Goal: Communication & Community: Answer question/provide support

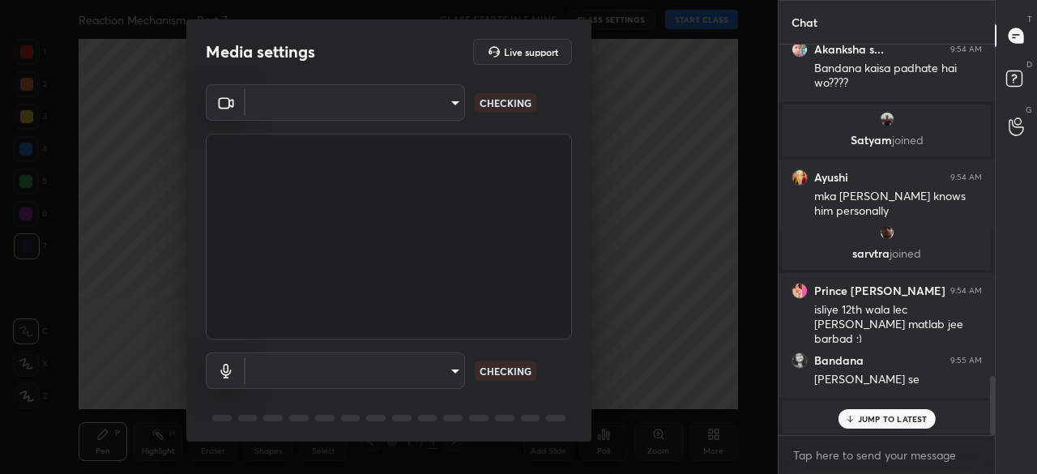
type input "d4cf821204b304247d62ef937017a78a542dc0cc38a800a882bb283a7f55b67e"
type input "8c8b0dbe359f069a39c6703777aca6ff29fb8bf4795e14cc1ab9f6aa1f1aeaec"
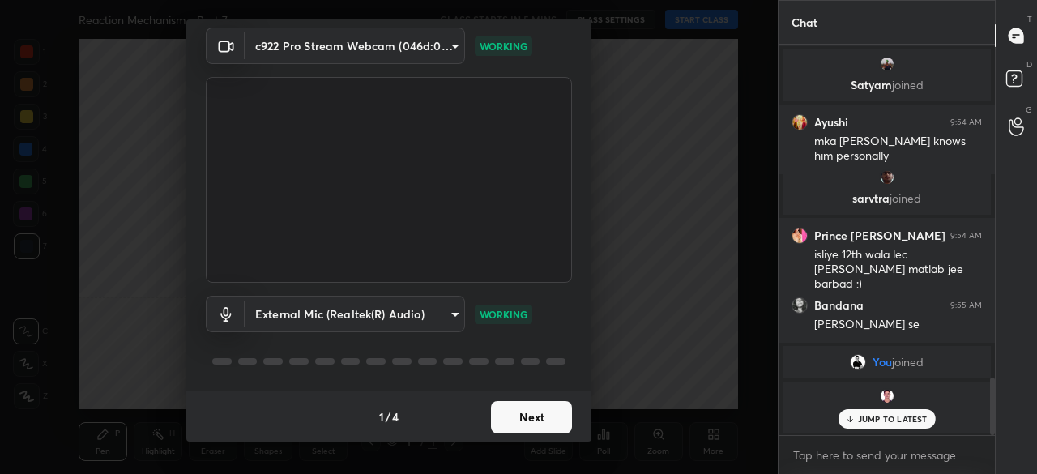
scroll to position [2329, 0]
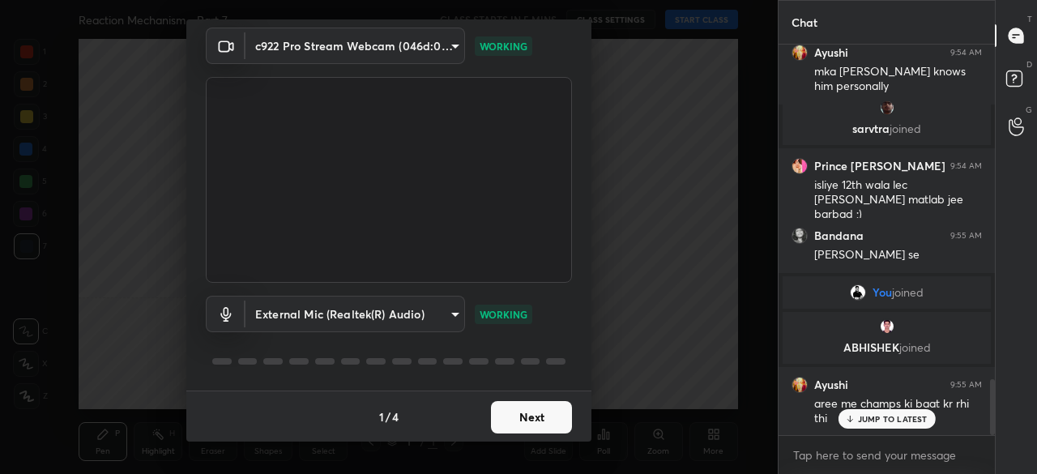
click at [532, 419] on button "Next" at bounding box center [531, 417] width 81 height 32
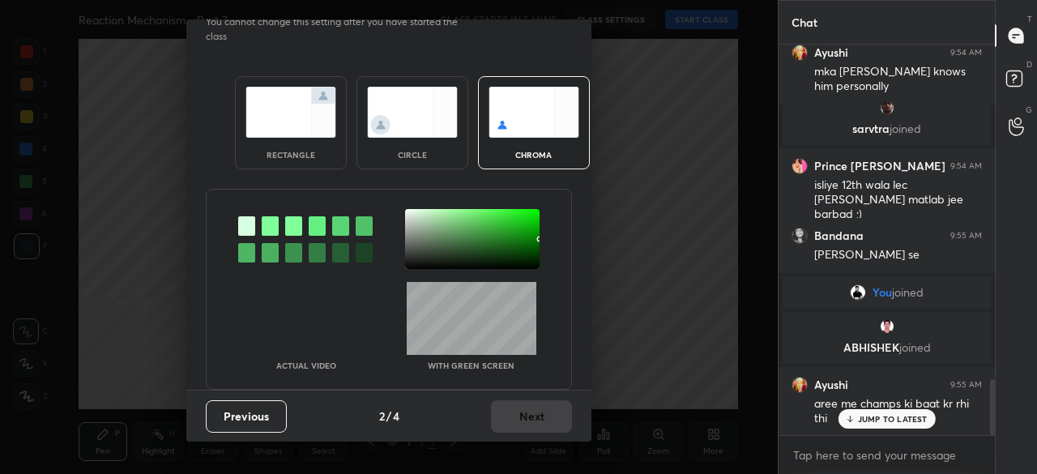
scroll to position [0, 0]
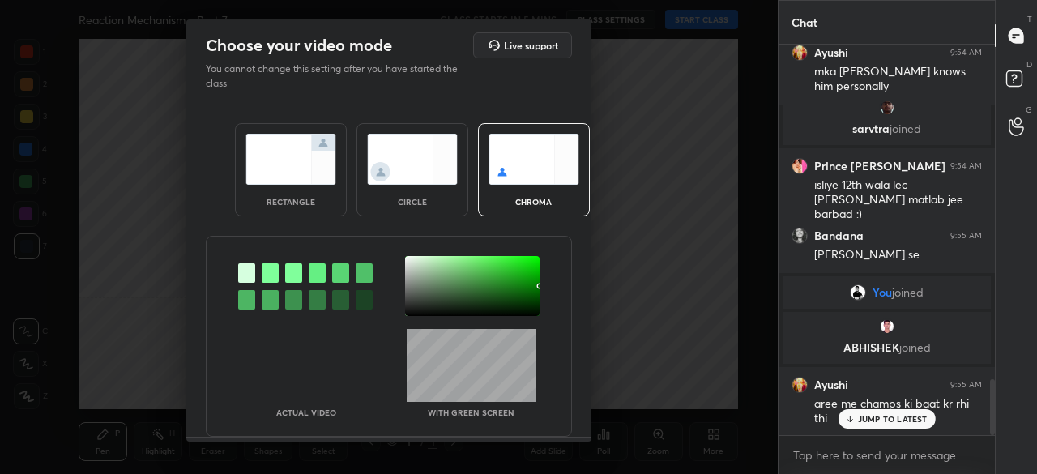
click at [310, 158] on img at bounding box center [291, 159] width 91 height 51
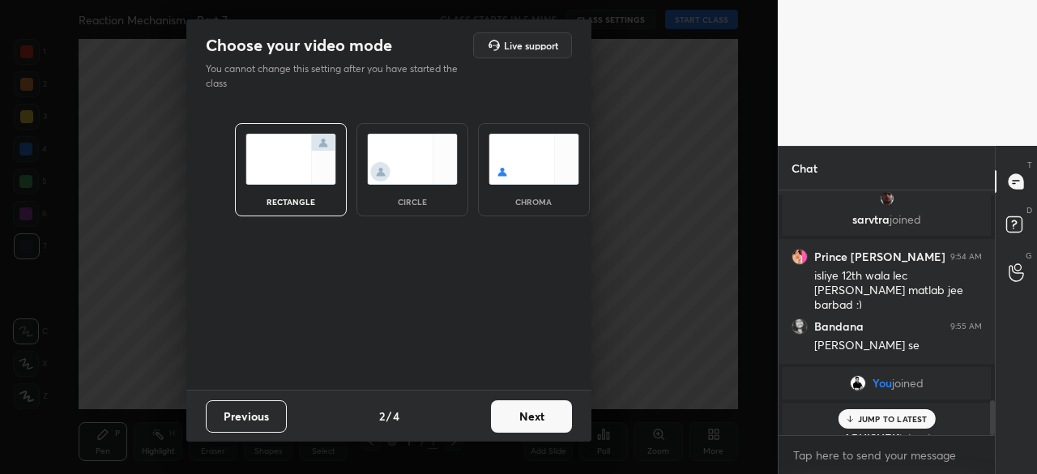
scroll to position [105, 211]
click at [538, 421] on button "Next" at bounding box center [531, 416] width 81 height 32
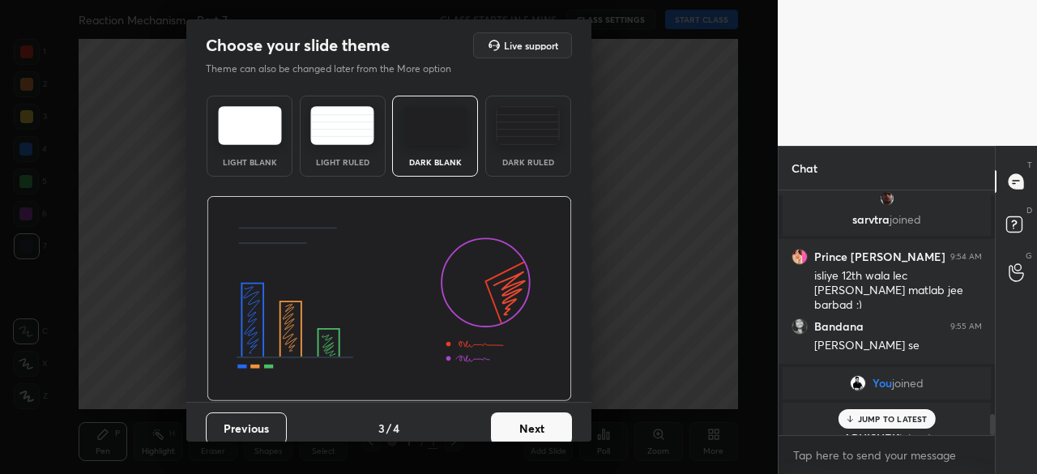
scroll to position [2585, 0]
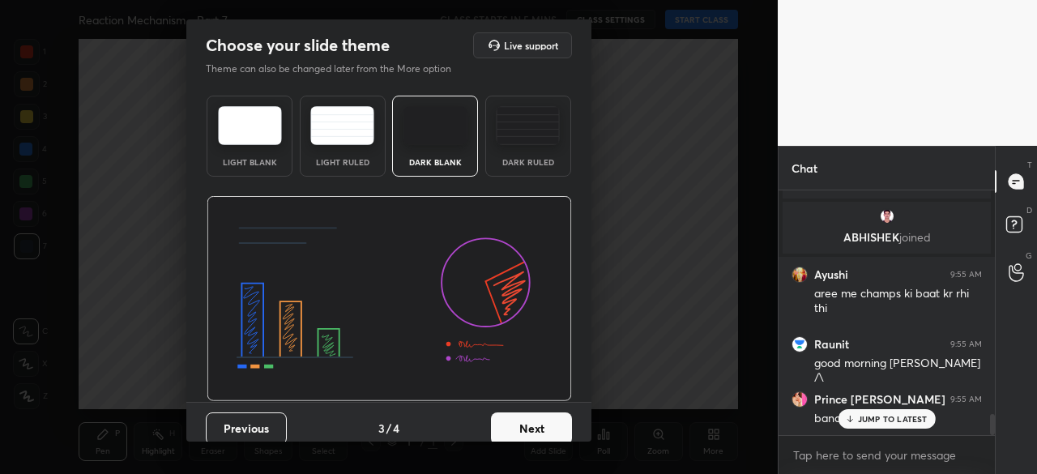
click at [426, 111] on img at bounding box center [436, 125] width 64 height 39
click at [526, 419] on button "Next" at bounding box center [531, 428] width 81 height 32
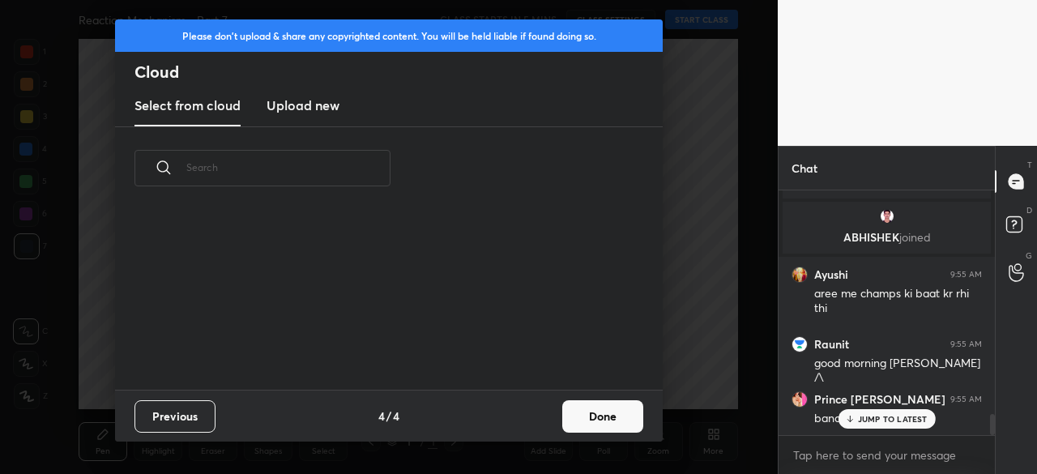
scroll to position [2640, 0]
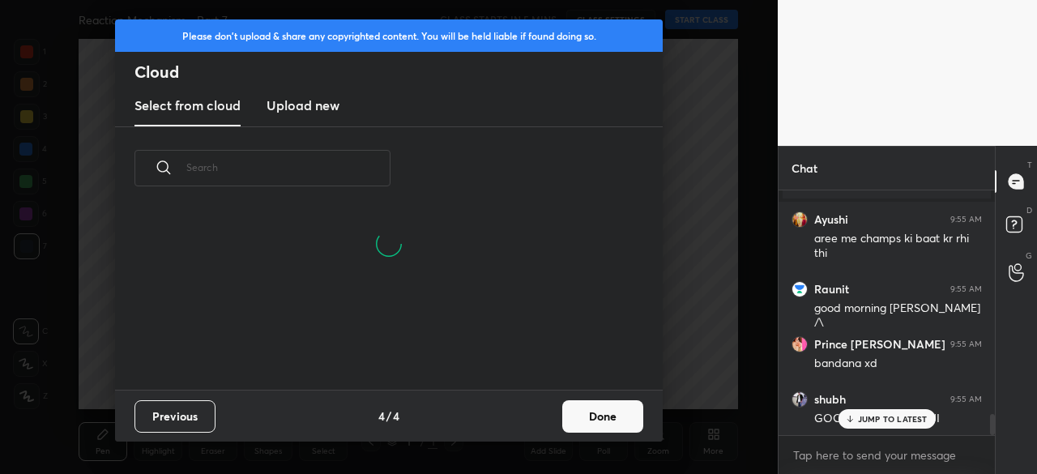
click at [287, 99] on h3 "Upload new" at bounding box center [303, 105] width 73 height 19
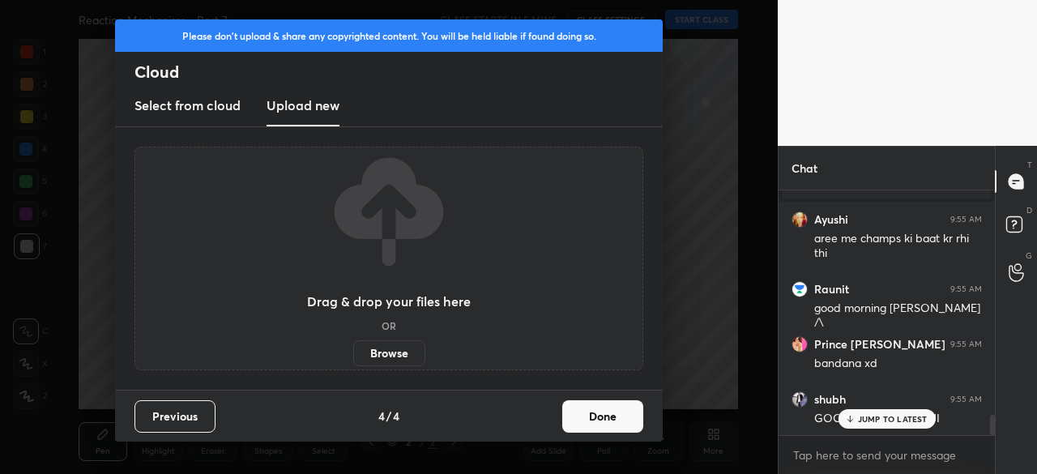
scroll to position [2698, 0]
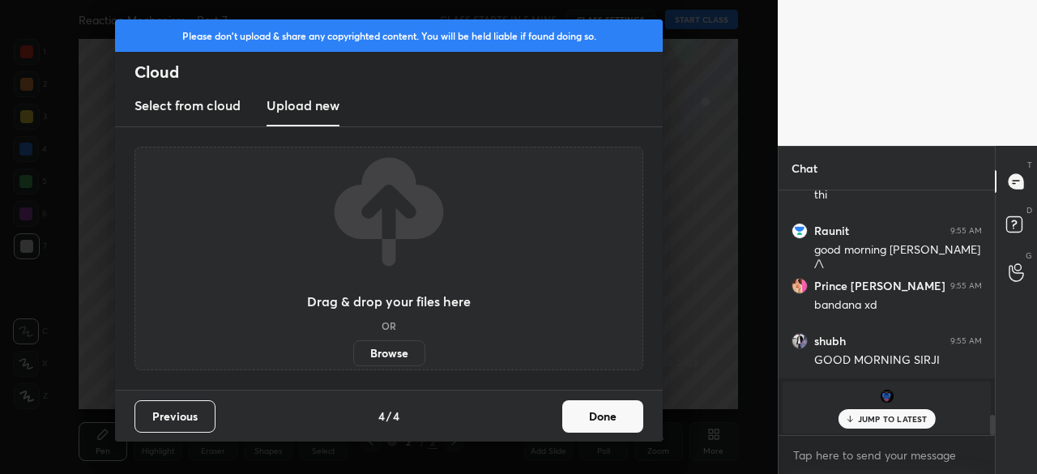
click at [391, 359] on label "Browse" at bounding box center [389, 353] width 72 height 26
click at [353, 359] on input "Browse" at bounding box center [353, 353] width 0 height 26
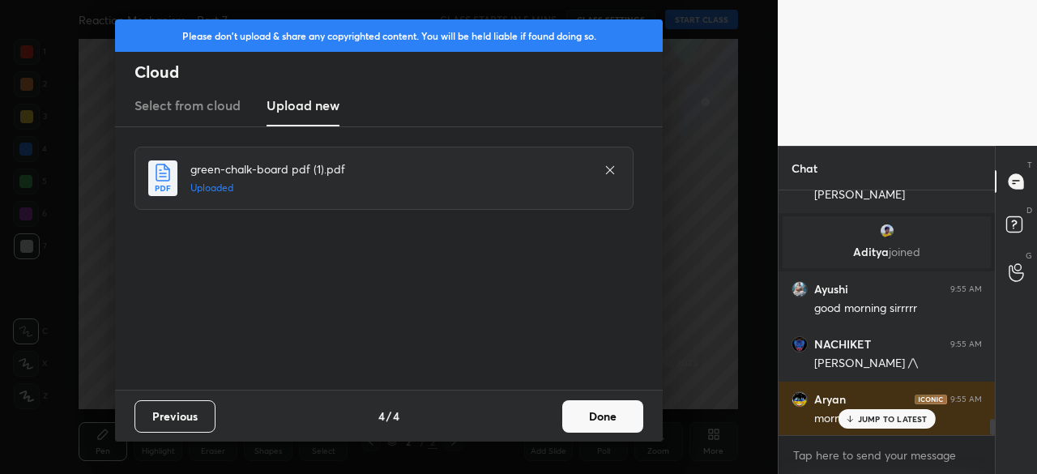
click at [609, 428] on button "Done" at bounding box center [602, 416] width 81 height 32
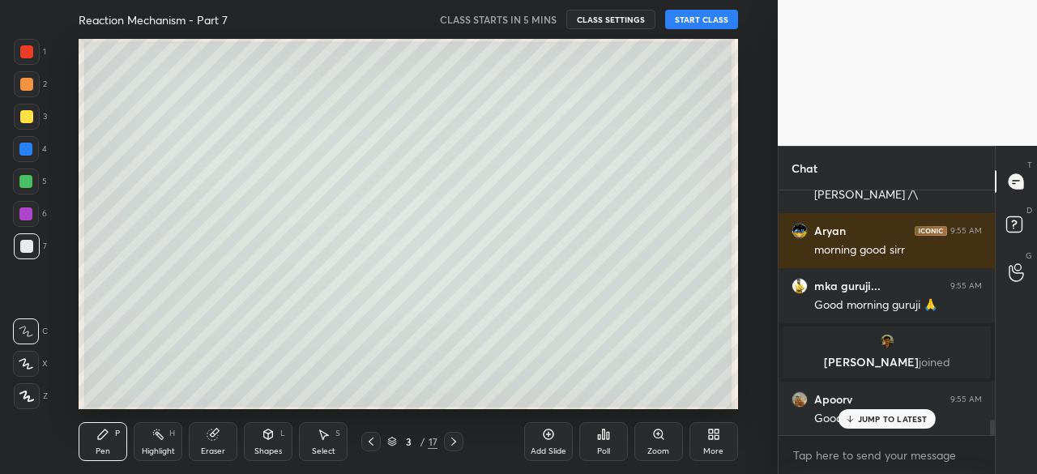
click at [882, 426] on div "Snehith 9:55 AM GOOD MORNING SIR /\ Manisha 9:55 AM good morning mka guruji... …" at bounding box center [887, 313] width 216 height 246
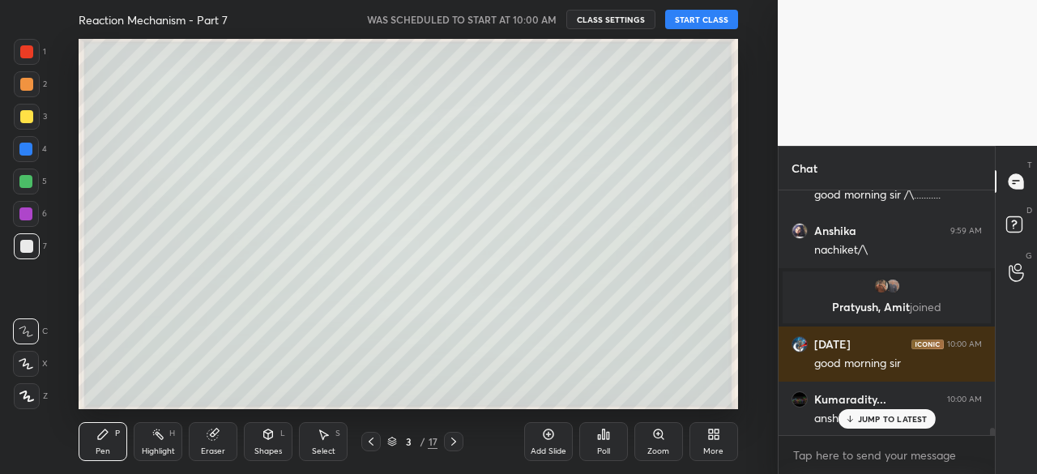
scroll to position [8092, 0]
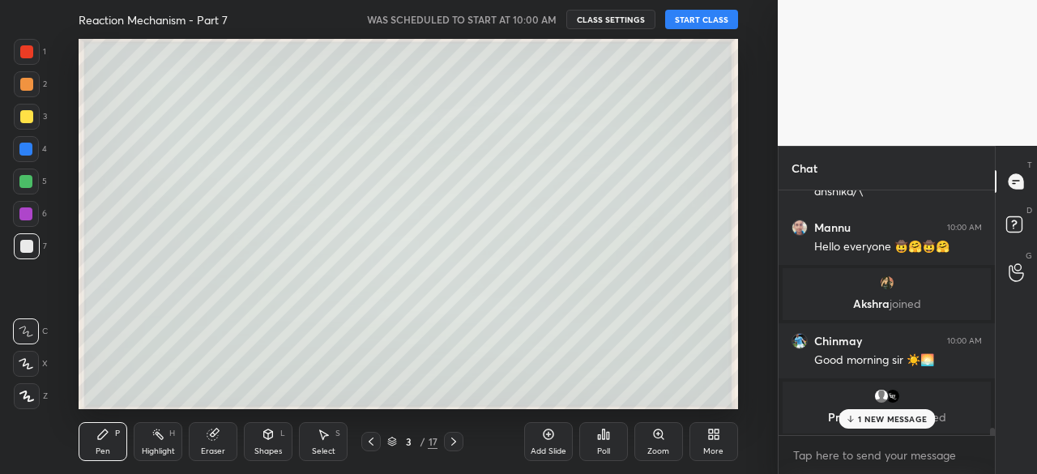
click at [711, 442] on div "More" at bounding box center [714, 441] width 49 height 39
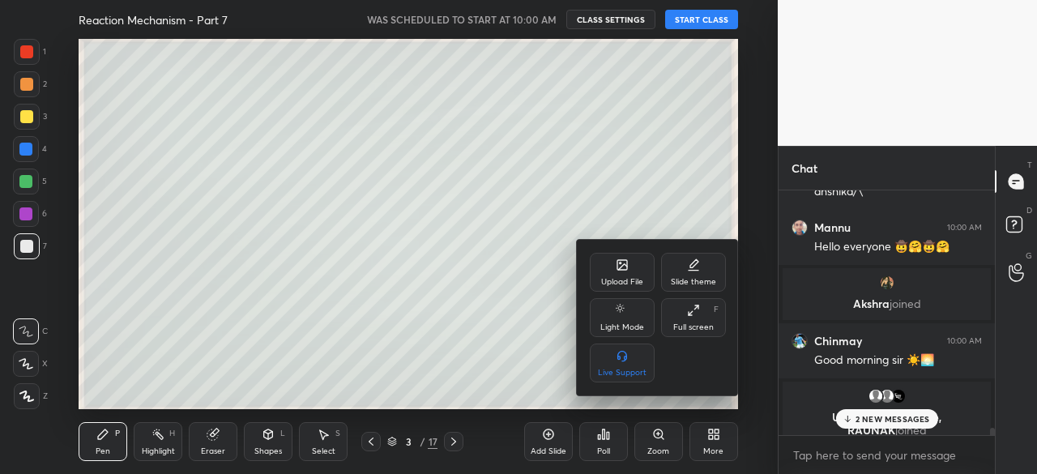
click at [703, 335] on div "Full screen F" at bounding box center [693, 317] width 65 height 39
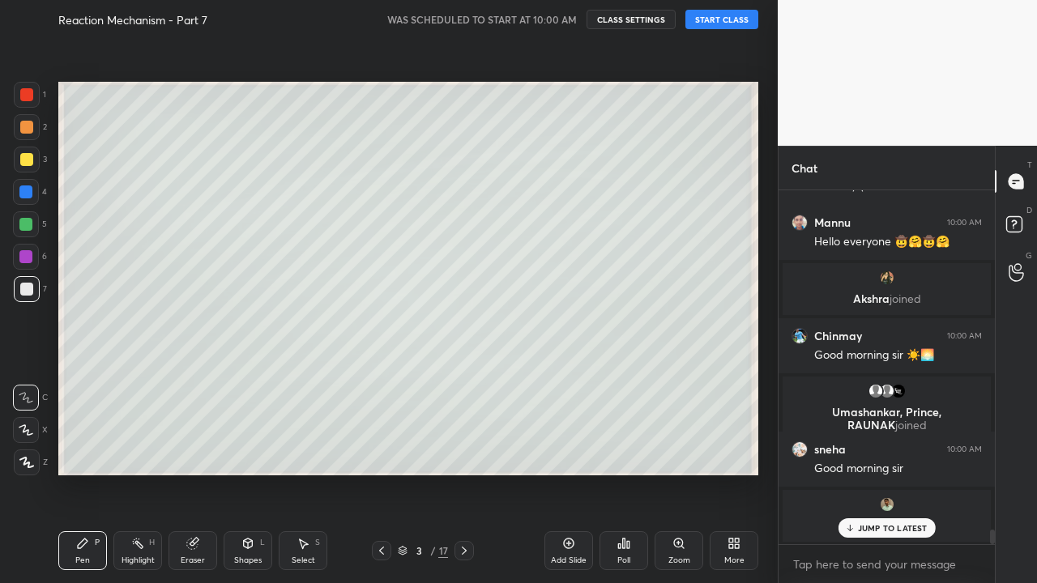
click at [736, 16] on button "START CLASS" at bounding box center [722, 19] width 73 height 19
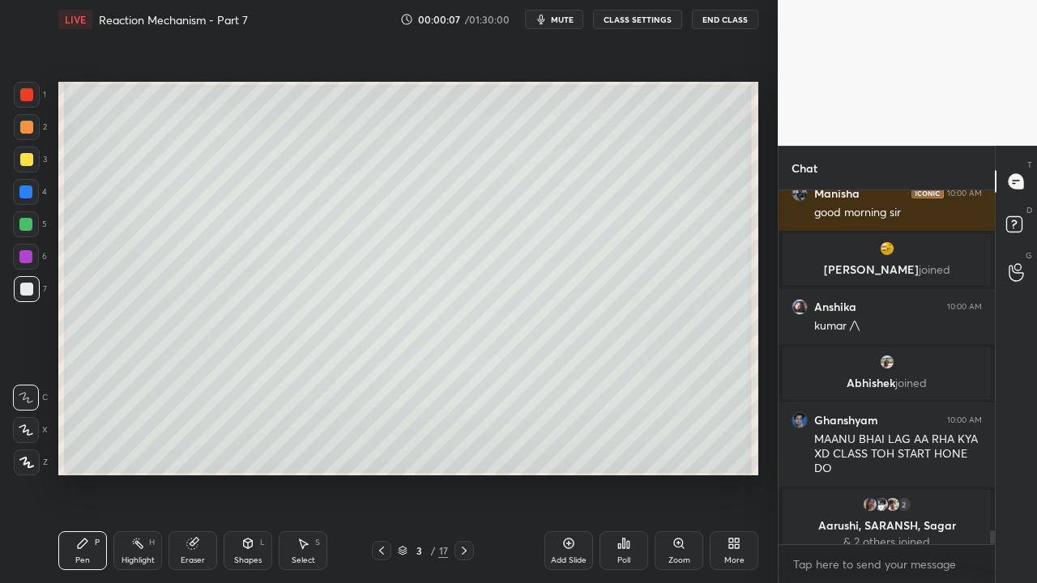
click at [648, 18] on button "CLASS SETTINGS" at bounding box center [637, 19] width 89 height 19
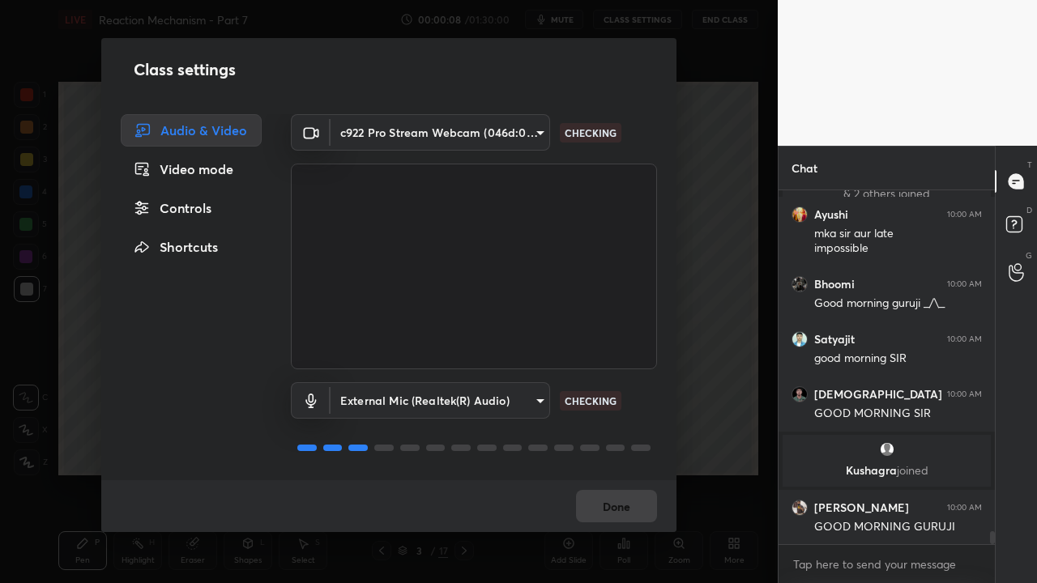
click at [194, 210] on div "Controls" at bounding box center [191, 208] width 141 height 32
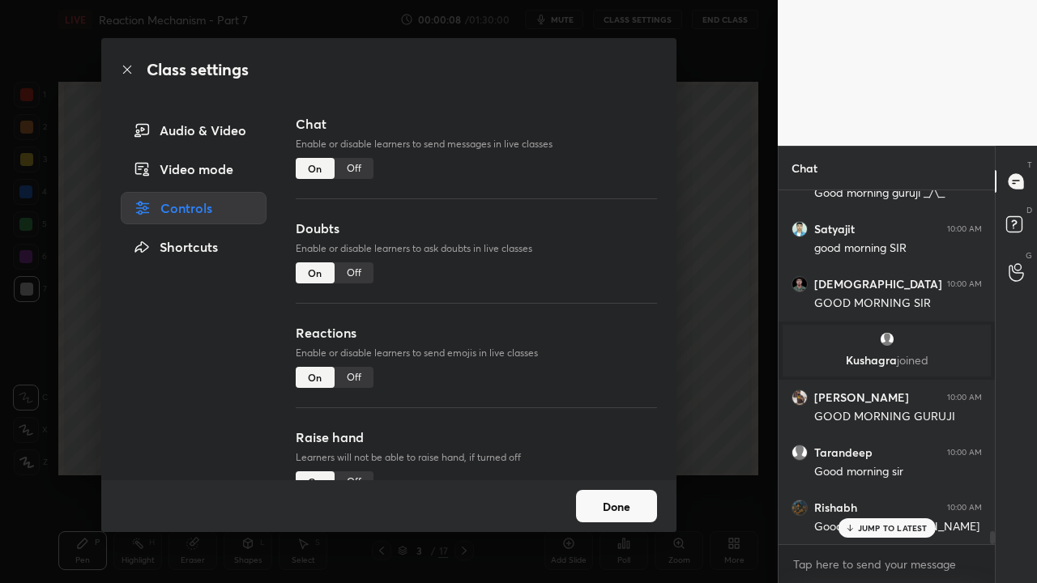
click at [342, 277] on div "Off" at bounding box center [354, 273] width 39 height 21
click at [348, 384] on div "Off" at bounding box center [354, 377] width 39 height 21
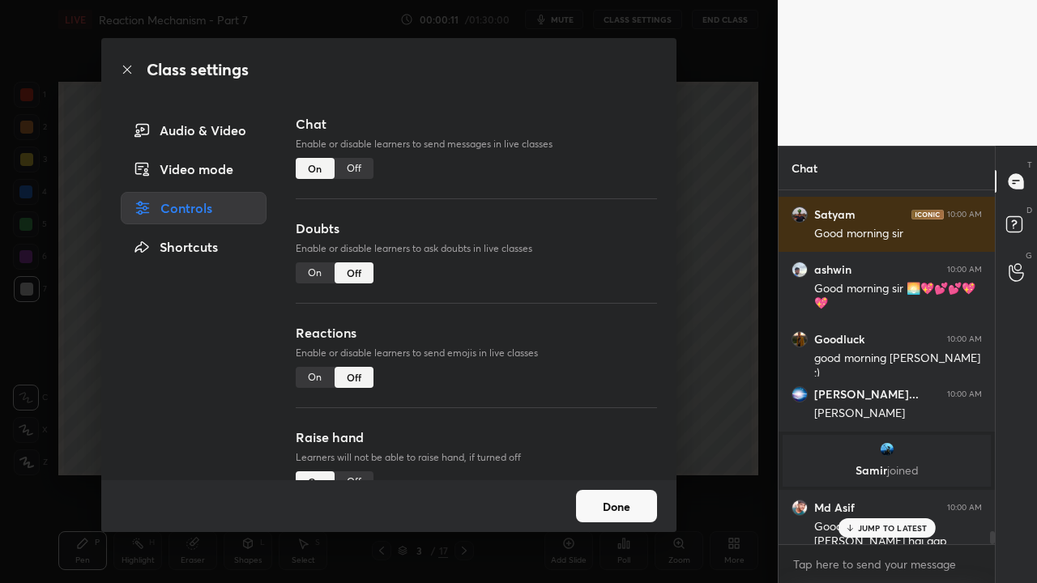
click at [348, 473] on div "Off" at bounding box center [354, 482] width 39 height 21
click at [621, 473] on button "Done" at bounding box center [616, 506] width 81 height 32
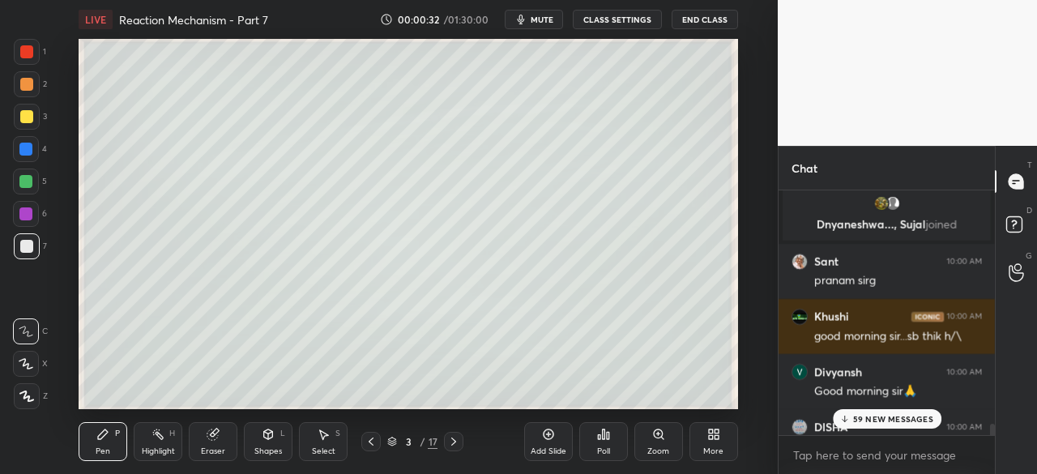
click at [697, 437] on div "More" at bounding box center [714, 441] width 49 height 39
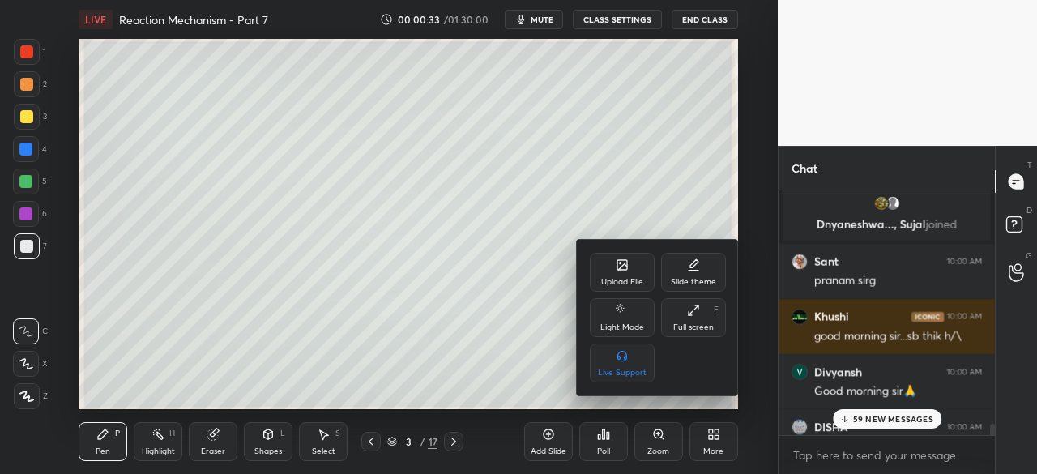
click at [688, 325] on div "Full screen" at bounding box center [693, 327] width 41 height 8
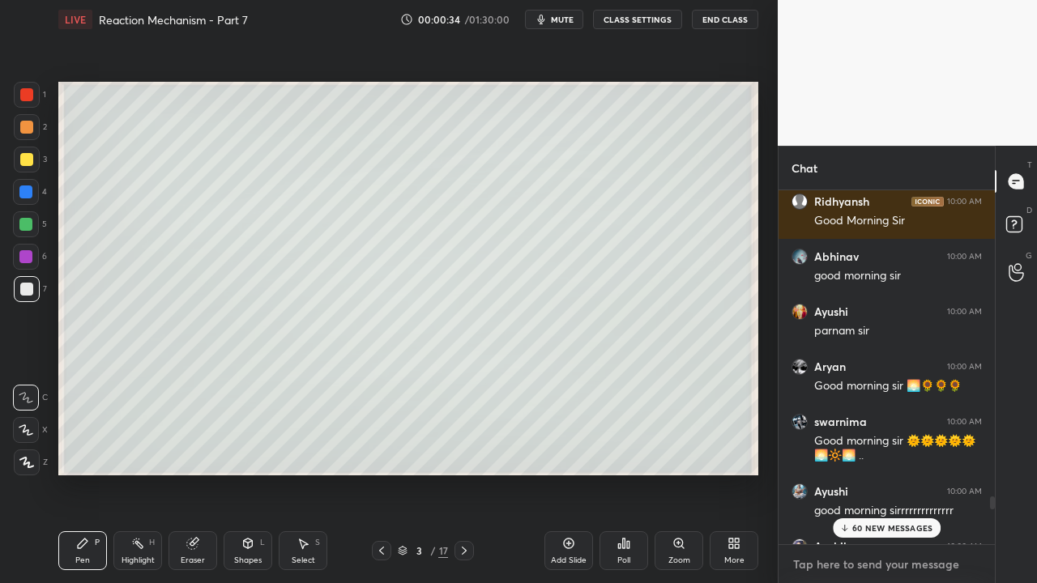
type textarea "x"
click at [886, 473] on textarea at bounding box center [887, 565] width 190 height 26
paste textarea "[URL][DOMAIN_NAME]"
type textarea "[URL][DOMAIN_NAME]"
type textarea "x"
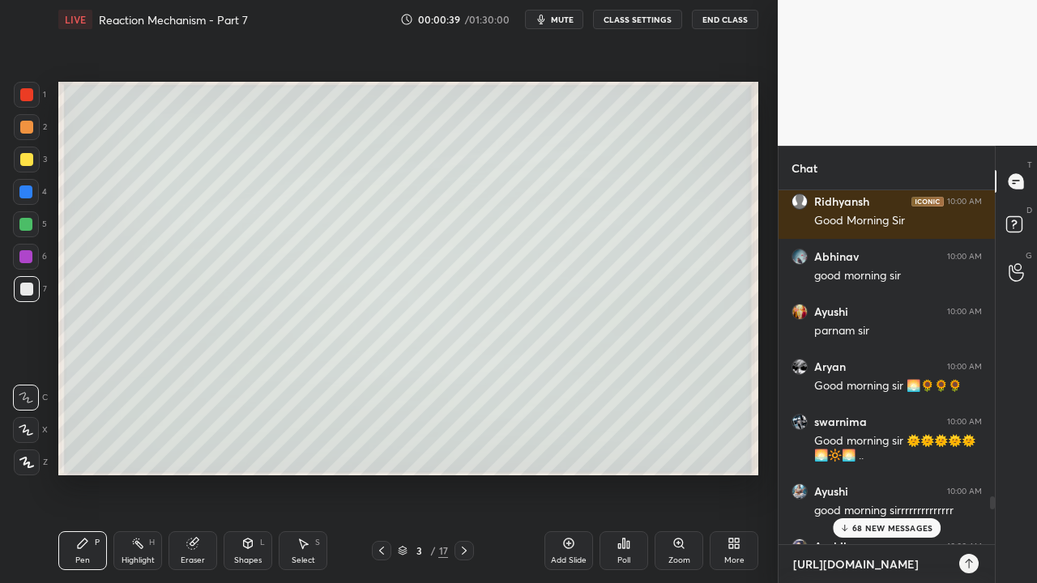
type textarea "[URL][DOMAIN_NAME]"
type textarea "x"
click at [893, 473] on p "68 NEW MESSAGES" at bounding box center [892, 528] width 80 height 10
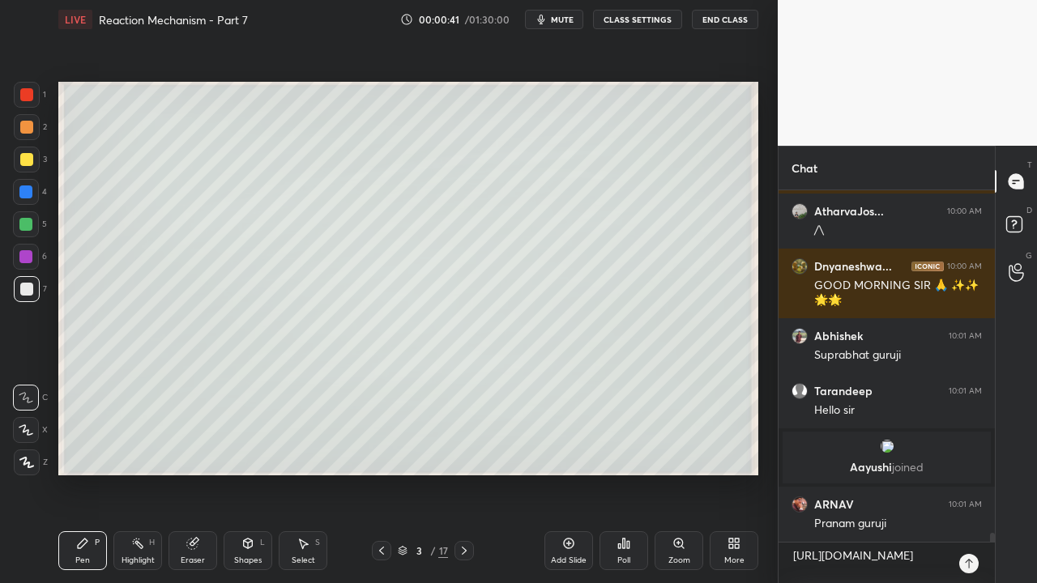
click at [966, 473] on icon at bounding box center [969, 563] width 13 height 13
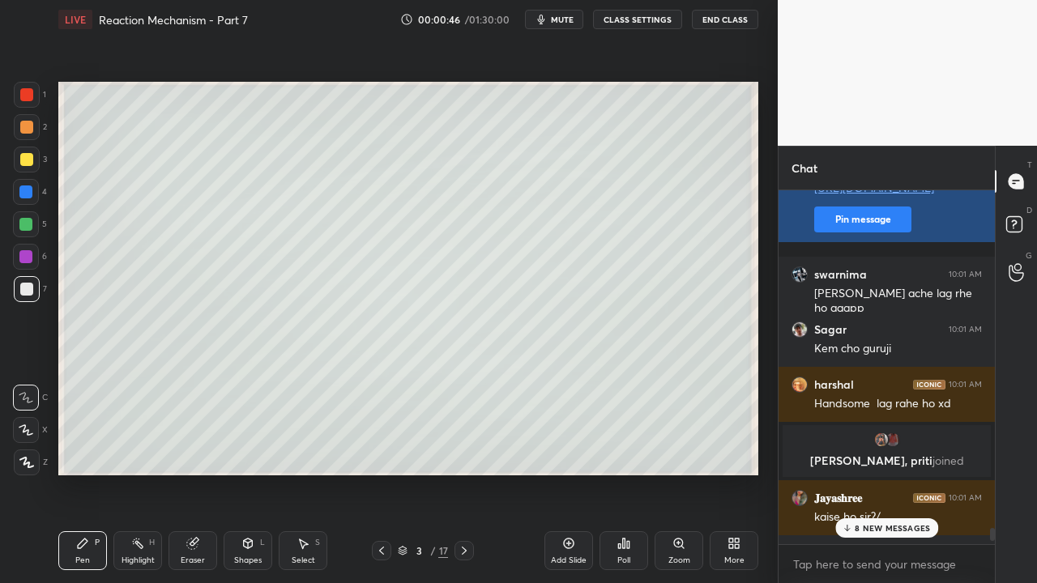
click at [872, 233] on button "Pin message" at bounding box center [862, 220] width 97 height 26
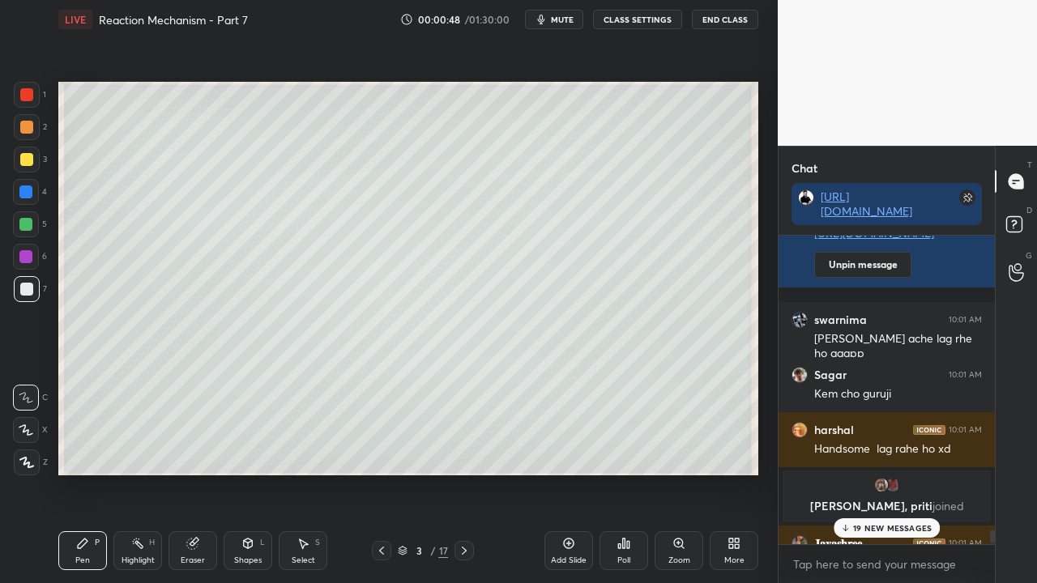
click at [897, 473] on p "19 NEW MESSAGES" at bounding box center [892, 528] width 79 height 10
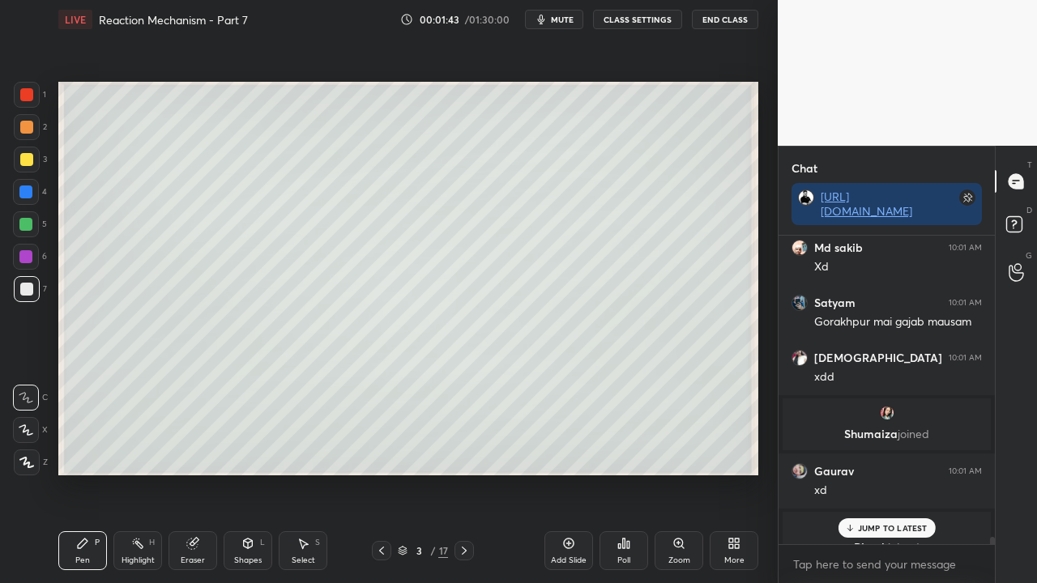
scroll to position [19233, 0]
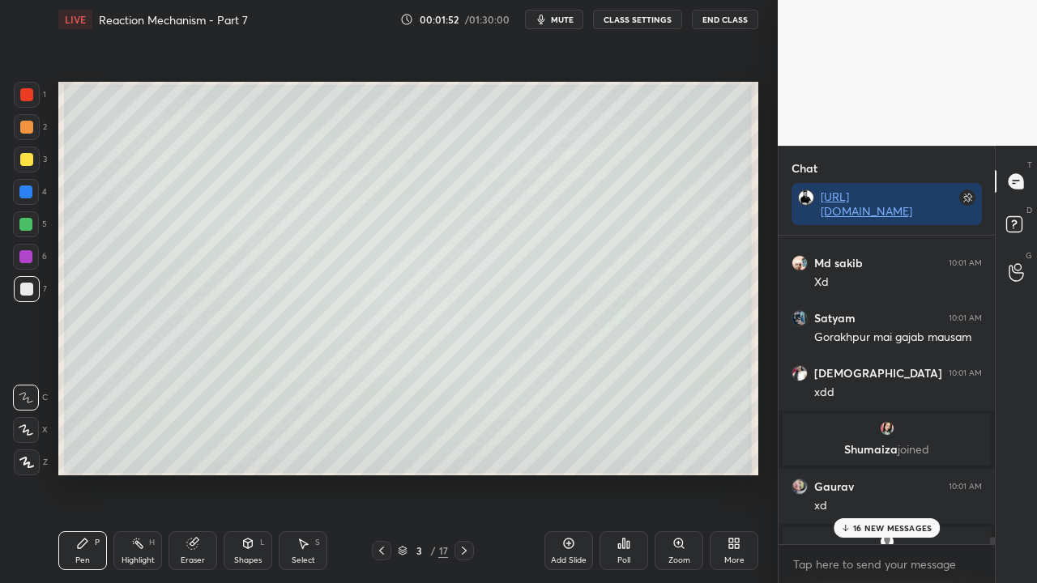
click at [904, 473] on p "16 NEW MESSAGES" at bounding box center [892, 528] width 79 height 10
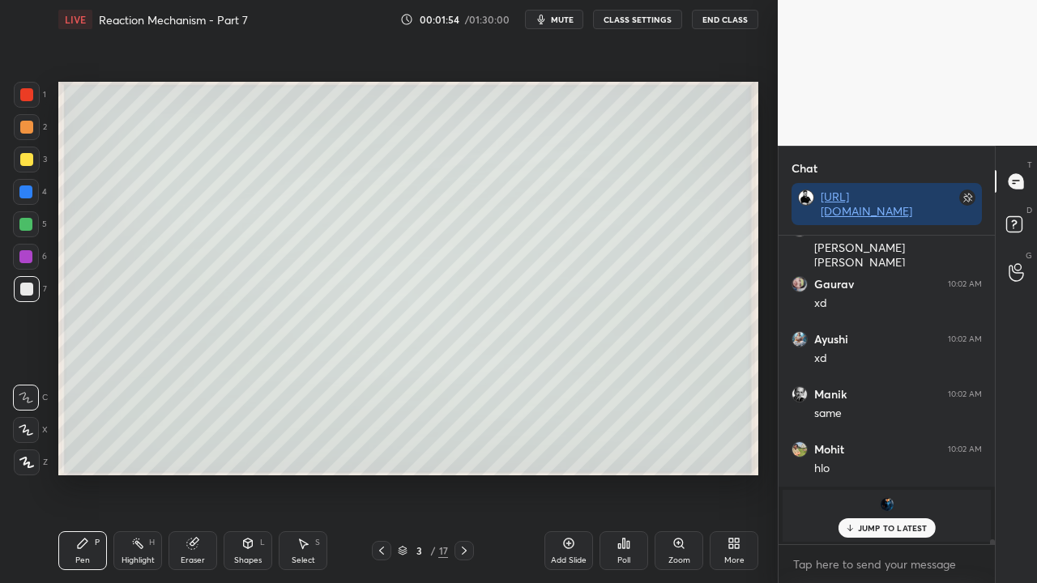
scroll to position [20752, 0]
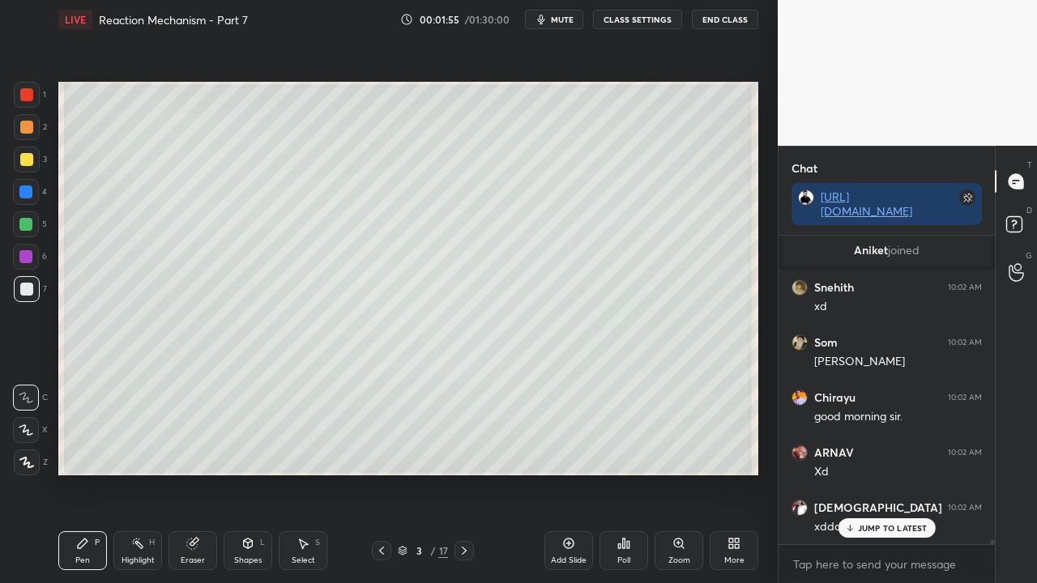
click at [904, 473] on p "JUMP TO LATEST" at bounding box center [893, 528] width 70 height 10
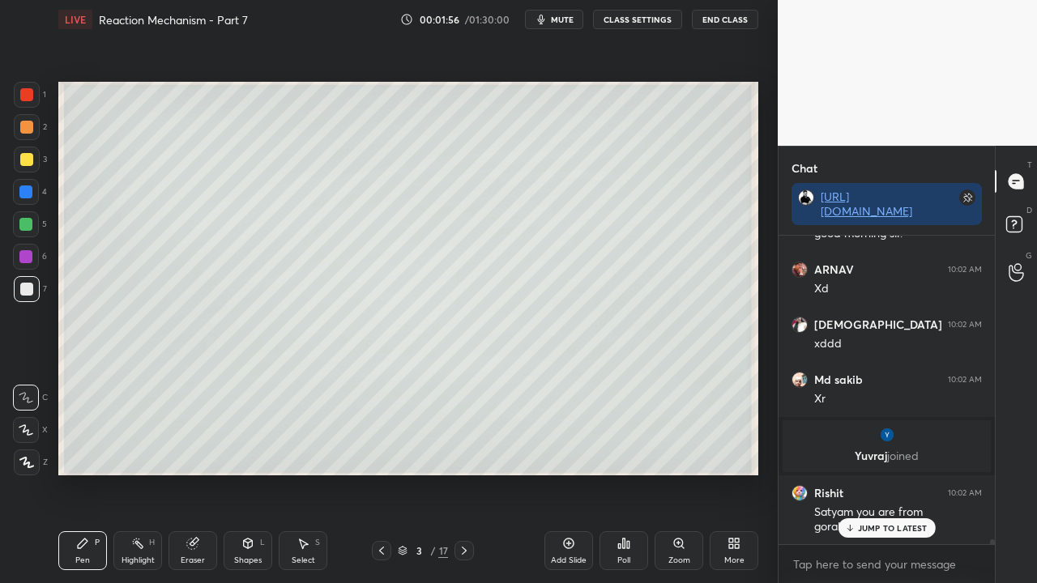
click at [904, 473] on p "JUMP TO LATEST" at bounding box center [893, 528] width 70 height 10
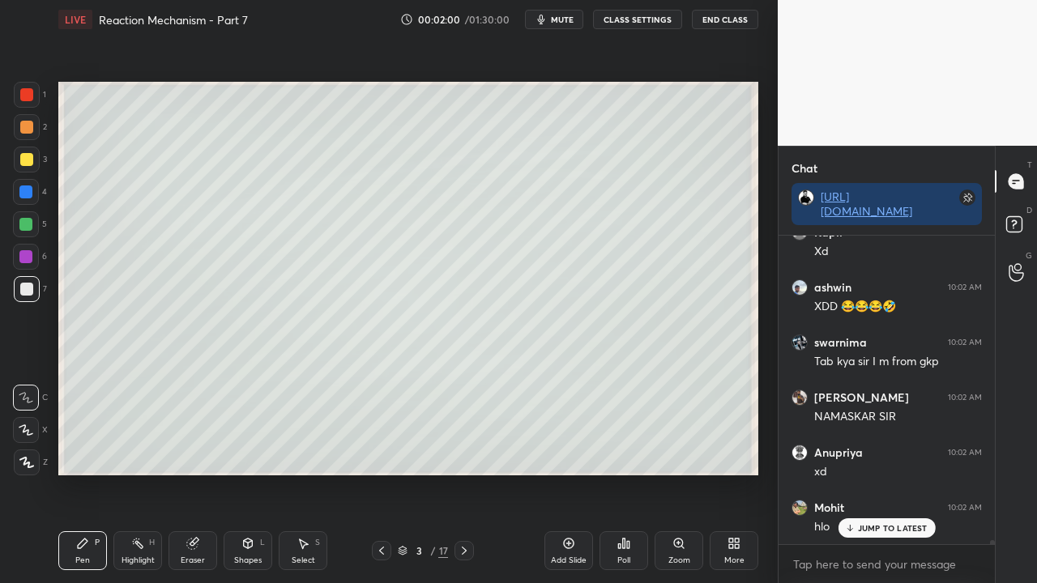
scroll to position [21533, 0]
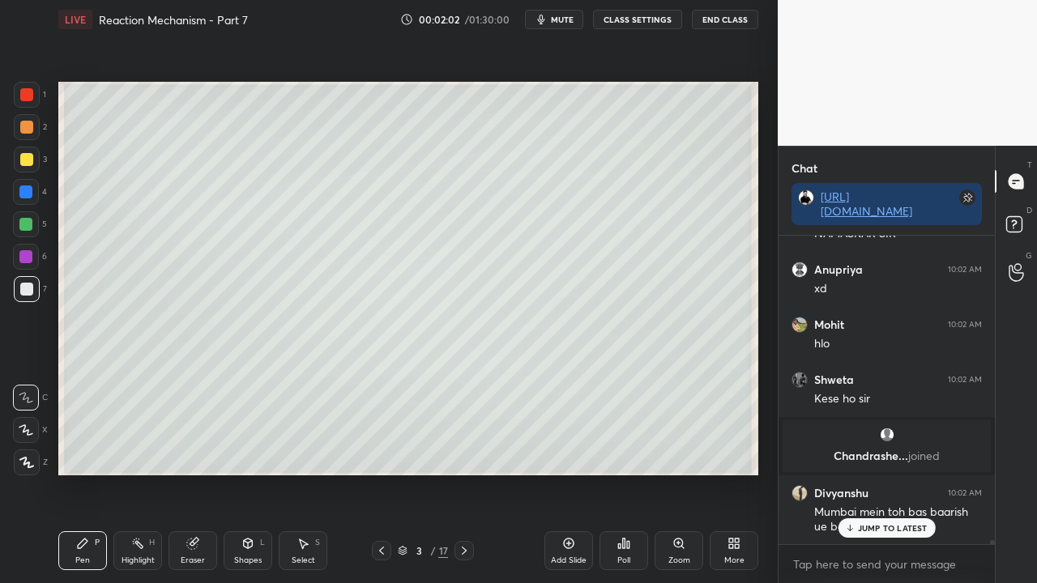
click at [904, 473] on p "JUMP TO LATEST" at bounding box center [893, 528] width 70 height 10
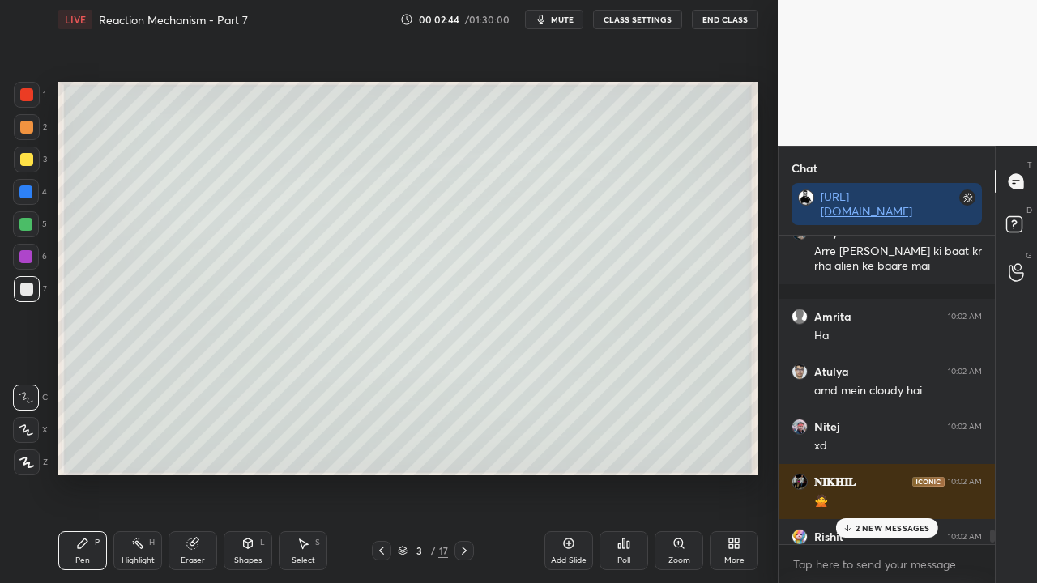
scroll to position [22107, 0]
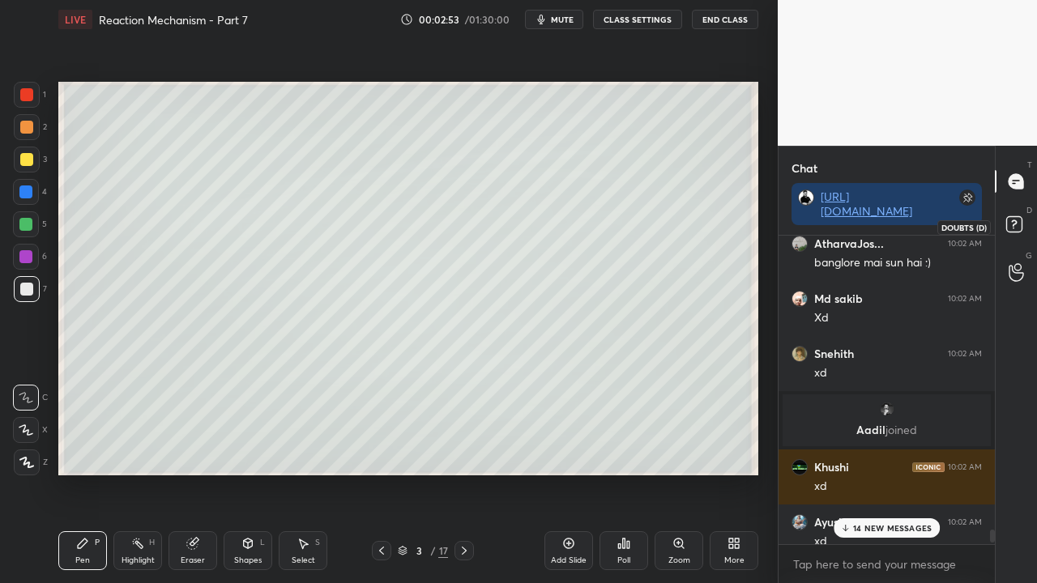
click at [1005, 218] on icon at bounding box center [1016, 226] width 29 height 29
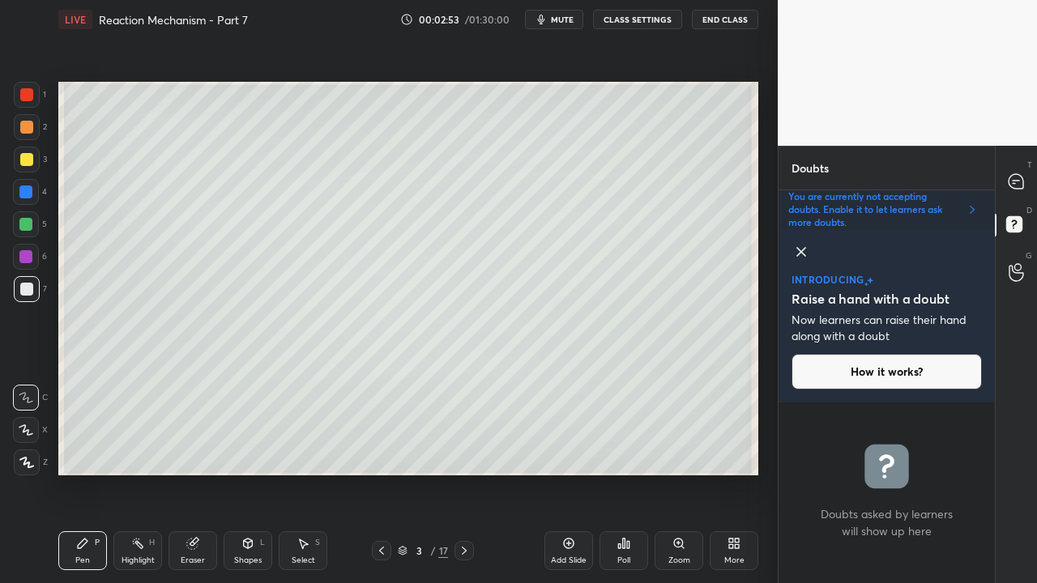
scroll to position [175, 211]
click at [797, 256] on icon at bounding box center [801, 251] width 19 height 19
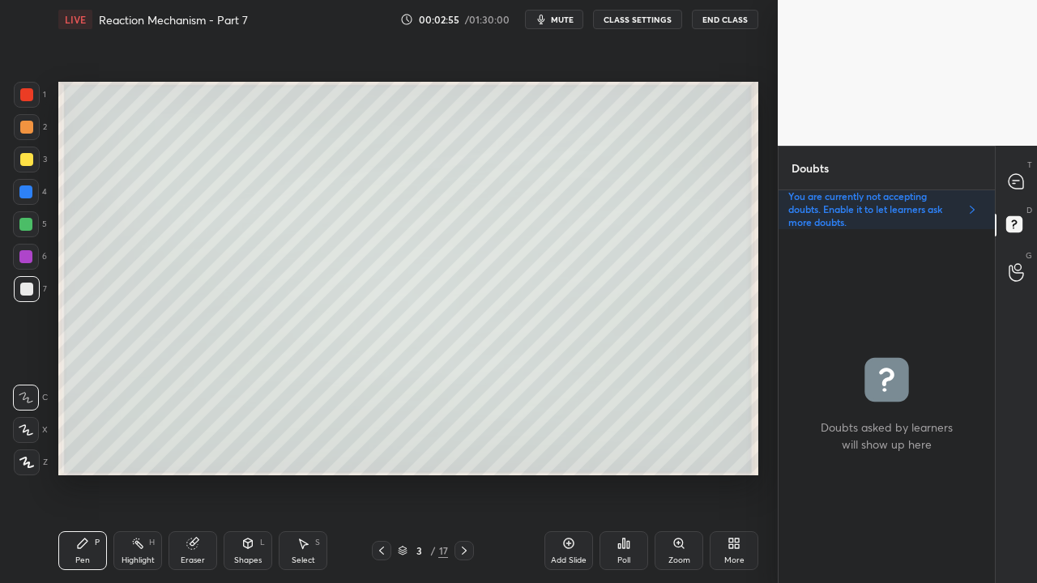
scroll to position [349, 211]
click at [1020, 182] on icon at bounding box center [1016, 181] width 15 height 15
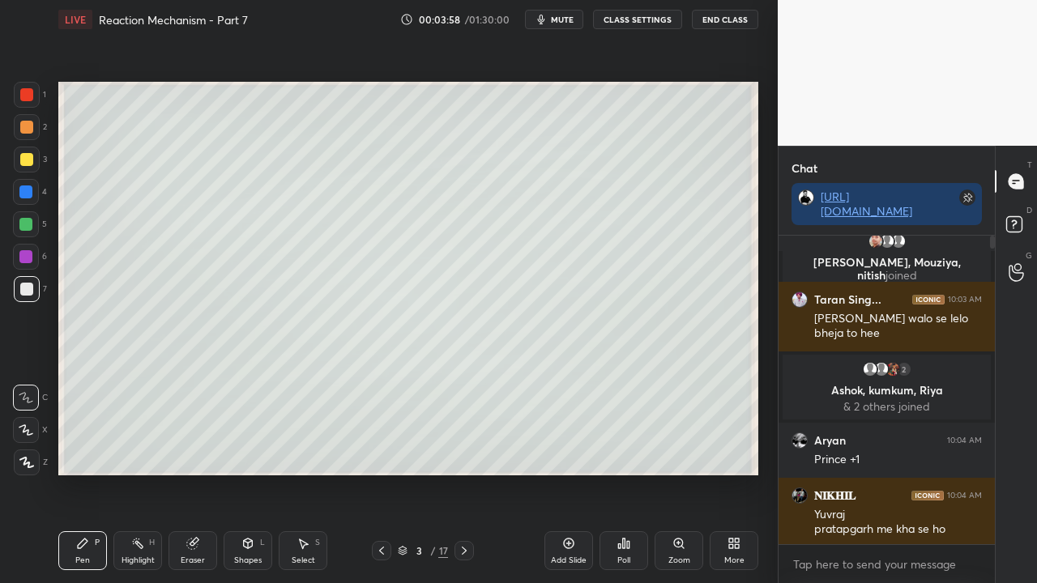
scroll to position [304, 211]
click at [878, 473] on p "1 NEW MESSAGE" at bounding box center [892, 528] width 69 height 10
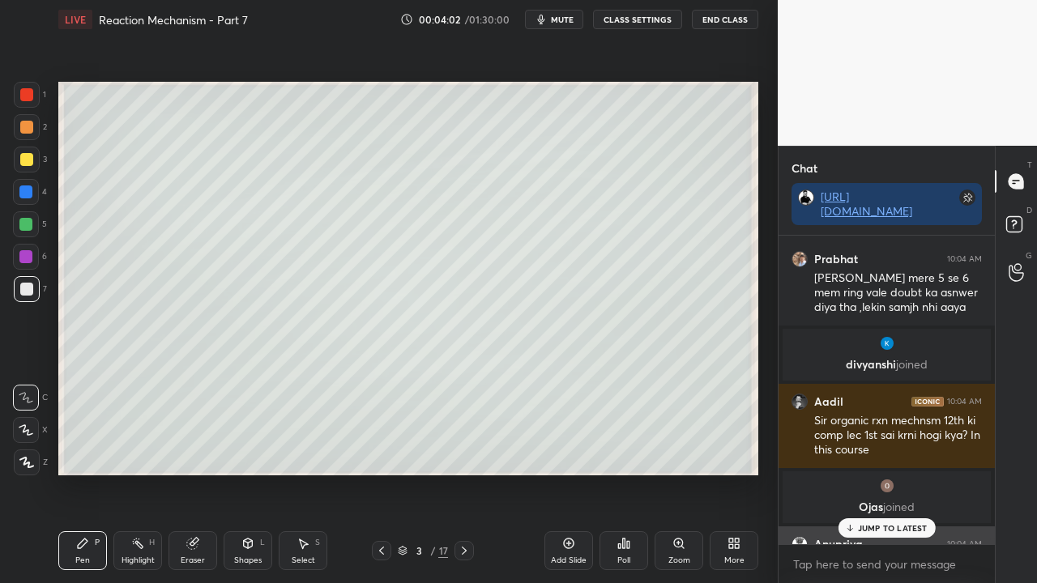
scroll to position [26435, 0]
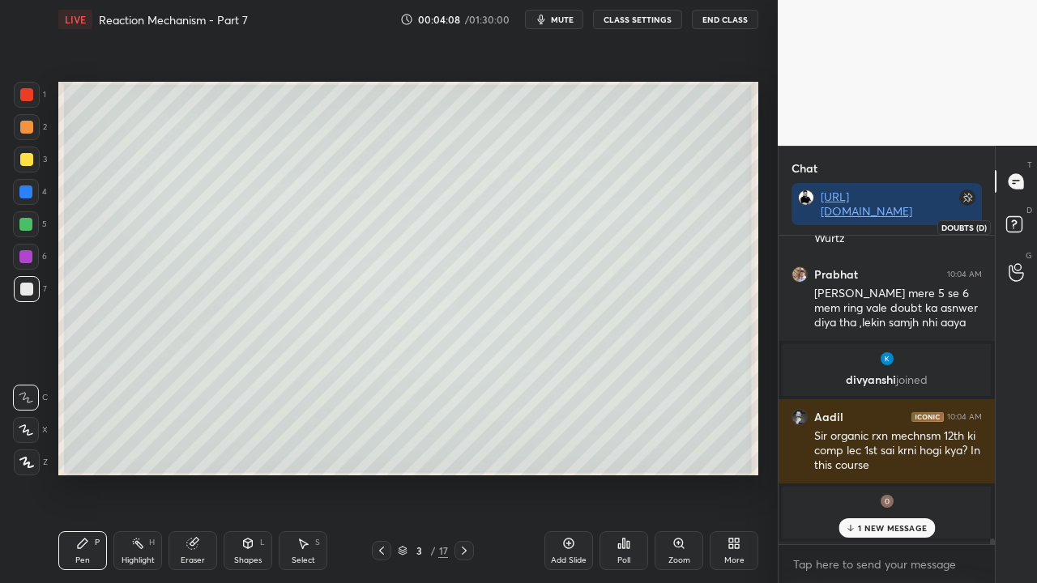
click at [1026, 219] on icon at bounding box center [1016, 226] width 29 height 29
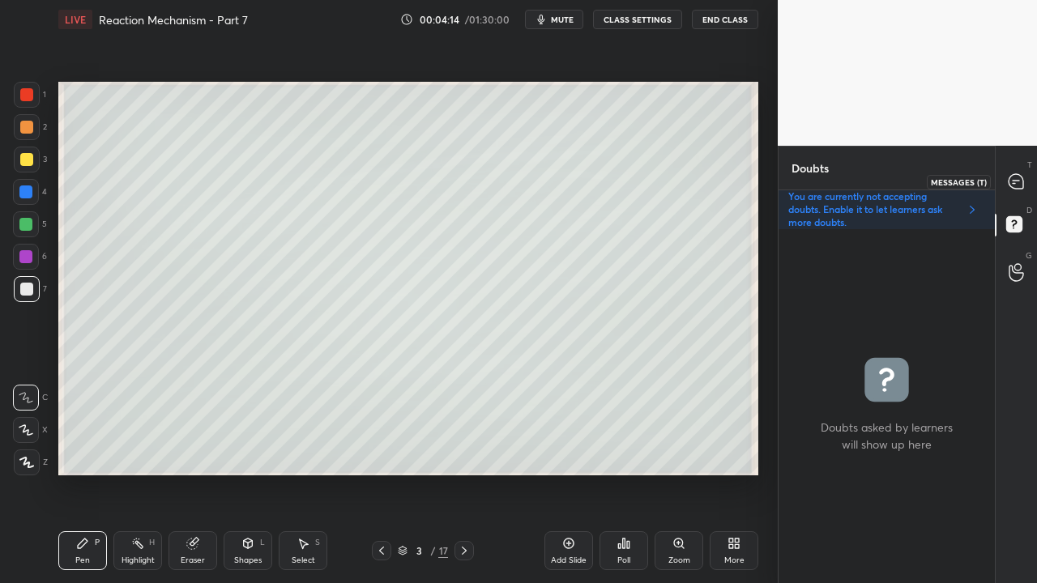
click at [1026, 177] on div at bounding box center [1017, 181] width 32 height 29
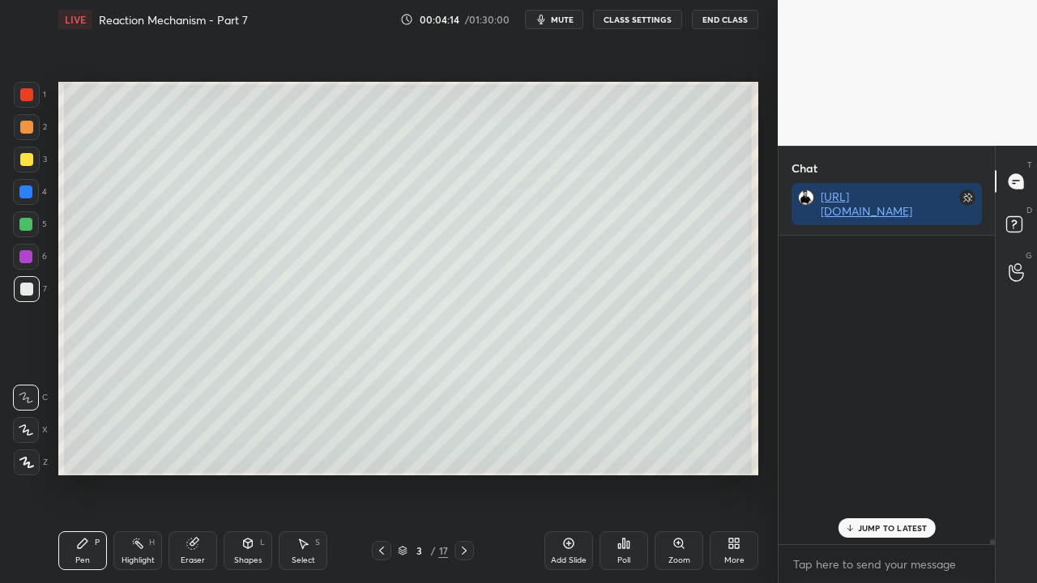
scroll to position [304, 211]
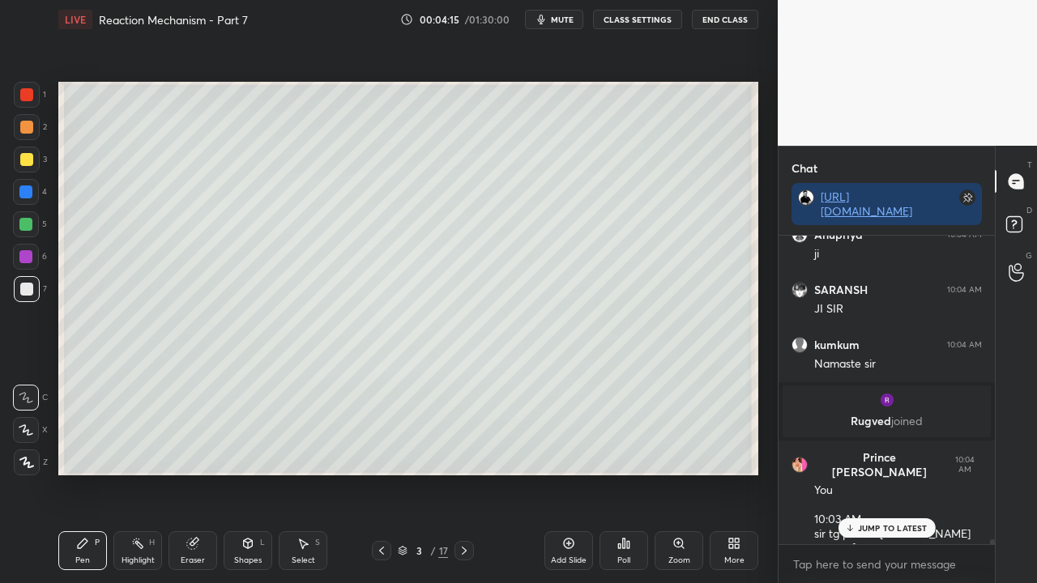
click at [855, 473] on icon at bounding box center [849, 528] width 11 height 10
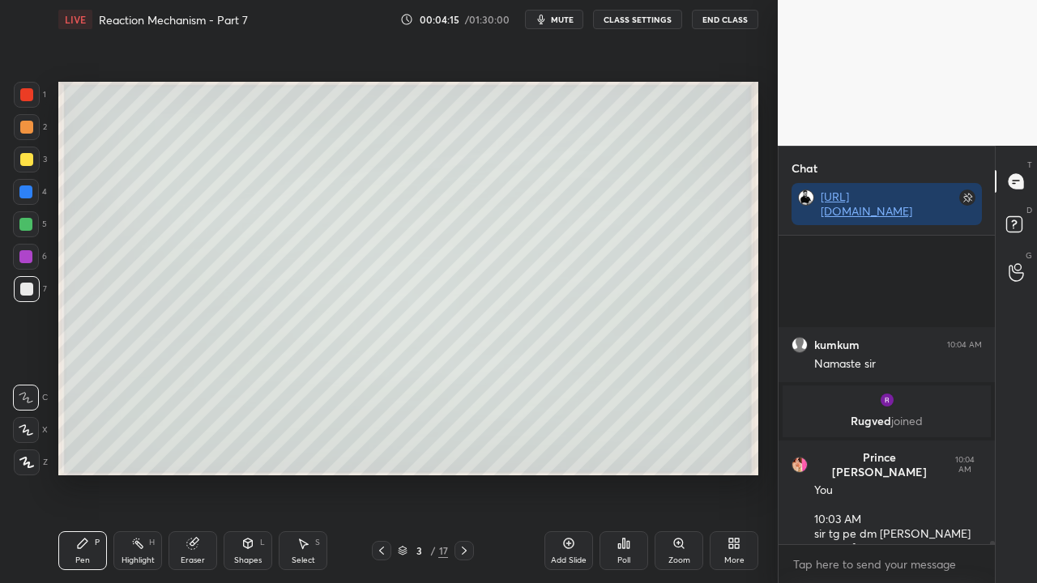
scroll to position [26967, 0]
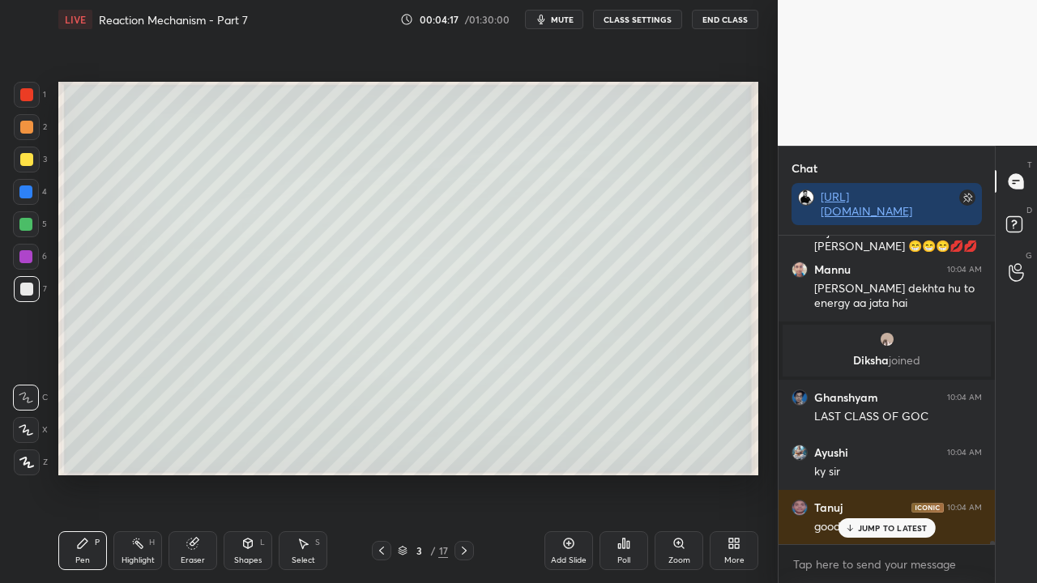
click at [875, 473] on p "JUMP TO LATEST" at bounding box center [893, 528] width 70 height 10
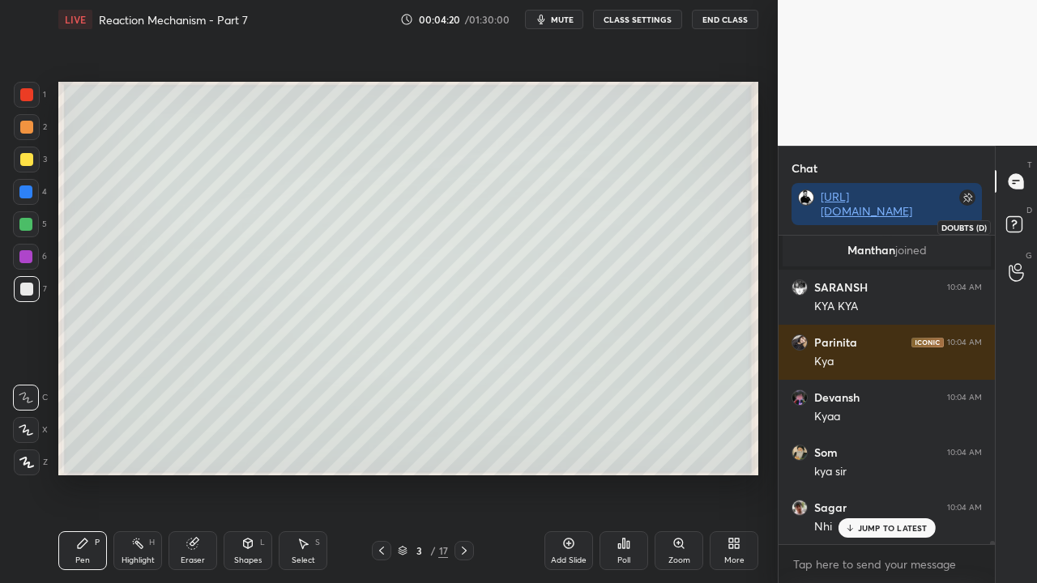
scroll to position [26022, 0]
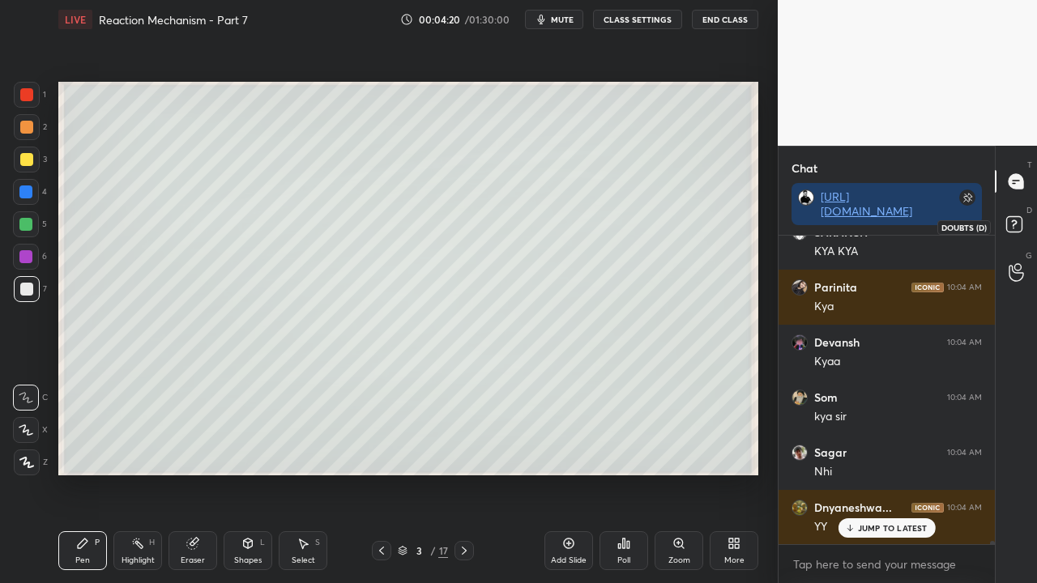
click at [1018, 228] on rect at bounding box center [1013, 224] width 15 height 15
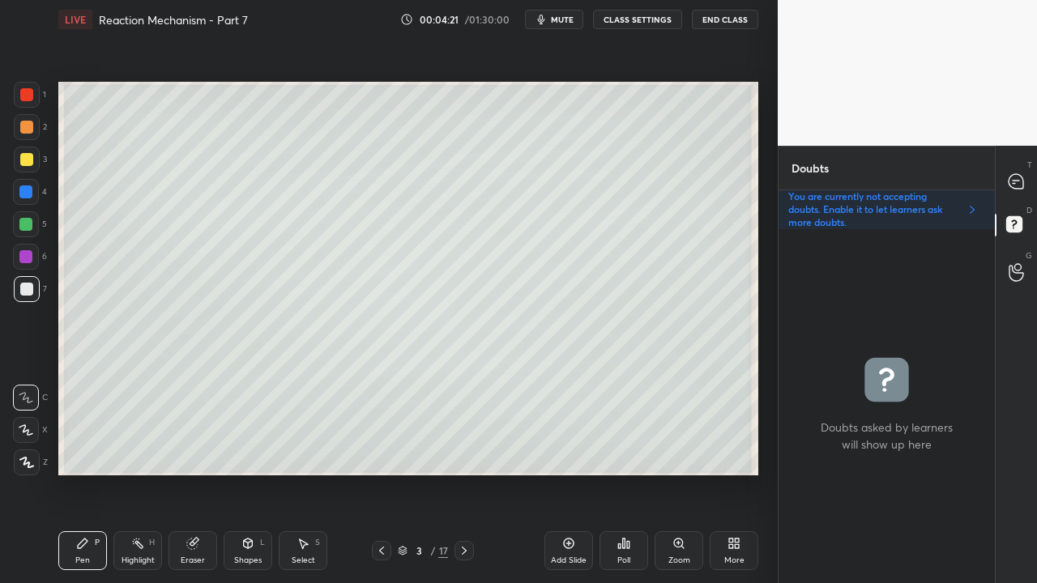
scroll to position [349, 211]
click at [1021, 185] on icon at bounding box center [1016, 181] width 15 height 15
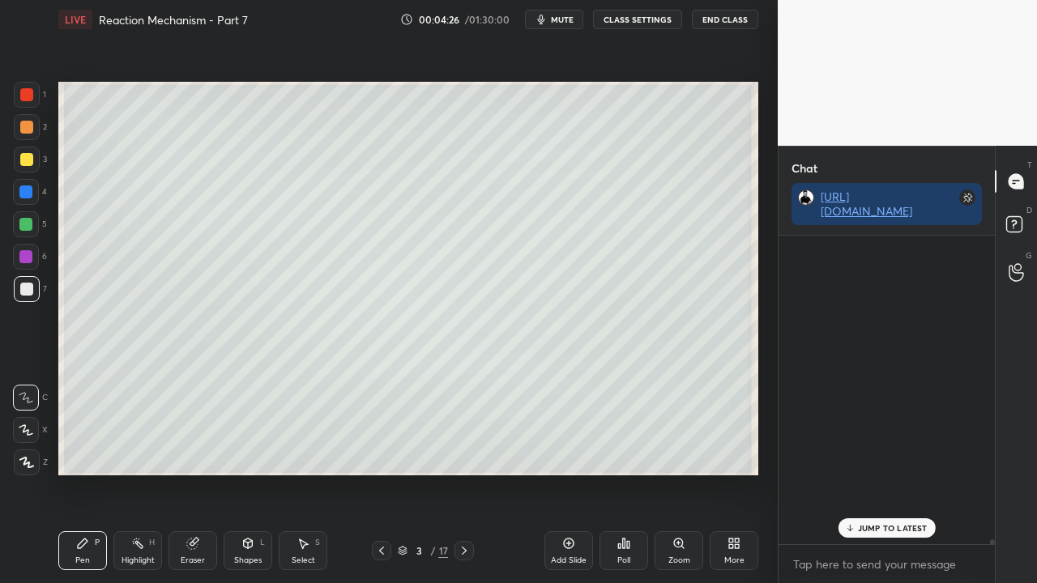
scroll to position [304, 211]
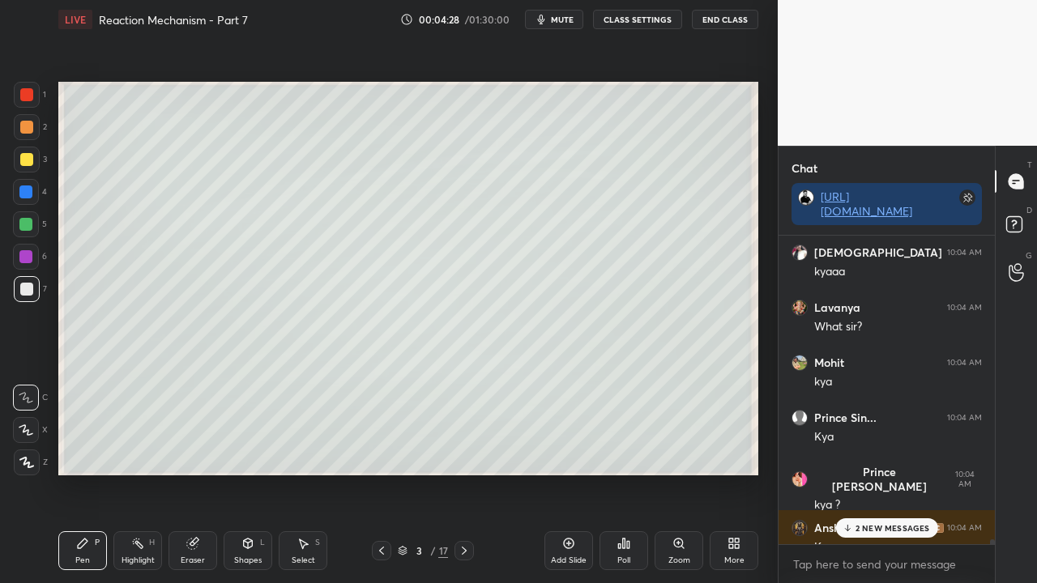
click at [897, 473] on p "2 NEW MESSAGES" at bounding box center [893, 528] width 75 height 10
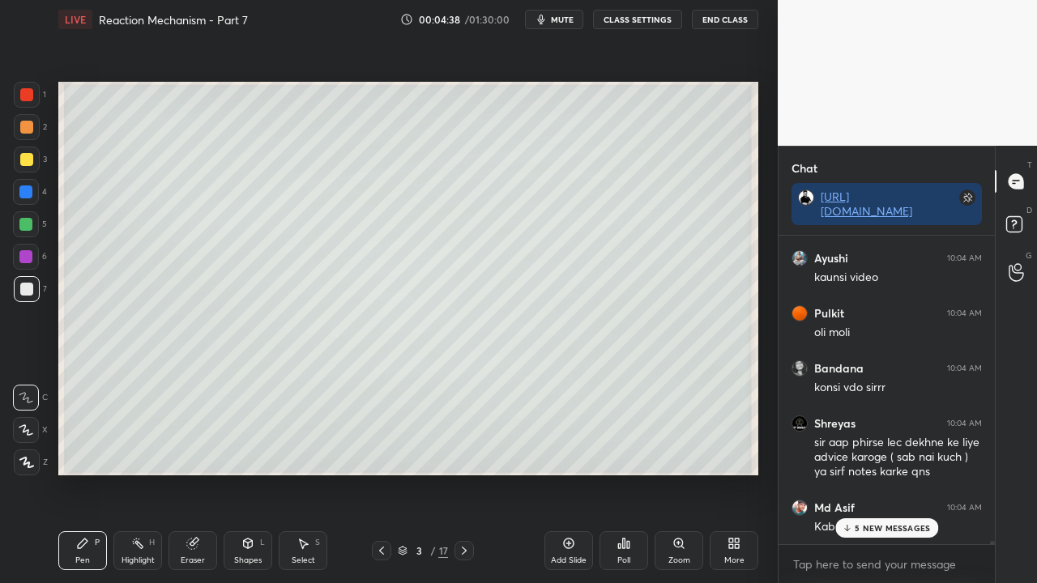
scroll to position [30137, 0]
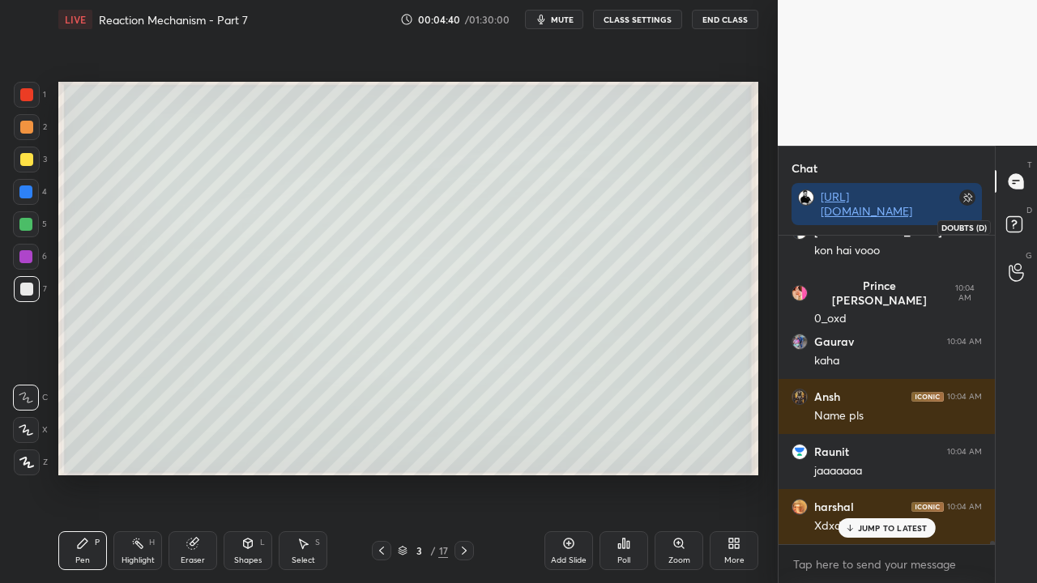
click at [1031, 233] on div at bounding box center [1017, 226] width 32 height 29
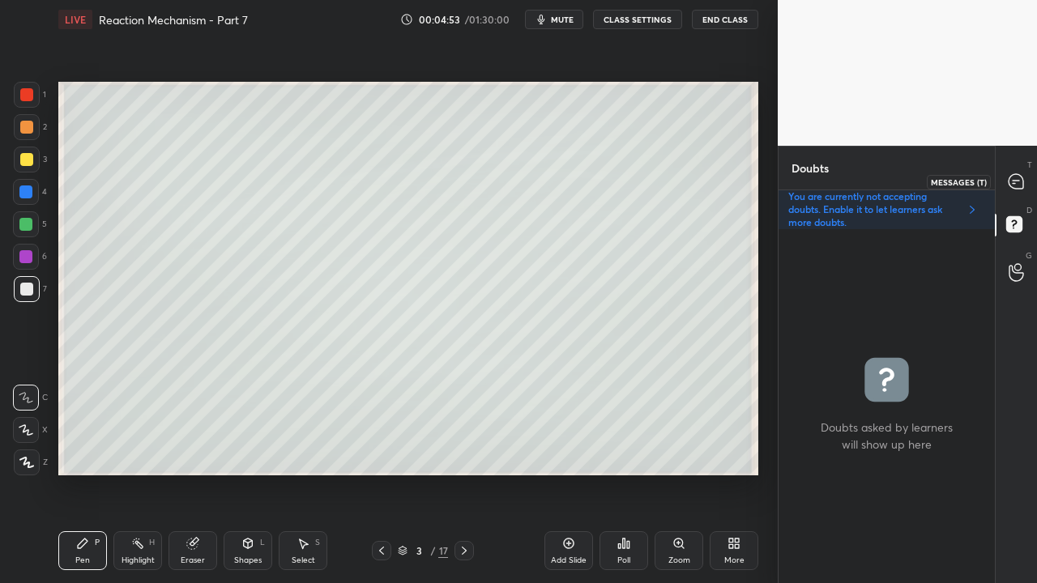
click at [1019, 173] on icon at bounding box center [1016, 181] width 17 height 17
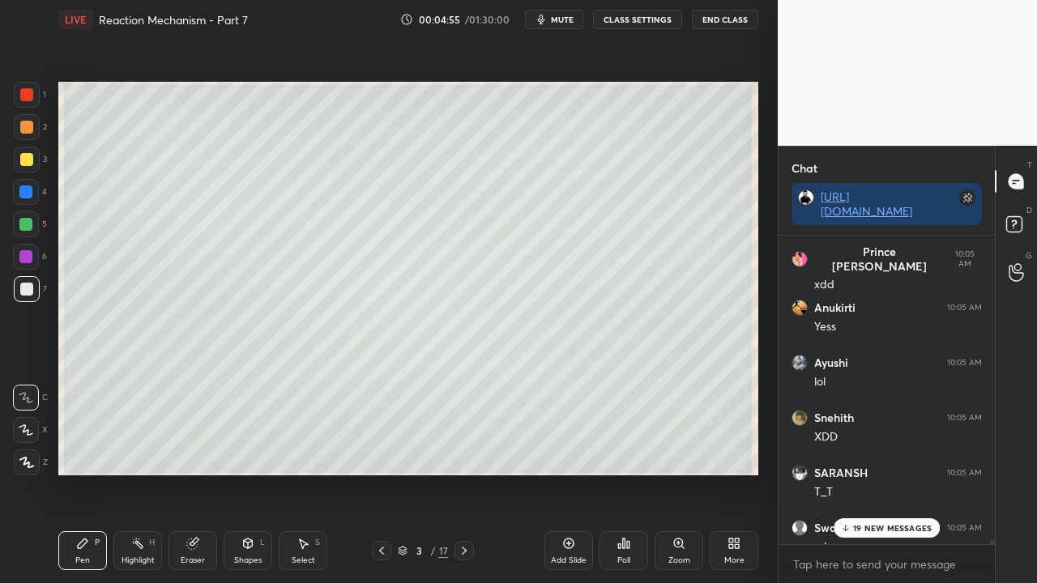
click at [883, 473] on div "19 NEW MESSAGES" at bounding box center [887, 528] width 107 height 19
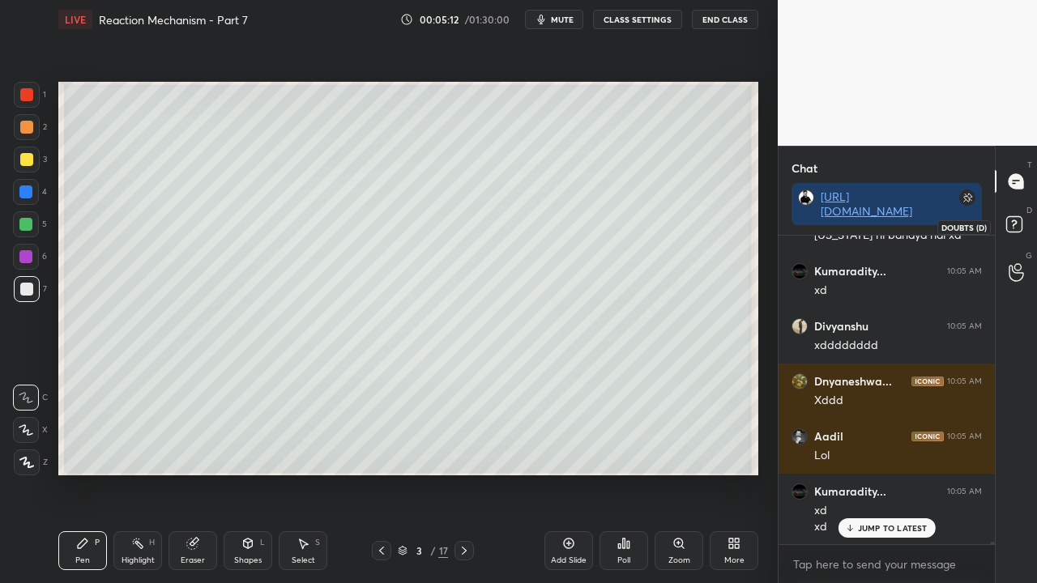
click at [1014, 228] on rect at bounding box center [1013, 224] width 15 height 15
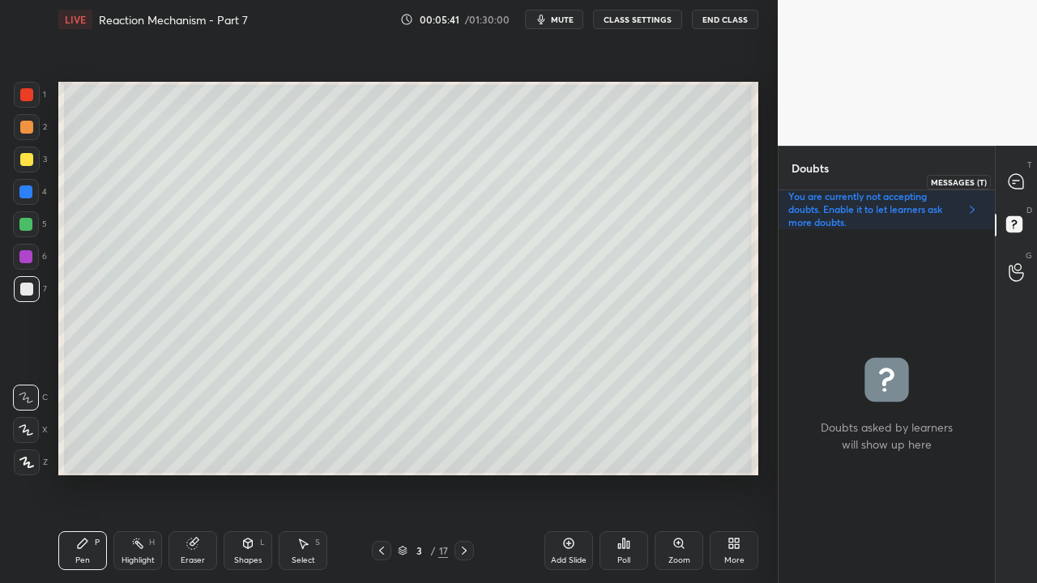
click at [1019, 182] on icon at bounding box center [1016, 181] width 15 height 15
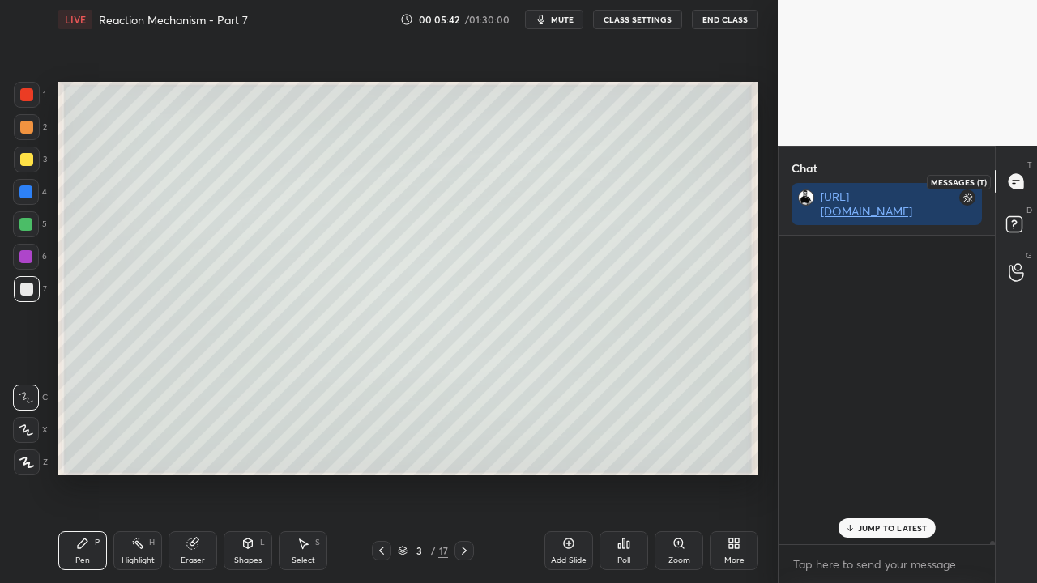
scroll to position [304, 211]
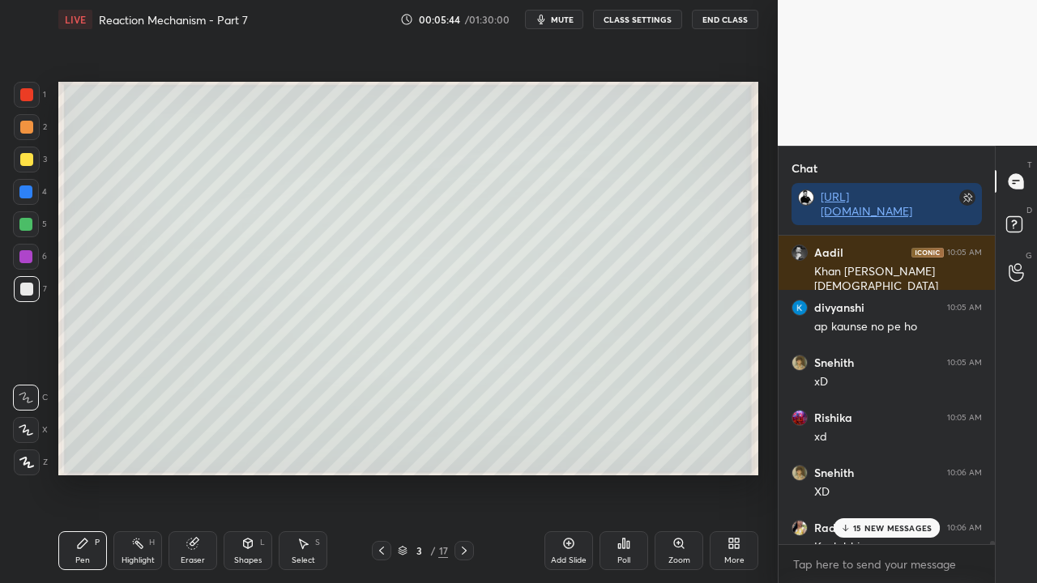
click at [906, 473] on p "15 NEW MESSAGES" at bounding box center [892, 528] width 79 height 10
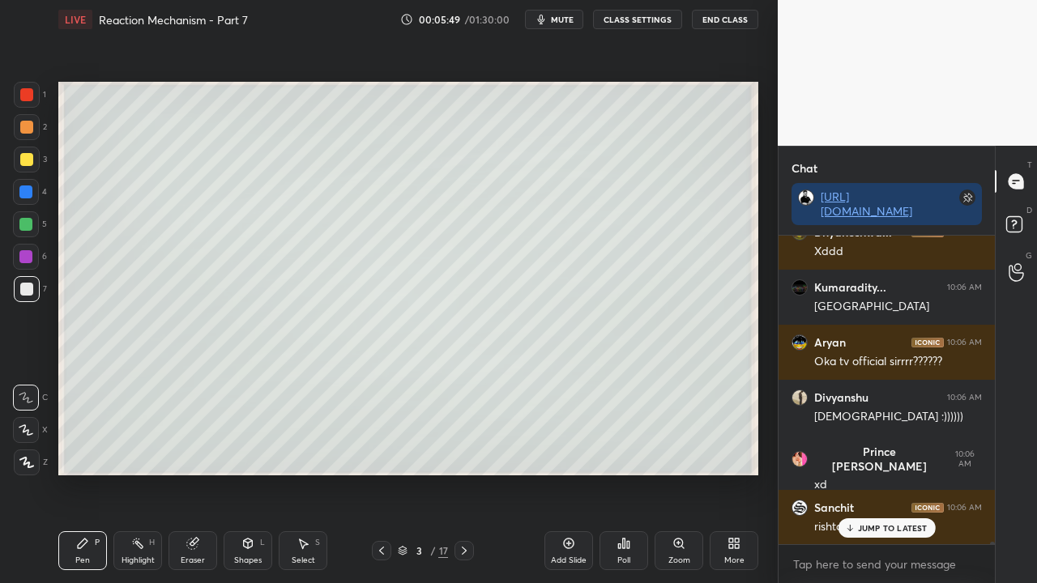
scroll to position [43127, 0]
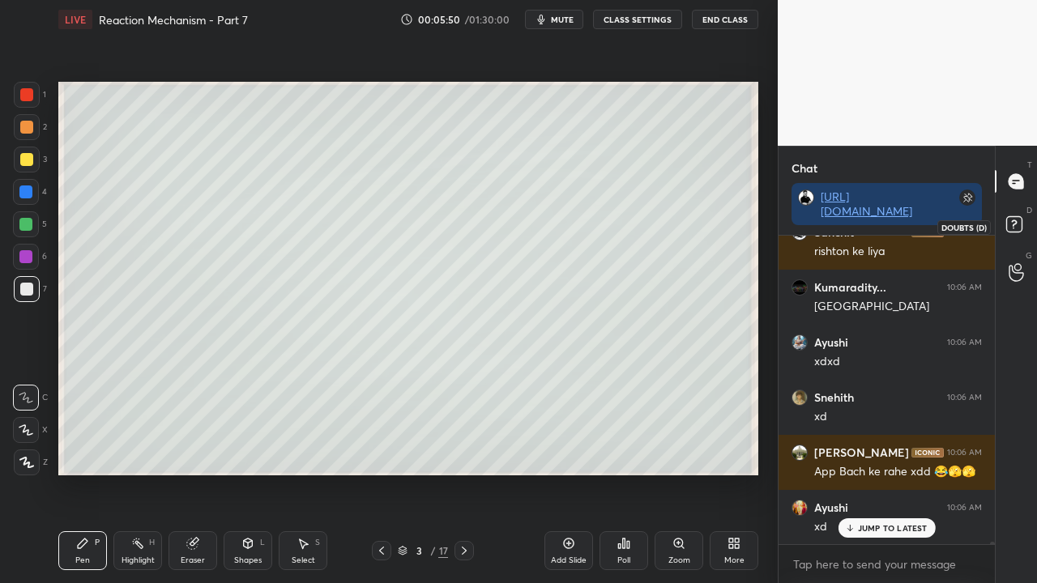
click at [1023, 224] on icon at bounding box center [1016, 226] width 29 height 29
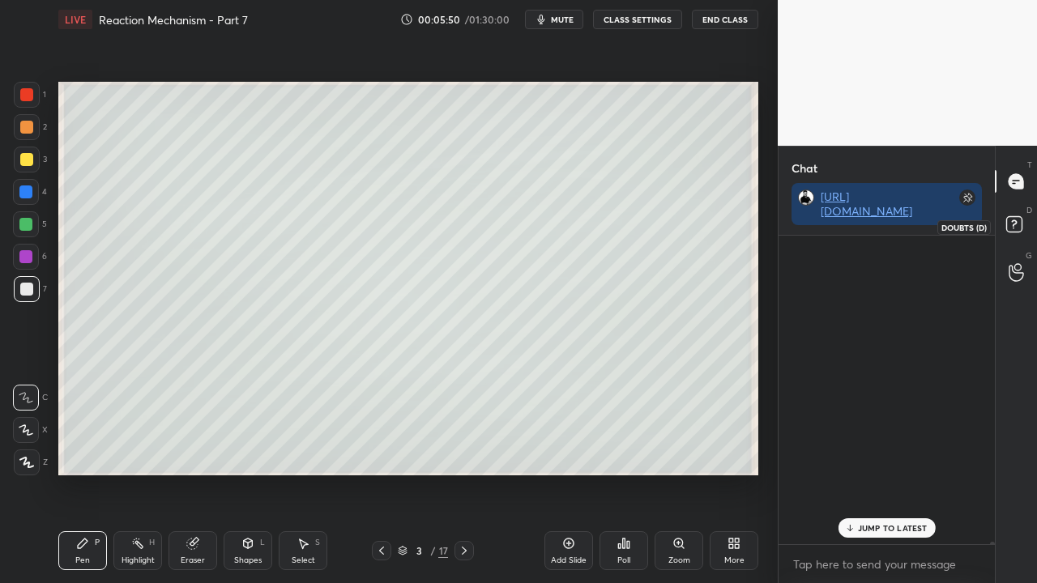
scroll to position [349, 211]
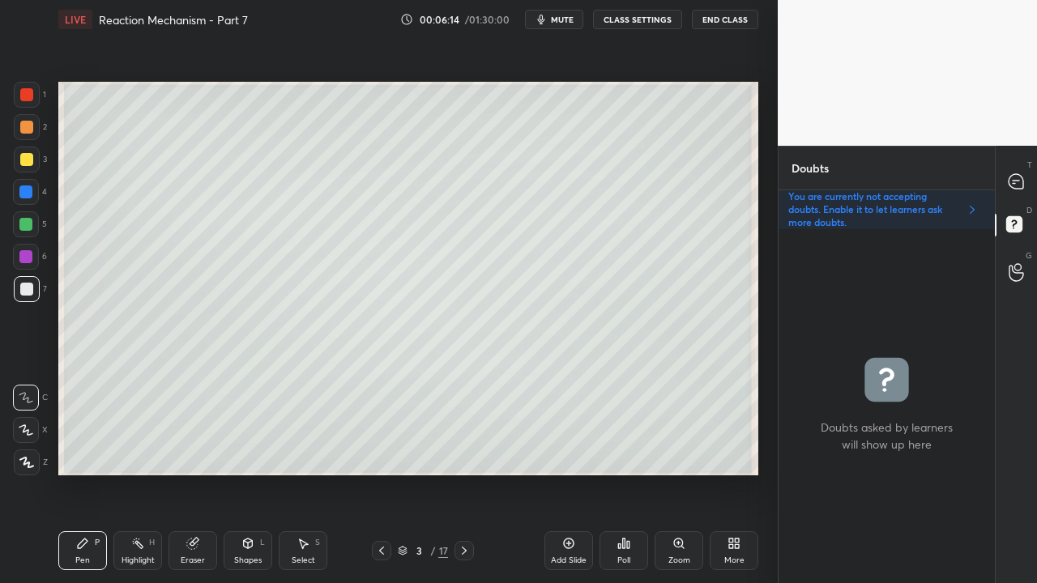
click at [28, 159] on div at bounding box center [26, 159] width 13 height 13
click at [28, 154] on div at bounding box center [26, 159] width 13 height 13
click at [1018, 170] on div at bounding box center [1017, 181] width 32 height 29
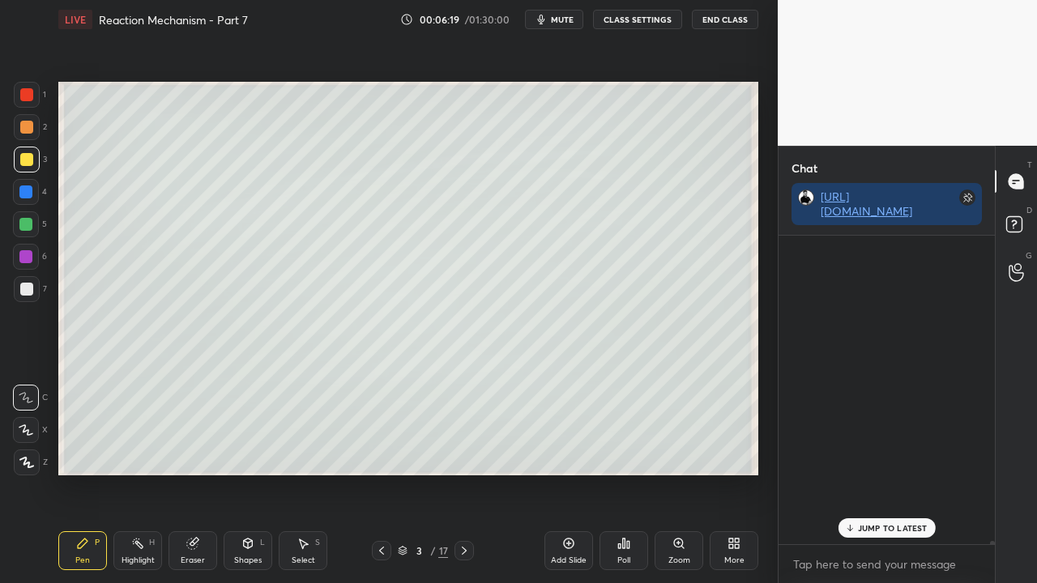
scroll to position [304, 211]
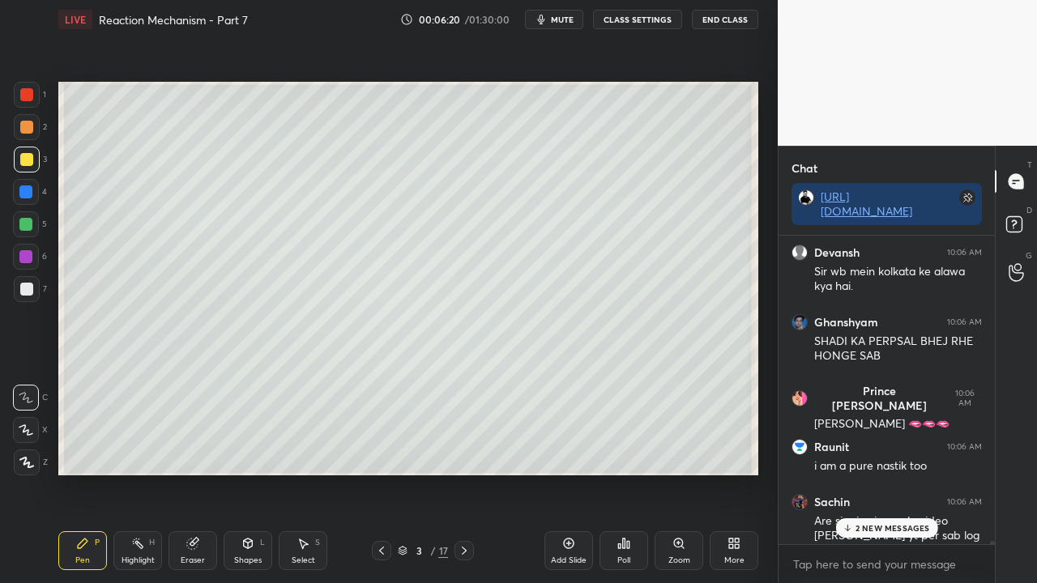
click at [867, 473] on p "2 NEW MESSAGES" at bounding box center [893, 528] width 75 height 10
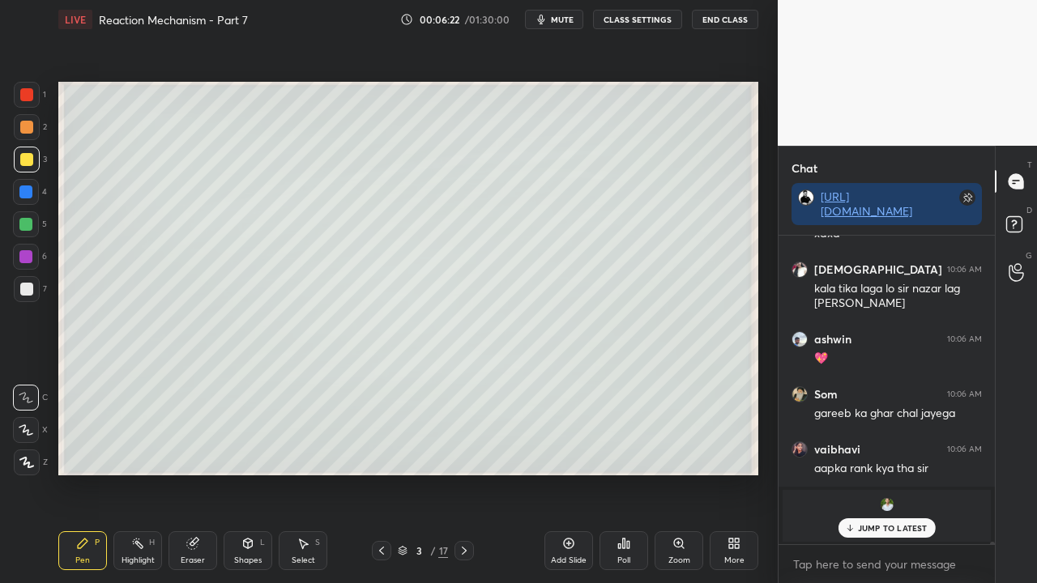
scroll to position [45748, 0]
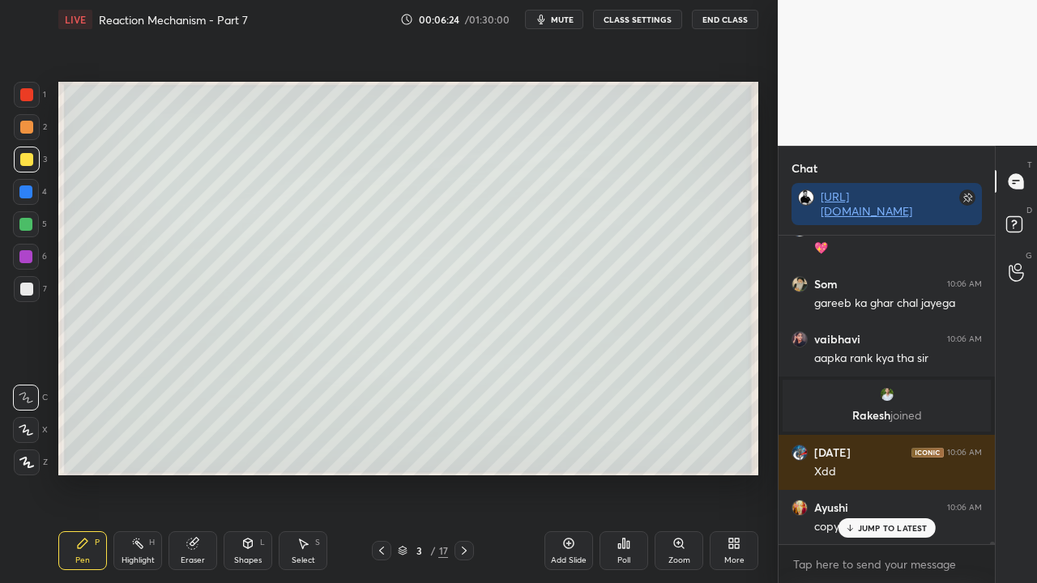
click at [883, 473] on p "JUMP TO LATEST" at bounding box center [893, 528] width 70 height 10
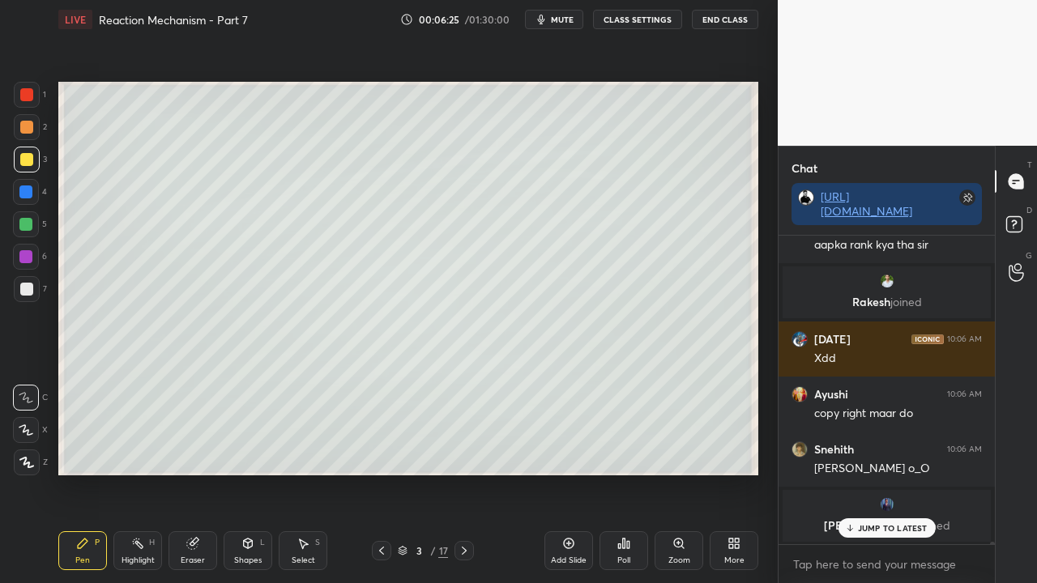
click at [885, 473] on p "JUMP TO LATEST" at bounding box center [893, 528] width 70 height 10
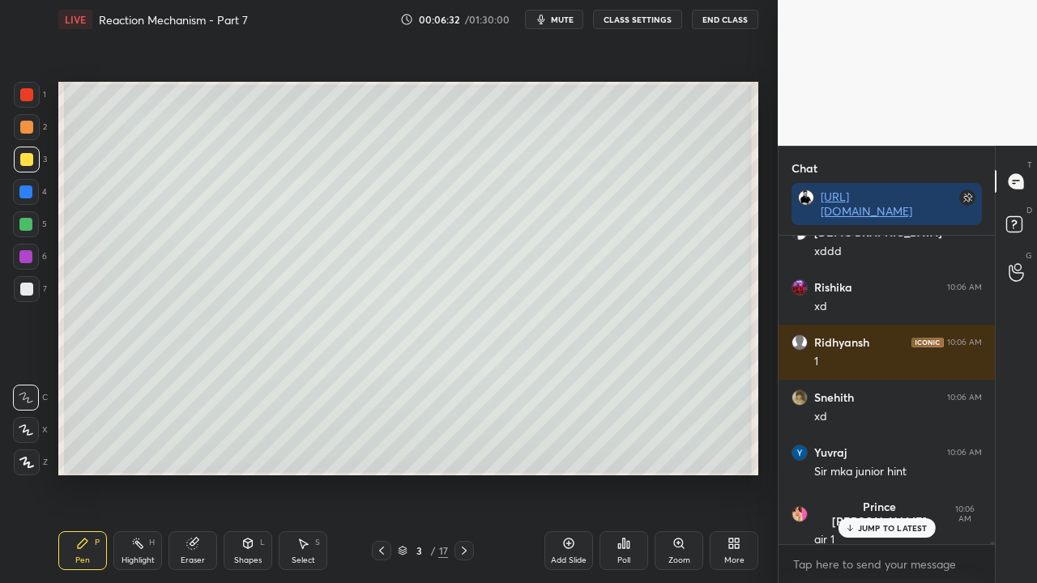
scroll to position [41823, 0]
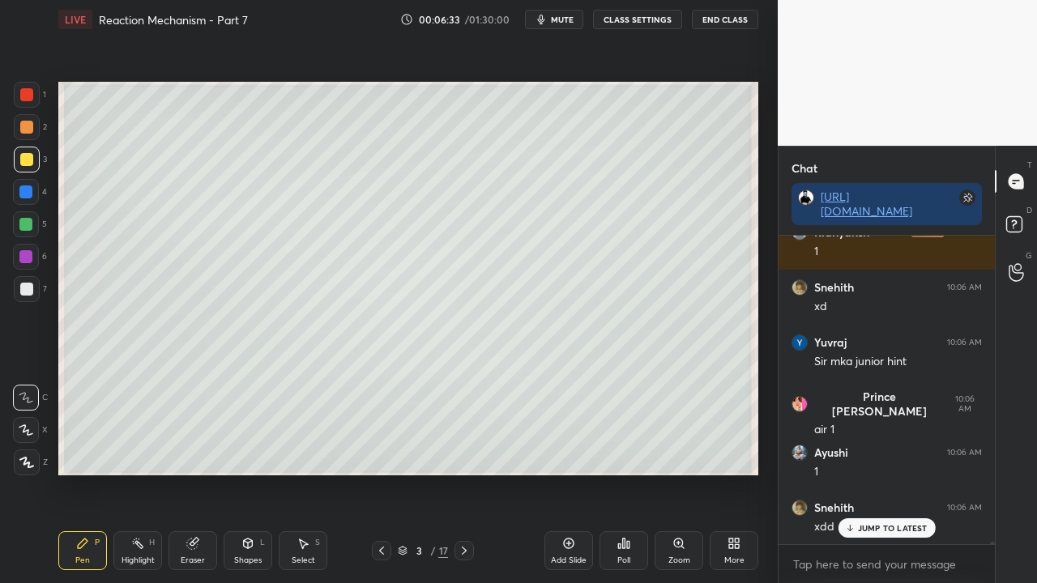
drag, startPoint x: 870, startPoint y: 527, endPoint x: 763, endPoint y: 553, distance: 110.3
click at [870, 473] on p "JUMP TO LATEST" at bounding box center [893, 528] width 70 height 10
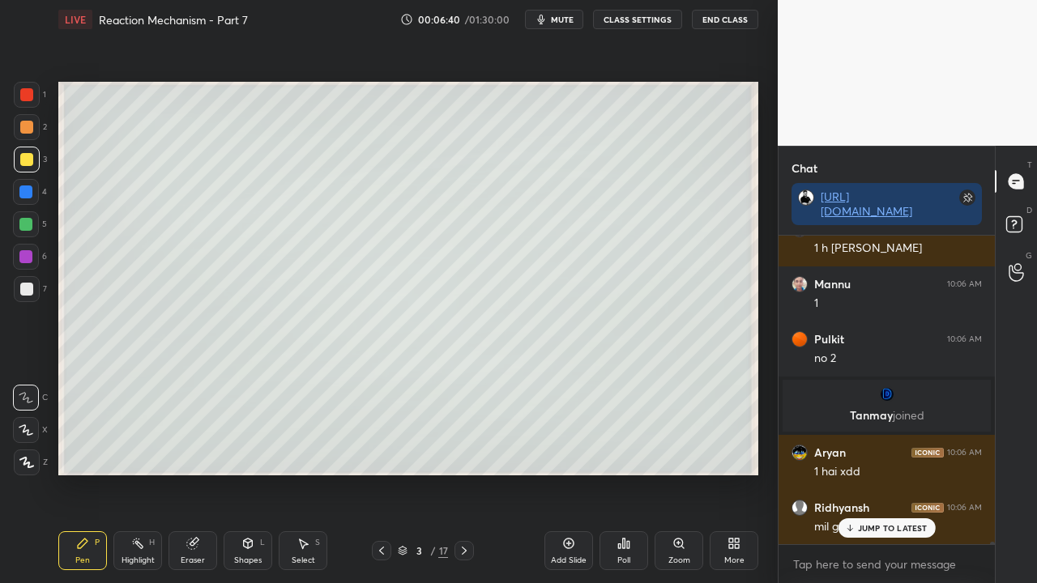
scroll to position [42487, 0]
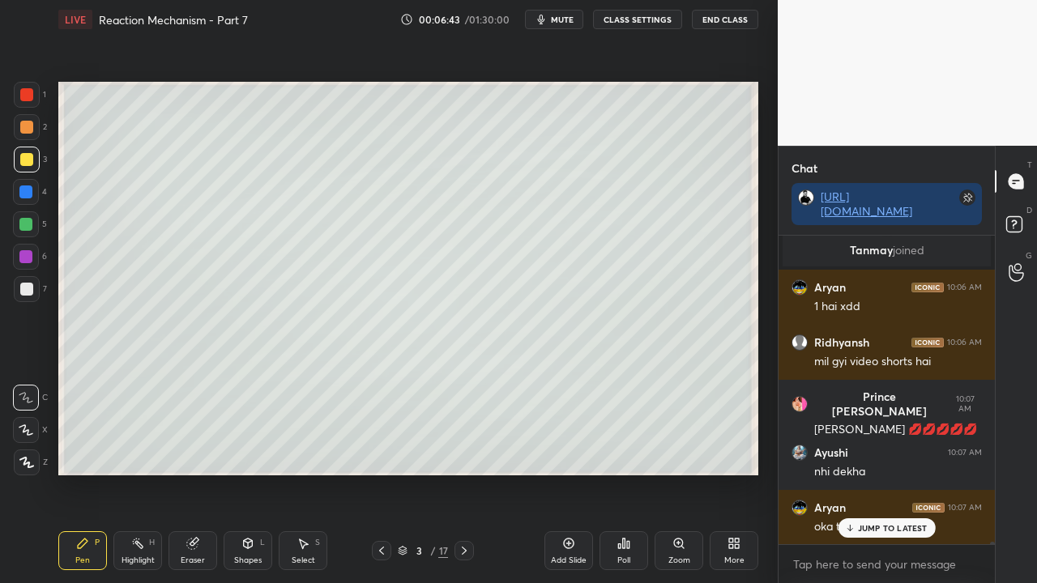
drag, startPoint x: 882, startPoint y: 522, endPoint x: 849, endPoint y: 530, distance: 33.4
click at [881, 473] on div "JUMP TO LATEST" at bounding box center [886, 528] width 97 height 19
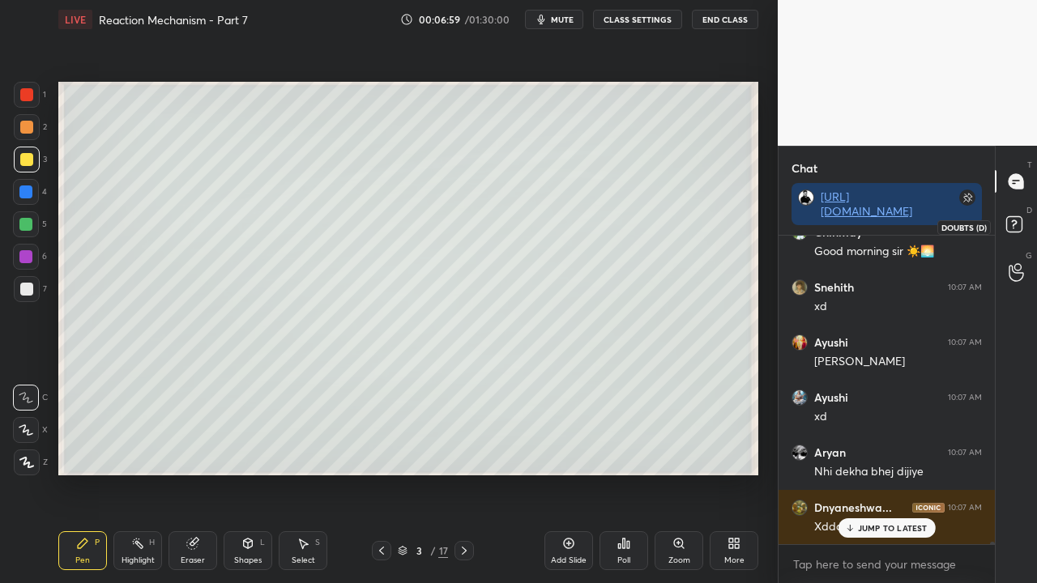
scroll to position [43900, 0]
click at [1018, 226] on rect at bounding box center [1013, 224] width 15 height 15
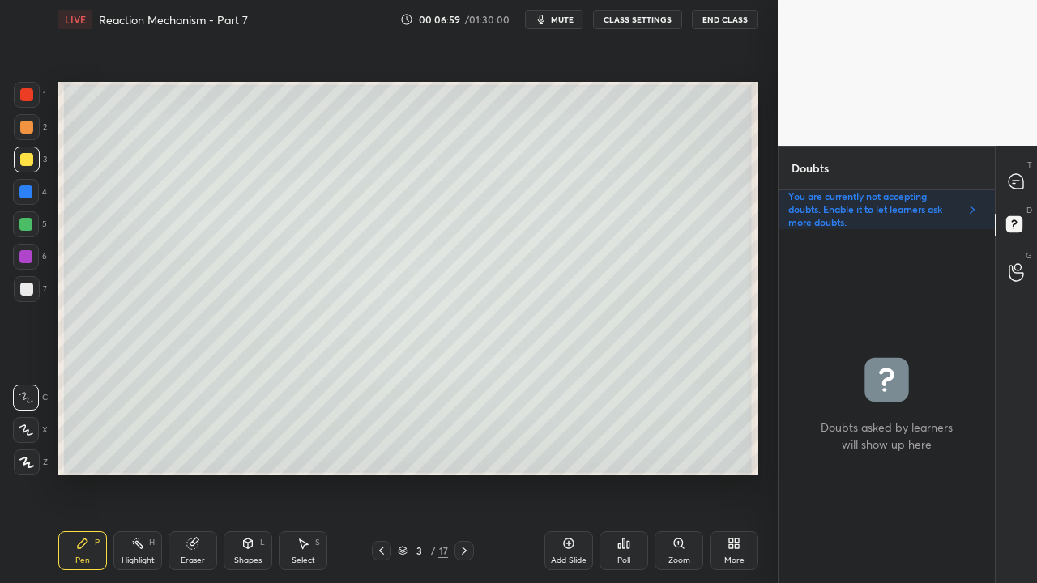
scroll to position [349, 211]
click at [1016, 175] on icon at bounding box center [1016, 181] width 15 height 15
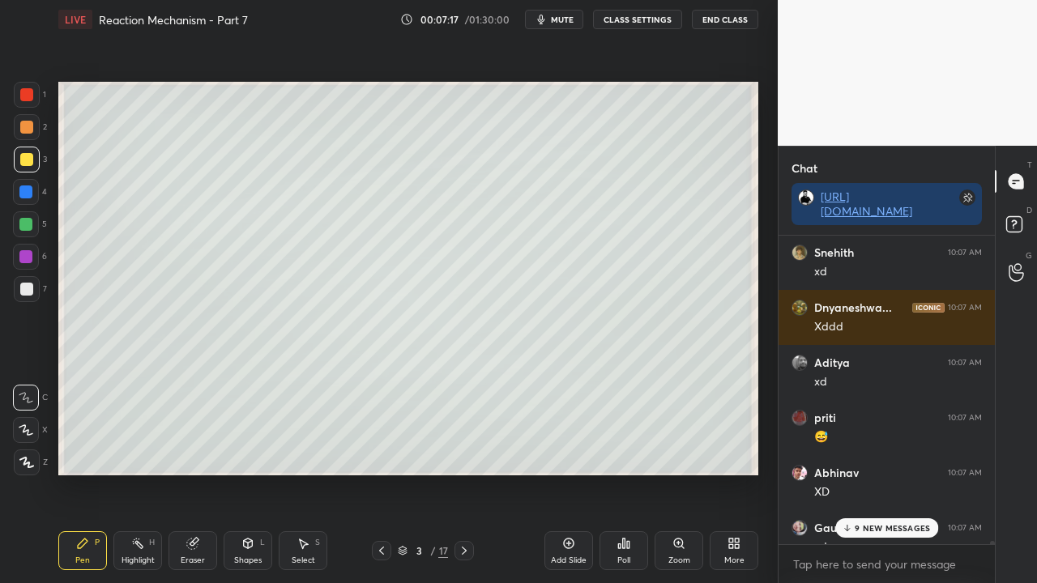
click at [897, 473] on p "9 NEW MESSAGES" at bounding box center [892, 528] width 75 height 10
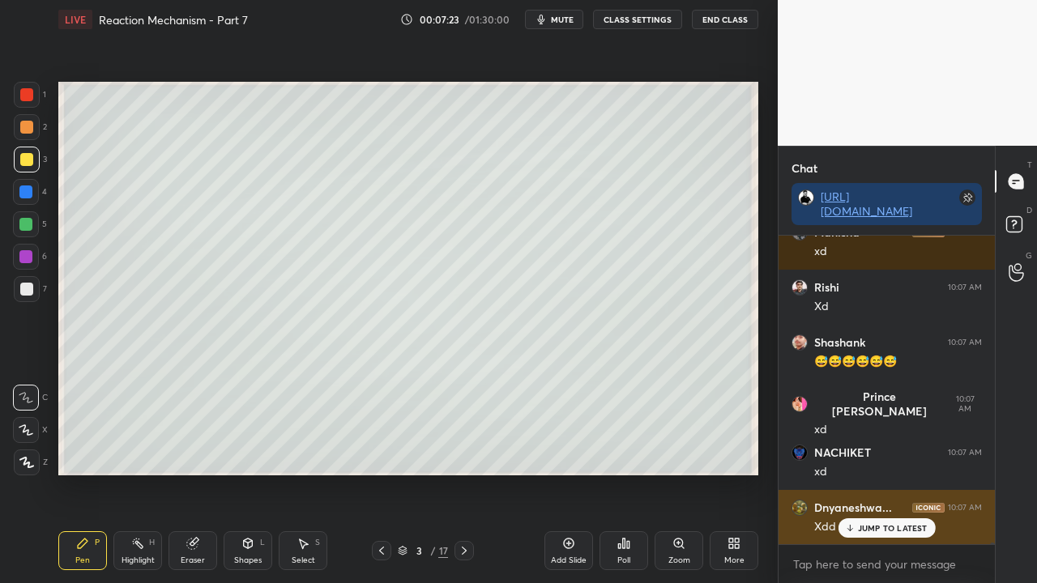
click at [901, 473] on p "JUMP TO LATEST" at bounding box center [893, 528] width 70 height 10
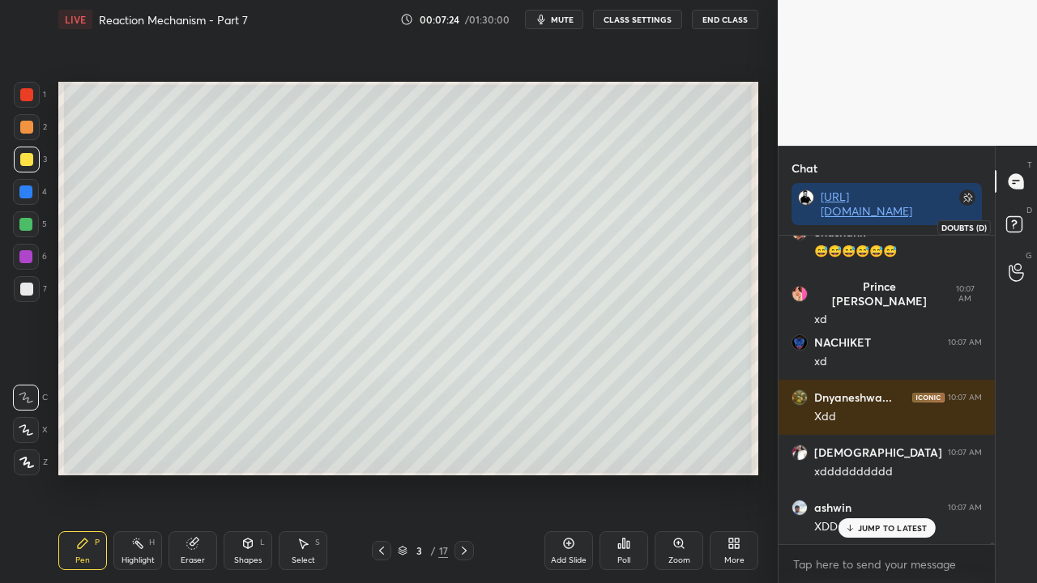
click at [1023, 221] on icon at bounding box center [1016, 226] width 29 height 29
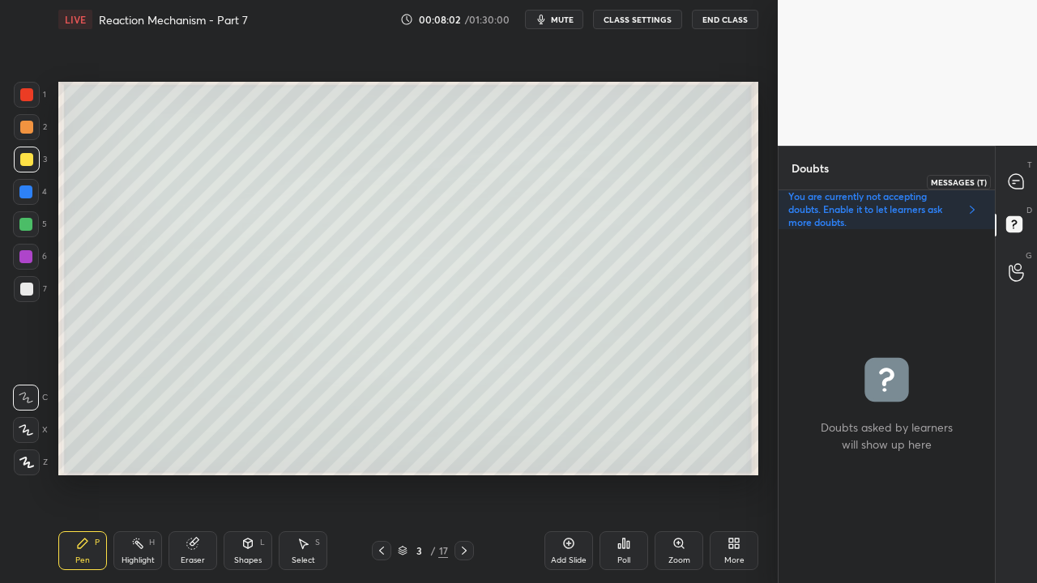
click at [1014, 181] on icon at bounding box center [1016, 181] width 15 height 15
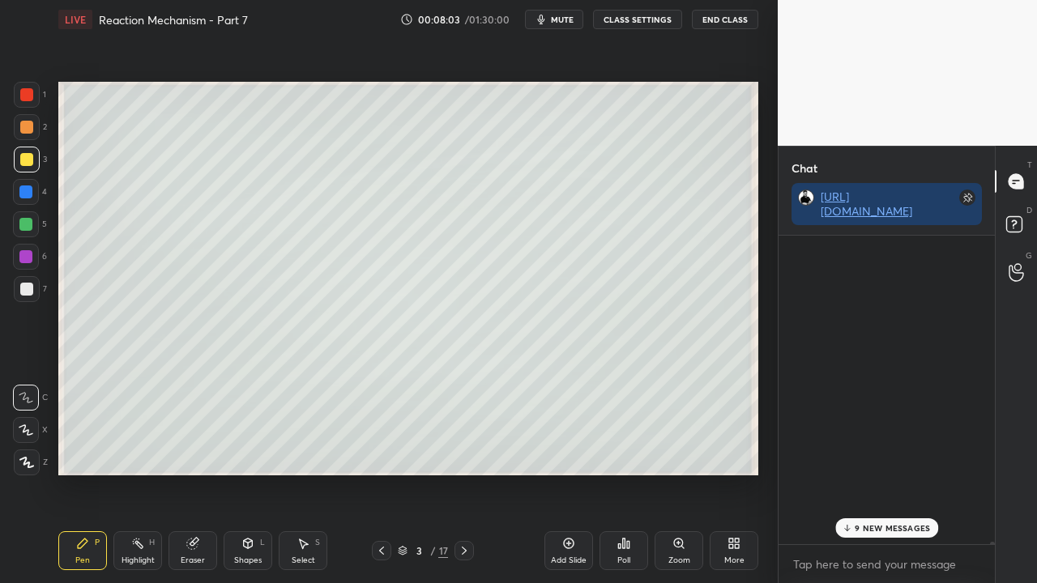
scroll to position [304, 211]
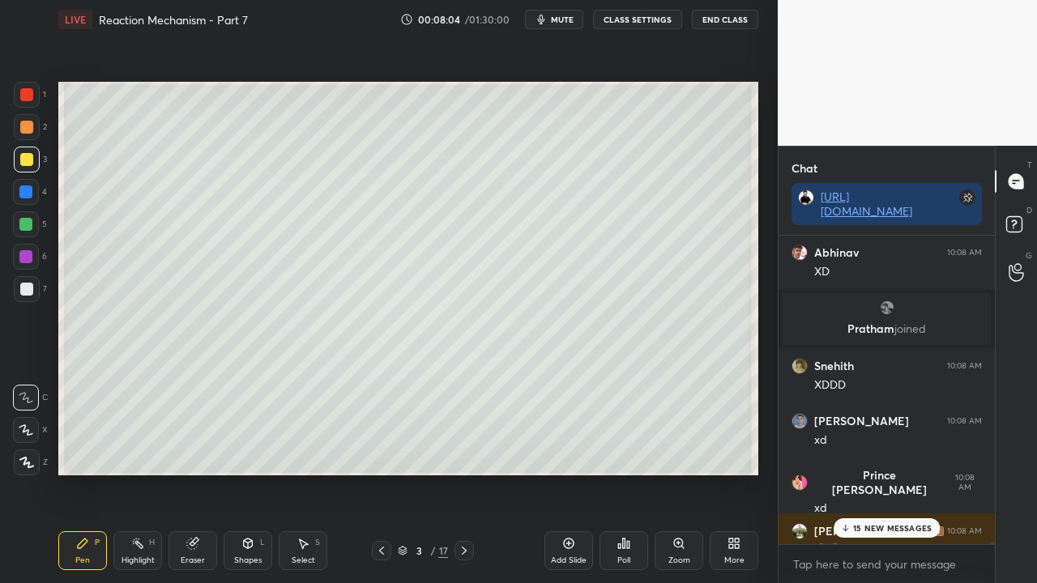
click at [882, 473] on p "15 NEW MESSAGES" at bounding box center [892, 528] width 79 height 10
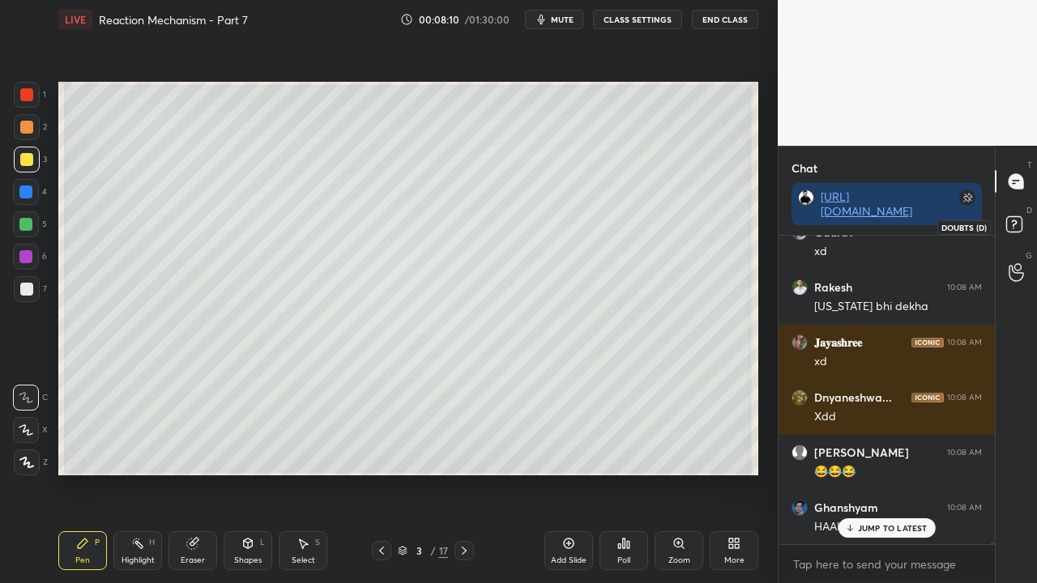
scroll to position [52408, 0]
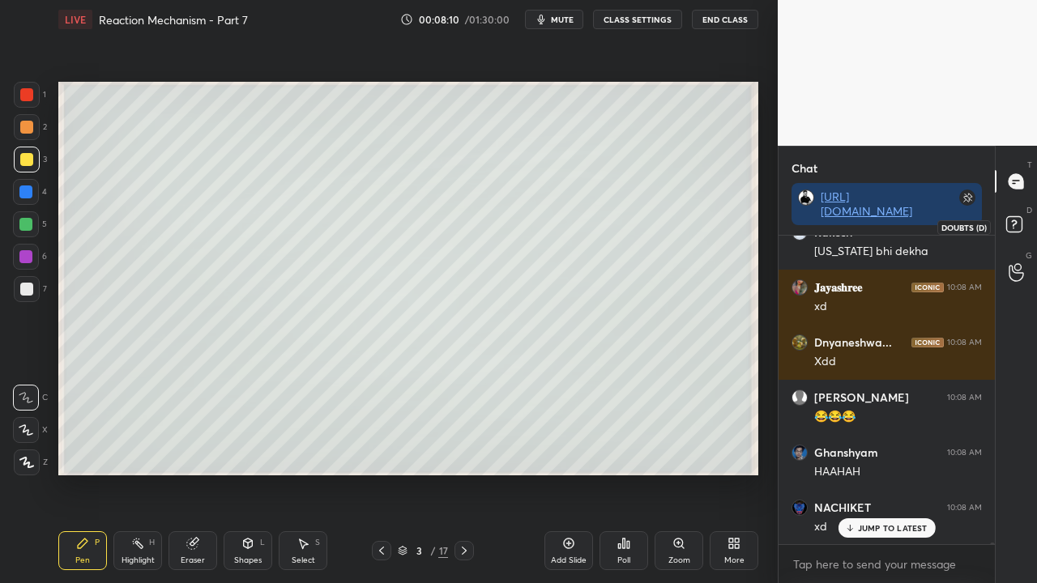
click at [1019, 220] on rect at bounding box center [1013, 224] width 15 height 15
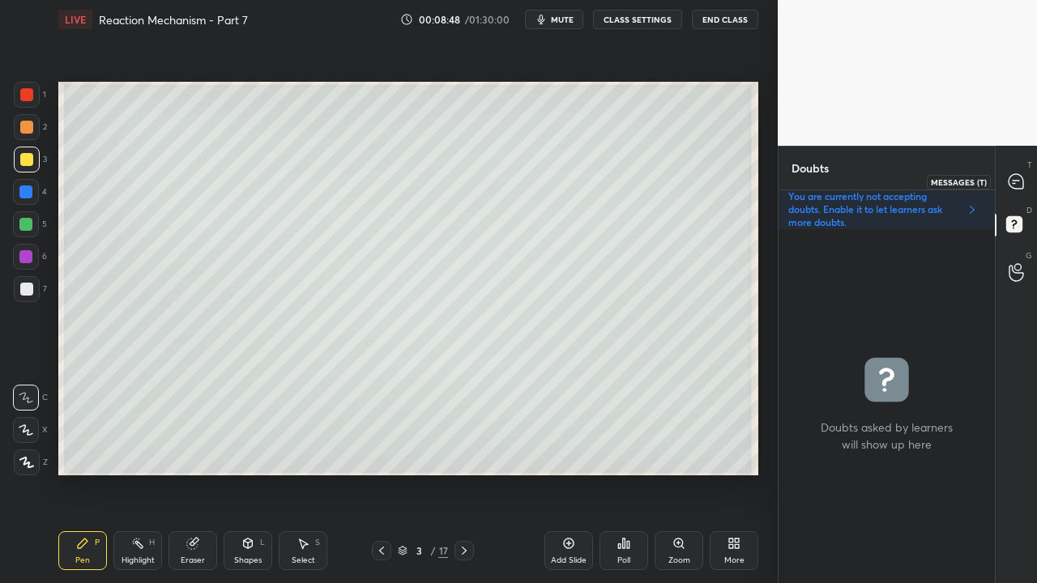
click at [1017, 172] on div at bounding box center [1017, 181] width 32 height 29
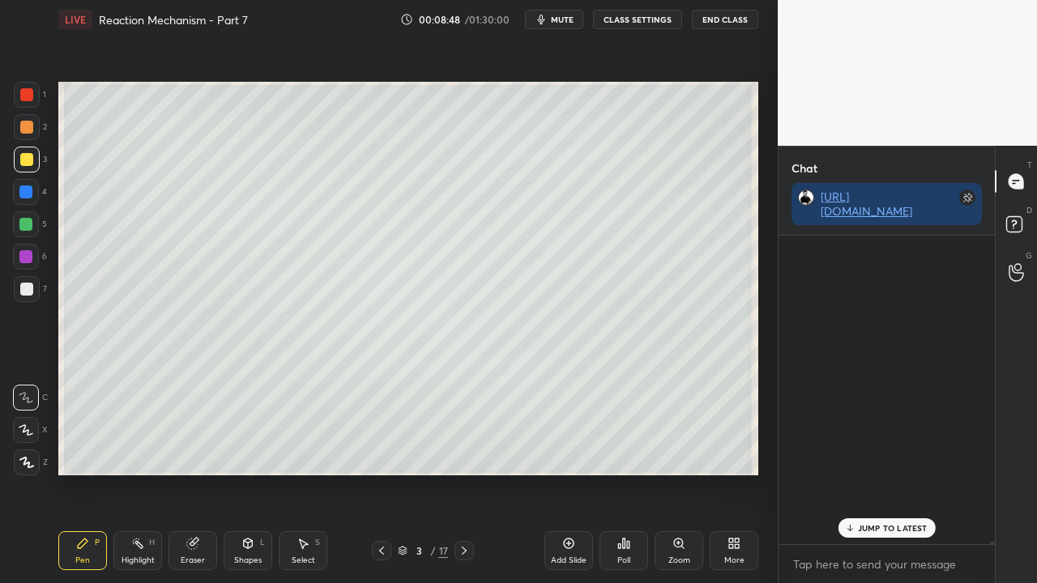
scroll to position [304, 211]
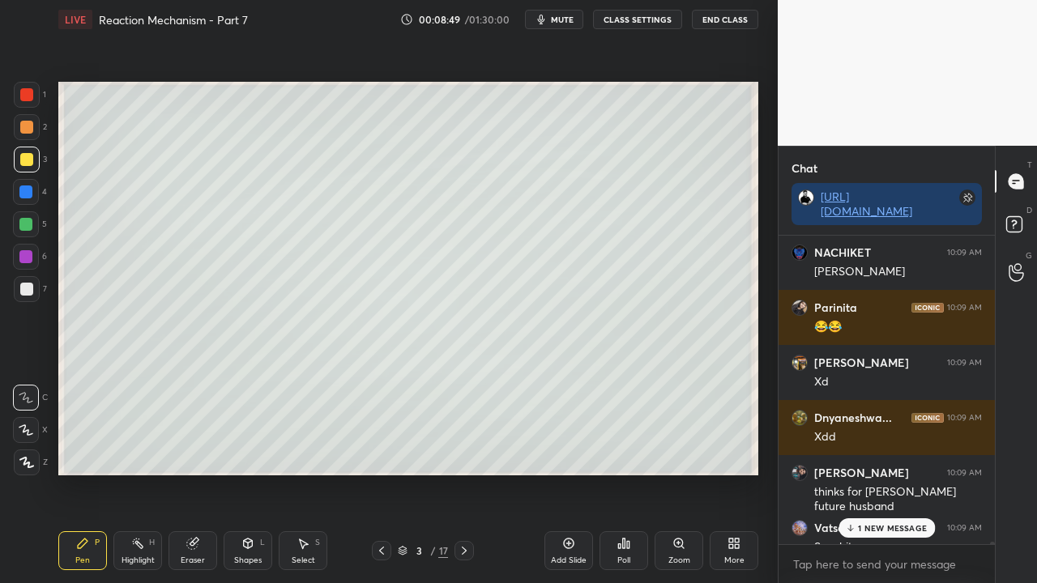
click at [888, 473] on p "1 NEW MESSAGE" at bounding box center [892, 528] width 69 height 10
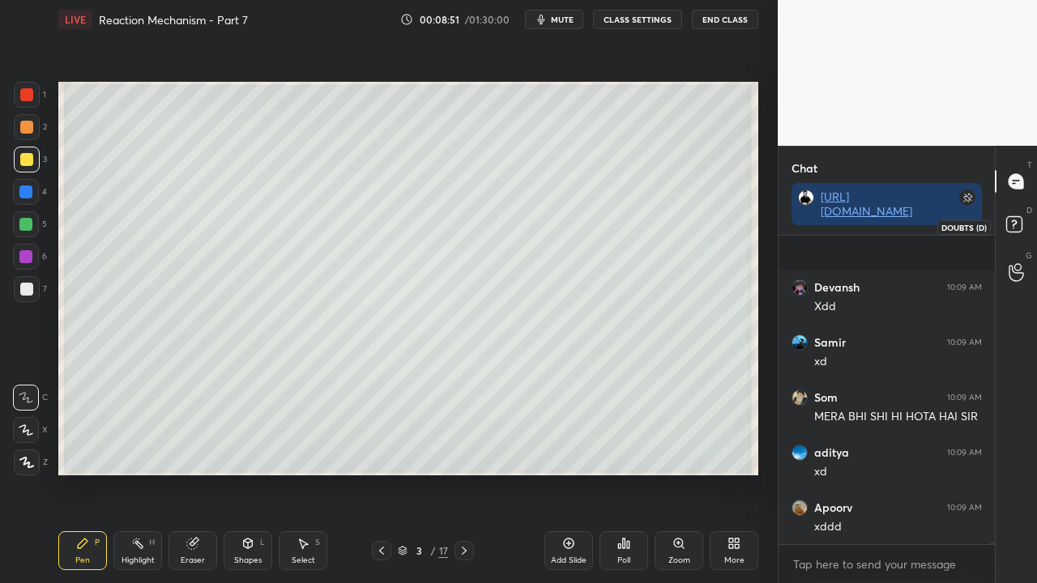
scroll to position [57424, 0]
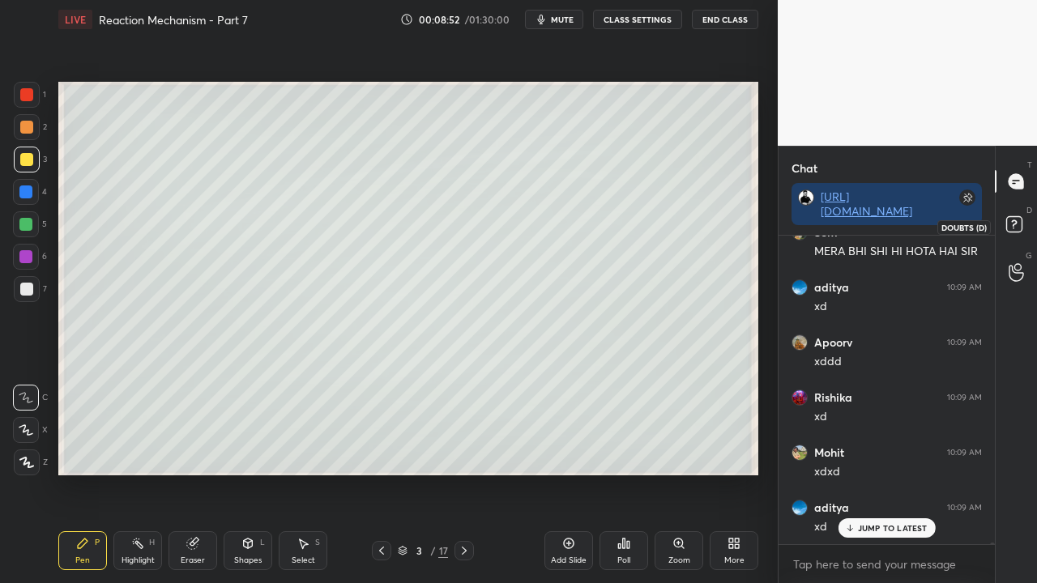
click at [1014, 224] on icon at bounding box center [1016, 226] width 29 height 29
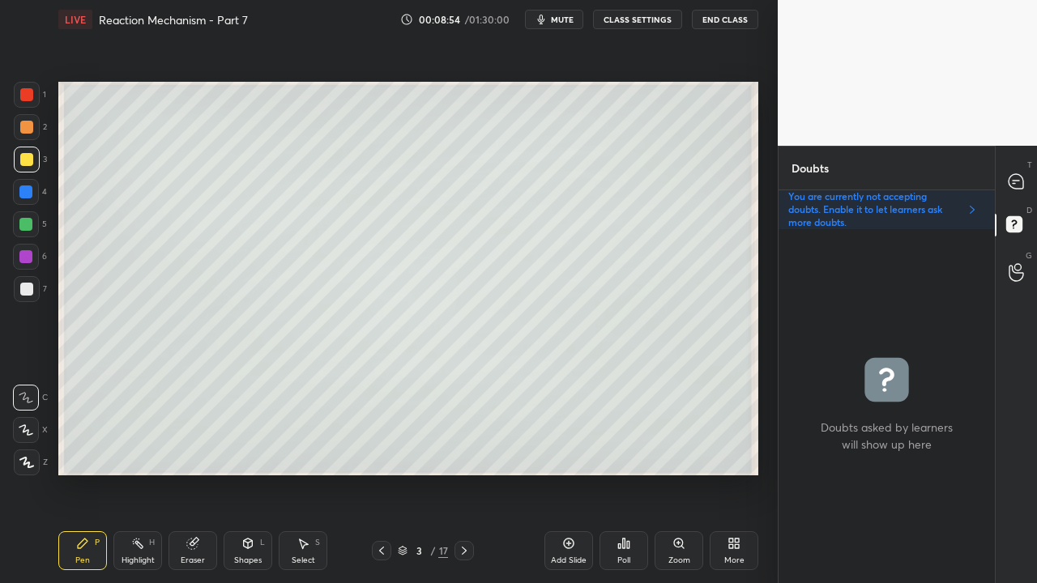
click at [28, 159] on div at bounding box center [26, 159] width 13 height 13
click at [1019, 173] on div at bounding box center [1017, 181] width 32 height 29
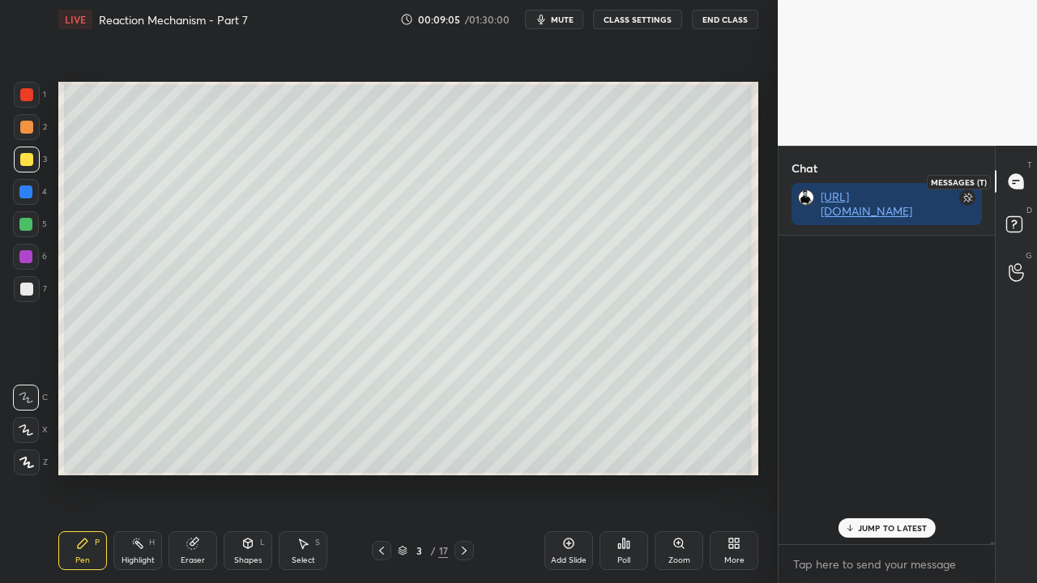
scroll to position [304, 211]
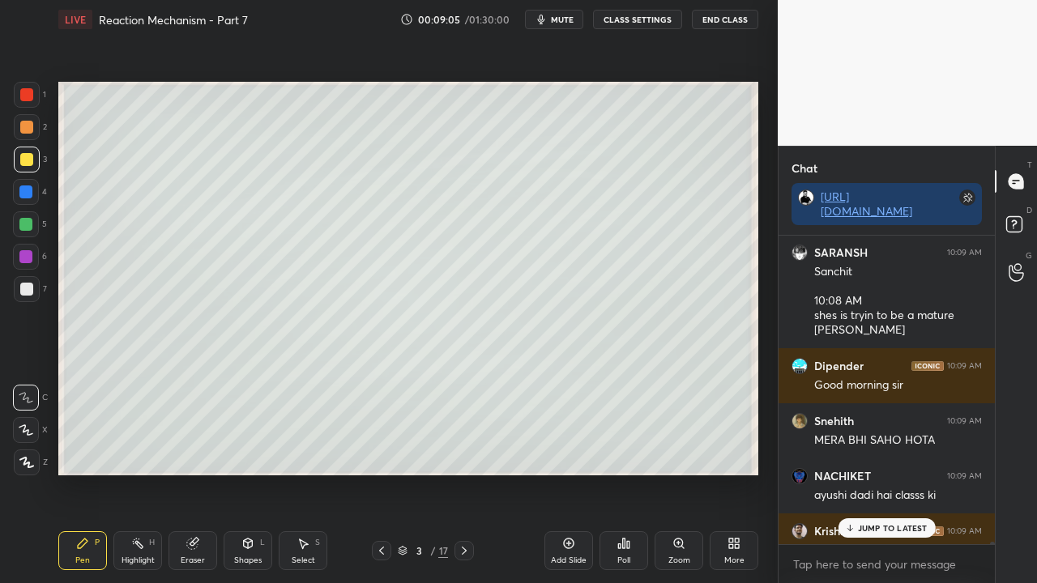
click at [864, 473] on p "JUMP TO LATEST" at bounding box center [893, 528] width 70 height 10
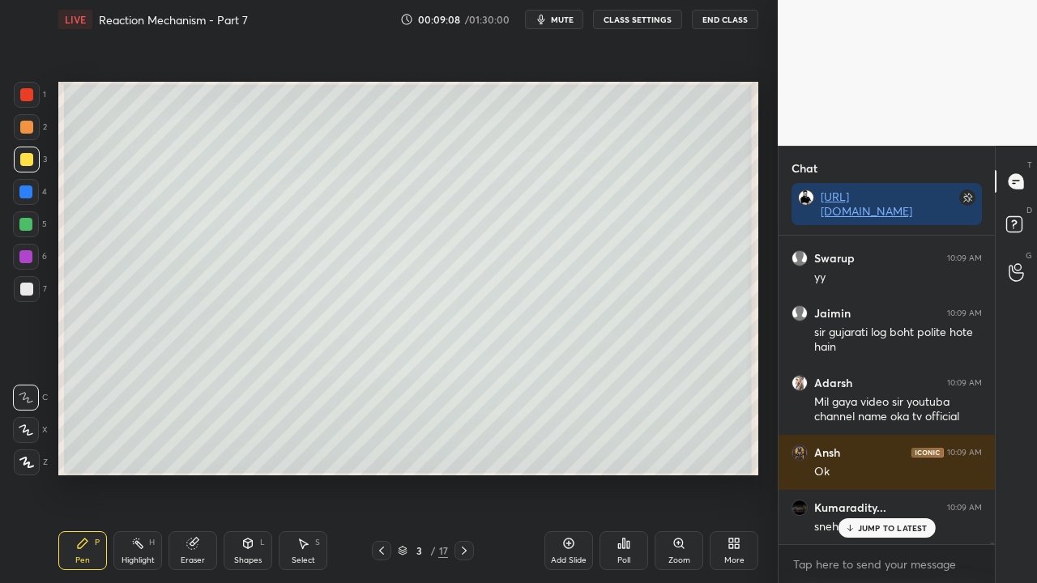
scroll to position [59212, 0]
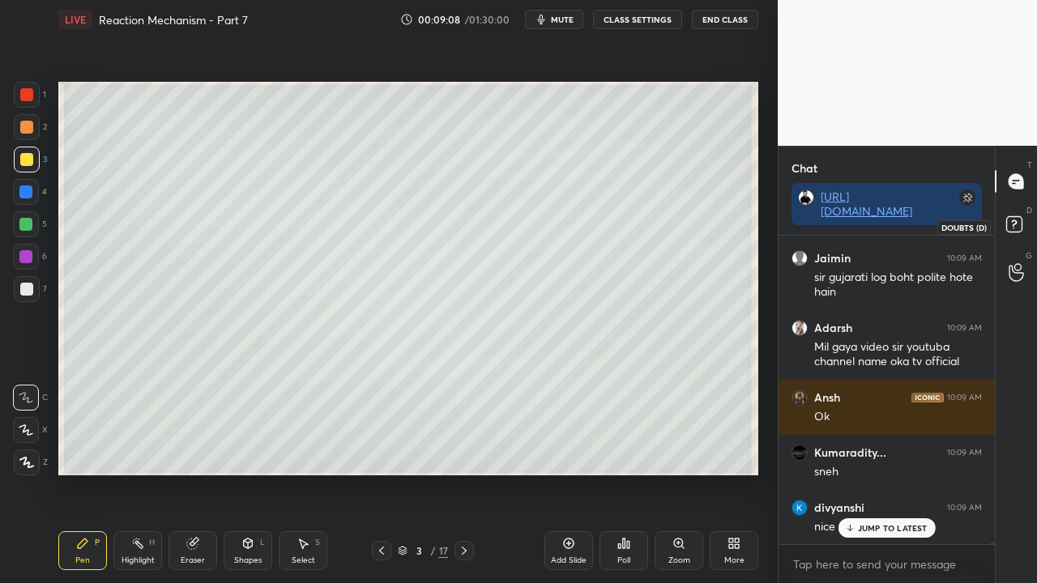
click at [1019, 225] on rect at bounding box center [1013, 224] width 15 height 15
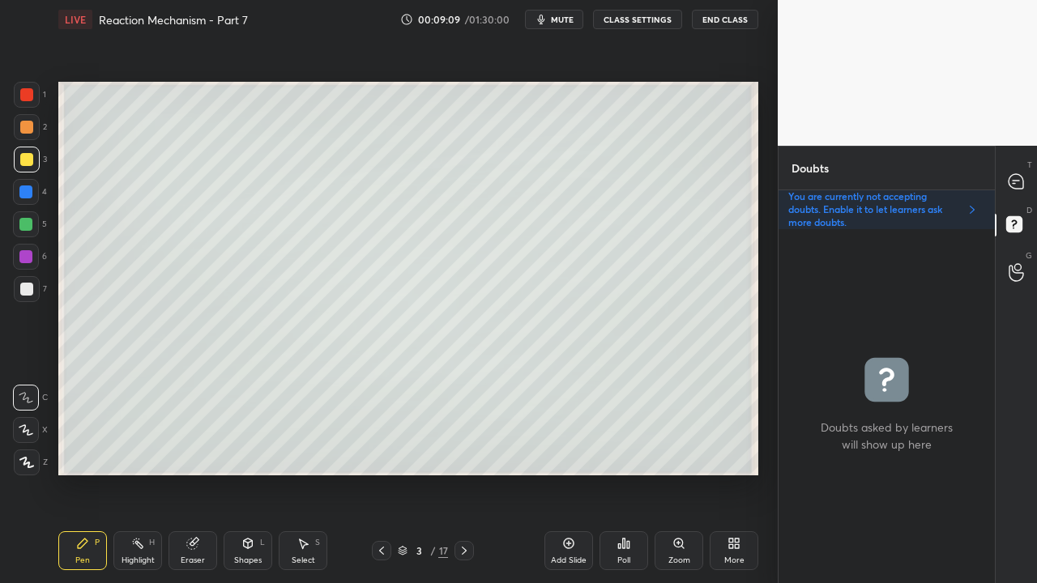
scroll to position [349, 211]
click at [31, 159] on div at bounding box center [26, 159] width 13 height 13
click at [24, 159] on div at bounding box center [26, 159] width 13 height 13
click at [29, 301] on div at bounding box center [27, 289] width 26 height 26
click at [27, 157] on div at bounding box center [26, 159] width 13 height 13
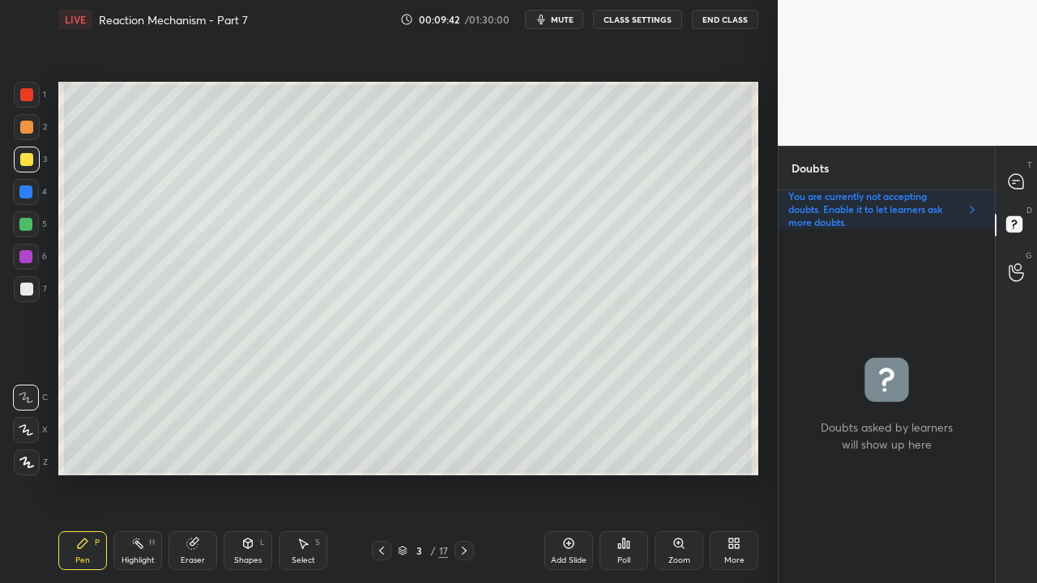
click at [1024, 170] on div at bounding box center [1017, 181] width 32 height 29
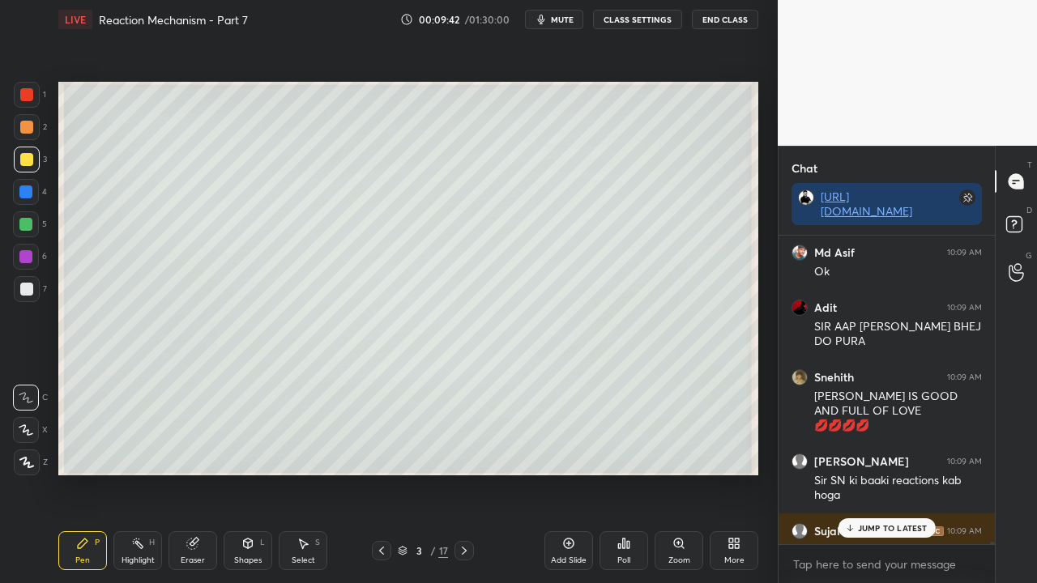
scroll to position [304, 211]
click at [902, 473] on p "1 NEW MESSAGE" at bounding box center [892, 528] width 69 height 10
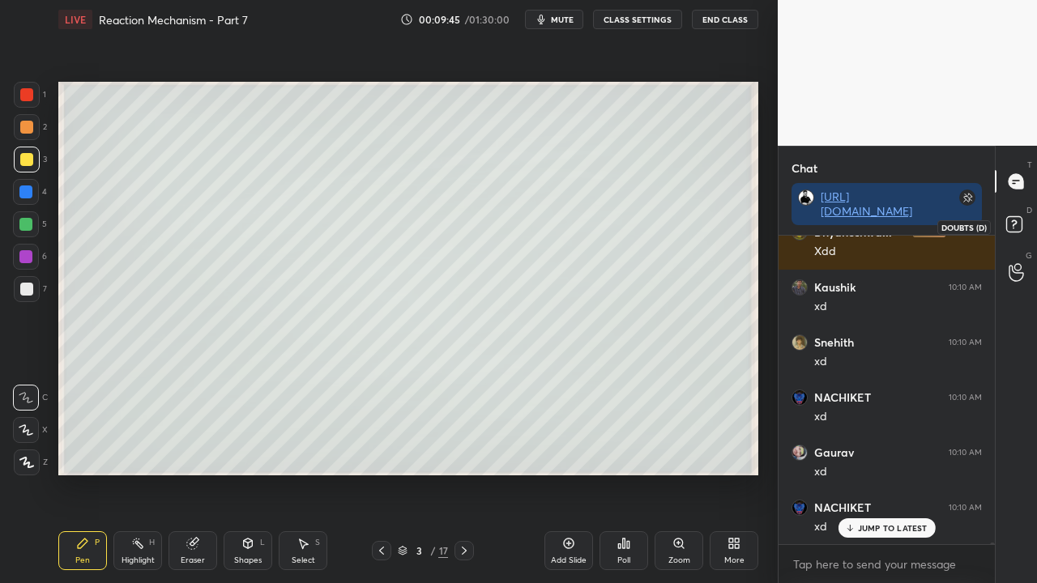
scroll to position [61276, 0]
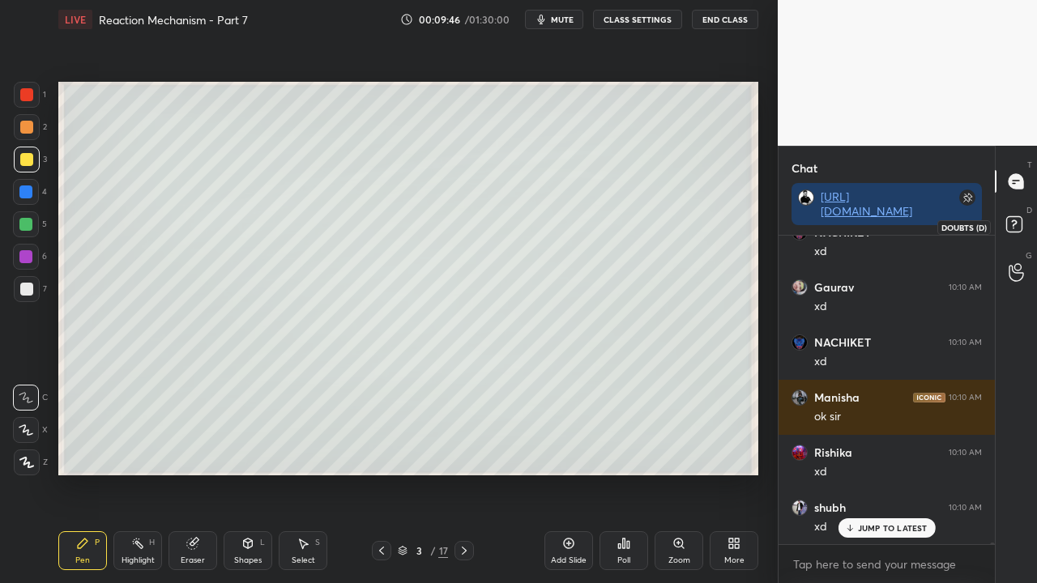
click at [1025, 225] on icon at bounding box center [1016, 226] width 29 height 29
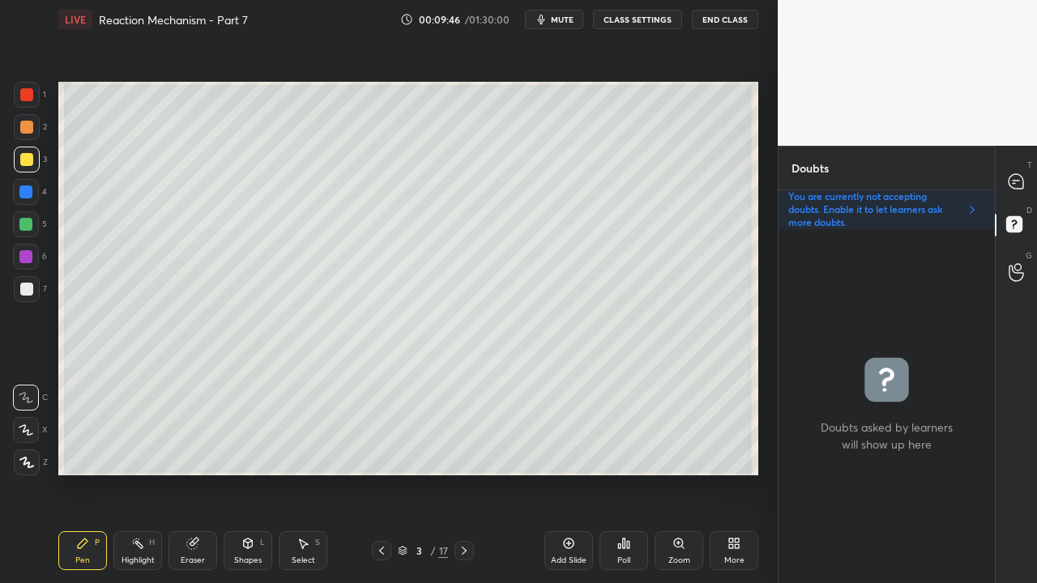
scroll to position [349, 211]
click at [1019, 183] on icon at bounding box center [1016, 181] width 15 height 15
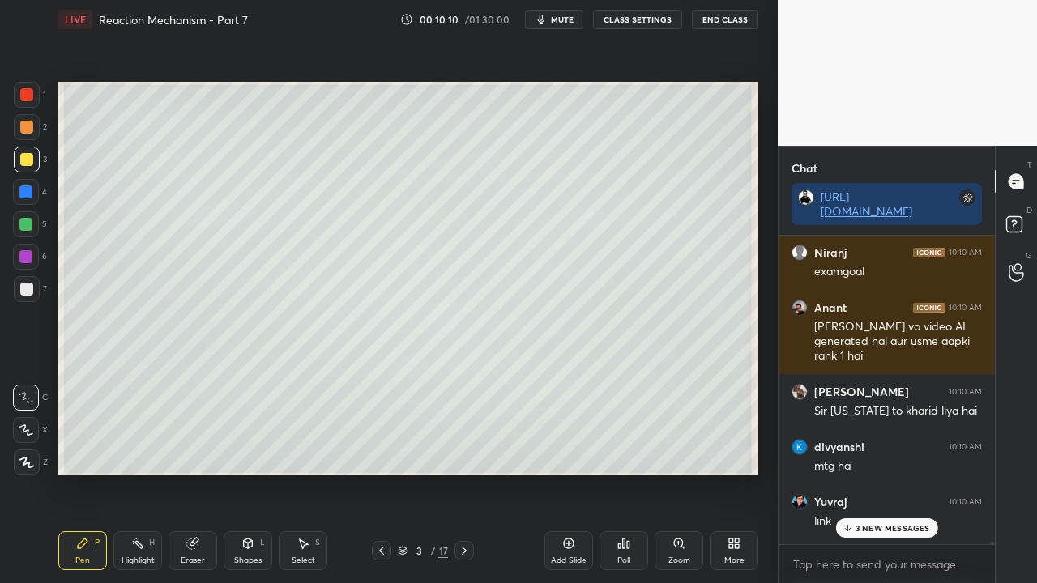
scroll to position [304, 211]
click at [883, 473] on p "3 NEW MESSAGES" at bounding box center [893, 528] width 75 height 10
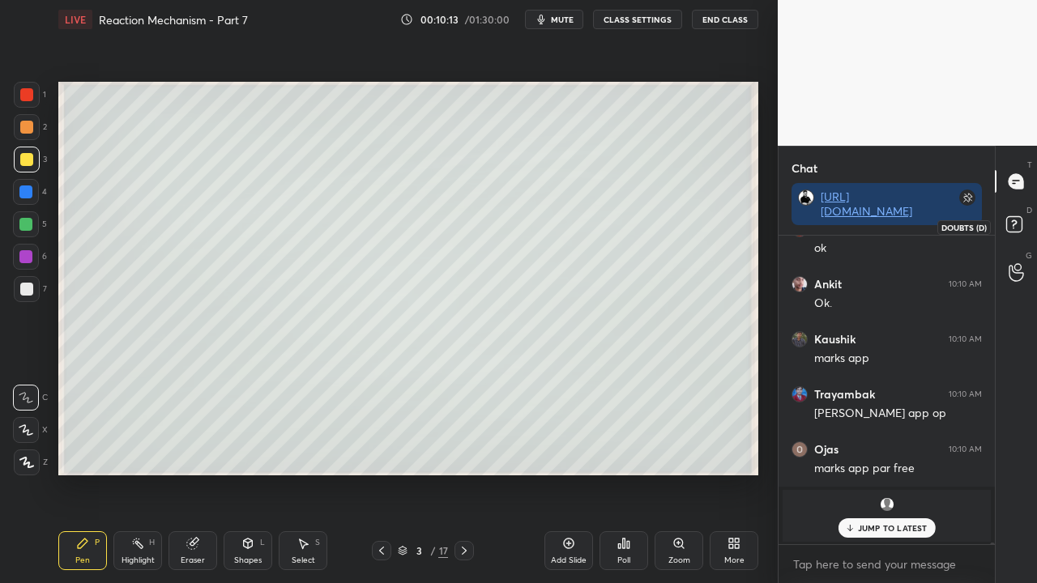
scroll to position [64009, 0]
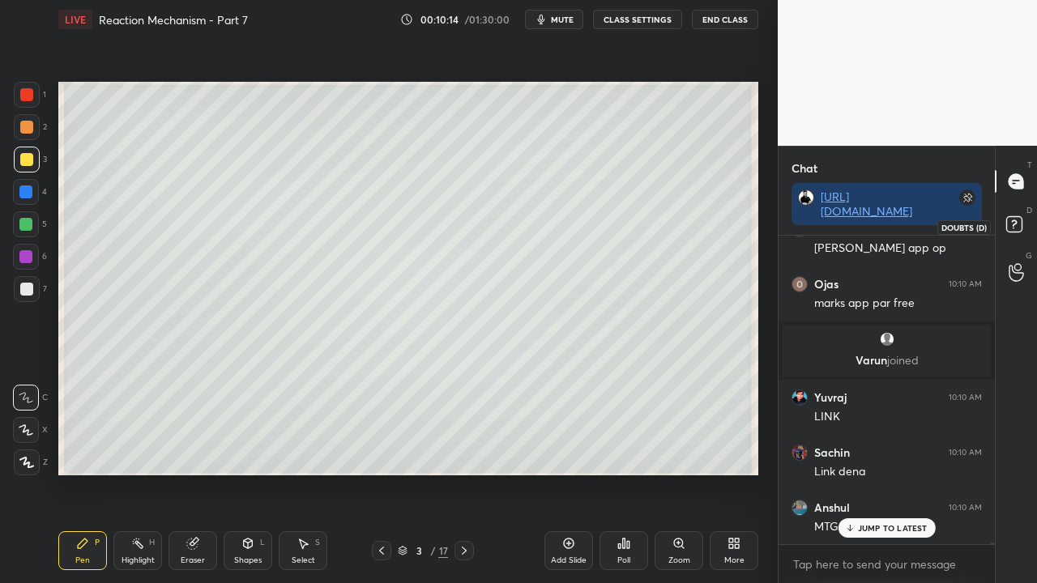
drag, startPoint x: 1015, startPoint y: 224, endPoint x: 1006, endPoint y: 227, distance: 10.0
click at [1016, 225] on rect at bounding box center [1013, 224] width 15 height 15
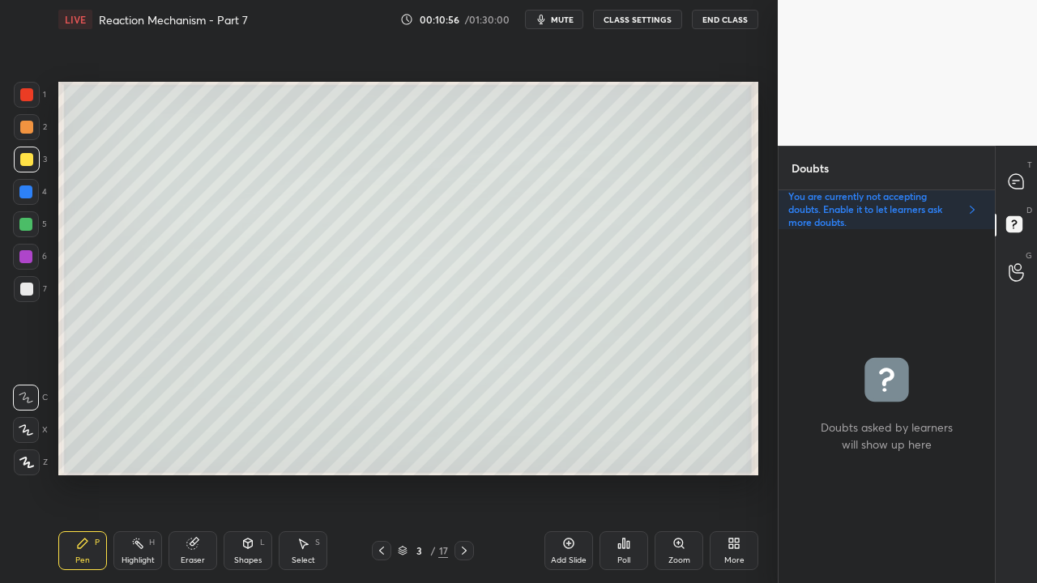
click at [26, 160] on div at bounding box center [26, 159] width 13 height 13
click at [35, 156] on div at bounding box center [27, 160] width 26 height 26
click at [23, 160] on div at bounding box center [26, 159] width 13 height 13
click at [1021, 183] on icon at bounding box center [1016, 181] width 15 height 15
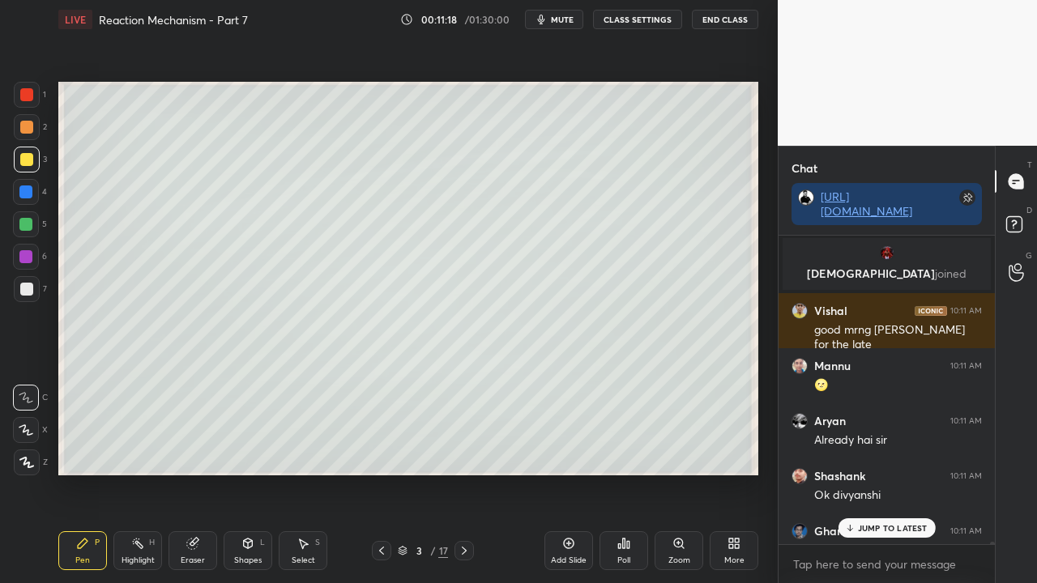
scroll to position [304, 211]
click at [870, 473] on p "JUMP TO LATEST" at bounding box center [893, 528] width 70 height 10
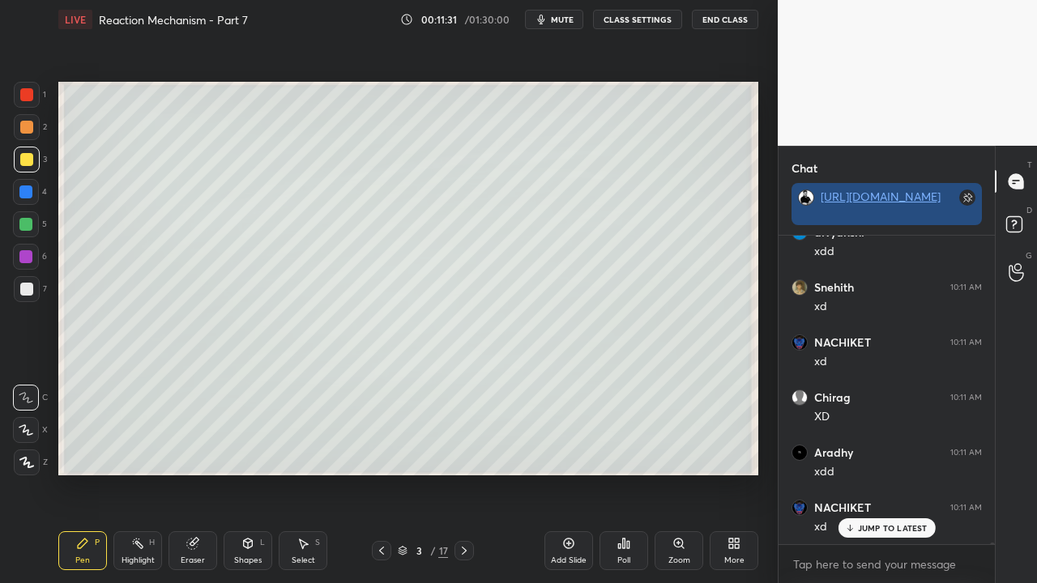
scroll to position [67435, 0]
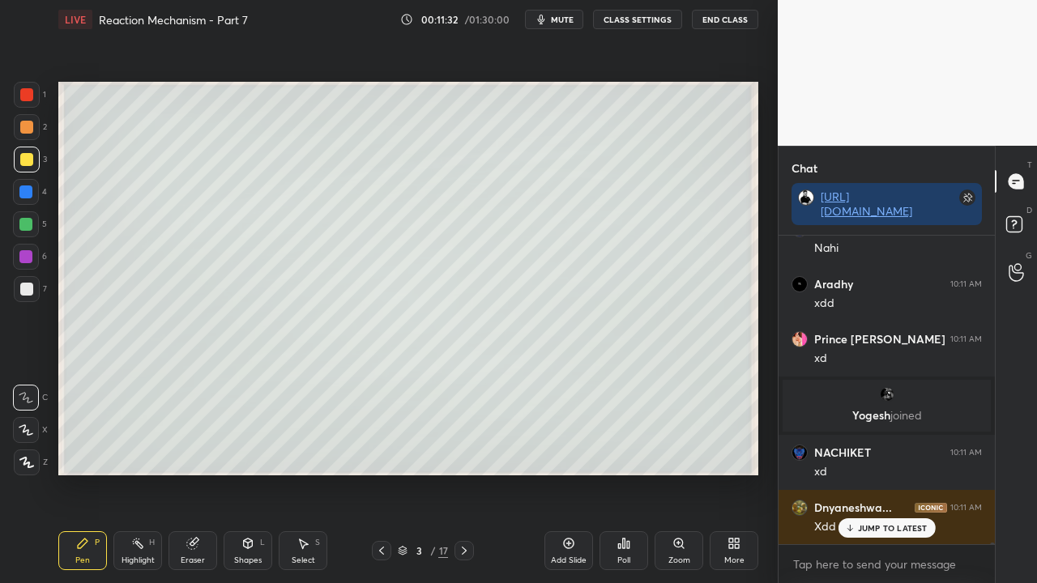
click at [203, 473] on div "Eraser" at bounding box center [193, 551] width 49 height 39
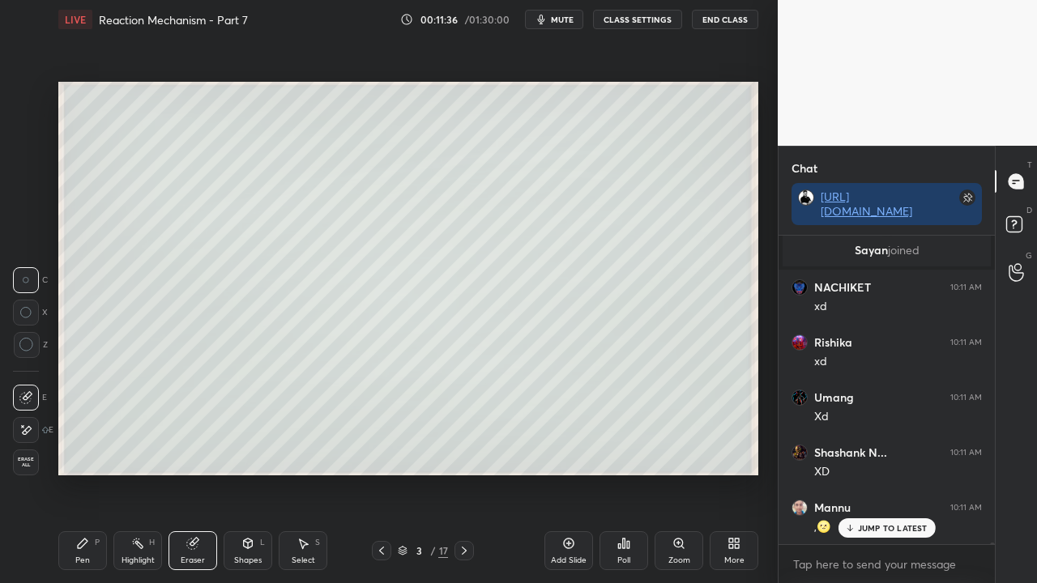
scroll to position [68268, 0]
click at [84, 473] on div "Pen" at bounding box center [82, 561] width 15 height 8
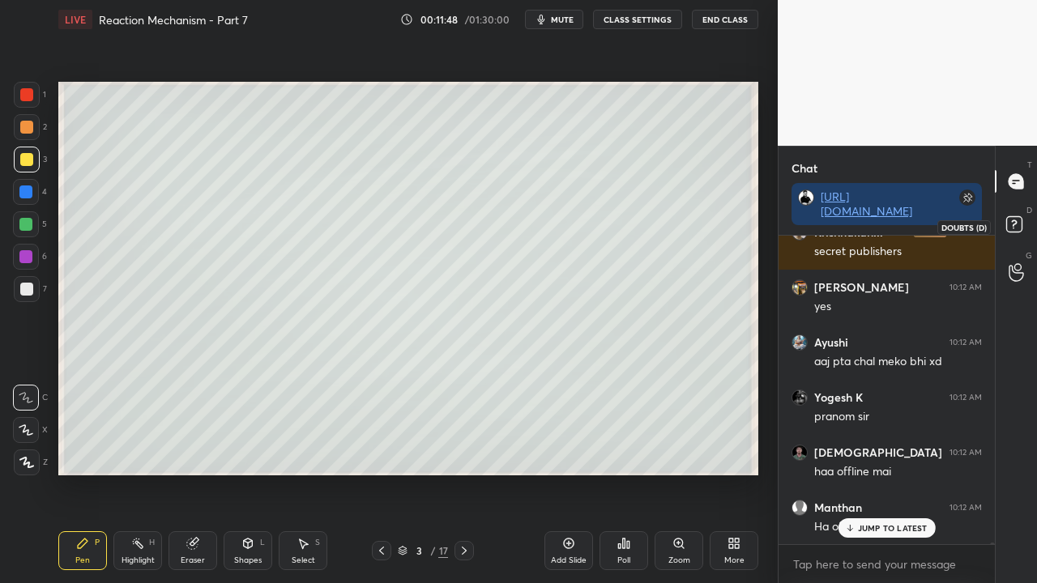
scroll to position [68874, 0]
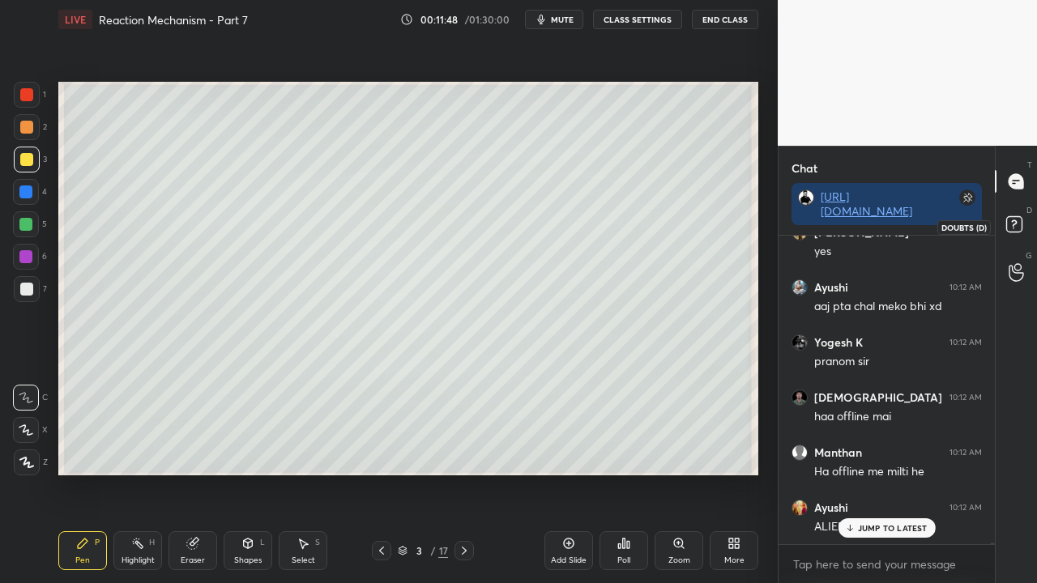
click at [1023, 229] on icon at bounding box center [1016, 226] width 29 height 29
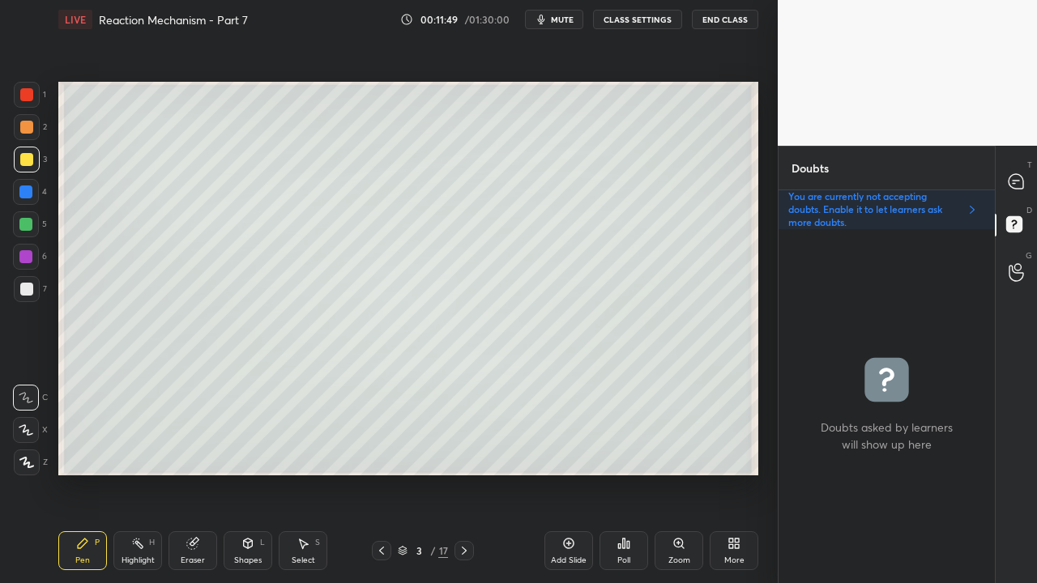
scroll to position [349, 211]
click at [1024, 180] on div at bounding box center [1017, 181] width 32 height 29
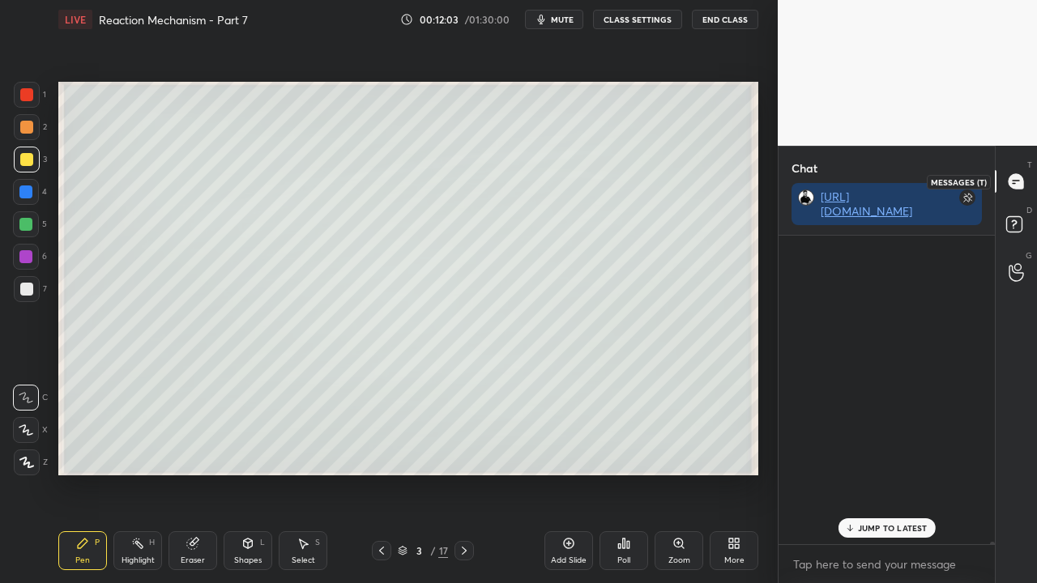
scroll to position [304, 211]
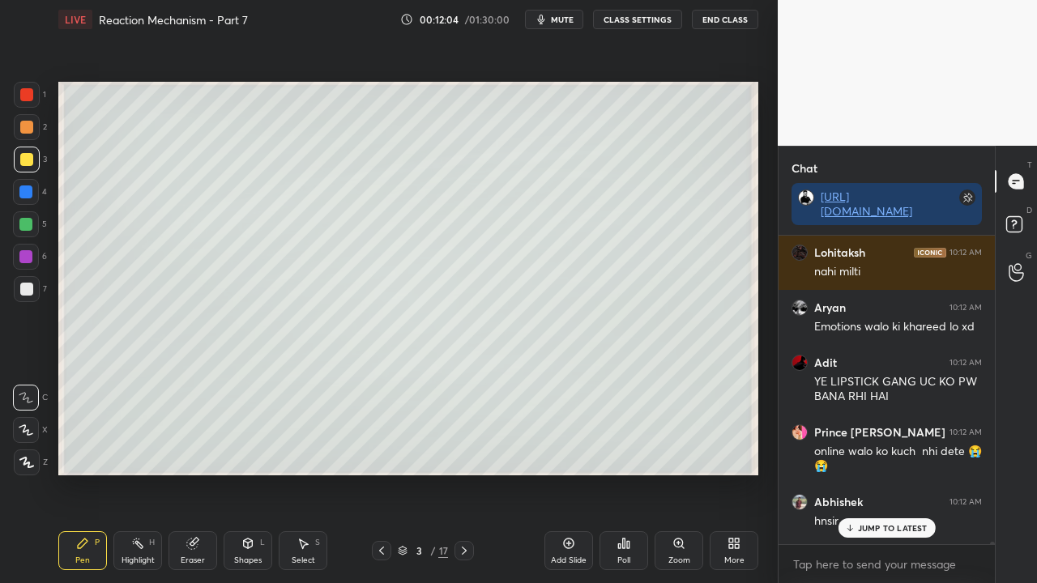
click at [861, 473] on p "JUMP TO LATEST" at bounding box center [893, 528] width 70 height 10
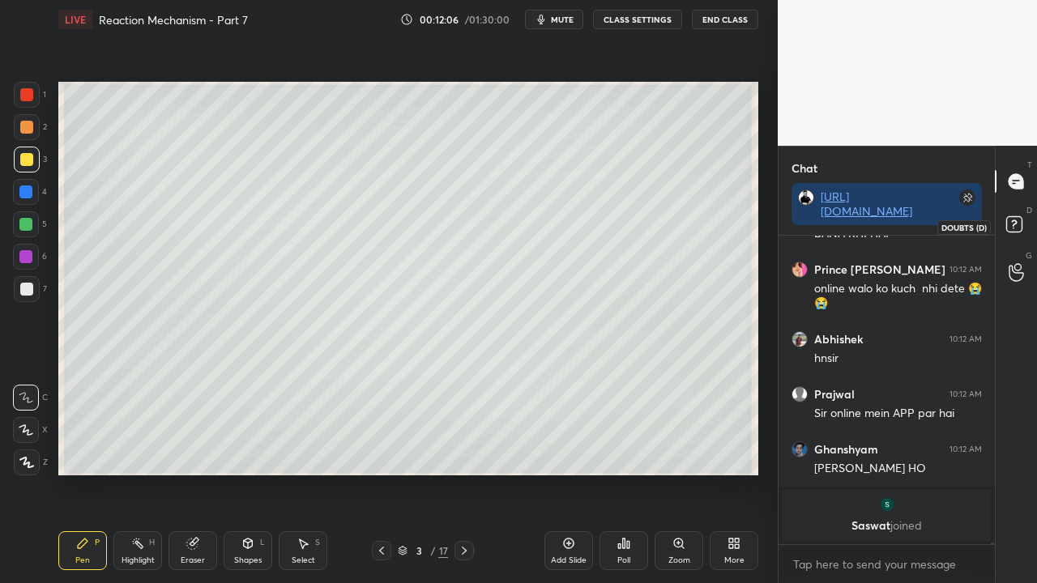
click at [1023, 225] on icon at bounding box center [1016, 226] width 29 height 29
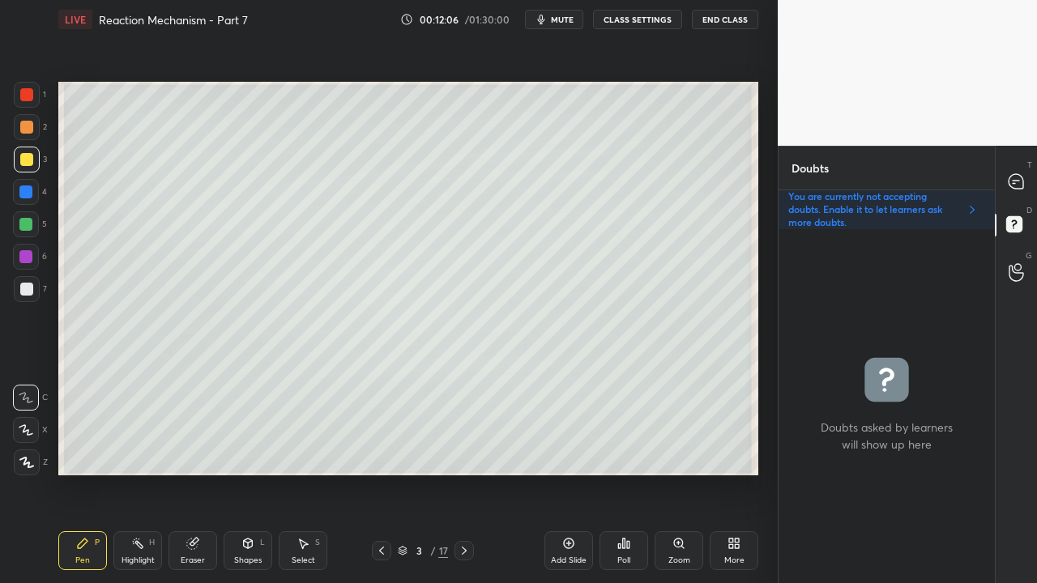
scroll to position [349, 211]
click at [28, 293] on div at bounding box center [26, 289] width 13 height 13
click at [27, 154] on div at bounding box center [27, 160] width 26 height 26
click at [1026, 175] on div at bounding box center [1017, 181] width 32 height 29
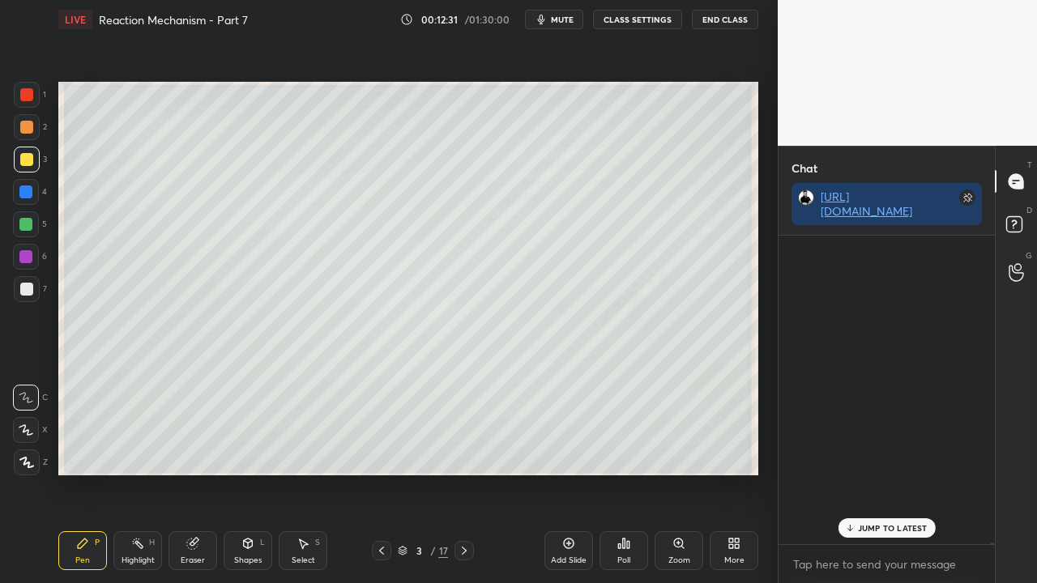
scroll to position [304, 211]
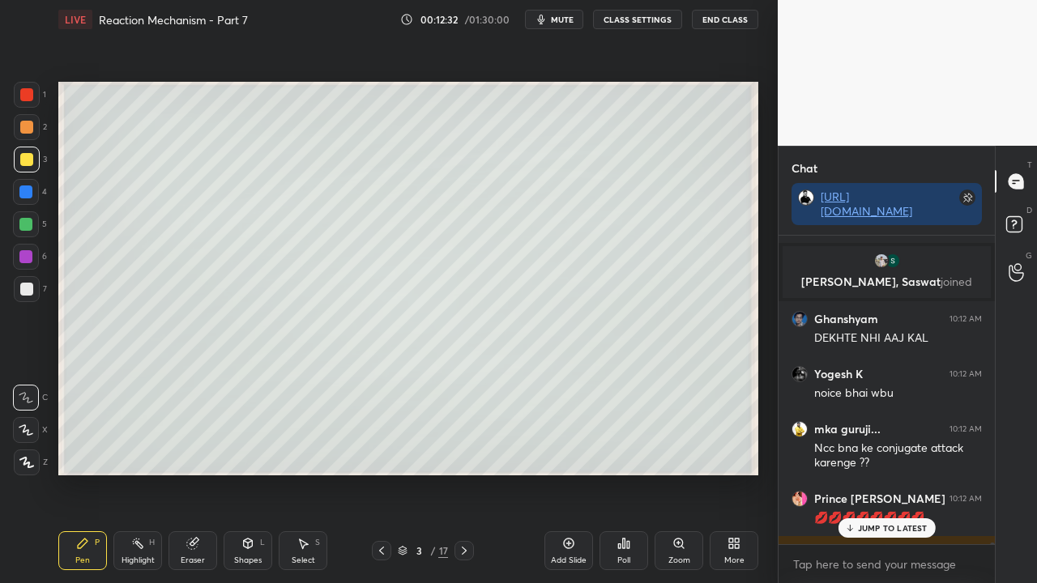
click at [875, 473] on p "JUMP TO LATEST" at bounding box center [893, 528] width 70 height 10
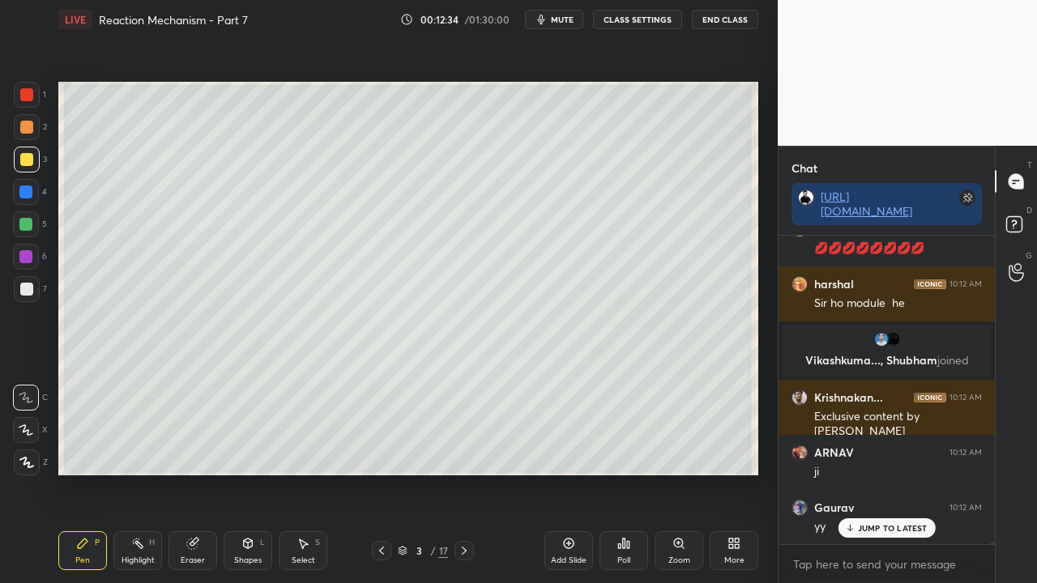
scroll to position [70136, 0]
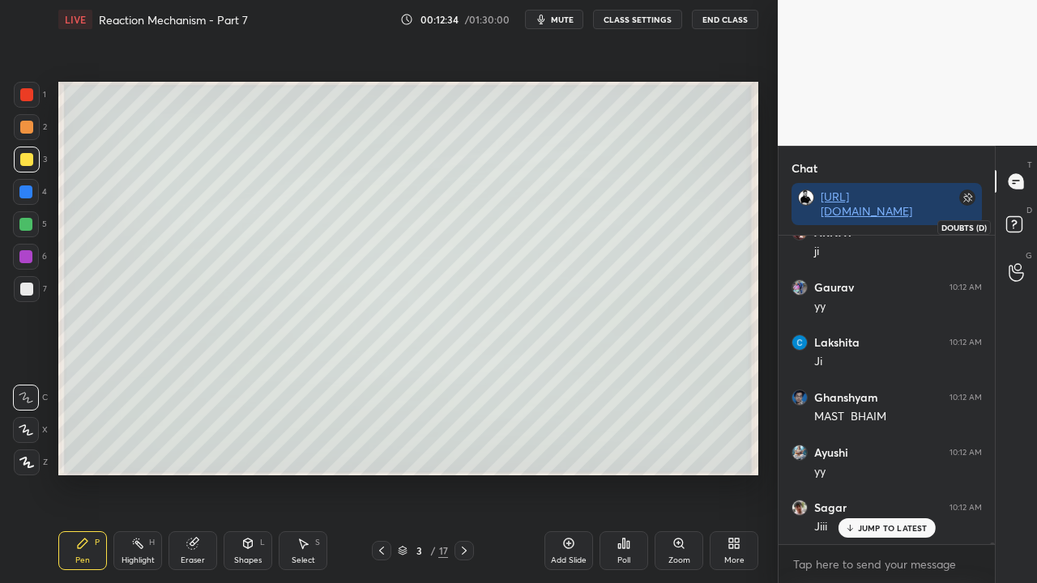
click at [1023, 225] on icon at bounding box center [1016, 226] width 29 height 29
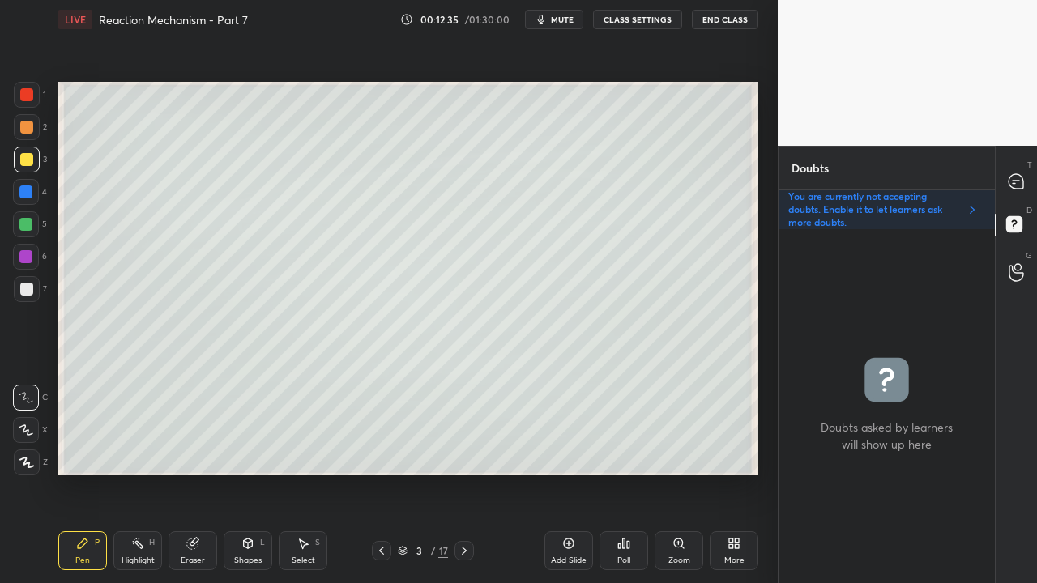
scroll to position [349, 211]
click at [1016, 178] on icon at bounding box center [1016, 181] width 15 height 15
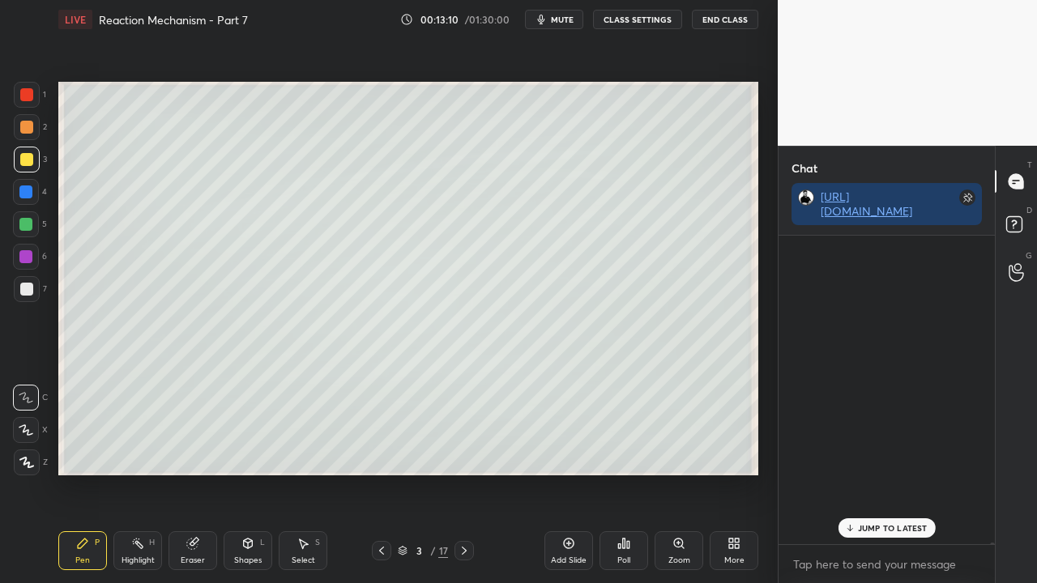
scroll to position [304, 211]
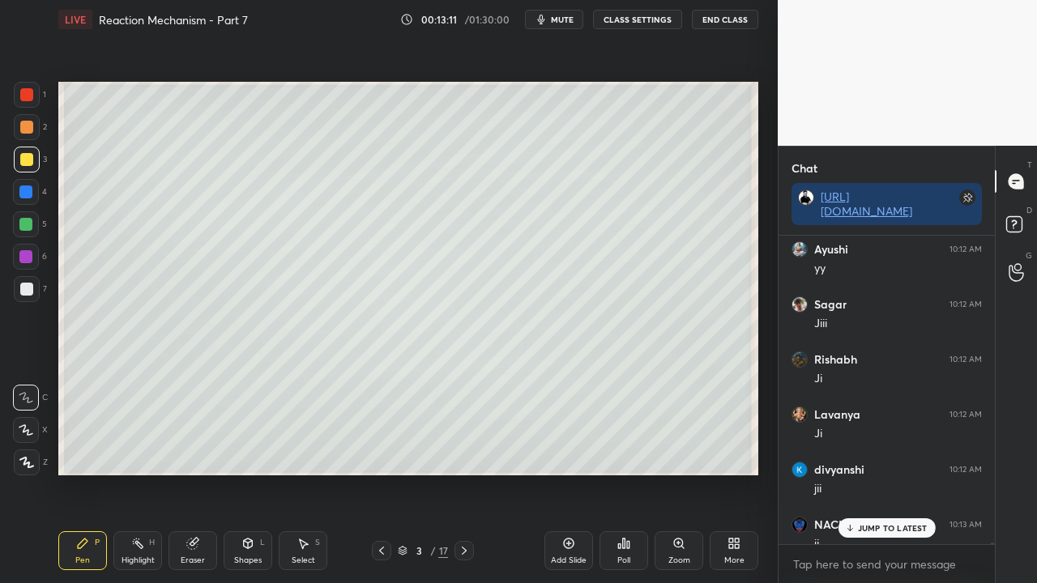
click at [871, 473] on p "JUMP TO LATEST" at bounding box center [893, 528] width 70 height 10
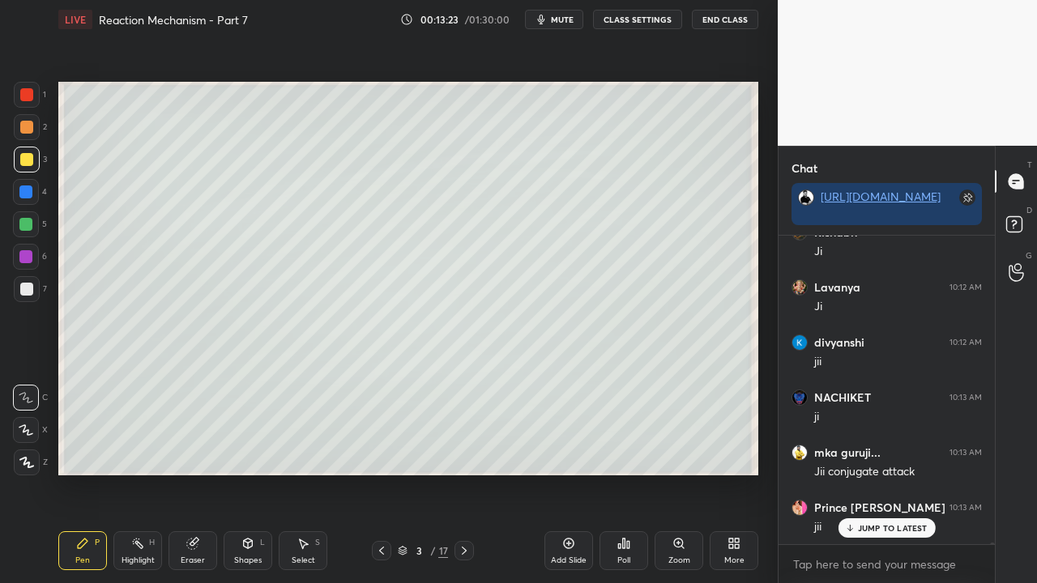
scroll to position [70525, 0]
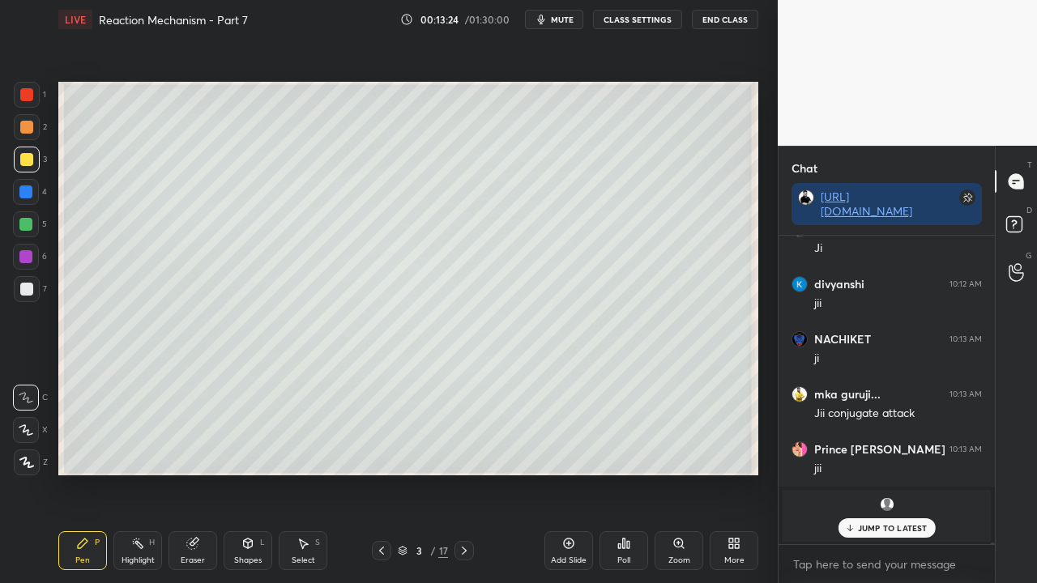
click at [1019, 221] on rect at bounding box center [1013, 224] width 15 height 15
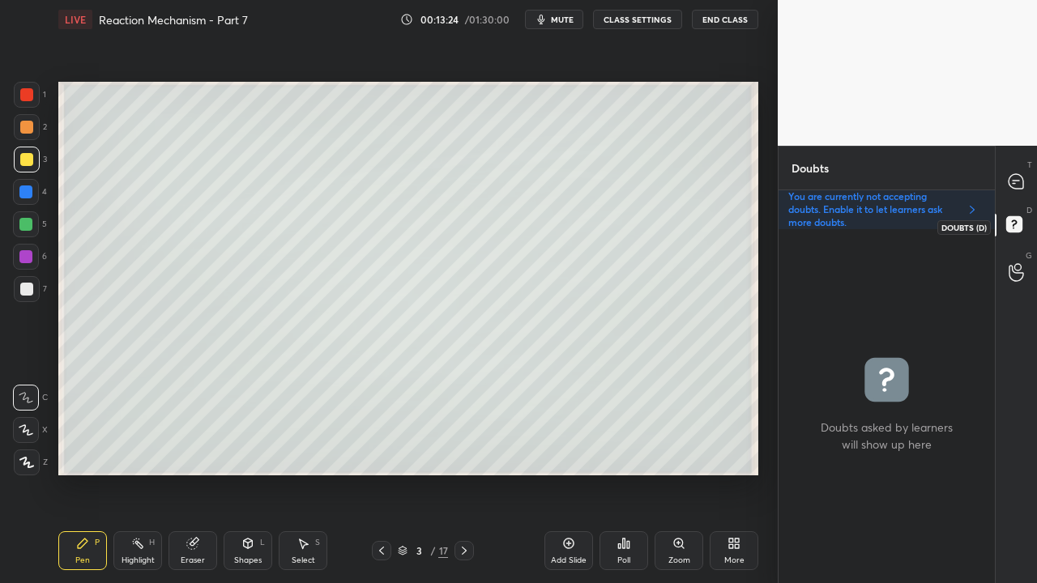
scroll to position [349, 211]
click at [1018, 170] on div at bounding box center [1017, 181] width 32 height 29
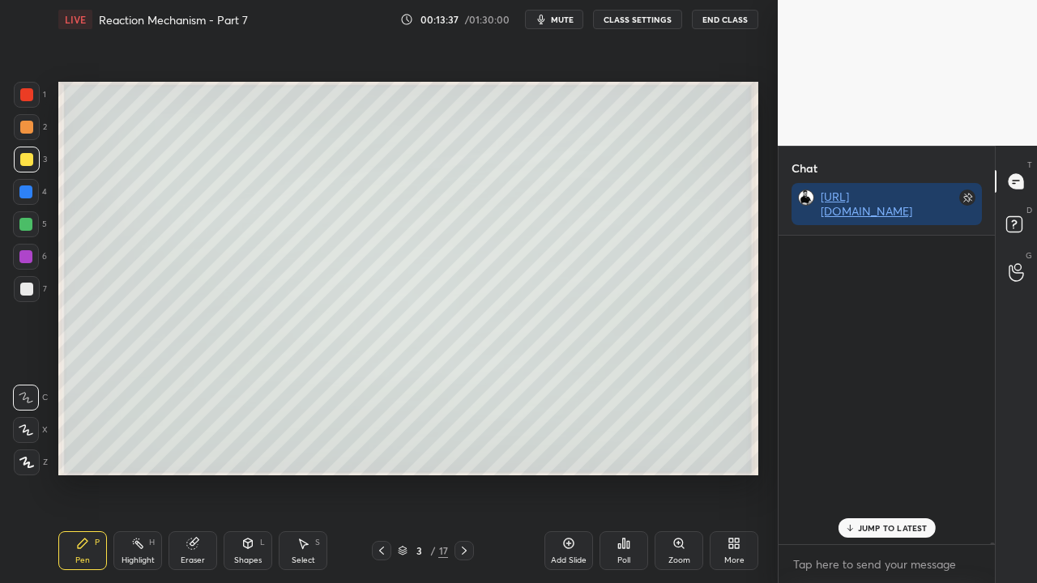
scroll to position [304, 211]
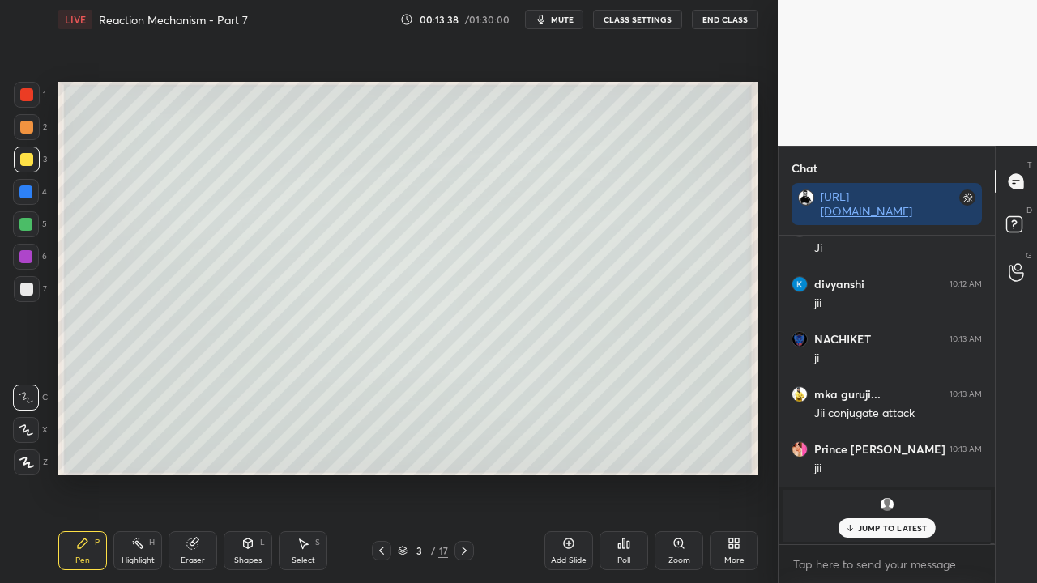
click at [890, 473] on p "JUMP TO LATEST" at bounding box center [893, 528] width 70 height 10
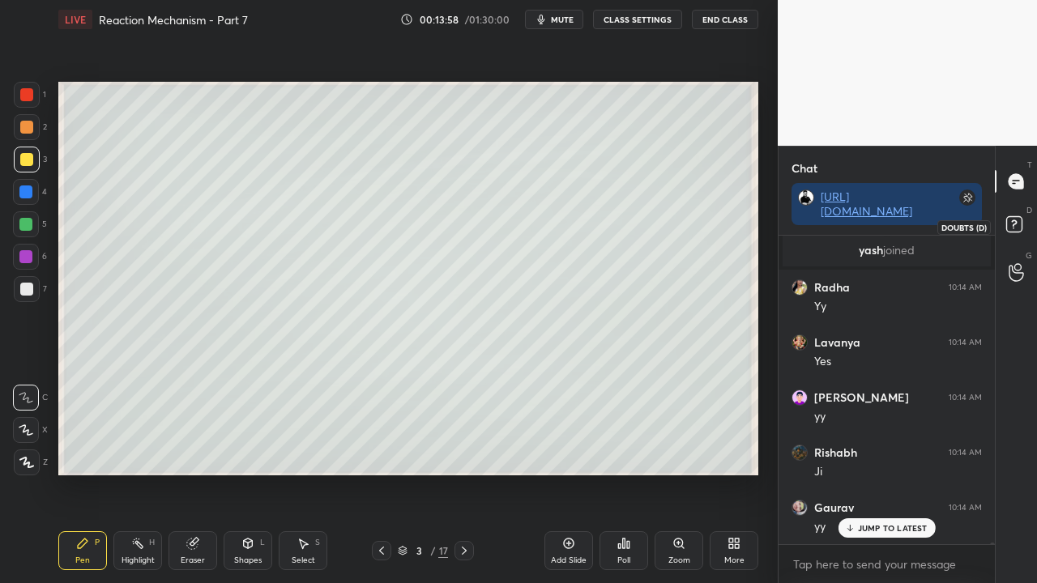
scroll to position [71410, 0]
click at [1019, 226] on rect at bounding box center [1013, 224] width 15 height 15
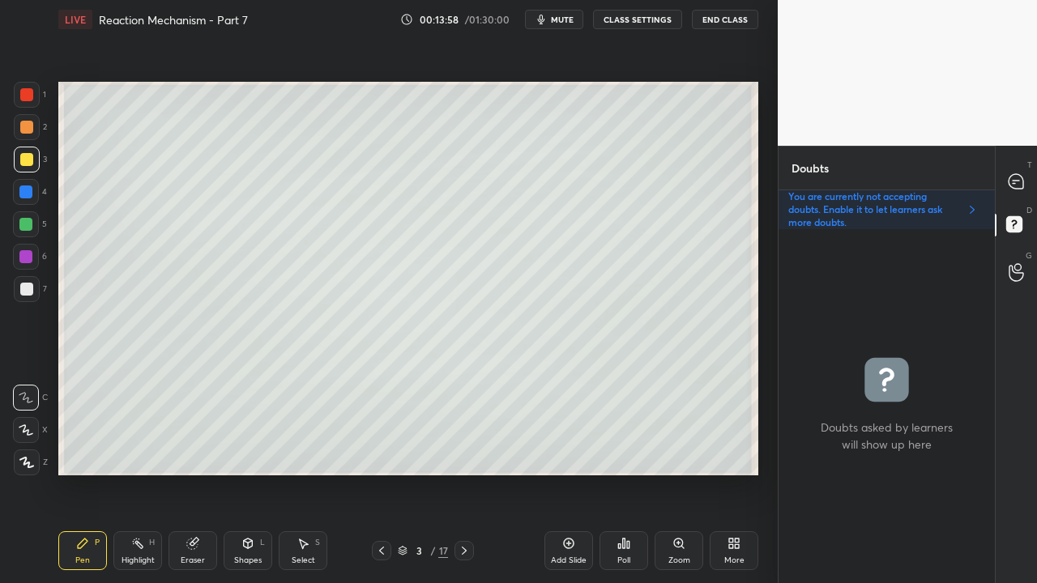
scroll to position [349, 211]
click at [1017, 181] on icon at bounding box center [1016, 181] width 17 height 17
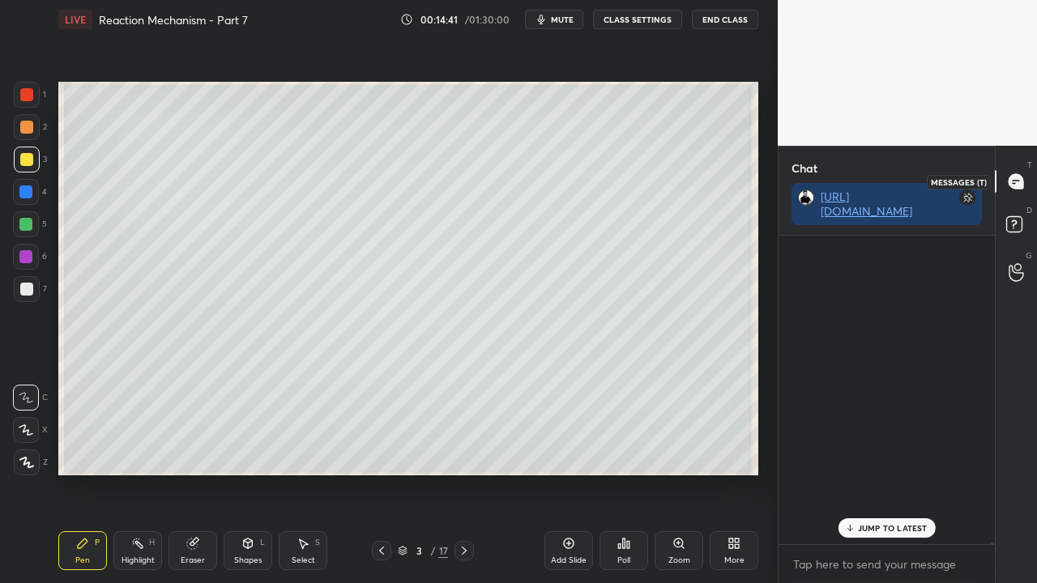
scroll to position [304, 211]
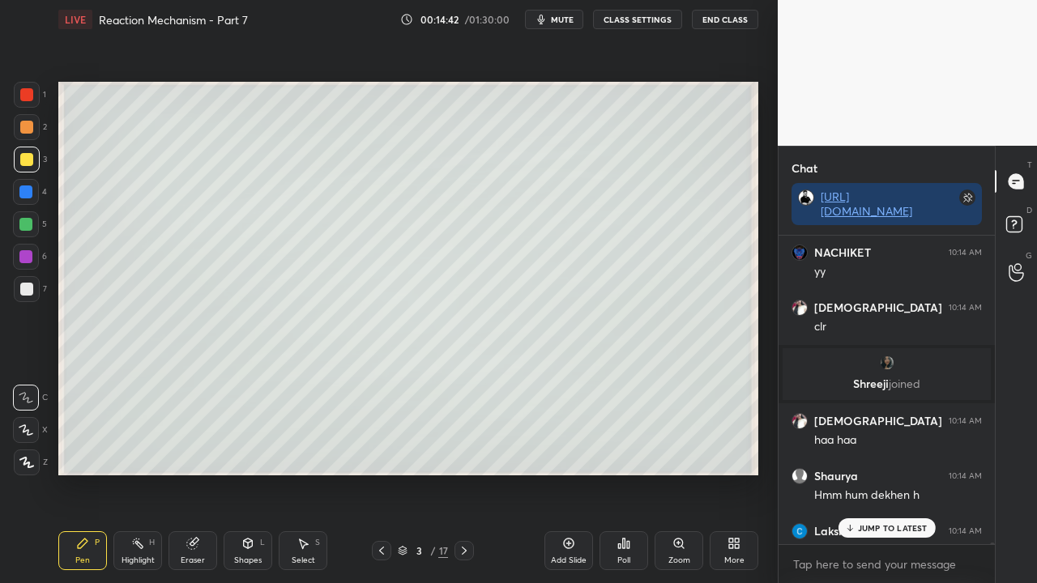
click at [885, 473] on p "JUMP TO LATEST" at bounding box center [893, 528] width 70 height 10
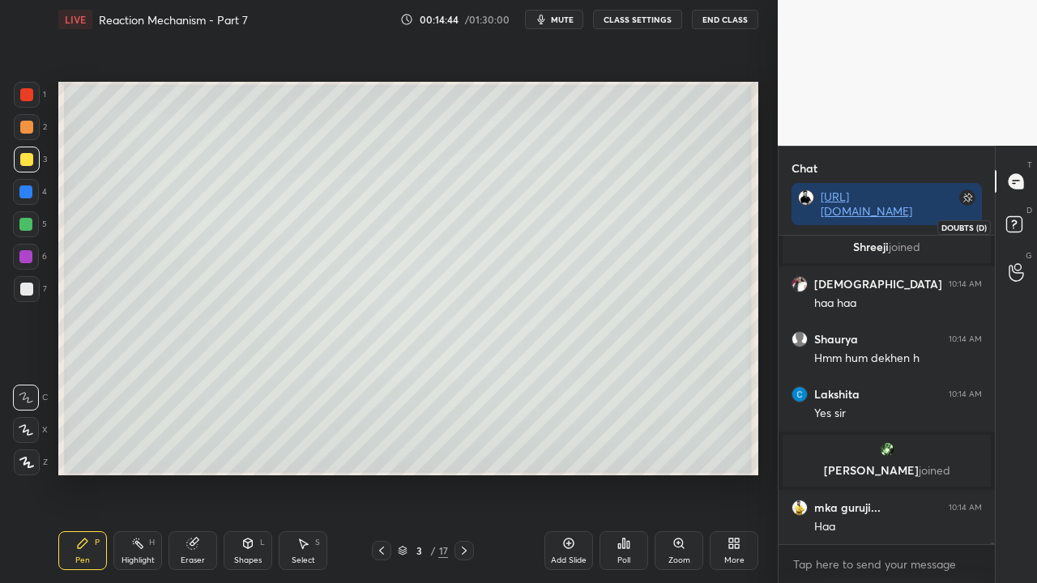
click at [1019, 228] on rect at bounding box center [1013, 224] width 15 height 15
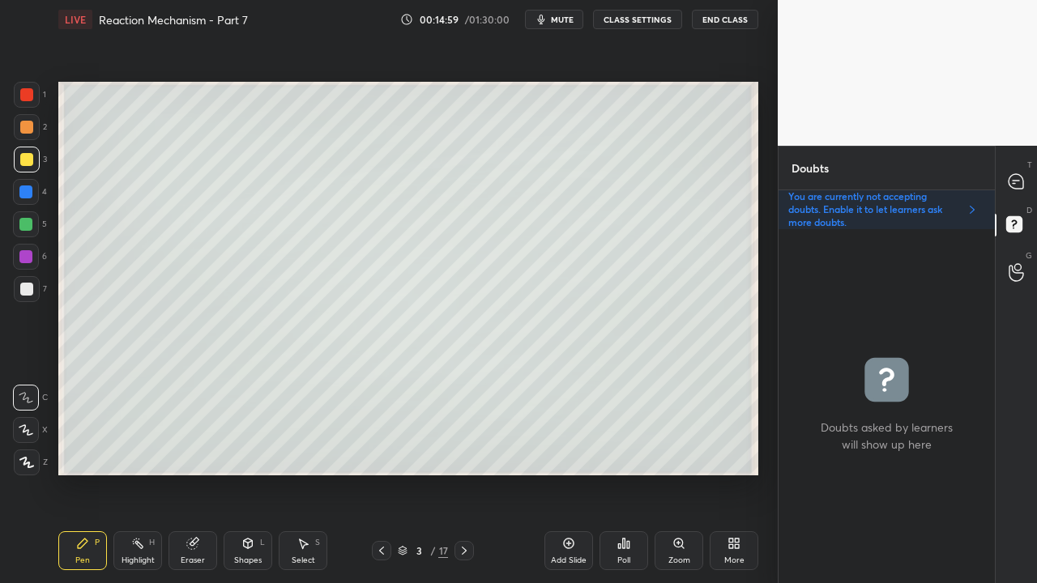
click at [1008, 175] on icon at bounding box center [1016, 181] width 17 height 17
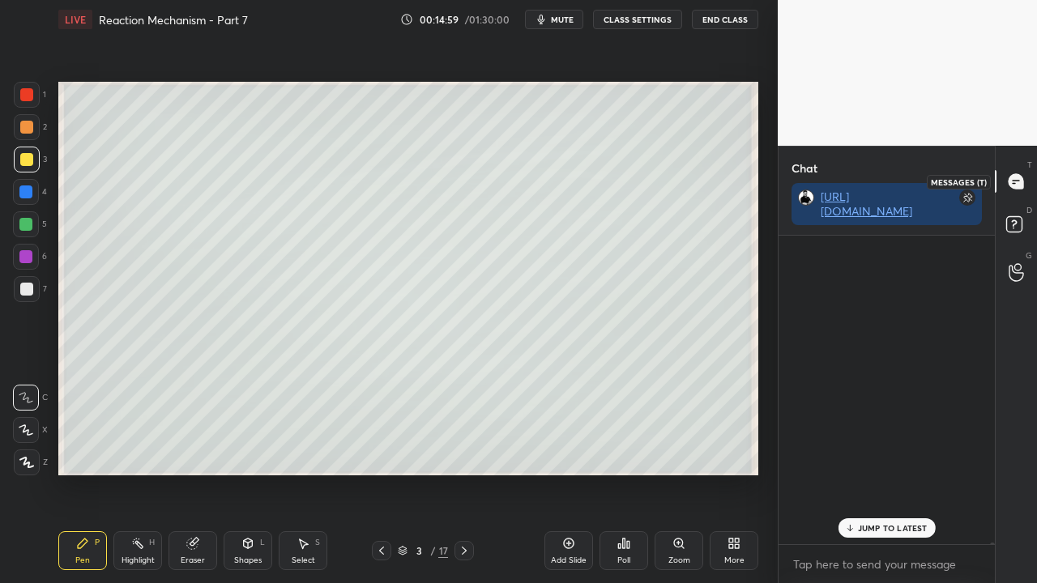
scroll to position [304, 211]
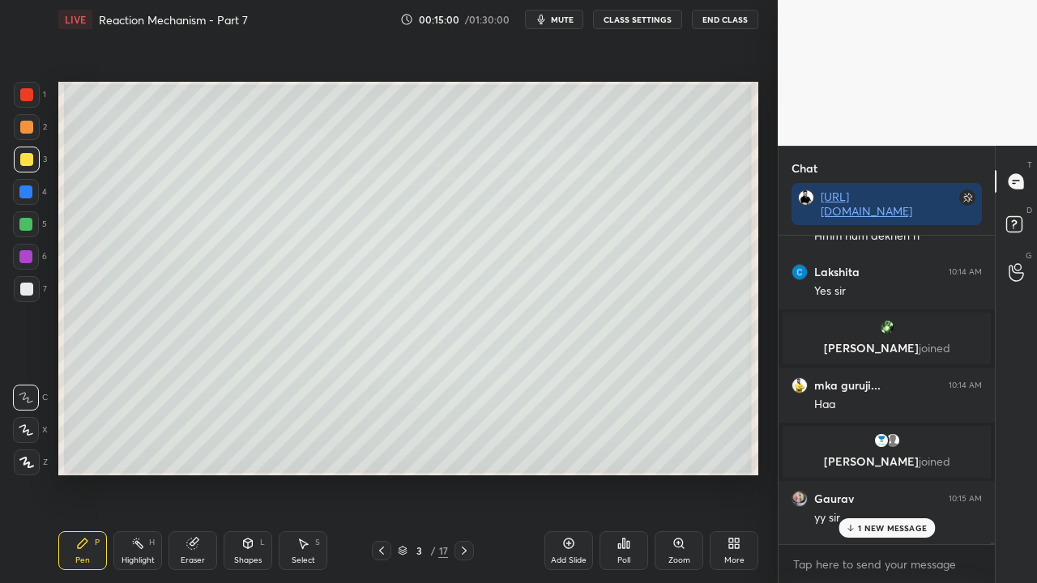
click at [877, 473] on div "1 NEW MESSAGE" at bounding box center [887, 528] width 96 height 19
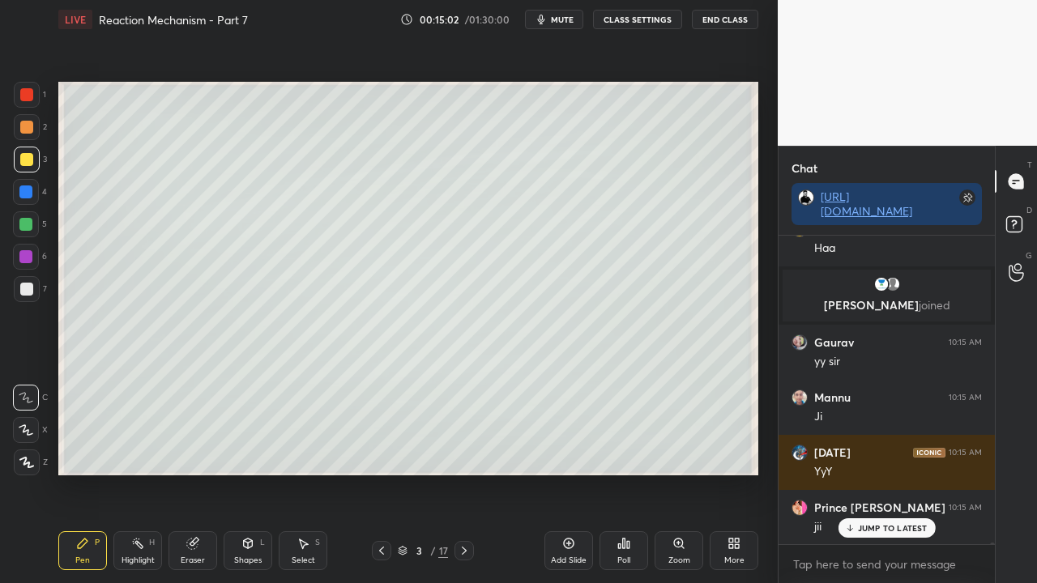
scroll to position [72246, 0]
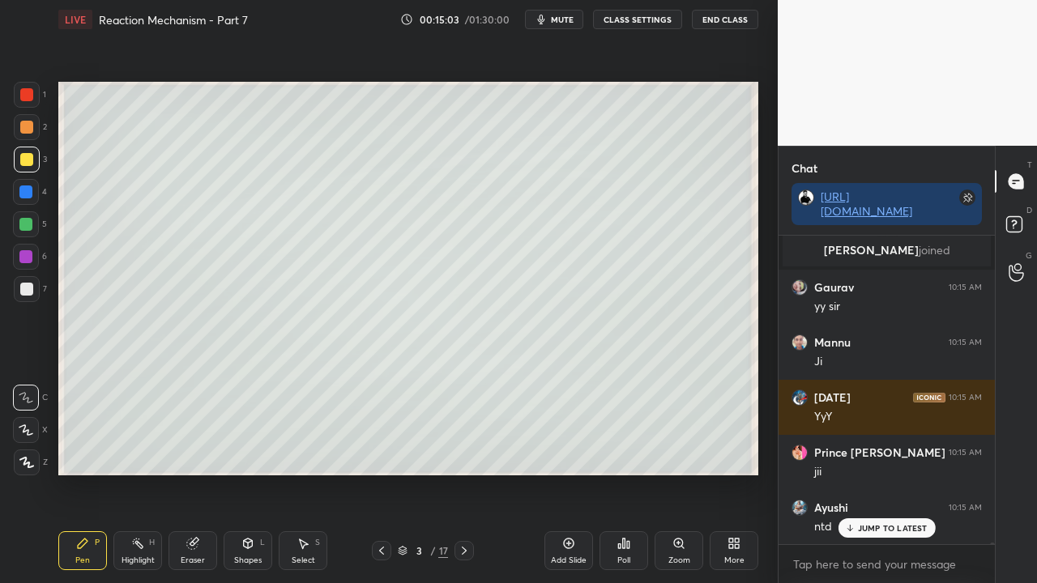
click at [886, 473] on p "JUMP TO LATEST" at bounding box center [893, 528] width 70 height 10
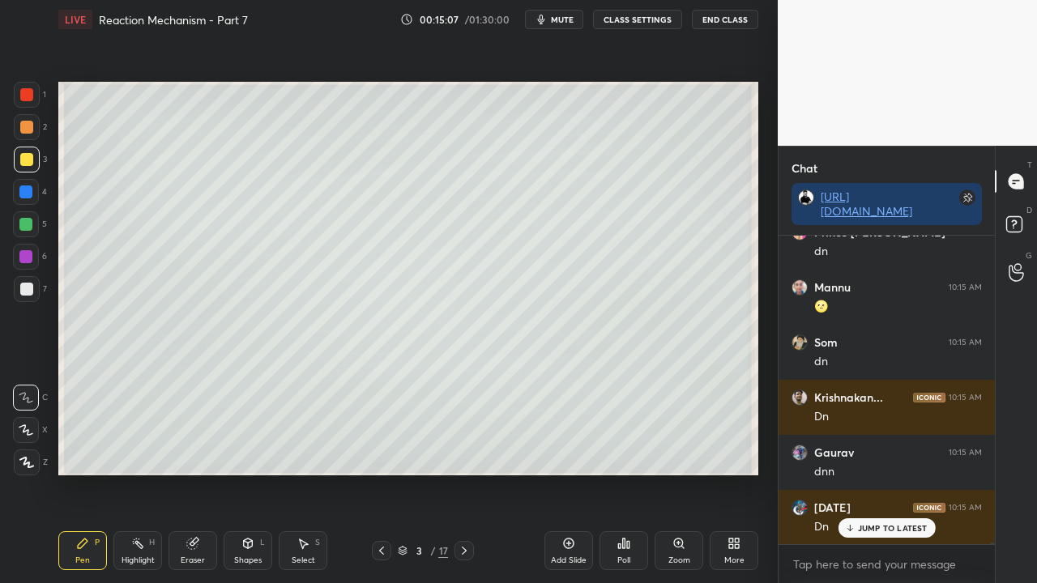
scroll to position [72742, 0]
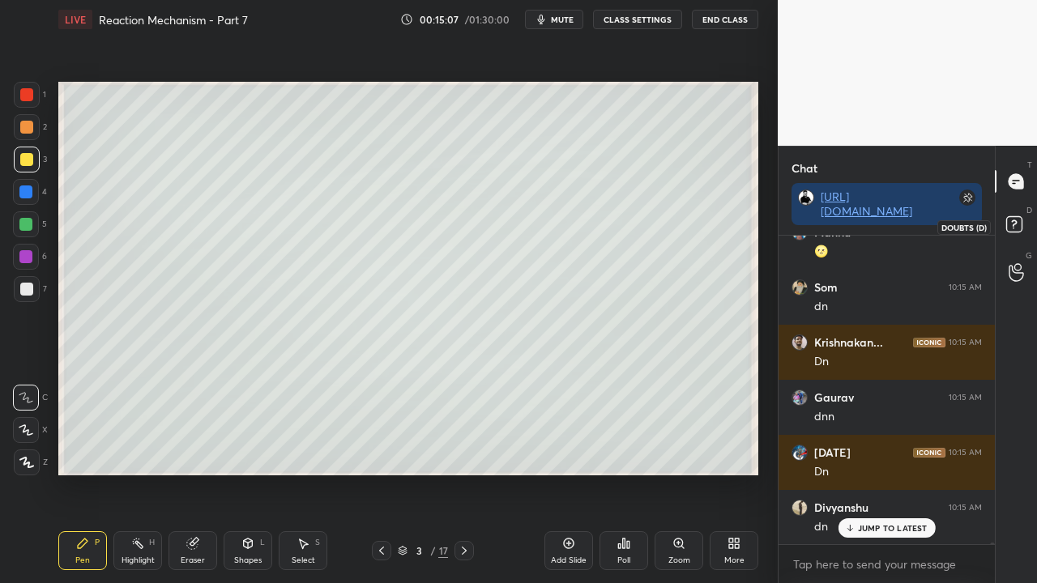
click at [1016, 221] on rect at bounding box center [1013, 224] width 15 height 15
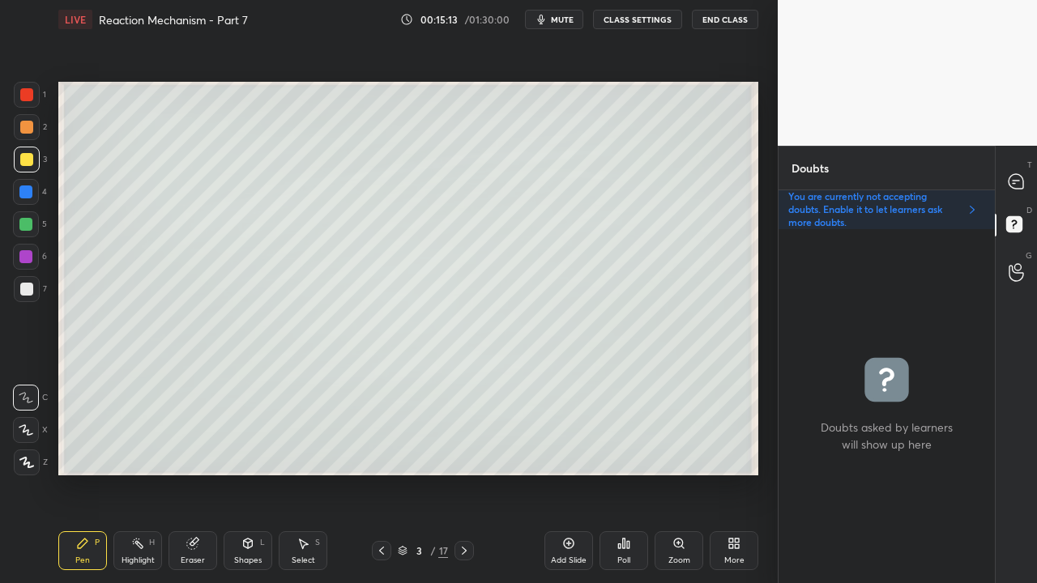
click at [1023, 182] on icon at bounding box center [1016, 181] width 15 height 15
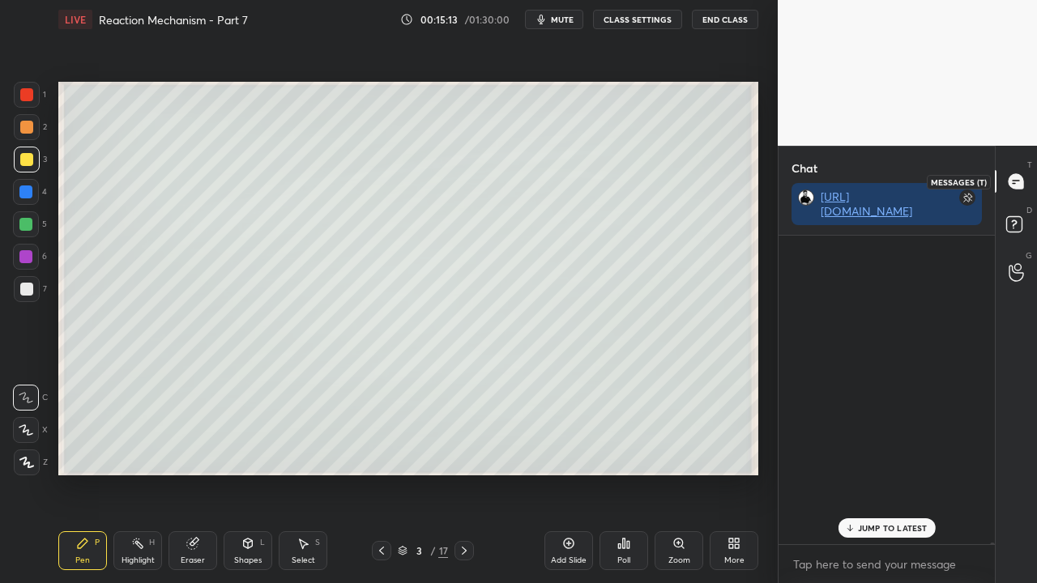
scroll to position [304, 211]
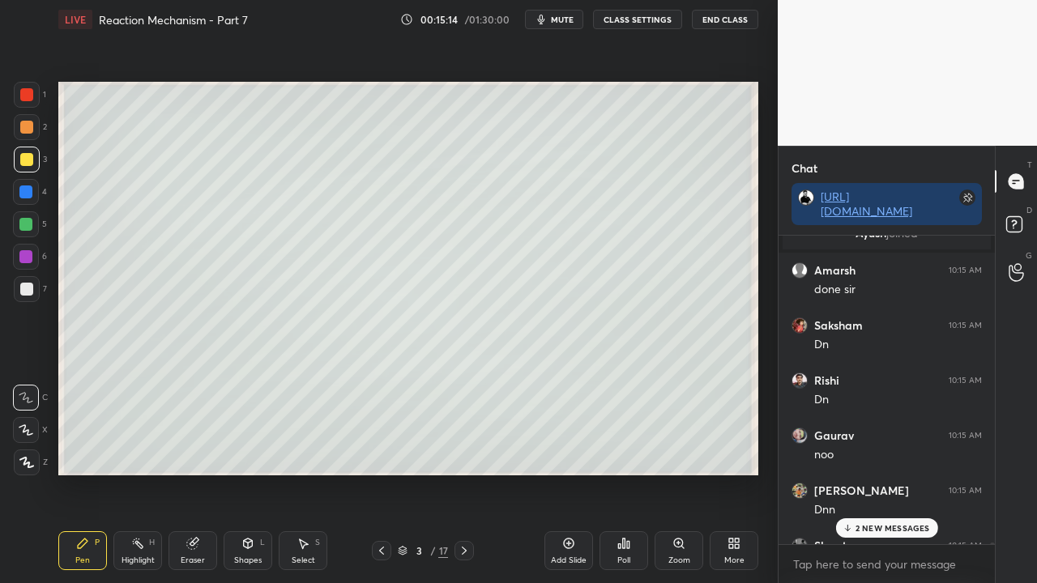
click at [877, 473] on p "2 NEW MESSAGES" at bounding box center [893, 528] width 75 height 10
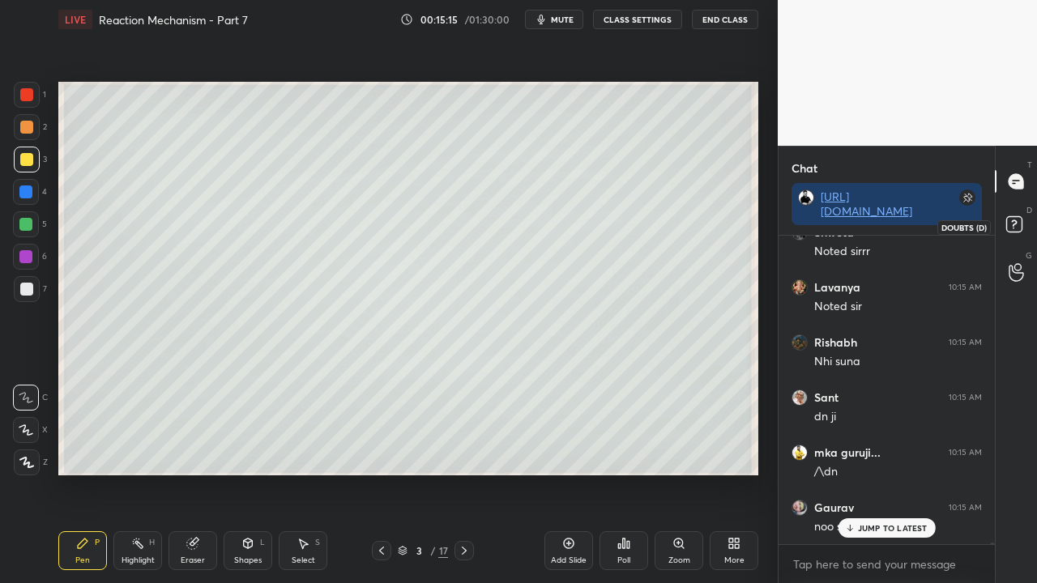
scroll to position [73995, 0]
click at [1016, 230] on rect at bounding box center [1013, 224] width 15 height 15
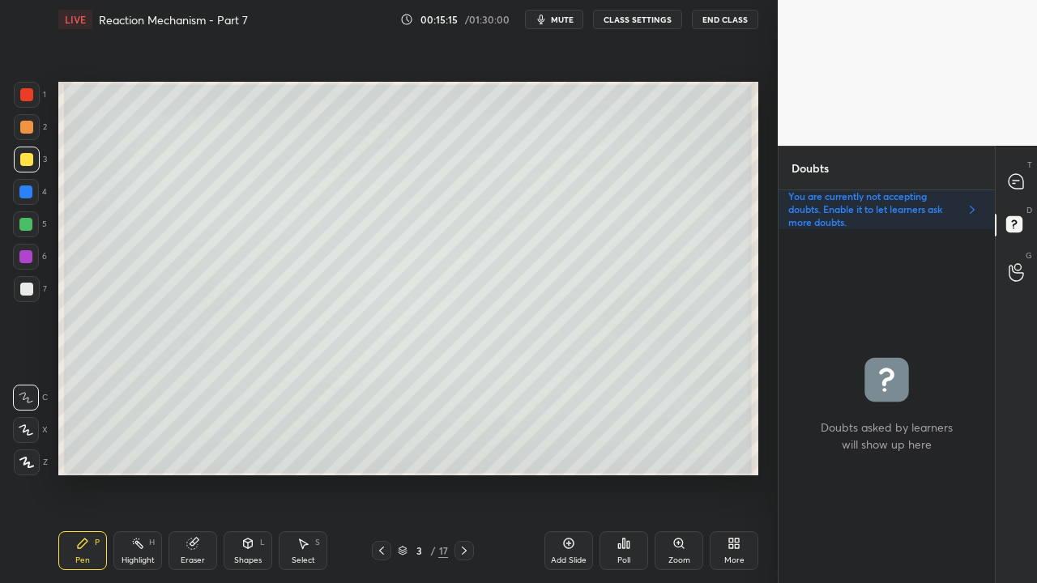
scroll to position [349, 211]
click at [1021, 182] on icon at bounding box center [1016, 181] width 15 height 15
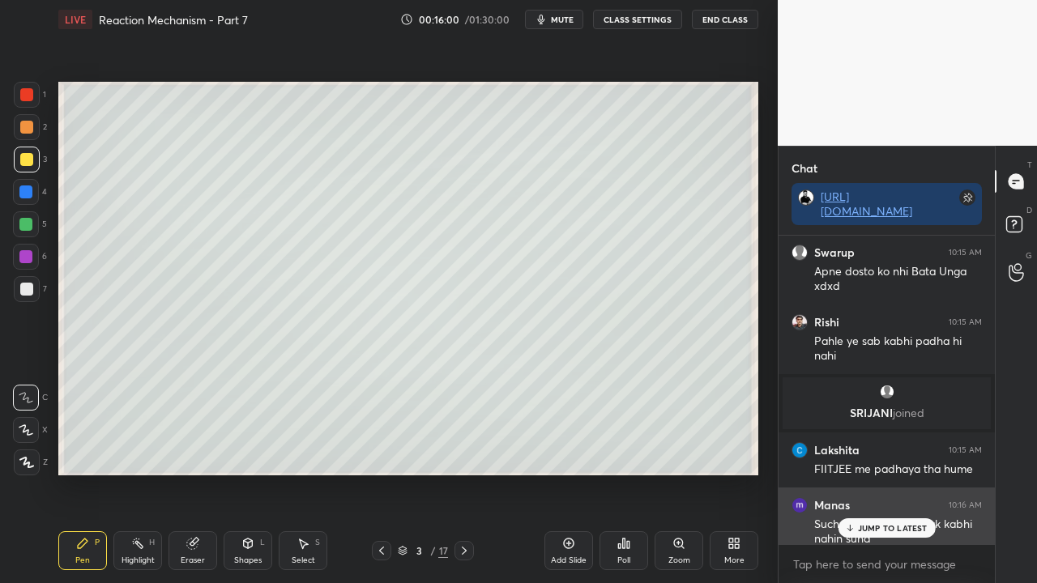
scroll to position [304, 211]
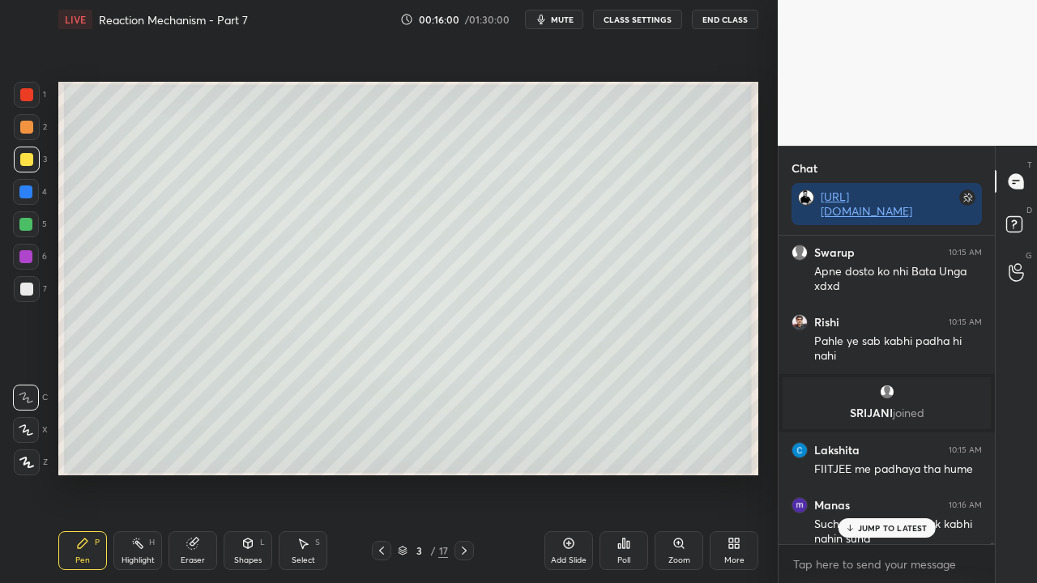
click at [871, 473] on p "JUMP TO LATEST" at bounding box center [893, 528] width 70 height 10
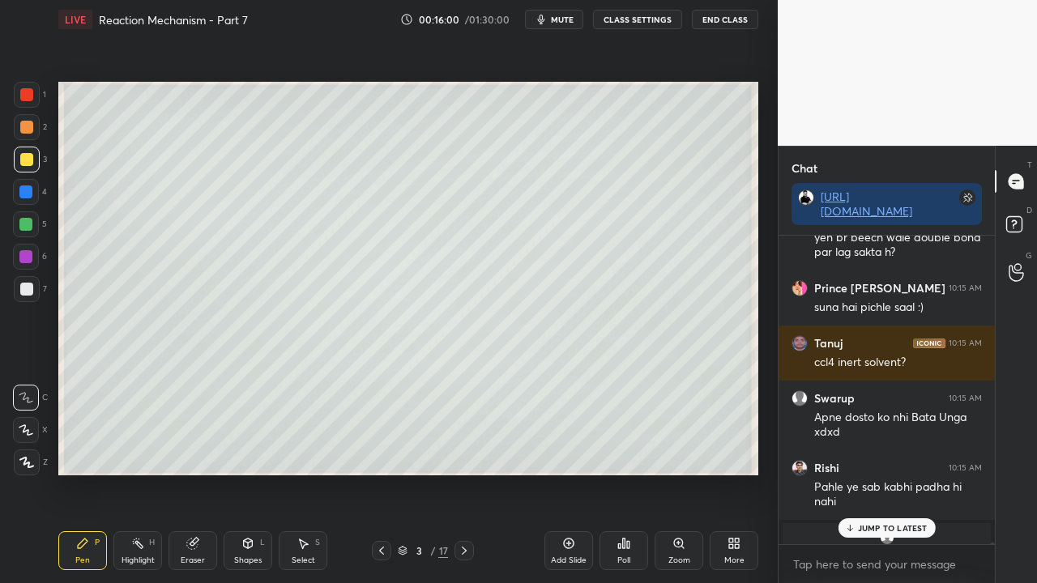
scroll to position [75173, 0]
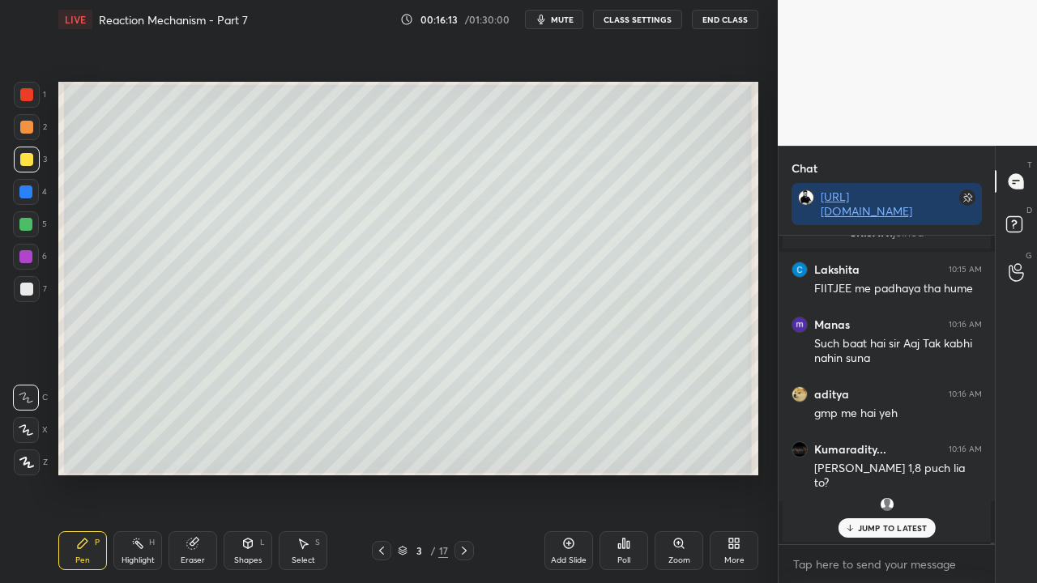
click at [906, 473] on p "JUMP TO LATEST" at bounding box center [893, 528] width 70 height 10
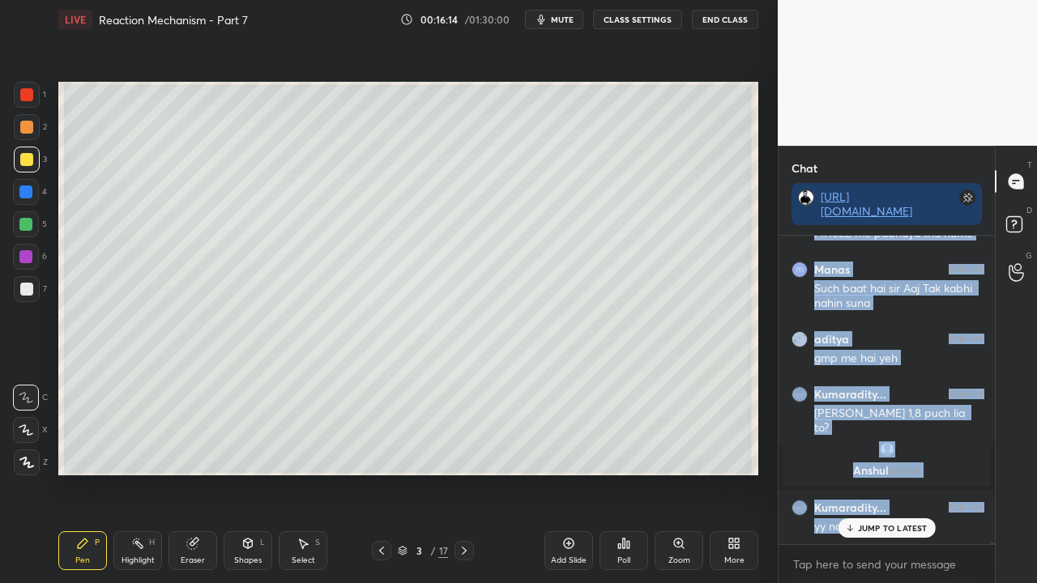
scroll to position [75283, 0]
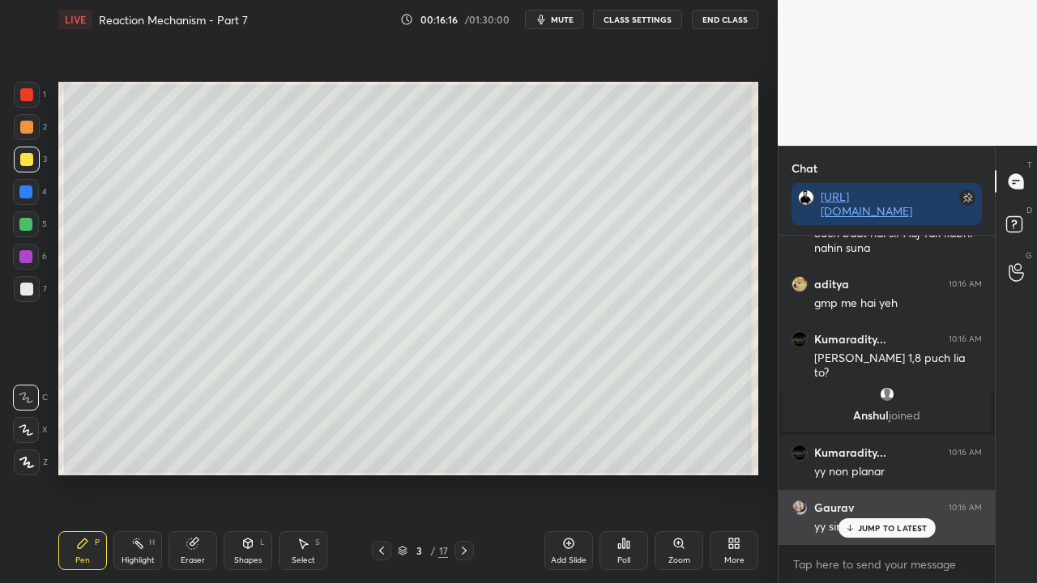
click at [897, 473] on p "JUMP TO LATEST" at bounding box center [893, 528] width 70 height 10
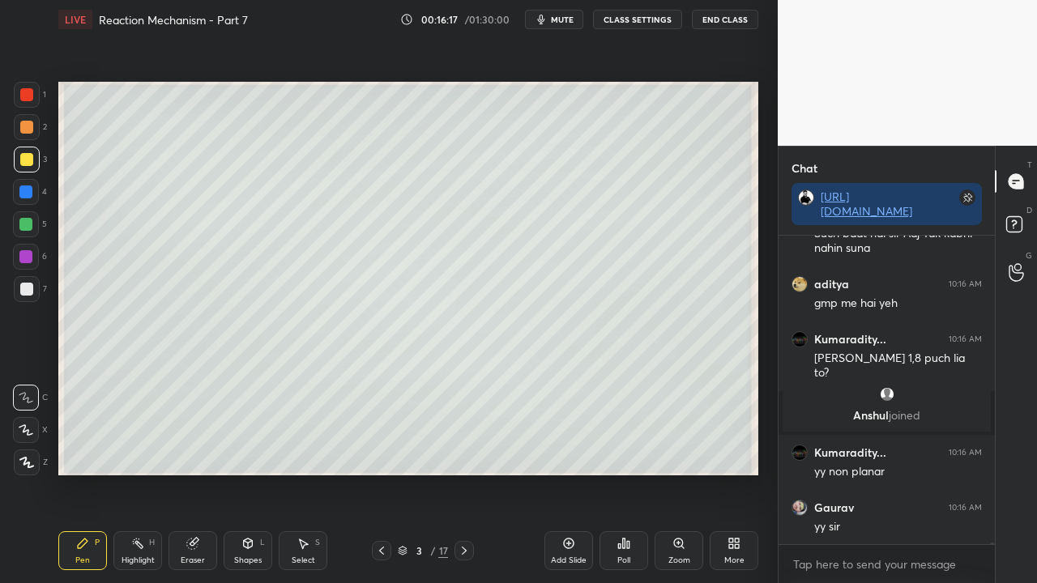
click at [459, 473] on icon at bounding box center [464, 551] width 13 height 13
click at [30, 155] on div at bounding box center [26, 159] width 13 height 13
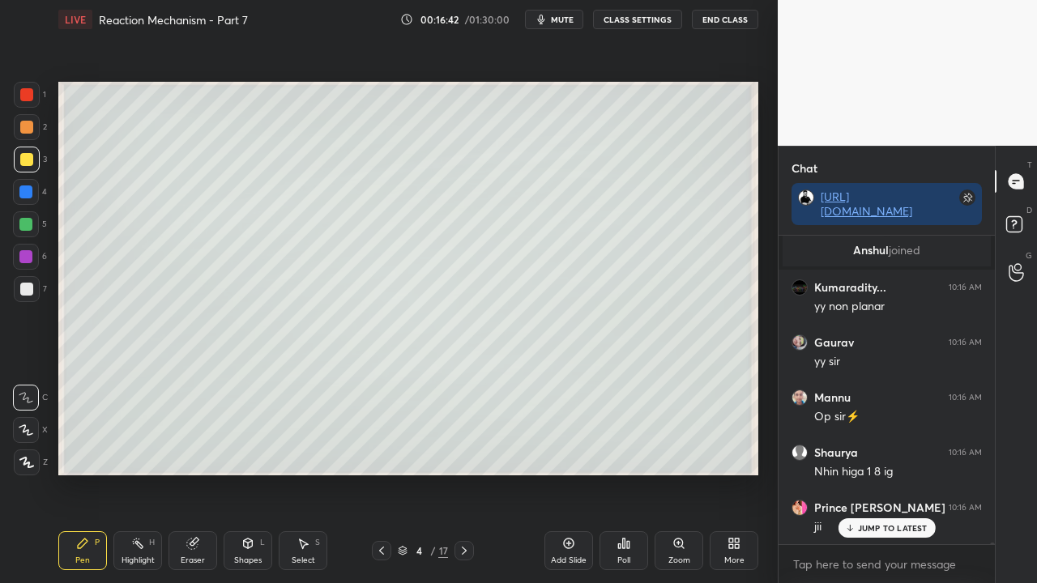
scroll to position [75507, 0]
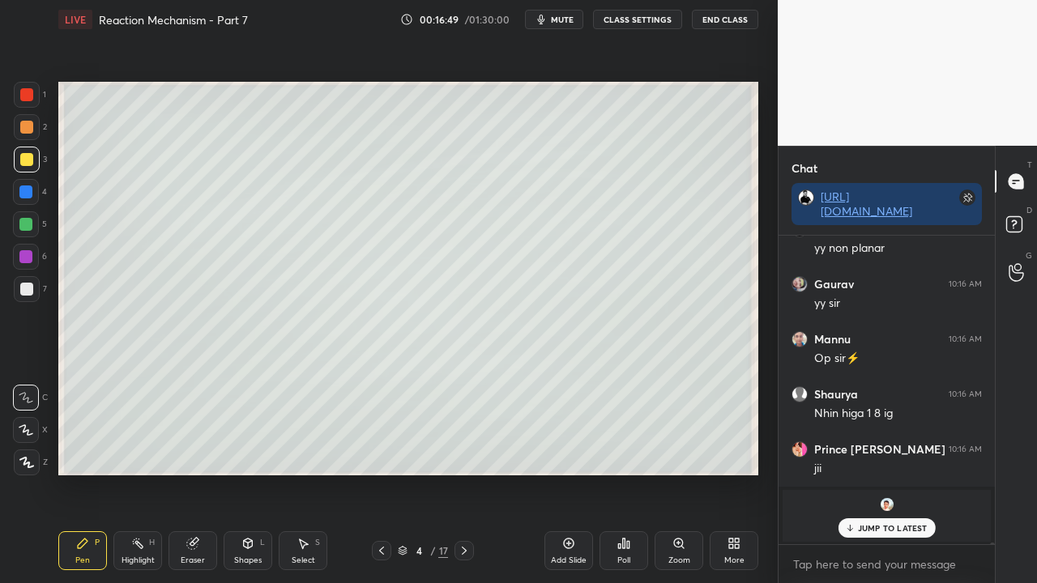
click at [28, 300] on div at bounding box center [27, 289] width 26 height 26
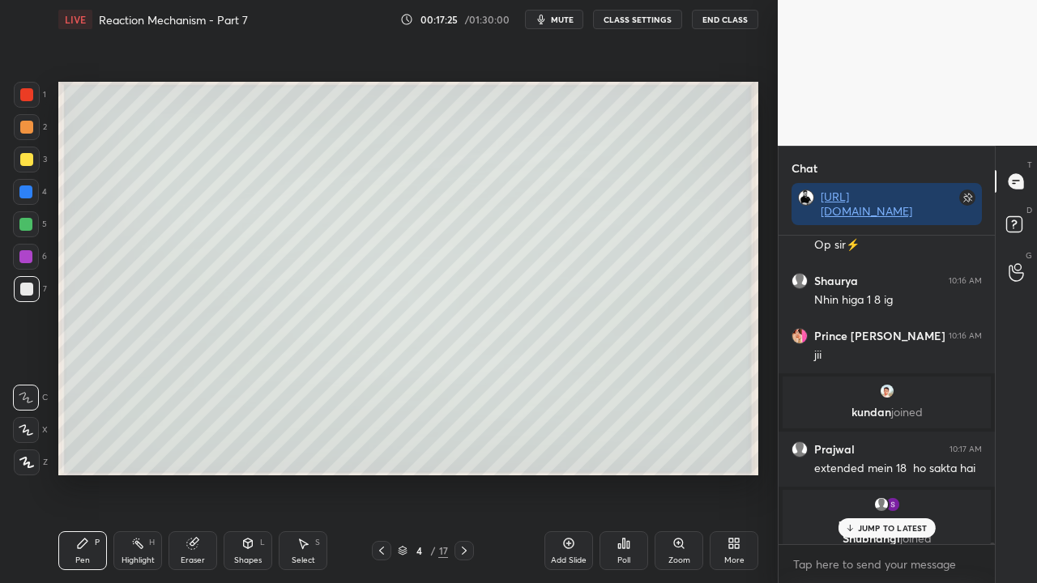
scroll to position [75675, 0]
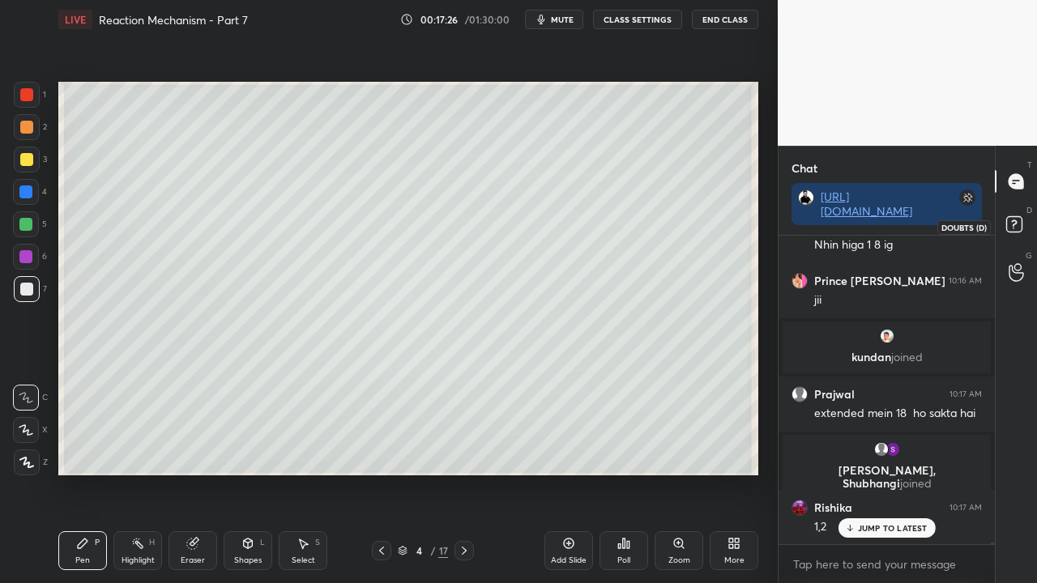
click at [1020, 218] on icon at bounding box center [1016, 226] width 29 height 29
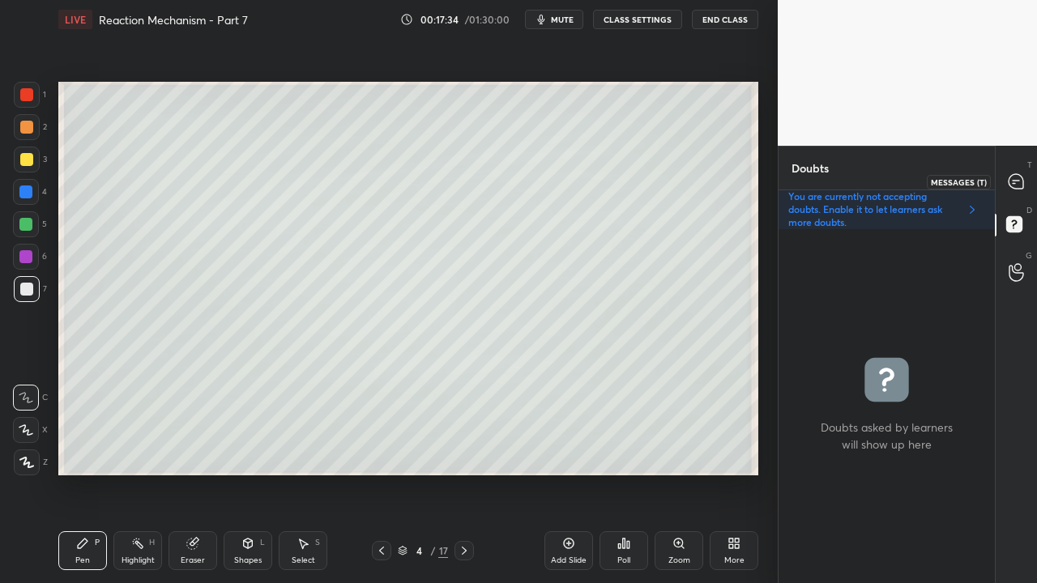
click at [1024, 177] on icon at bounding box center [1016, 181] width 17 height 17
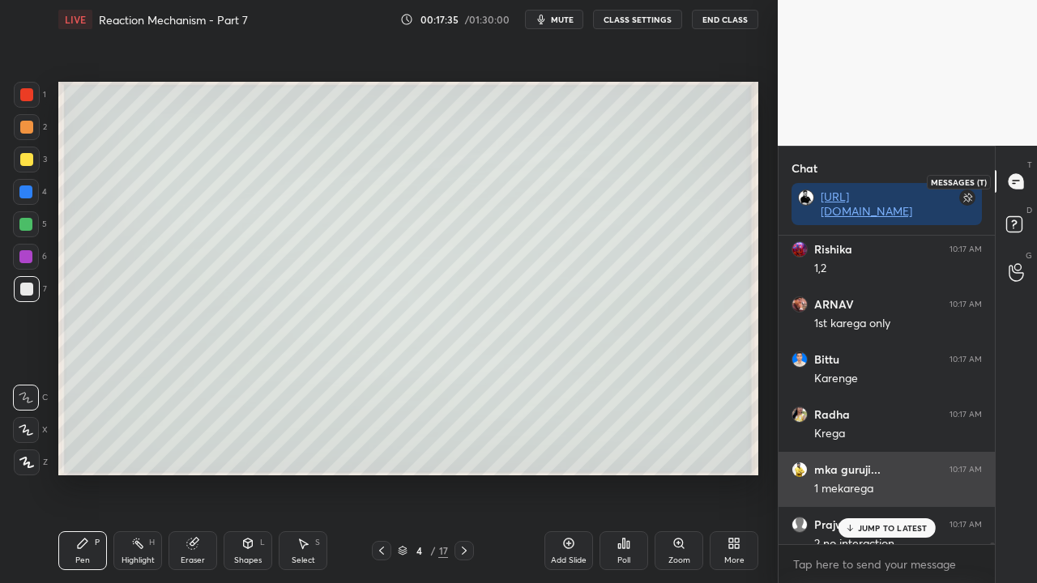
scroll to position [304, 211]
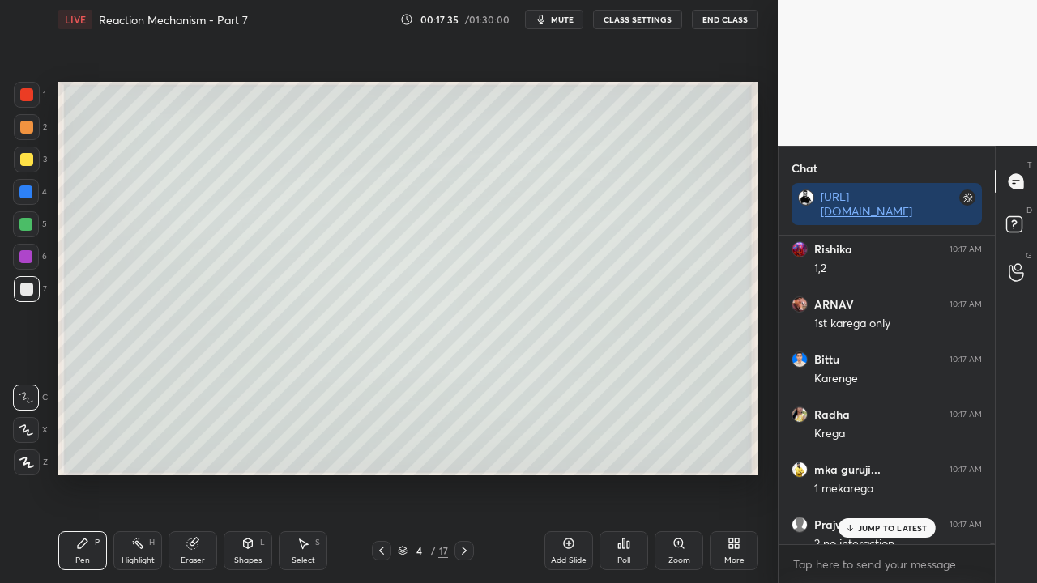
click at [877, 473] on div "JUMP TO LATEST" at bounding box center [886, 528] width 97 height 19
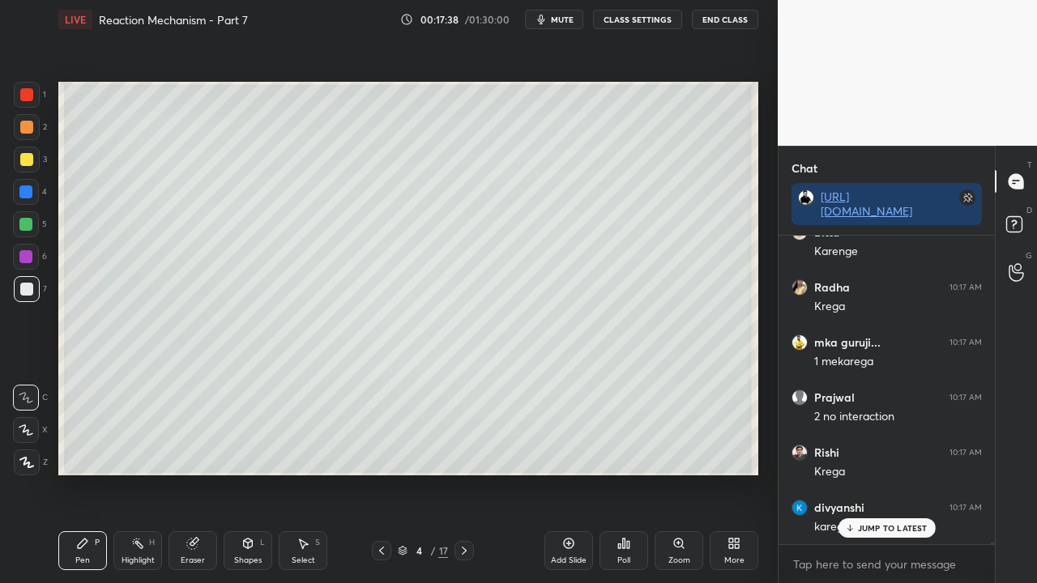
scroll to position [76116, 0]
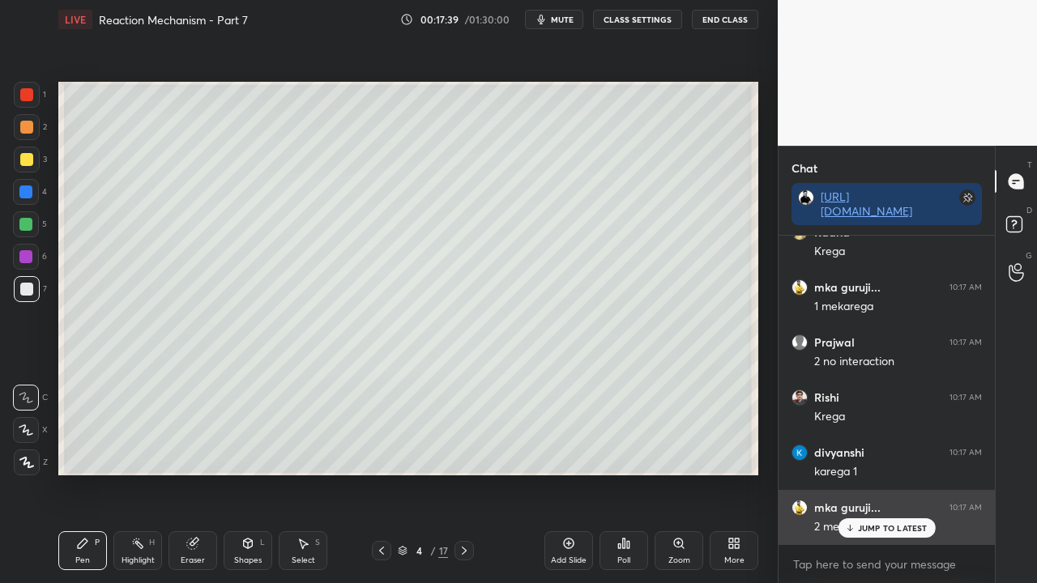
click at [857, 473] on div "JUMP TO LATEST" at bounding box center [886, 528] width 97 height 19
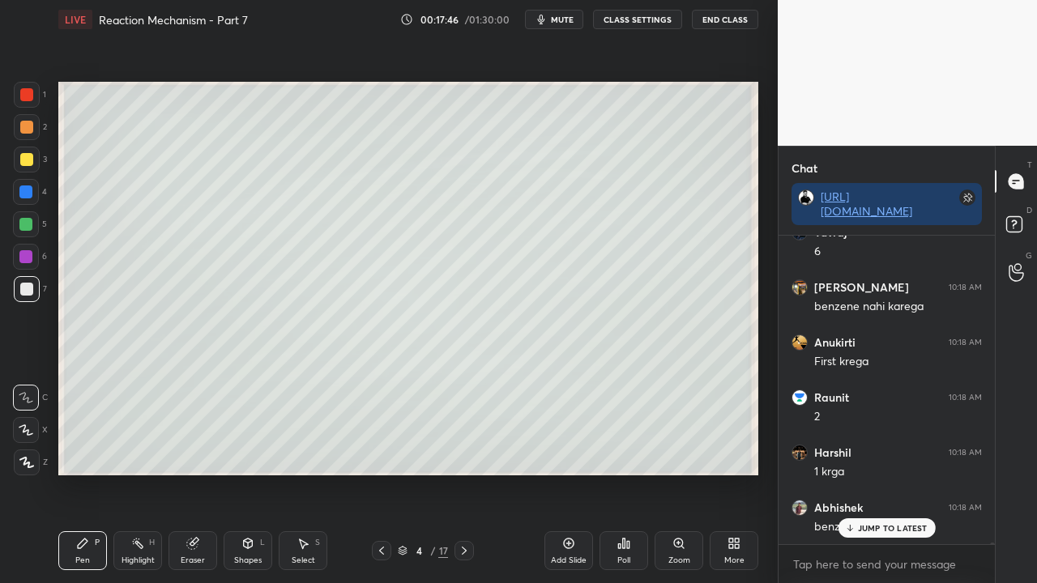
scroll to position [76862, 0]
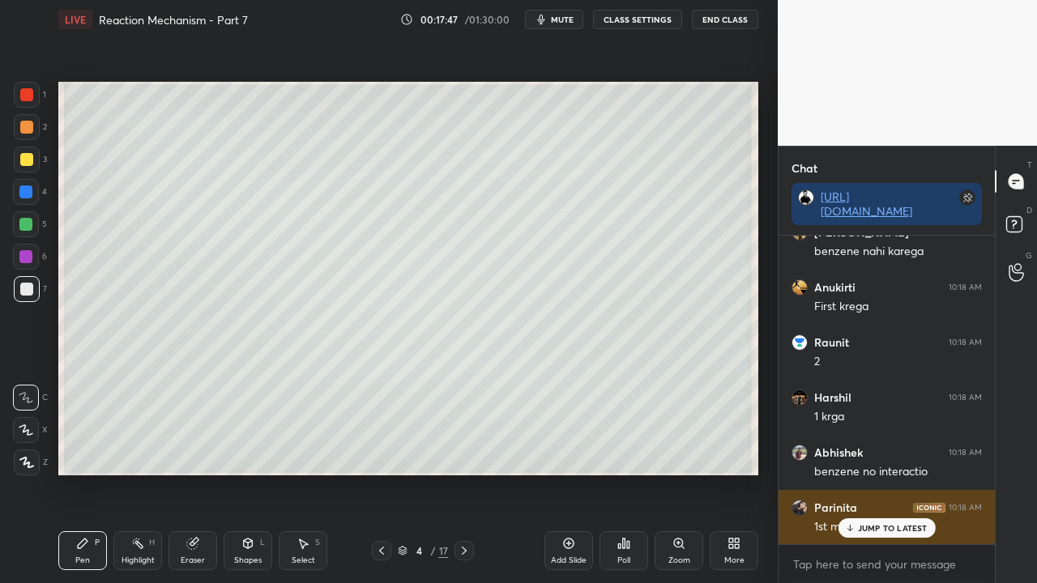
drag, startPoint x: 896, startPoint y: 523, endPoint x: 890, endPoint y: 530, distance: 9.2
click at [896, 473] on p "JUMP TO LATEST" at bounding box center [893, 528] width 70 height 10
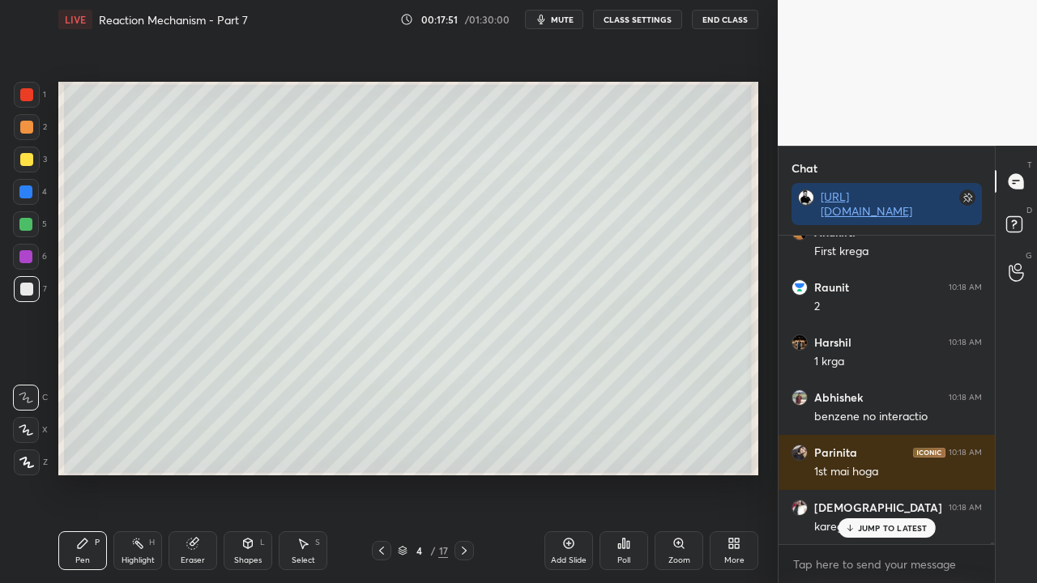
scroll to position [76972, 0]
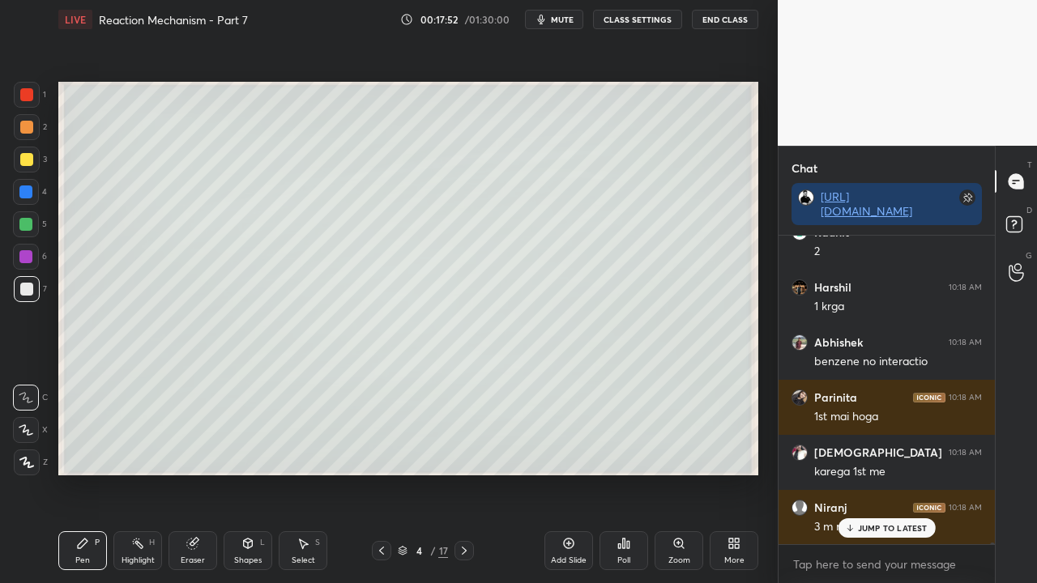
click at [1021, 222] on rect at bounding box center [1013, 224] width 15 height 15
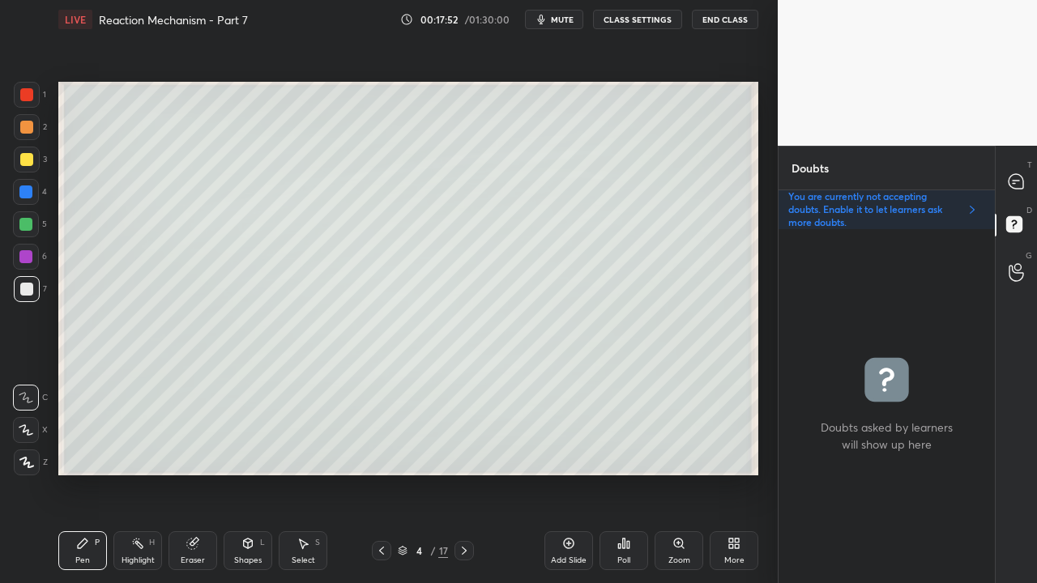
scroll to position [349, 211]
click at [26, 152] on div at bounding box center [27, 160] width 26 height 26
click at [1015, 173] on icon at bounding box center [1016, 181] width 17 height 17
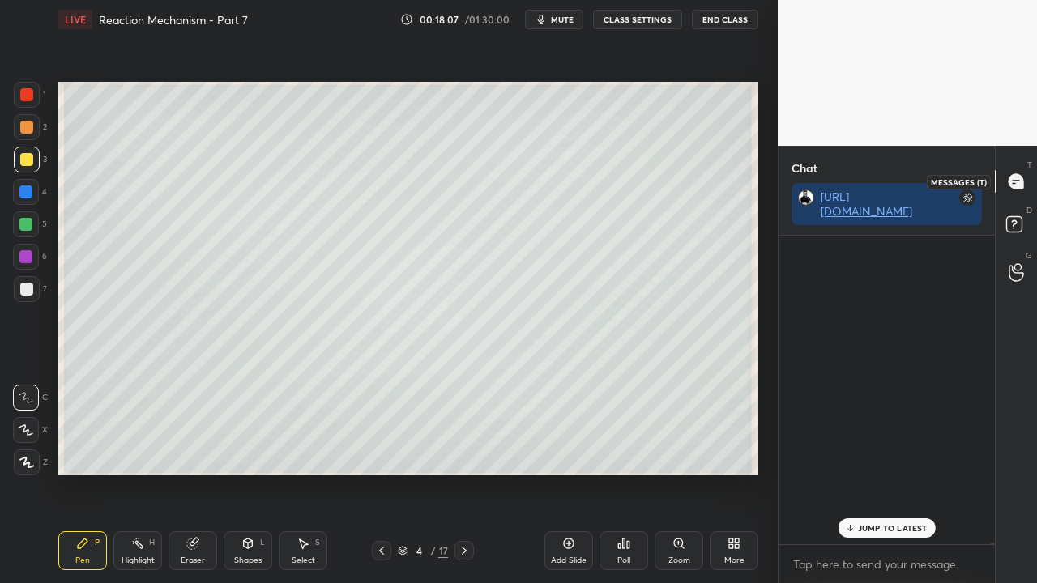
scroll to position [304, 211]
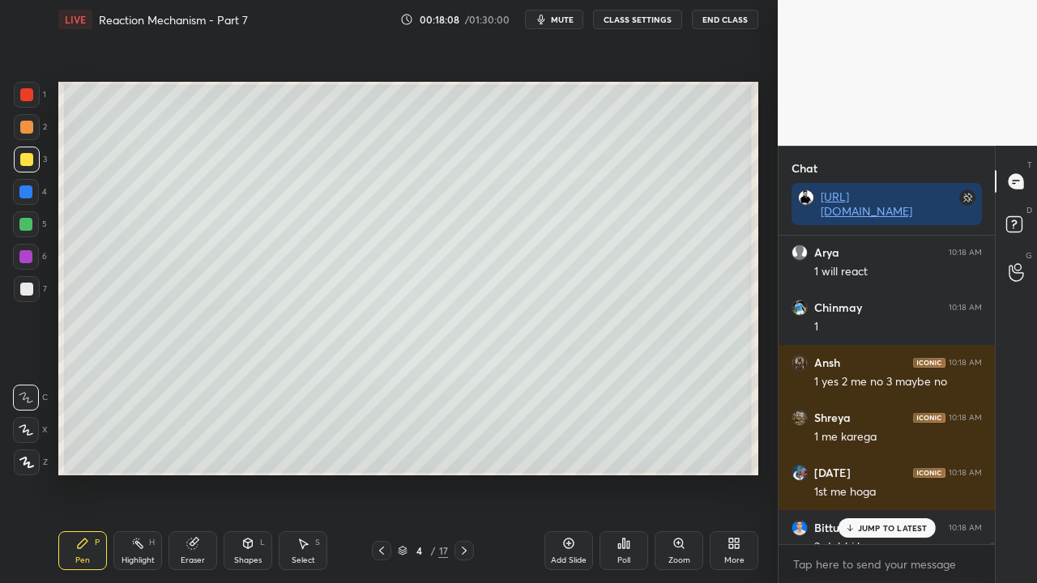
click at [857, 473] on div "JUMP TO LATEST" at bounding box center [886, 528] width 97 height 19
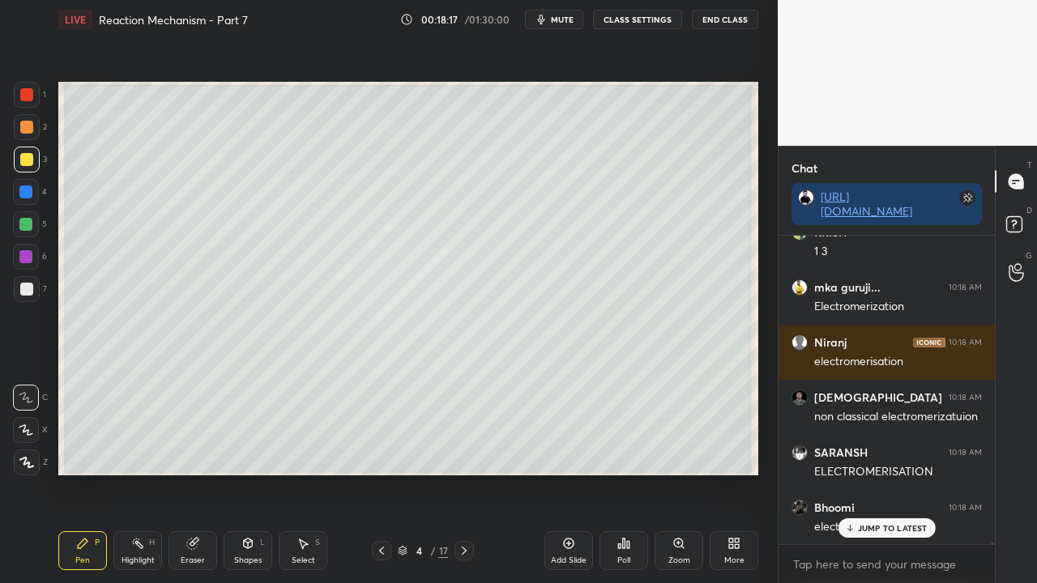
scroll to position [78184, 0]
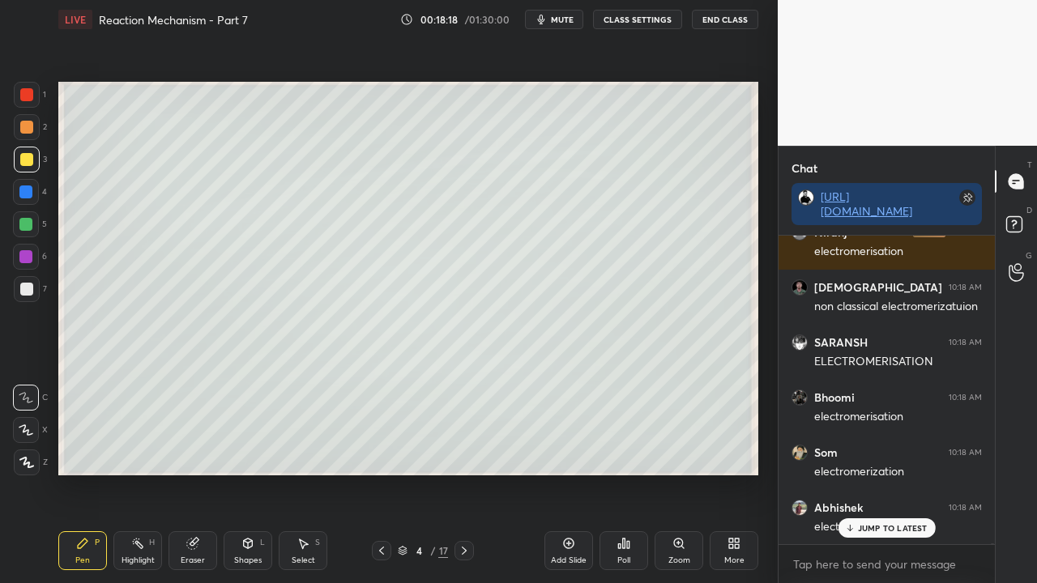
click at [878, 473] on div "Rishabh 10:18 AM 1and 2 Arya 10:18 AM 1 will react Chinmay 10:18 AM 1 [DEMOGRAP…" at bounding box center [887, 390] width 216 height 309
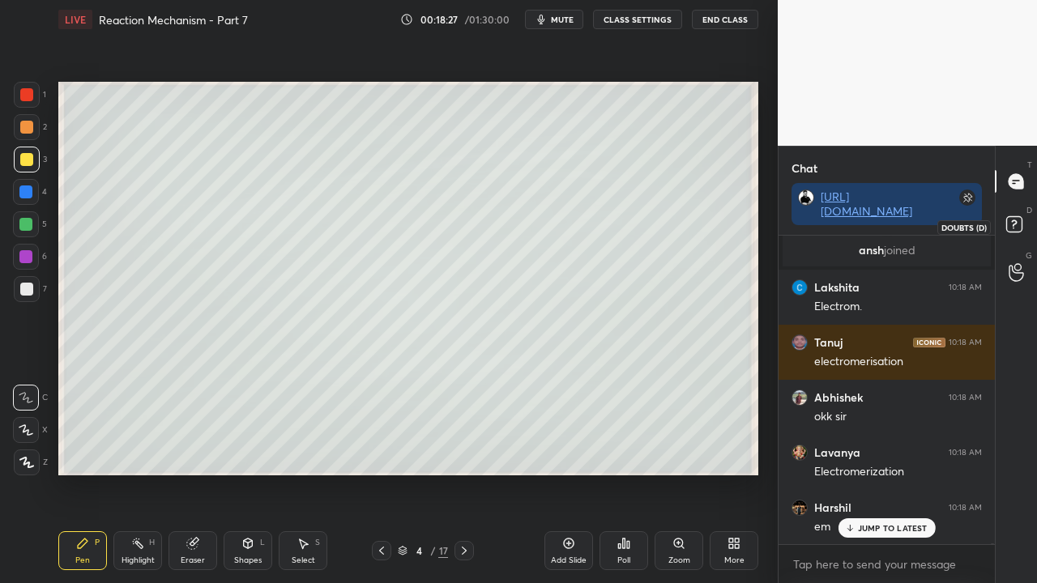
click at [1024, 231] on icon at bounding box center [1016, 226] width 29 height 29
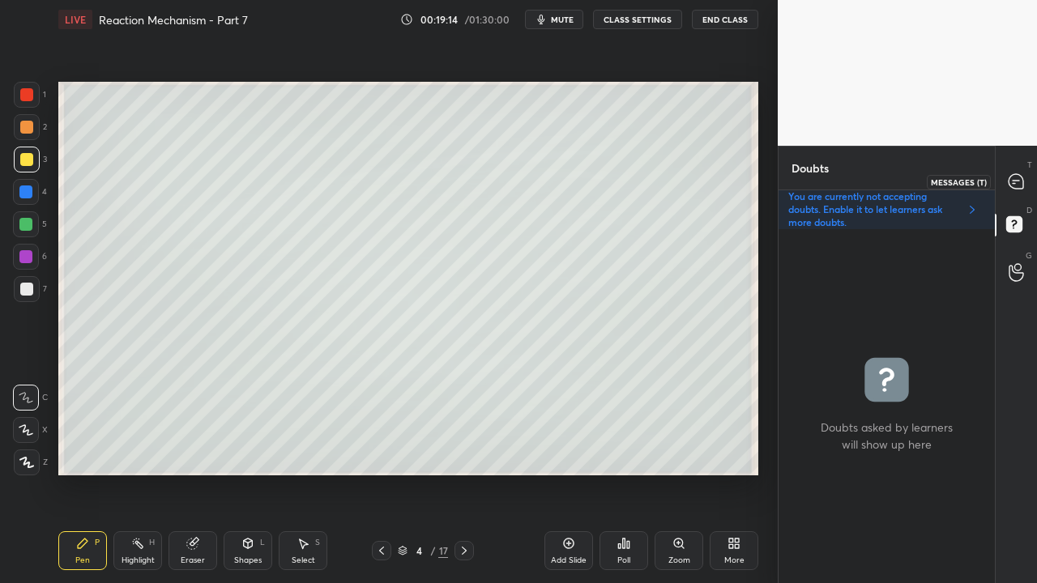
click at [1009, 189] on icon at bounding box center [1016, 181] width 17 height 17
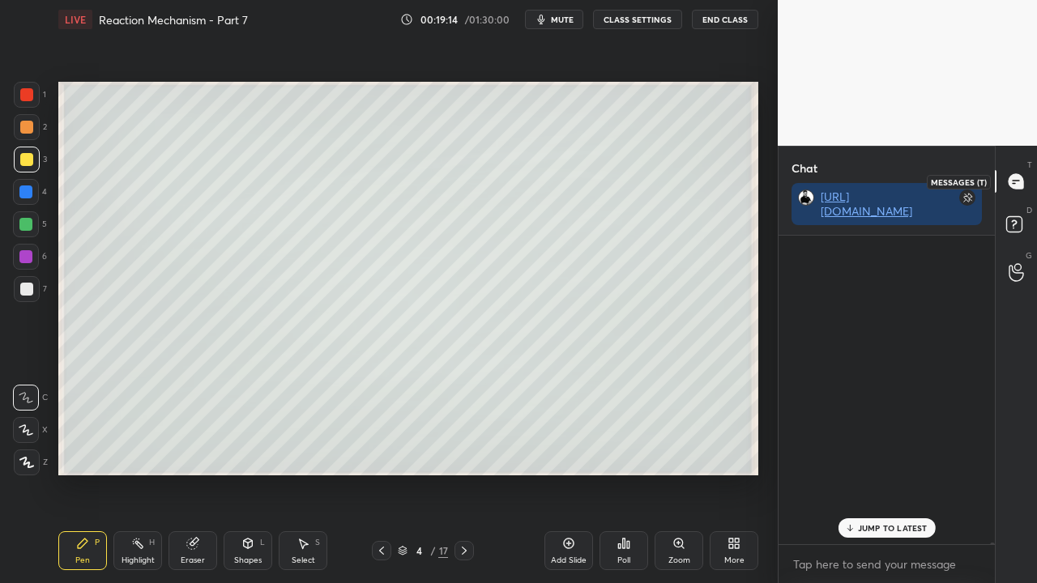
scroll to position [304, 211]
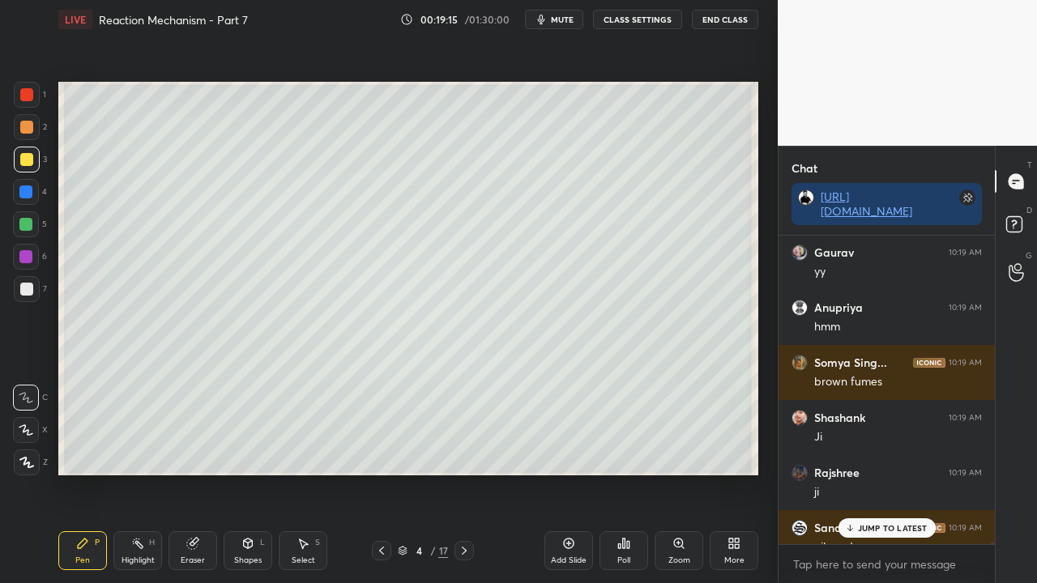
click at [885, 473] on p "JUMP TO LATEST" at bounding box center [893, 528] width 70 height 10
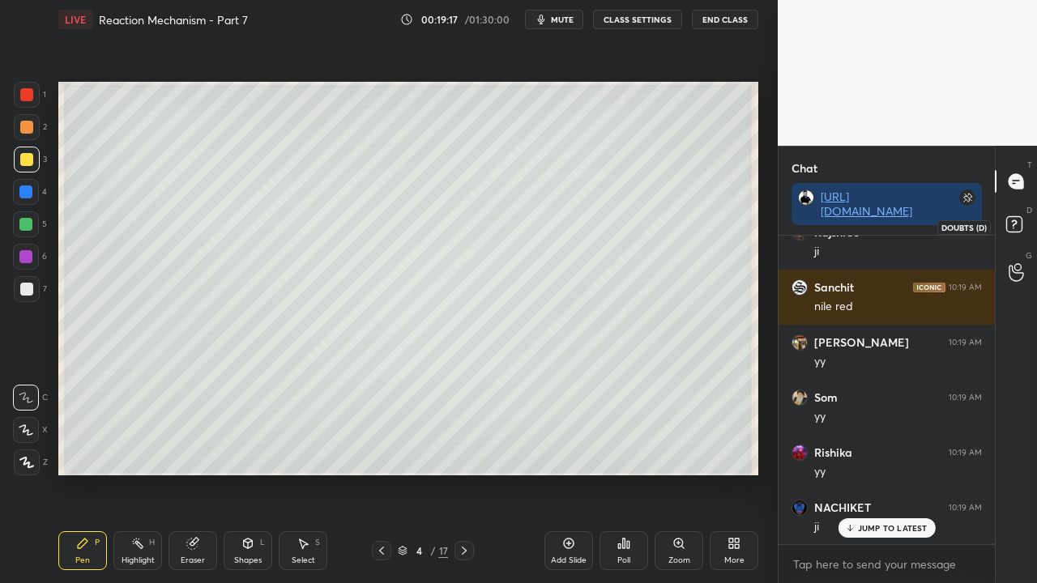
scroll to position [80190, 0]
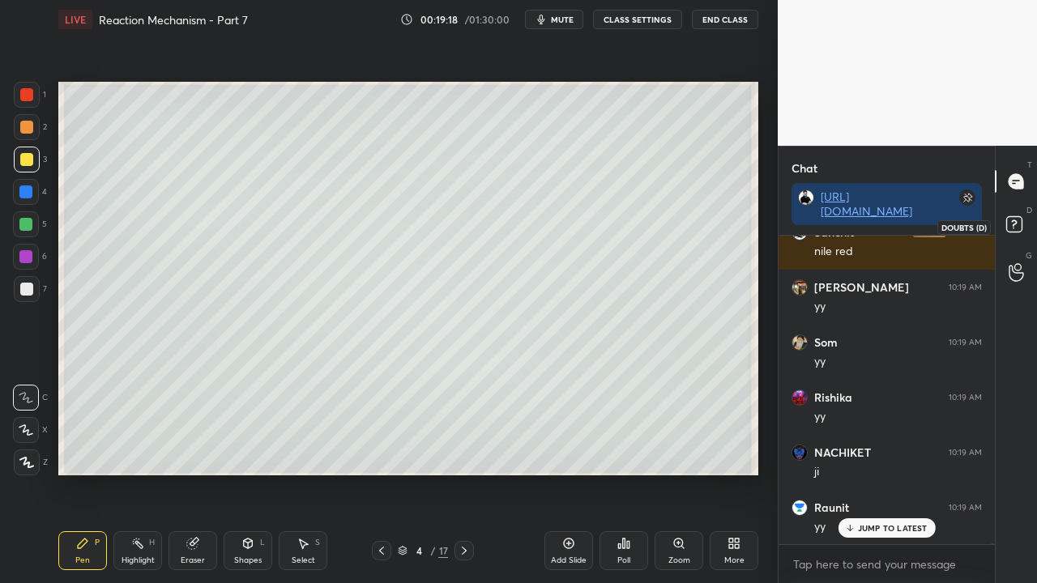
click at [1016, 225] on rect at bounding box center [1013, 224] width 15 height 15
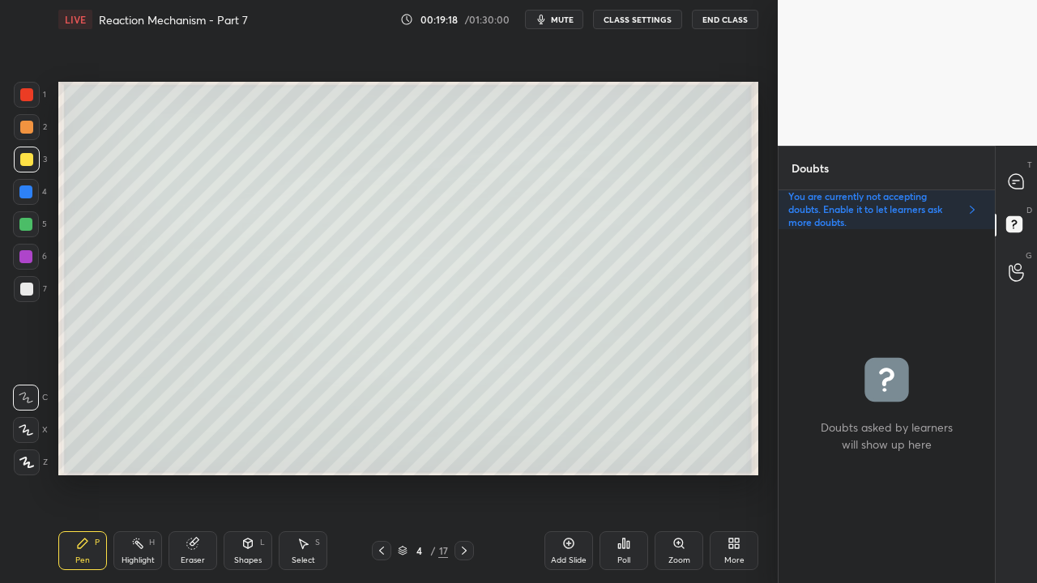
scroll to position [349, 211]
click at [1029, 182] on div at bounding box center [1017, 181] width 32 height 29
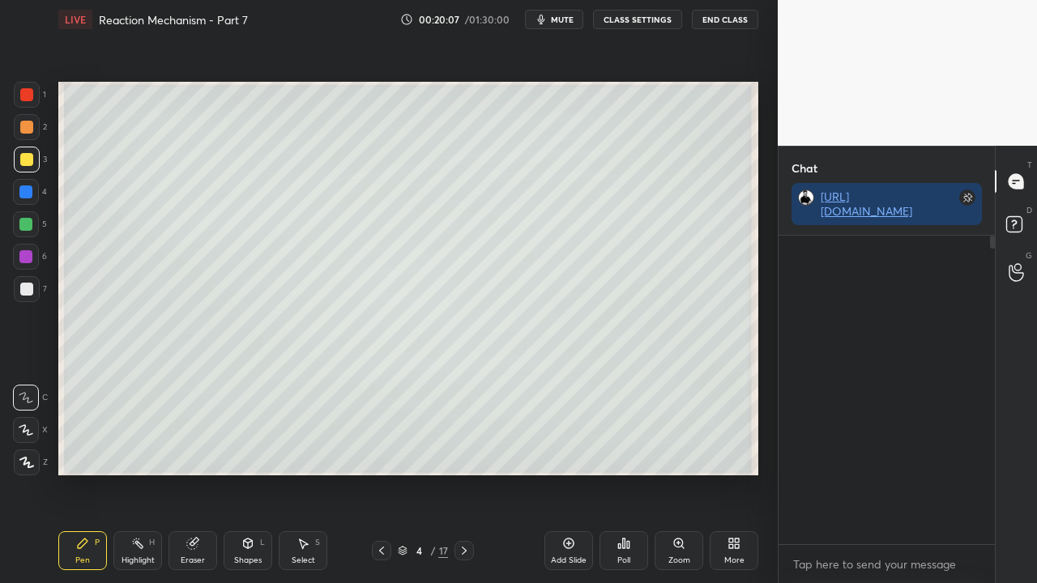
scroll to position [304, 211]
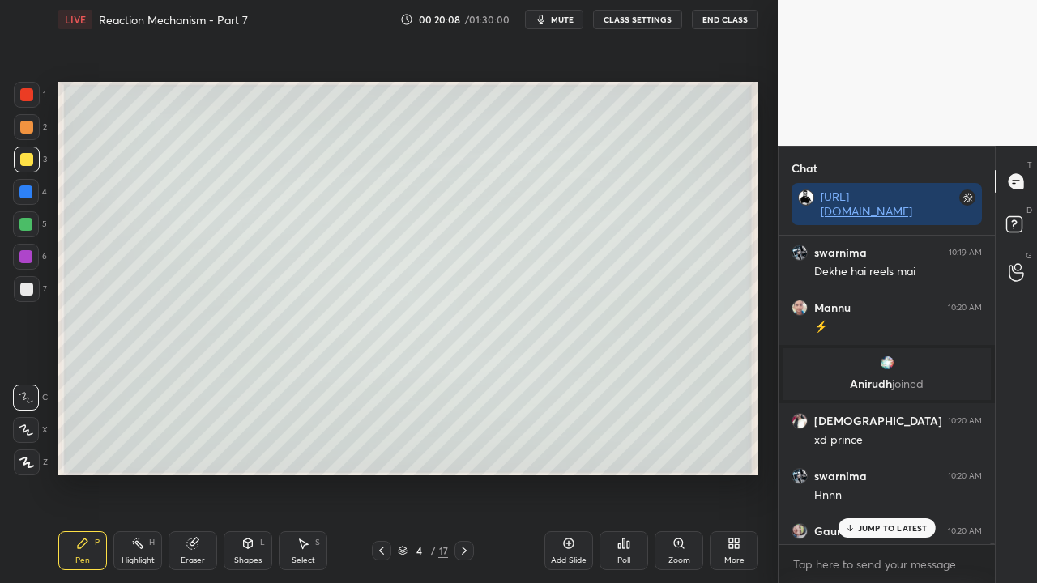
click at [874, 473] on p "JUMP TO LATEST" at bounding box center [893, 528] width 70 height 10
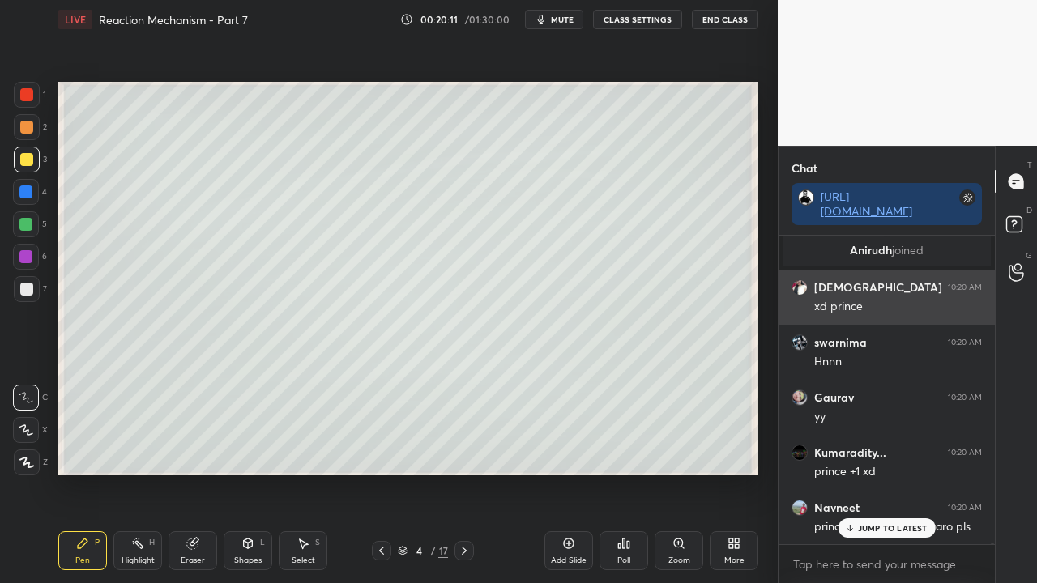
scroll to position [81284, 0]
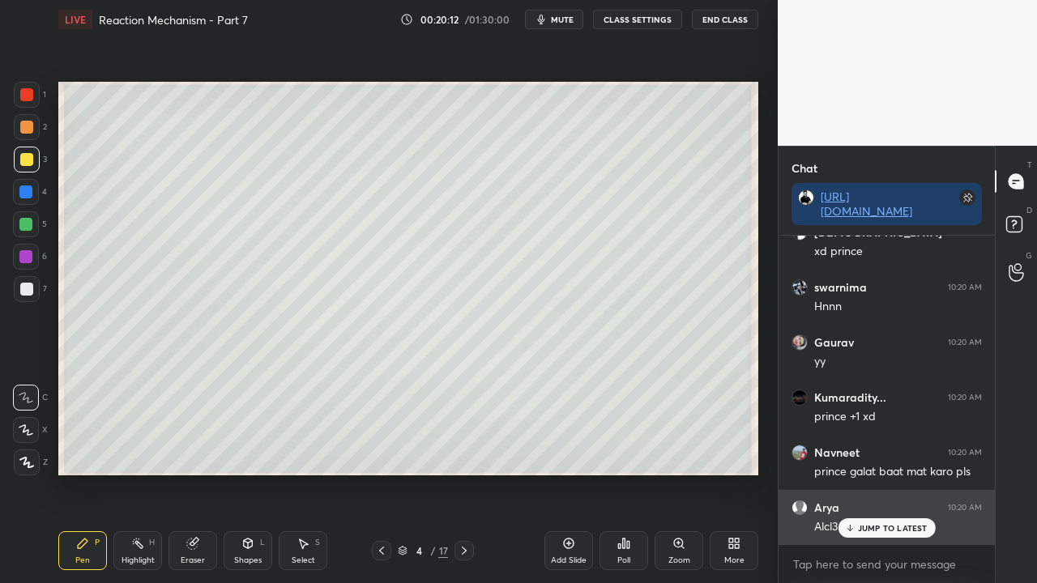
click at [863, 473] on p "JUMP TO LATEST" at bounding box center [893, 528] width 70 height 10
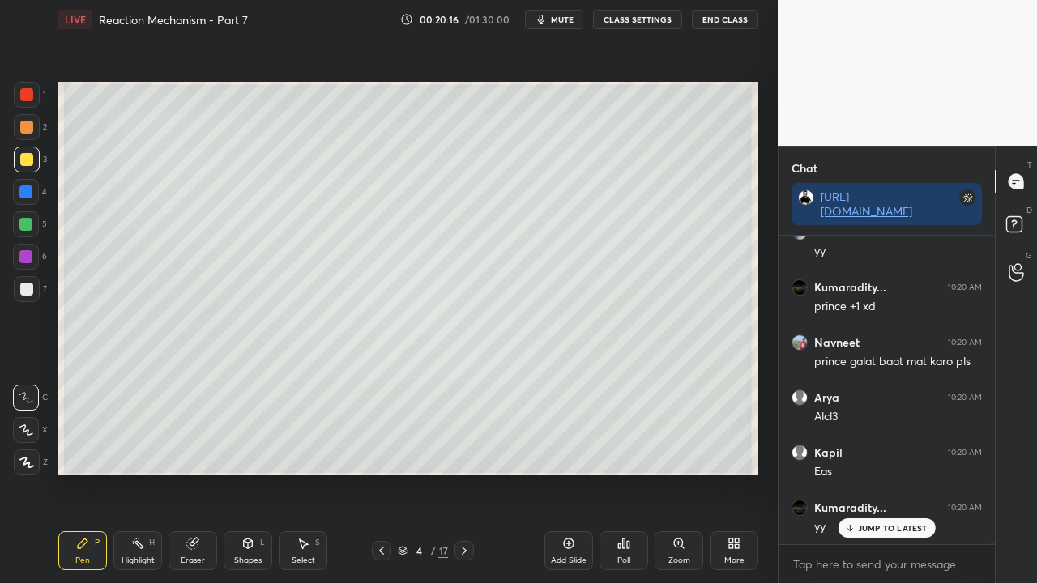
scroll to position [81449, 0]
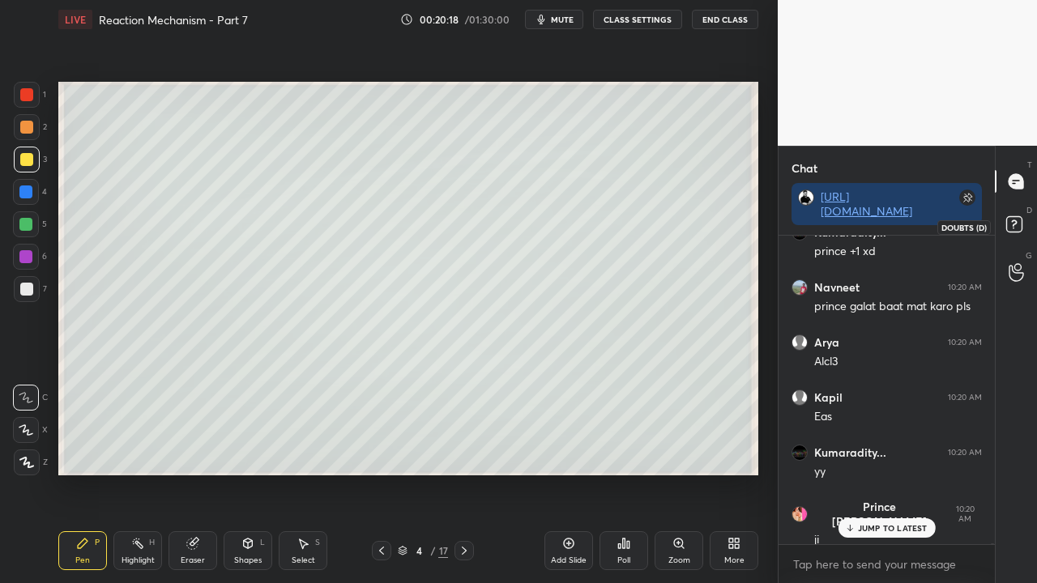
click at [1018, 222] on rect at bounding box center [1013, 224] width 15 height 15
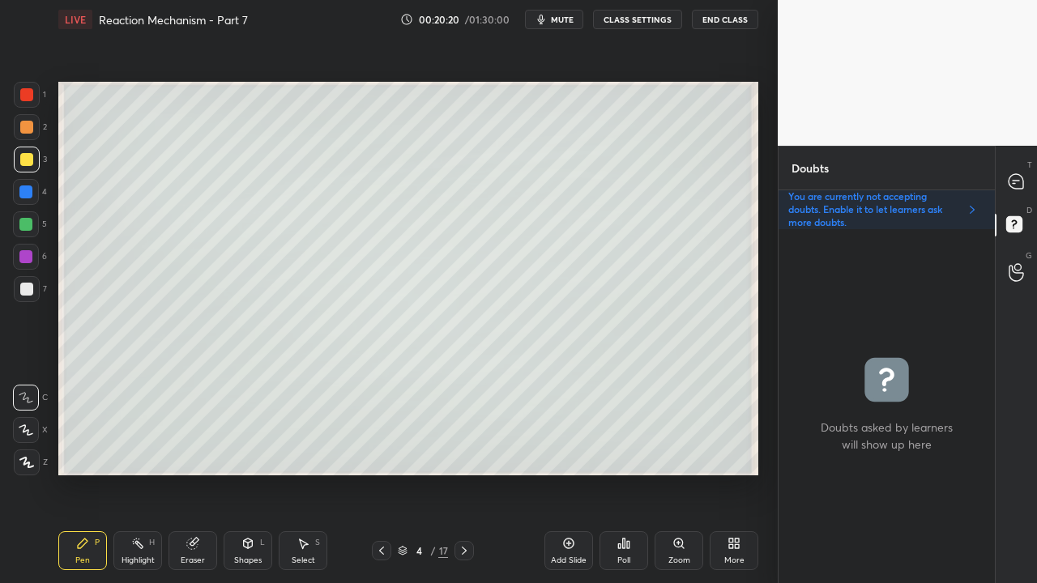
click at [26, 283] on div at bounding box center [26, 289] width 13 height 13
click at [1014, 190] on icon at bounding box center [1016, 181] width 17 height 17
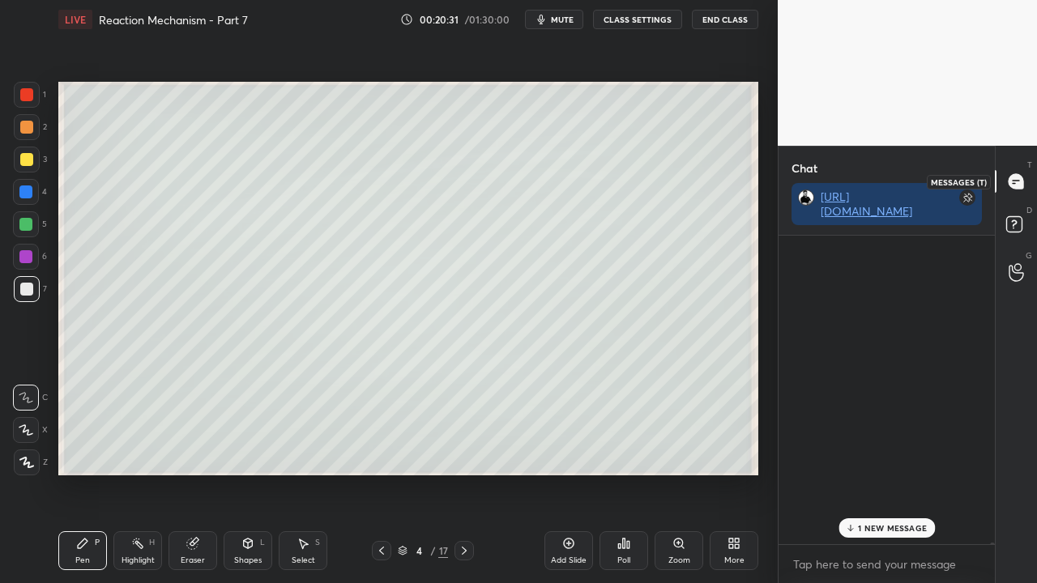
scroll to position [304, 211]
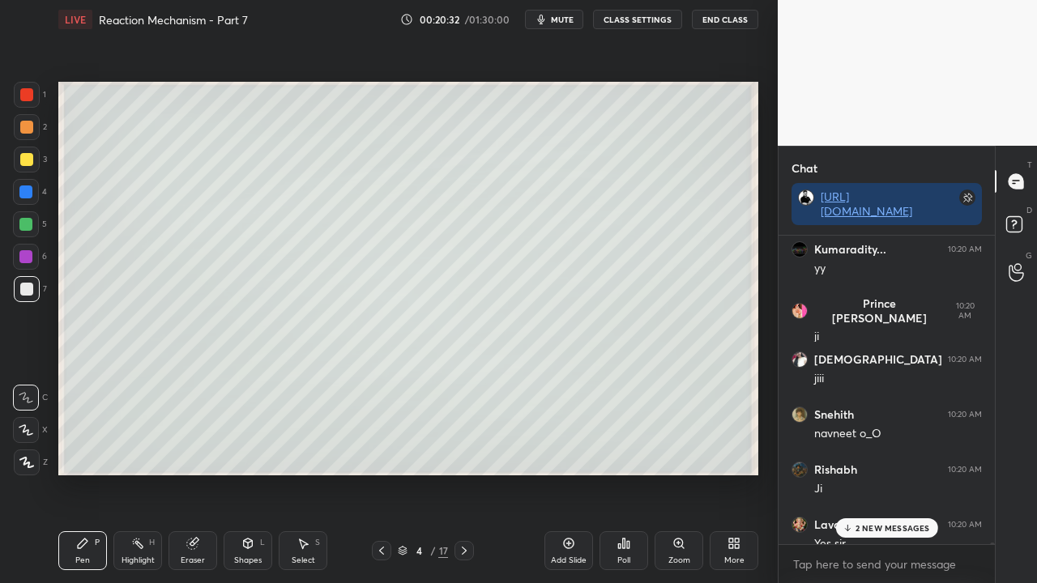
click at [890, 473] on p "2 NEW MESSAGES" at bounding box center [893, 528] width 75 height 10
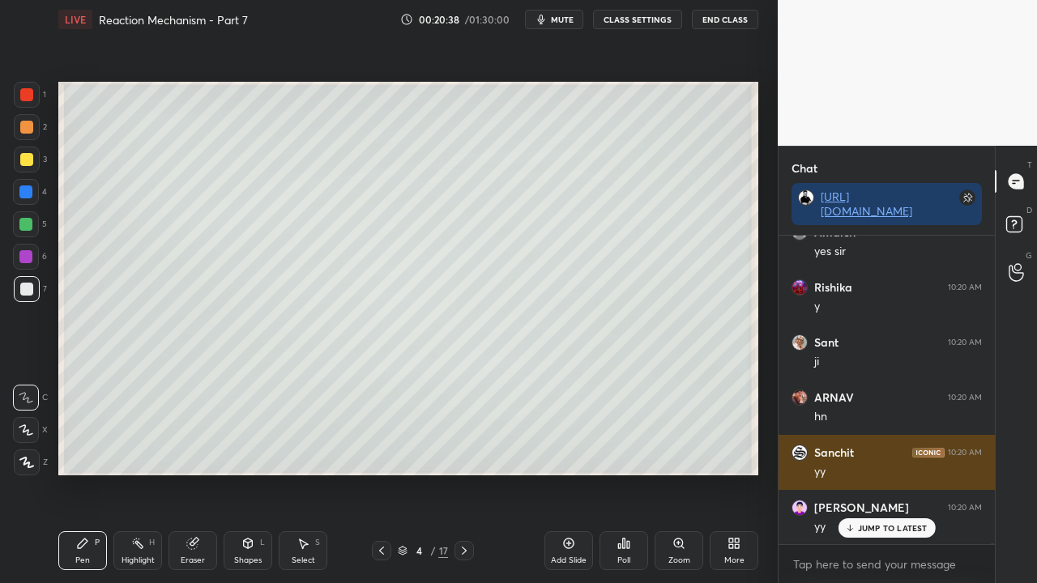
scroll to position [82331, 0]
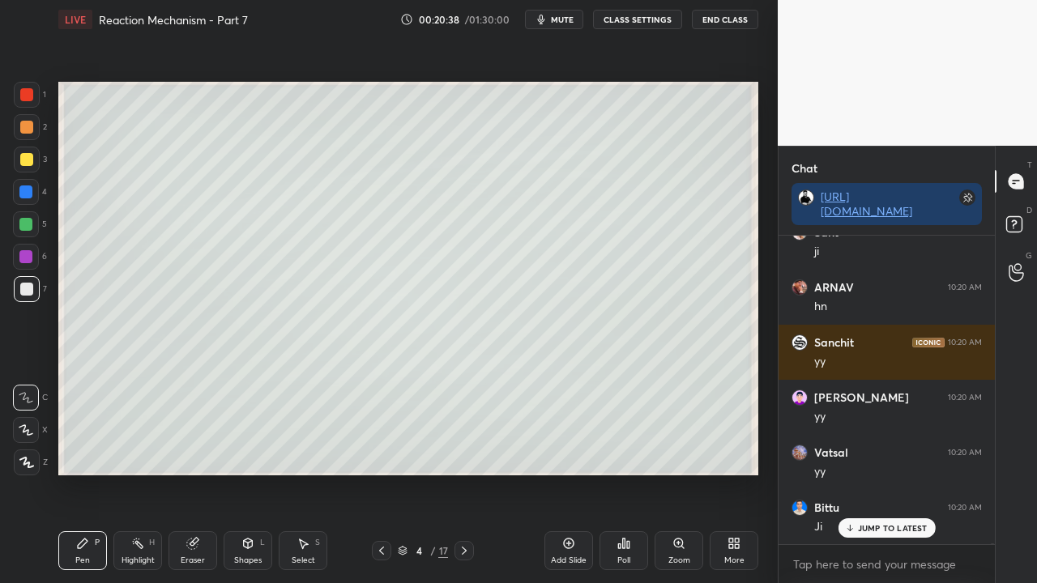
click at [19, 156] on div at bounding box center [27, 160] width 26 height 26
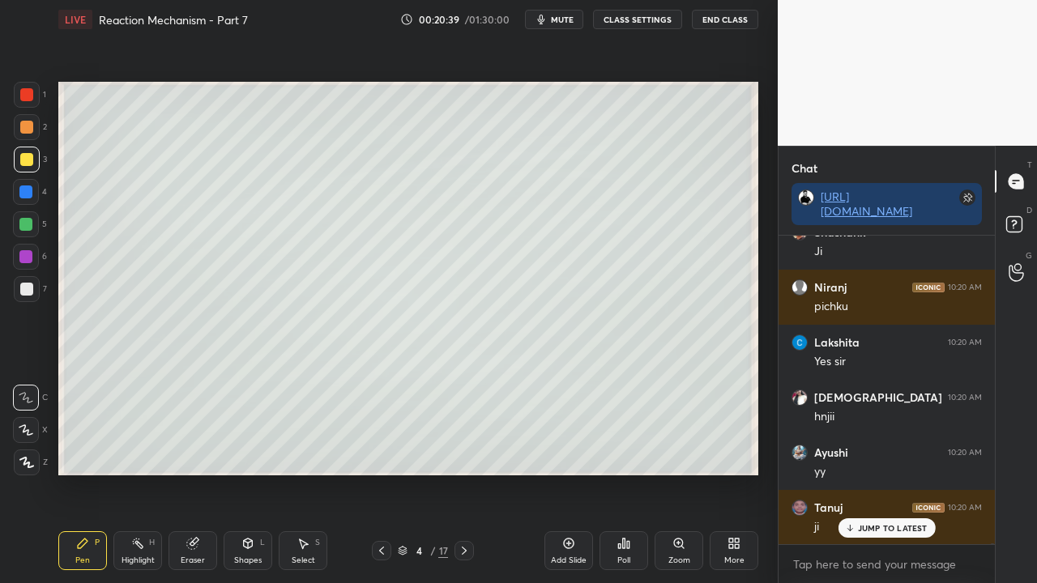
click at [1027, 224] on icon at bounding box center [1016, 226] width 29 height 29
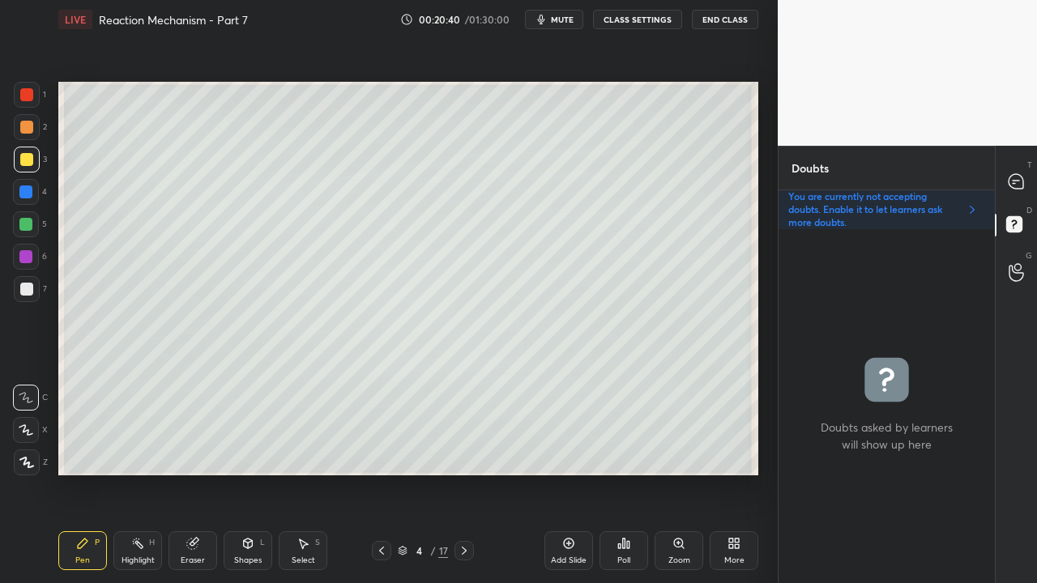
scroll to position [349, 211]
click at [686, 473] on div "Zoom" at bounding box center [679, 551] width 49 height 39
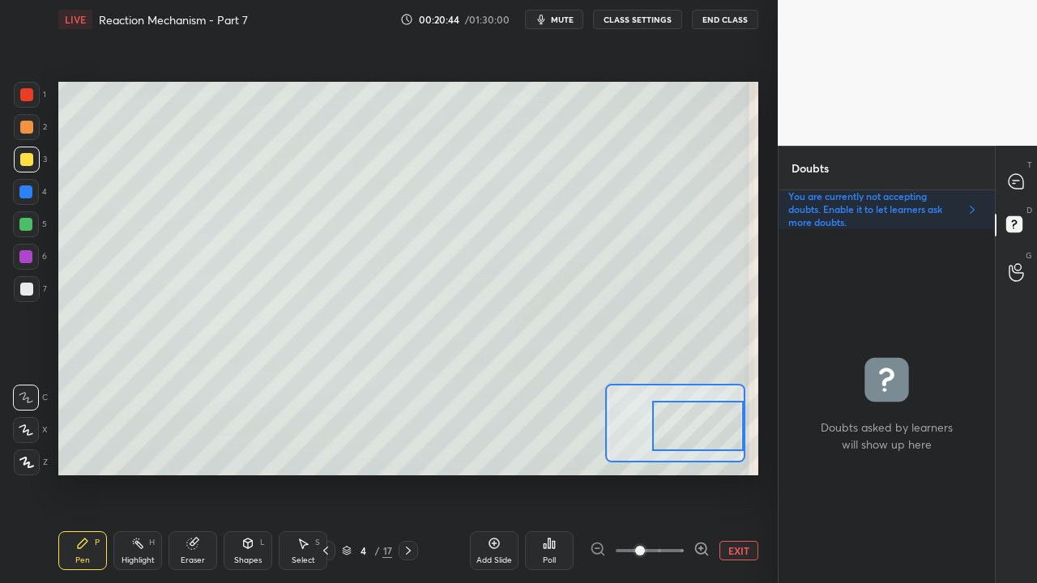
drag, startPoint x: 700, startPoint y: 436, endPoint x: 691, endPoint y: 521, distance: 85.5
click at [698, 473] on icon at bounding box center [702, 549] width 16 height 16
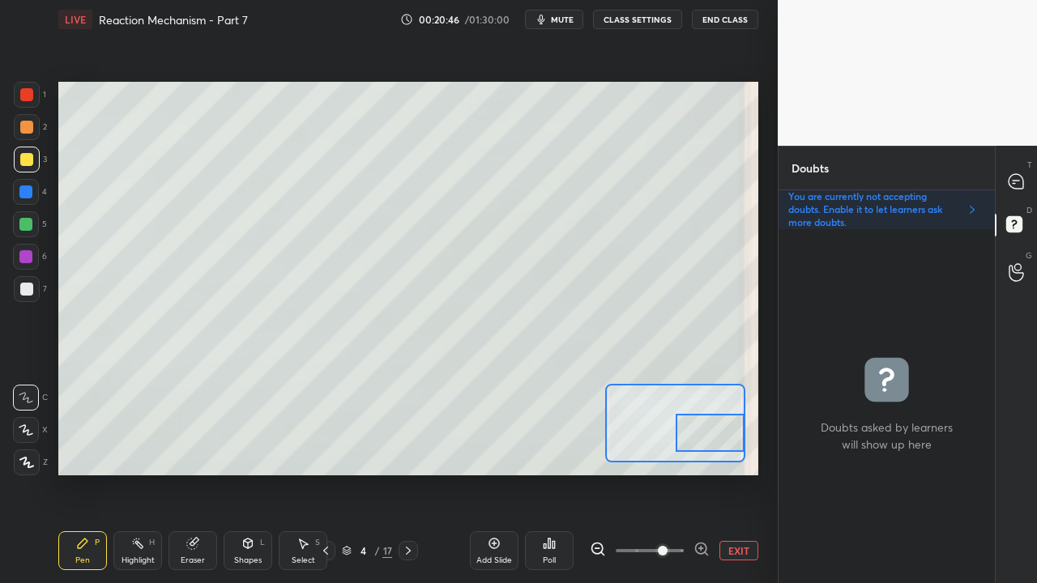
click at [703, 441] on div at bounding box center [710, 433] width 68 height 38
click at [1017, 173] on div at bounding box center [1017, 181] width 32 height 29
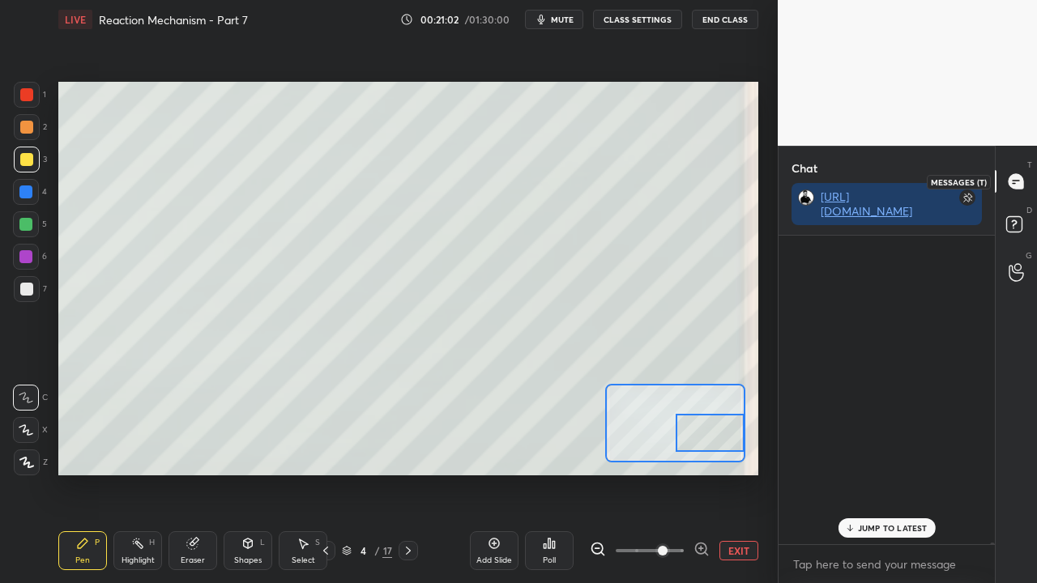
scroll to position [304, 211]
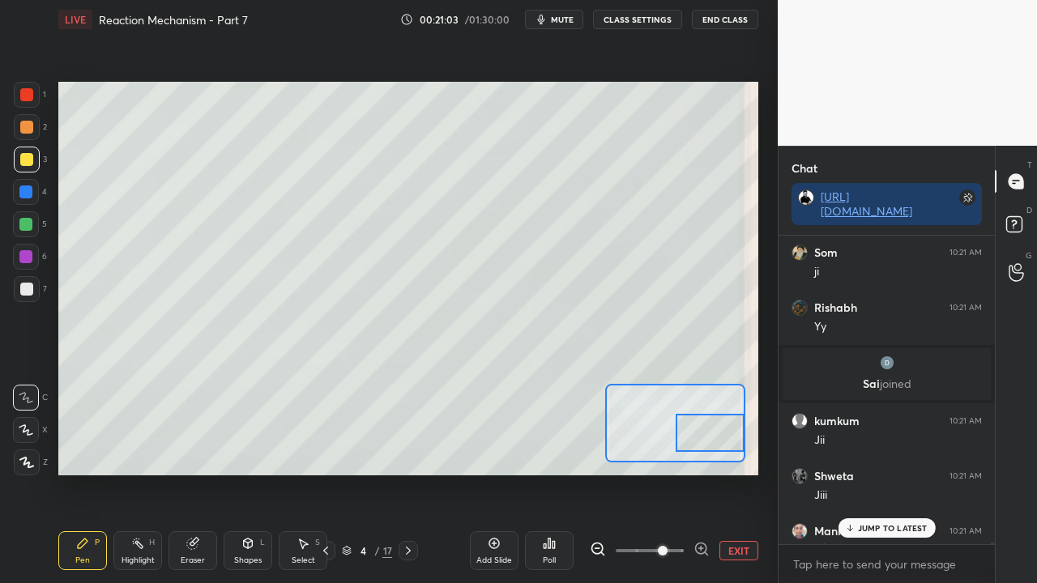
click at [891, 473] on p "JUMP TO LATEST" at bounding box center [893, 528] width 70 height 10
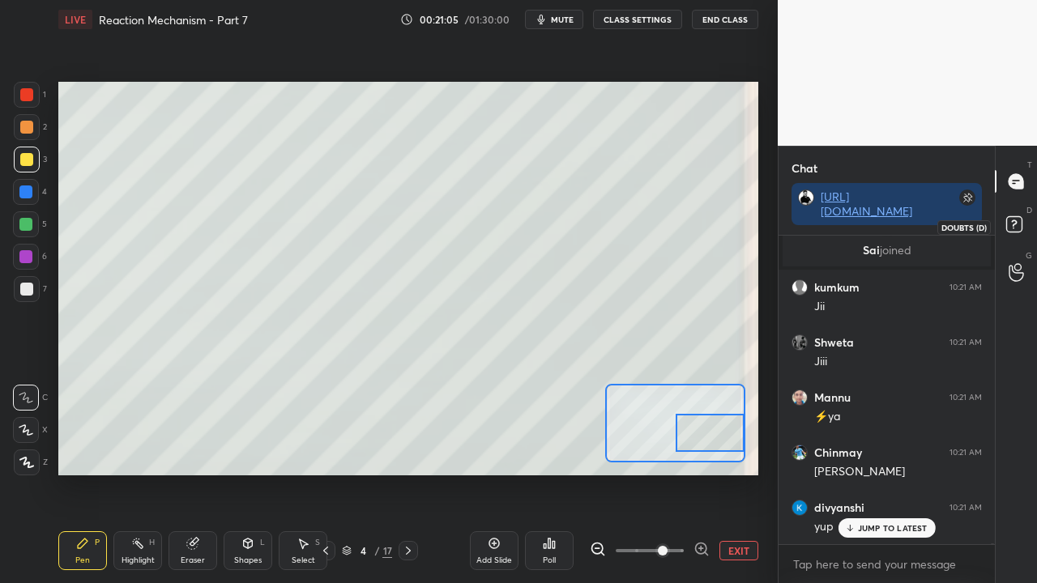
click at [1016, 228] on rect at bounding box center [1013, 224] width 15 height 15
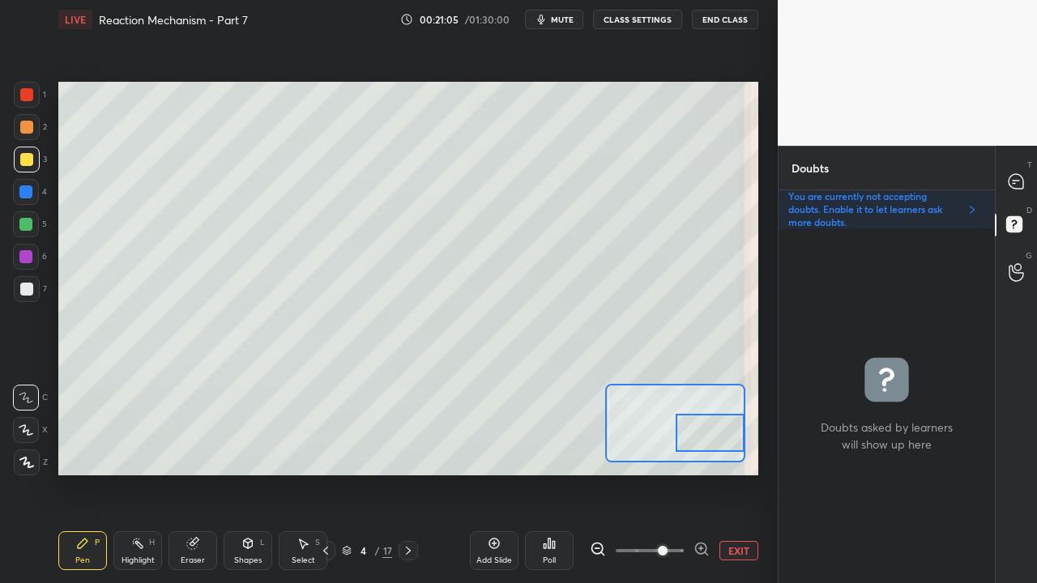
scroll to position [349, 211]
drag, startPoint x: 713, startPoint y: 438, endPoint x: 721, endPoint y: 439, distance: 8.1
click at [721, 439] on div at bounding box center [710, 434] width 68 height 38
click at [1011, 182] on icon at bounding box center [1016, 181] width 15 height 15
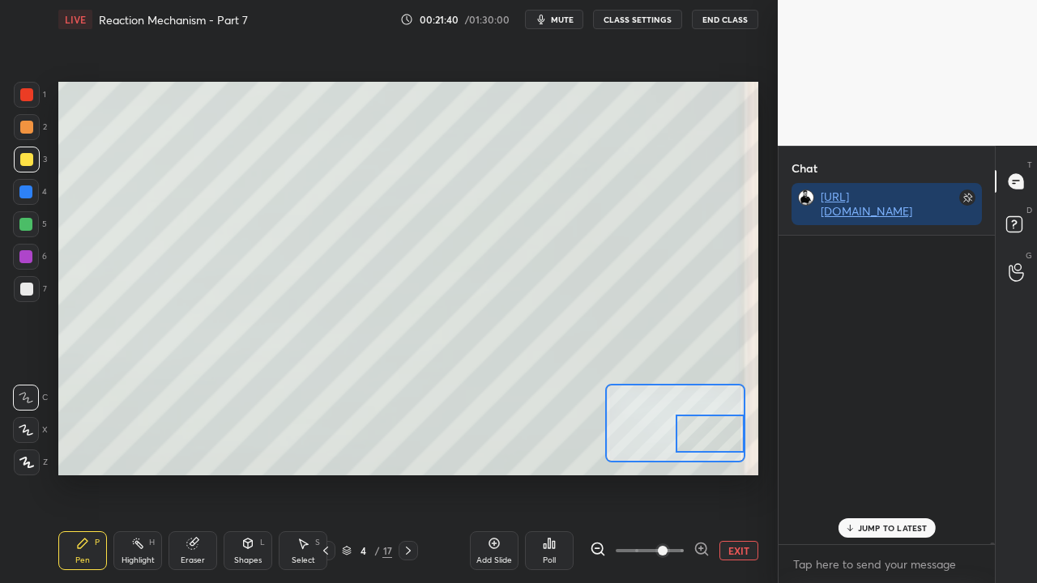
scroll to position [304, 211]
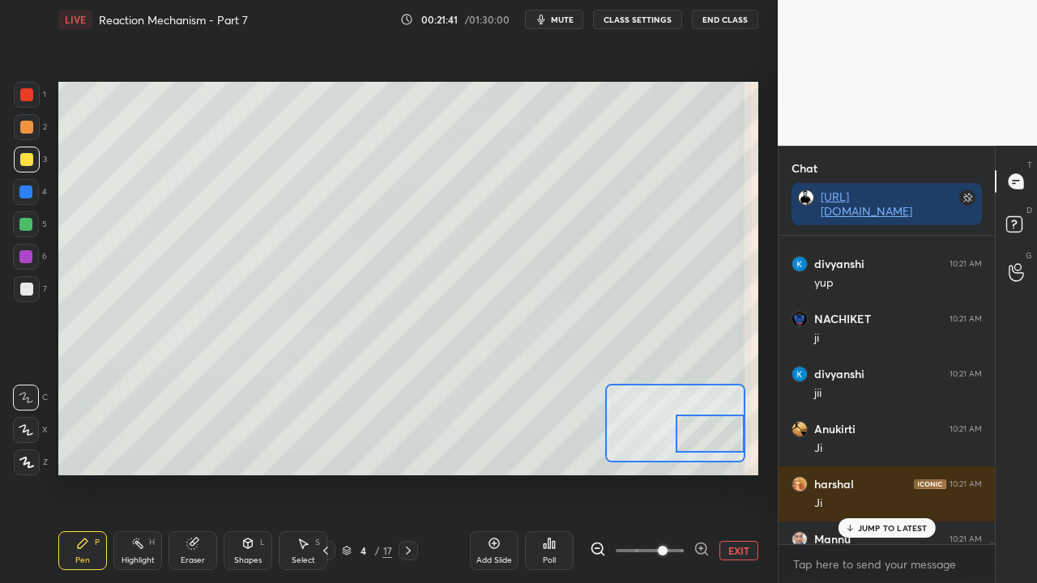
click at [877, 473] on p "JUMP TO LATEST" at bounding box center [893, 528] width 70 height 10
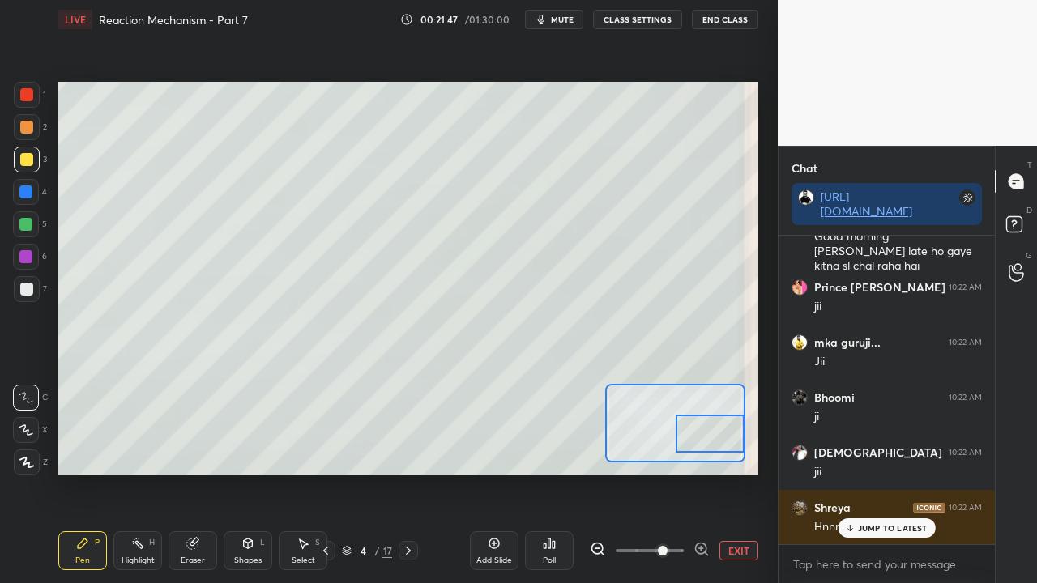
scroll to position [84443, 0]
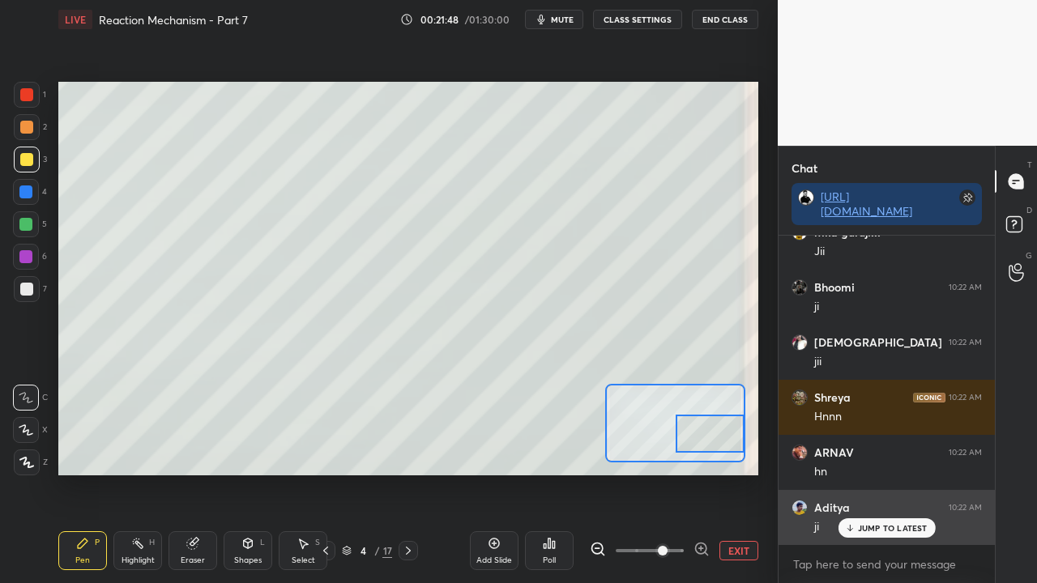
click at [875, 473] on p "JUMP TO LATEST" at bounding box center [893, 528] width 70 height 10
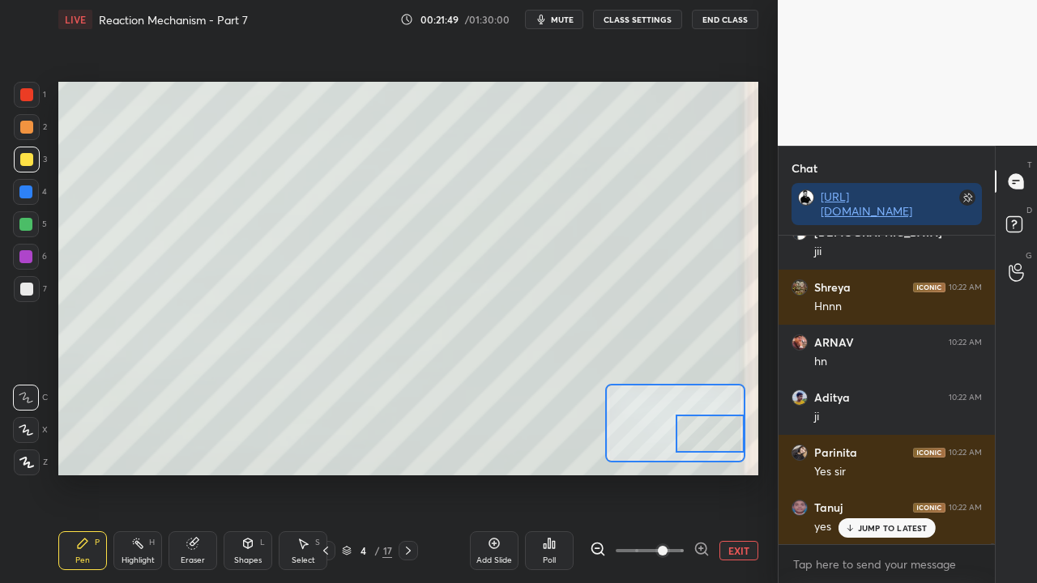
scroll to position [84553, 0]
click at [734, 473] on button "EXIT" at bounding box center [739, 550] width 39 height 19
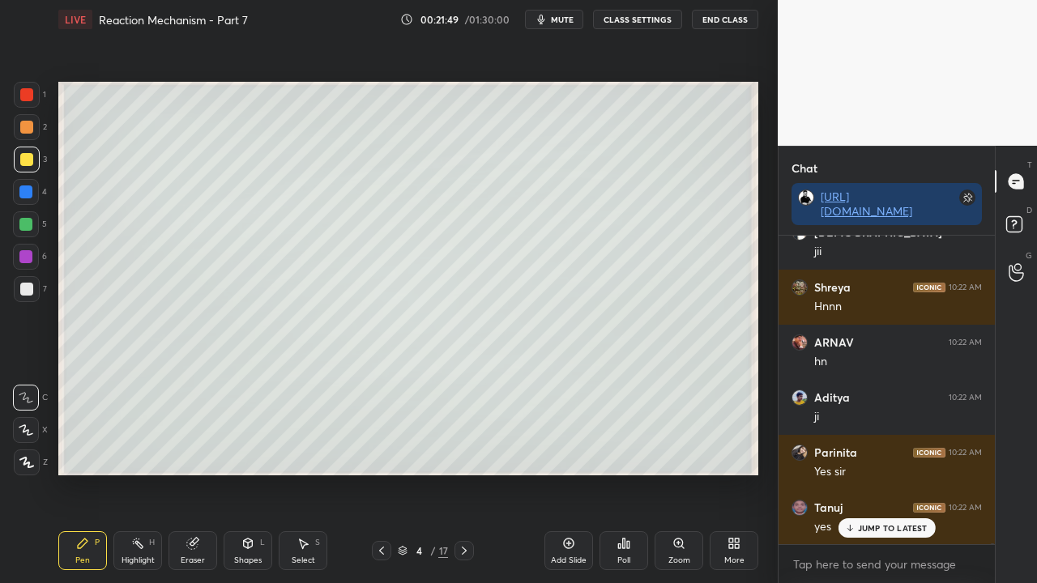
click at [1027, 240] on icon at bounding box center [1016, 226] width 29 height 29
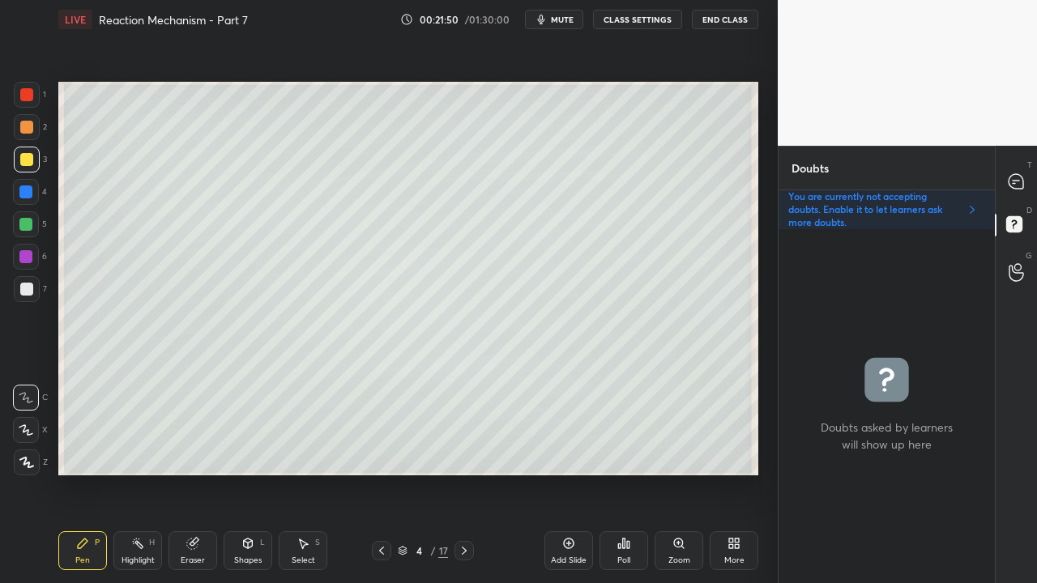
scroll to position [349, 211]
click at [1020, 181] on icon at bounding box center [1016, 181] width 15 height 15
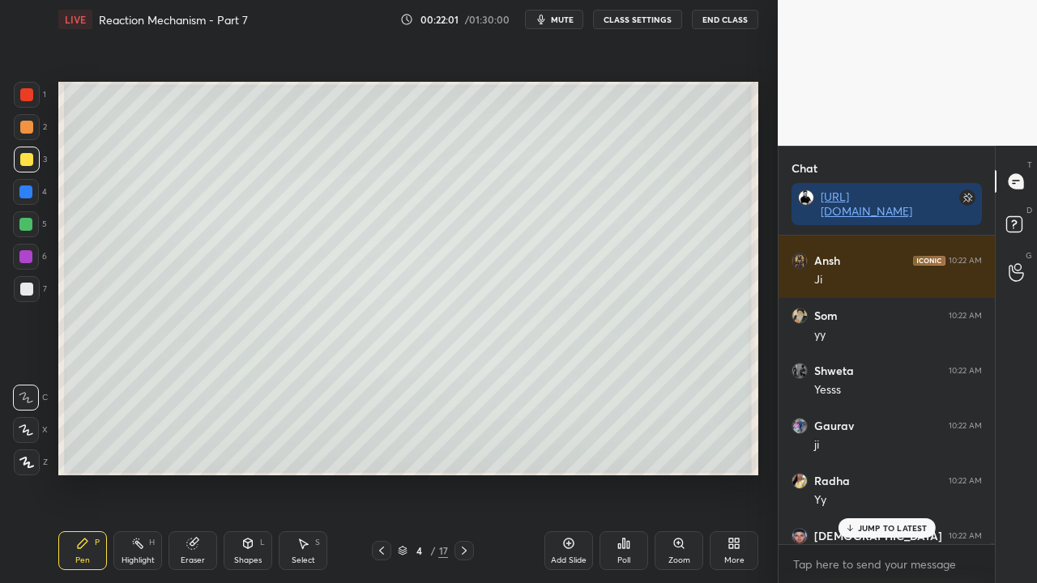
scroll to position [84939, 0]
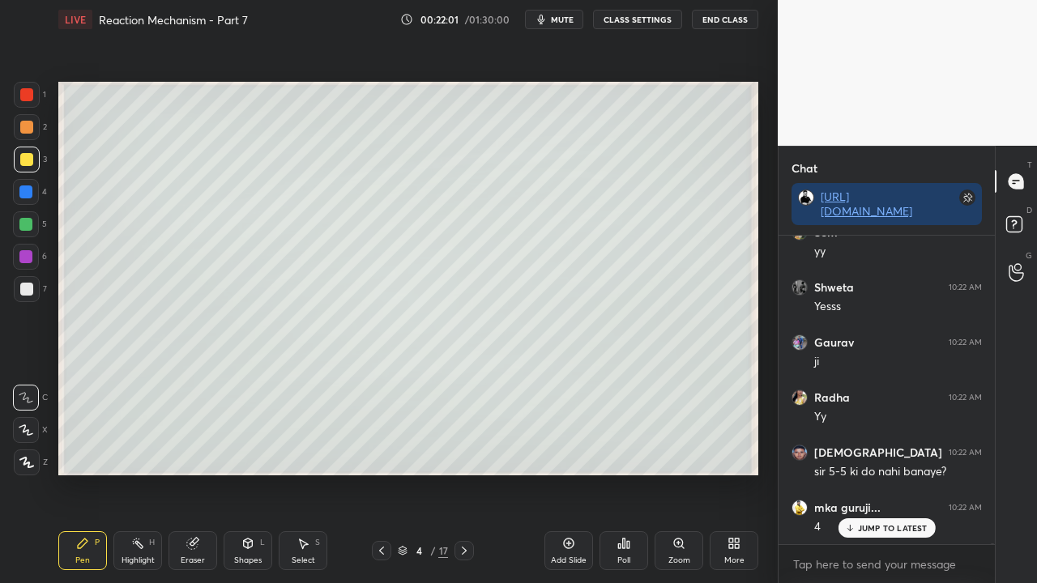
click at [873, 473] on p "JUMP TO LATEST" at bounding box center [893, 528] width 70 height 10
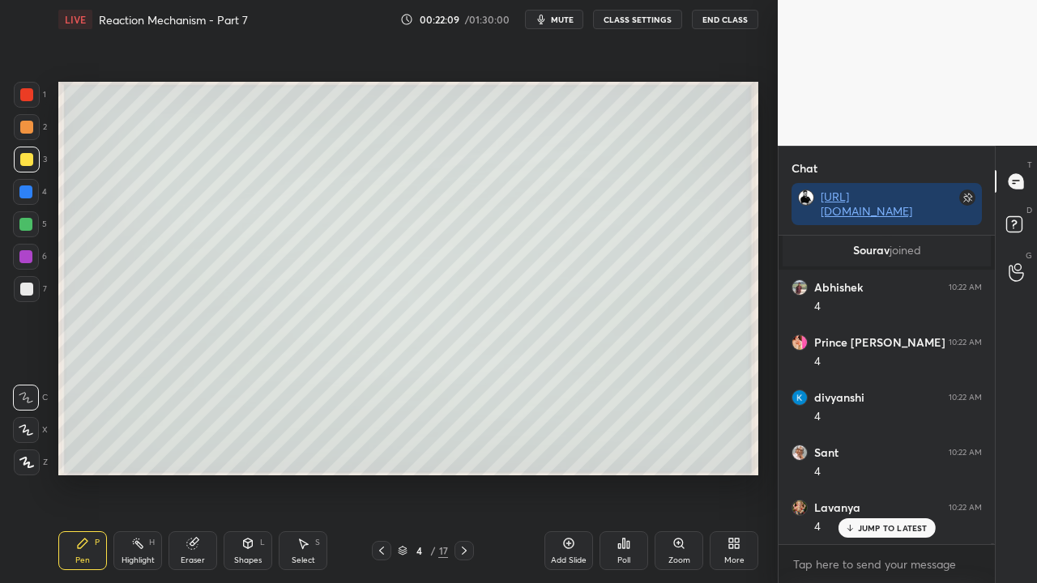
scroll to position [87036, 0]
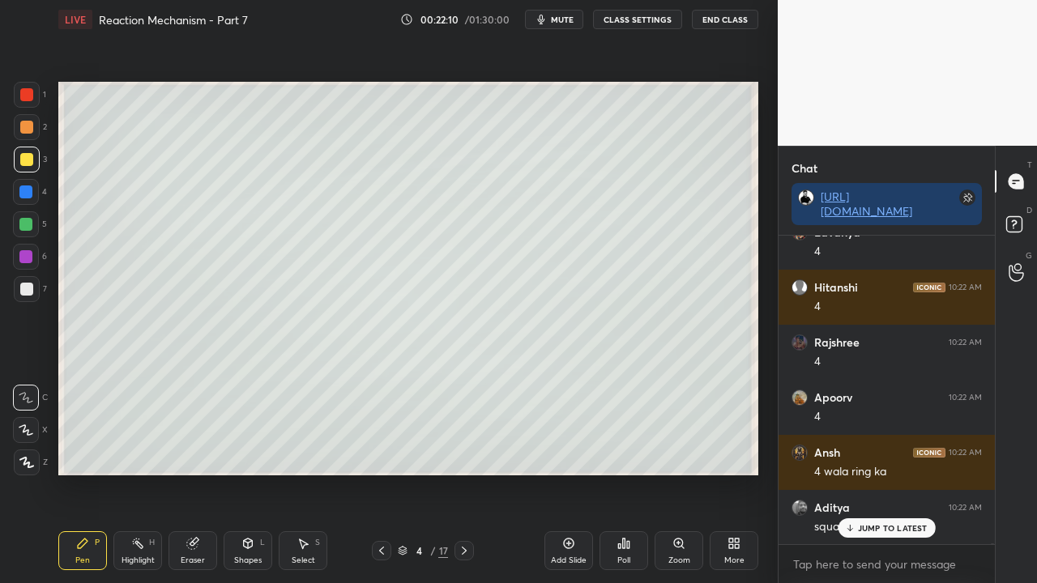
click at [1025, 211] on div "D Doubts (D)" at bounding box center [1016, 226] width 41 height 45
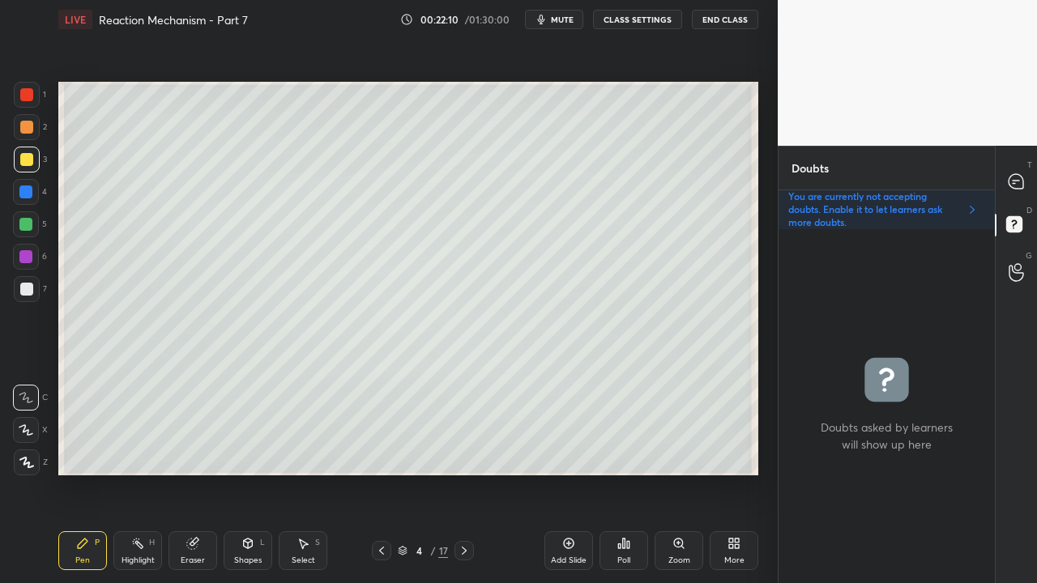
scroll to position [349, 211]
click at [238, 473] on div "Shapes L" at bounding box center [248, 551] width 49 height 39
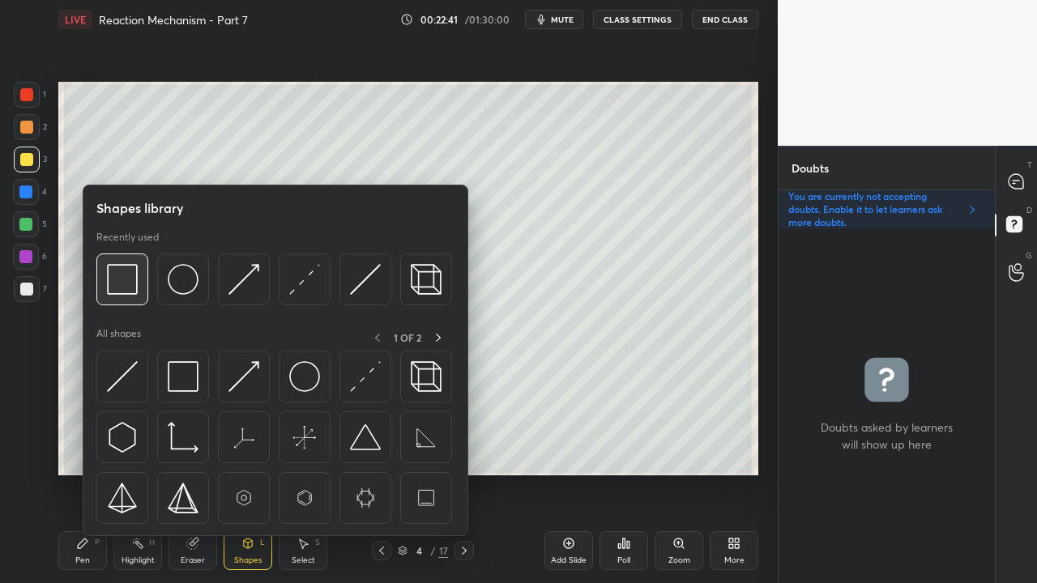
click at [125, 282] on img at bounding box center [122, 279] width 31 height 31
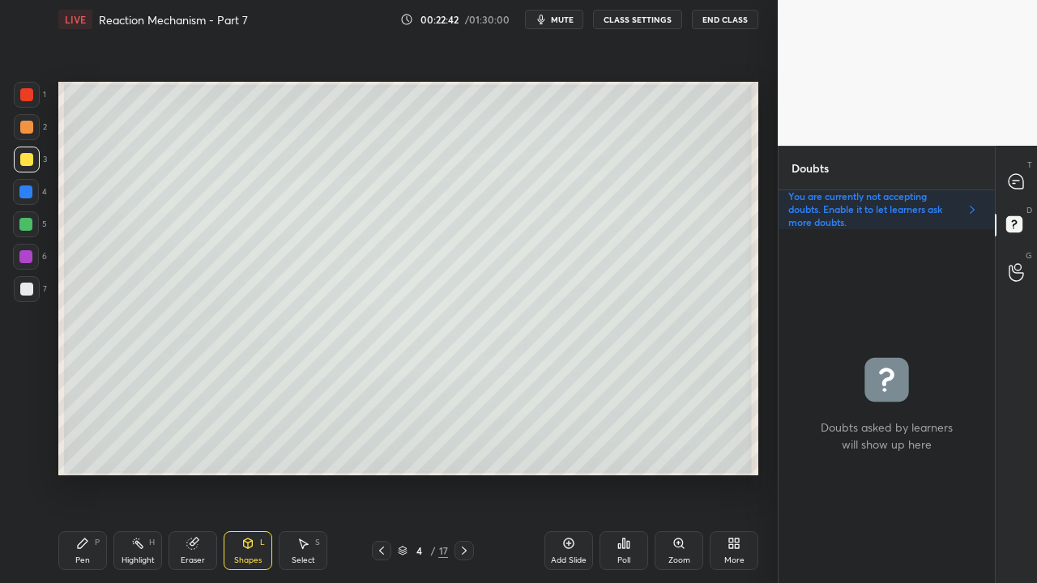
click at [26, 225] on div at bounding box center [25, 224] width 13 height 13
click at [1027, 180] on div at bounding box center [1017, 181] width 32 height 29
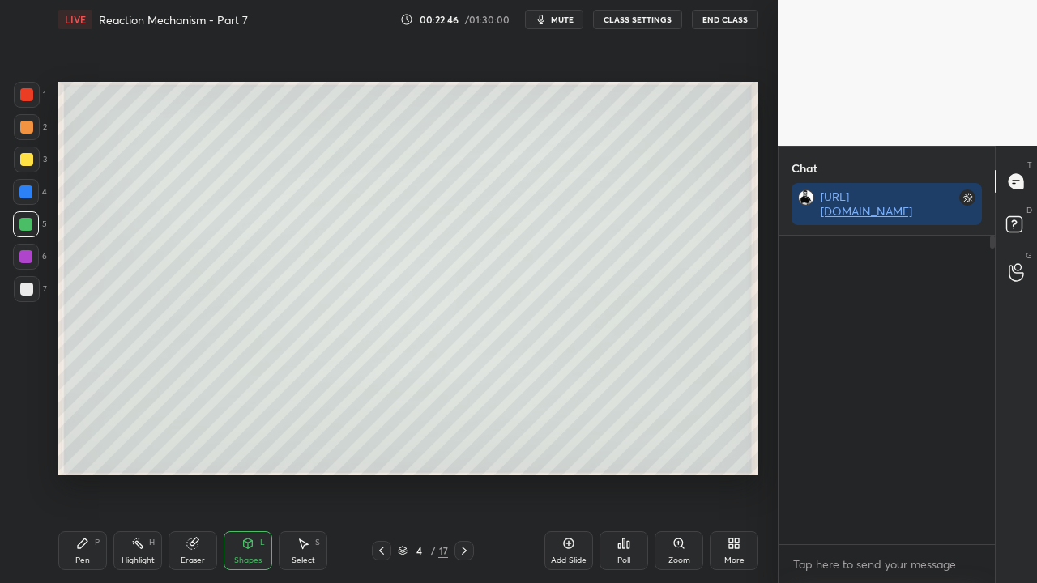
scroll to position [304, 211]
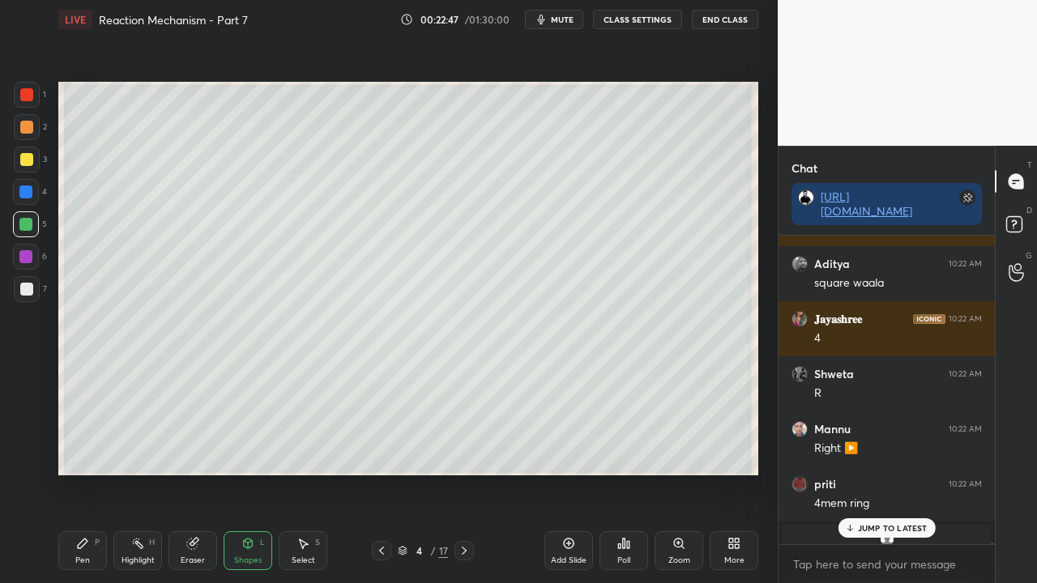
click at [888, 473] on p "JUMP TO LATEST" at bounding box center [893, 528] width 70 height 10
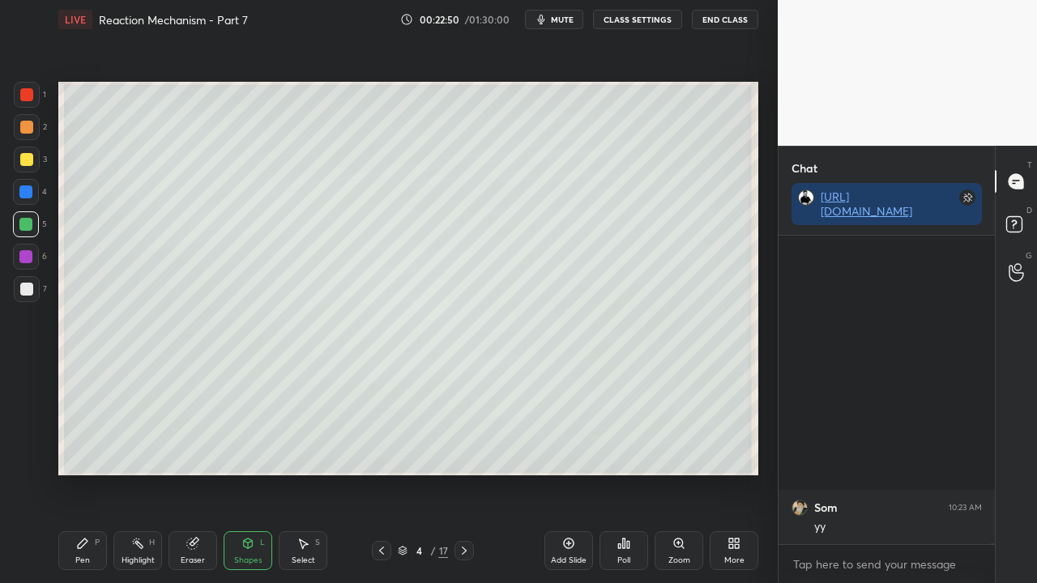
scroll to position [88251, 0]
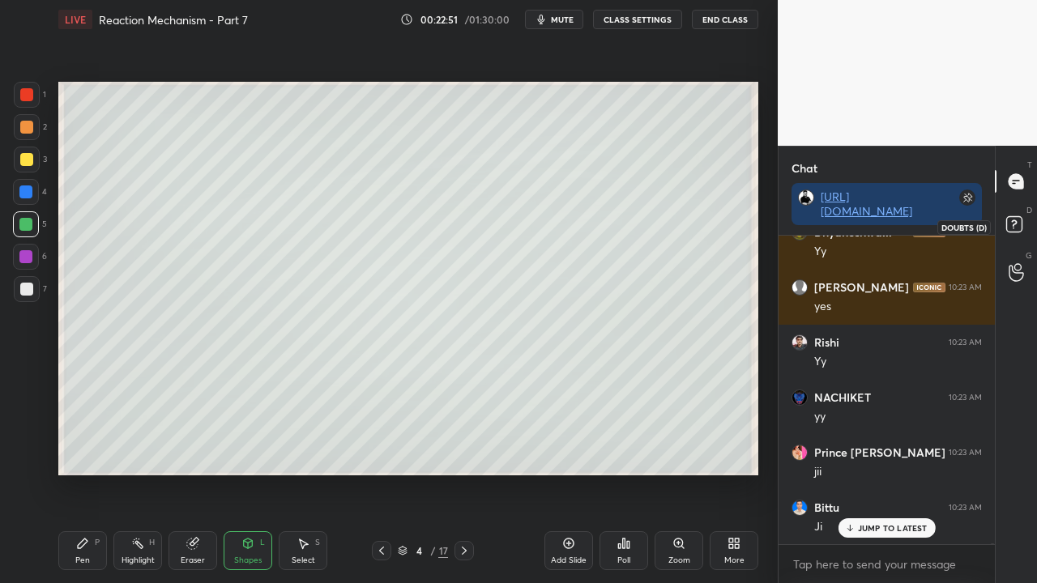
click at [1019, 224] on rect at bounding box center [1013, 224] width 15 height 15
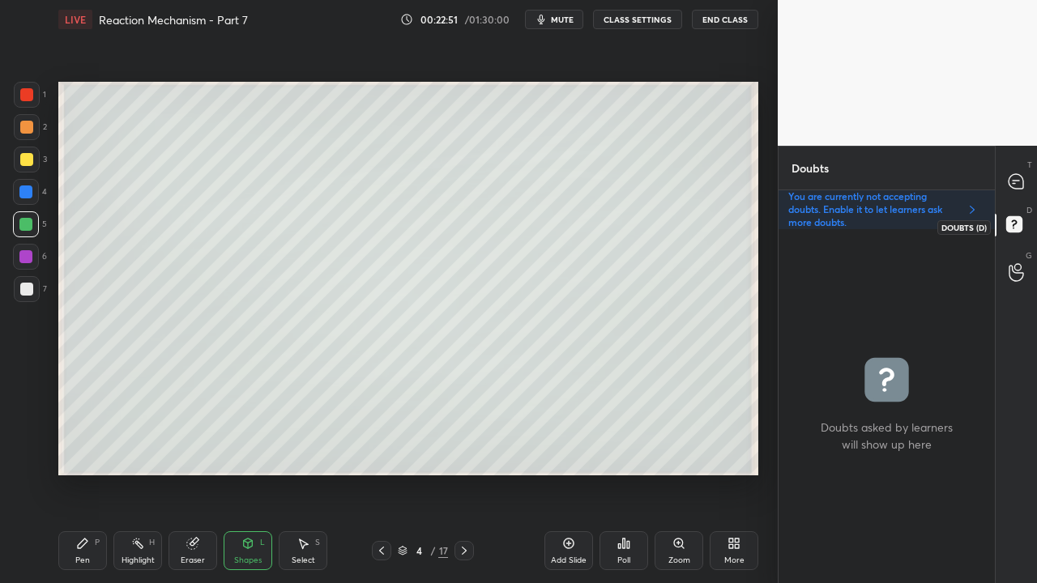
scroll to position [349, 211]
click at [80, 473] on div "Pen" at bounding box center [82, 561] width 15 height 8
click at [29, 160] on div at bounding box center [26, 159] width 13 height 13
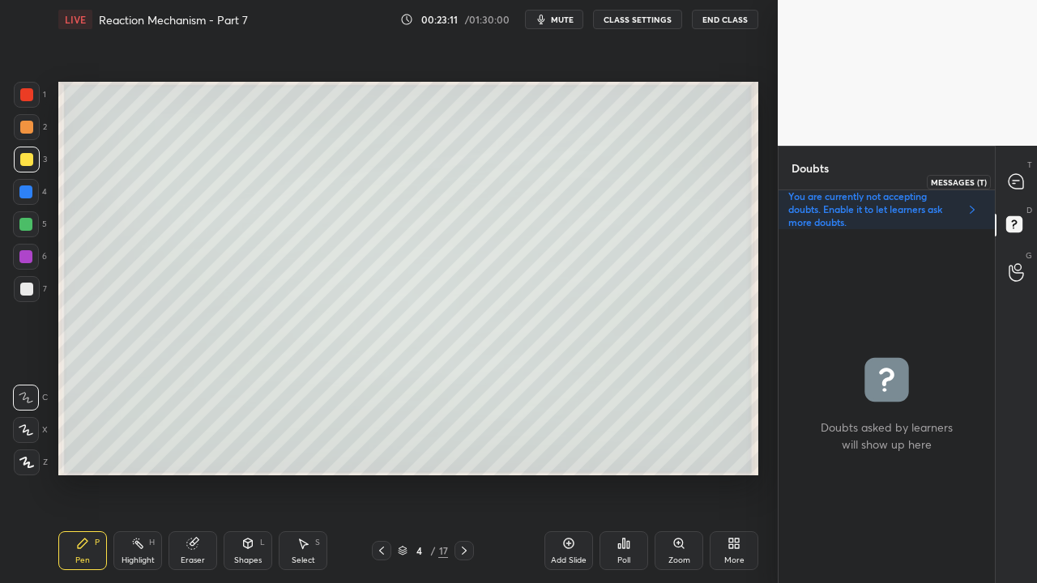
click at [1016, 181] on icon at bounding box center [1016, 181] width 6 height 0
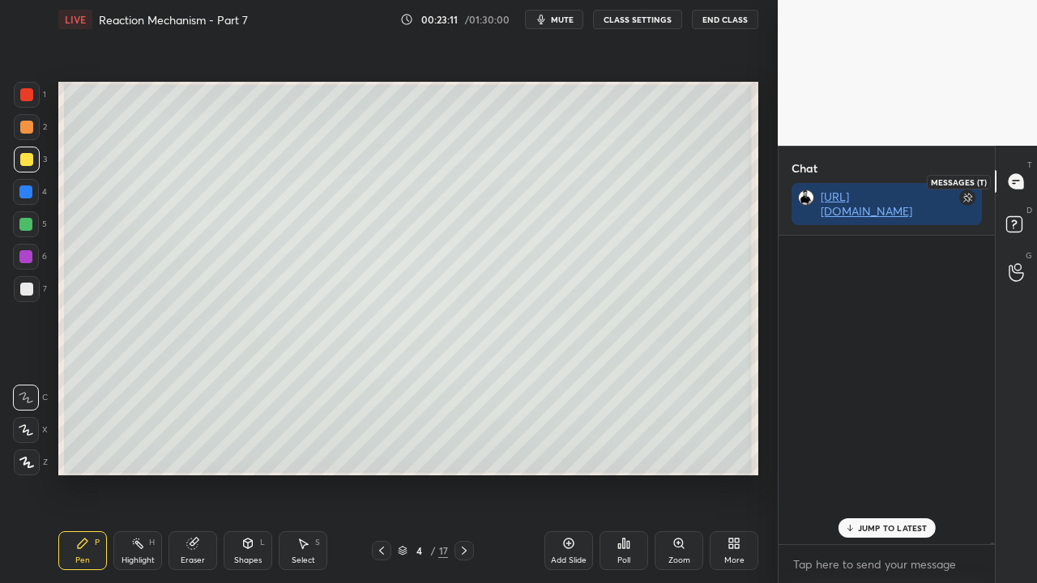
scroll to position [304, 211]
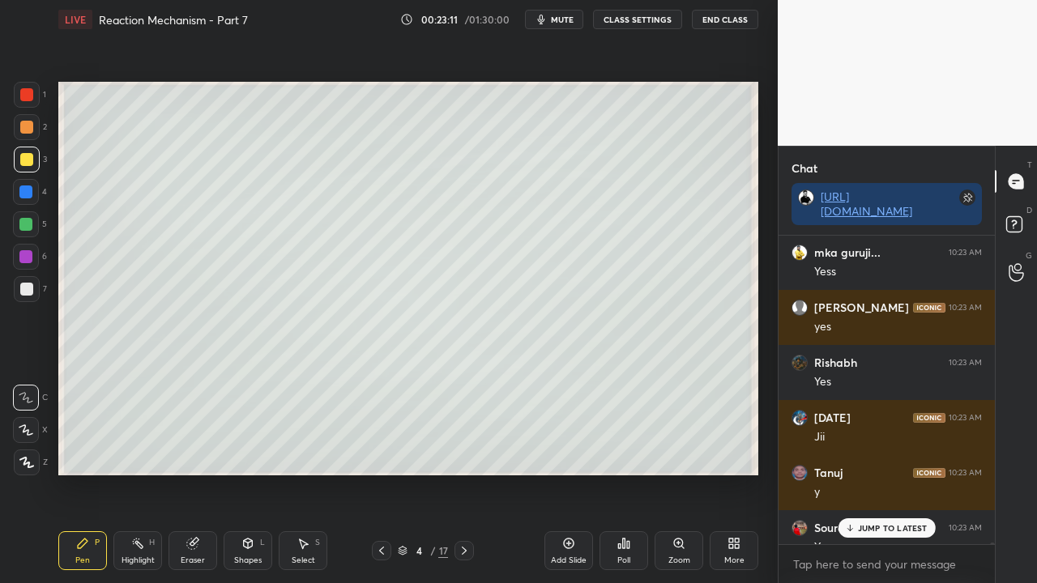
click at [877, 473] on div "JUMP TO LATEST" at bounding box center [886, 528] width 97 height 19
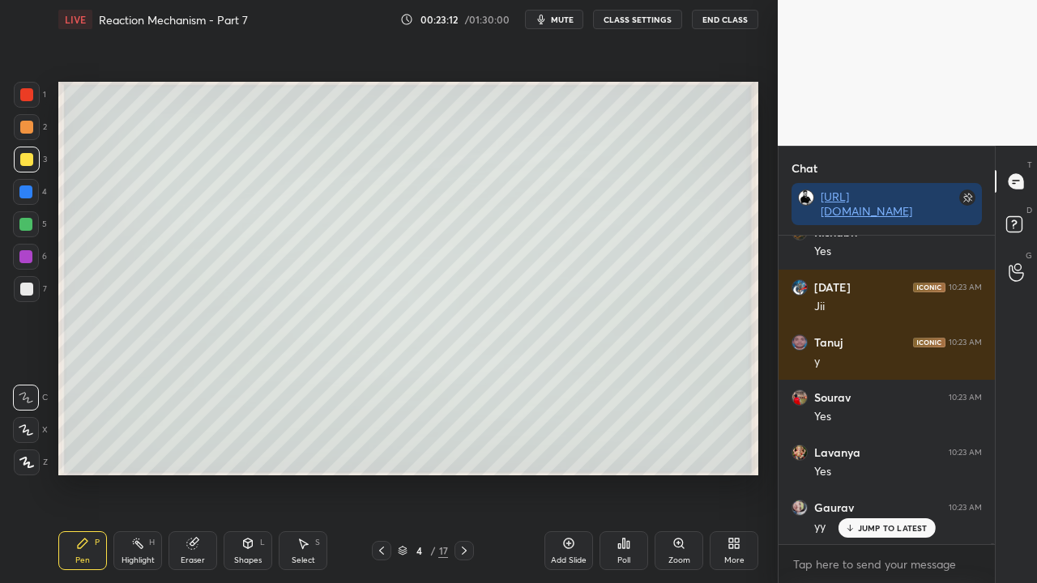
scroll to position [89460, 0]
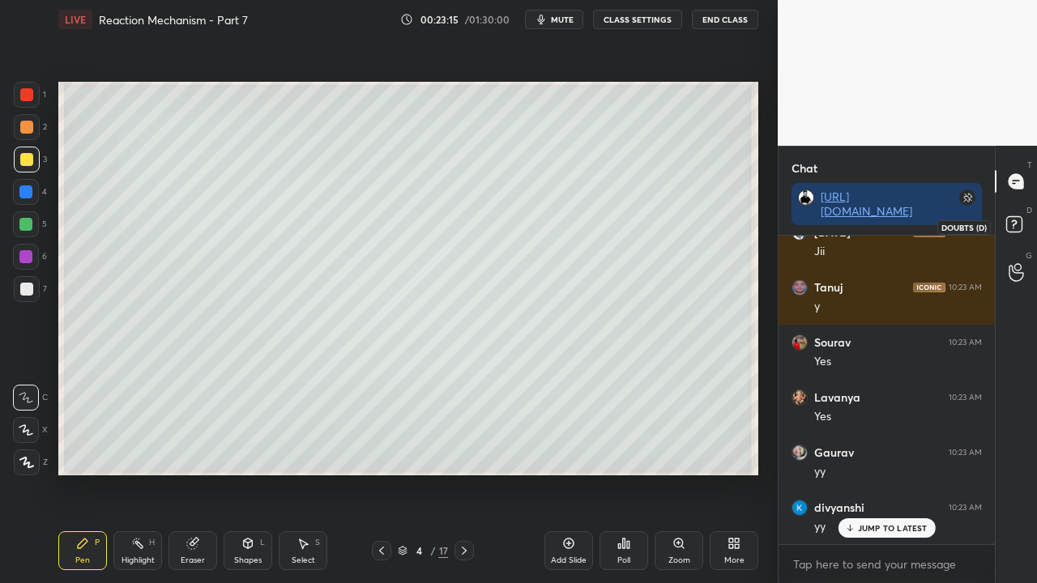
click at [1024, 219] on icon at bounding box center [1016, 226] width 29 height 29
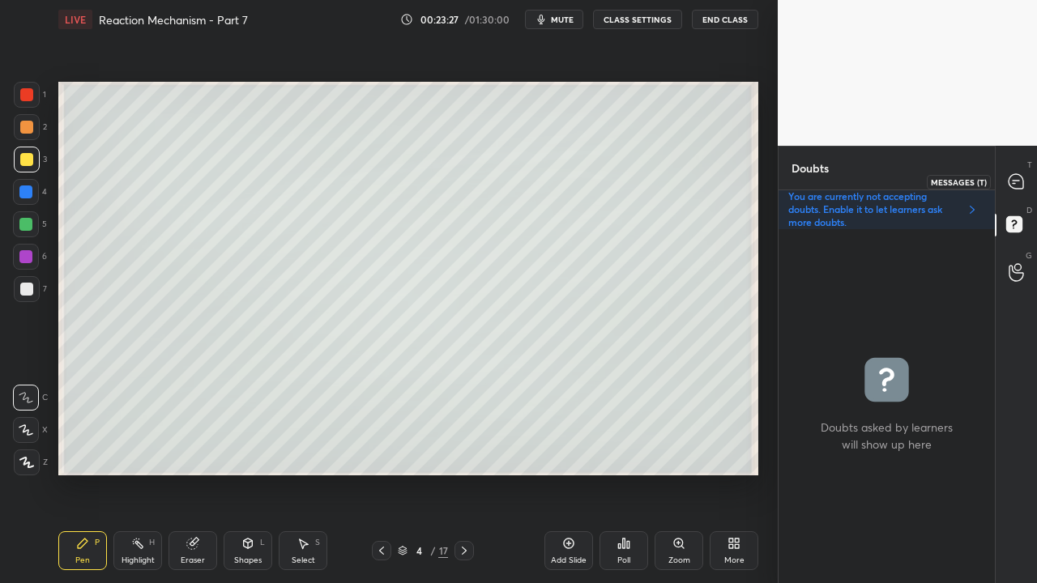
click at [1024, 177] on icon at bounding box center [1016, 181] width 17 height 17
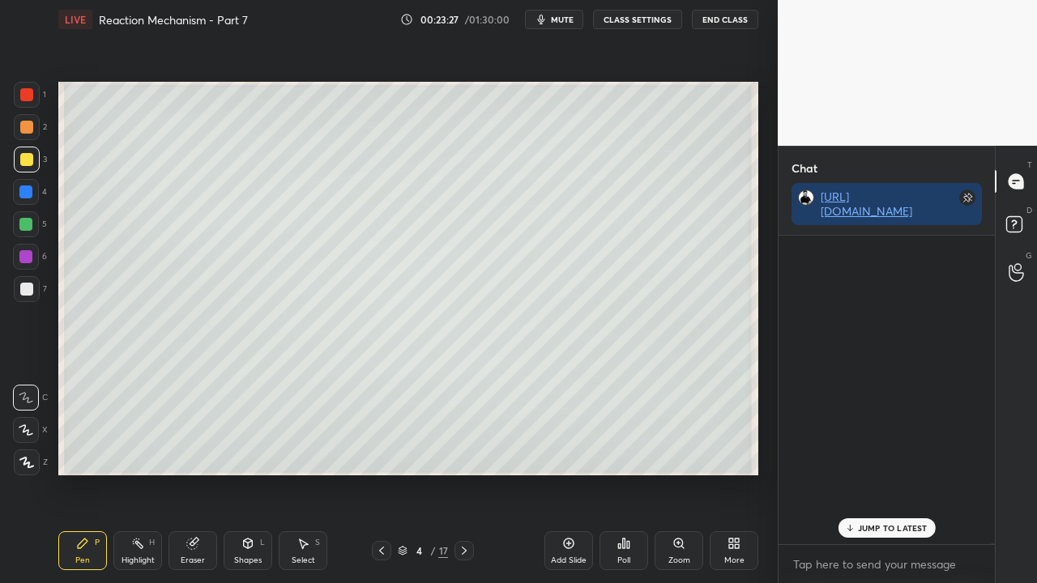
scroll to position [304, 211]
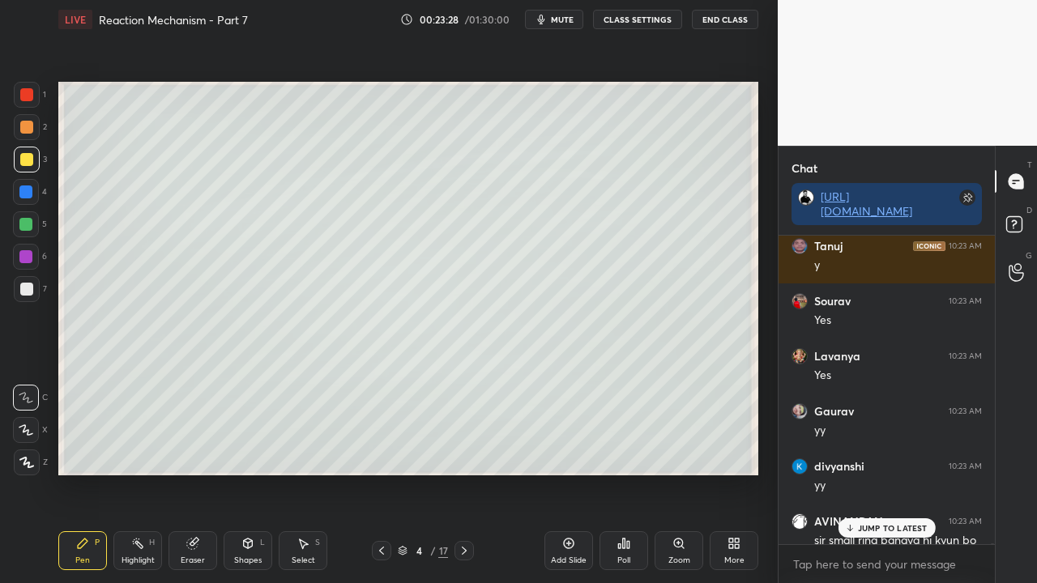
click at [888, 473] on p "JUMP TO LATEST" at bounding box center [893, 528] width 70 height 10
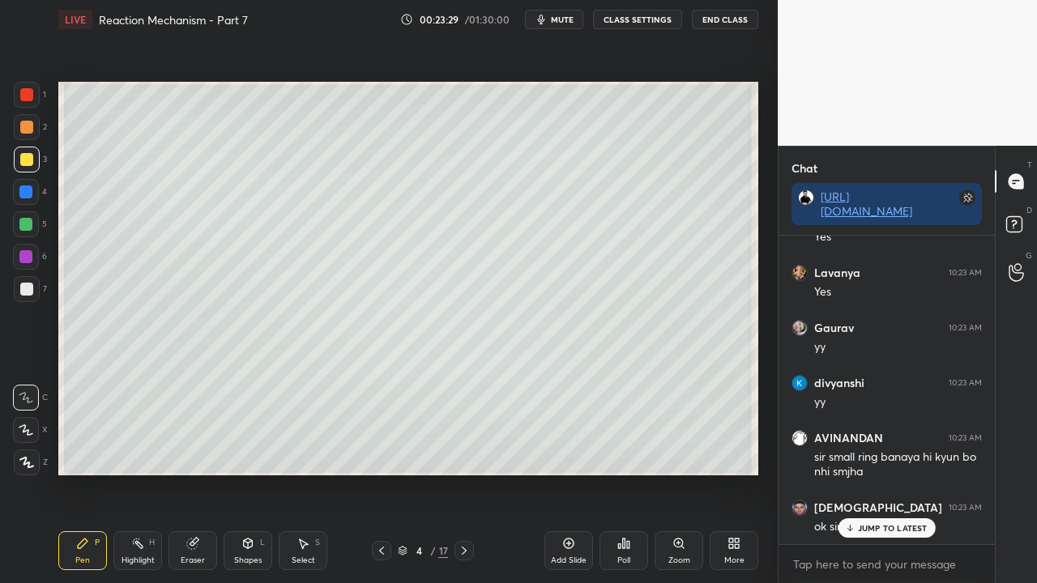
scroll to position [89640, 0]
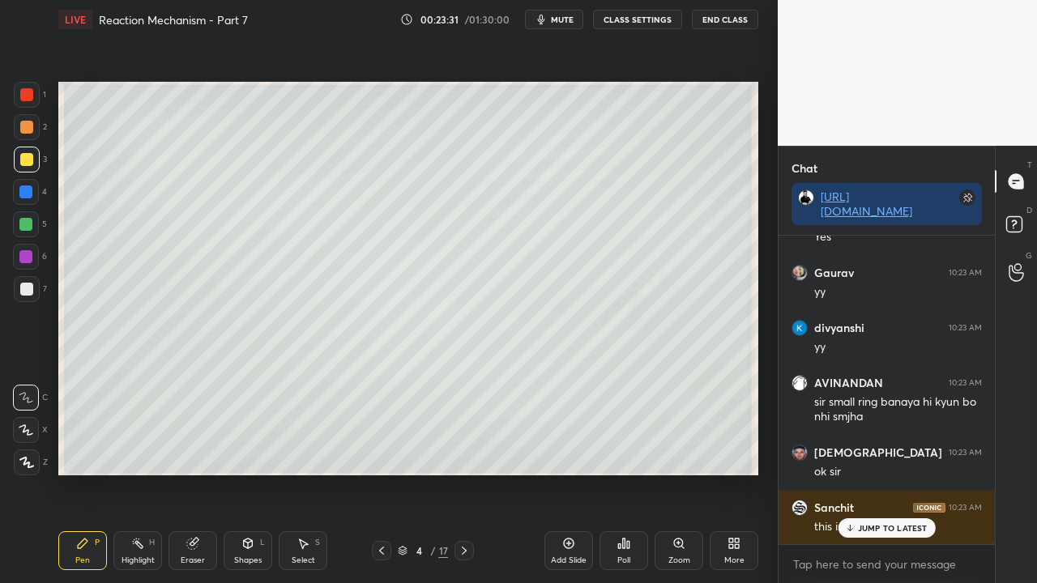
click at [1022, 216] on icon at bounding box center [1016, 226] width 29 height 29
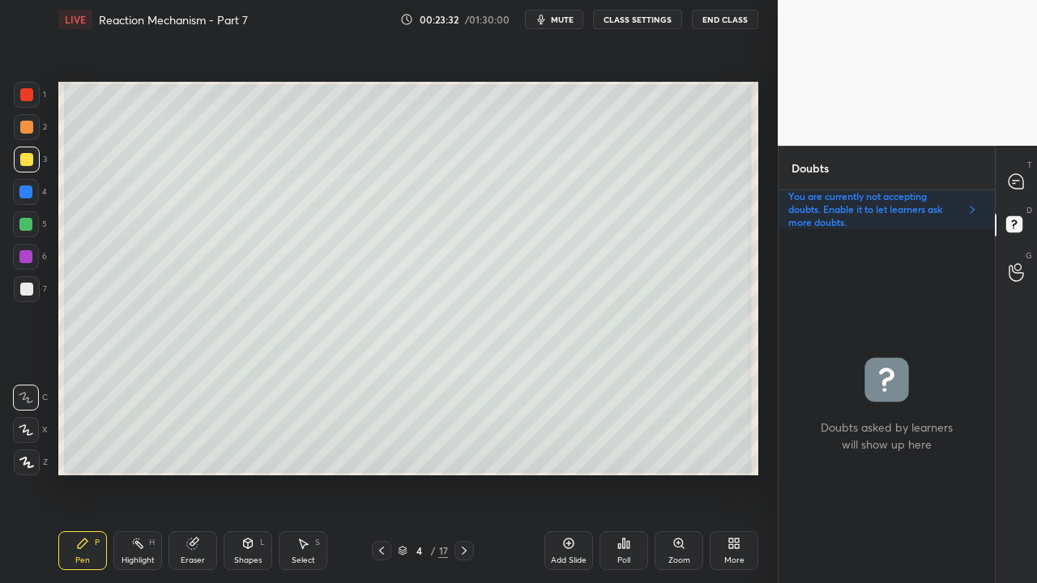
scroll to position [349, 211]
click at [1025, 181] on div at bounding box center [1017, 181] width 32 height 29
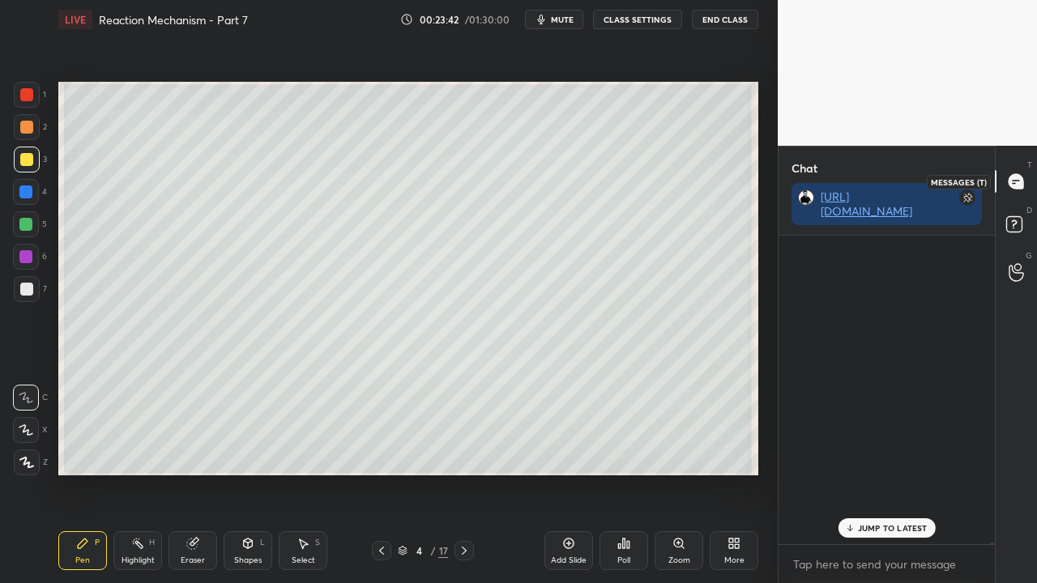
scroll to position [304, 211]
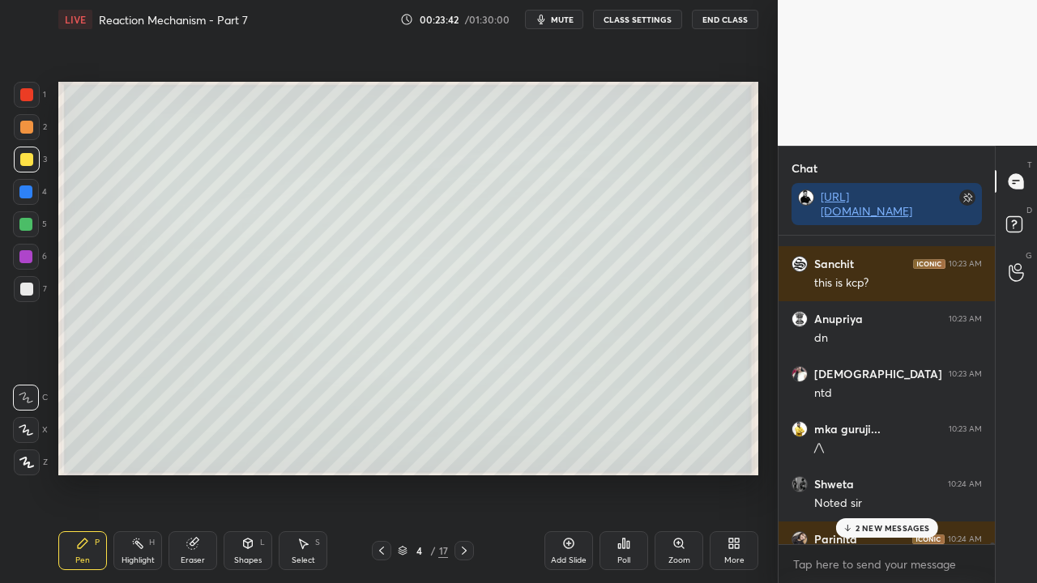
click at [883, 473] on p "2 NEW MESSAGES" at bounding box center [893, 528] width 75 height 10
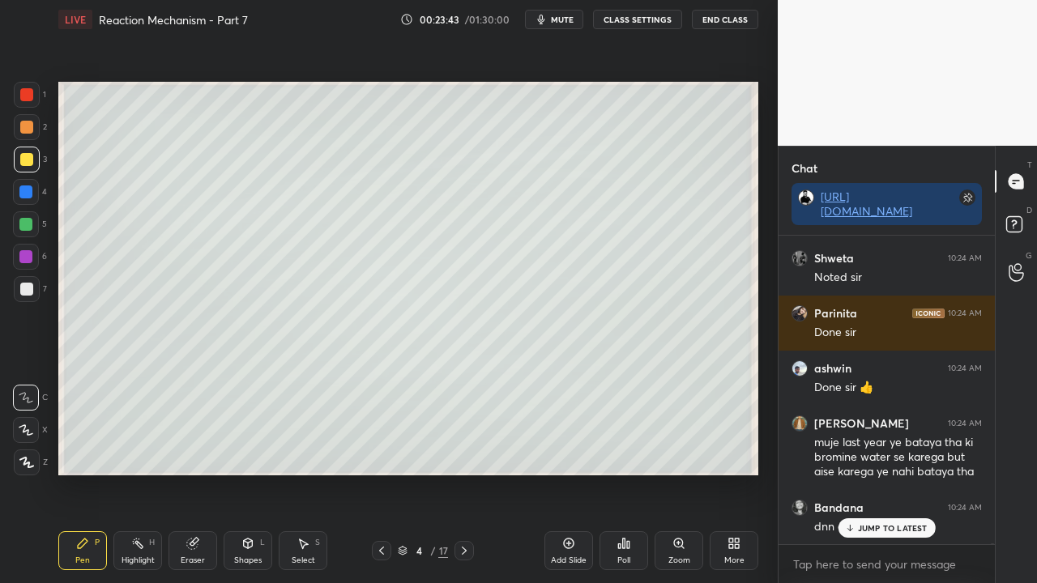
scroll to position [90165, 0]
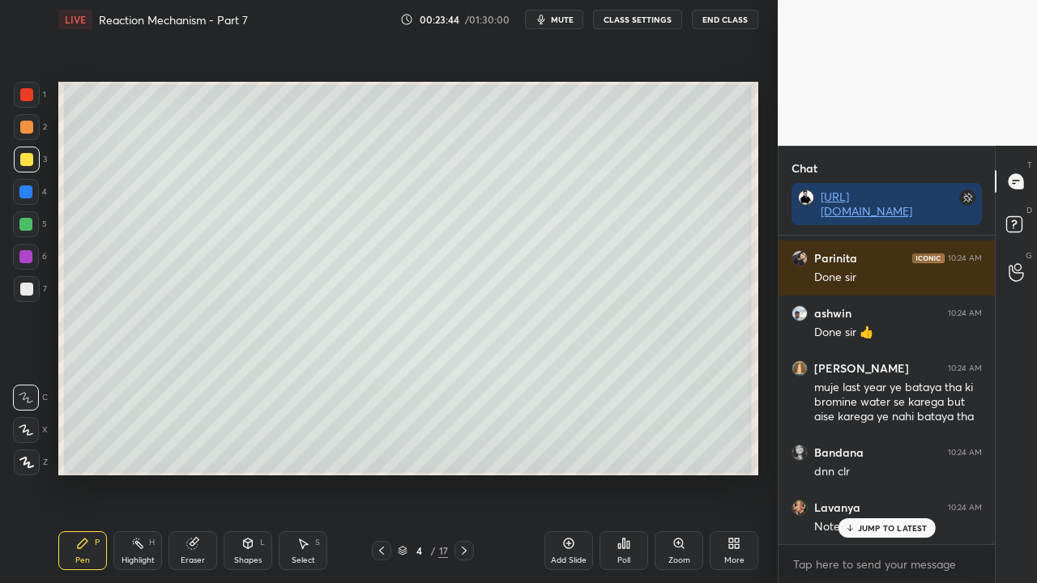
click at [882, 473] on p "JUMP TO LATEST" at bounding box center [893, 528] width 70 height 10
click at [1016, 229] on rect at bounding box center [1013, 224] width 15 height 15
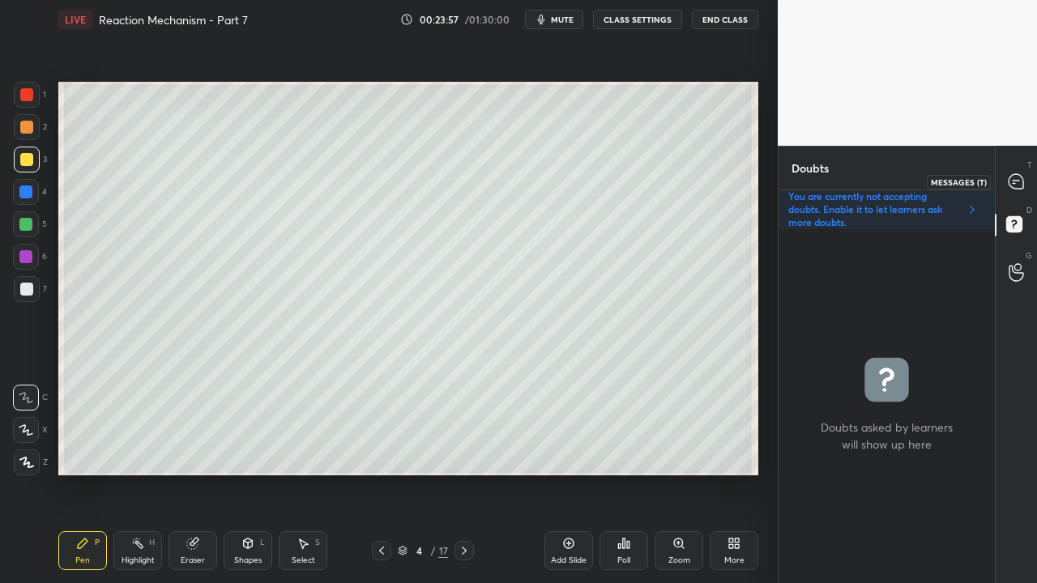
click at [1028, 170] on div at bounding box center [1017, 181] width 32 height 29
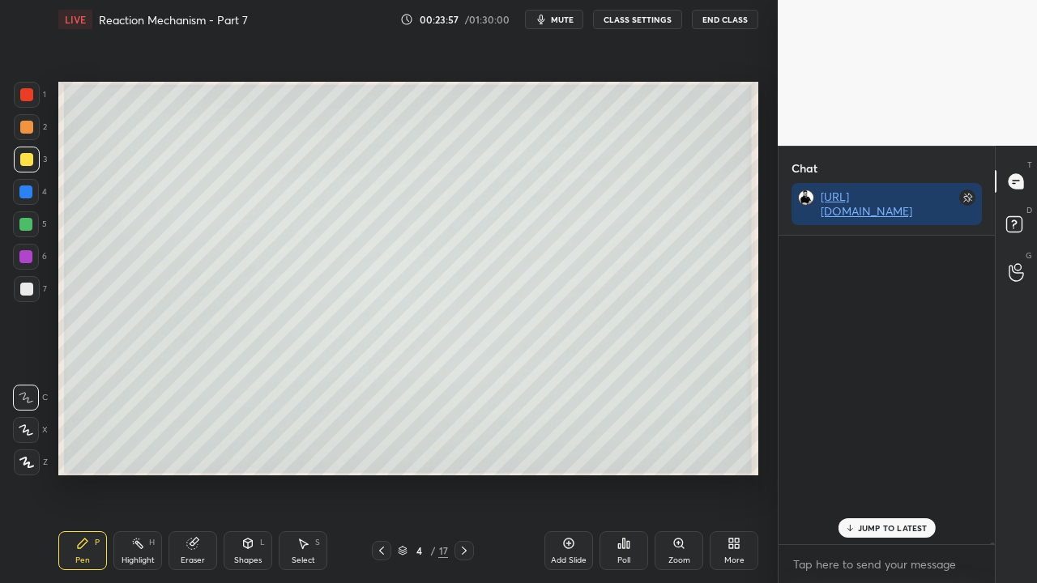
scroll to position [304, 211]
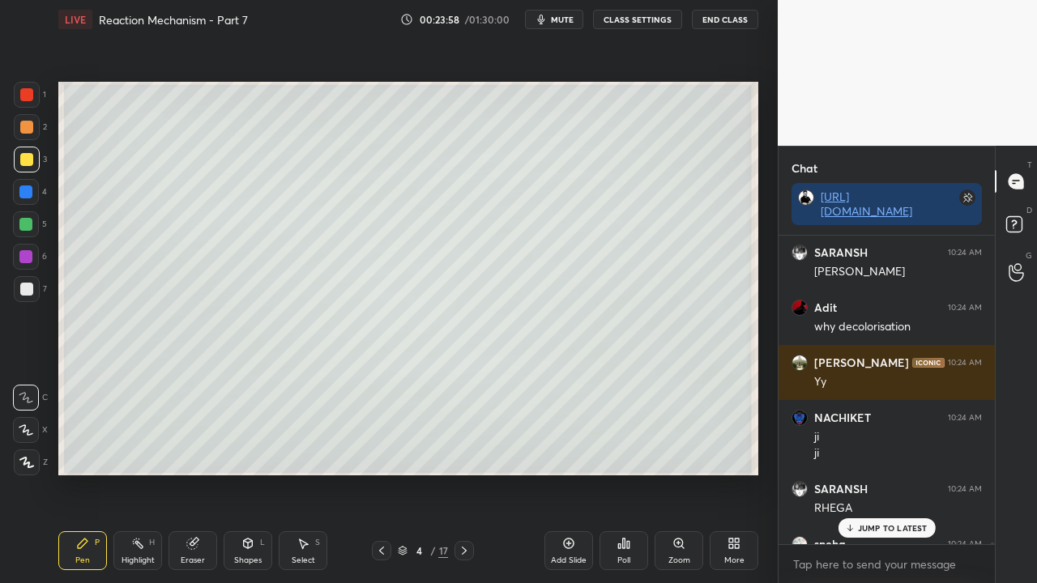
click at [873, 473] on p "JUMP TO LATEST" at bounding box center [893, 528] width 70 height 10
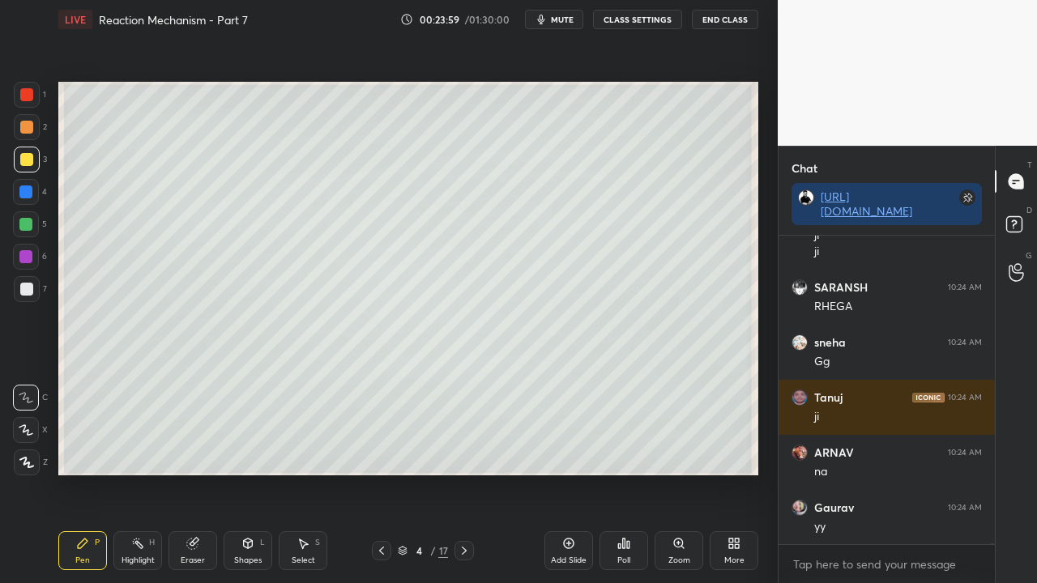
scroll to position [90898, 0]
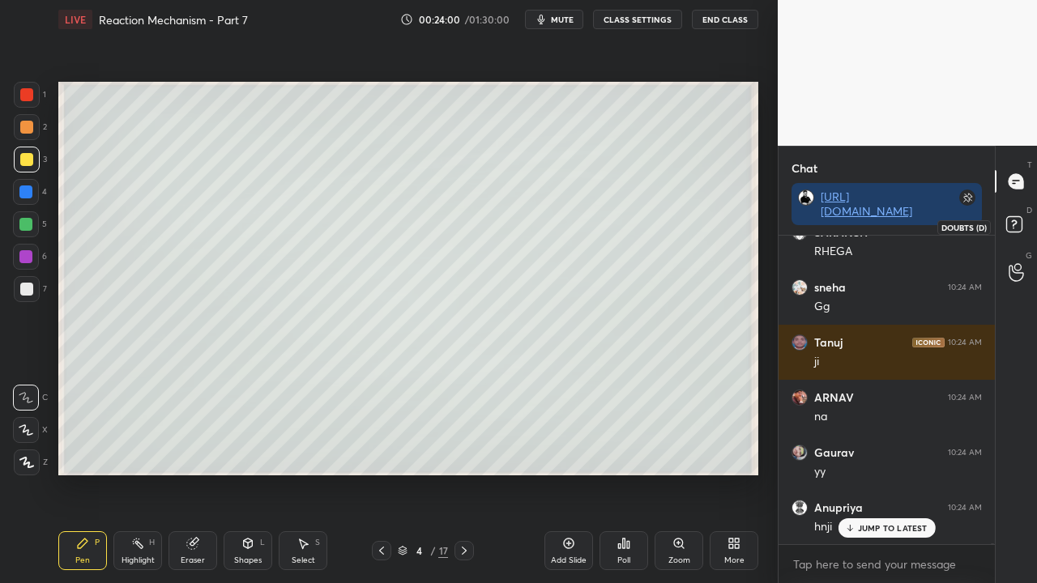
click at [1024, 224] on icon at bounding box center [1016, 226] width 29 height 29
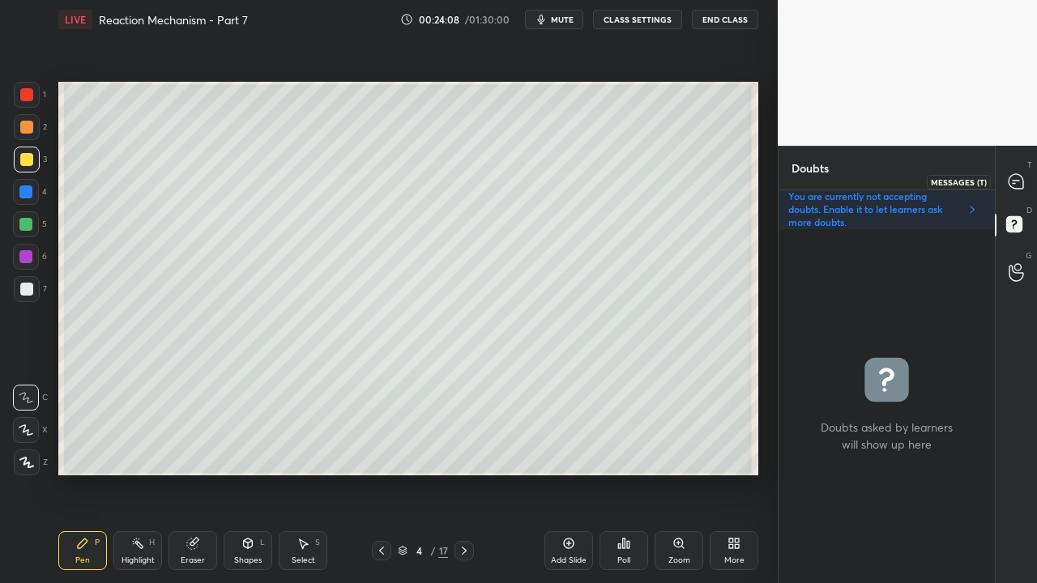
click at [1025, 177] on div at bounding box center [1017, 181] width 32 height 29
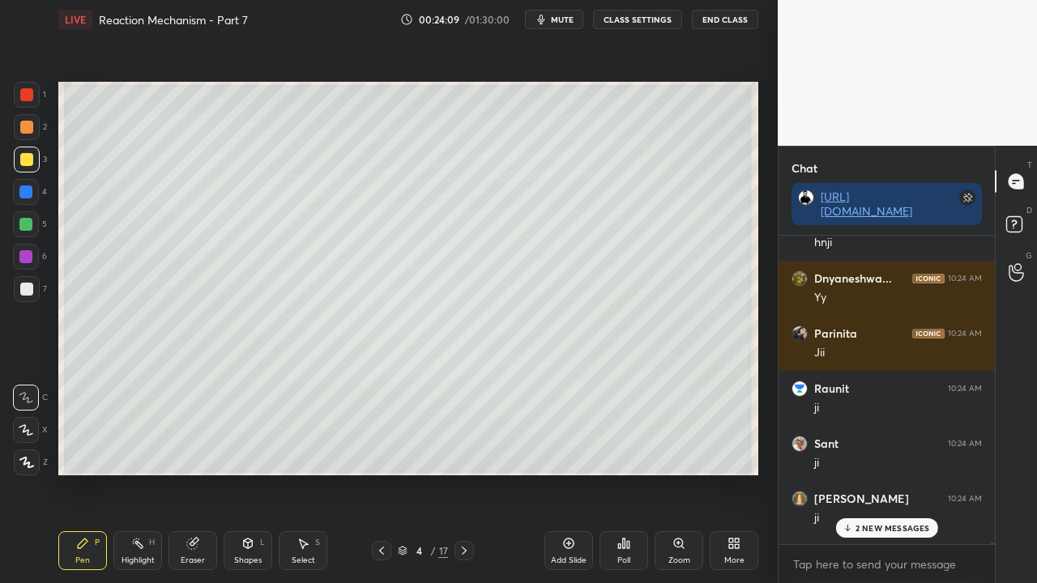
drag, startPoint x: 884, startPoint y: 534, endPoint x: 859, endPoint y: 544, distance: 26.9
click at [885, 473] on div "2 NEW MESSAGES" at bounding box center [886, 528] width 102 height 19
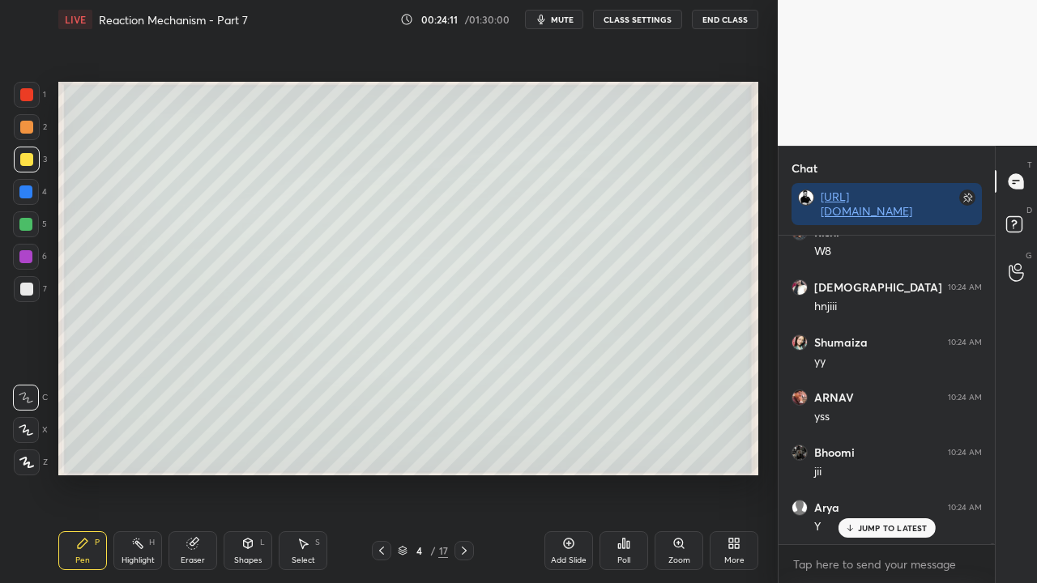
click at [895, 473] on div "JUMP TO LATEST" at bounding box center [886, 528] width 97 height 19
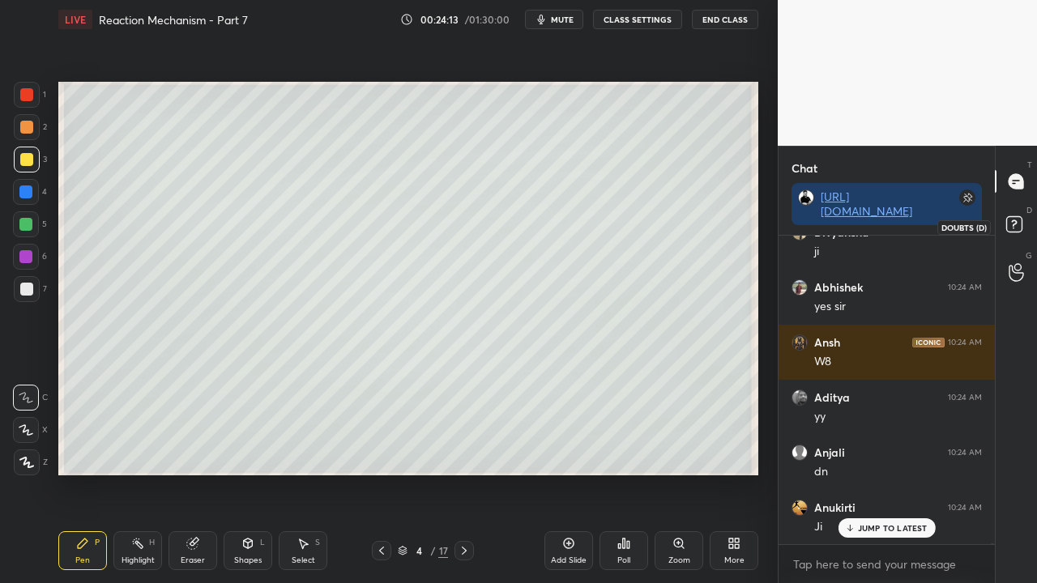
click at [1023, 224] on icon at bounding box center [1016, 226] width 29 height 29
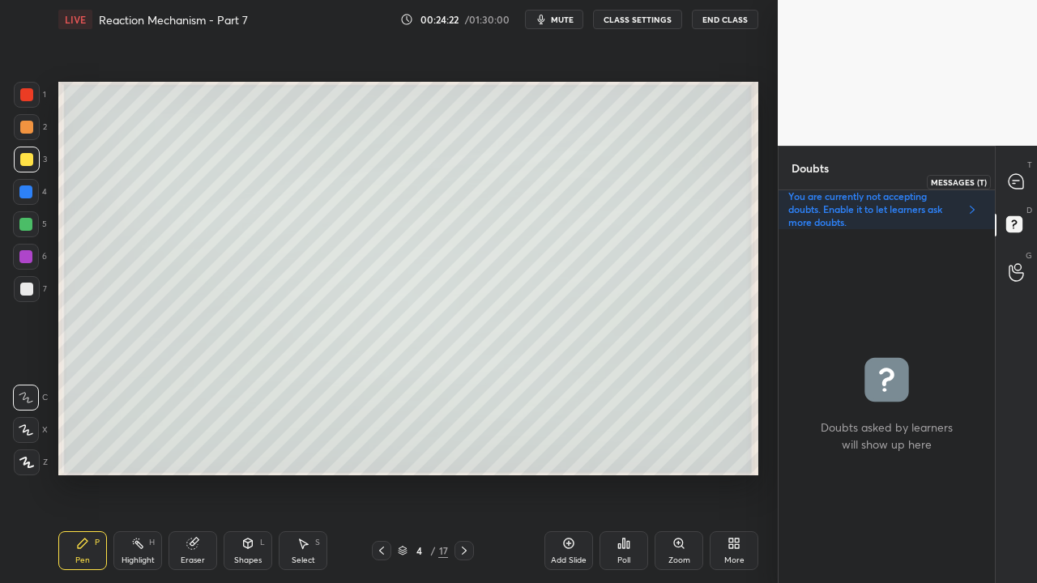
click at [1019, 176] on icon at bounding box center [1016, 181] width 15 height 15
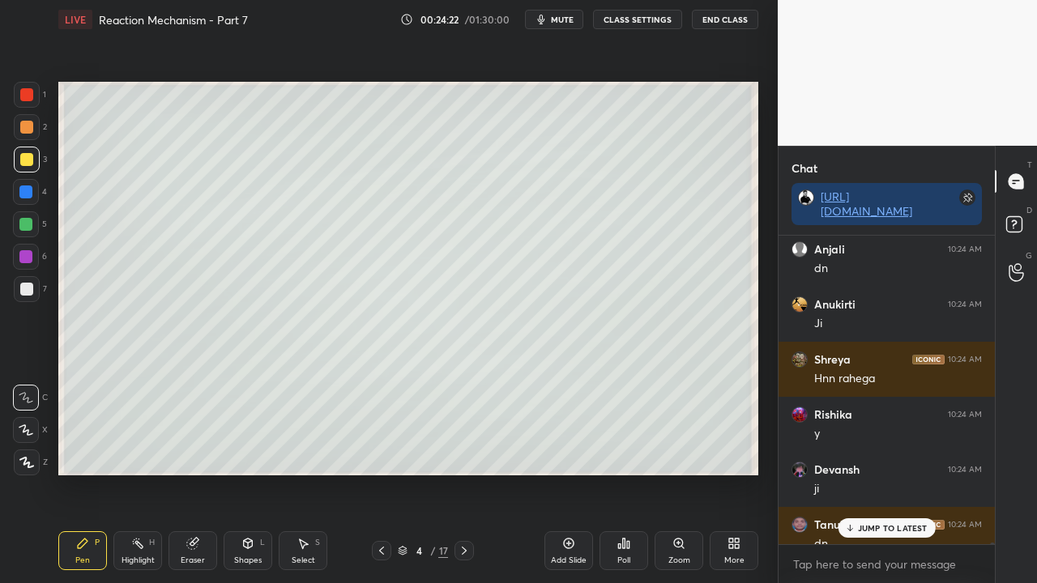
click at [874, 473] on p "JUMP TO LATEST" at bounding box center [893, 528] width 70 height 10
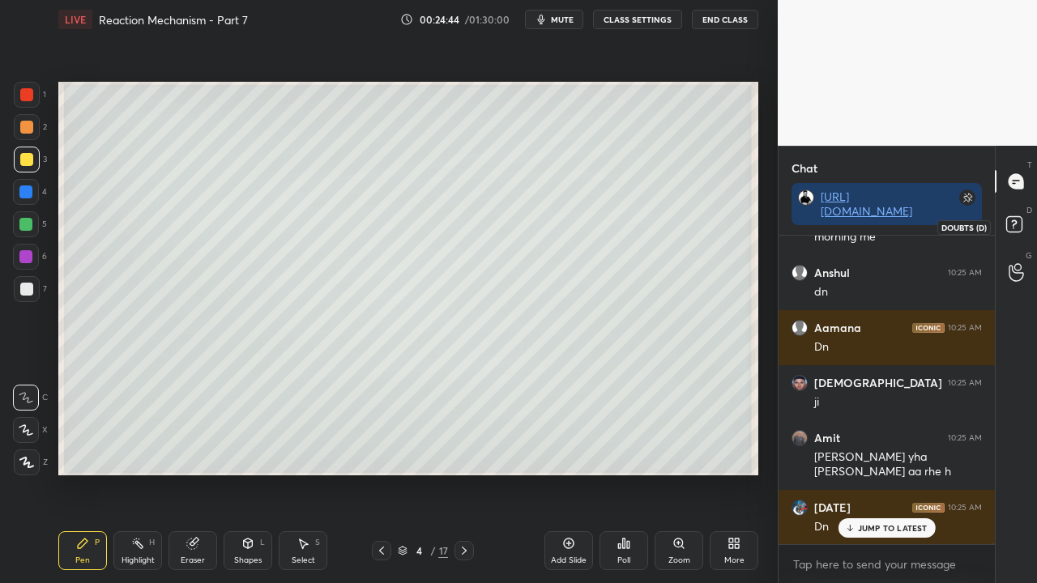
click at [1023, 219] on icon at bounding box center [1016, 226] width 29 height 29
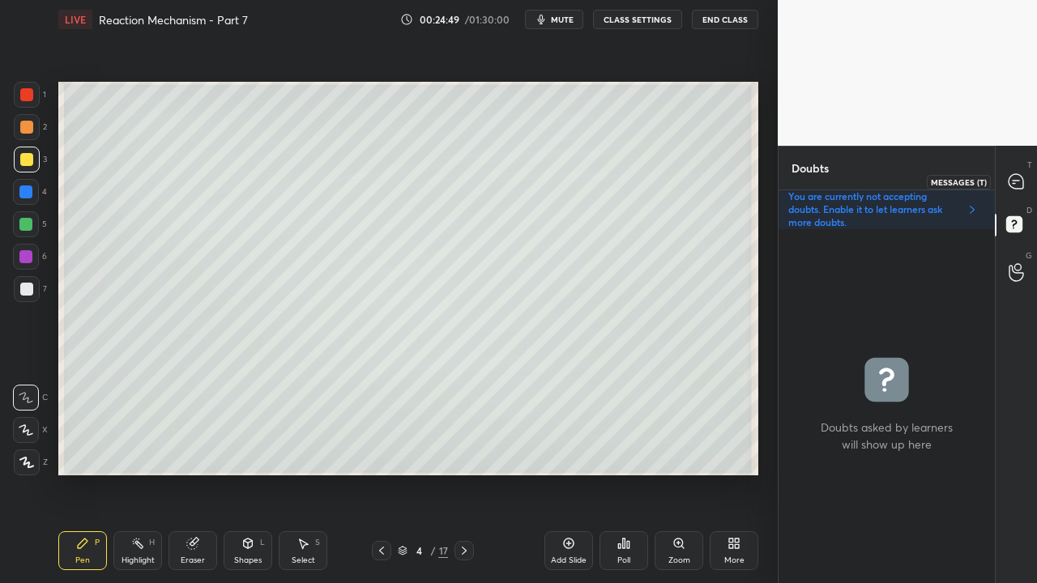
click at [1024, 175] on icon at bounding box center [1016, 181] width 17 height 17
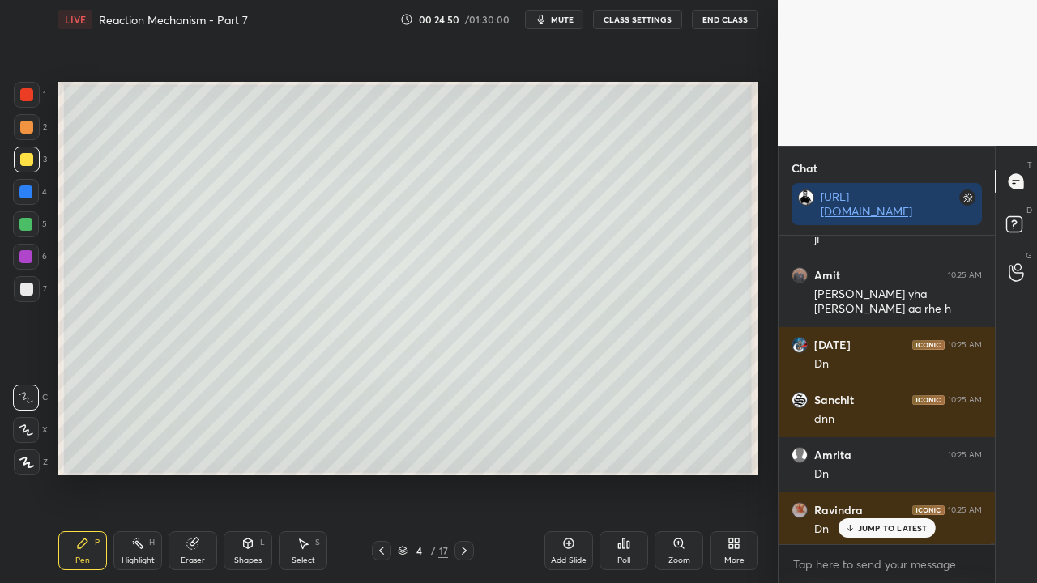
click at [882, 473] on p "JUMP TO LATEST" at bounding box center [893, 528] width 70 height 10
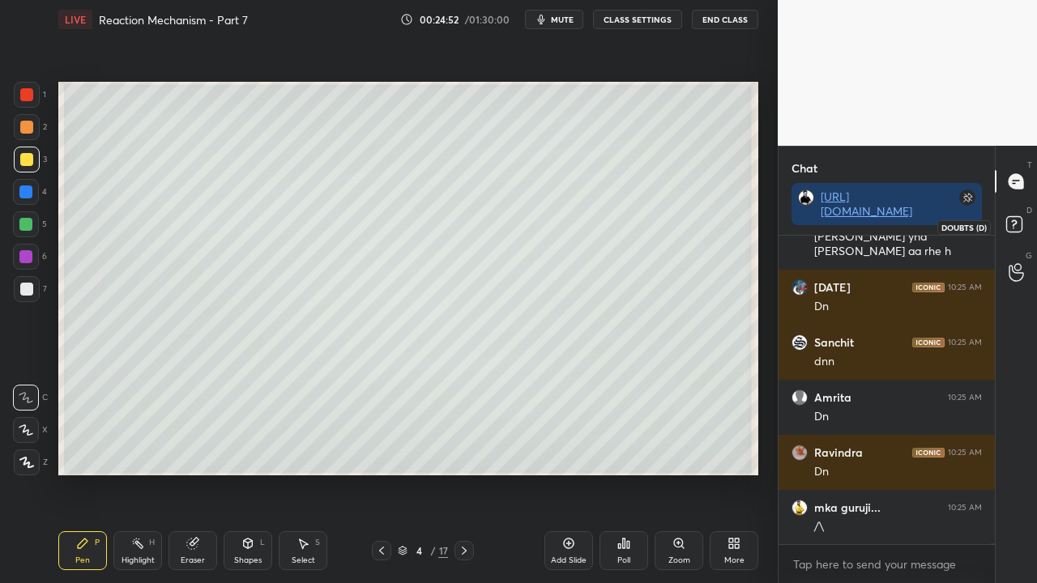
click at [1020, 218] on rect at bounding box center [1013, 224] width 15 height 15
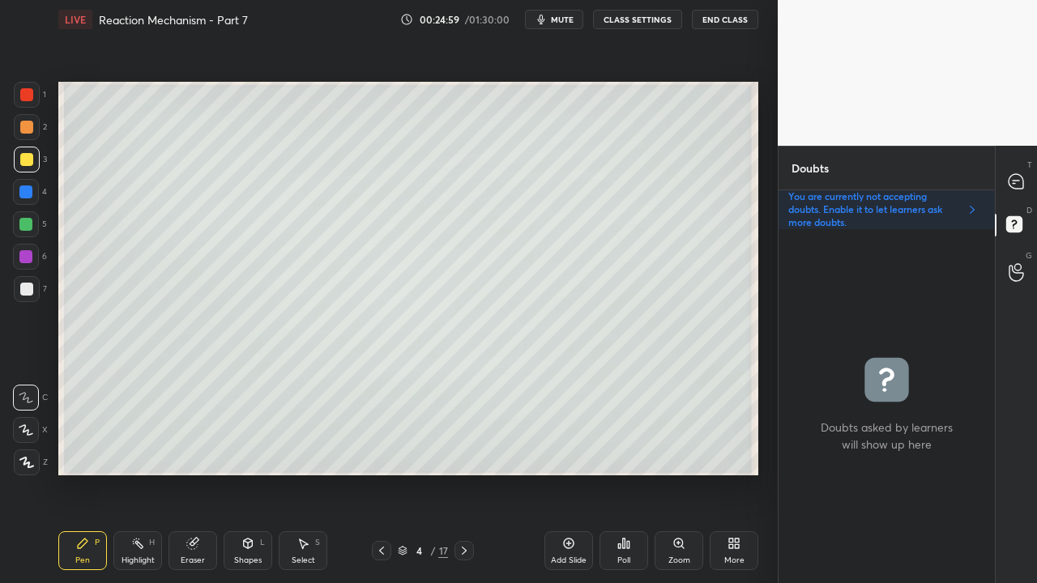
click at [1015, 174] on icon at bounding box center [1016, 181] width 15 height 15
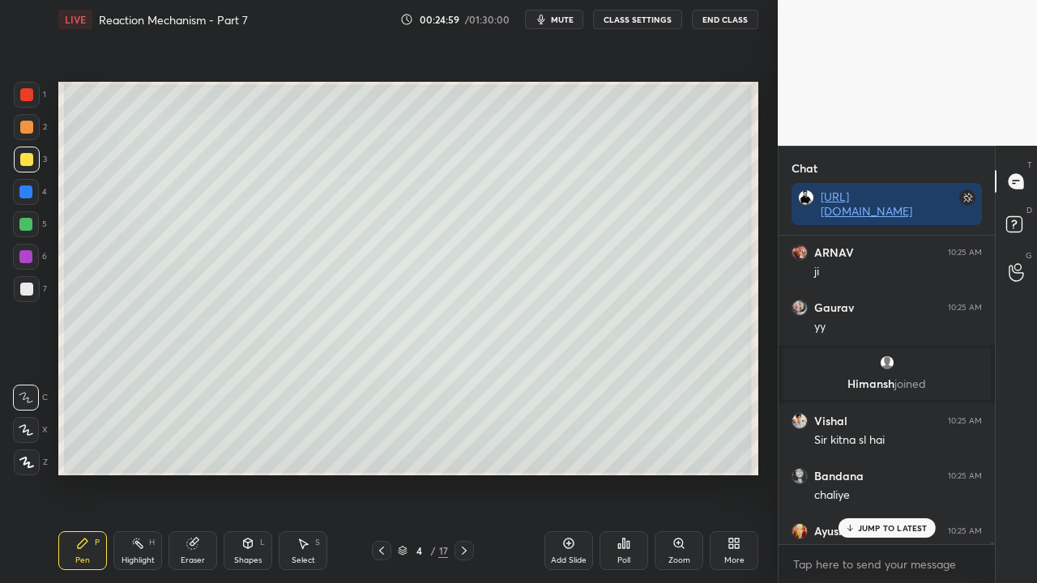
click at [883, 473] on div "JUMP TO LATEST" at bounding box center [886, 528] width 97 height 19
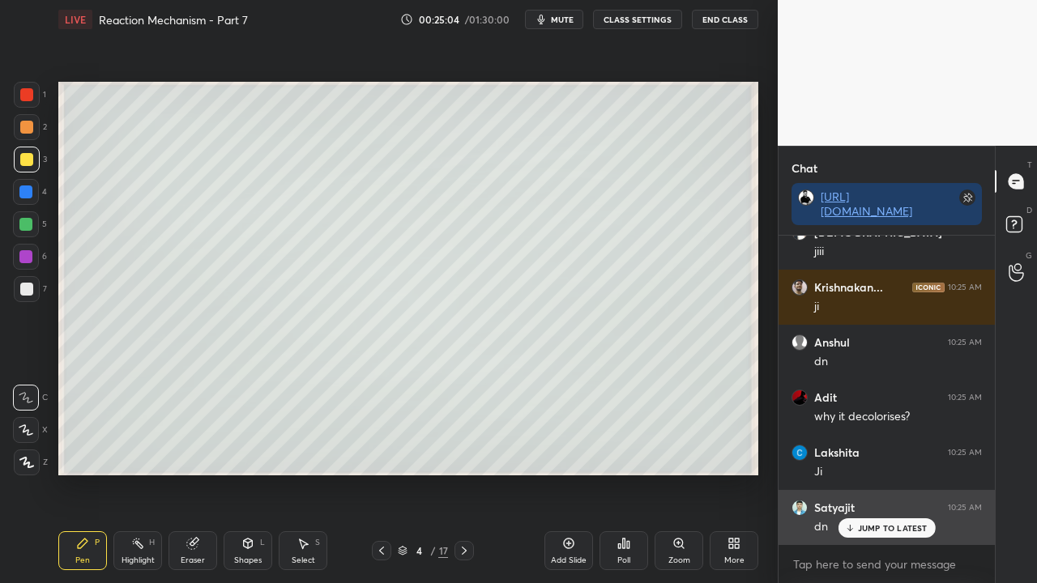
click at [893, 473] on p "JUMP TO LATEST" at bounding box center [893, 528] width 70 height 10
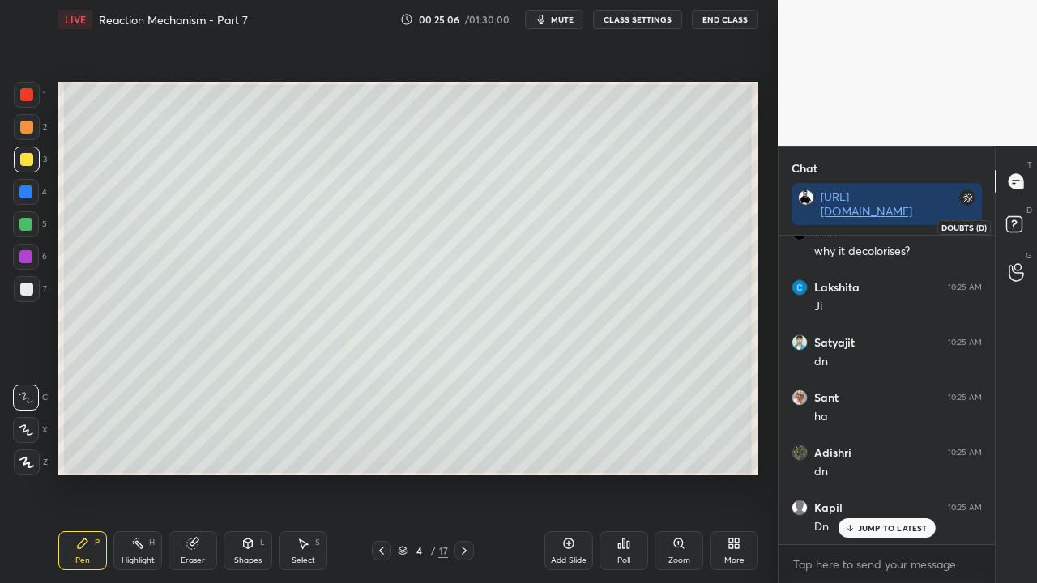
click at [1019, 220] on rect at bounding box center [1013, 224] width 15 height 15
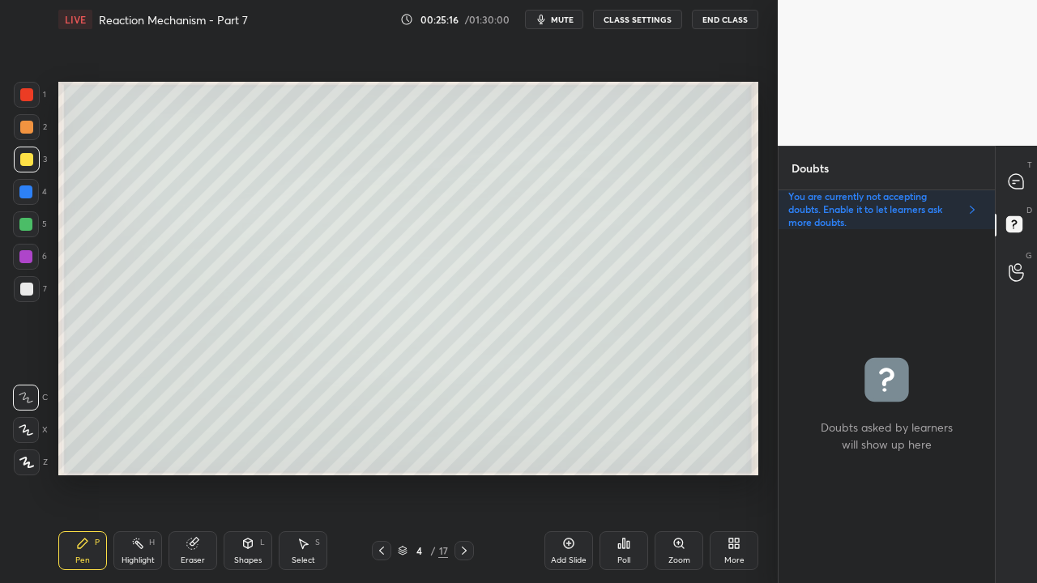
click at [466, 473] on icon at bounding box center [464, 551] width 13 height 13
drag, startPoint x: 28, startPoint y: 159, endPoint x: 18, endPoint y: 153, distance: 11.3
click at [28, 157] on div at bounding box center [26, 159] width 13 height 13
click at [1024, 182] on icon at bounding box center [1016, 181] width 17 height 17
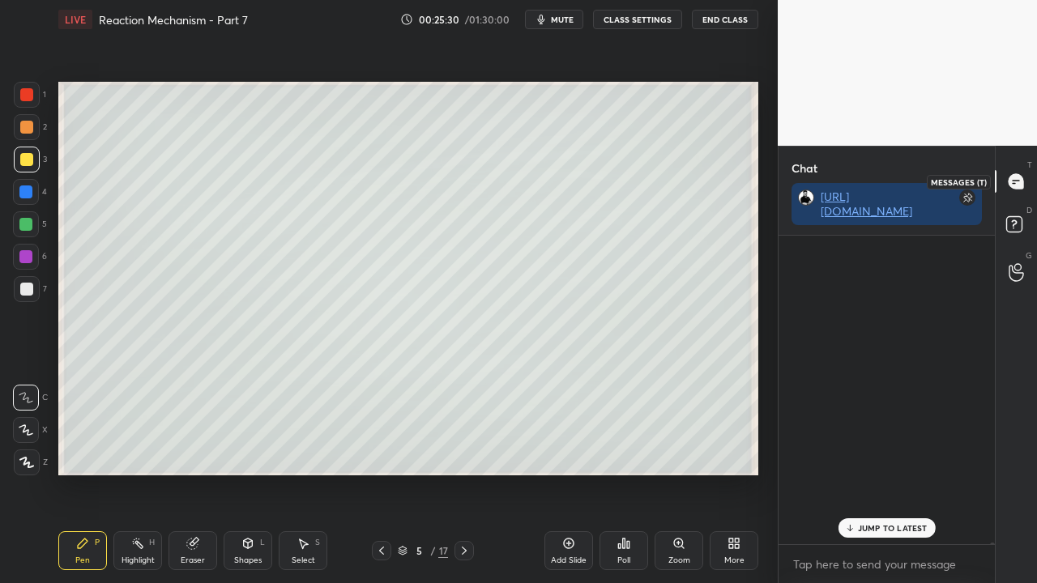
scroll to position [96775, 0]
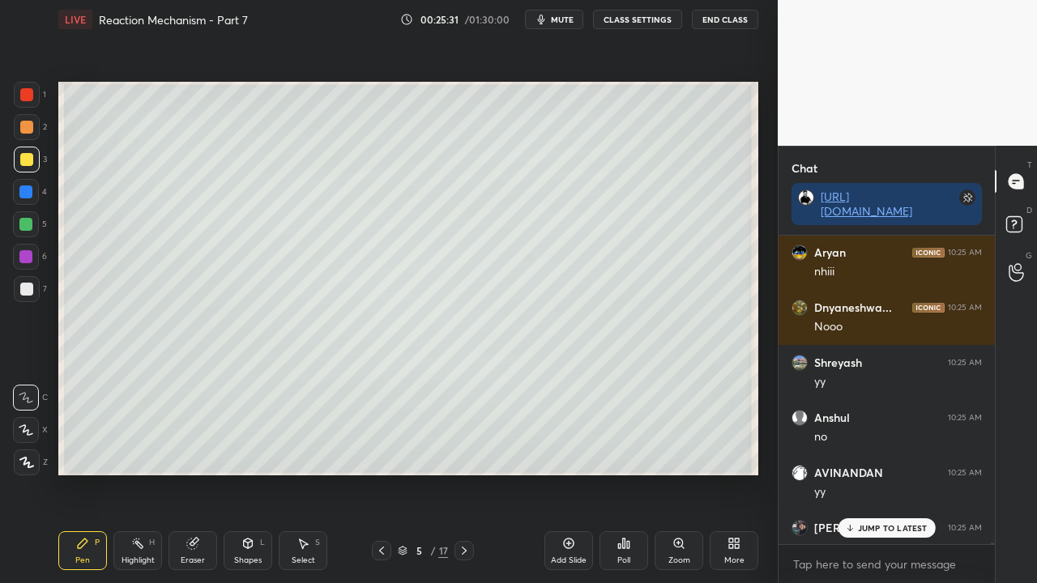
click at [868, 473] on p "JUMP TO LATEST" at bounding box center [893, 528] width 70 height 10
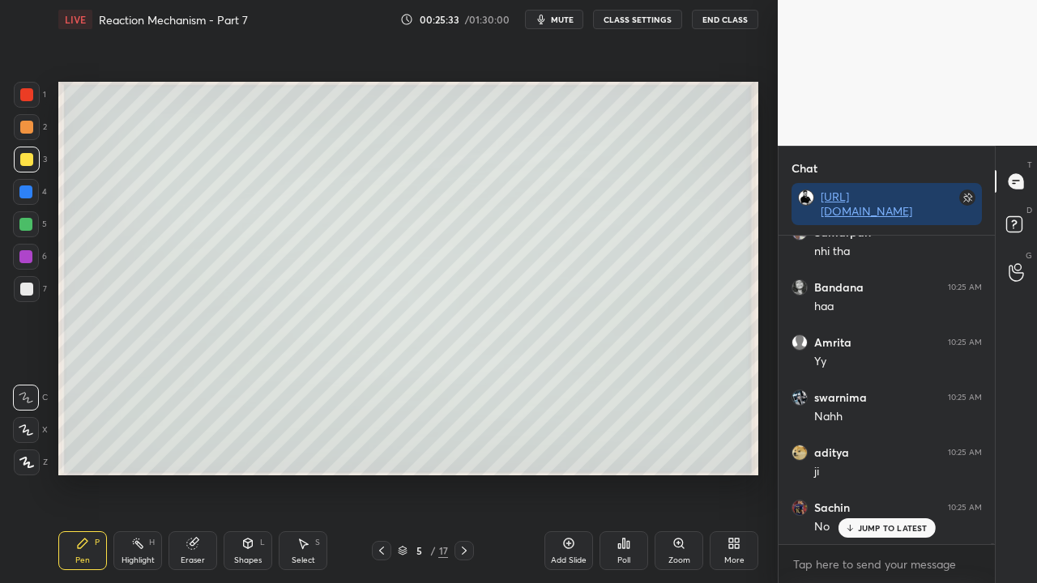
click at [1018, 226] on rect at bounding box center [1013, 224] width 15 height 15
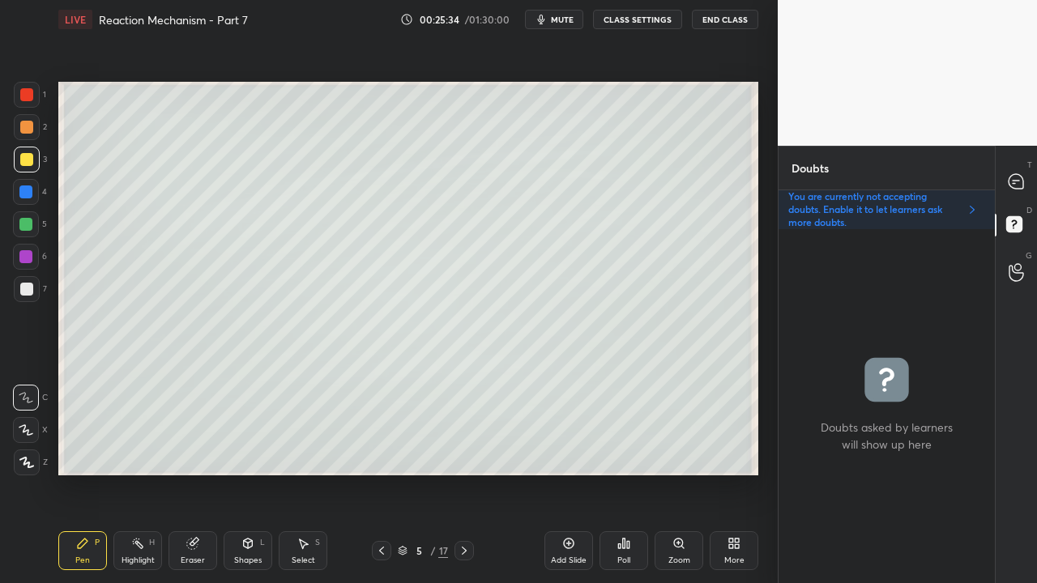
click at [386, 473] on icon at bounding box center [381, 551] width 13 height 13
click at [461, 473] on icon at bounding box center [464, 551] width 13 height 13
click at [26, 159] on div at bounding box center [26, 159] width 13 height 13
click at [1019, 186] on icon at bounding box center [1016, 181] width 15 height 15
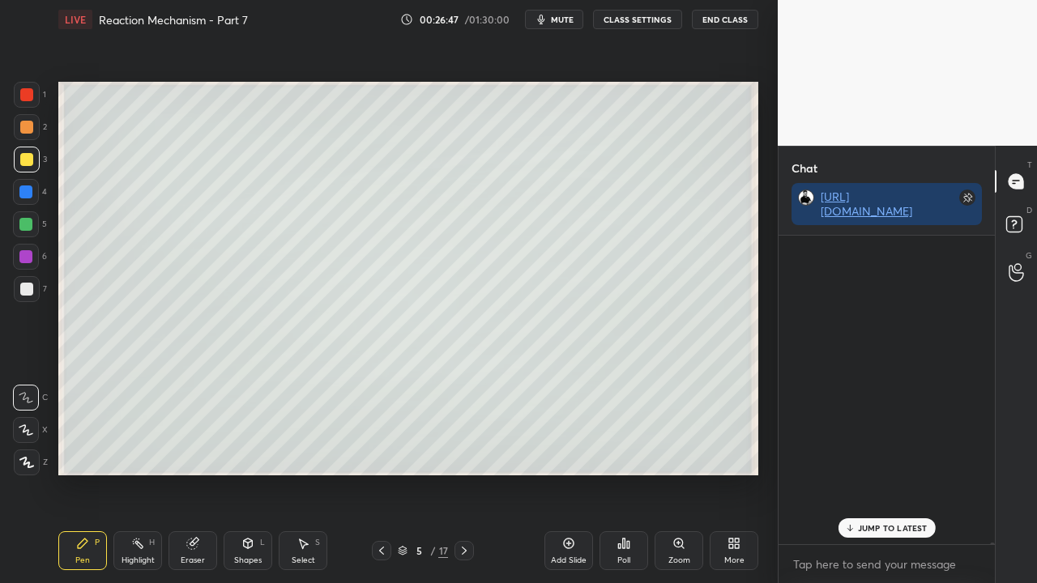
scroll to position [304, 211]
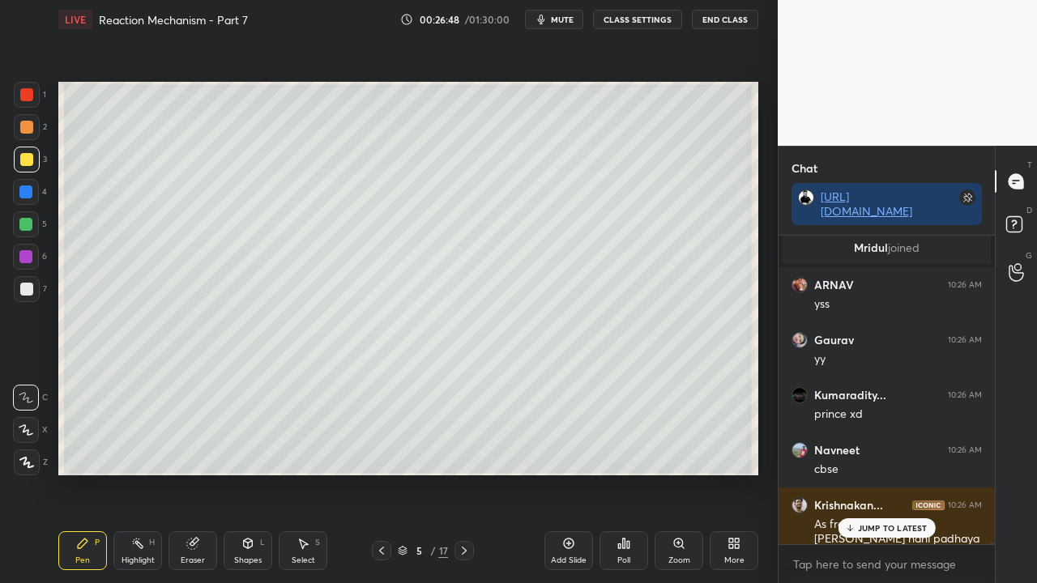
click at [876, 473] on p "JUMP TO LATEST" at bounding box center [893, 528] width 70 height 10
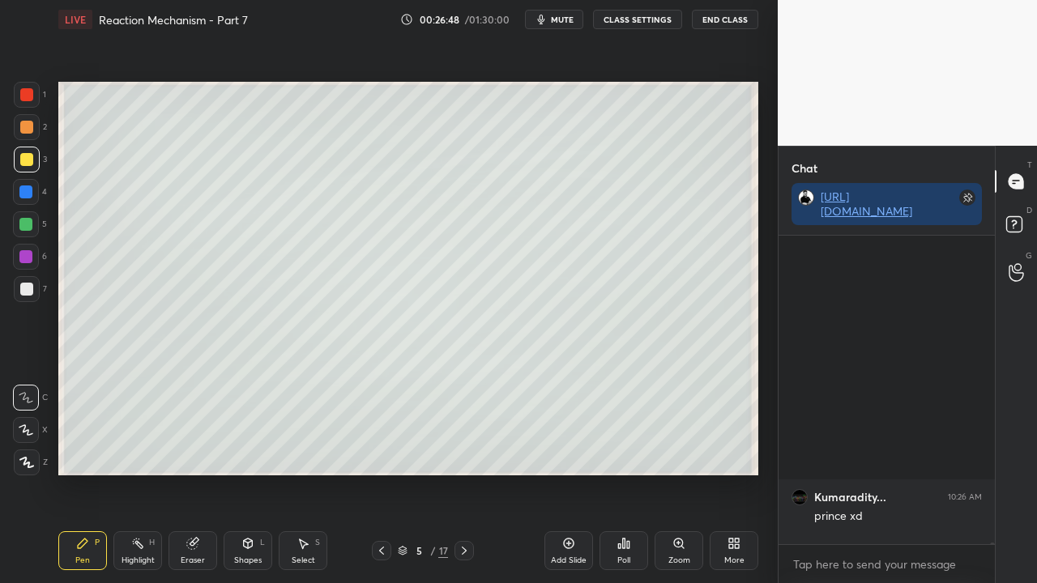
scroll to position [99761, 0]
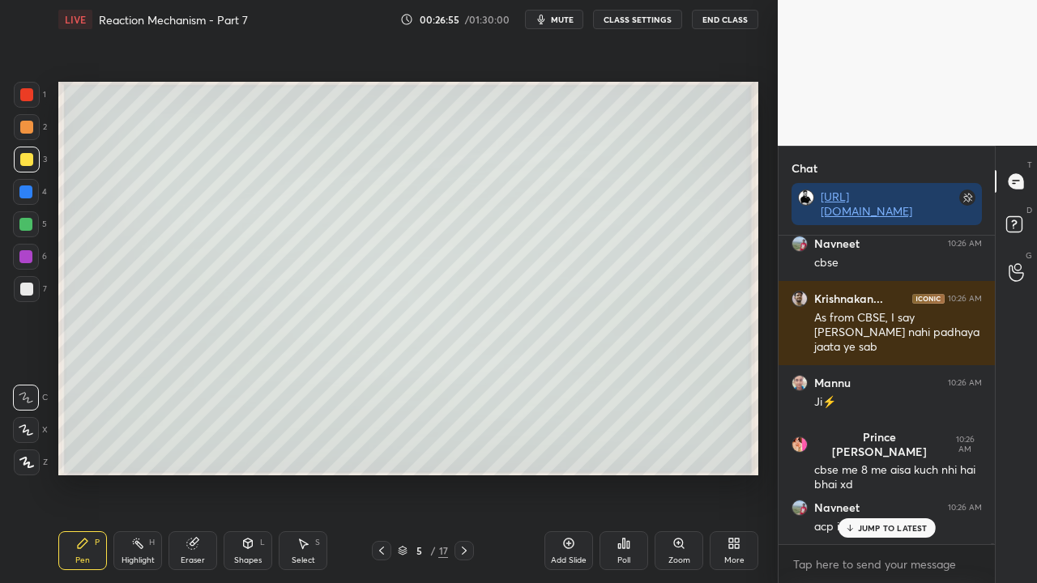
drag, startPoint x: 877, startPoint y: 532, endPoint x: 868, endPoint y: 532, distance: 8.9
click at [877, 473] on p "JUMP TO LATEST" at bounding box center [893, 528] width 70 height 10
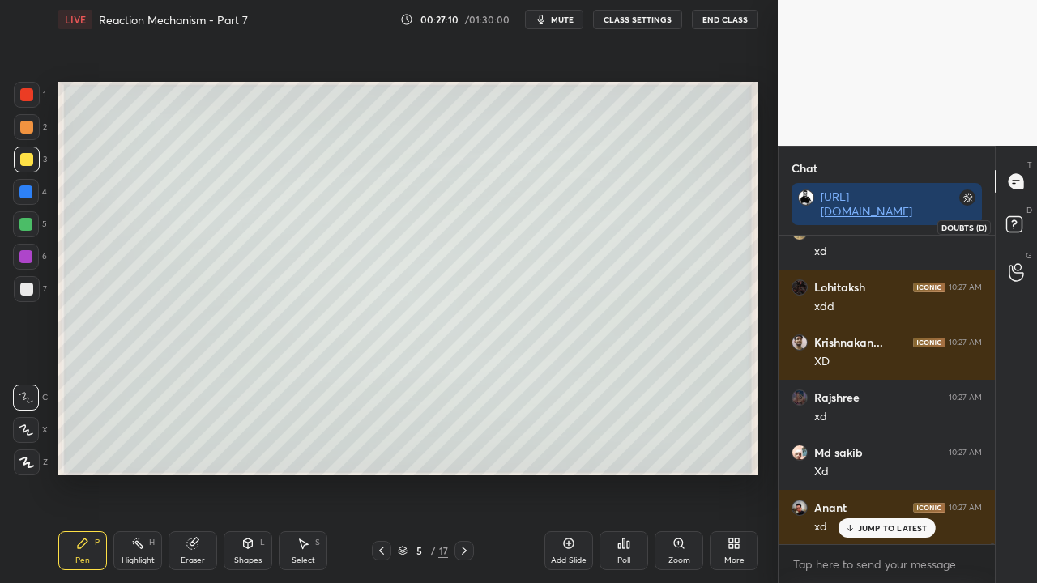
scroll to position [100477, 0]
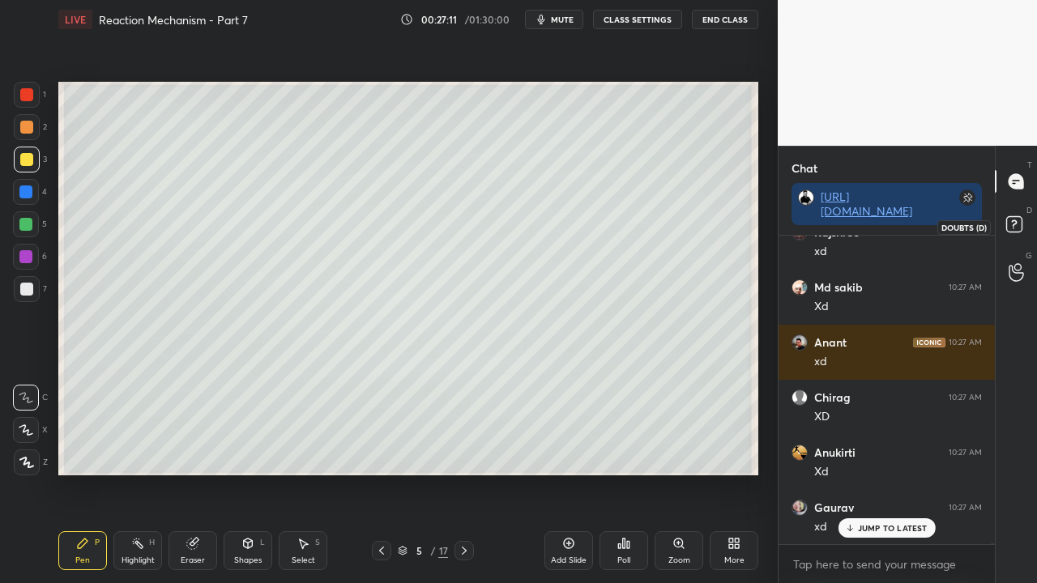
click at [1014, 224] on icon at bounding box center [1014, 223] width 6 height 6
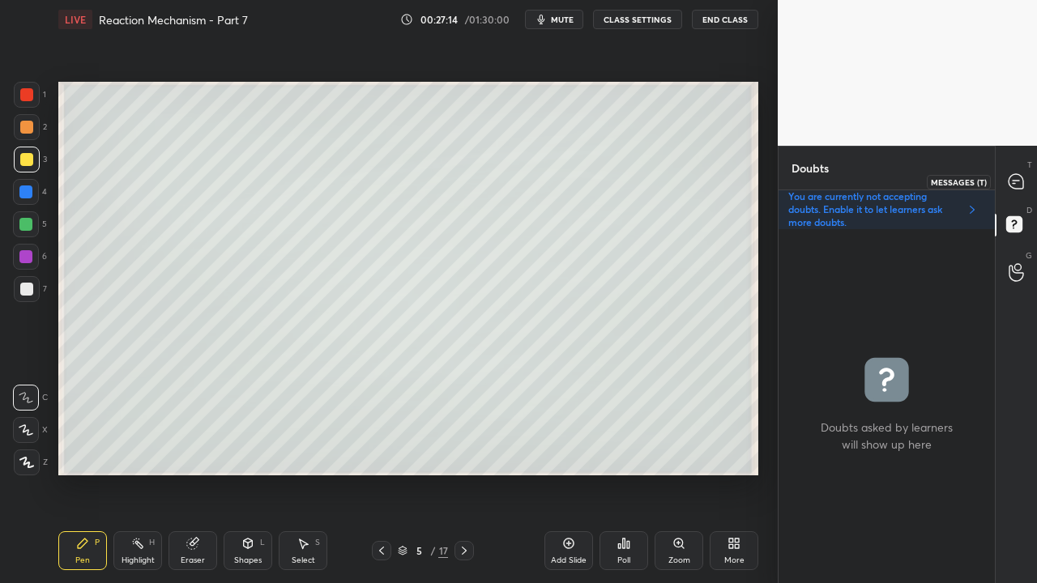
click at [1021, 180] on icon at bounding box center [1016, 181] width 15 height 15
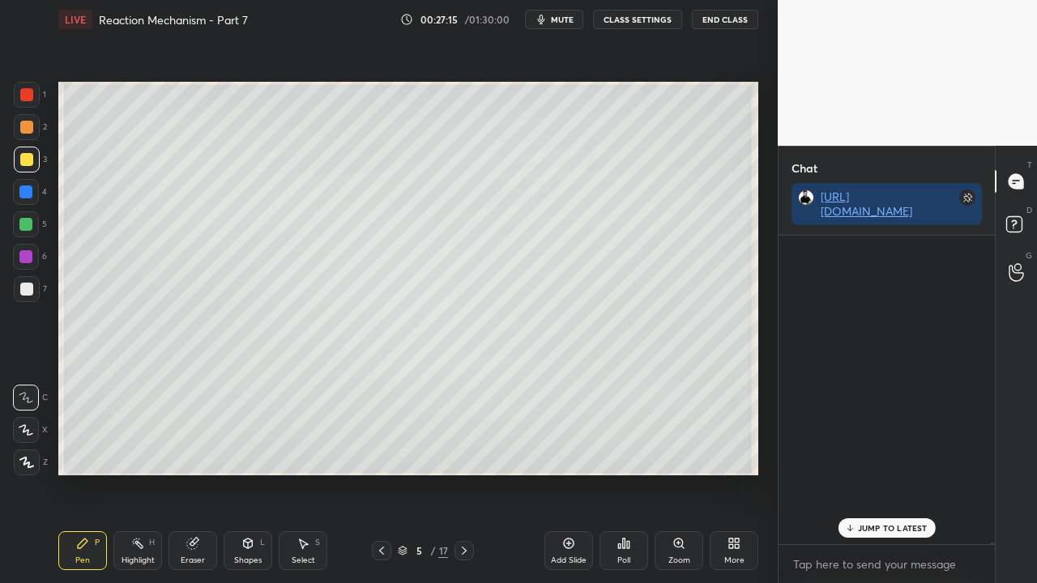
scroll to position [304, 211]
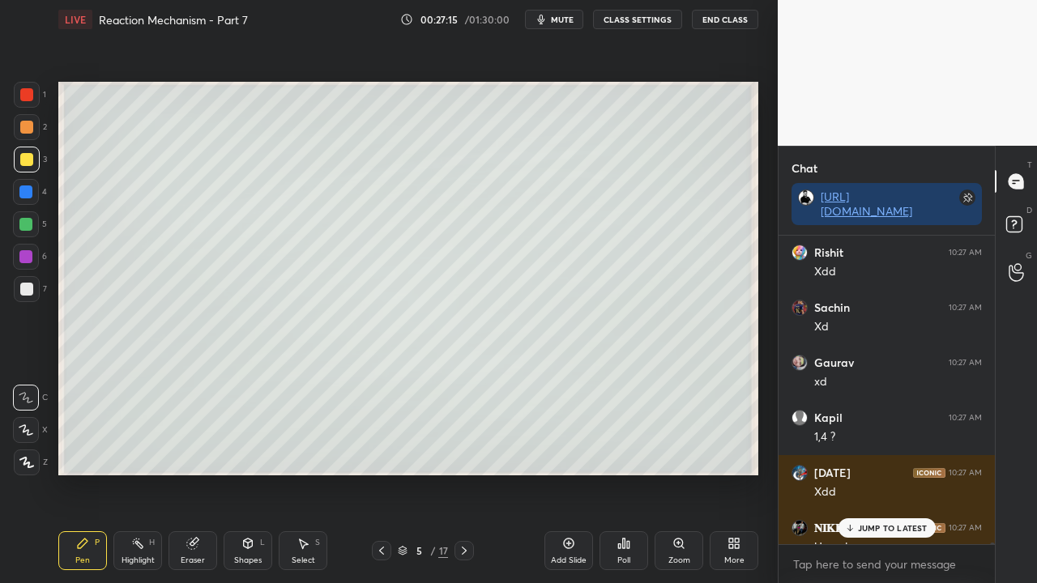
click at [891, 473] on div "JUMP TO LATEST" at bounding box center [886, 528] width 97 height 19
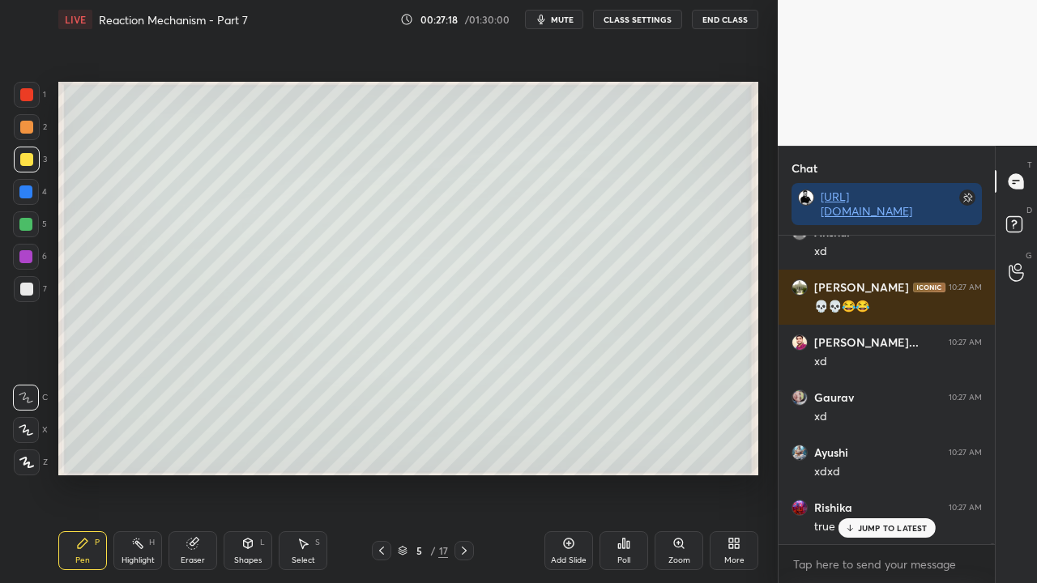
scroll to position [101303, 0]
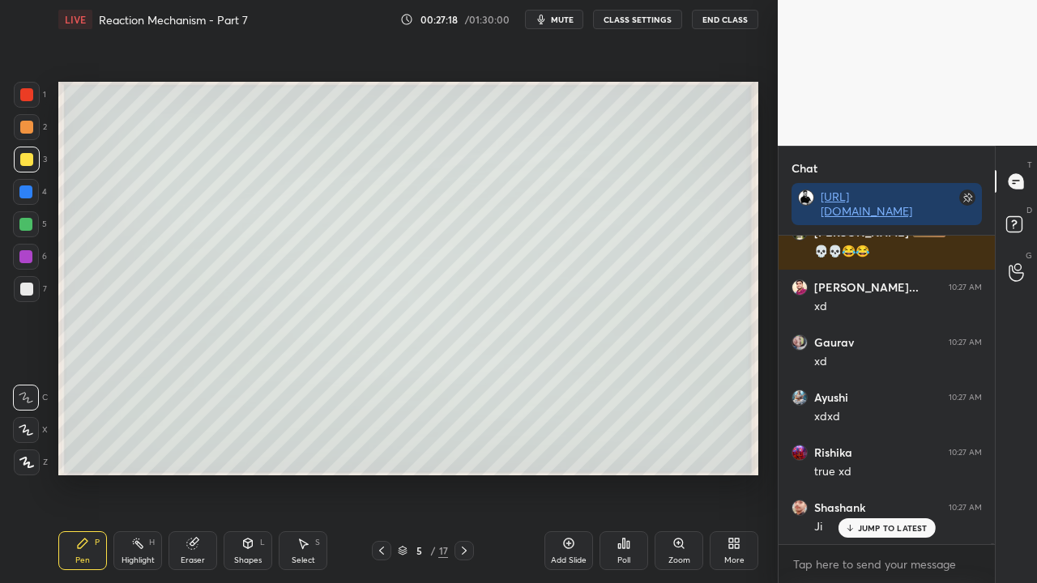
click at [866, 473] on p "JUMP TO LATEST" at bounding box center [893, 528] width 70 height 10
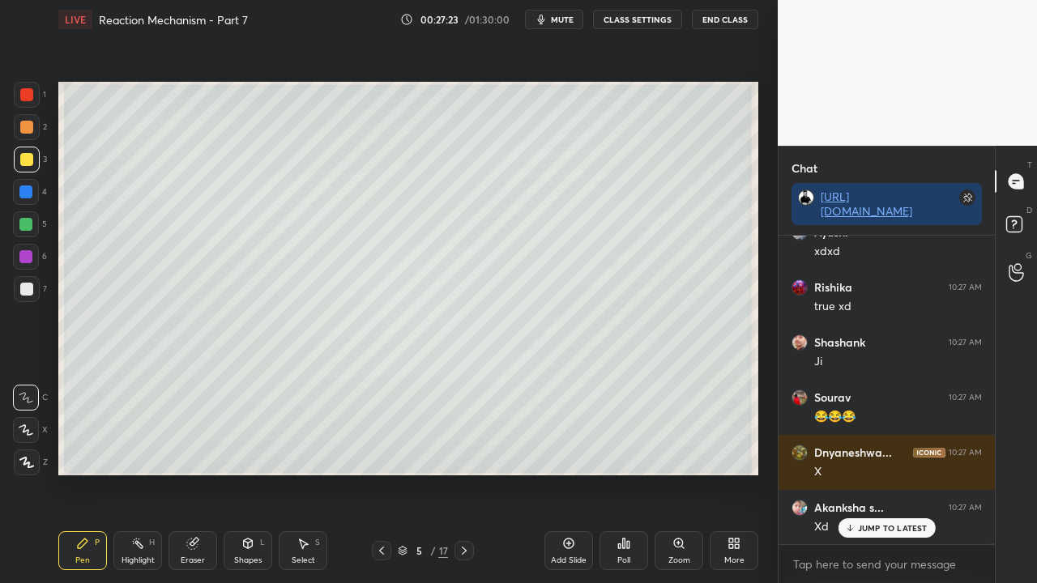
scroll to position [101524, 0]
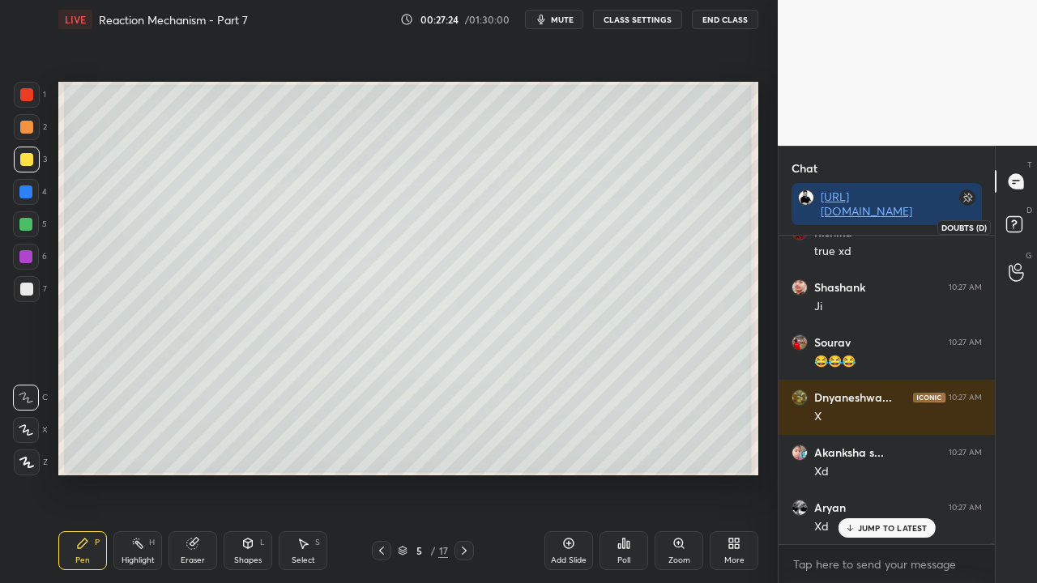
click at [1026, 221] on icon at bounding box center [1016, 226] width 29 height 29
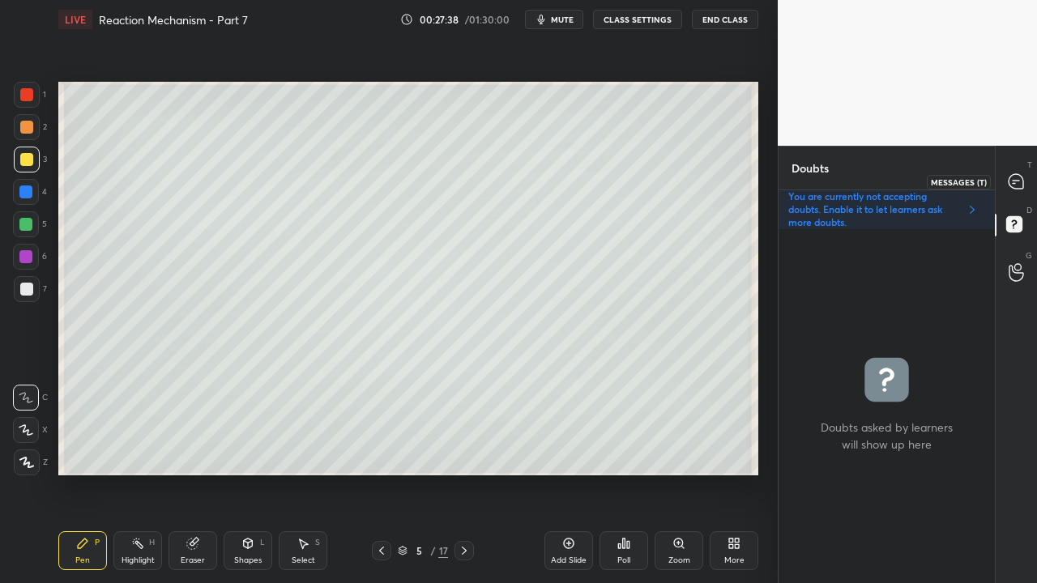
click at [1014, 178] on icon at bounding box center [1016, 181] width 15 height 15
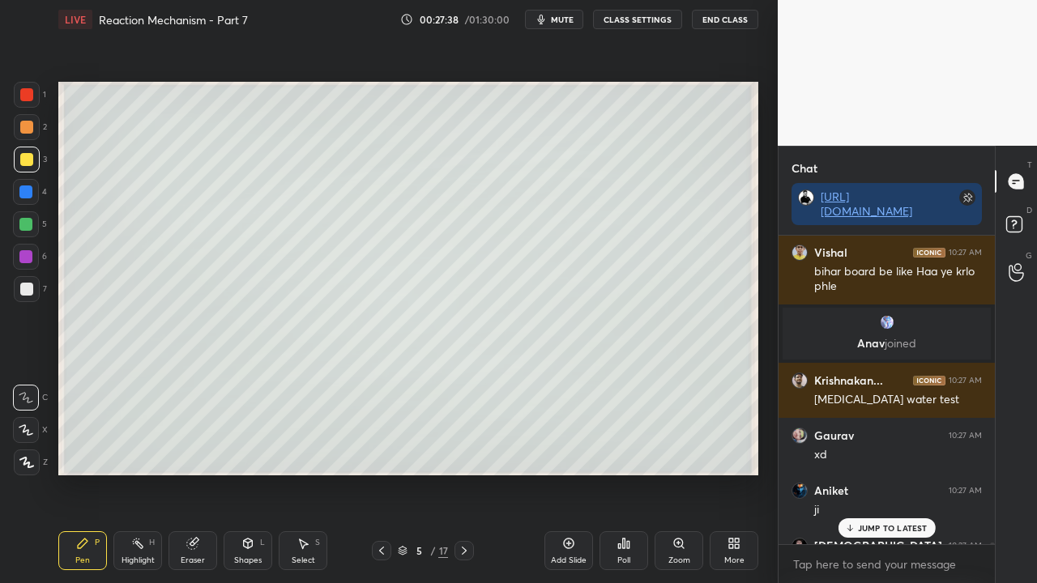
scroll to position [304, 211]
click at [864, 473] on p "2 NEW MESSAGES" at bounding box center [893, 528] width 75 height 10
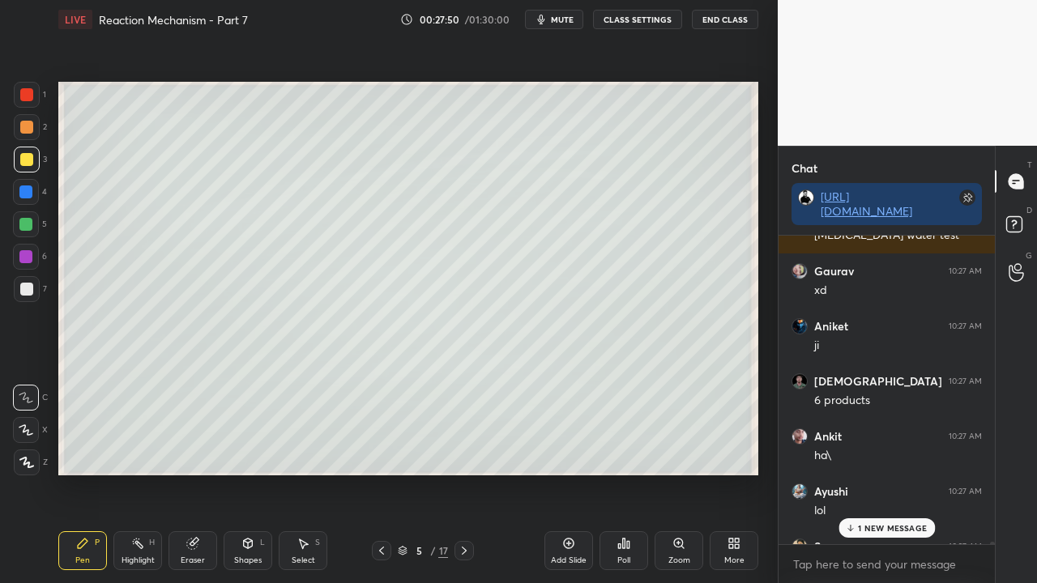
scroll to position [102167, 0]
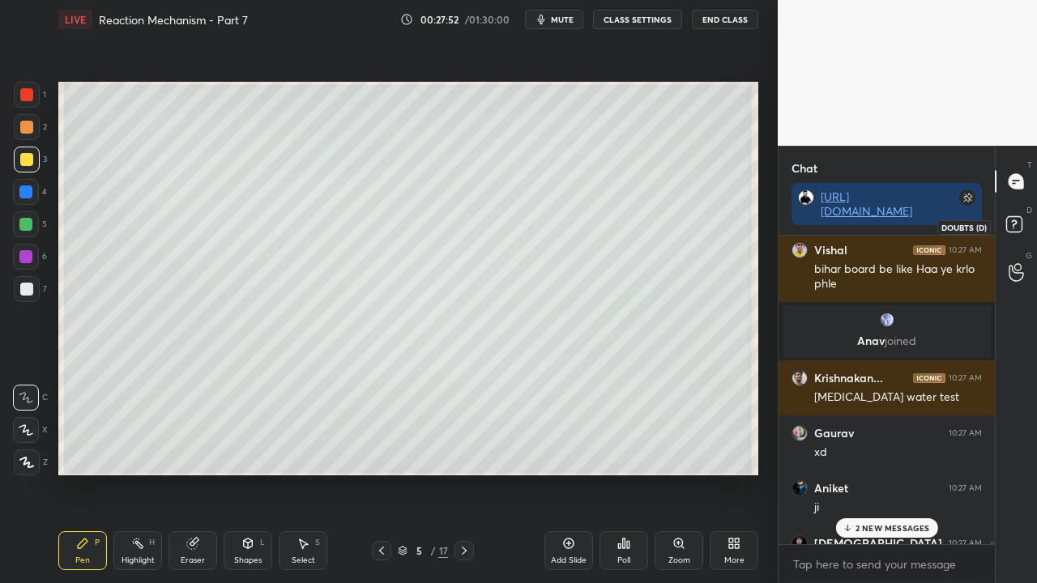
click at [1024, 224] on icon at bounding box center [1016, 226] width 29 height 29
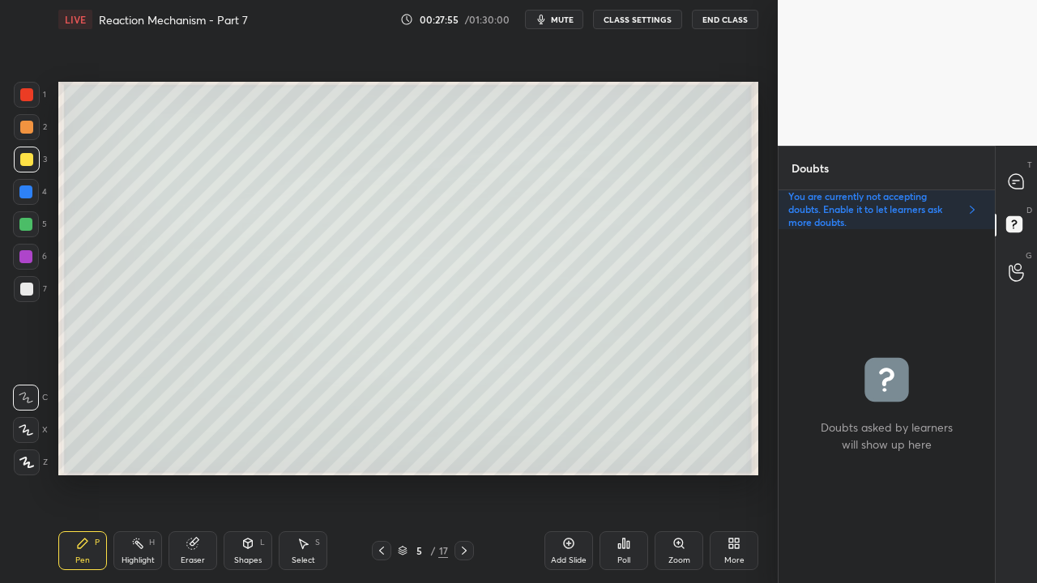
click at [1019, 167] on div "T Messages (T)" at bounding box center [1016, 181] width 41 height 45
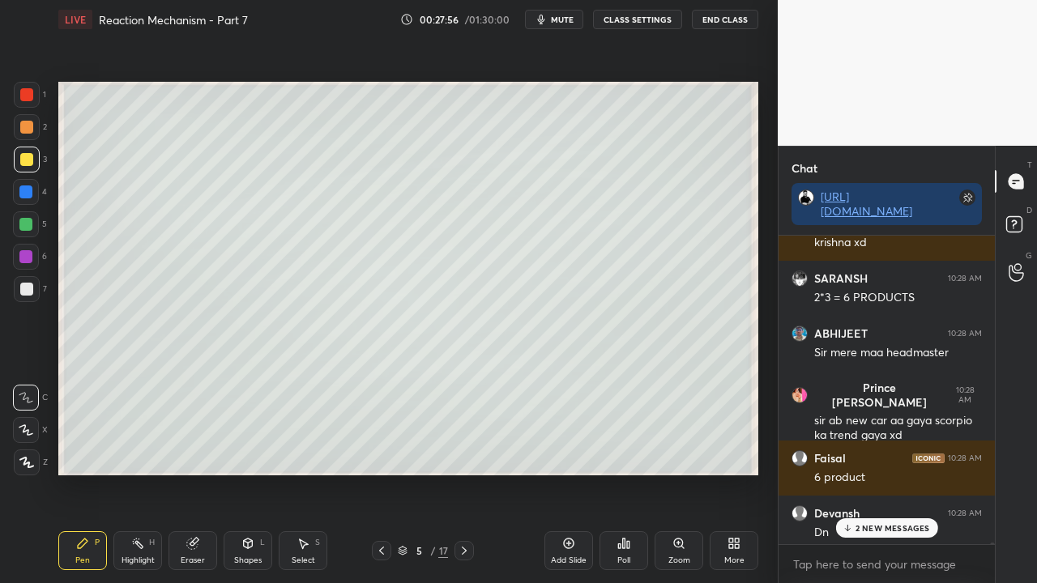
click at [867, 473] on p "2 NEW MESSAGES" at bounding box center [893, 528] width 75 height 10
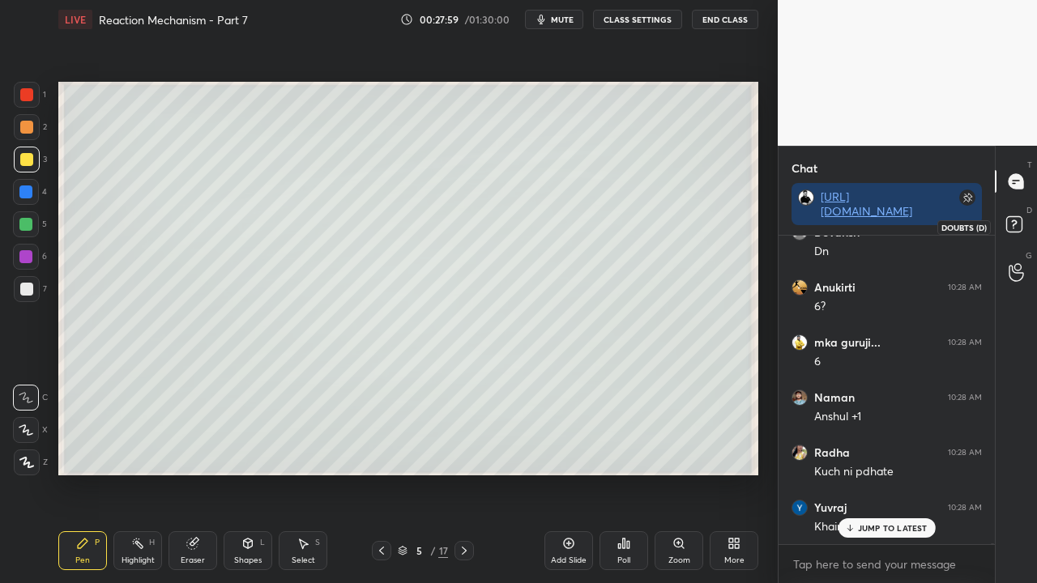
click at [1017, 232] on rect at bounding box center [1013, 224] width 15 height 15
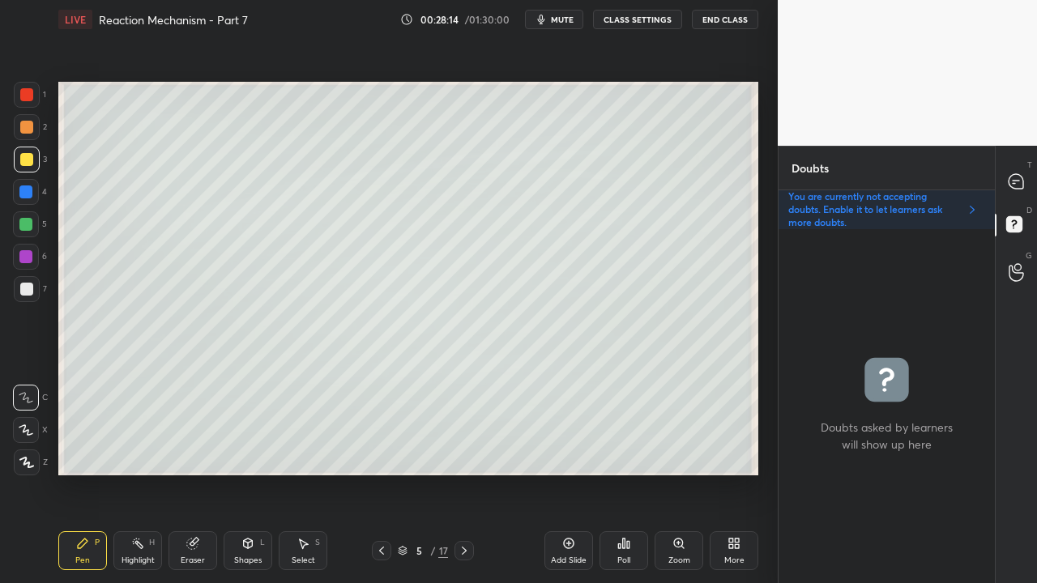
click at [31, 288] on div at bounding box center [26, 289] width 13 height 13
click at [1019, 178] on icon at bounding box center [1016, 181] width 15 height 15
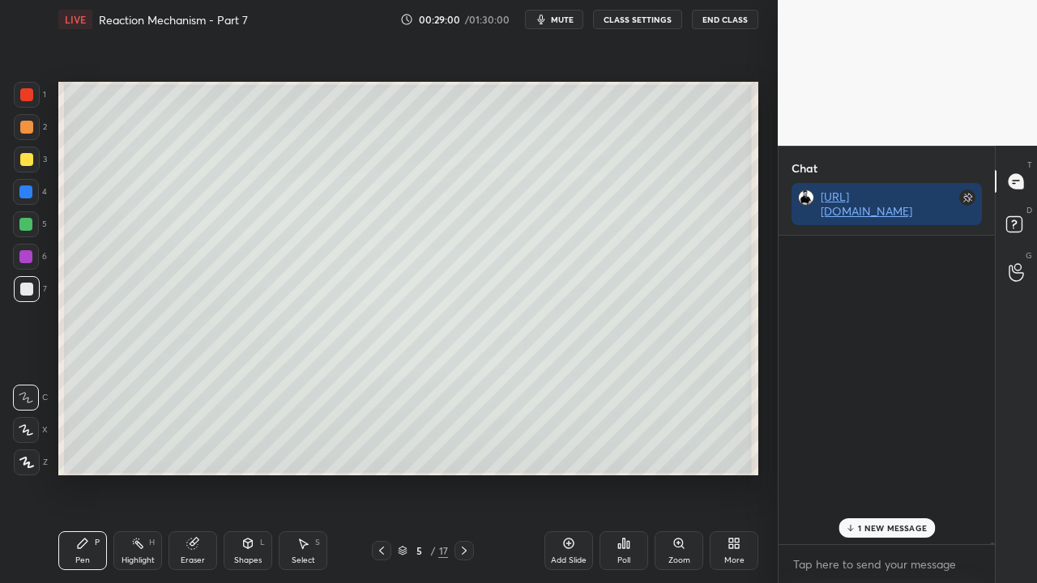
scroll to position [304, 211]
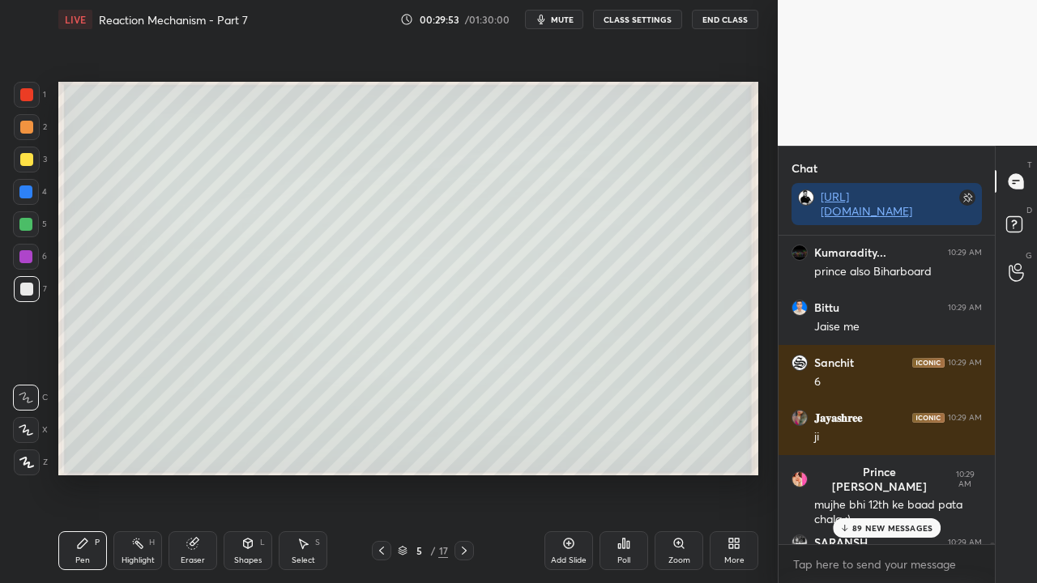
click at [32, 158] on div at bounding box center [26, 159] width 13 height 13
click at [890, 473] on p "JUMP TO LATEST" at bounding box center [893, 528] width 70 height 10
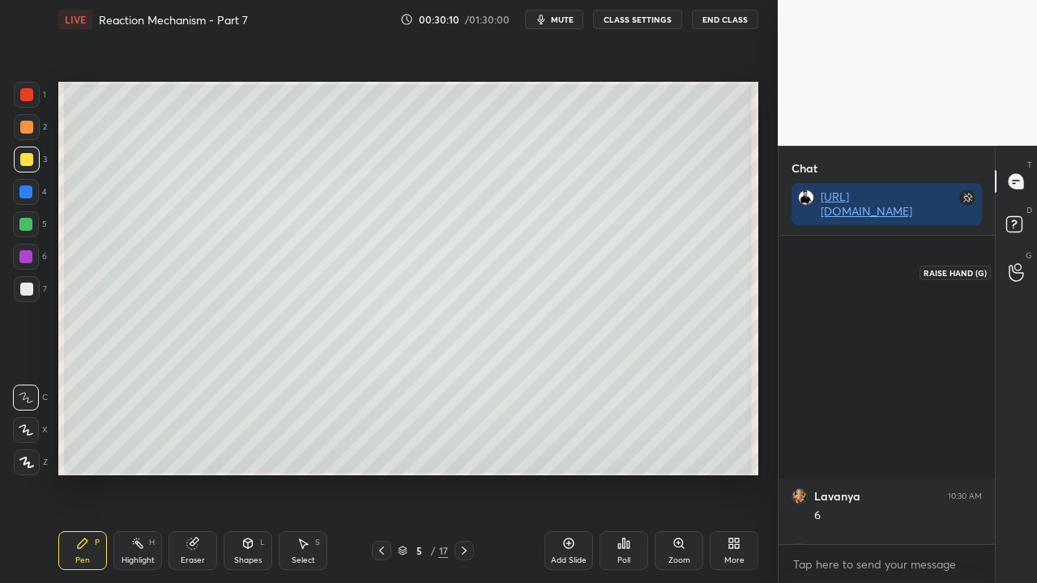
scroll to position [112283, 0]
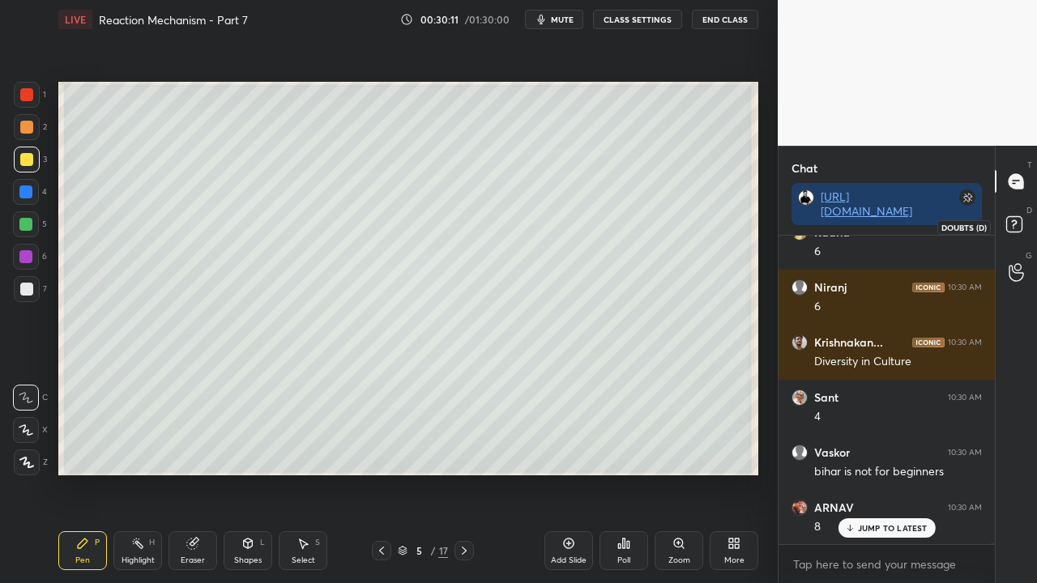
click at [1021, 224] on rect at bounding box center [1013, 224] width 15 height 15
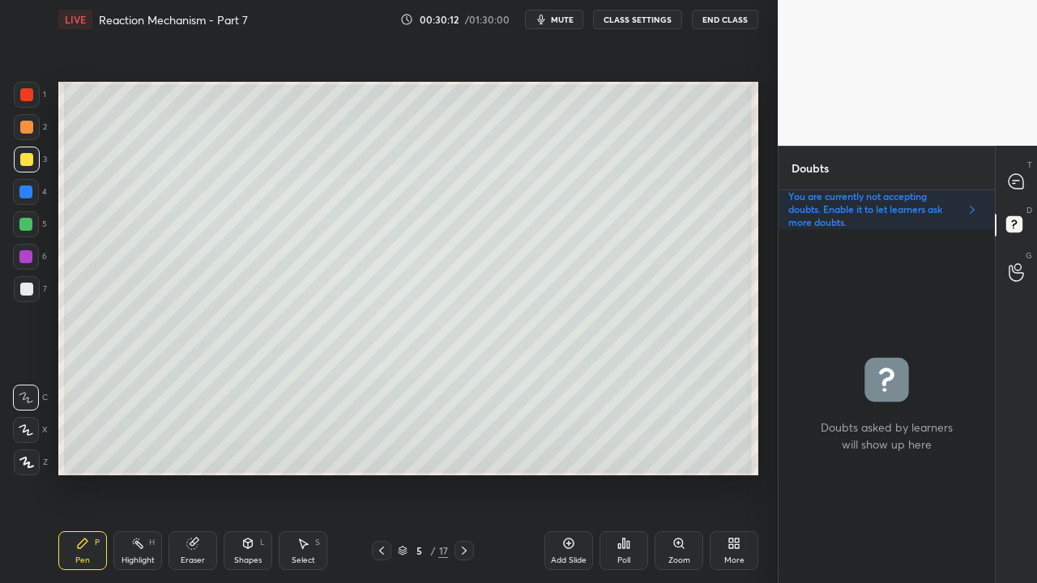
click at [23, 292] on div at bounding box center [26, 289] width 13 height 13
click at [1019, 182] on icon at bounding box center [1016, 181] width 15 height 15
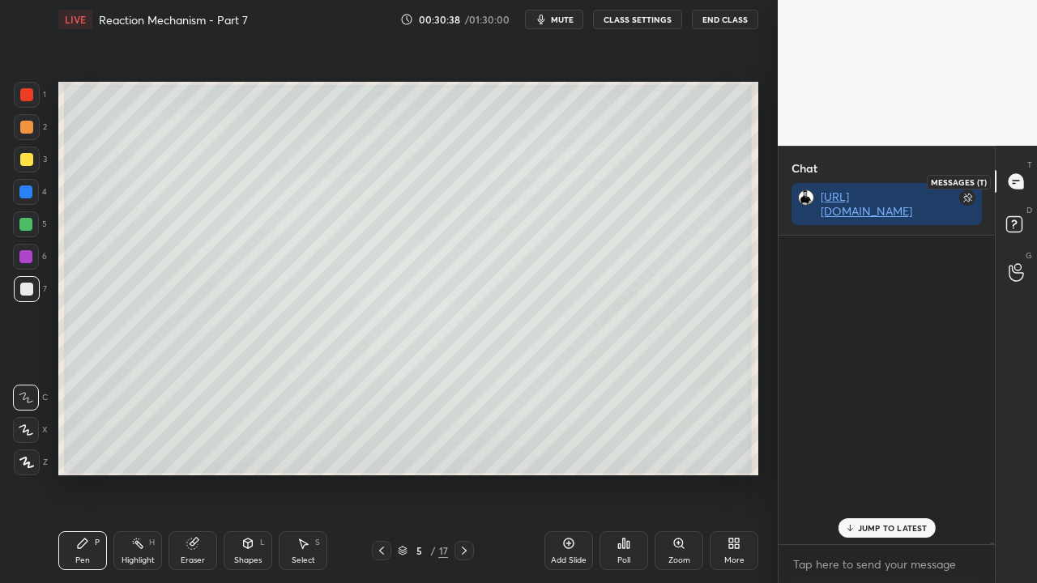
scroll to position [304, 211]
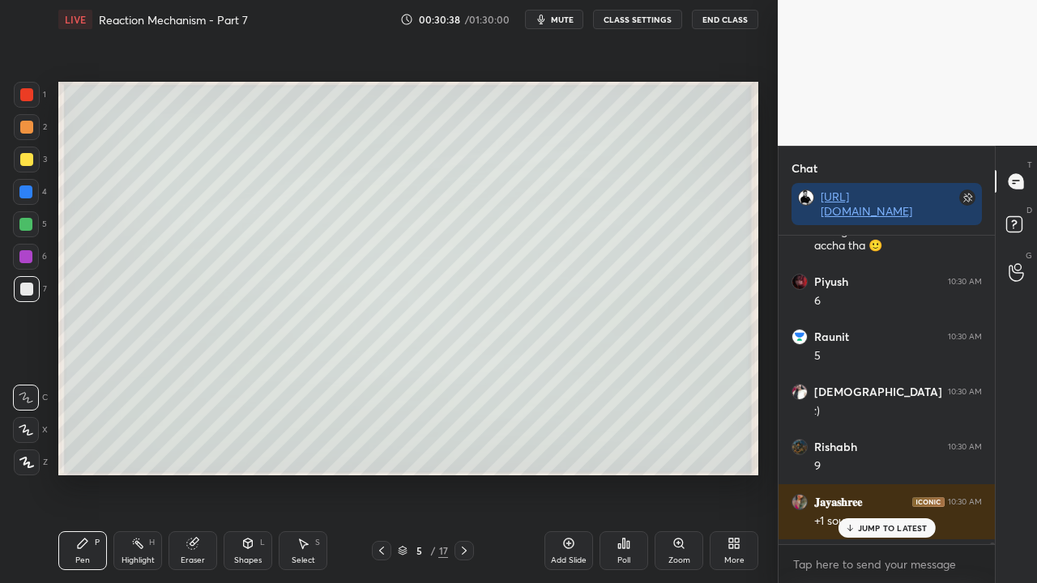
drag, startPoint x: 866, startPoint y: 536, endPoint x: 831, endPoint y: 545, distance: 36.8
click at [868, 473] on div "JUMP TO LATEST" at bounding box center [886, 528] width 97 height 19
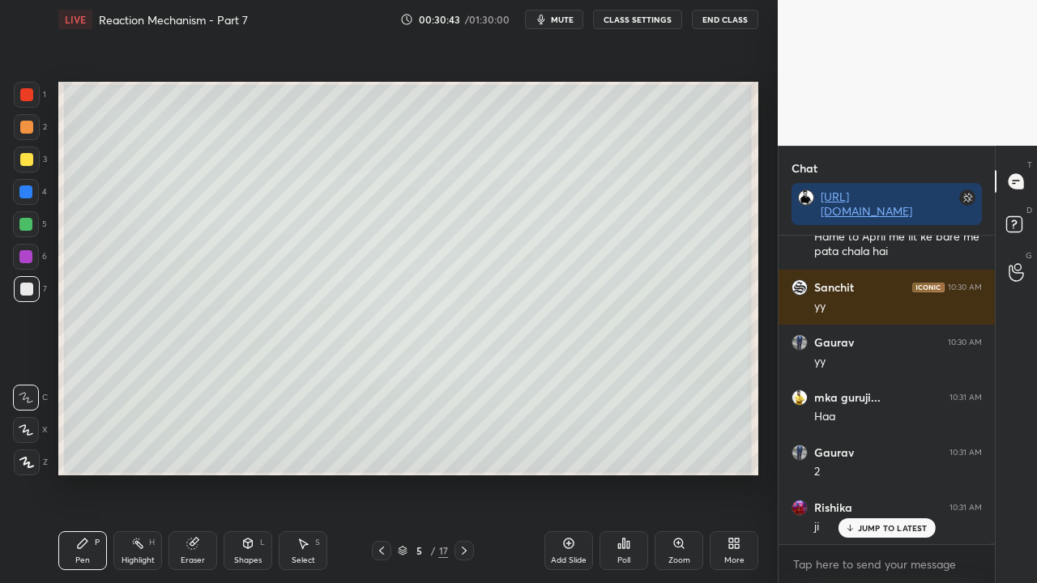
scroll to position [114289, 0]
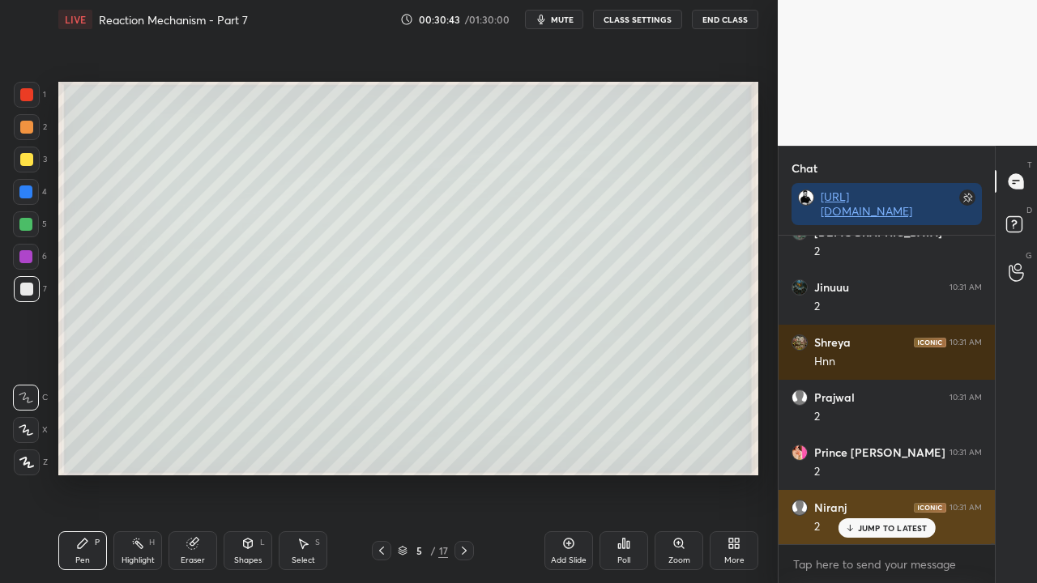
click at [877, 473] on p "JUMP TO LATEST" at bounding box center [893, 528] width 70 height 10
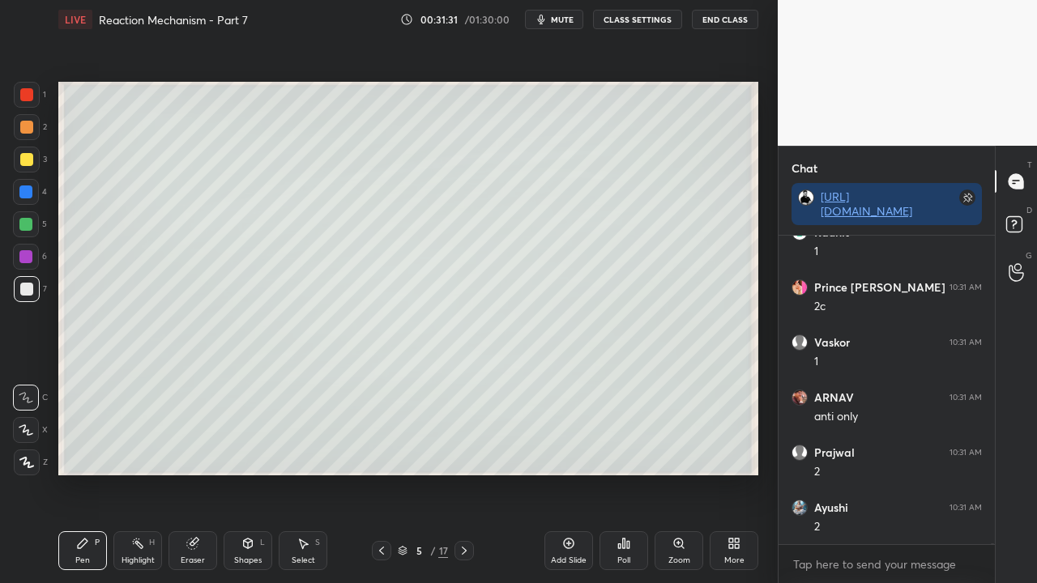
scroll to position [116331, 0]
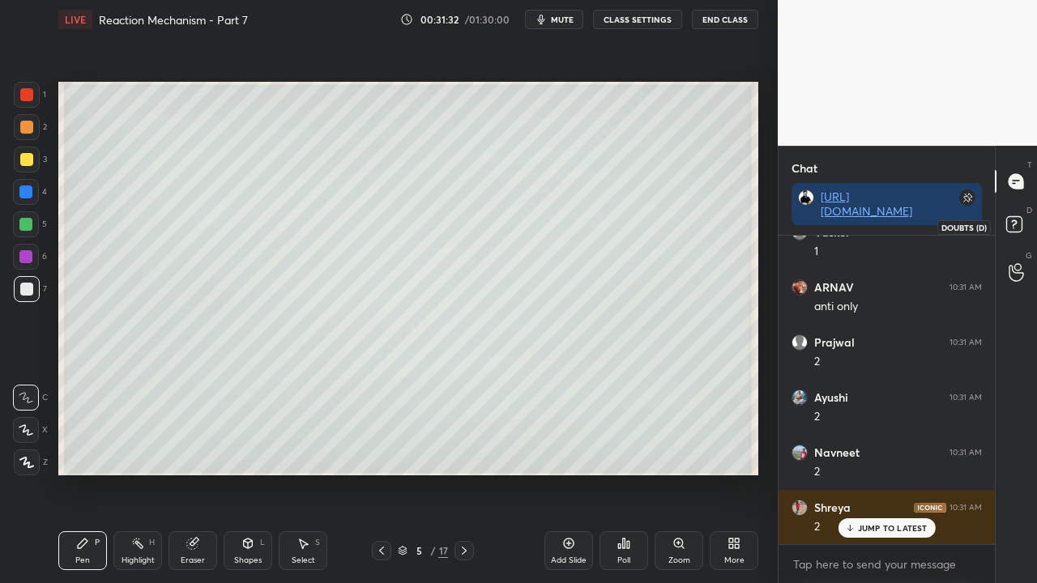
click at [1032, 220] on div at bounding box center [1017, 226] width 32 height 29
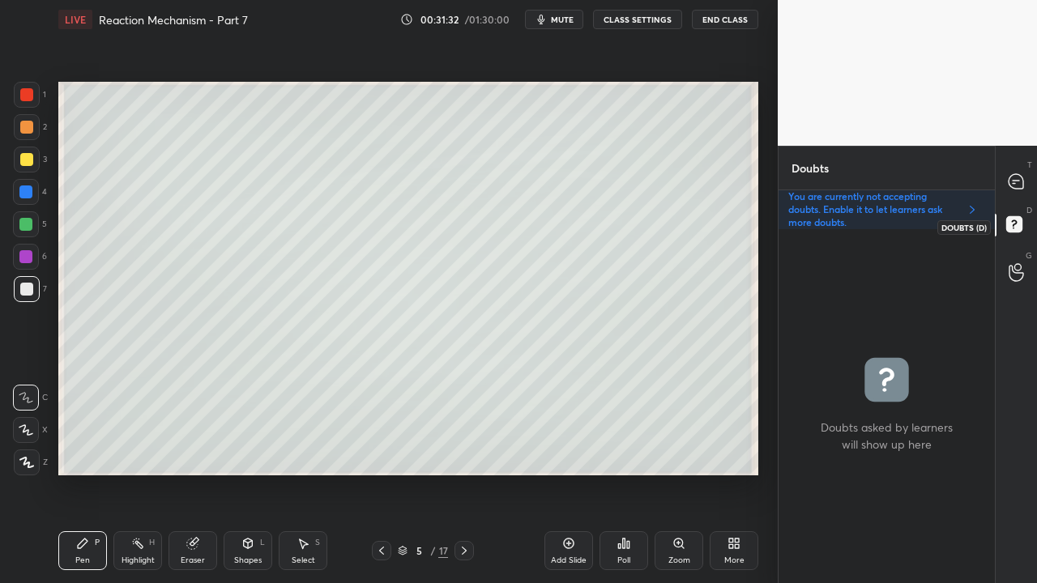
scroll to position [349, 211]
click at [1021, 179] on icon at bounding box center [1016, 181] width 15 height 15
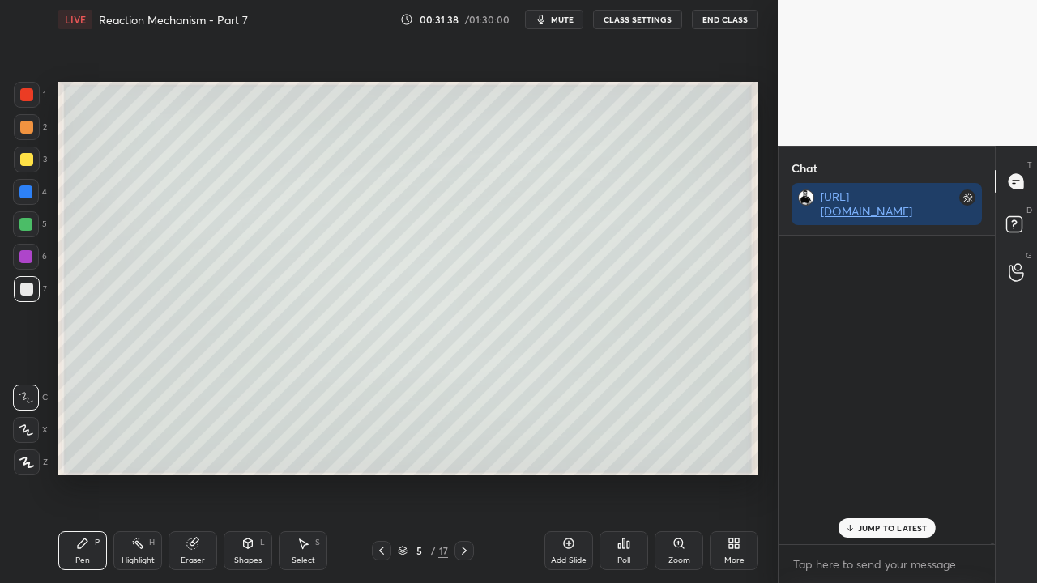
scroll to position [304, 211]
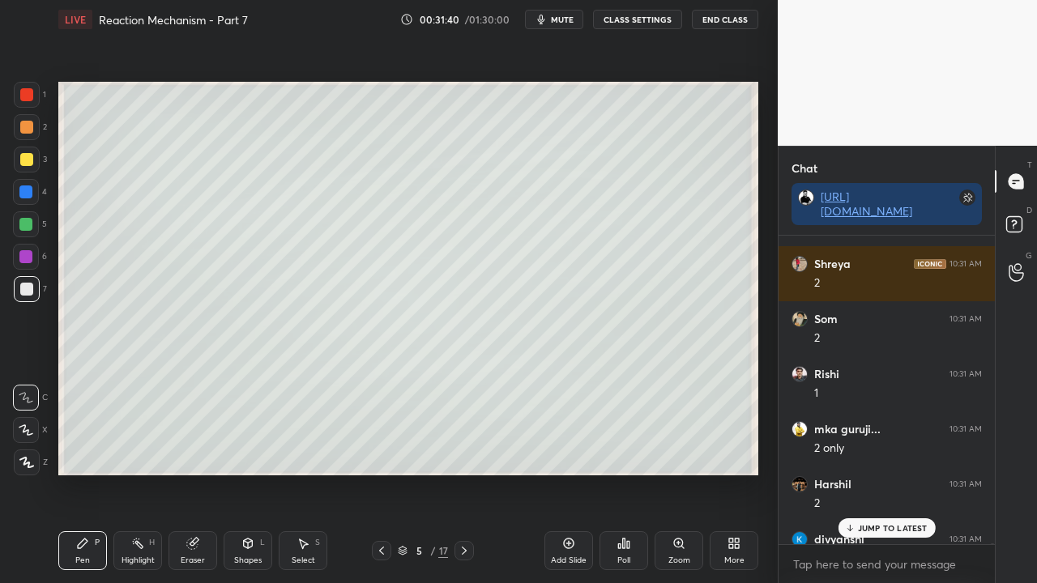
drag, startPoint x: 872, startPoint y: 531, endPoint x: 844, endPoint y: 536, distance: 28.1
click at [874, 473] on p "JUMP TO LATEST" at bounding box center [893, 528] width 70 height 10
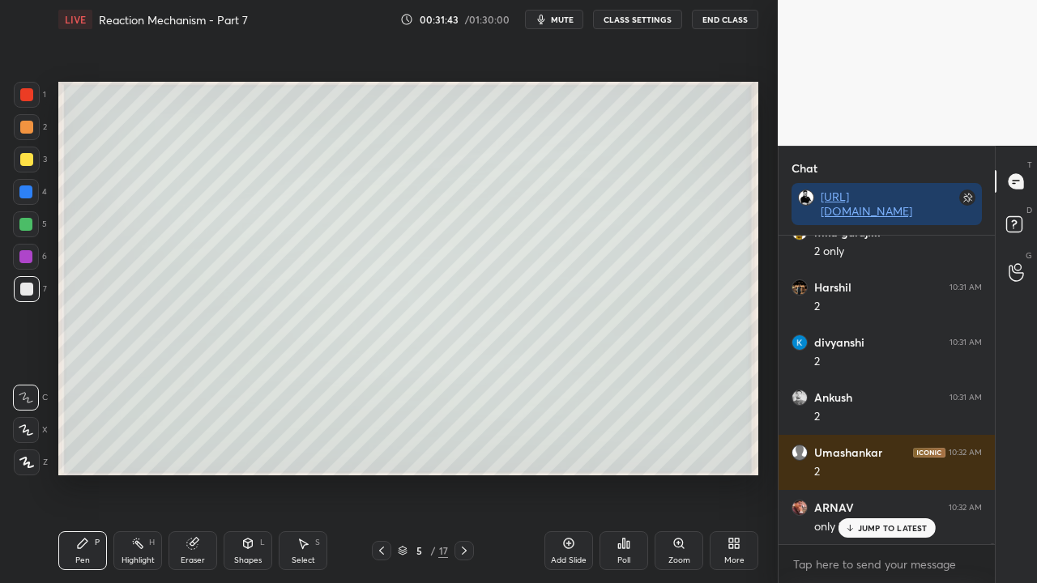
scroll to position [116827, 0]
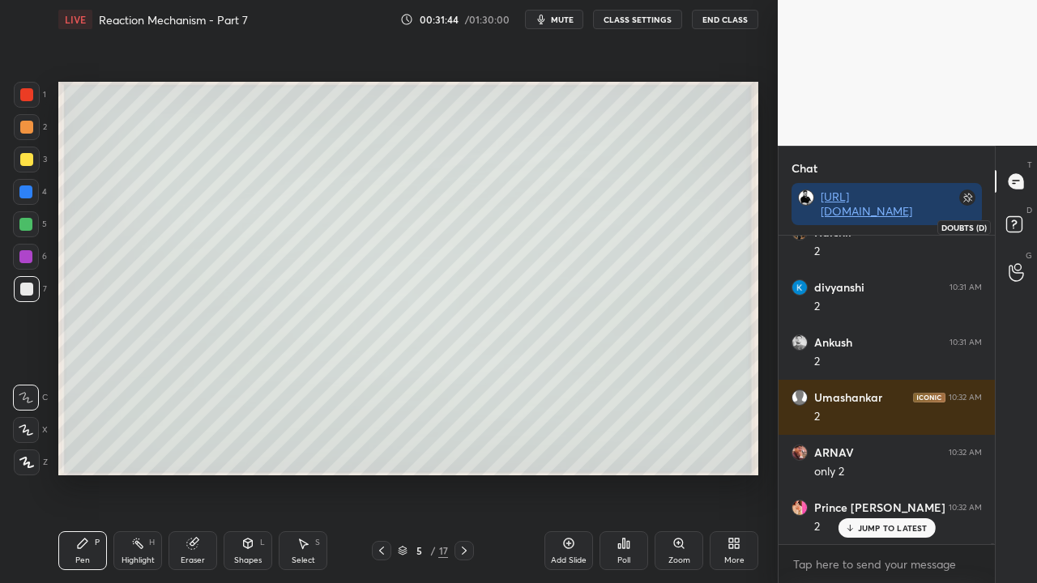
drag, startPoint x: 1024, startPoint y: 224, endPoint x: 1036, endPoint y: 212, distance: 16.0
click at [1024, 224] on icon at bounding box center [1016, 226] width 29 height 29
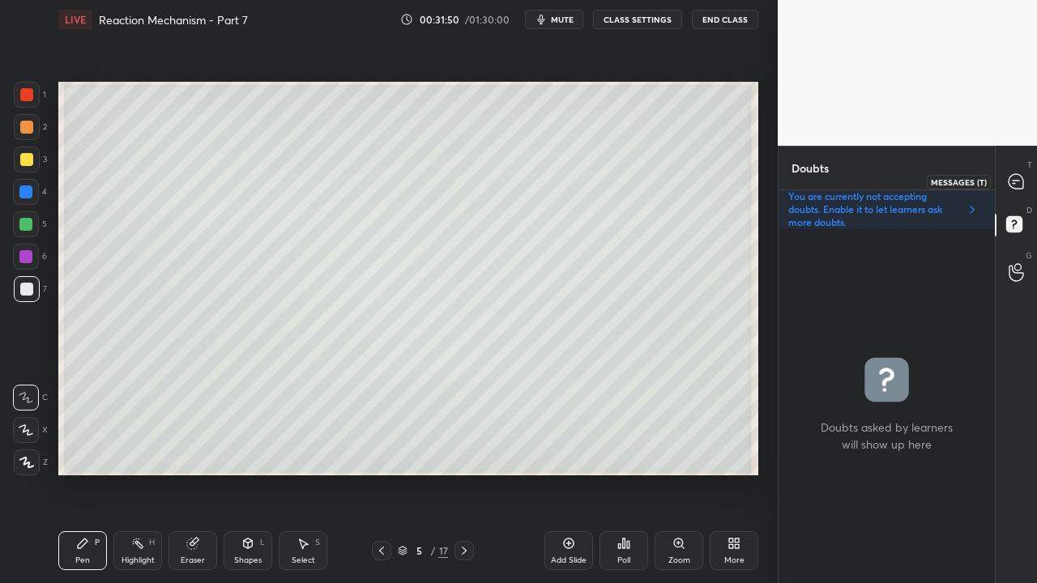
click at [1027, 177] on div at bounding box center [1017, 181] width 32 height 29
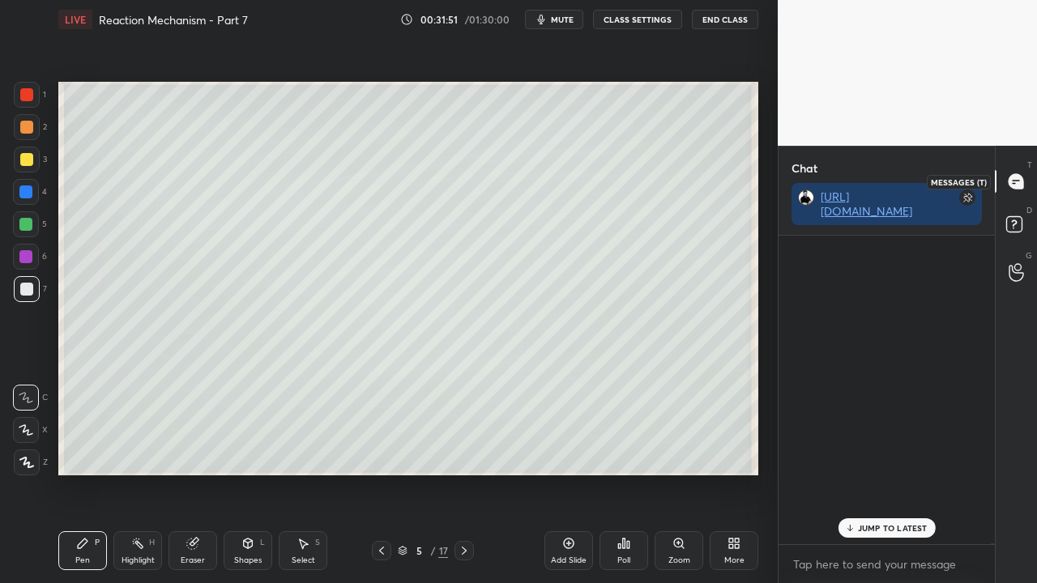
scroll to position [304, 211]
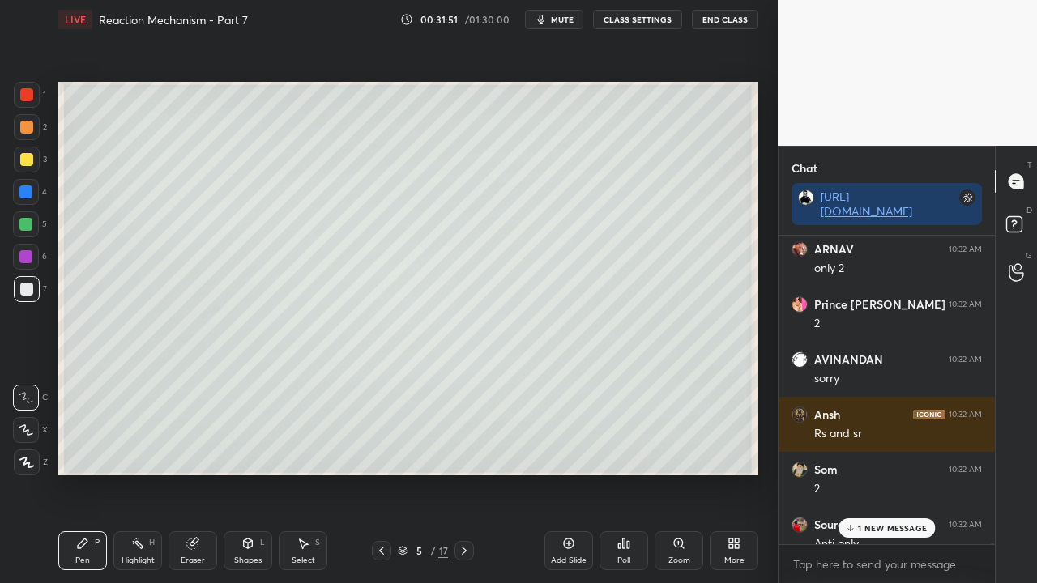
click at [869, 473] on p "1 NEW MESSAGE" at bounding box center [892, 528] width 69 height 10
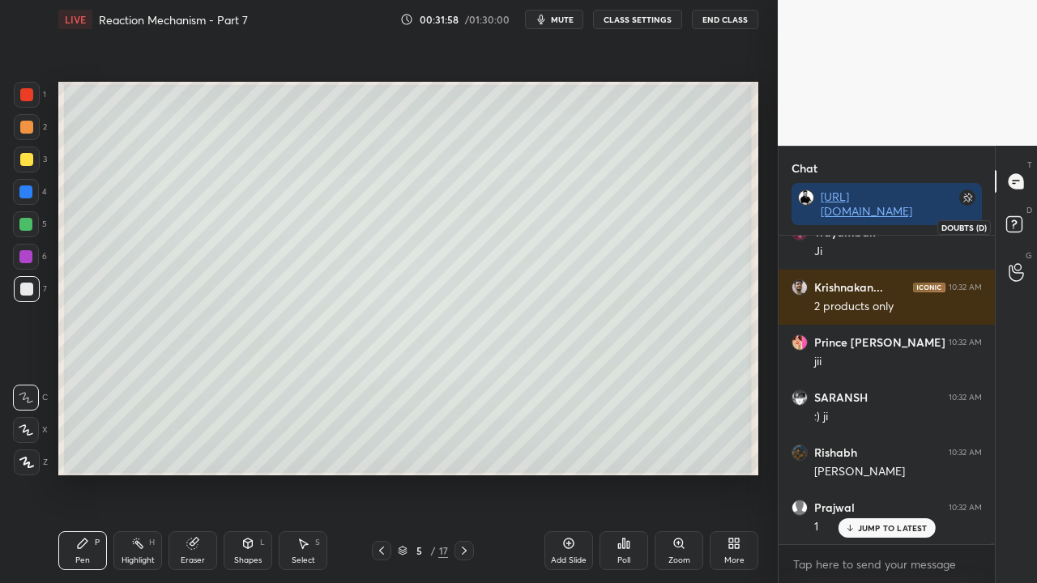
scroll to position [117558, 0]
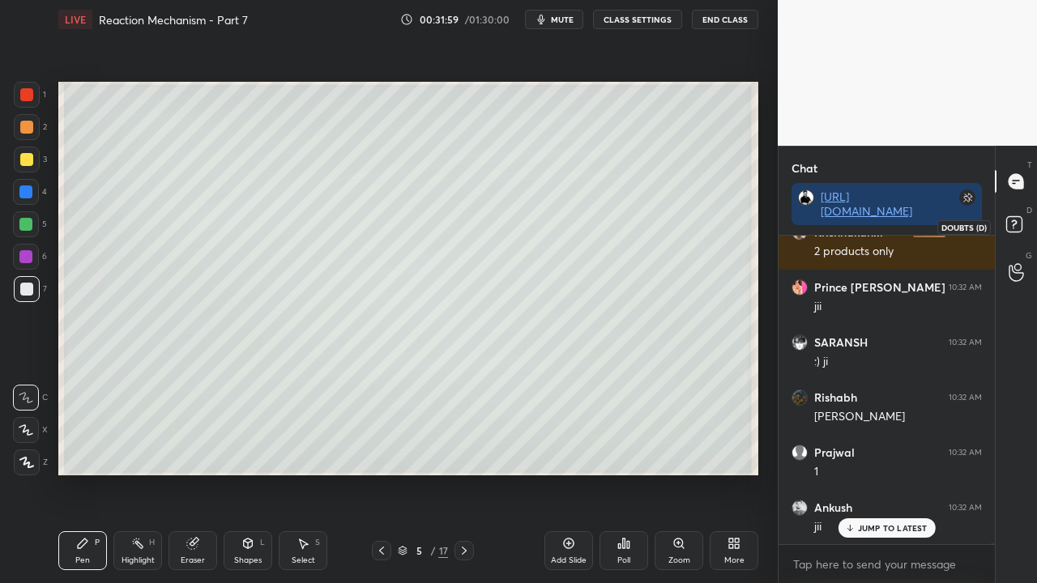
click at [1018, 219] on rect at bounding box center [1013, 224] width 15 height 15
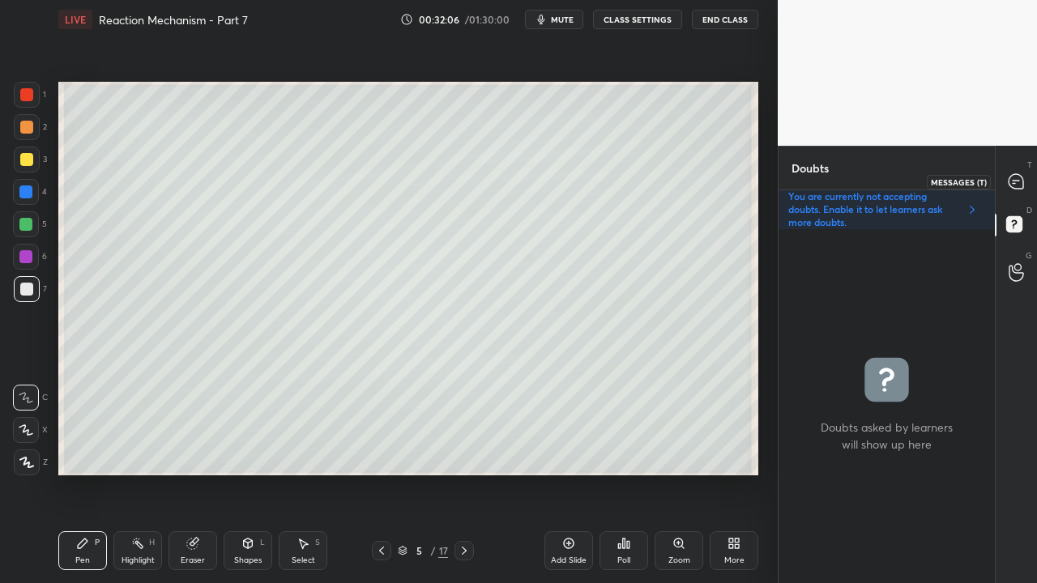
click at [1020, 184] on icon at bounding box center [1016, 181] width 15 height 15
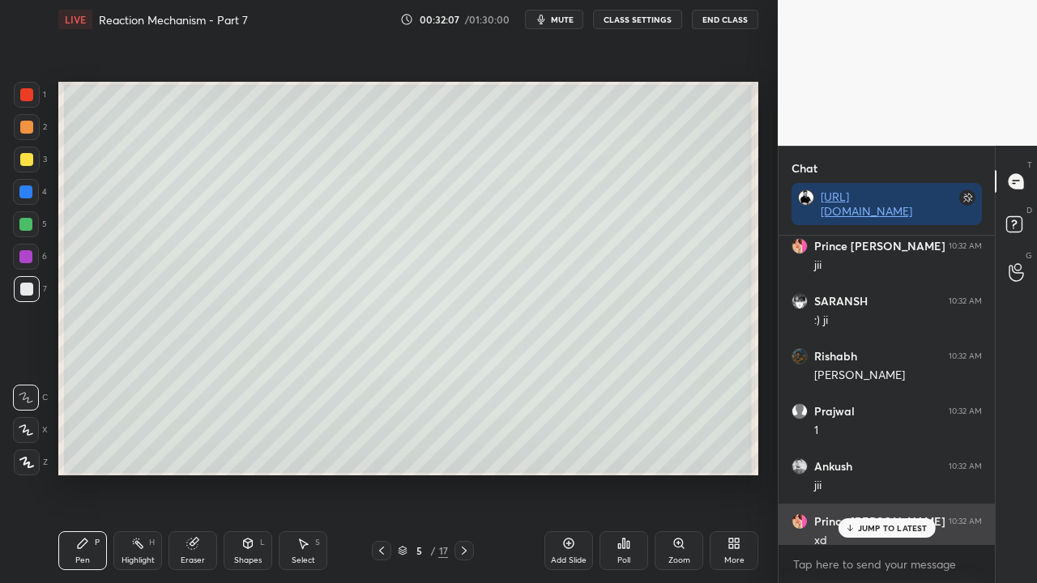
click at [862, 473] on div "xd" at bounding box center [898, 541] width 168 height 16
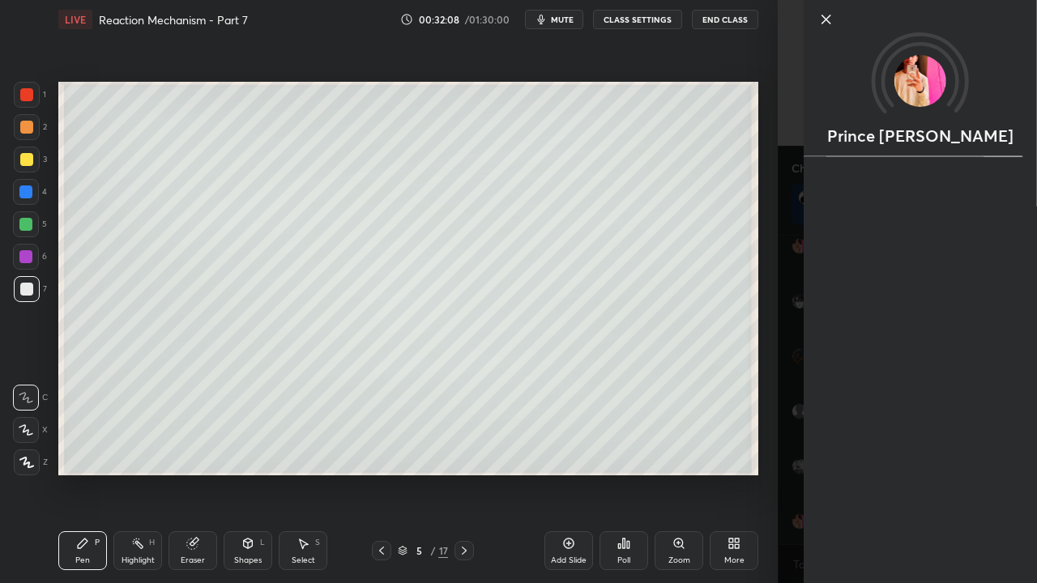
drag, startPoint x: 784, startPoint y: 511, endPoint x: 820, endPoint y: 527, distance: 38.8
click at [787, 473] on div "Prince [PERSON_NAME]" at bounding box center [907, 291] width 259 height 583
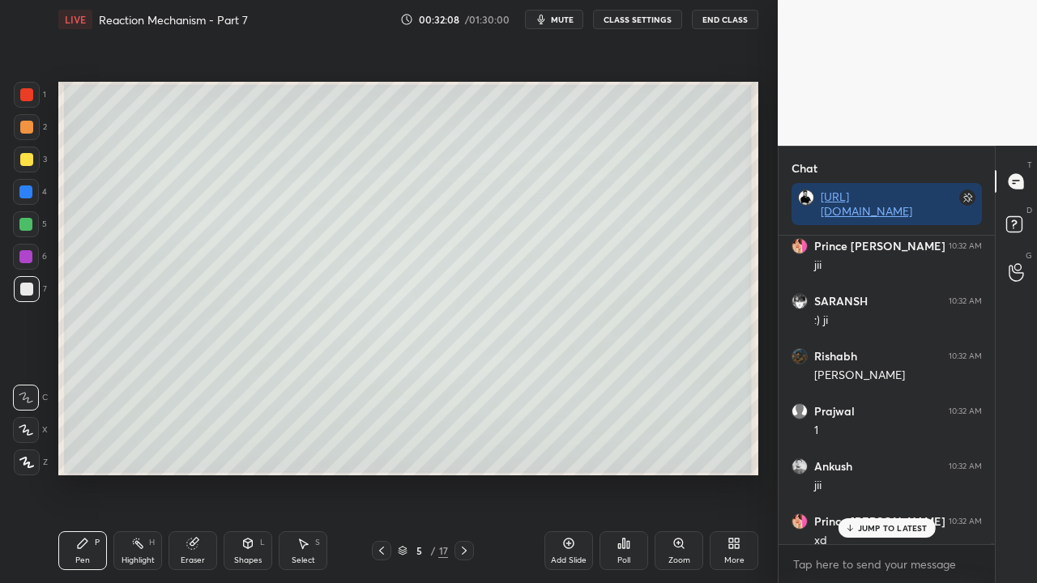
click at [885, 473] on p "JUMP TO LATEST" at bounding box center [893, 528] width 70 height 10
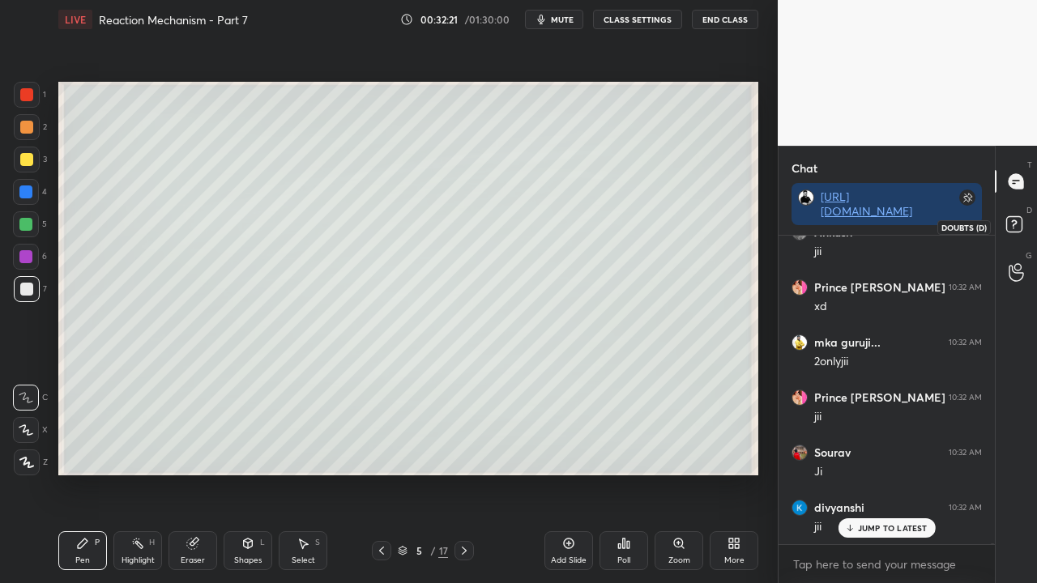
click at [1024, 227] on icon at bounding box center [1016, 226] width 29 height 29
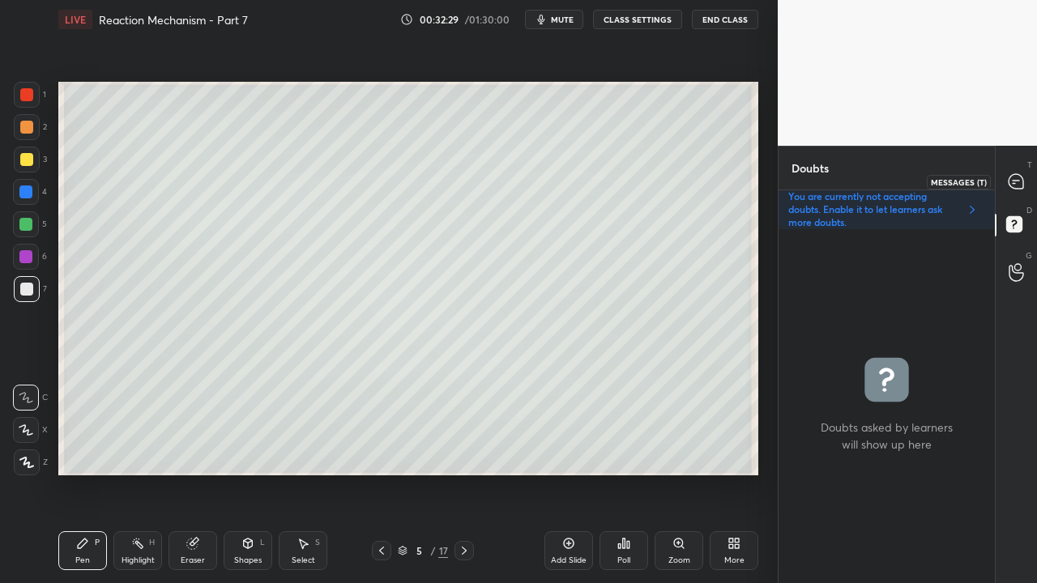
click at [1015, 178] on icon at bounding box center [1016, 181] width 15 height 15
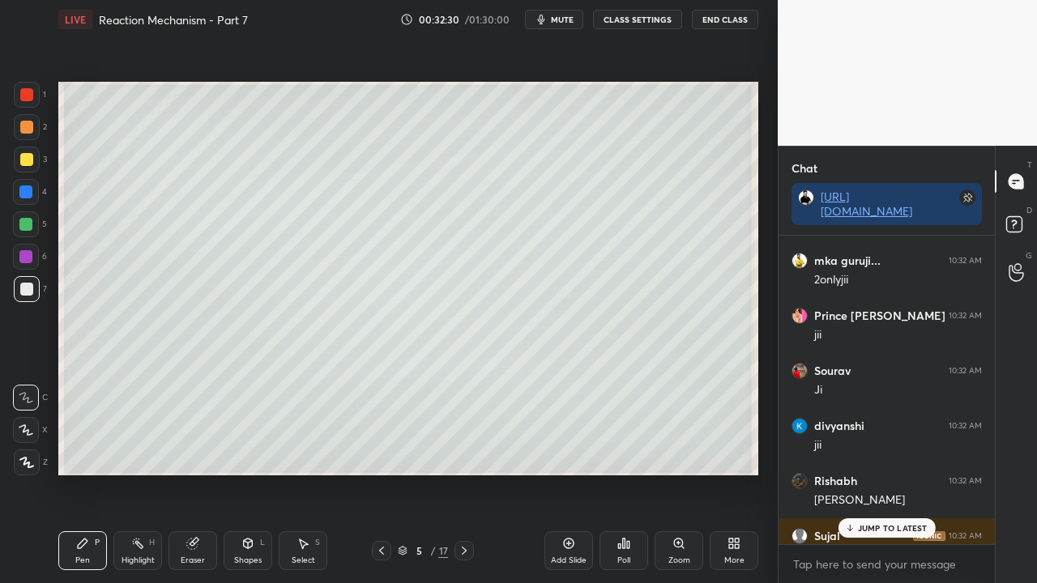
drag, startPoint x: 865, startPoint y: 528, endPoint x: 852, endPoint y: 533, distance: 14.2
click at [865, 473] on p "JUMP TO LATEST" at bounding box center [893, 528] width 70 height 10
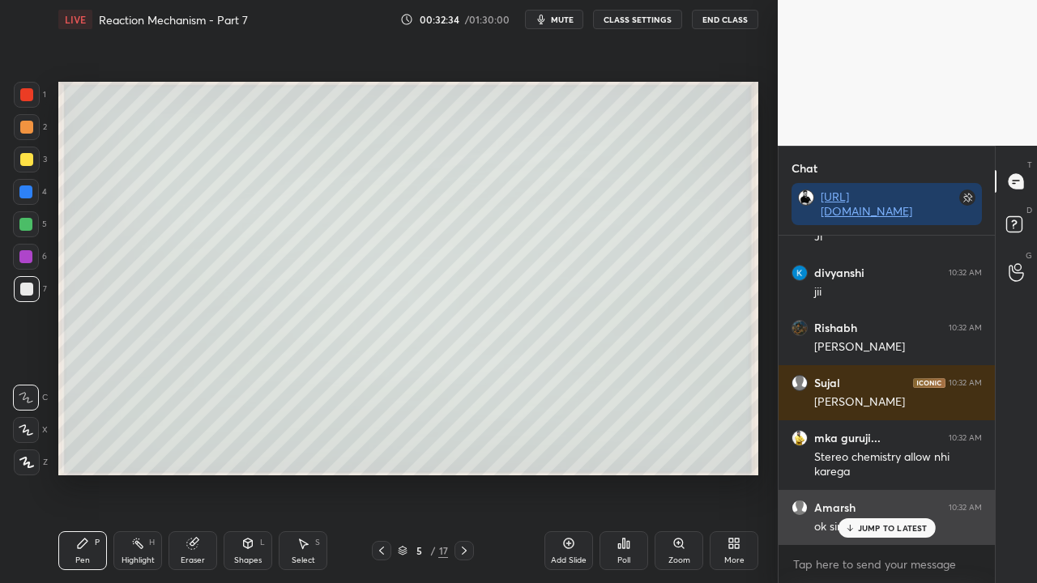
click at [872, 473] on p "JUMP TO LATEST" at bounding box center [893, 528] width 70 height 10
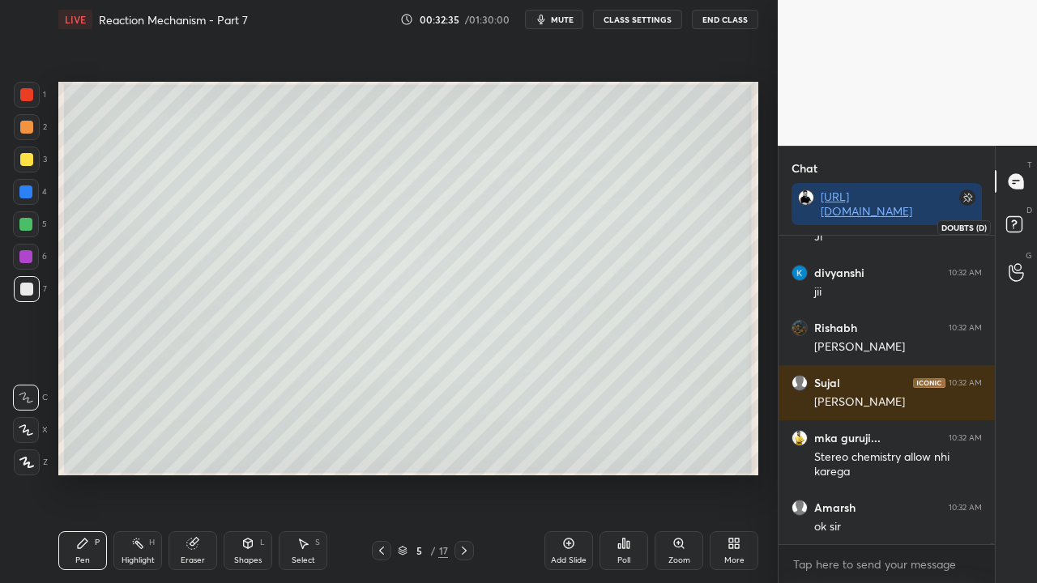
click at [1023, 216] on icon at bounding box center [1016, 226] width 29 height 29
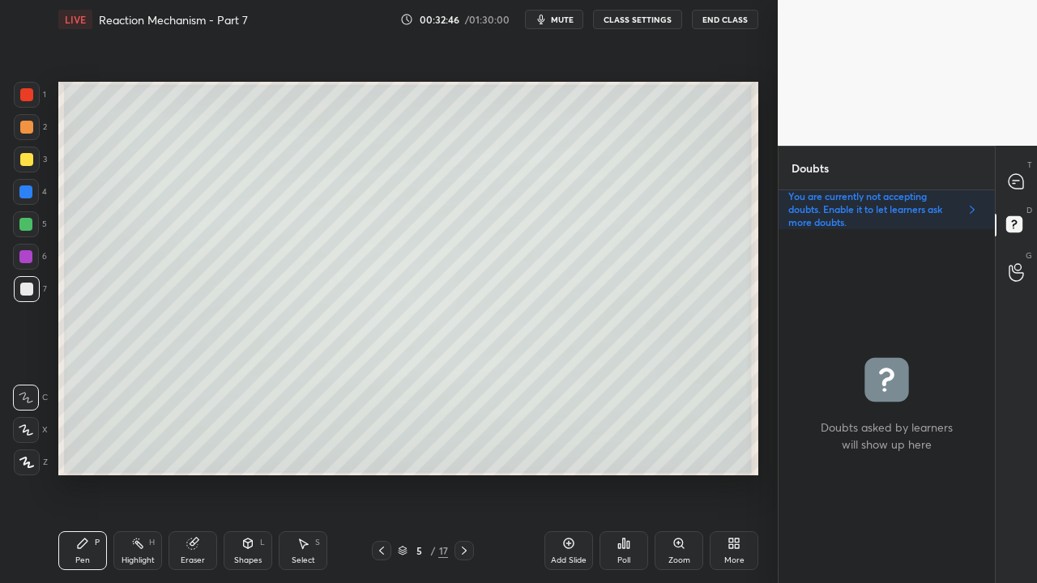
click at [22, 160] on div at bounding box center [26, 159] width 13 height 13
click at [1018, 180] on icon at bounding box center [1016, 181] width 17 height 17
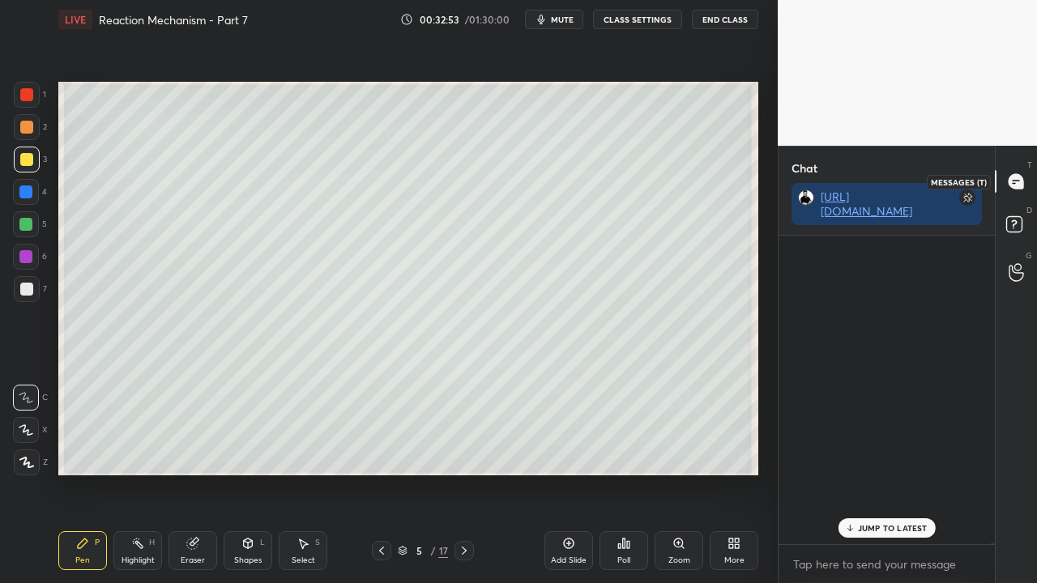
scroll to position [304, 211]
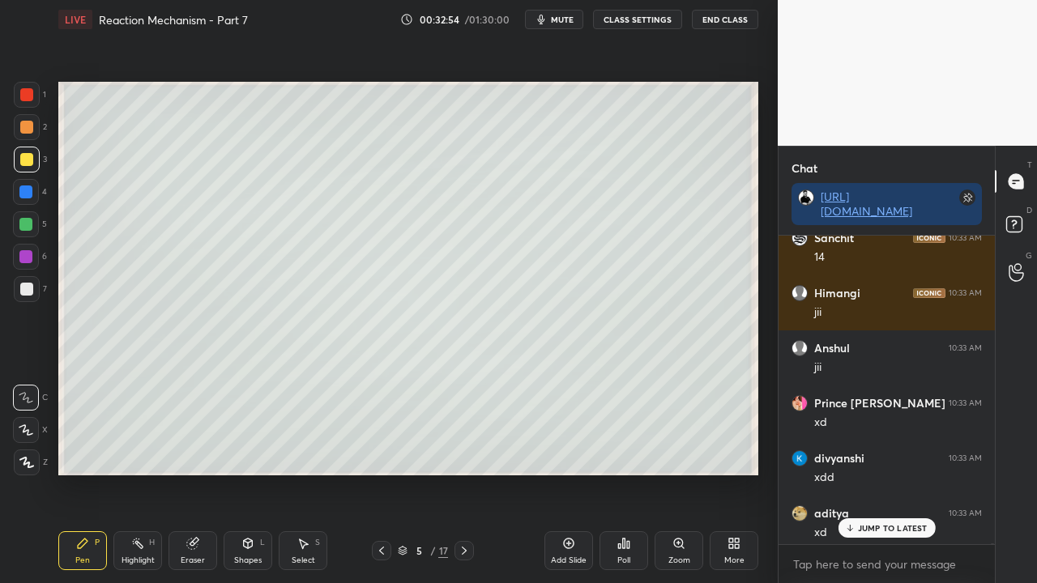
click at [869, 473] on p "JUMP TO LATEST" at bounding box center [893, 528] width 70 height 10
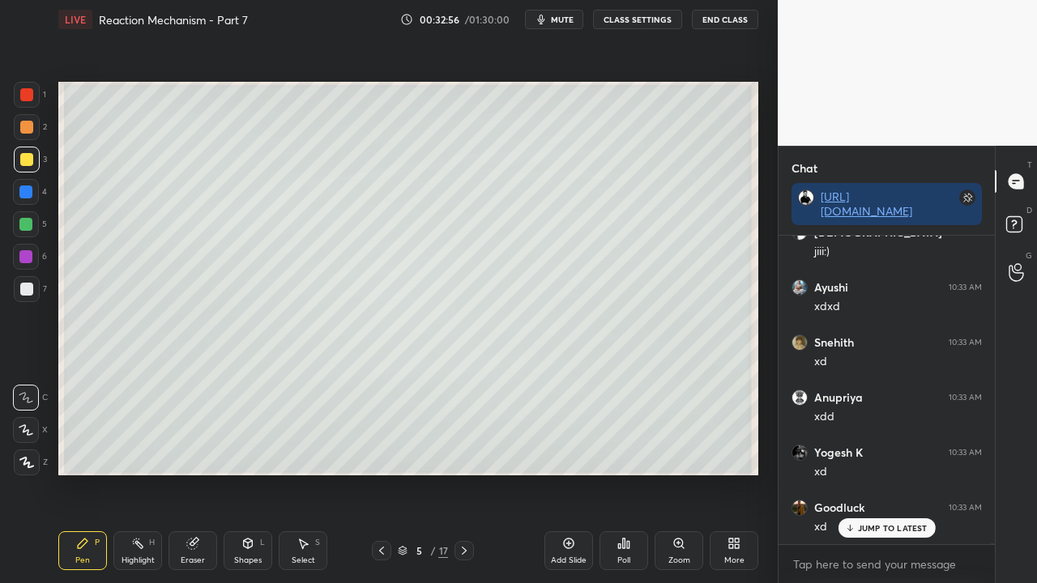
scroll to position [118895, 0]
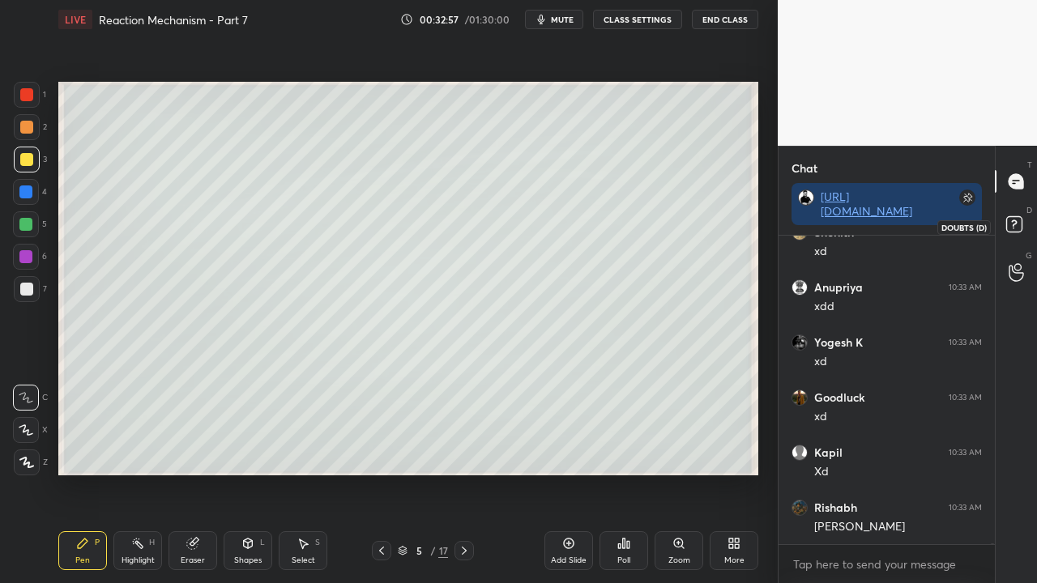
click at [1019, 229] on rect at bounding box center [1013, 224] width 15 height 15
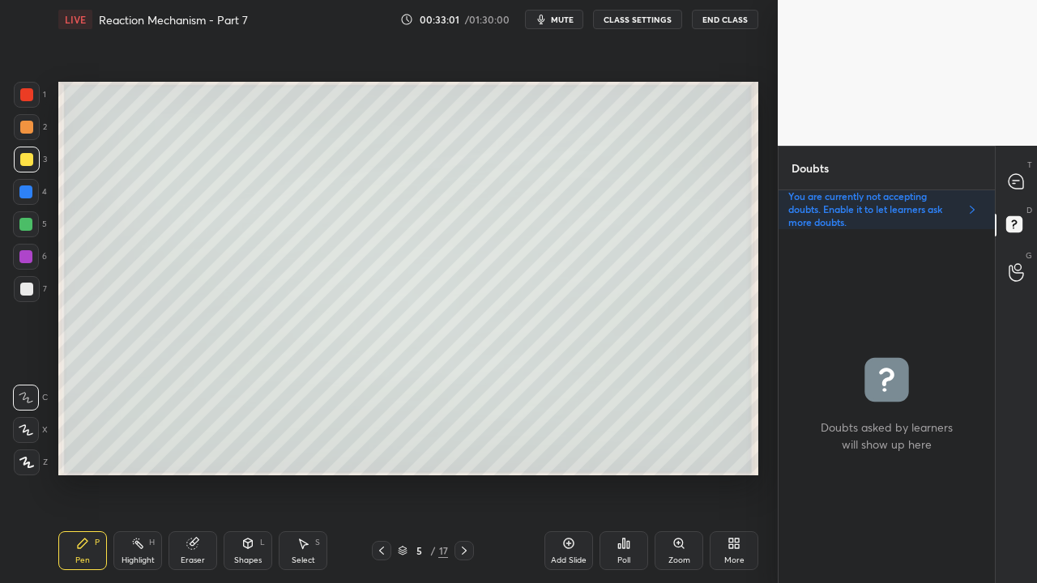
click at [29, 290] on div at bounding box center [26, 289] width 13 height 13
click at [1021, 188] on icon at bounding box center [1016, 181] width 15 height 15
type textarea "x"
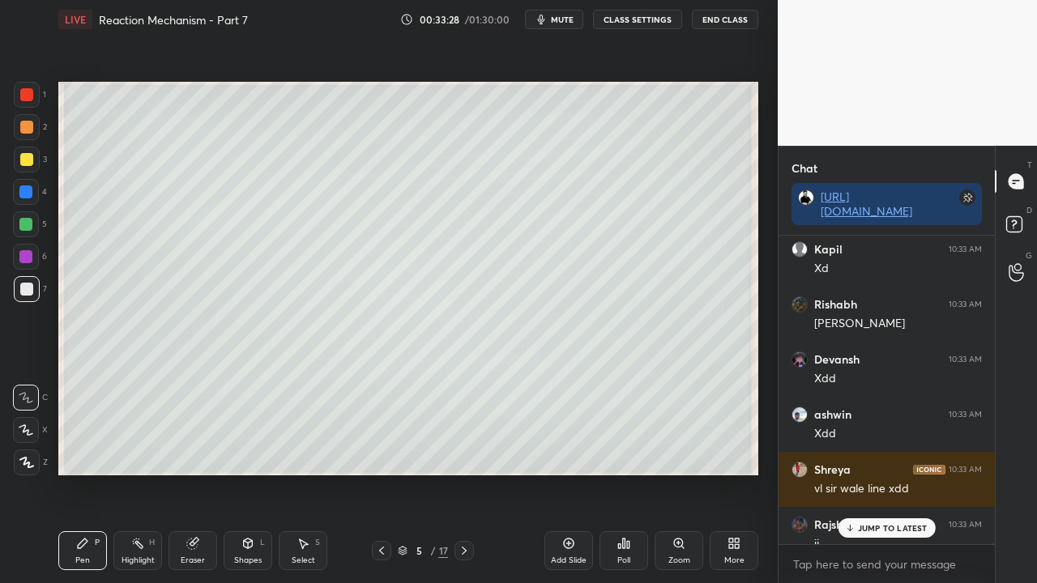
scroll to position [304, 211]
click at [886, 473] on p "JUMP TO LATEST" at bounding box center [893, 528] width 70 height 10
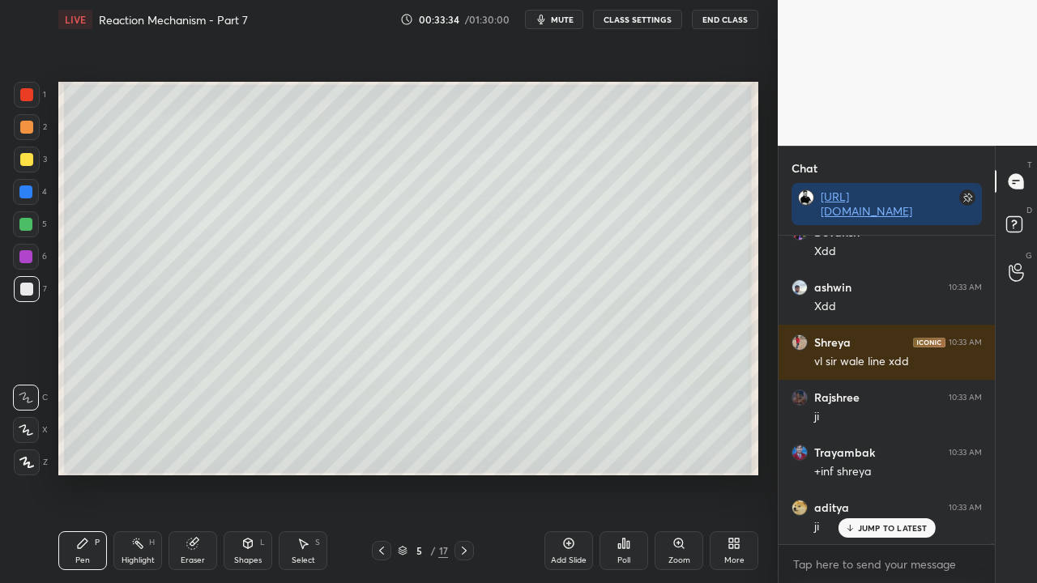
scroll to position [119281, 0]
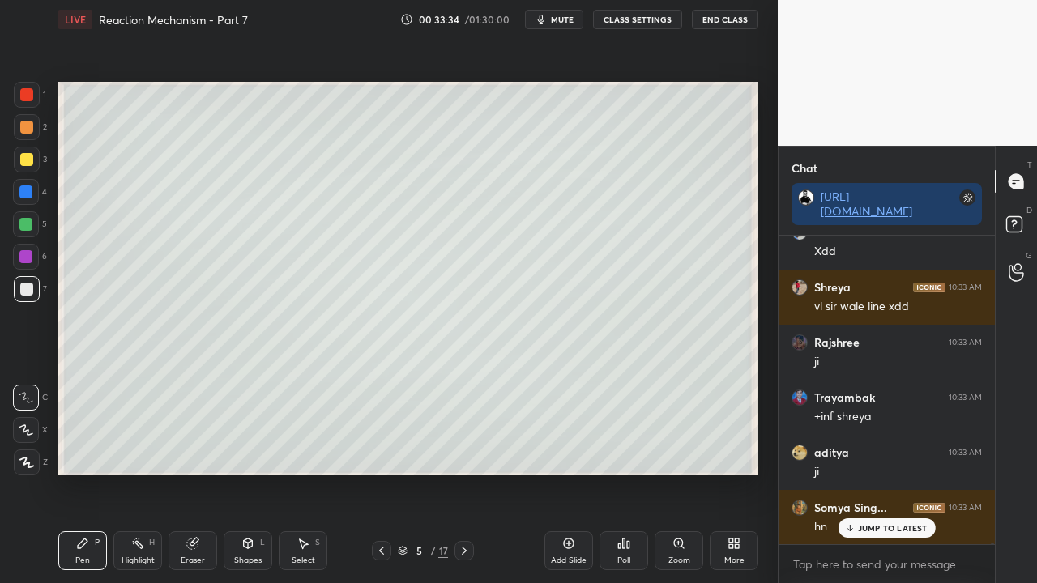
click at [23, 162] on div at bounding box center [26, 159] width 13 height 13
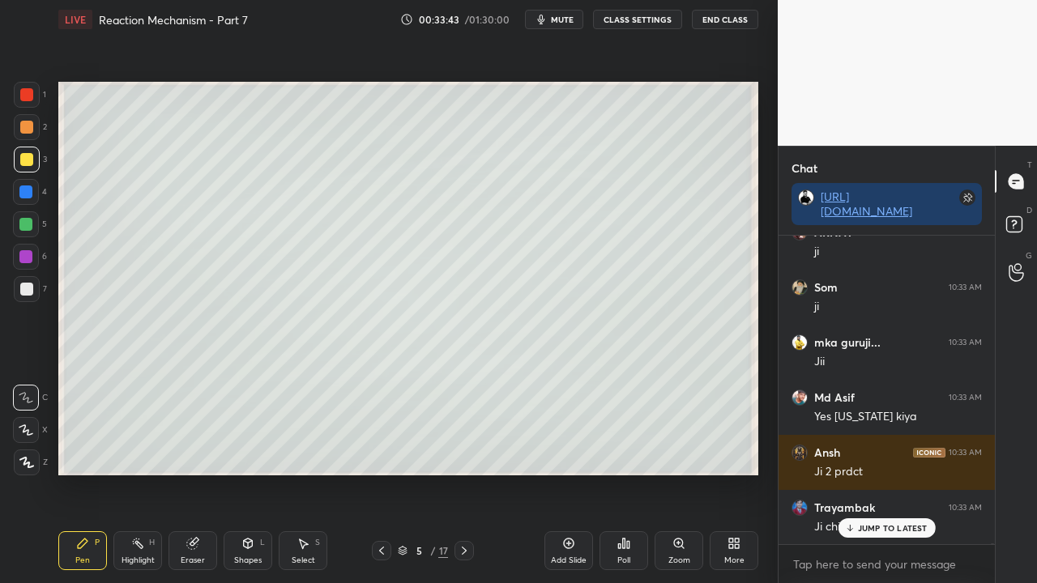
scroll to position [119721, 0]
click at [880, 473] on p "JUMP TO LATEST" at bounding box center [893, 528] width 70 height 10
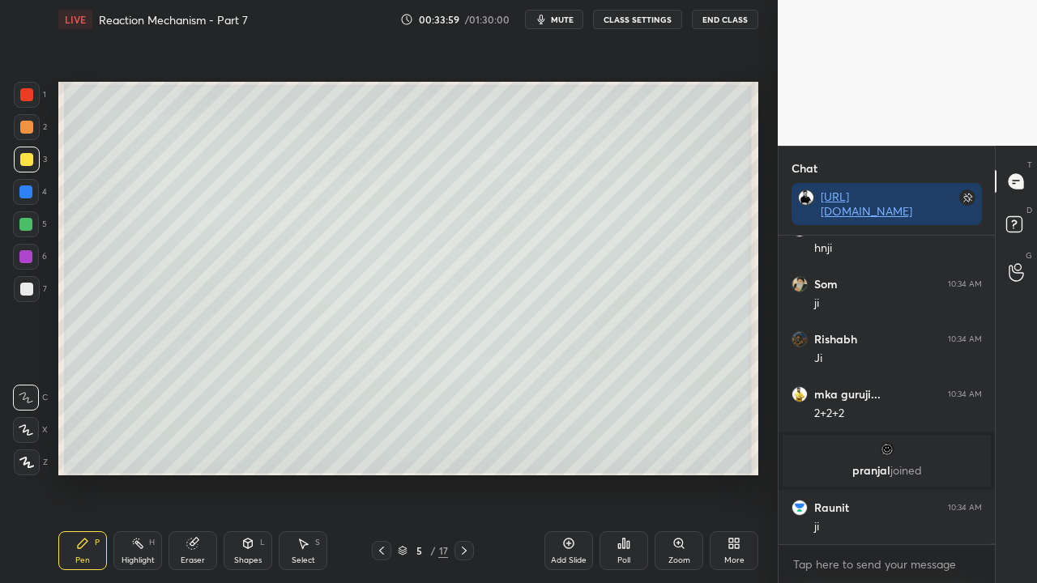
scroll to position [102459, 0]
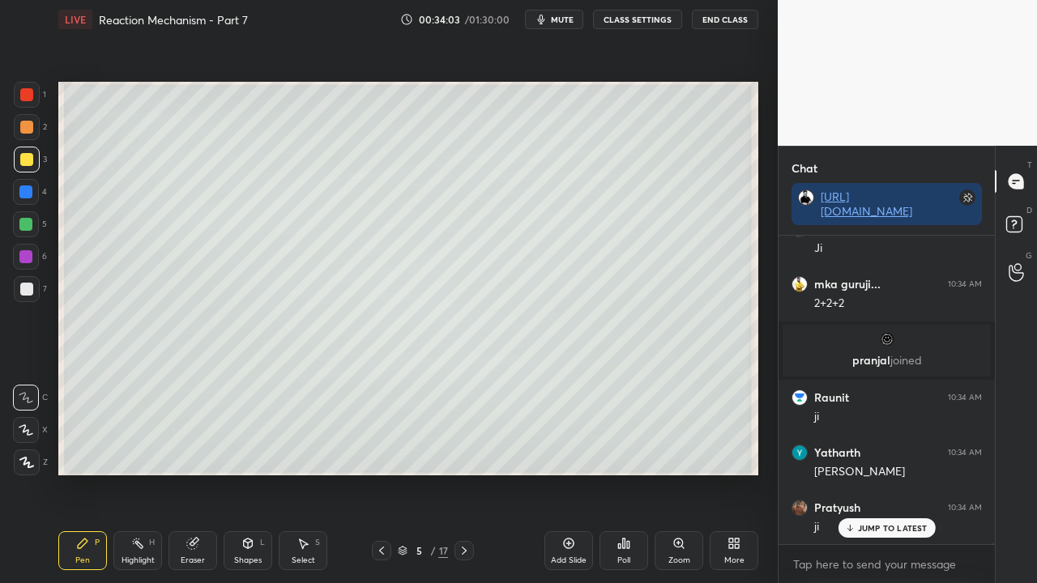
click at [626, 473] on icon at bounding box center [623, 543] width 13 height 13
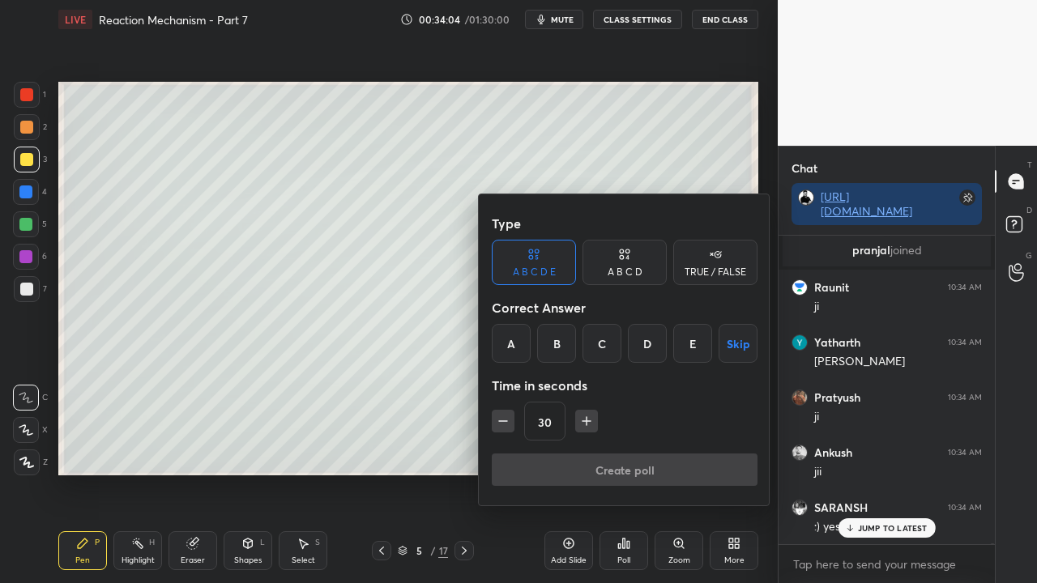
drag, startPoint x: 713, startPoint y: 268, endPoint x: 600, endPoint y: 319, distance: 123.7
click at [713, 271] on div "TRUE / FALSE" at bounding box center [716, 272] width 62 height 10
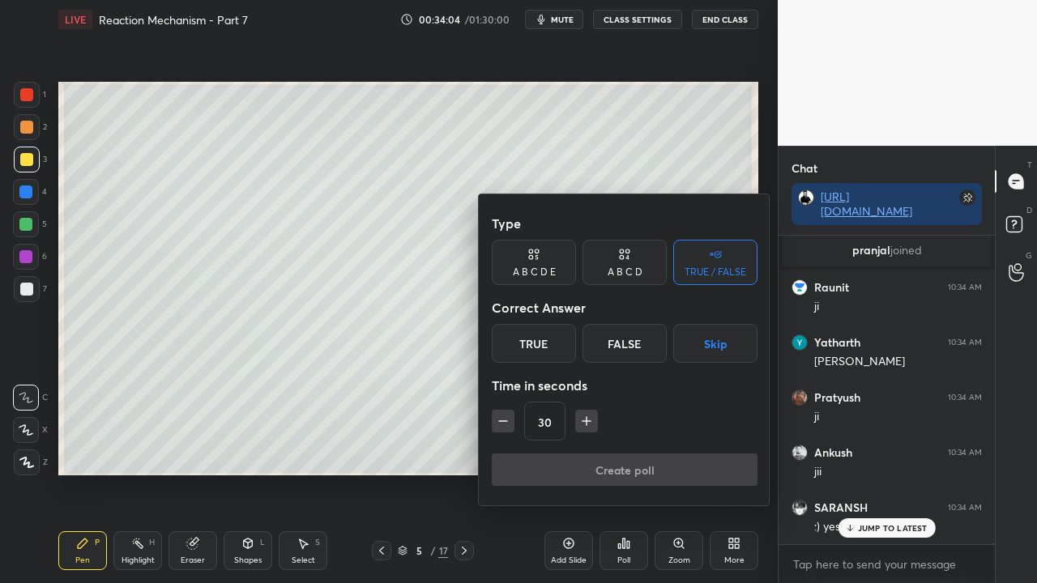
drag, startPoint x: 523, startPoint y: 336, endPoint x: 527, endPoint y: 399, distance: 62.5
click at [525, 337] on div "True" at bounding box center [534, 343] width 84 height 39
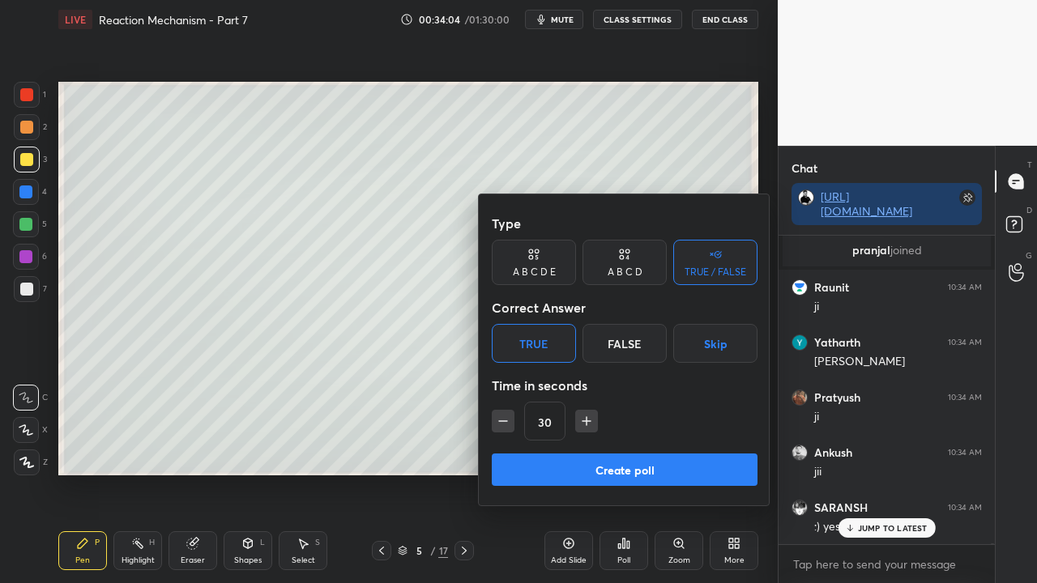
scroll to position [102789, 0]
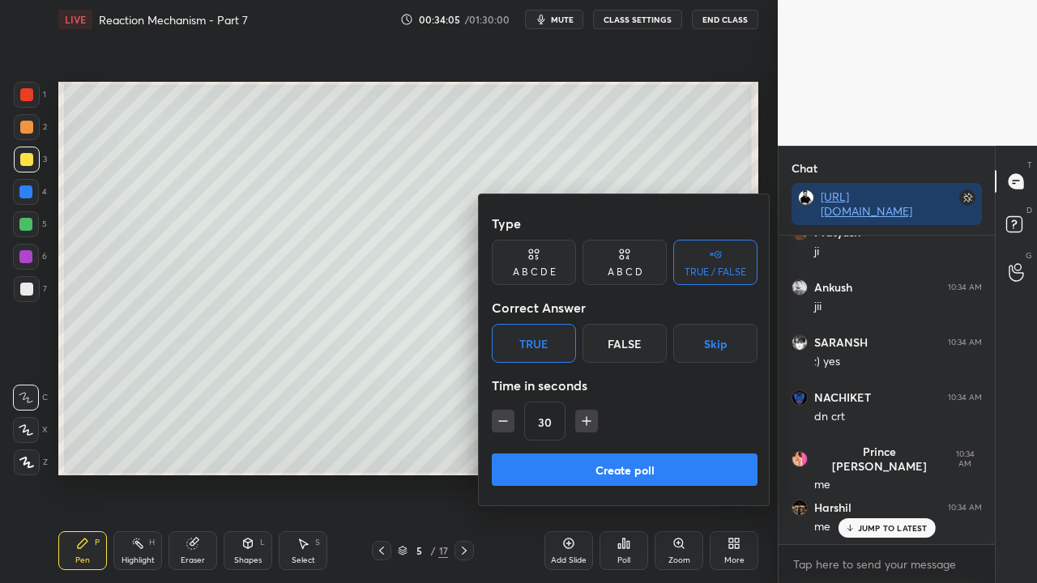
click at [502, 421] on icon "button" at bounding box center [503, 421] width 8 height 0
type input "15"
click at [548, 455] on button "Create poll" at bounding box center [625, 470] width 266 height 32
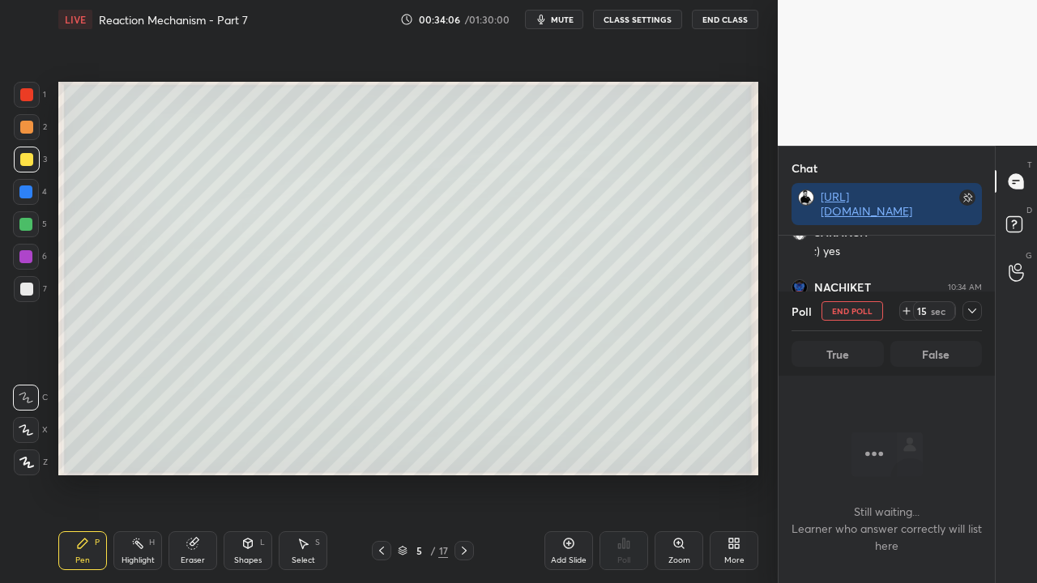
scroll to position [220, 211]
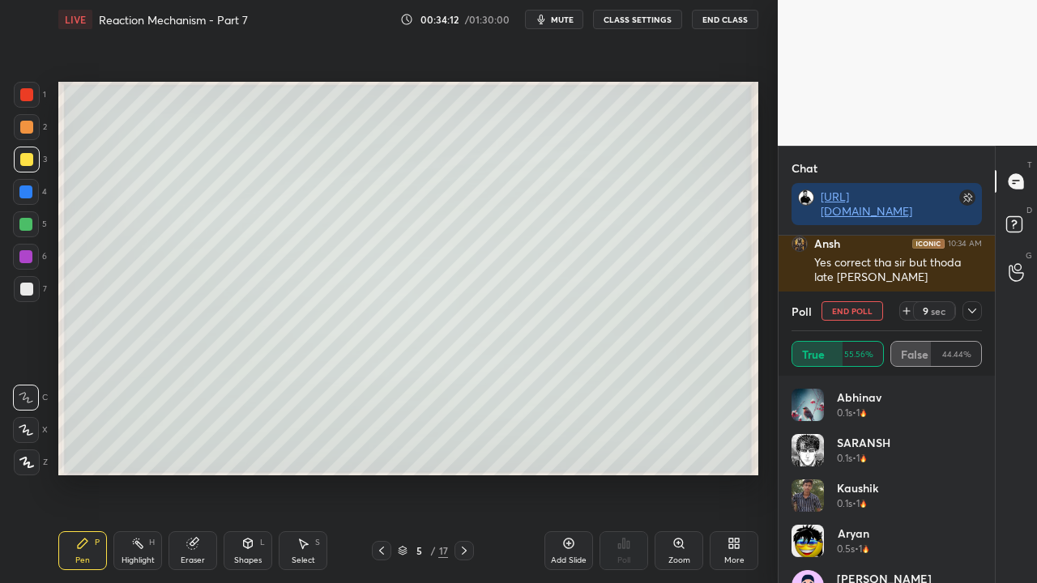
click at [972, 315] on icon at bounding box center [972, 311] width 13 height 13
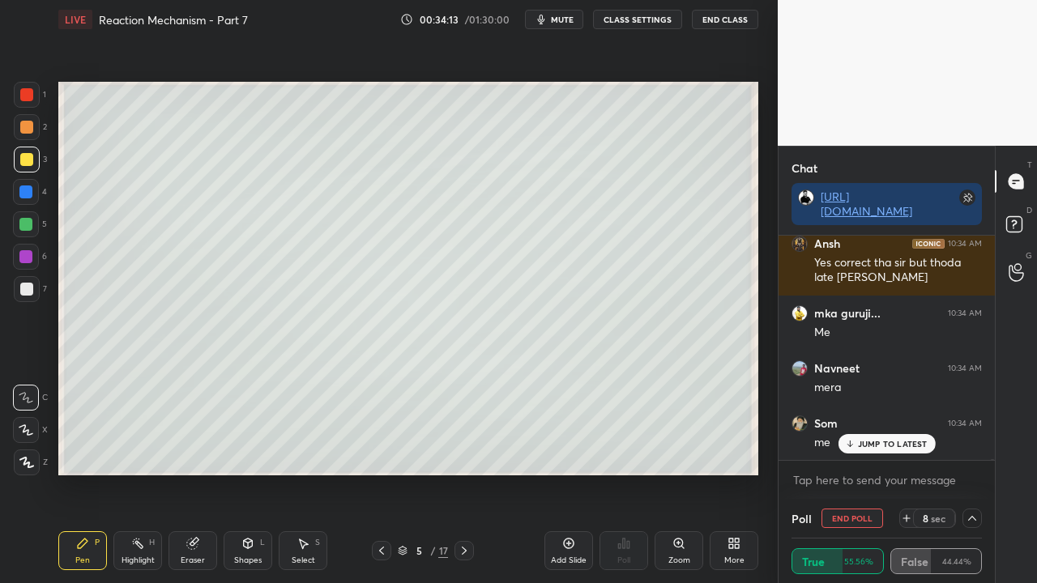
click at [903, 446] on p "JUMP TO LATEST" at bounding box center [893, 444] width 70 height 10
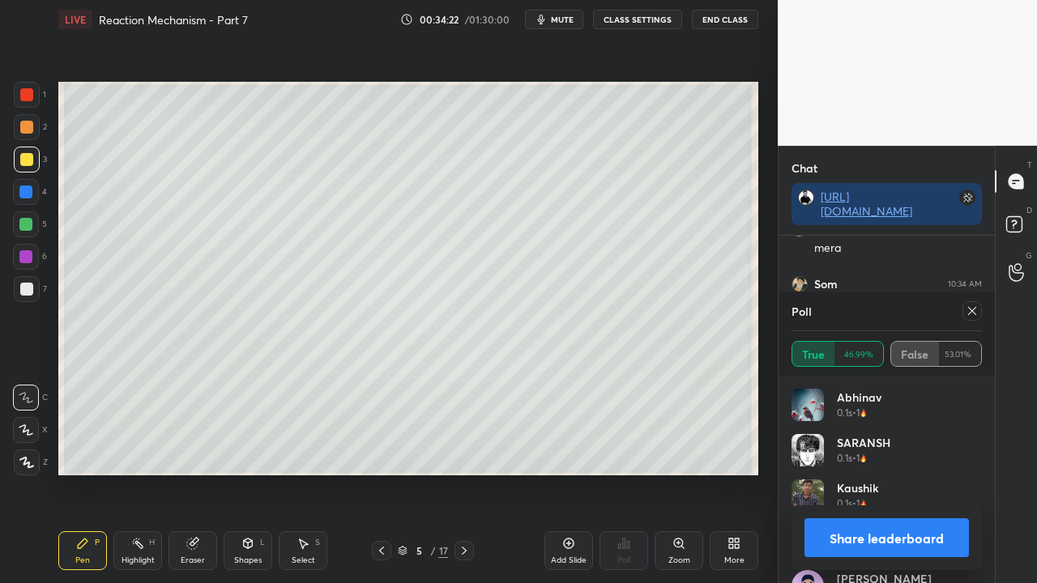
click at [977, 313] on icon at bounding box center [972, 311] width 13 height 13
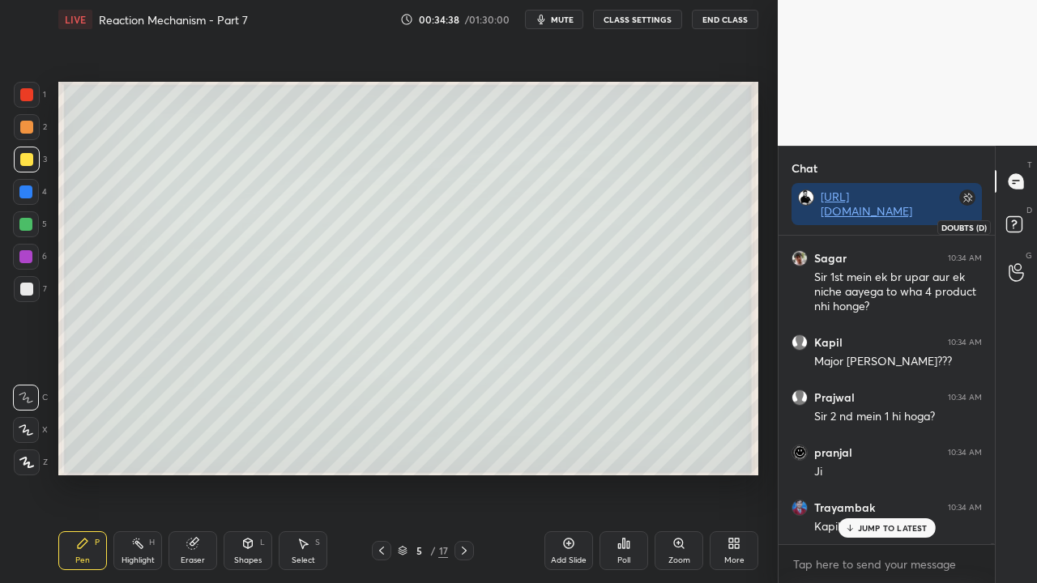
click at [1020, 224] on rect at bounding box center [1013, 224] width 15 height 15
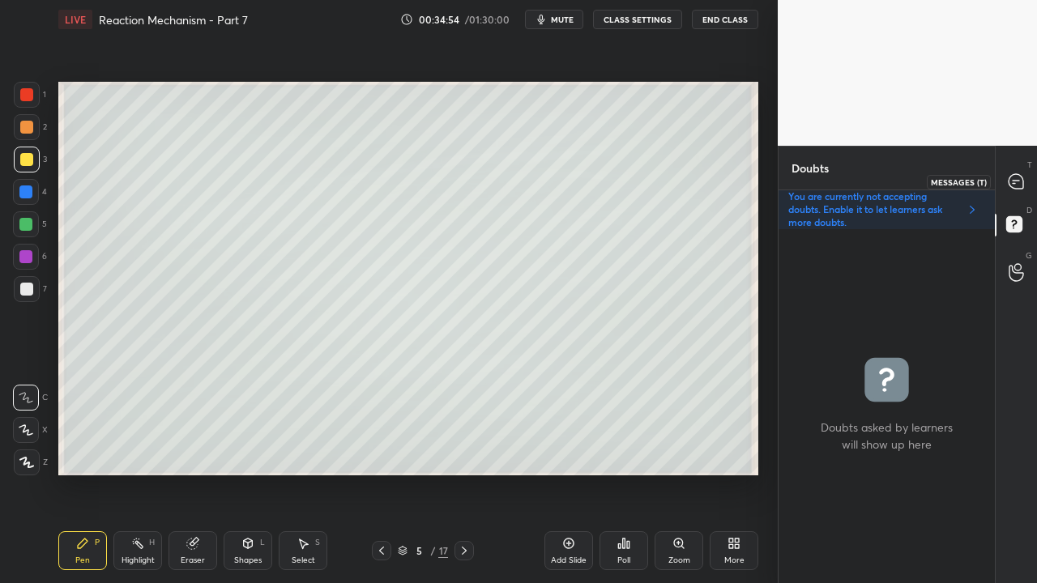
click at [1029, 185] on div at bounding box center [1017, 181] width 32 height 29
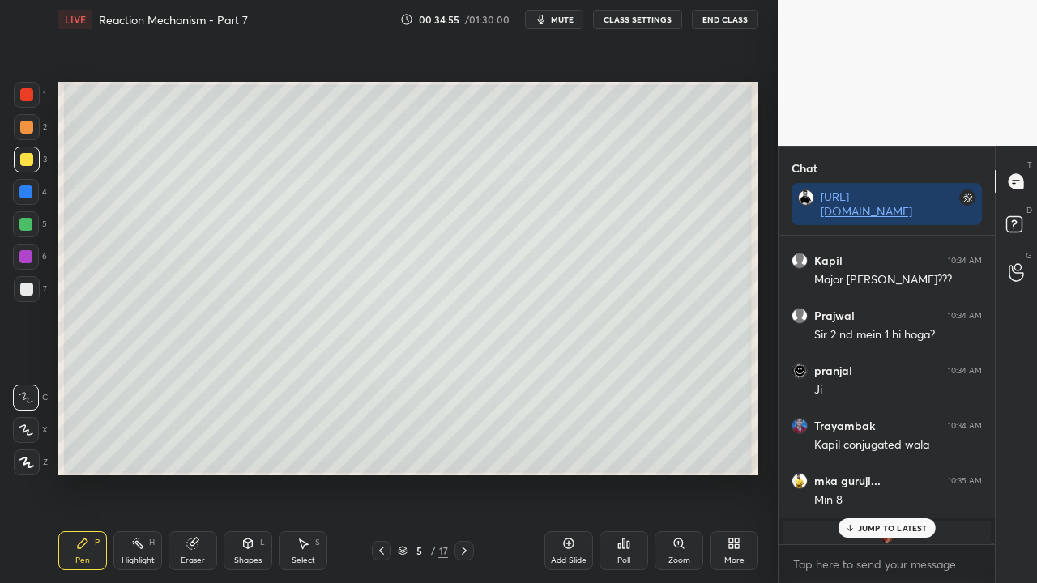
click at [888, 473] on p "JUMP TO LATEST" at bounding box center [893, 528] width 70 height 10
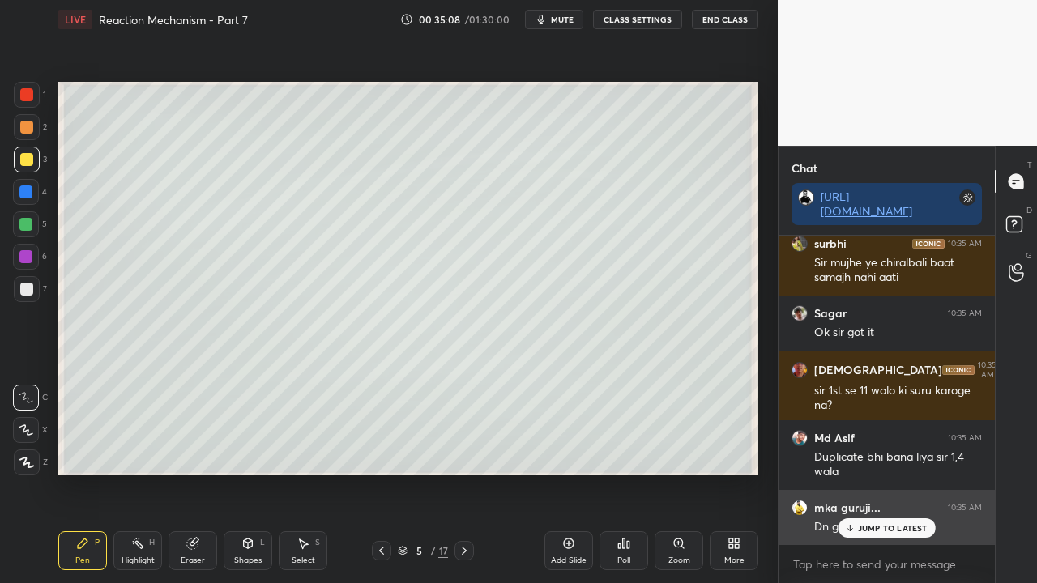
drag, startPoint x: 877, startPoint y: 528, endPoint x: 853, endPoint y: 537, distance: 25.1
click at [875, 473] on p "JUMP TO LATEST" at bounding box center [893, 528] width 70 height 10
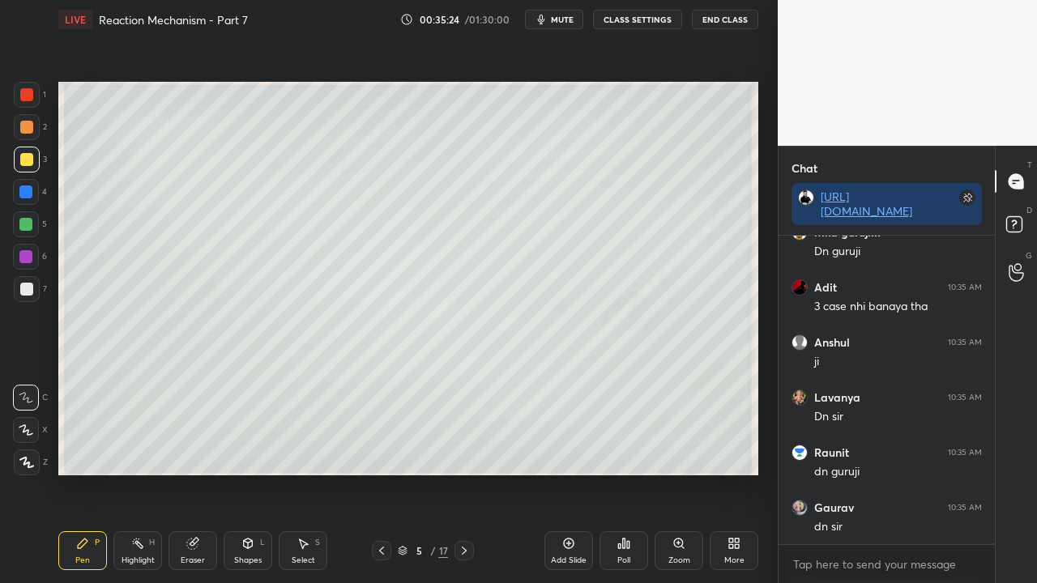
scroll to position [104906, 0]
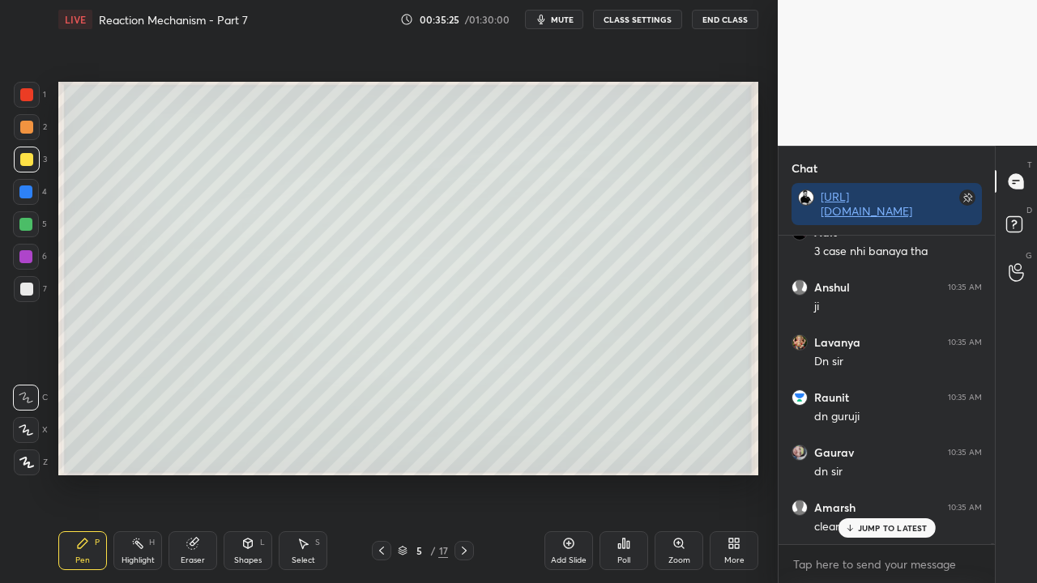
drag, startPoint x: 891, startPoint y: 525, endPoint x: 822, endPoint y: 545, distance: 71.8
click at [888, 473] on p "JUMP TO LATEST" at bounding box center [893, 528] width 70 height 10
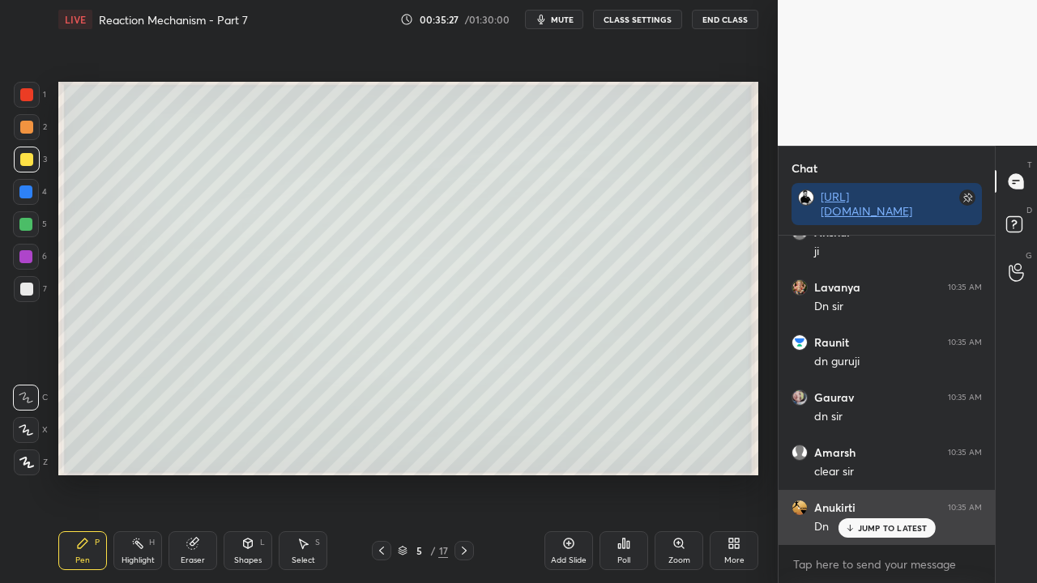
click at [870, 473] on p "JUMP TO LATEST" at bounding box center [893, 528] width 70 height 10
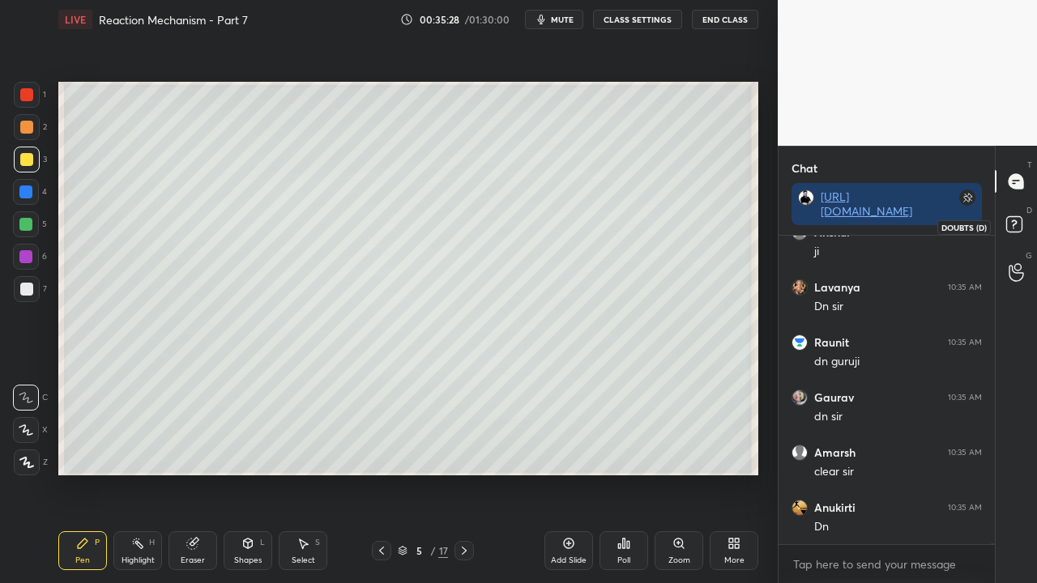
drag, startPoint x: 1011, startPoint y: 222, endPoint x: 1002, endPoint y: 225, distance: 9.5
click at [1012, 223] on icon at bounding box center [1016, 226] width 29 height 29
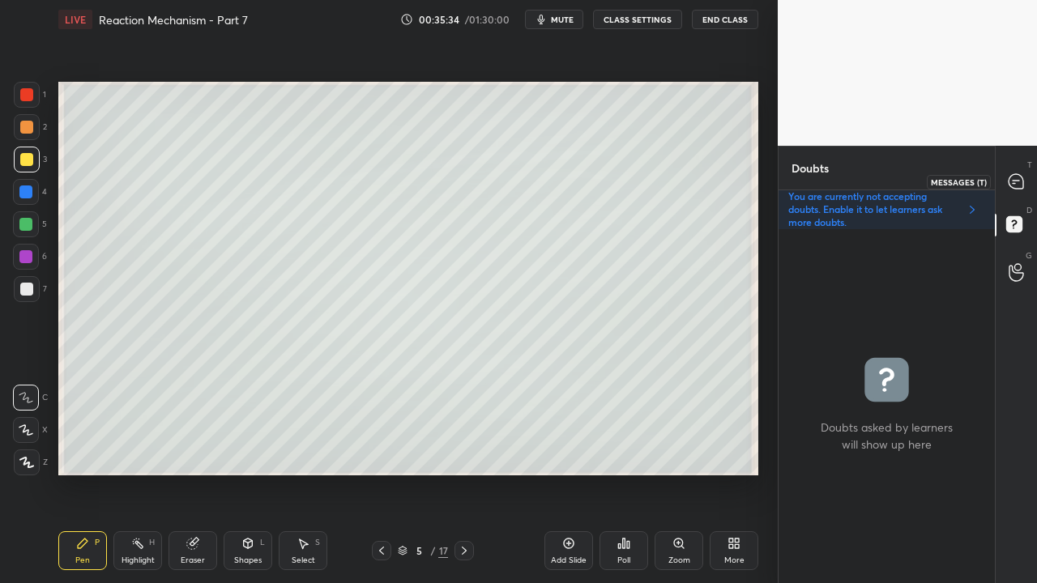
click at [1027, 181] on div at bounding box center [1017, 181] width 32 height 29
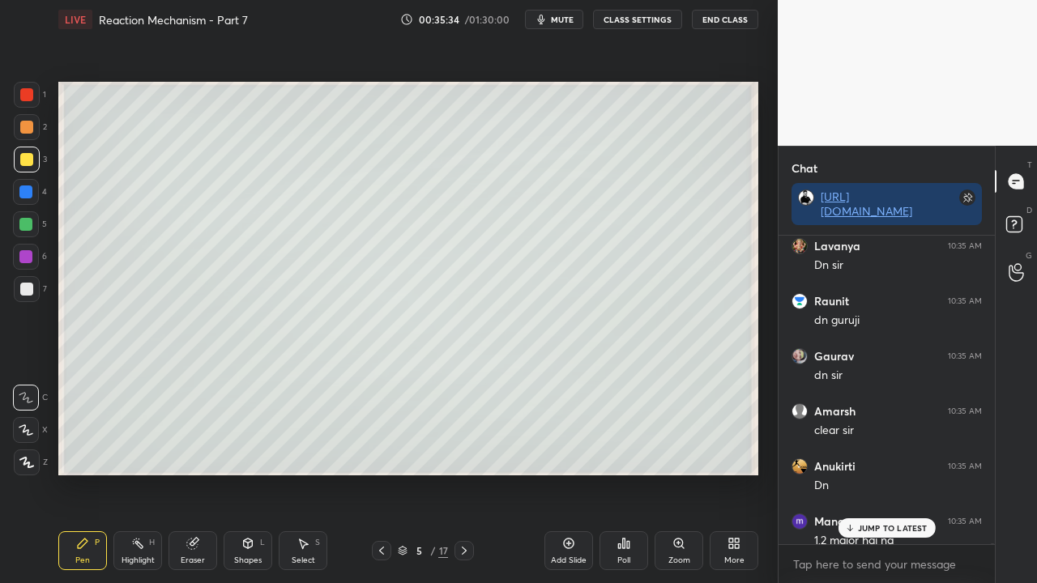
scroll to position [304, 211]
drag, startPoint x: 865, startPoint y: 526, endPoint x: 853, endPoint y: 532, distance: 13.4
click at [866, 473] on p "JUMP TO LATEST" at bounding box center [893, 528] width 70 height 10
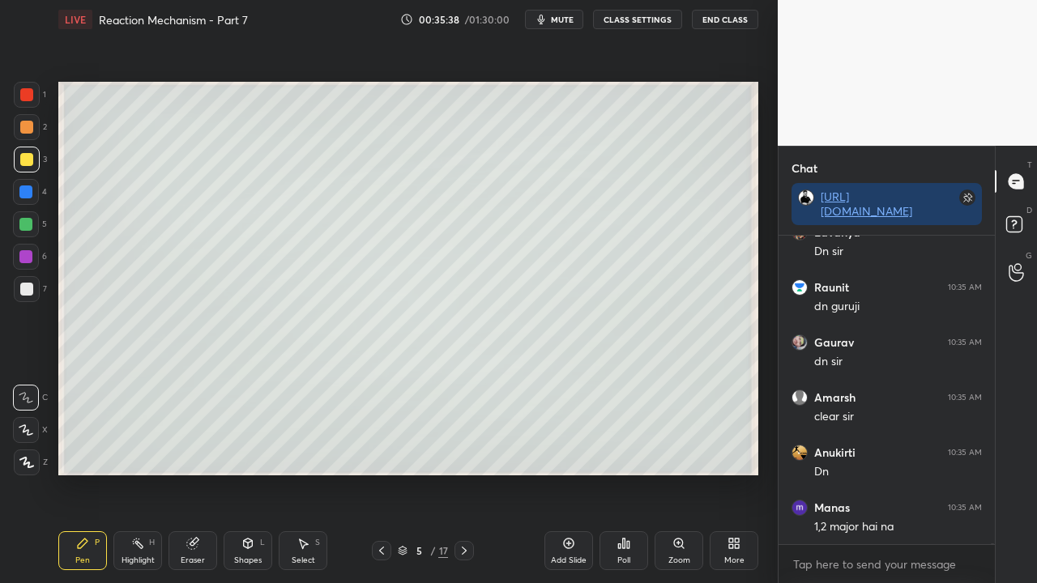
click at [1025, 212] on div "D Doubts (D)" at bounding box center [1016, 226] width 41 height 45
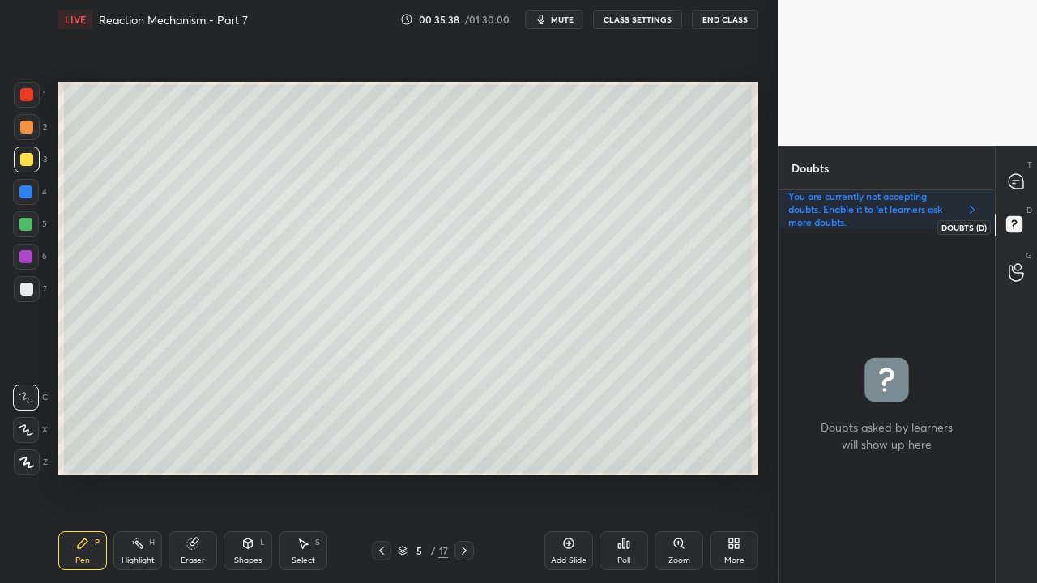
scroll to position [349, 211]
click at [1029, 182] on div at bounding box center [1017, 181] width 32 height 29
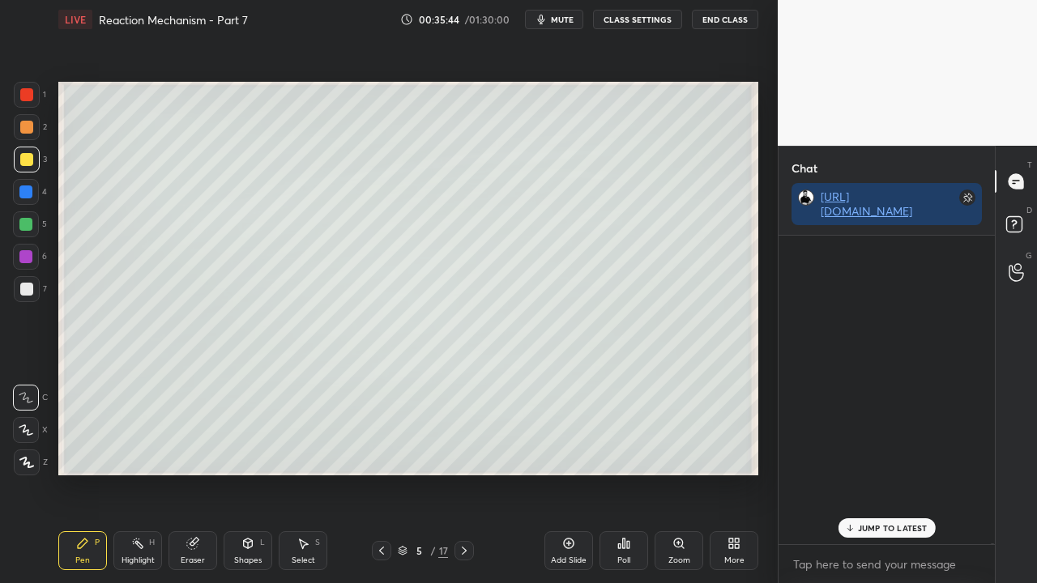
scroll to position [304, 211]
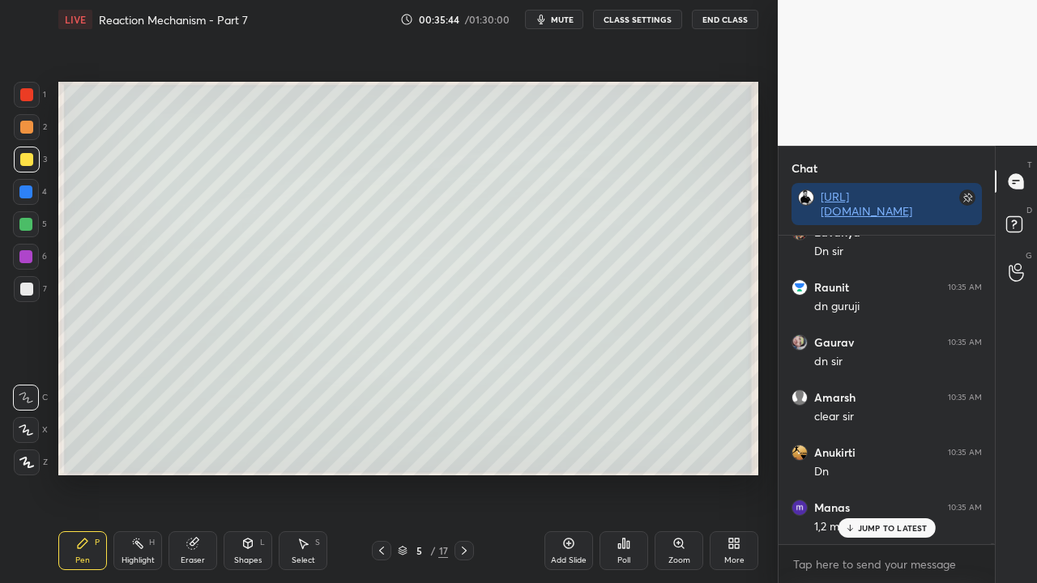
click at [871, 473] on p "JUMP TO LATEST" at bounding box center [893, 528] width 70 height 10
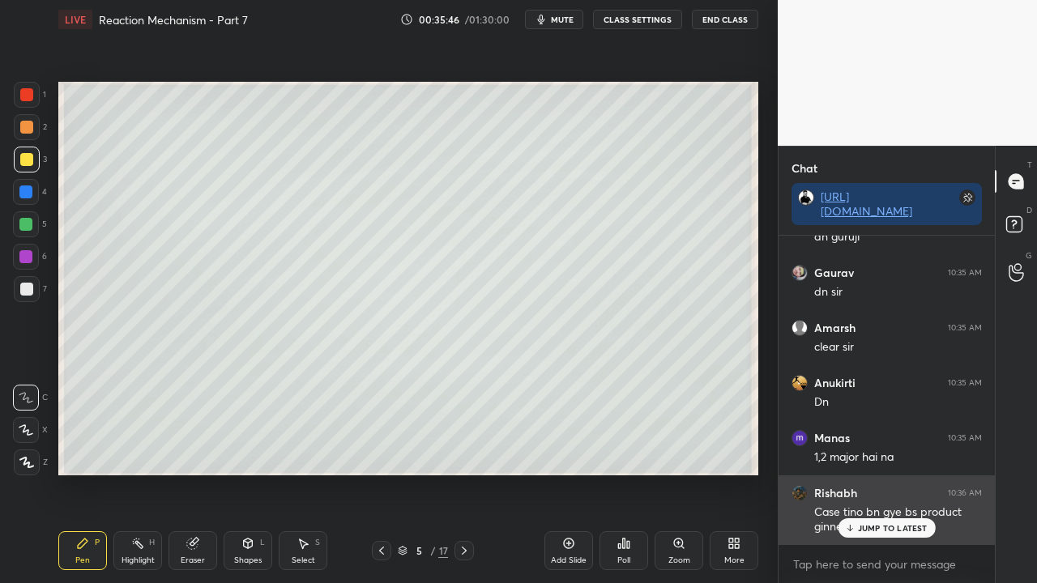
click at [884, 473] on p "JUMP TO LATEST" at bounding box center [893, 528] width 70 height 10
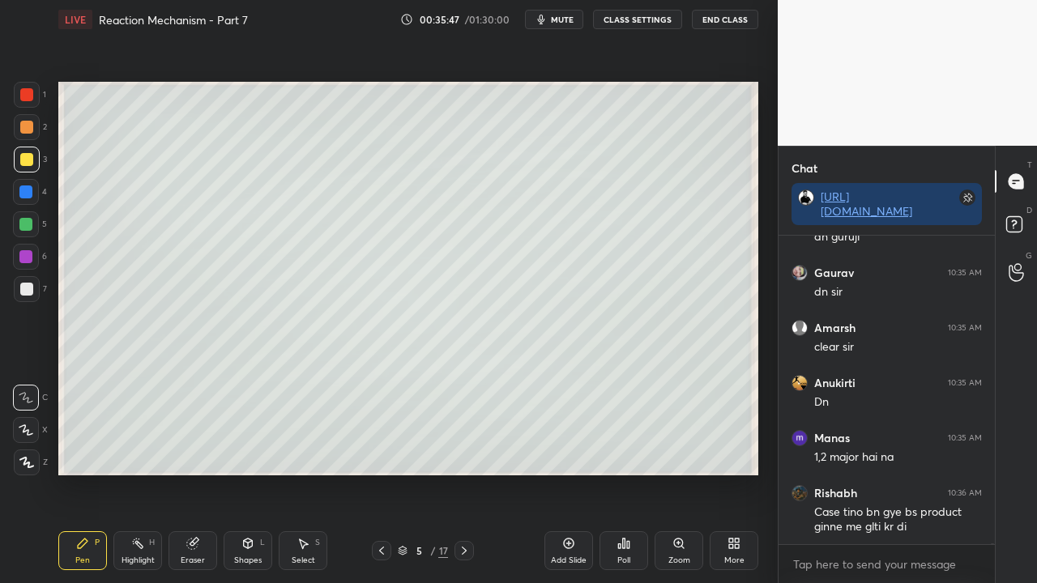
click at [1032, 222] on div at bounding box center [1017, 226] width 32 height 29
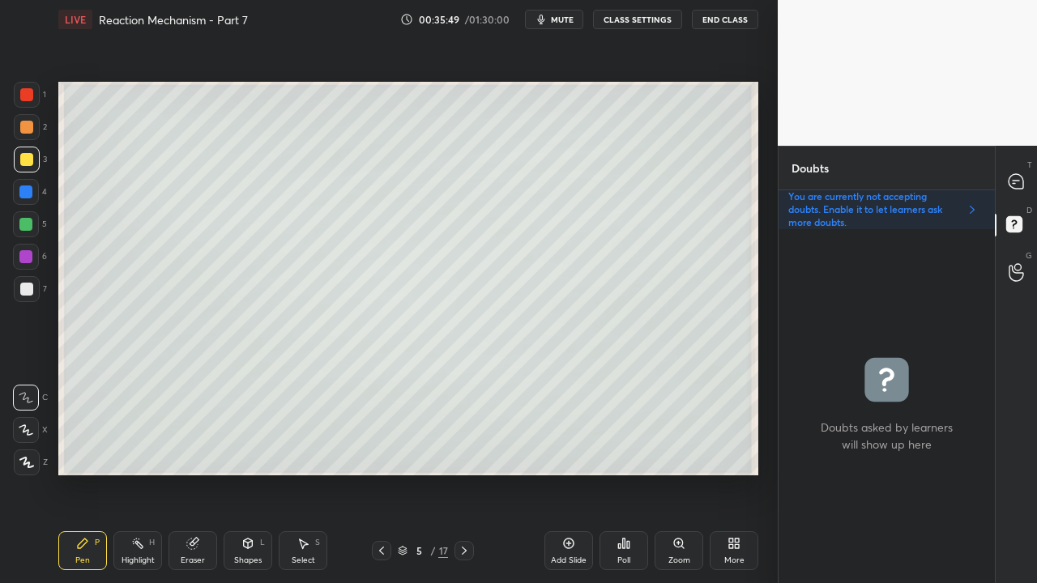
click at [467, 473] on icon at bounding box center [464, 551] width 13 height 13
click at [24, 153] on div at bounding box center [26, 159] width 13 height 13
click at [28, 122] on div at bounding box center [26, 127] width 13 height 13
click at [1028, 170] on div at bounding box center [1017, 181] width 32 height 29
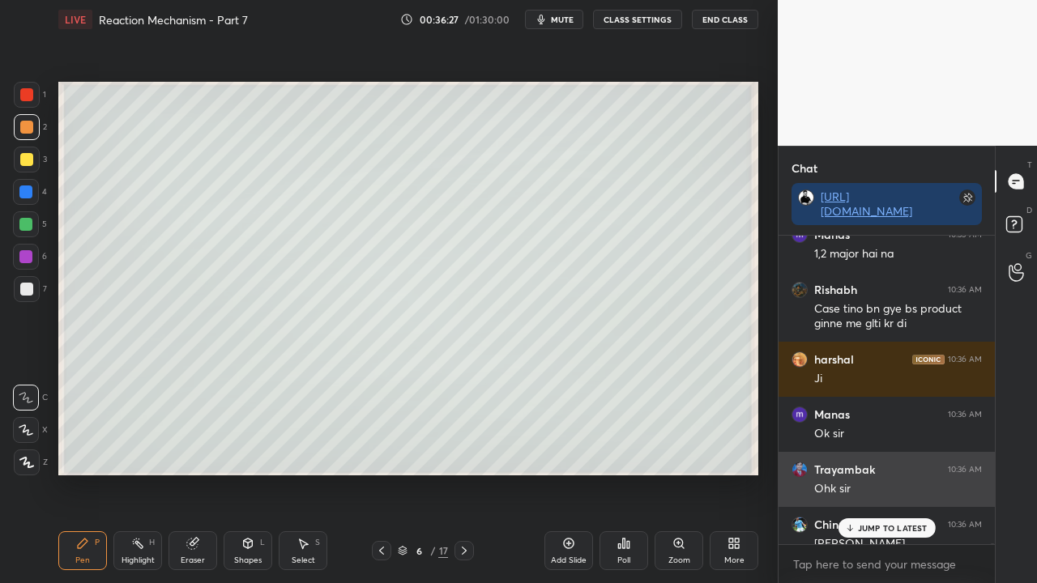
scroll to position [304, 211]
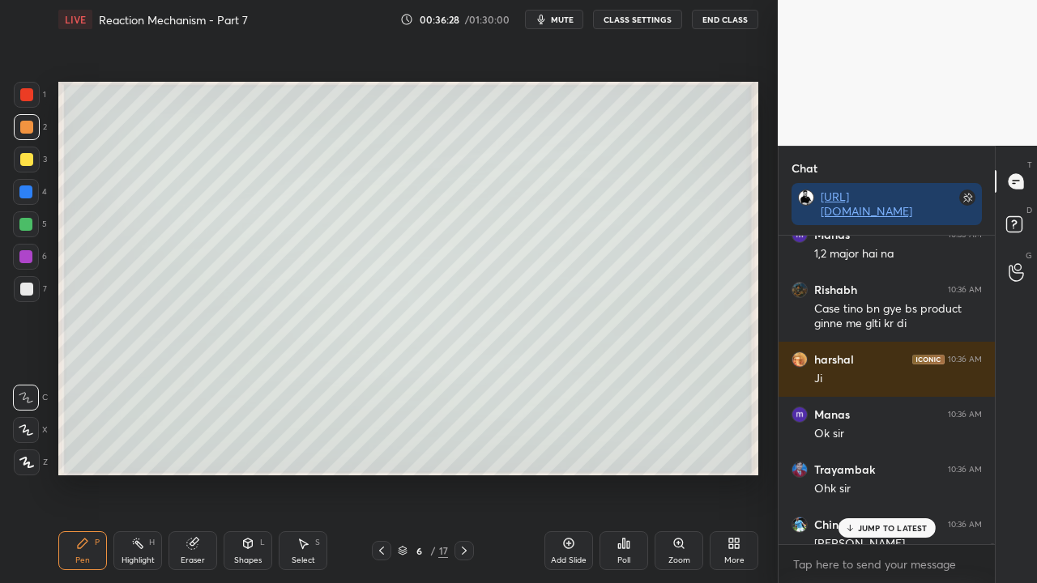
click at [883, 473] on p "JUMP TO LATEST" at bounding box center [893, 528] width 70 height 10
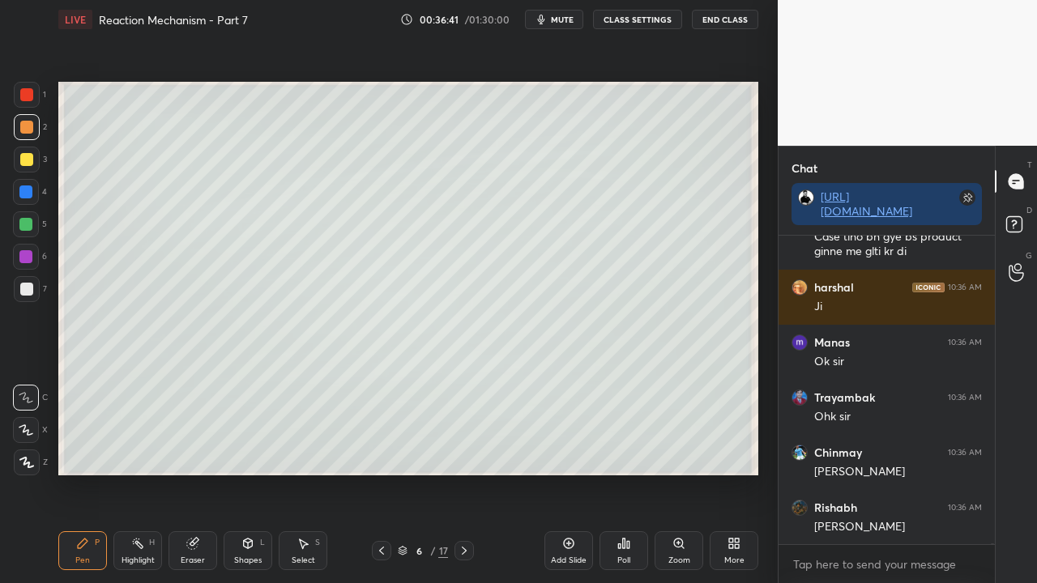
click at [14, 152] on div at bounding box center [27, 160] width 26 height 26
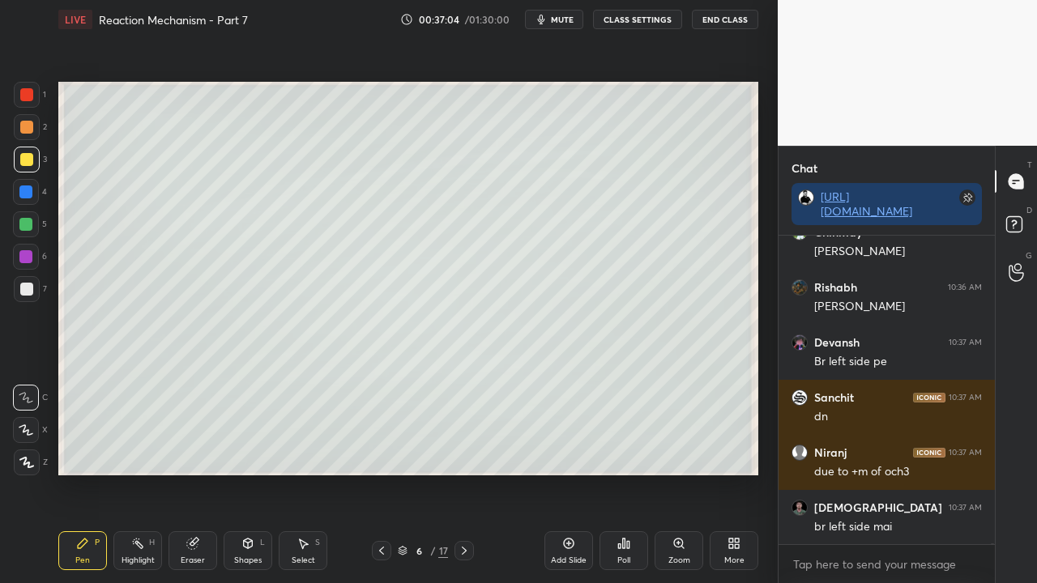
scroll to position [105637, 0]
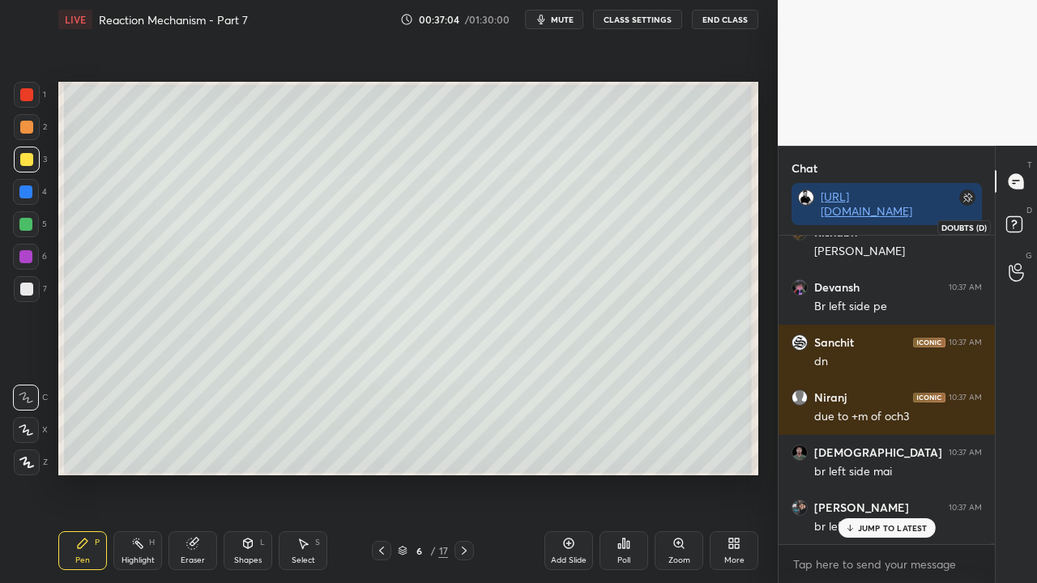
click at [1023, 226] on icon at bounding box center [1016, 226] width 29 height 29
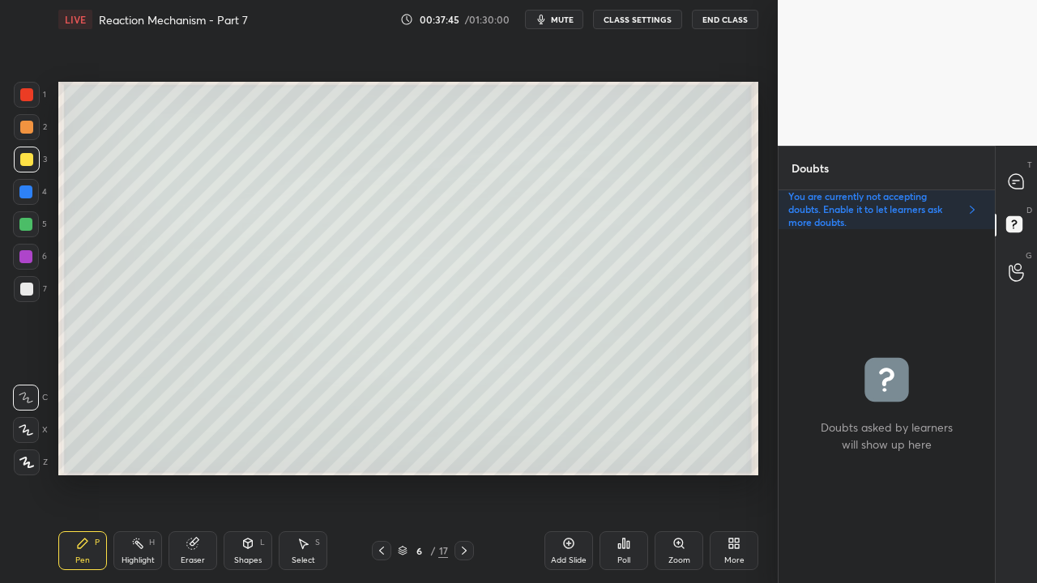
click at [1027, 182] on div at bounding box center [1017, 181] width 32 height 29
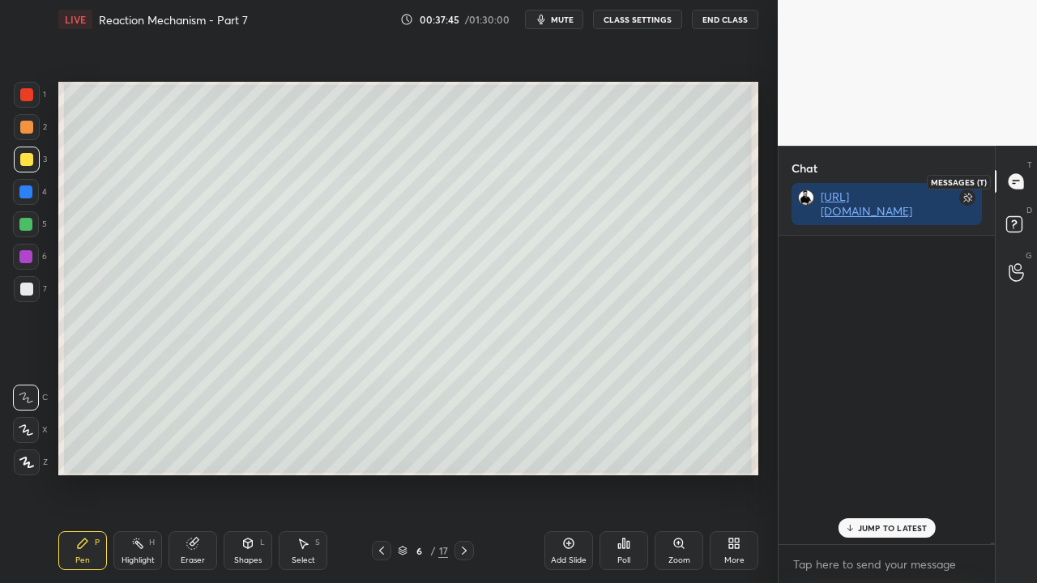
scroll to position [304, 211]
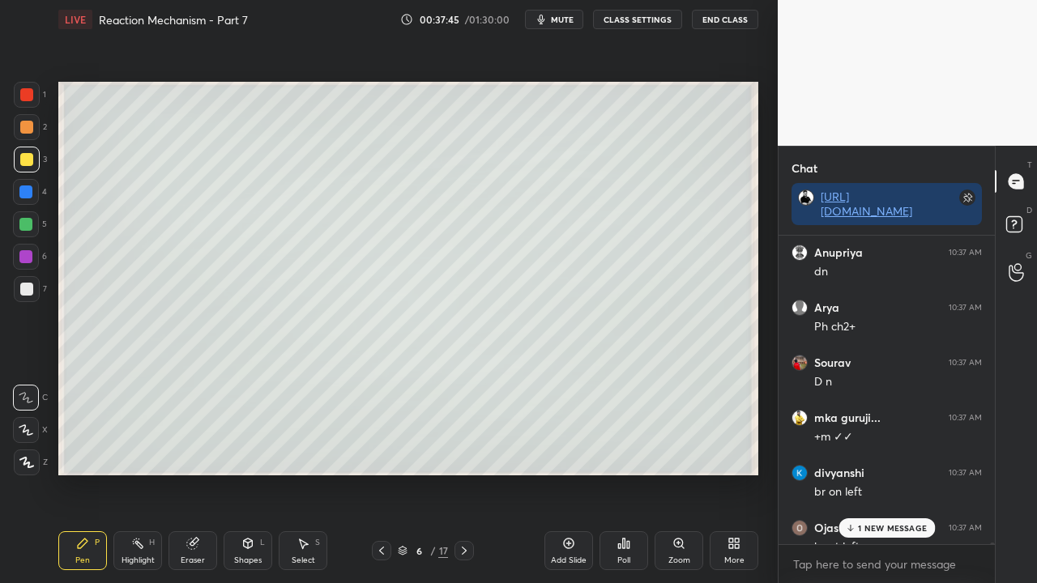
click at [865, 473] on div "1 NEW MESSAGE" at bounding box center [887, 528] width 96 height 19
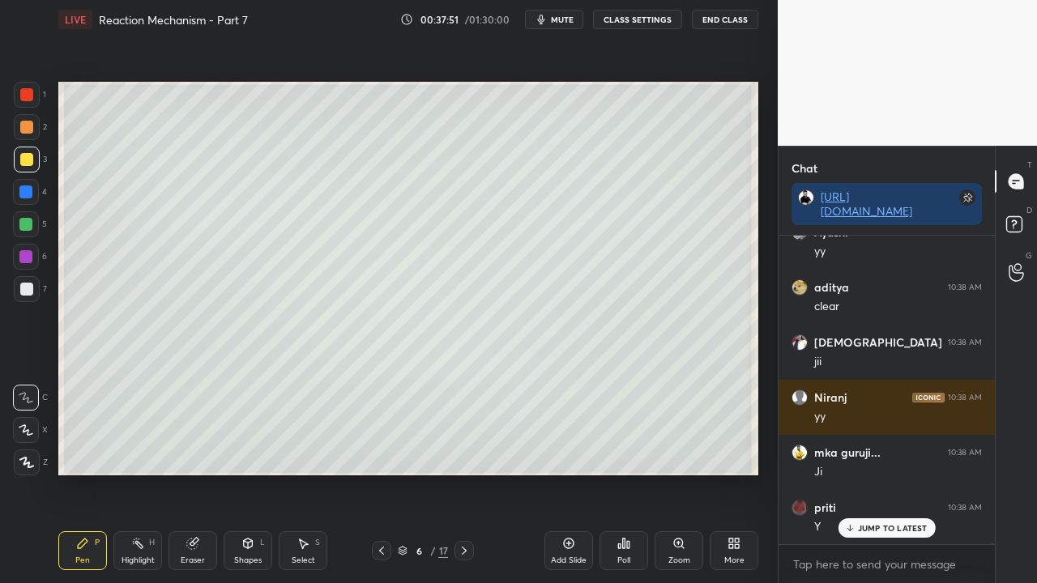
scroll to position [107014, 0]
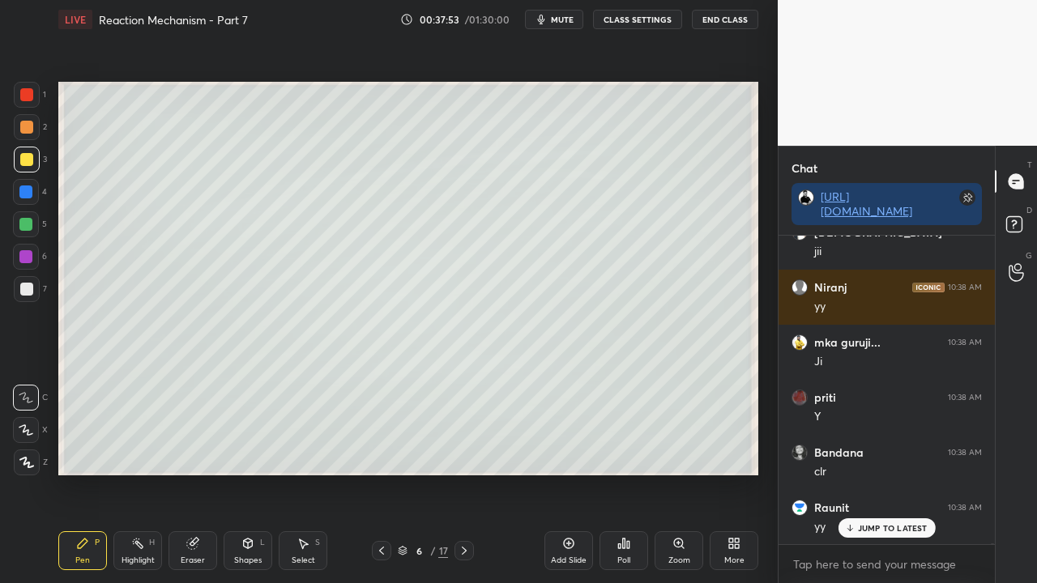
click at [1024, 211] on div "D Doubts (D)" at bounding box center [1016, 226] width 41 height 45
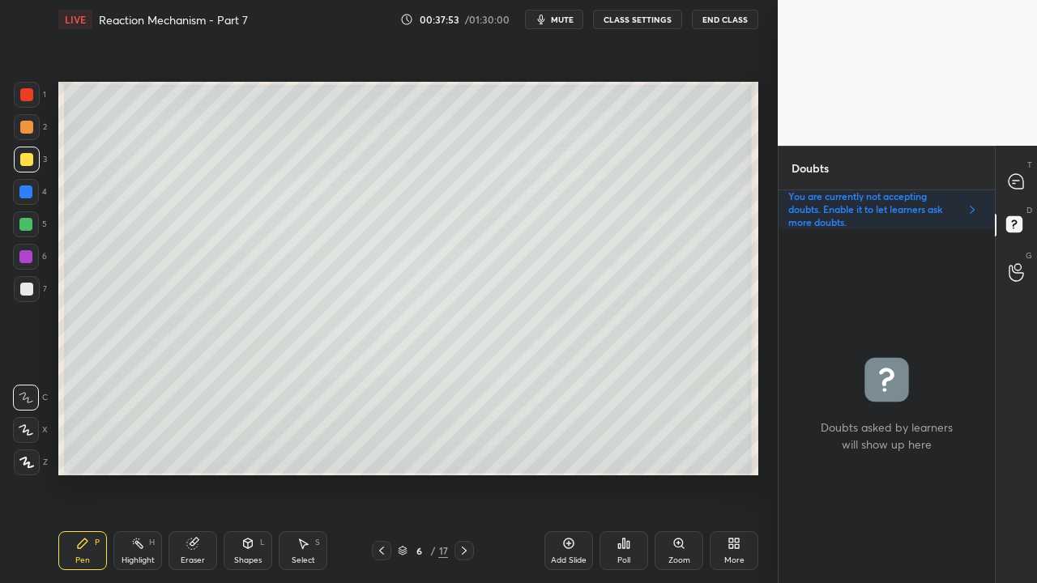
scroll to position [349, 211]
click at [1023, 177] on icon at bounding box center [1016, 181] width 17 height 17
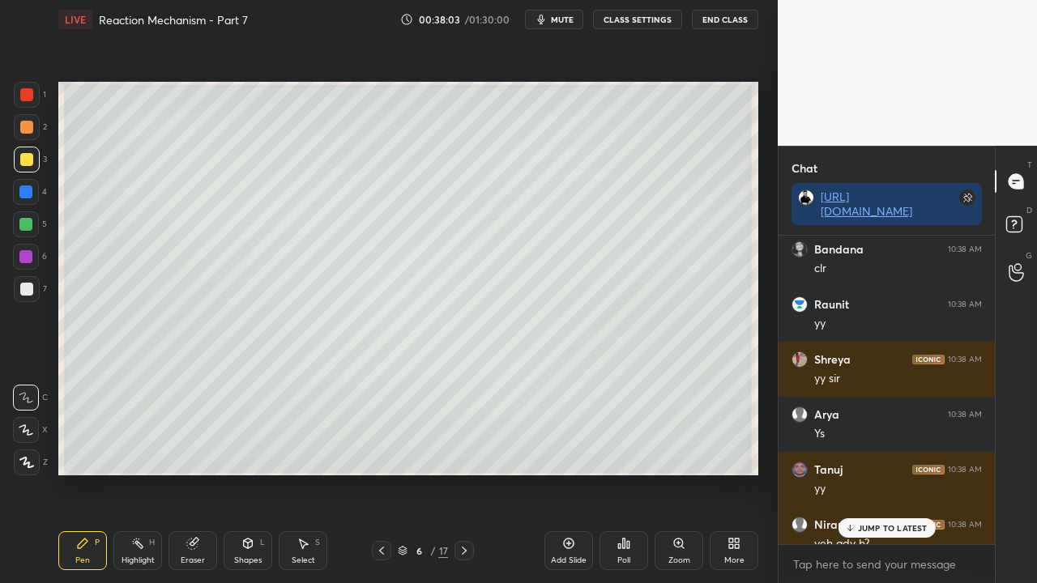
scroll to position [304, 211]
click at [888, 473] on p "JUMP TO LATEST" at bounding box center [893, 528] width 70 height 10
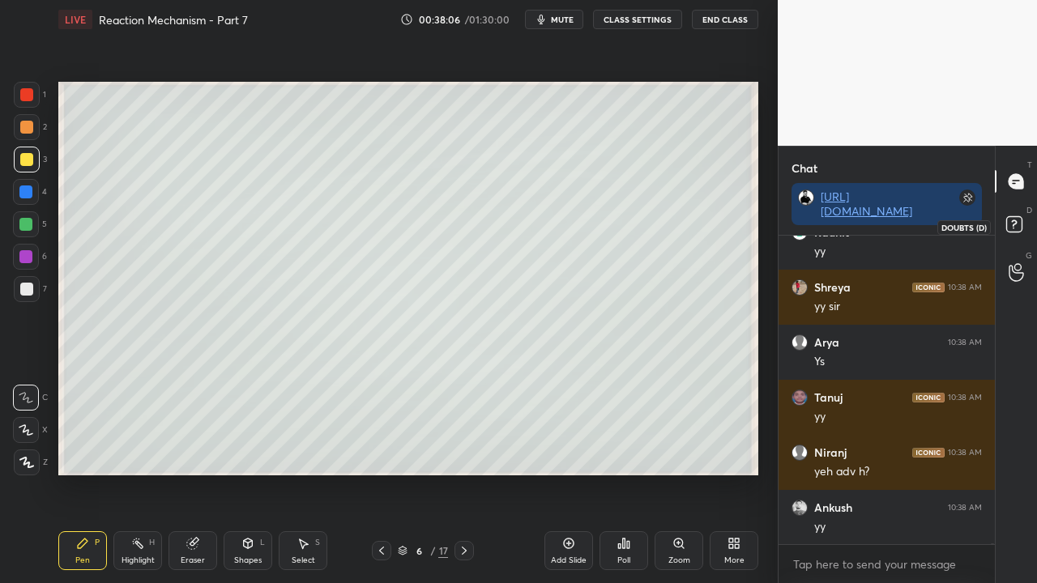
drag, startPoint x: 1016, startPoint y: 229, endPoint x: 1023, endPoint y: 223, distance: 8.6
click at [1016, 229] on rect at bounding box center [1013, 224] width 15 height 15
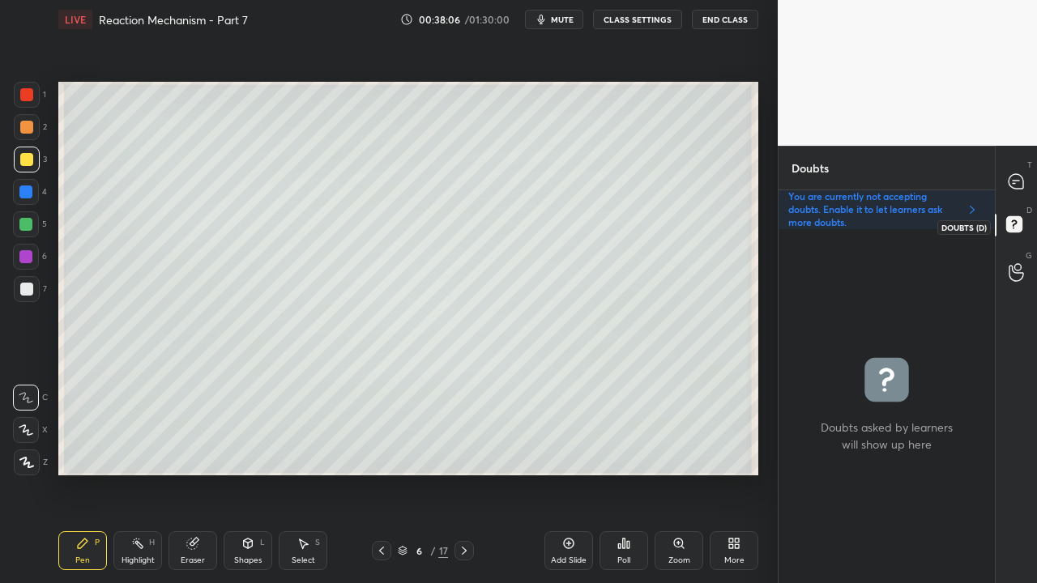
scroll to position [349, 211]
click at [1014, 181] on icon at bounding box center [1016, 181] width 6 height 0
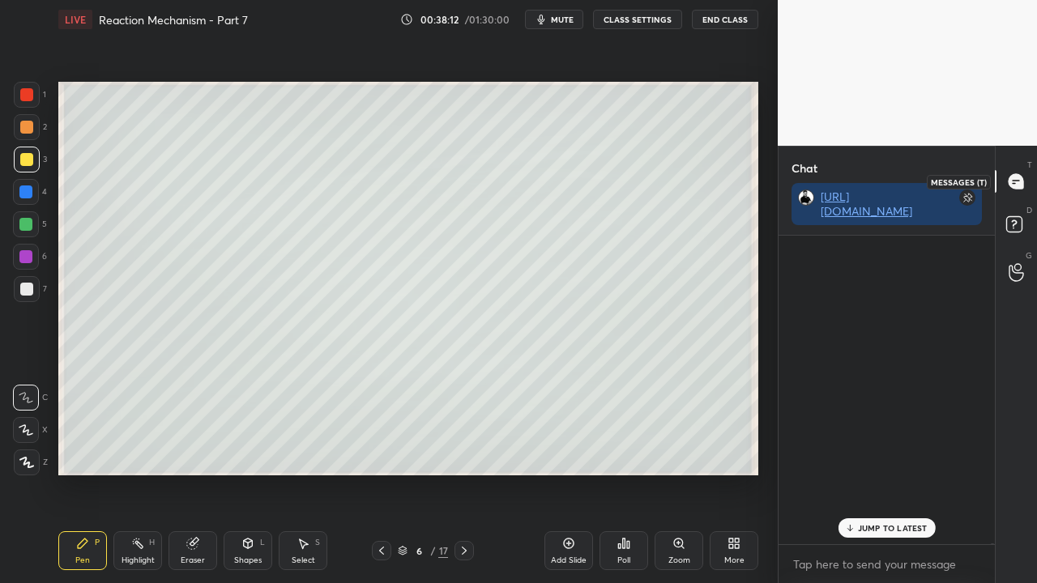
scroll to position [304, 211]
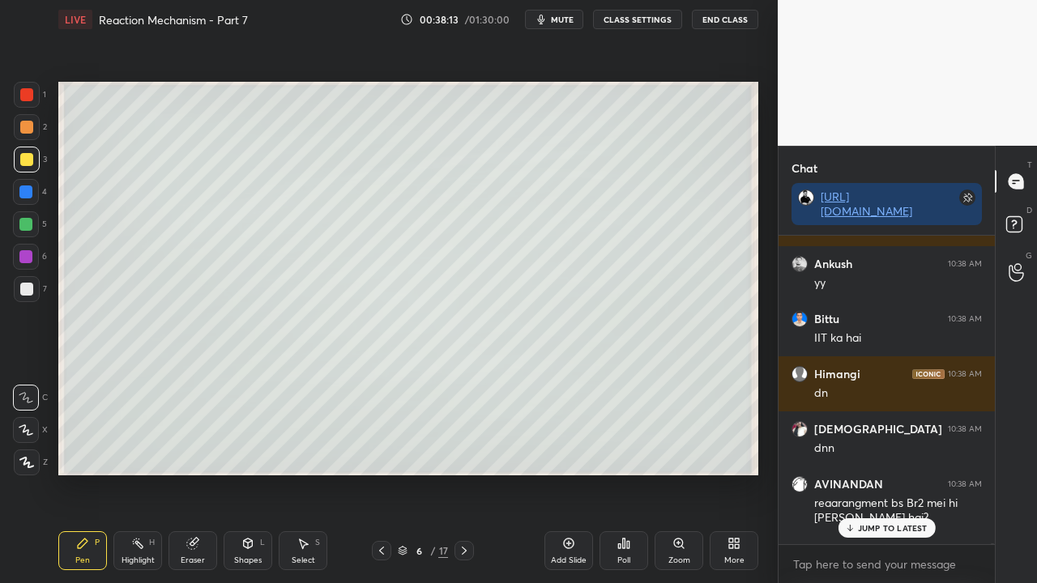
click at [882, 473] on p "JUMP TO LATEST" at bounding box center [893, 528] width 70 height 10
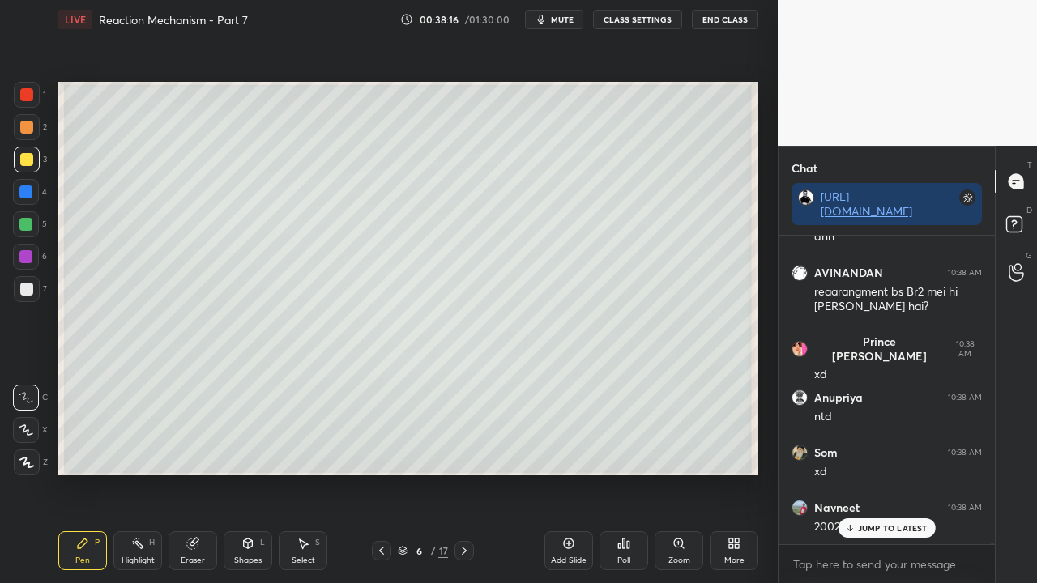
scroll to position [107830, 0]
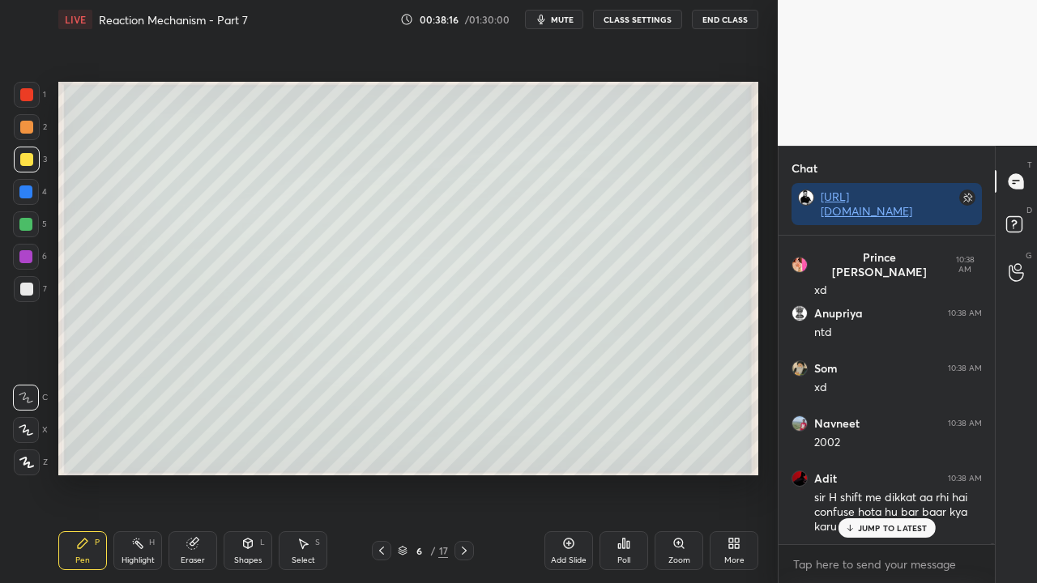
click at [872, 473] on p "JUMP TO LATEST" at bounding box center [893, 528] width 70 height 10
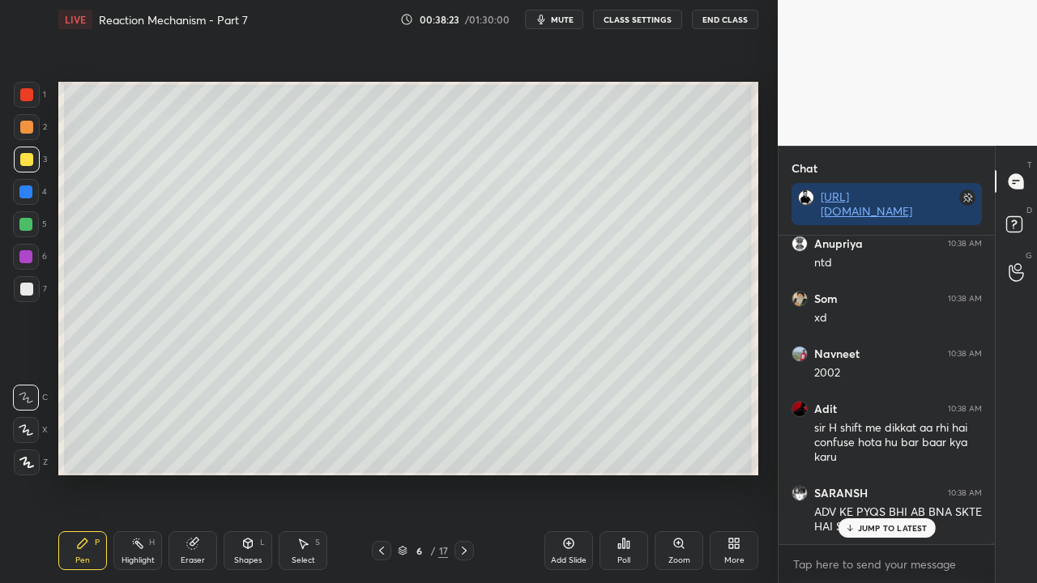
scroll to position [107954, 0]
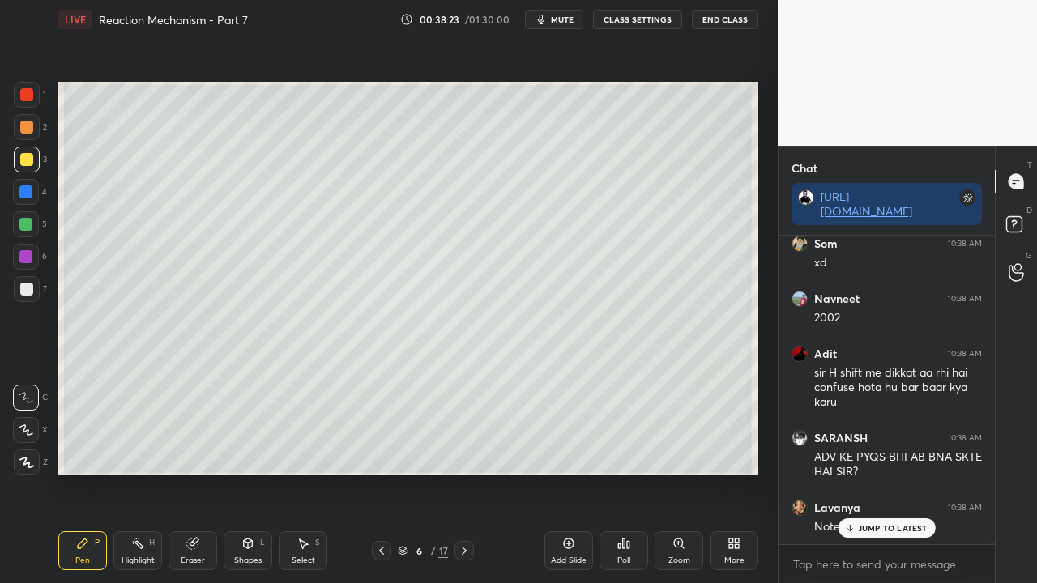
click at [869, 473] on p "JUMP TO LATEST" at bounding box center [893, 528] width 70 height 10
click at [1021, 227] on rect at bounding box center [1013, 224] width 15 height 15
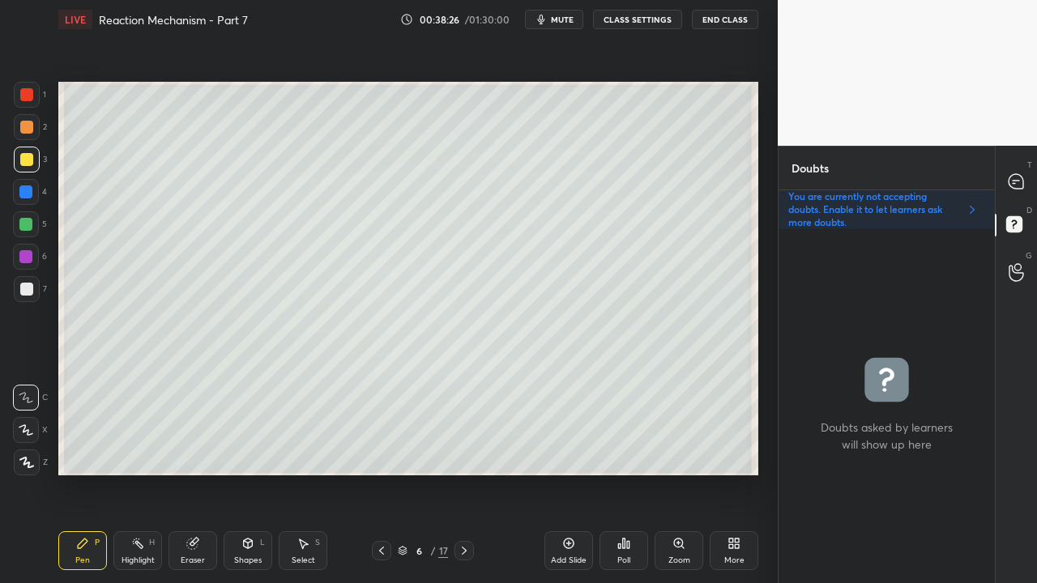
scroll to position [349, 211]
click at [1027, 171] on div at bounding box center [1017, 181] width 32 height 29
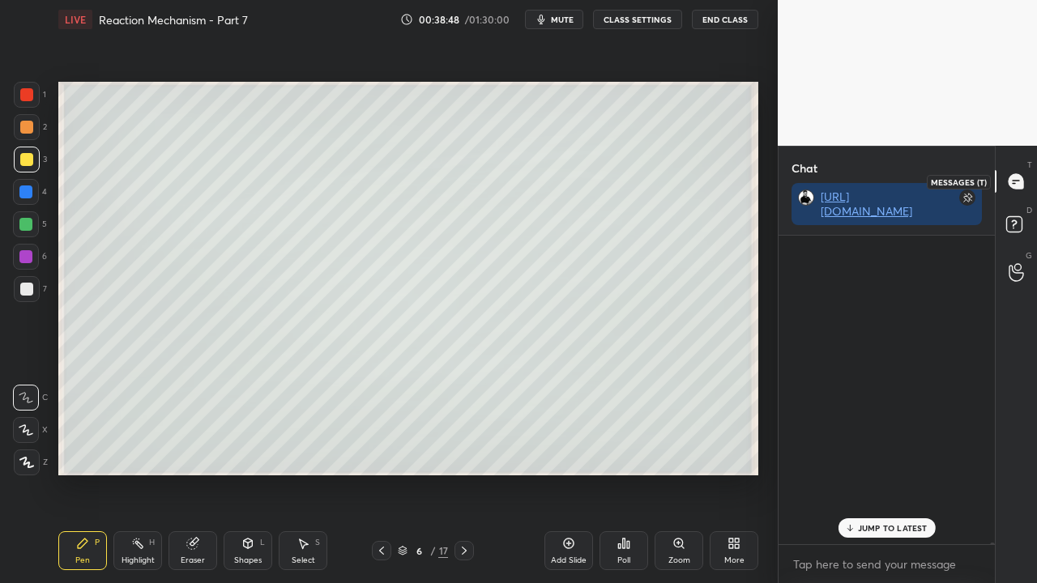
scroll to position [304, 211]
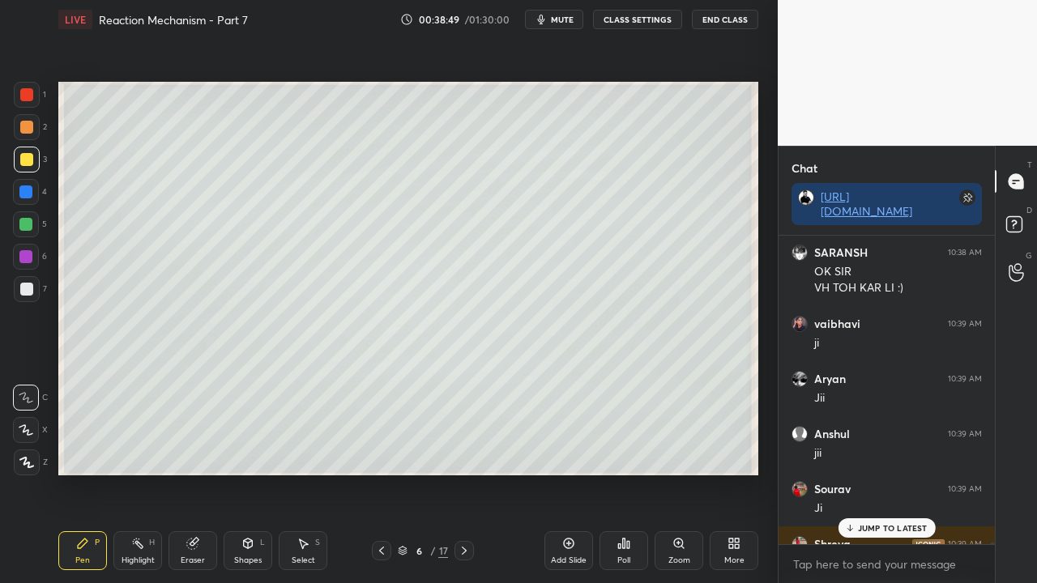
click at [874, 473] on div "JUMP TO LATEST" at bounding box center [886, 528] width 97 height 19
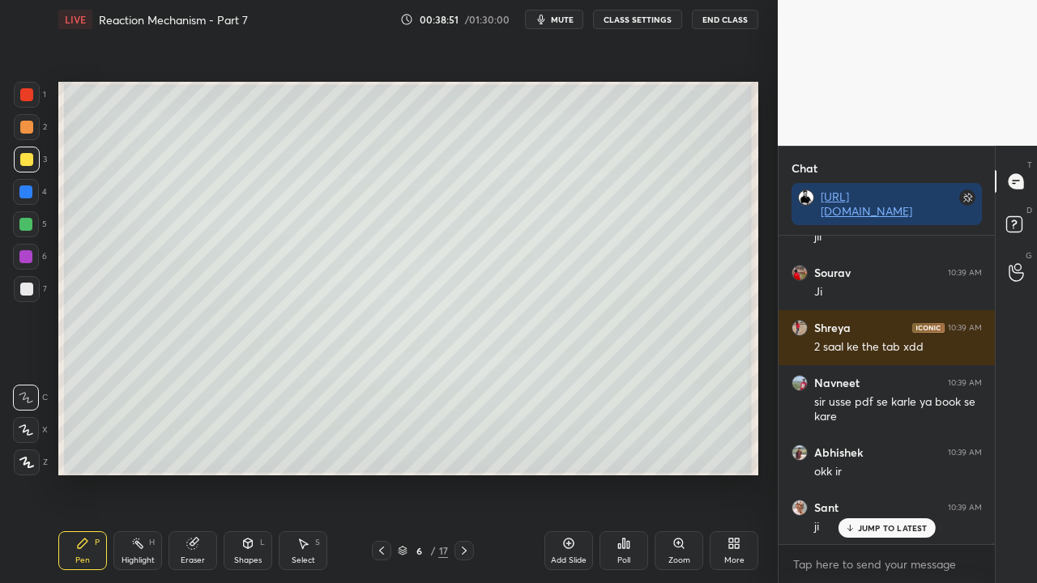
scroll to position [108591, 0]
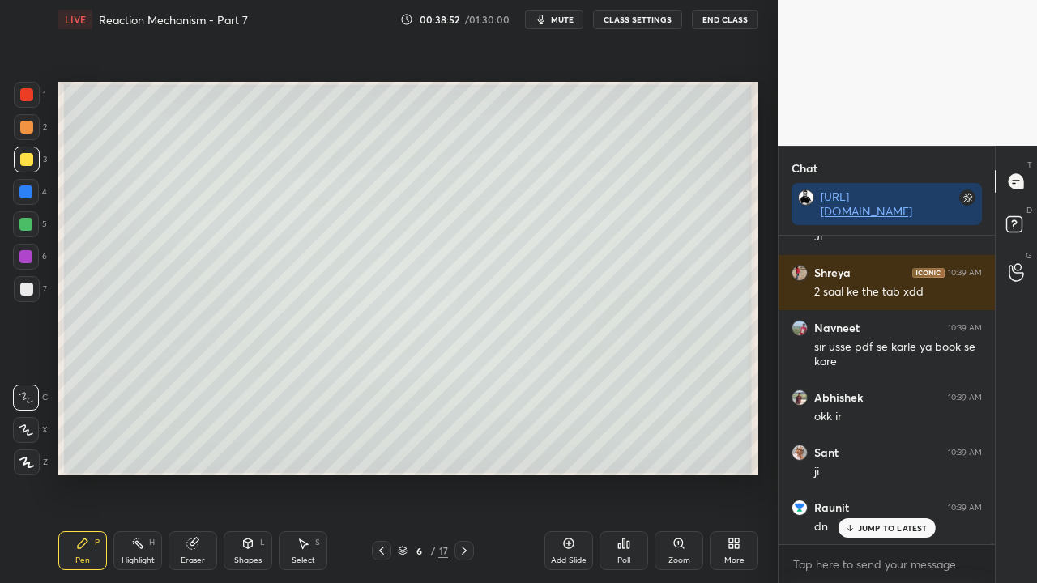
click at [886, 473] on div "Som 10:38 AM xd Navneet 10:38 AM 2002 Adit 10:38 AM sir H shift me dikkat aa rh…" at bounding box center [887, 390] width 216 height 309
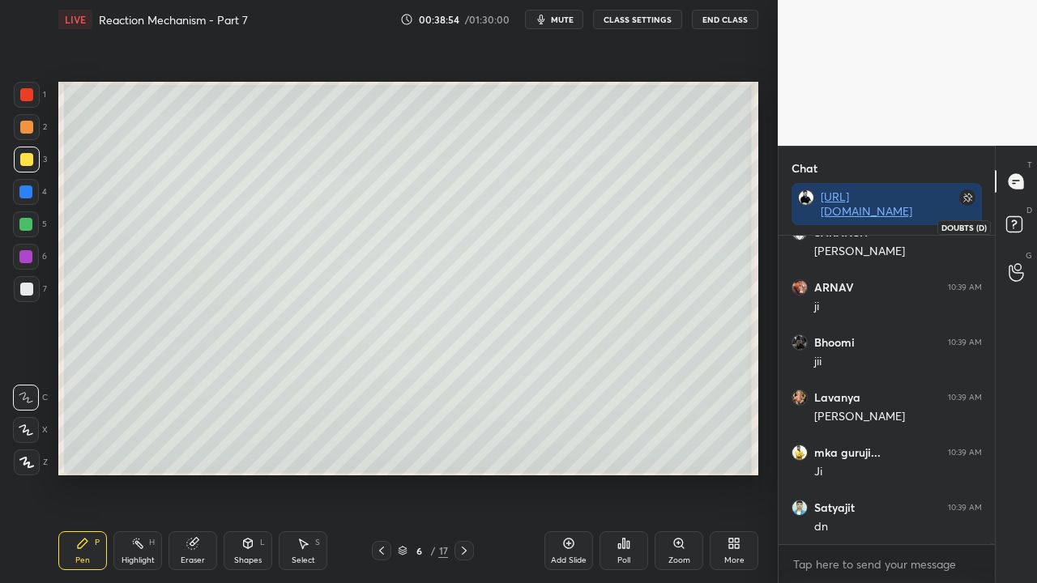
scroll to position [109032, 0]
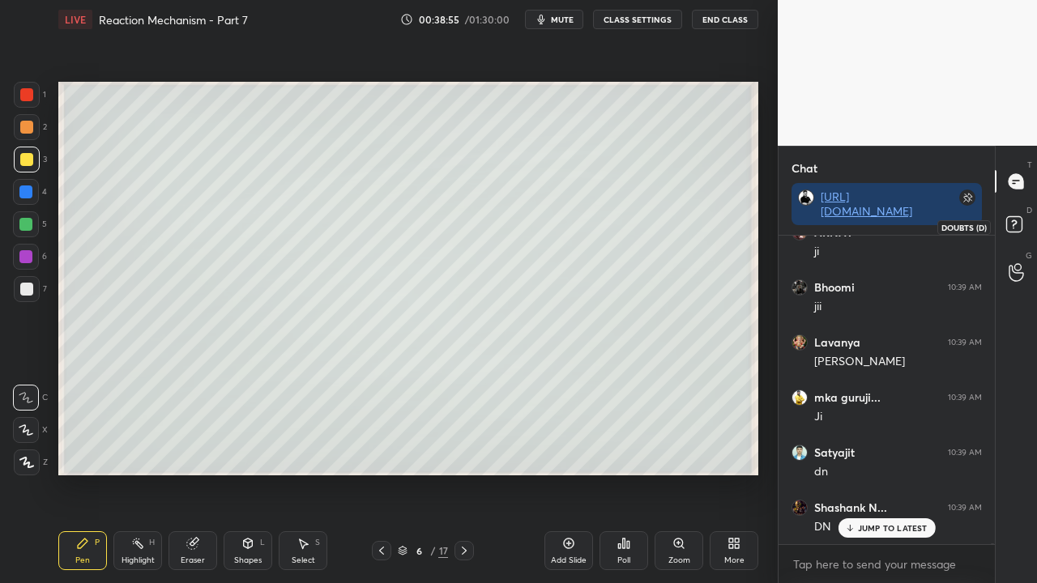
click at [1014, 222] on rect at bounding box center [1013, 224] width 15 height 15
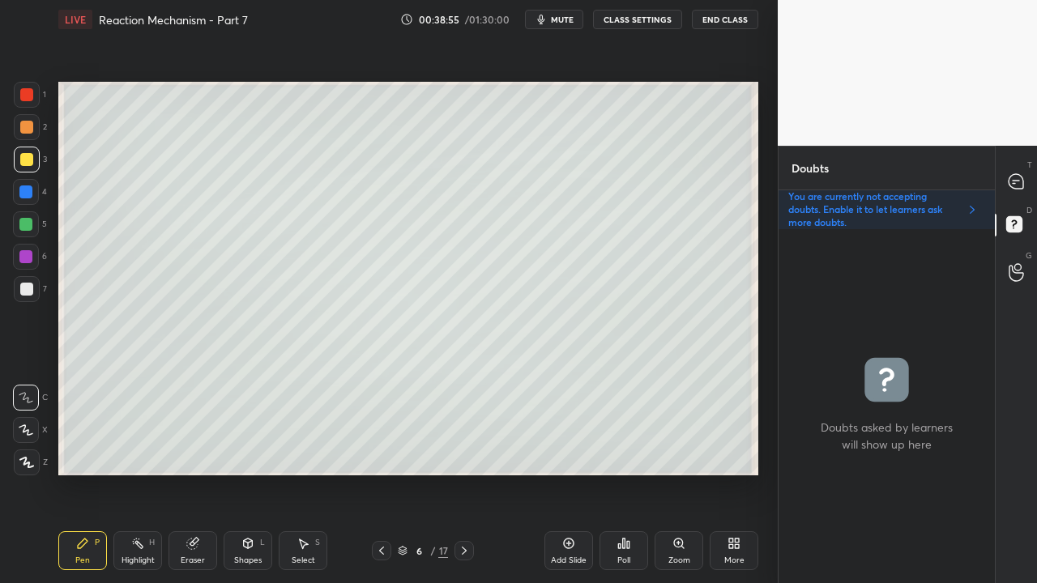
scroll to position [349, 211]
click at [1023, 173] on icon at bounding box center [1016, 181] width 17 height 17
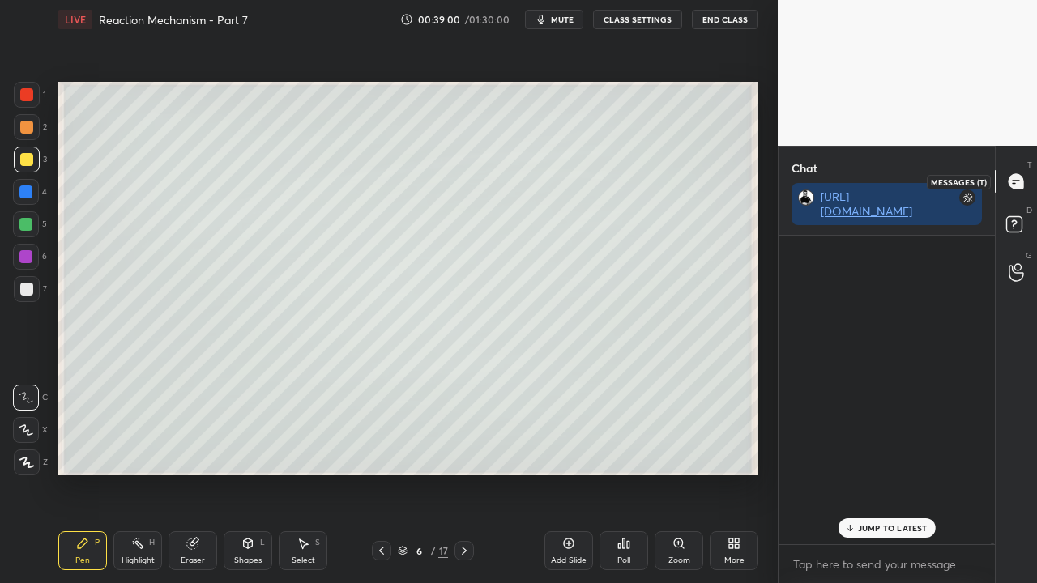
scroll to position [109528, 0]
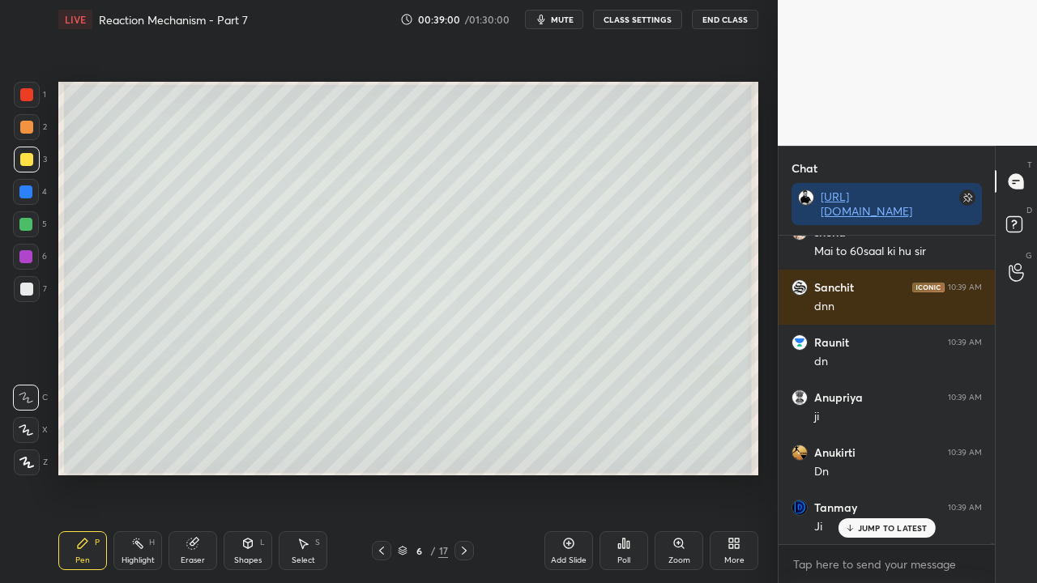
click at [882, 473] on p "JUMP TO LATEST" at bounding box center [893, 528] width 70 height 10
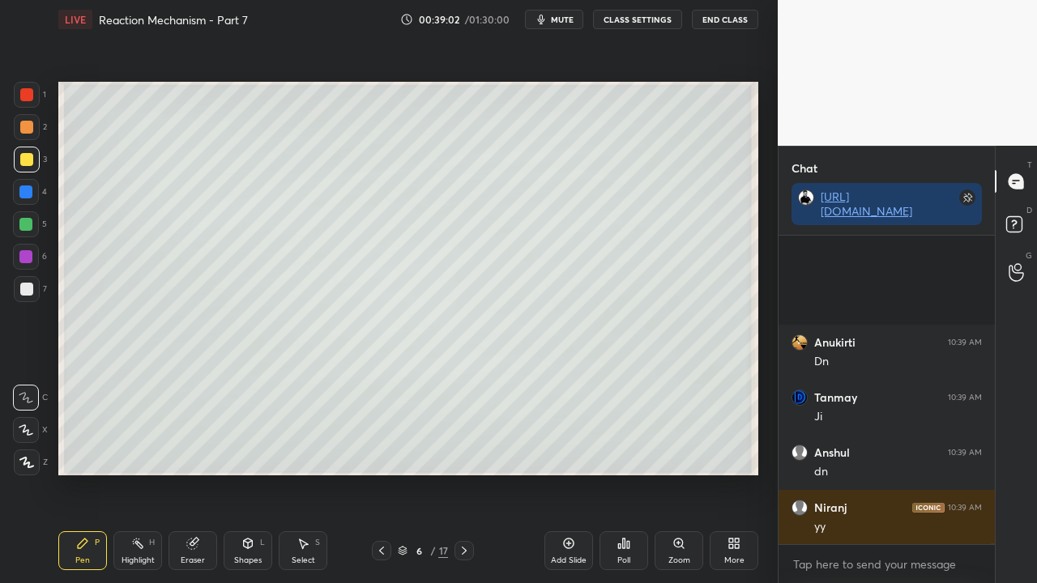
scroll to position [109859, 0]
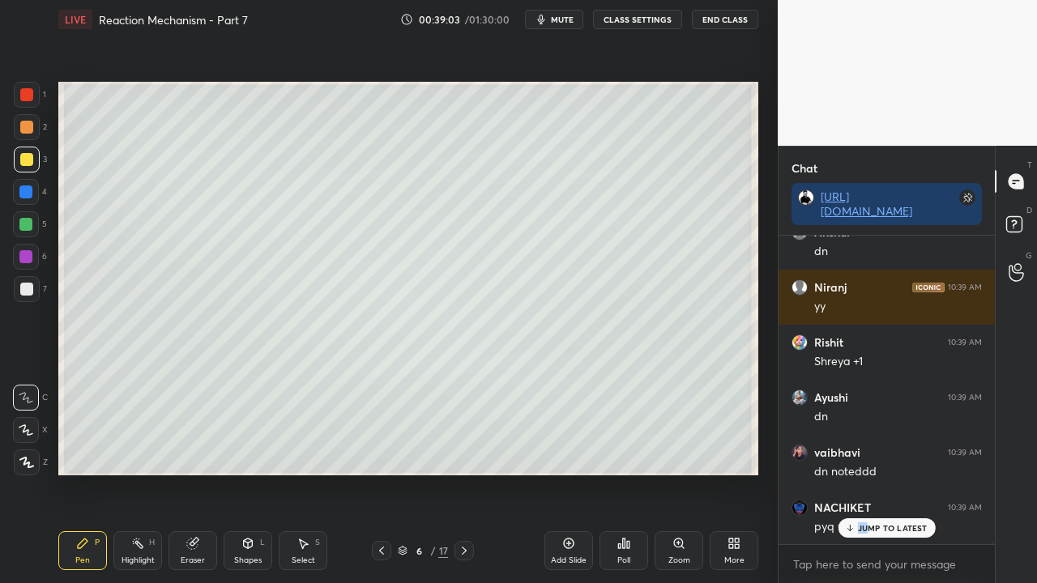
click at [867, 473] on div "Shashank N... 10:39 AM DN Arya 10:39 AM Done Radha 10:39 AM Mtg ka pyq book lel…" at bounding box center [887, 390] width 216 height 309
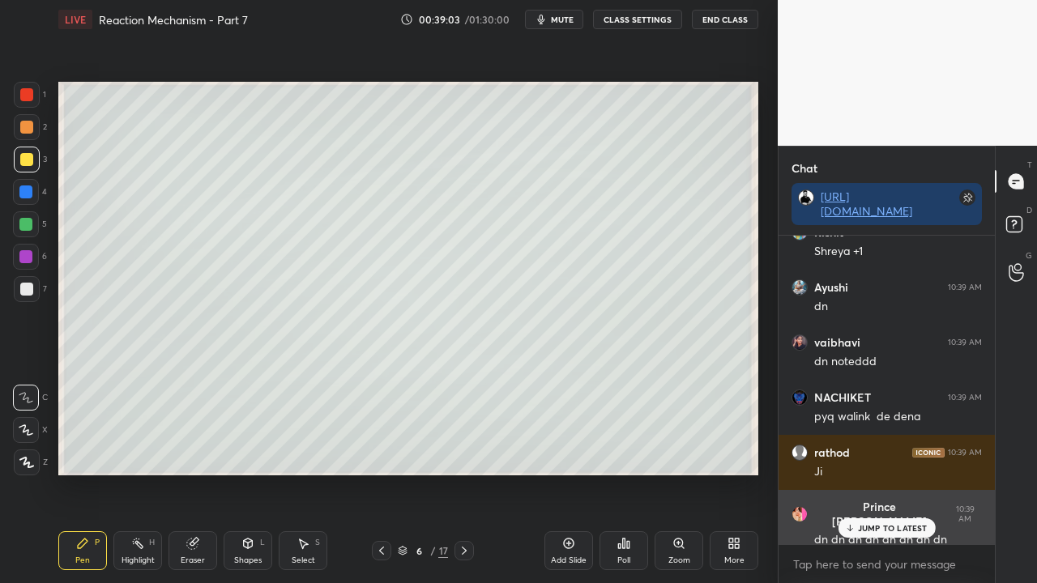
drag, startPoint x: 908, startPoint y: 529, endPoint x: 895, endPoint y: 535, distance: 14.2
click at [907, 473] on p "JUMP TO LATEST" at bounding box center [893, 528] width 70 height 10
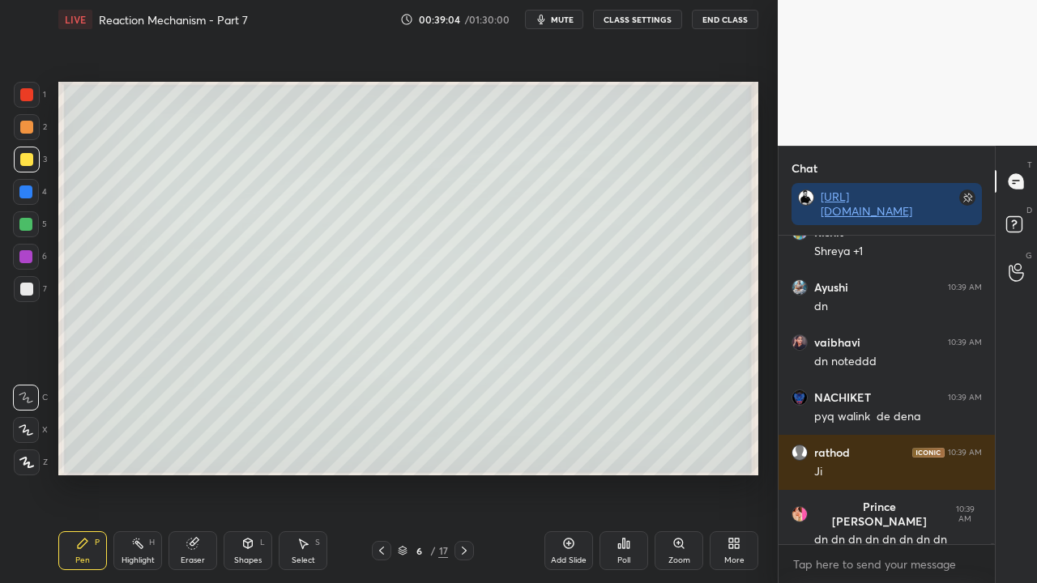
scroll to position [110024, 0]
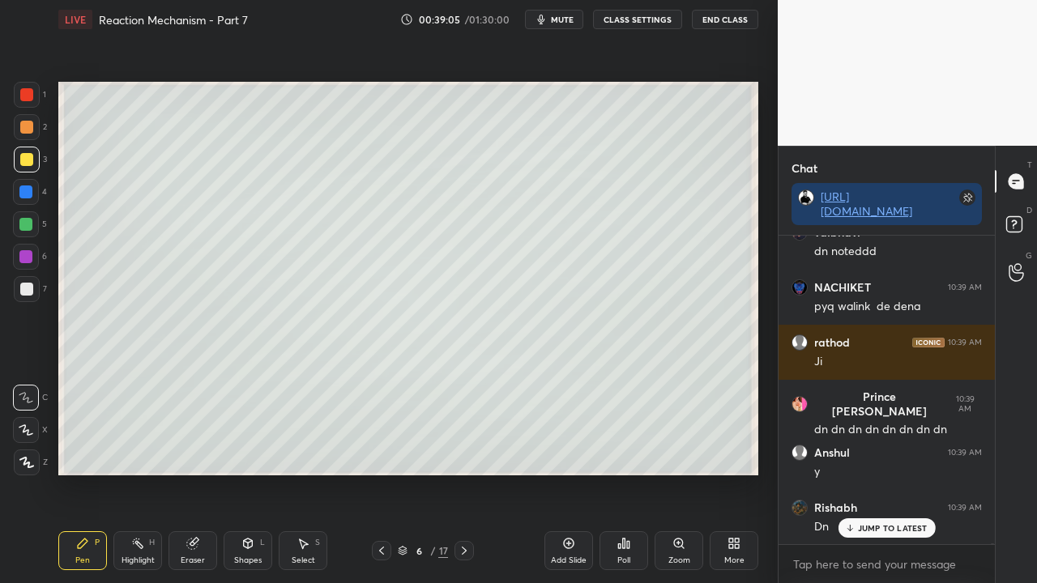
click at [891, 473] on p "JUMP TO LATEST" at bounding box center [893, 528] width 70 height 10
click at [1021, 222] on rect at bounding box center [1013, 224] width 15 height 15
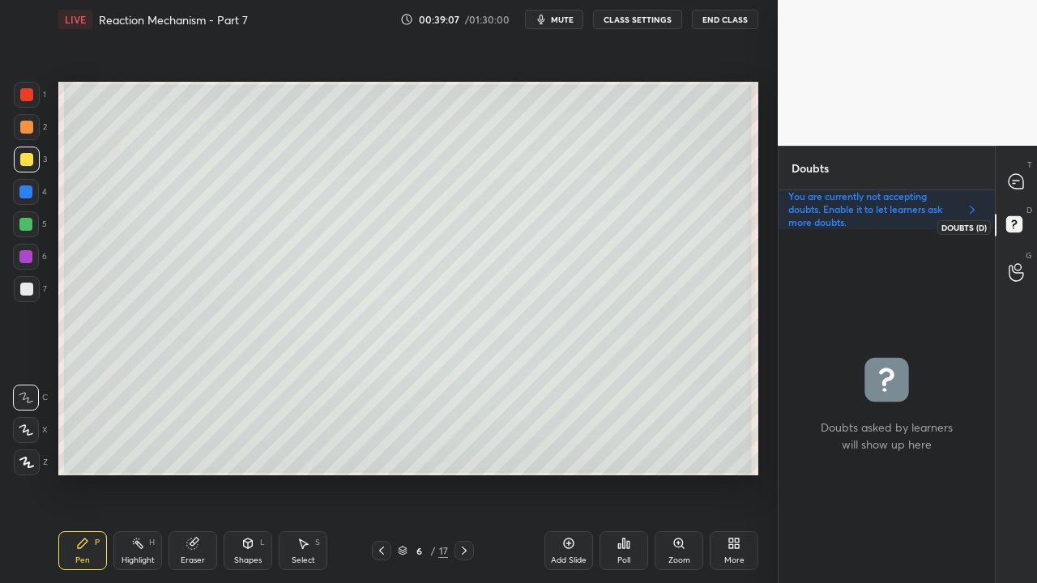
scroll to position [5, 5]
click at [466, 473] on icon at bounding box center [464, 551] width 5 height 8
click at [1023, 175] on icon at bounding box center [1016, 181] width 17 height 17
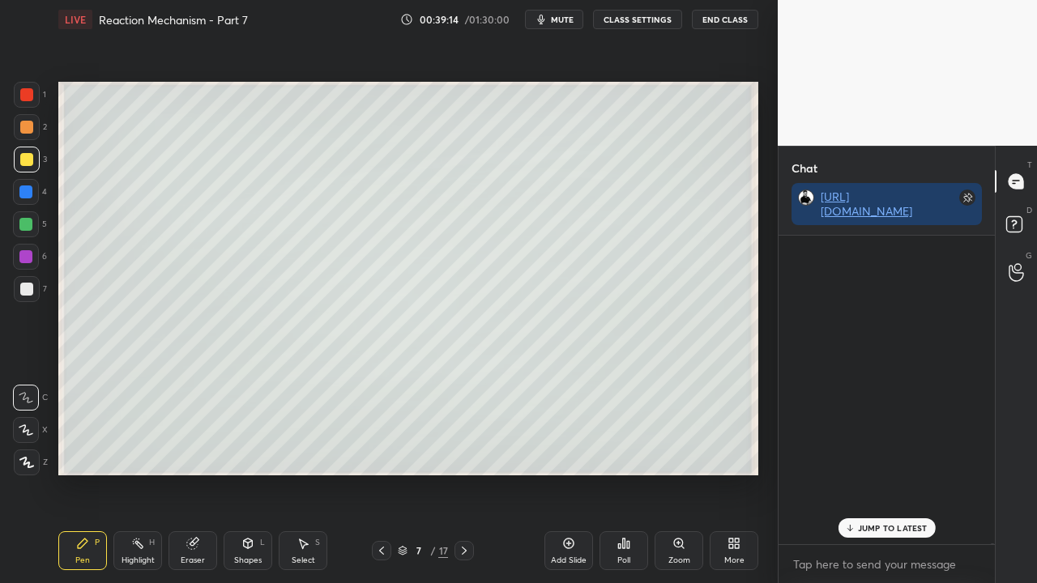
scroll to position [304, 211]
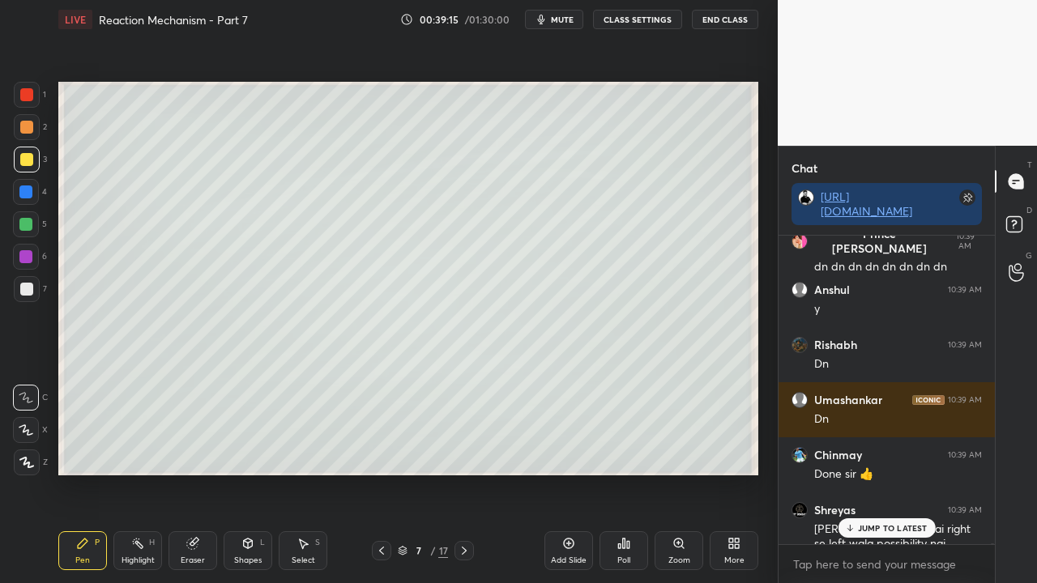
click at [882, 473] on p "JUMP TO LATEST" at bounding box center [893, 528] width 70 height 10
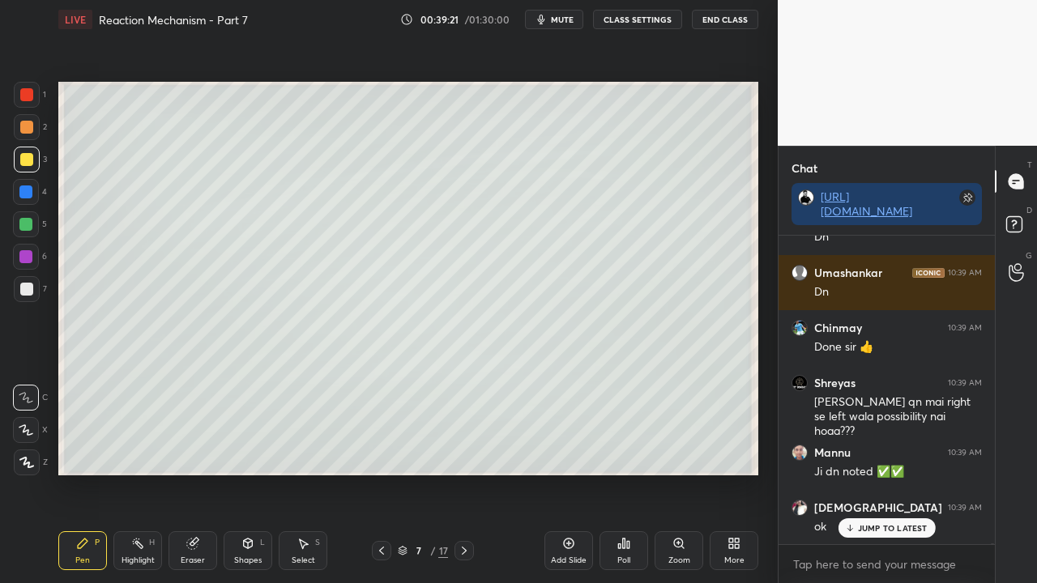
click at [381, 473] on icon at bounding box center [381, 551] width 13 height 13
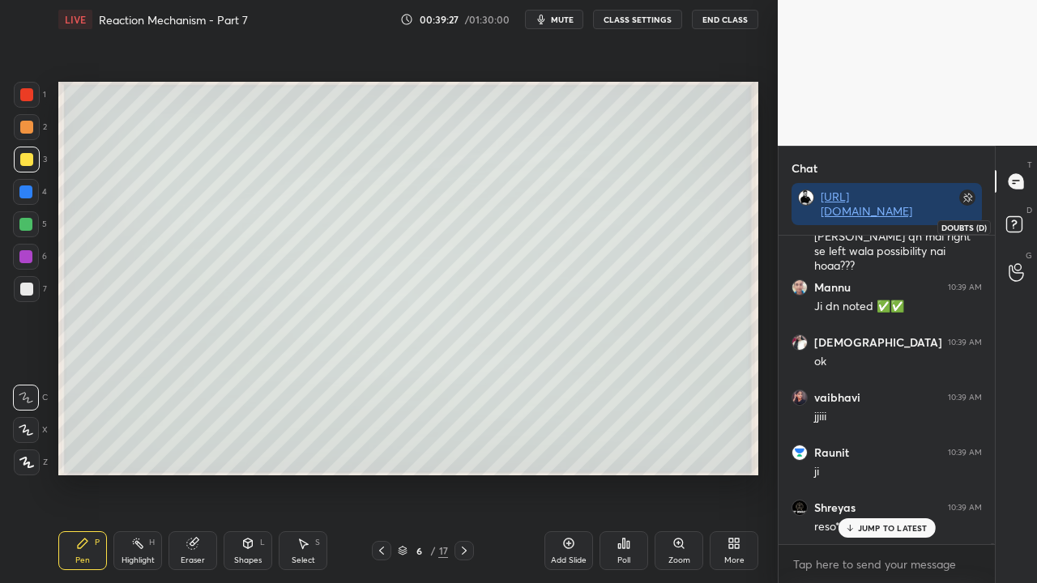
scroll to position [110589, 0]
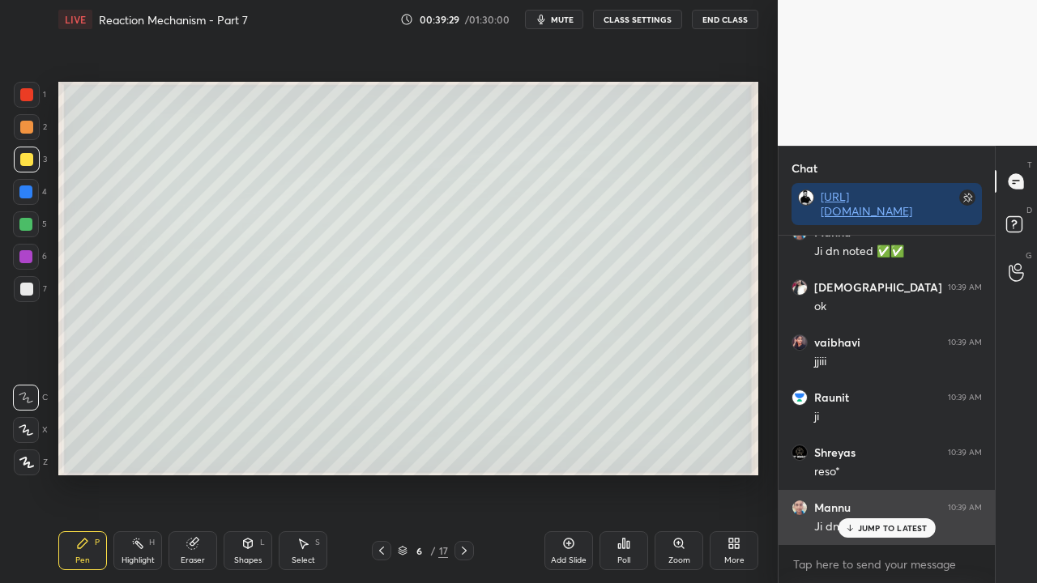
click at [891, 473] on p "JUMP TO LATEST" at bounding box center [893, 528] width 70 height 10
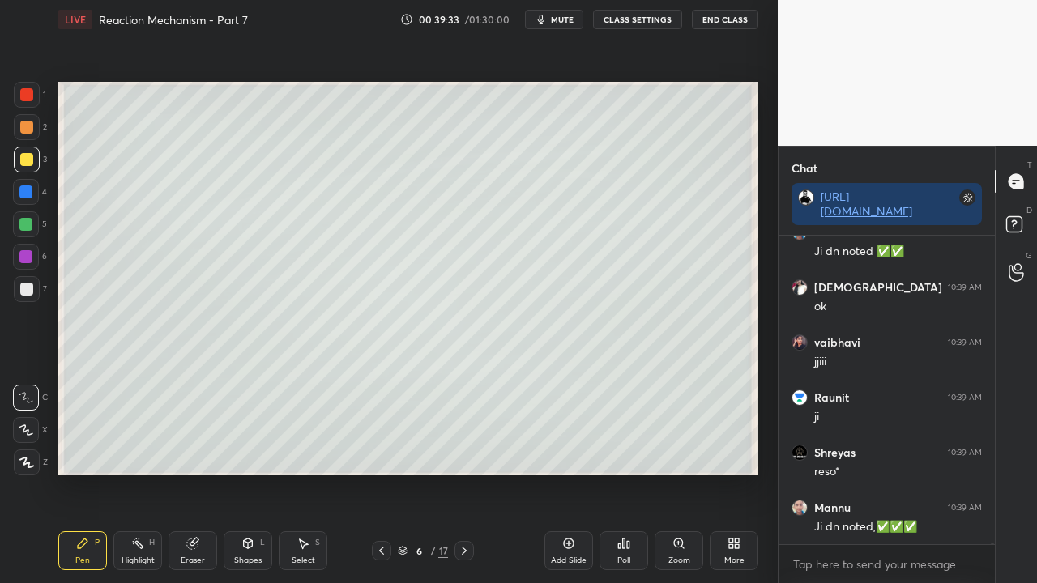
click at [459, 473] on icon at bounding box center [464, 551] width 13 height 13
click at [28, 152] on div at bounding box center [27, 160] width 26 height 26
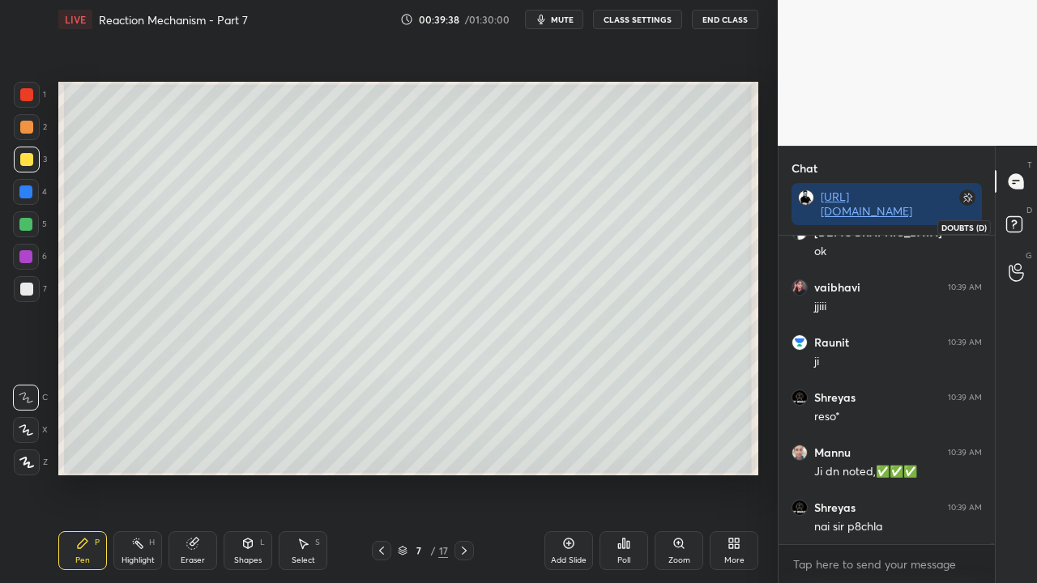
click at [1020, 228] on rect at bounding box center [1013, 224] width 15 height 15
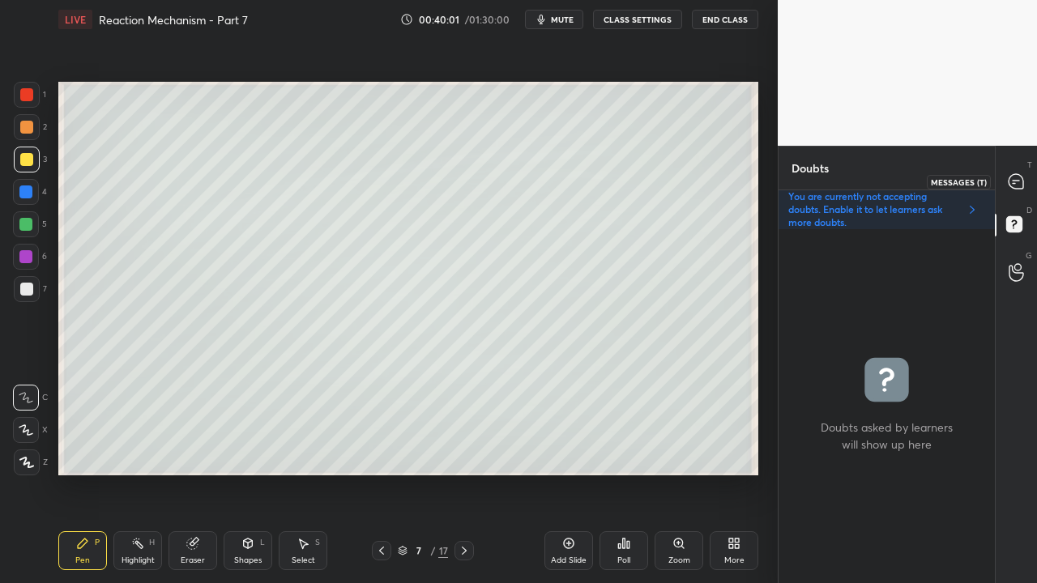
click at [1019, 181] on icon at bounding box center [1016, 181] width 15 height 15
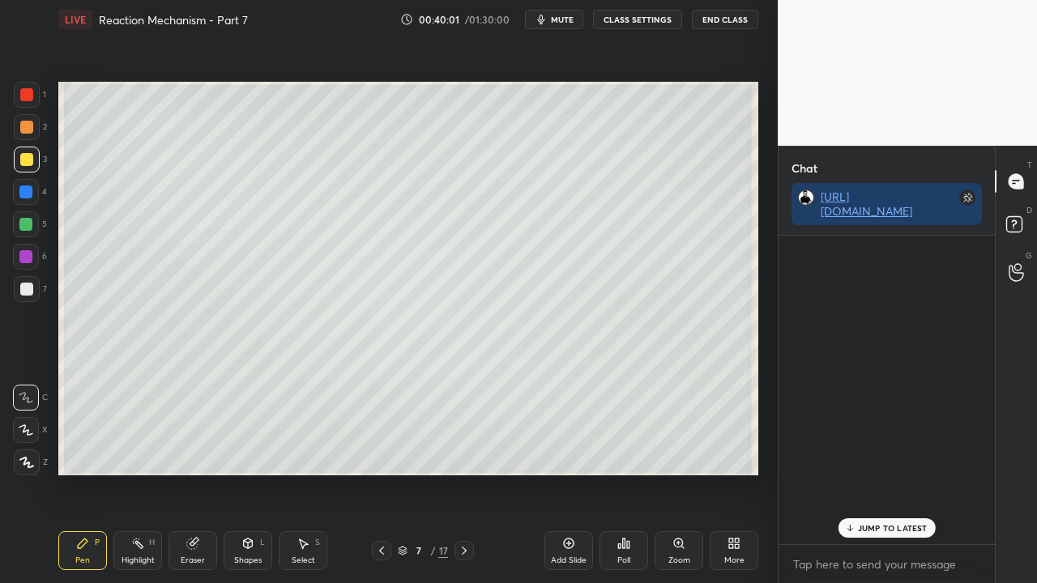
scroll to position [304, 211]
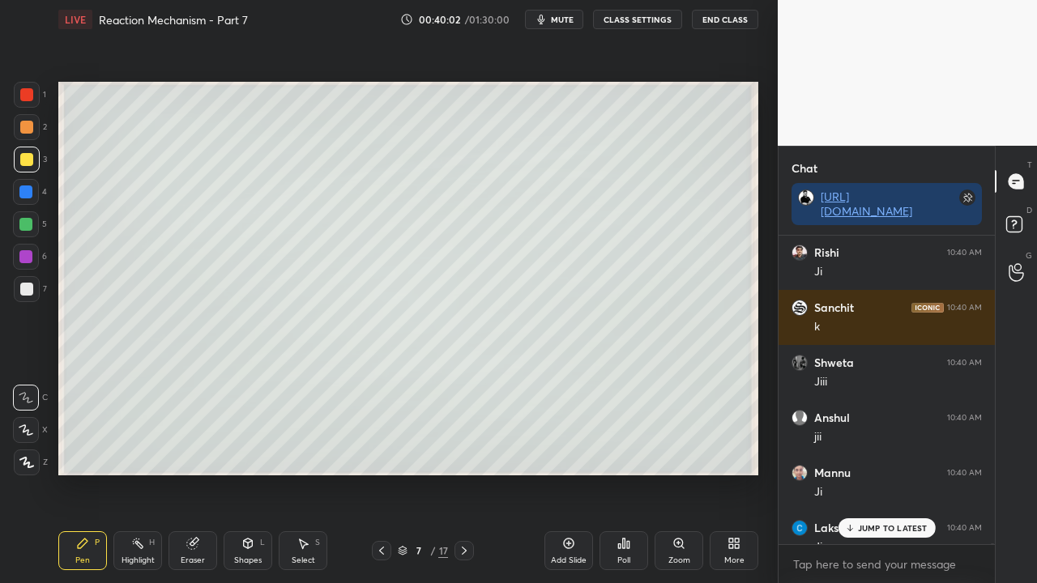
click at [880, 473] on p "JUMP TO LATEST" at bounding box center [893, 528] width 70 height 10
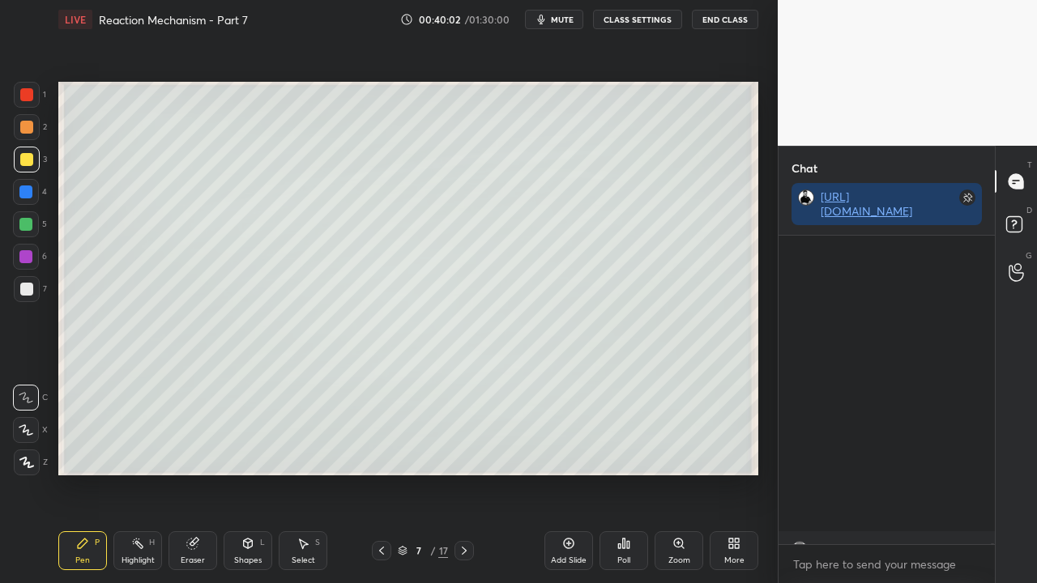
scroll to position [111868, 0]
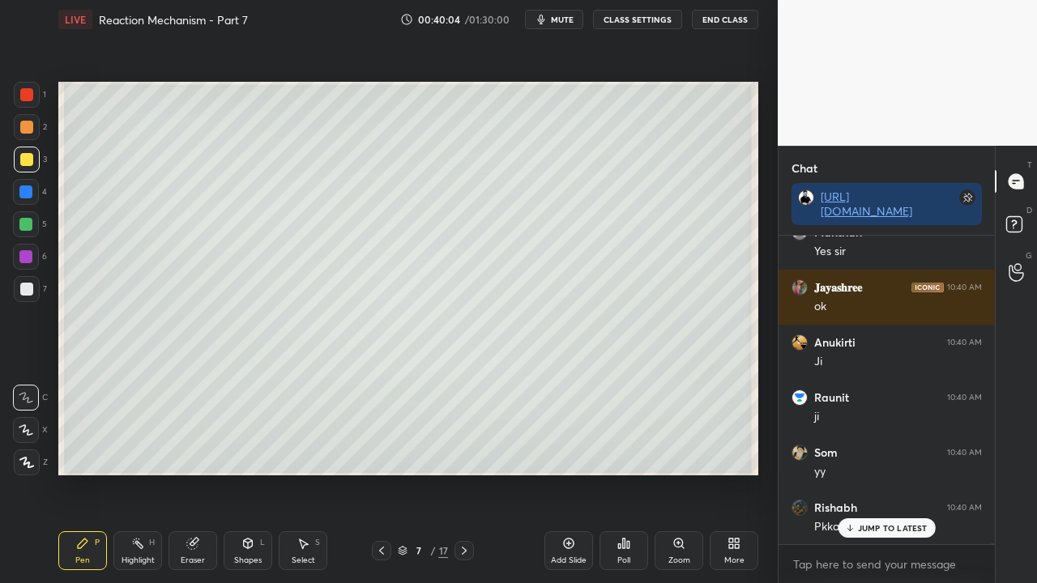
click at [32, 287] on div at bounding box center [26, 289] width 13 height 13
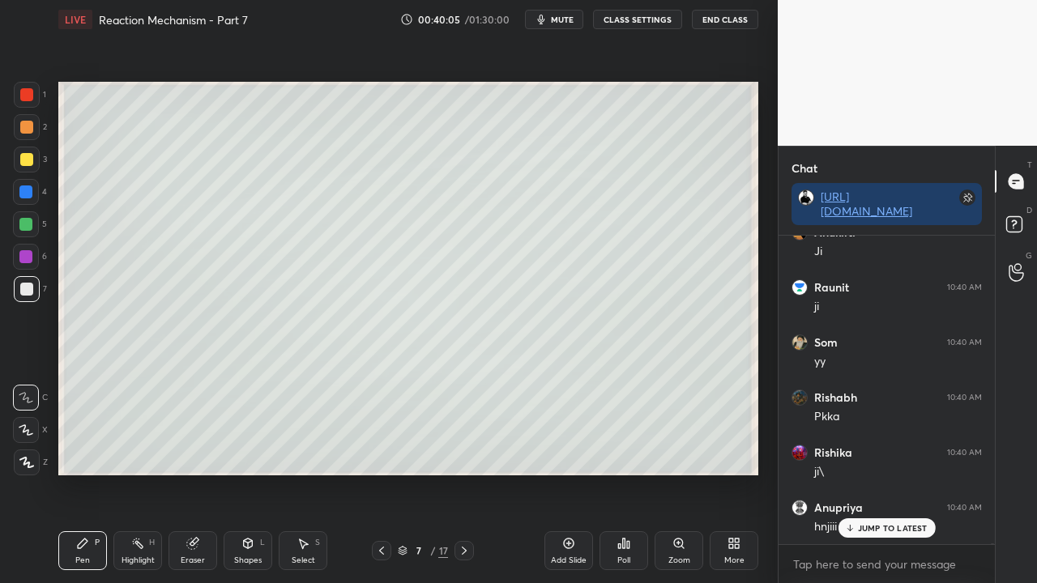
click at [1017, 221] on rect at bounding box center [1013, 224] width 15 height 15
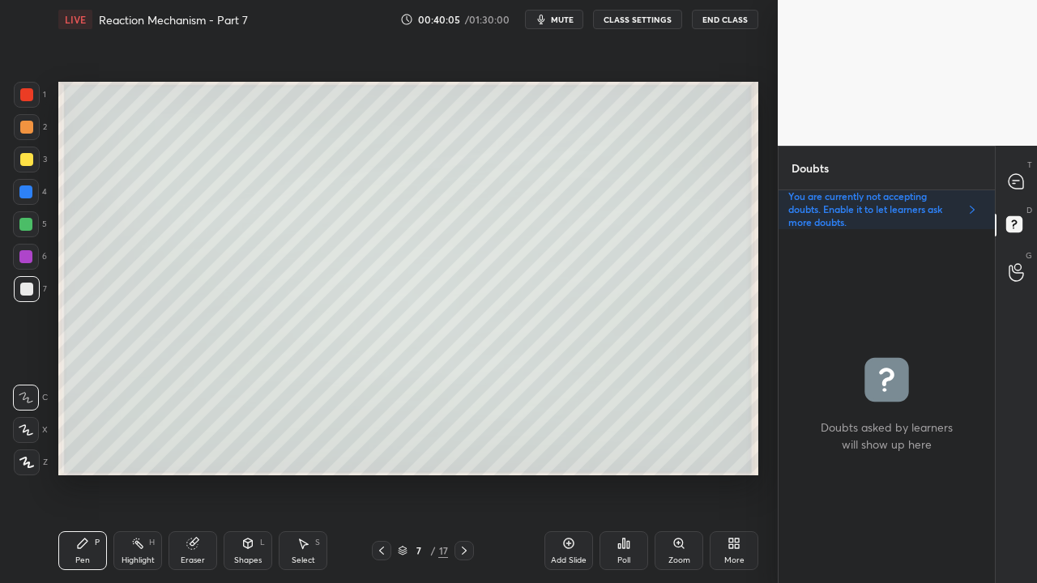
scroll to position [349, 211]
click at [1022, 176] on icon at bounding box center [1016, 181] width 17 height 17
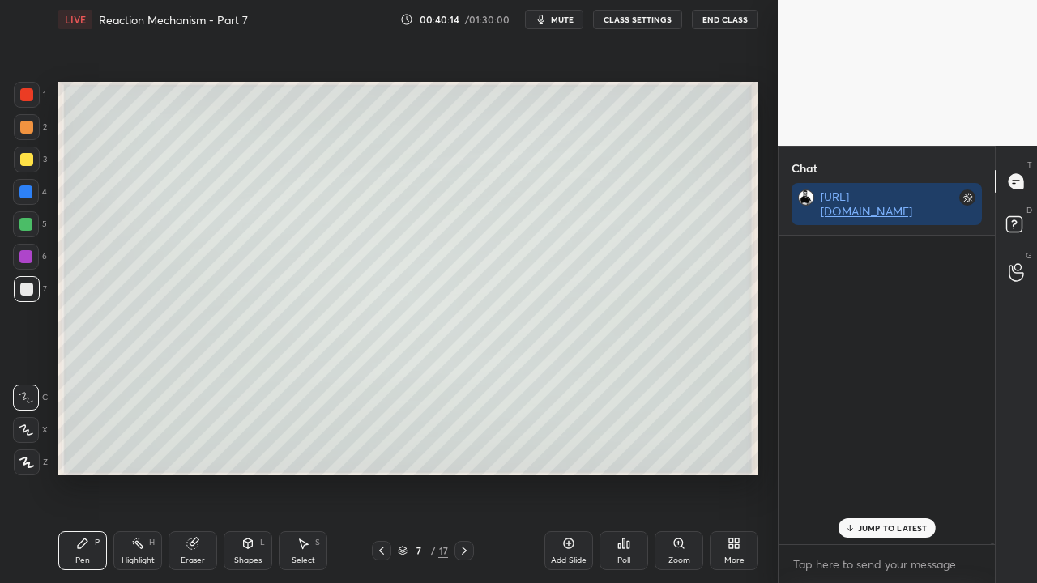
scroll to position [304, 211]
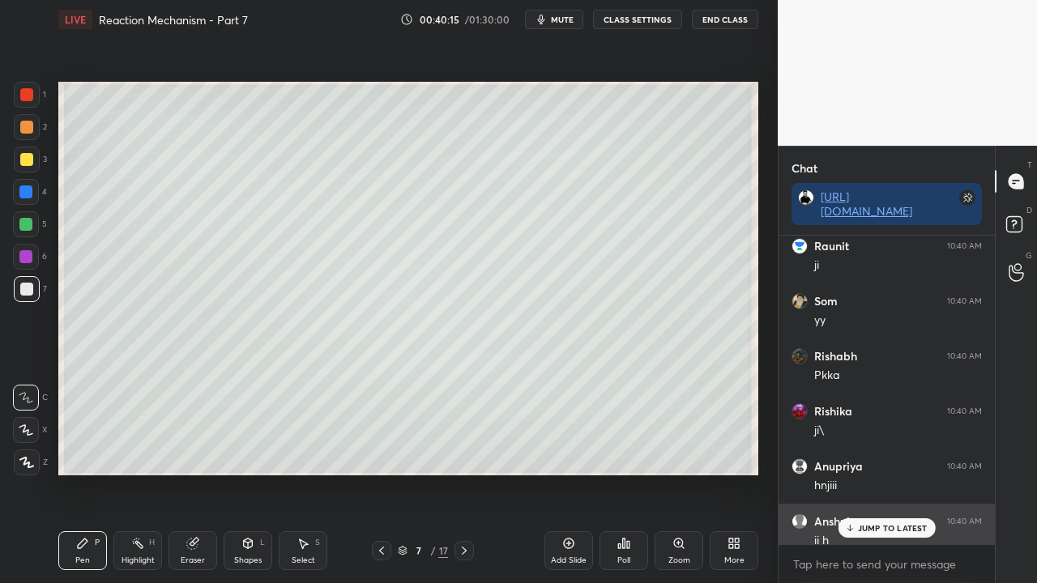
click at [883, 473] on div "JUMP TO LATEST" at bounding box center [886, 528] width 97 height 19
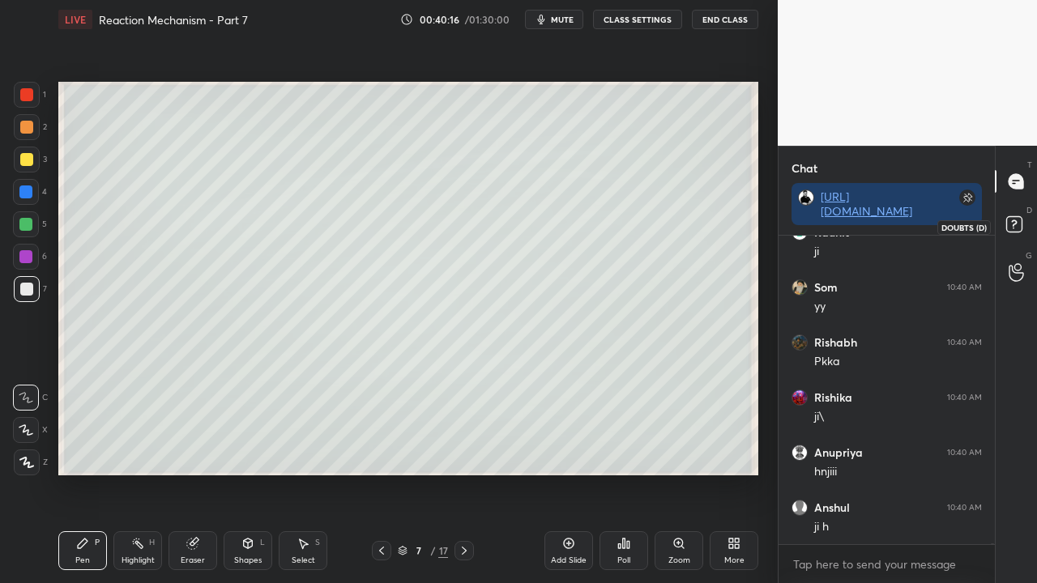
click at [1021, 220] on rect at bounding box center [1013, 224] width 15 height 15
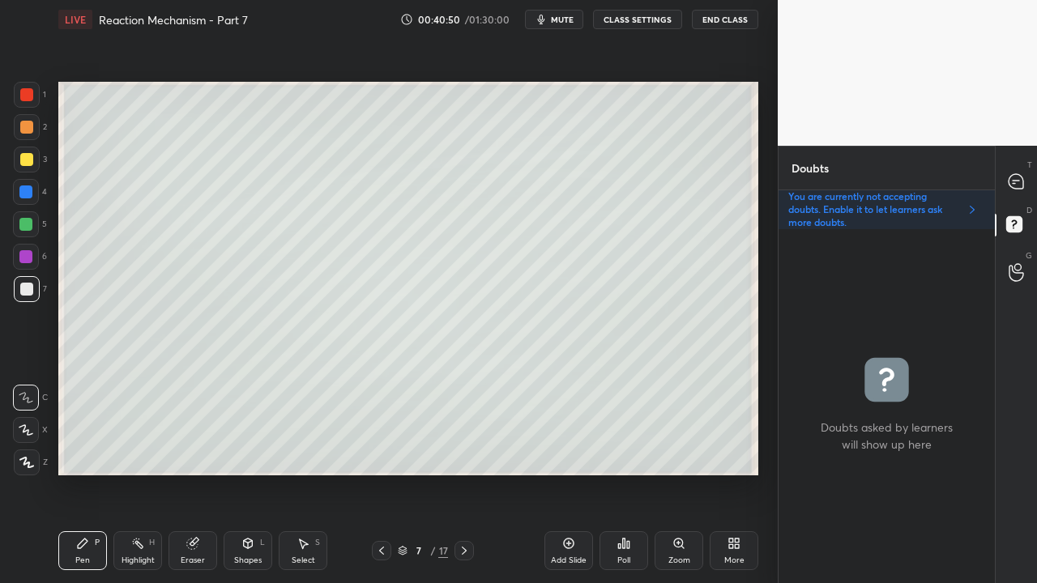
click at [1013, 181] on icon at bounding box center [1016, 181] width 6 height 0
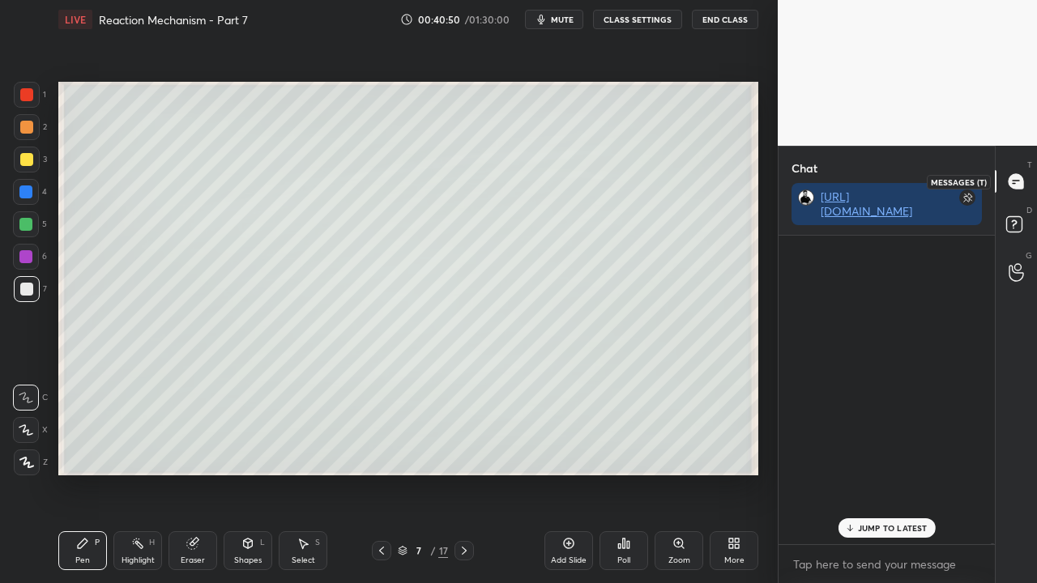
scroll to position [304, 211]
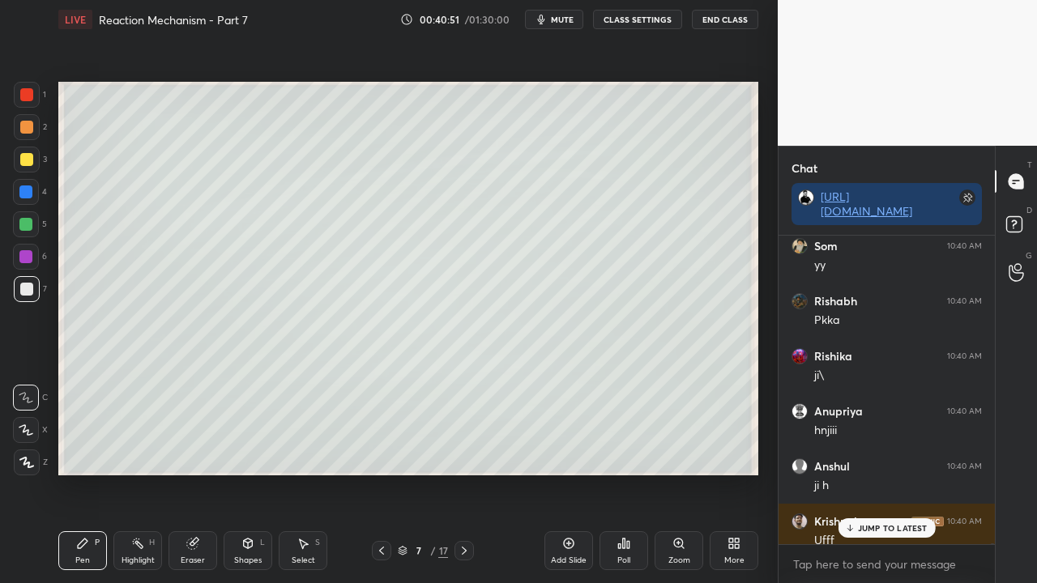
drag, startPoint x: 881, startPoint y: 519, endPoint x: 874, endPoint y: 525, distance: 9.8
click at [882, 473] on div "JUMP TO LATEST" at bounding box center [886, 528] width 97 height 19
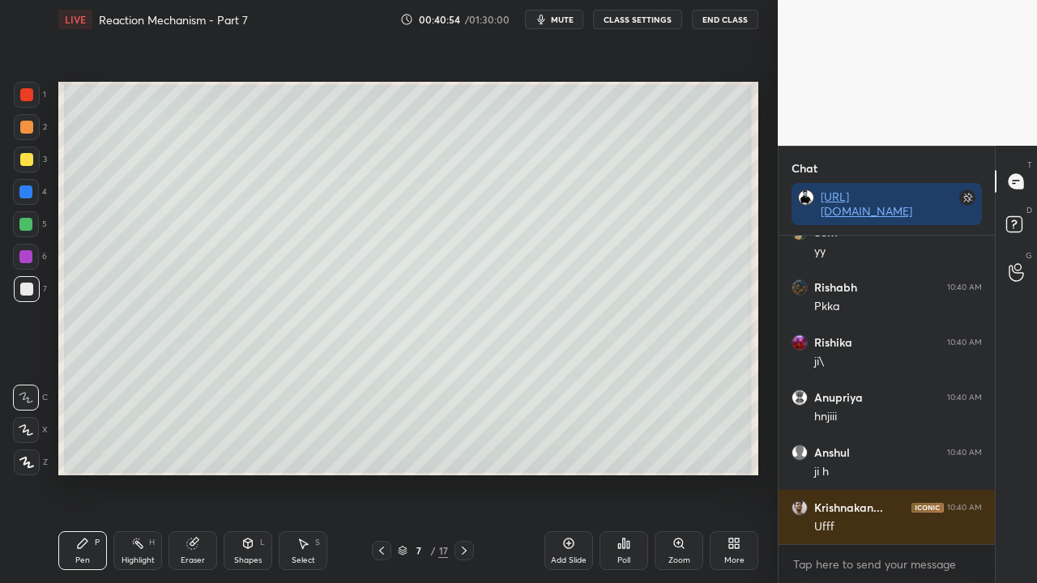
scroll to position [112309, 0]
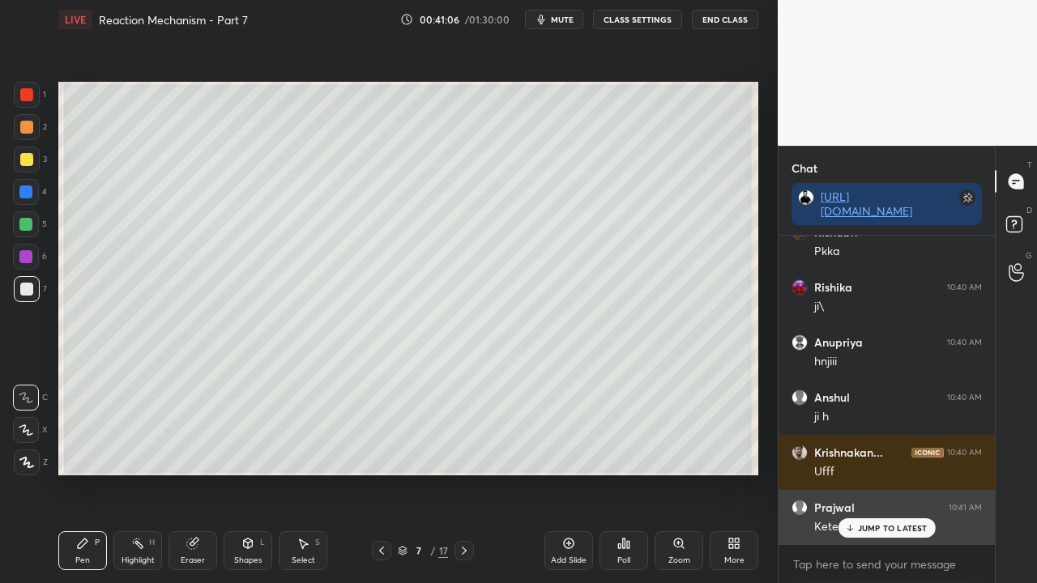
drag, startPoint x: 873, startPoint y: 531, endPoint x: 861, endPoint y: 530, distance: 12.2
click at [874, 473] on p "JUMP TO LATEST" at bounding box center [893, 528] width 70 height 10
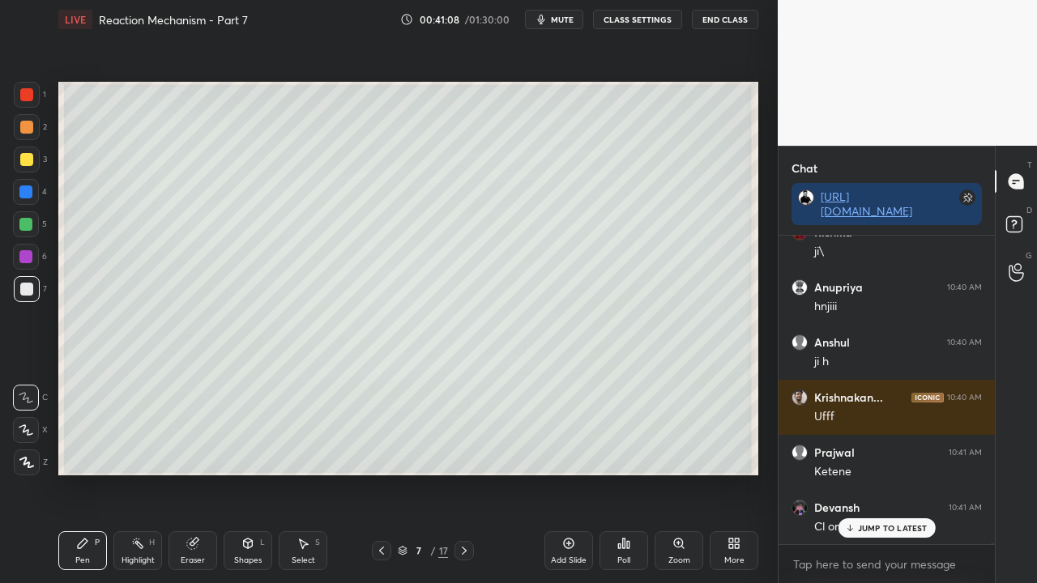
scroll to position [112419, 0]
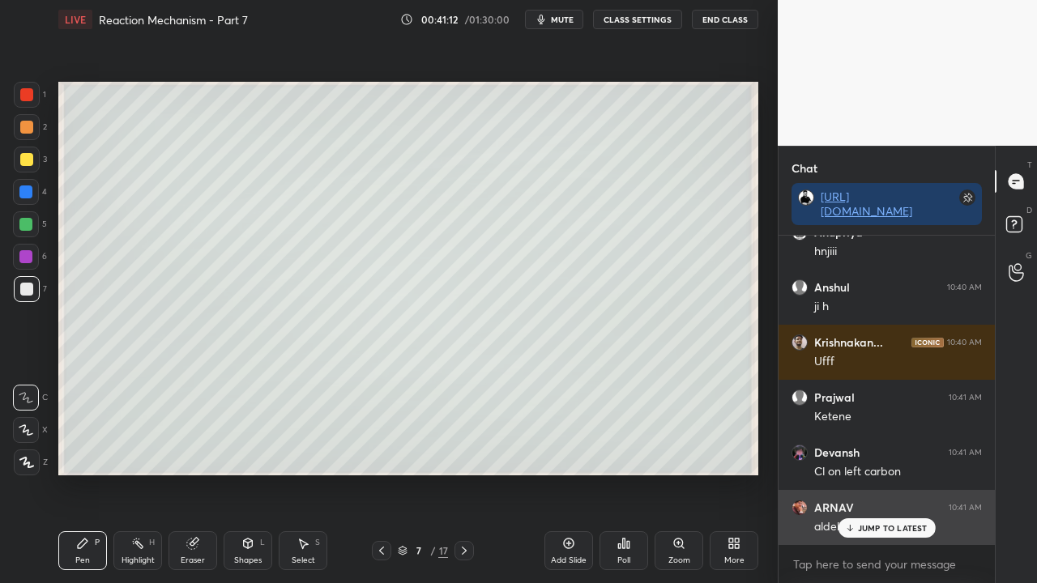
click at [891, 473] on p "JUMP TO LATEST" at bounding box center [893, 528] width 70 height 10
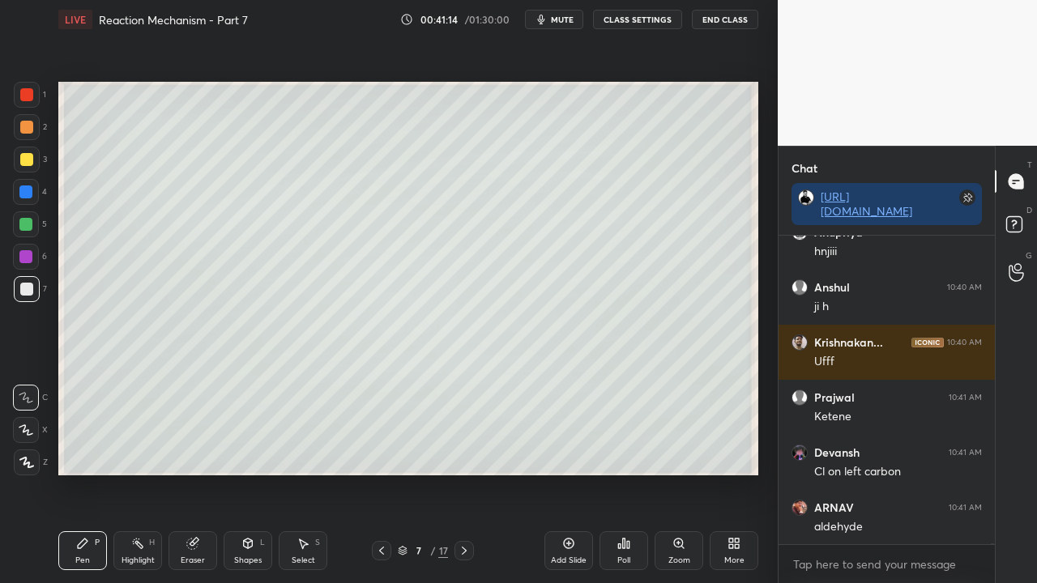
scroll to position [112474, 0]
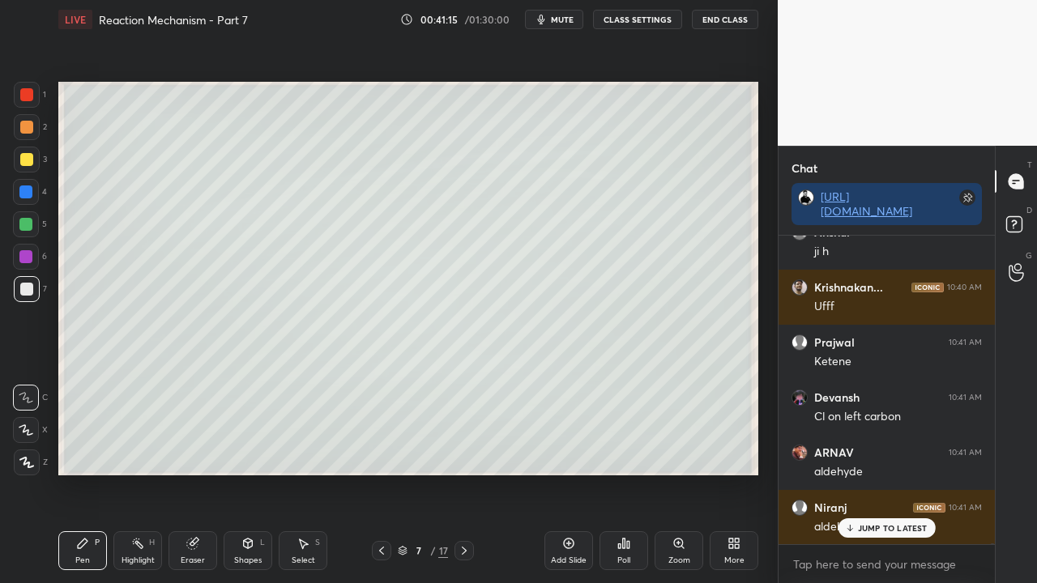
drag, startPoint x: 880, startPoint y: 532, endPoint x: 871, endPoint y: 533, distance: 9.1
click at [879, 473] on p "JUMP TO LATEST" at bounding box center [893, 528] width 70 height 10
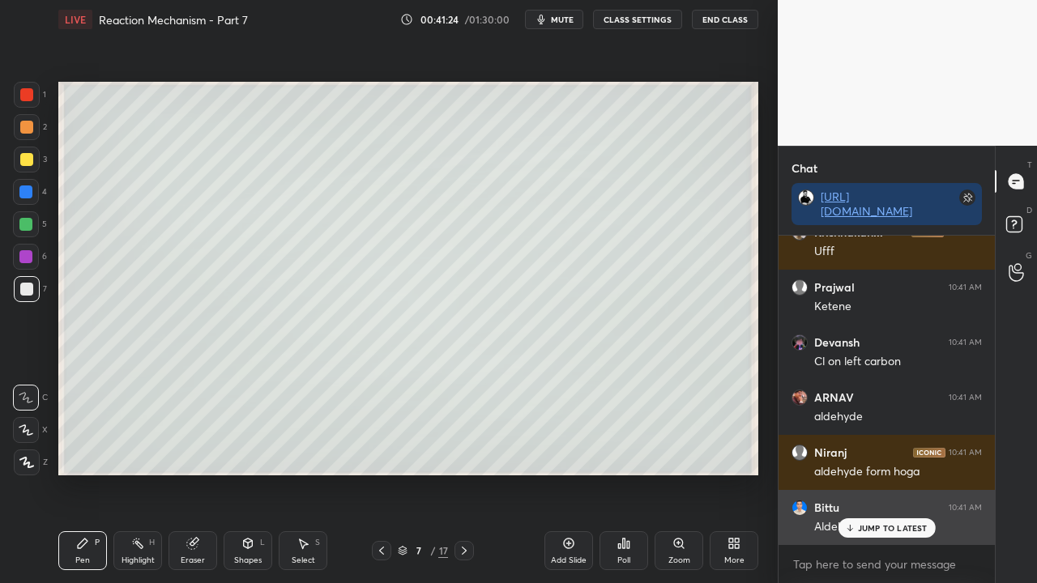
click at [878, 473] on div "JUMP TO LATEST" at bounding box center [886, 528] width 97 height 19
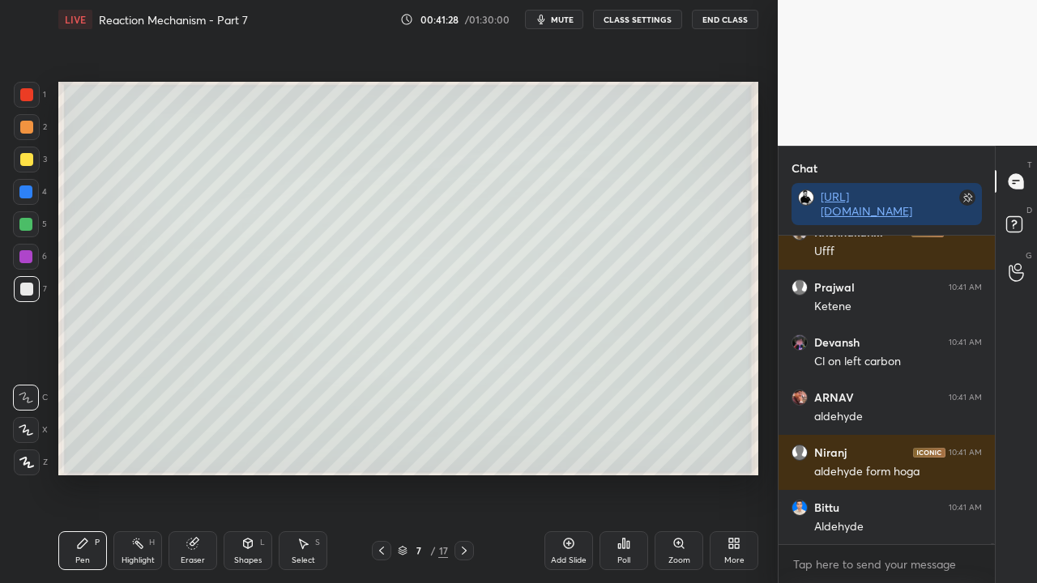
scroll to position [112588, 0]
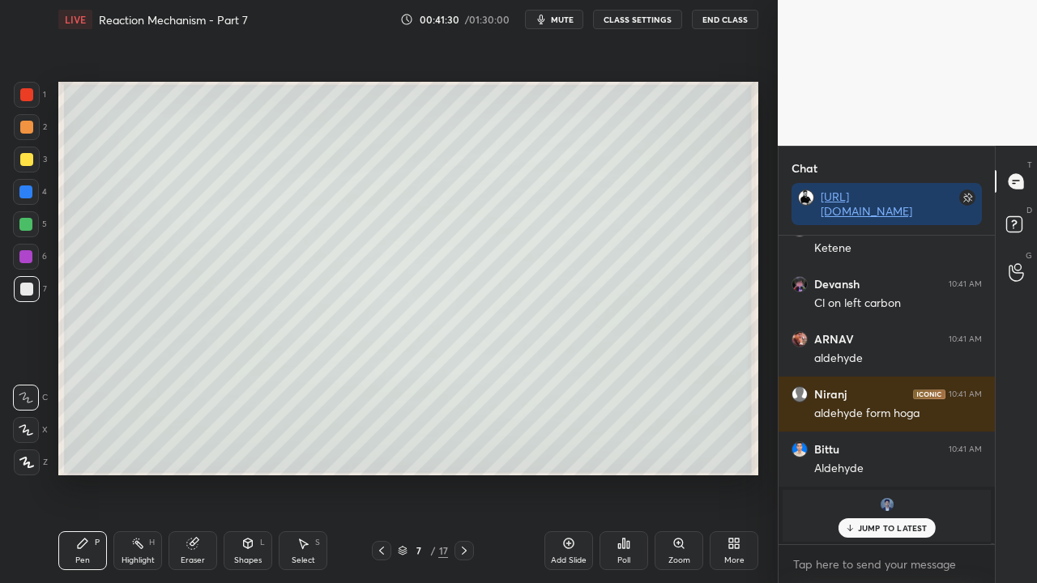
click at [889, 473] on div "Manthan 10:40 AM Yes sir 𝐉𝐚𝐲𝐚𝐬𝐡𝐫𝐞𝐞 10:40 AM ok Anukirti 10:40 AM Ji Raunit 10:4…" at bounding box center [887, 390] width 216 height 309
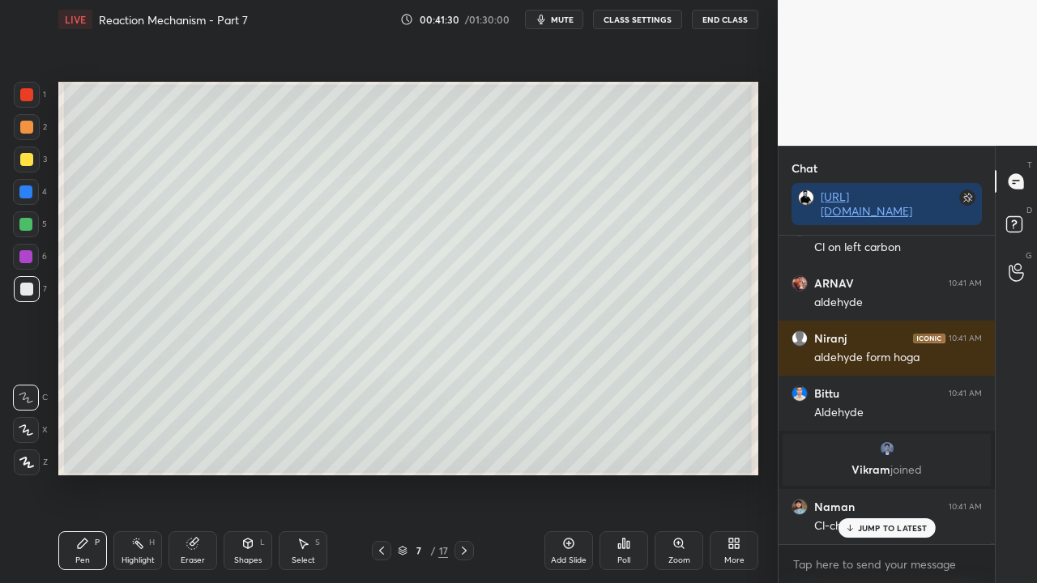
scroll to position [109494, 0]
click at [878, 468] on p "[PERSON_NAME] joined" at bounding box center [886, 470] width 189 height 13
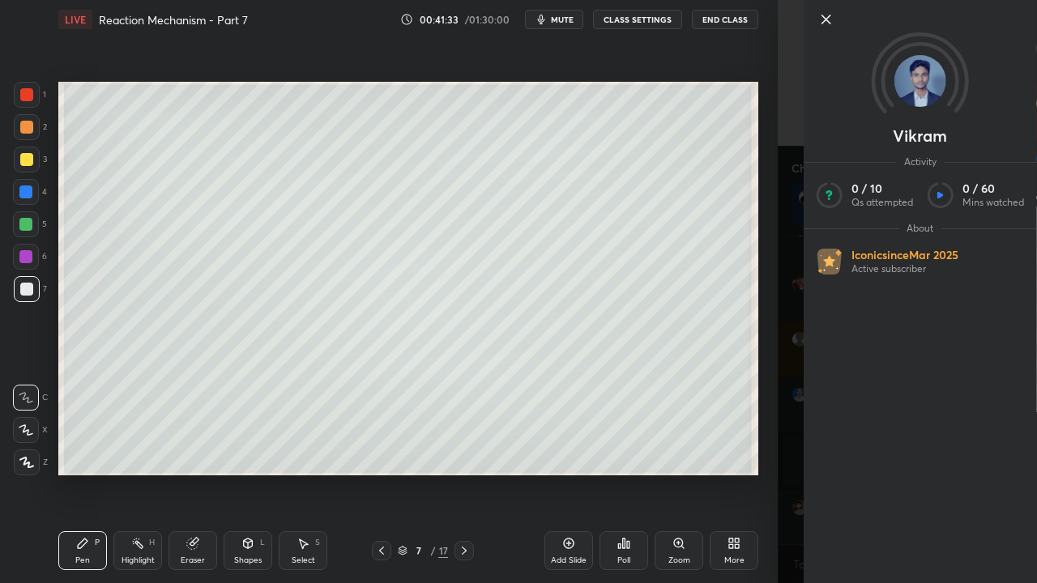
click at [782, 266] on div "Vikram Activity 0 / 10 Qs attempted 0 / 60 Mins watched About Iconic since [DAT…" at bounding box center [907, 291] width 259 height 583
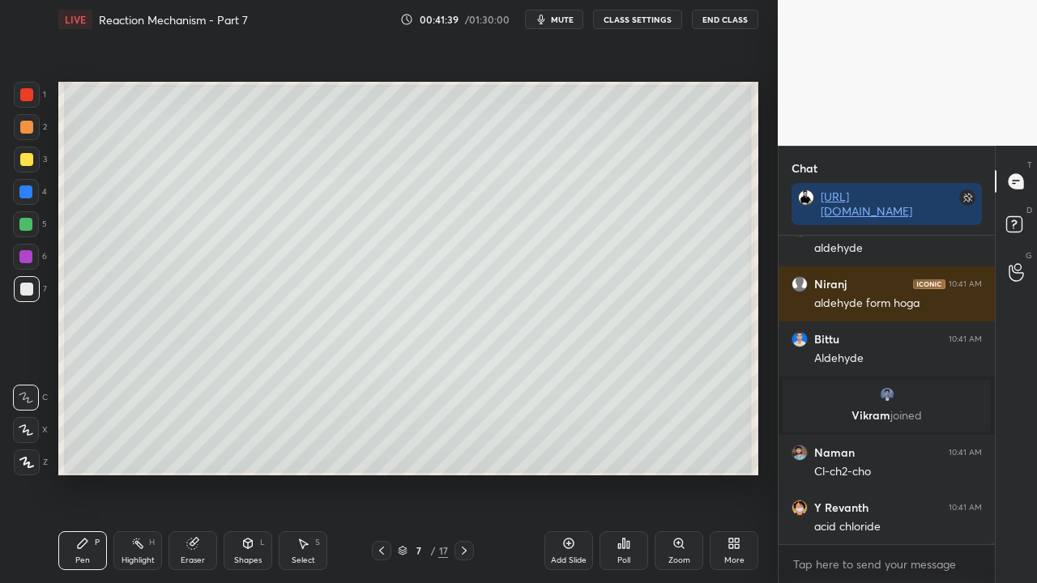
scroll to position [109604, 0]
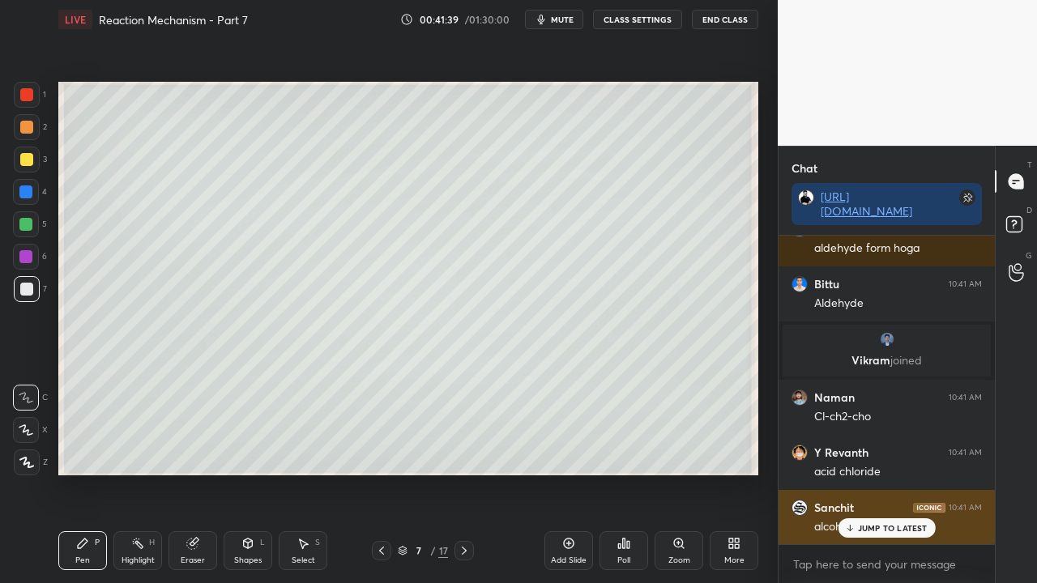
drag, startPoint x: 883, startPoint y: 525, endPoint x: 849, endPoint y: 528, distance: 34.2
click at [882, 473] on p "JUMP TO LATEST" at bounding box center [893, 528] width 70 height 10
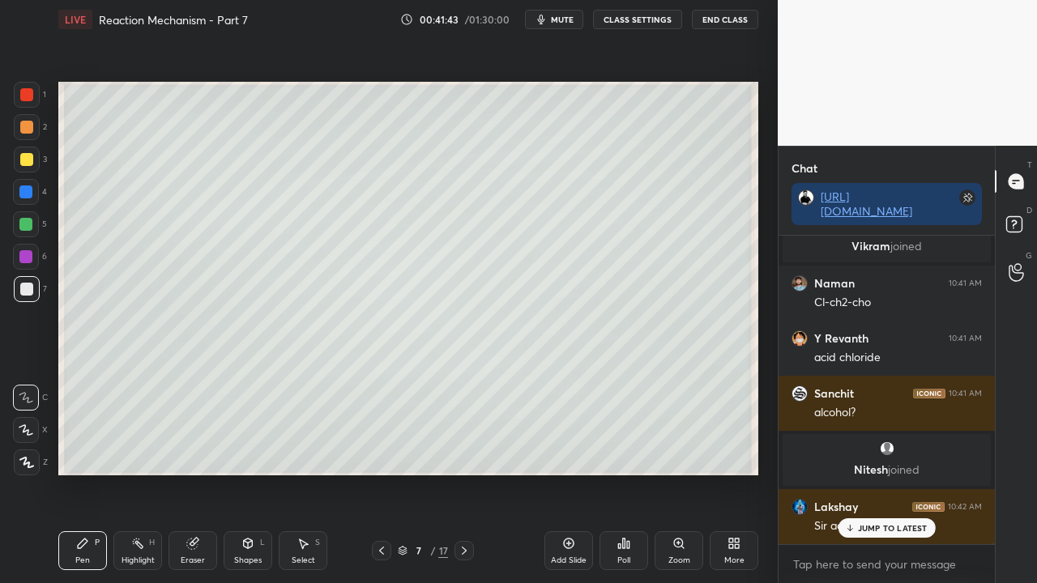
scroll to position [109659, 0]
click at [912, 473] on div "[DEMOGRAPHIC_DATA] 10:40 AM [PERSON_NAME] 10:40 AM ji\ Anupriya 10:40 AM hnjiii…" at bounding box center [887, 390] width 216 height 309
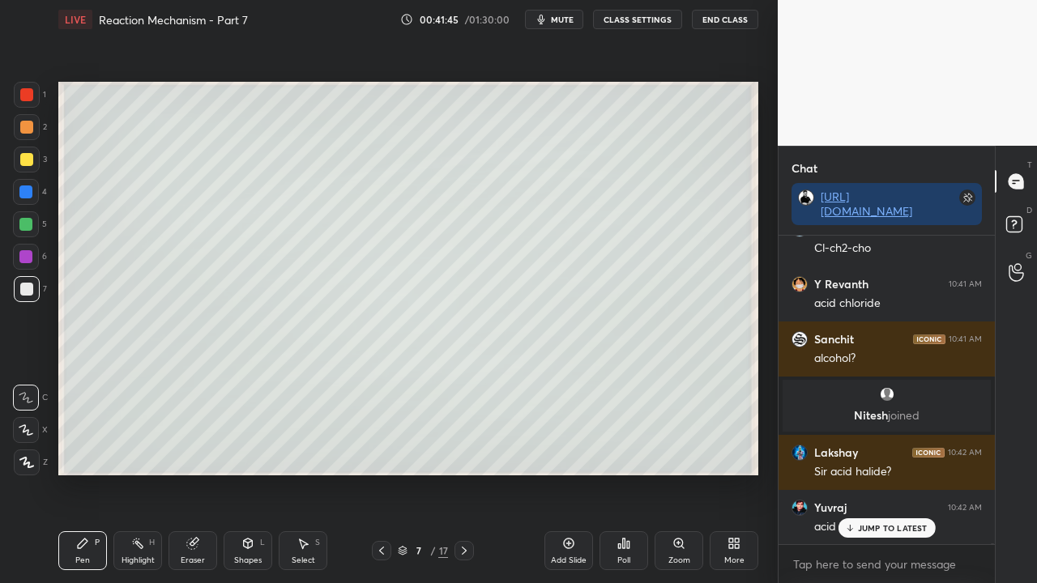
scroll to position [109769, 0]
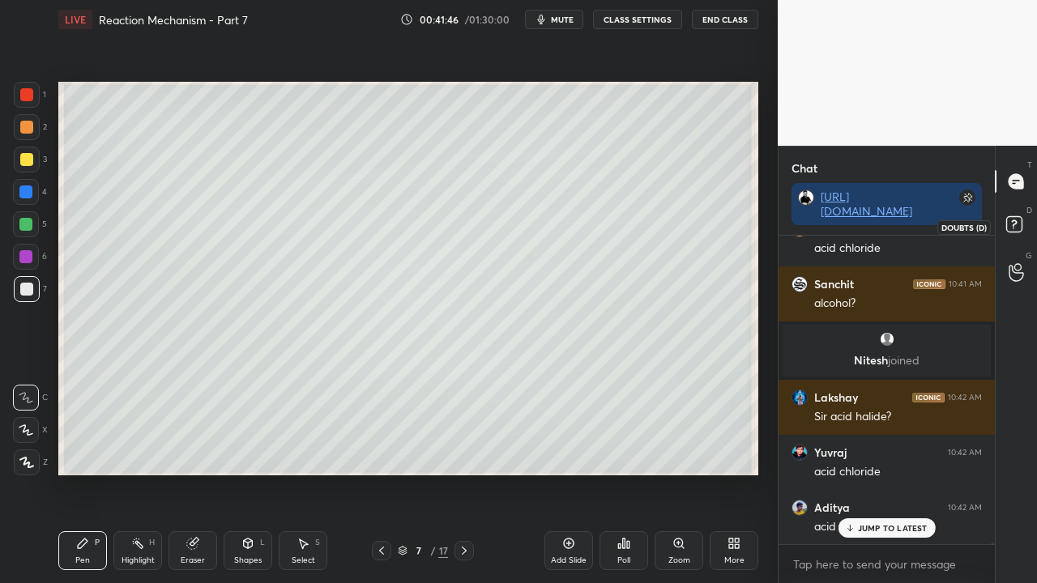
click at [1024, 223] on icon at bounding box center [1016, 226] width 29 height 29
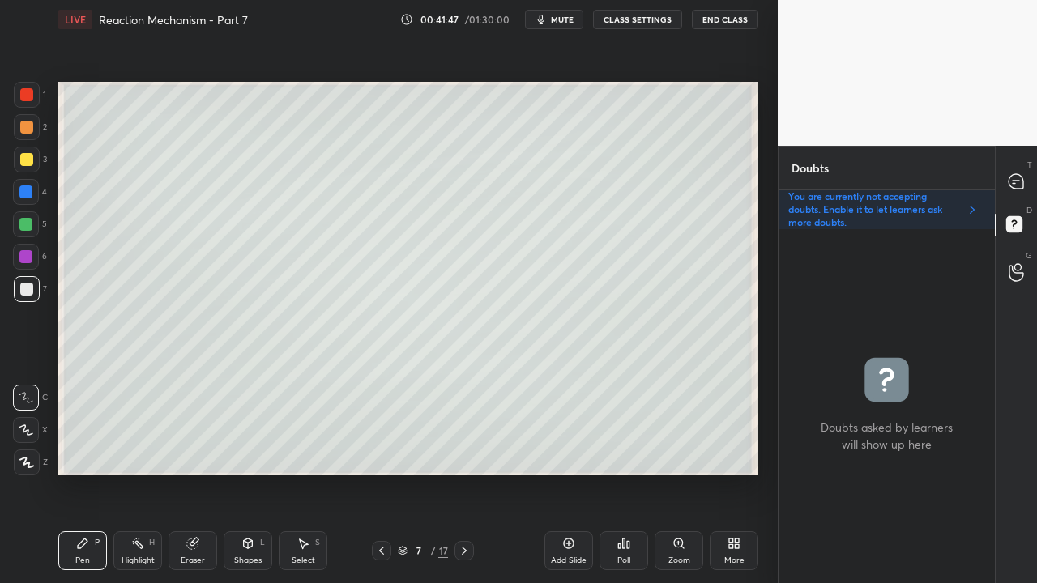
click at [26, 160] on div at bounding box center [26, 159] width 13 height 13
click at [1033, 176] on div "T Messages (T)" at bounding box center [1016, 181] width 41 height 45
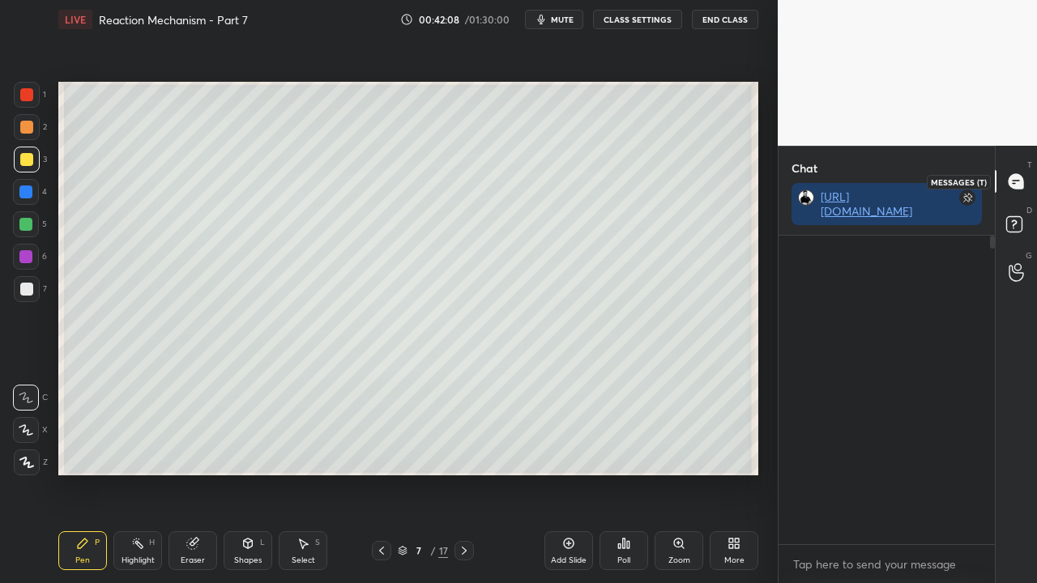
scroll to position [304, 211]
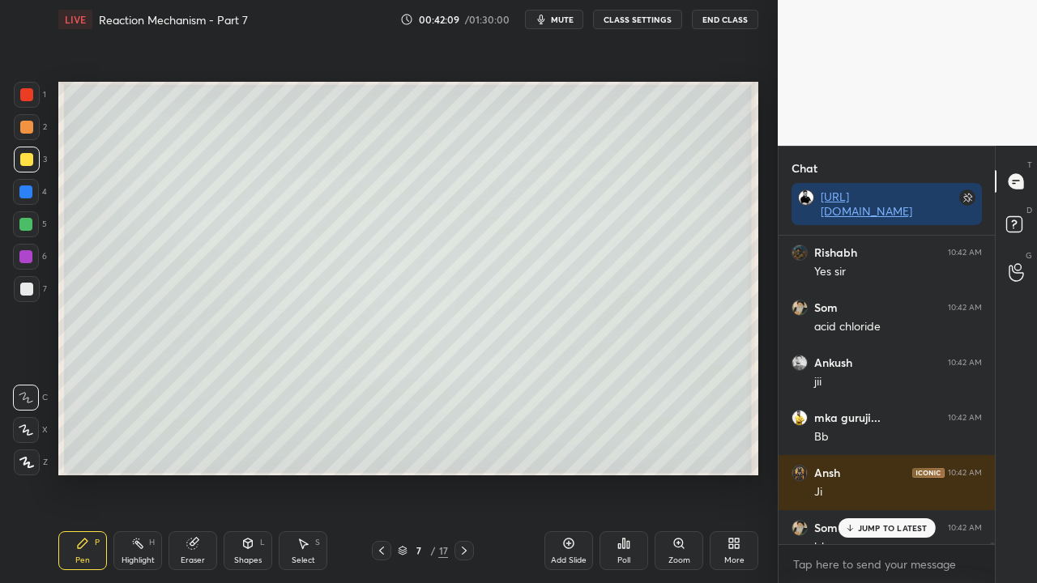
click at [867, 473] on p "JUMP TO LATEST" at bounding box center [893, 528] width 70 height 10
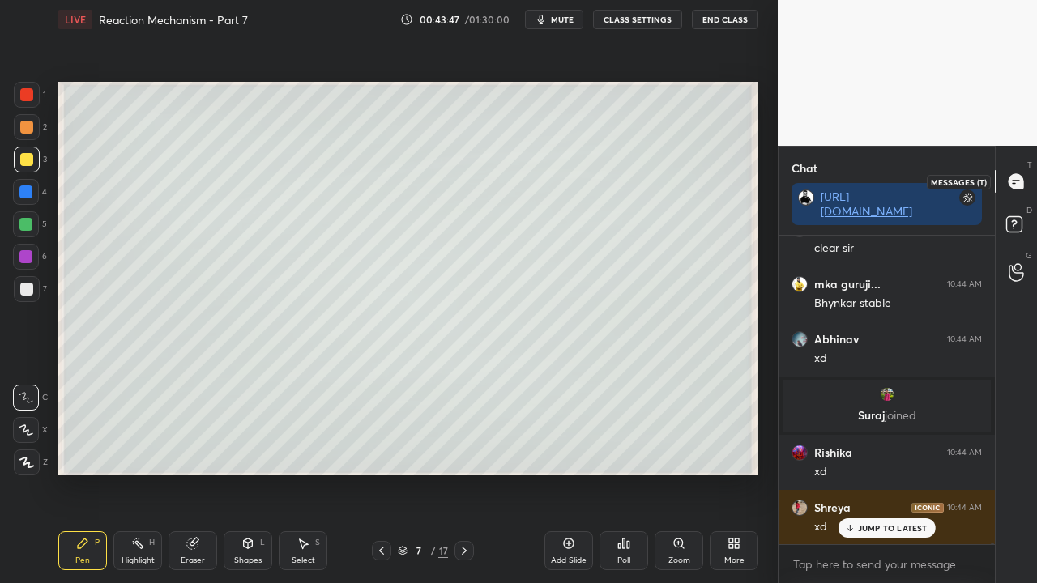
scroll to position [112915, 0]
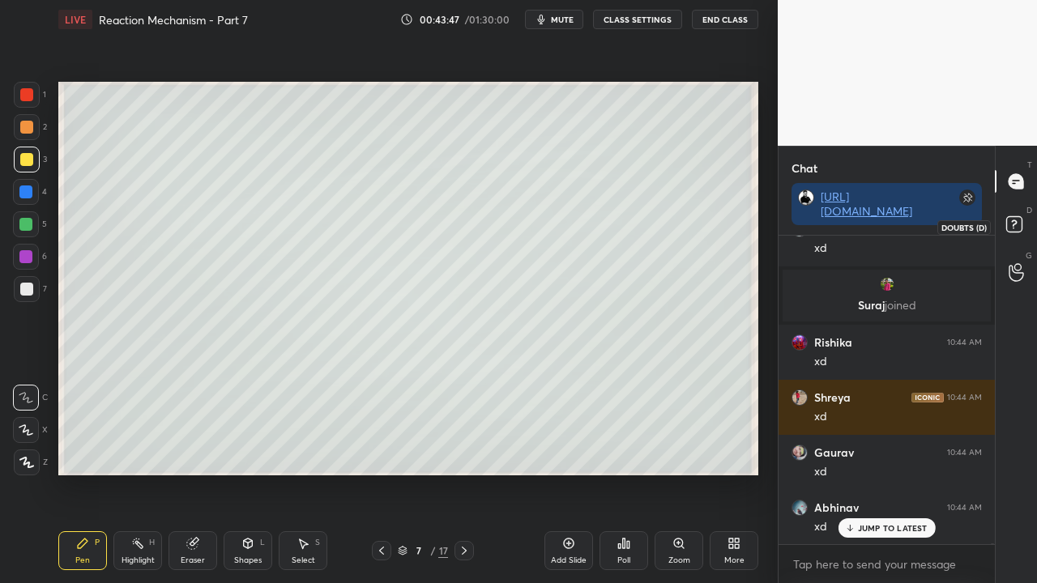
click at [1011, 224] on rect at bounding box center [1013, 224] width 15 height 15
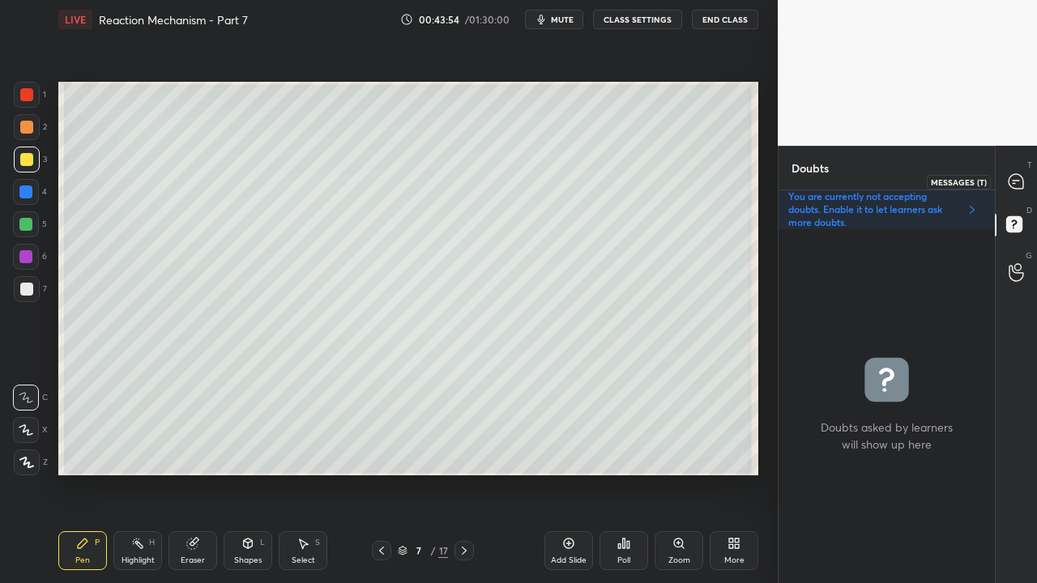
click at [1013, 182] on icon at bounding box center [1016, 181] width 15 height 15
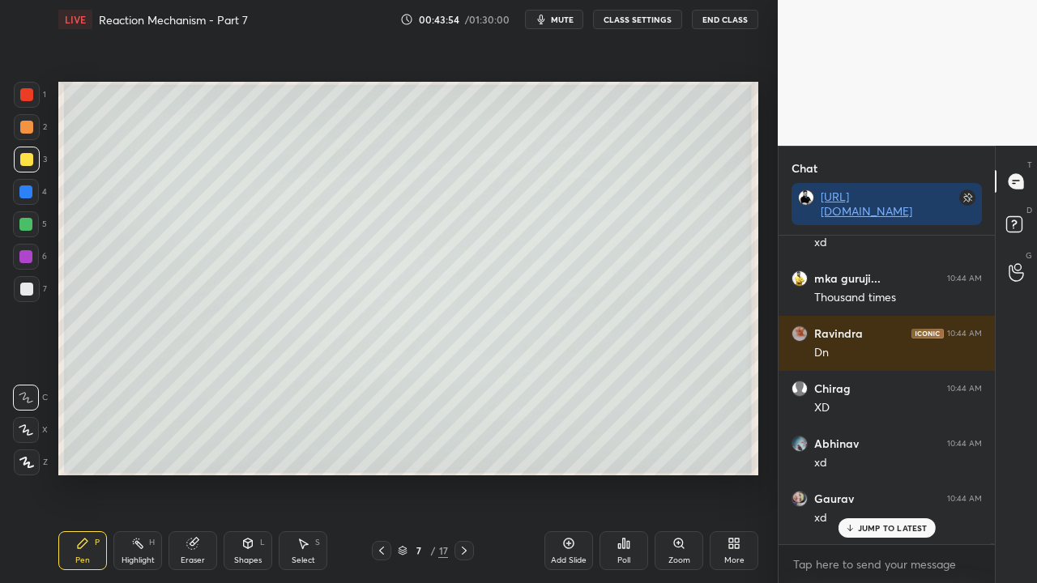
scroll to position [304, 211]
click at [875, 473] on p "JUMP TO LATEST" at bounding box center [893, 528] width 70 height 10
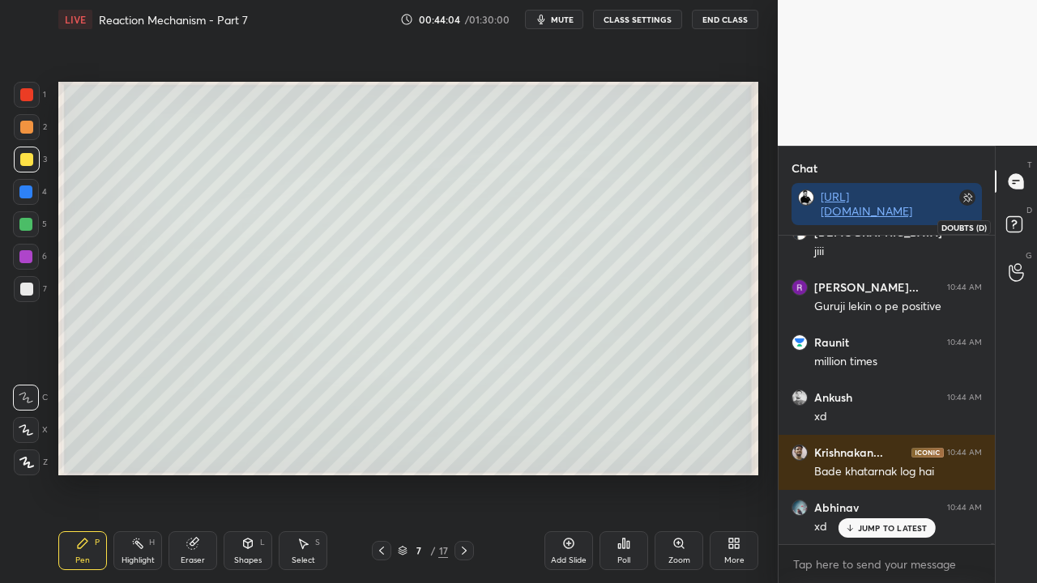
click at [1020, 220] on rect at bounding box center [1013, 224] width 15 height 15
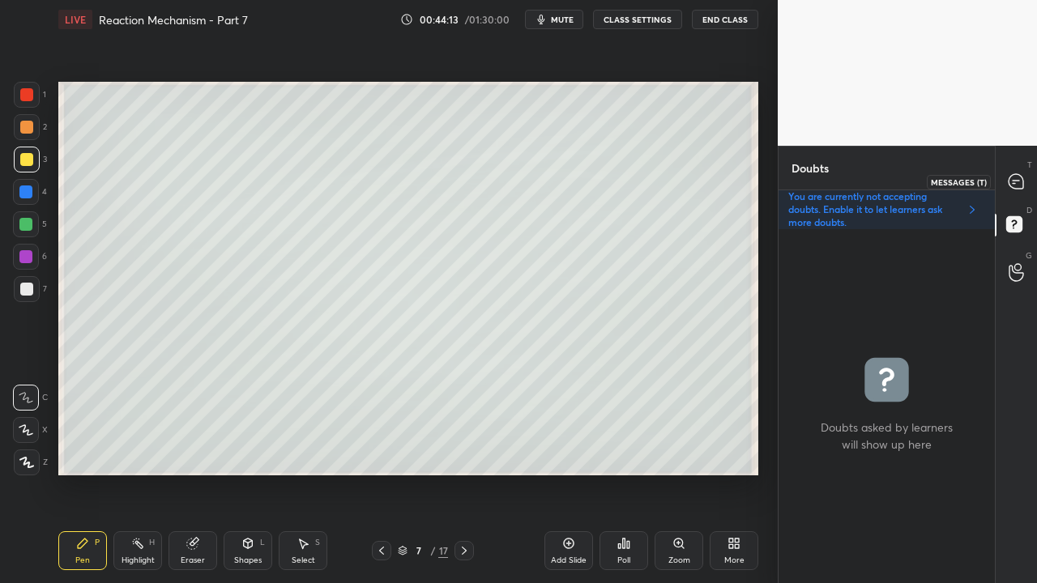
click at [1025, 172] on div at bounding box center [1017, 181] width 32 height 29
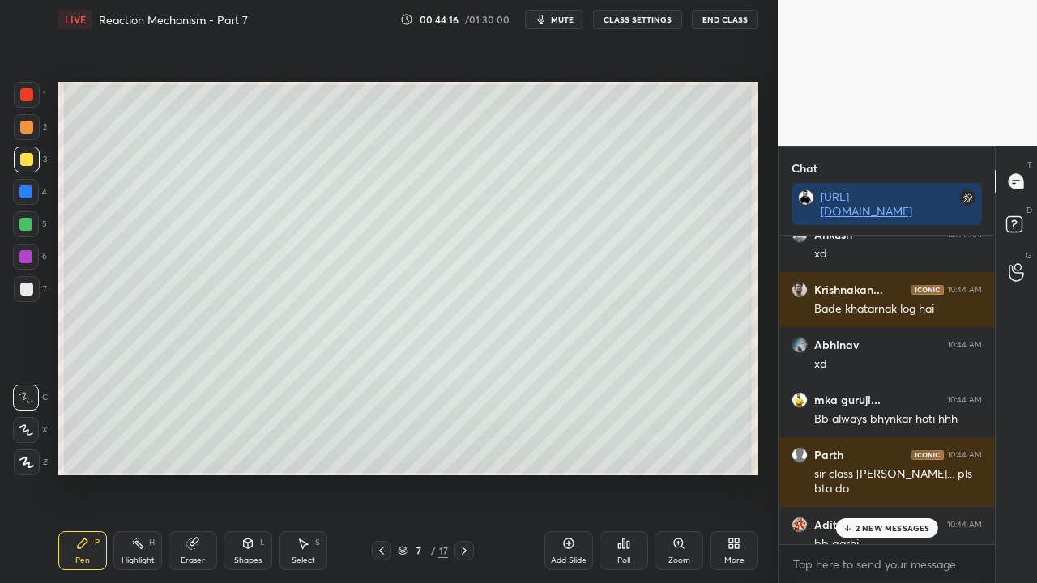
click at [878, 473] on p "2 NEW MESSAGES" at bounding box center [893, 528] width 75 height 10
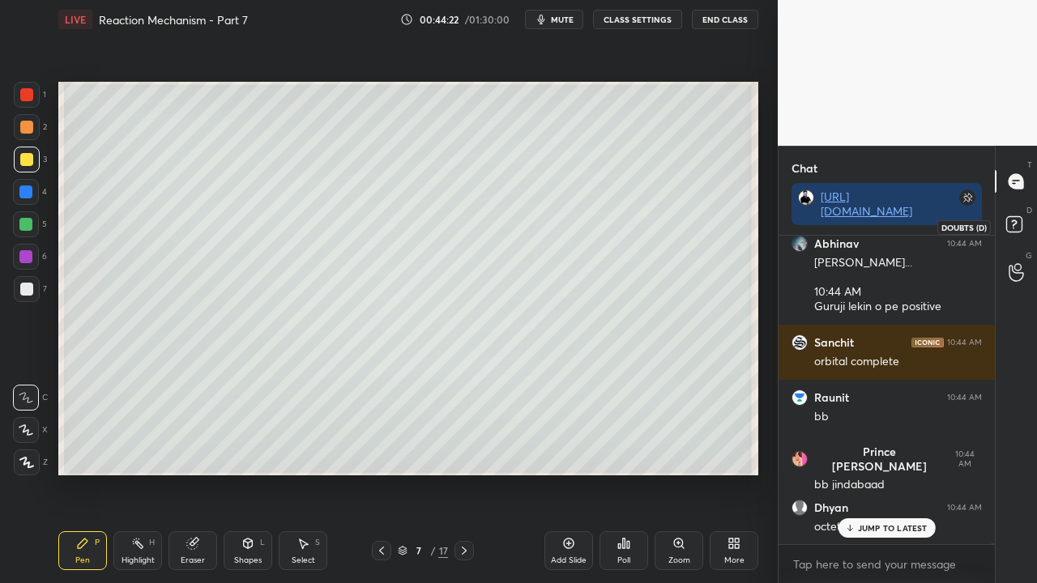
click at [1016, 224] on icon at bounding box center [1016, 226] width 29 height 29
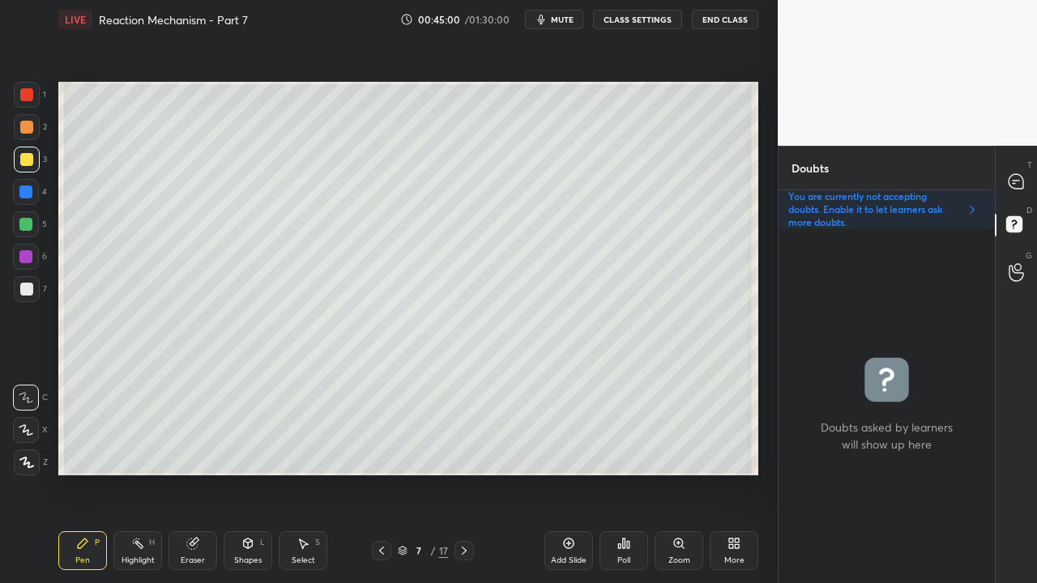
click at [1014, 176] on icon at bounding box center [1016, 181] width 15 height 15
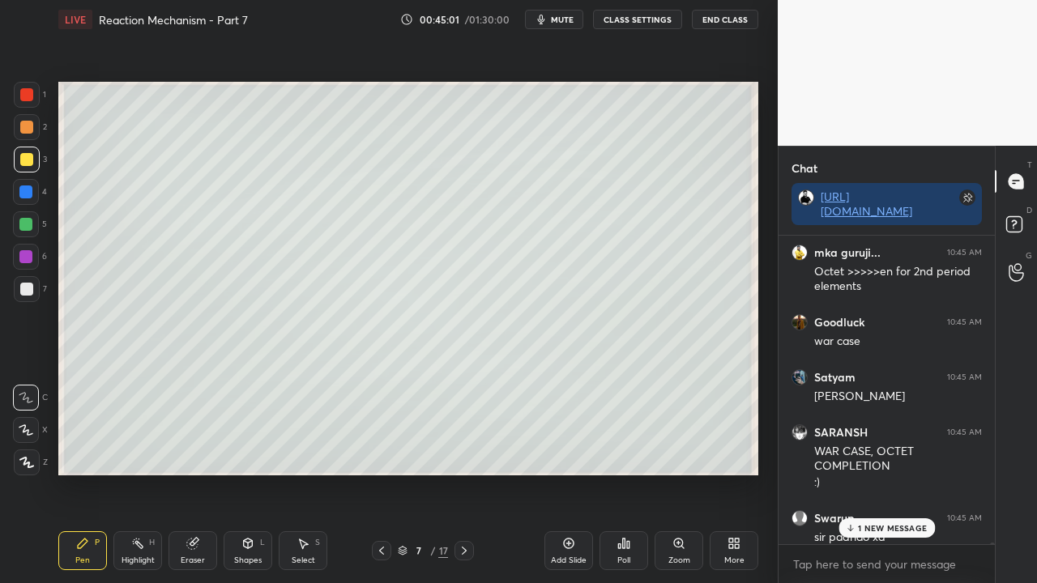
drag, startPoint x: 856, startPoint y: 528, endPoint x: 844, endPoint y: 536, distance: 14.2
click at [856, 473] on div "1 NEW MESSAGE" at bounding box center [887, 528] width 96 height 19
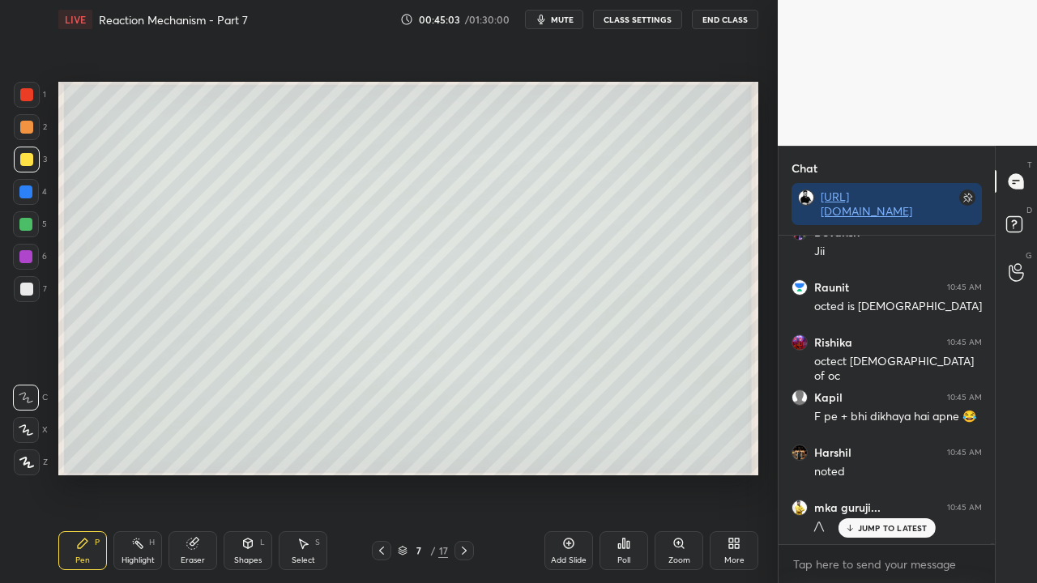
click at [879, 473] on div "JUMP TO LATEST" at bounding box center [886, 528] width 97 height 19
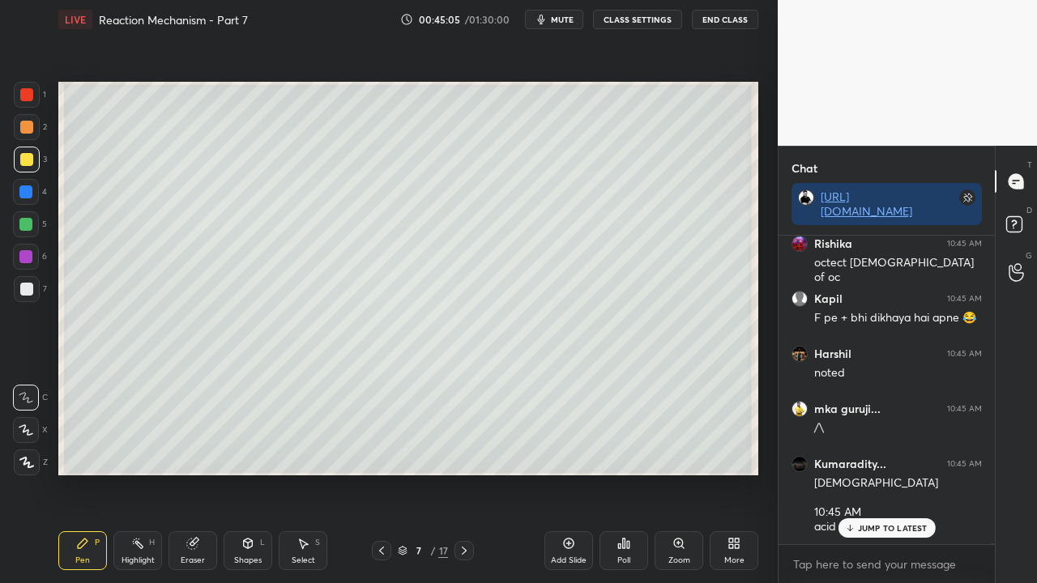
drag, startPoint x: 870, startPoint y: 527, endPoint x: 860, endPoint y: 532, distance: 12.0
click at [871, 473] on p "JUMP TO LATEST" at bounding box center [893, 528] width 70 height 10
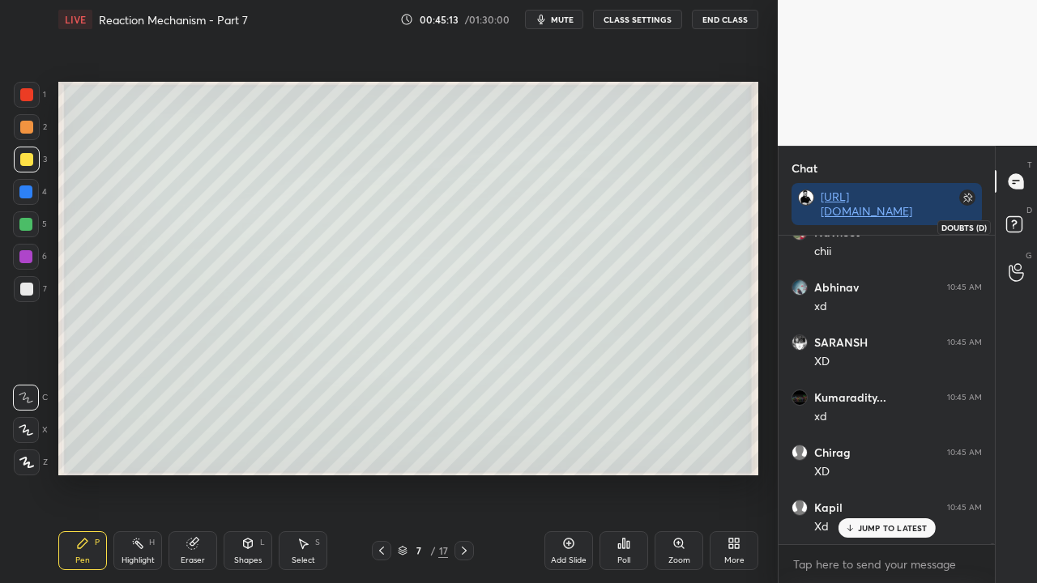
scroll to position [118007, 0]
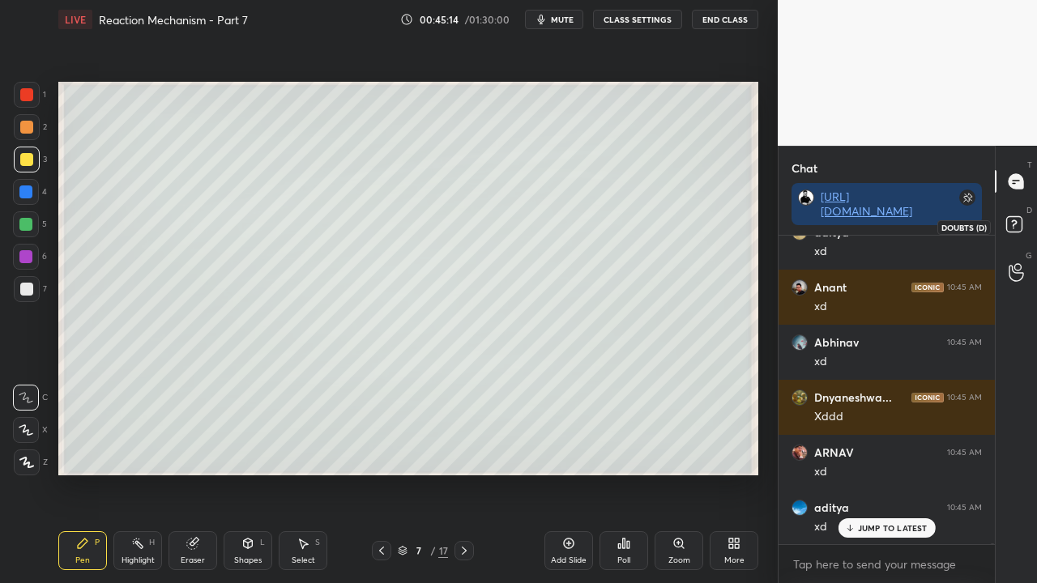
click at [1017, 224] on rect at bounding box center [1013, 224] width 15 height 15
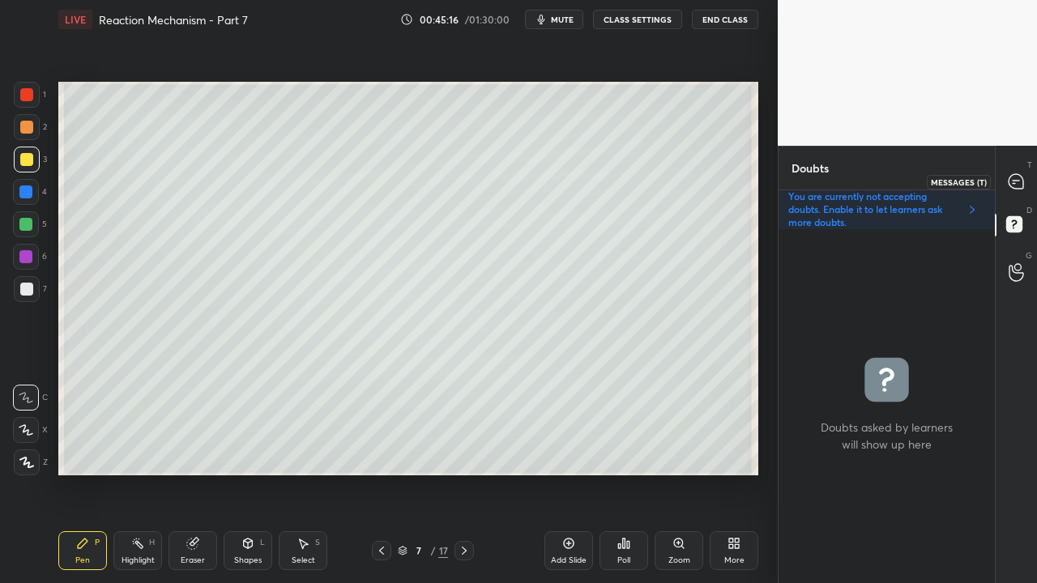
click at [1019, 173] on icon at bounding box center [1016, 181] width 17 height 17
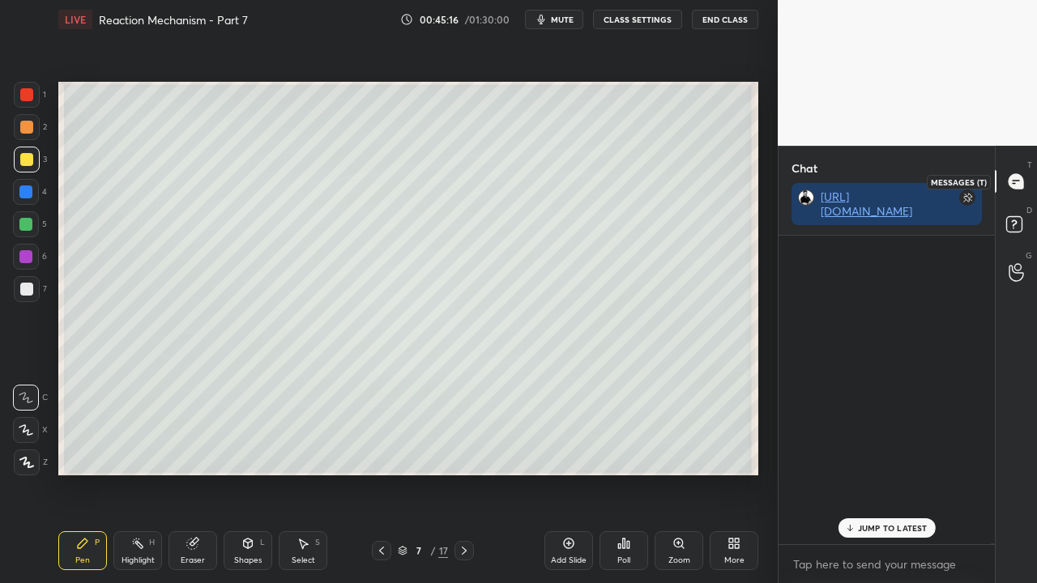
scroll to position [304, 211]
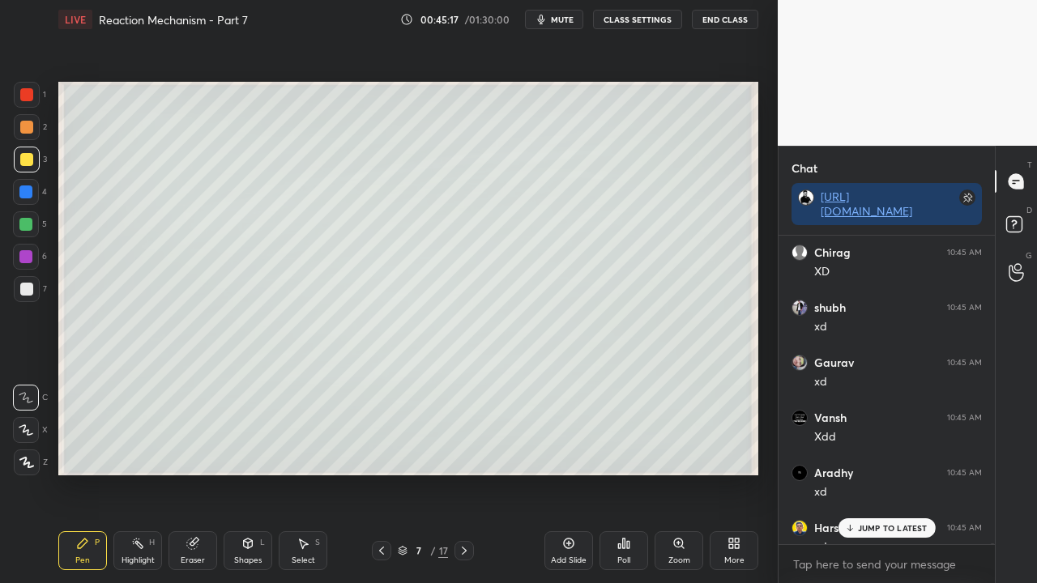
click at [876, 473] on p "JUMP TO LATEST" at bounding box center [893, 528] width 70 height 10
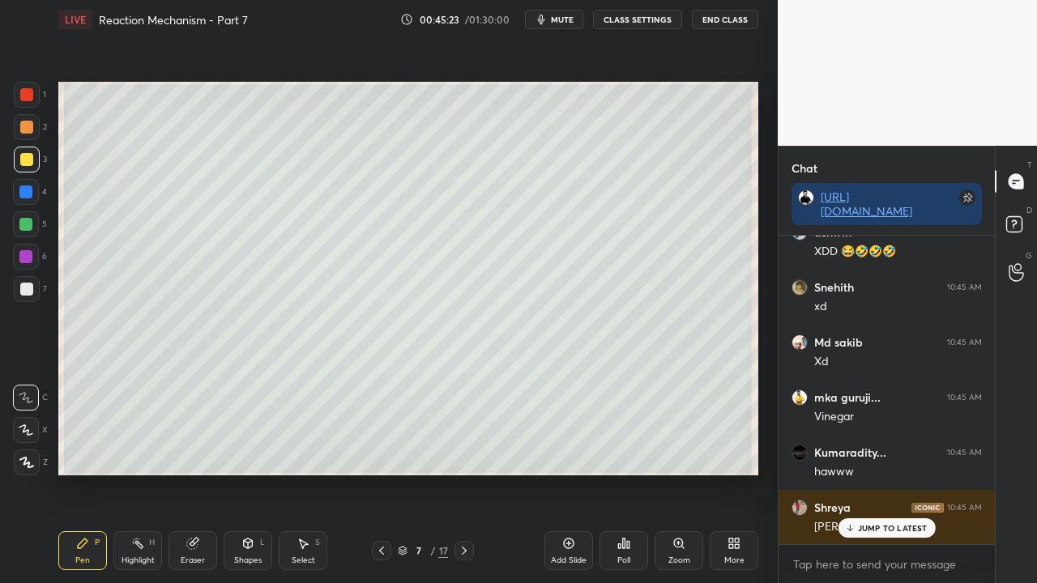
scroll to position [120402, 0]
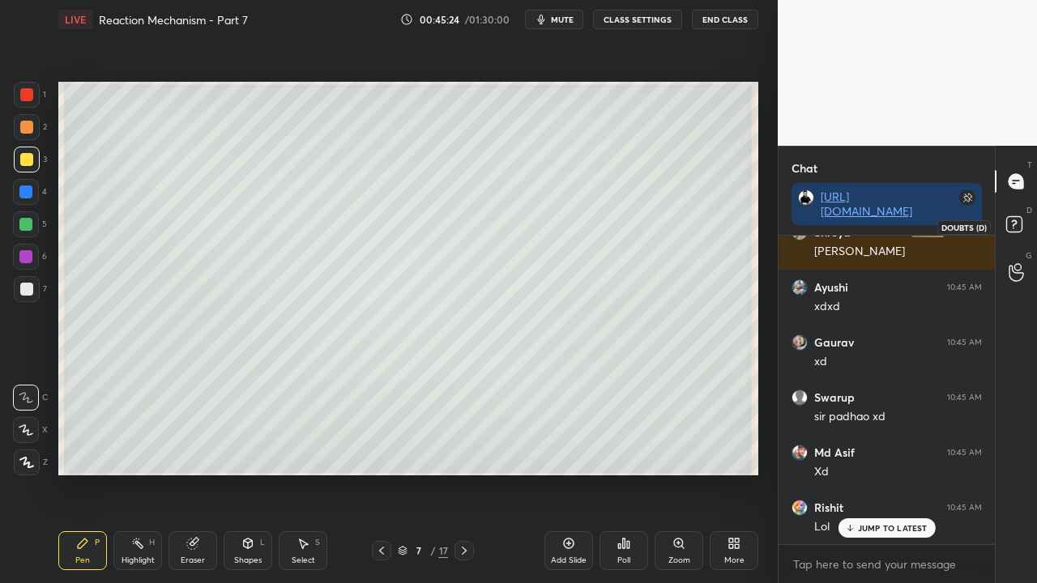
click at [1023, 225] on icon at bounding box center [1016, 226] width 29 height 29
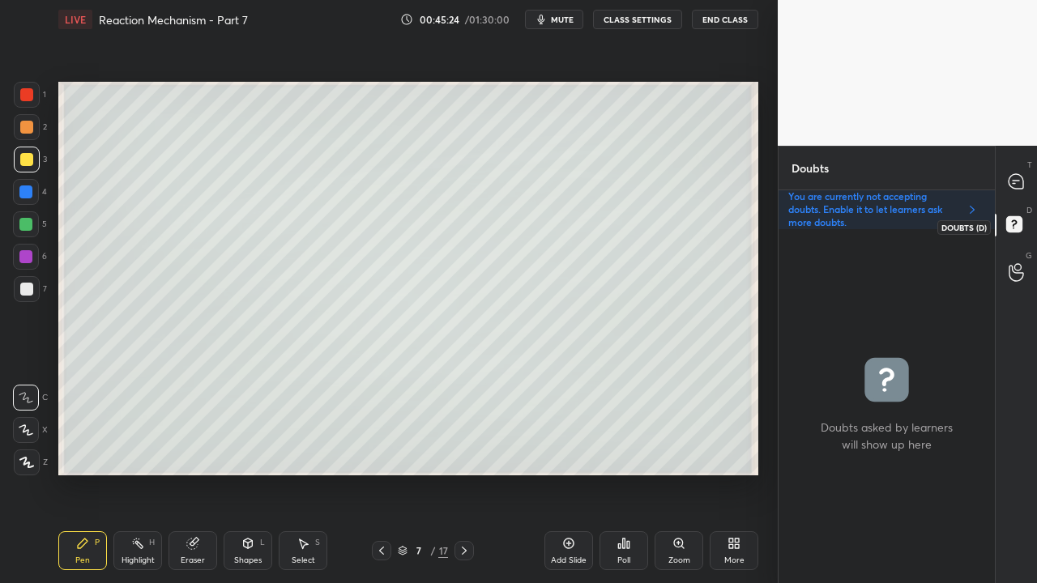
scroll to position [349, 211]
click at [1011, 184] on icon at bounding box center [1016, 181] width 15 height 15
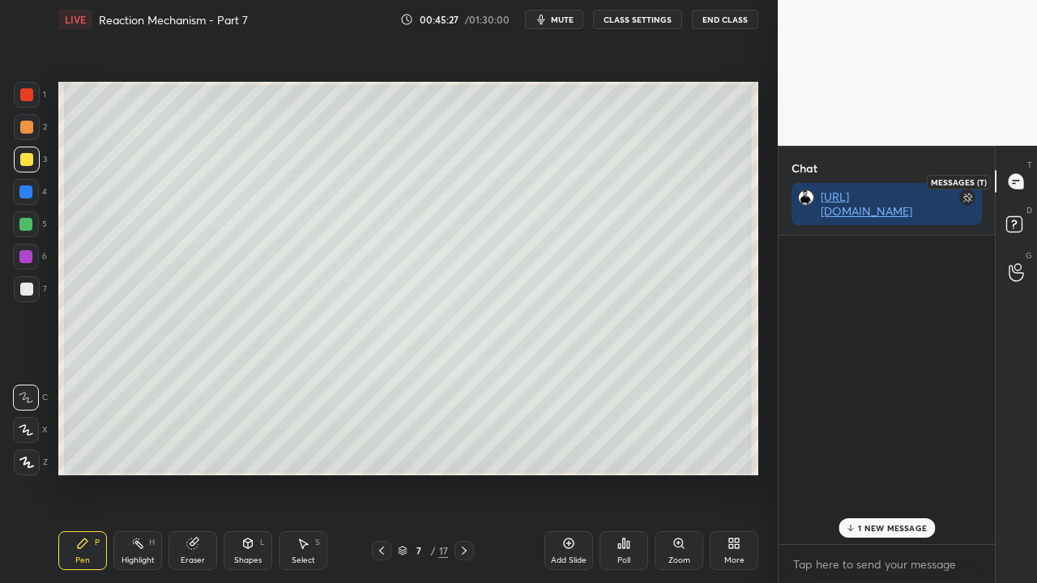
scroll to position [304, 211]
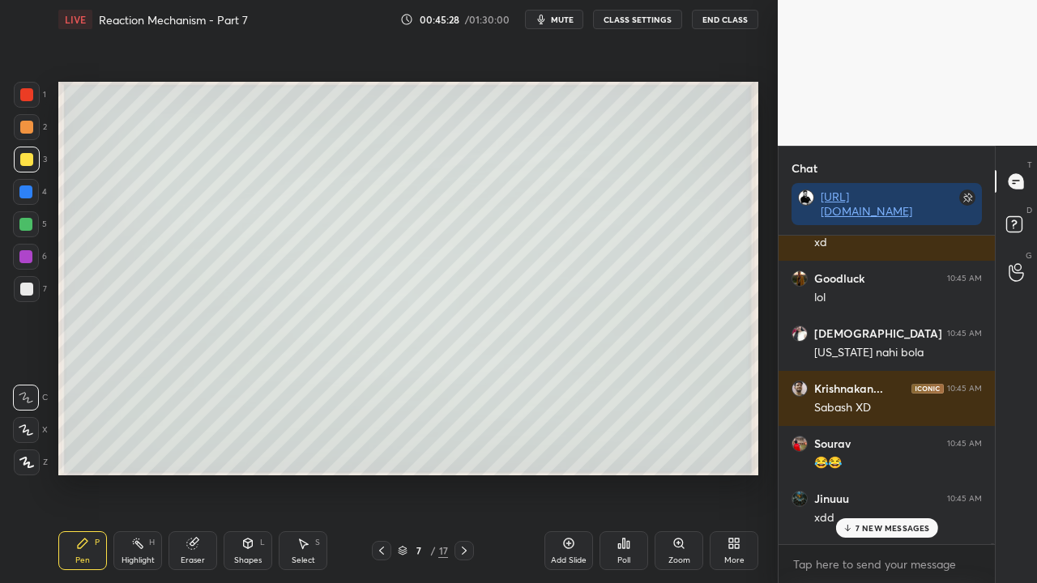
click at [866, 473] on div "7 NEW MESSAGES" at bounding box center [886, 528] width 102 height 19
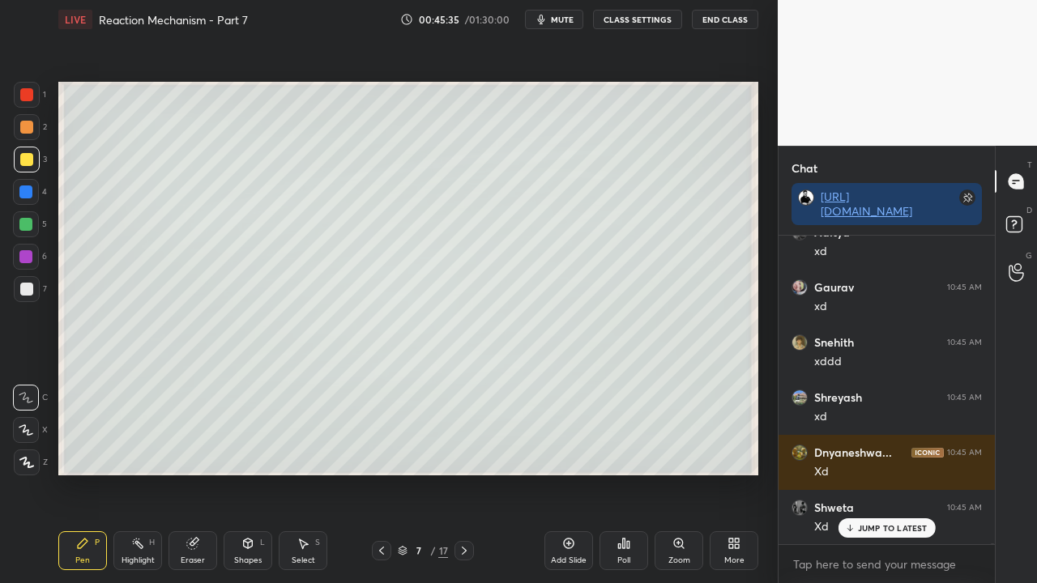
scroll to position [122676, 0]
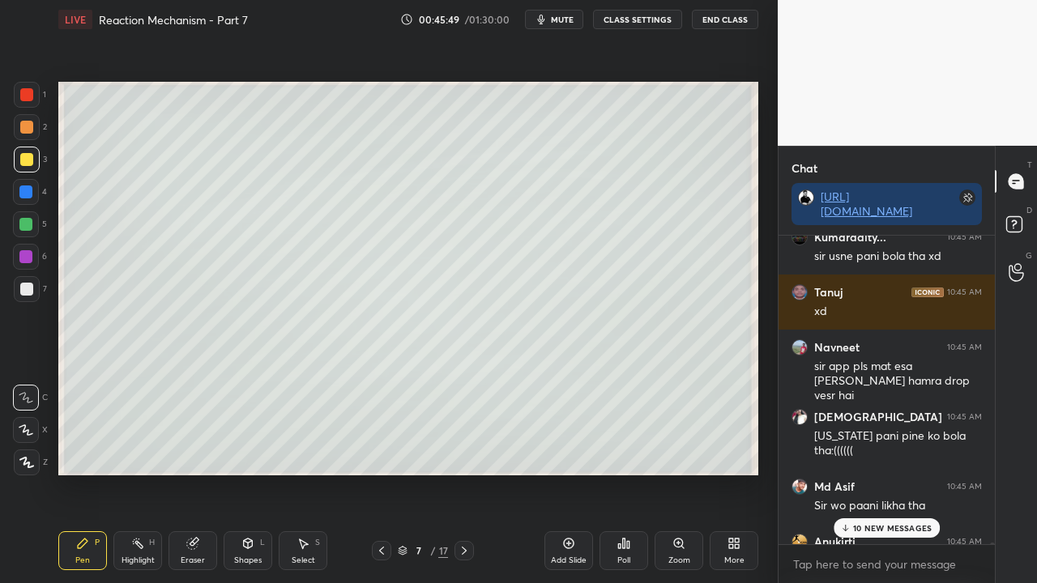
click at [562, 24] on span "mute" at bounding box center [562, 19] width 23 height 11
drag, startPoint x: 564, startPoint y: 23, endPoint x: 539, endPoint y: 41, distance: 30.8
click at [564, 25] on button "unmute" at bounding box center [554, 19] width 58 height 19
click at [462, 473] on icon at bounding box center [464, 551] width 13 height 13
click at [891, 473] on div "47 NEW MESSAGES" at bounding box center [887, 528] width 108 height 19
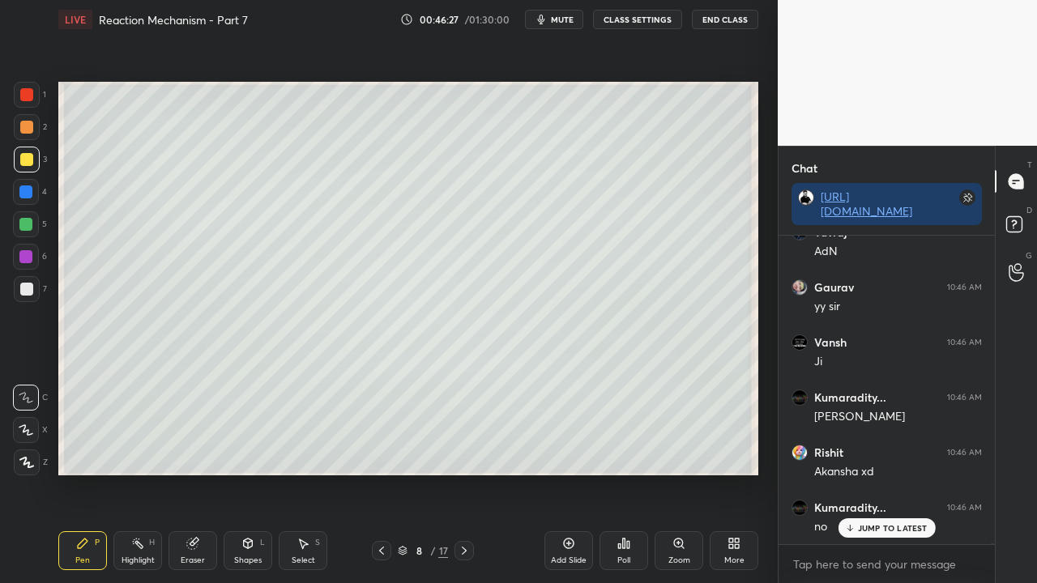
scroll to position [125771, 0]
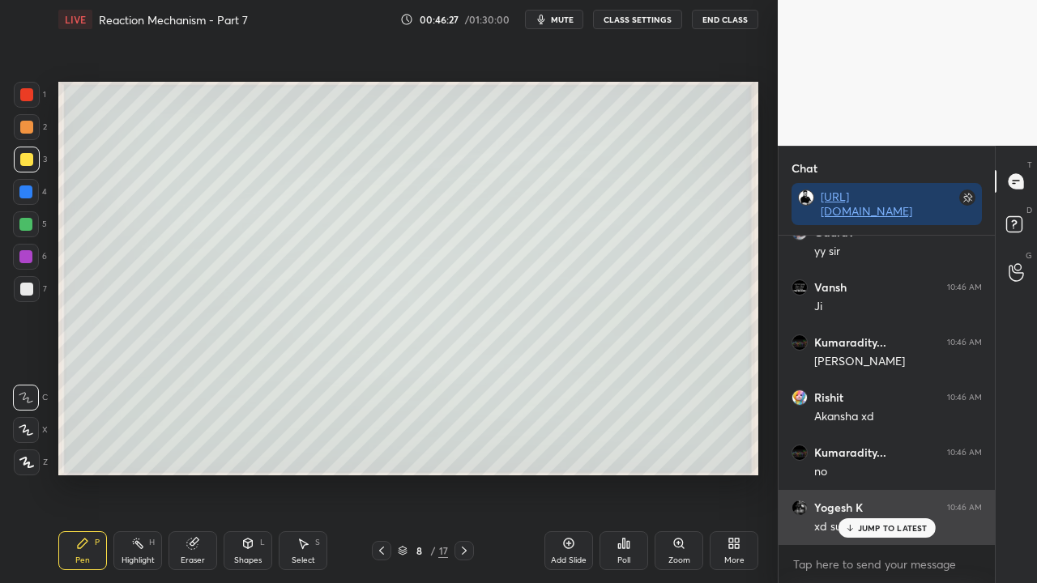
click at [895, 473] on p "JUMP TO LATEST" at bounding box center [893, 528] width 70 height 10
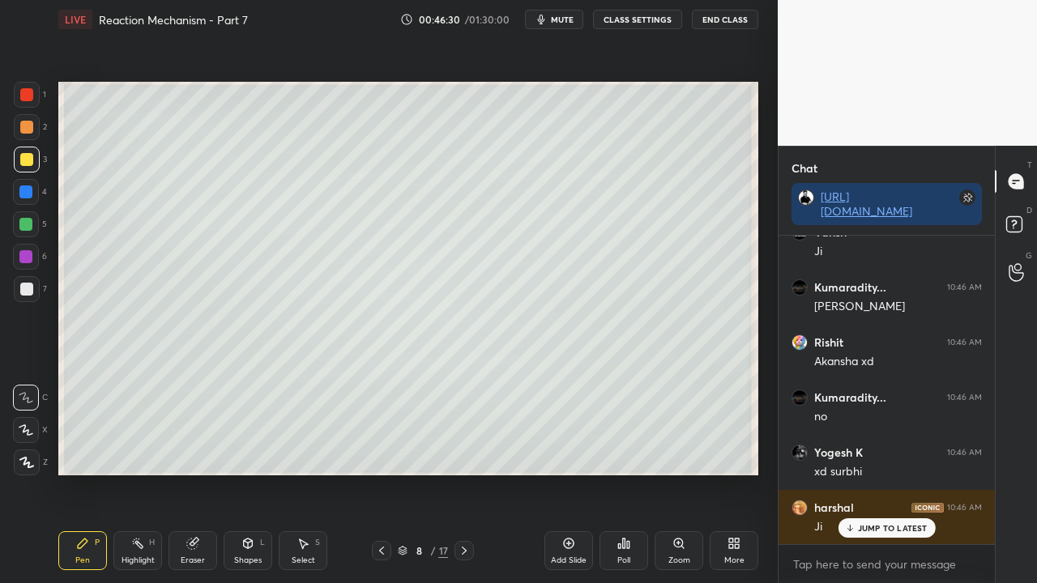
scroll to position [125896, 0]
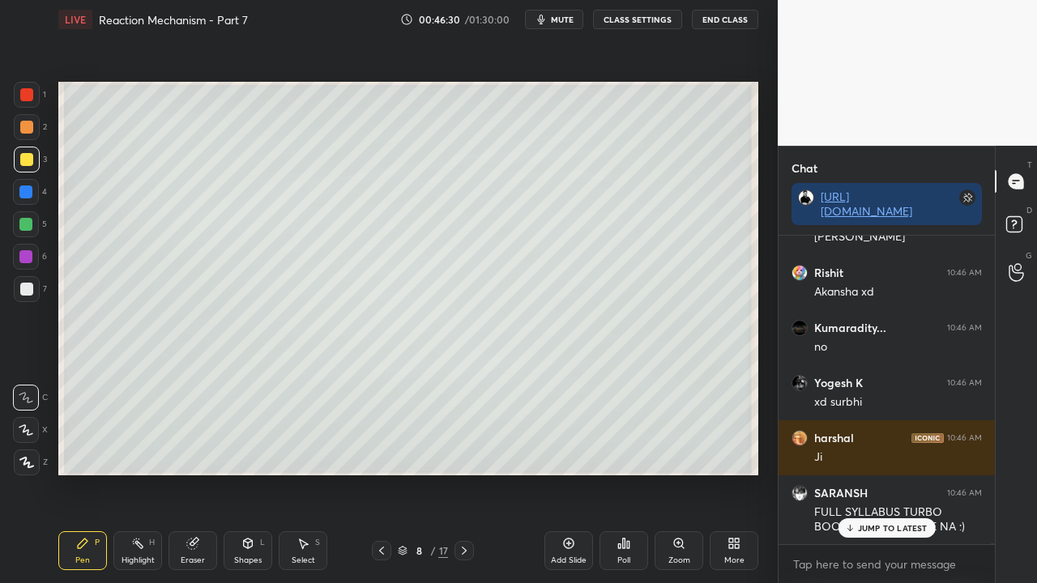
drag, startPoint x: 887, startPoint y: 531, endPoint x: 839, endPoint y: 547, distance: 51.2
click at [887, 473] on p "JUMP TO LATEST" at bounding box center [893, 528] width 70 height 10
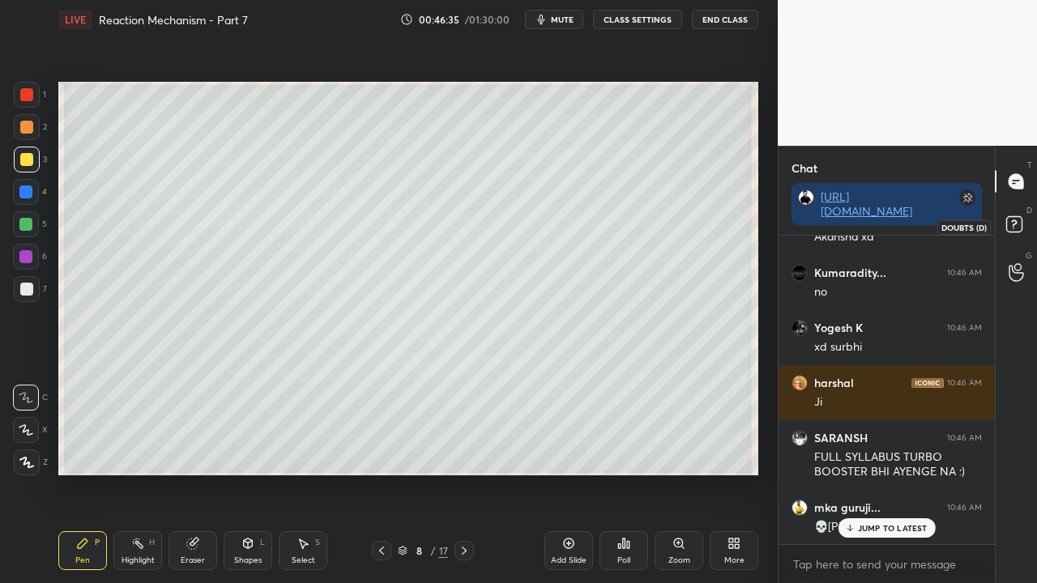
click at [1023, 225] on icon at bounding box center [1016, 226] width 29 height 29
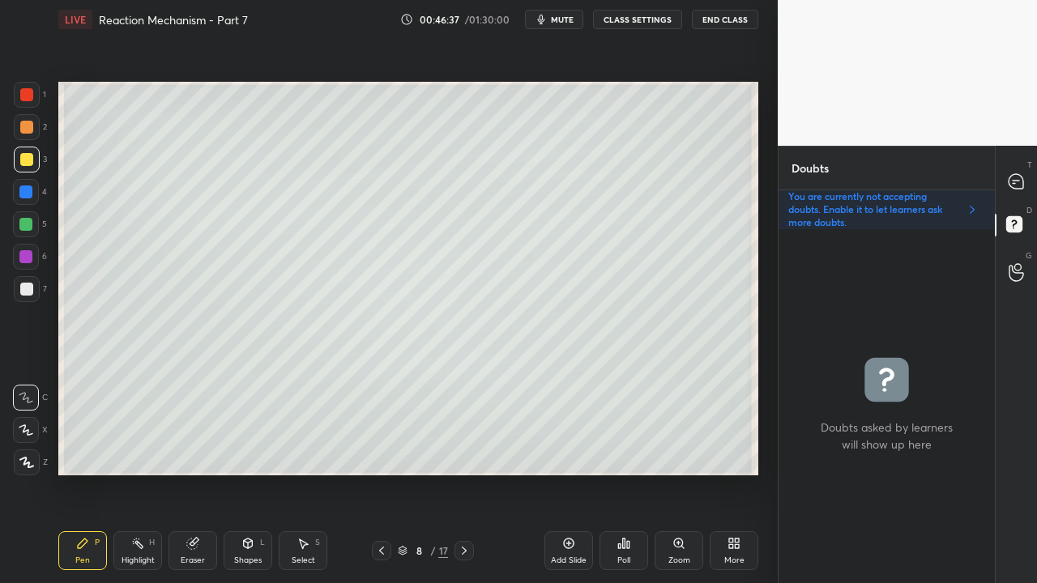
click at [32, 164] on div at bounding box center [27, 160] width 26 height 26
click at [1029, 168] on div at bounding box center [1017, 181] width 32 height 29
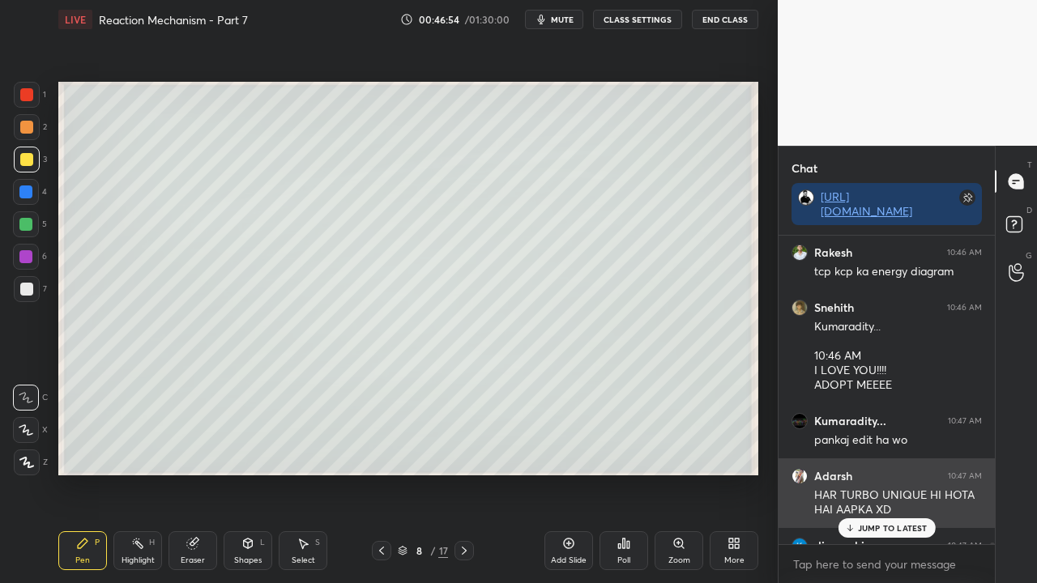
scroll to position [304, 211]
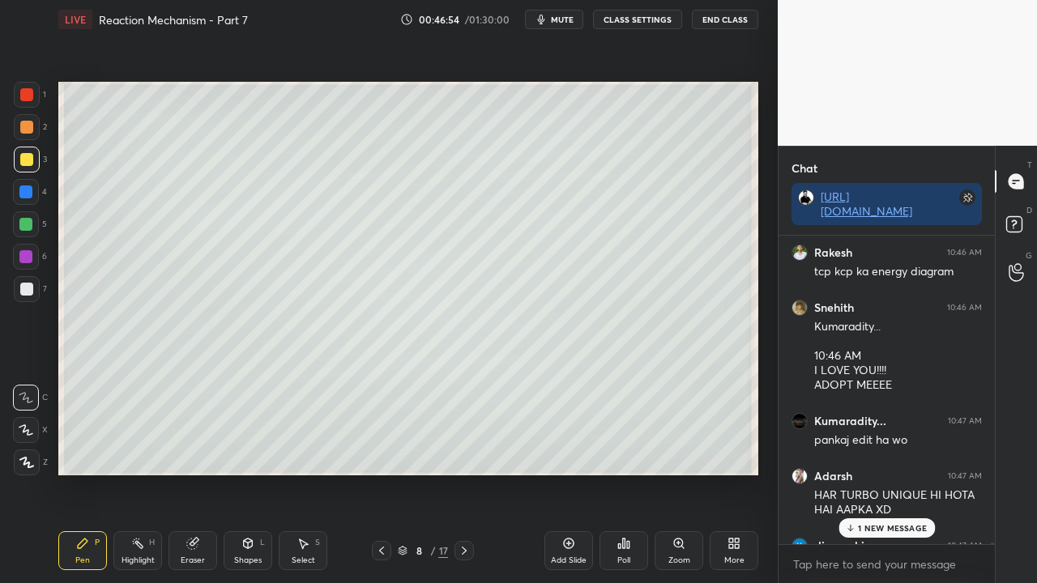
click at [877, 473] on p "1 NEW MESSAGE" at bounding box center [892, 528] width 69 height 10
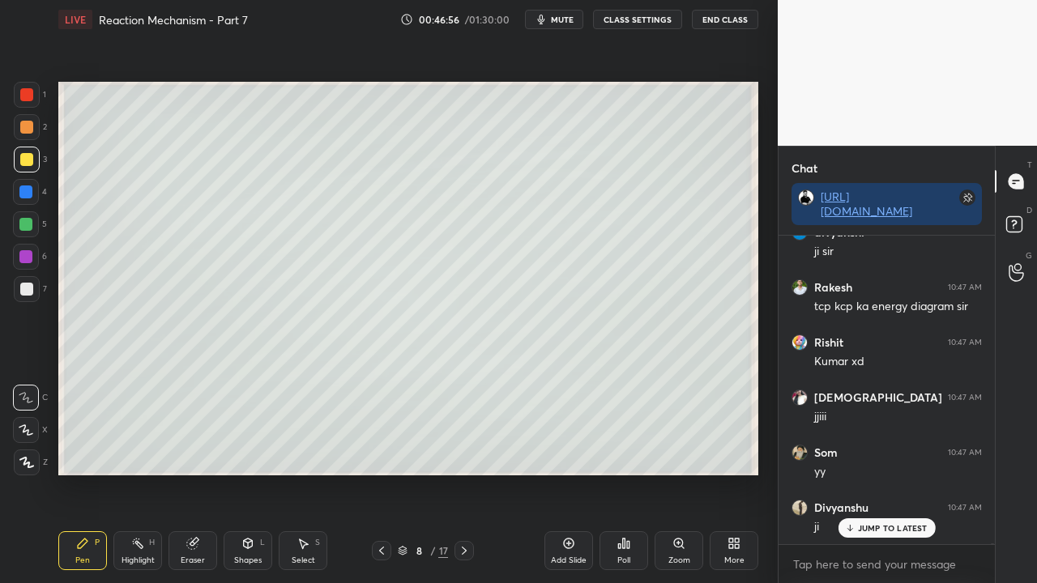
scroll to position [127016, 0]
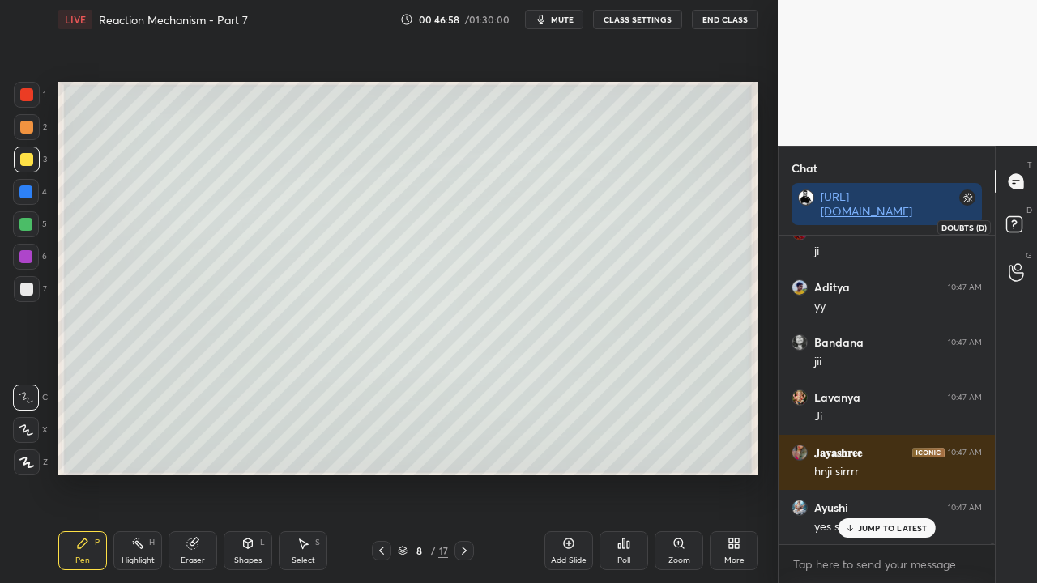
drag, startPoint x: 1023, startPoint y: 224, endPoint x: 1002, endPoint y: 227, distance: 21.2
click at [1023, 224] on icon at bounding box center [1016, 226] width 29 height 29
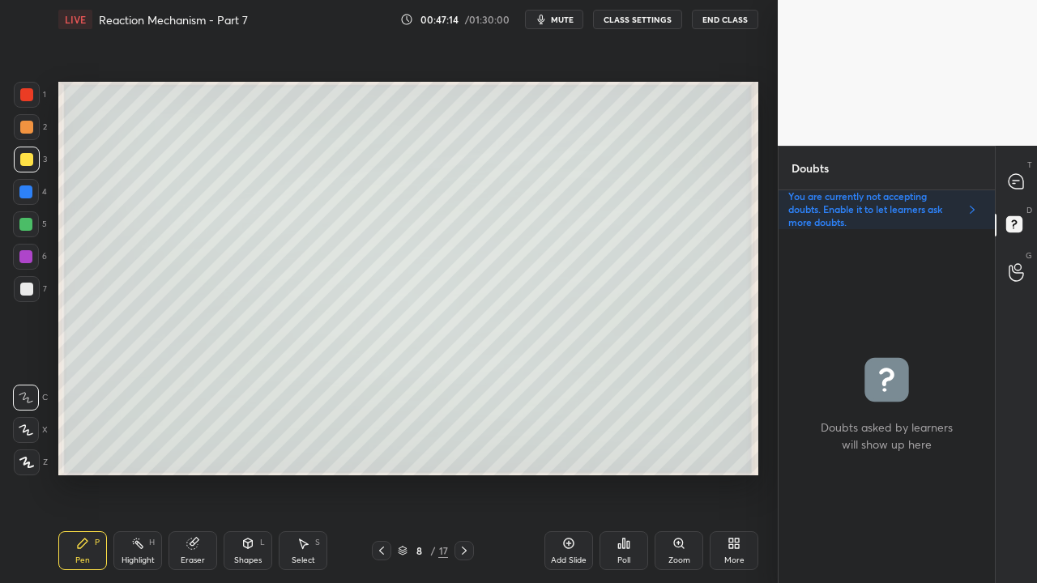
click at [32, 297] on div at bounding box center [27, 289] width 26 height 26
click at [1024, 177] on icon at bounding box center [1016, 181] width 17 height 17
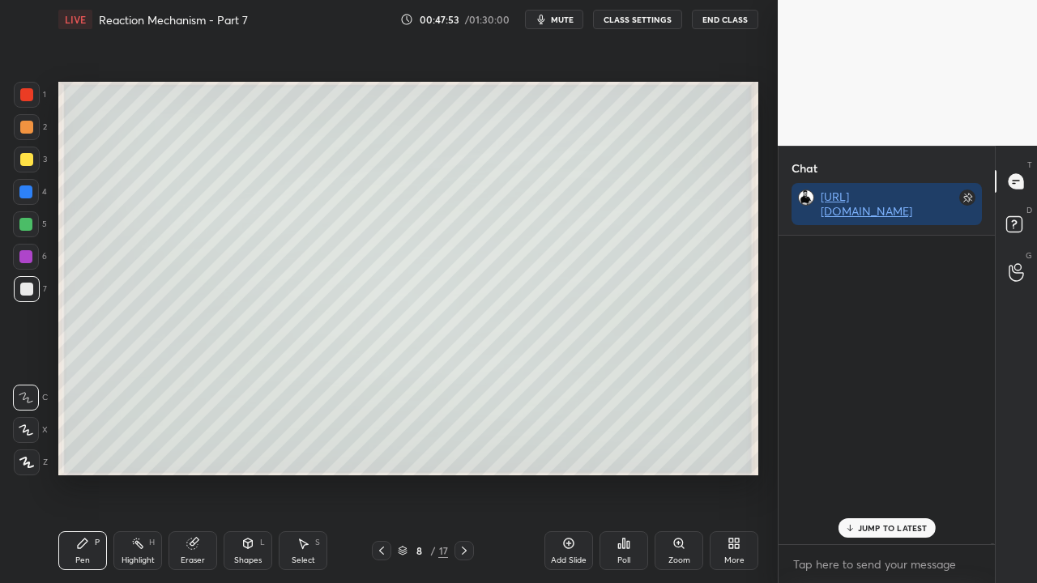
scroll to position [304, 211]
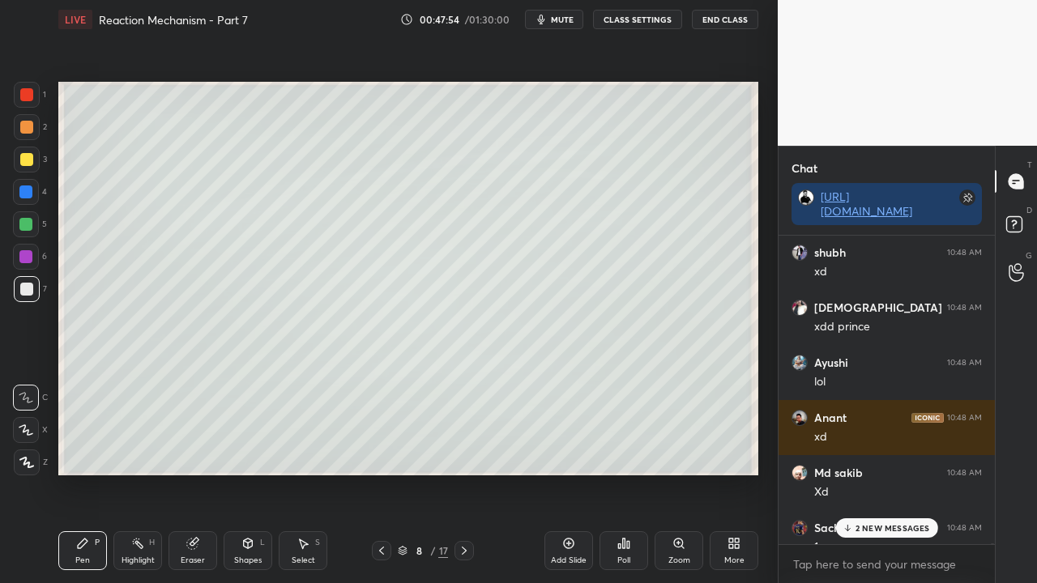
drag, startPoint x: 878, startPoint y: 525, endPoint x: 853, endPoint y: 533, distance: 26.4
click at [878, 473] on p "2 NEW MESSAGES" at bounding box center [893, 528] width 75 height 10
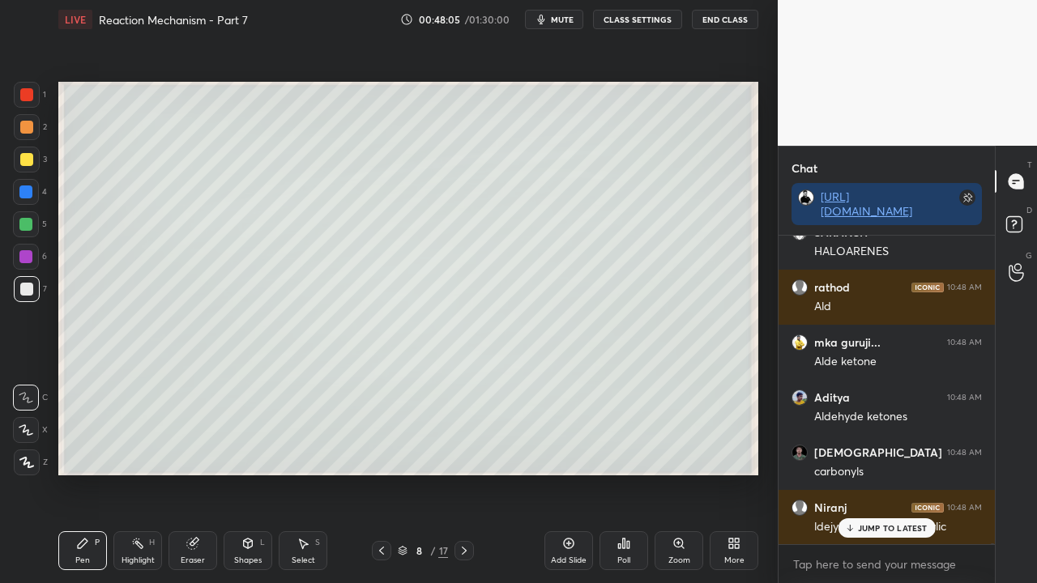
scroll to position [129161, 0]
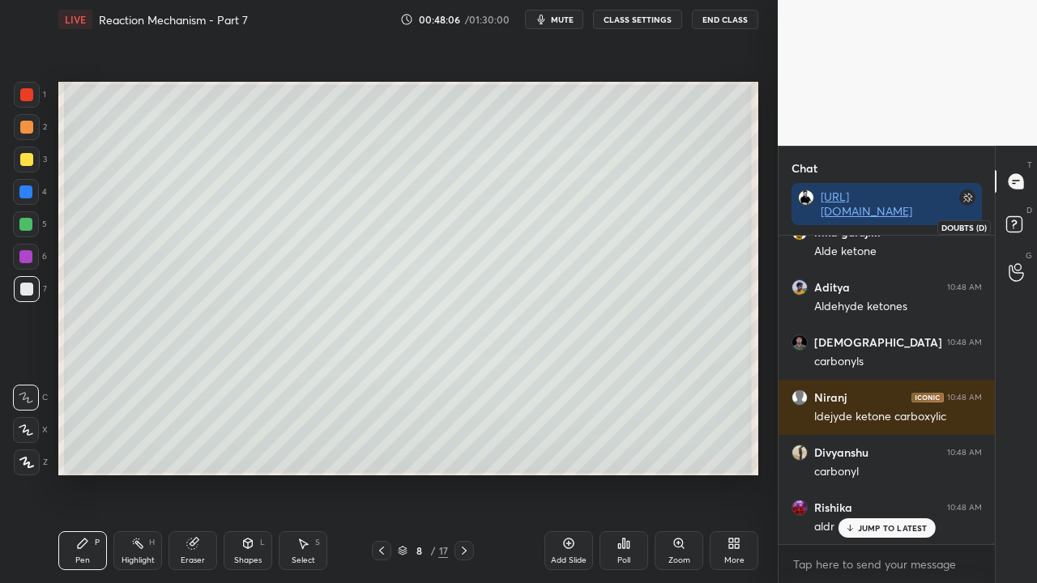
click at [1014, 222] on rect at bounding box center [1013, 224] width 15 height 15
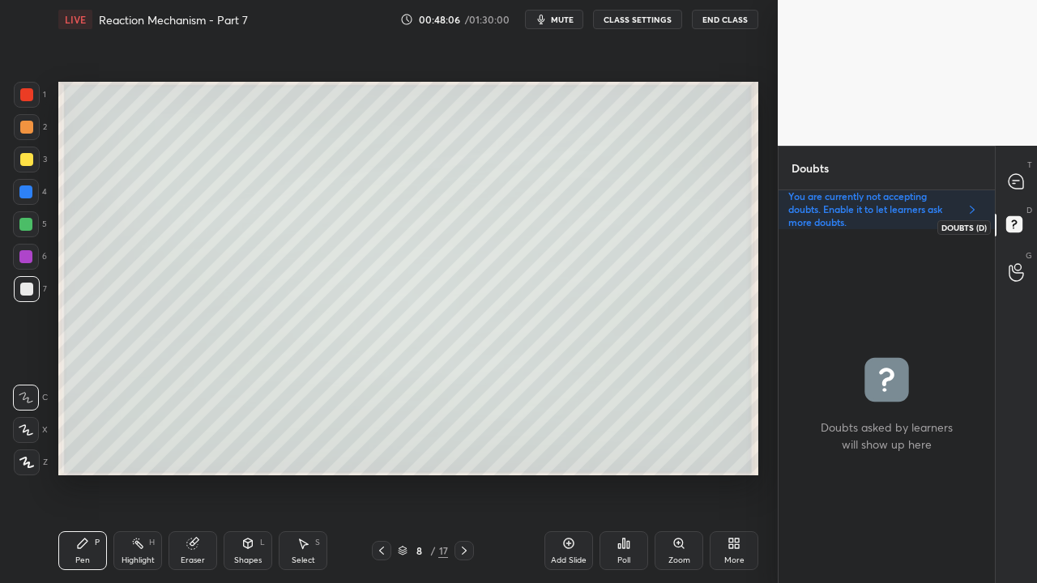
scroll to position [349, 211]
click at [1016, 181] on icon at bounding box center [1016, 181] width 15 height 15
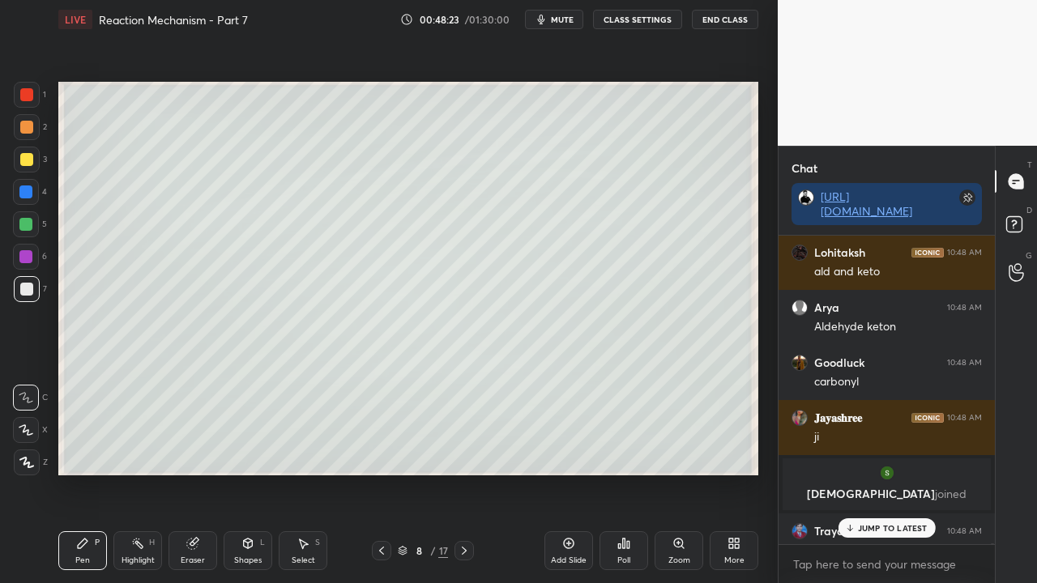
scroll to position [304, 211]
click at [872, 473] on p "JUMP TO LATEST" at bounding box center [893, 528] width 70 height 10
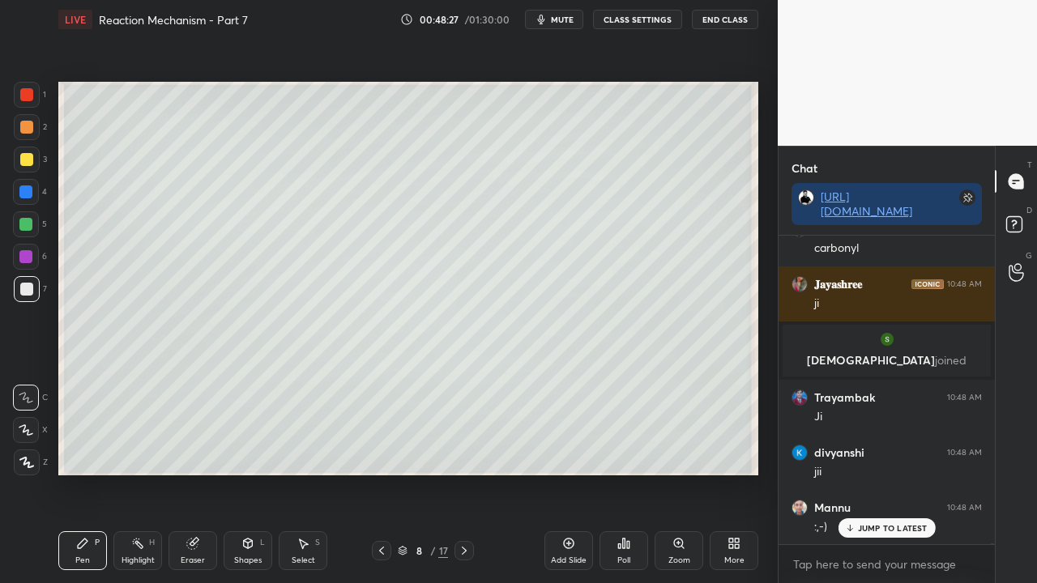
scroll to position [129826, 0]
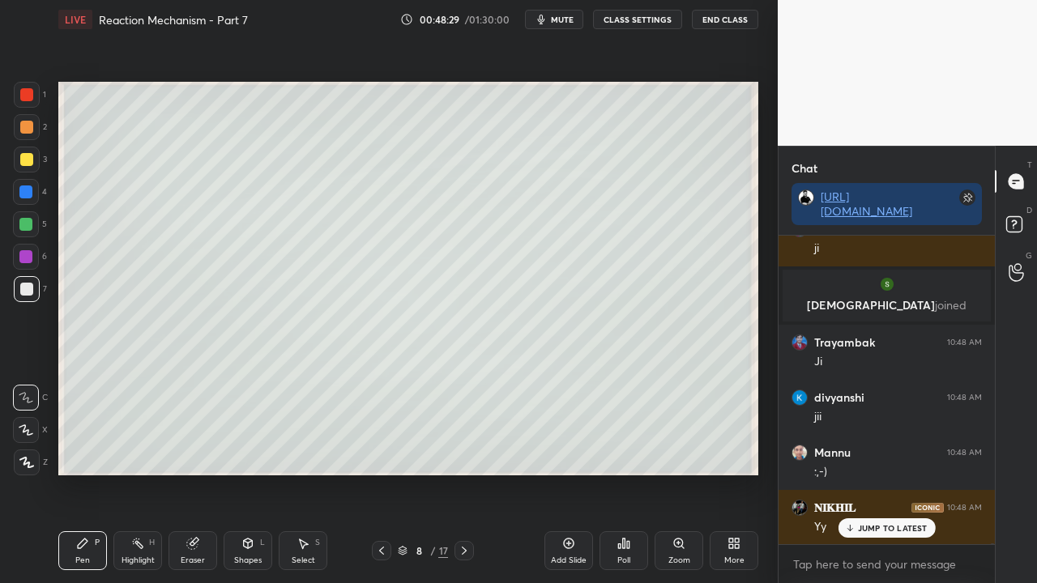
click at [29, 159] on div at bounding box center [26, 159] width 13 height 13
click at [28, 156] on div at bounding box center [26, 159] width 13 height 13
click at [23, 156] on div at bounding box center [26, 159] width 13 height 13
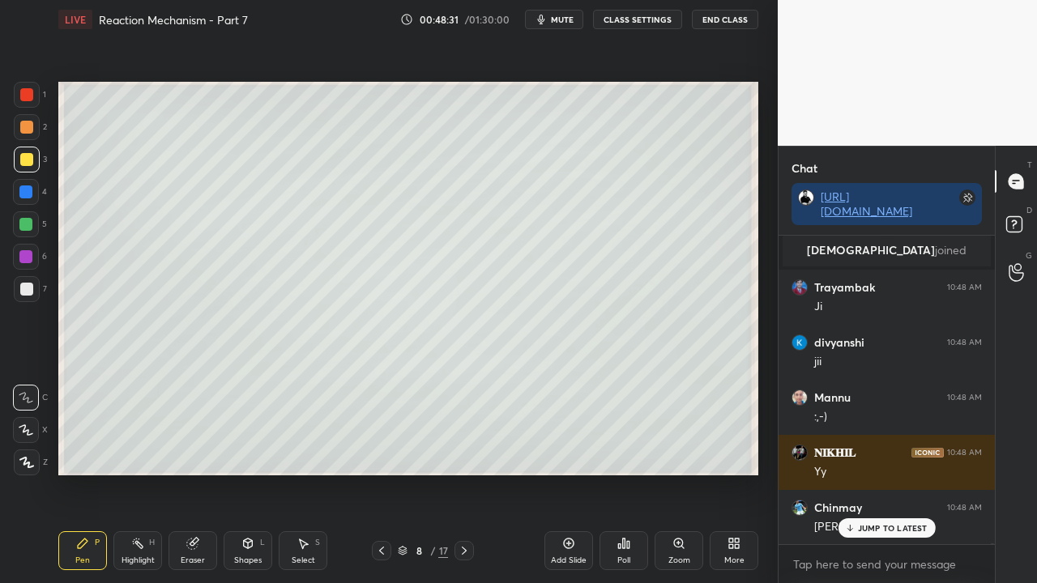
click at [377, 473] on icon at bounding box center [381, 551] width 13 height 13
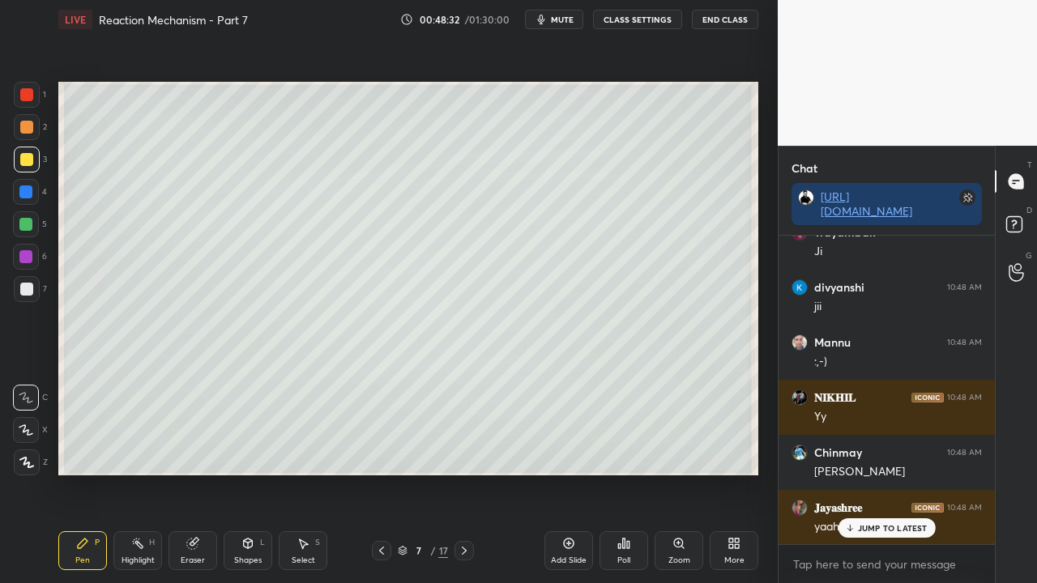
scroll to position [130090, 0]
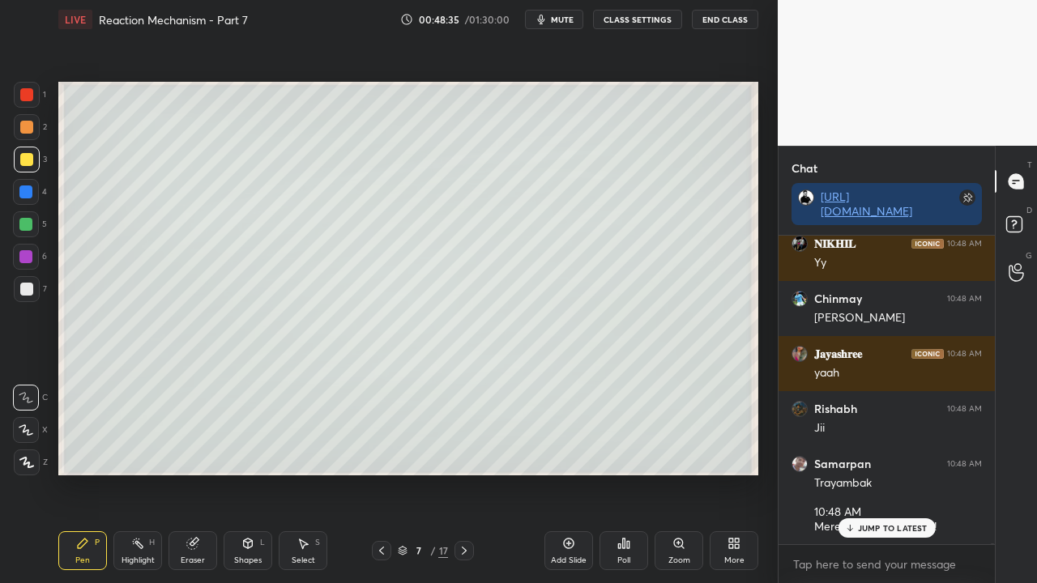
click at [870, 473] on div "[DEMOGRAPHIC_DATA] 10:48 AM reduction Kumaradity... 10:48 AM [MEDICAL_DATA] Loh…" at bounding box center [887, 390] width 216 height 309
click at [886, 473] on p "JUMP TO LATEST" at bounding box center [893, 528] width 70 height 10
click at [576, 473] on div "Add Slide" at bounding box center [569, 551] width 49 height 39
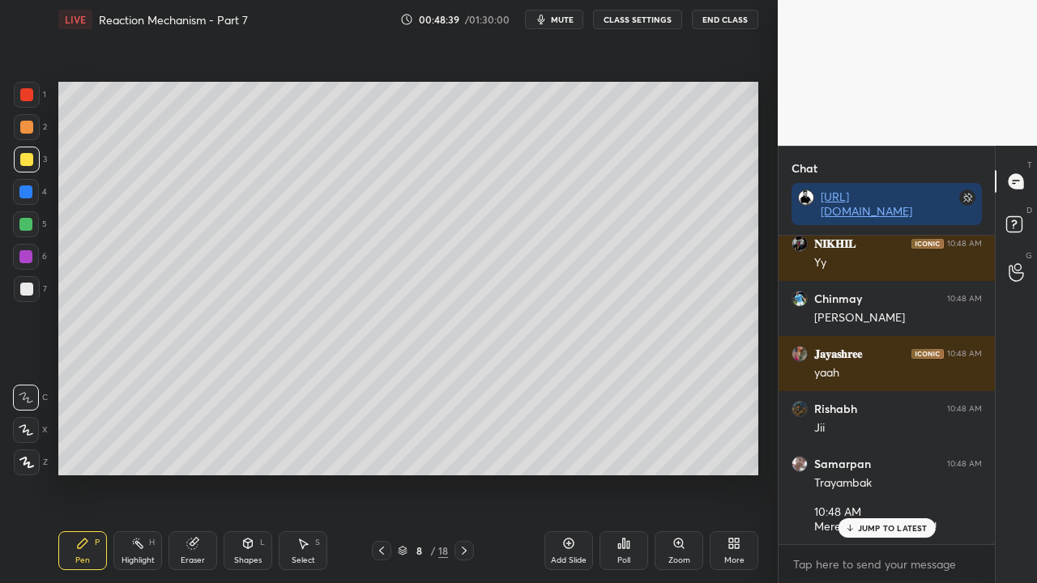
scroll to position [130145, 0]
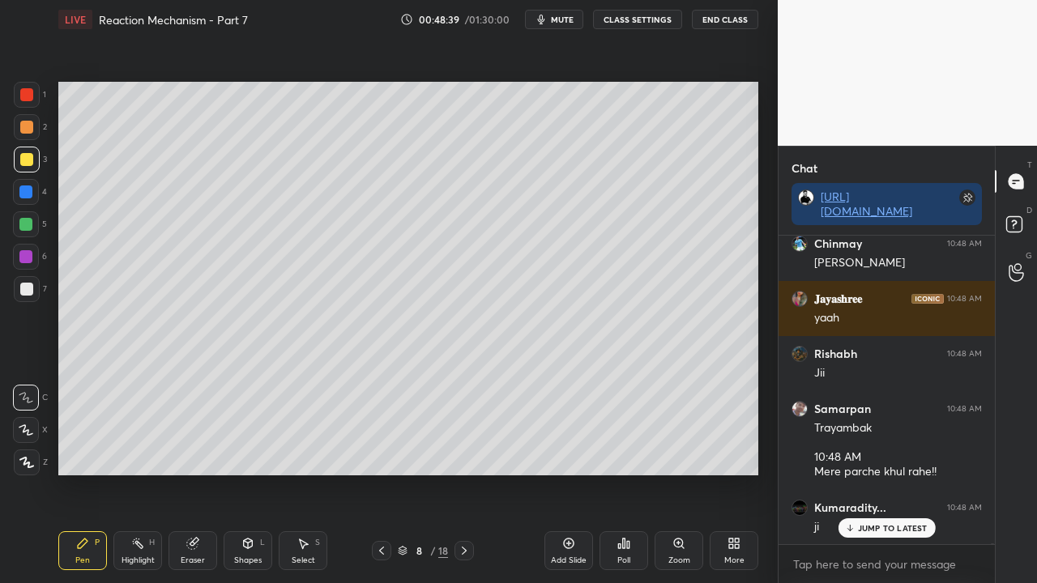
click at [28, 154] on div at bounding box center [26, 159] width 13 height 13
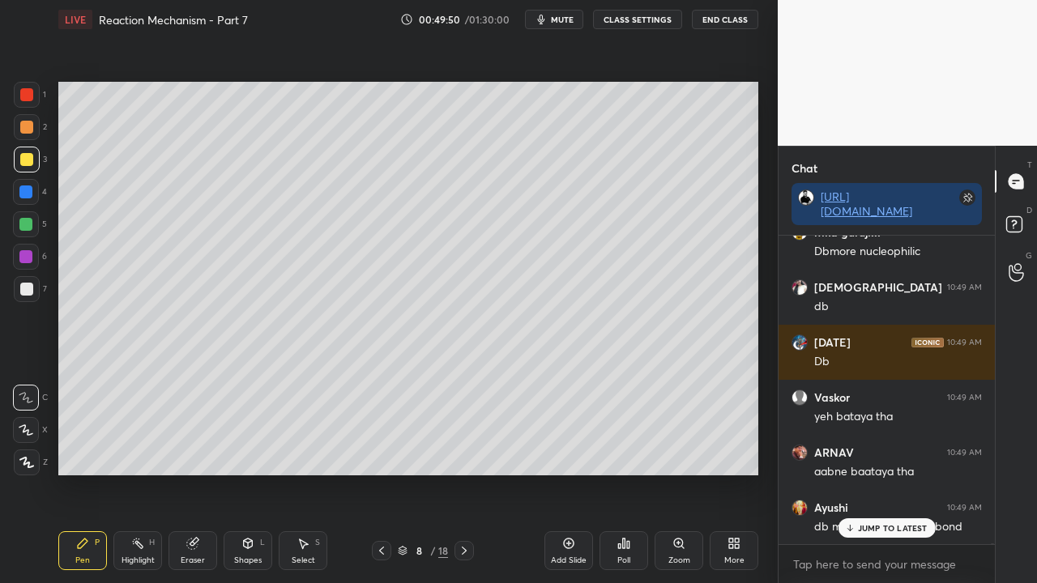
scroll to position [133028, 0]
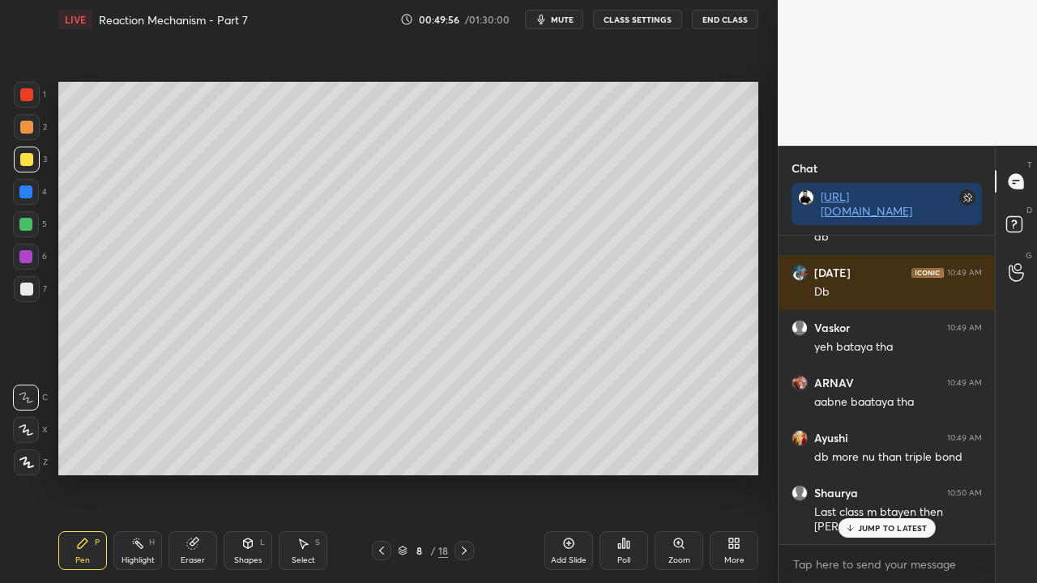
click at [563, 18] on span "mute" at bounding box center [562, 19] width 23 height 11
click at [707, 17] on button "End Class" at bounding box center [725, 19] width 66 height 19
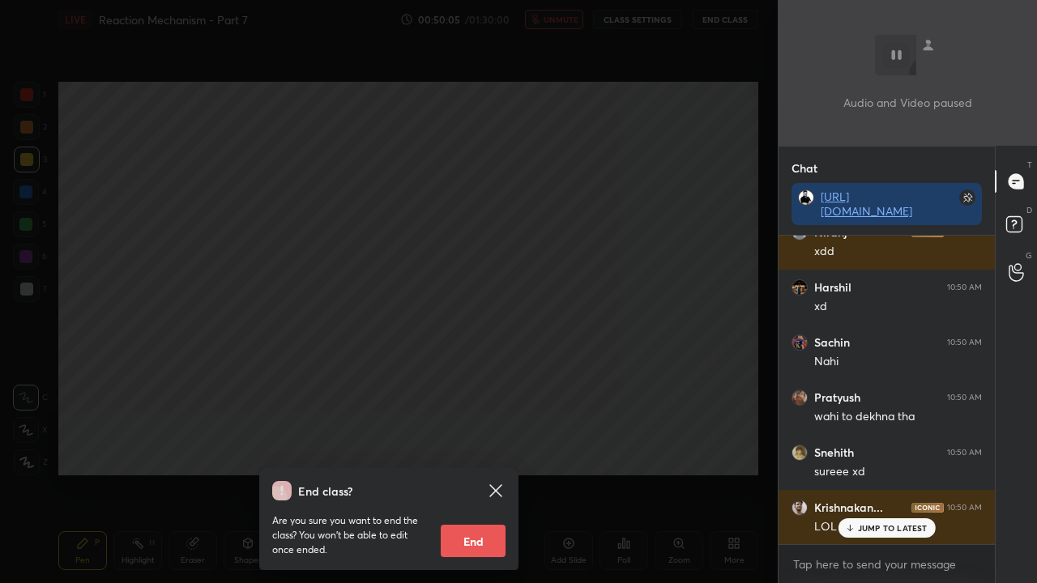
scroll to position [134130, 0]
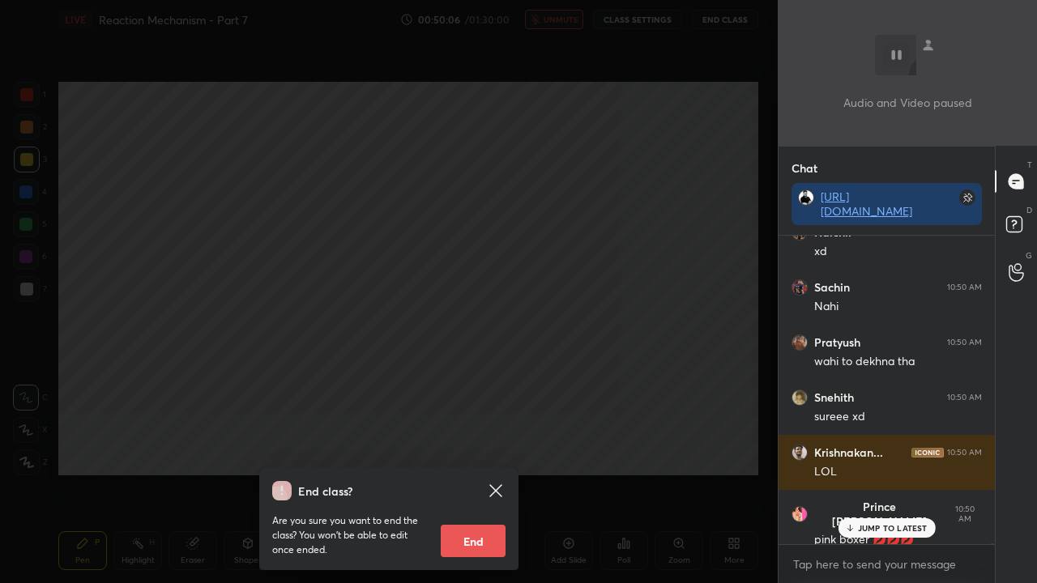
click at [559, 260] on div "End class? Are you sure you want to end the class? You won’t be able to edit on…" at bounding box center [389, 291] width 778 height 583
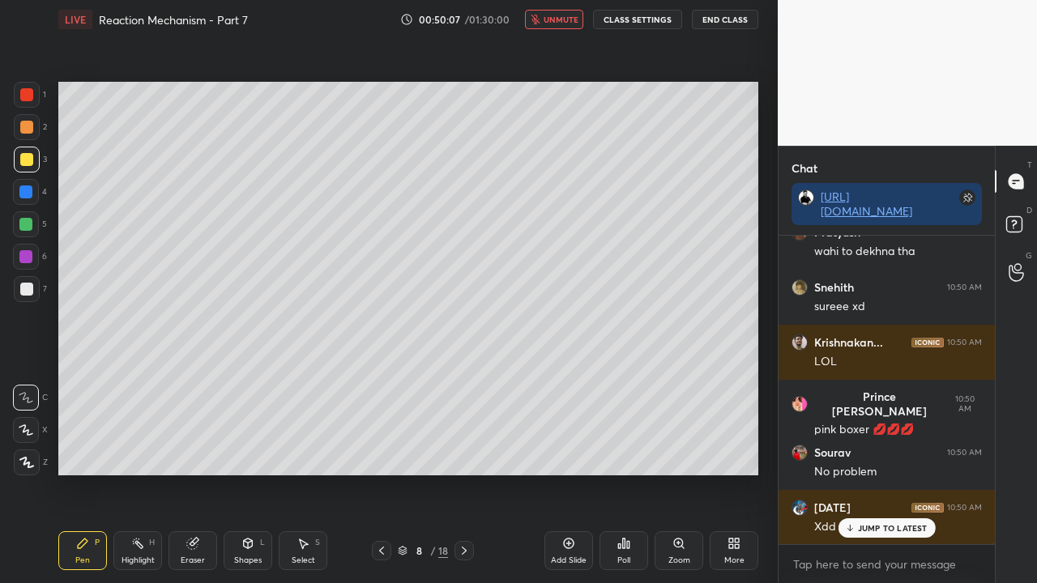
scroll to position [134295, 0]
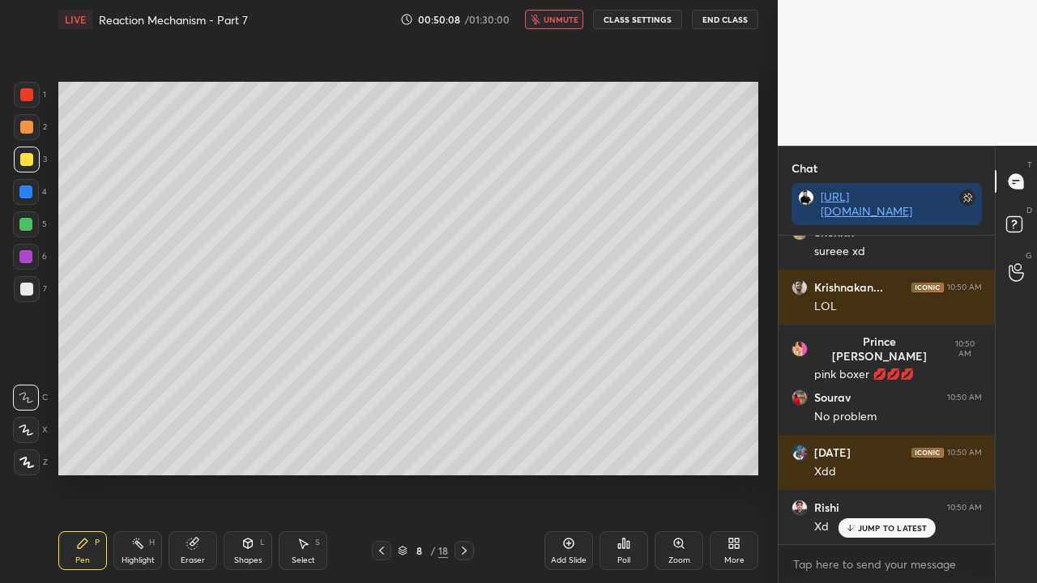
click at [567, 22] on span "unmute" at bounding box center [561, 19] width 35 height 11
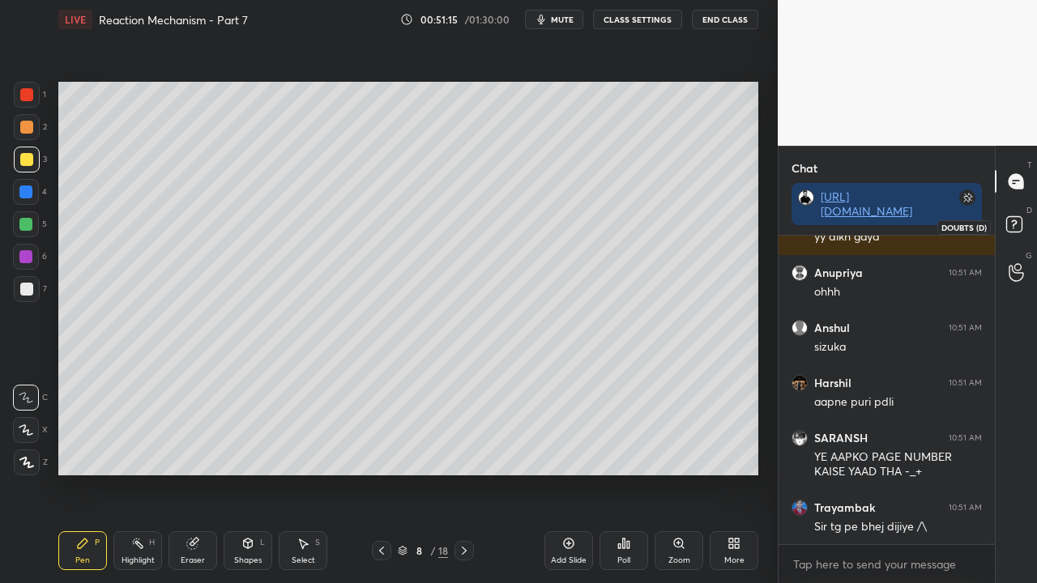
scroll to position [136793, 0]
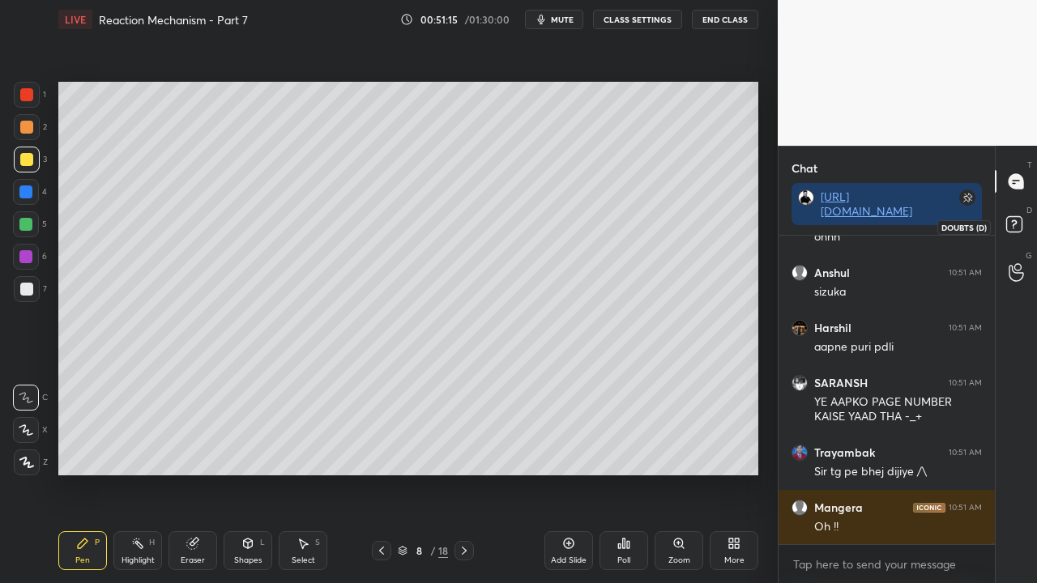
click at [1019, 224] on rect at bounding box center [1013, 224] width 15 height 15
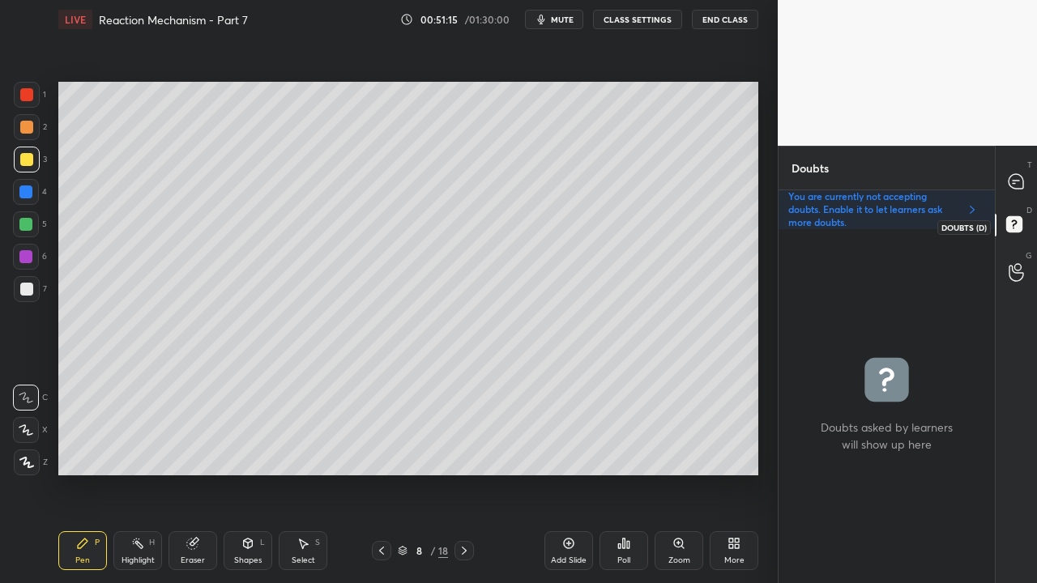
scroll to position [349, 211]
click at [549, 26] on button "mute" at bounding box center [554, 19] width 58 height 19
click at [733, 23] on button "End Class" at bounding box center [725, 19] width 66 height 19
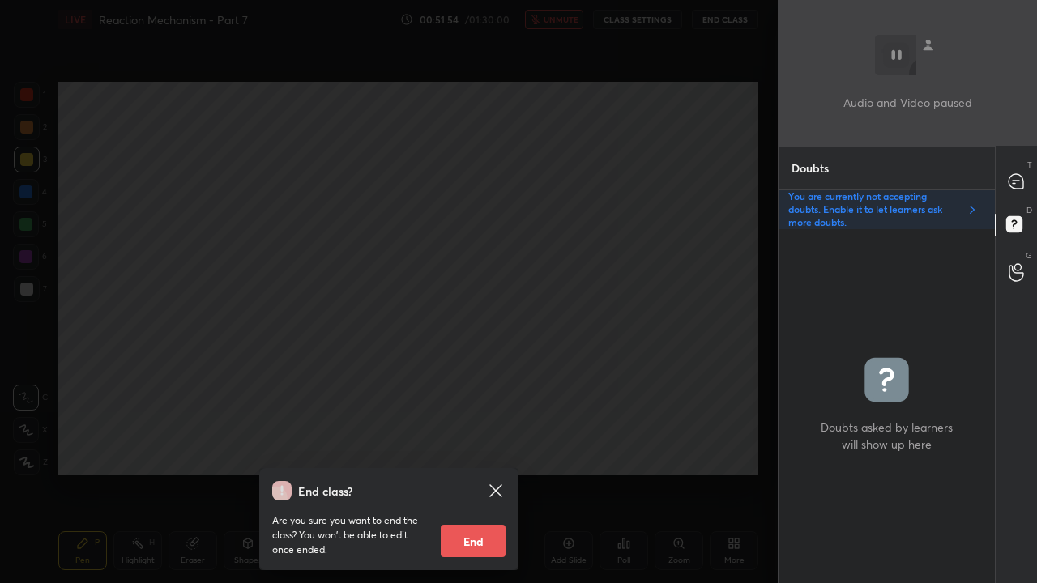
click at [494, 473] on icon at bounding box center [495, 491] width 12 height 12
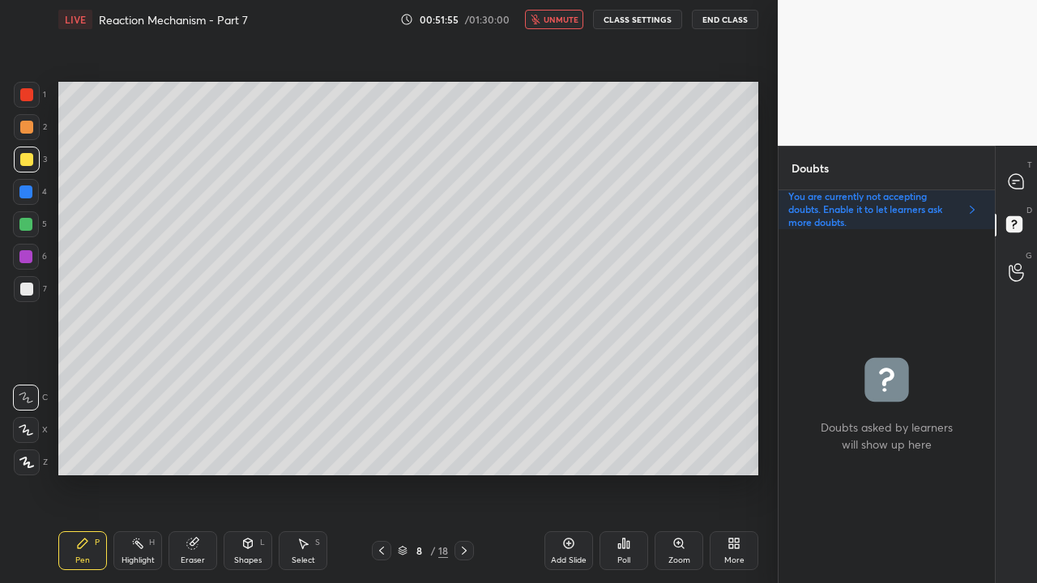
click at [569, 16] on span "unmute" at bounding box center [561, 19] width 35 height 11
click at [1014, 193] on div at bounding box center [1017, 181] width 32 height 29
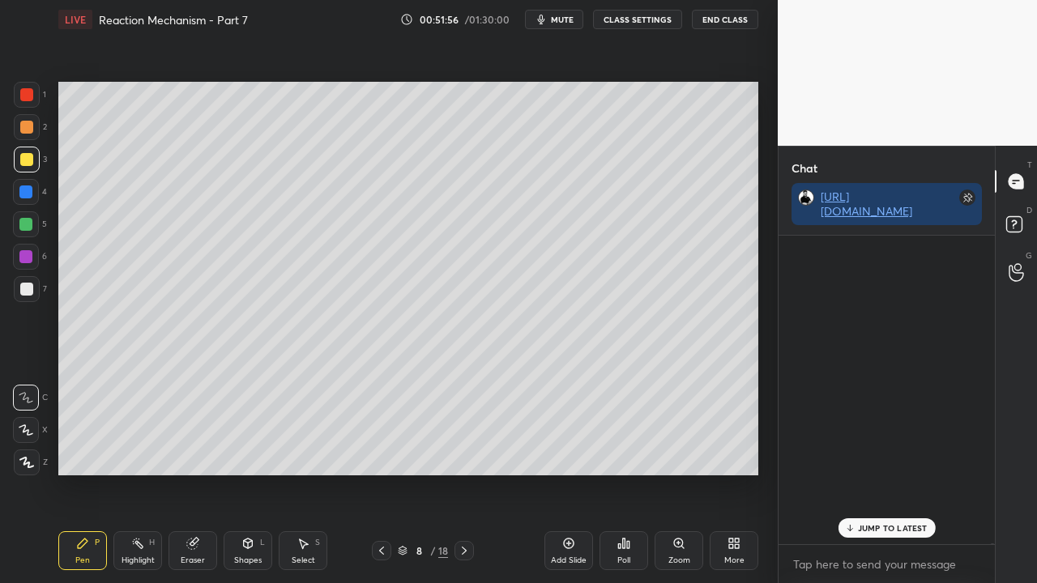
scroll to position [304, 211]
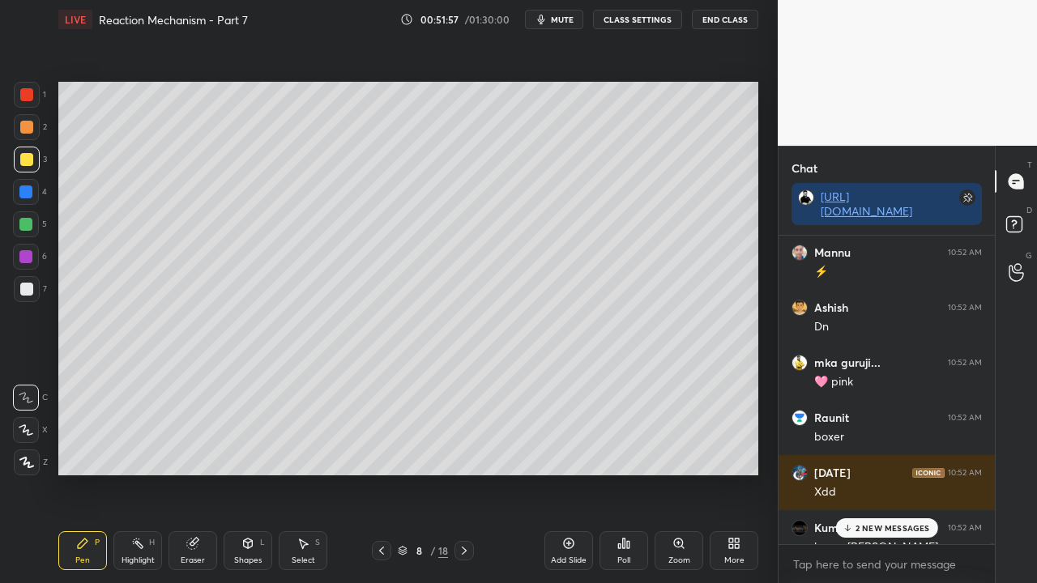
click at [908, 473] on p "2 NEW MESSAGES" at bounding box center [893, 528] width 75 height 10
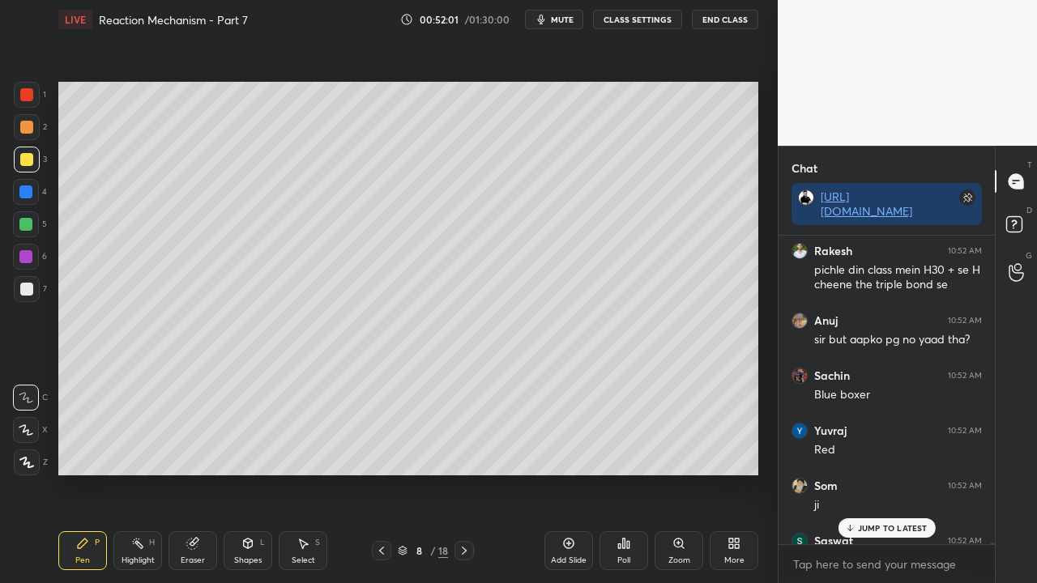
scroll to position [138219, 0]
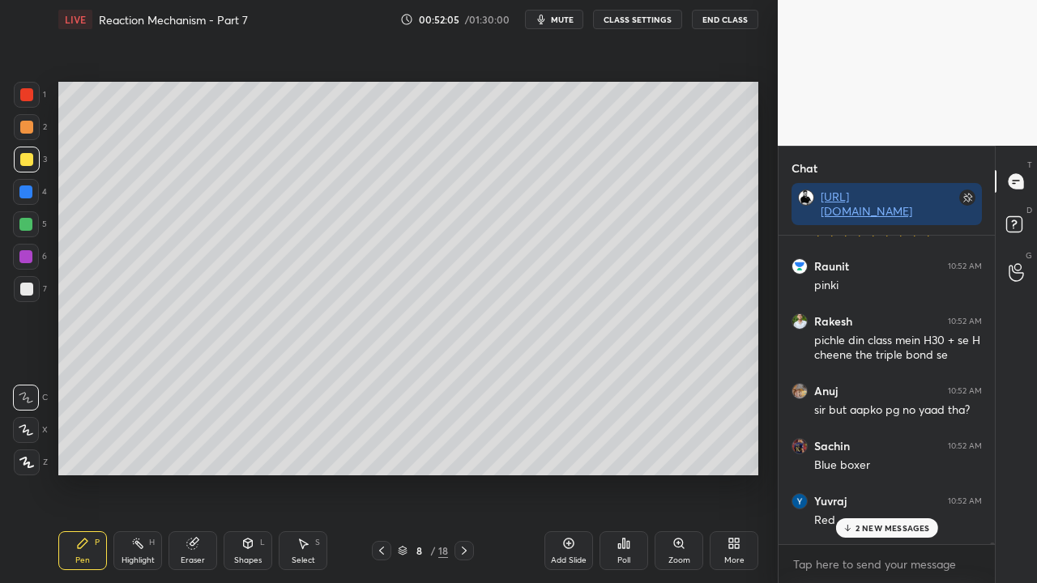
click at [910, 473] on p "2 NEW MESSAGES" at bounding box center [893, 528] width 75 height 10
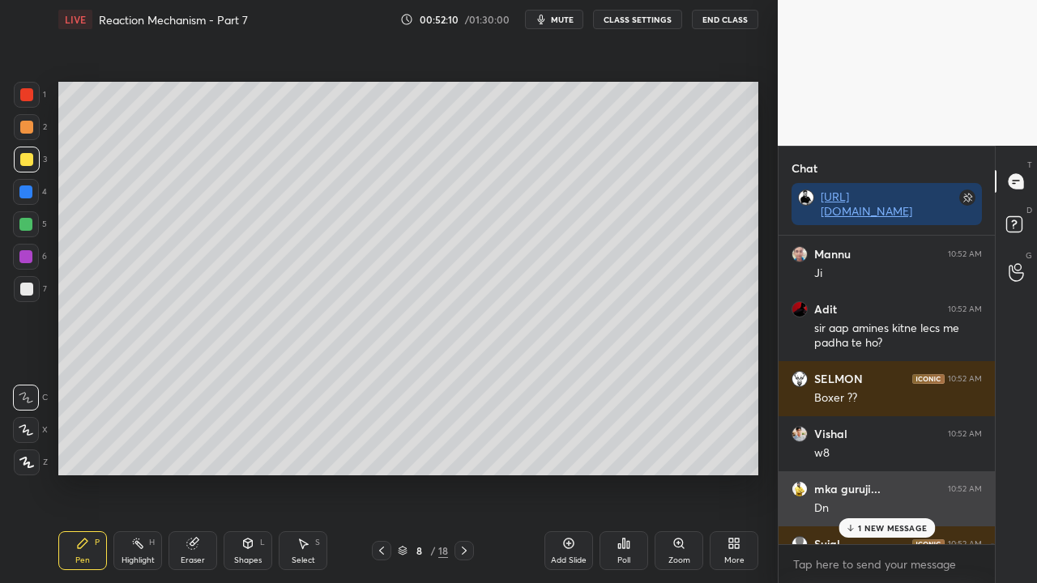
scroll to position [138891, 0]
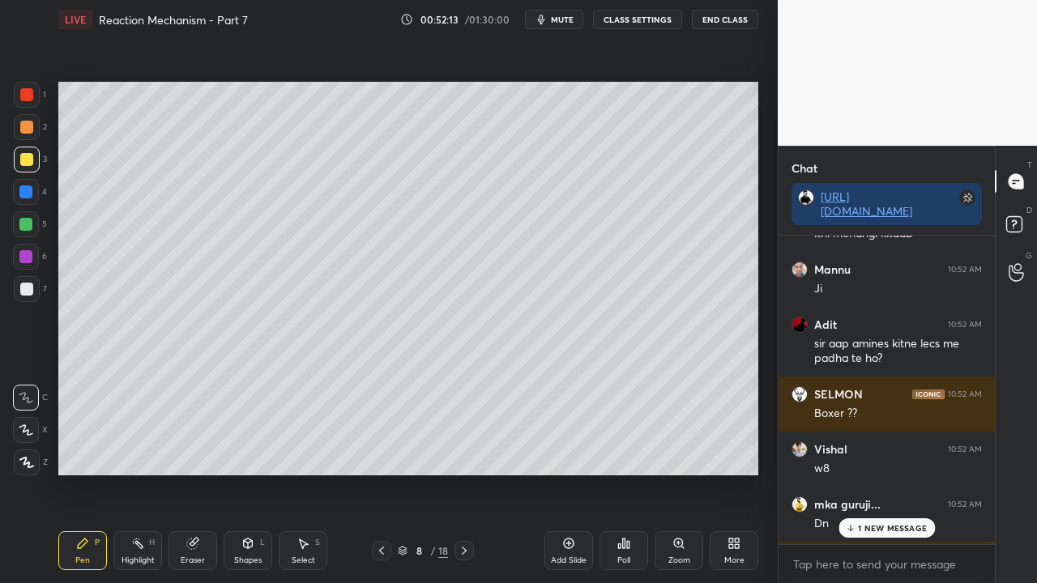
click at [1016, 211] on div "D Doubts (D)" at bounding box center [1016, 226] width 41 height 45
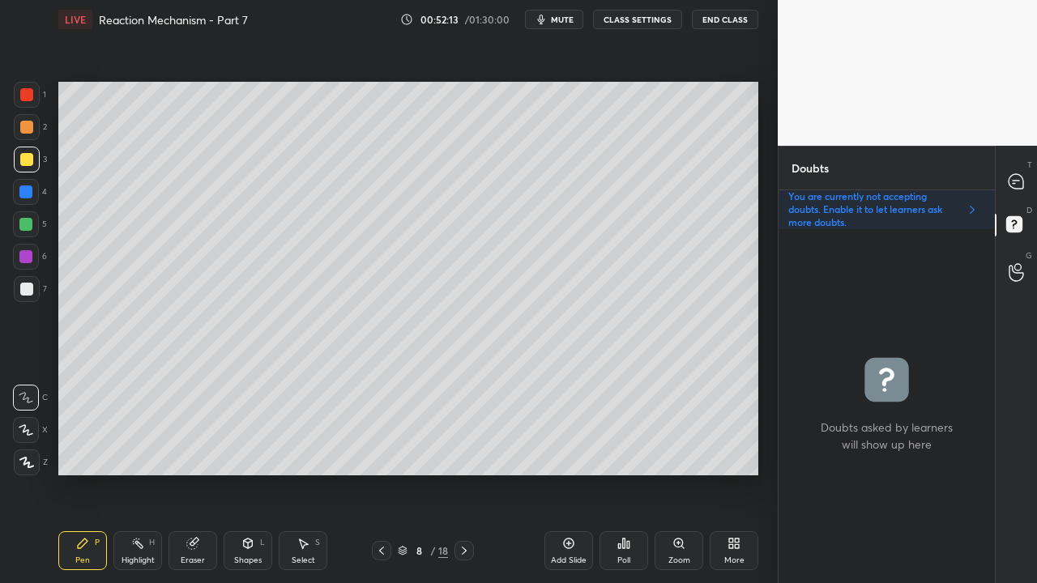
scroll to position [349, 211]
click at [1015, 173] on icon at bounding box center [1016, 181] width 17 height 17
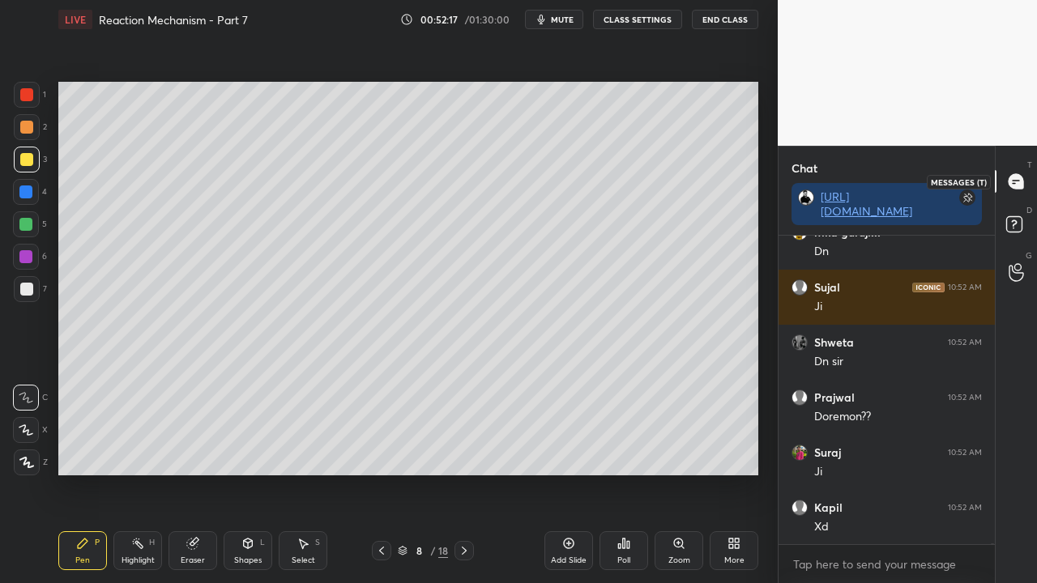
scroll to position [304, 211]
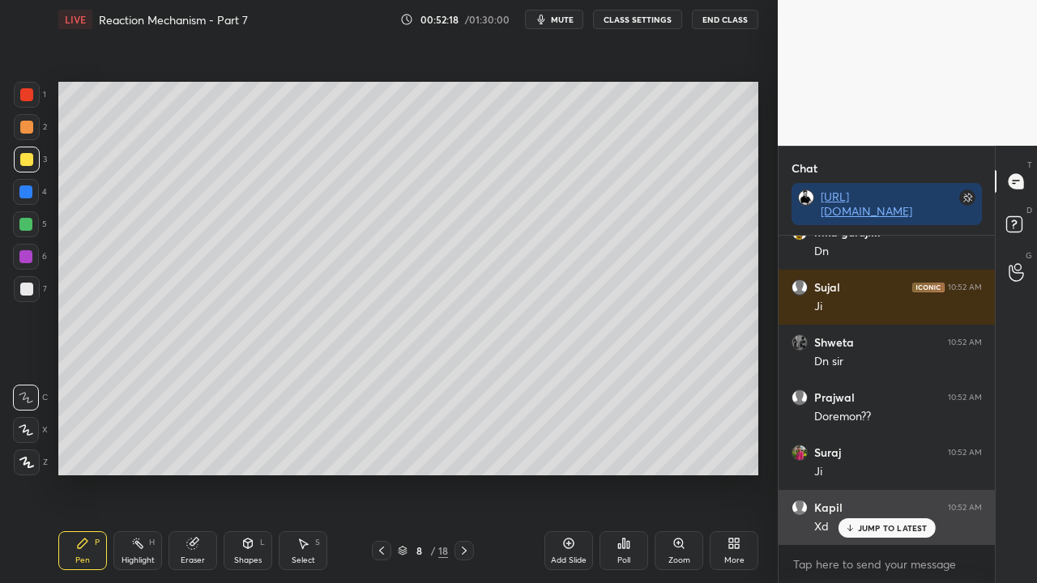
click at [877, 473] on p "JUMP TO LATEST" at bounding box center [893, 528] width 70 height 10
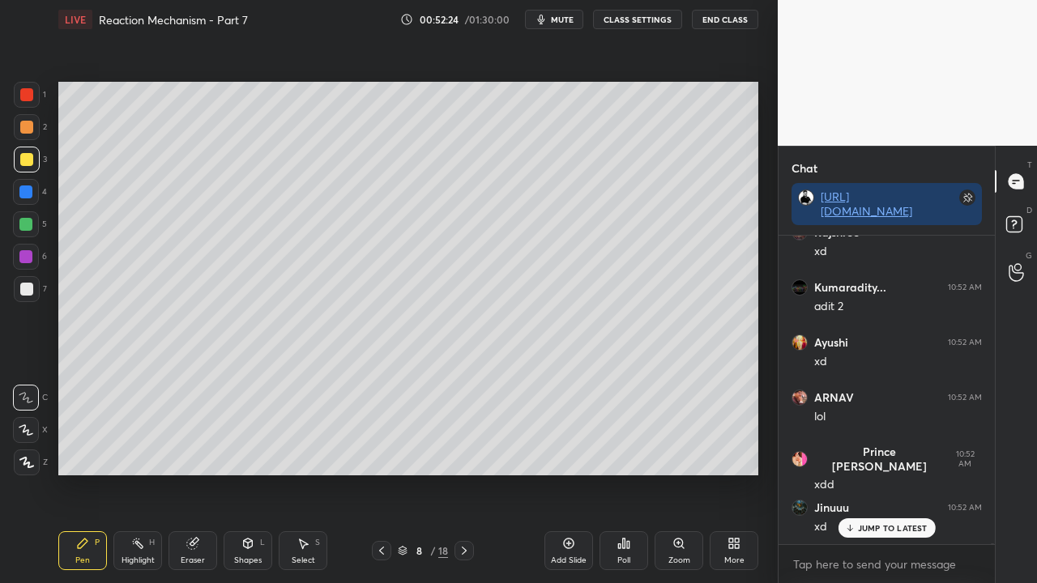
scroll to position [140100, 0]
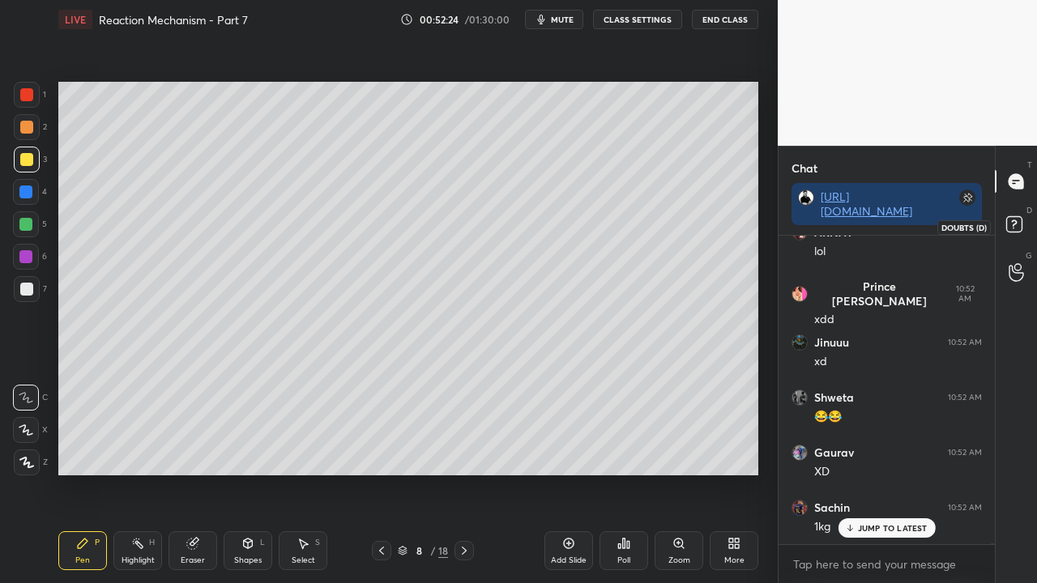
click at [1021, 227] on rect at bounding box center [1013, 224] width 15 height 15
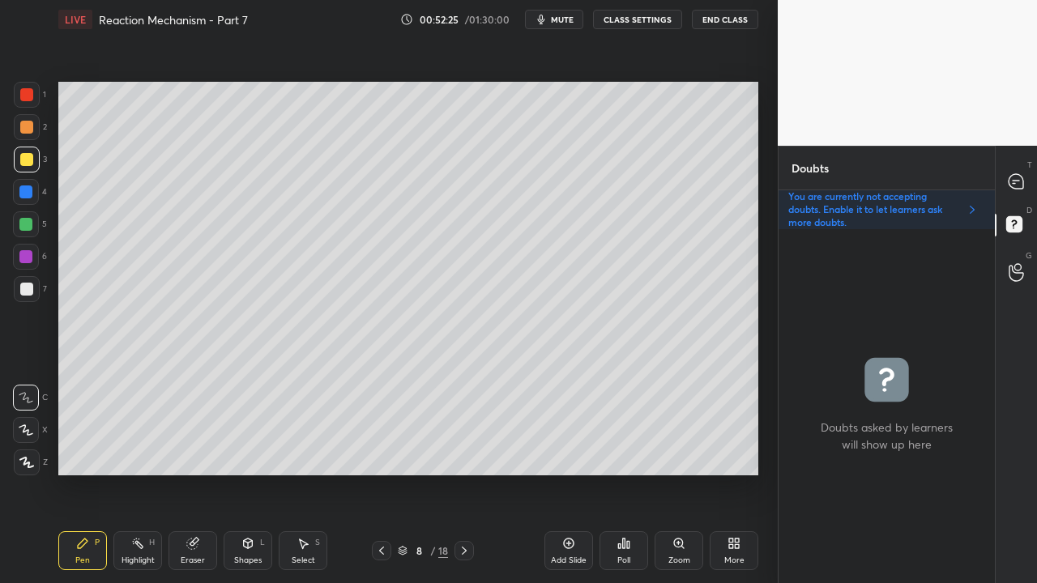
scroll to position [349, 211]
click at [462, 473] on icon at bounding box center [464, 551] width 13 height 13
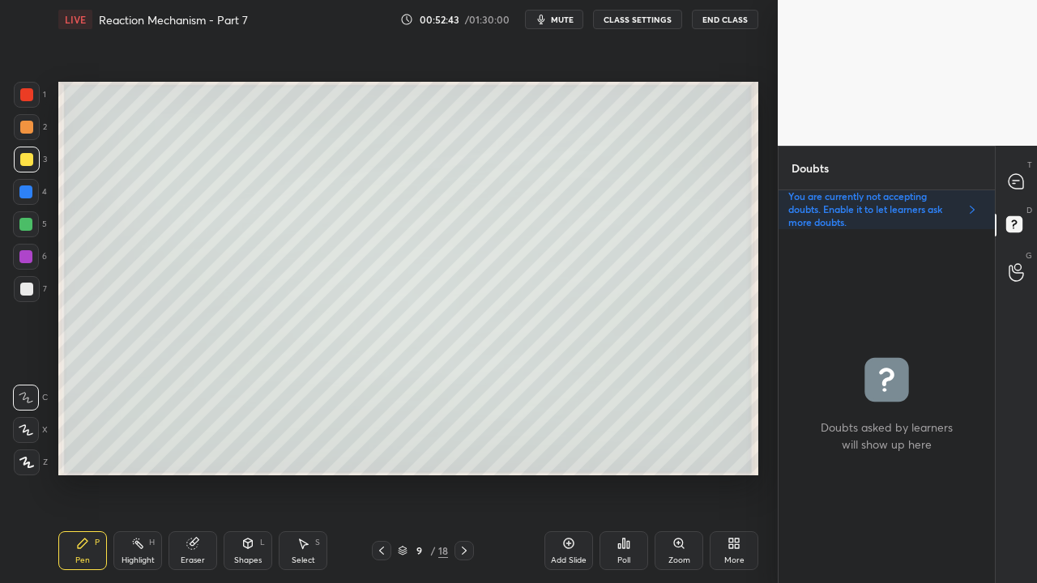
click at [23, 288] on div at bounding box center [26, 289] width 13 height 13
click at [1017, 171] on div at bounding box center [1017, 181] width 32 height 29
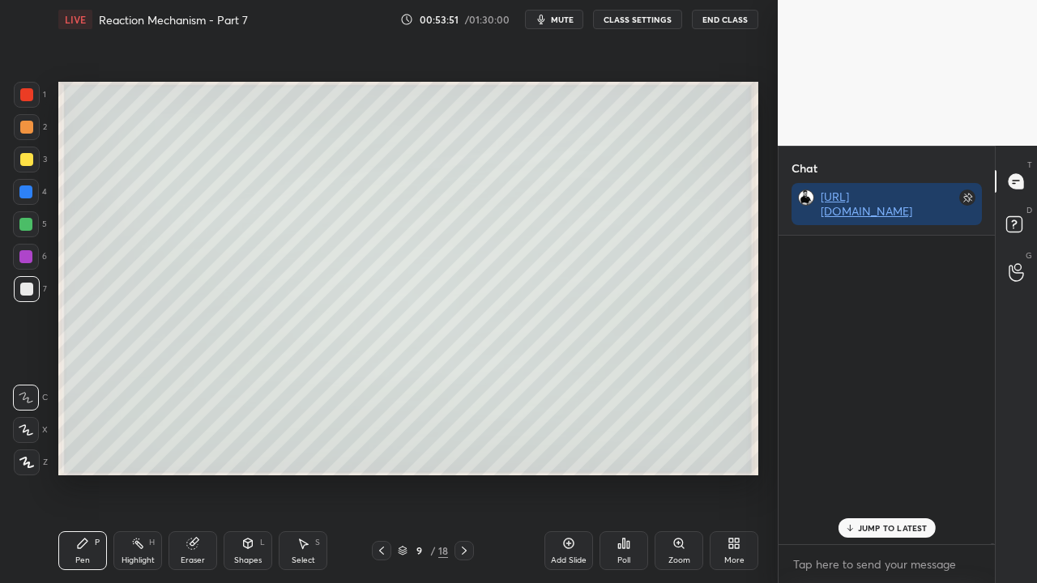
scroll to position [304, 211]
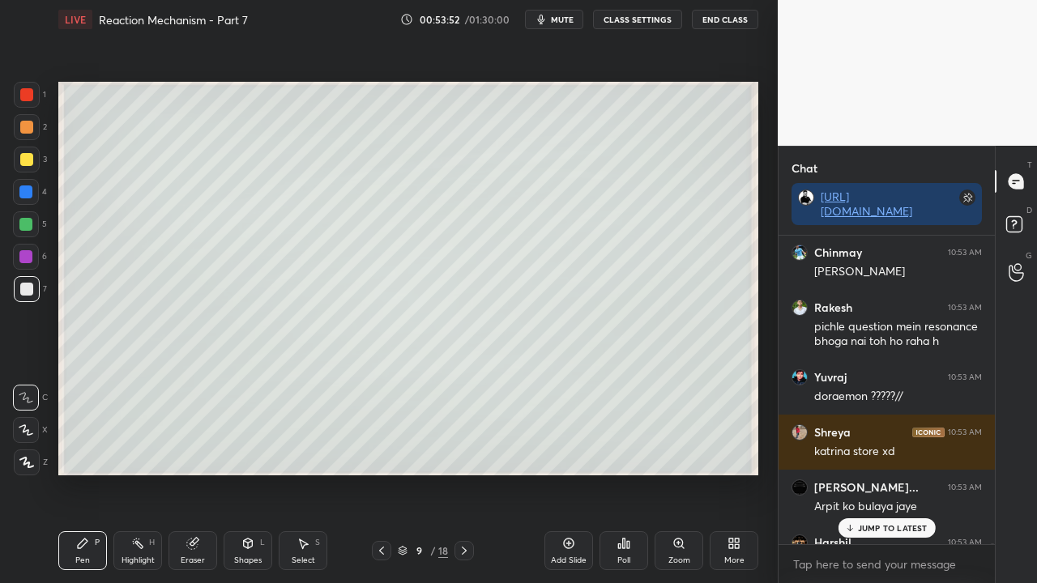
click at [884, 473] on p "JUMP TO LATEST" at bounding box center [893, 528] width 70 height 10
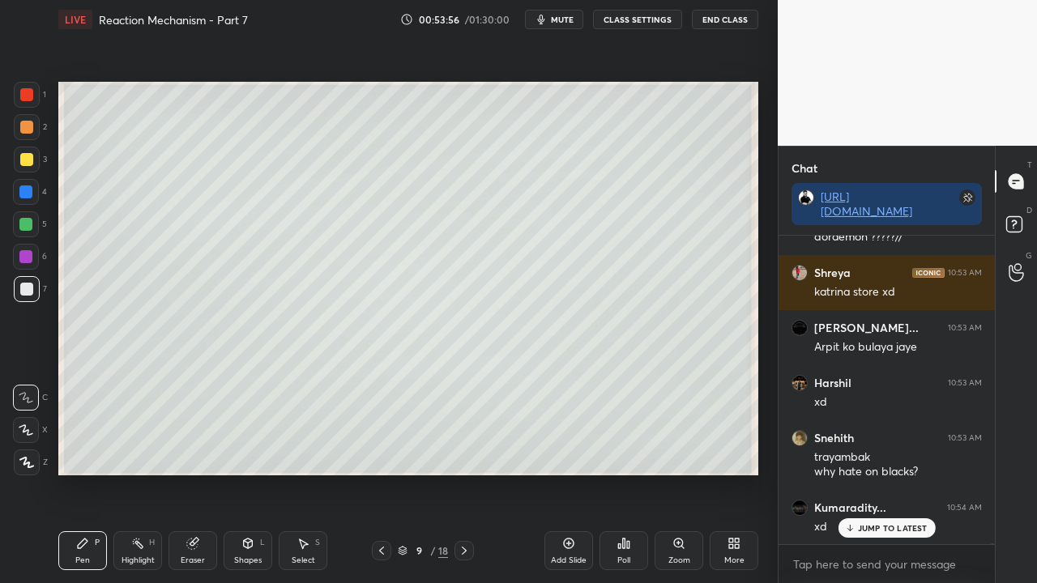
scroll to position [141854, 0]
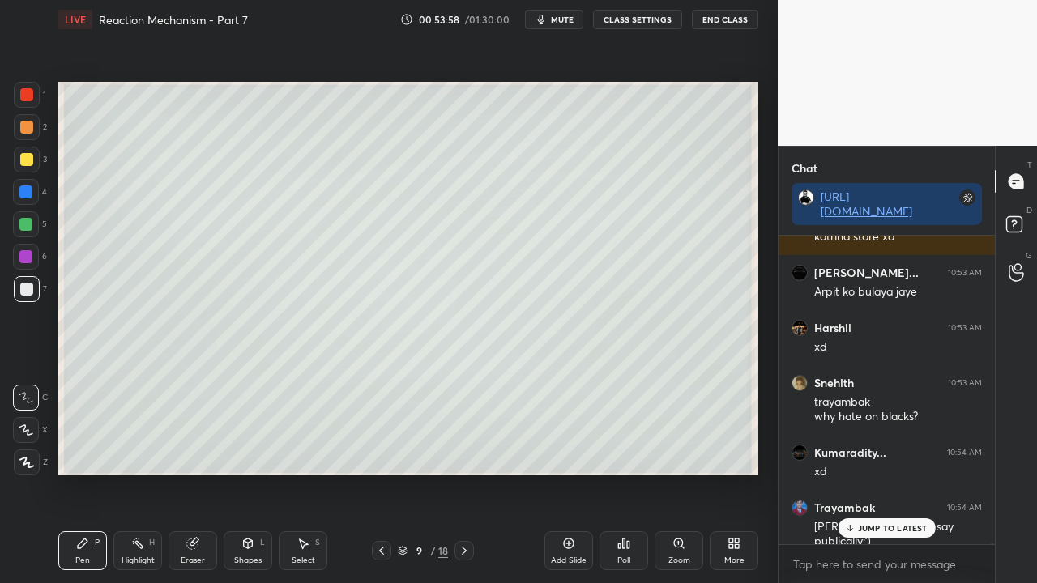
click at [31, 155] on div at bounding box center [26, 159] width 13 height 13
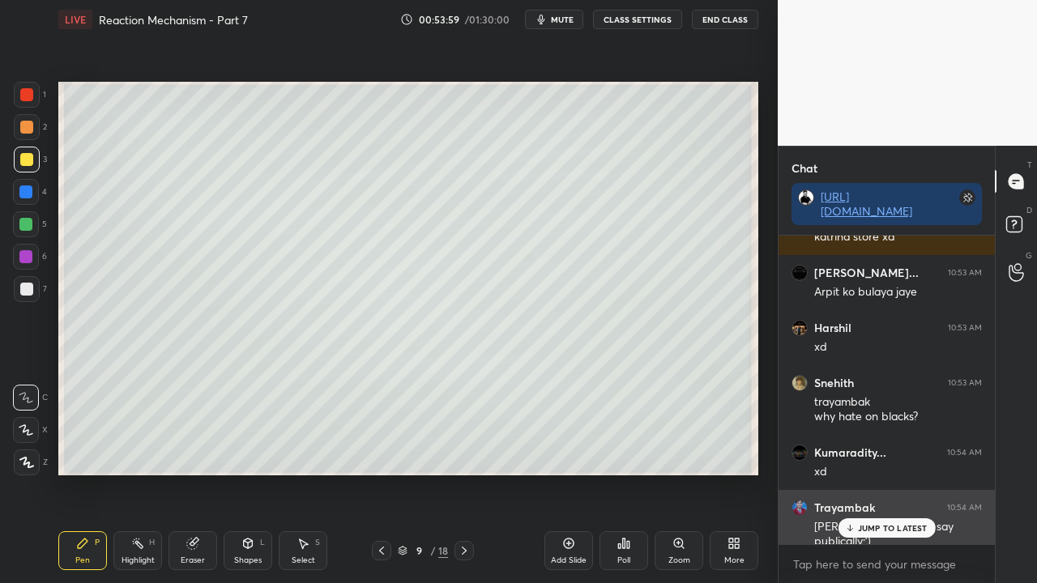
click at [885, 473] on p "JUMP TO LATEST" at bounding box center [893, 528] width 70 height 10
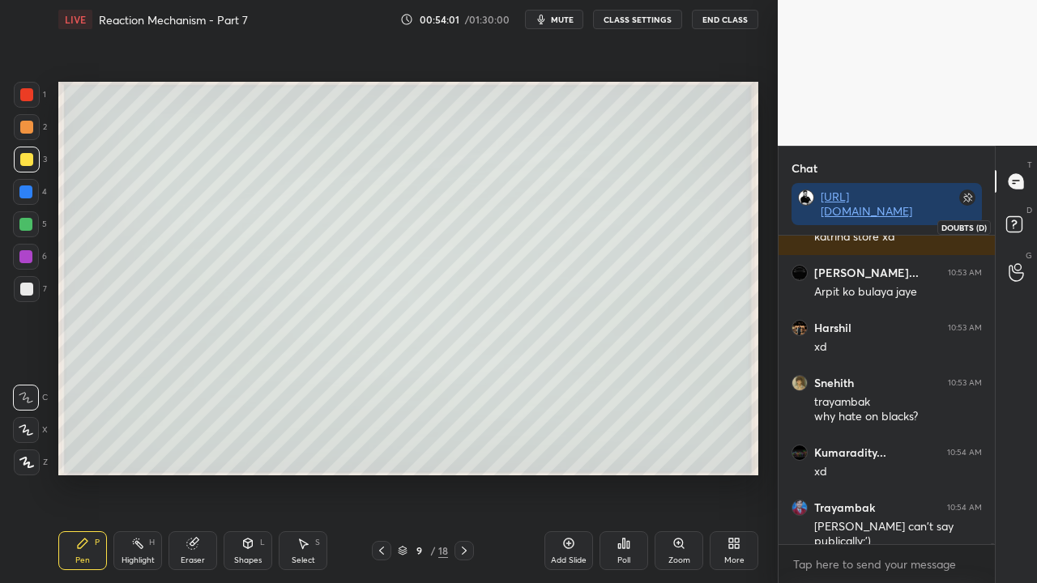
click at [1022, 217] on icon at bounding box center [1016, 226] width 29 height 29
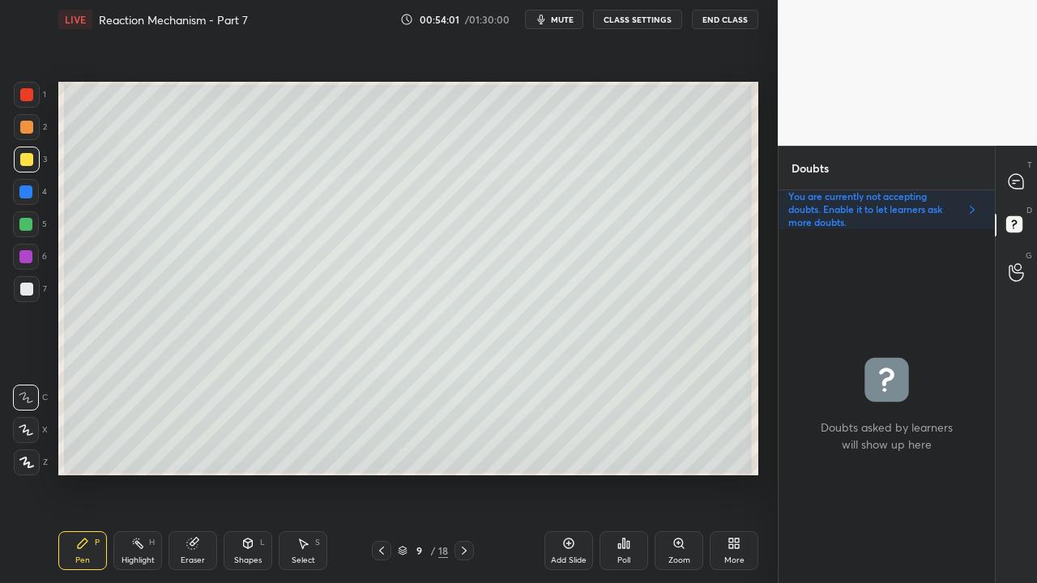
scroll to position [349, 211]
click at [1026, 182] on div at bounding box center [1017, 181] width 32 height 29
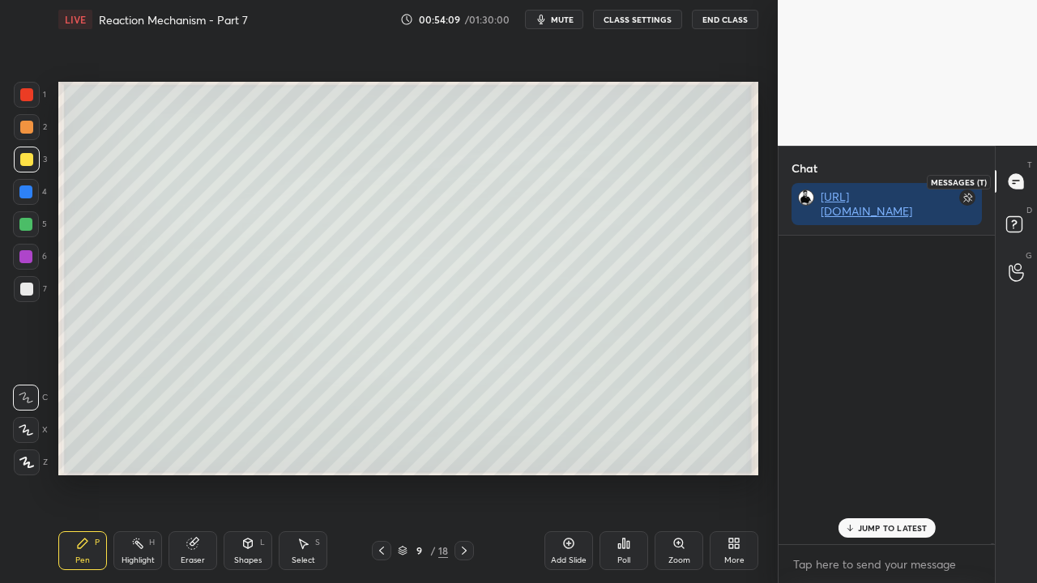
scroll to position [304, 211]
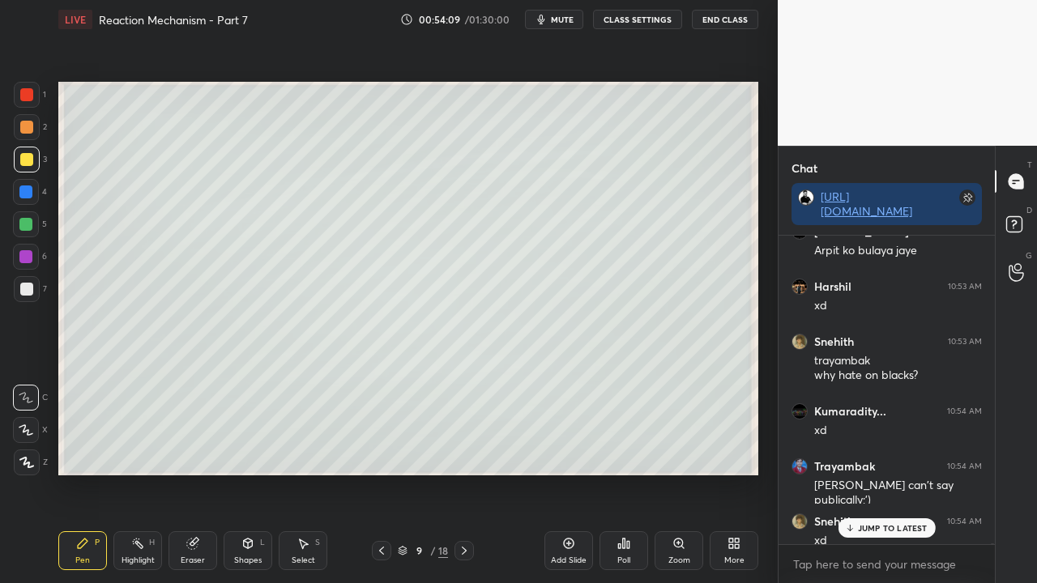
click at [874, 473] on p "JUMP TO LATEST" at bounding box center [893, 528] width 70 height 10
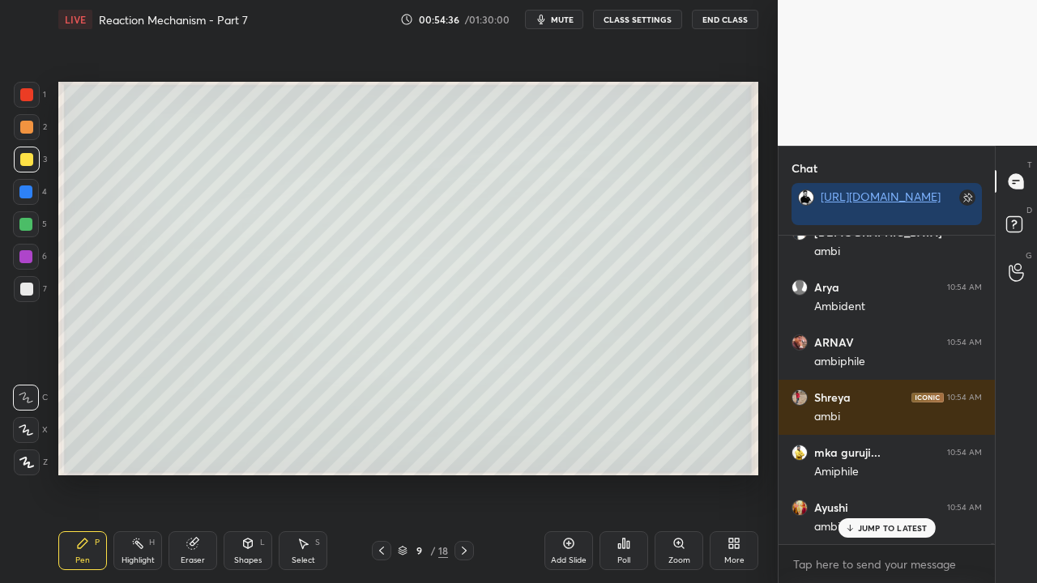
scroll to position [145050, 0]
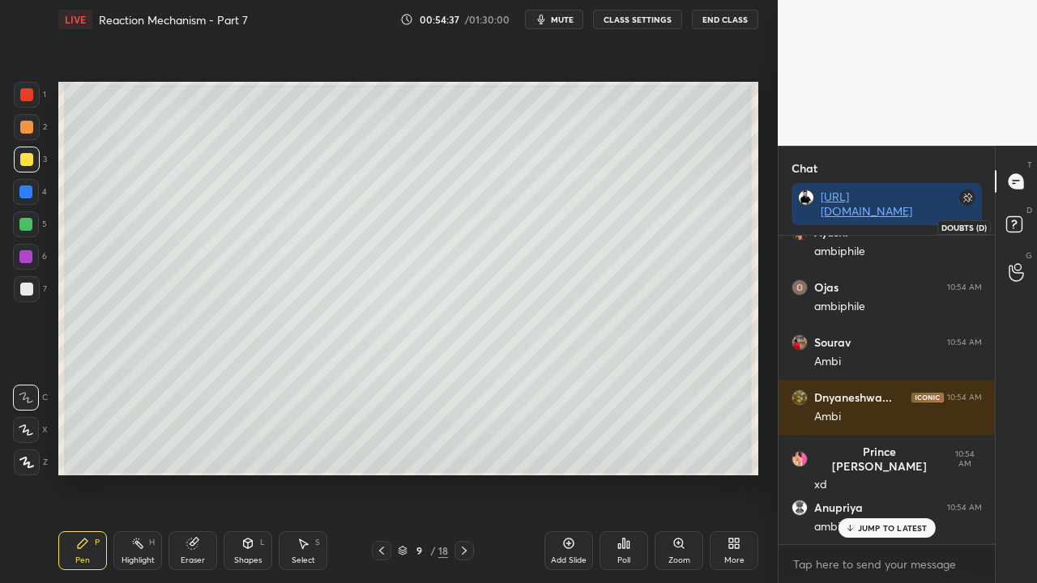
click at [1029, 221] on icon at bounding box center [1016, 226] width 29 height 29
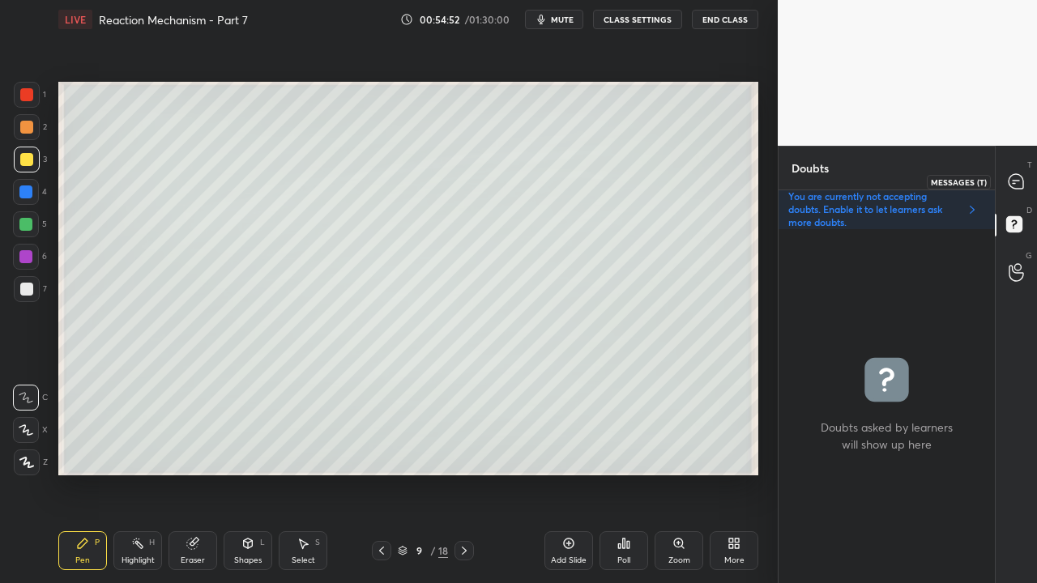
click at [1021, 178] on icon at bounding box center [1016, 181] width 15 height 15
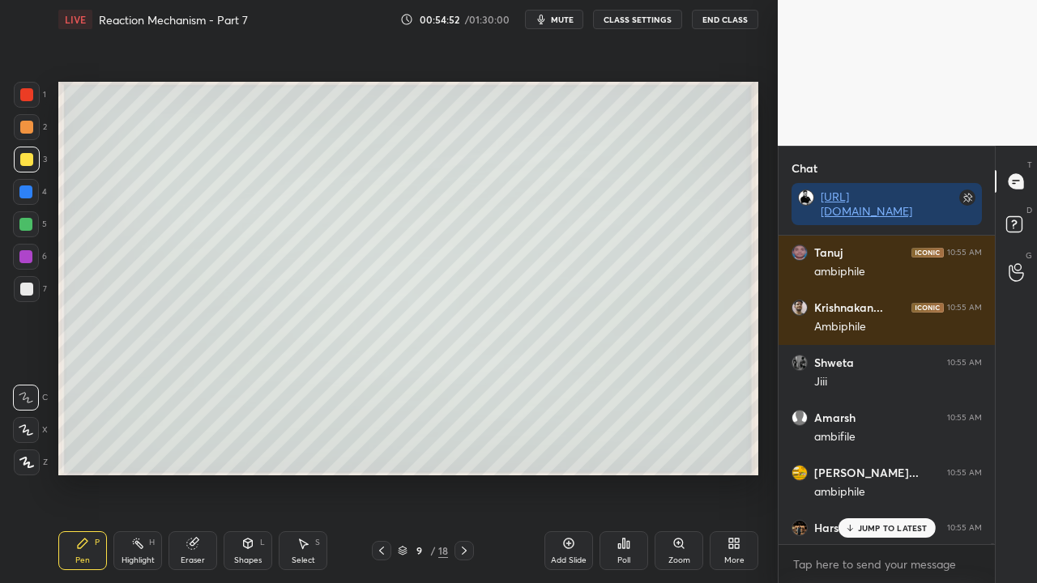
scroll to position [304, 211]
click at [888, 473] on p "JUMP TO LATEST" at bounding box center [893, 528] width 70 height 10
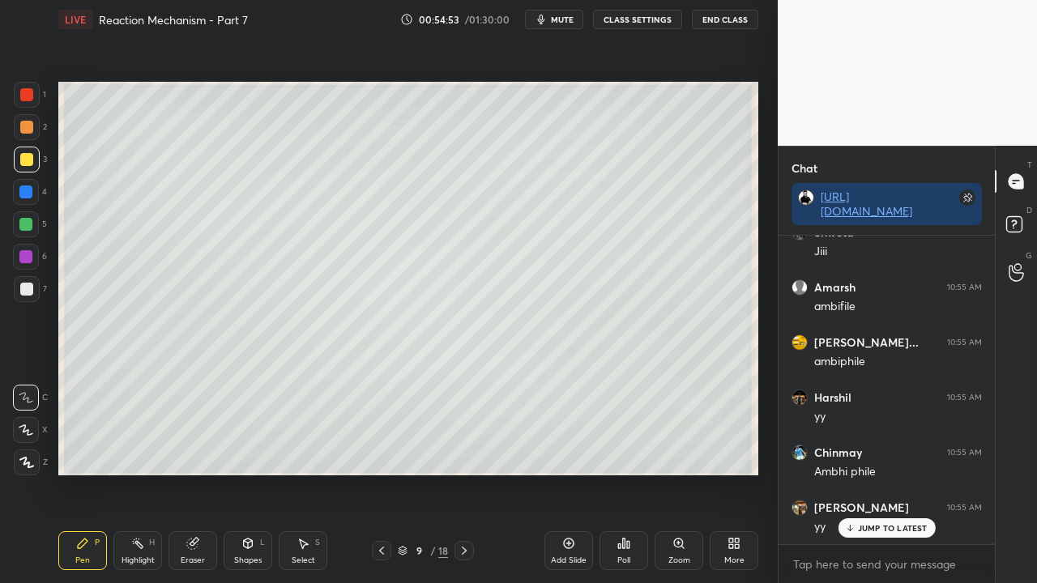
scroll to position [146314, 0]
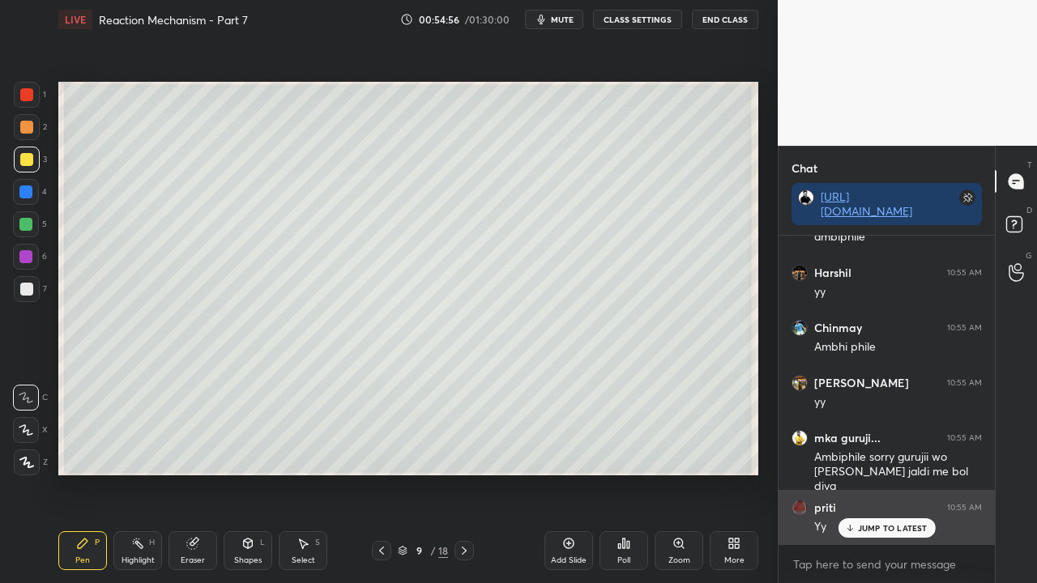
click at [886, 473] on div "JUMP TO LATEST" at bounding box center [886, 528] width 97 height 19
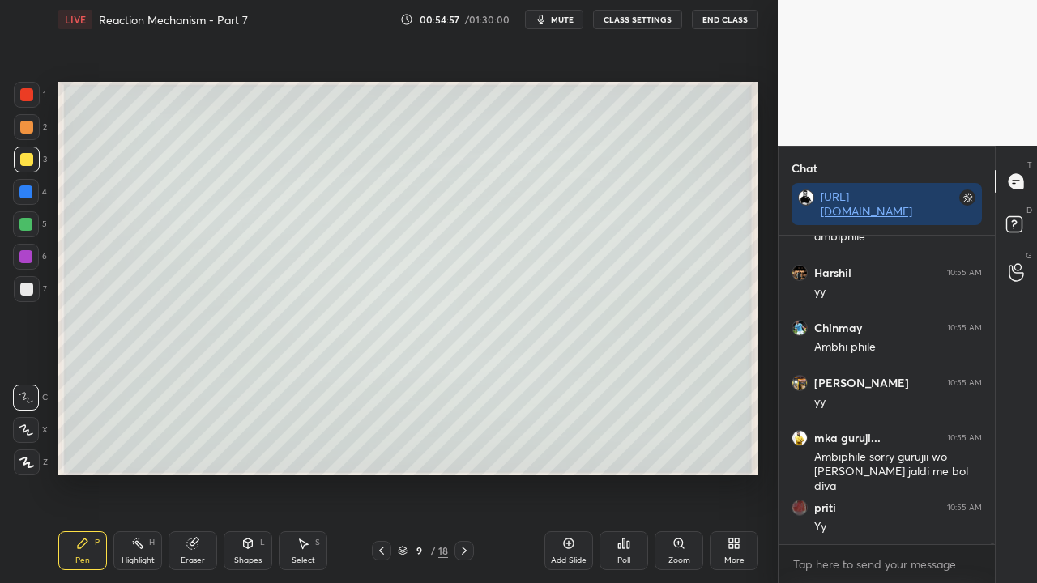
scroll to position [146424, 0]
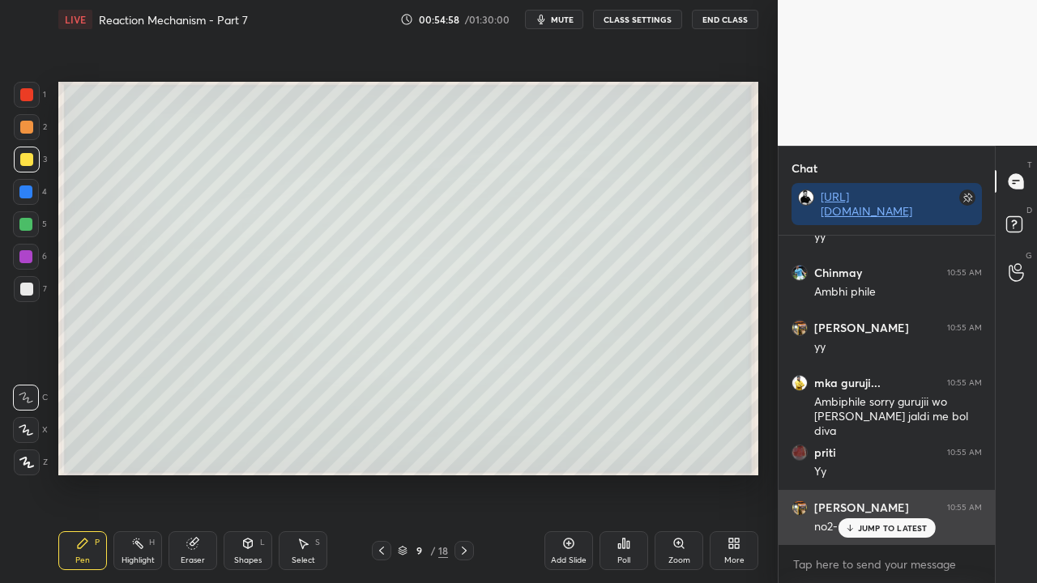
drag, startPoint x: 878, startPoint y: 528, endPoint x: 887, endPoint y: 504, distance: 25.1
click at [878, 473] on p "JUMP TO LATEST" at bounding box center [893, 528] width 70 height 10
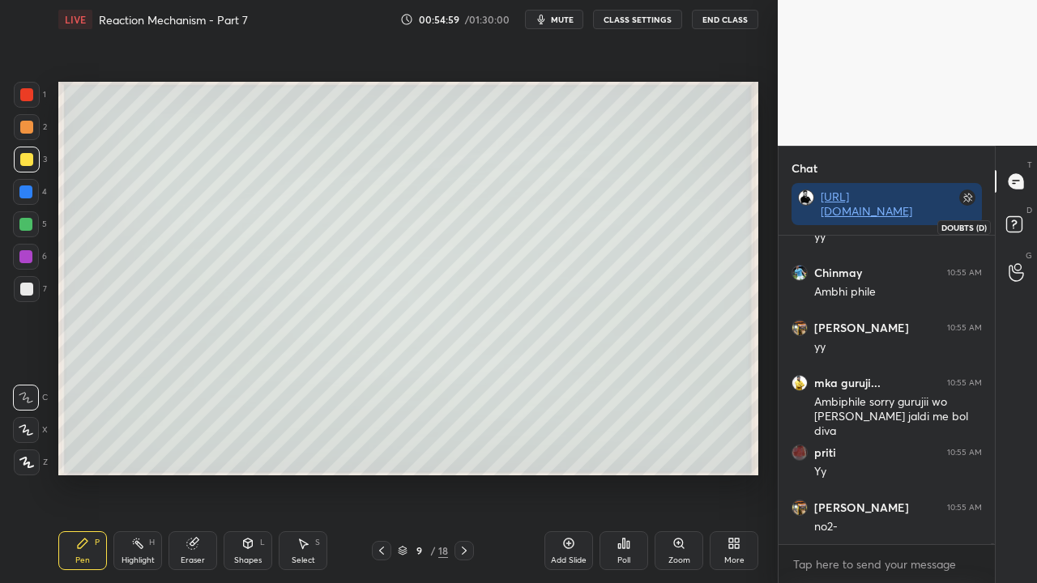
click at [1021, 219] on rect at bounding box center [1013, 224] width 15 height 15
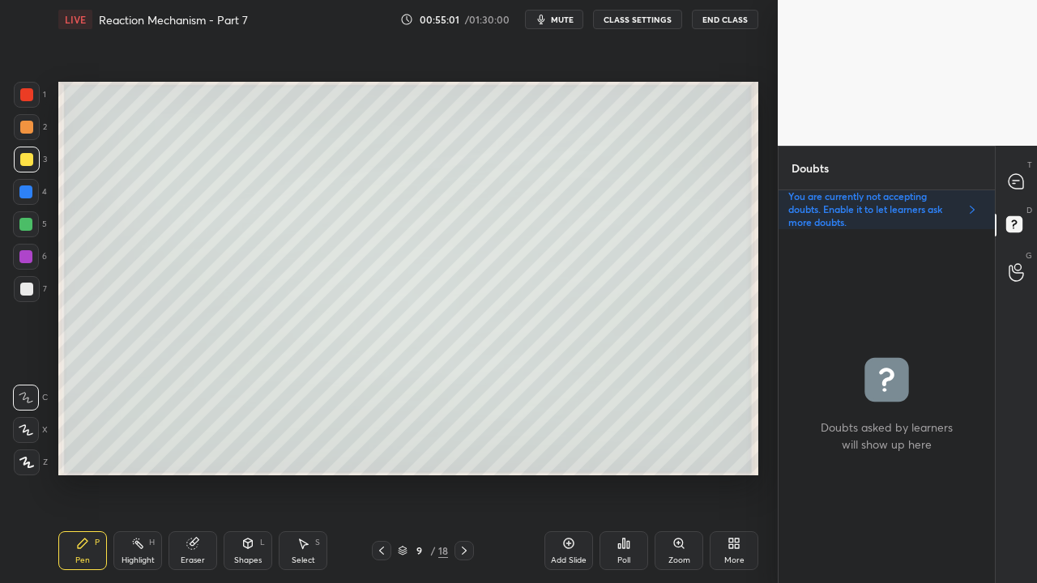
click at [26, 287] on div at bounding box center [26, 289] width 13 height 13
click at [1023, 177] on icon at bounding box center [1016, 181] width 17 height 17
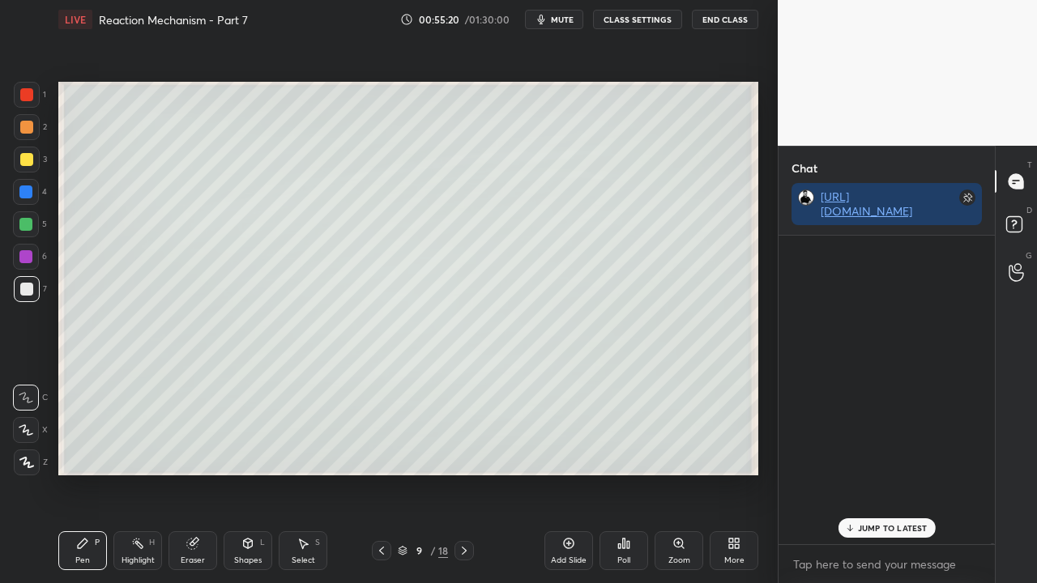
scroll to position [304, 211]
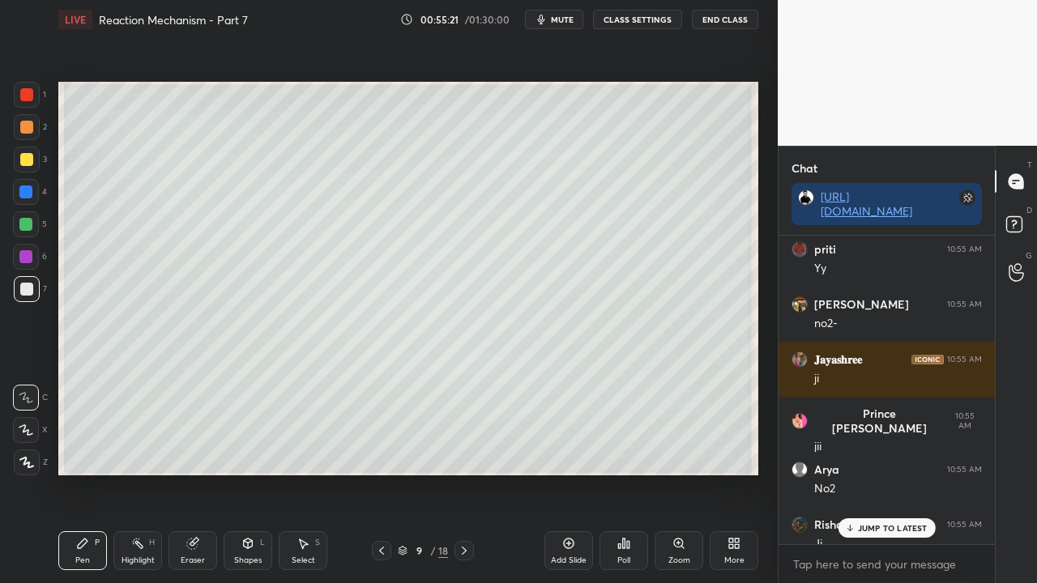
click at [890, 473] on p "JUMP TO LATEST" at bounding box center [893, 528] width 70 height 10
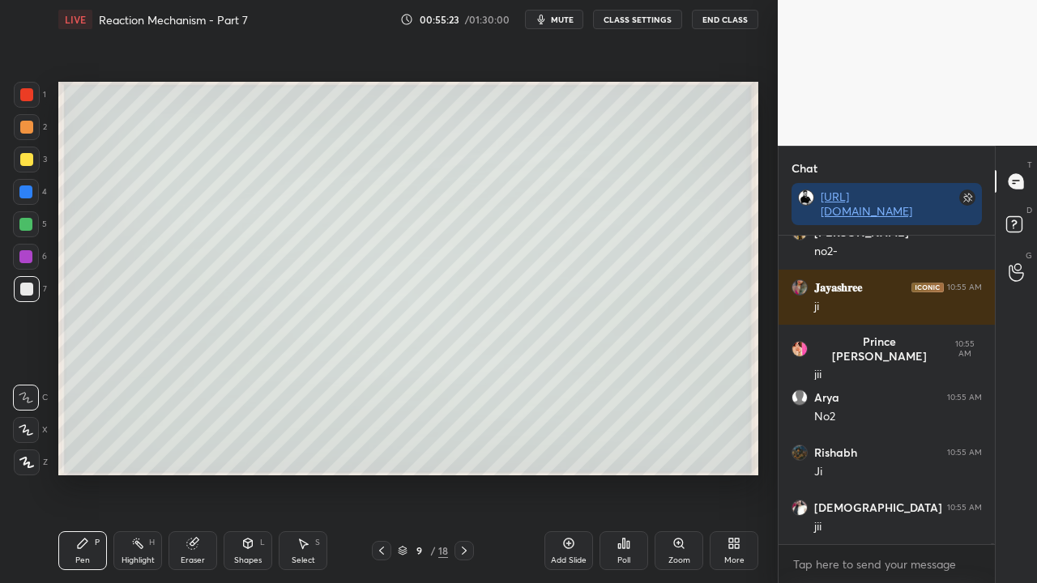
click at [25, 159] on div at bounding box center [26, 159] width 13 height 13
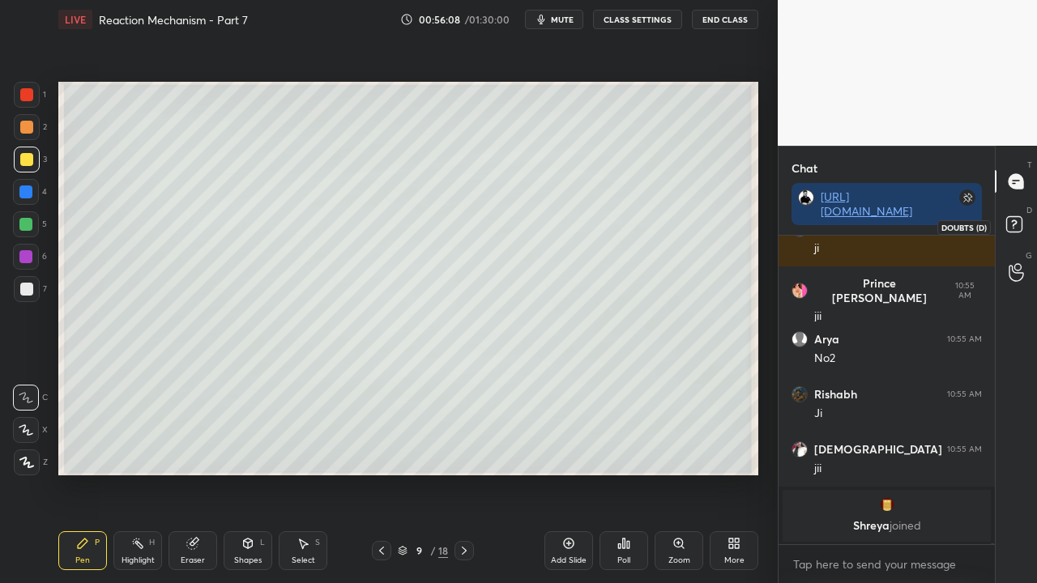
click at [1027, 220] on icon at bounding box center [1016, 226] width 29 height 29
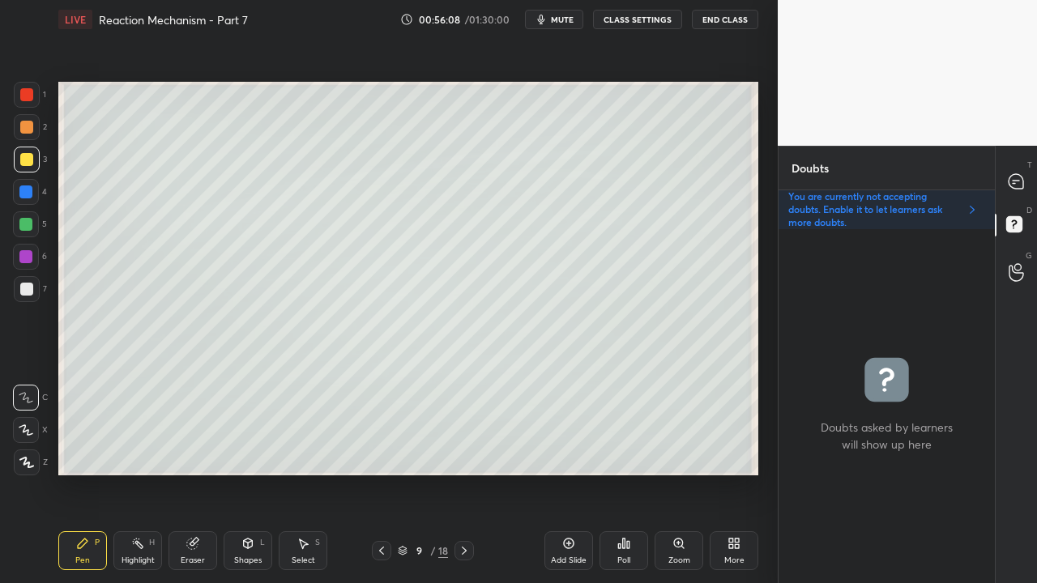
scroll to position [349, 211]
click at [1023, 178] on icon at bounding box center [1016, 181] width 15 height 15
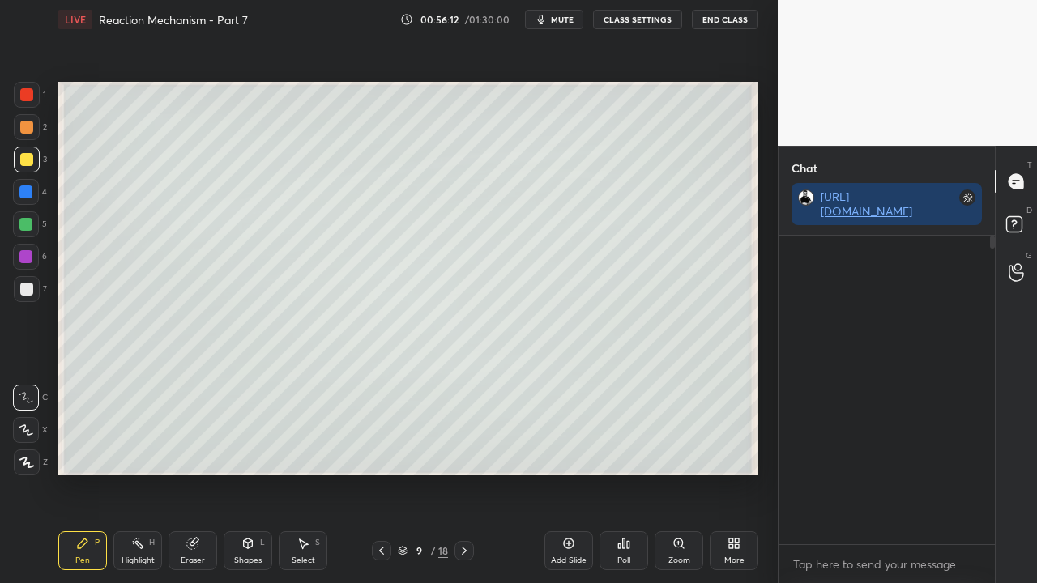
scroll to position [304, 211]
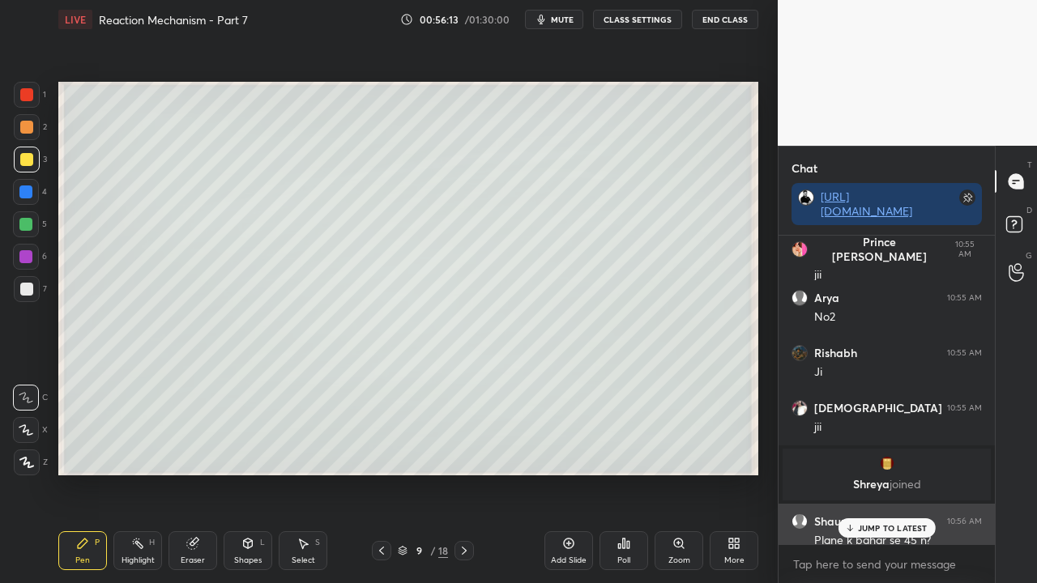
click at [869, 473] on p "JUMP TO LATEST" at bounding box center [893, 528] width 70 height 10
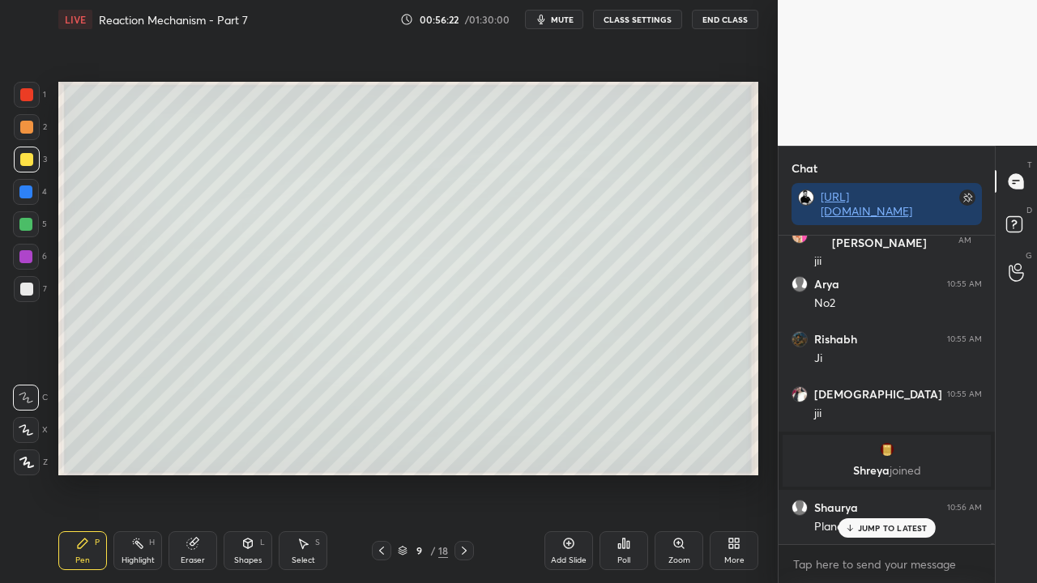
scroll to position [137744, 0]
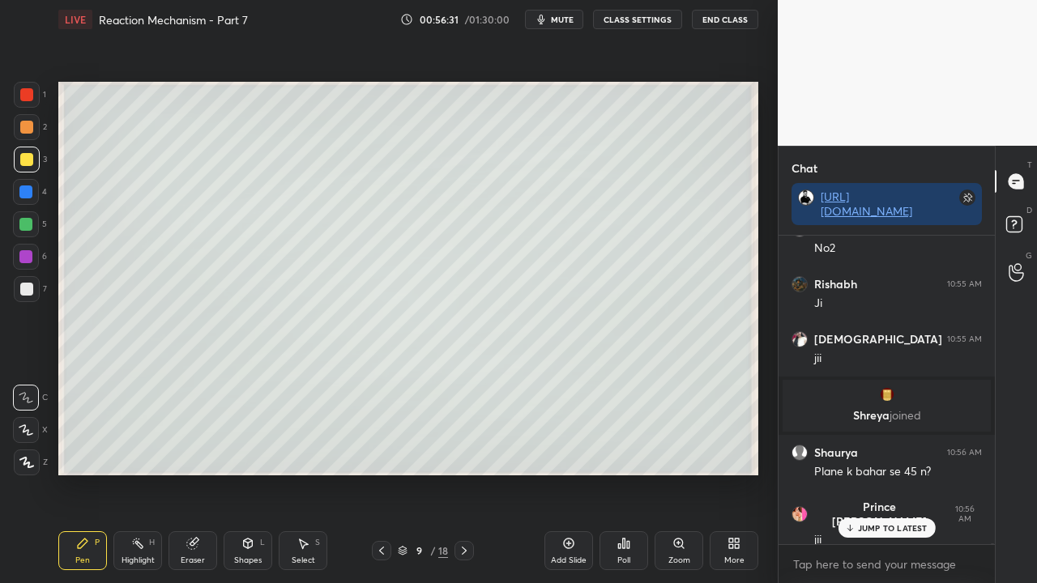
click at [29, 290] on div at bounding box center [26, 289] width 13 height 13
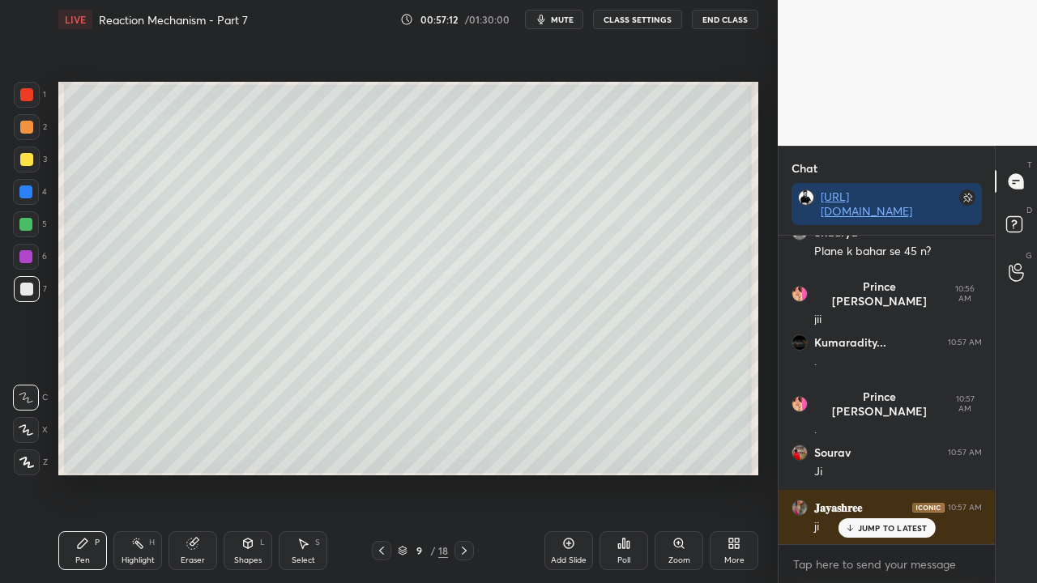
scroll to position [138023, 0]
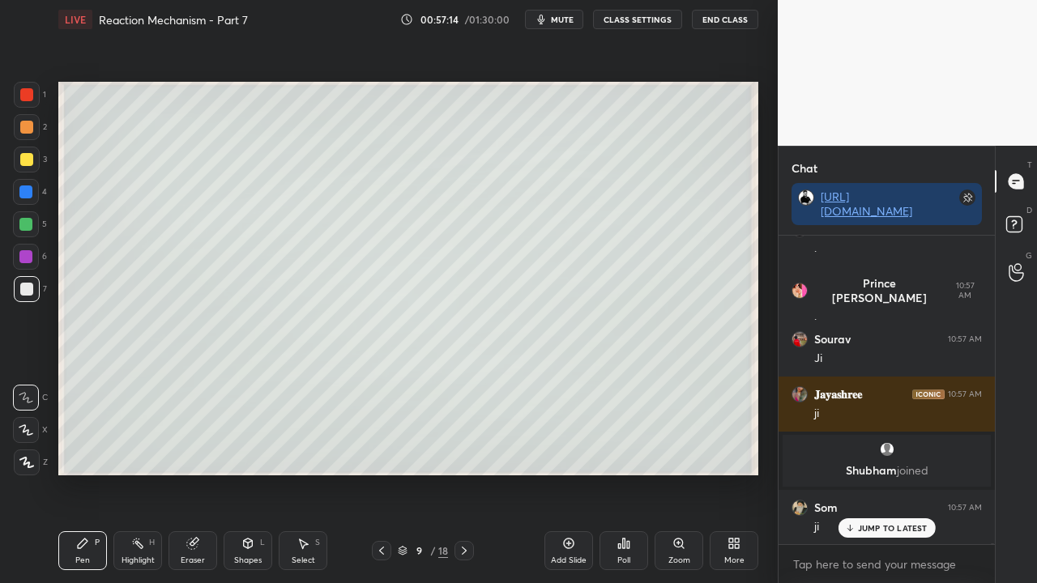
click at [877, 473] on p "JUMP TO LATEST" at bounding box center [893, 528] width 70 height 10
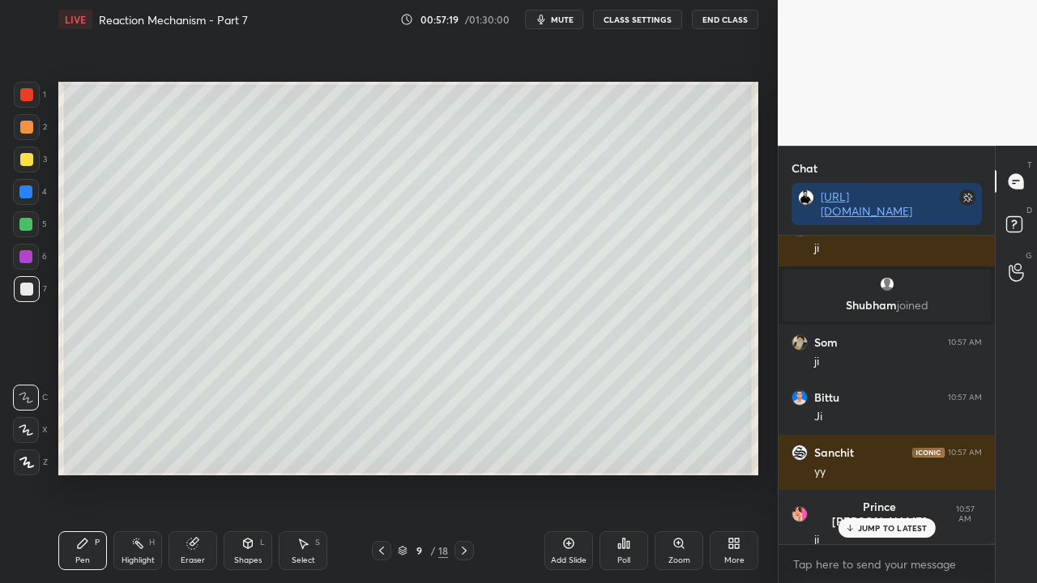
scroll to position [137768, 0]
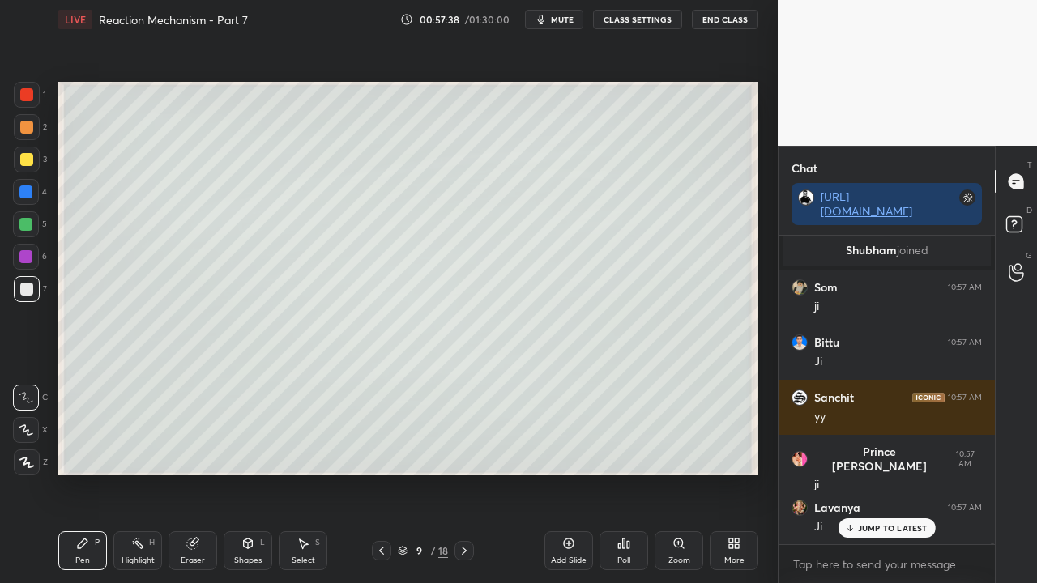
click at [242, 473] on div "Shapes L" at bounding box center [248, 551] width 49 height 39
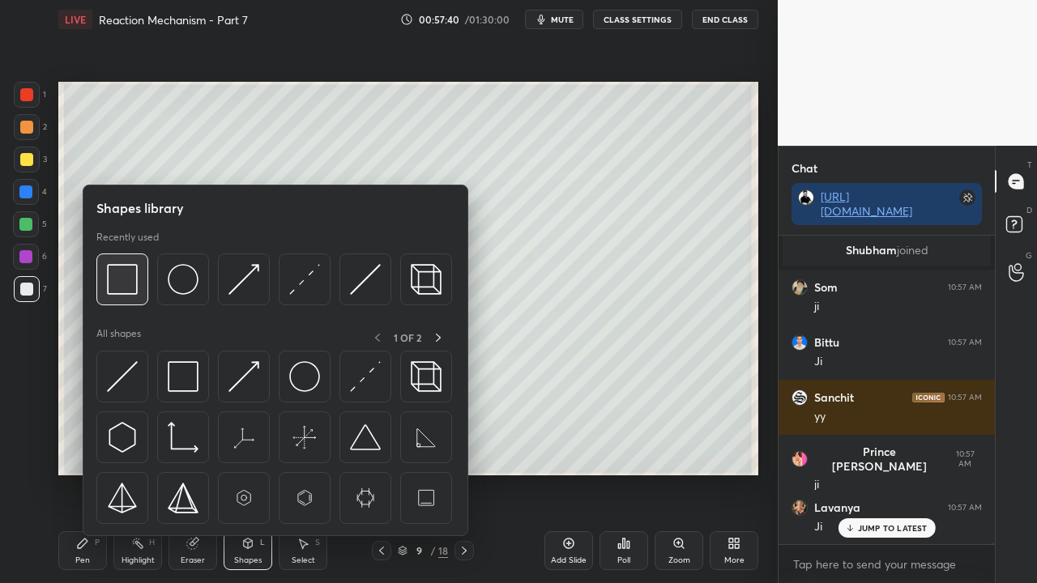
click at [126, 285] on img at bounding box center [122, 279] width 31 height 31
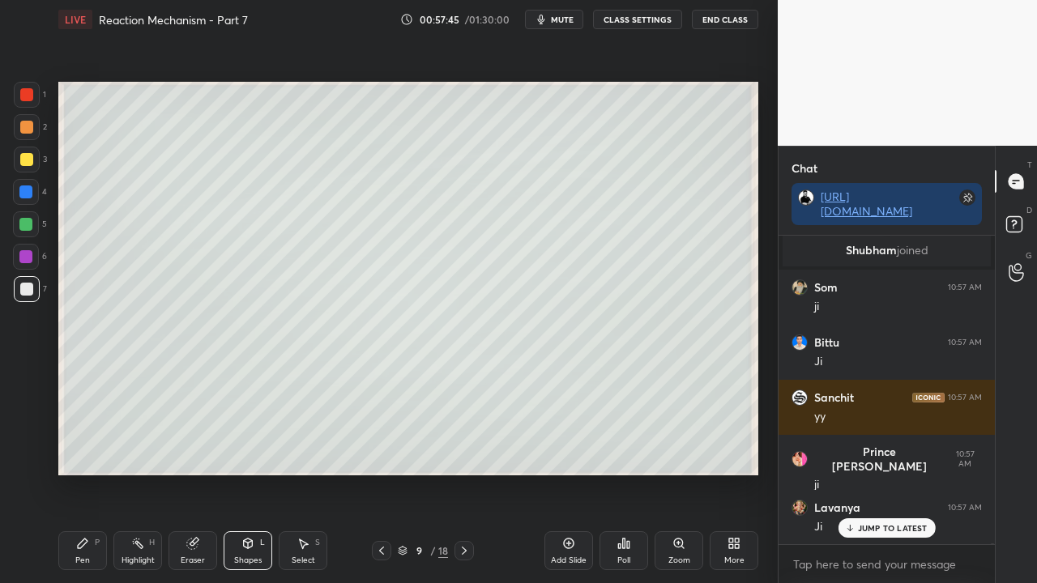
click at [96, 473] on div "Pen P" at bounding box center [82, 551] width 49 height 39
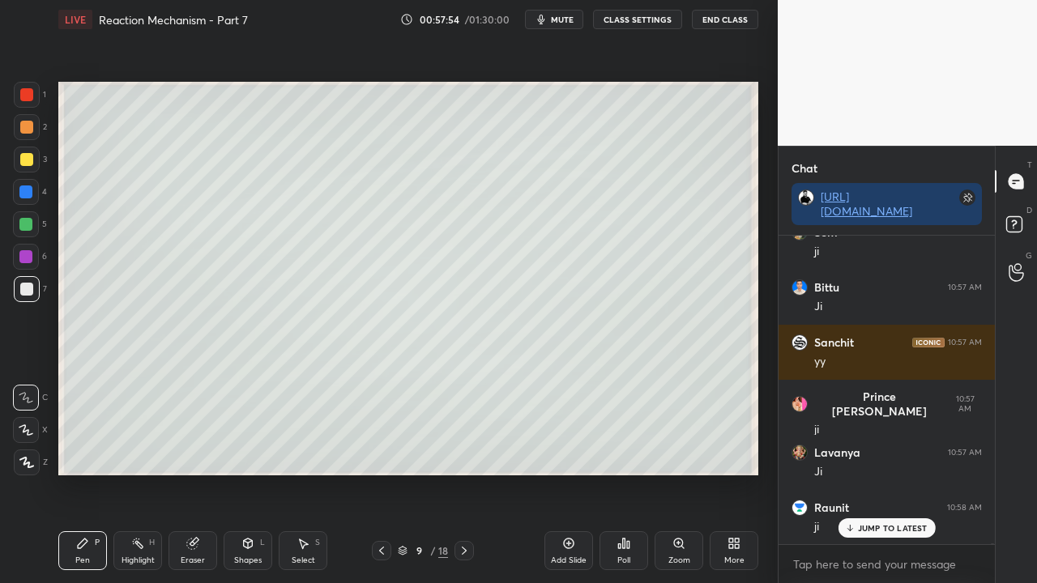
click at [891, 473] on p "JUMP TO LATEST" at bounding box center [893, 528] width 70 height 10
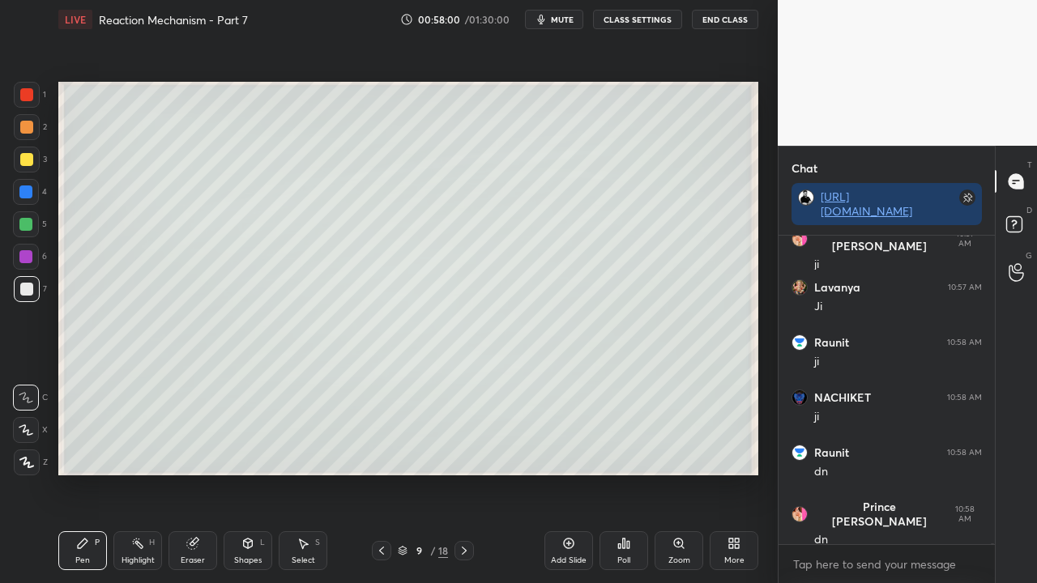
scroll to position [138044, 0]
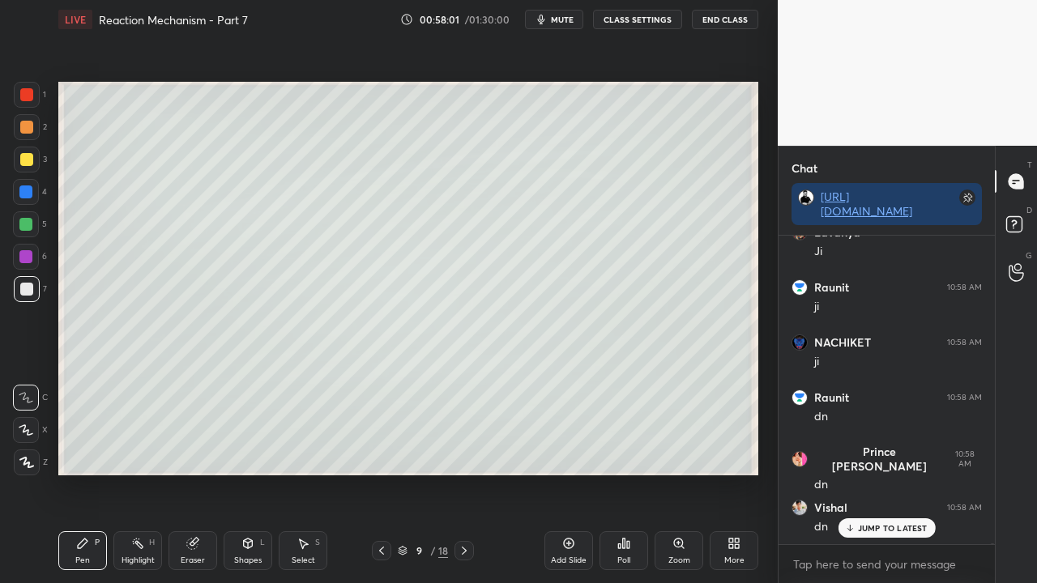
click at [878, 473] on p "JUMP TO LATEST" at bounding box center [893, 528] width 70 height 10
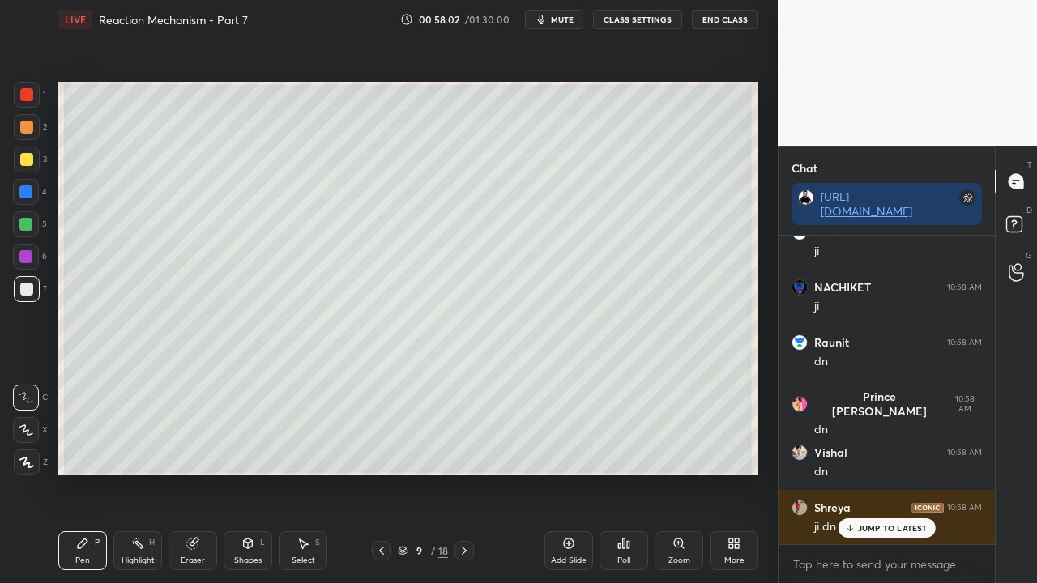
click at [875, 473] on p "JUMP TO LATEST" at bounding box center [893, 528] width 70 height 10
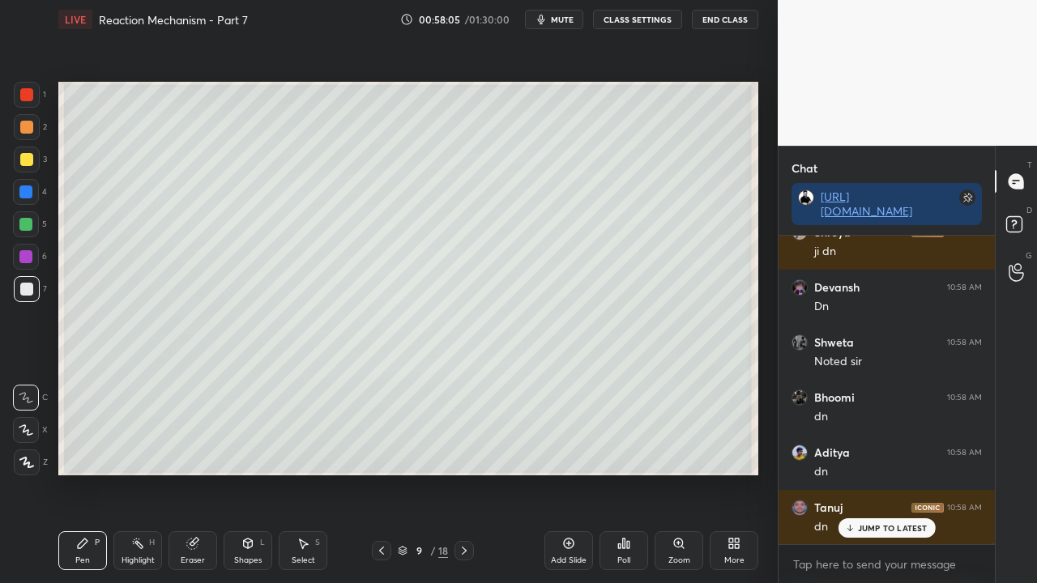
scroll to position [138485, 0]
click at [872, 473] on p "JUMP TO LATEST" at bounding box center [893, 528] width 70 height 10
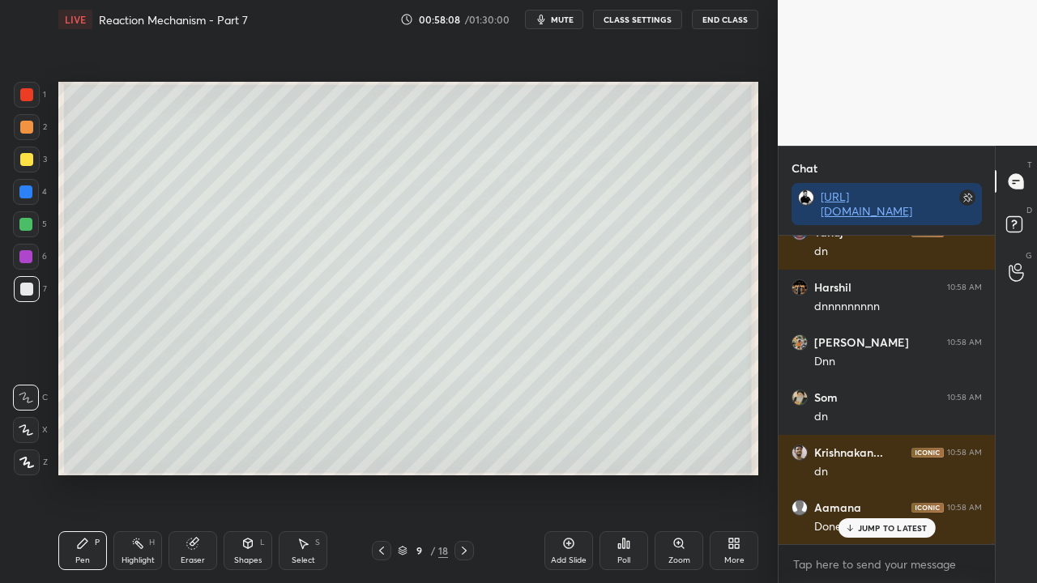
click at [857, 473] on div "Raunit 10:58 AM ji NACHIKET 10:58 AM ji Raunit 10:58 AM dn Prince [PERSON_NAME]…" at bounding box center [887, 390] width 216 height 309
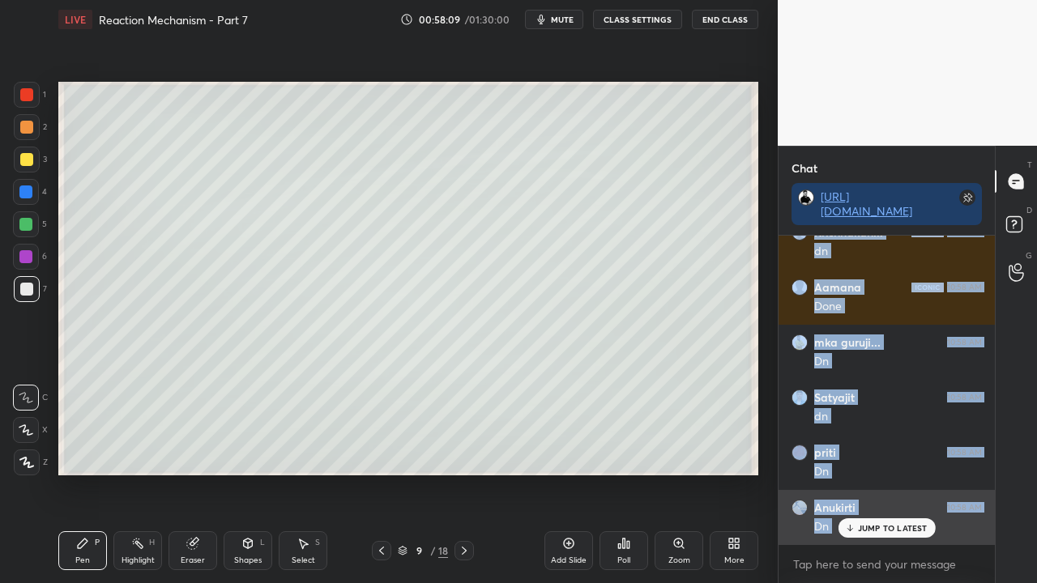
click at [898, 473] on p "JUMP TO LATEST" at bounding box center [893, 528] width 70 height 10
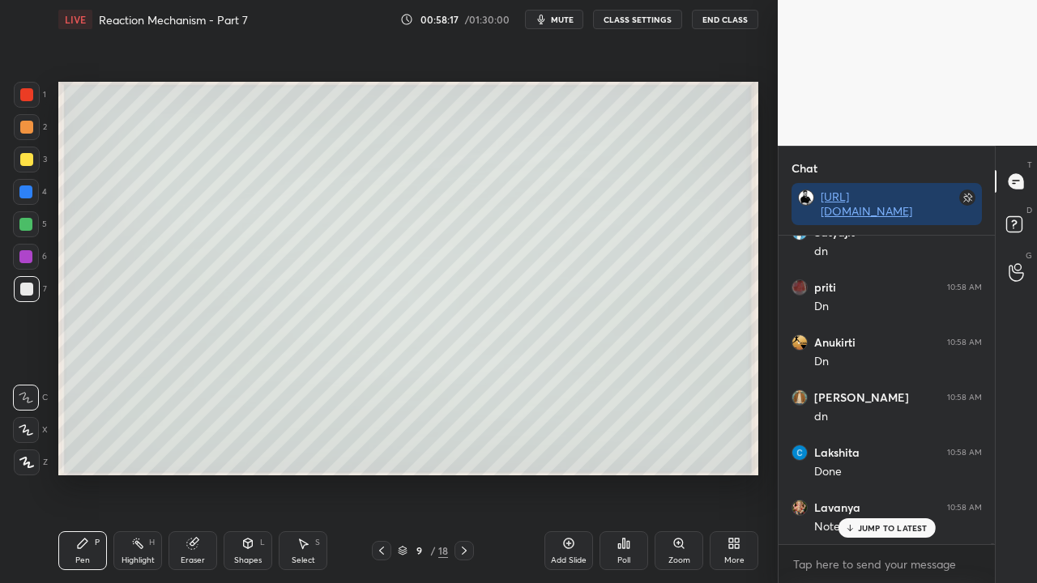
scroll to position [139091, 0]
click at [891, 473] on p "JUMP TO LATEST" at bounding box center [893, 528] width 70 height 10
click at [874, 473] on p "JUMP TO LATEST" at bounding box center [893, 528] width 70 height 10
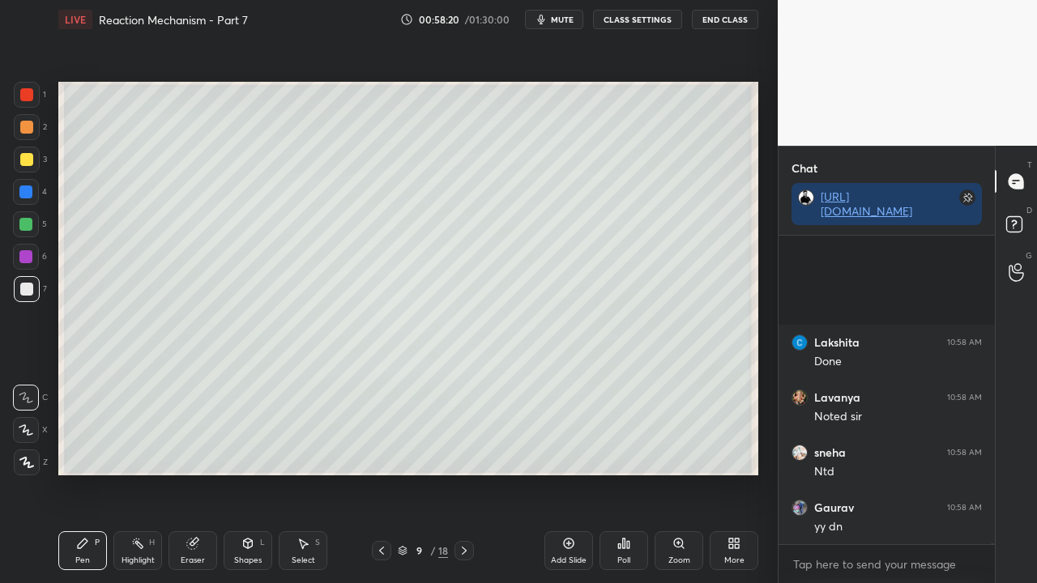
scroll to position [139311, 0]
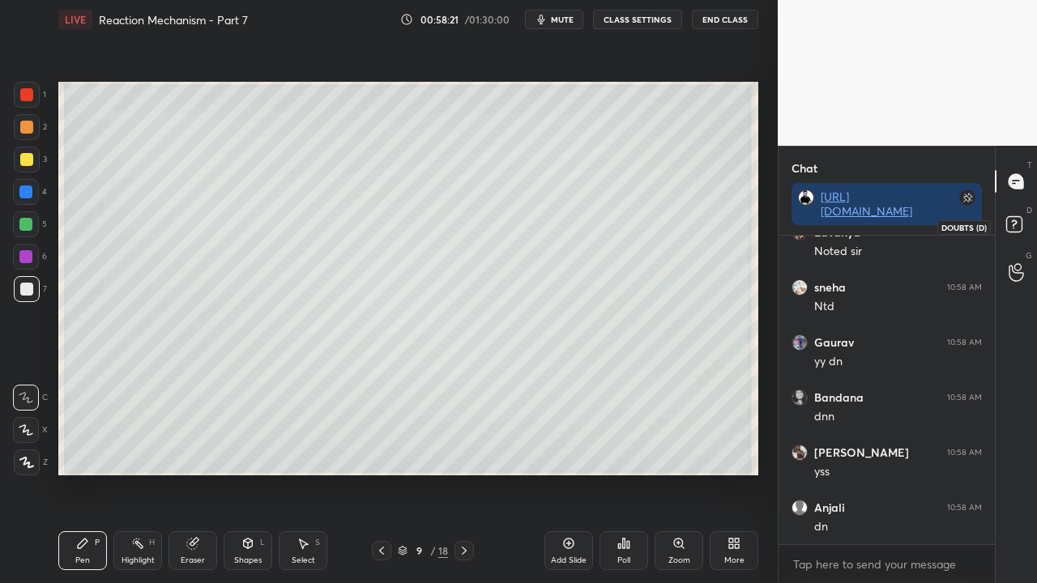
click at [1026, 217] on icon at bounding box center [1016, 226] width 29 height 29
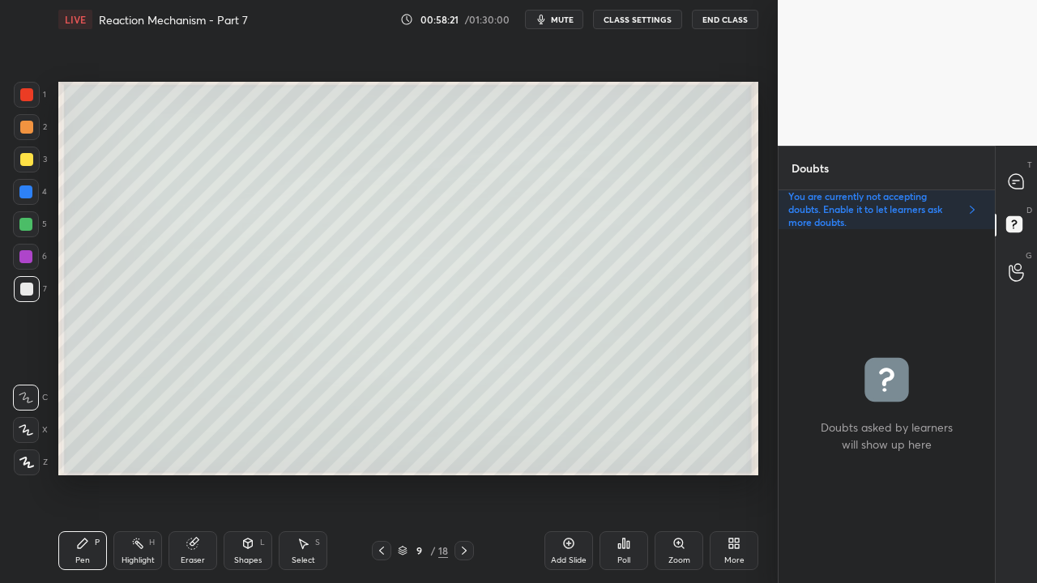
scroll to position [349, 211]
click at [382, 473] on icon at bounding box center [381, 551] width 13 height 13
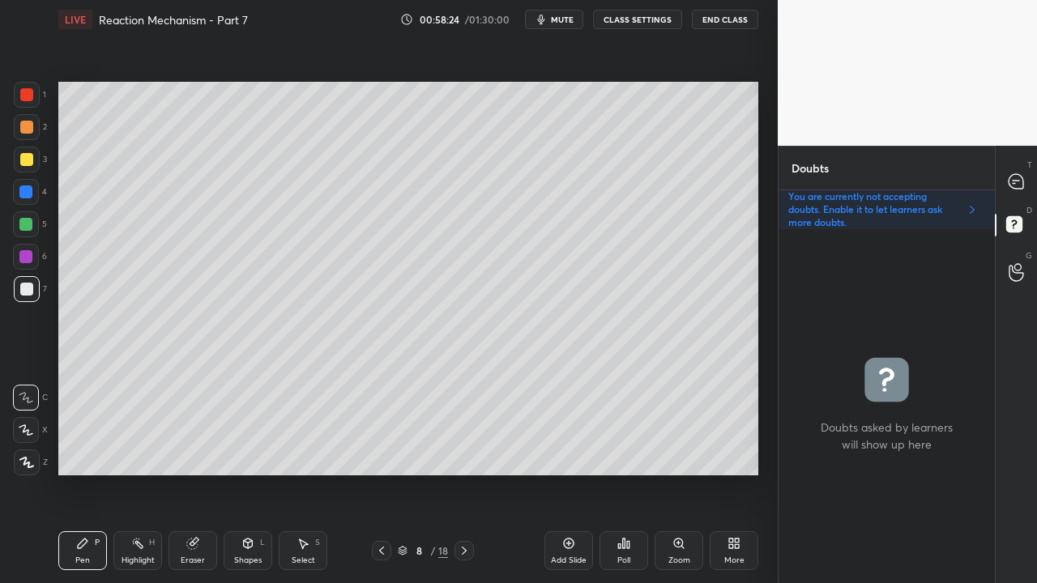
click at [382, 473] on icon at bounding box center [381, 551] width 13 height 13
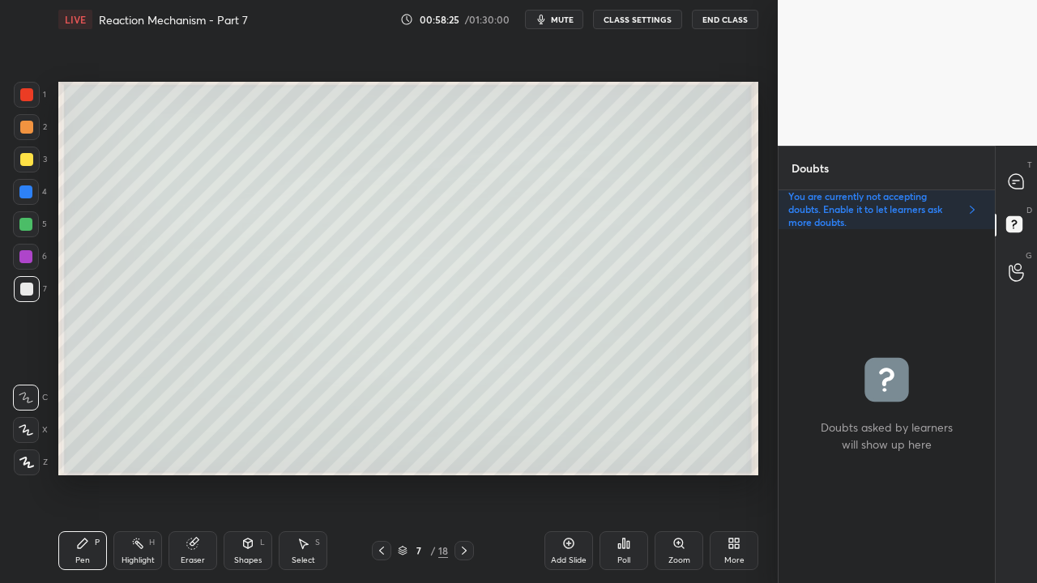
click at [382, 473] on icon at bounding box center [381, 551] width 13 height 13
click at [468, 473] on icon at bounding box center [464, 551] width 13 height 13
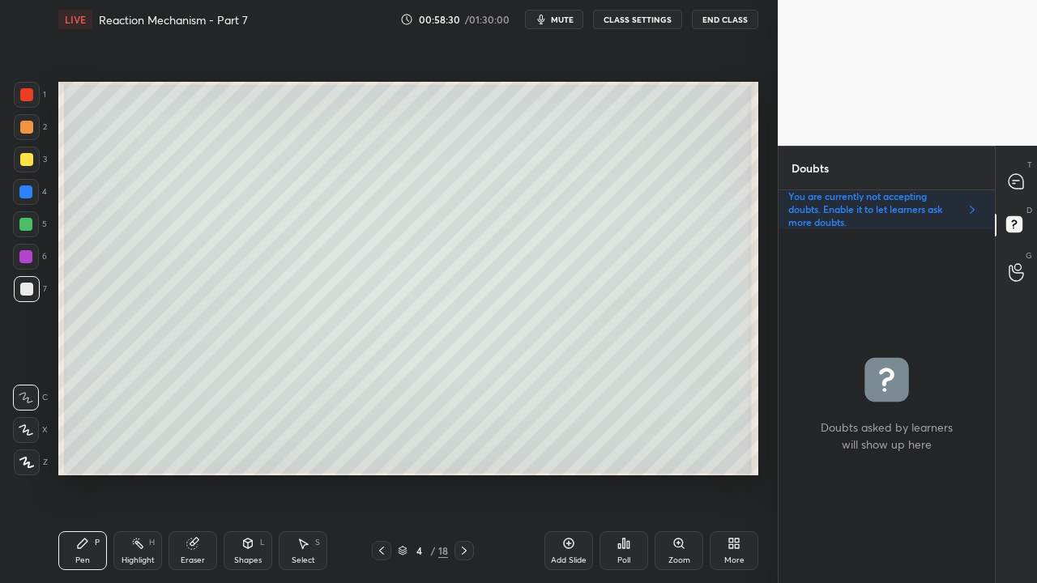
click at [468, 473] on icon at bounding box center [464, 551] width 13 height 13
click at [467, 473] on icon at bounding box center [464, 551] width 13 height 13
click at [466, 473] on icon at bounding box center [464, 551] width 13 height 13
click at [465, 473] on icon at bounding box center [464, 551] width 13 height 13
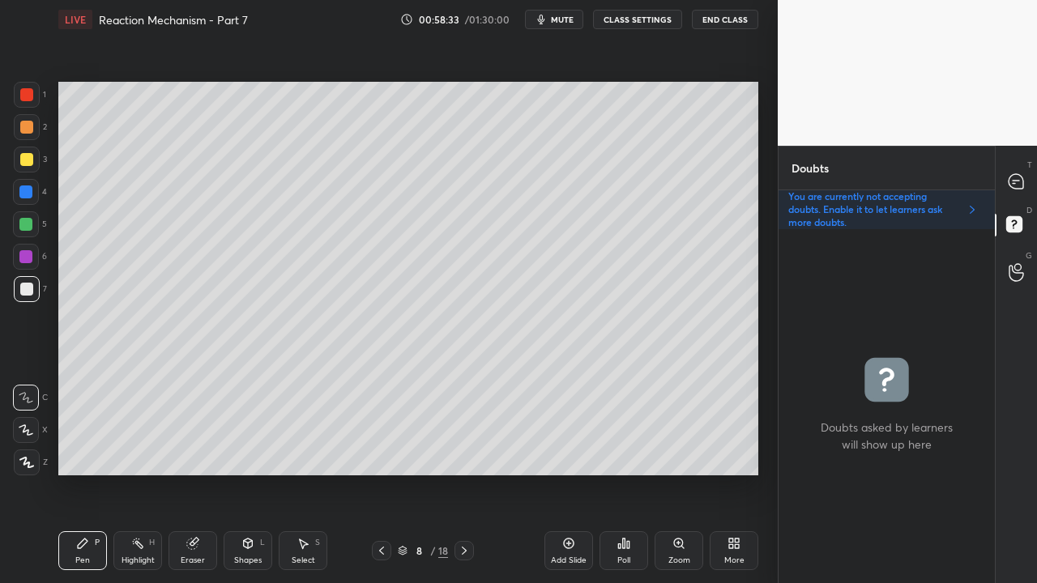
click at [465, 473] on icon at bounding box center [464, 551] width 13 height 13
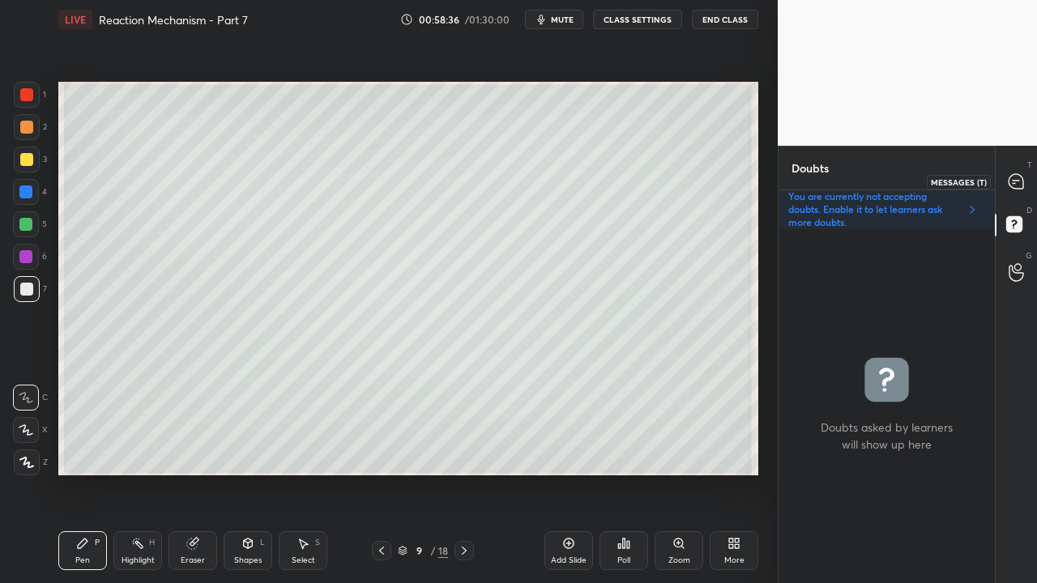
click at [1013, 181] on icon at bounding box center [1016, 181] width 15 height 15
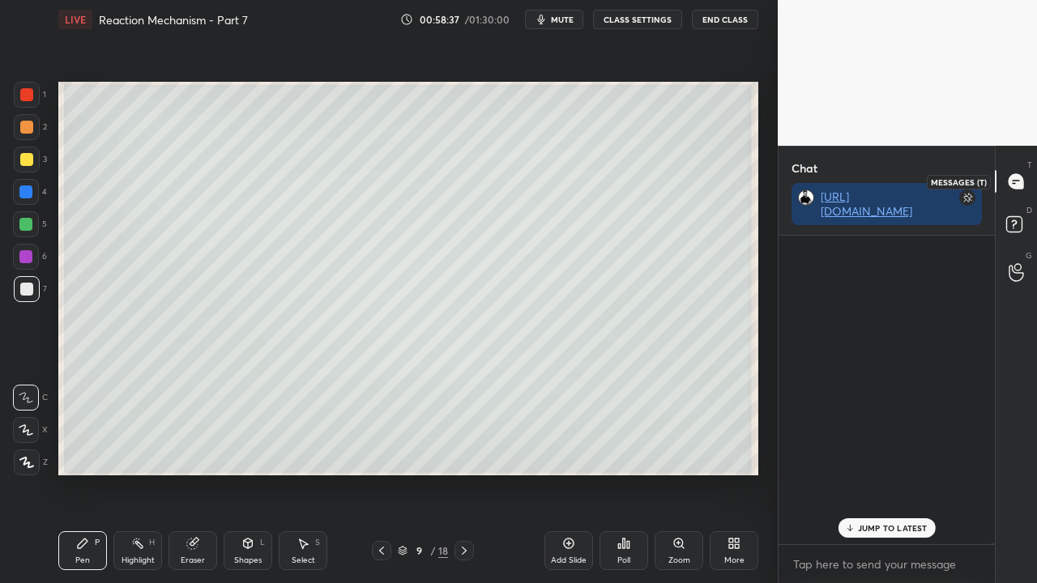
scroll to position [304, 211]
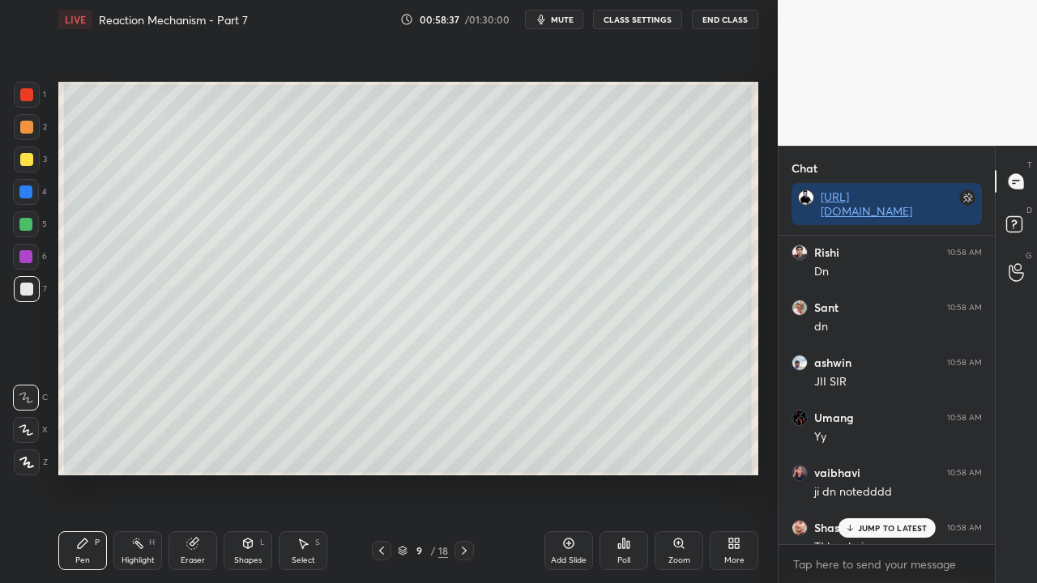
click at [871, 473] on div "JUMP TO LATEST" at bounding box center [886, 528] width 97 height 19
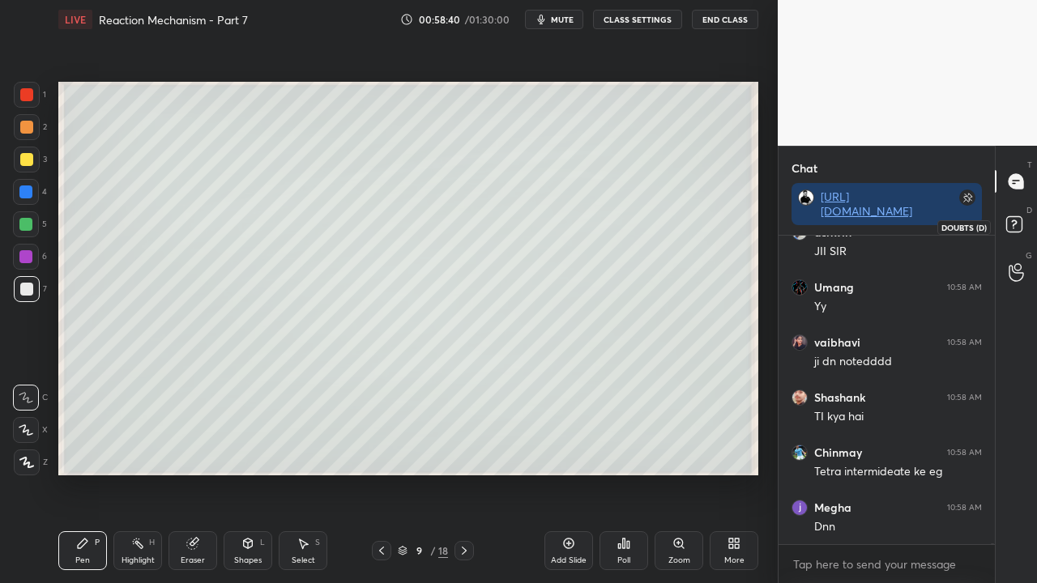
click at [1016, 234] on icon at bounding box center [1016, 226] width 29 height 29
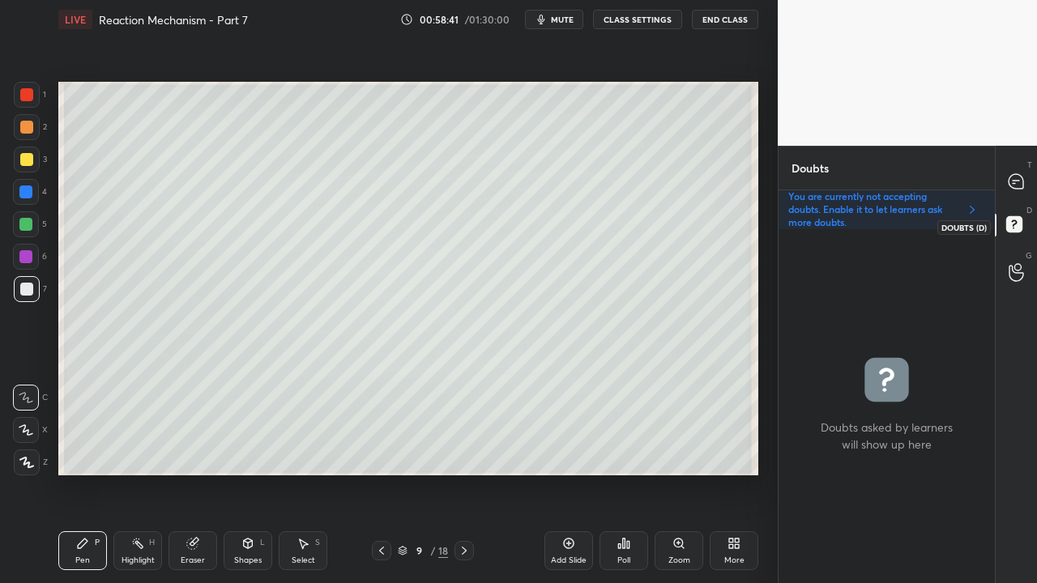
scroll to position [349, 211]
click at [1015, 175] on icon at bounding box center [1016, 181] width 15 height 15
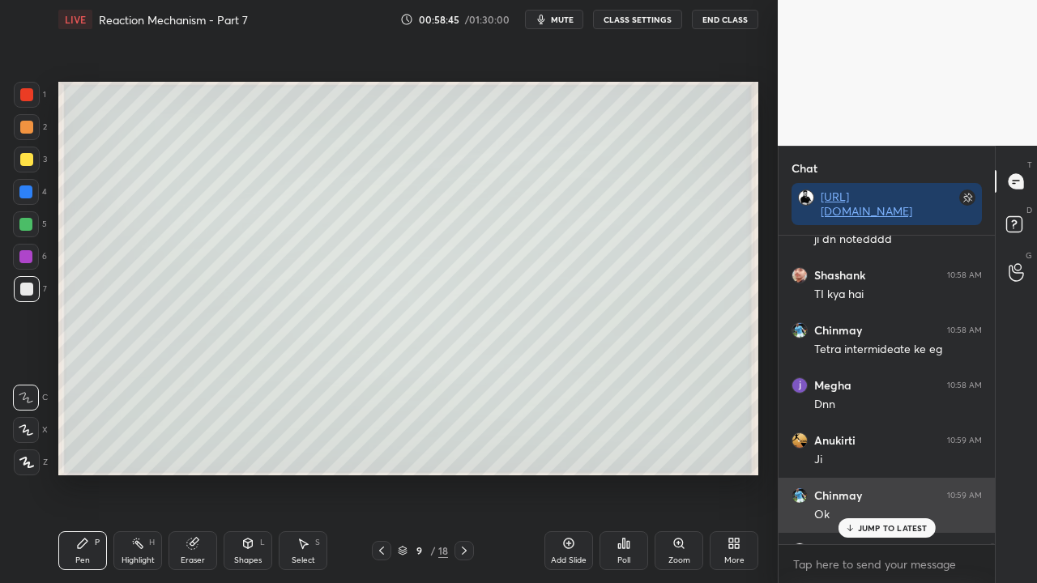
scroll to position [304, 211]
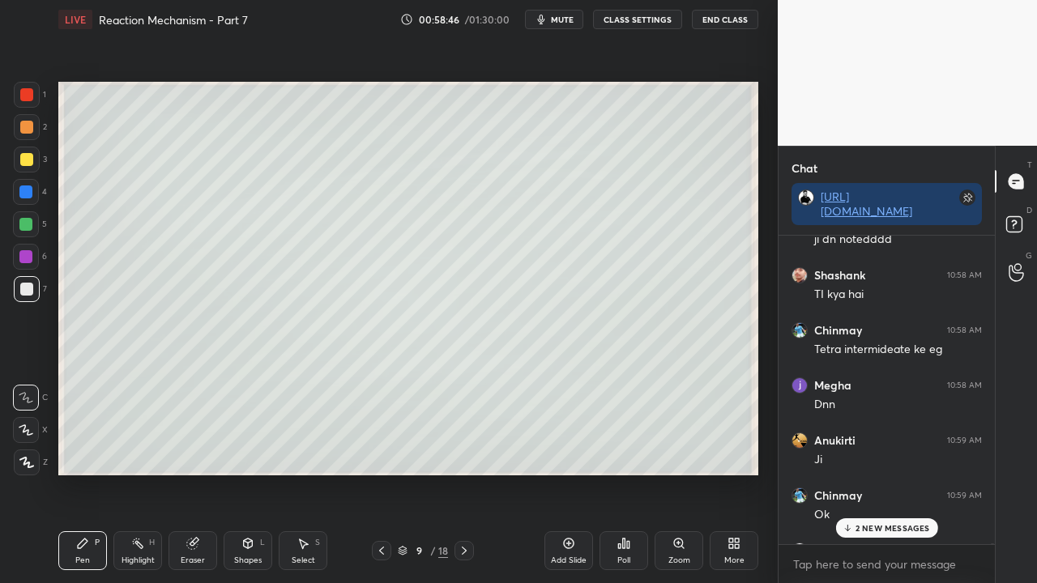
click at [870, 473] on p "2 NEW MESSAGES" at bounding box center [893, 528] width 75 height 10
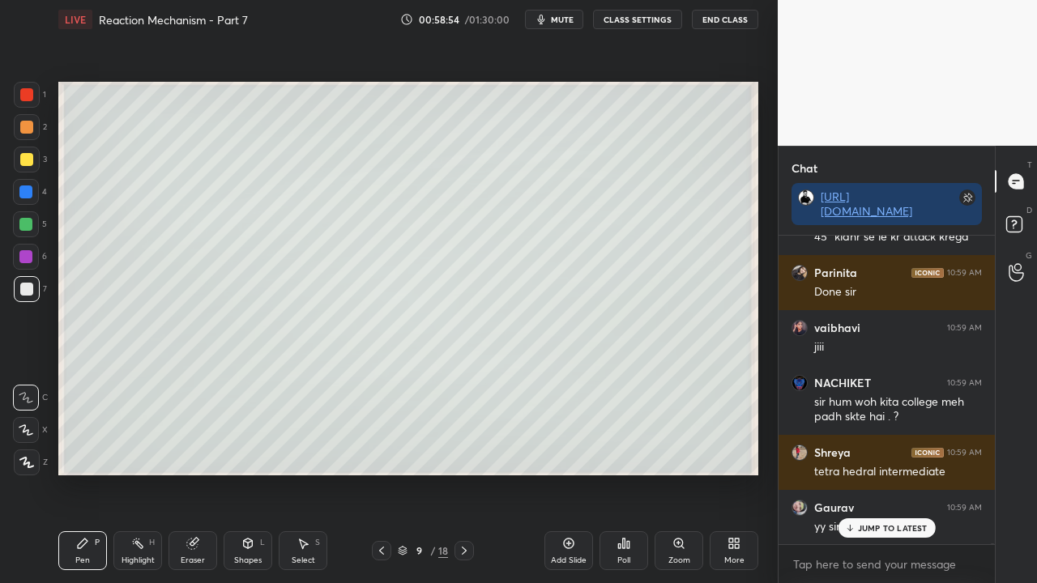
scroll to position [140815, 0]
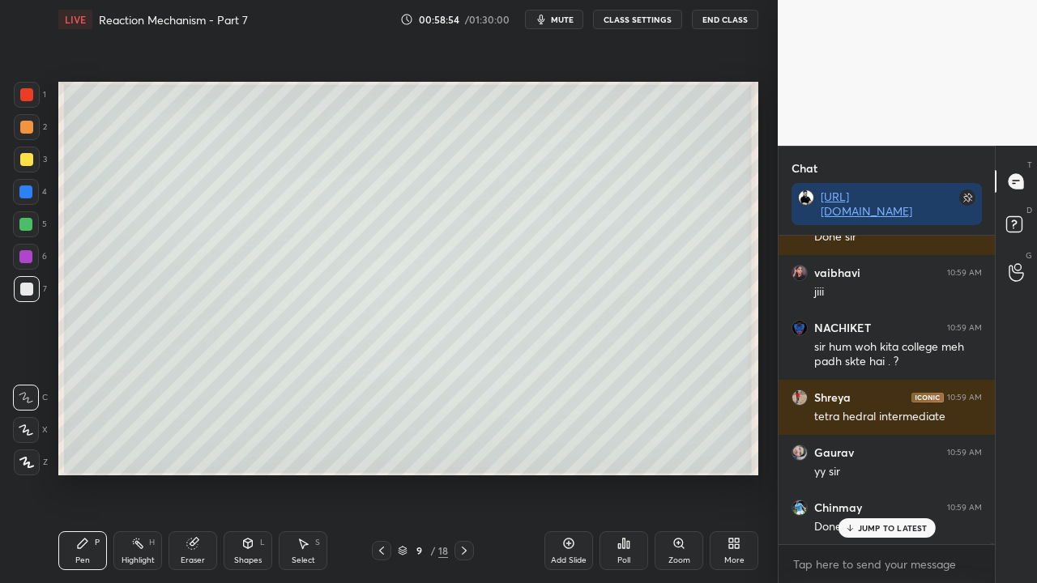
click at [1013, 214] on icon at bounding box center [1016, 226] width 29 height 29
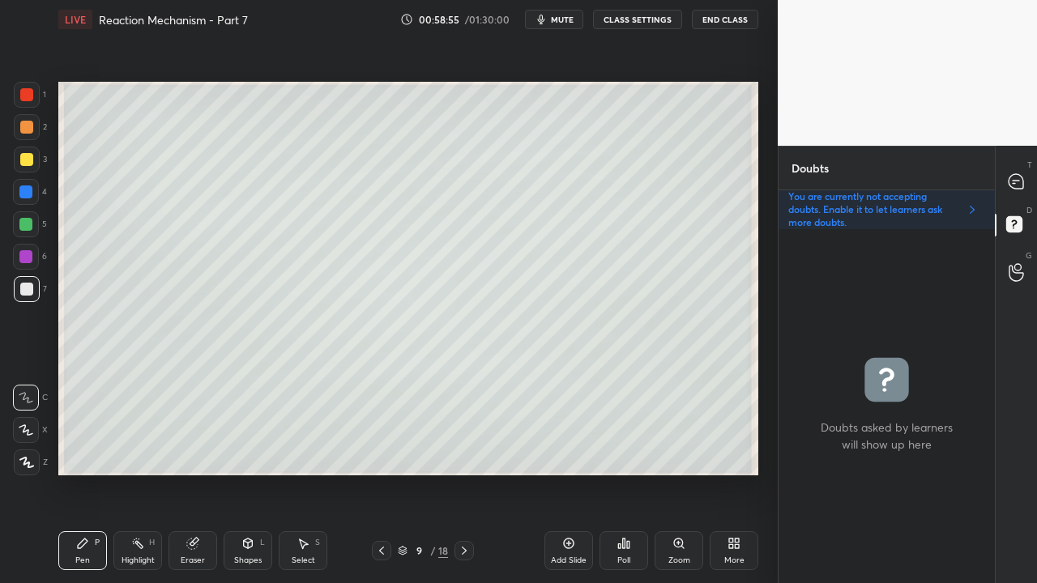
scroll to position [349, 211]
click at [1017, 178] on icon at bounding box center [1016, 181] width 15 height 15
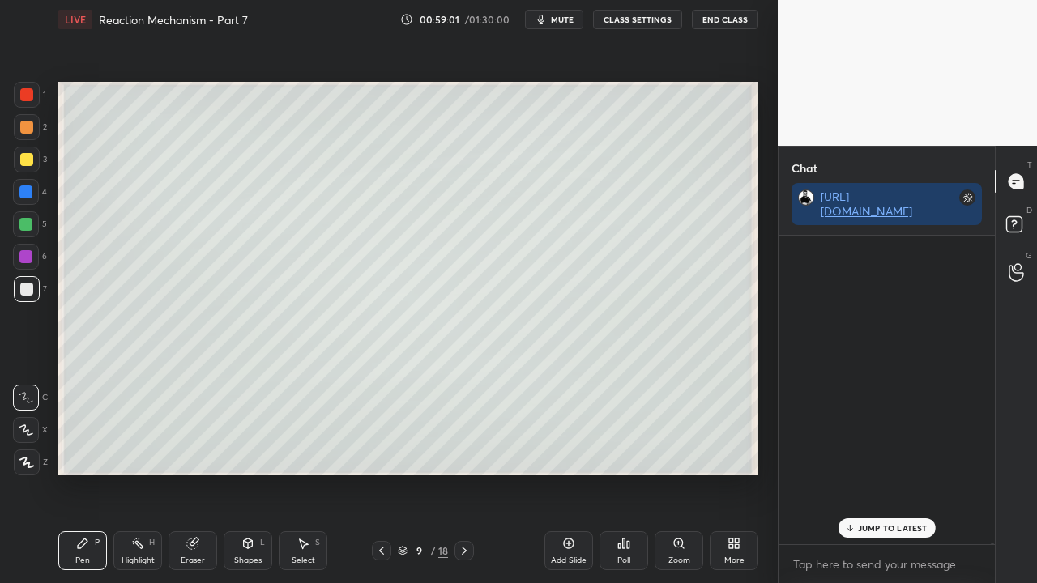
scroll to position [304, 211]
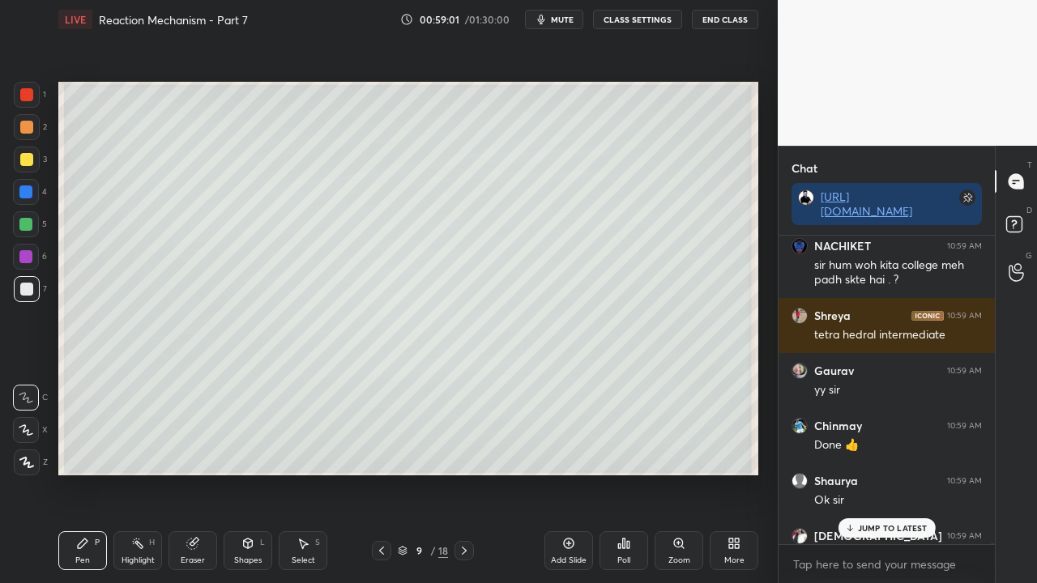
click at [874, 473] on p "JUMP TO LATEST" at bounding box center [893, 528] width 70 height 10
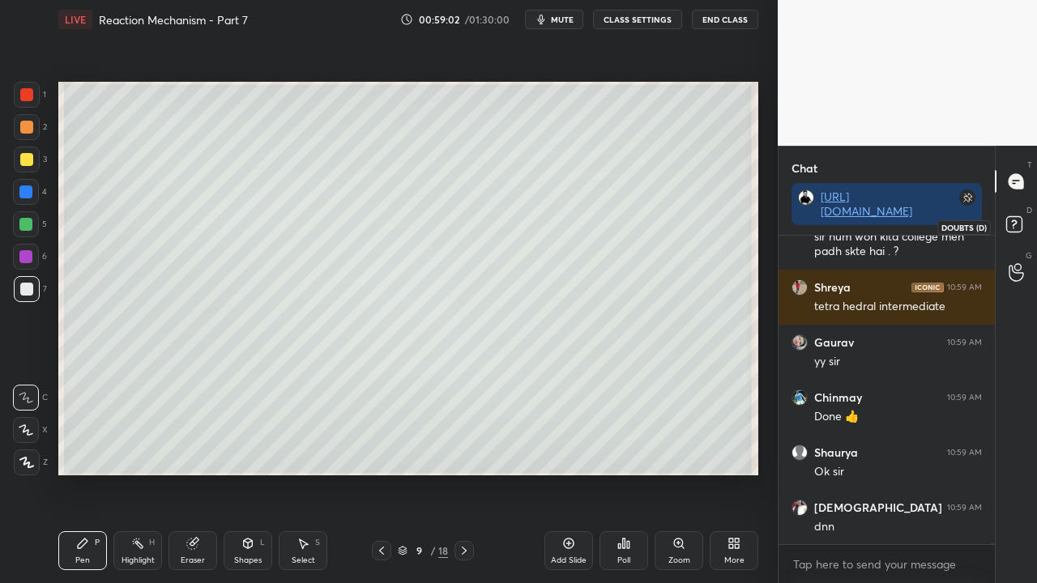
click at [1013, 220] on icon at bounding box center [1014, 223] width 6 height 6
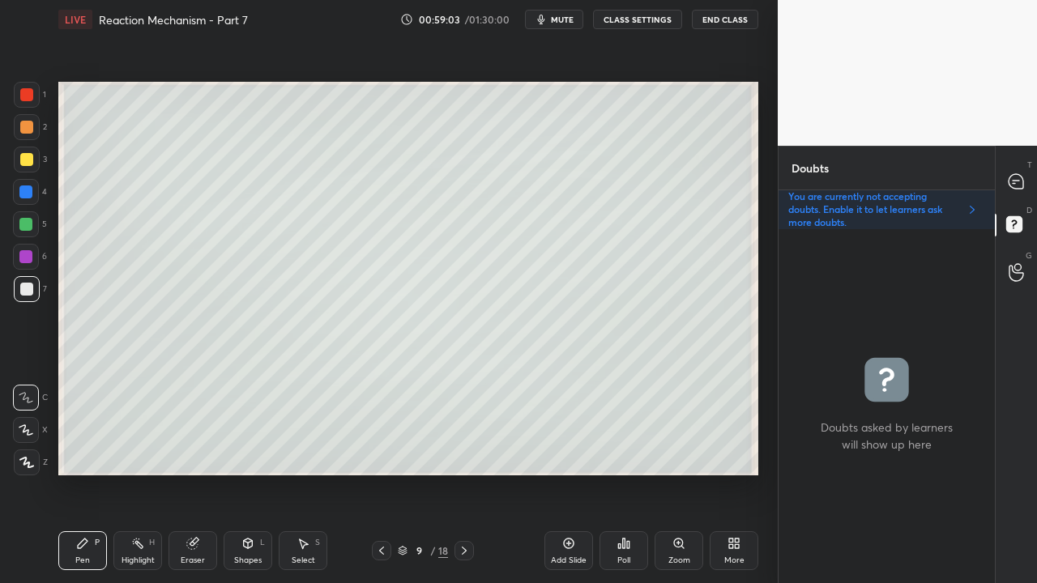
click at [463, 473] on icon at bounding box center [464, 551] width 13 height 13
click at [21, 149] on div at bounding box center [27, 160] width 26 height 26
click at [1016, 168] on div at bounding box center [1017, 181] width 32 height 29
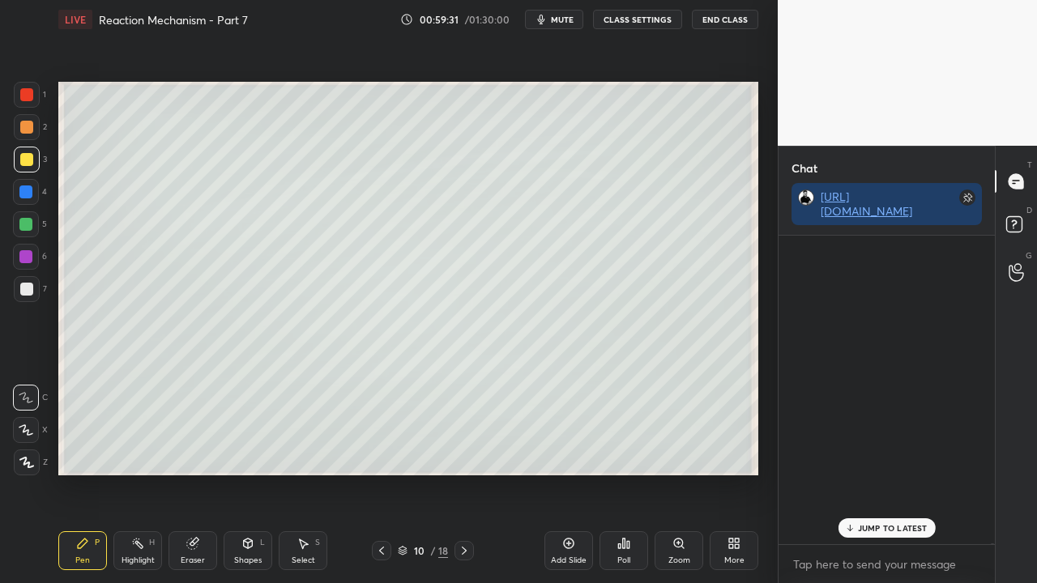
scroll to position [304, 211]
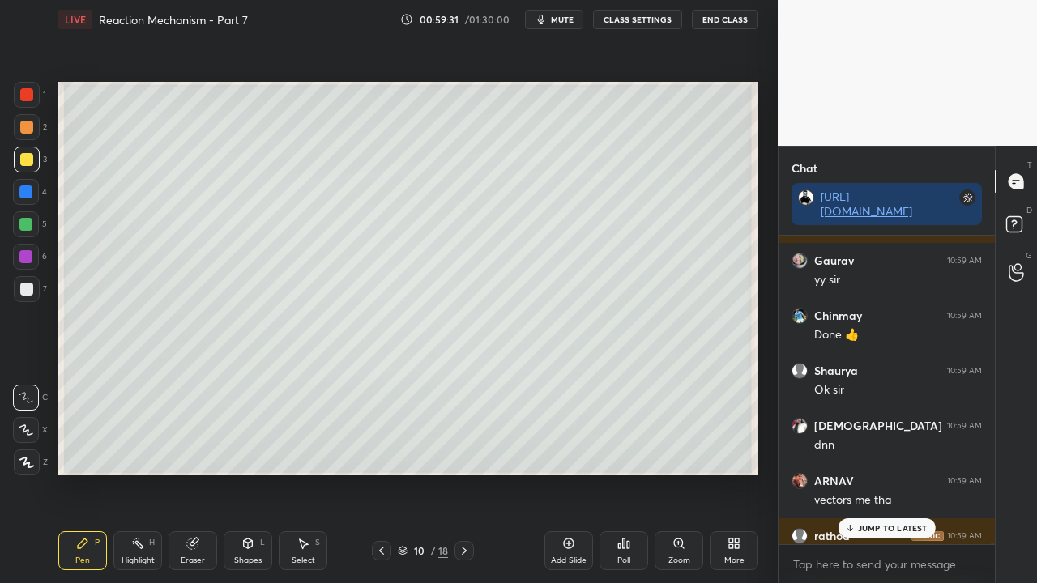
click at [875, 473] on p "JUMP TO LATEST" at bounding box center [893, 528] width 70 height 10
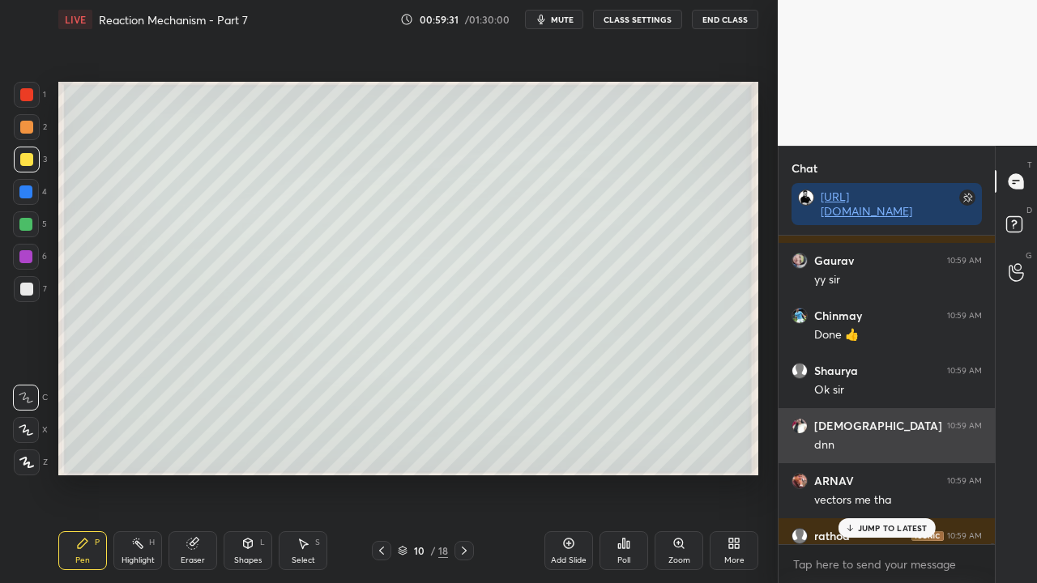
scroll to position [141036, 0]
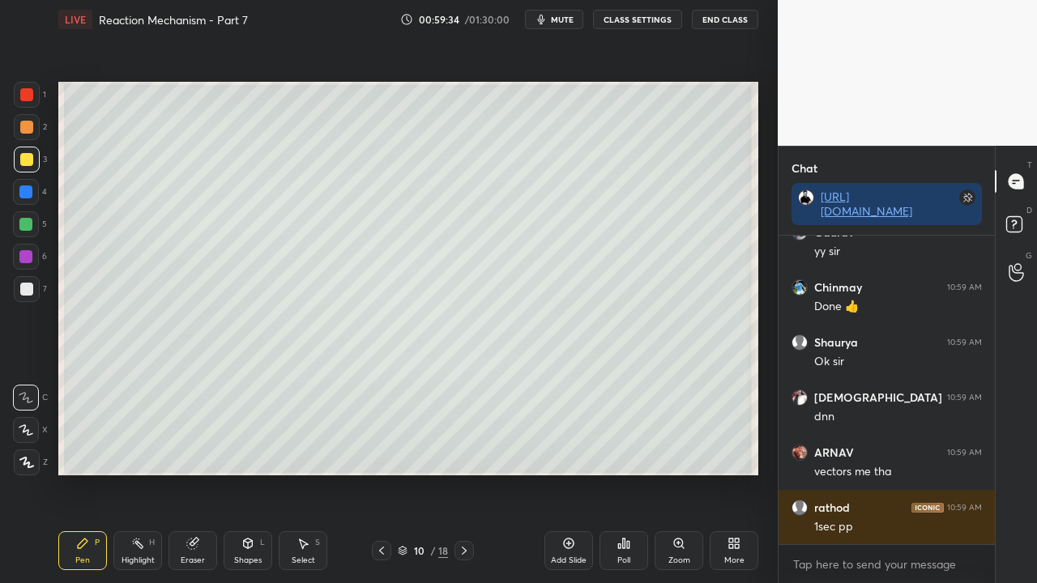
click at [372, 473] on div at bounding box center [381, 550] width 19 height 19
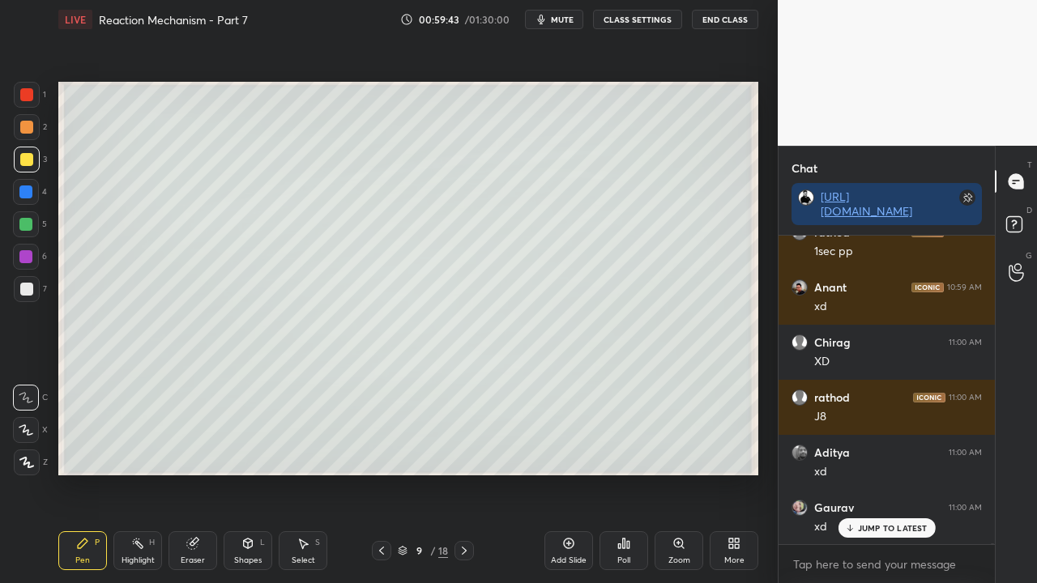
scroll to position [141366, 0]
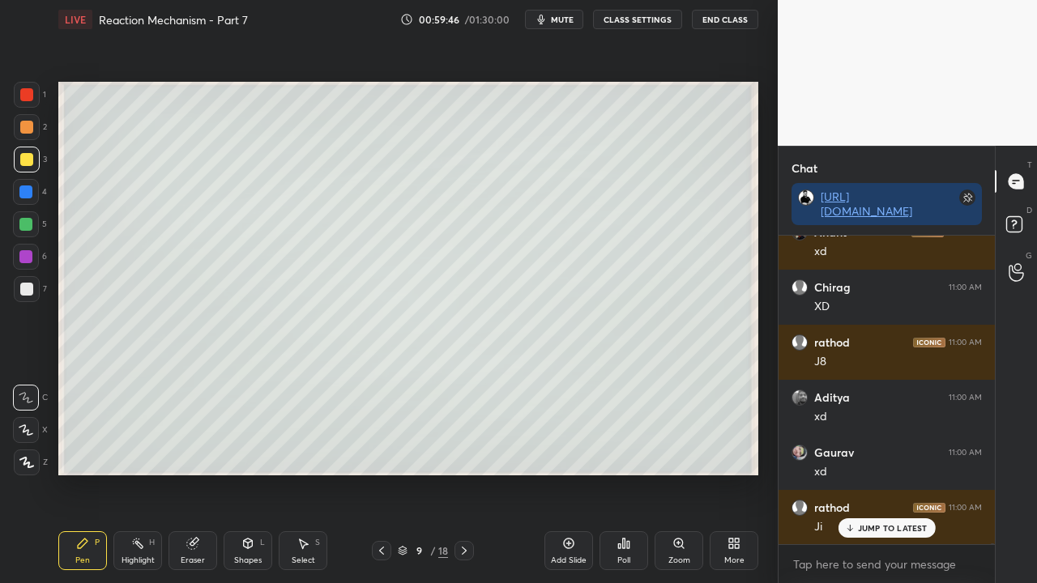
click at [462, 473] on div at bounding box center [464, 550] width 19 height 19
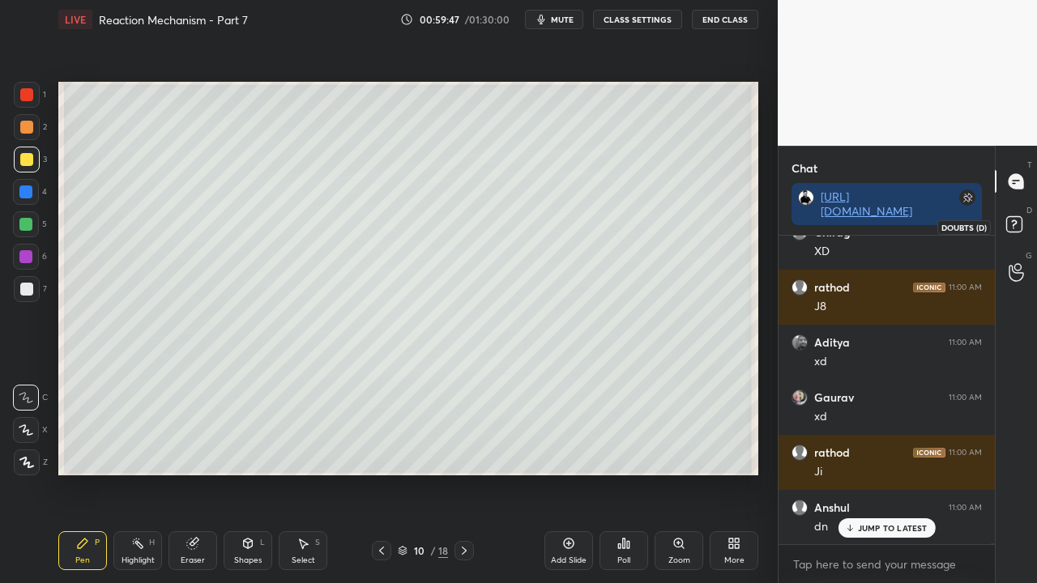
click at [1014, 223] on rect at bounding box center [1013, 224] width 15 height 15
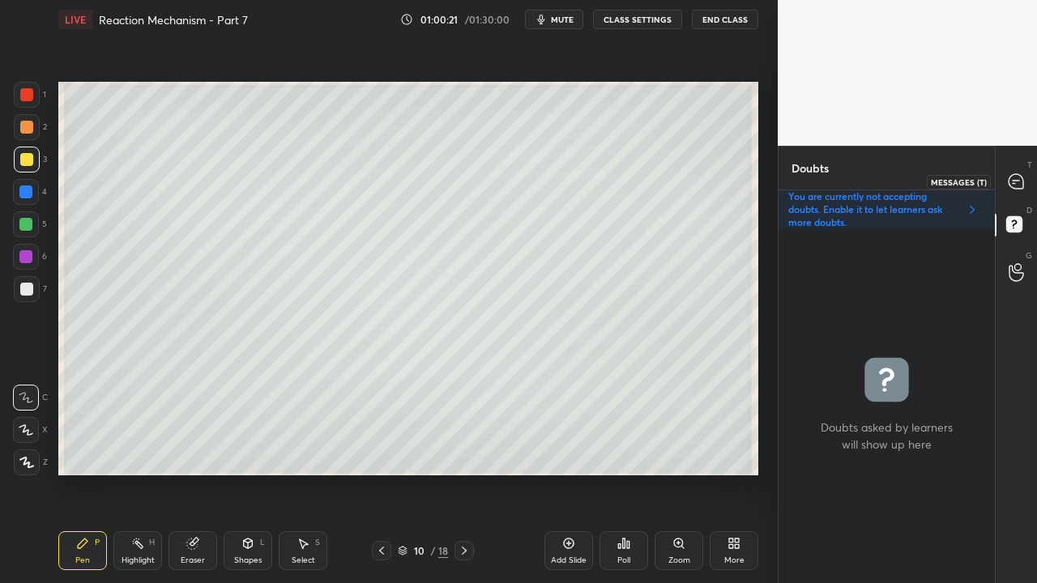
click at [1025, 182] on div at bounding box center [1017, 181] width 32 height 29
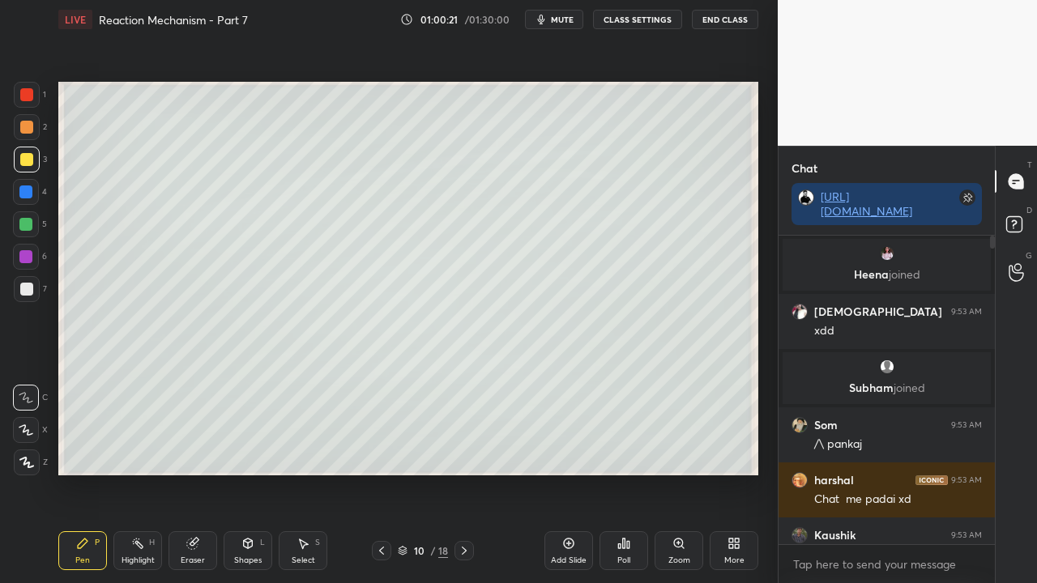
scroll to position [304, 211]
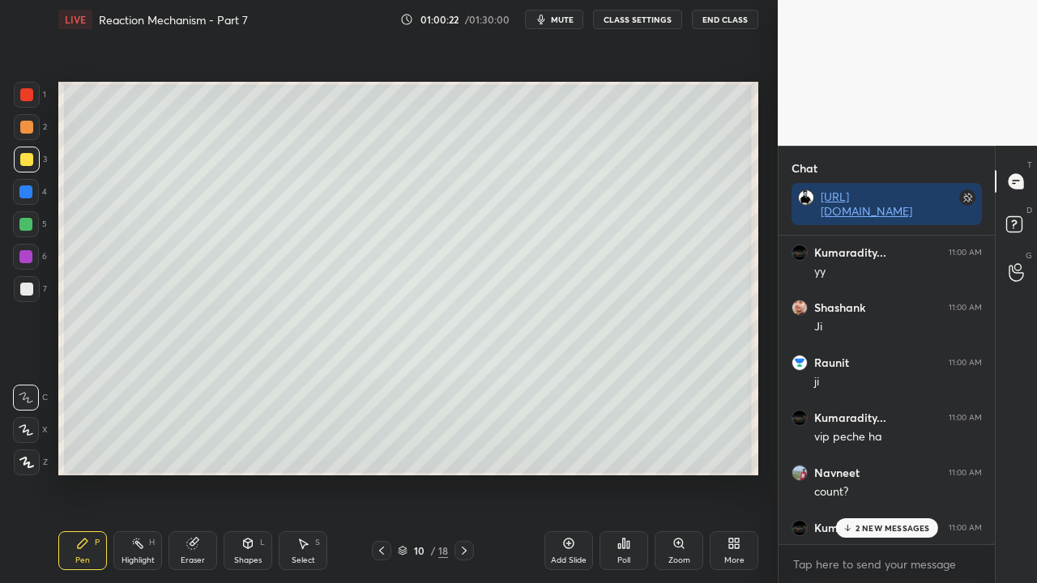
click at [878, 473] on p "2 NEW MESSAGES" at bounding box center [893, 528] width 75 height 10
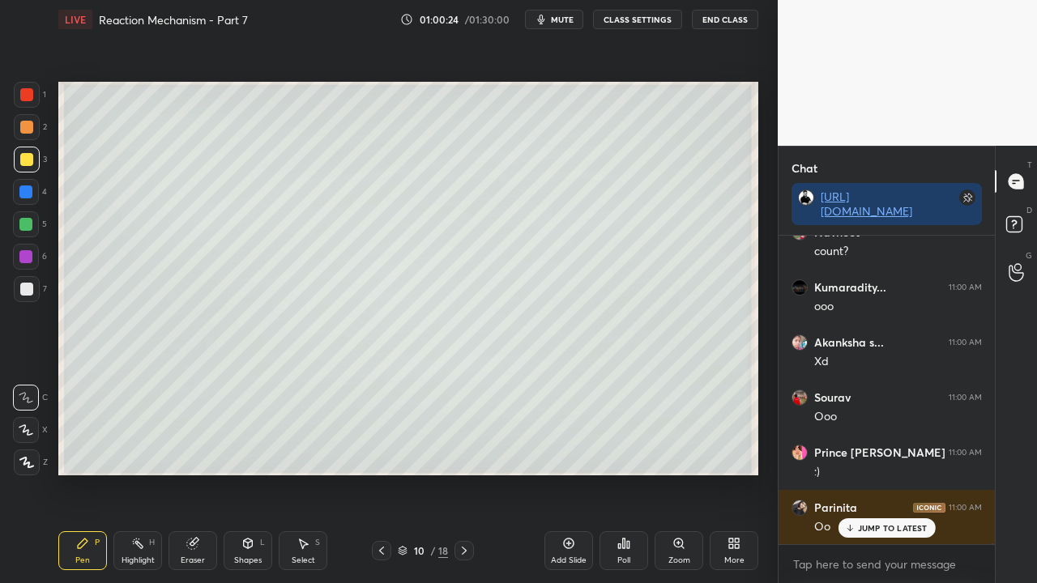
scroll to position [142082, 0]
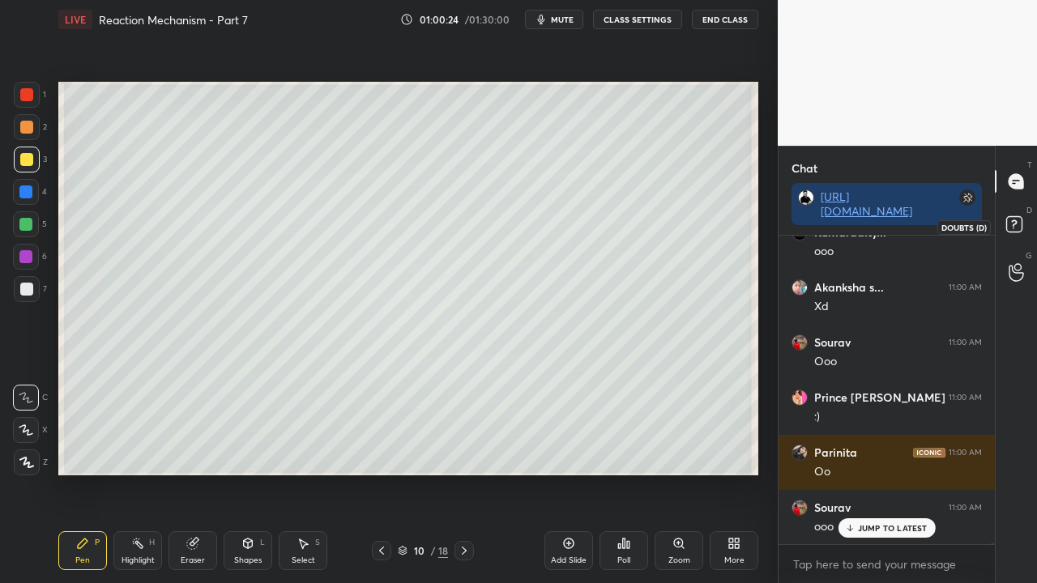
click at [1023, 216] on icon at bounding box center [1016, 226] width 29 height 29
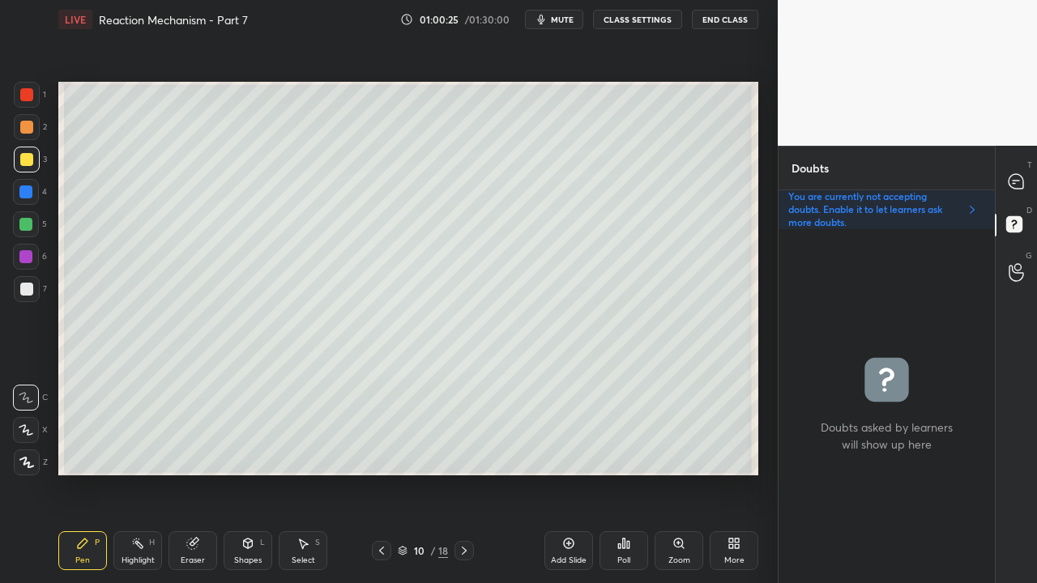
scroll to position [349, 211]
click at [30, 295] on div at bounding box center [26, 289] width 13 height 13
click at [1027, 183] on div at bounding box center [1017, 181] width 32 height 29
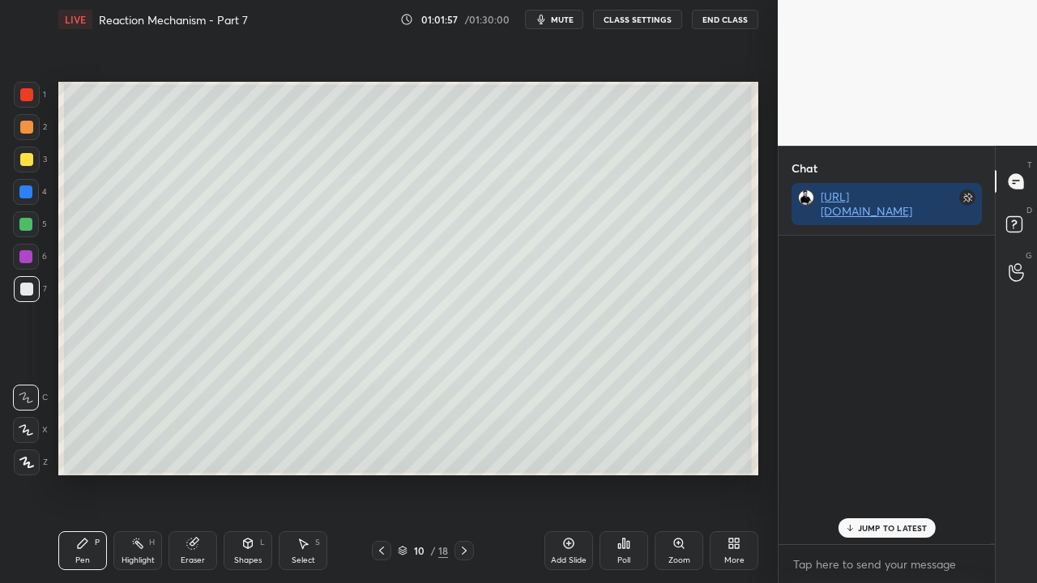
scroll to position [304, 211]
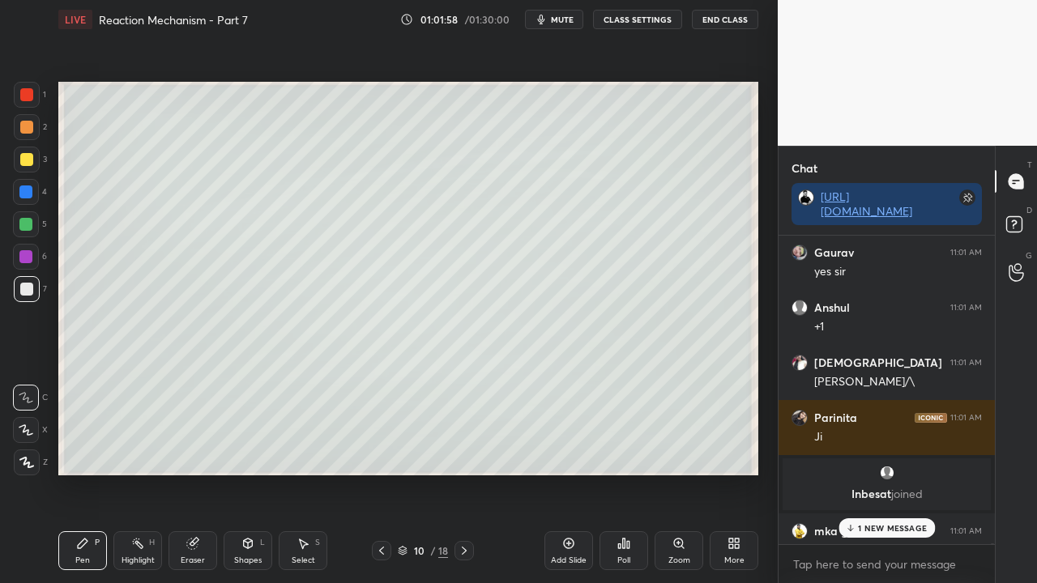
click at [882, 473] on p "1 NEW MESSAGE" at bounding box center [892, 528] width 69 height 10
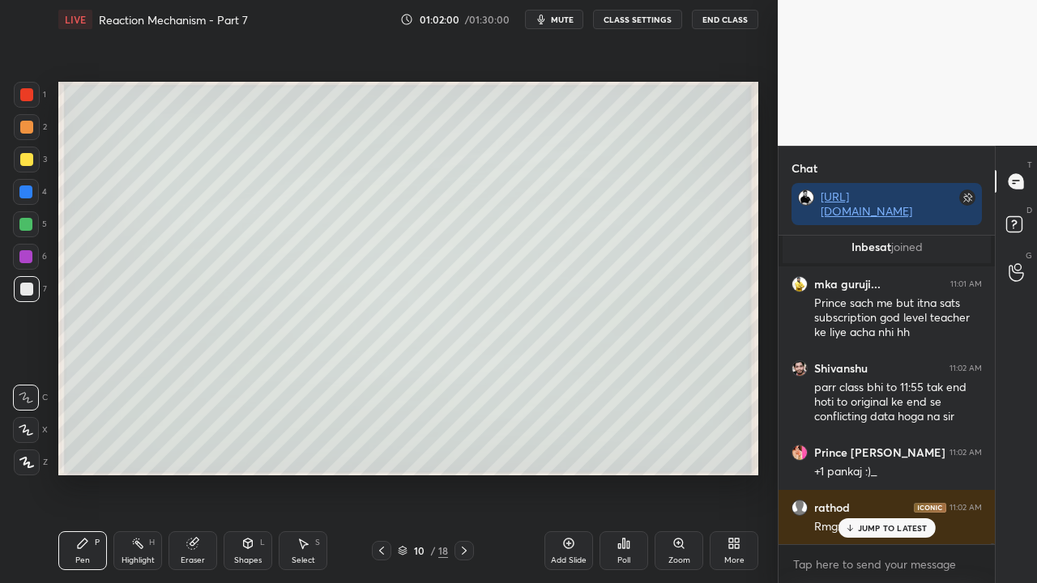
drag, startPoint x: 882, startPoint y: 528, endPoint x: 861, endPoint y: 536, distance: 22.6
click at [883, 473] on p "JUMP TO LATEST" at bounding box center [893, 528] width 70 height 10
click at [1013, 245] on div "D Doubts (D)" at bounding box center [1016, 226] width 41 height 45
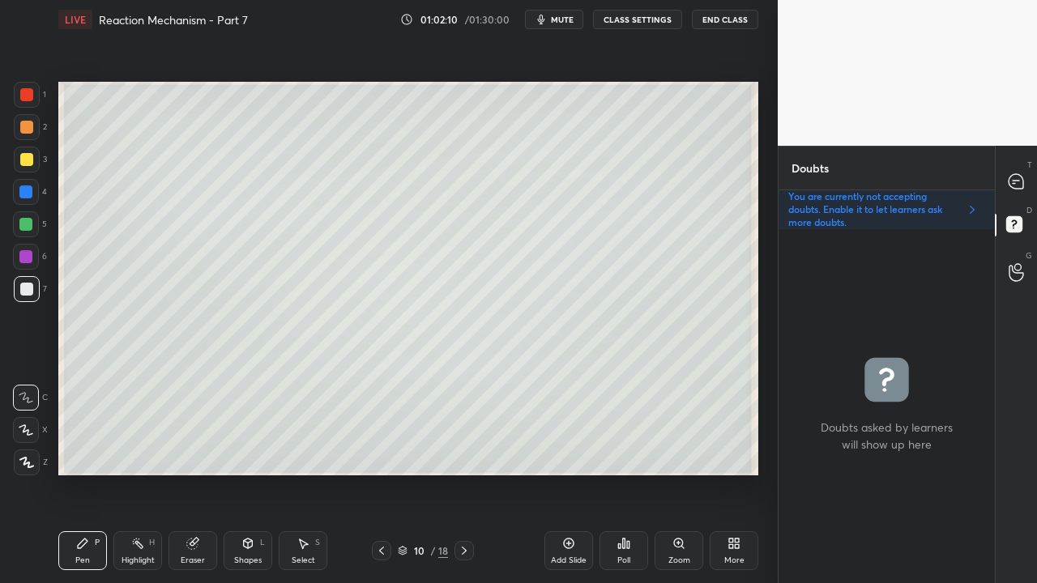
scroll to position [349, 211]
click at [1019, 187] on icon at bounding box center [1016, 181] width 15 height 15
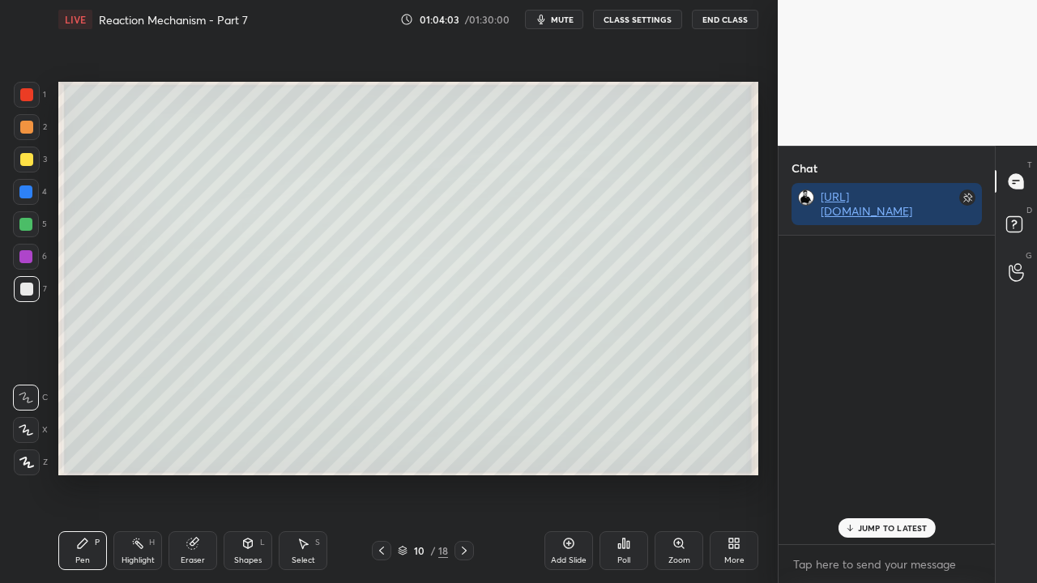
scroll to position [304, 211]
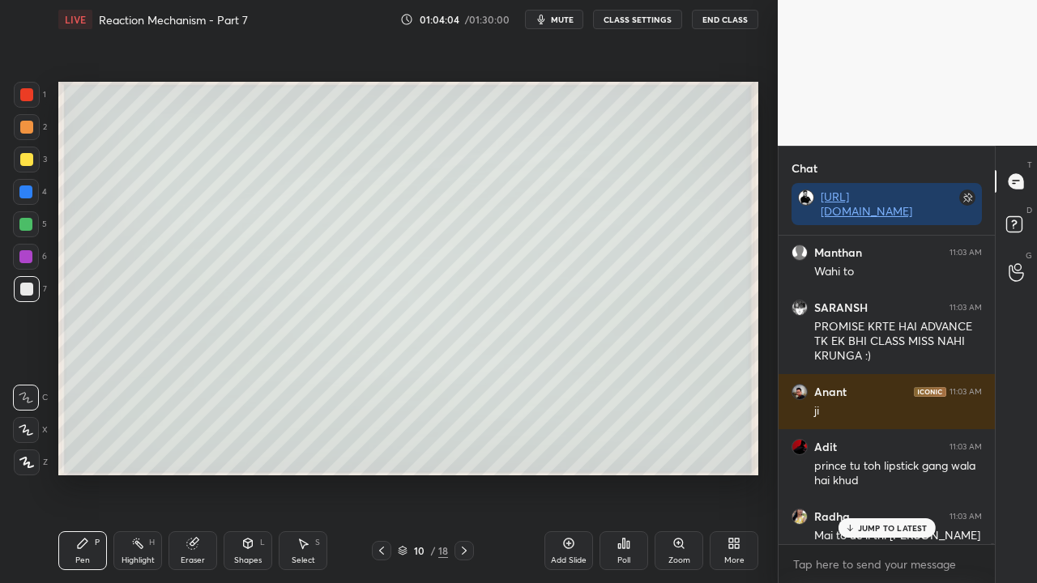
drag, startPoint x: 881, startPoint y: 527, endPoint x: 852, endPoint y: 541, distance: 31.9
click at [881, 473] on p "JUMP TO LATEST" at bounding box center [893, 528] width 70 height 10
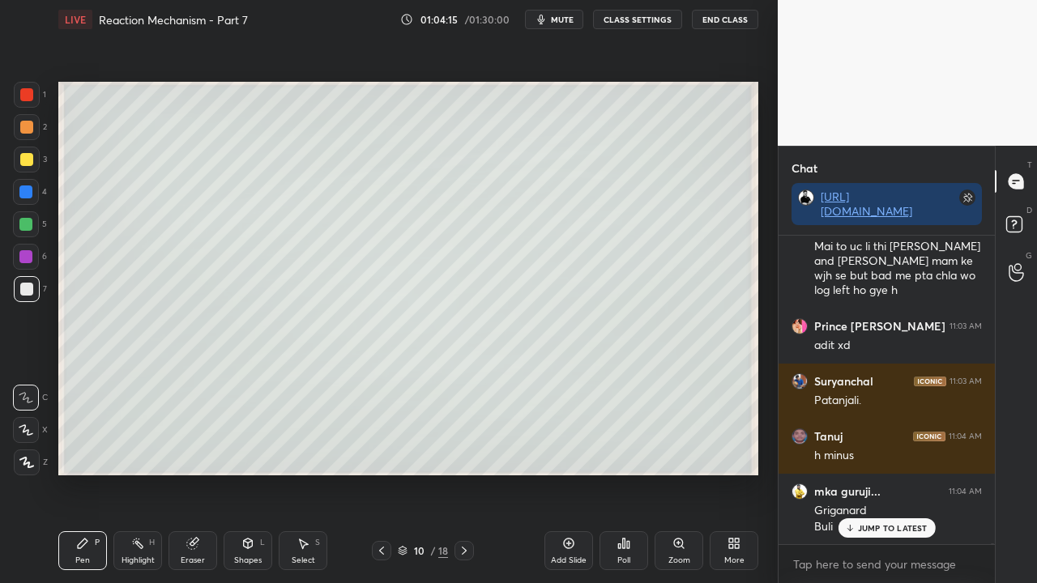
scroll to position [146772, 0]
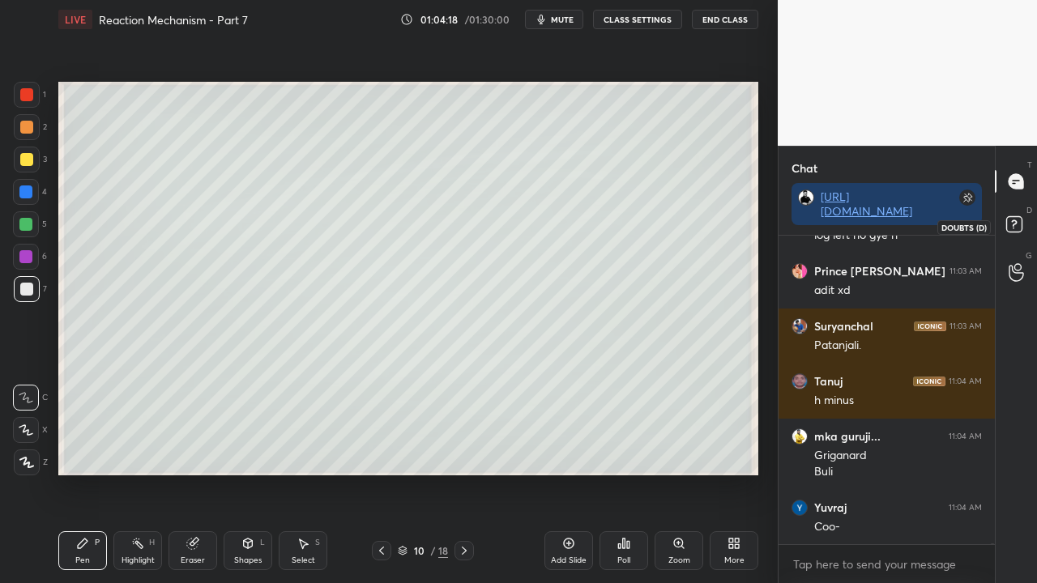
click at [1024, 233] on icon at bounding box center [1016, 226] width 29 height 29
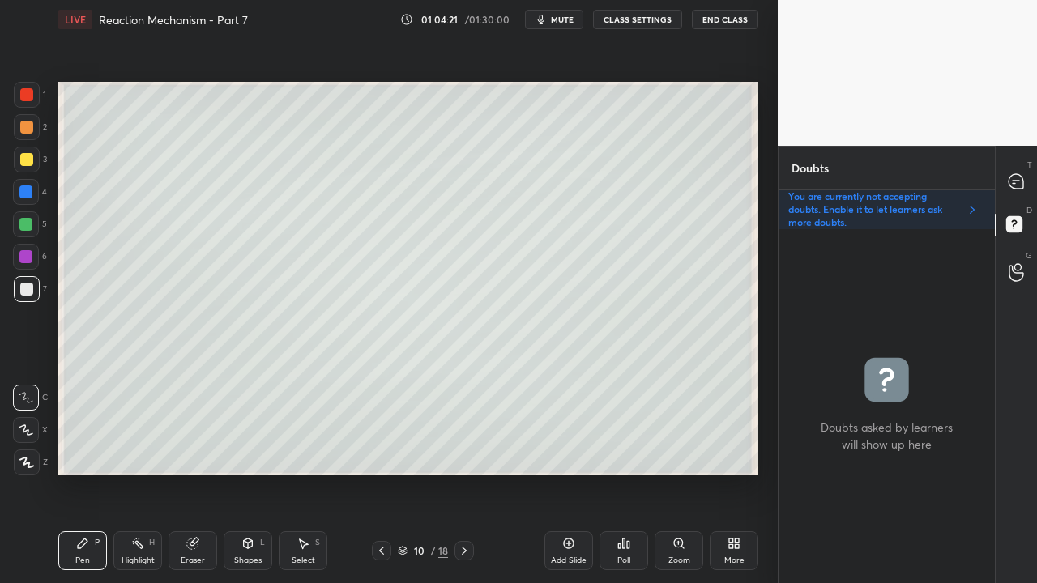
click at [29, 229] on div at bounding box center [25, 224] width 13 height 13
click at [29, 161] on div at bounding box center [26, 159] width 13 height 13
click at [1027, 172] on div at bounding box center [1017, 181] width 32 height 29
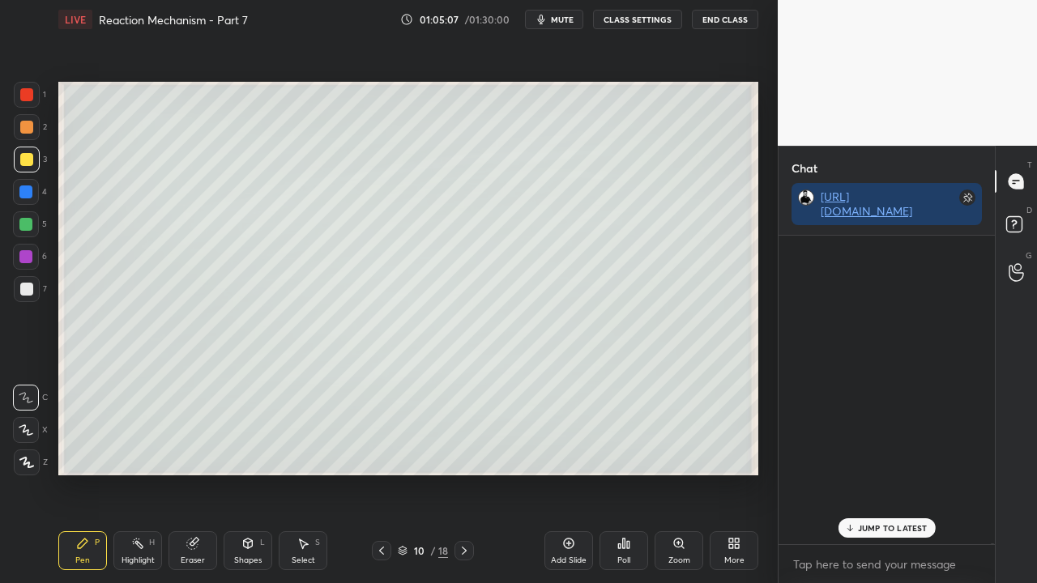
scroll to position [304, 211]
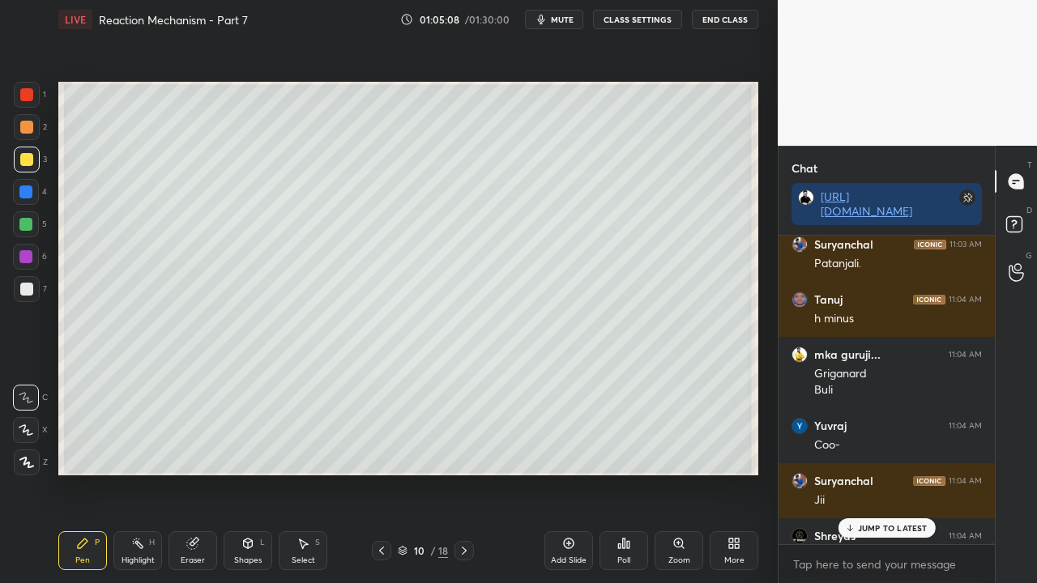
click at [867, 473] on div "JUMP TO LATEST" at bounding box center [886, 528] width 97 height 19
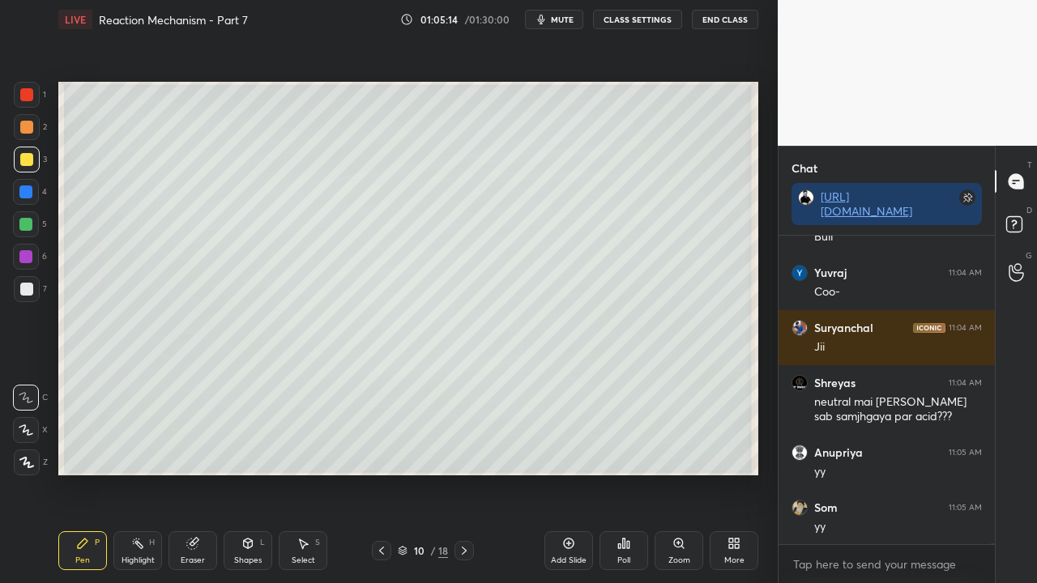
scroll to position [147063, 0]
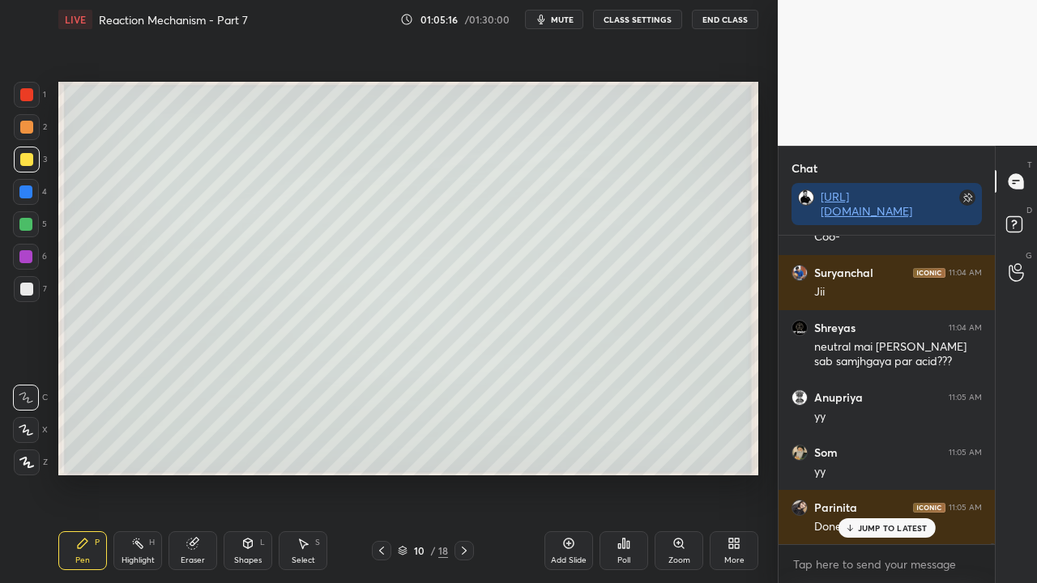
click at [1022, 263] on icon at bounding box center [1016, 272] width 15 height 19
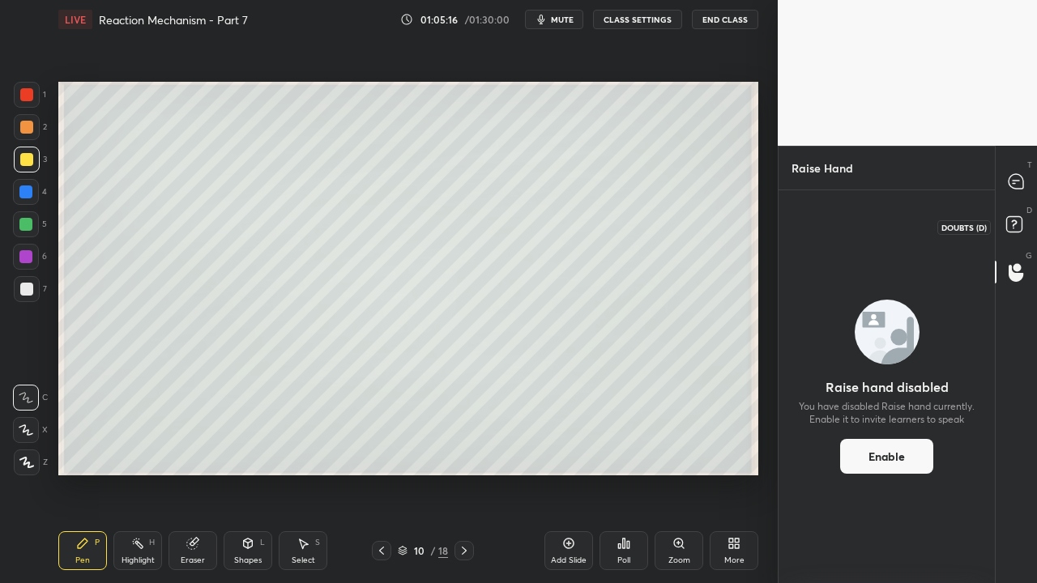
click at [1017, 222] on rect at bounding box center [1013, 224] width 15 height 15
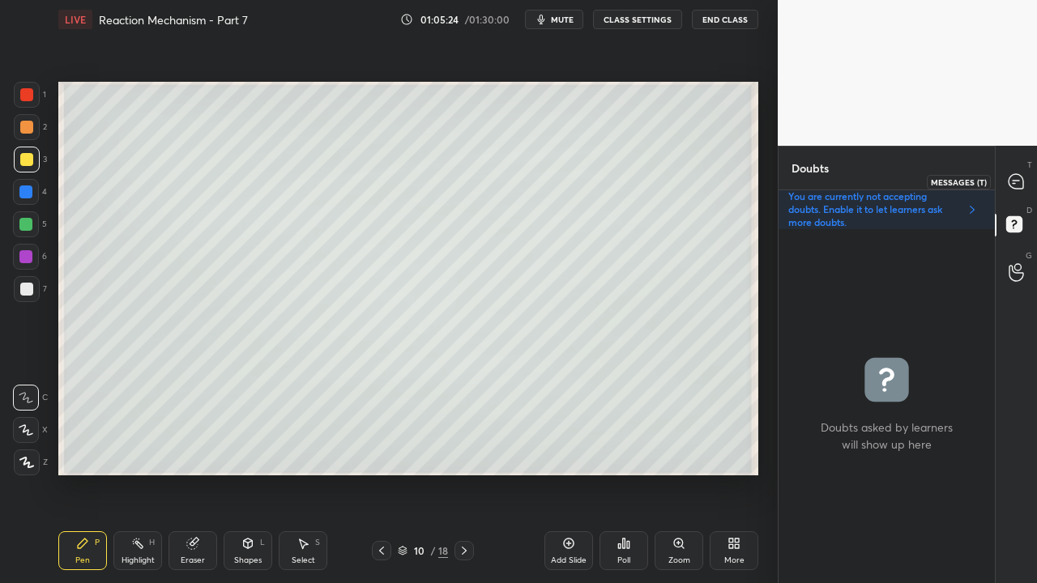
click at [1016, 177] on icon at bounding box center [1016, 181] width 15 height 15
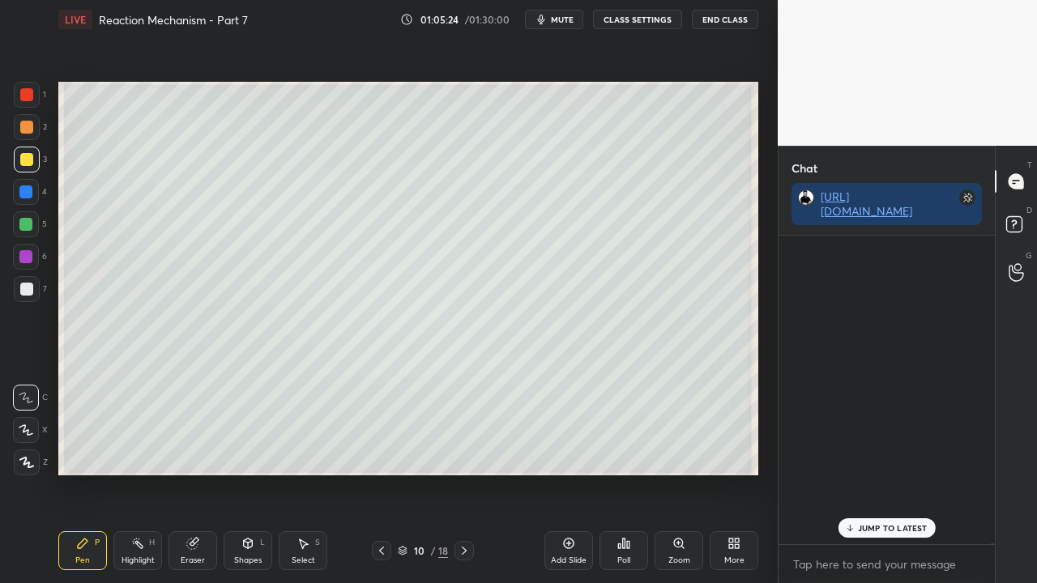
scroll to position [304, 211]
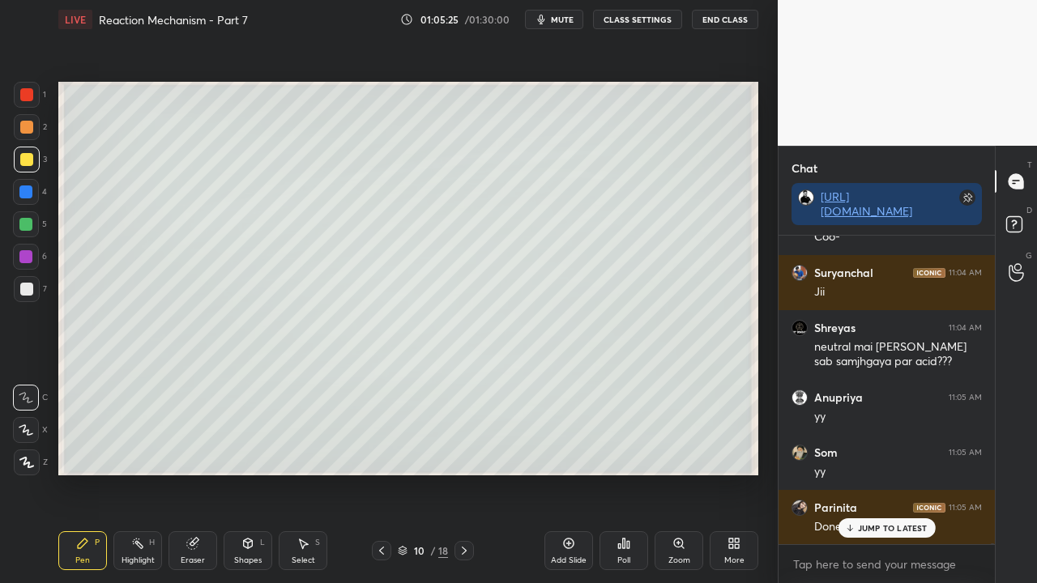
click at [882, 473] on p "JUMP TO LATEST" at bounding box center [893, 528] width 70 height 10
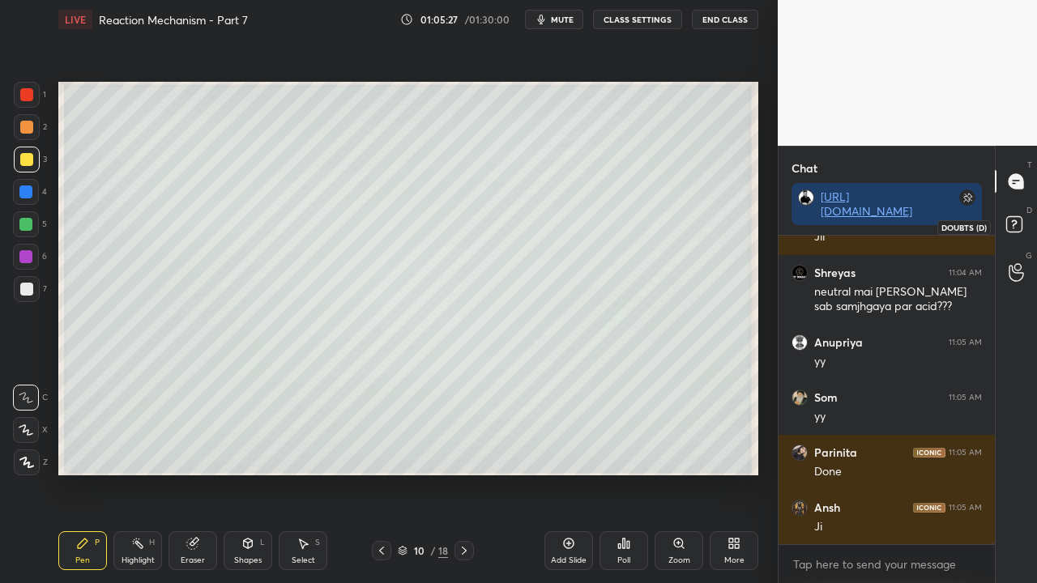
click at [1023, 222] on icon at bounding box center [1016, 226] width 29 height 29
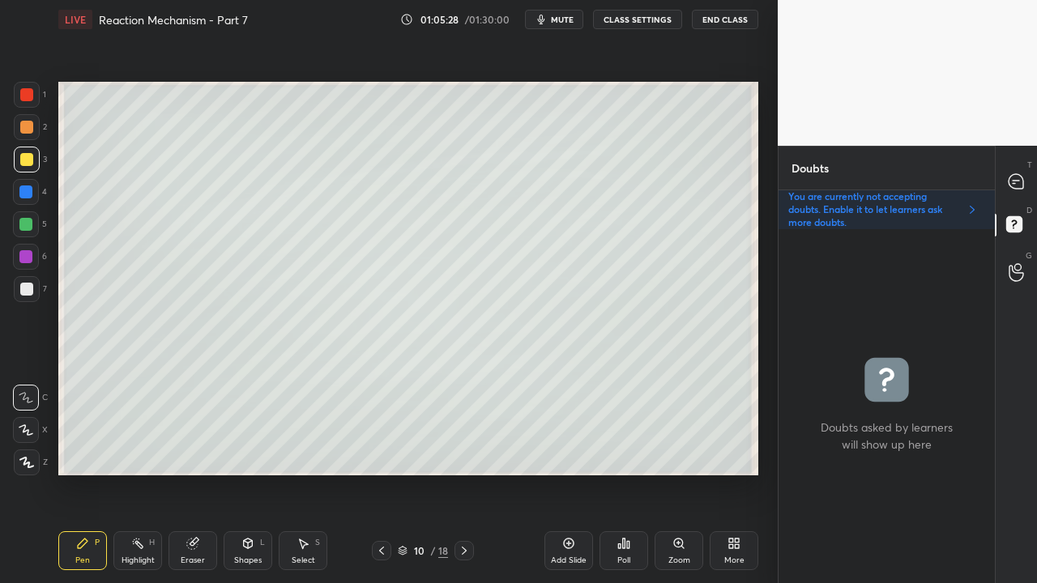
scroll to position [349, 211]
click at [1019, 177] on icon at bounding box center [1016, 181] width 15 height 15
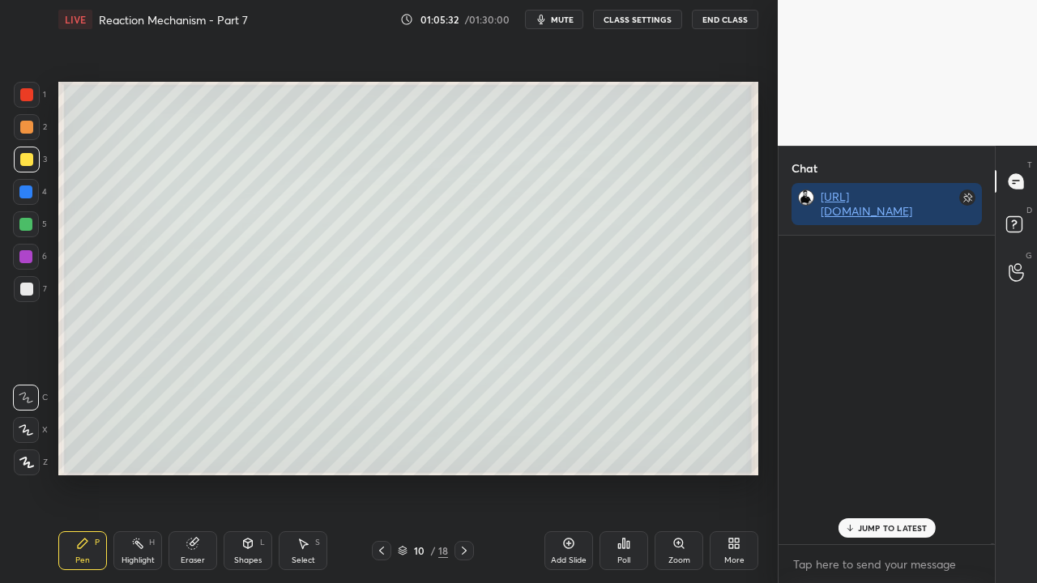
scroll to position [304, 211]
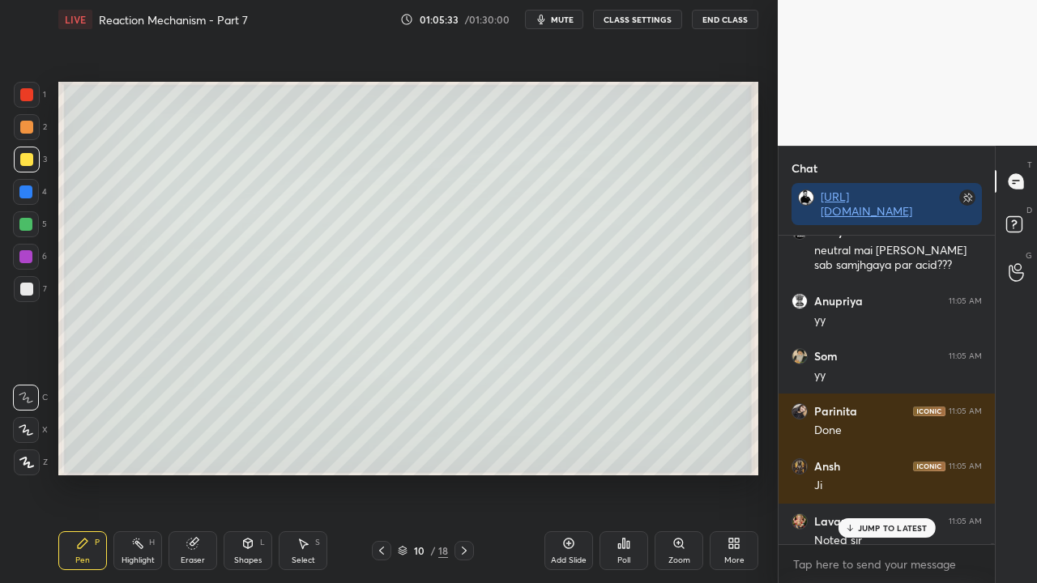
drag, startPoint x: 888, startPoint y: 528, endPoint x: 872, endPoint y: 531, distance: 16.5
click at [887, 473] on p "JUMP TO LATEST" at bounding box center [893, 528] width 70 height 10
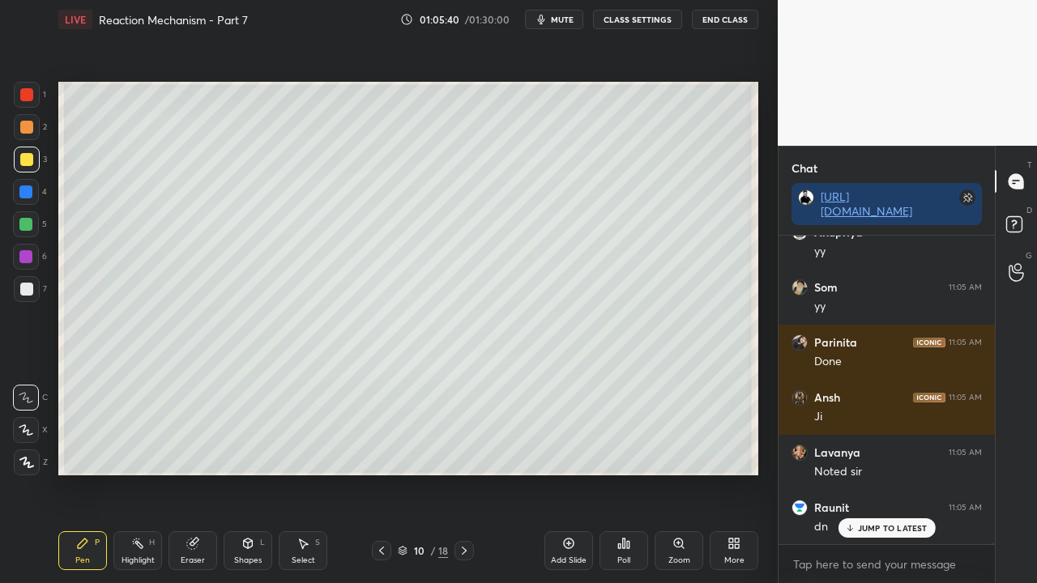
scroll to position [147393, 0]
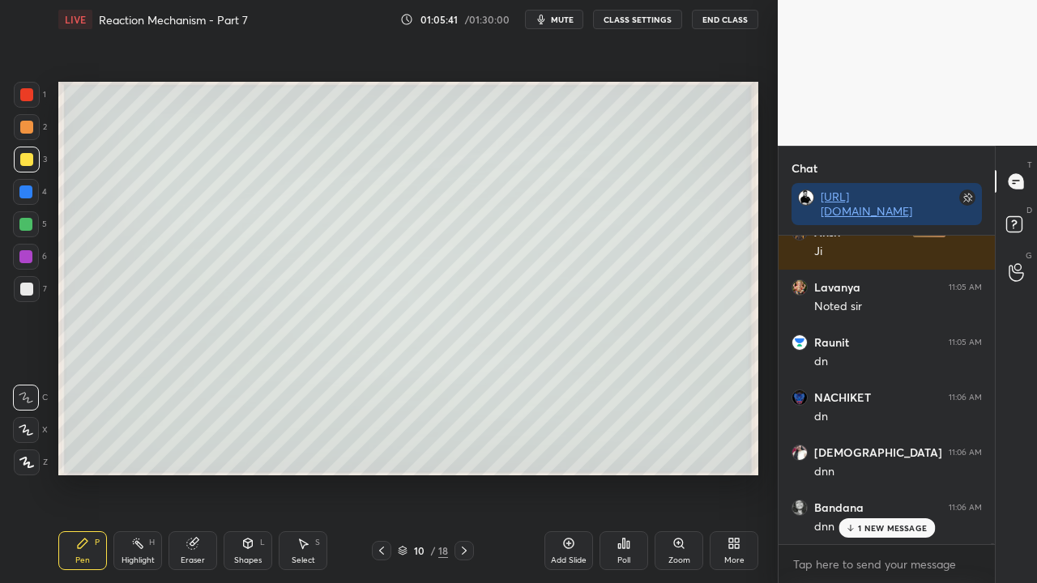
click at [566, 18] on span "mute" at bounding box center [562, 19] width 23 height 11
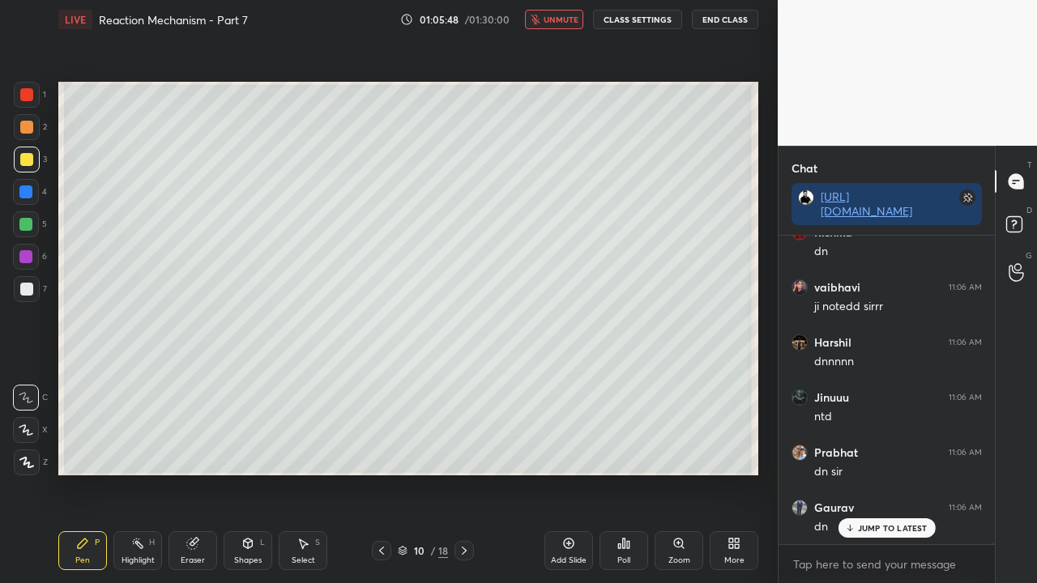
scroll to position [147889, 0]
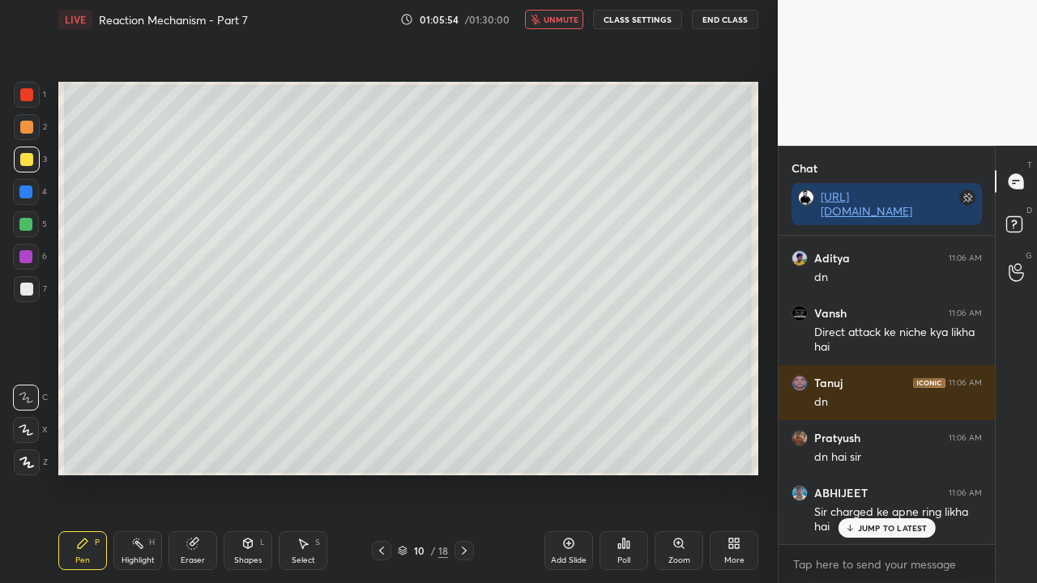
click at [556, 19] on span "unmute" at bounding box center [561, 19] width 35 height 11
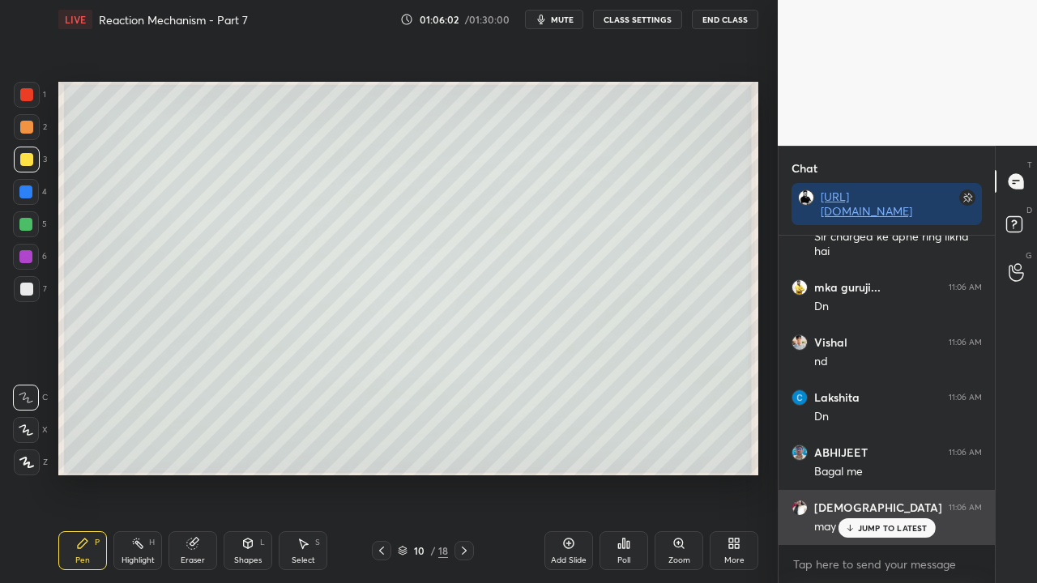
click at [888, 473] on p "JUMP TO LATEST" at bounding box center [893, 528] width 70 height 10
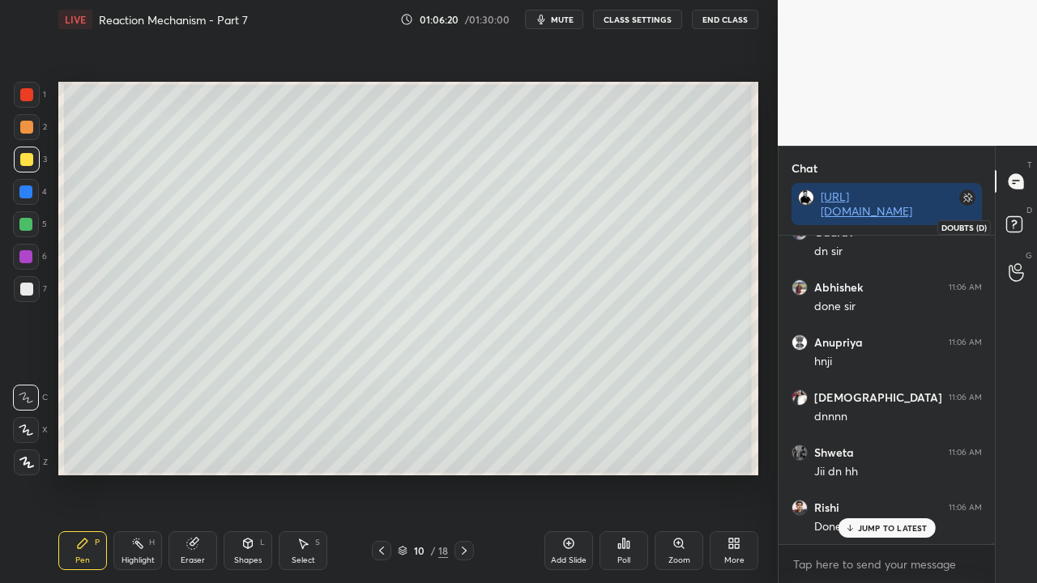
click at [1021, 228] on rect at bounding box center [1013, 224] width 15 height 15
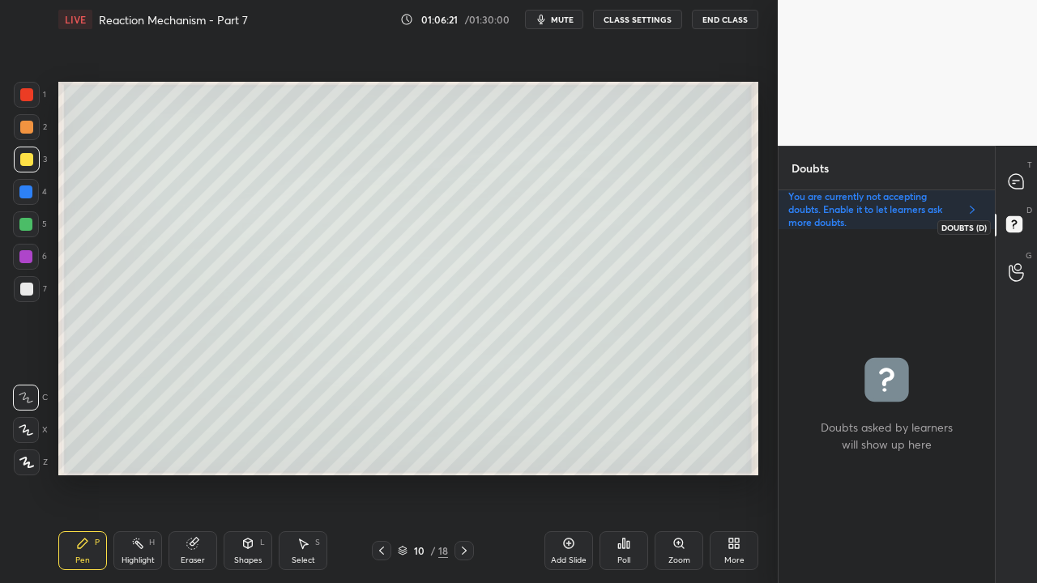
click at [1022, 183] on icon at bounding box center [1016, 181] width 15 height 15
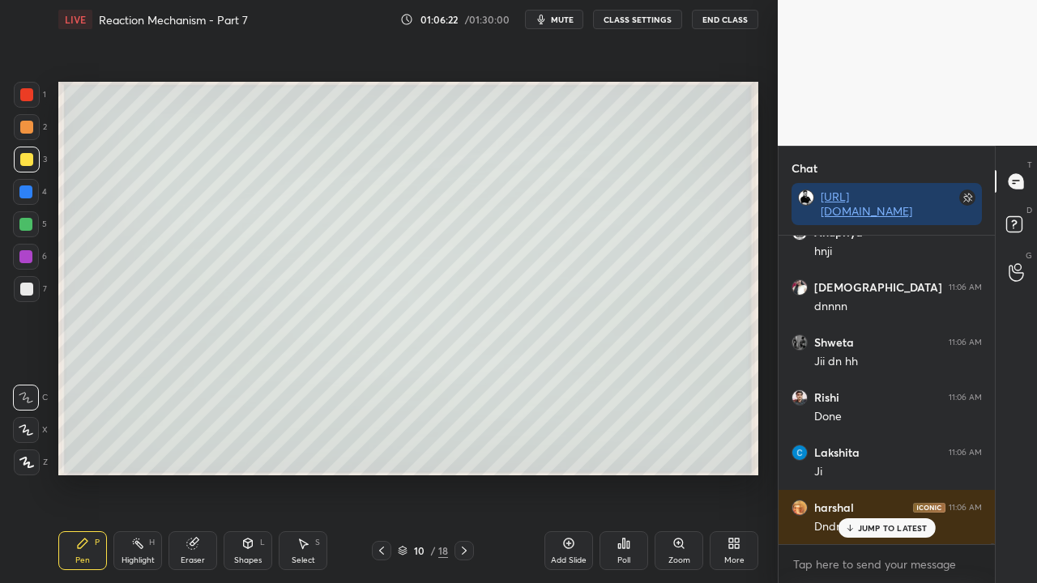
click at [882, 473] on p "JUMP TO LATEST" at bounding box center [893, 528] width 70 height 10
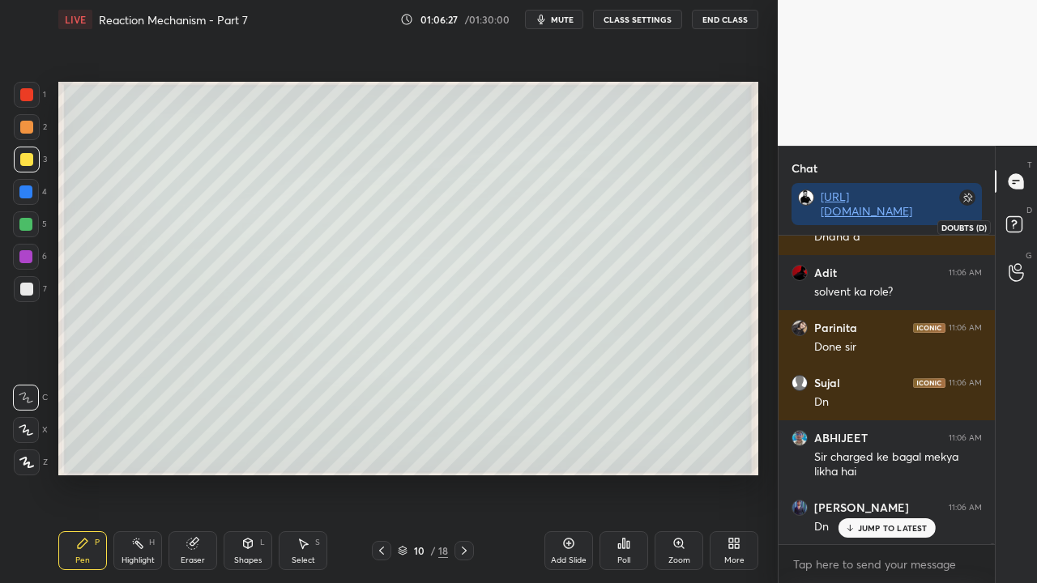
click at [1018, 216] on icon at bounding box center [1016, 226] width 29 height 29
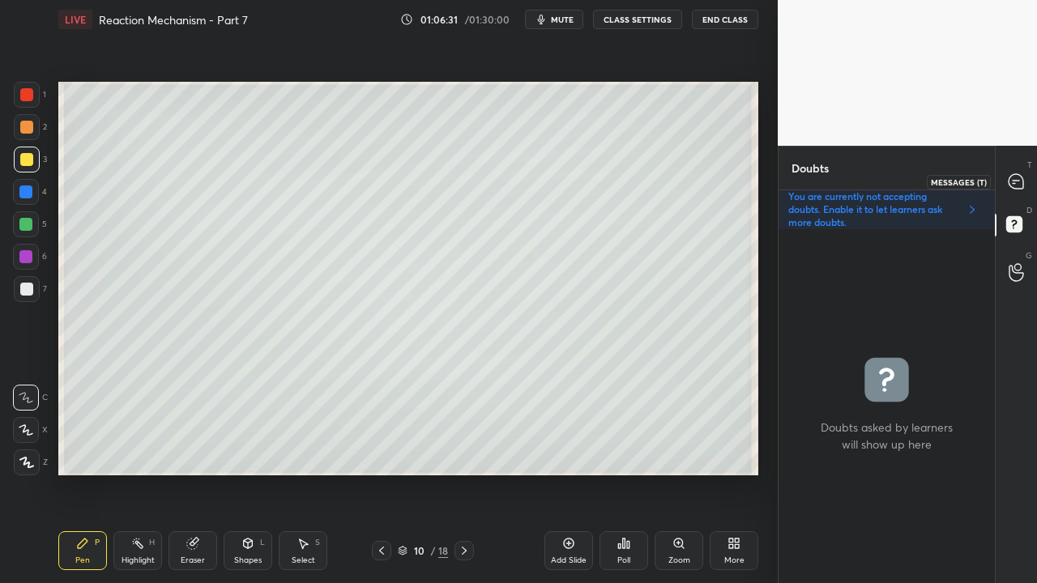
click at [1010, 183] on icon at bounding box center [1016, 181] width 15 height 15
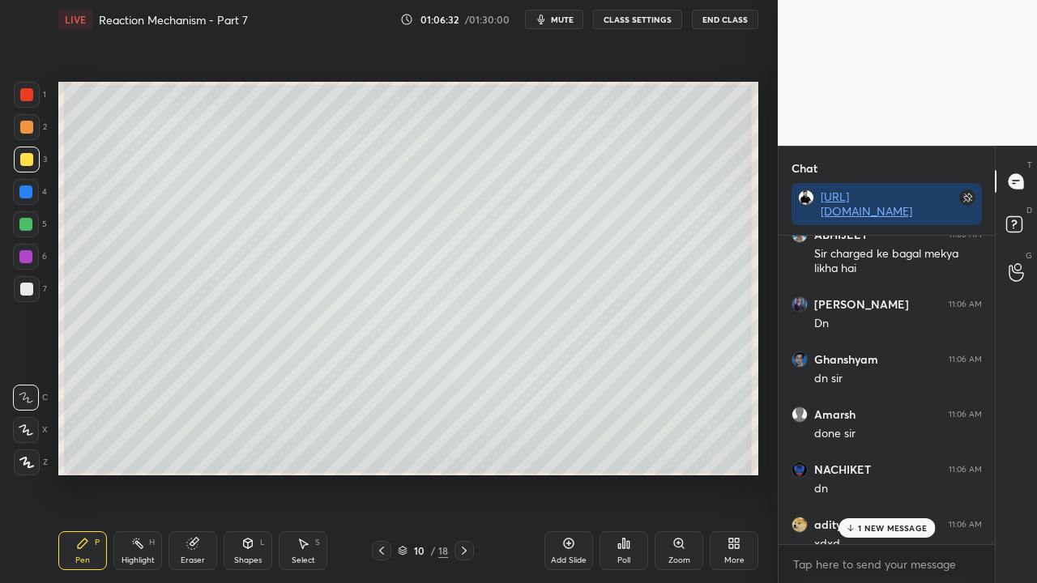
click at [865, 473] on p "1 NEW MESSAGE" at bounding box center [892, 528] width 69 height 10
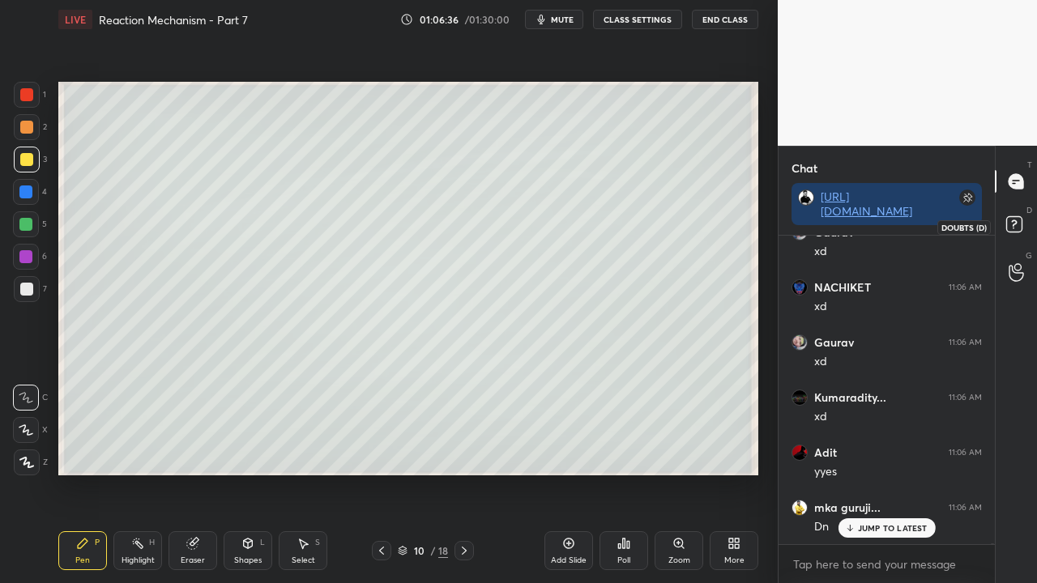
click at [1017, 219] on rect at bounding box center [1013, 224] width 15 height 15
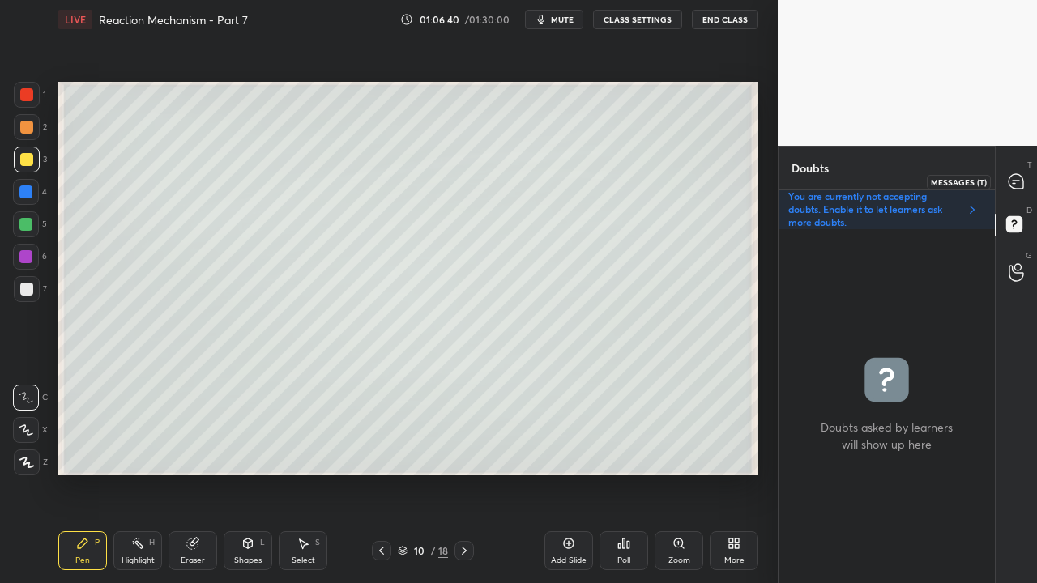
click at [1024, 179] on icon at bounding box center [1016, 181] width 17 height 17
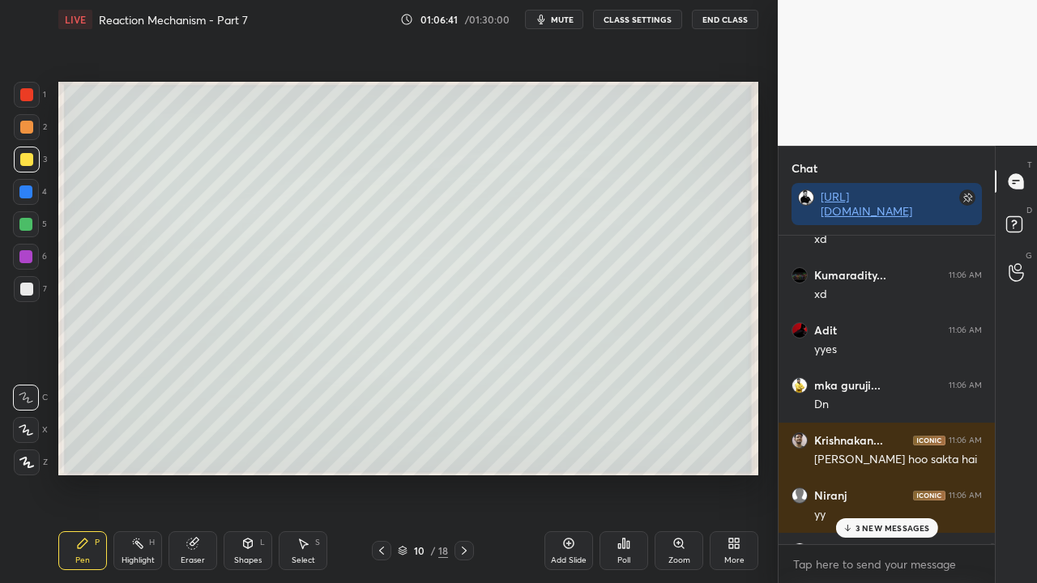
click at [878, 473] on p "3 NEW MESSAGES" at bounding box center [893, 528] width 75 height 10
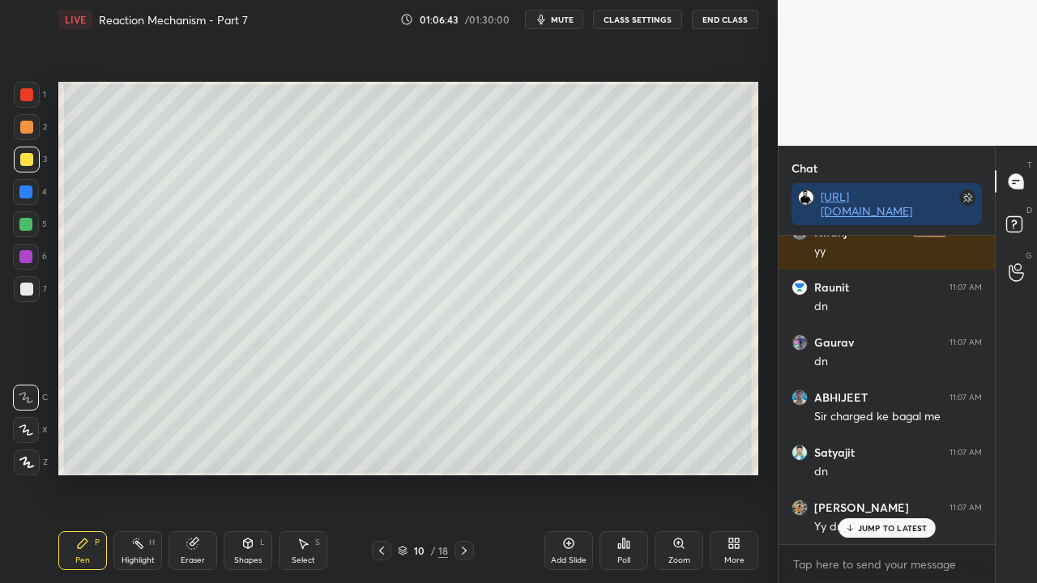
click at [886, 473] on div "Amarsh 11:06 AM done [PERSON_NAME] 11:06 AM dn aditya 11:06 AM xdxd Gaurav 11:0…" at bounding box center [887, 390] width 216 height 309
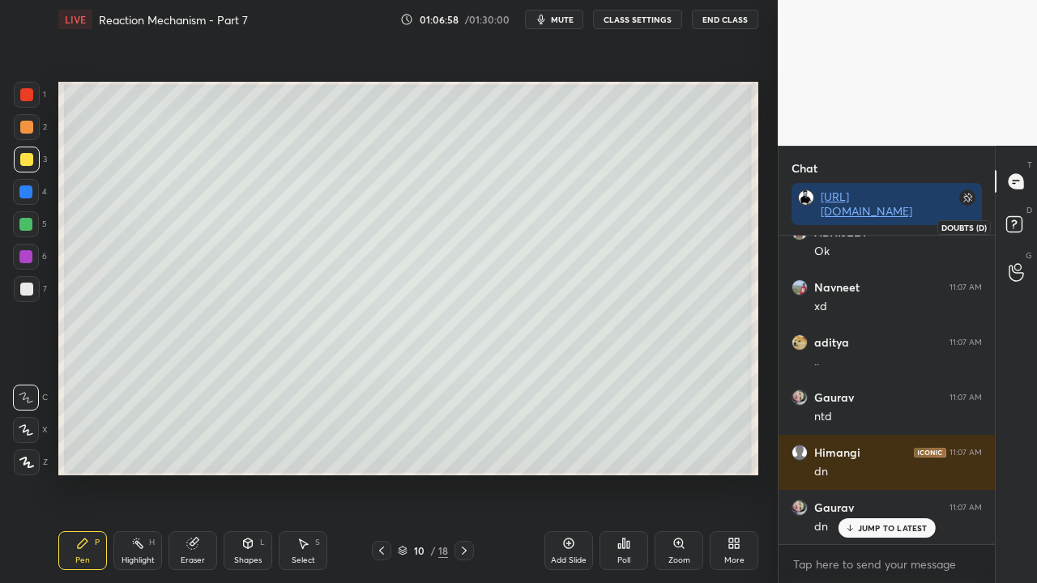
click at [1016, 225] on rect at bounding box center [1013, 224] width 15 height 15
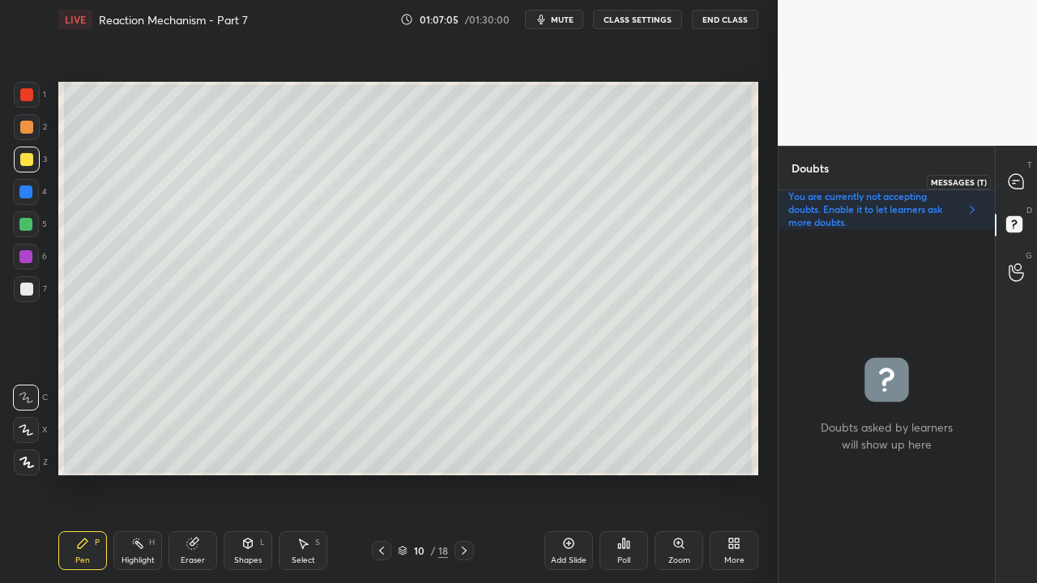
click at [1019, 183] on icon at bounding box center [1016, 181] width 15 height 15
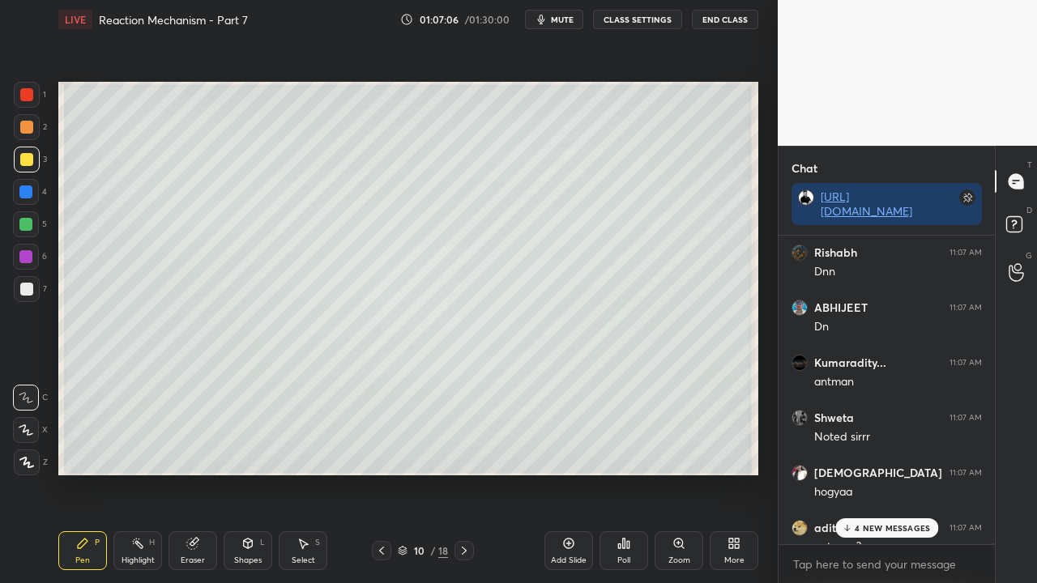
click at [884, 473] on p "4 NEW MESSAGES" at bounding box center [892, 528] width 75 height 10
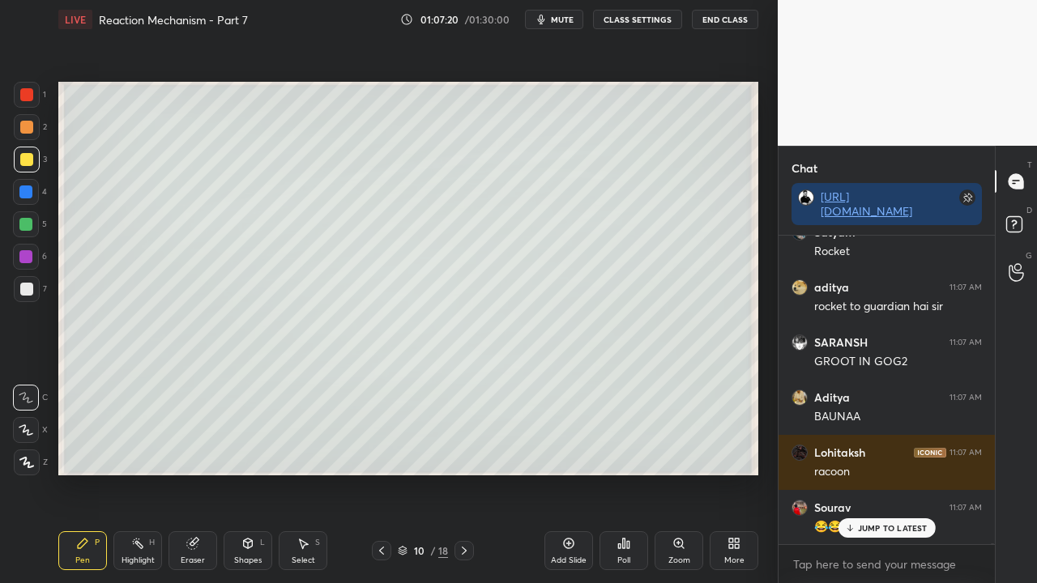
click at [882, 473] on div "Sagar 11:07 AM Rocket KRISH 11:07 AM xd Ayushi 11:07 AM oh xd Aradhy 11:07 AM x…" at bounding box center [887, 390] width 216 height 309
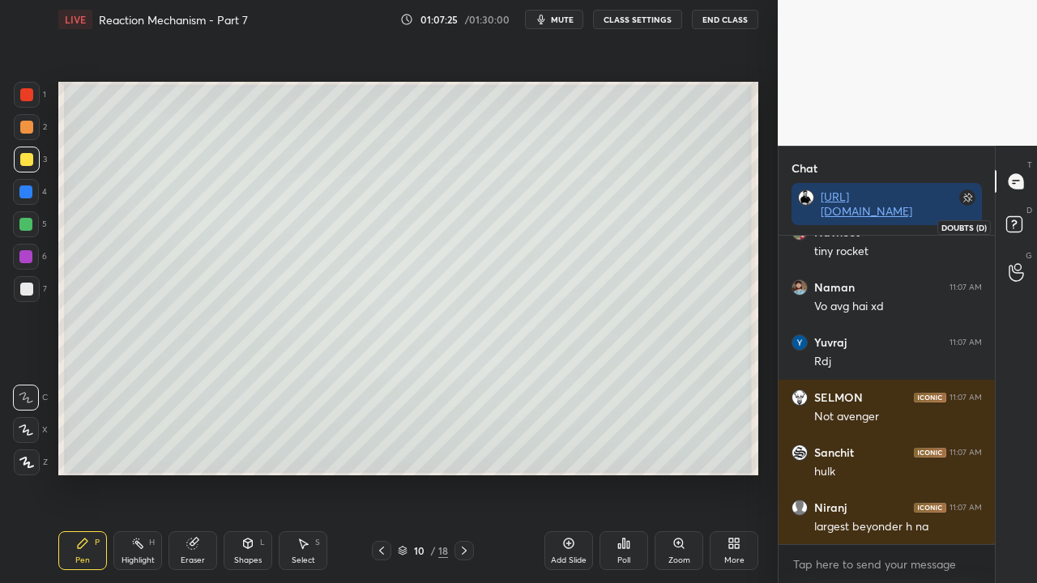
click at [1013, 224] on icon at bounding box center [1014, 223] width 6 height 6
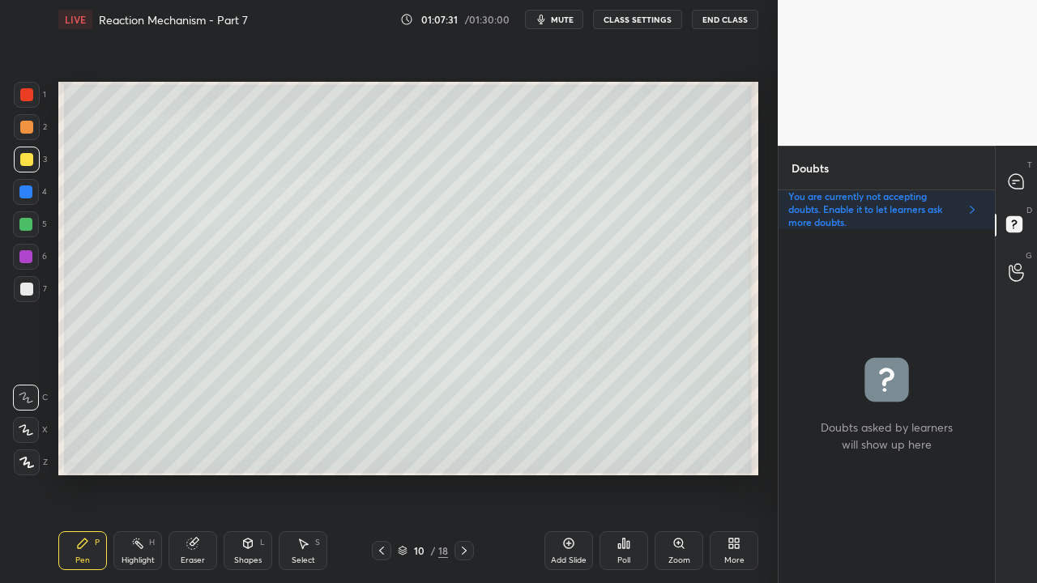
click at [28, 156] on div at bounding box center [26, 159] width 13 height 13
click at [1017, 181] on icon at bounding box center [1016, 181] width 6 height 0
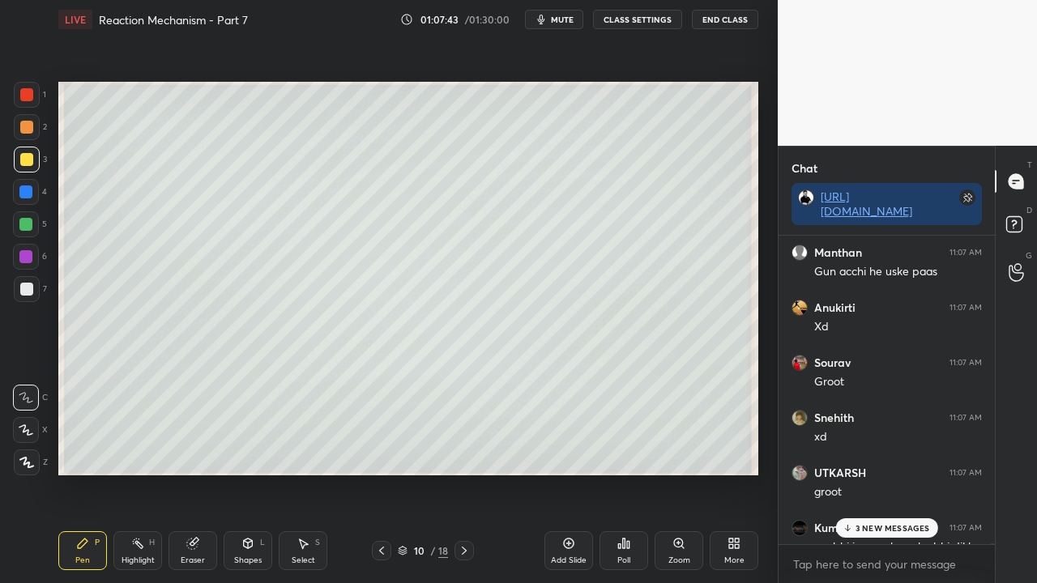
click at [886, 473] on p "3 NEW MESSAGES" at bounding box center [893, 528] width 75 height 10
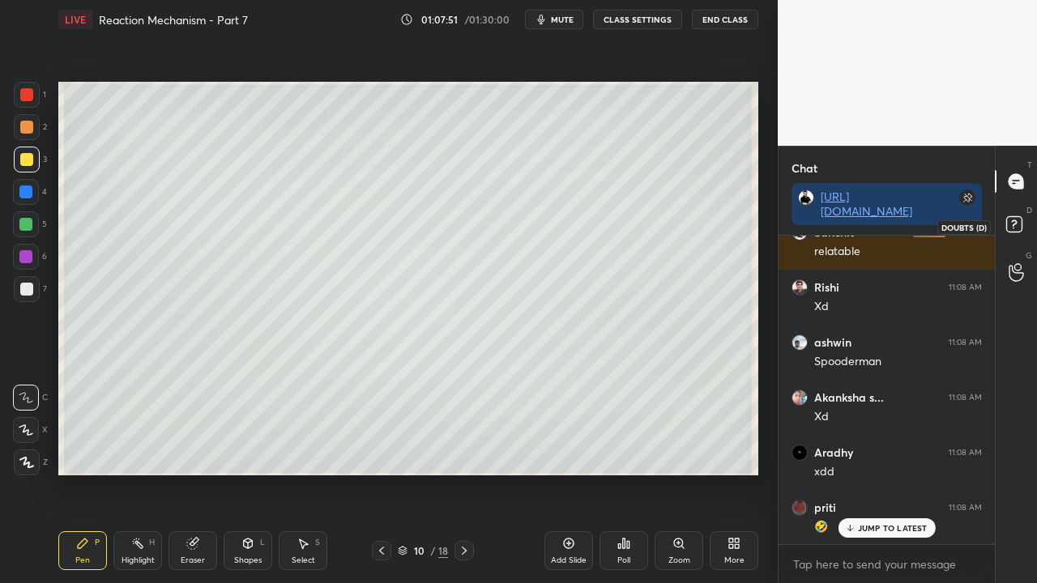
click at [1016, 221] on rect at bounding box center [1013, 224] width 15 height 15
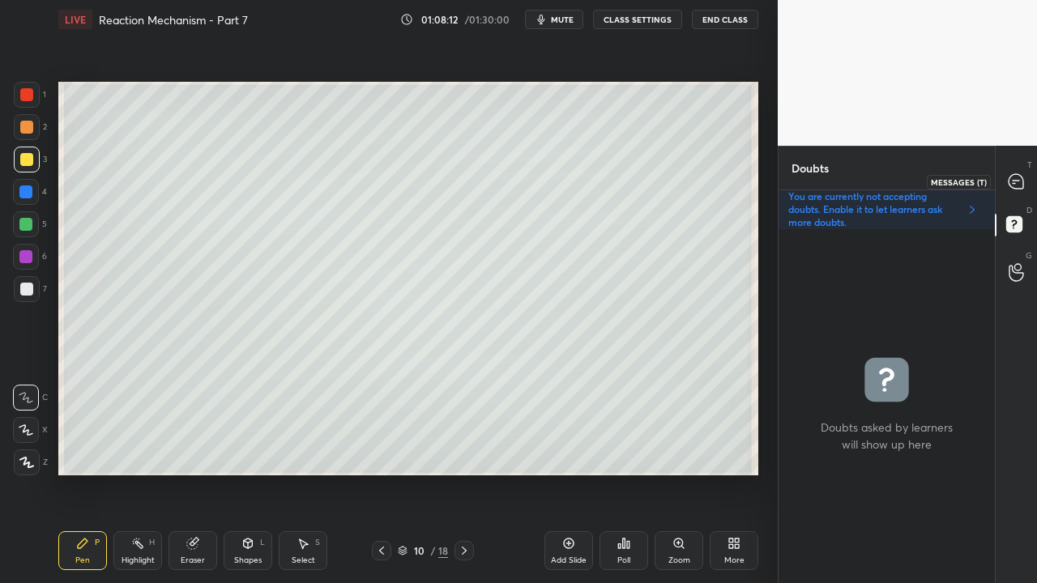
click at [1023, 179] on icon at bounding box center [1016, 181] width 15 height 15
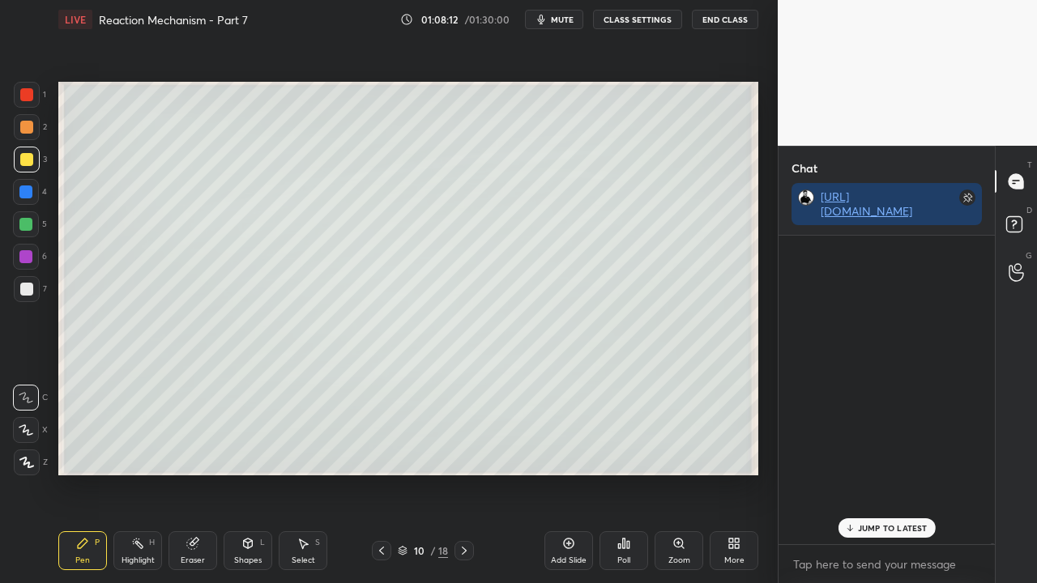
scroll to position [304, 211]
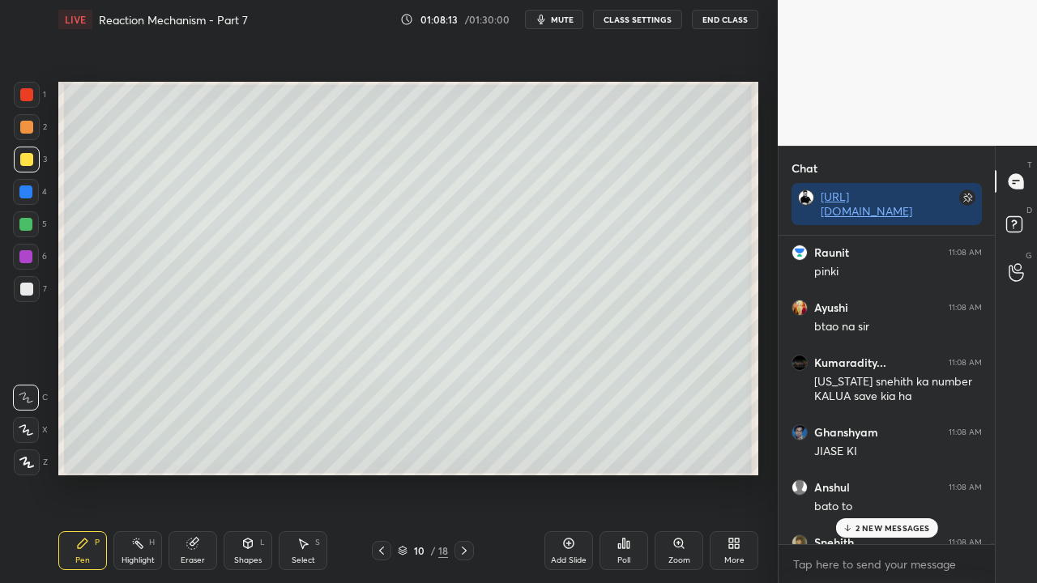
click at [874, 473] on p "2 NEW MESSAGES" at bounding box center [893, 528] width 75 height 10
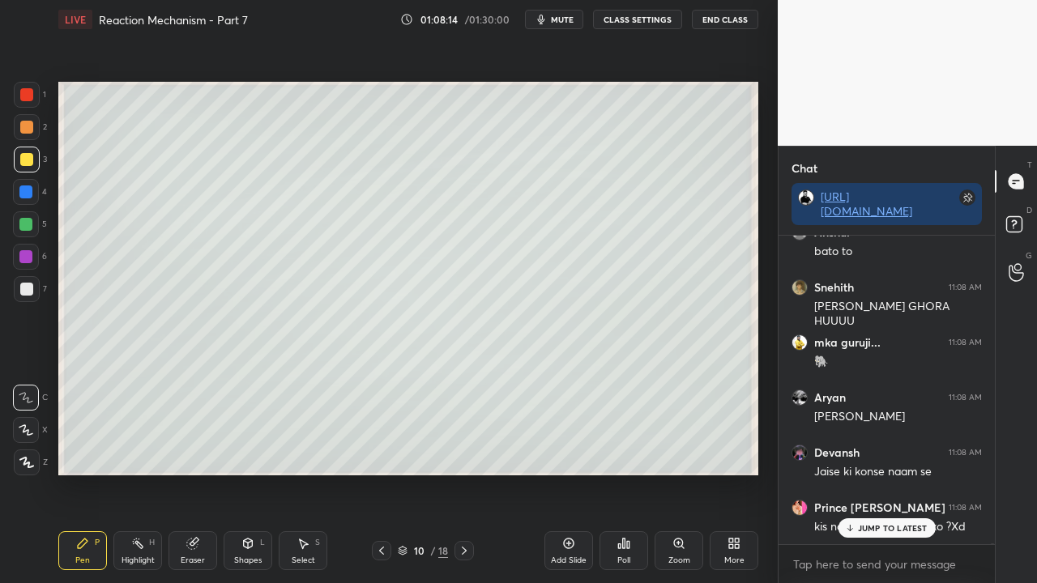
scroll to position [160193, 0]
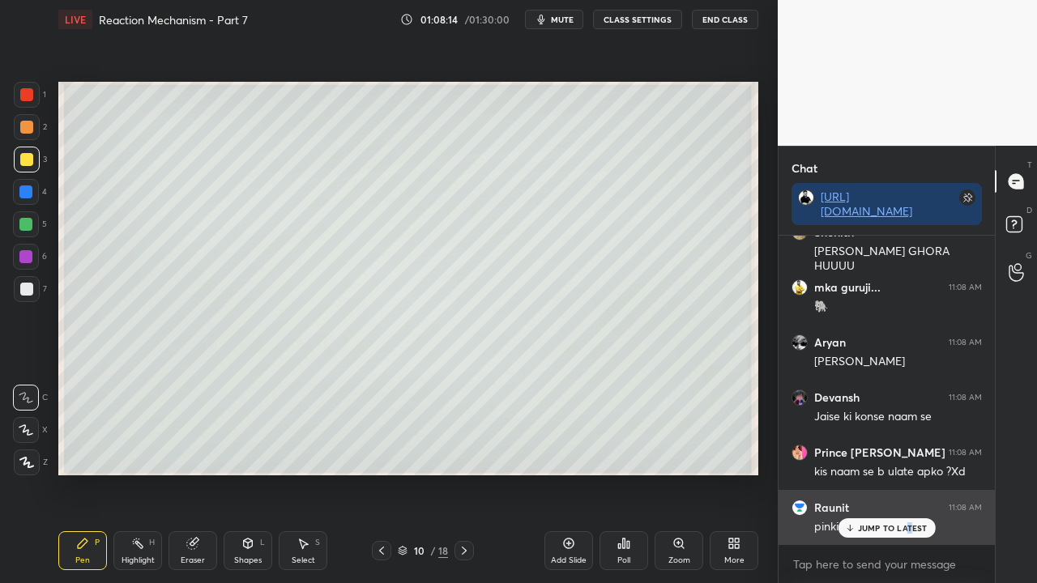
click at [908, 473] on p "JUMP TO LATEST" at bounding box center [893, 528] width 70 height 10
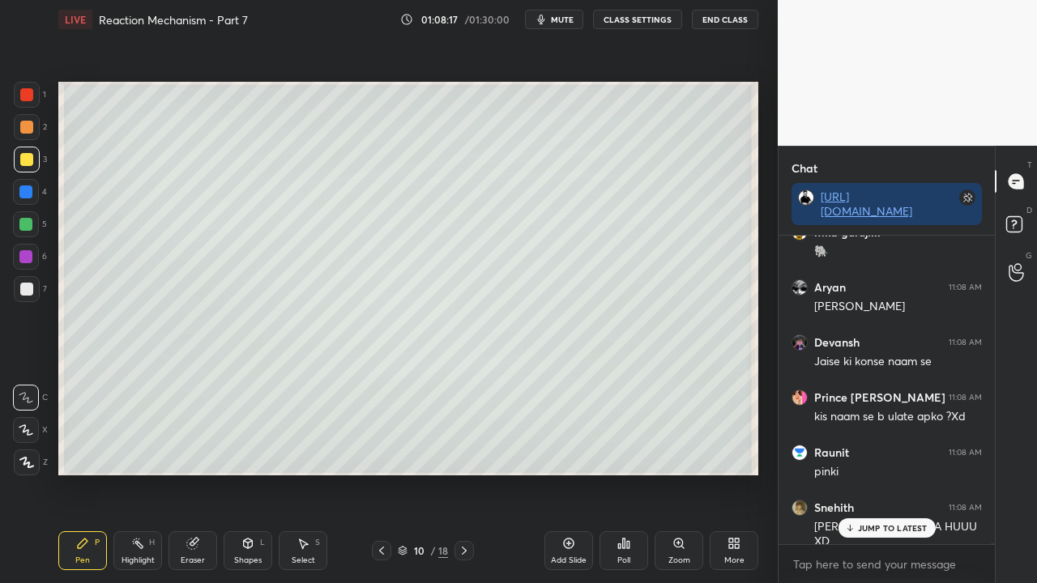
click at [894, 473] on div "[DEMOGRAPHIC_DATA] 11:08 AM xdddd Prince [PERSON_NAME] 11:08 AM kis naam se ?Xd…" at bounding box center [887, 390] width 216 height 309
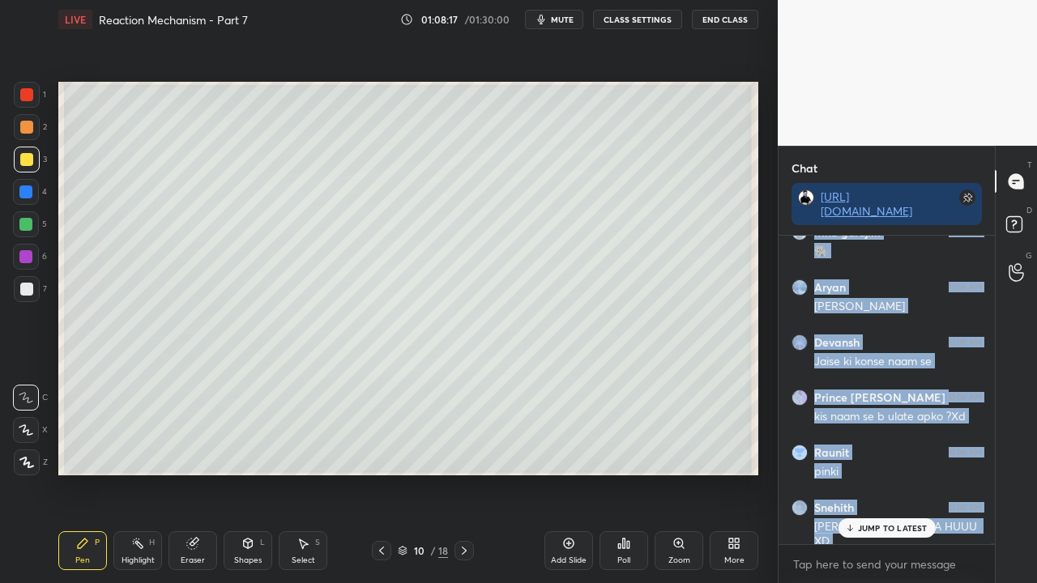
scroll to position [160413, 0]
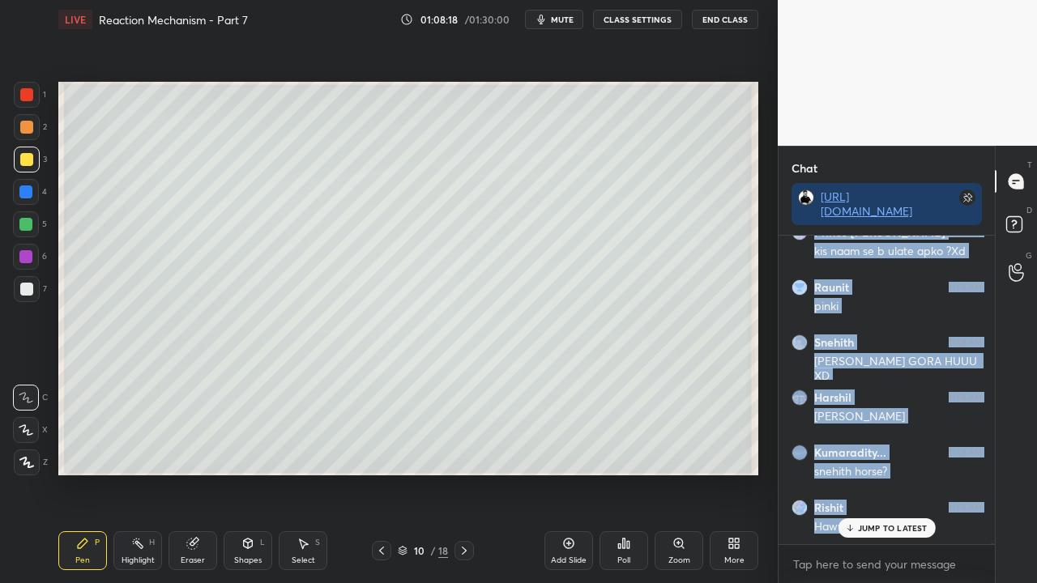
click at [899, 473] on p "JUMP TO LATEST" at bounding box center [893, 528] width 70 height 10
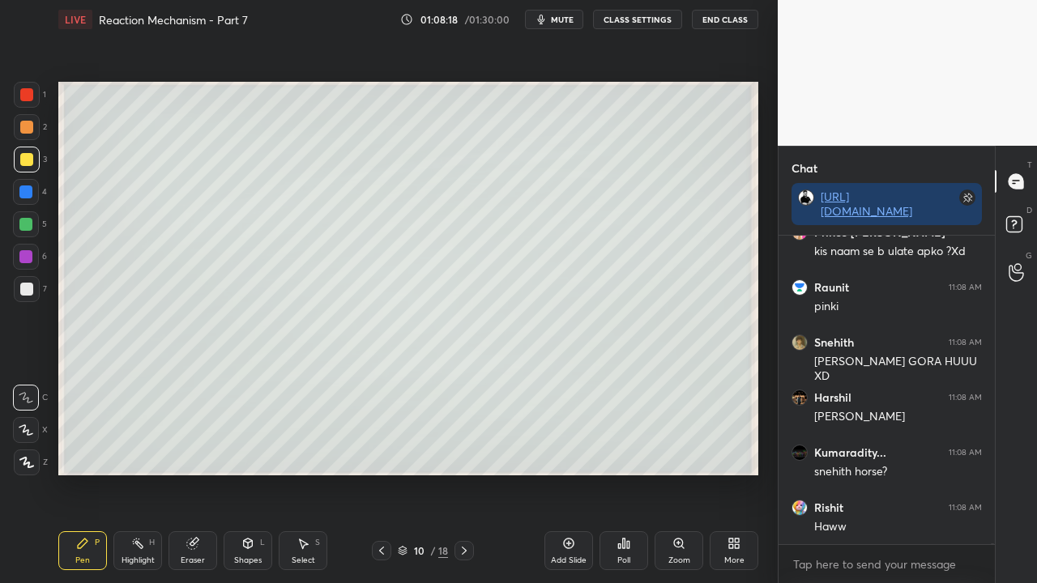
scroll to position [160538, 0]
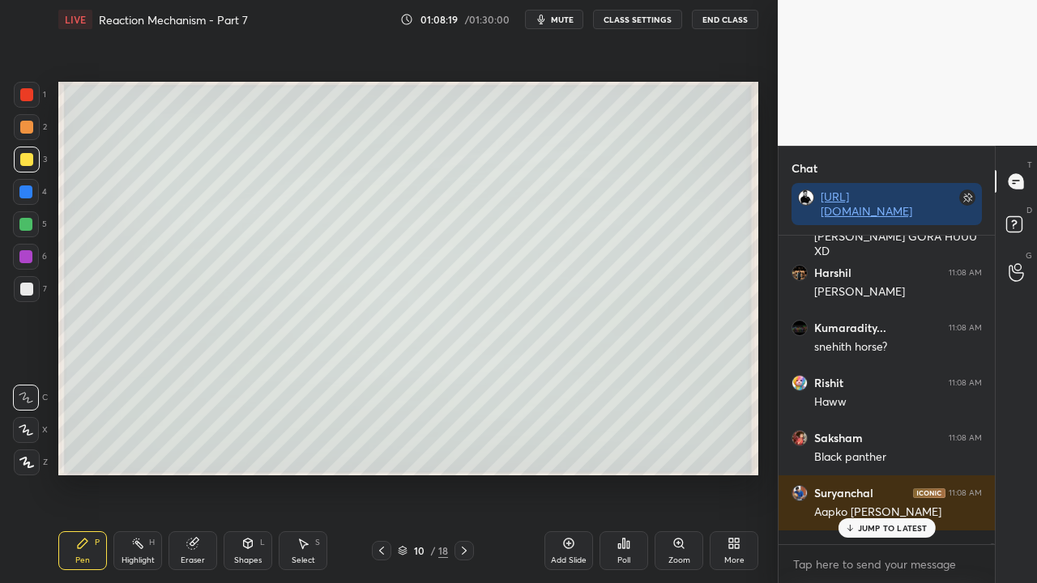
click at [884, 473] on p "JUMP TO LATEST" at bounding box center [893, 528] width 70 height 10
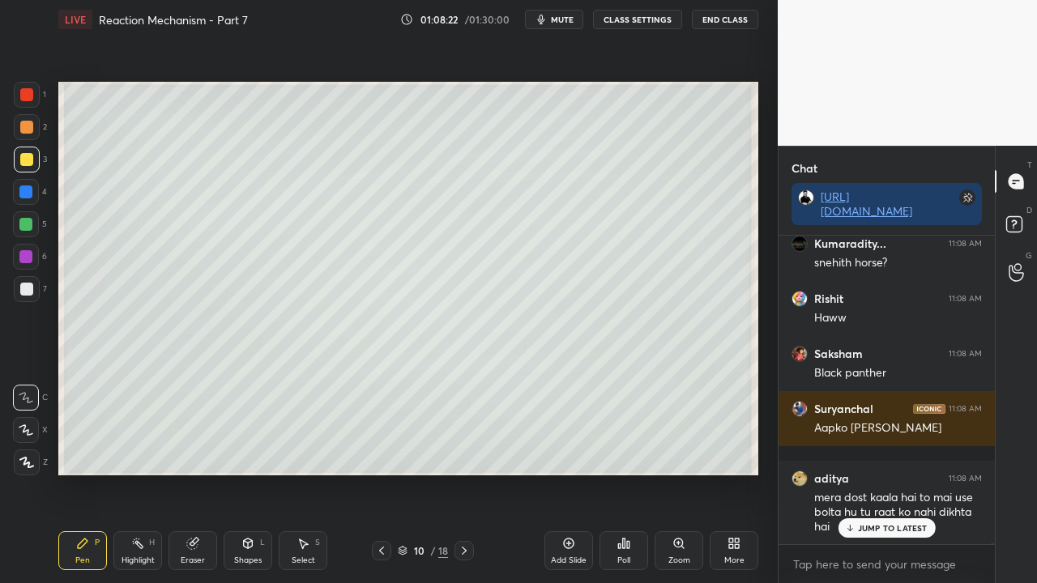
scroll to position [160677, 0]
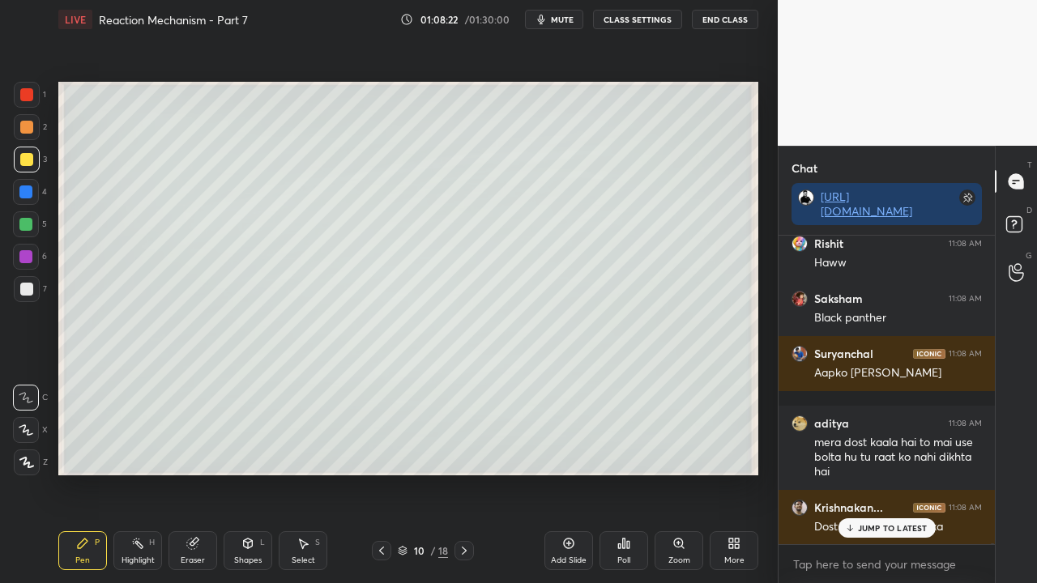
click at [883, 473] on p "JUMP TO LATEST" at bounding box center [893, 528] width 70 height 10
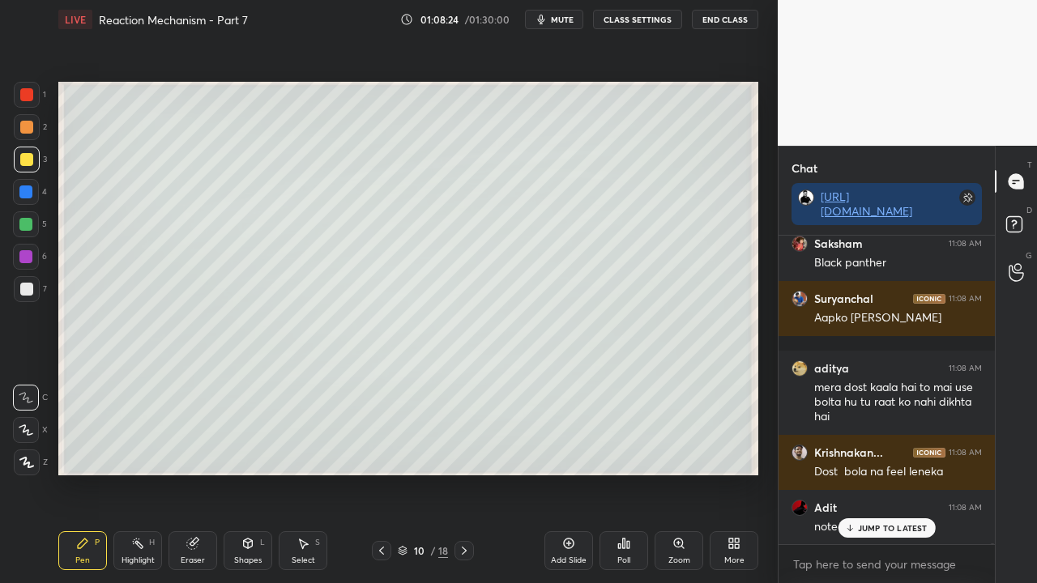
click at [1027, 214] on icon at bounding box center [1016, 226] width 29 height 29
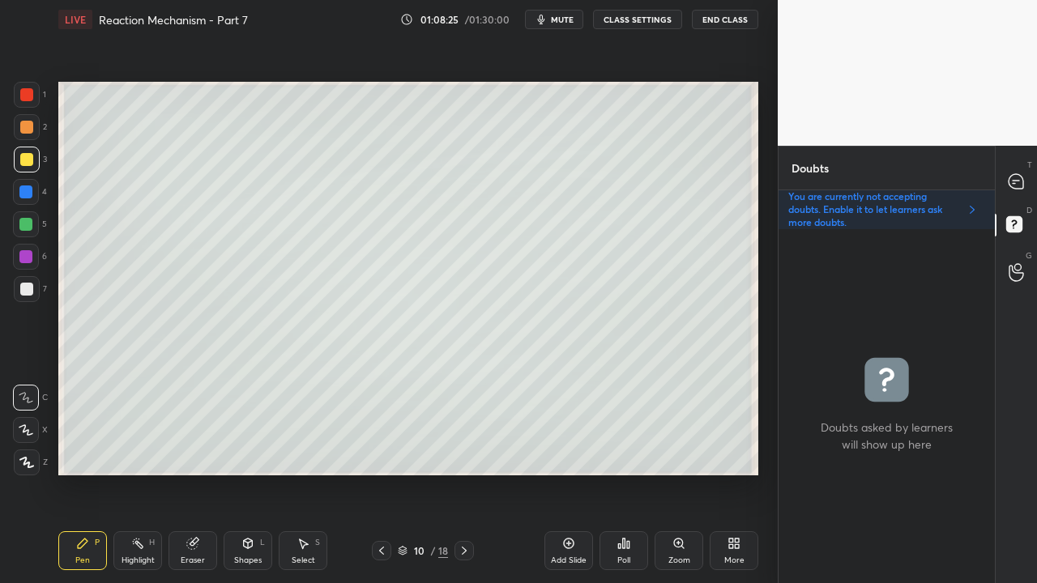
click at [379, 473] on icon at bounding box center [381, 551] width 13 height 13
click at [463, 473] on icon at bounding box center [464, 551] width 13 height 13
click at [468, 473] on icon at bounding box center [464, 551] width 13 height 13
click at [1026, 172] on div at bounding box center [1017, 181] width 32 height 29
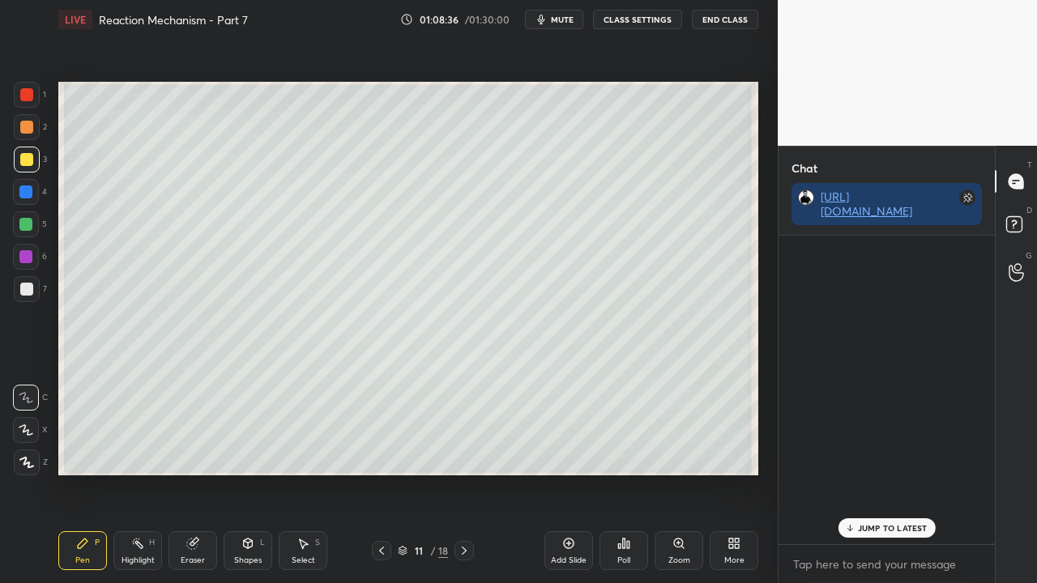
scroll to position [304, 211]
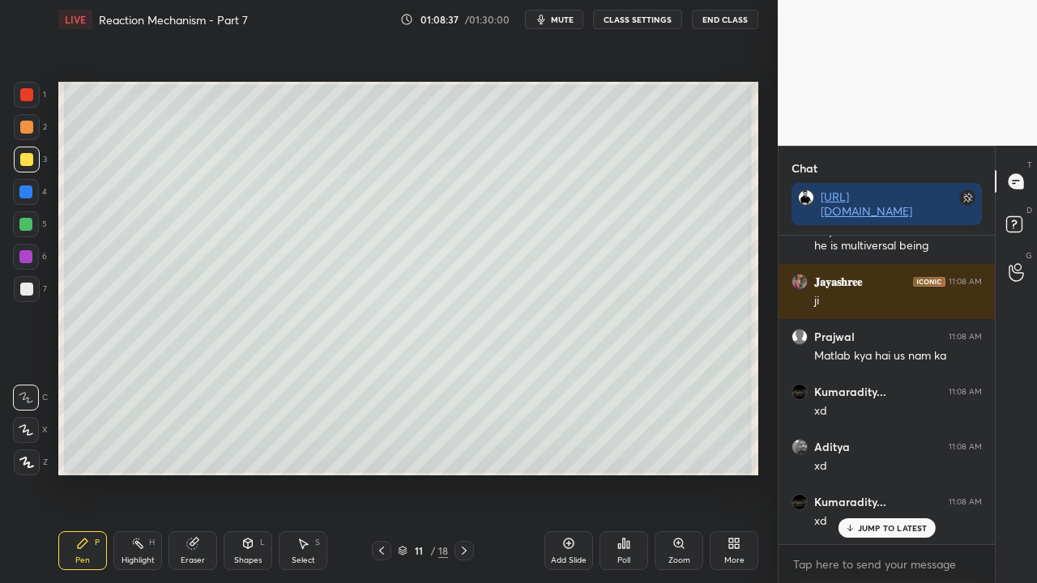
click at [879, 473] on div "JUMP TO LATEST" at bounding box center [886, 528] width 97 height 19
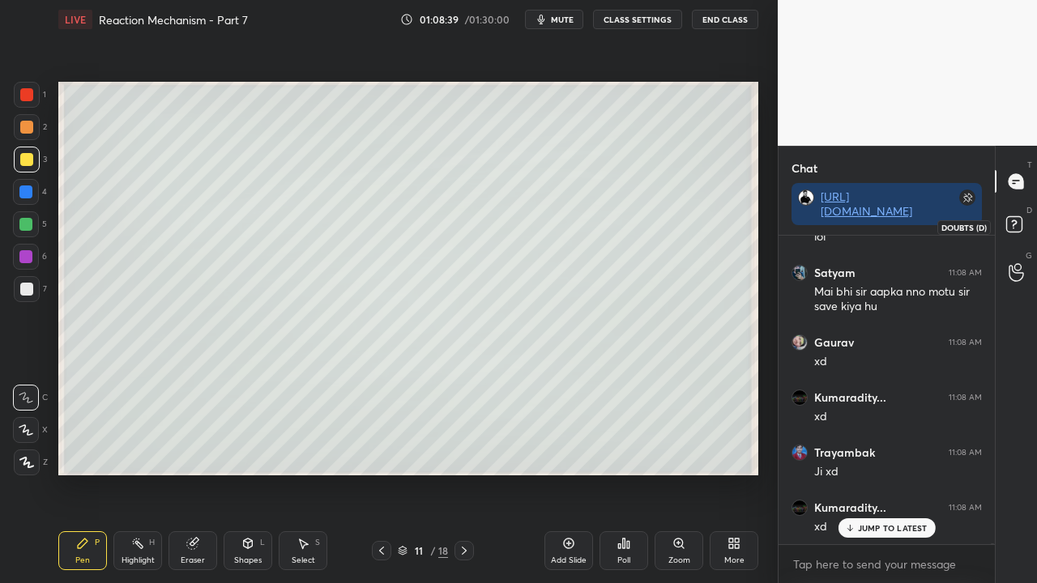
scroll to position [162267, 0]
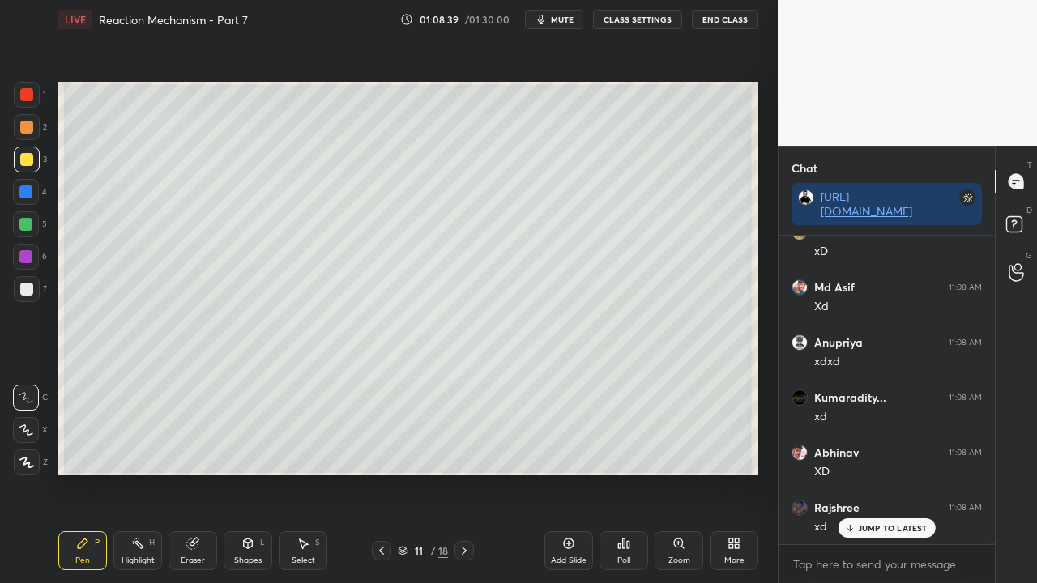
click at [1021, 222] on rect at bounding box center [1013, 224] width 15 height 15
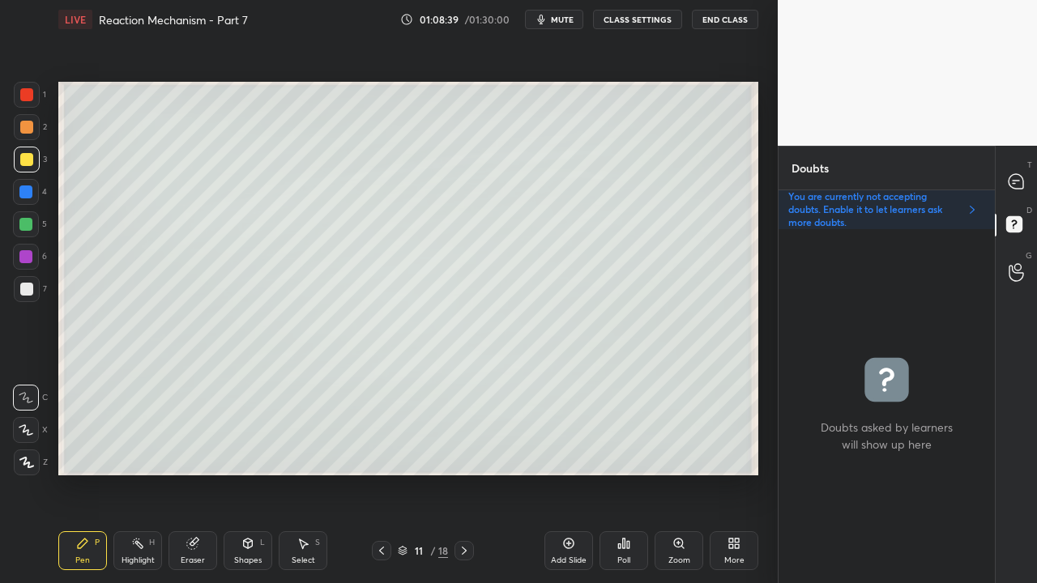
scroll to position [349, 211]
click at [385, 473] on icon at bounding box center [381, 551] width 13 height 13
click at [455, 473] on div at bounding box center [464, 550] width 19 height 19
click at [1027, 166] on p "T" at bounding box center [1029, 165] width 5 height 12
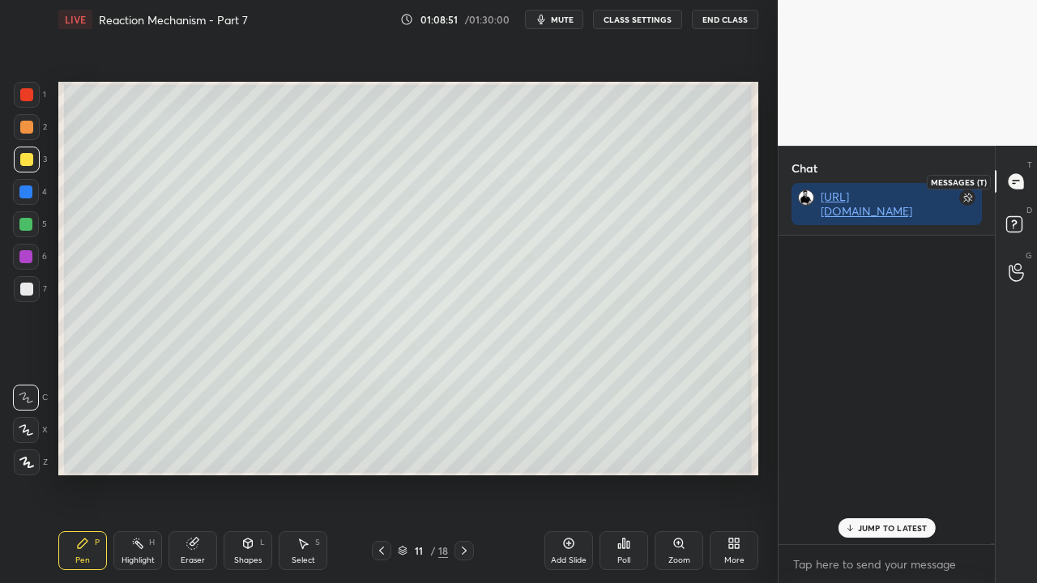
scroll to position [304, 211]
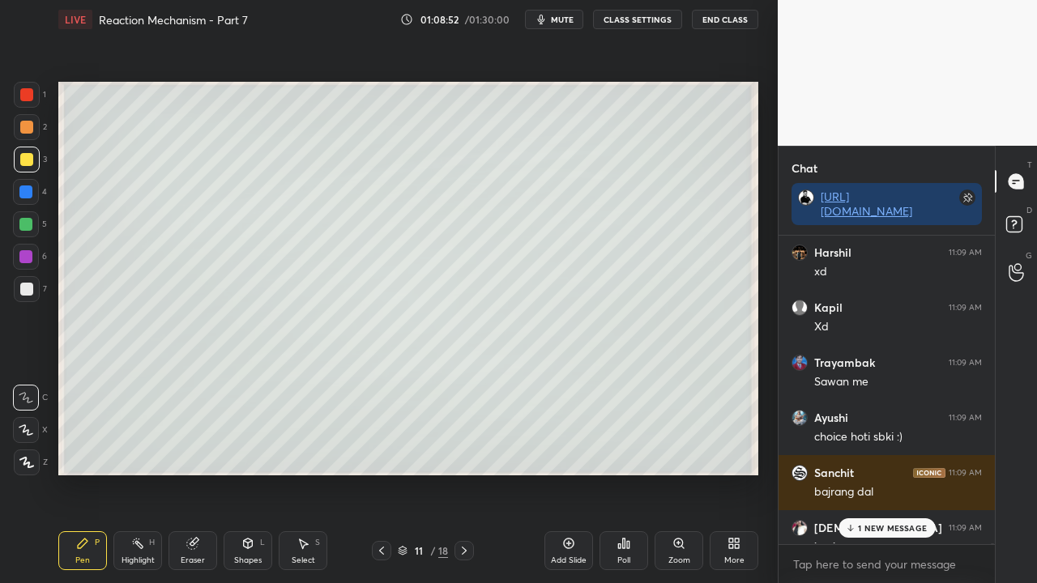
drag, startPoint x: 877, startPoint y: 523, endPoint x: 858, endPoint y: 533, distance: 21.4
click at [877, 473] on p "1 NEW MESSAGE" at bounding box center [892, 528] width 69 height 10
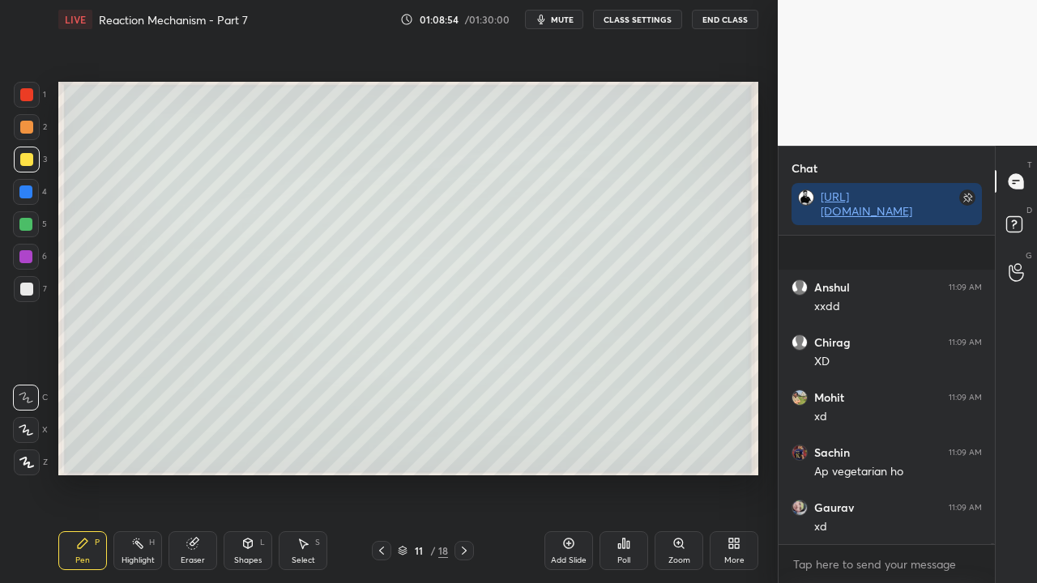
scroll to position [163975, 0]
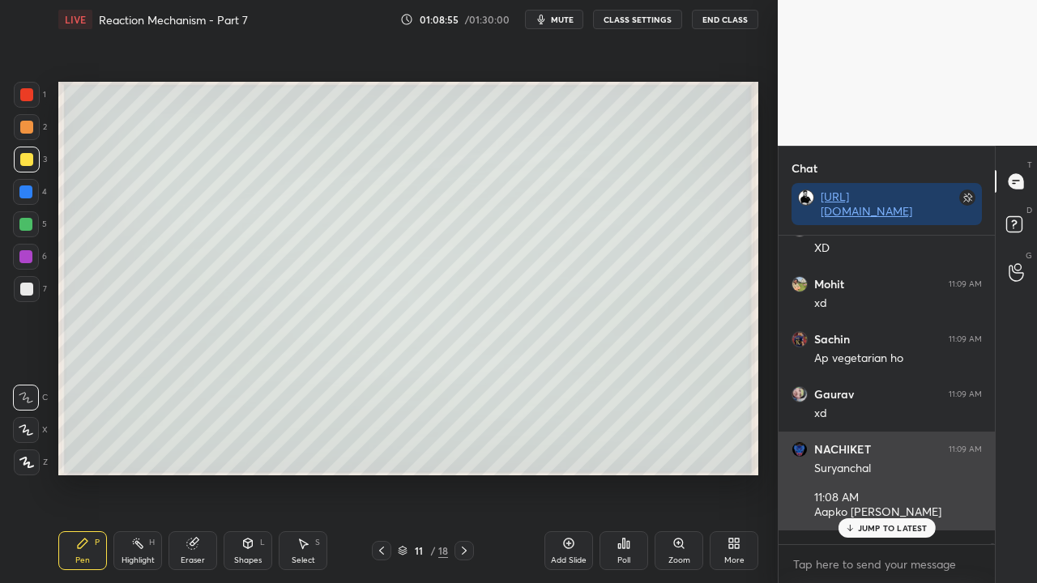
click at [904, 473] on div "JUMP TO LATEST" at bounding box center [886, 528] width 97 height 19
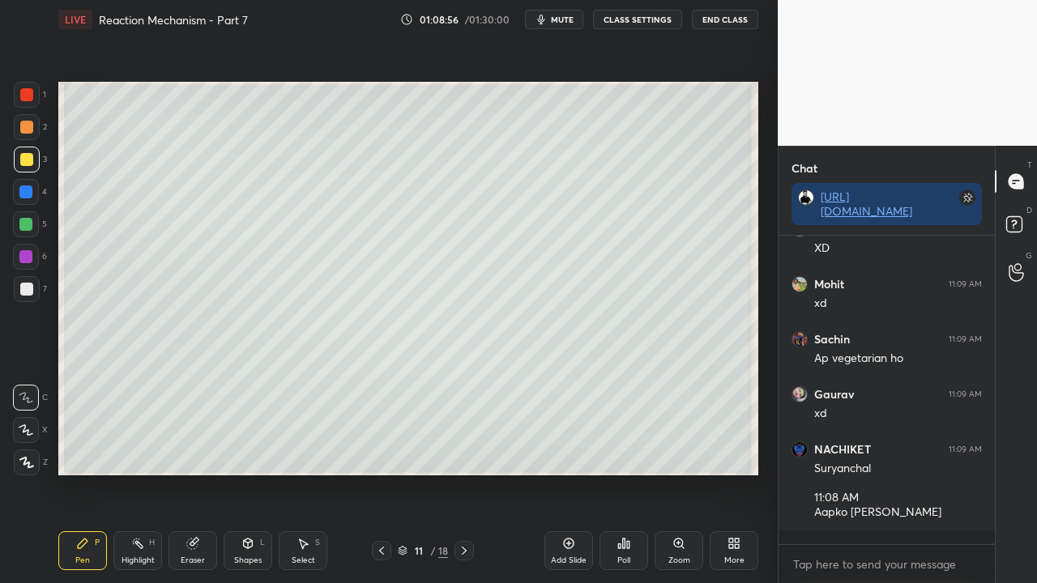
click at [1029, 227] on icon at bounding box center [1016, 226] width 29 height 29
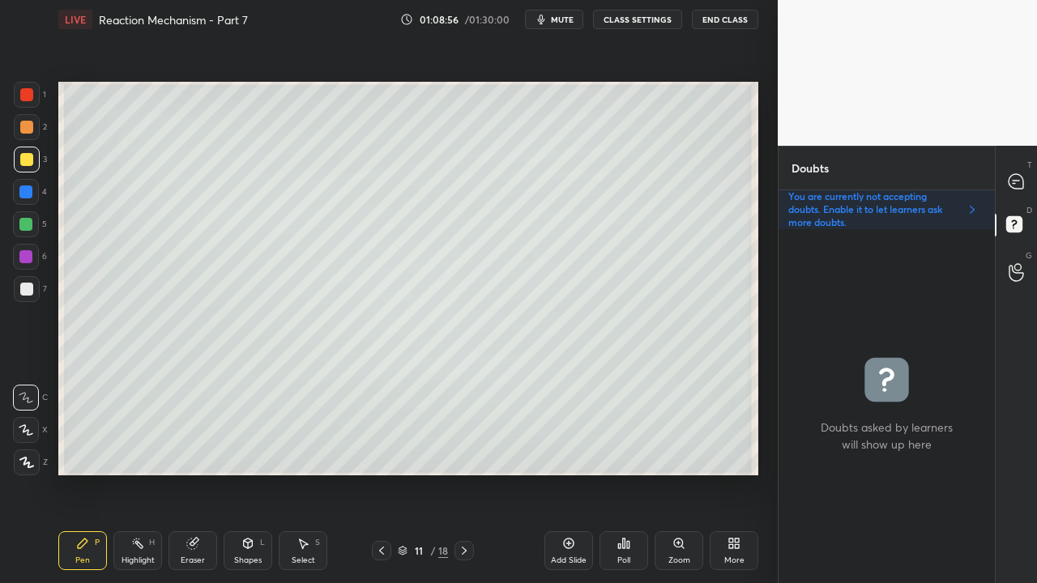
scroll to position [349, 211]
click at [379, 473] on icon at bounding box center [381, 551] width 13 height 13
click at [463, 473] on icon at bounding box center [464, 551] width 13 height 13
click at [28, 287] on div at bounding box center [26, 289] width 13 height 13
click at [1016, 172] on div at bounding box center [1017, 181] width 32 height 29
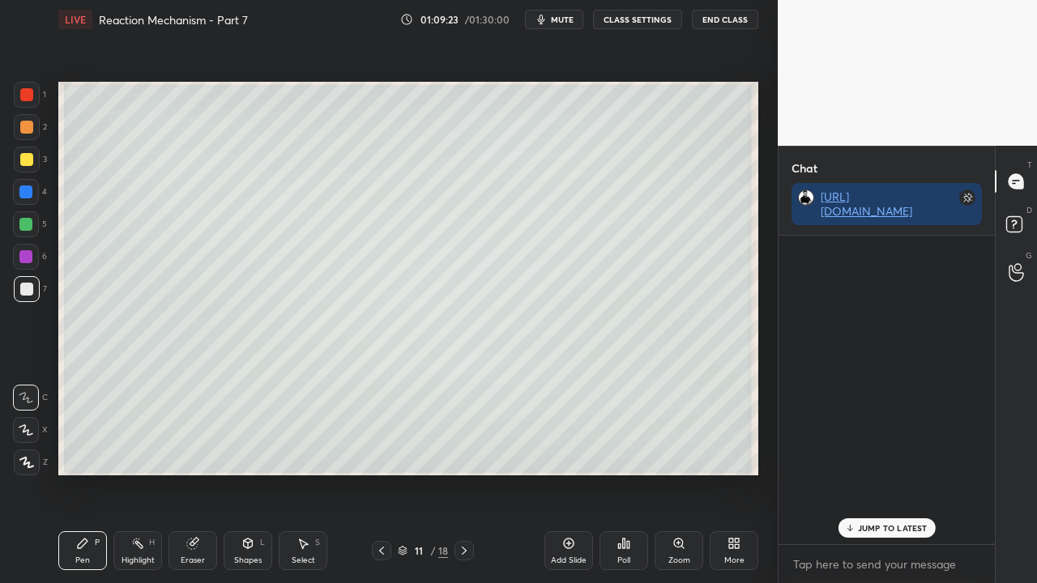
scroll to position [304, 211]
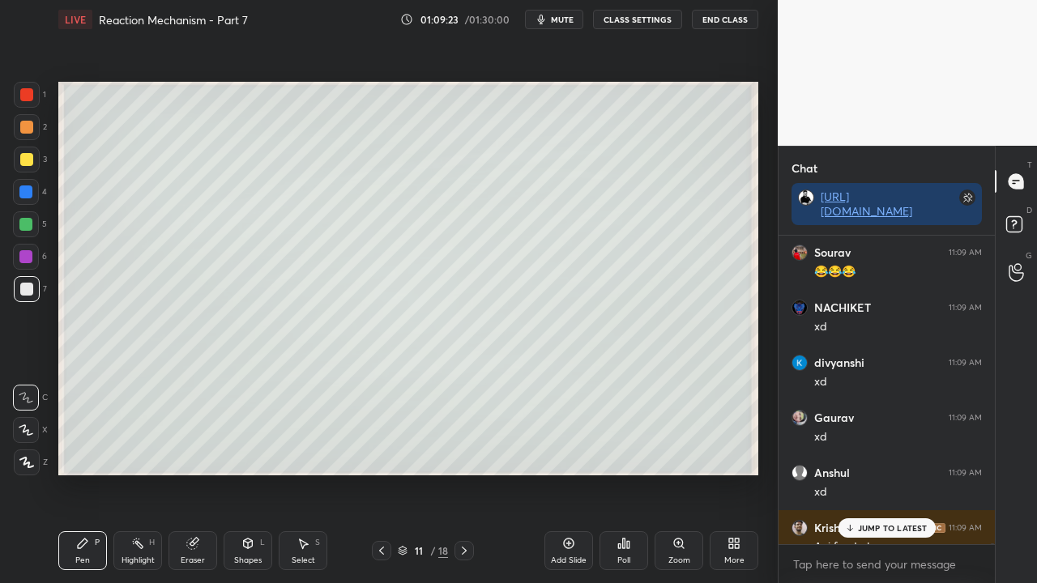
click at [877, 473] on p "JUMP TO LATEST" at bounding box center [893, 528] width 70 height 10
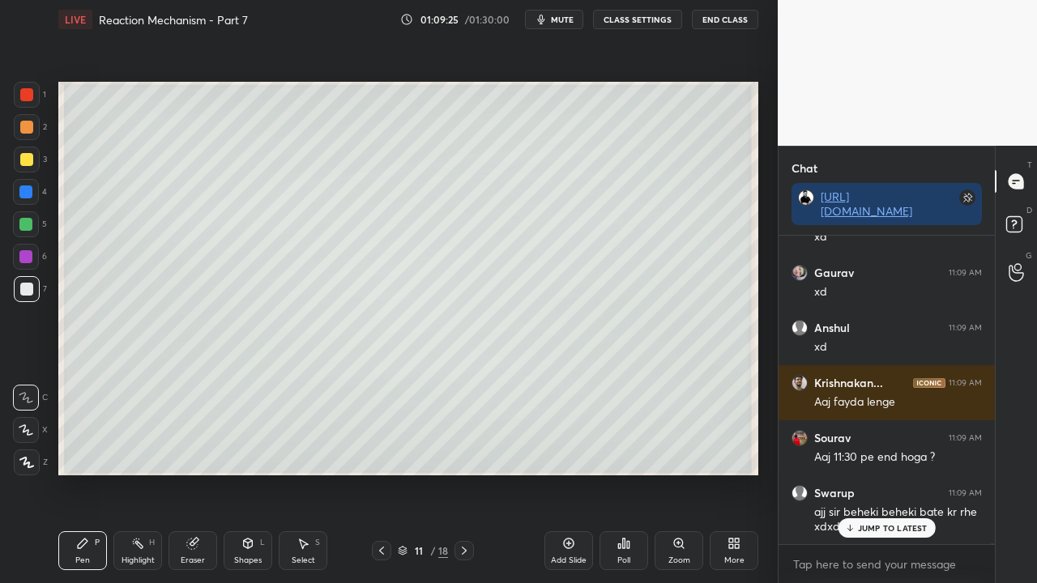
click at [878, 473] on p "JUMP TO LATEST" at bounding box center [893, 528] width 70 height 10
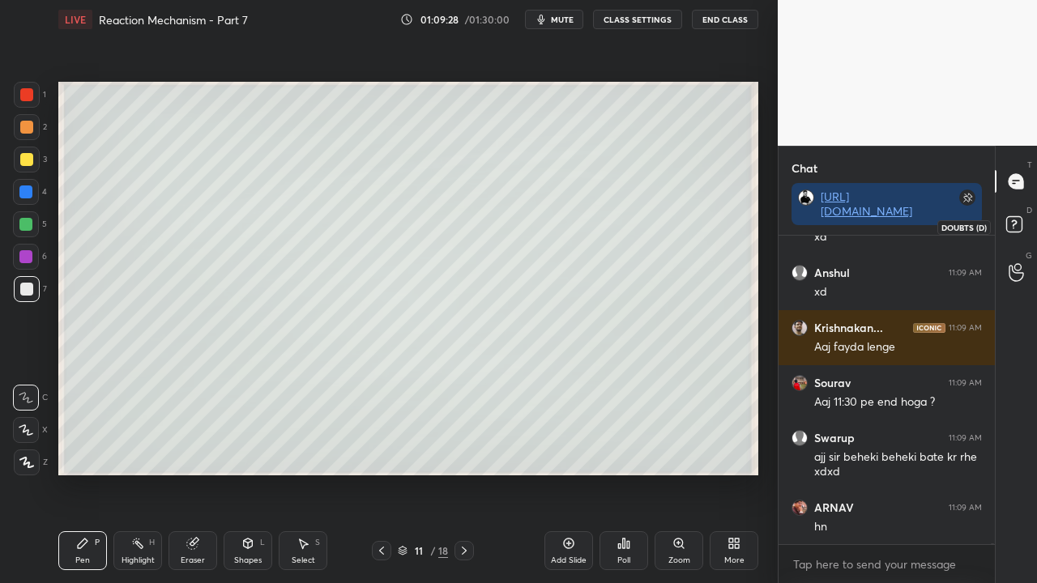
scroll to position [165147, 0]
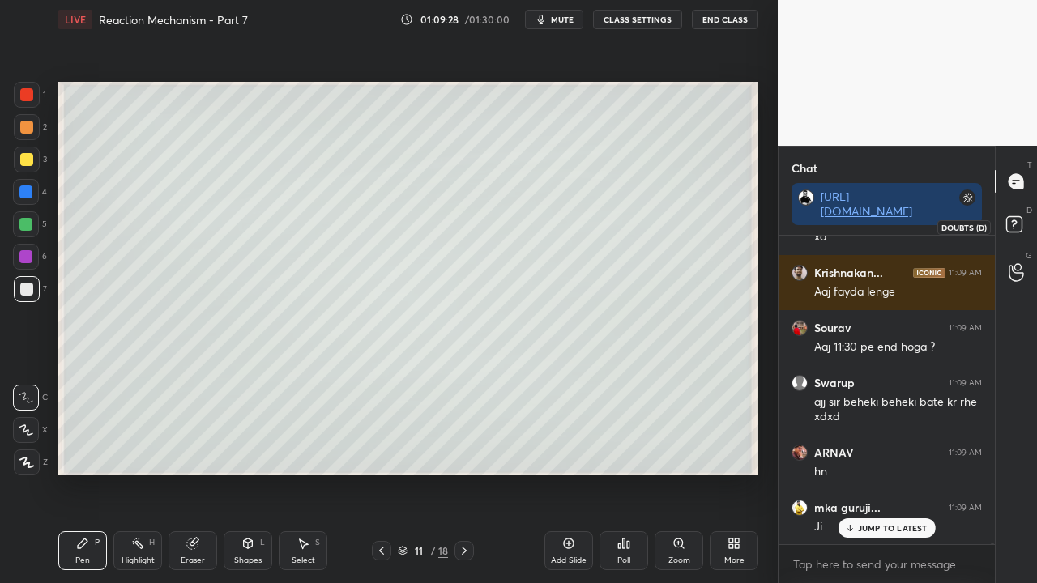
click at [1019, 230] on rect at bounding box center [1013, 224] width 15 height 15
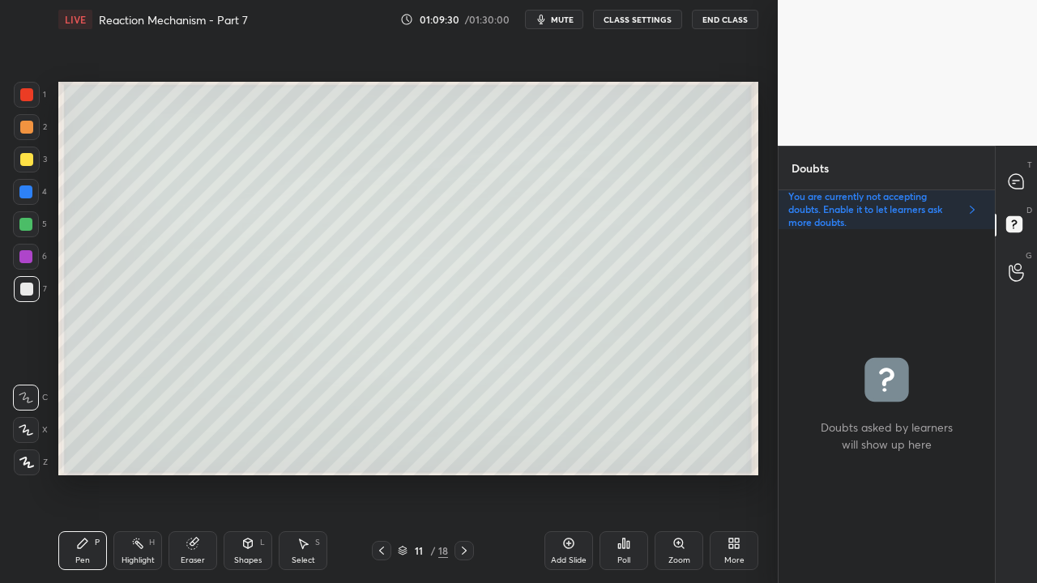
click at [26, 160] on div at bounding box center [26, 159] width 13 height 13
click at [1024, 177] on icon at bounding box center [1016, 181] width 17 height 17
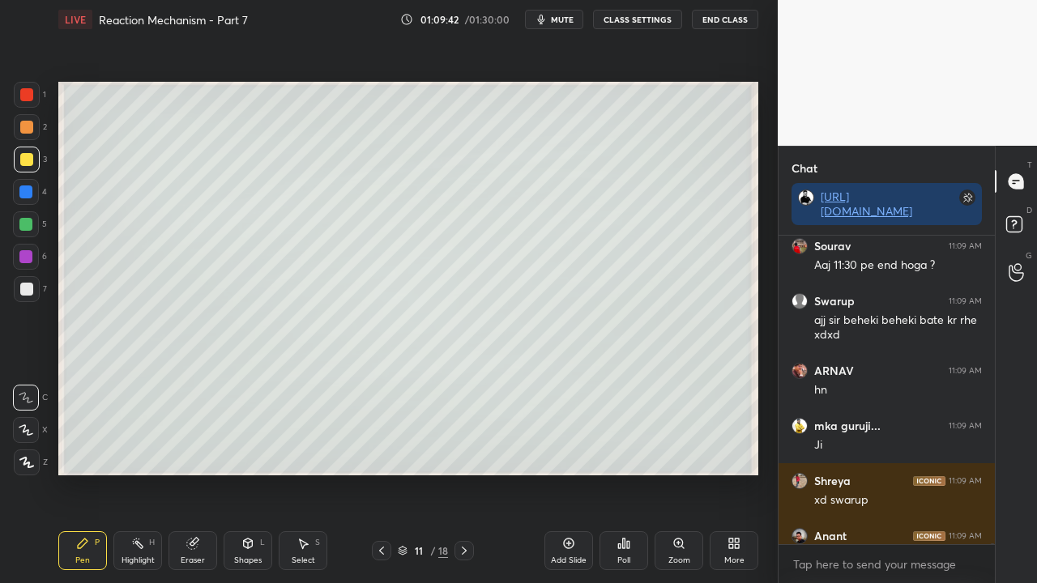
scroll to position [165312, 0]
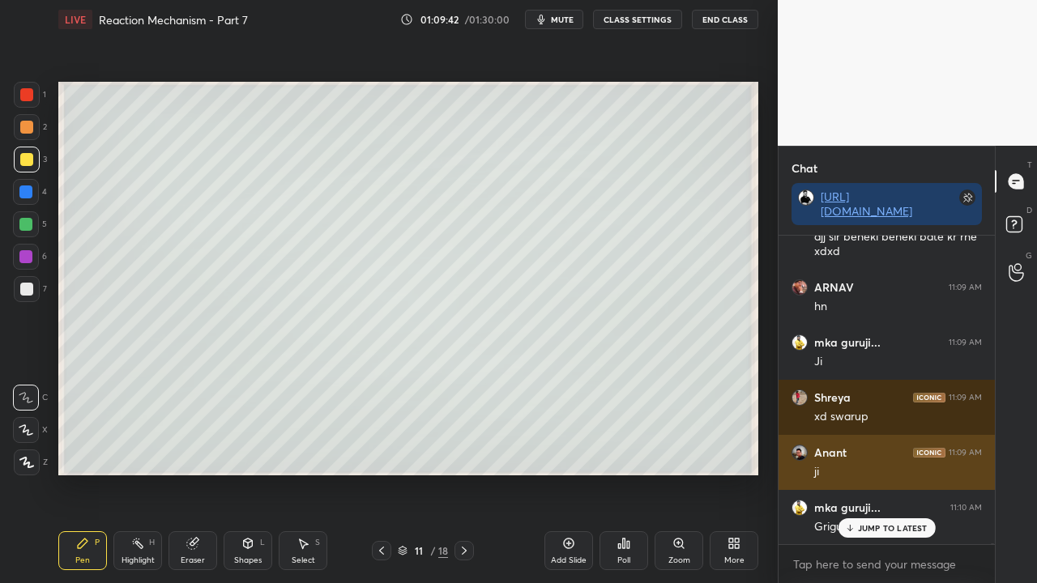
drag, startPoint x: 886, startPoint y: 529, endPoint x: 805, endPoint y: 476, distance: 97.1
click at [886, 473] on p "JUMP TO LATEST" at bounding box center [893, 528] width 70 height 10
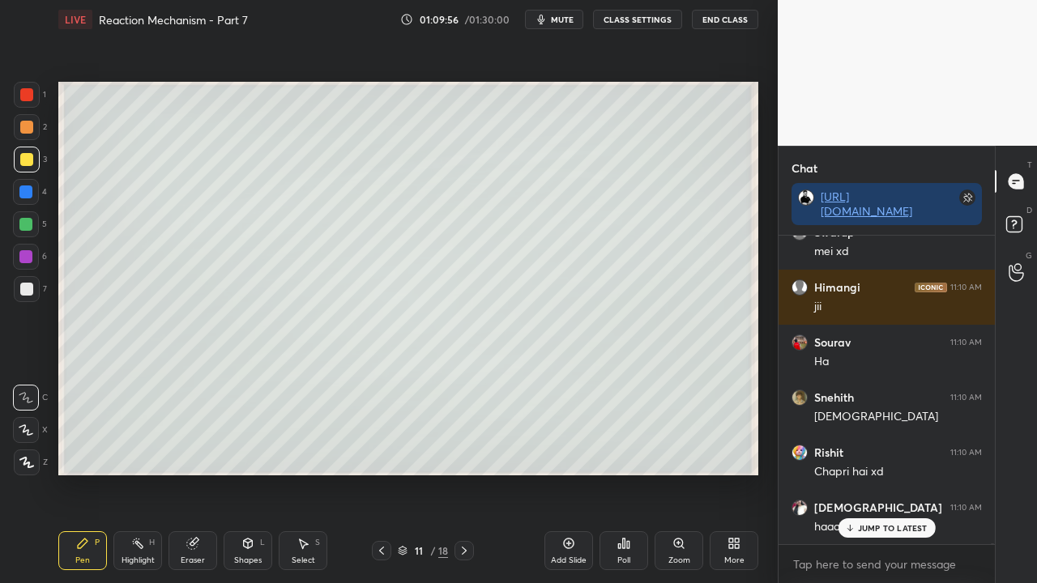
scroll to position [165918, 0]
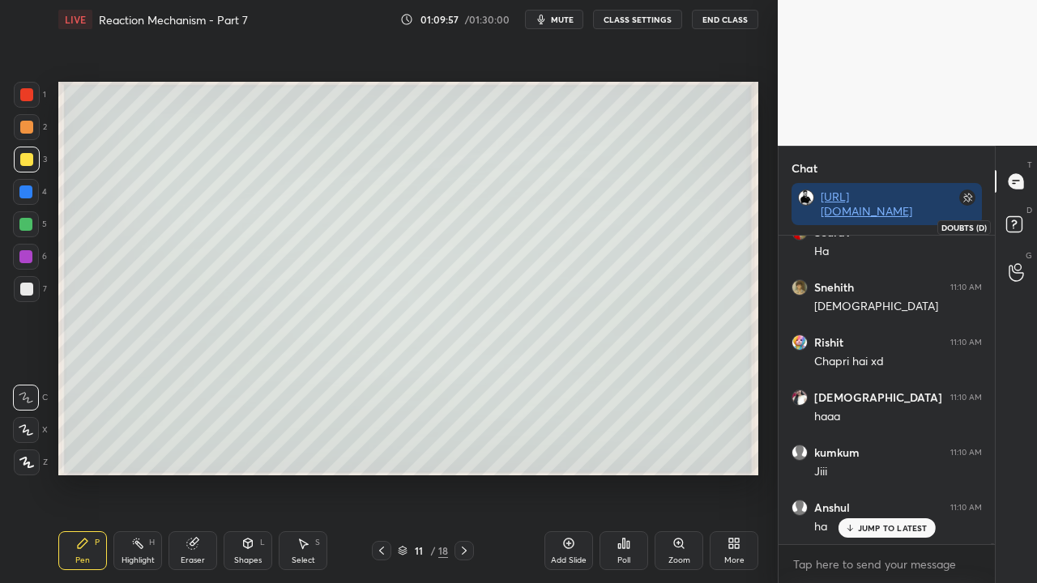
click at [1027, 214] on icon at bounding box center [1016, 226] width 29 height 29
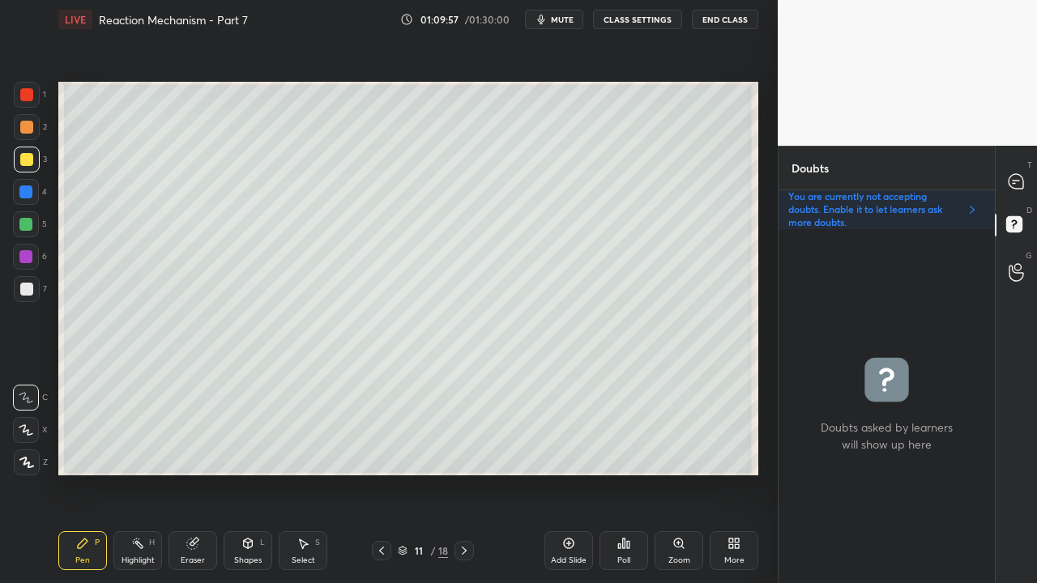
scroll to position [349, 211]
click at [1018, 182] on icon at bounding box center [1016, 181] width 15 height 15
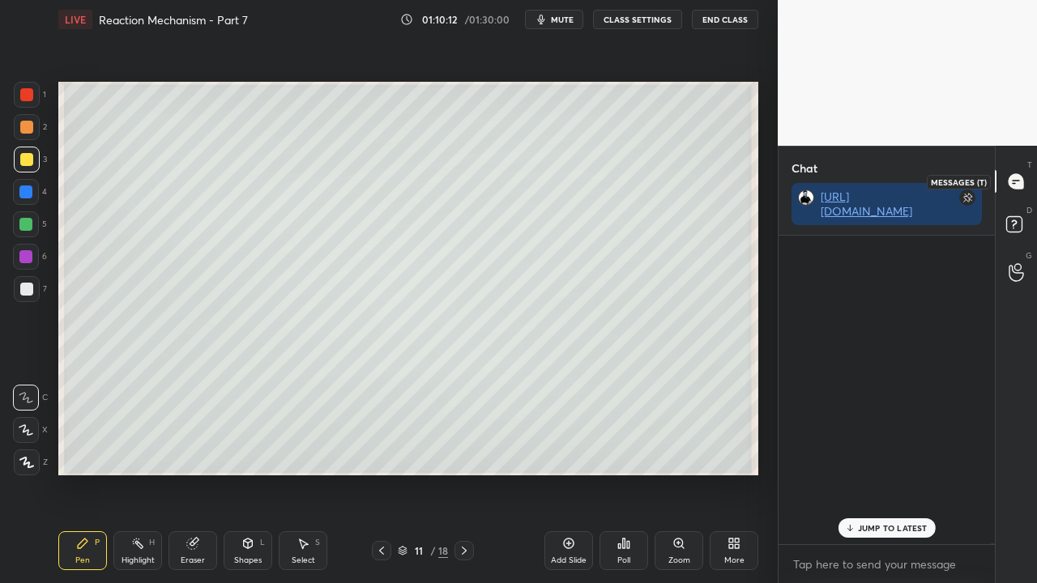
scroll to position [304, 211]
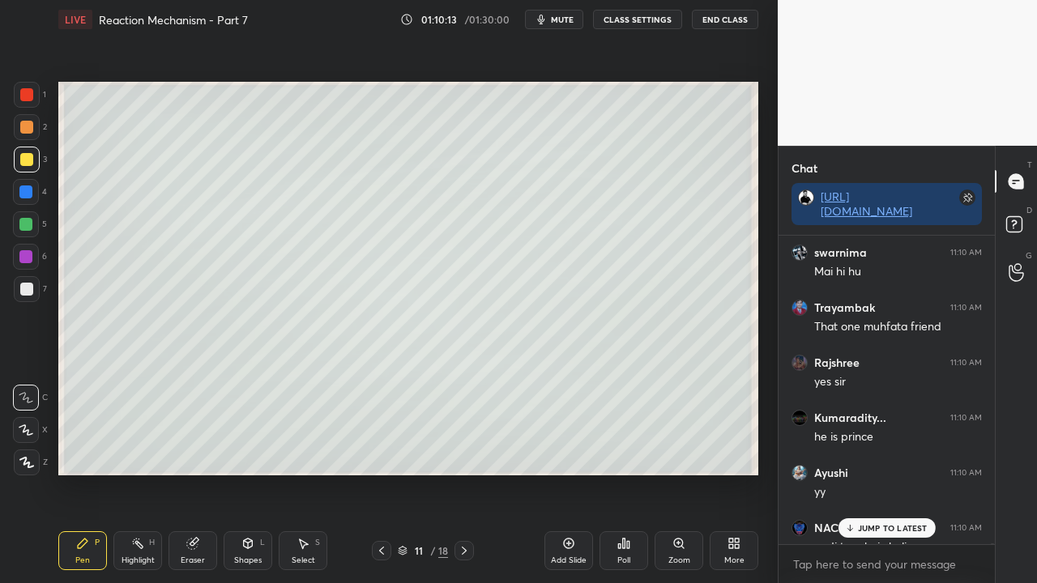
click at [880, 473] on p "JUMP TO LATEST" at bounding box center [893, 528] width 70 height 10
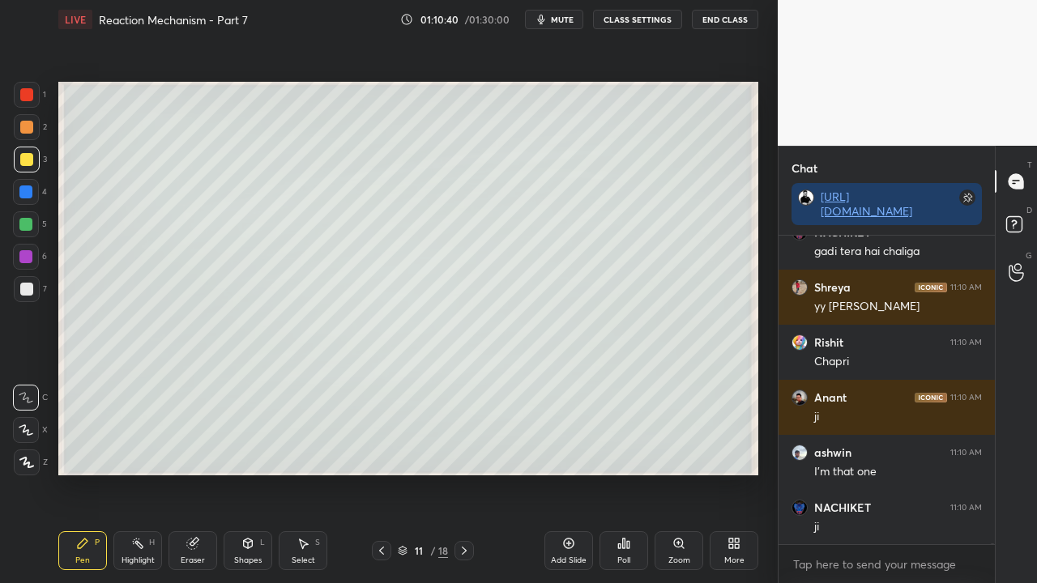
scroll to position [166869, 0]
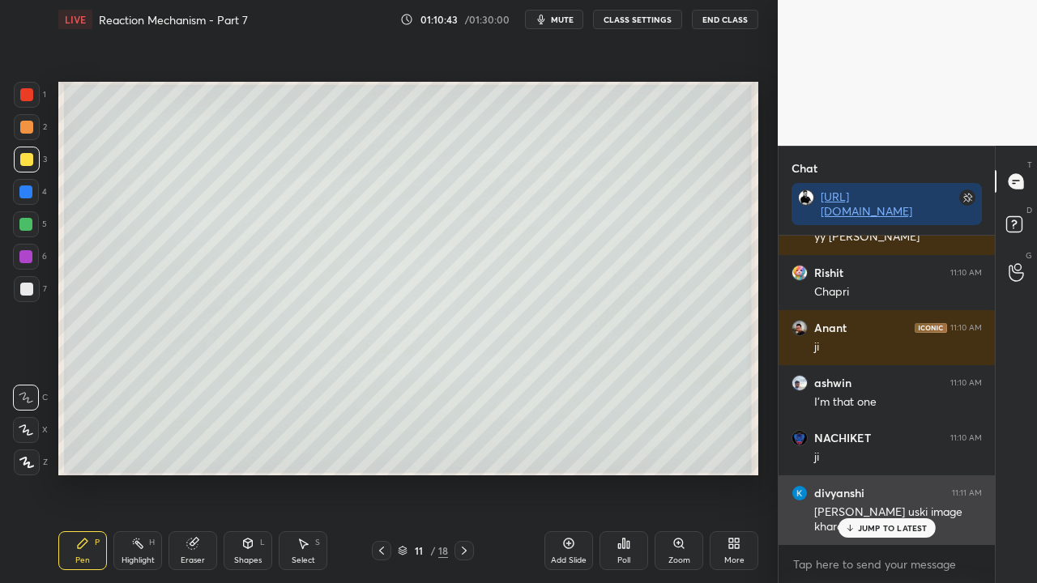
click at [886, 473] on p "JUMP TO LATEST" at bounding box center [893, 528] width 70 height 10
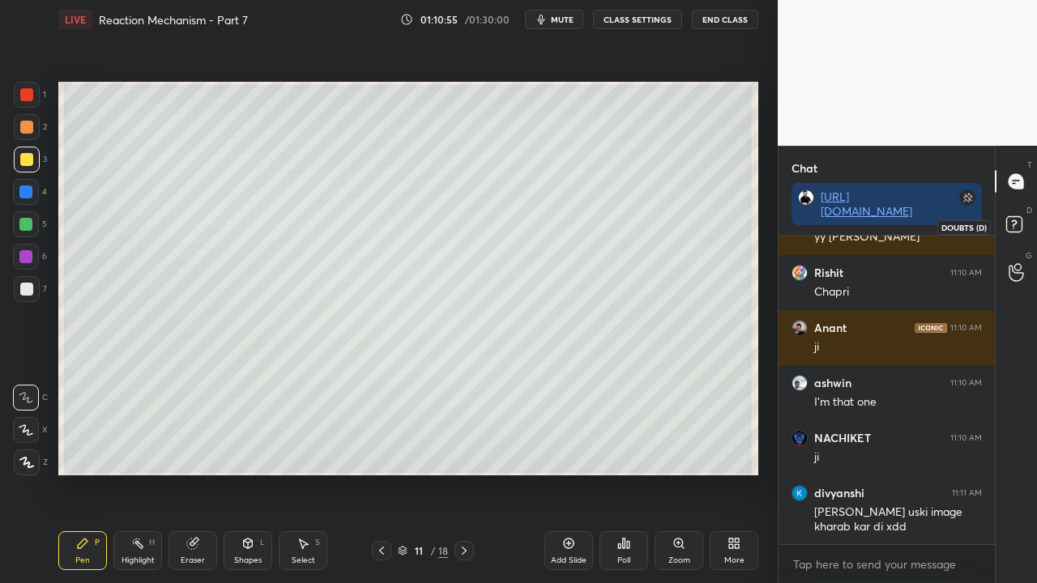
click at [1016, 228] on rect at bounding box center [1013, 224] width 15 height 15
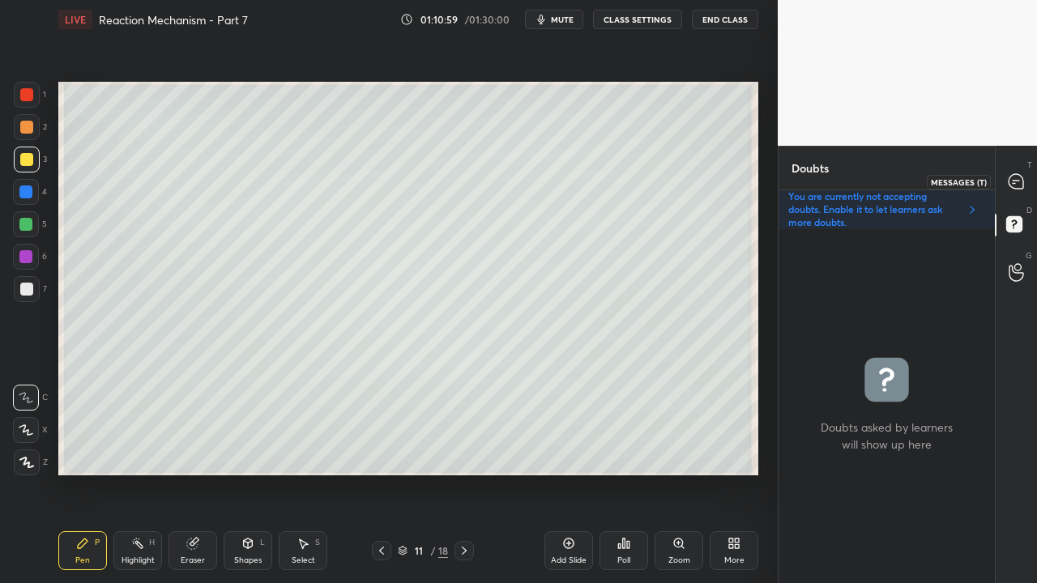
click at [1023, 181] on icon at bounding box center [1016, 181] width 15 height 15
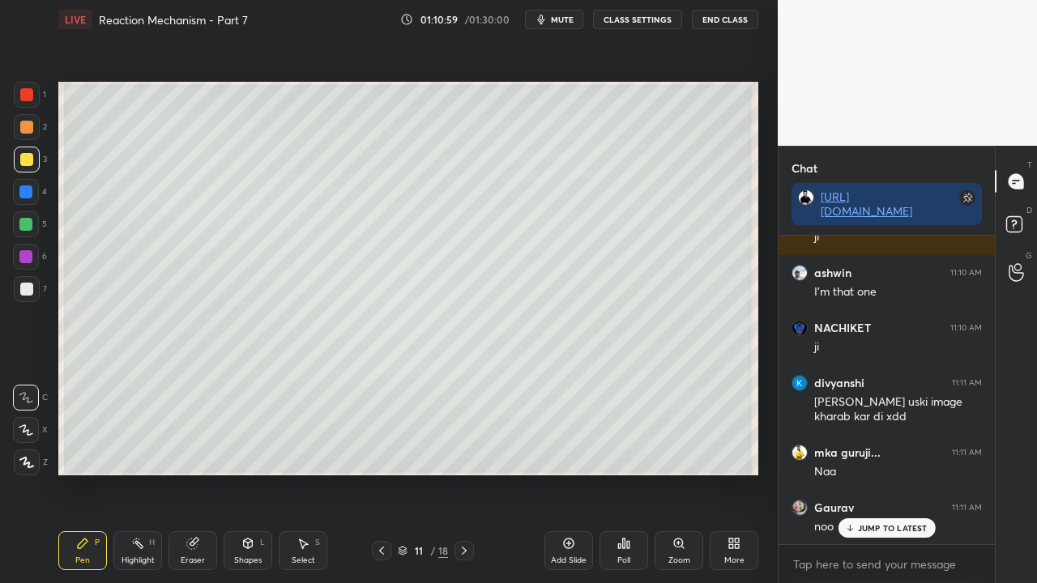
scroll to position [304, 211]
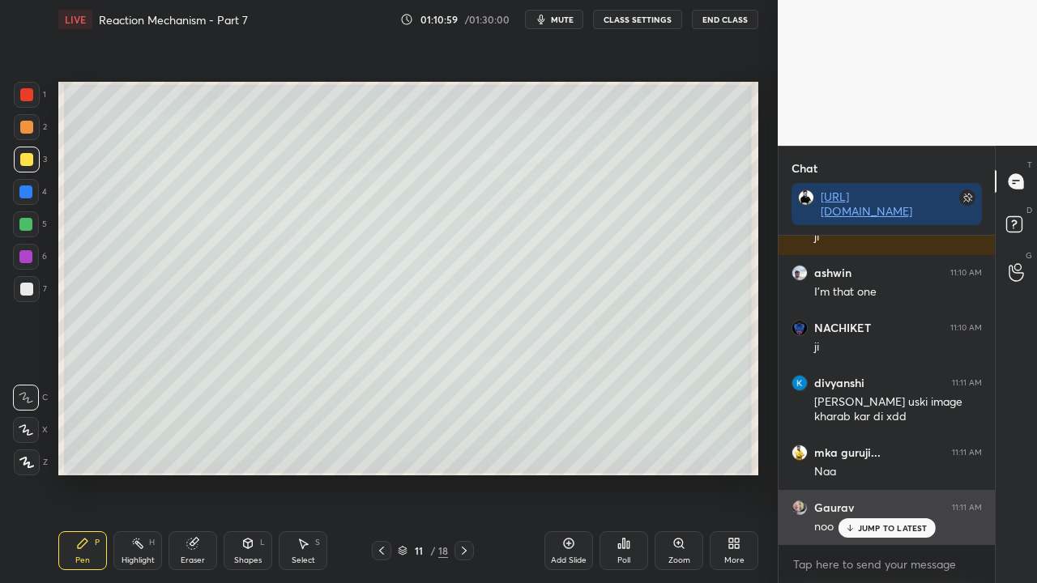
click at [883, 473] on p "JUMP TO LATEST" at bounding box center [893, 528] width 70 height 10
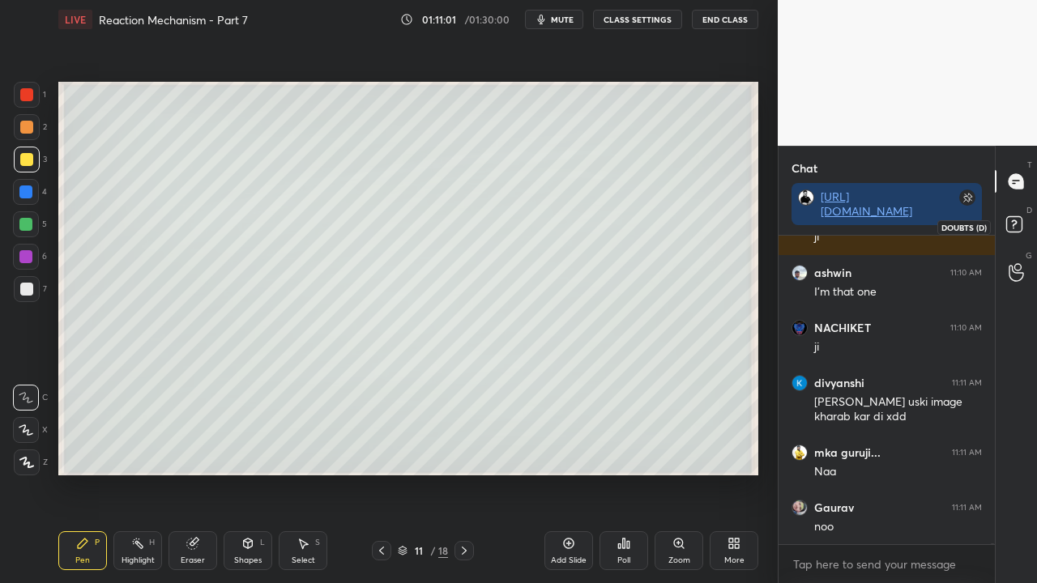
click at [1024, 225] on icon at bounding box center [1016, 226] width 29 height 29
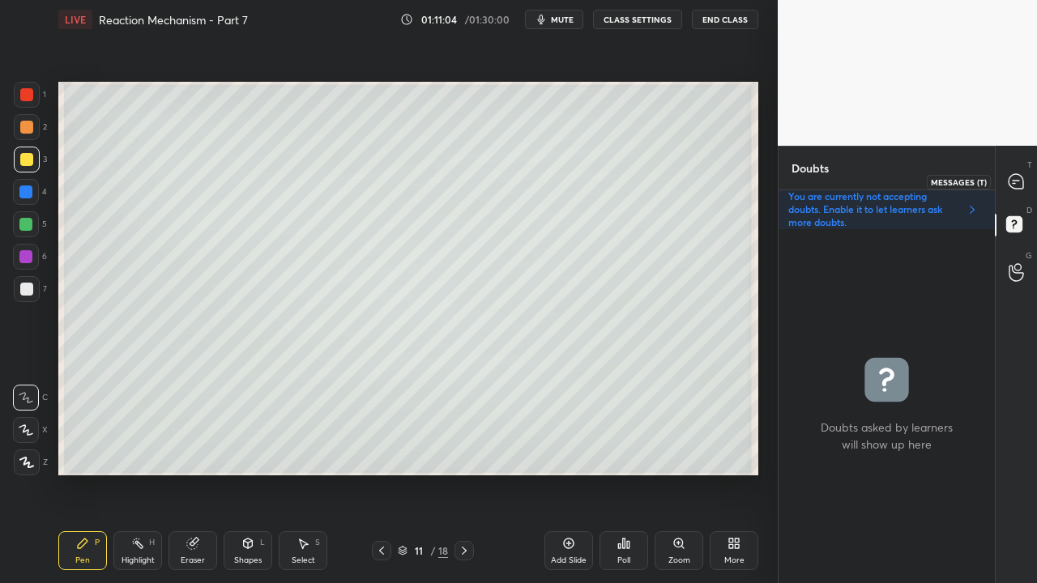
click at [1023, 177] on icon at bounding box center [1016, 181] width 15 height 15
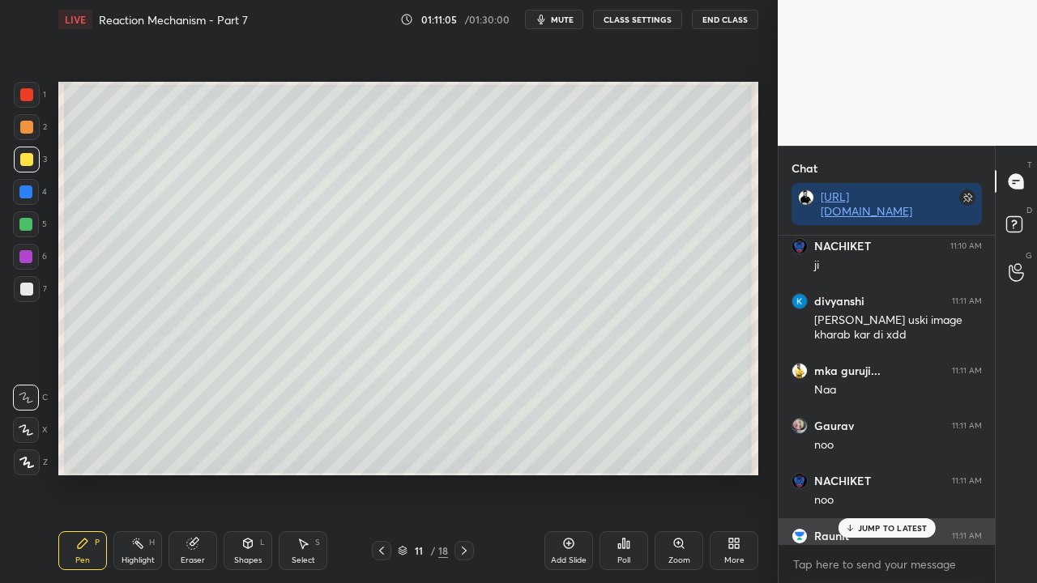
scroll to position [167145, 0]
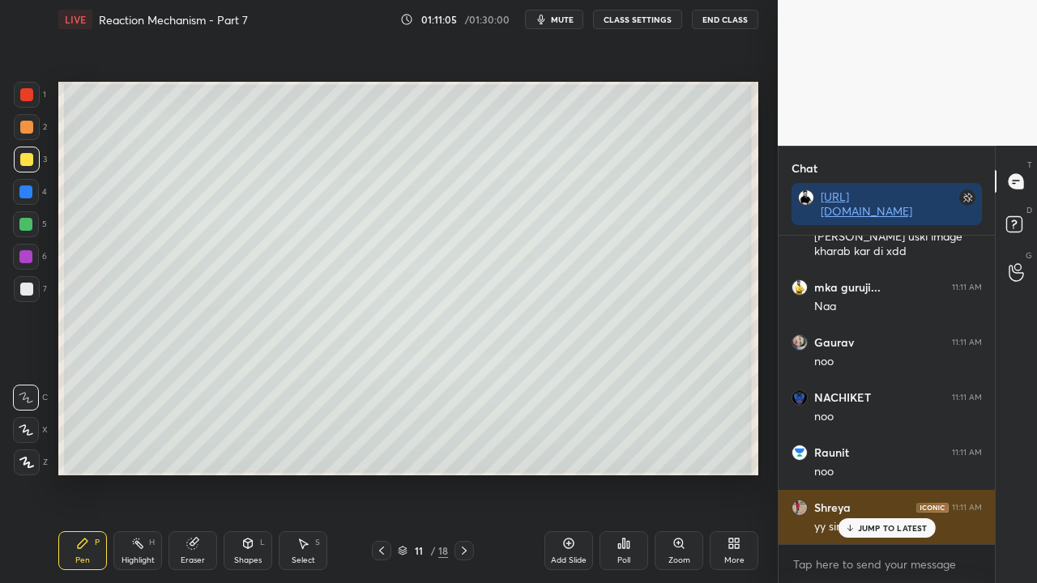
click at [865, 473] on p "JUMP TO LATEST" at bounding box center [893, 528] width 70 height 10
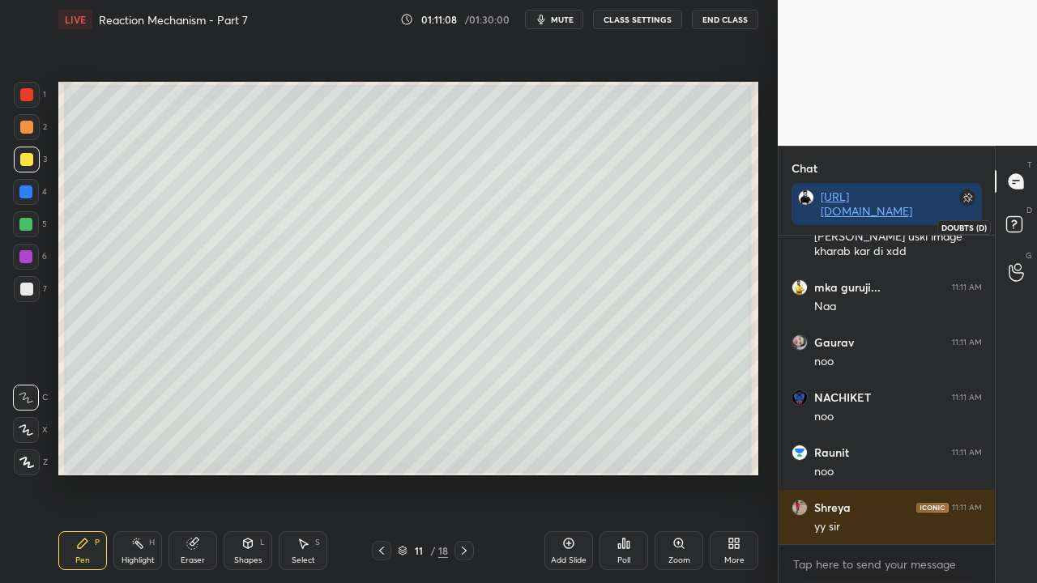
click at [1019, 224] on rect at bounding box center [1013, 224] width 15 height 15
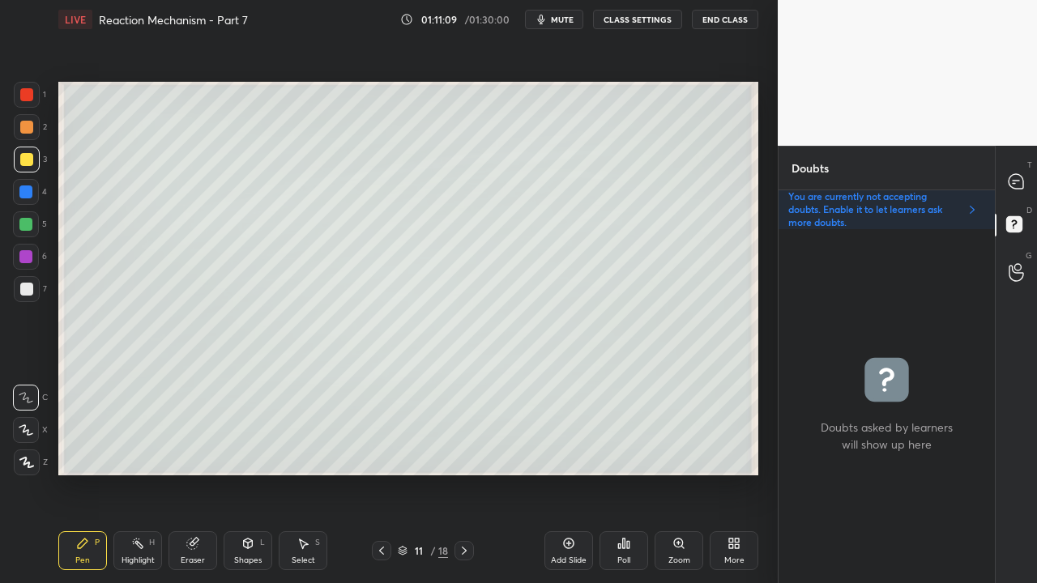
click at [680, 473] on div "Zoom" at bounding box center [679, 551] width 49 height 39
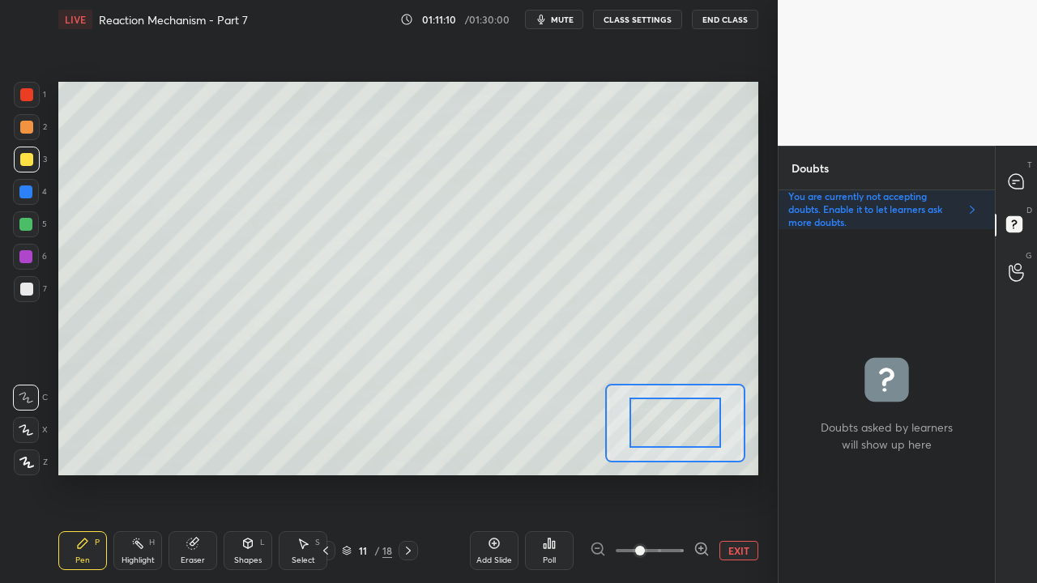
click at [703, 473] on icon at bounding box center [702, 549] width 16 height 16
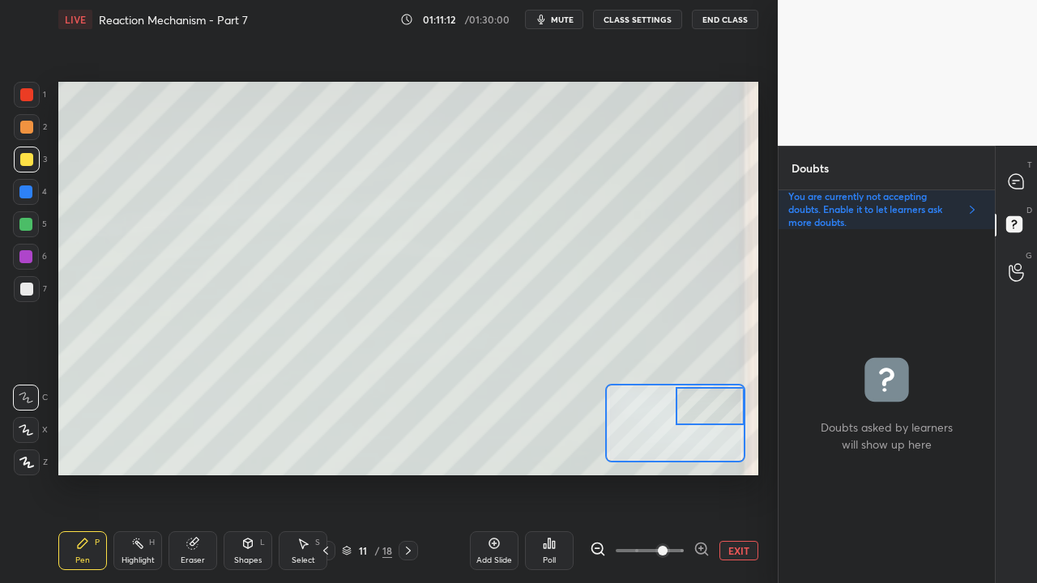
drag, startPoint x: 679, startPoint y: 430, endPoint x: 715, endPoint y: 413, distance: 39.5
click at [715, 415] on div at bounding box center [710, 406] width 68 height 38
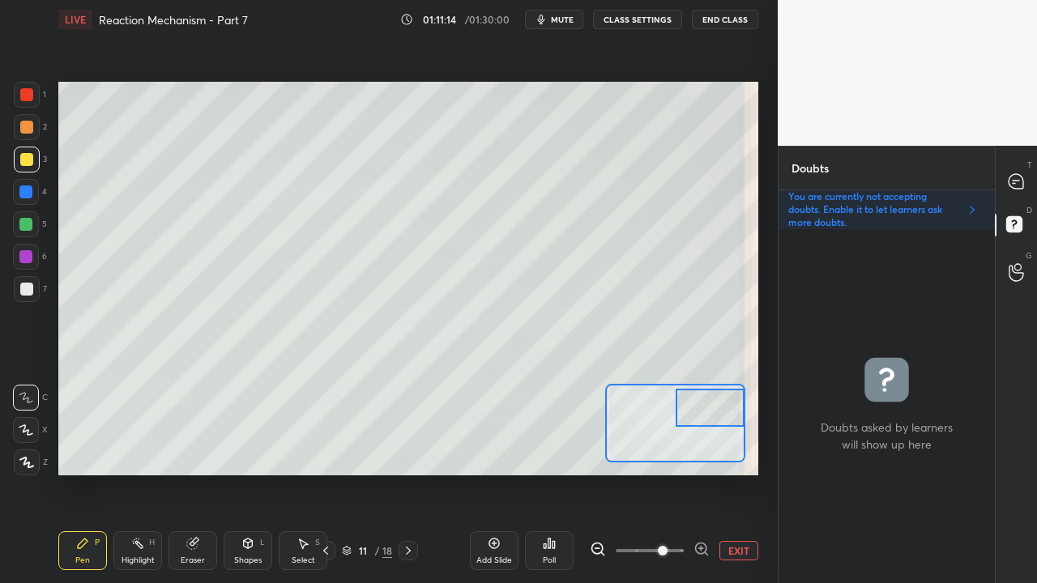
click at [30, 128] on div at bounding box center [26, 127] width 13 height 13
click at [1024, 182] on icon at bounding box center [1016, 181] width 17 height 17
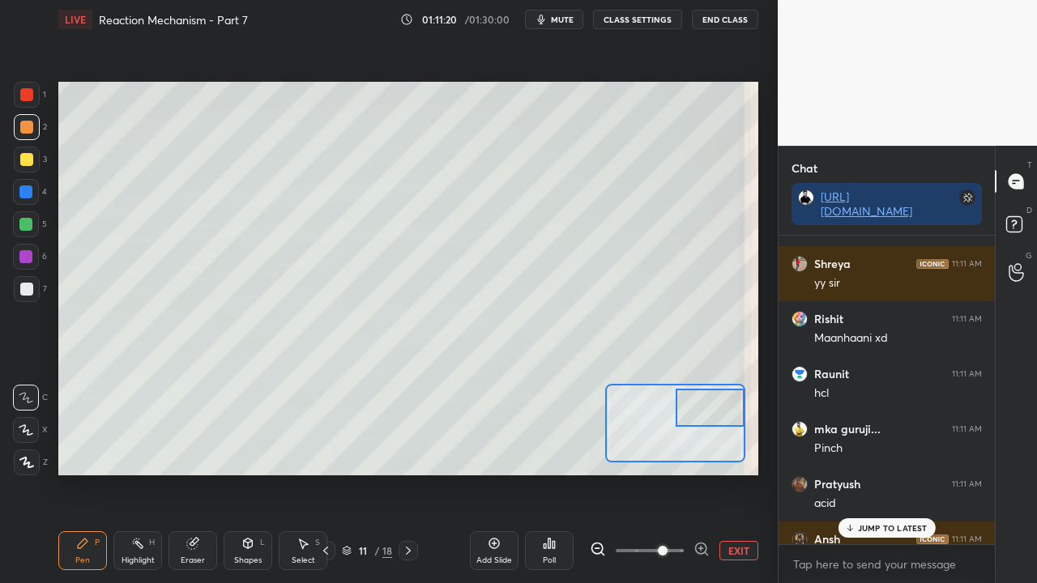
scroll to position [304, 211]
click at [898, 473] on div "JUMP TO LATEST" at bounding box center [886, 528] width 97 height 19
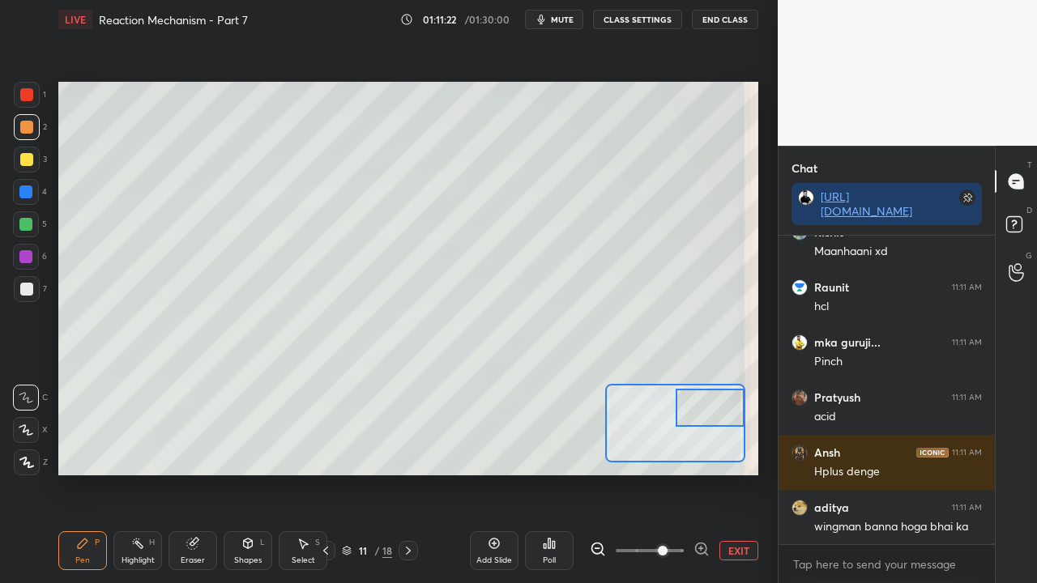
click at [33, 288] on div at bounding box center [27, 289] width 26 height 26
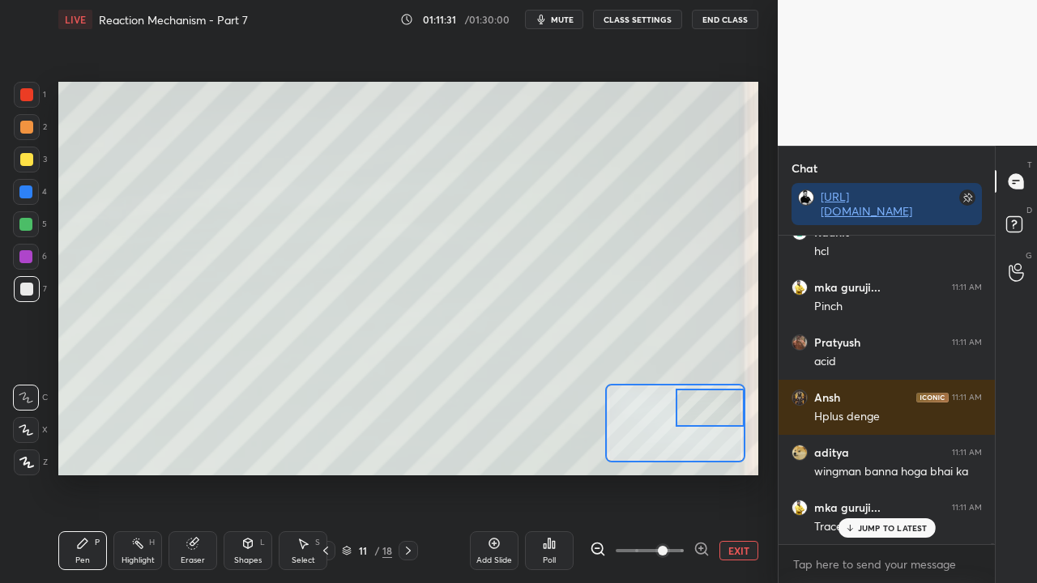
scroll to position [167586, 0]
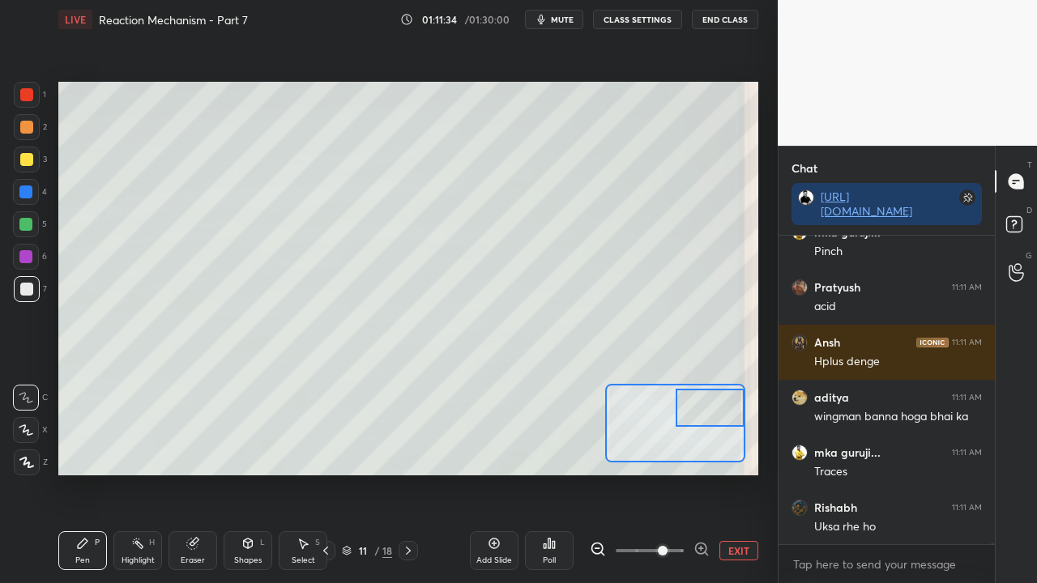
click at [739, 473] on button "EXIT" at bounding box center [739, 550] width 39 height 19
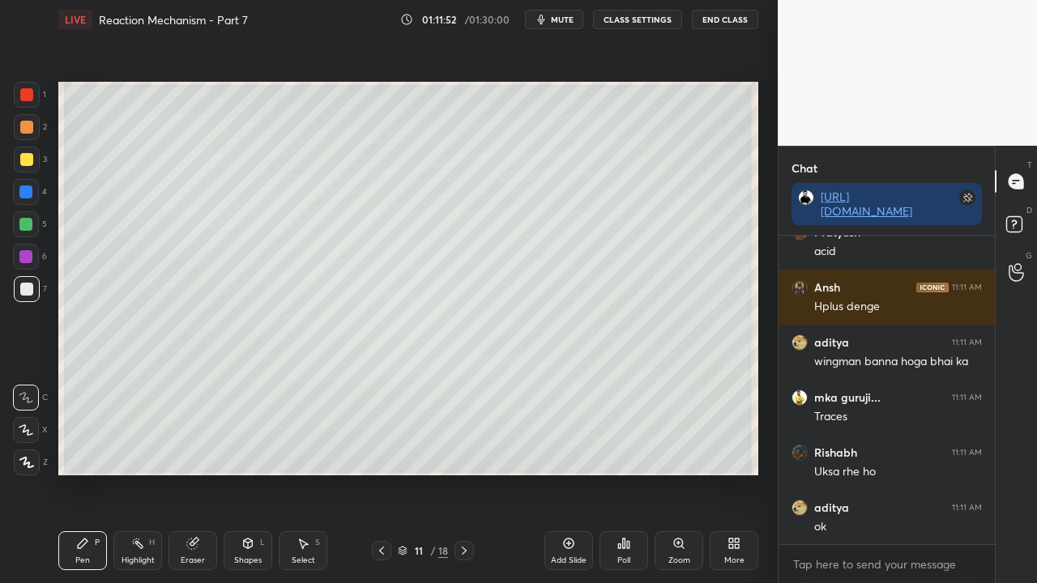
scroll to position [167696, 0]
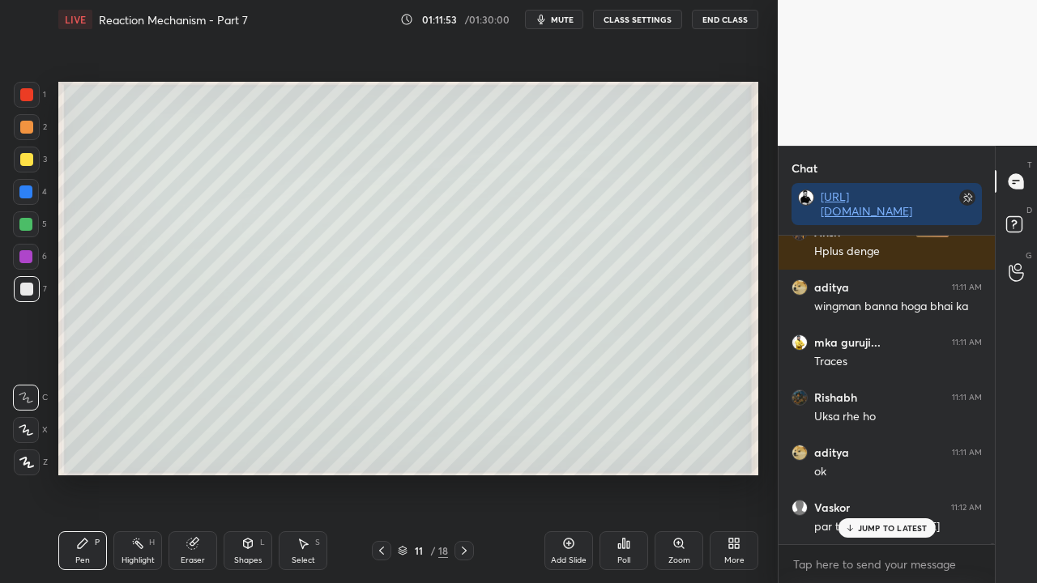
click at [37, 156] on div at bounding box center [27, 160] width 26 height 26
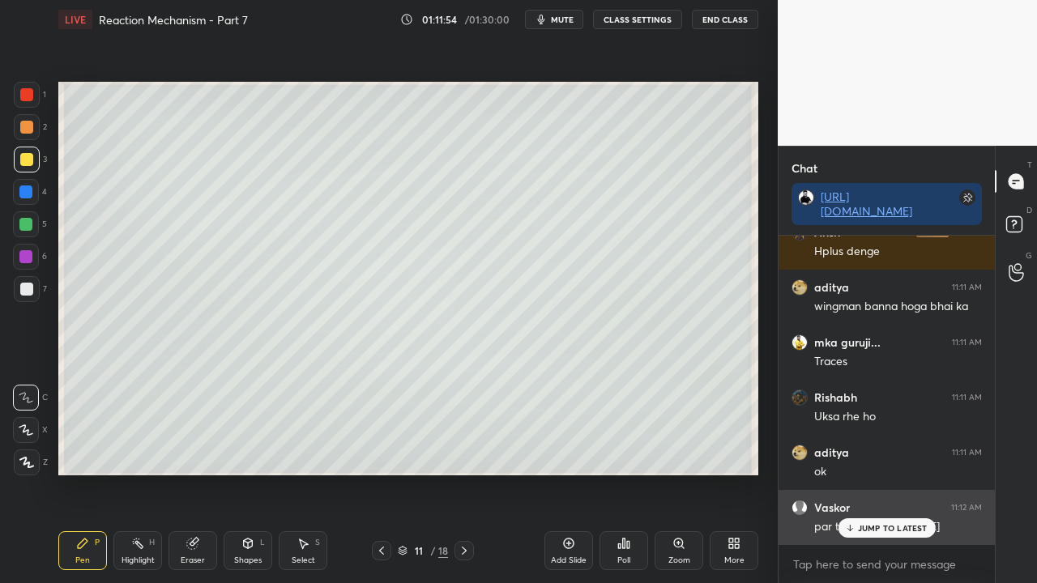
click at [870, 473] on p "JUMP TO LATEST" at bounding box center [893, 528] width 70 height 10
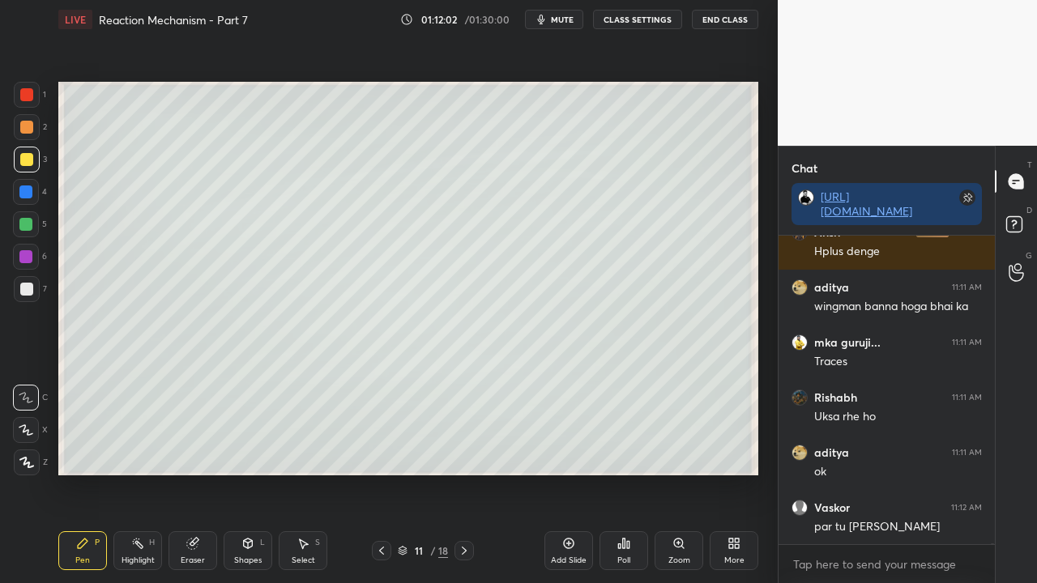
scroll to position [167754, 0]
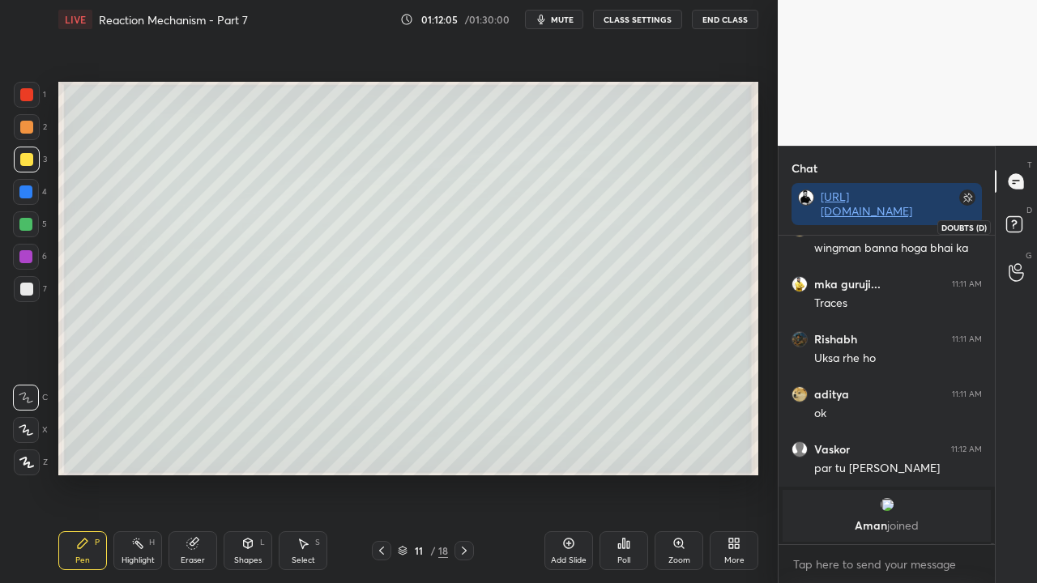
click at [1024, 214] on icon at bounding box center [1016, 226] width 29 height 29
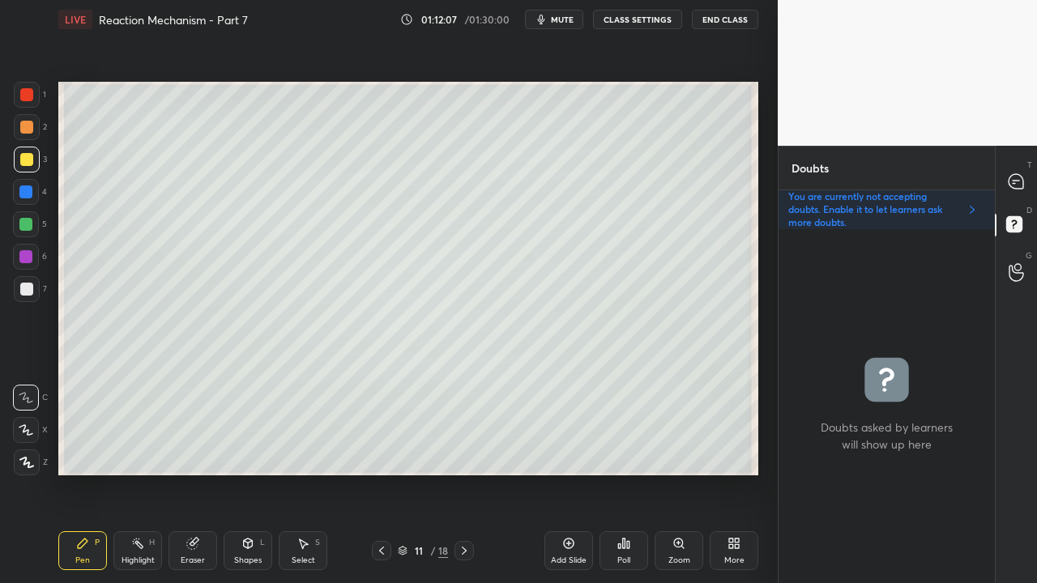
click at [692, 473] on div "Zoom" at bounding box center [679, 551] width 49 height 39
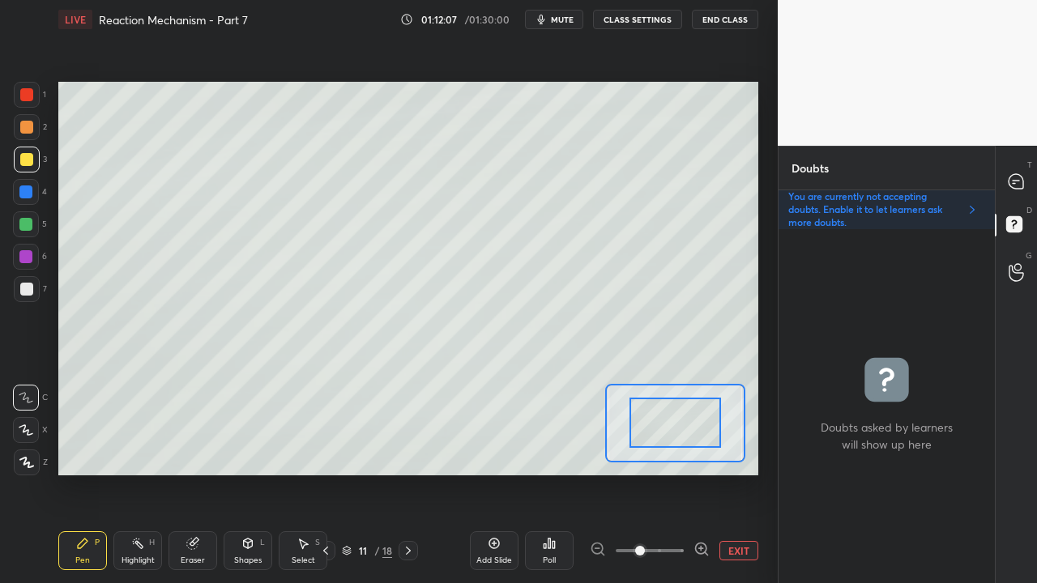
click at [689, 473] on div at bounding box center [650, 550] width 120 height 19
click at [703, 473] on icon at bounding box center [702, 549] width 16 height 16
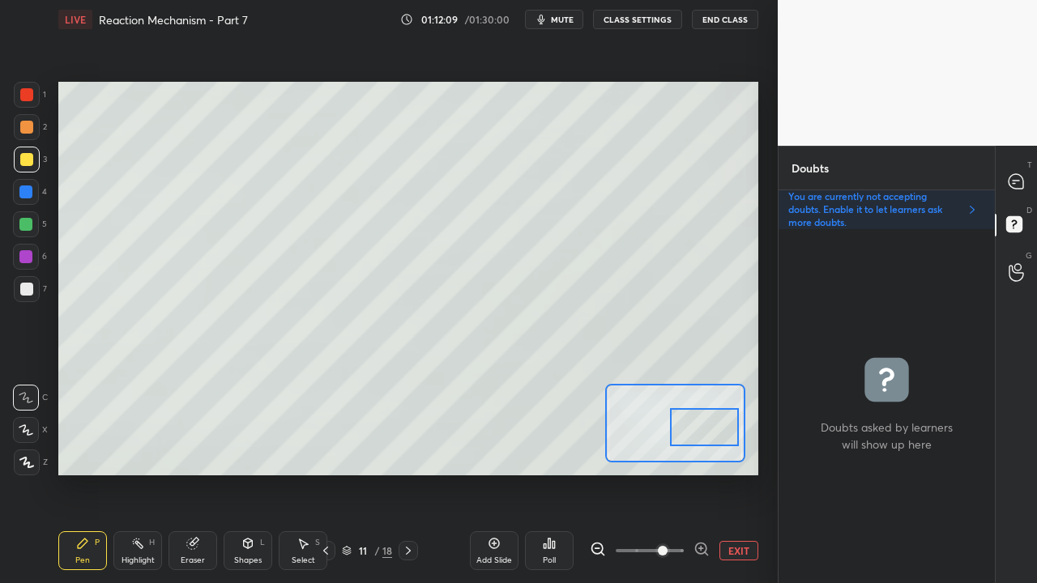
drag, startPoint x: 679, startPoint y: 437, endPoint x: 709, endPoint y: 441, distance: 30.3
click at [709, 441] on div at bounding box center [704, 427] width 68 height 38
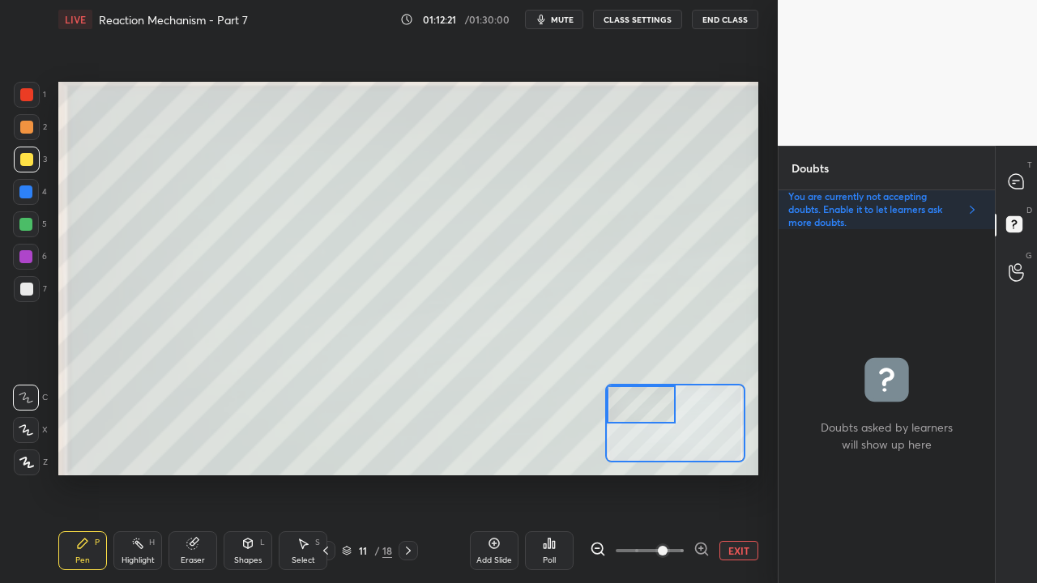
click at [594, 407] on div "Setting up your live class Poll for secs No correct answer Start poll" at bounding box center [408, 279] width 700 height 394
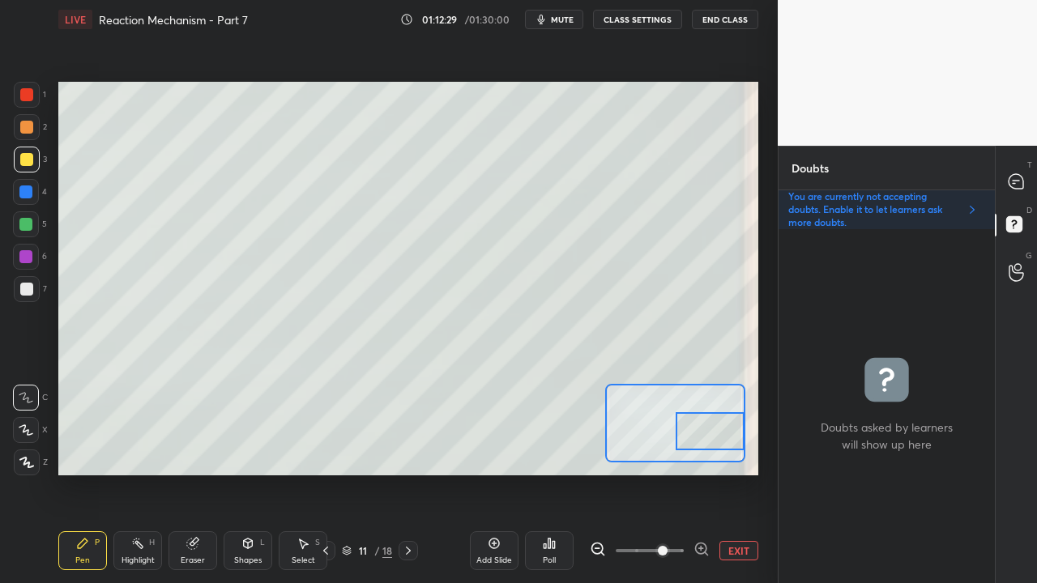
drag, startPoint x: 696, startPoint y: 415, endPoint x: 735, endPoint y: 427, distance: 40.7
click at [735, 427] on div at bounding box center [710, 431] width 68 height 38
click at [1019, 179] on icon at bounding box center [1016, 181] width 15 height 15
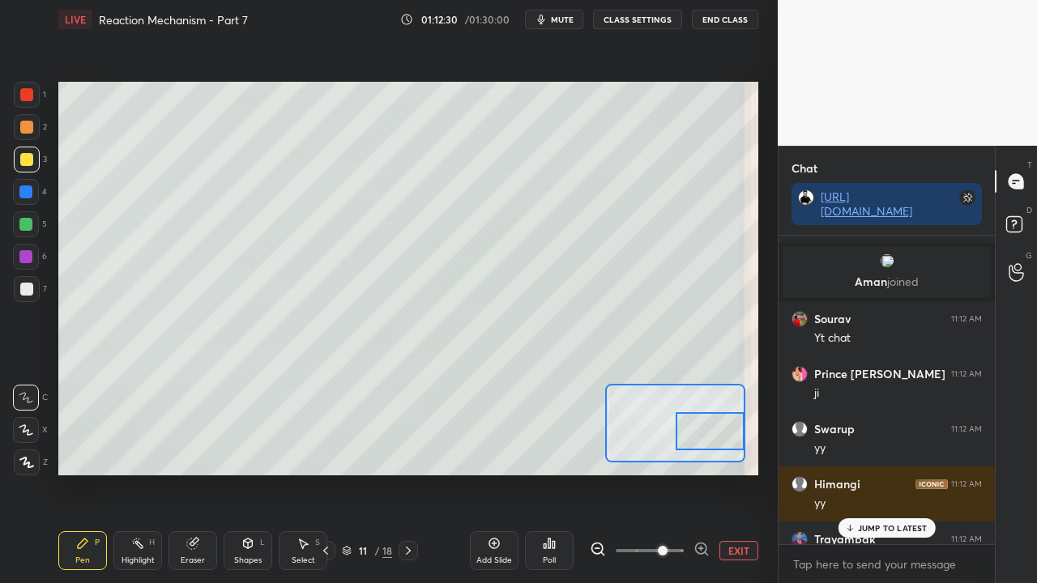
scroll to position [304, 211]
click at [874, 473] on p "JUMP TO LATEST" at bounding box center [893, 528] width 70 height 10
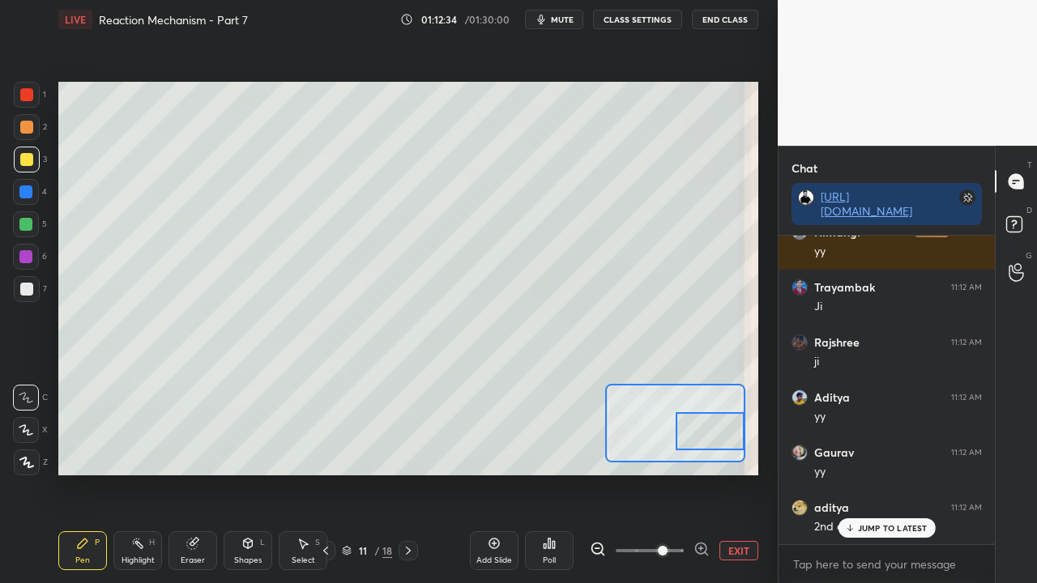
scroll to position [160954, 0]
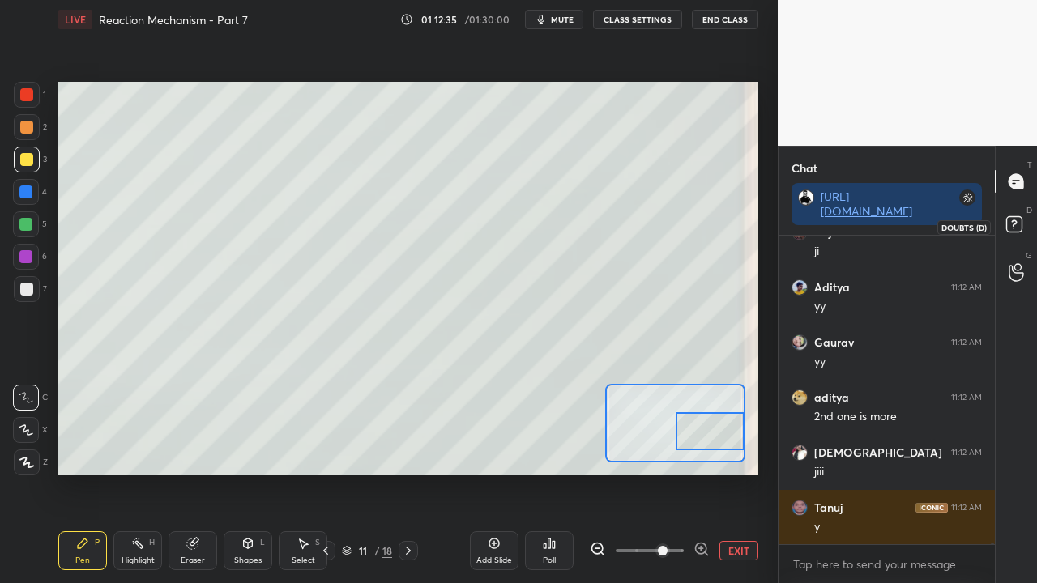
click at [1023, 222] on icon at bounding box center [1016, 226] width 29 height 29
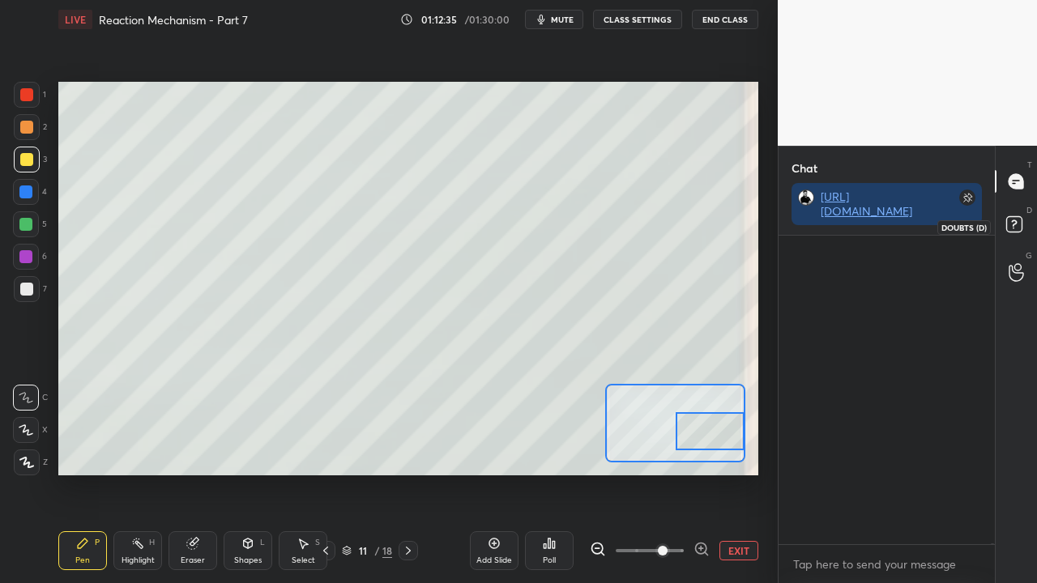
scroll to position [349, 211]
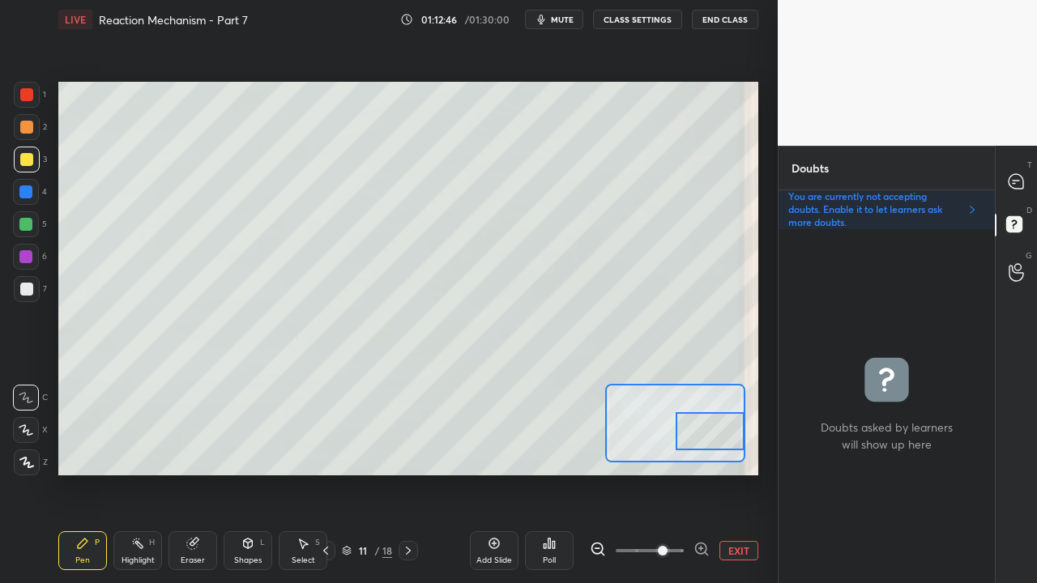
click at [1028, 181] on div at bounding box center [1017, 181] width 32 height 29
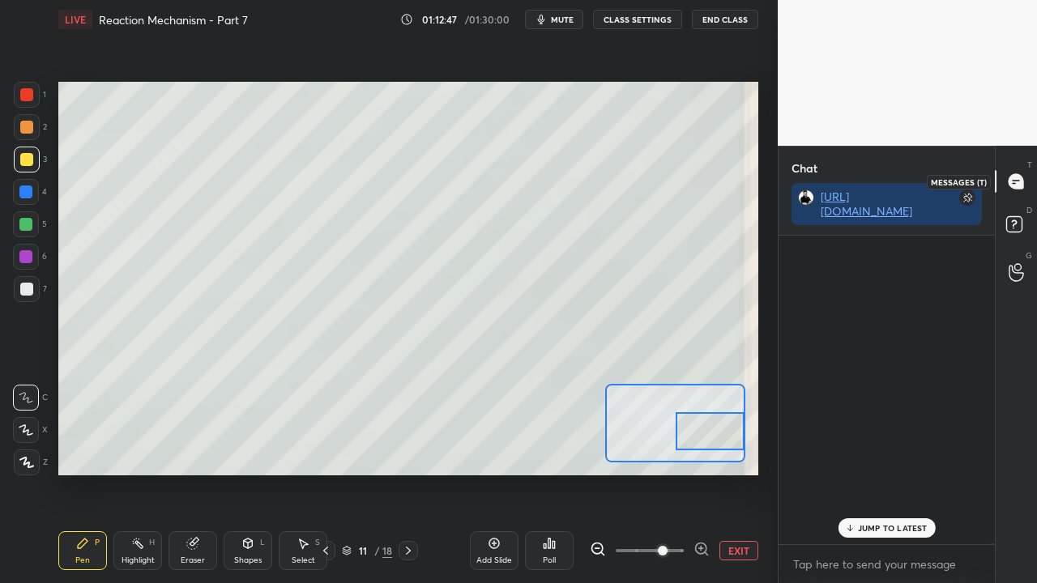
scroll to position [304, 211]
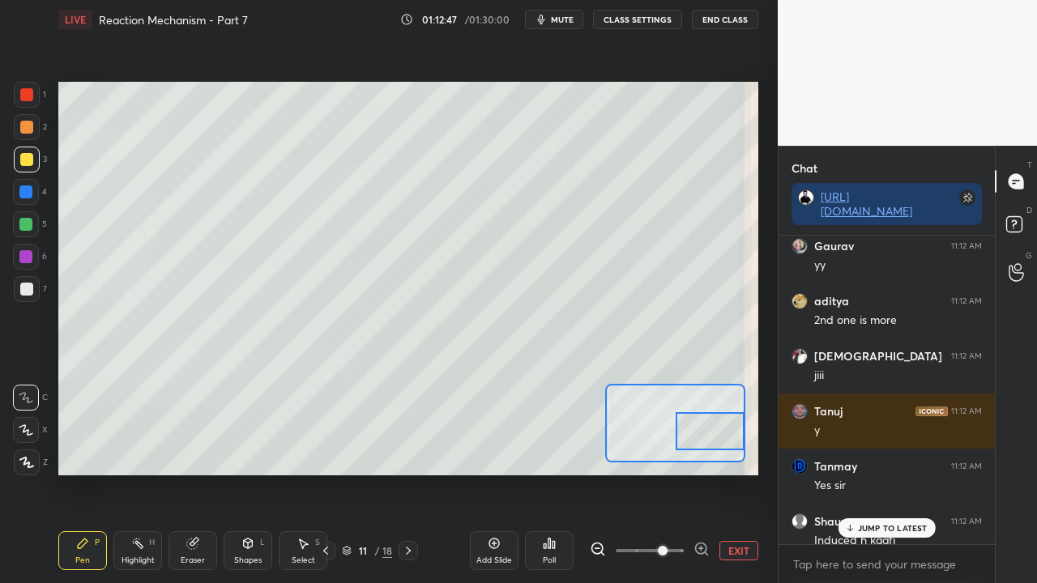
click at [878, 473] on div "Aditya 11:12 AM [PERSON_NAME] 11:12 AM yy aditya 11:12 AM 2nd one is more [DEMO…" at bounding box center [887, 390] width 216 height 309
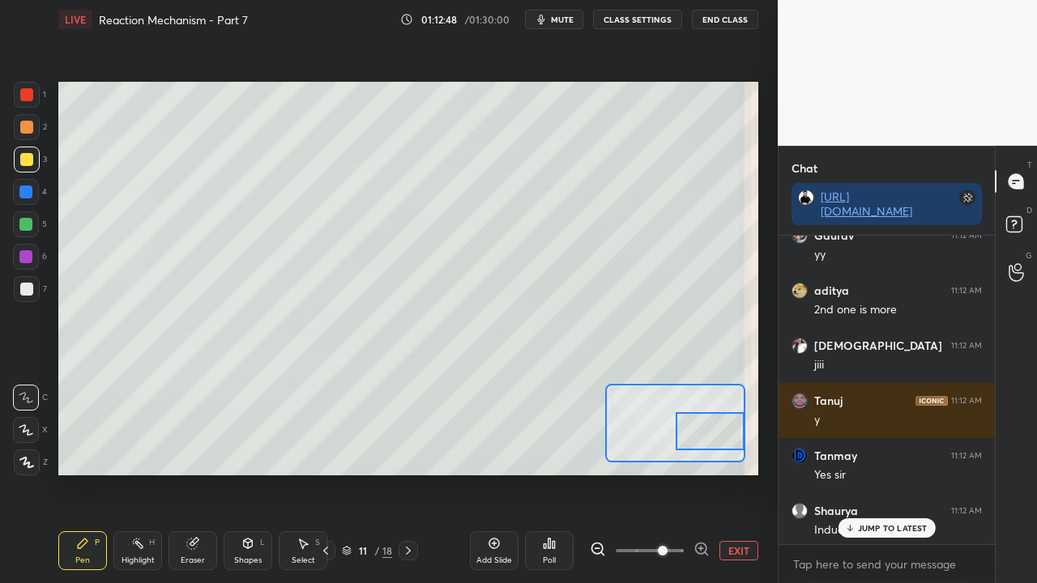
click at [897, 473] on p "JUMP TO LATEST" at bounding box center [893, 528] width 70 height 10
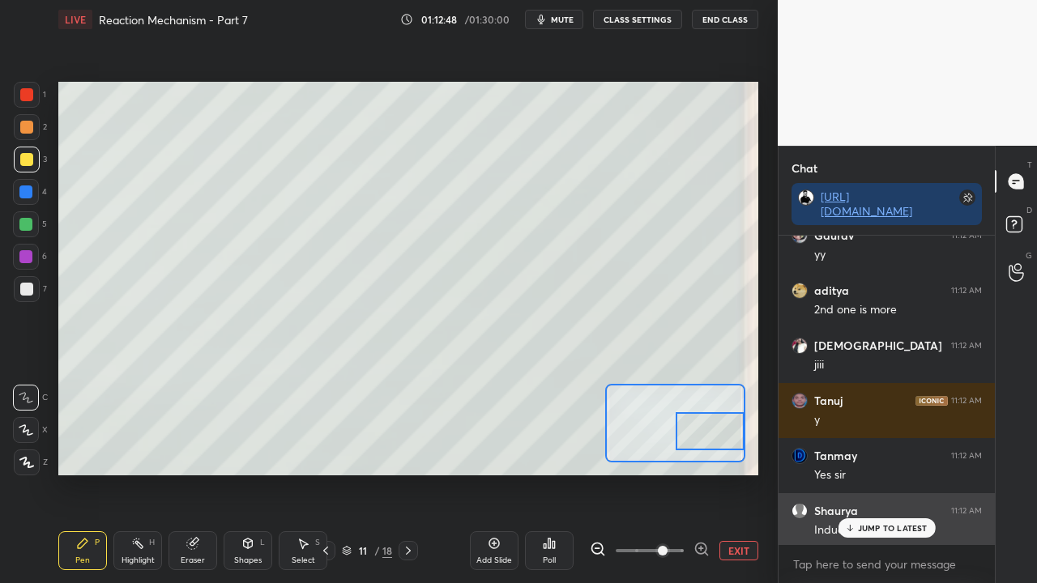
scroll to position [161064, 0]
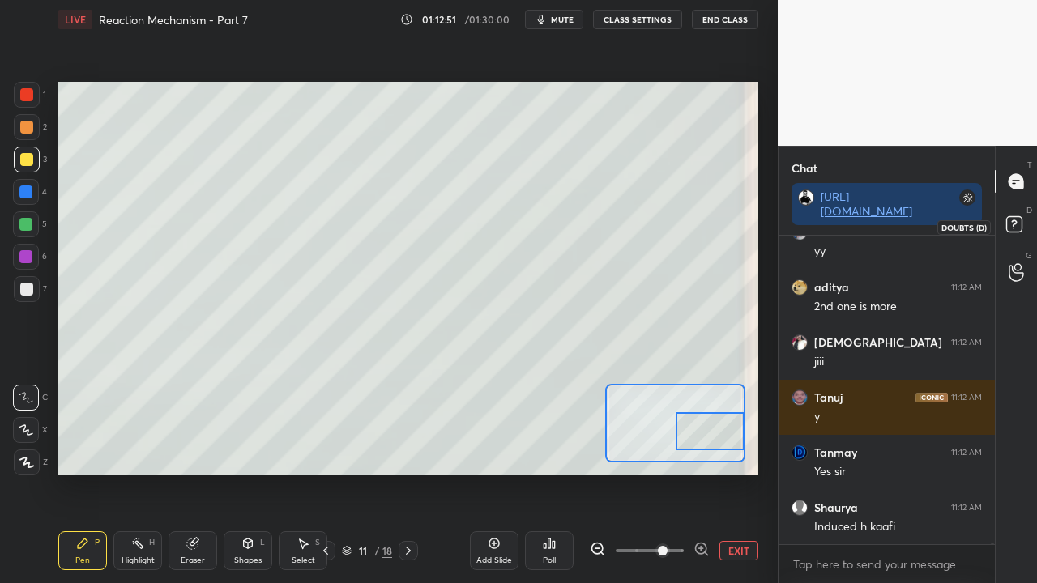
click at [1019, 224] on rect at bounding box center [1013, 224] width 15 height 15
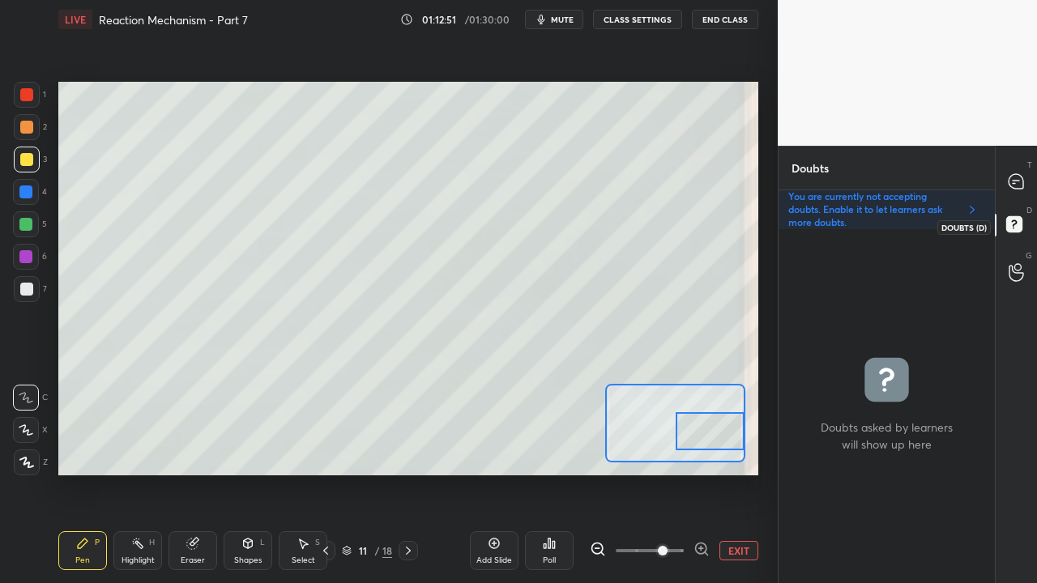
scroll to position [349, 211]
drag, startPoint x: 707, startPoint y: 447, endPoint x: 710, endPoint y: 433, distance: 14.9
click at [710, 433] on div at bounding box center [710, 417] width 68 height 38
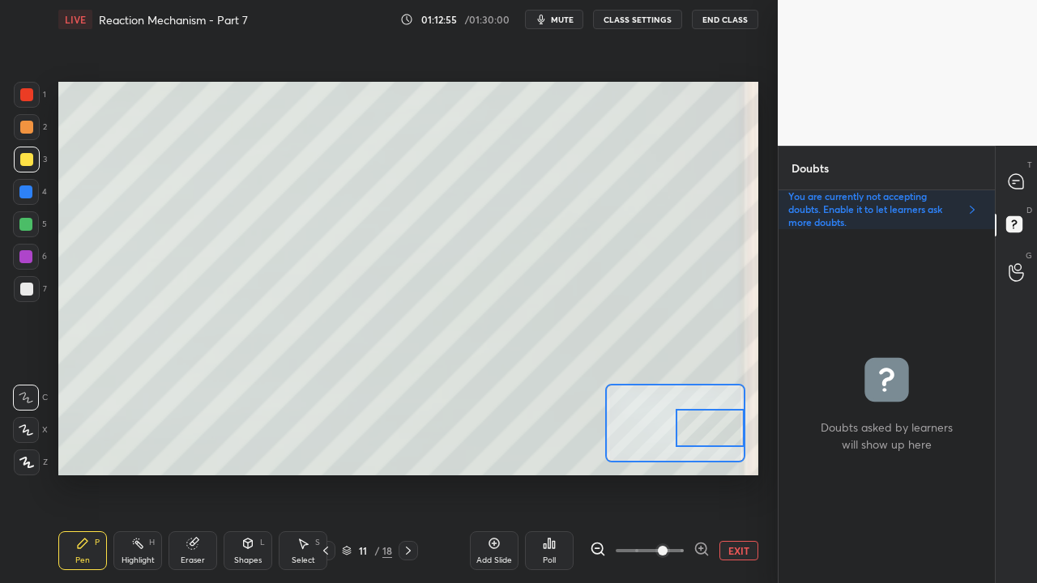
drag, startPoint x: 728, startPoint y: 425, endPoint x: 730, endPoint y: 437, distance: 12.4
click at [731, 437] on div at bounding box center [710, 428] width 68 height 38
click at [1021, 177] on icon at bounding box center [1016, 181] width 15 height 15
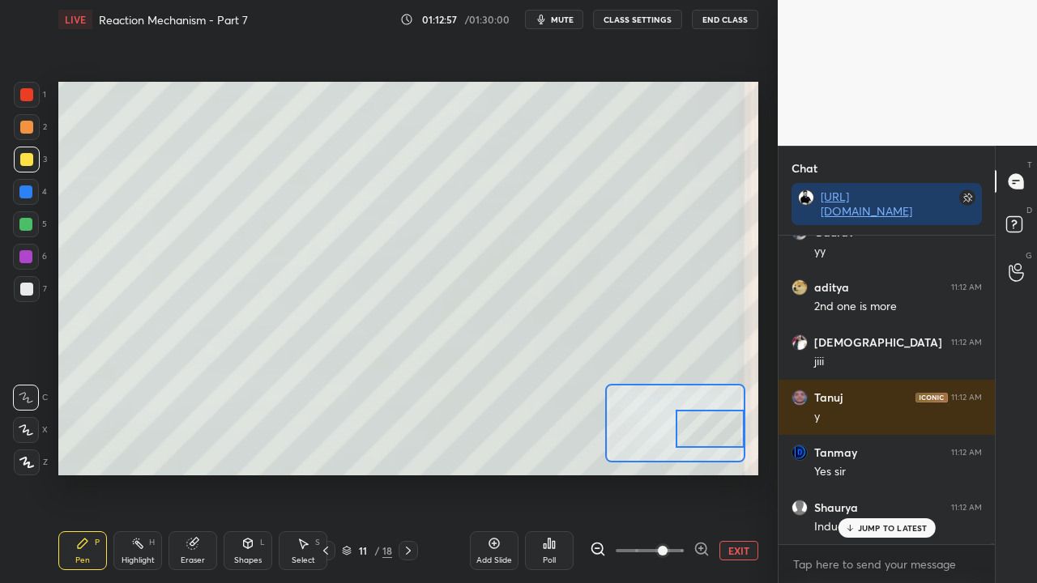
scroll to position [304, 211]
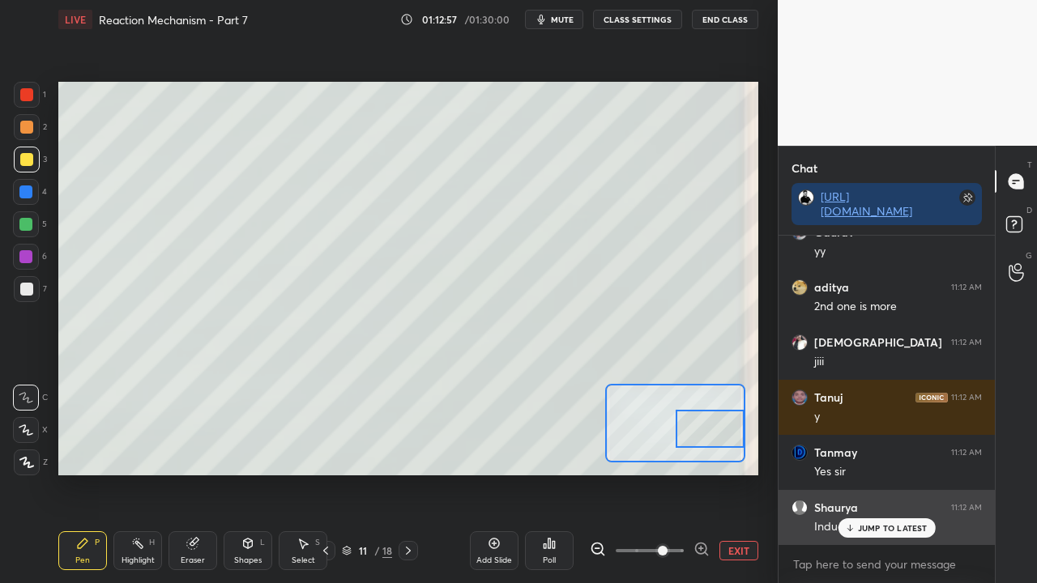
drag, startPoint x: 877, startPoint y: 526, endPoint x: 869, endPoint y: 528, distance: 8.5
click at [877, 473] on p "JUMP TO LATEST" at bounding box center [893, 528] width 70 height 10
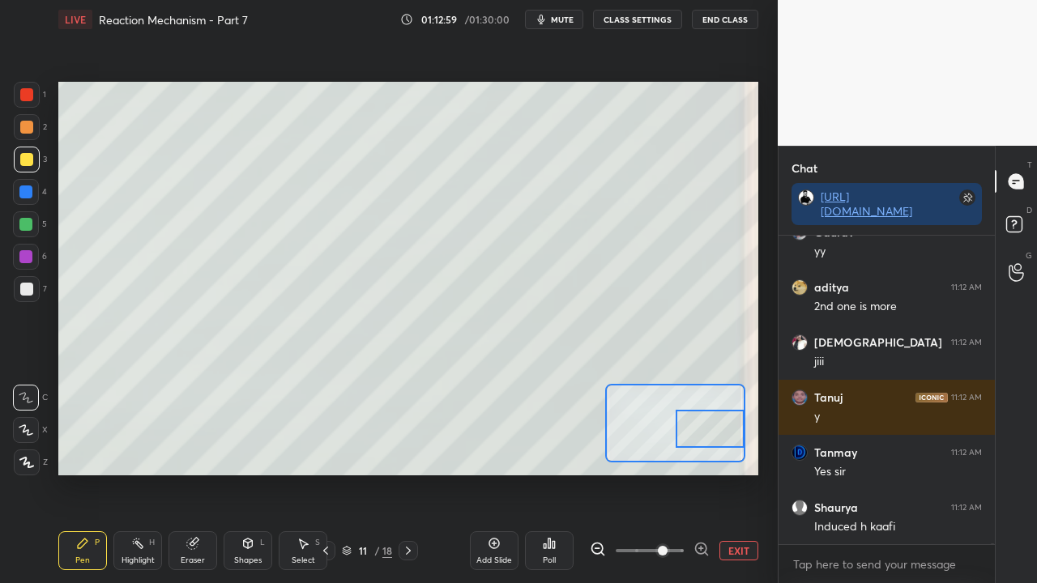
click at [1021, 227] on rect at bounding box center [1013, 224] width 15 height 15
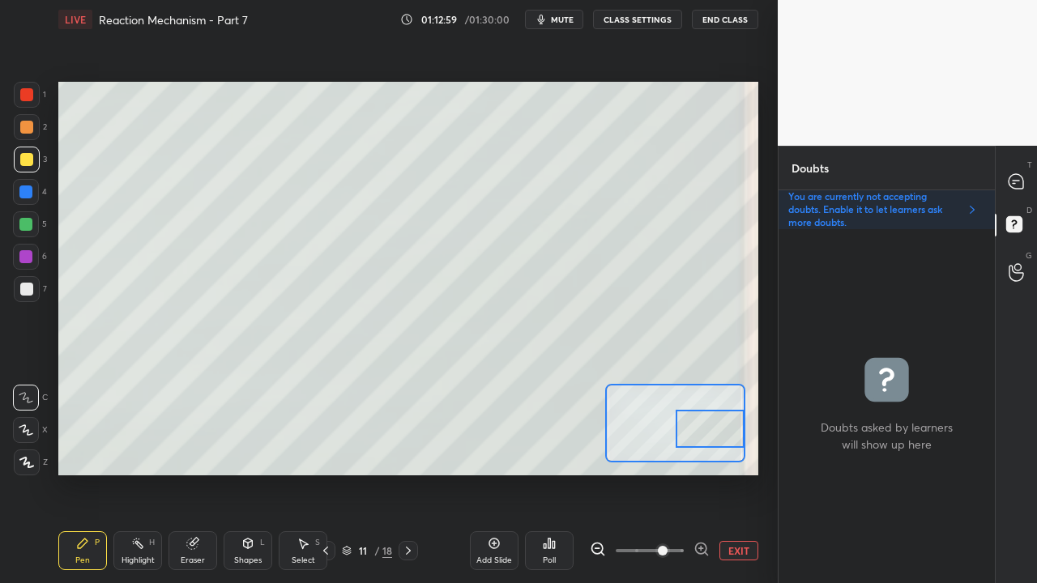
scroll to position [349, 211]
click at [1015, 181] on icon at bounding box center [1016, 181] width 15 height 15
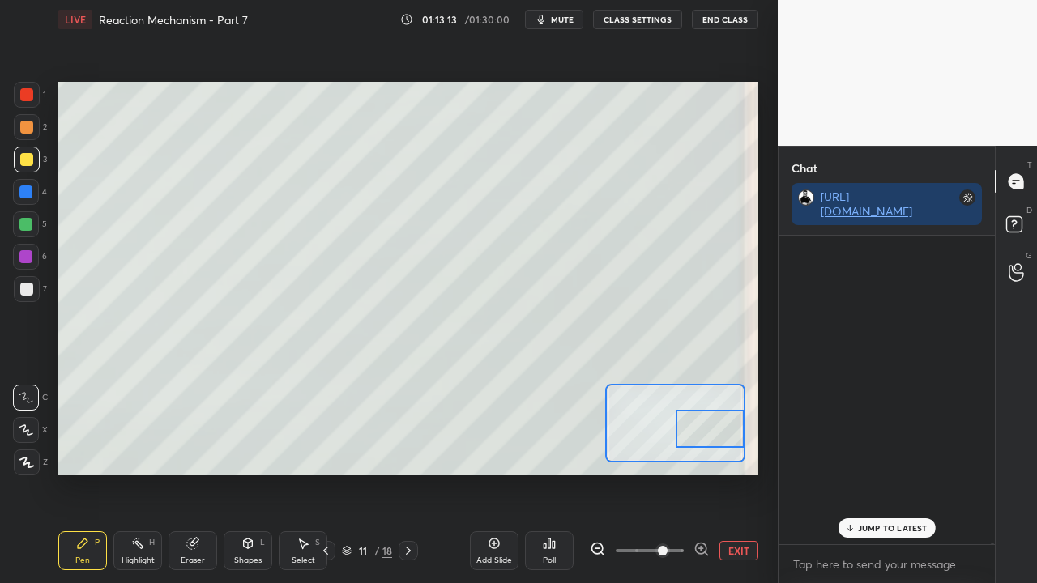
scroll to position [304, 211]
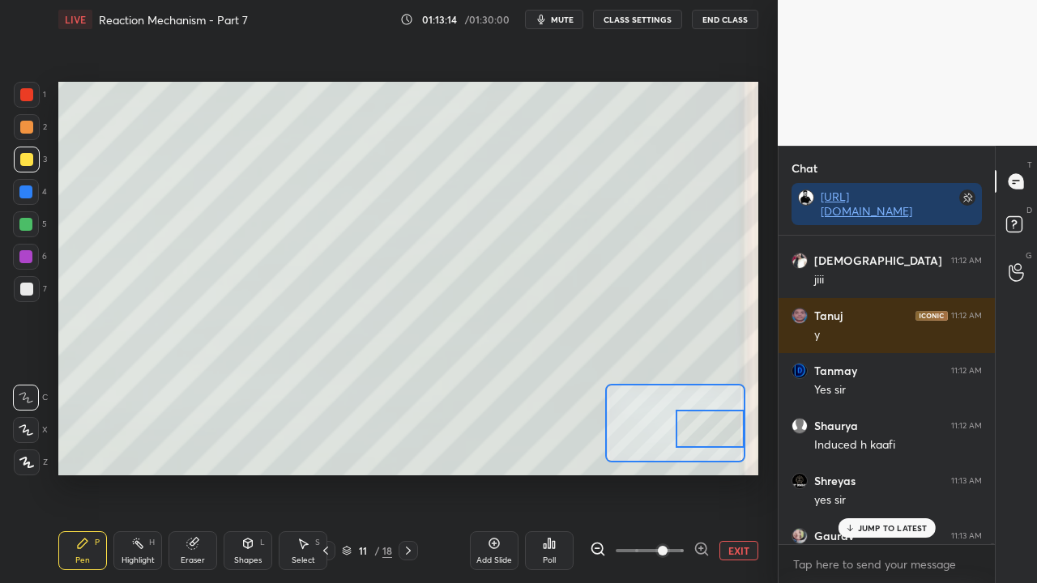
click at [875, 473] on p "JUMP TO LATEST" at bounding box center [893, 528] width 70 height 10
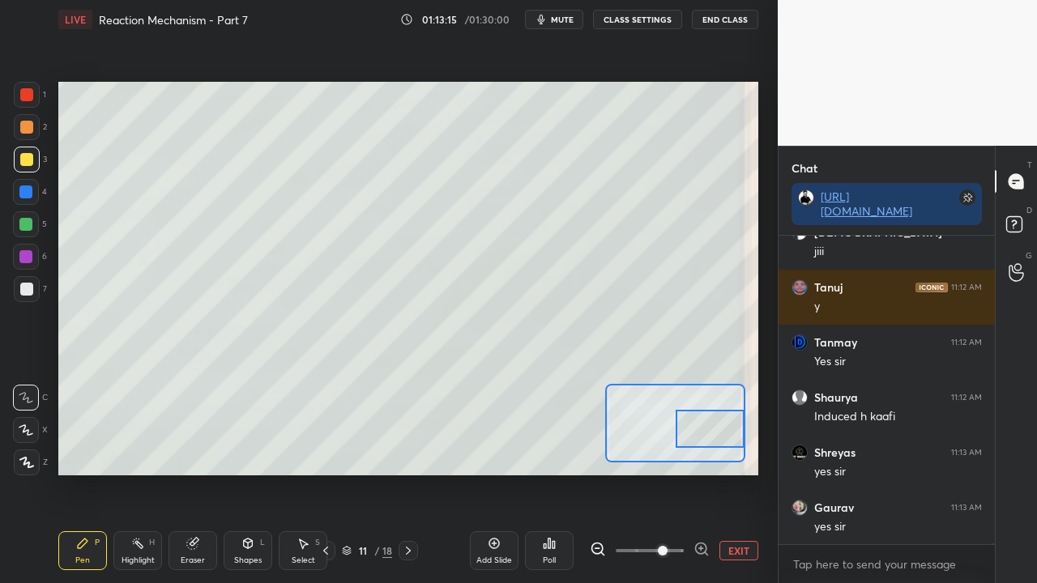
click at [736, 473] on button "EXIT" at bounding box center [739, 550] width 39 height 19
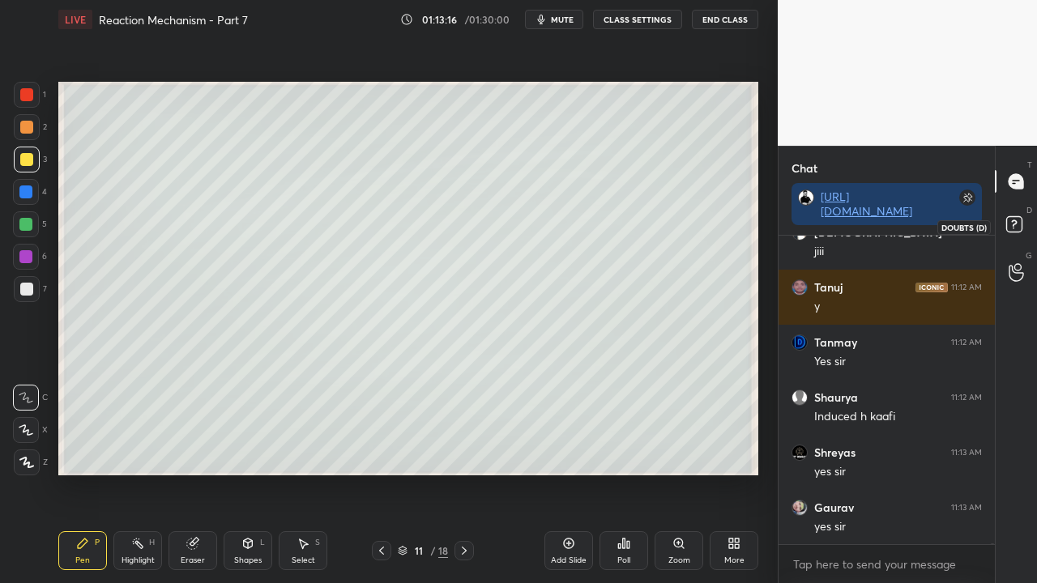
click at [1014, 220] on icon at bounding box center [1016, 226] width 29 height 29
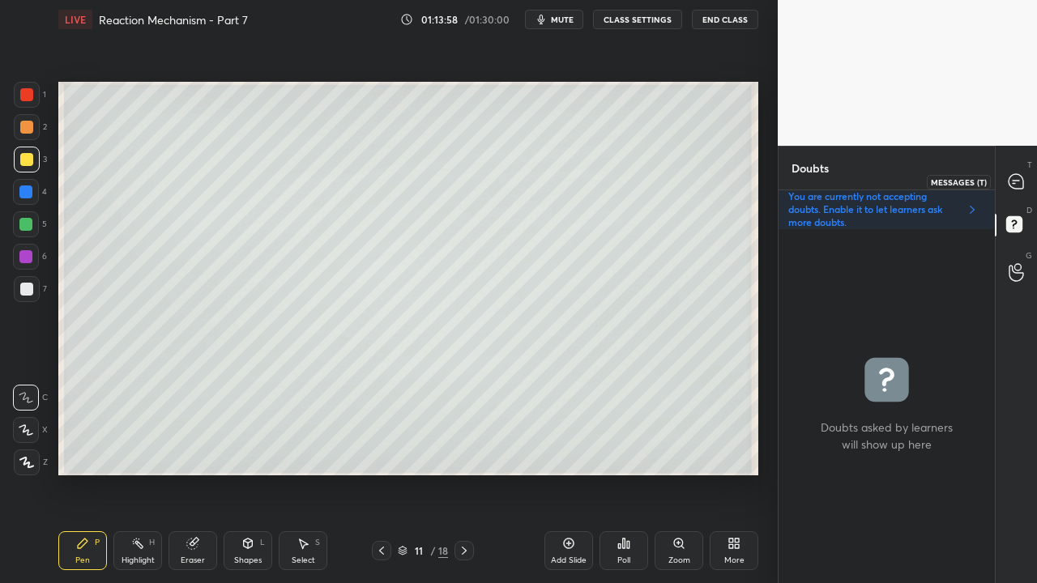
click at [1022, 181] on icon at bounding box center [1016, 181] width 15 height 15
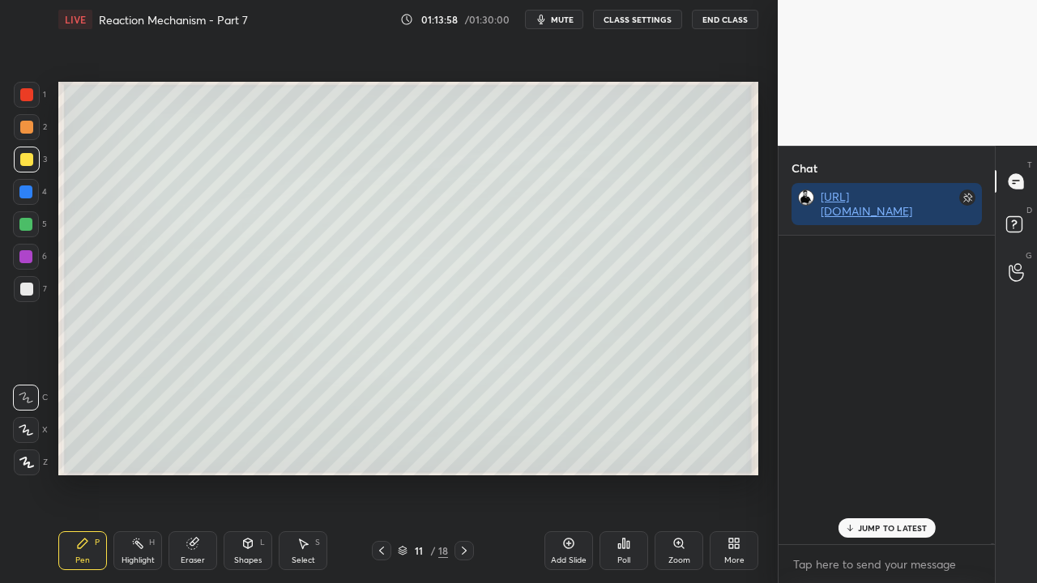
scroll to position [304, 211]
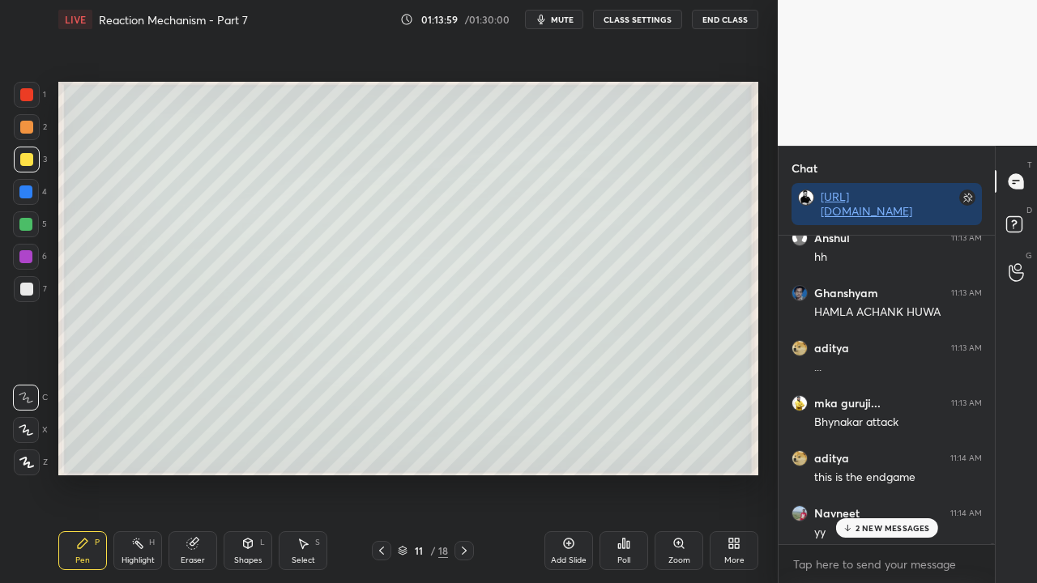
click at [899, 473] on p "2 NEW MESSAGES" at bounding box center [893, 528] width 75 height 10
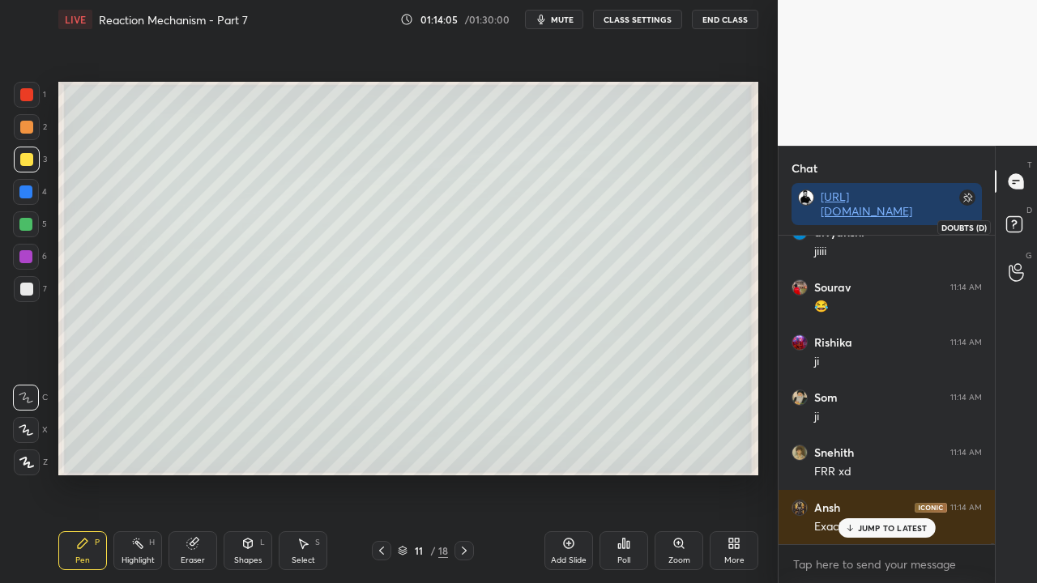
scroll to position [162056, 0]
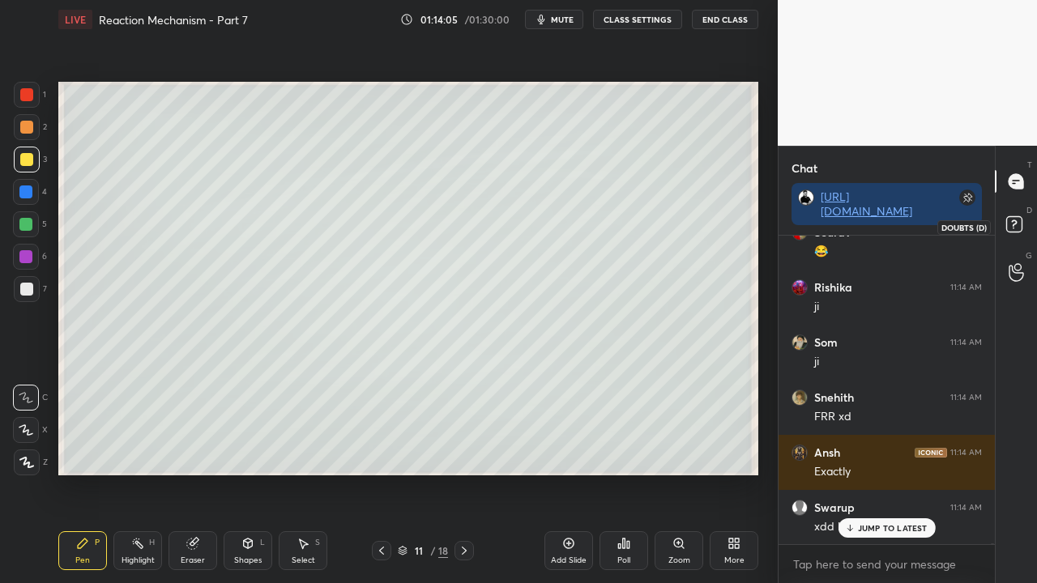
click at [1021, 228] on rect at bounding box center [1013, 224] width 15 height 15
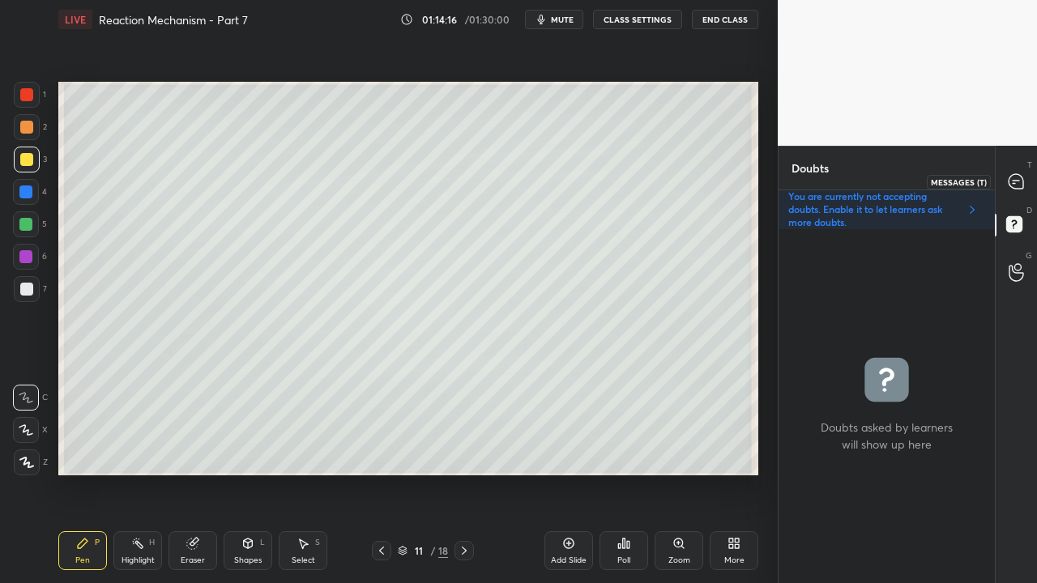
click at [1024, 180] on icon at bounding box center [1016, 181] width 17 height 17
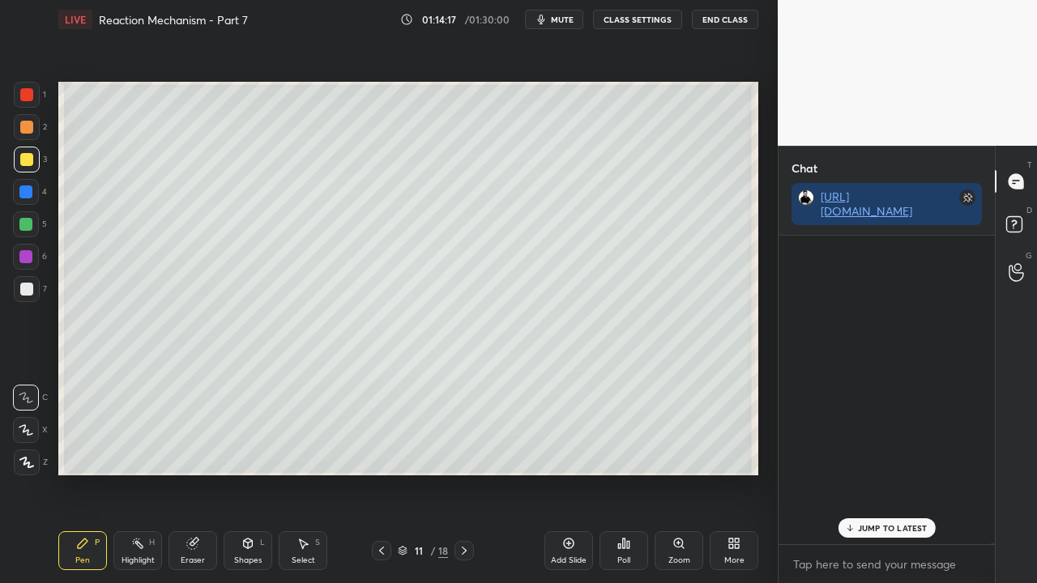
scroll to position [304, 211]
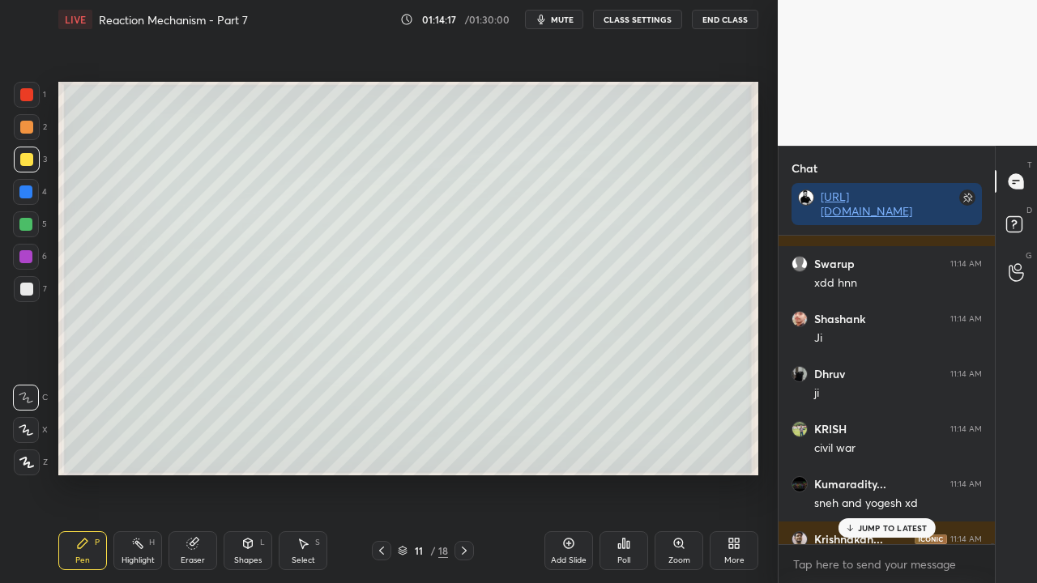
click at [880, 473] on p "JUMP TO LATEST" at bounding box center [893, 528] width 70 height 10
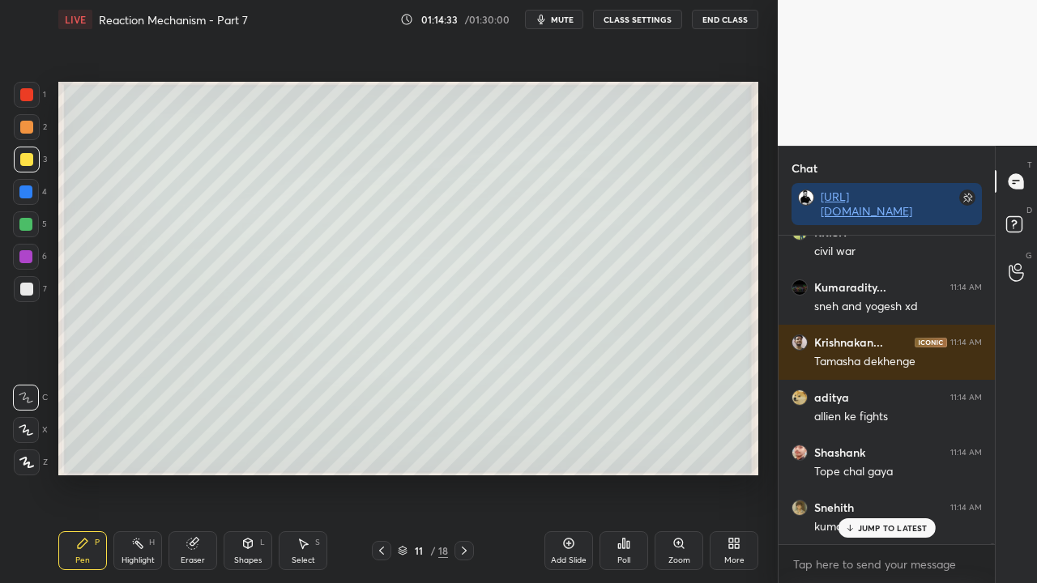
scroll to position [162552, 0]
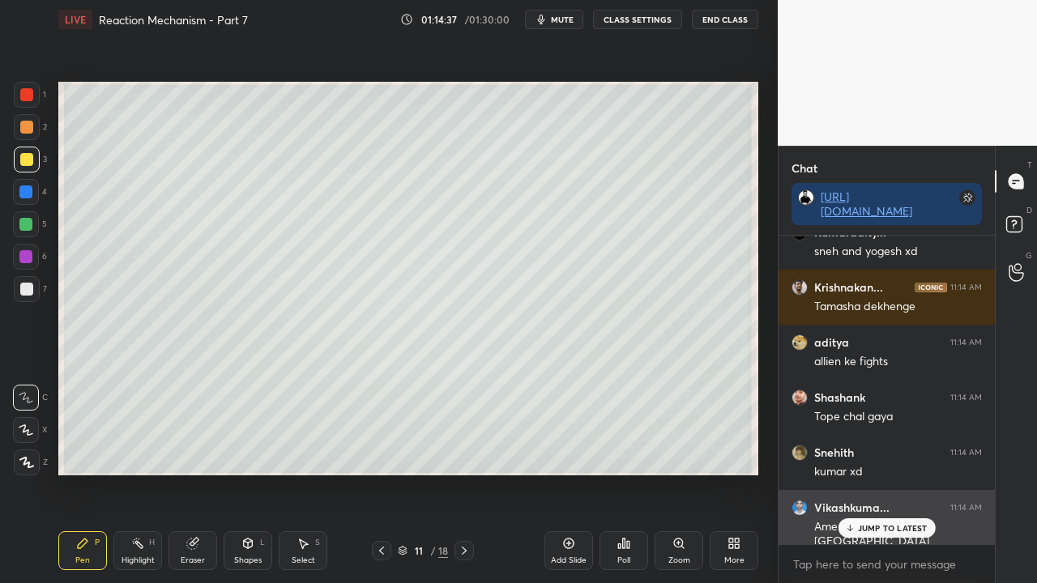
click at [867, 473] on p "JUMP TO LATEST" at bounding box center [893, 528] width 70 height 10
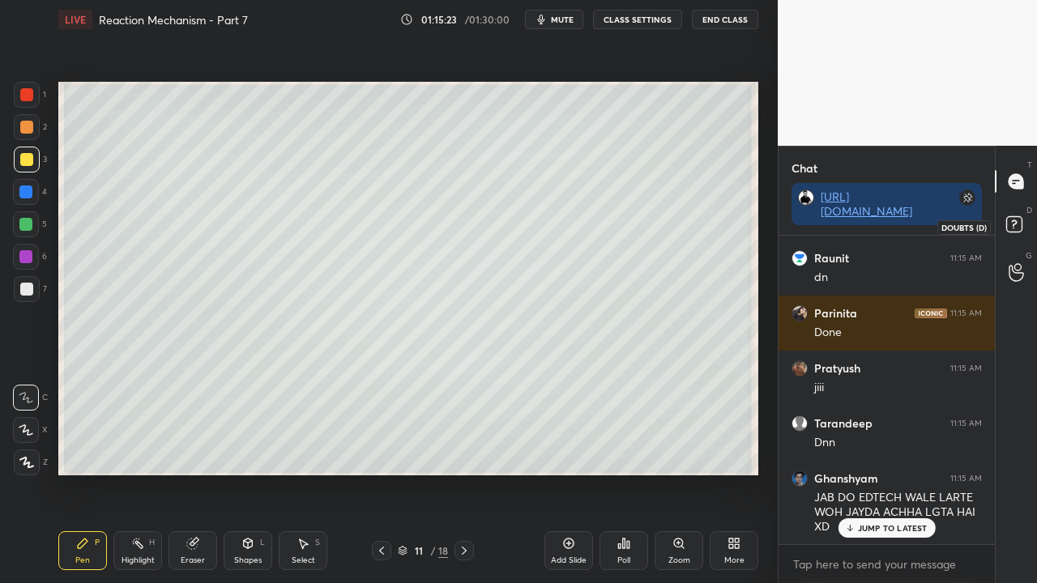
scroll to position [163794, 0]
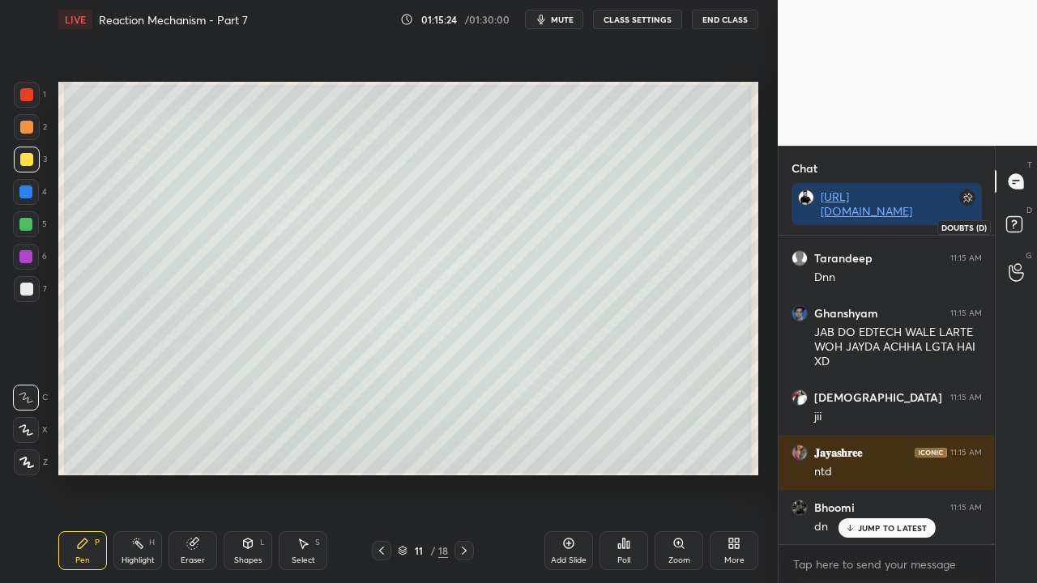
click at [1016, 227] on rect at bounding box center [1013, 224] width 15 height 15
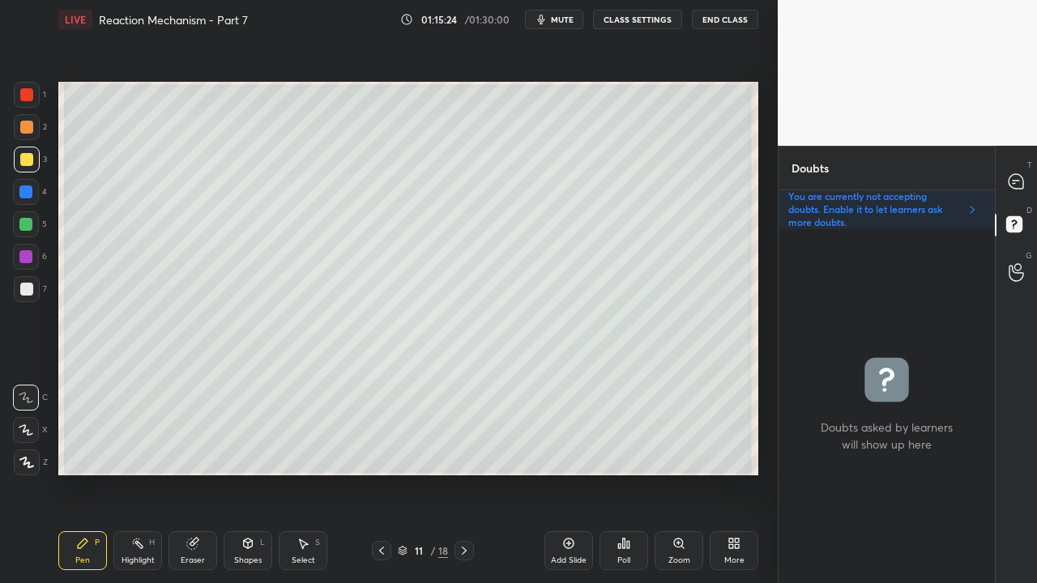
scroll to position [349, 211]
click at [1023, 185] on icon at bounding box center [1016, 181] width 15 height 15
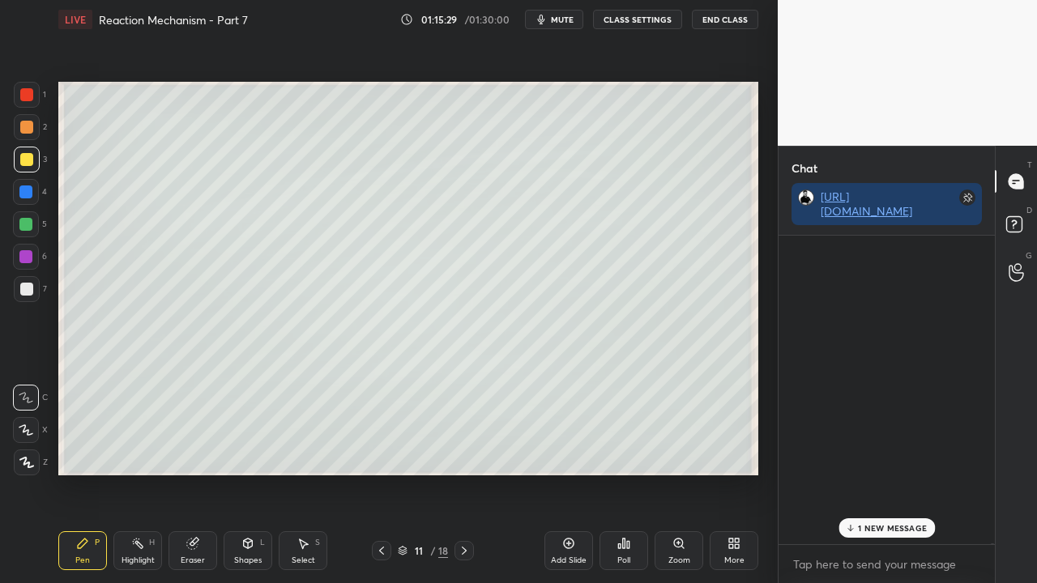
scroll to position [304, 211]
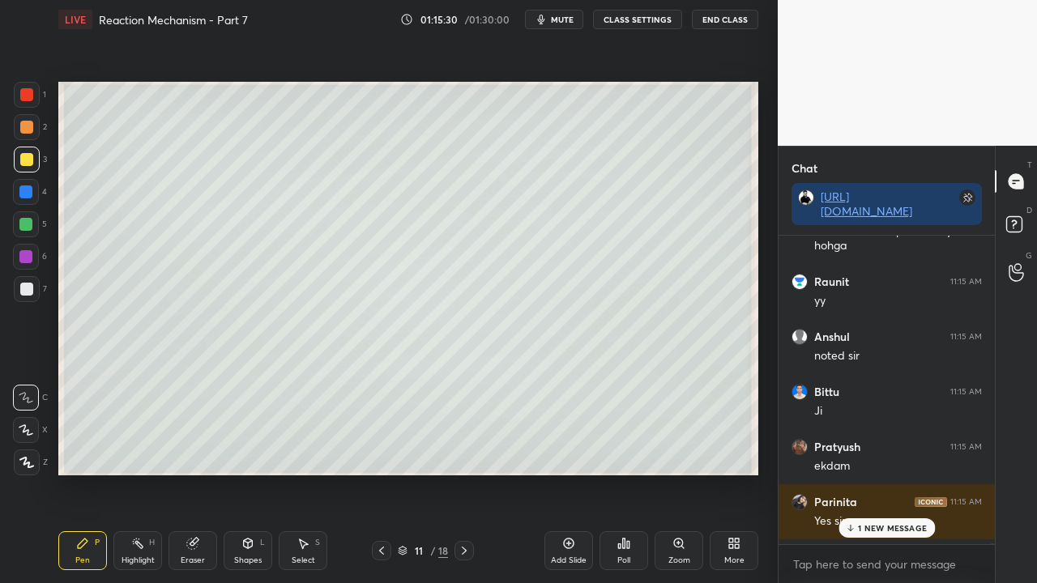
click at [880, 473] on div "1 NEW MESSAGE" at bounding box center [887, 528] width 96 height 19
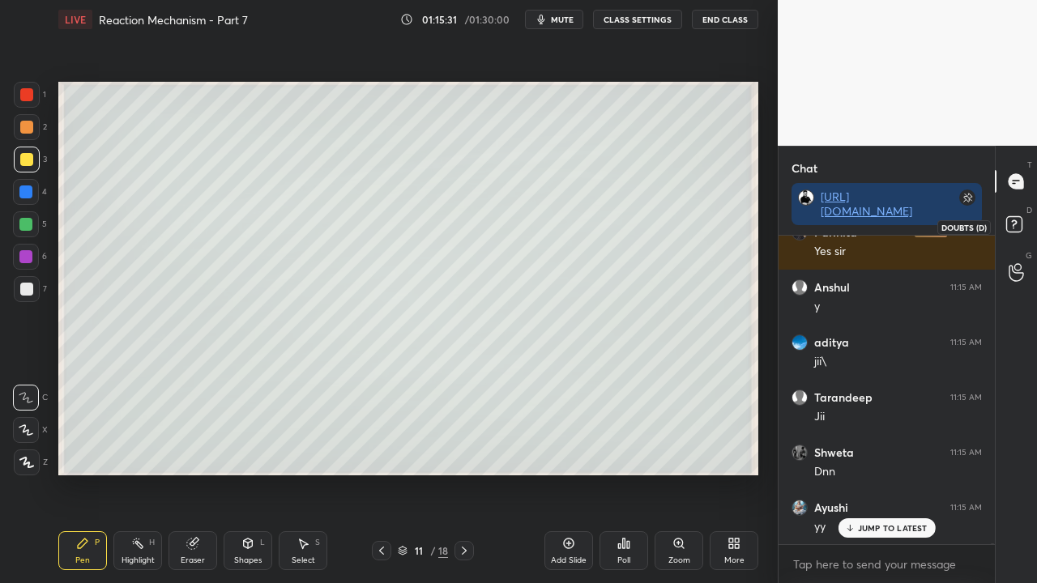
scroll to position [164800, 0]
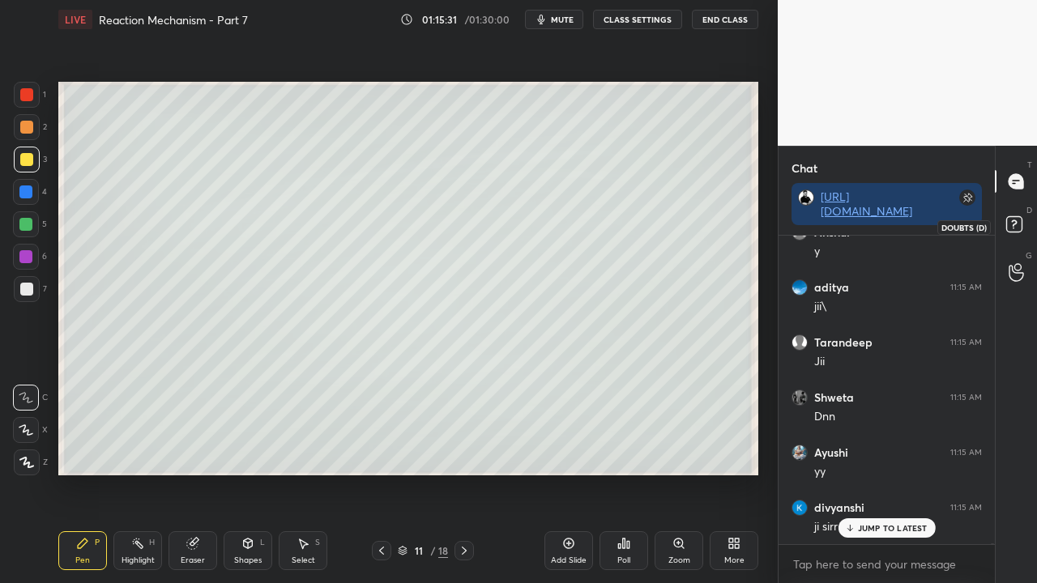
click at [1018, 222] on rect at bounding box center [1013, 224] width 15 height 15
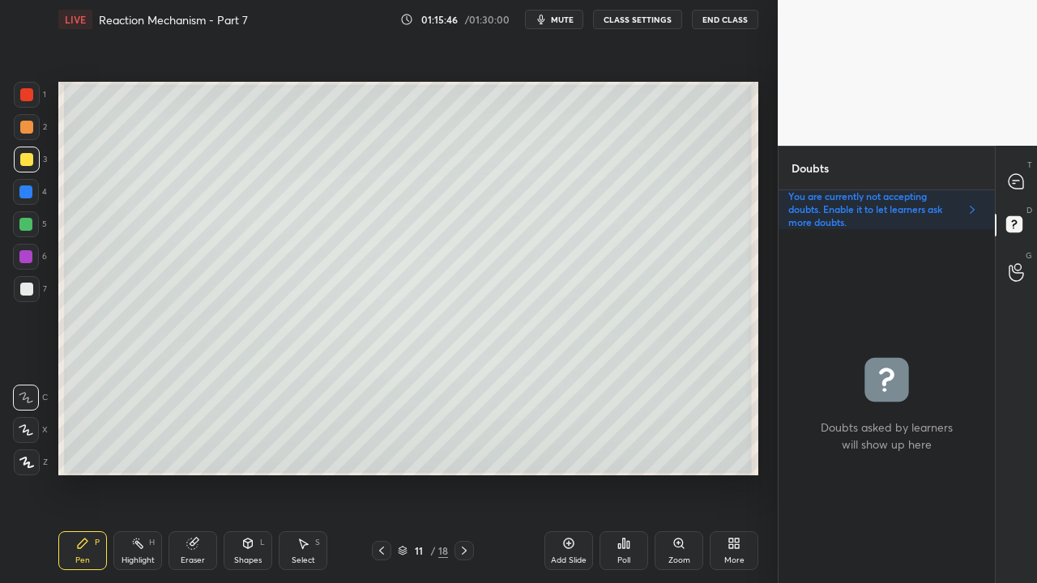
click at [1014, 175] on icon at bounding box center [1016, 181] width 15 height 15
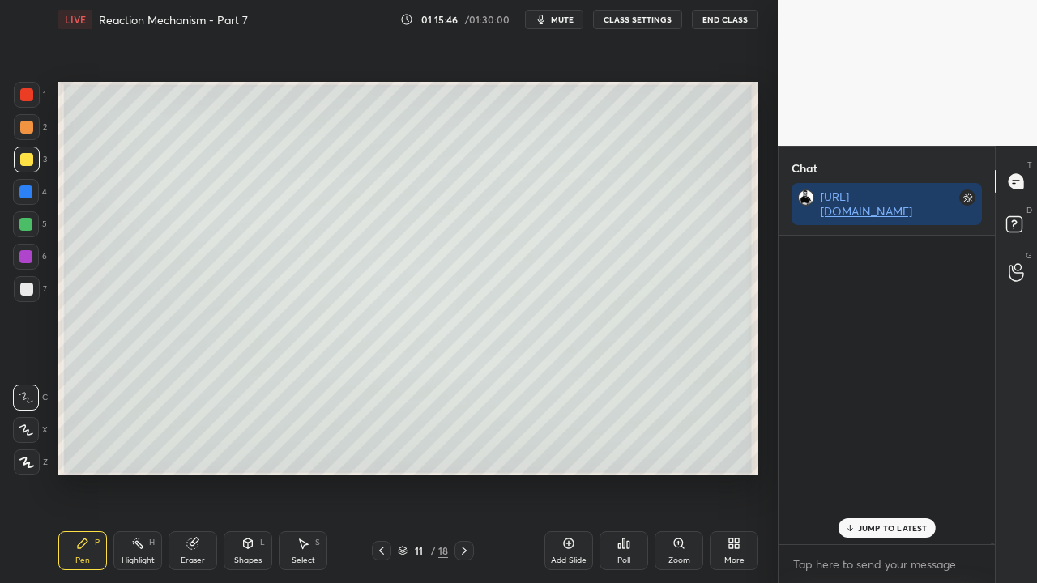
scroll to position [304, 211]
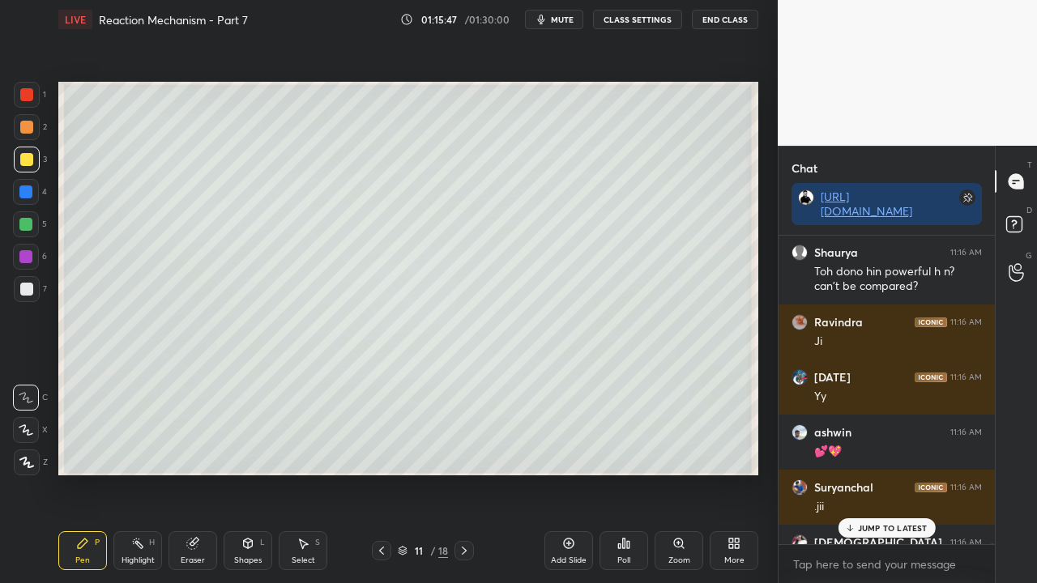
click at [877, 473] on p "JUMP TO LATEST" at bounding box center [893, 528] width 70 height 10
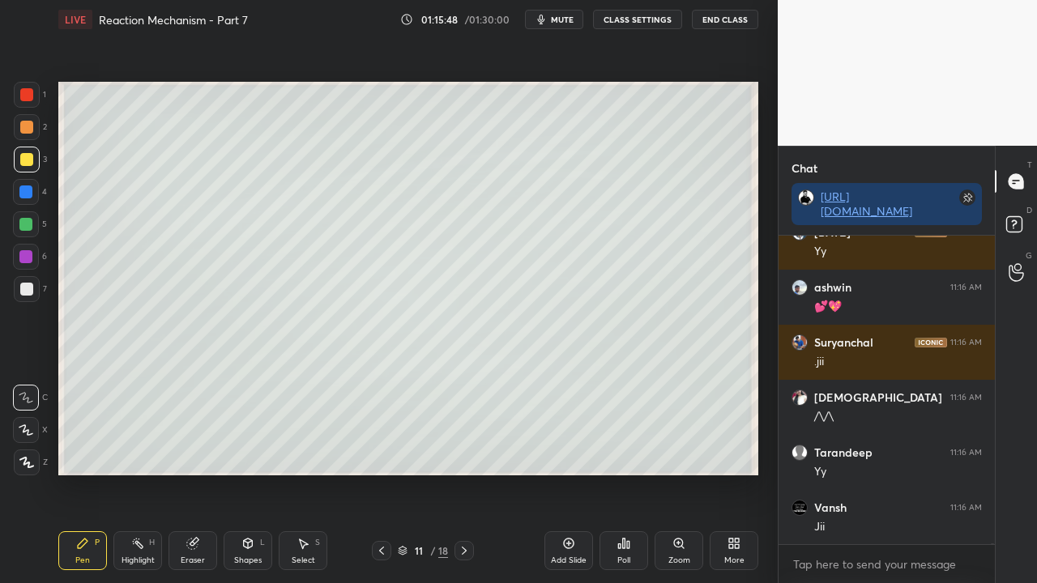
scroll to position [166388, 0]
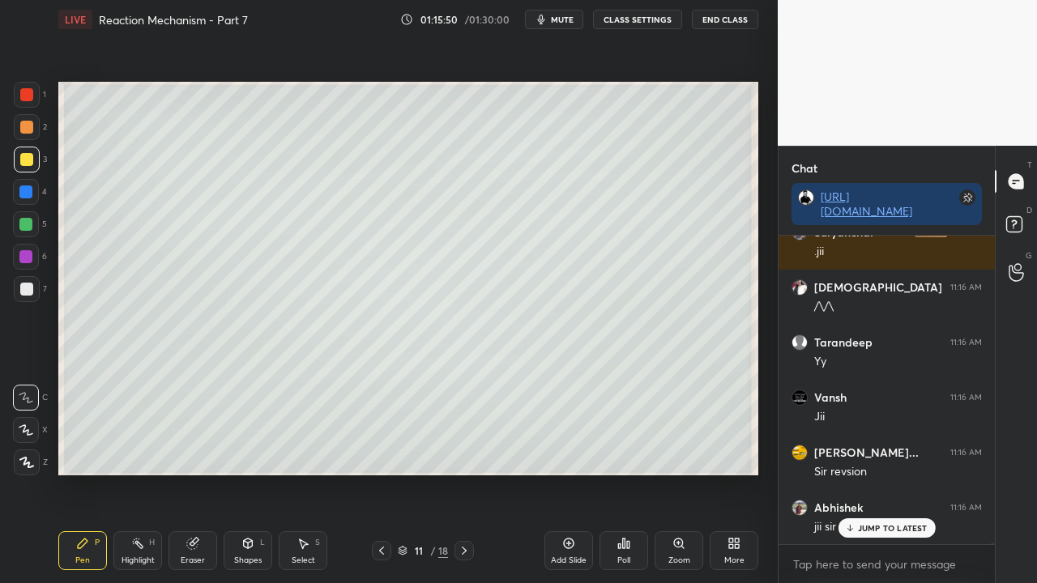
click at [897, 473] on p "JUMP TO LATEST" at bounding box center [893, 528] width 70 height 10
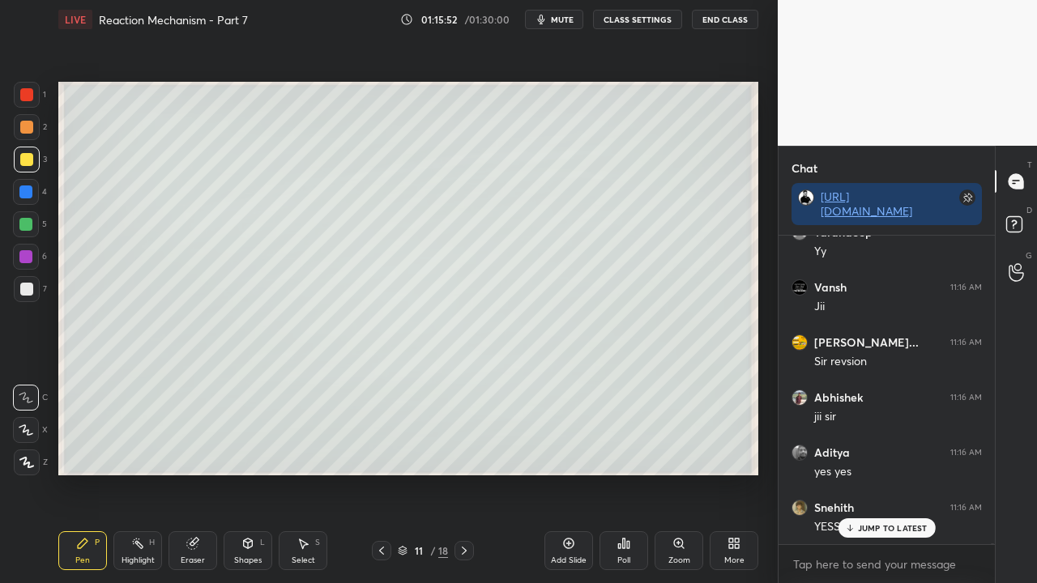
scroll to position [166664, 0]
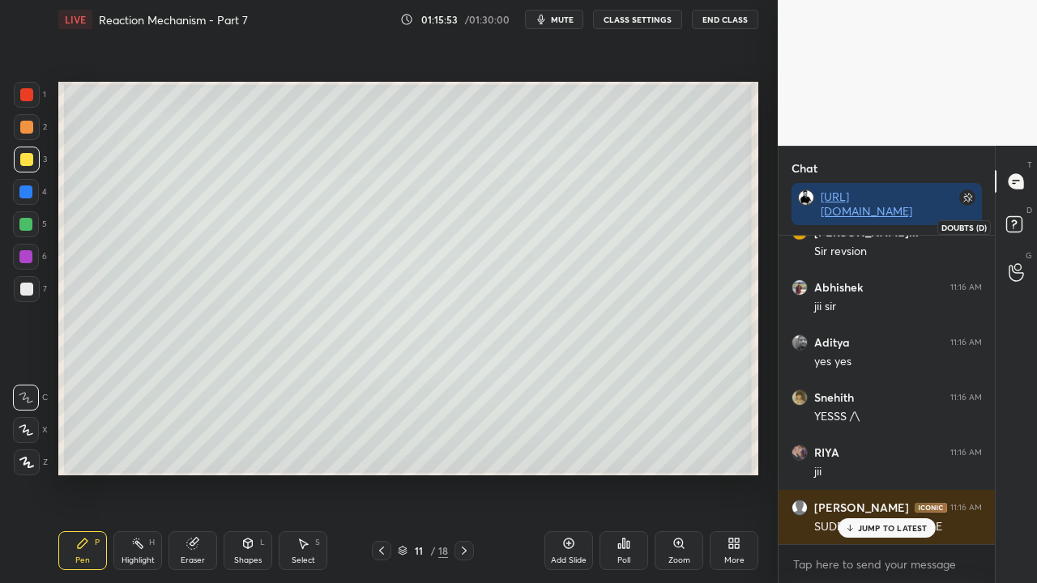
click at [1016, 227] on rect at bounding box center [1013, 224] width 15 height 15
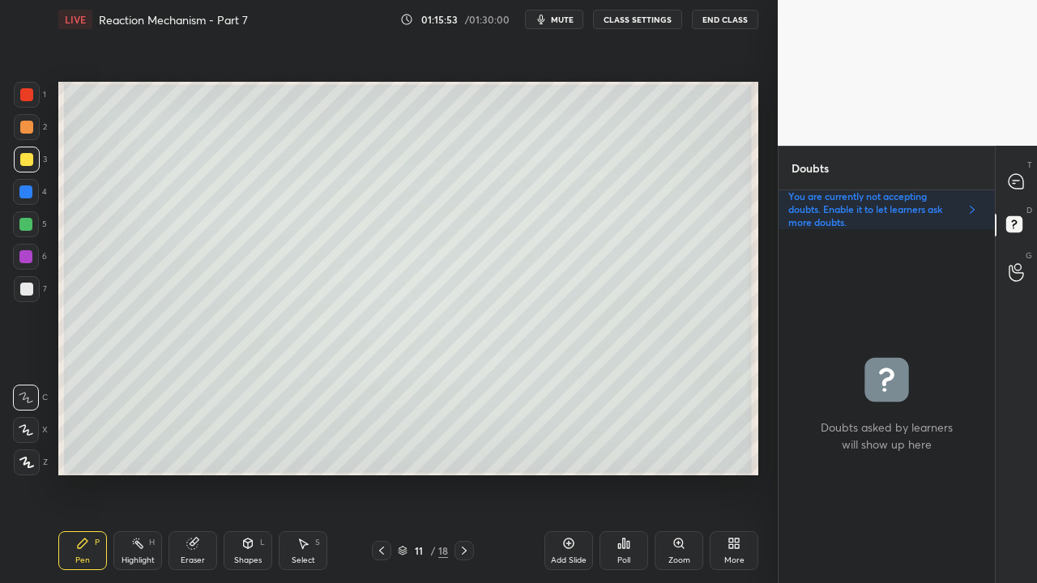
scroll to position [349, 211]
click at [1016, 174] on icon at bounding box center [1016, 181] width 15 height 15
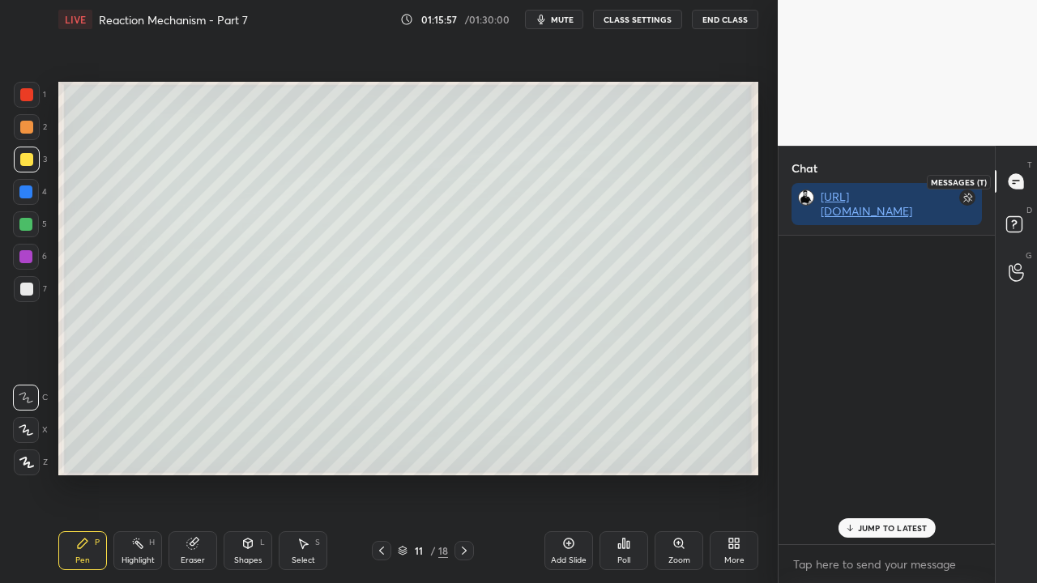
scroll to position [166745, 0]
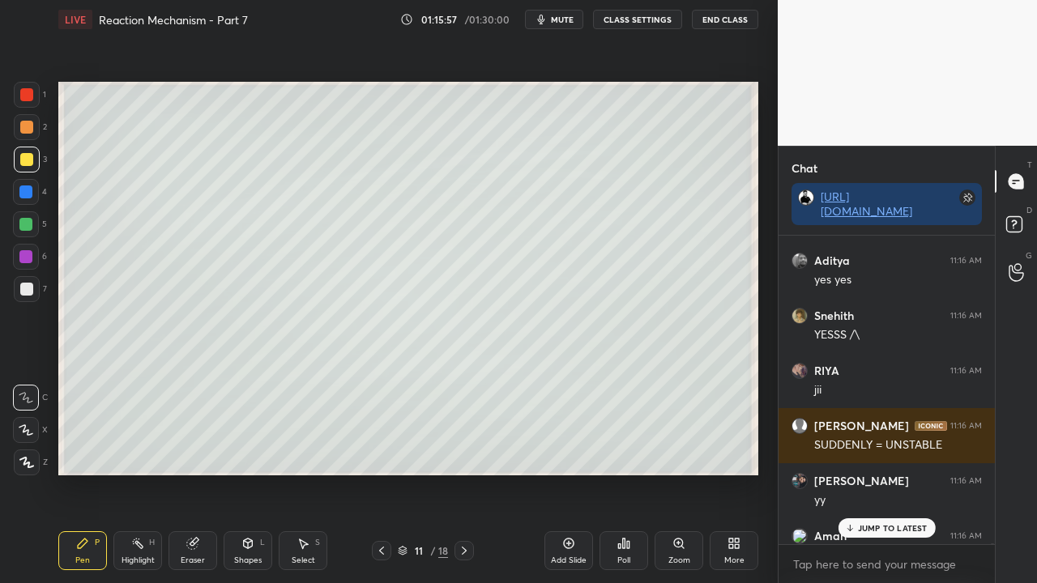
click at [869, 473] on p "JUMP TO LATEST" at bounding box center [893, 528] width 70 height 10
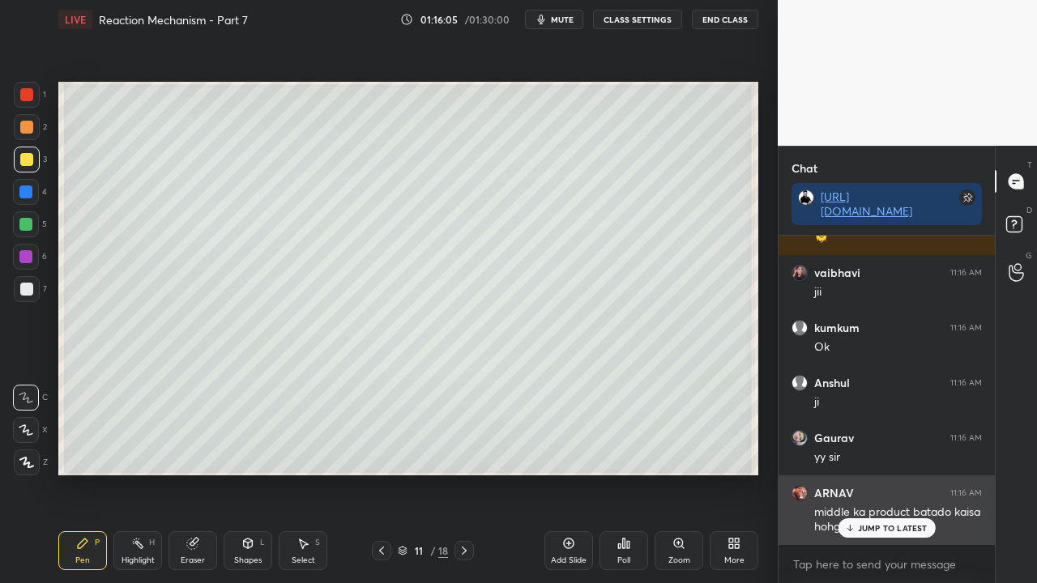
click at [893, 473] on div "JUMP TO LATEST" at bounding box center [886, 528] width 97 height 19
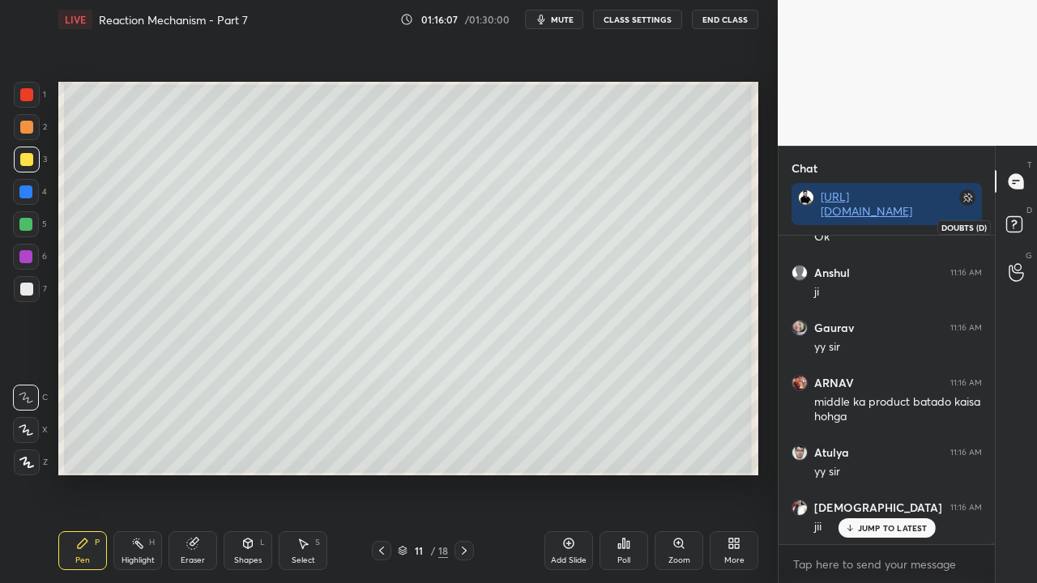
click at [1016, 224] on rect at bounding box center [1013, 224] width 15 height 15
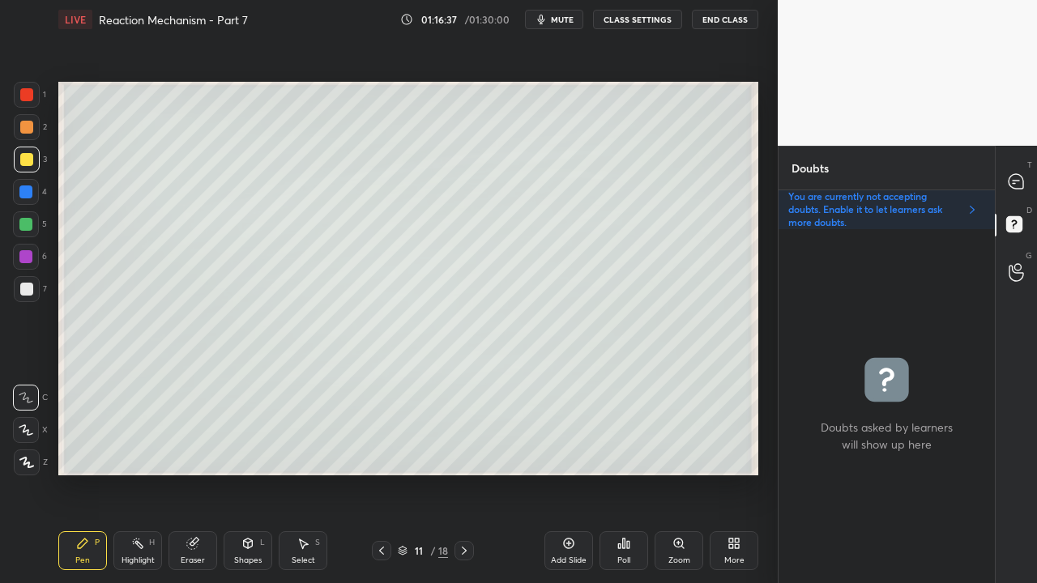
click at [1019, 177] on icon at bounding box center [1016, 181] width 15 height 15
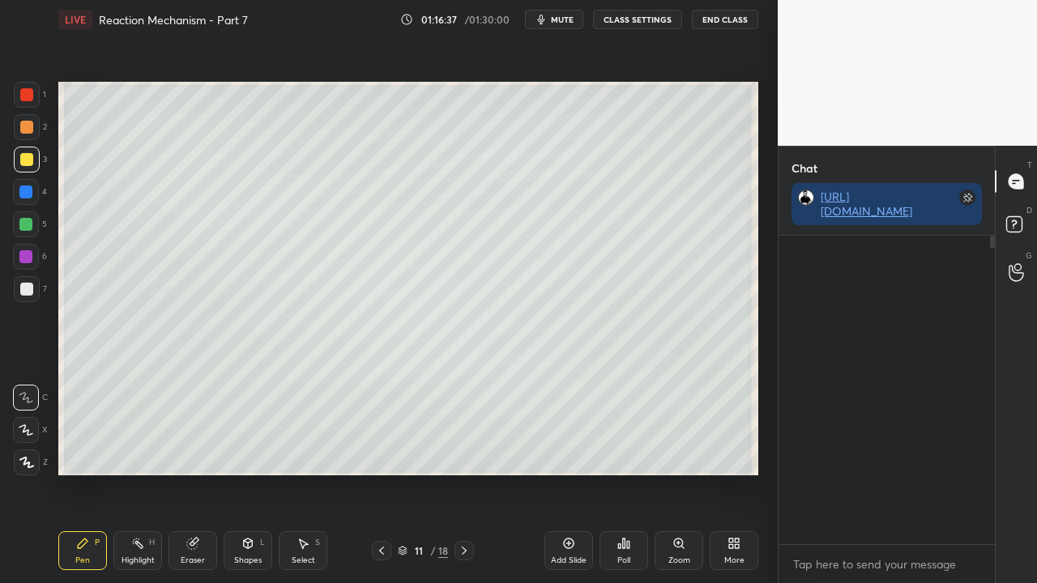
scroll to position [304, 211]
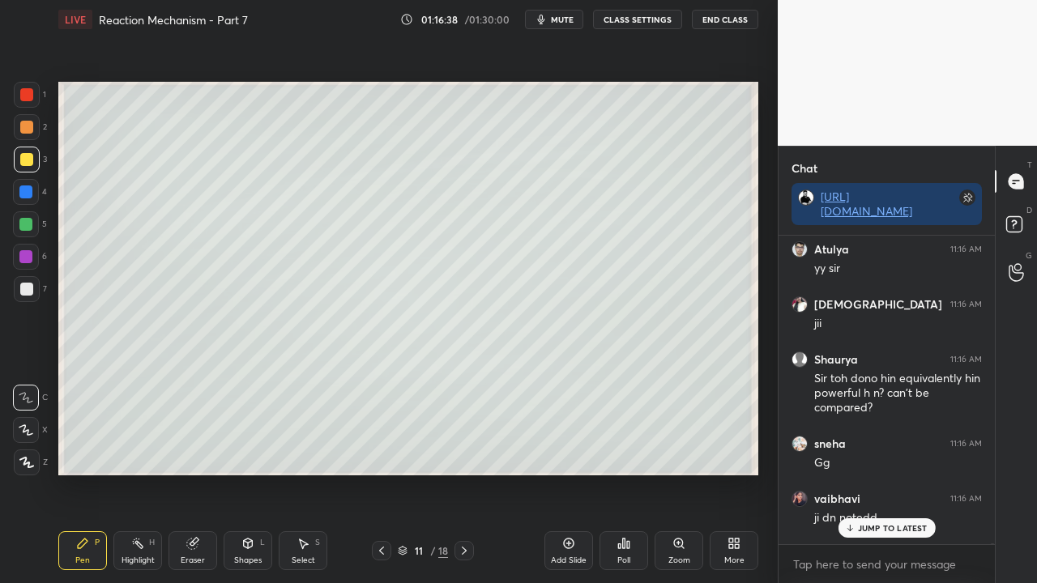
click at [868, 473] on p "JUMP TO LATEST" at bounding box center [893, 528] width 70 height 10
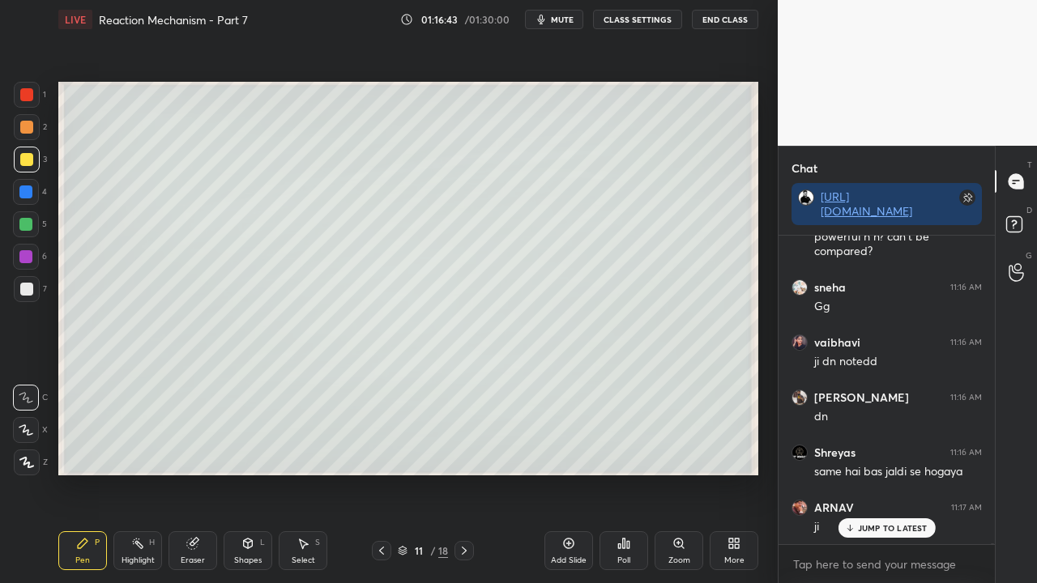
scroll to position [167699, 0]
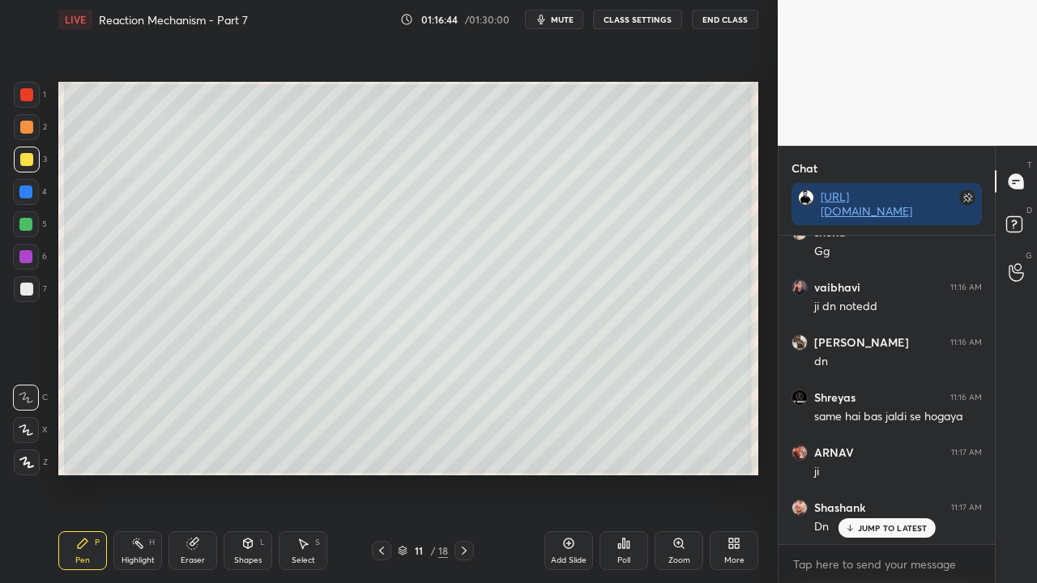
click at [886, 473] on p "JUMP TO LATEST" at bounding box center [893, 528] width 70 height 10
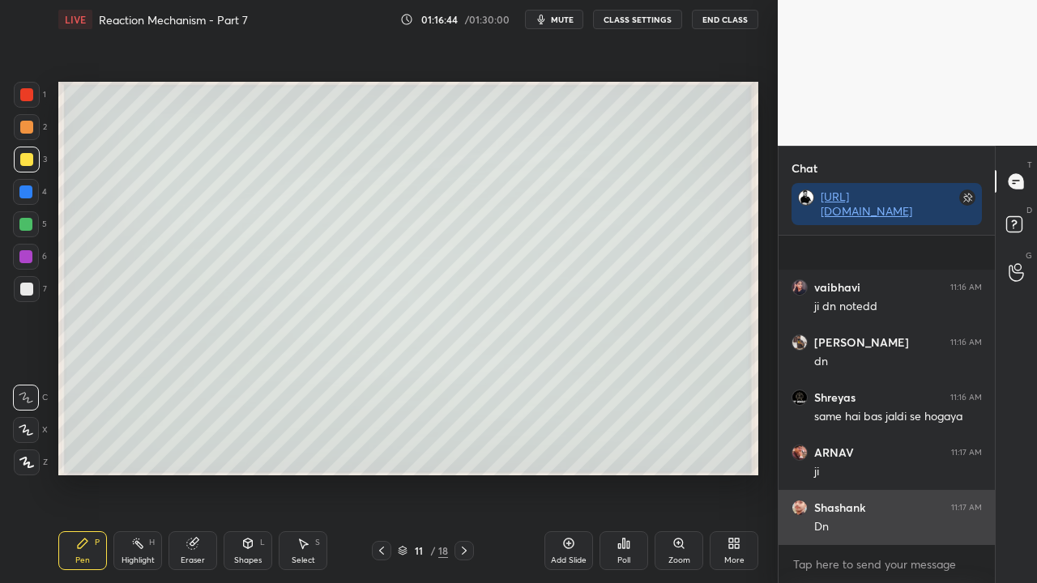
scroll to position [167809, 0]
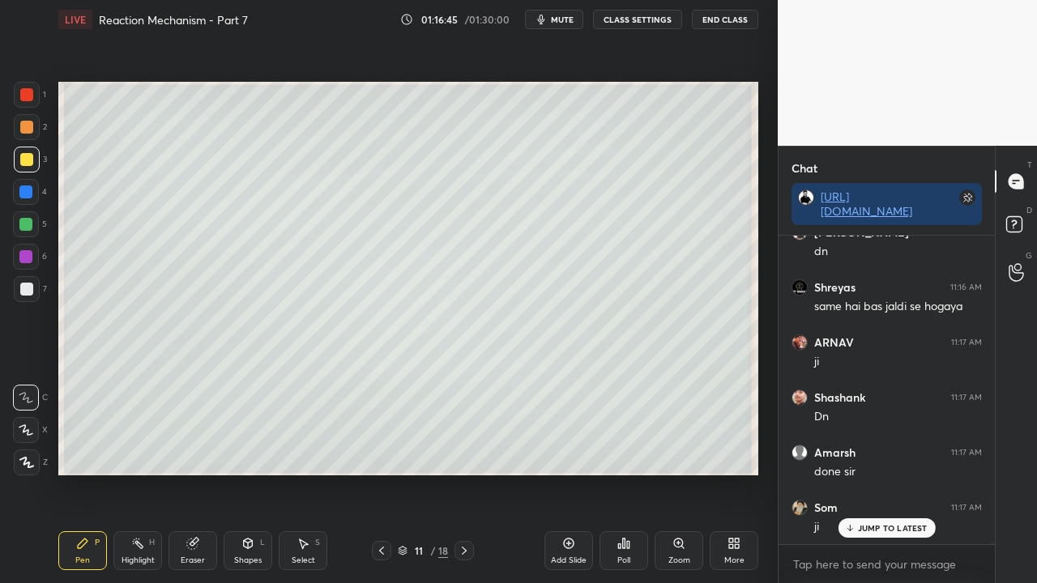
click at [894, 473] on p "JUMP TO LATEST" at bounding box center [893, 528] width 70 height 10
click at [1017, 217] on rect at bounding box center [1013, 224] width 15 height 15
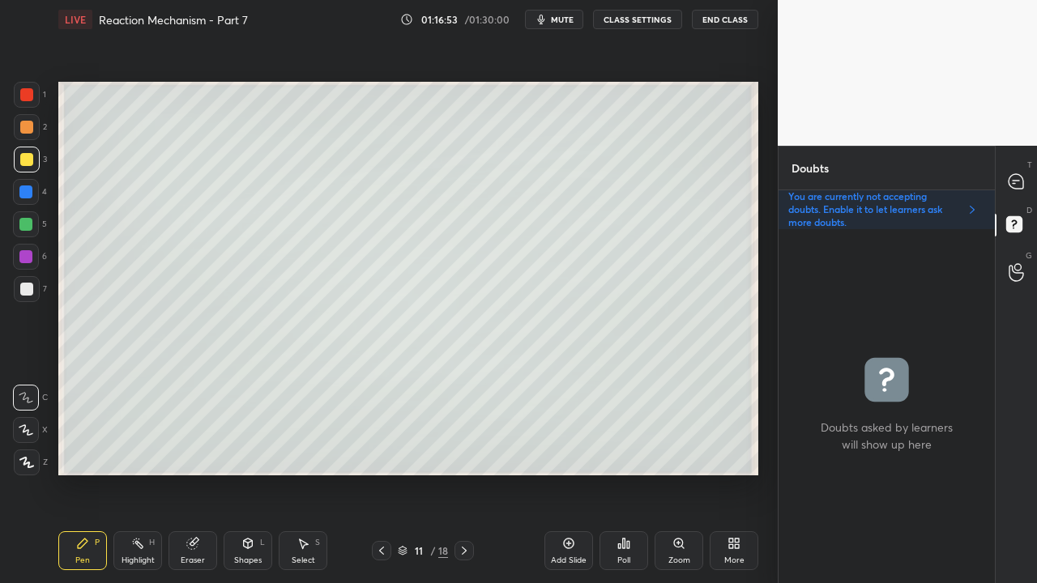
click at [1021, 186] on icon at bounding box center [1016, 181] width 15 height 15
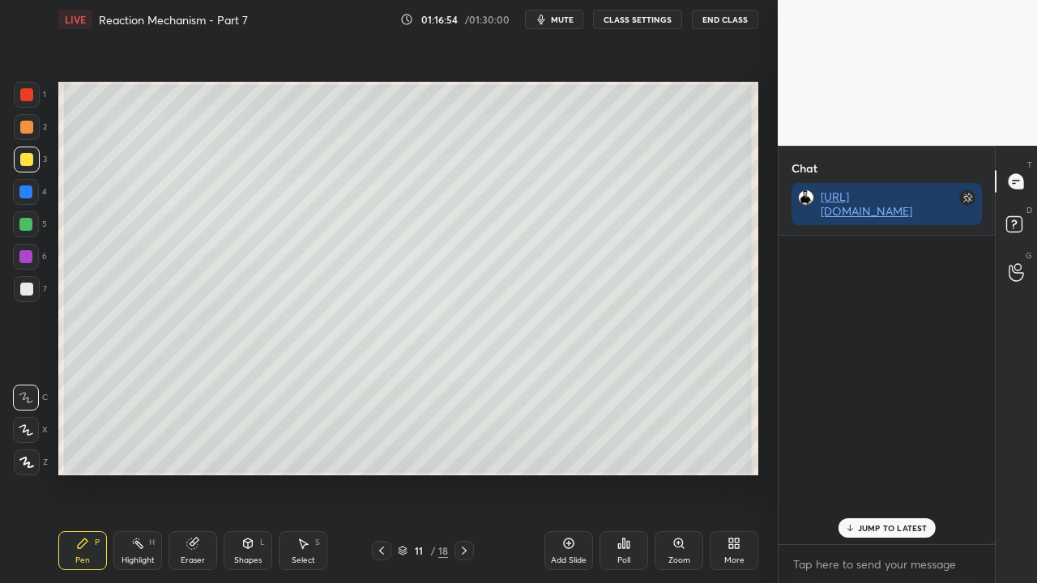
scroll to position [304, 211]
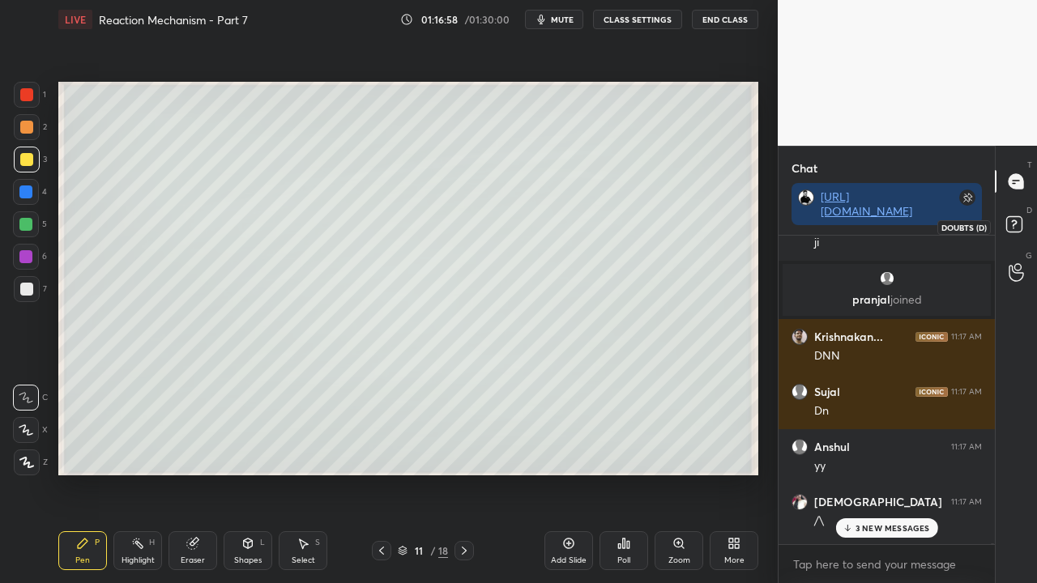
click at [1016, 224] on rect at bounding box center [1013, 224] width 15 height 15
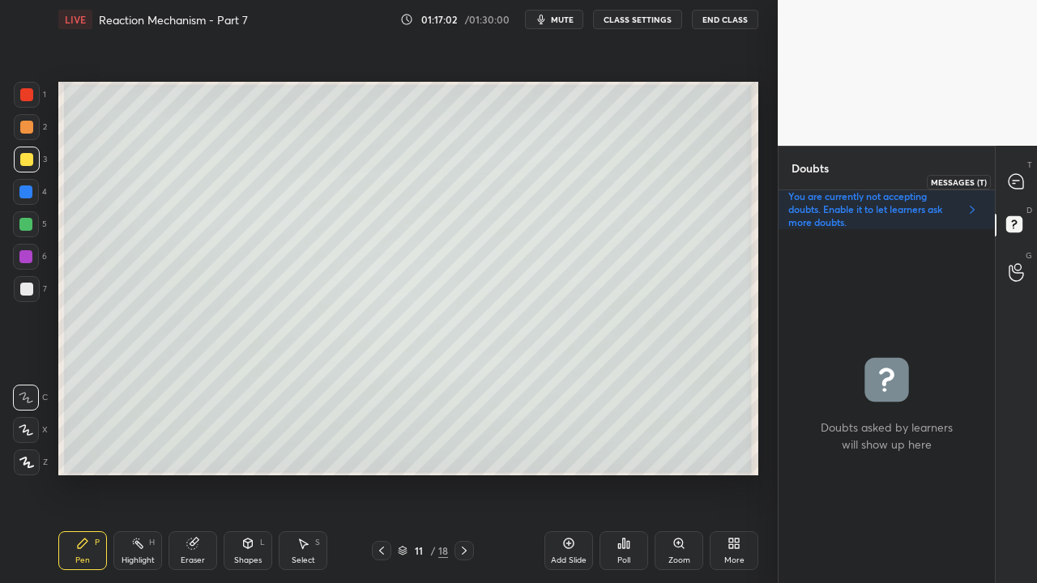
click at [1024, 171] on div at bounding box center [1017, 181] width 32 height 29
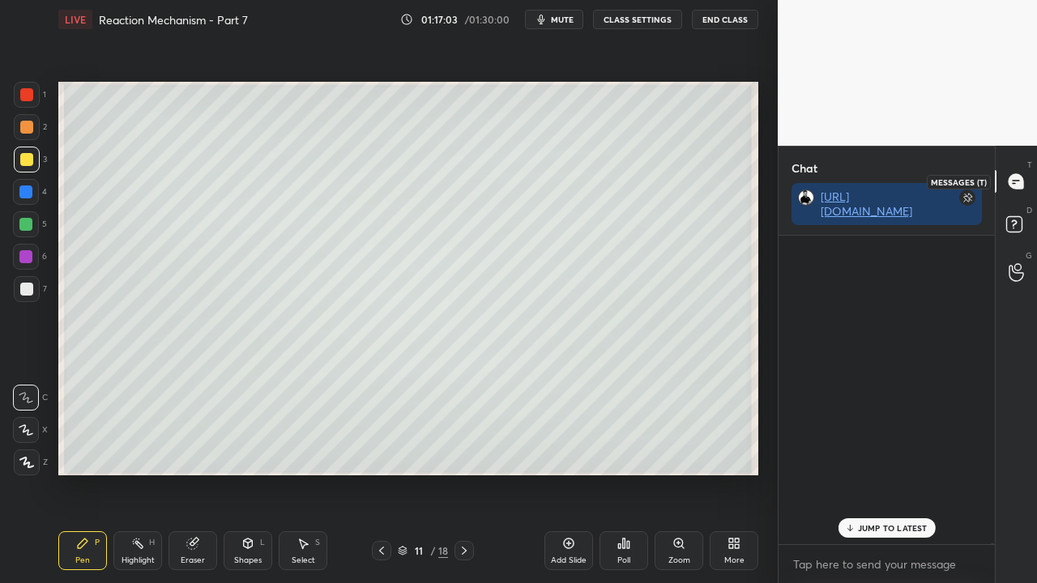
scroll to position [304, 211]
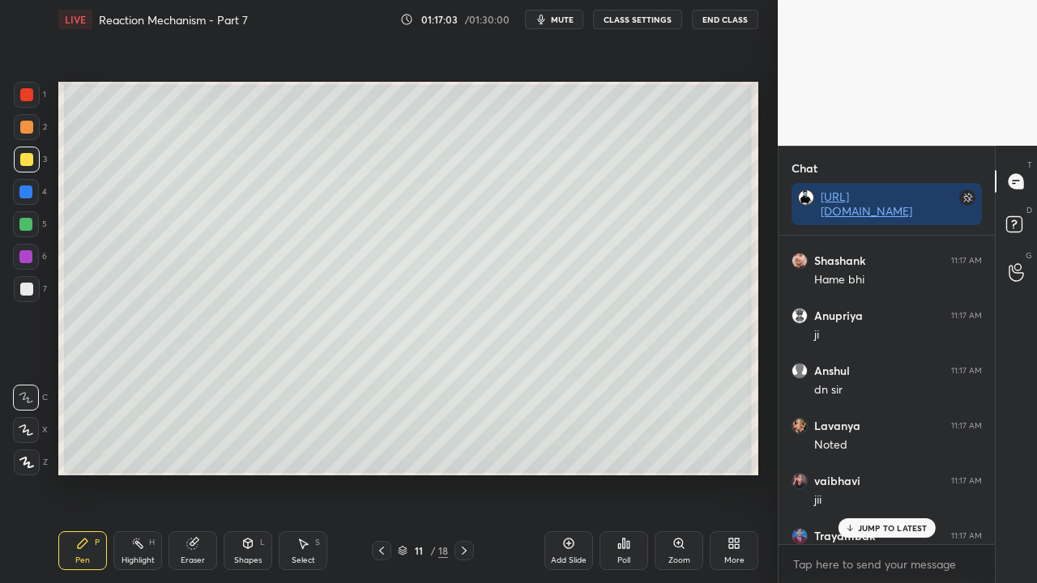
click at [870, 473] on p "JUMP TO LATEST" at bounding box center [893, 528] width 70 height 10
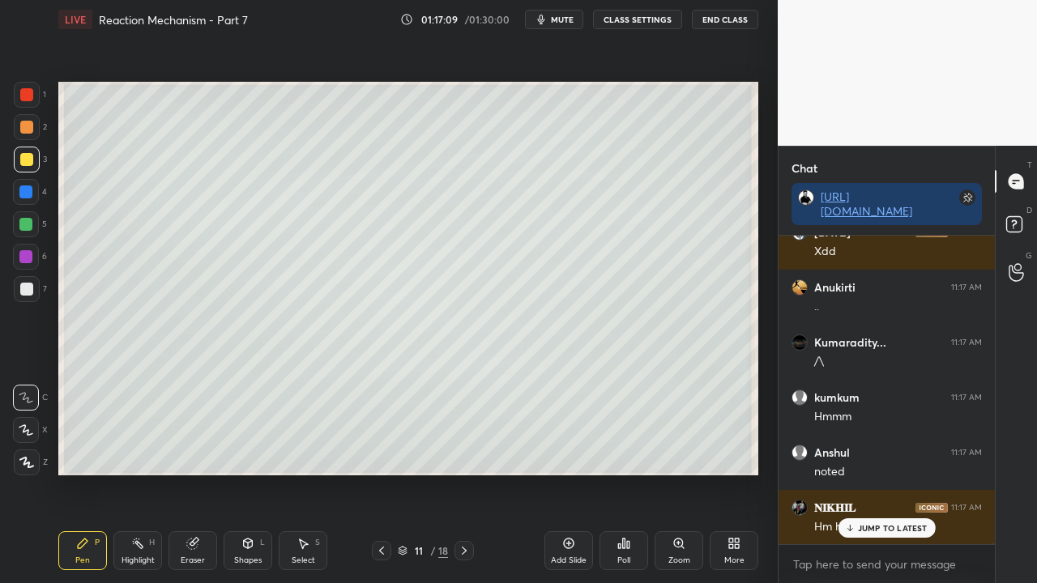
scroll to position [168970, 0]
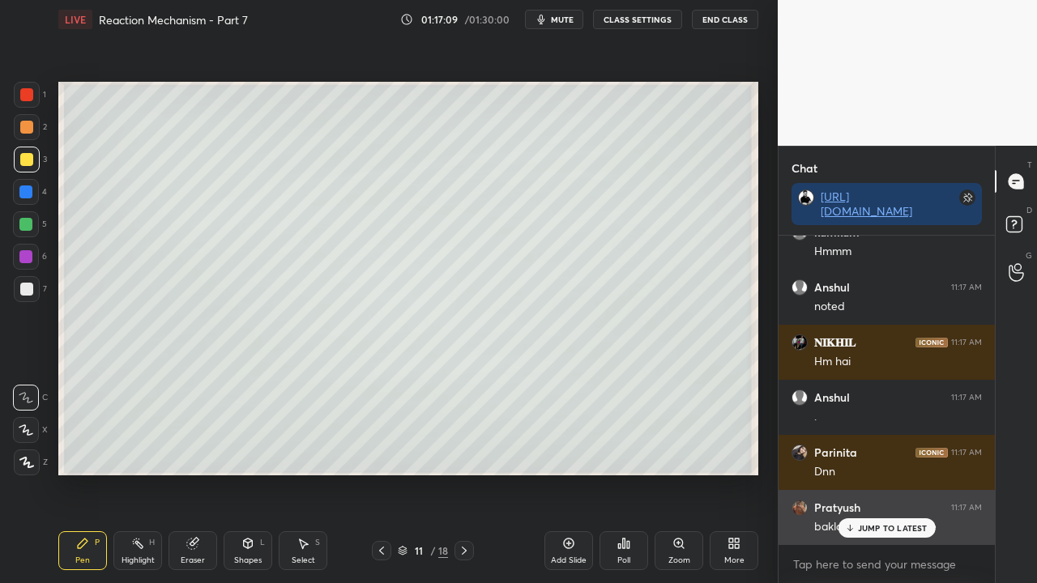
click at [893, 473] on p "JUMP TO LATEST" at bounding box center [893, 528] width 70 height 10
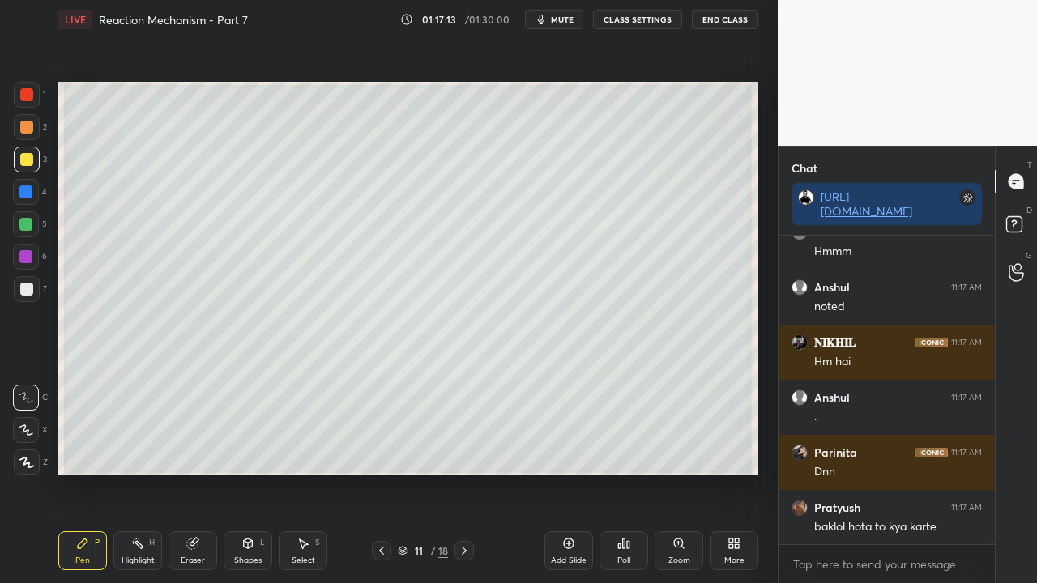
click at [1018, 225] on rect at bounding box center [1013, 224] width 15 height 15
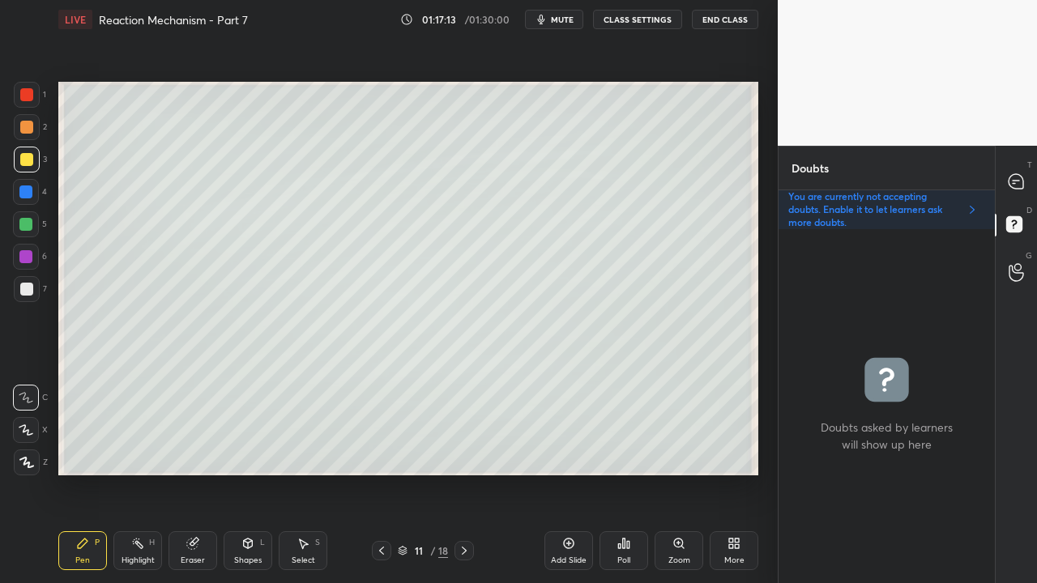
scroll to position [349, 211]
click at [1006, 186] on div at bounding box center [1017, 181] width 32 height 29
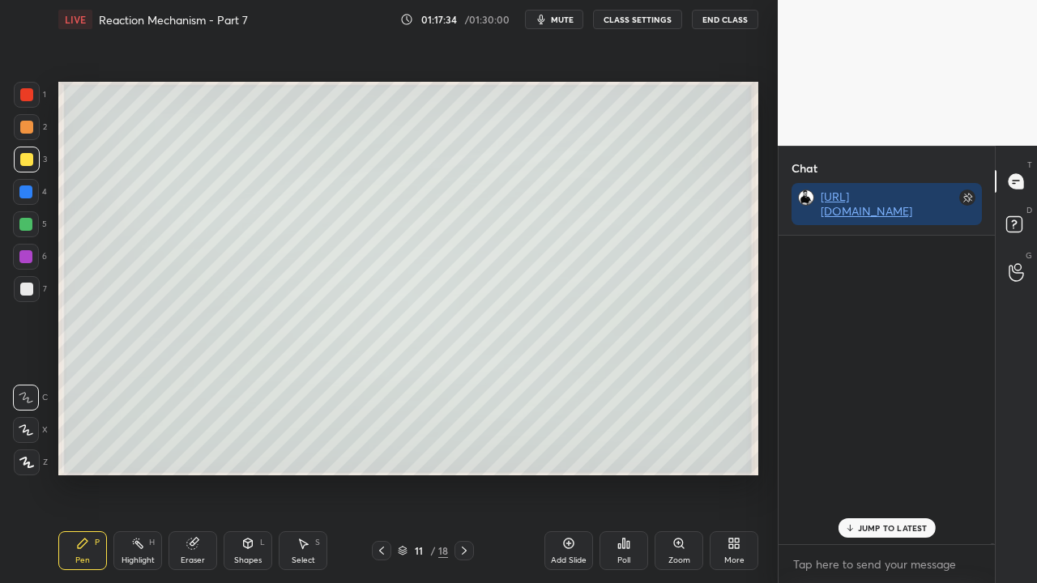
scroll to position [5, 5]
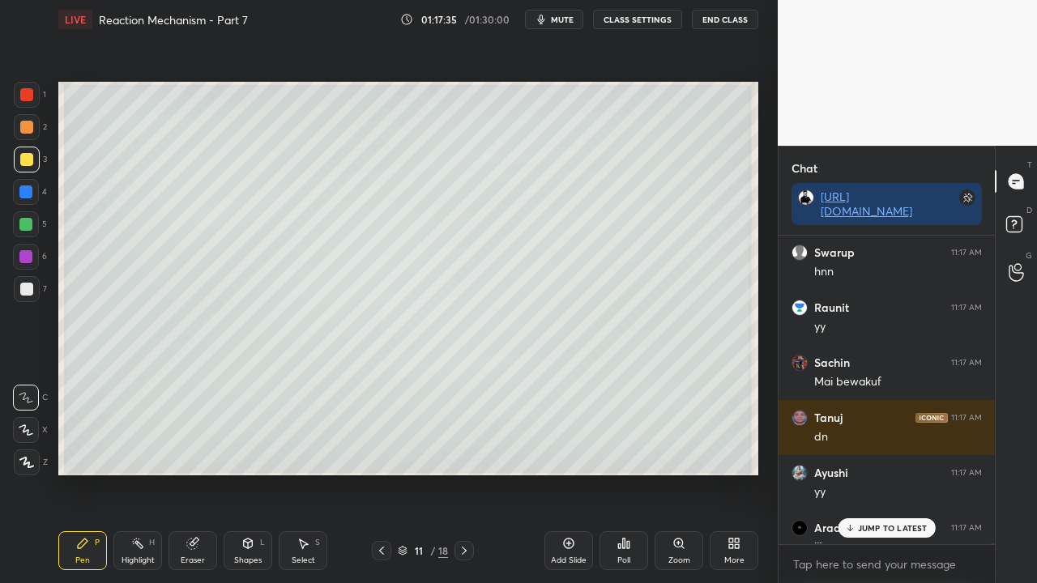
click at [869, 473] on p "JUMP TO LATEST" at bounding box center [893, 528] width 70 height 10
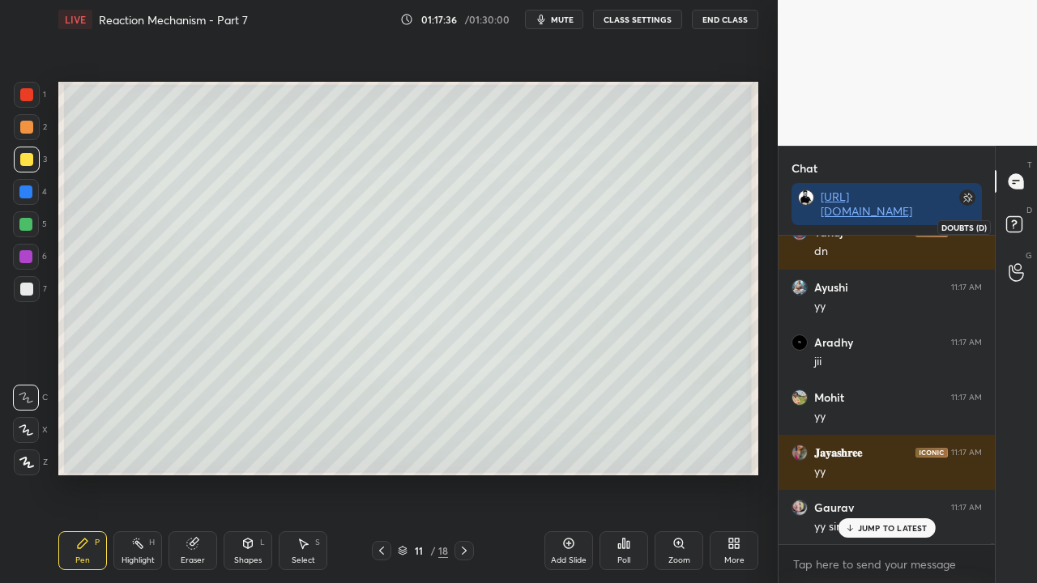
click at [1016, 220] on icon at bounding box center [1016, 226] width 29 height 29
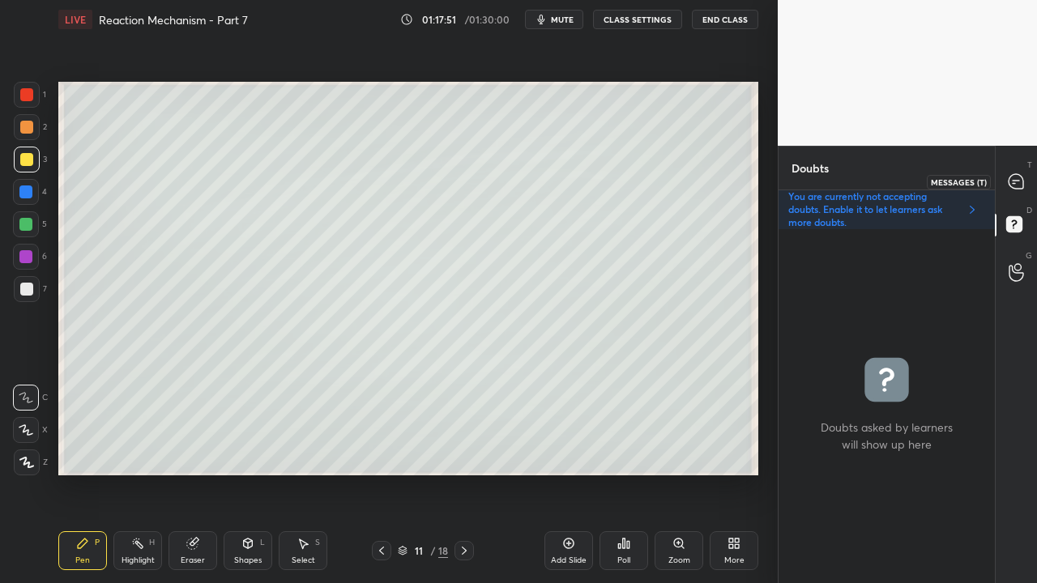
click at [1024, 173] on icon at bounding box center [1016, 181] width 17 height 17
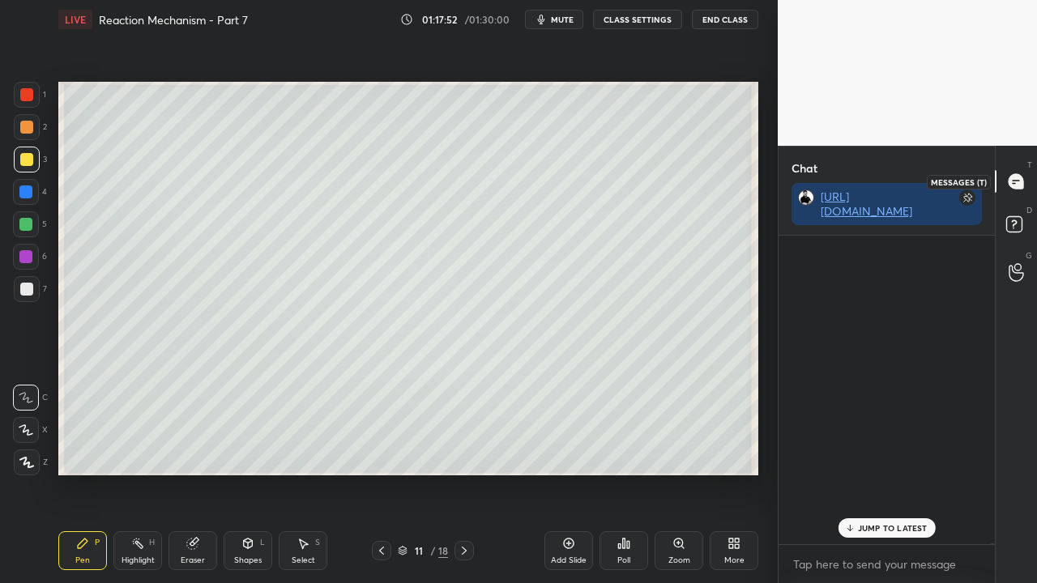
scroll to position [304, 211]
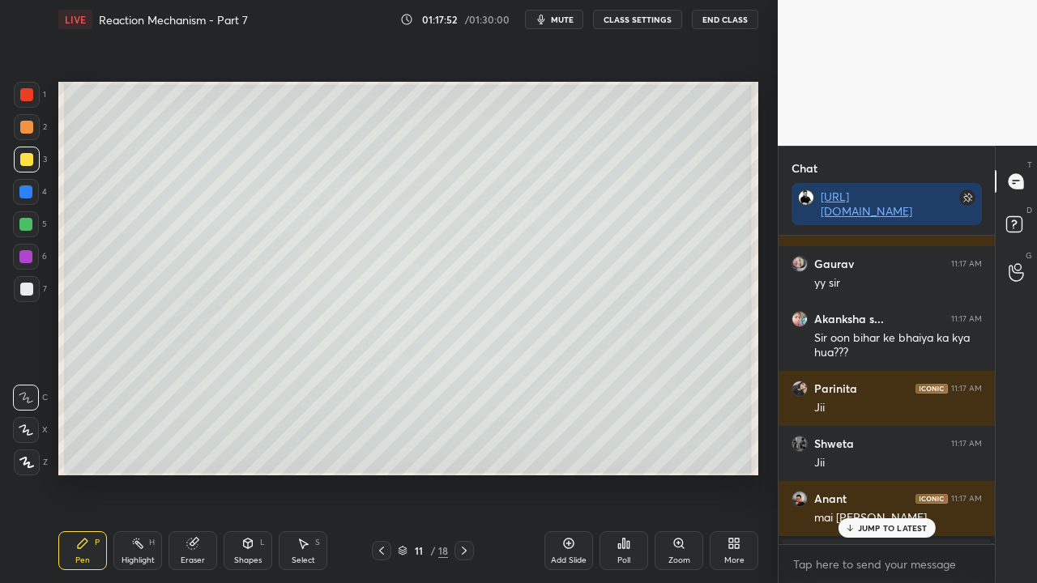
click at [869, 473] on div "JUMP TO LATEST" at bounding box center [886, 528] width 97 height 19
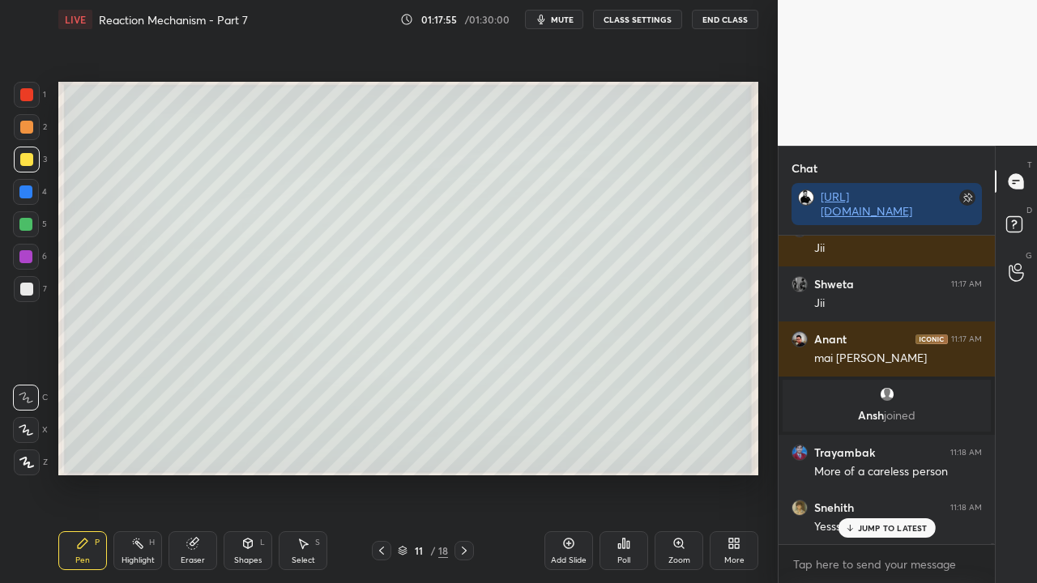
scroll to position [170339, 0]
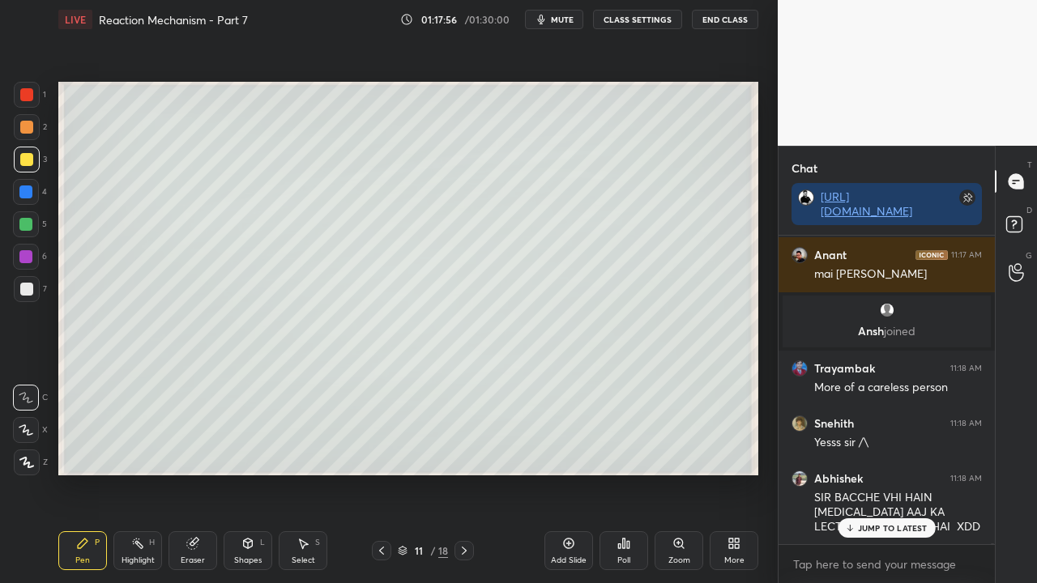
click at [877, 473] on p "JUMP TO LATEST" at bounding box center [893, 528] width 70 height 10
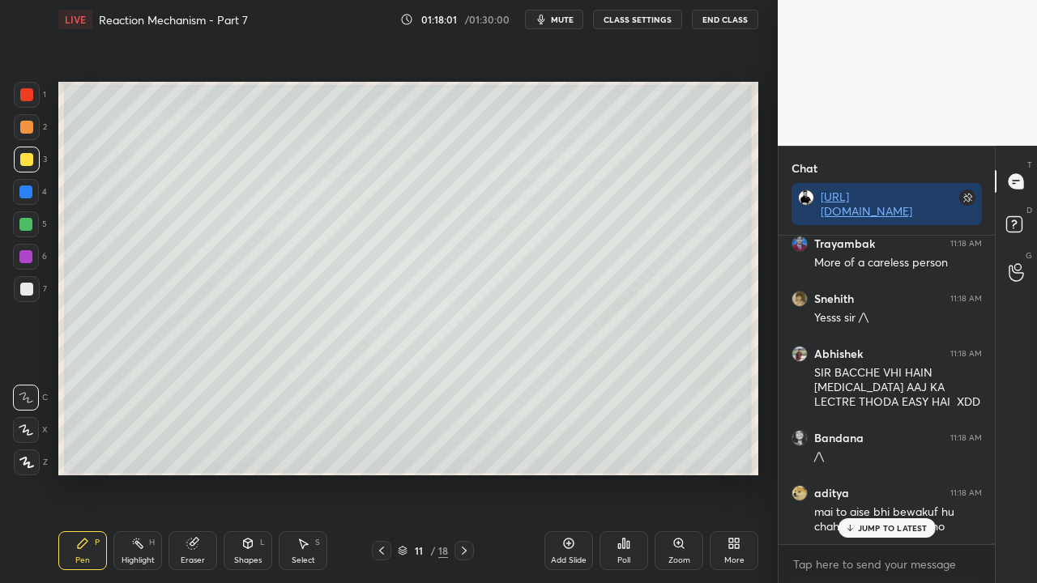
scroll to position [170563, 0]
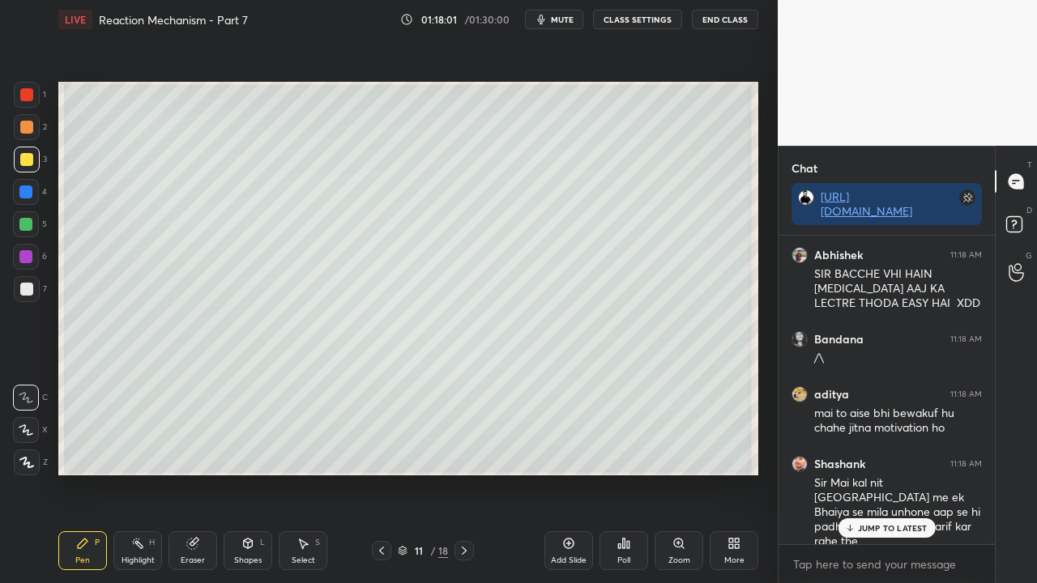
click at [1006, 222] on rect at bounding box center [1013, 224] width 15 height 15
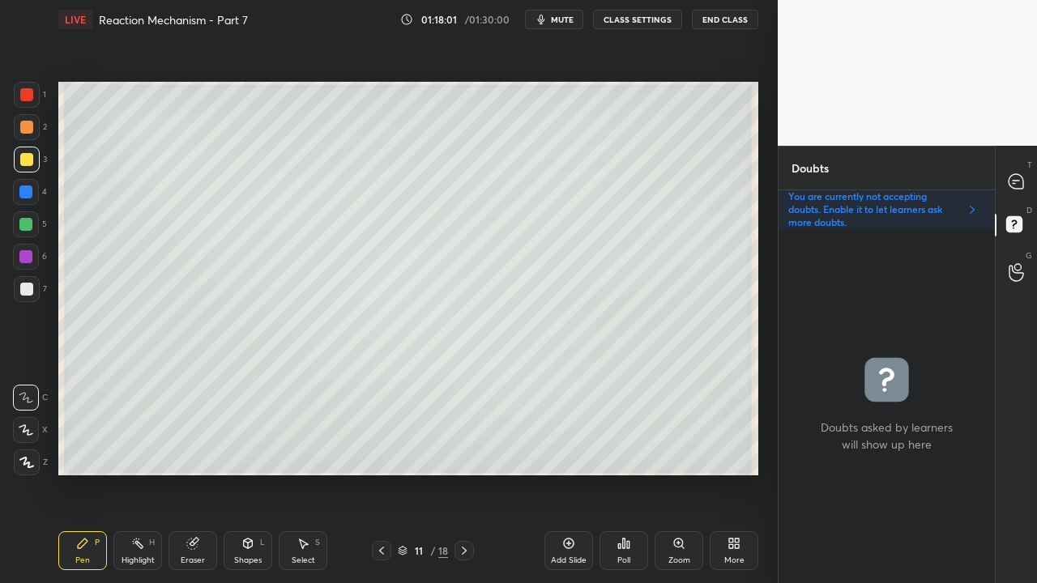
scroll to position [349, 211]
click at [378, 473] on icon at bounding box center [381, 551] width 13 height 13
click at [462, 473] on icon at bounding box center [464, 551] width 13 height 13
click at [460, 473] on icon at bounding box center [464, 551] width 13 height 13
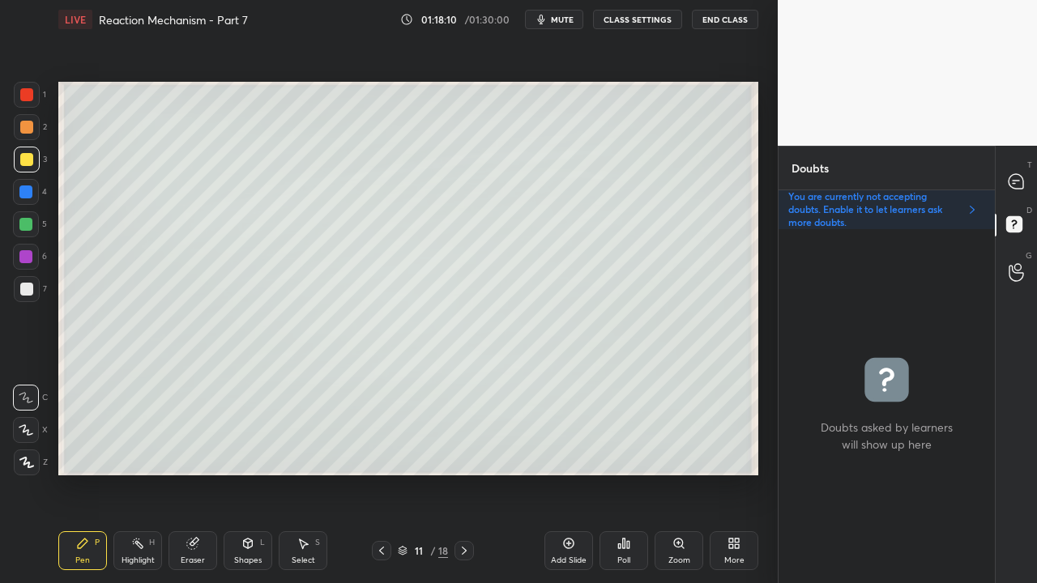
click at [467, 473] on icon at bounding box center [464, 551] width 13 height 13
click at [381, 473] on icon at bounding box center [381, 551] width 5 height 8
click at [467, 473] on icon at bounding box center [464, 551] width 13 height 13
click at [195, 473] on div "Eraser" at bounding box center [193, 551] width 49 height 39
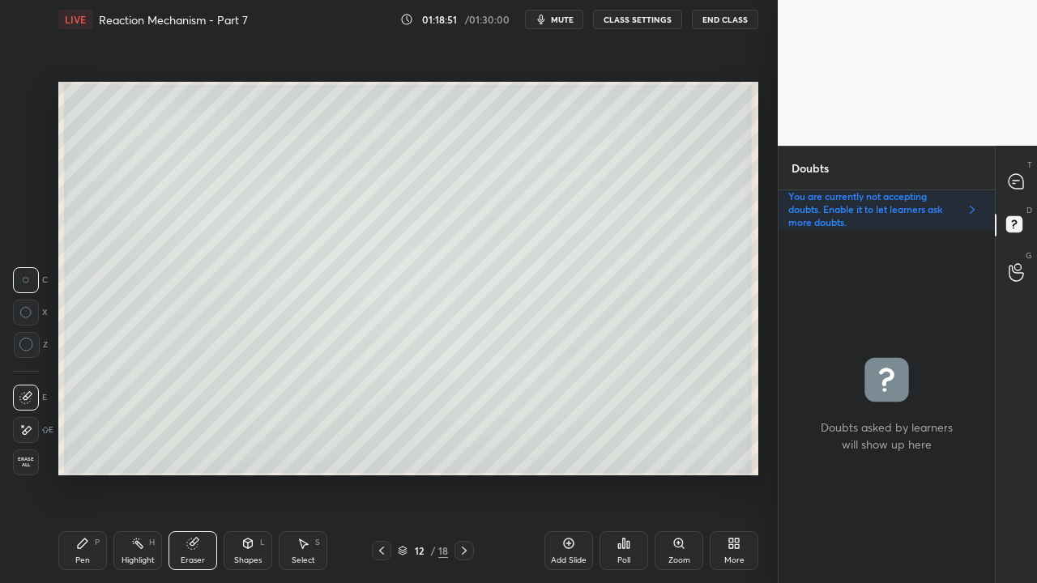
click at [26, 459] on span "Erase all" at bounding box center [26, 462] width 24 height 11
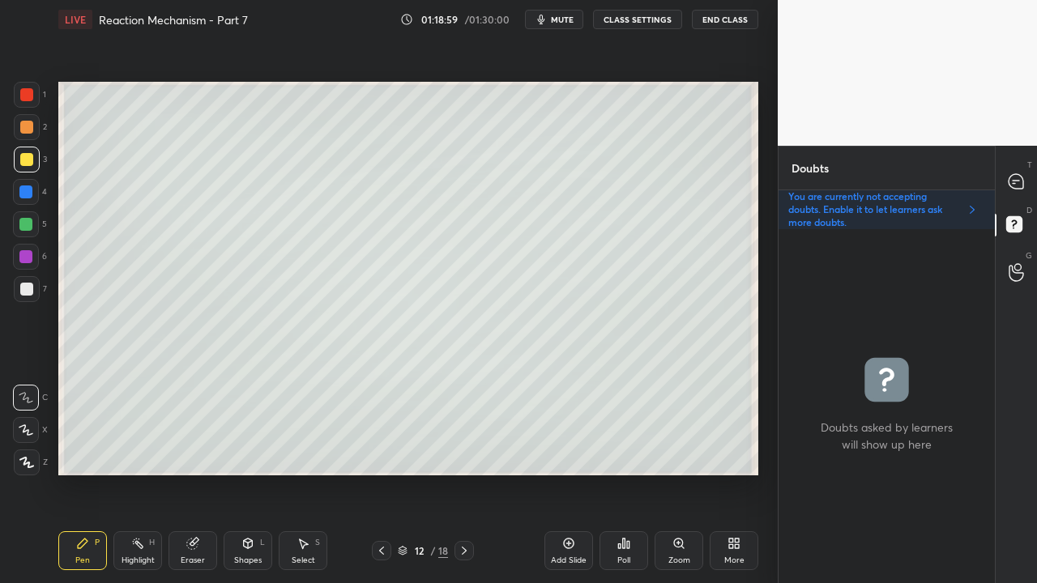
click at [26, 160] on div at bounding box center [26, 159] width 13 height 13
click at [1027, 172] on div at bounding box center [1017, 181] width 32 height 29
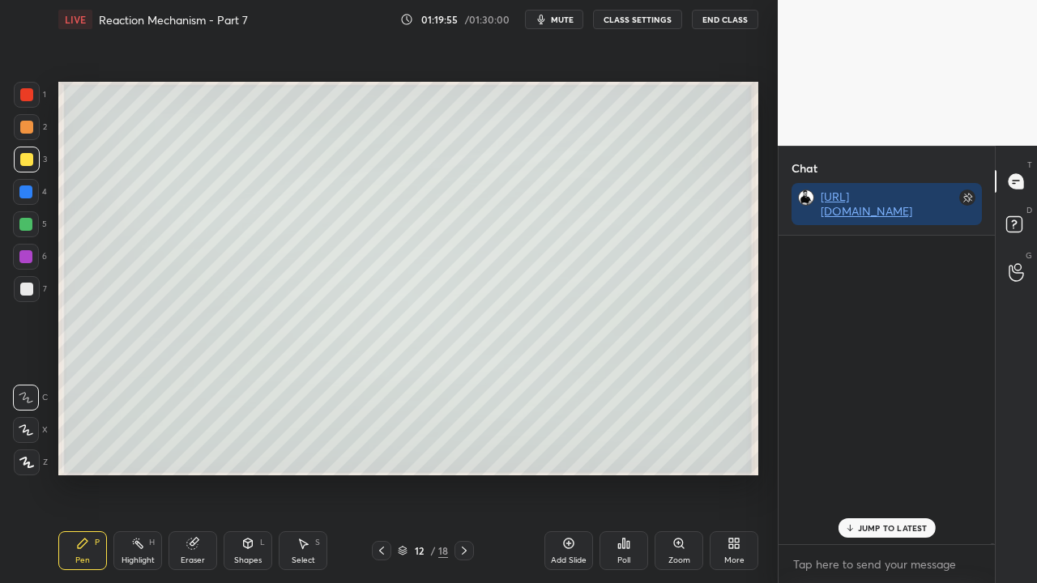
scroll to position [304, 211]
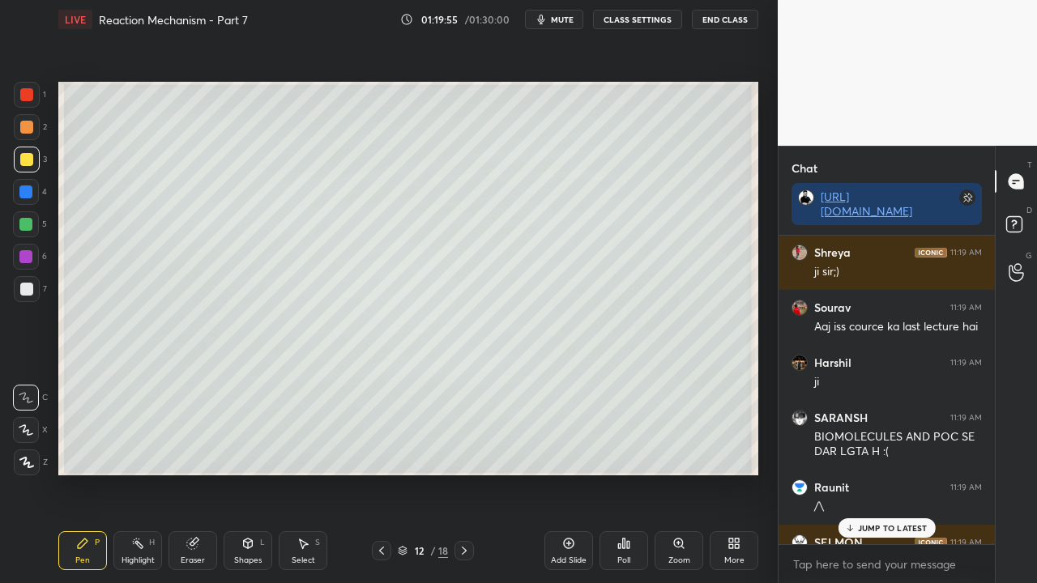
click at [884, 473] on p "JUMP TO LATEST" at bounding box center [893, 528] width 70 height 10
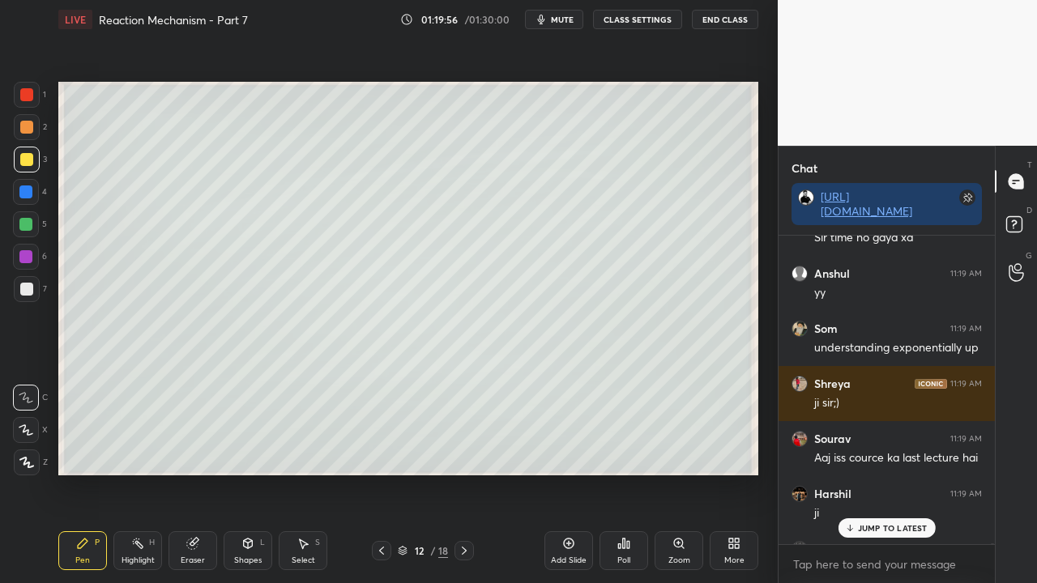
scroll to position [171853, 0]
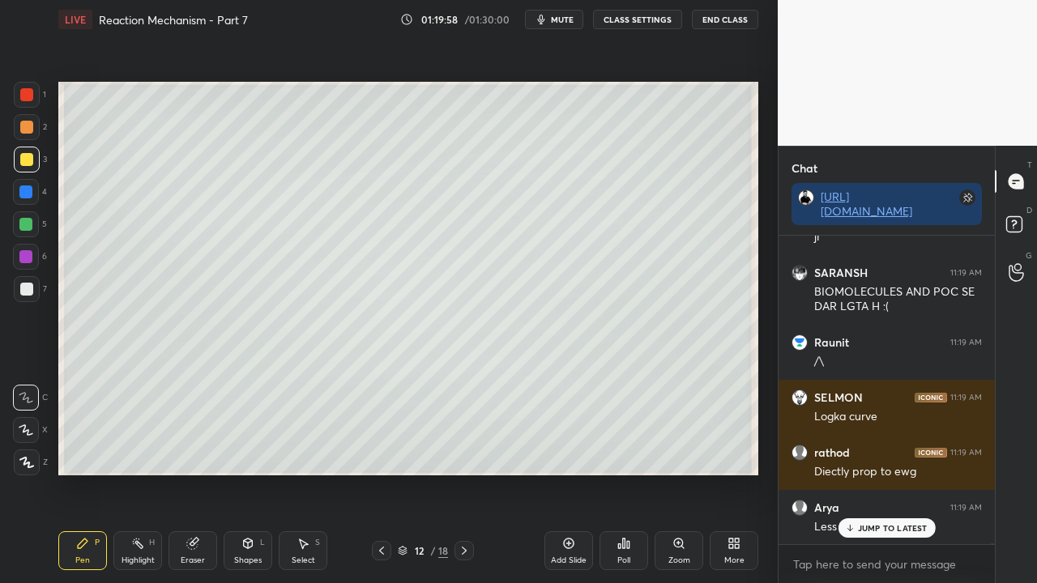
click at [18, 280] on div at bounding box center [27, 289] width 26 height 26
click at [42, 289] on div "7" at bounding box center [30, 289] width 33 height 26
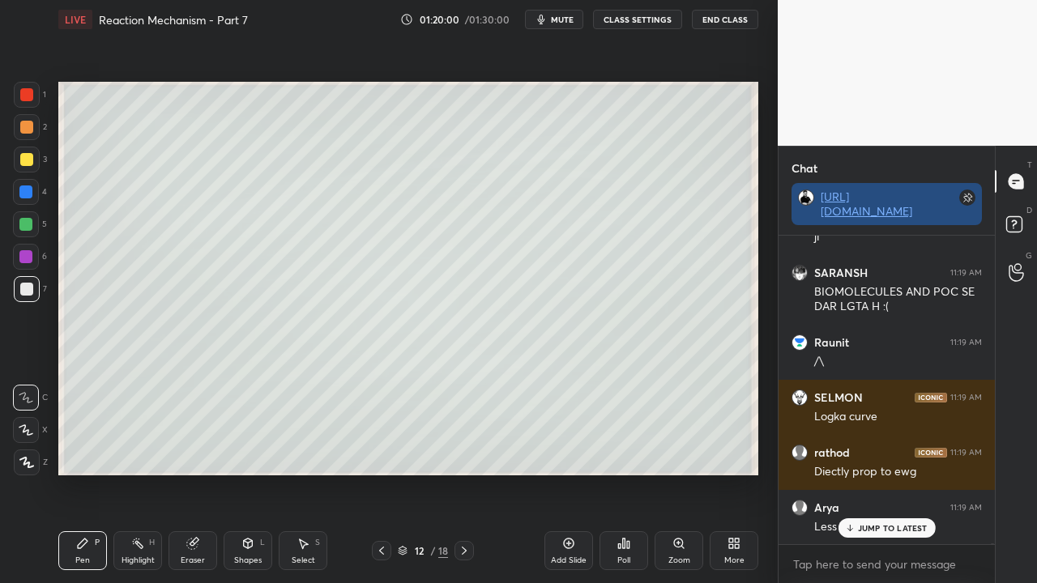
scroll to position [171908, 0]
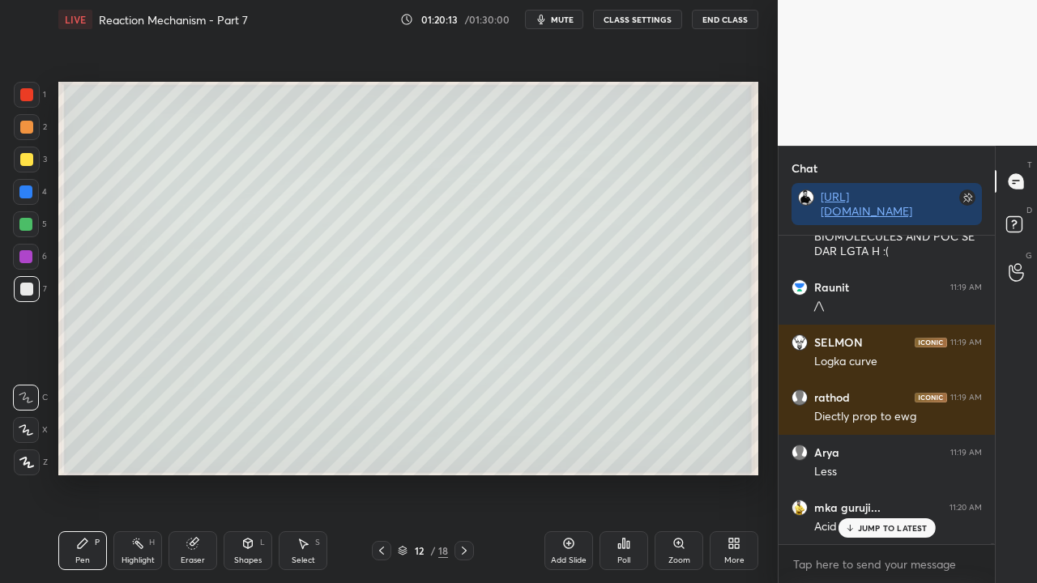
click at [374, 473] on div at bounding box center [381, 550] width 19 height 19
click at [380, 473] on icon at bounding box center [381, 551] width 13 height 13
click at [381, 473] on icon at bounding box center [381, 551] width 13 height 13
click at [462, 473] on icon at bounding box center [464, 551] width 13 height 13
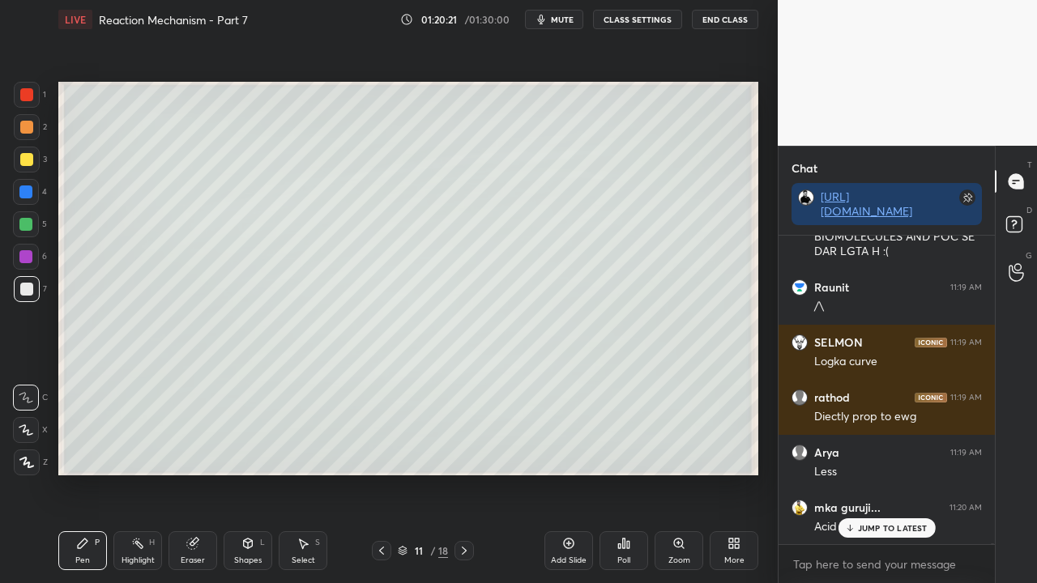
click at [461, 473] on icon at bounding box center [464, 551] width 13 height 13
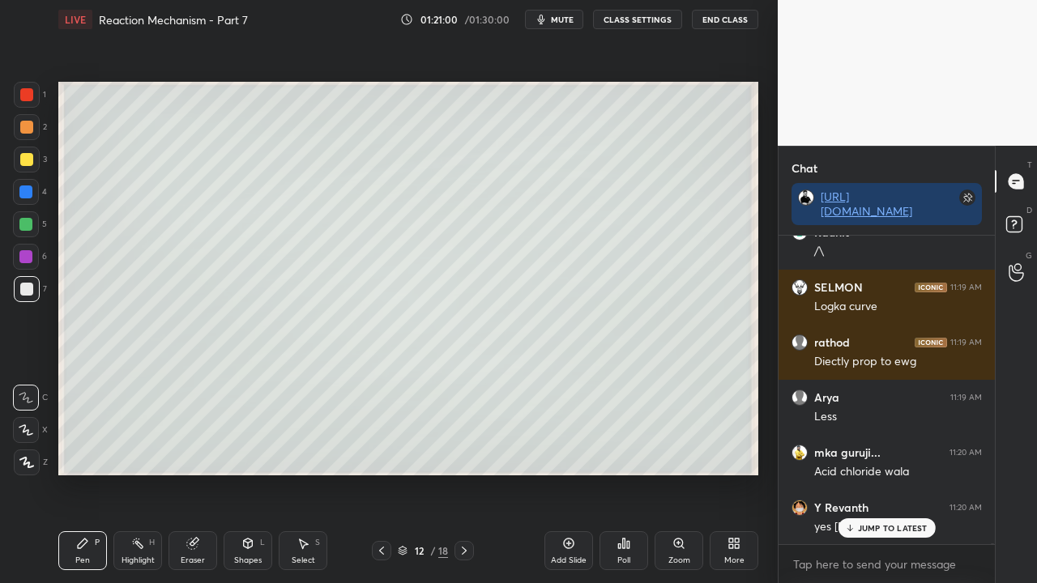
click at [28, 156] on div at bounding box center [26, 159] width 13 height 13
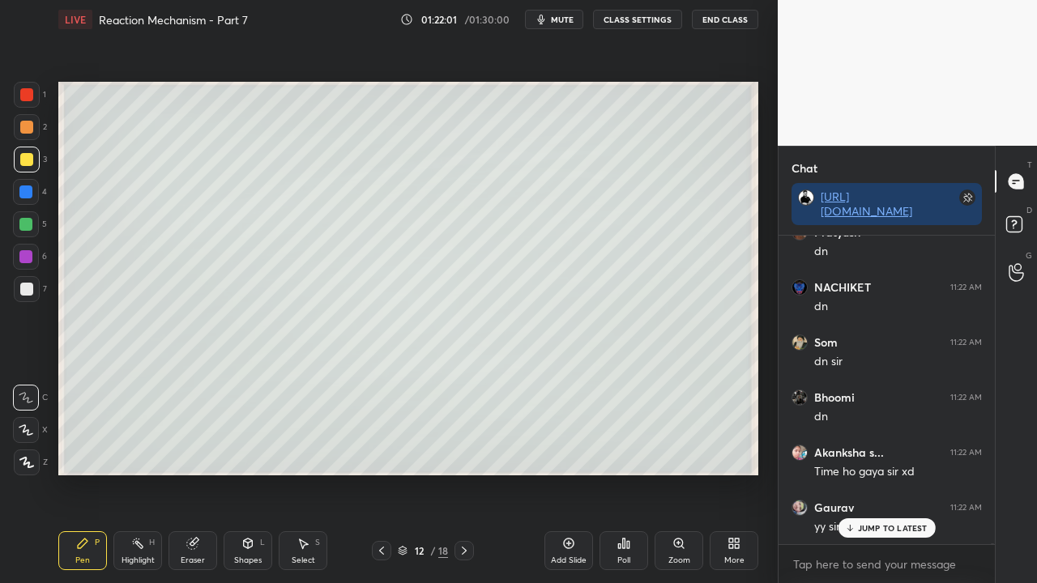
scroll to position [172514, 0]
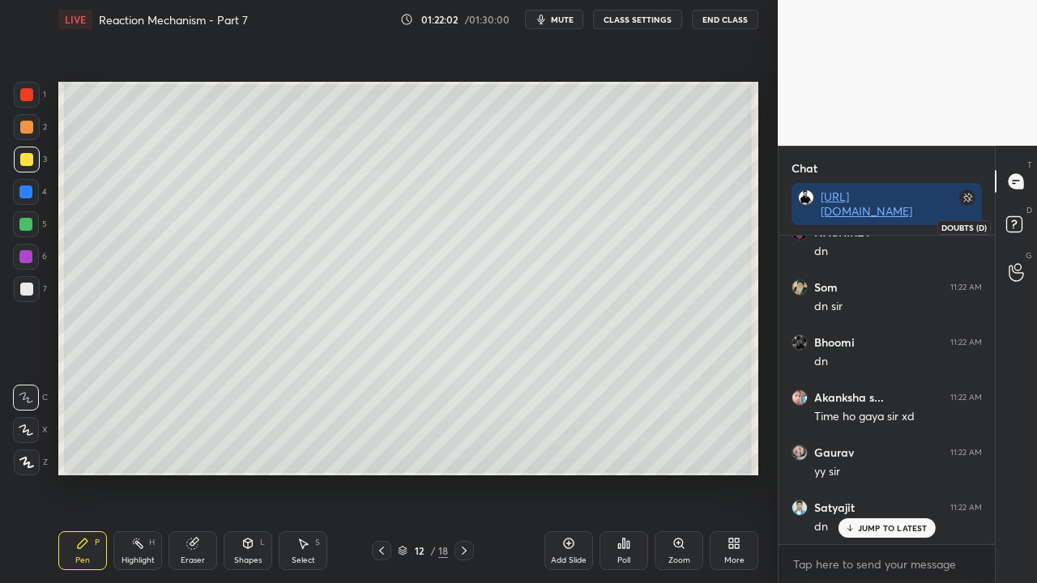
click at [1016, 217] on rect at bounding box center [1013, 224] width 15 height 15
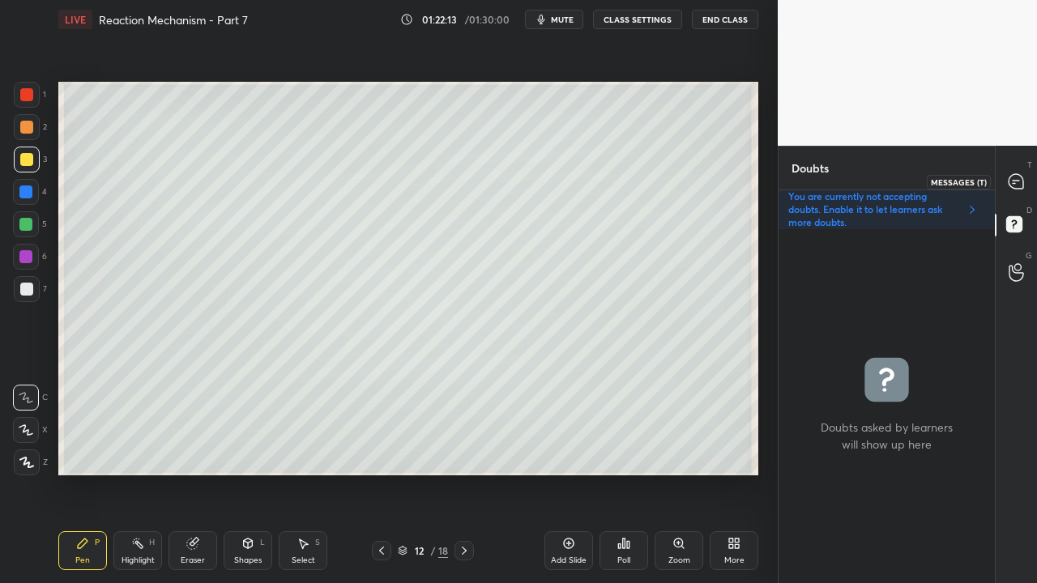
click at [1020, 176] on icon at bounding box center [1016, 181] width 15 height 15
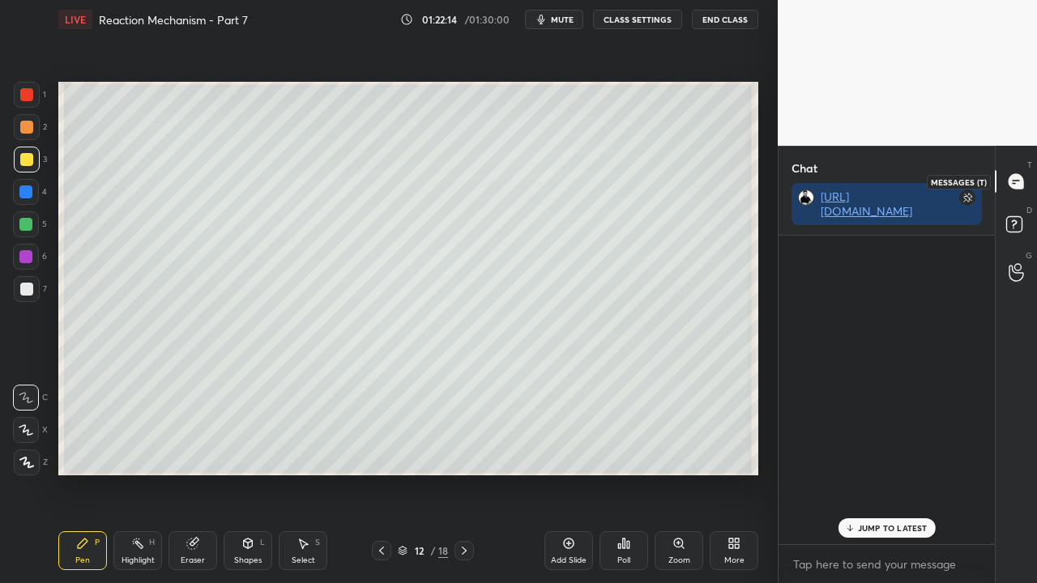
scroll to position [304, 211]
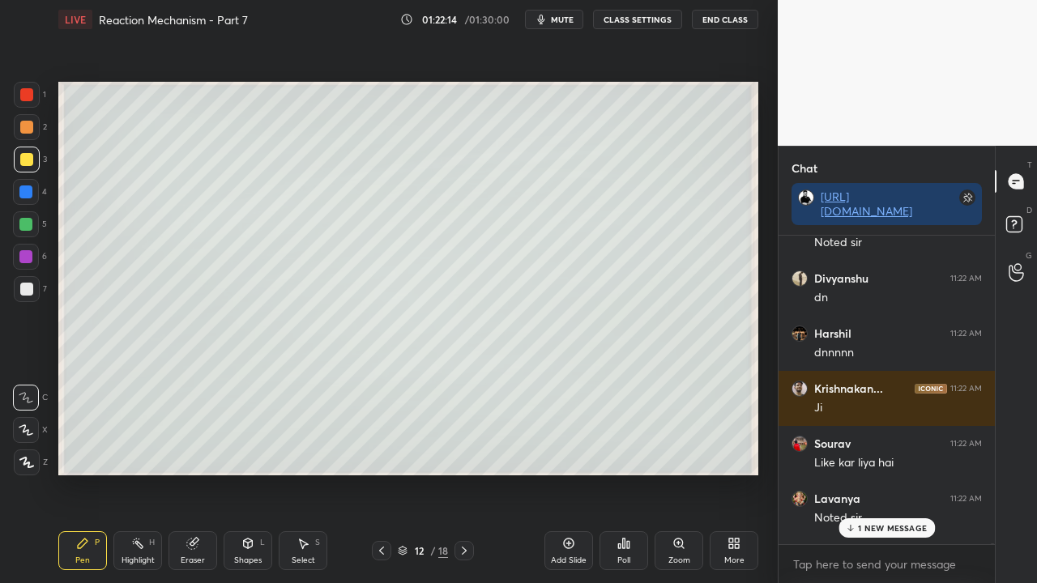
click at [861, 473] on p "1 NEW MESSAGE" at bounding box center [892, 528] width 69 height 10
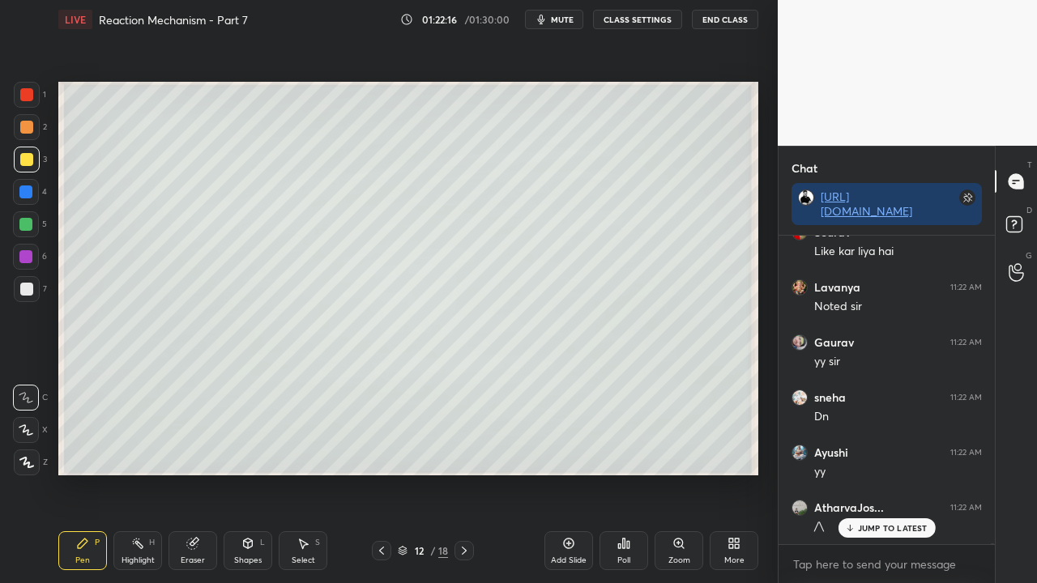
scroll to position [173135, 0]
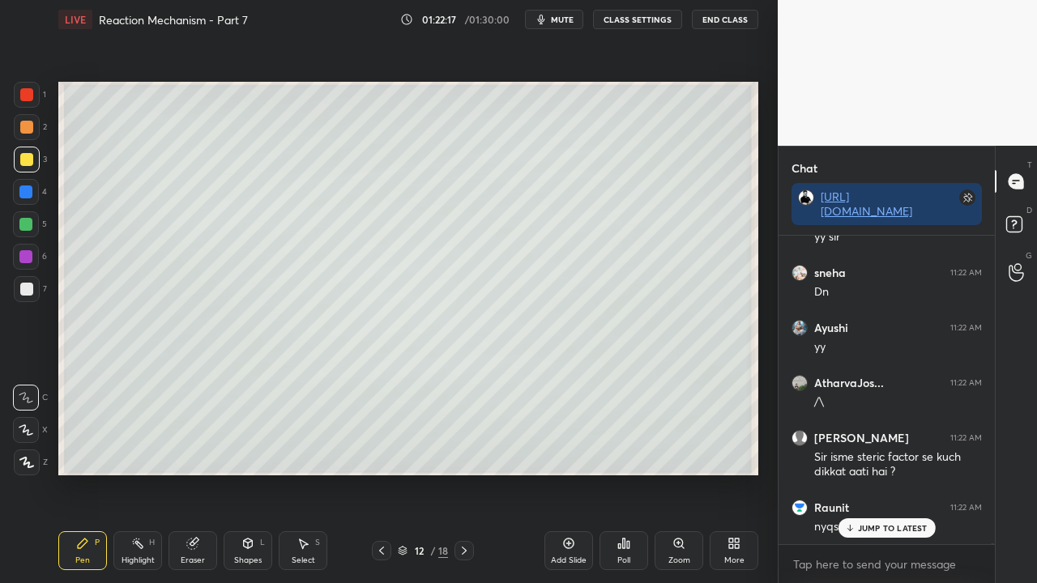
click at [906, 473] on div "Bhoomi 11:22 AM dn [PERSON_NAME] s... 11:22 AM Time ho gaya sir xd Gaurav 11:22…" at bounding box center [887, 390] width 216 height 309
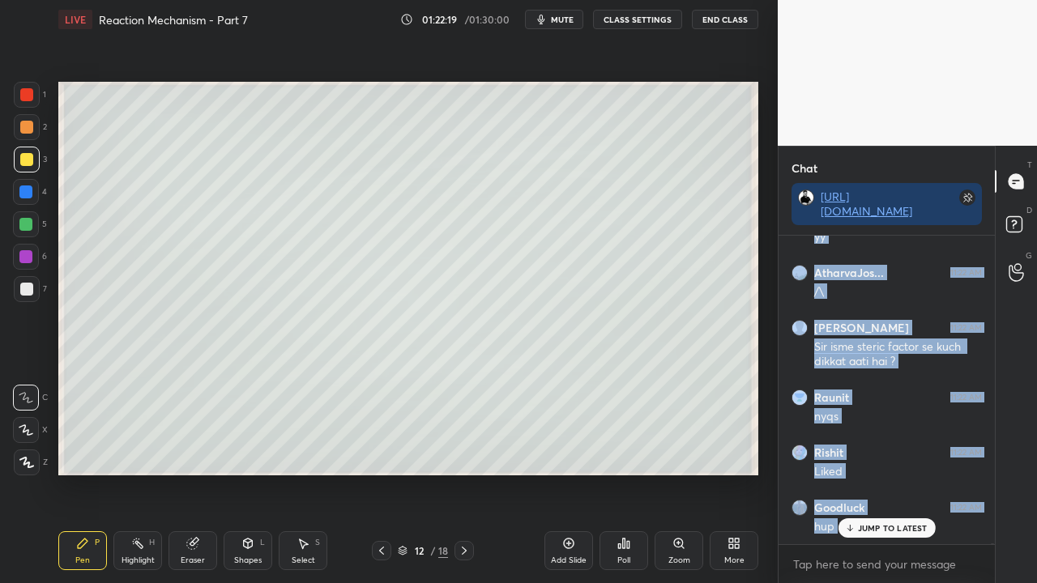
scroll to position [173355, 0]
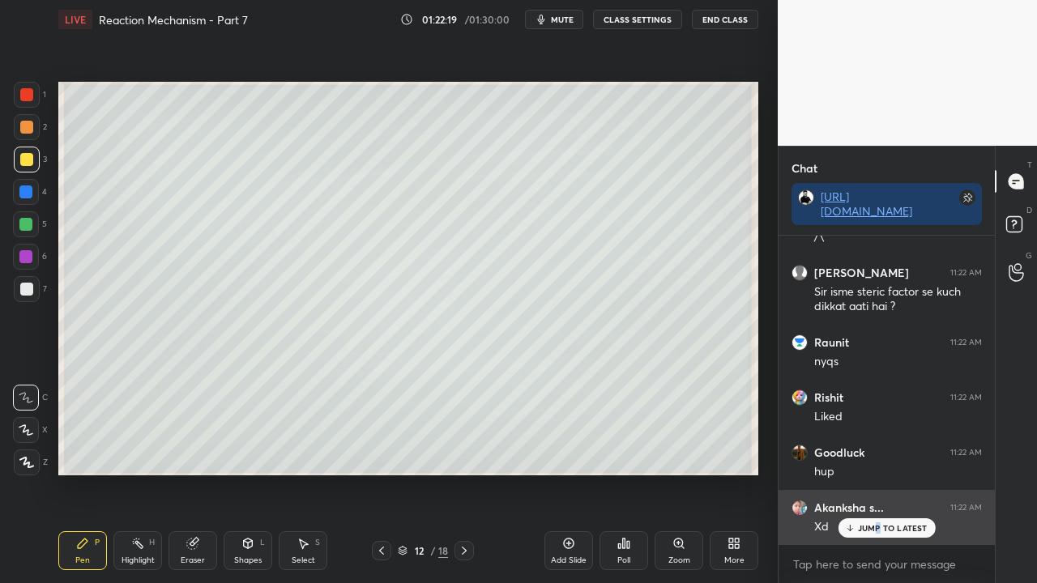
click at [878, 473] on p "JUMP TO LATEST" at bounding box center [893, 528] width 70 height 10
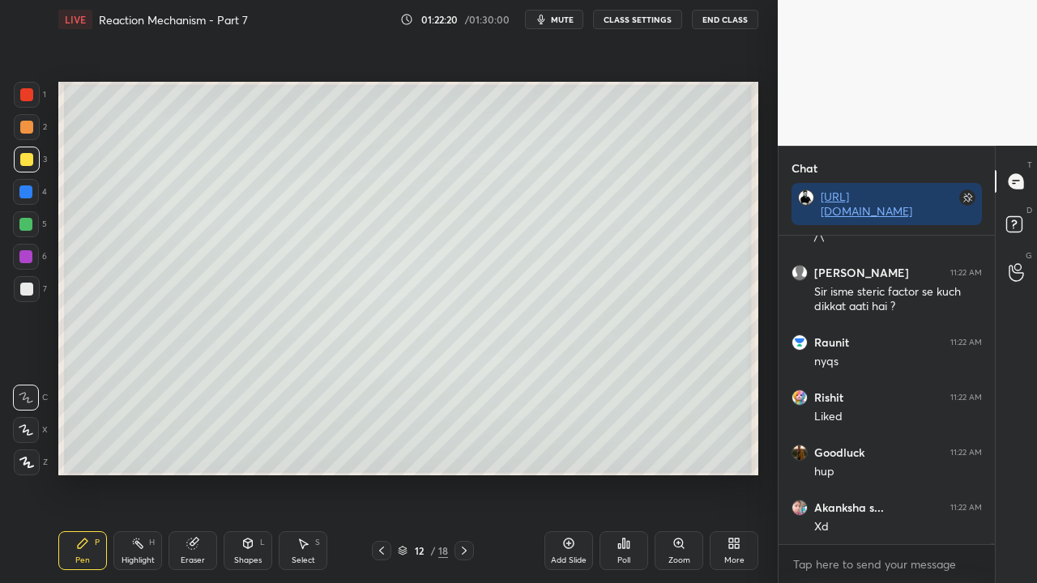
scroll to position [173410, 0]
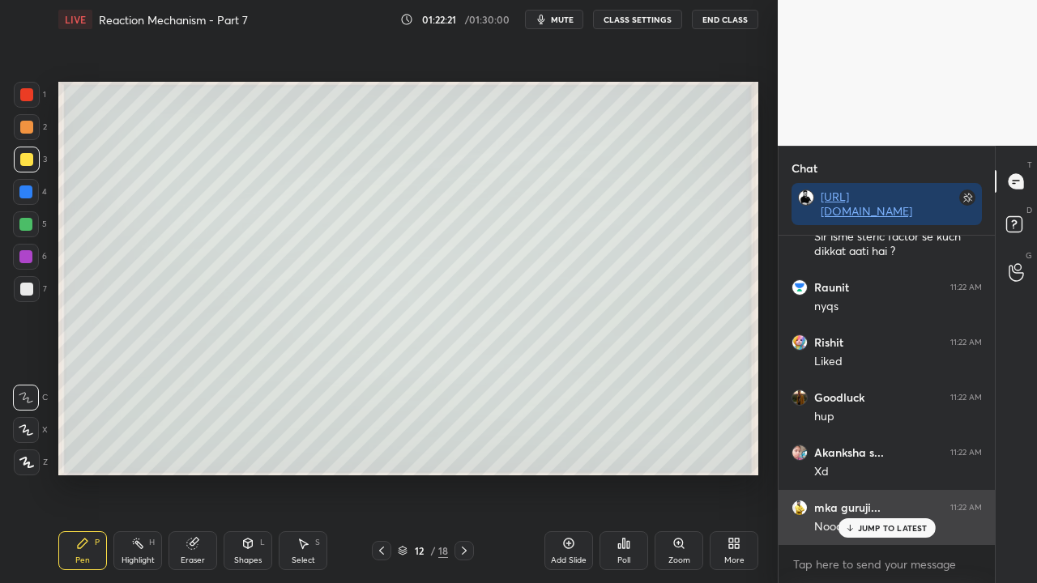
click at [898, 473] on div "JUMP TO LATEST" at bounding box center [886, 528] width 97 height 19
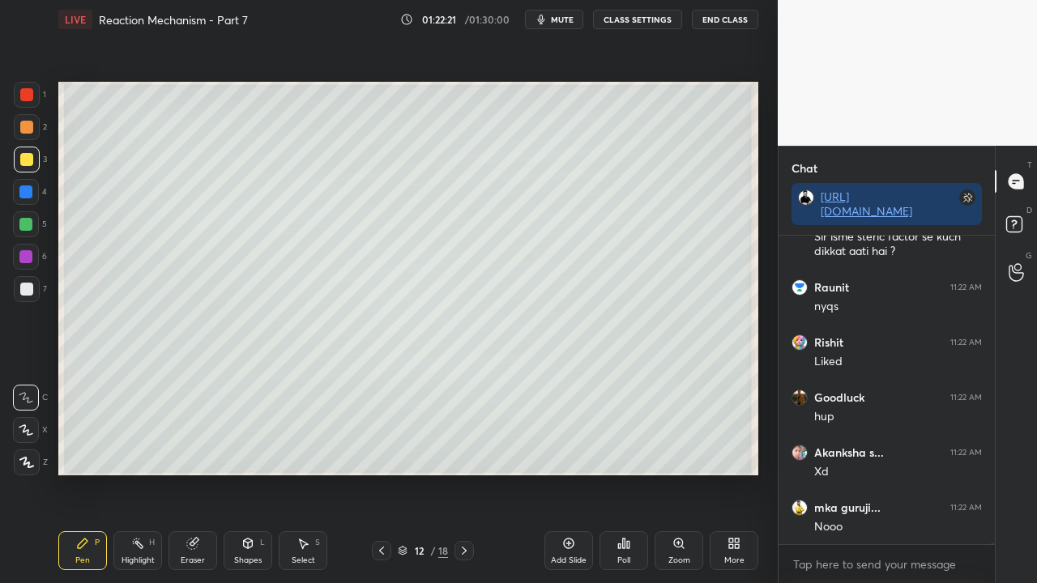
scroll to position [173686, 0]
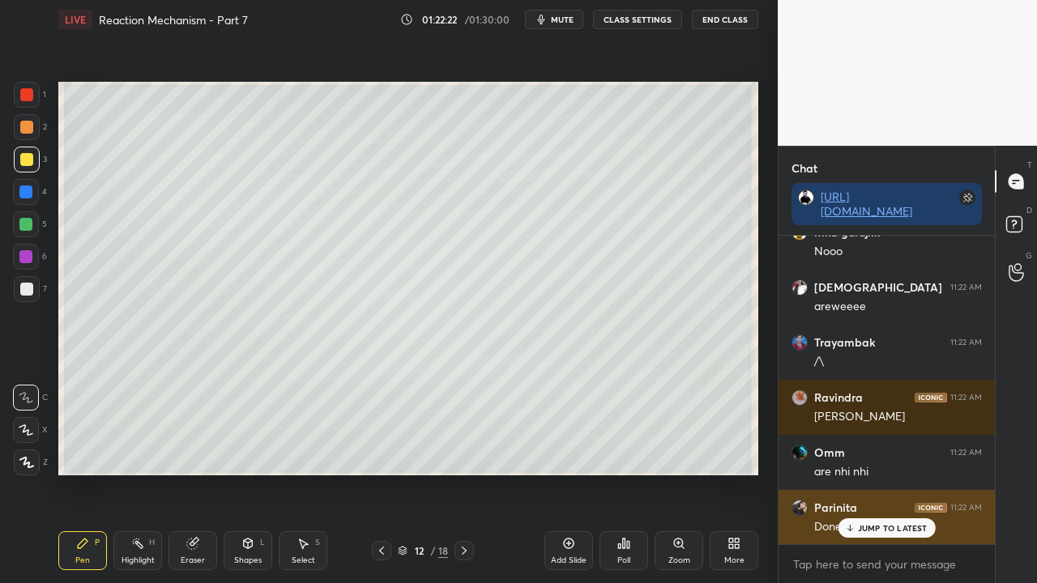
click at [879, 473] on p "JUMP TO LATEST" at bounding box center [893, 528] width 70 height 10
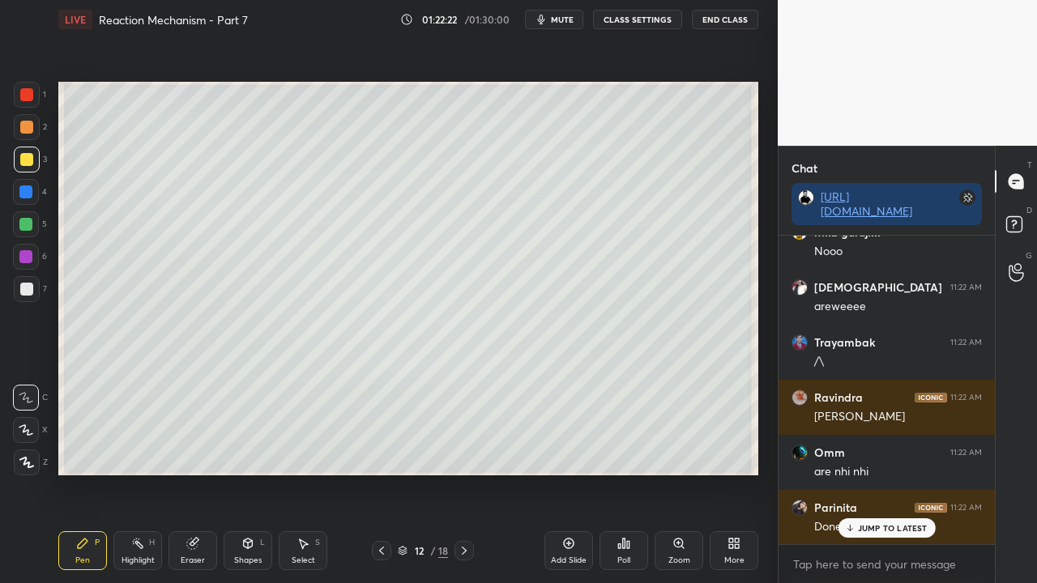
scroll to position [173744, 0]
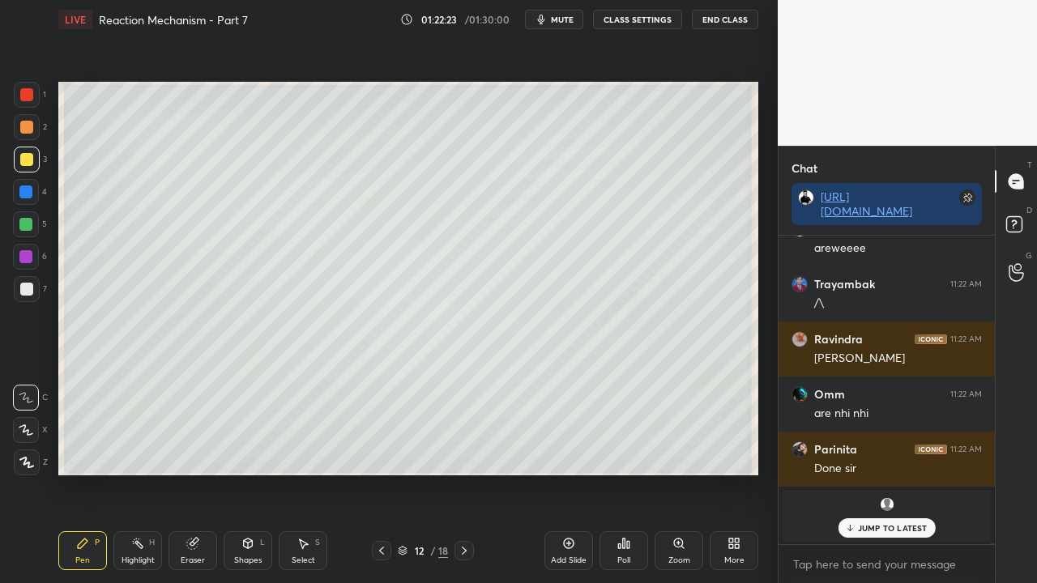
drag, startPoint x: 906, startPoint y: 530, endPoint x: 839, endPoint y: 541, distance: 67.4
click at [906, 473] on p "JUMP TO LATEST" at bounding box center [893, 528] width 70 height 10
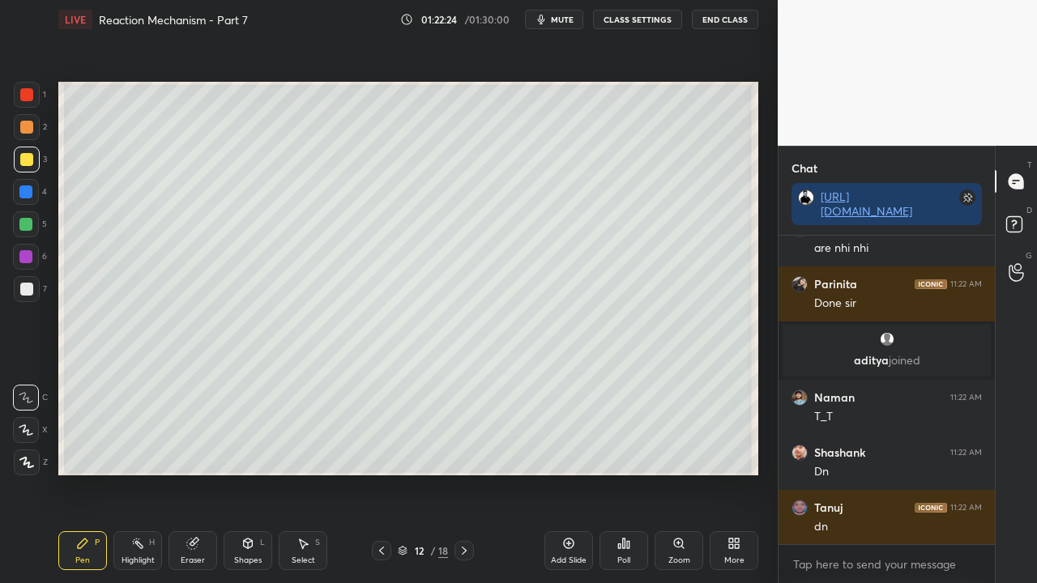
scroll to position [170041, 0]
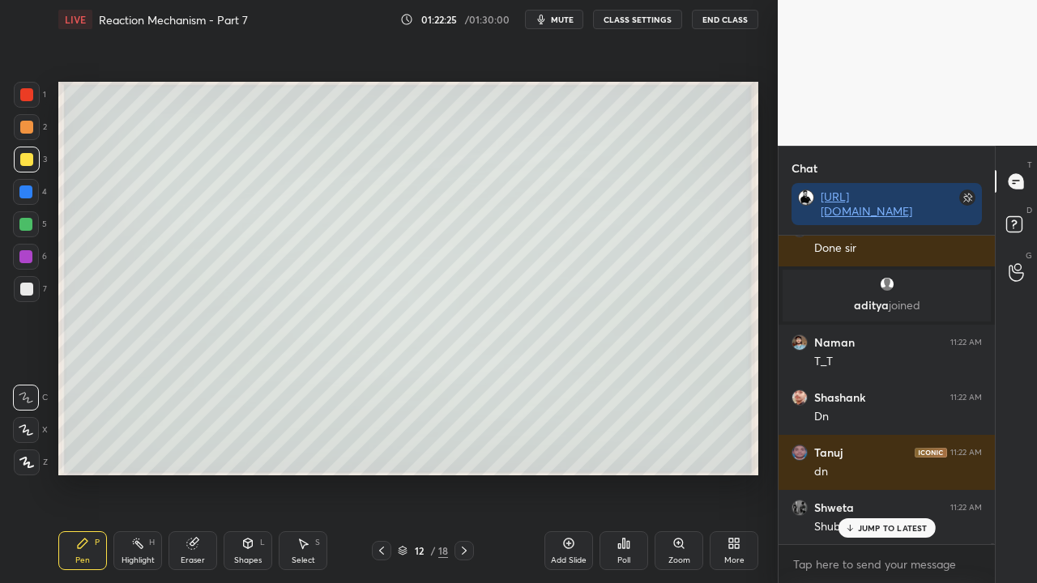
click at [874, 473] on div "[PERSON_NAME] 11:22 AM Sir isme steric factor se kuch dikkat aati hai ? Raunit …" at bounding box center [887, 390] width 216 height 309
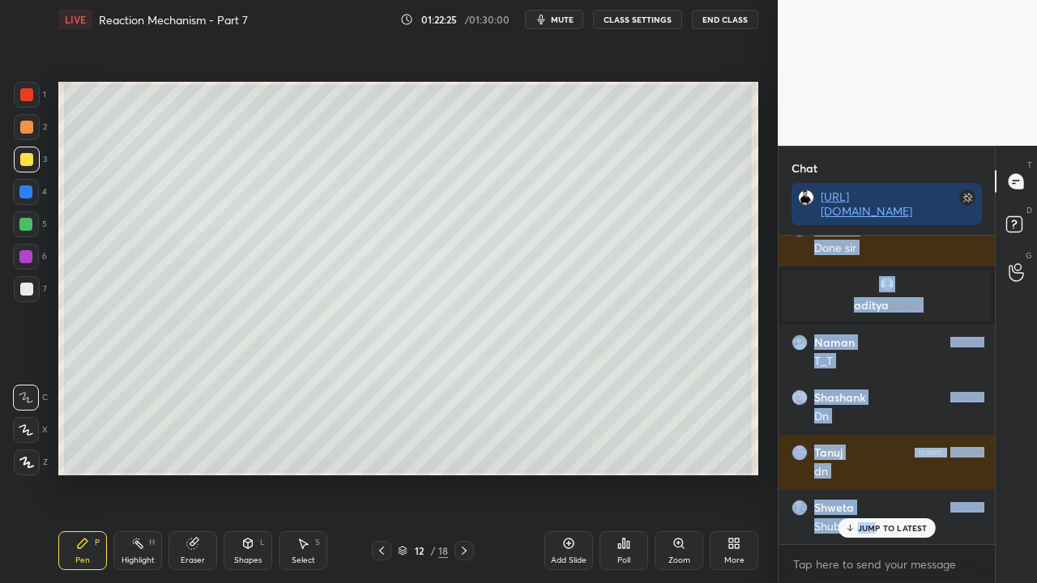
scroll to position [170206, 0]
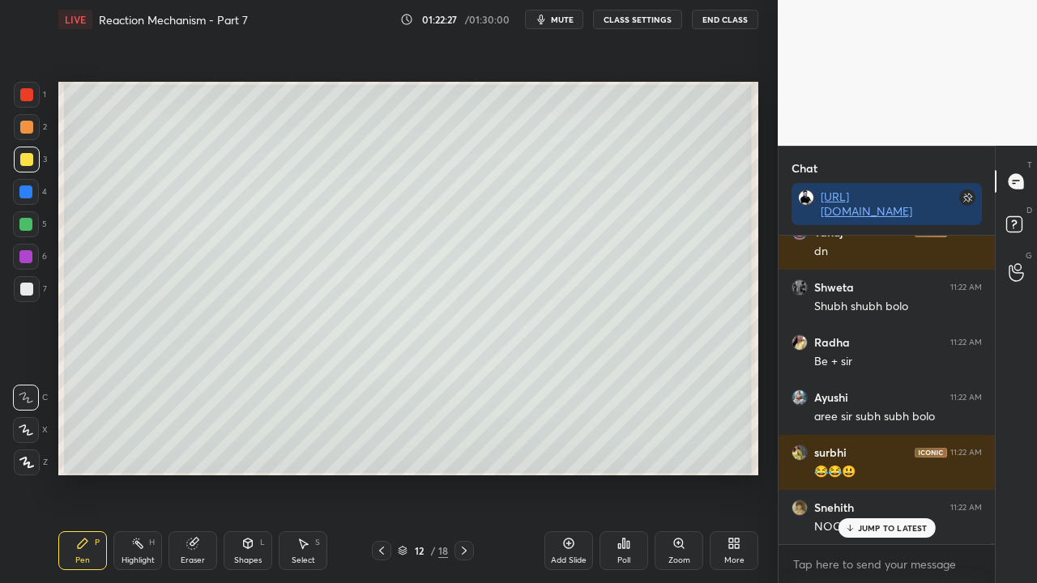
click at [897, 473] on div "JUMP TO LATEST" at bounding box center [886, 528] width 97 height 19
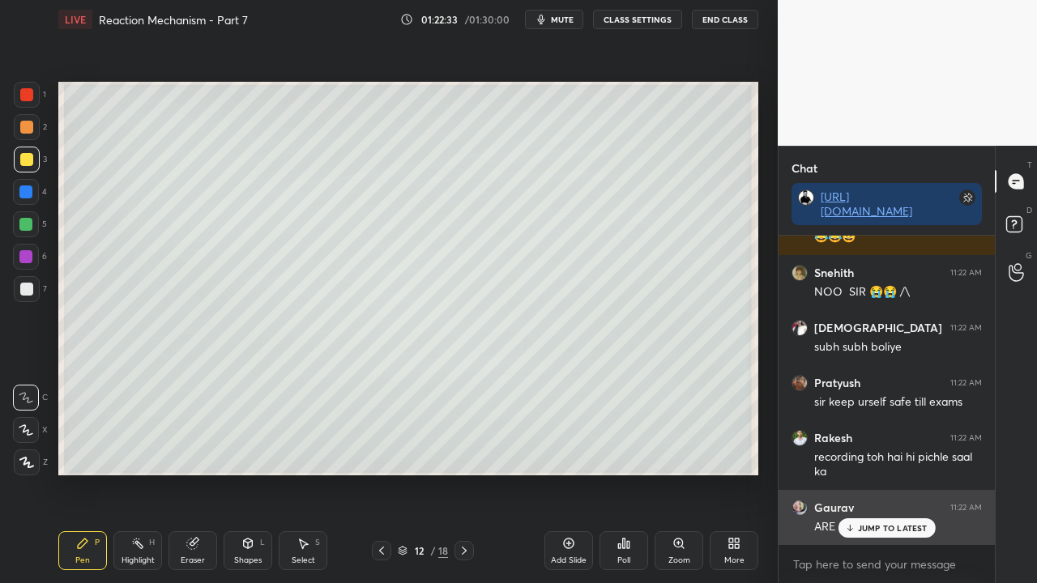
scroll to position [170551, 0]
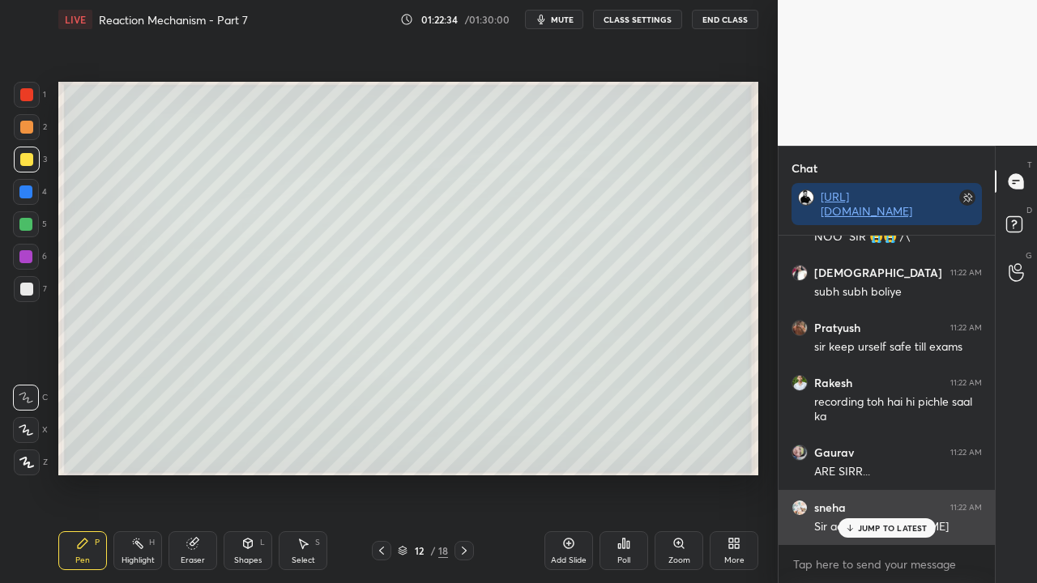
click at [891, 473] on p "JUMP TO LATEST" at bounding box center [893, 528] width 70 height 10
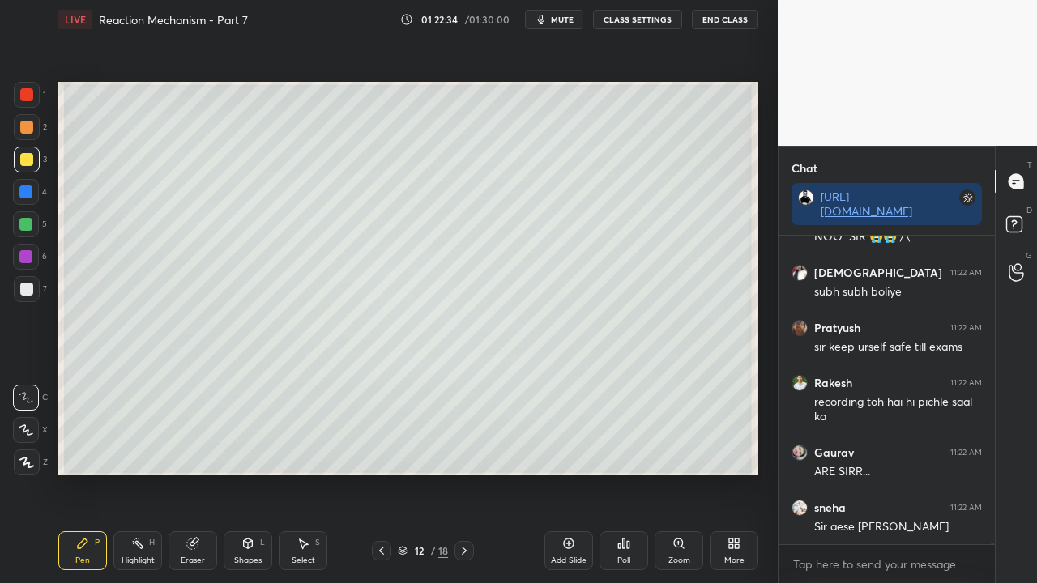
scroll to position [170717, 0]
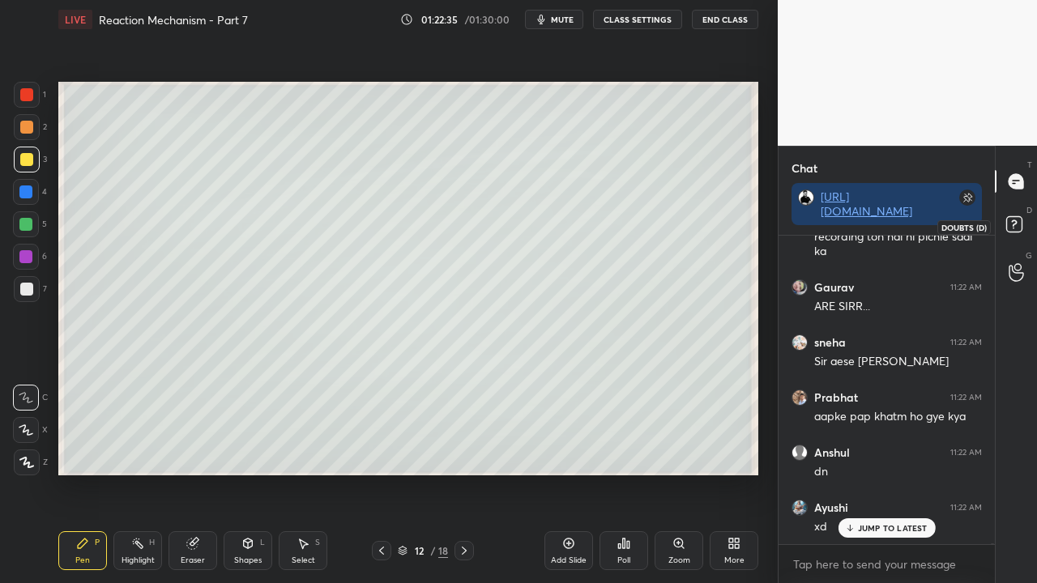
click at [1018, 225] on rect at bounding box center [1013, 224] width 15 height 15
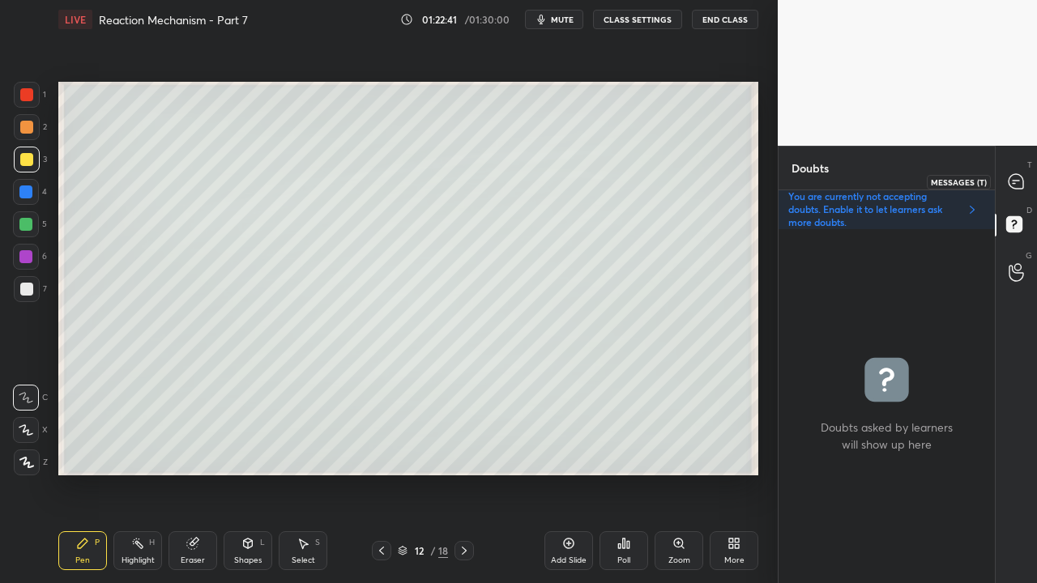
click at [1013, 177] on icon at bounding box center [1016, 181] width 15 height 15
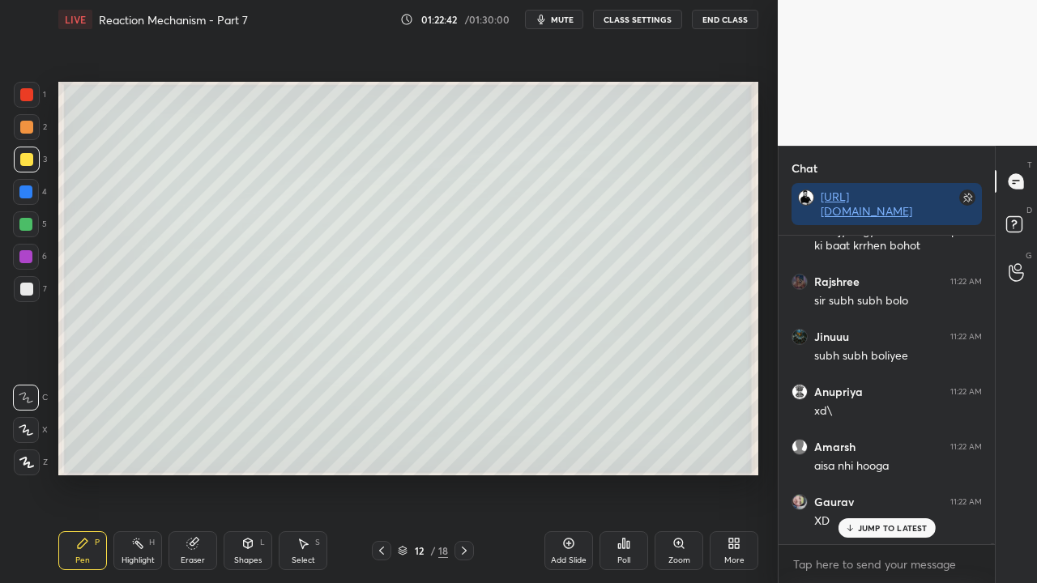
drag, startPoint x: 872, startPoint y: 530, endPoint x: 836, endPoint y: 543, distance: 37.9
click at [872, 473] on p "JUMP TO LATEST" at bounding box center [893, 528] width 70 height 10
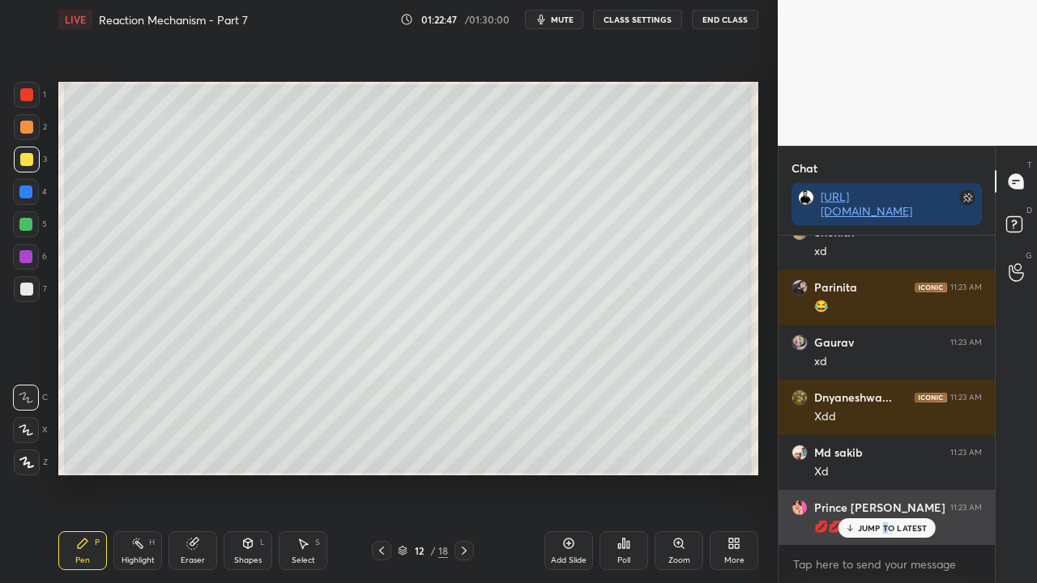
click at [886, 473] on p "JUMP TO LATEST" at bounding box center [893, 528] width 70 height 10
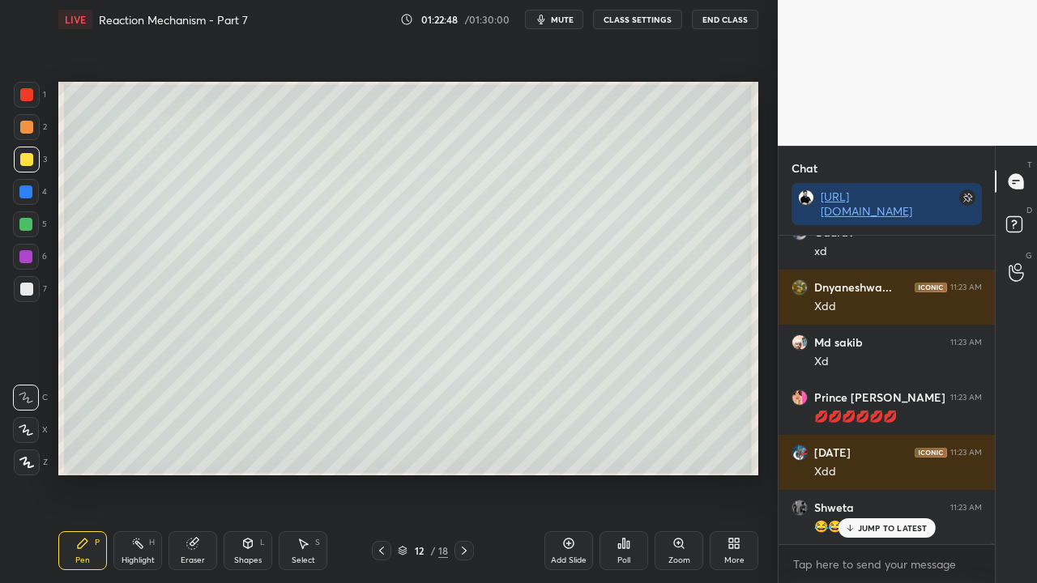
click at [898, 473] on p "JUMP TO LATEST" at bounding box center [893, 528] width 70 height 10
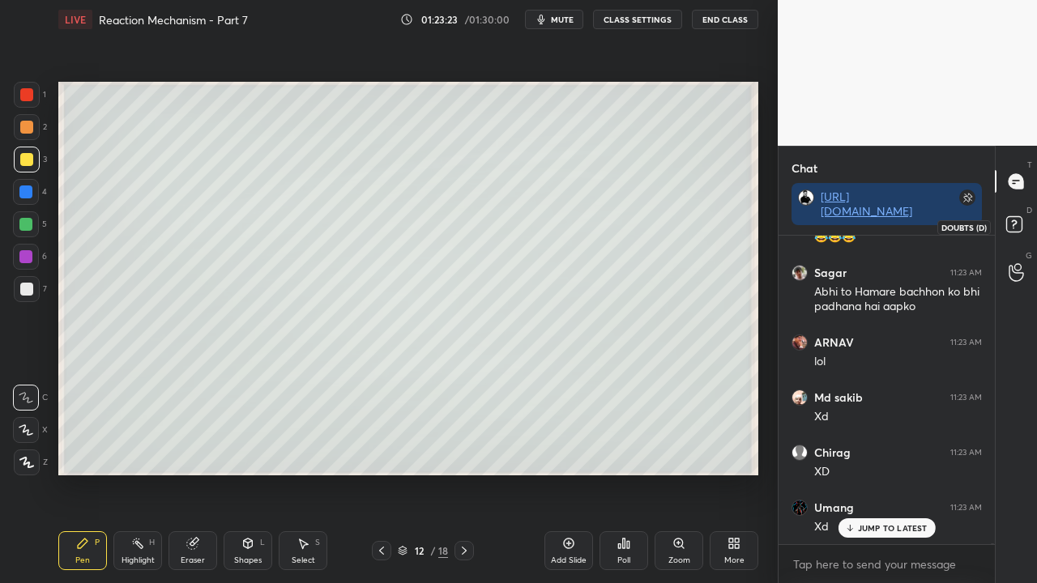
scroll to position [175595, 0]
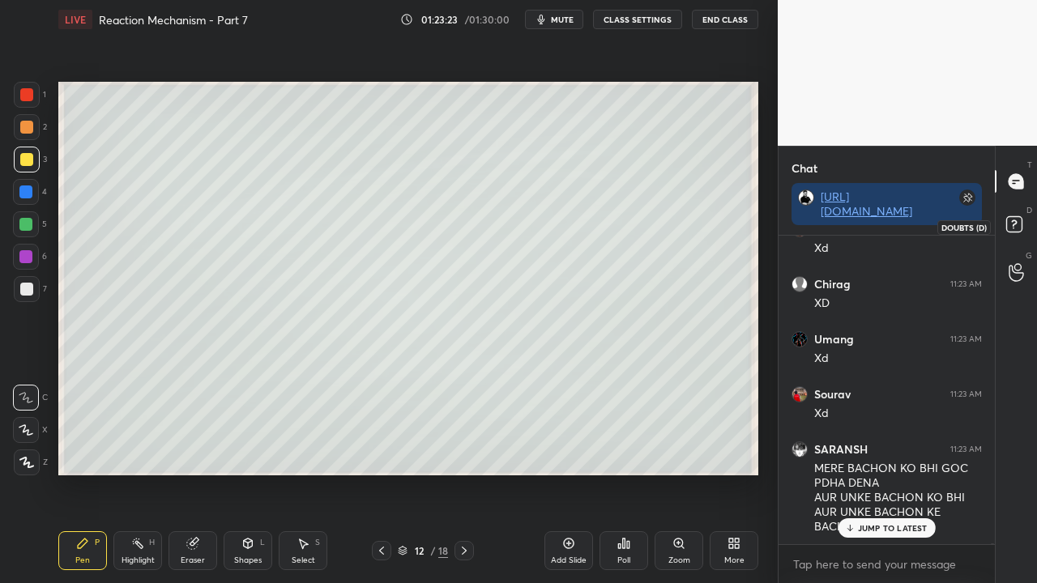
click at [1020, 230] on rect at bounding box center [1013, 224] width 15 height 15
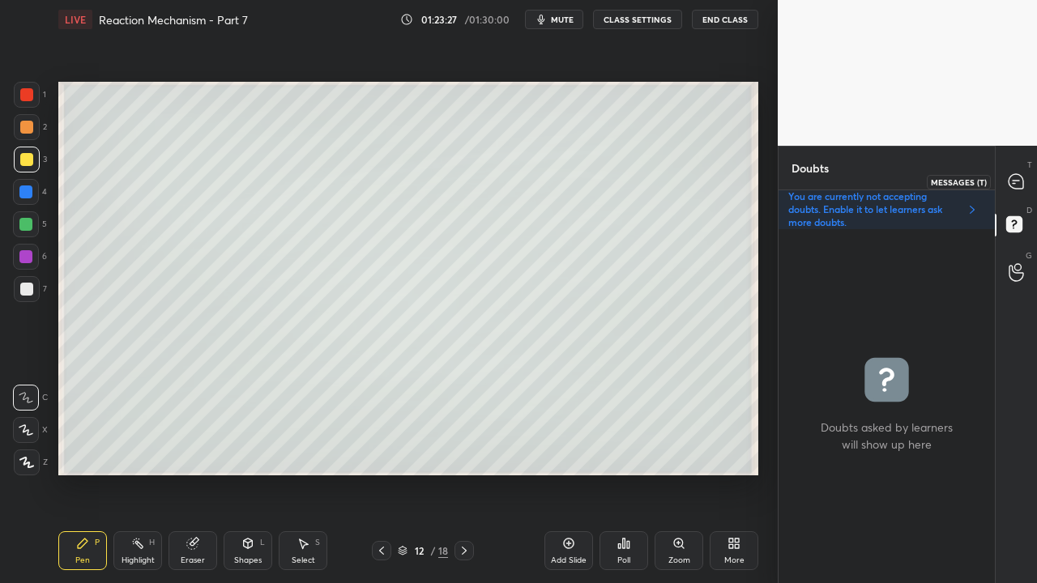
click at [1008, 185] on icon at bounding box center [1016, 181] width 17 height 17
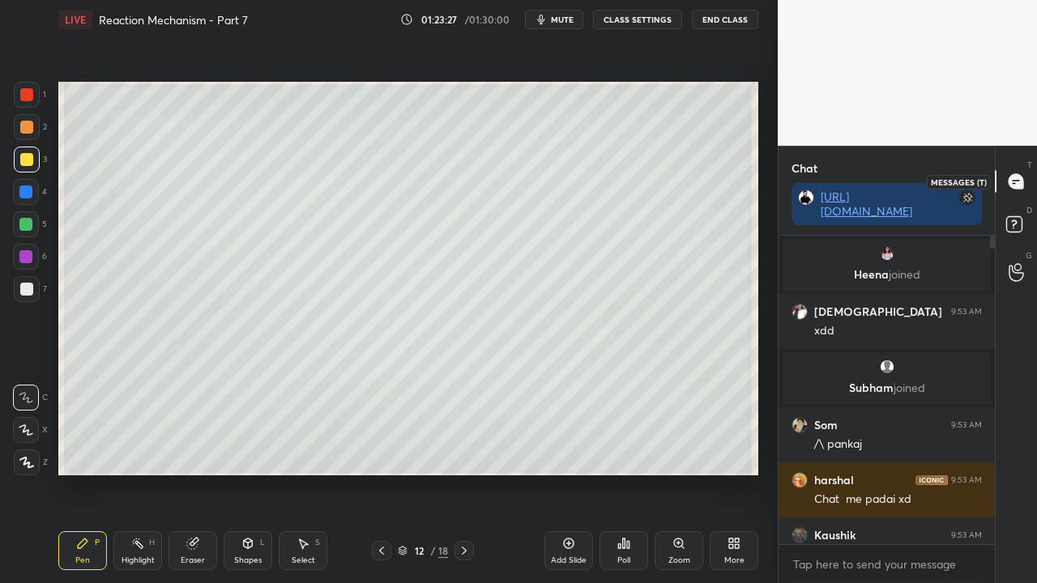
scroll to position [343, 211]
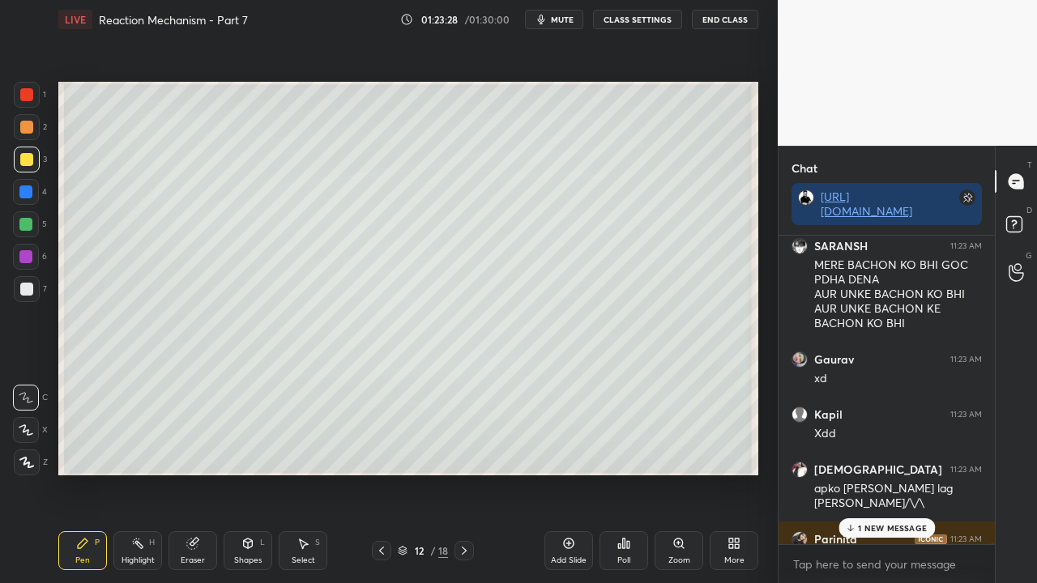
click at [877, 473] on p "1 NEW MESSAGE" at bounding box center [892, 528] width 69 height 10
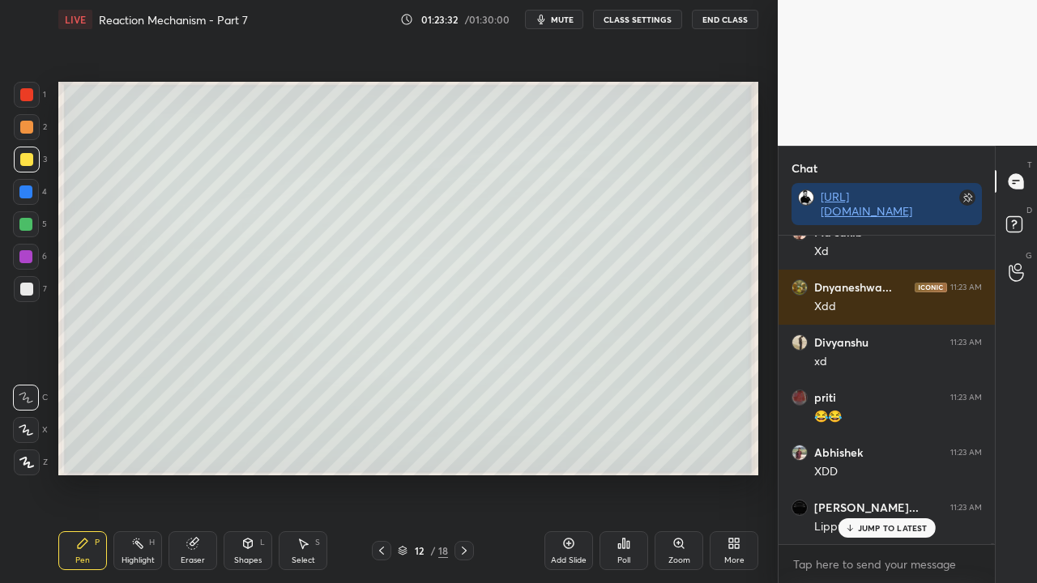
click at [888, 473] on p "JUMP TO LATEST" at bounding box center [893, 528] width 70 height 10
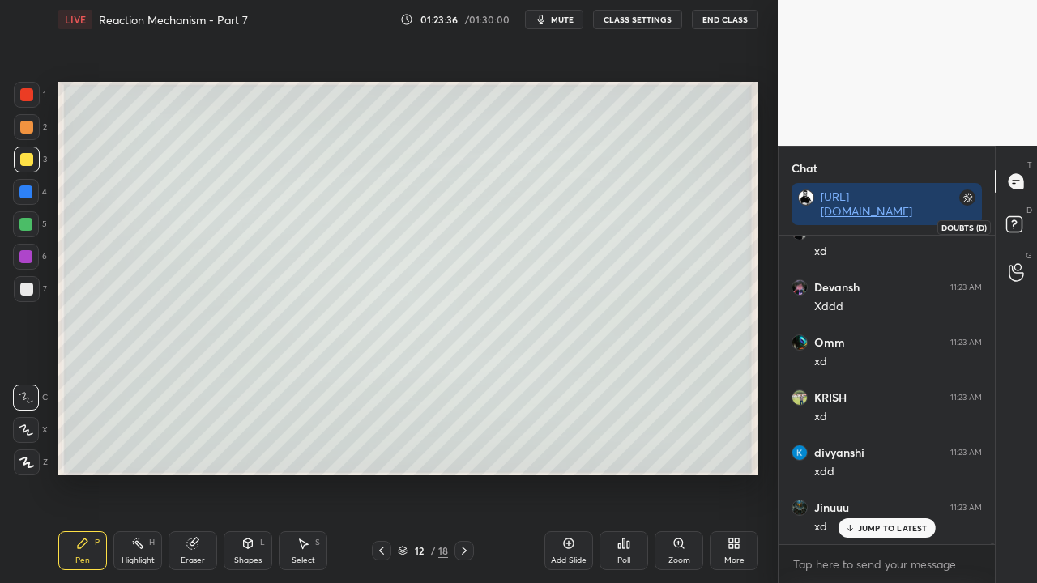
click at [1019, 224] on rect at bounding box center [1013, 224] width 15 height 15
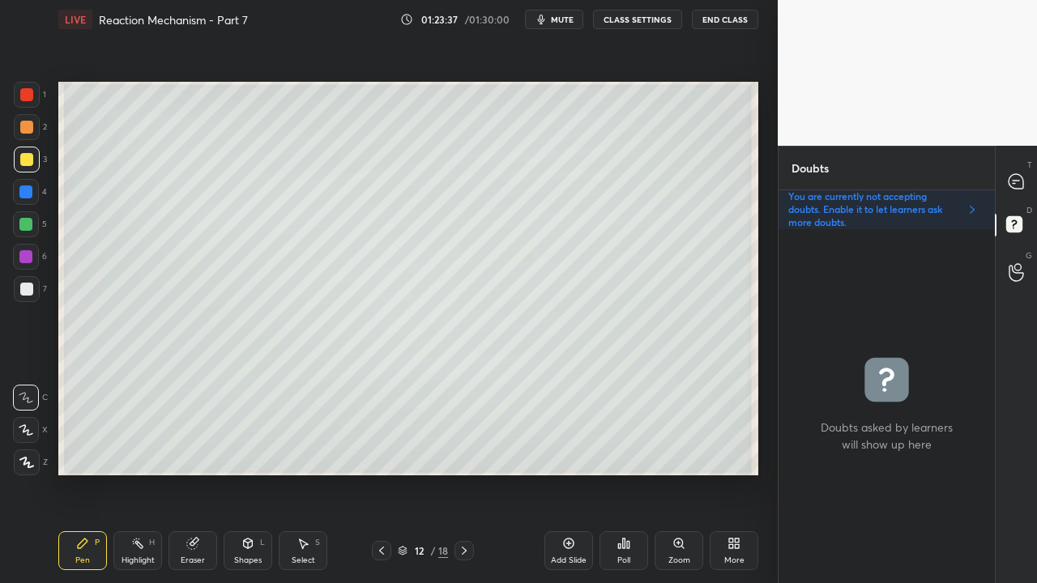
click at [468, 473] on icon at bounding box center [464, 551] width 13 height 13
click at [30, 286] on div at bounding box center [26, 289] width 13 height 13
click at [1024, 171] on div at bounding box center [1017, 181] width 32 height 29
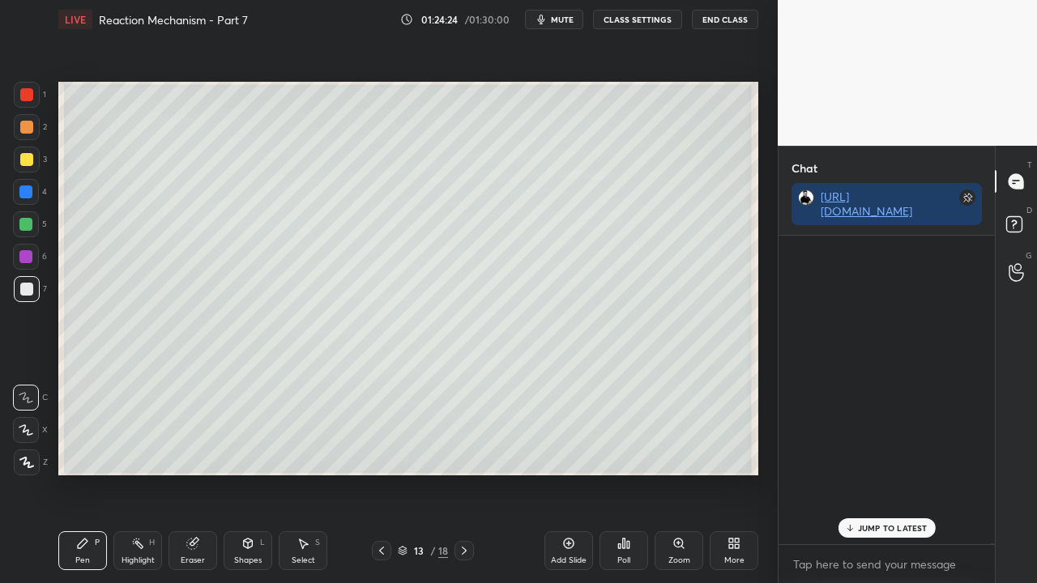
scroll to position [304, 211]
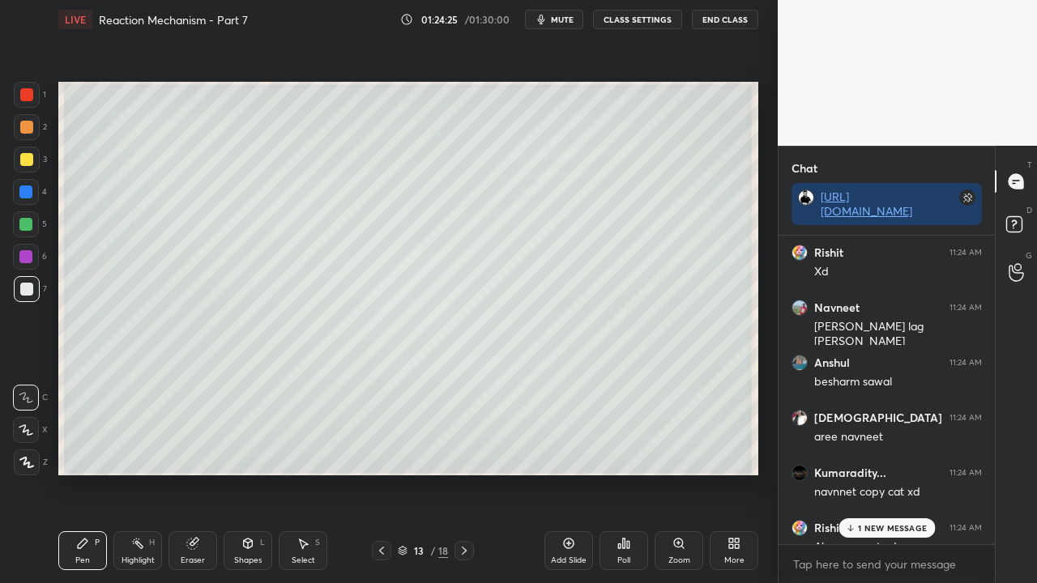
drag, startPoint x: 872, startPoint y: 532, endPoint x: 846, endPoint y: 530, distance: 26.0
click at [874, 473] on p "1 NEW MESSAGE" at bounding box center [892, 528] width 69 height 10
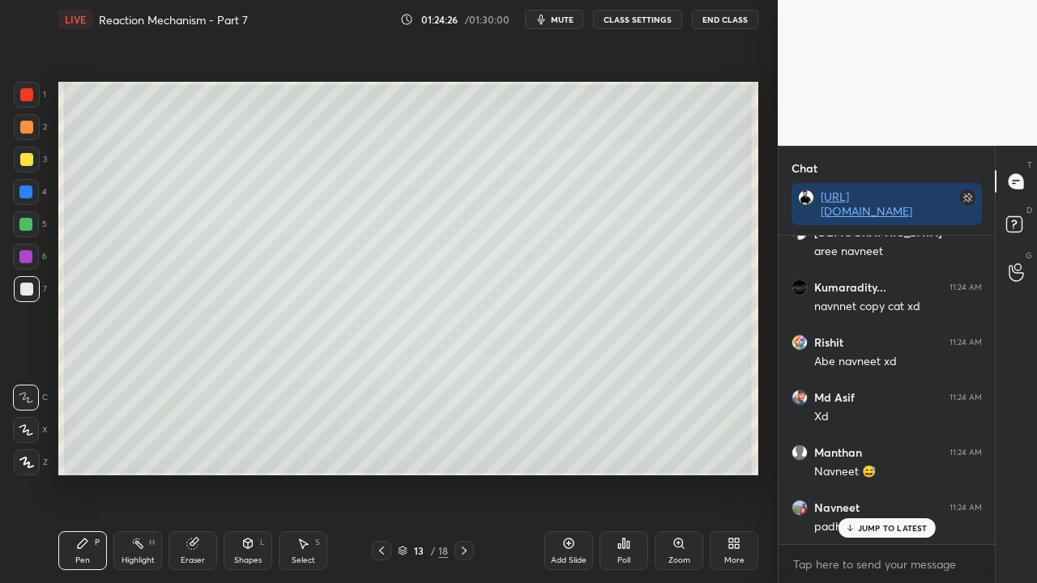
scroll to position [178625, 0]
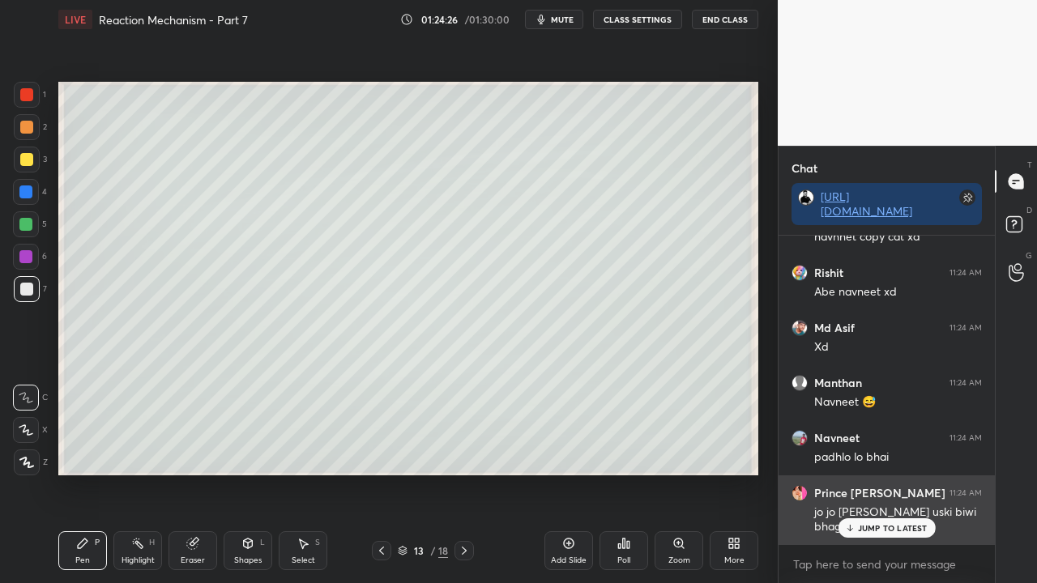
click at [883, 473] on p "JUMP TO LATEST" at bounding box center [893, 528] width 70 height 10
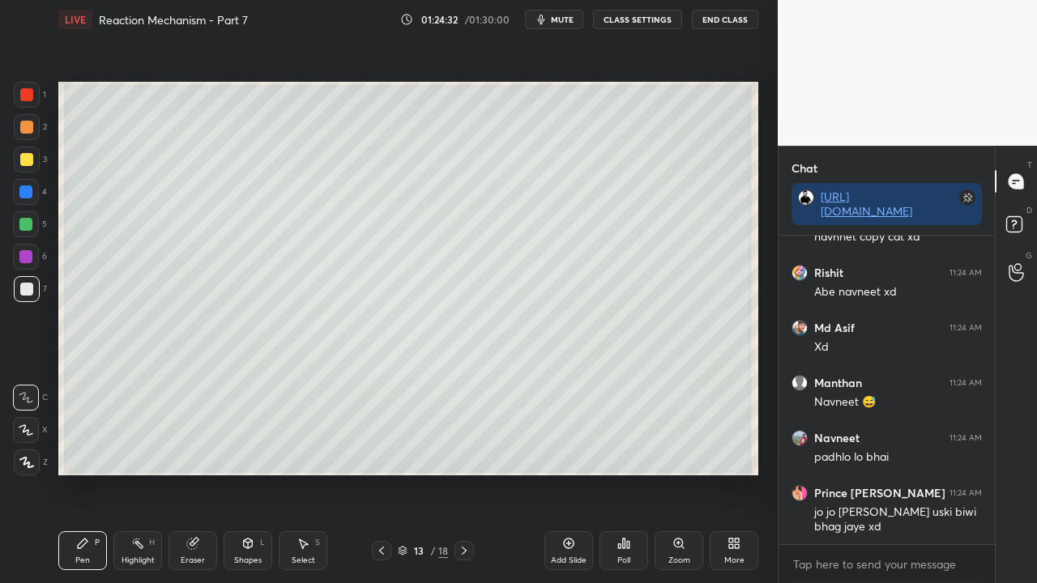
click at [31, 161] on div at bounding box center [26, 159] width 13 height 13
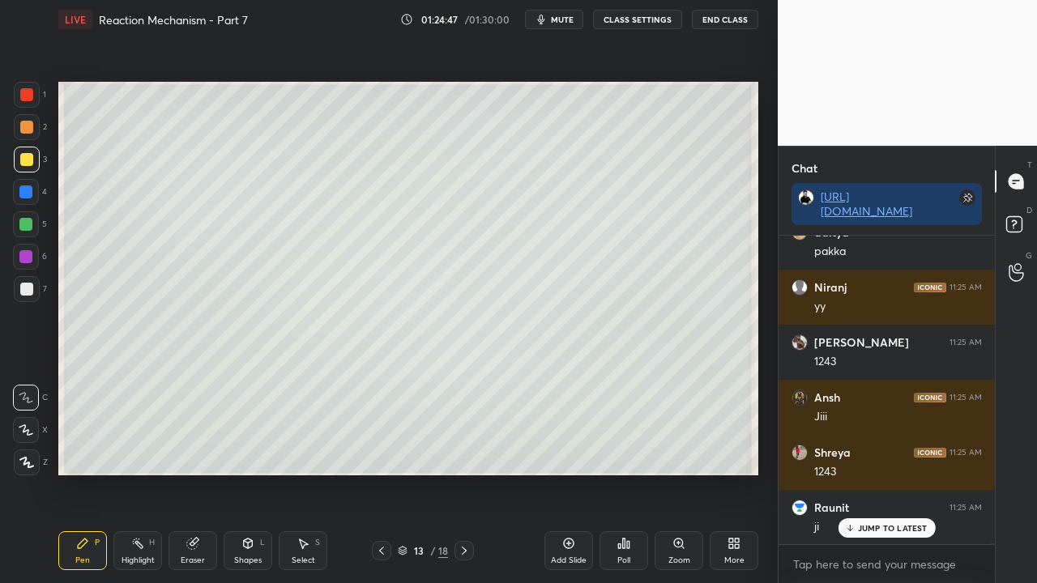
scroll to position [180557, 0]
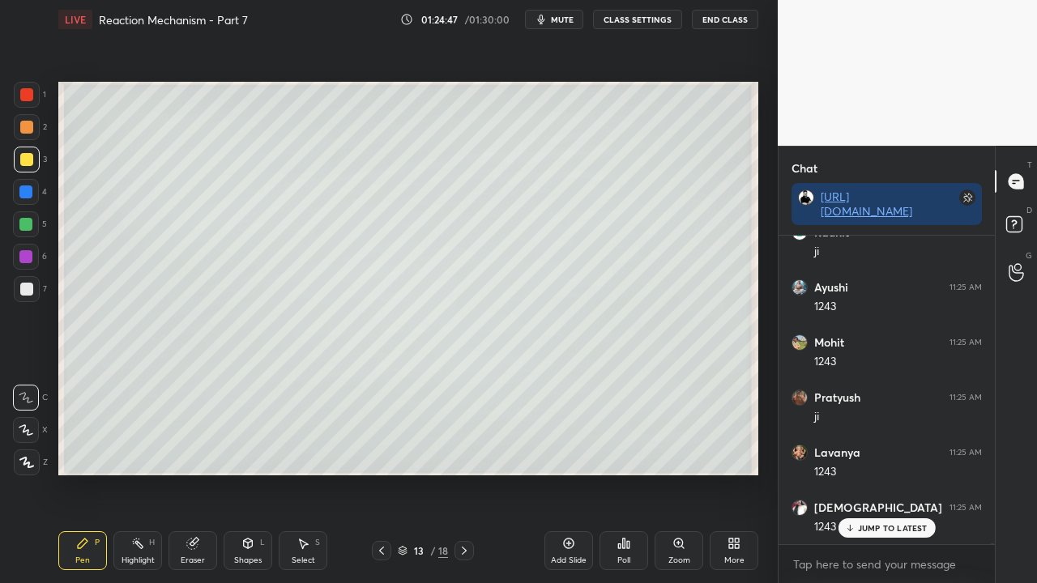
click at [1026, 224] on icon at bounding box center [1016, 226] width 29 height 29
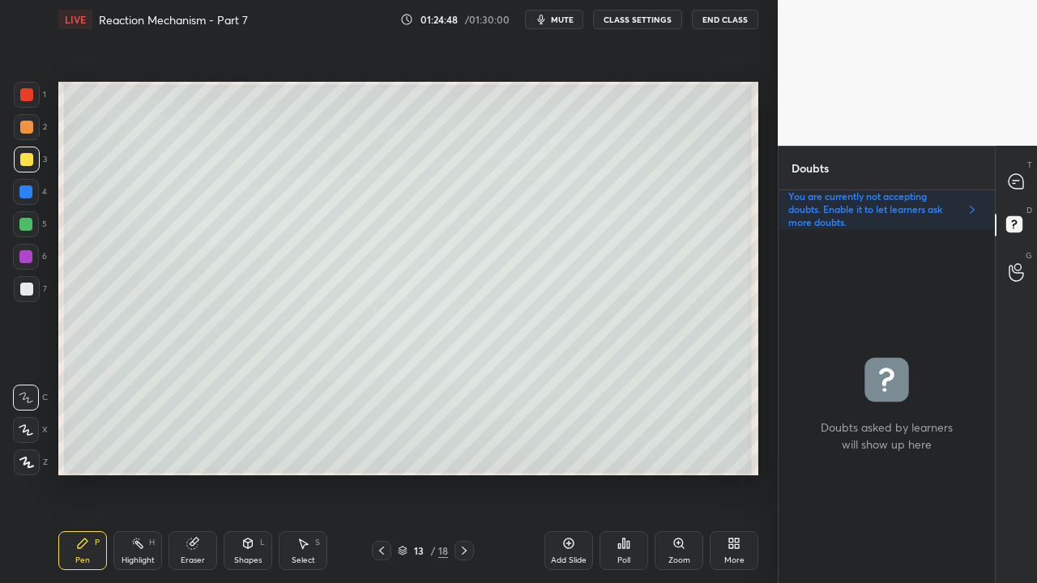
scroll to position [349, 211]
click at [1019, 175] on icon at bounding box center [1016, 181] width 15 height 15
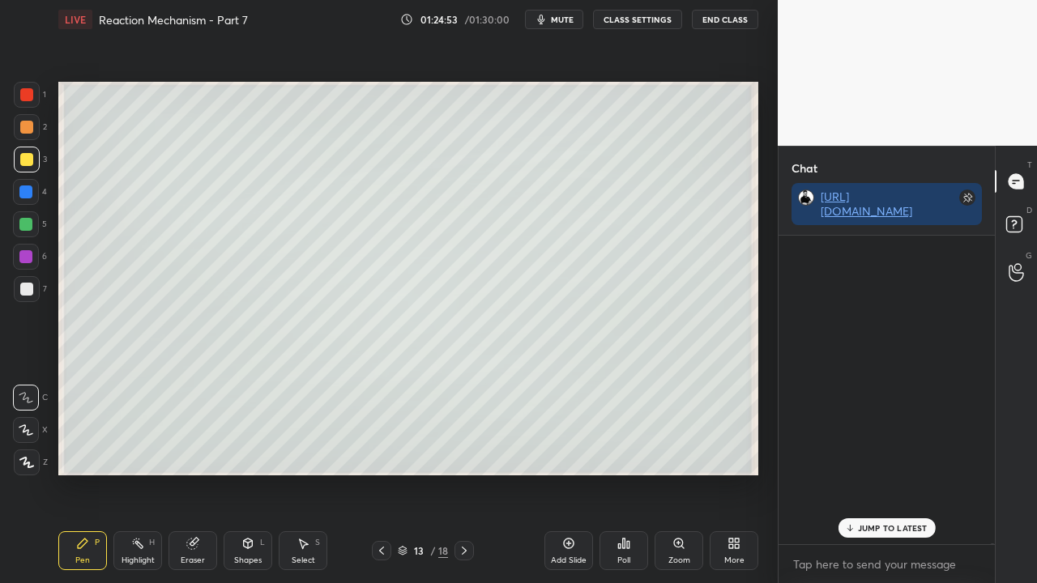
scroll to position [304, 211]
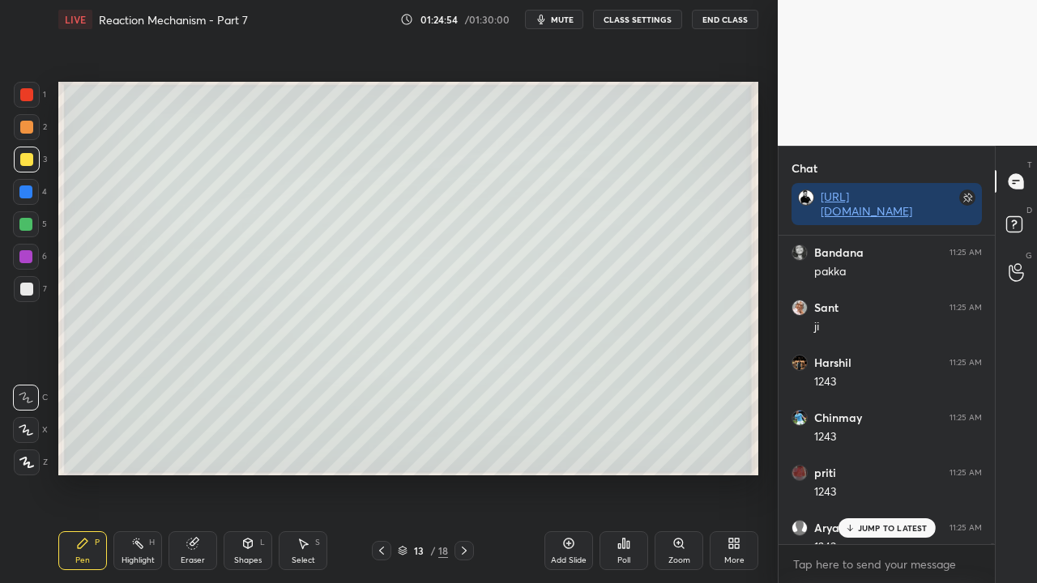
click at [864, 473] on p "JUMP TO LATEST" at bounding box center [893, 528] width 70 height 10
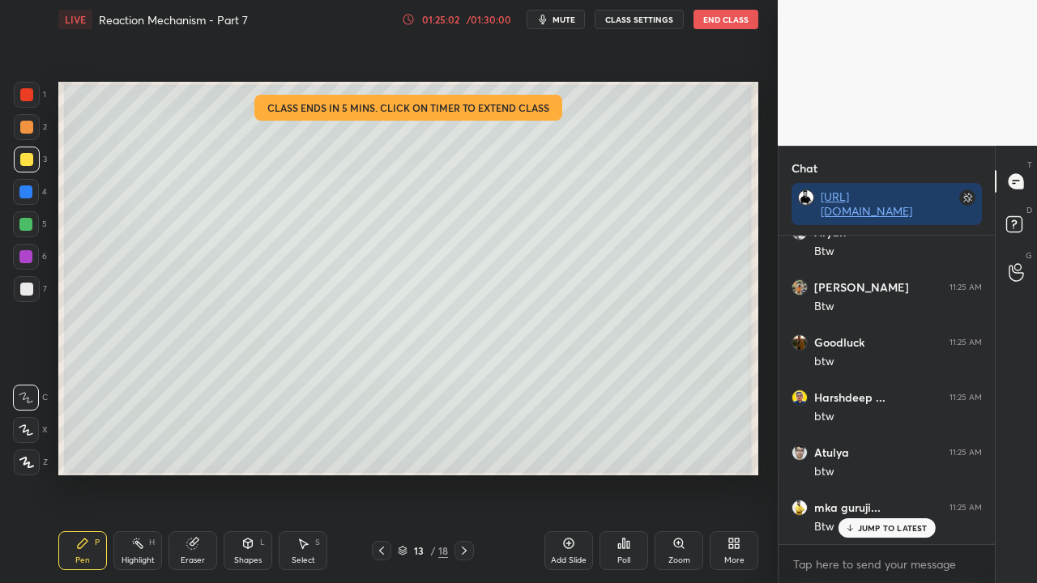
scroll to position [183202, 0]
click at [1027, 222] on icon at bounding box center [1016, 226] width 29 height 29
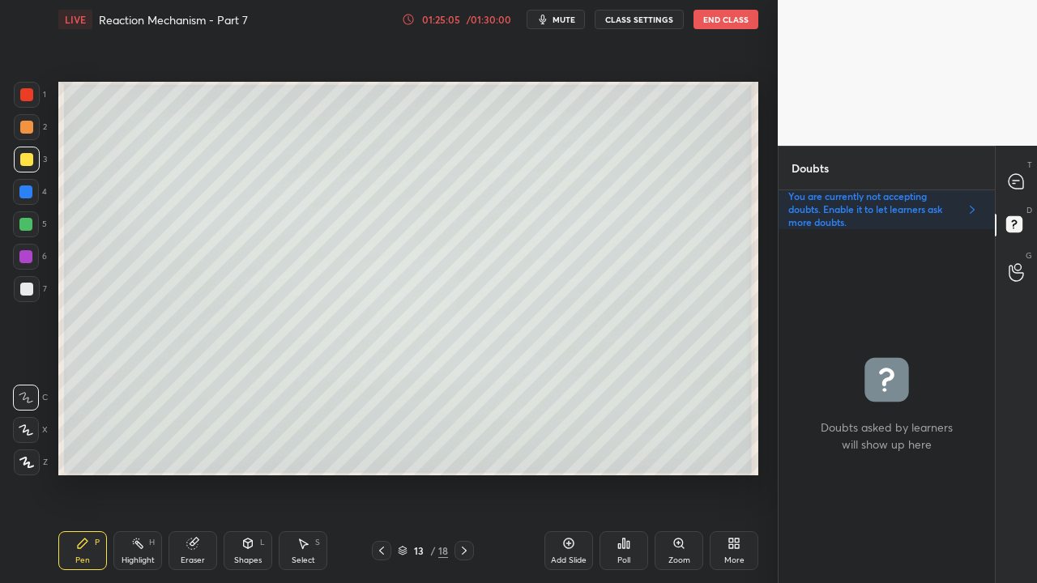
click at [476, 19] on div "/ 01:30:00" at bounding box center [488, 20] width 50 height 10
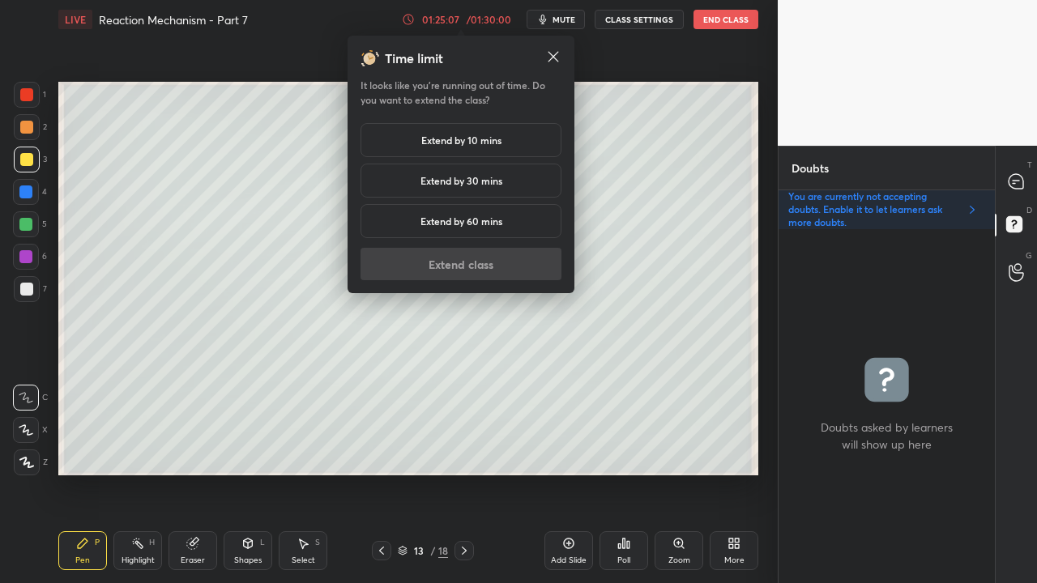
click at [460, 138] on h5 "Extend by 10 mins" at bounding box center [461, 140] width 80 height 15
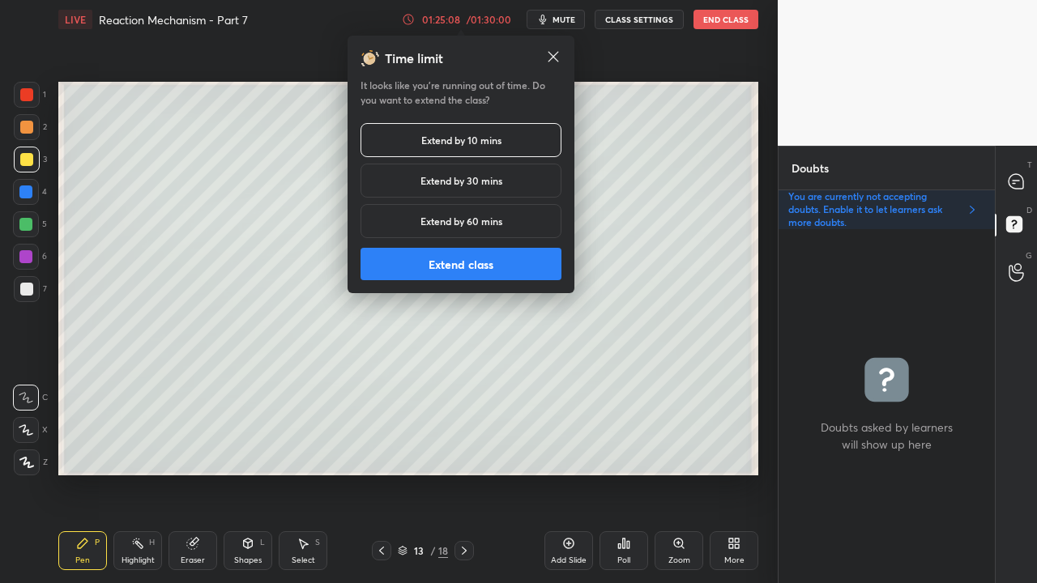
click at [451, 261] on button "Extend class" at bounding box center [461, 264] width 201 height 32
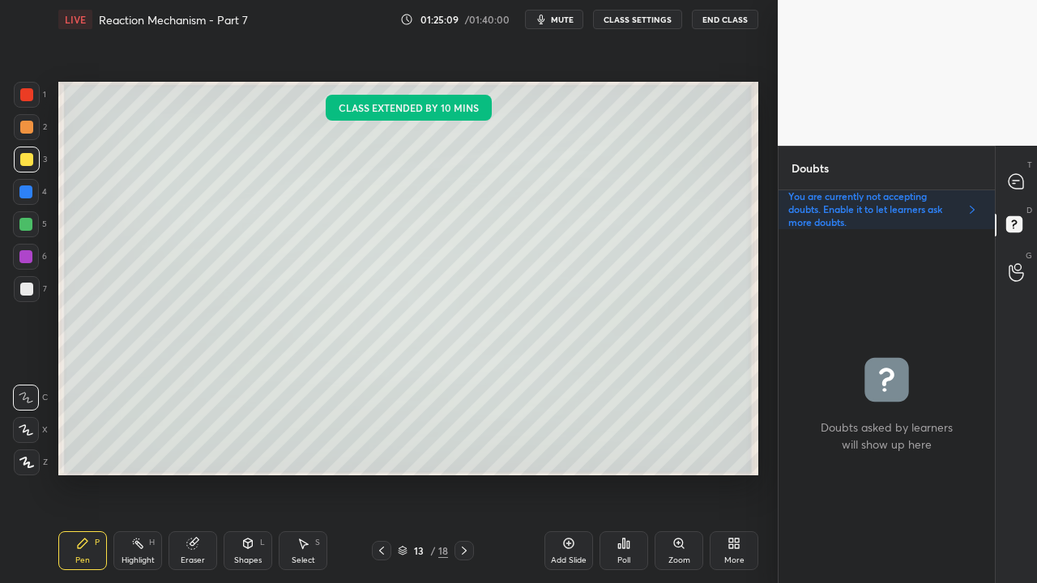
click at [1023, 183] on icon at bounding box center [1016, 181] width 15 height 15
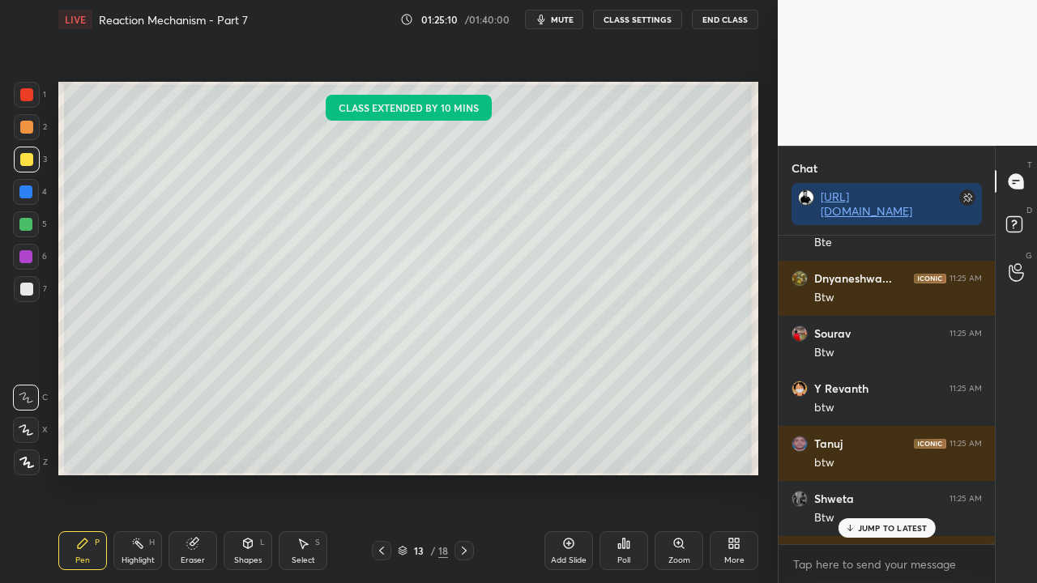
click at [869, 473] on p "JUMP TO LATEST" at bounding box center [893, 528] width 70 height 10
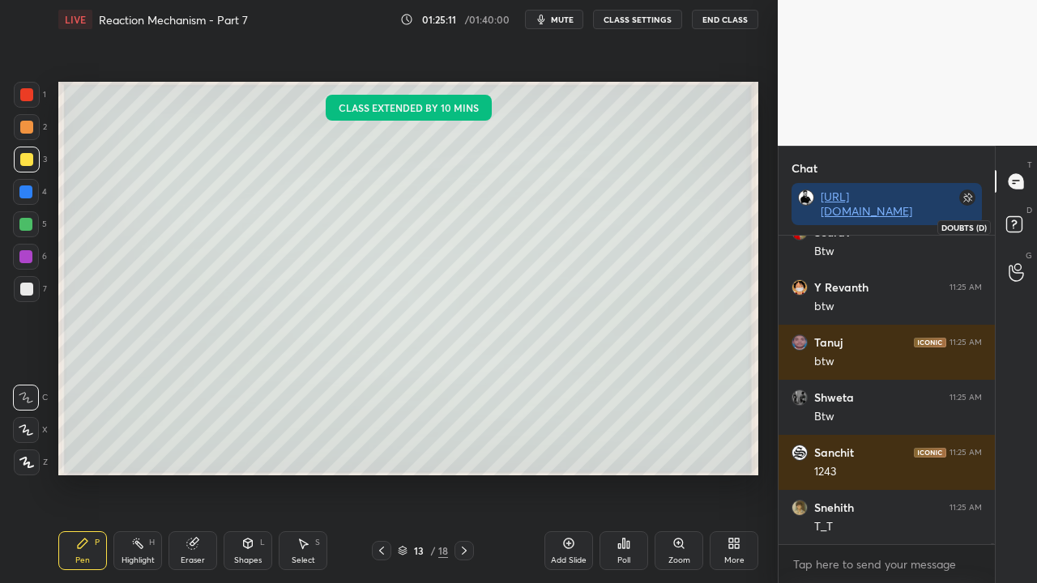
click at [1026, 229] on icon at bounding box center [1016, 226] width 29 height 29
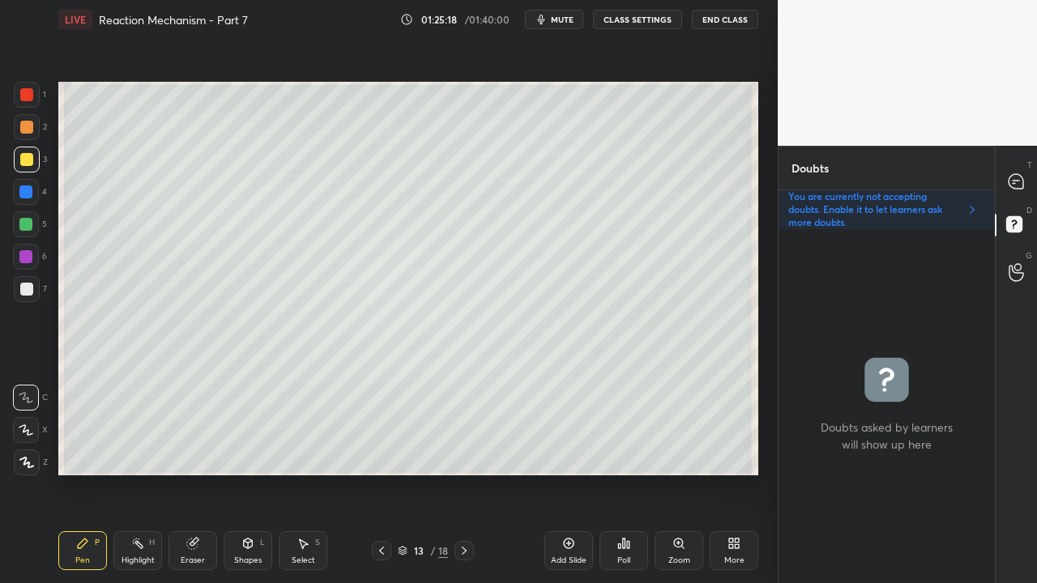
click at [1019, 185] on icon at bounding box center [1016, 181] width 15 height 15
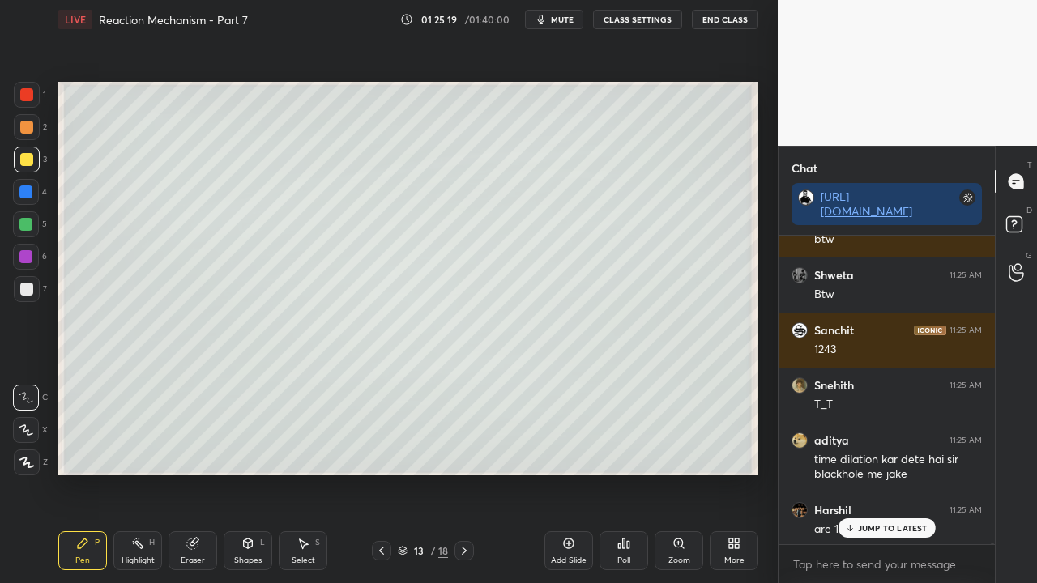
drag, startPoint x: 861, startPoint y: 532, endPoint x: 796, endPoint y: 506, distance: 70.6
click at [862, 473] on p "JUMP TO LATEST" at bounding box center [893, 528] width 70 height 10
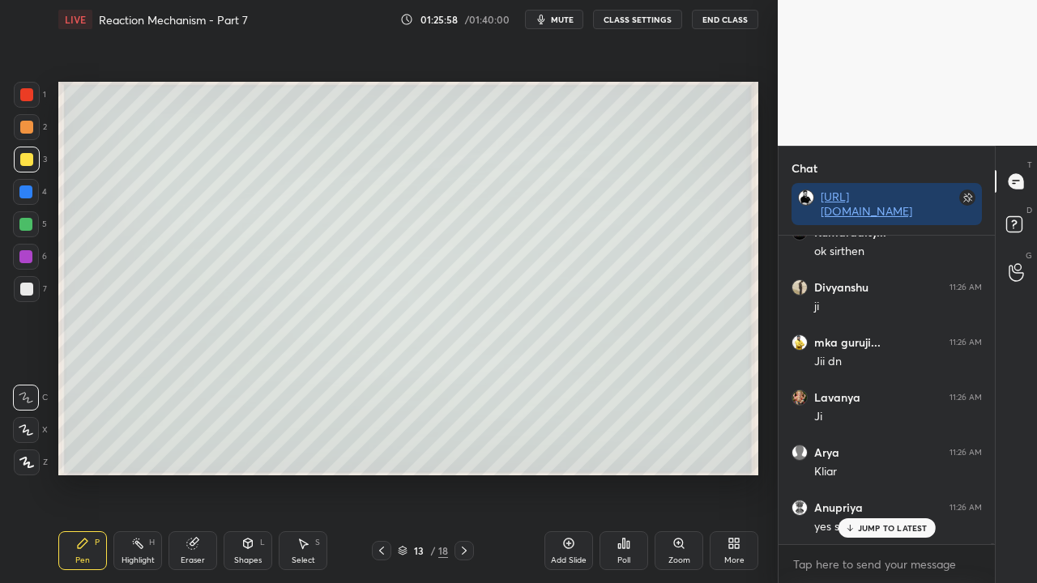
click at [462, 473] on icon at bounding box center [464, 551] width 13 height 13
click at [376, 473] on icon at bounding box center [381, 551] width 13 height 13
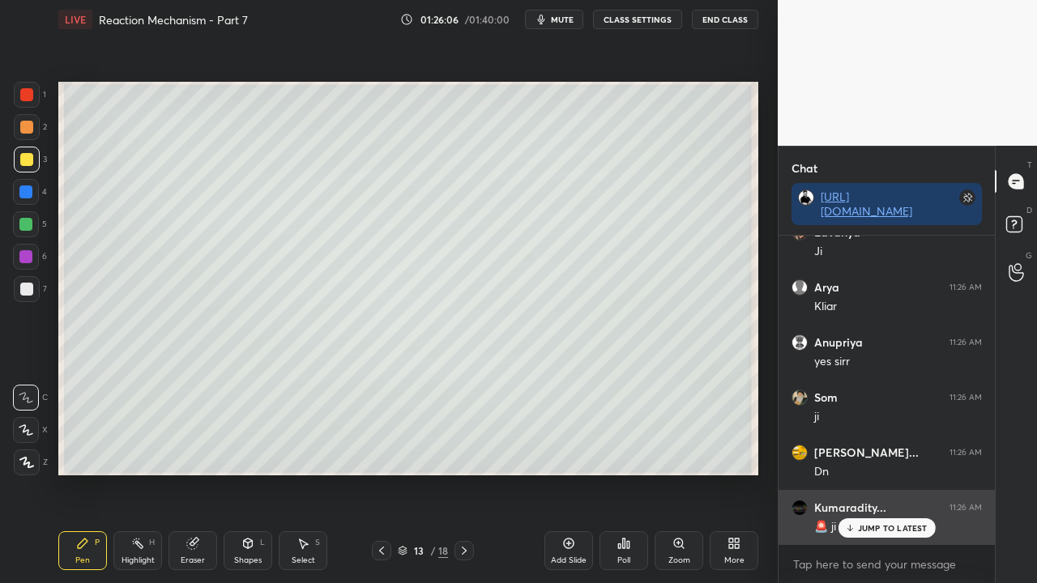
click at [864, 473] on p "JUMP TO LATEST" at bounding box center [893, 528] width 70 height 10
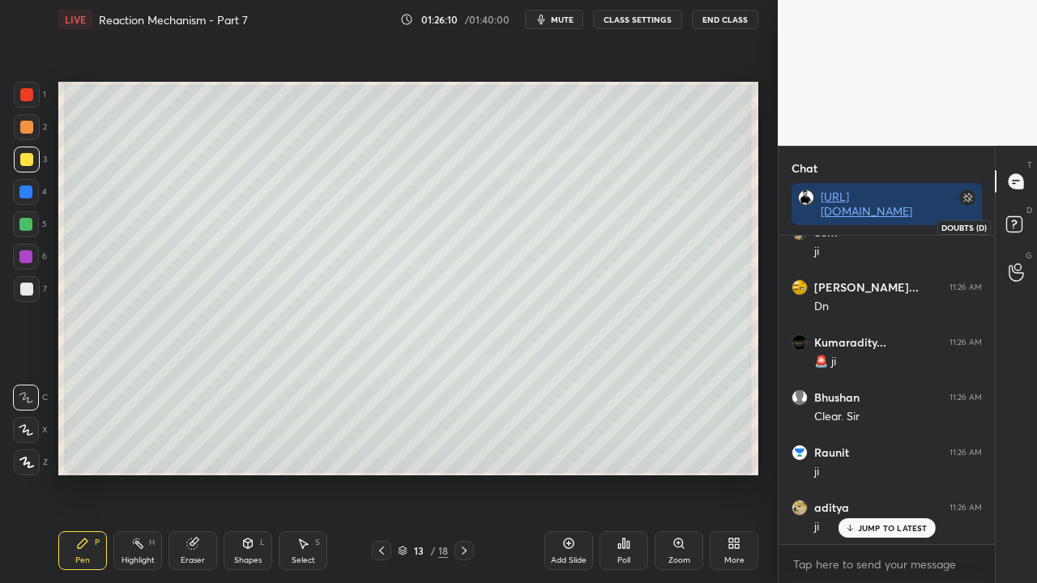
scroll to position [186853, 0]
click at [1019, 222] on rect at bounding box center [1013, 224] width 15 height 15
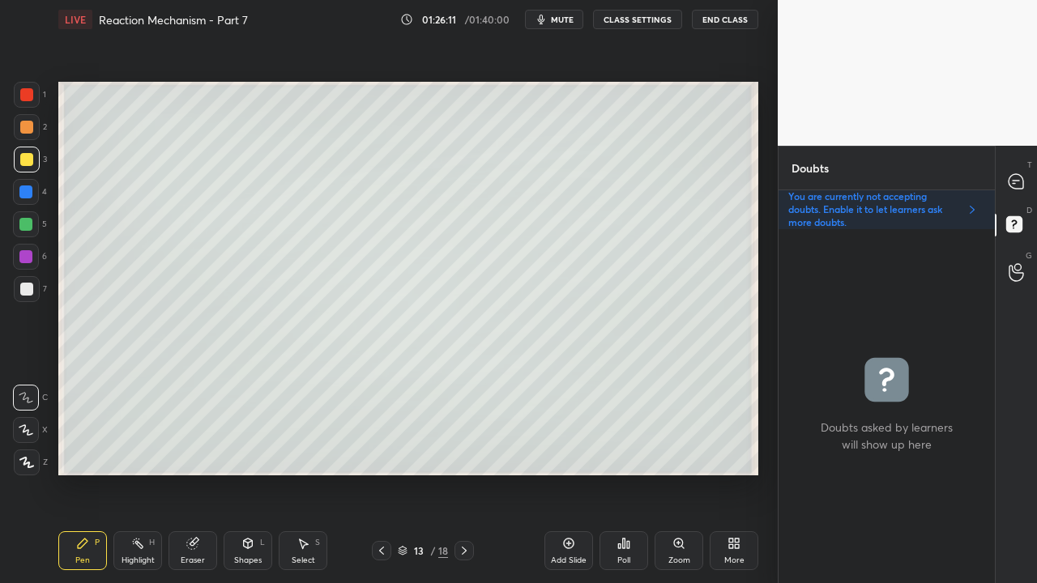
scroll to position [349, 211]
click at [1008, 177] on icon at bounding box center [1016, 181] width 17 height 17
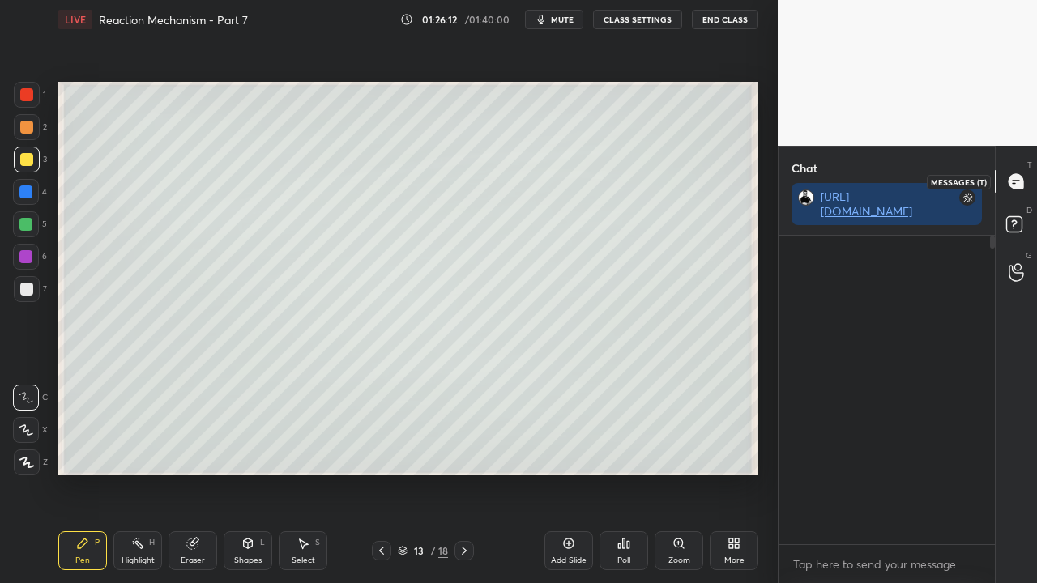
scroll to position [343, 211]
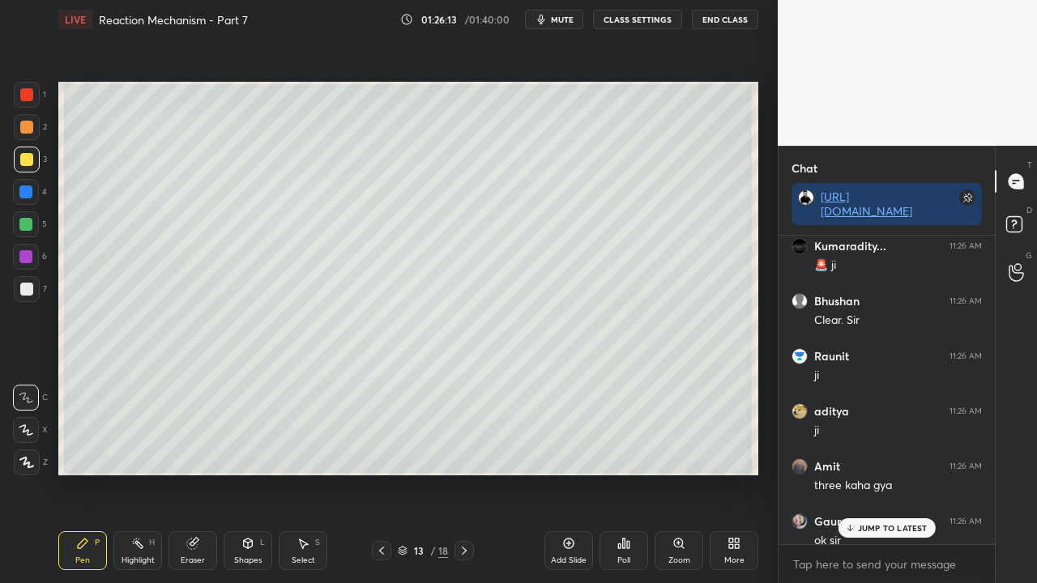
click at [869, 473] on p "JUMP TO LATEST" at bounding box center [893, 528] width 70 height 10
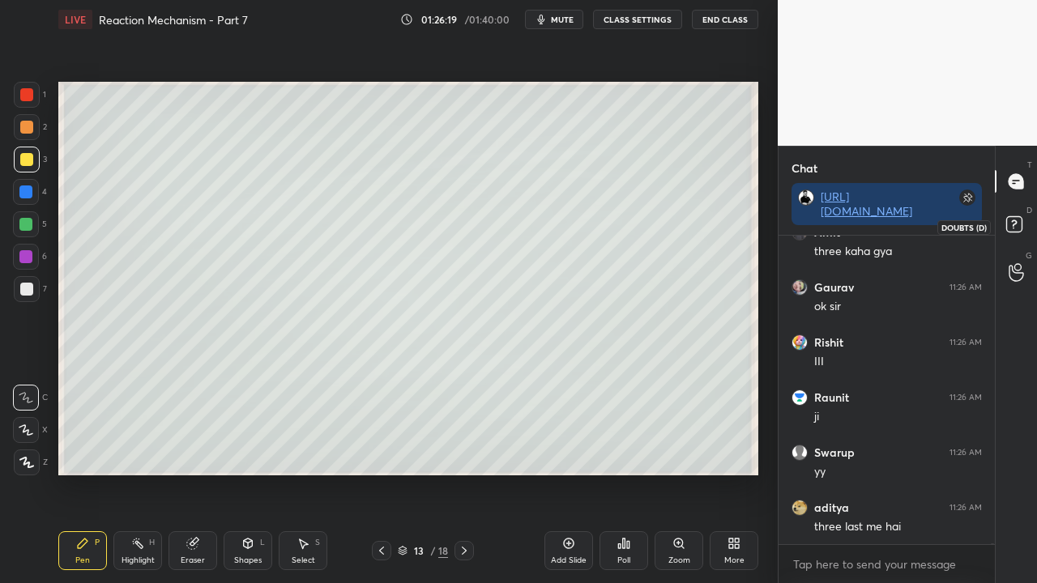
click at [1027, 219] on icon at bounding box center [1016, 226] width 29 height 29
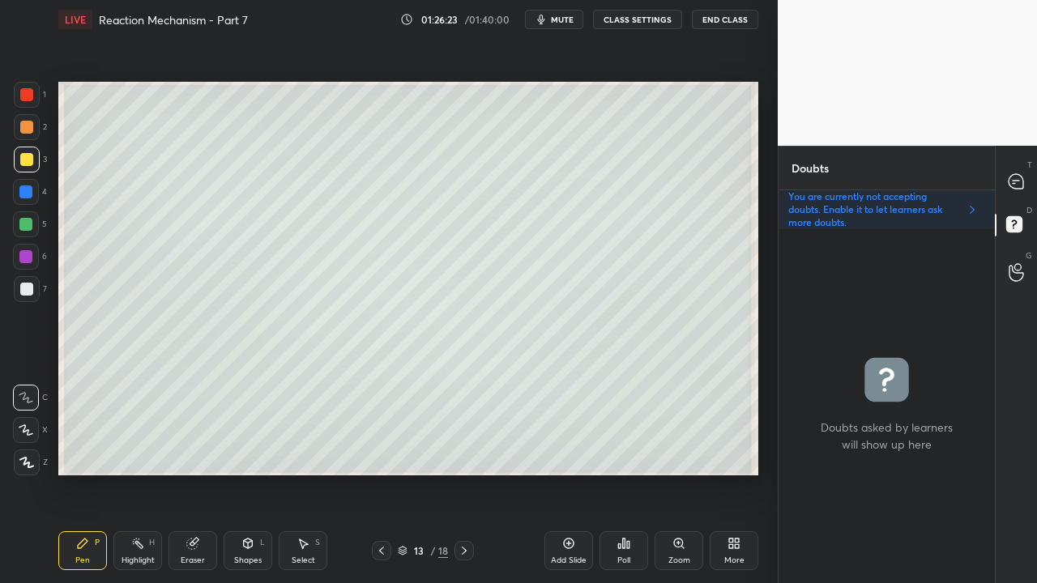
click at [1017, 169] on div at bounding box center [1017, 181] width 32 height 29
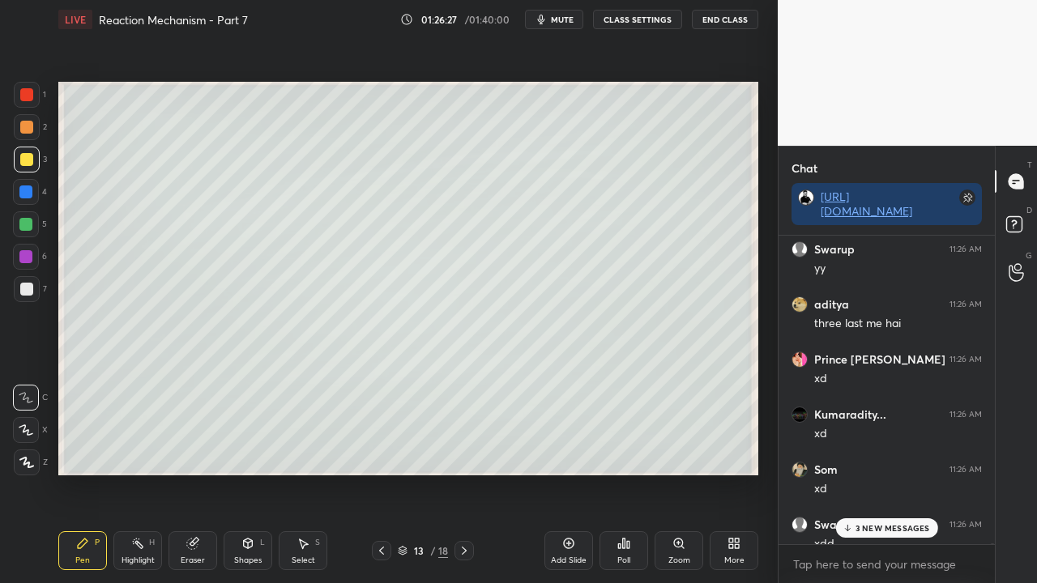
click at [872, 473] on p "3 NEW MESSAGES" at bounding box center [893, 528] width 75 height 10
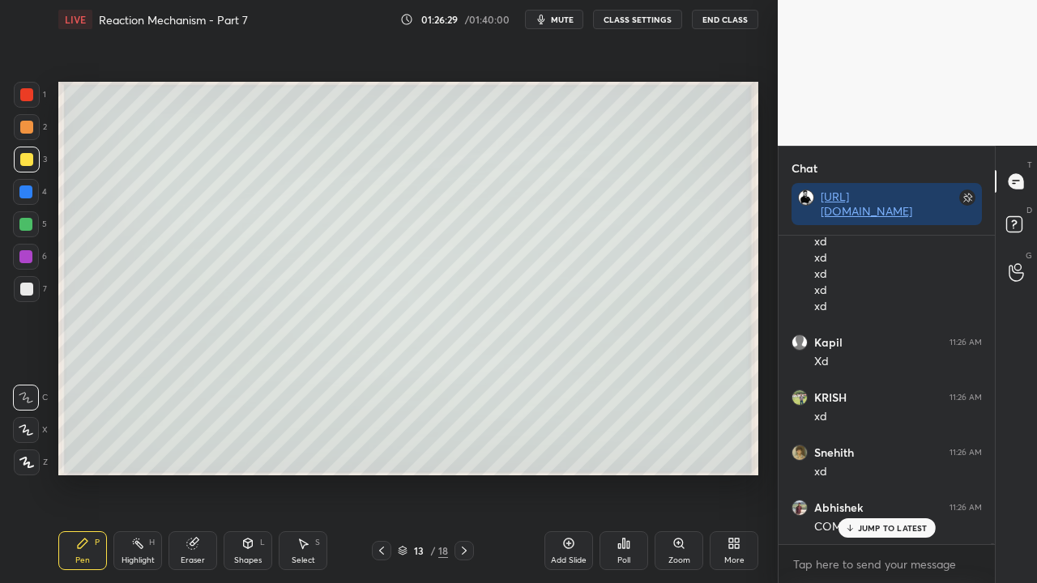
click at [462, 473] on icon at bounding box center [464, 551] width 13 height 13
click at [1030, 233] on icon at bounding box center [1016, 226] width 29 height 29
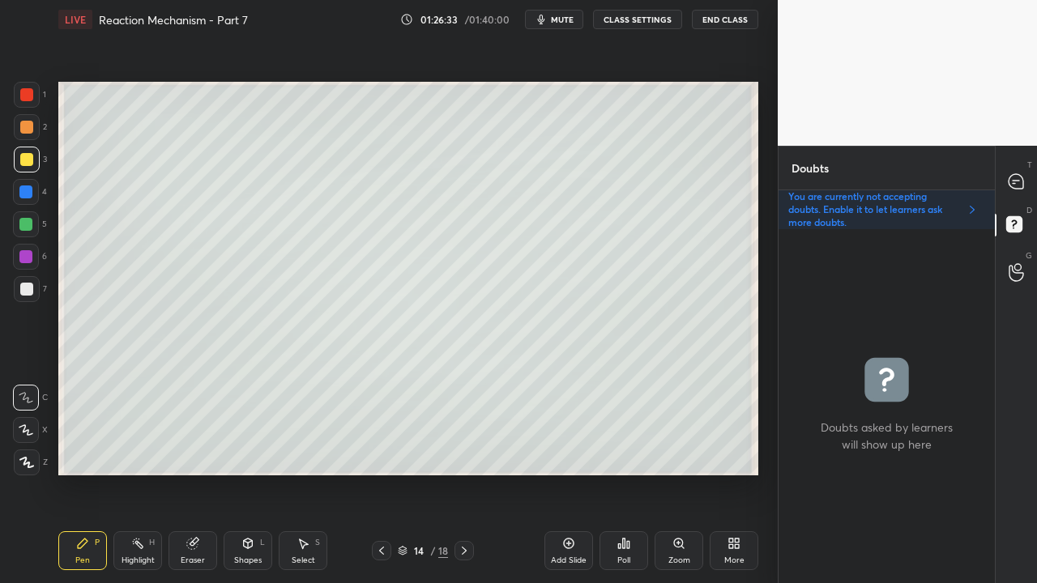
click at [21, 162] on div at bounding box center [26, 159] width 13 height 13
click at [28, 160] on div at bounding box center [26, 159] width 13 height 13
click at [376, 473] on icon at bounding box center [381, 551] width 13 height 13
click at [459, 473] on icon at bounding box center [464, 551] width 13 height 13
click at [1034, 178] on div "T Messages (T)" at bounding box center [1016, 181] width 41 height 45
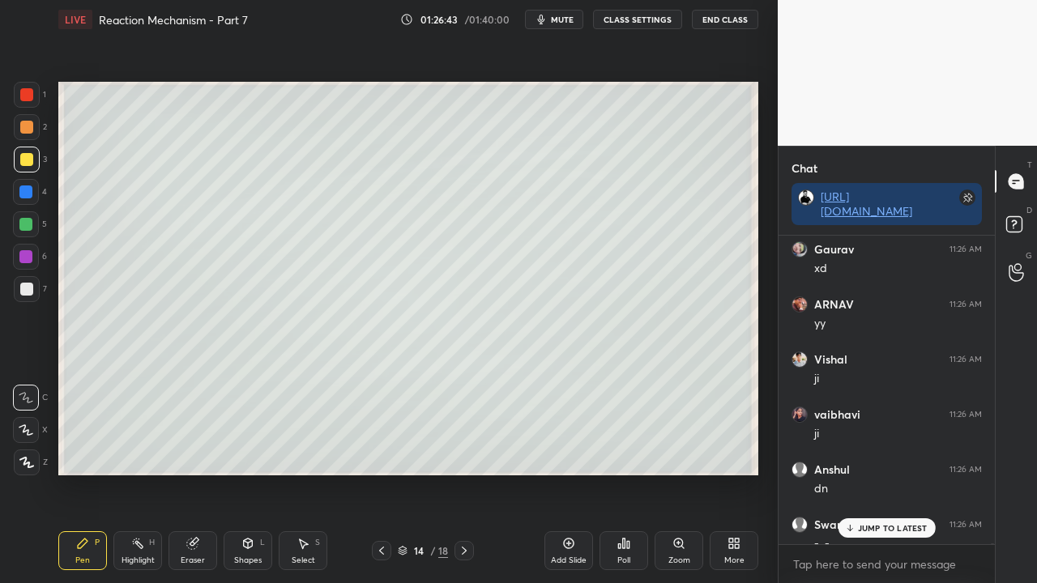
click at [890, 473] on p "JUMP TO LATEST" at bounding box center [893, 528] width 70 height 10
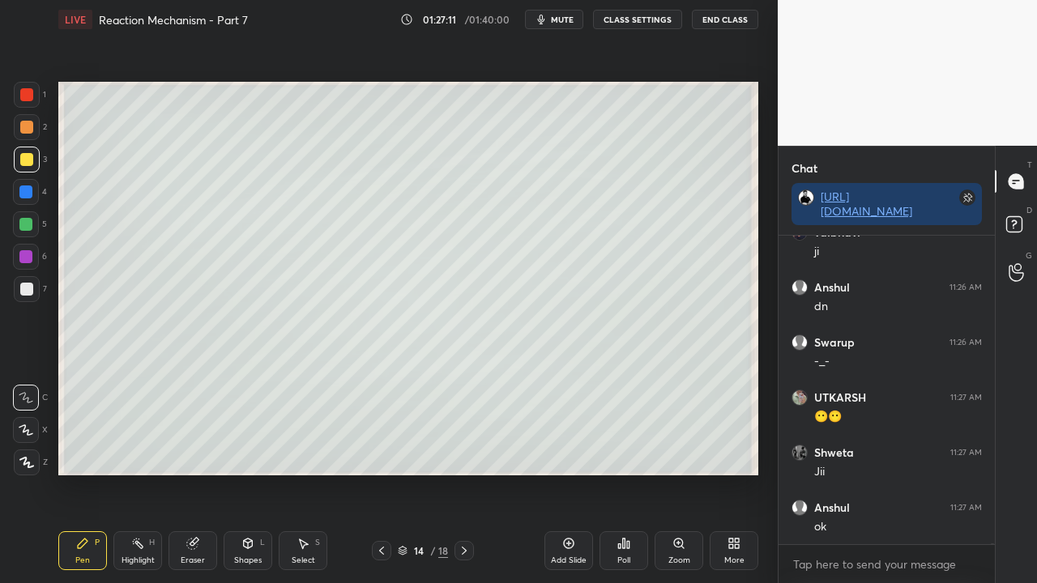
click at [28, 283] on div at bounding box center [27, 289] width 26 height 26
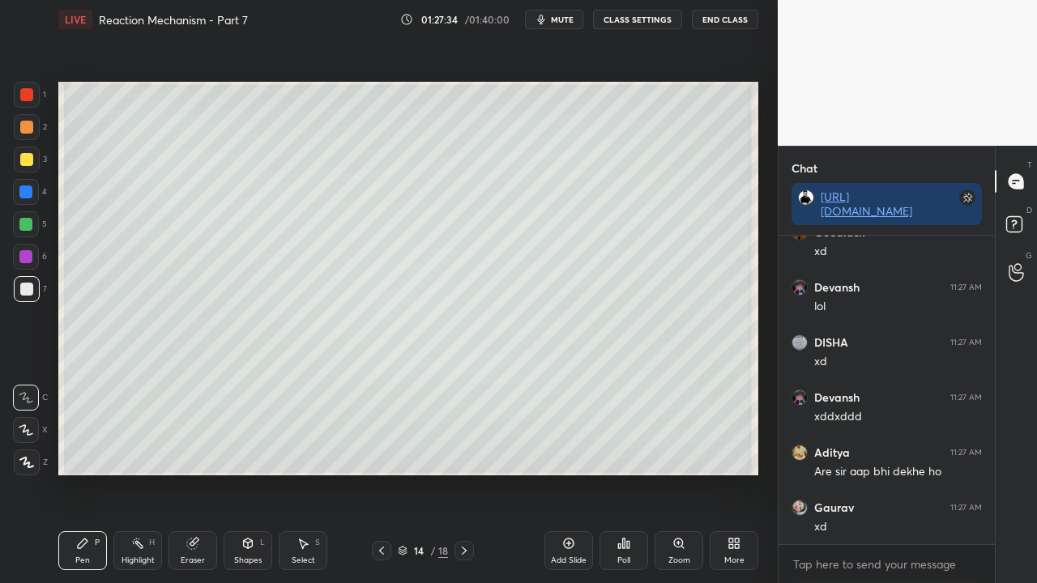
scroll to position [189673, 0]
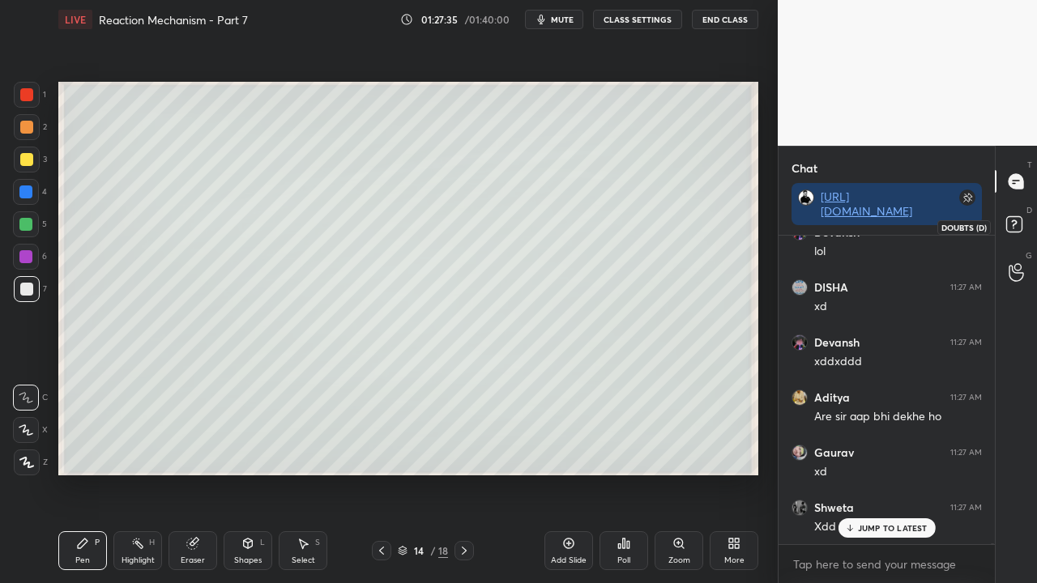
click at [1020, 222] on rect at bounding box center [1013, 224] width 15 height 15
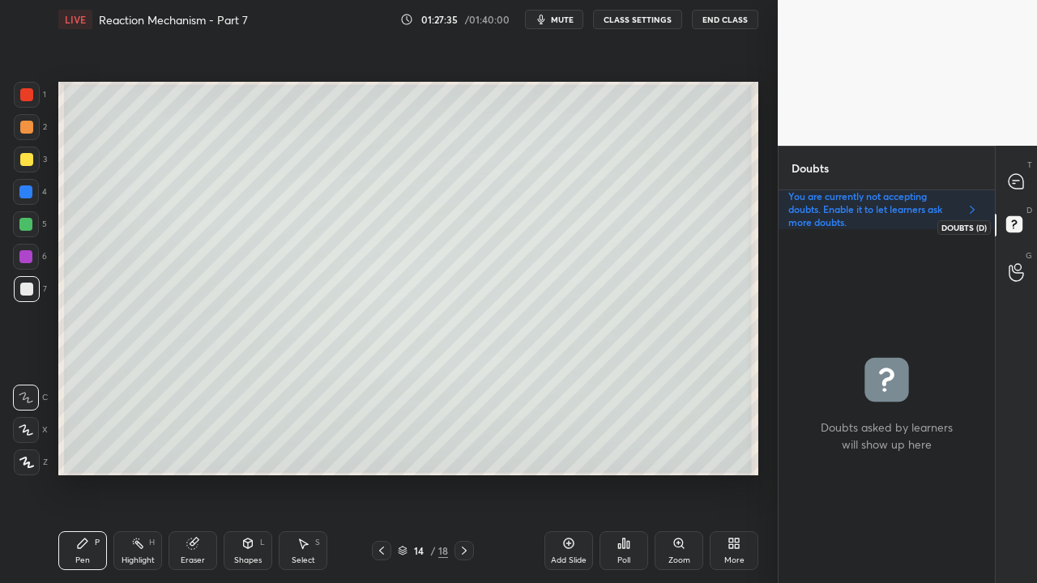
scroll to position [349, 211]
click at [1032, 180] on div at bounding box center [1017, 181] width 32 height 29
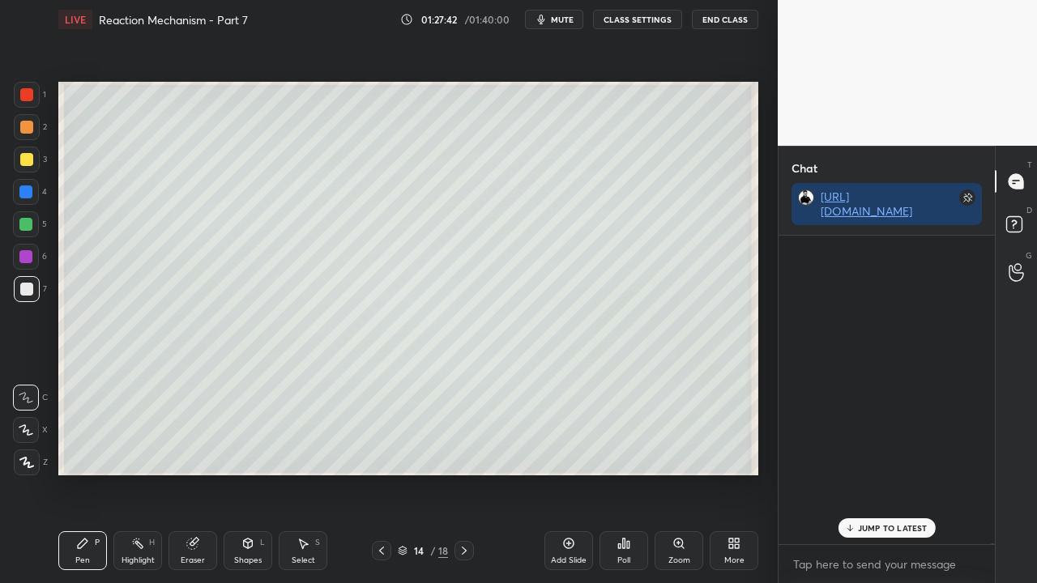
scroll to position [304, 211]
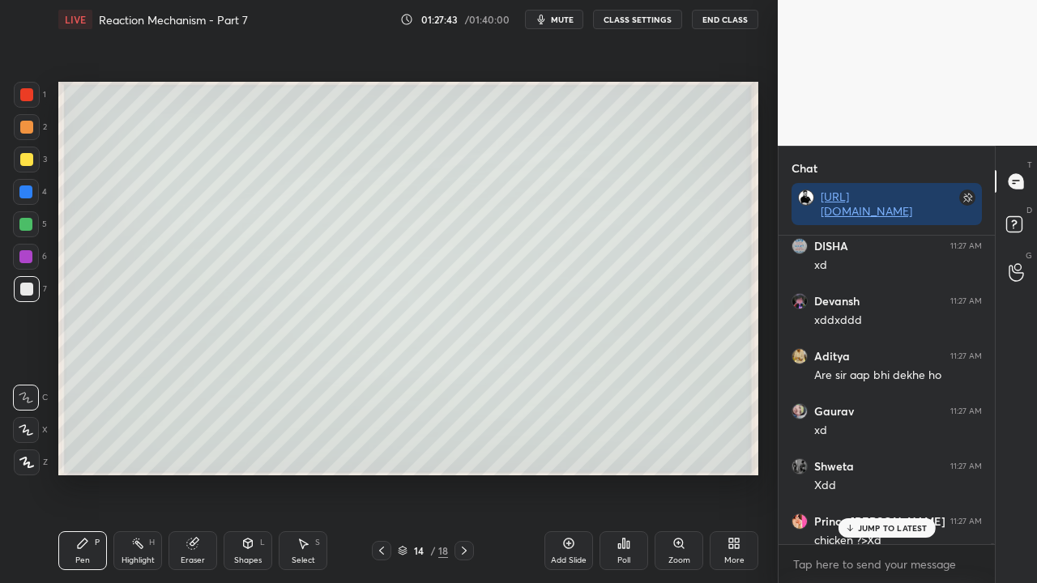
click at [882, 473] on p "JUMP TO LATEST" at bounding box center [893, 528] width 70 height 10
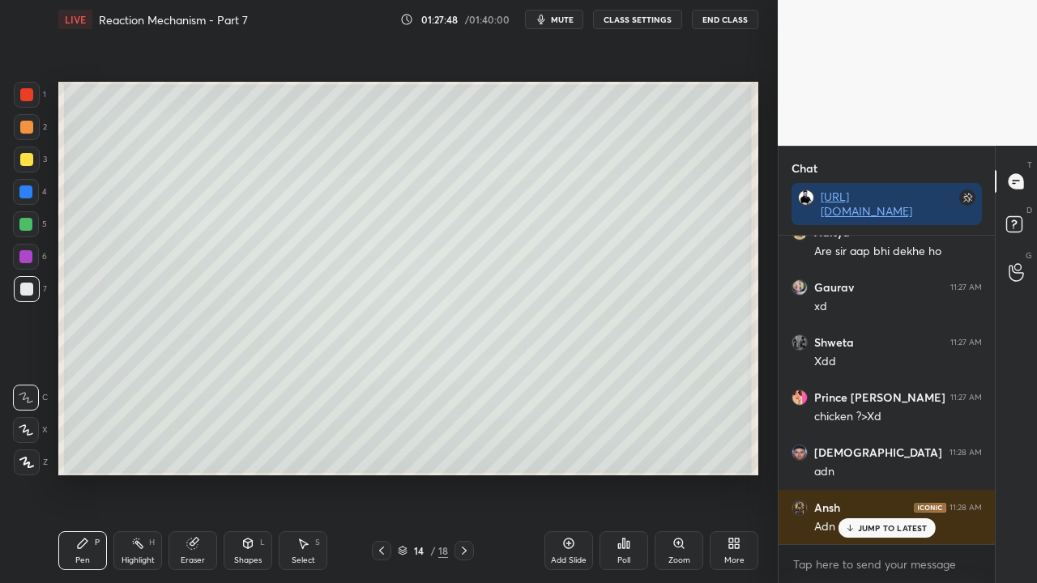
scroll to position [190169, 0]
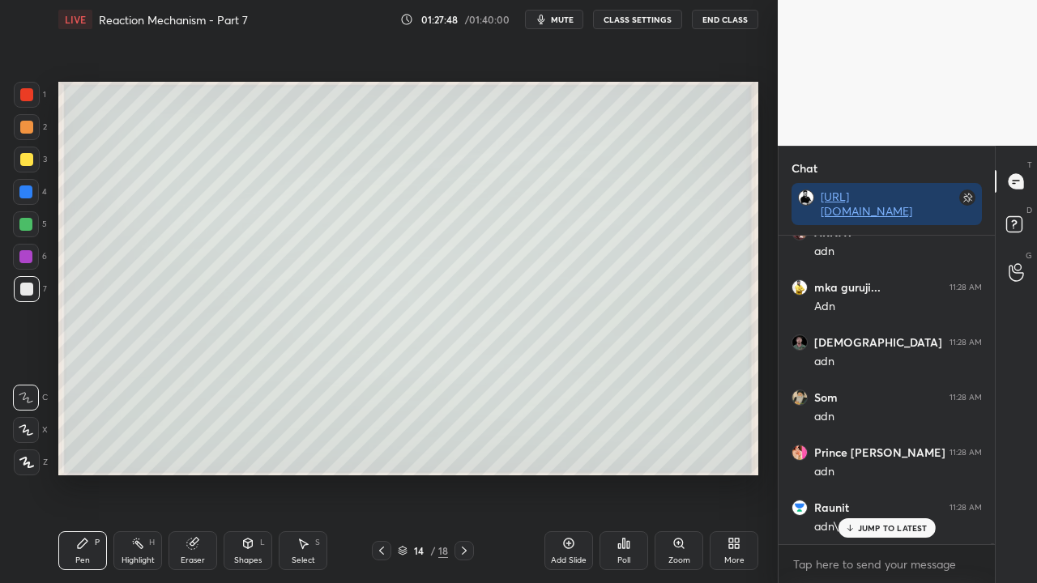
click at [24, 156] on div at bounding box center [26, 159] width 13 height 13
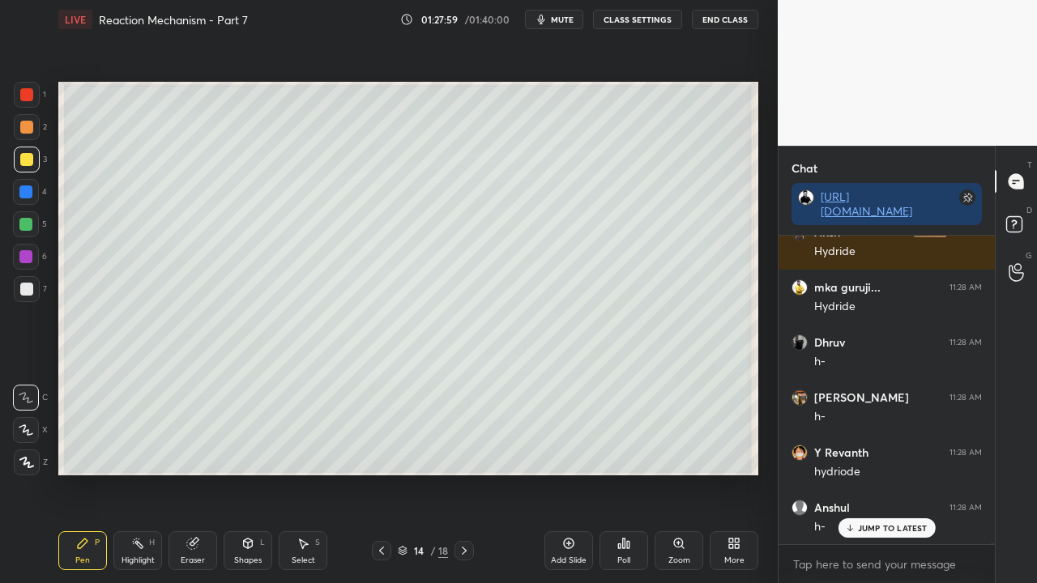
scroll to position [191877, 0]
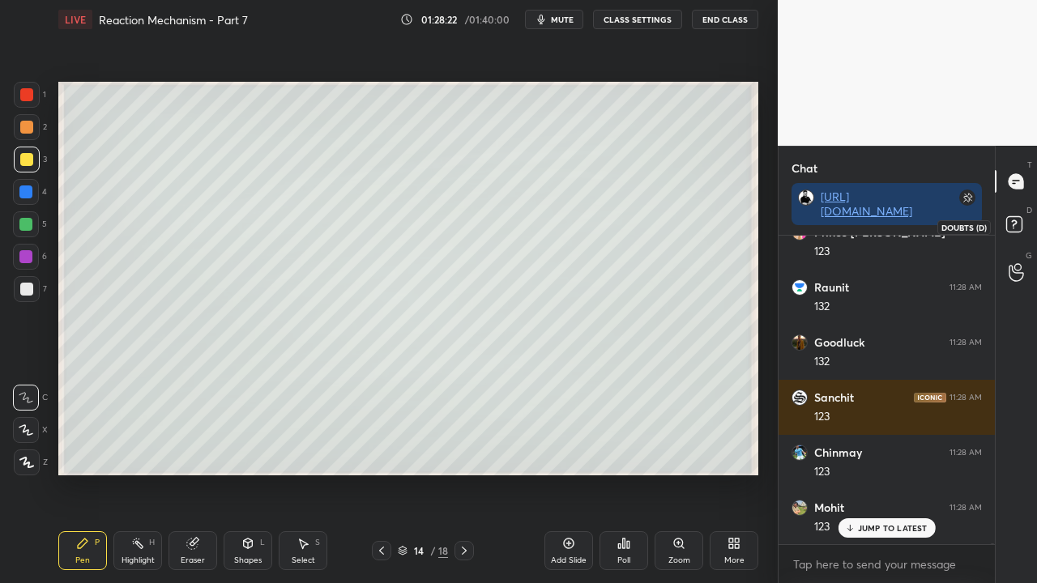
drag, startPoint x: 1027, startPoint y: 217, endPoint x: 1032, endPoint y: 209, distance: 9.4
click at [1027, 217] on icon at bounding box center [1016, 226] width 29 height 29
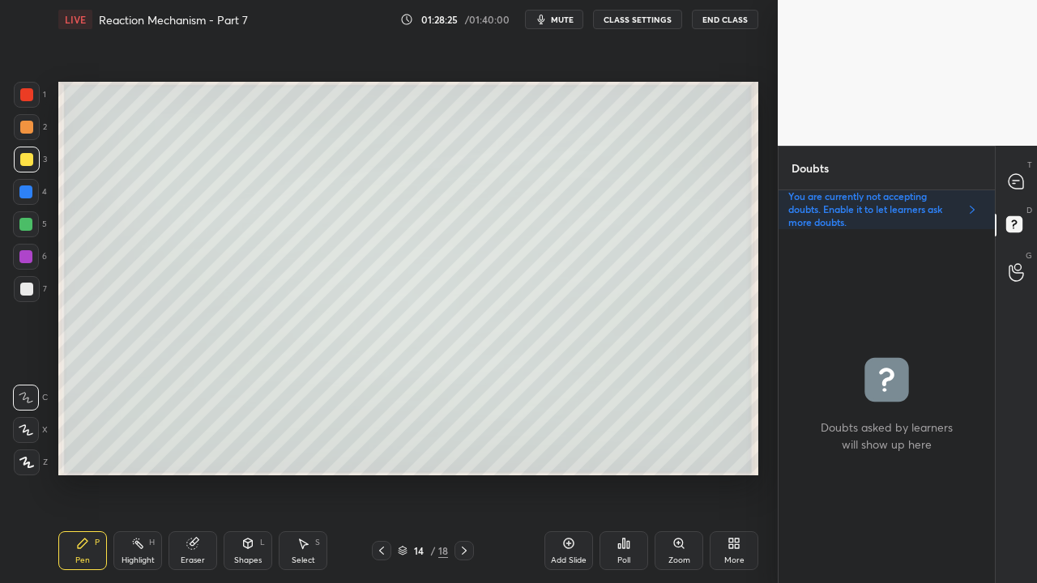
click at [28, 291] on div at bounding box center [26, 289] width 13 height 13
click at [1027, 178] on div at bounding box center [1017, 181] width 32 height 29
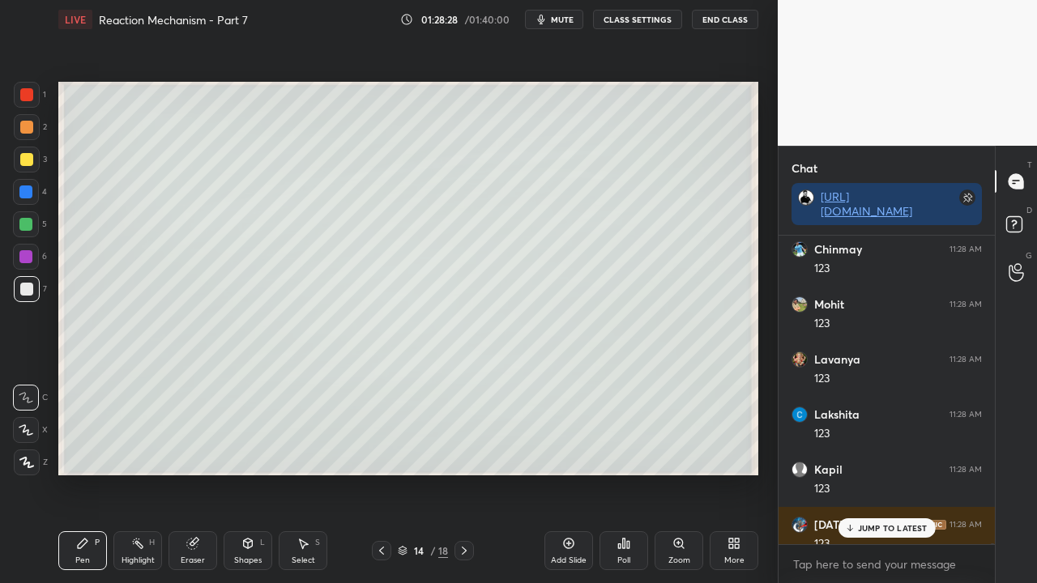
click at [861, 473] on p "JUMP TO LATEST" at bounding box center [893, 528] width 70 height 10
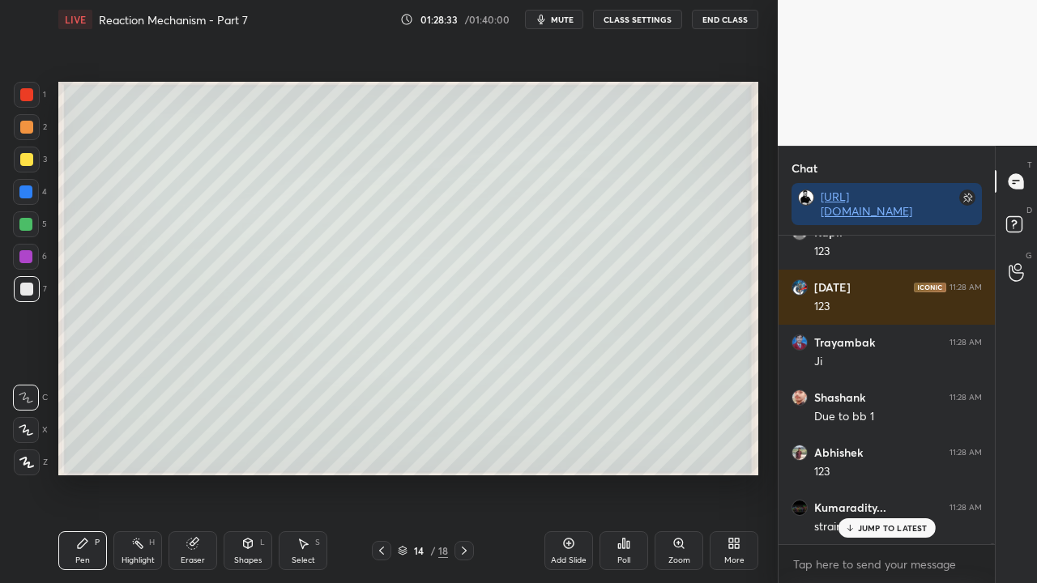
click at [865, 473] on p "JUMP TO LATEST" at bounding box center [893, 528] width 70 height 10
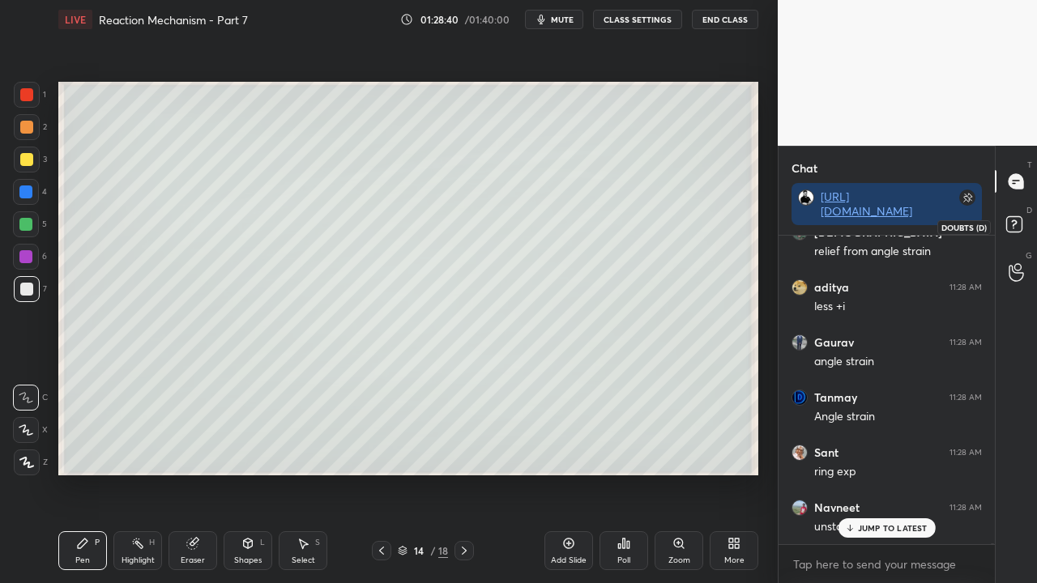
click at [1019, 223] on rect at bounding box center [1013, 224] width 15 height 15
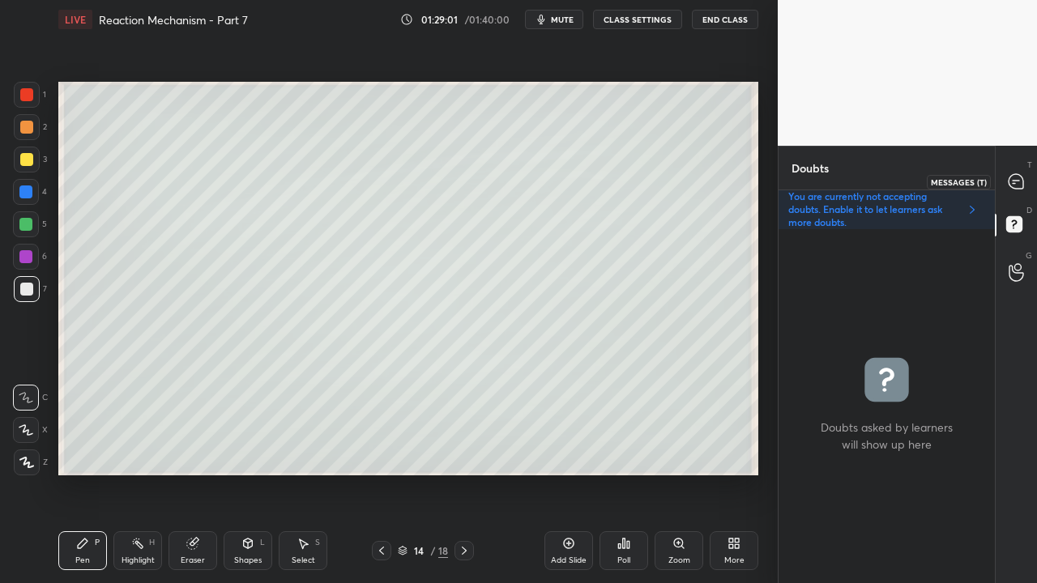
click at [1023, 176] on icon at bounding box center [1016, 181] width 17 height 17
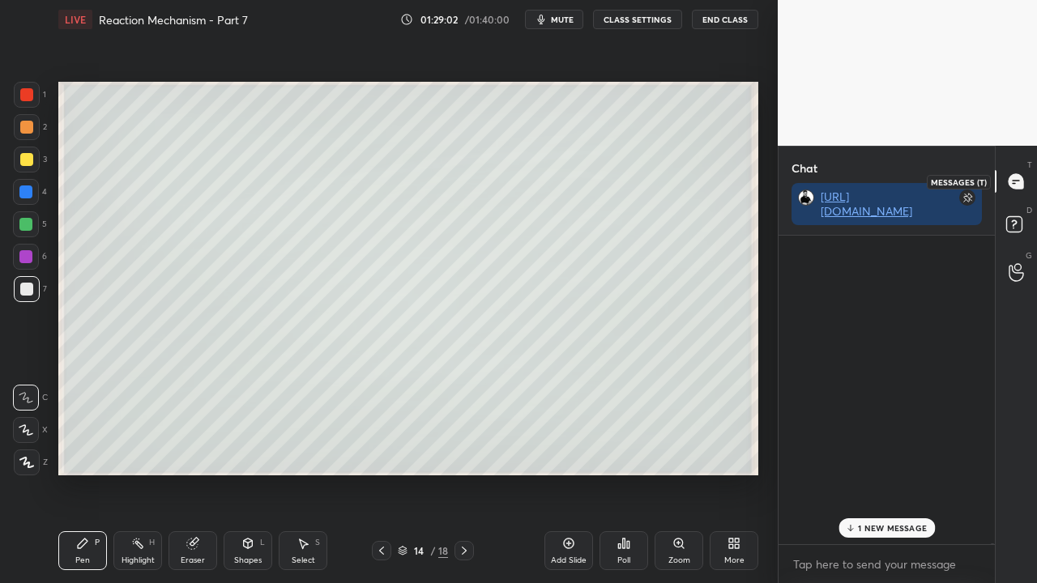
scroll to position [196861, 0]
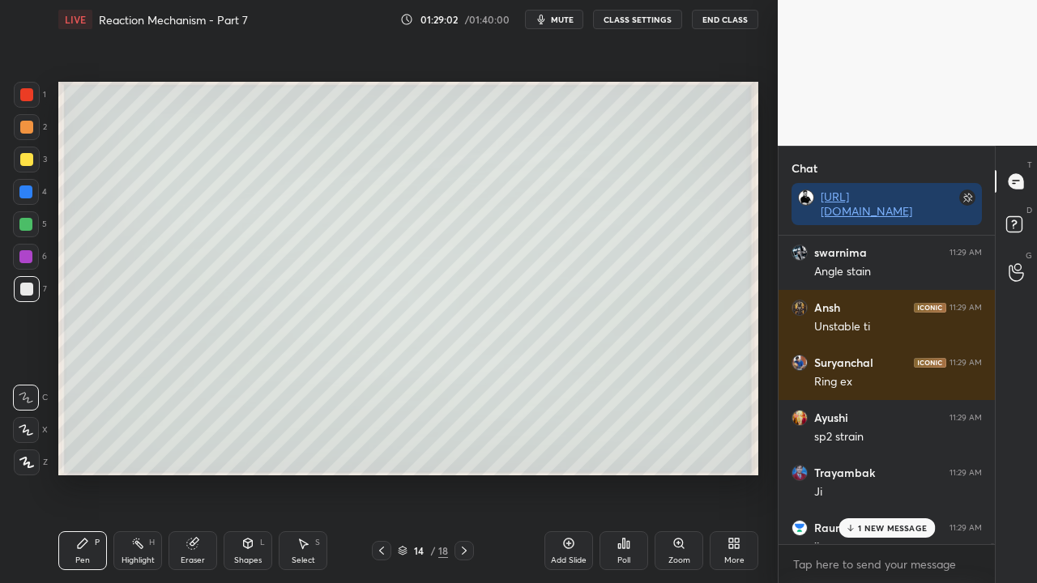
click at [874, 473] on p "1 NEW MESSAGE" at bounding box center [892, 528] width 69 height 10
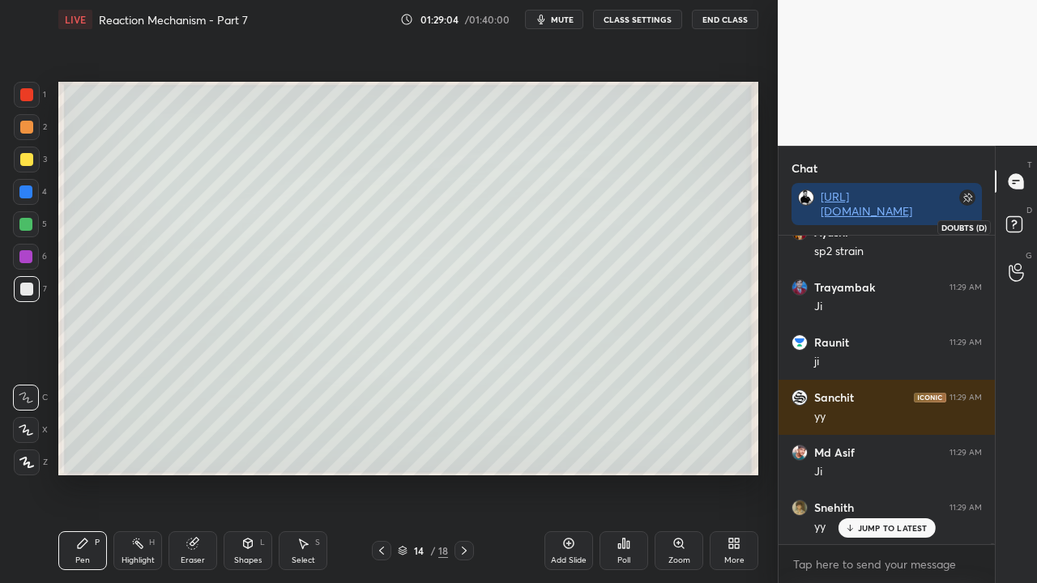
drag, startPoint x: 1019, startPoint y: 225, endPoint x: 1036, endPoint y: 207, distance: 25.2
click at [1018, 229] on rect at bounding box center [1013, 224] width 15 height 15
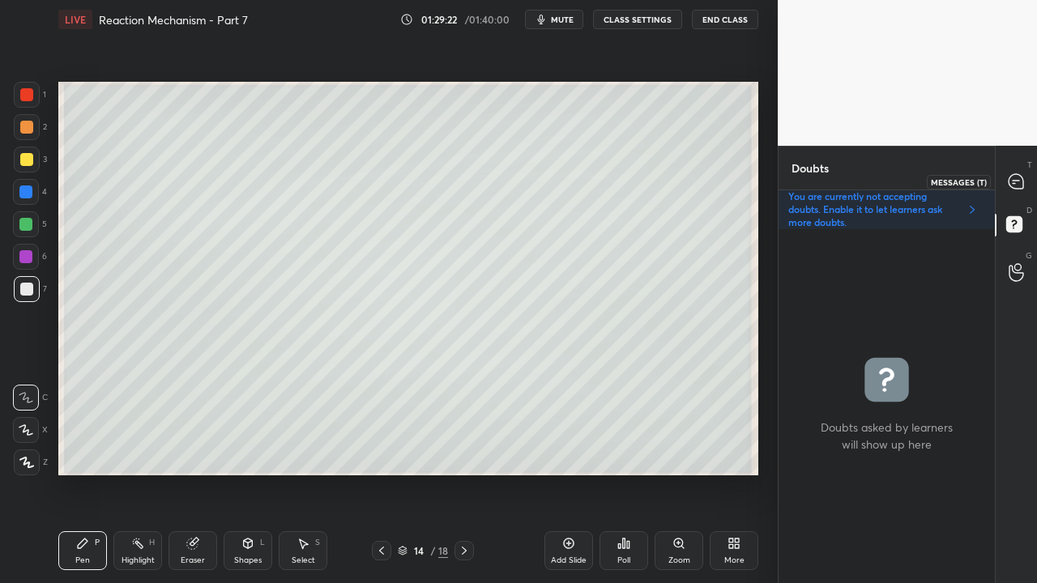
click at [1019, 179] on icon at bounding box center [1016, 181] width 15 height 15
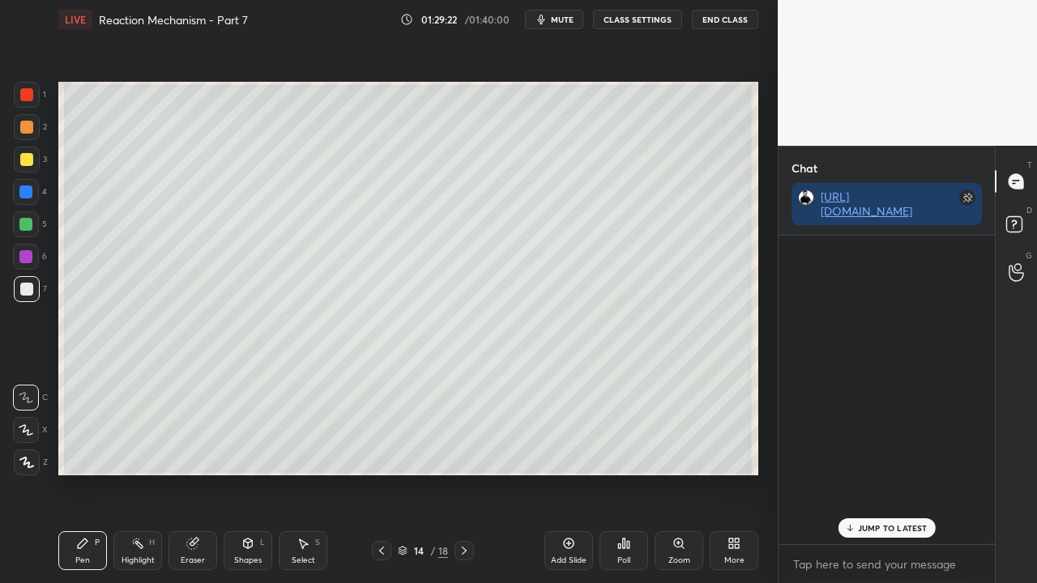
scroll to position [304, 211]
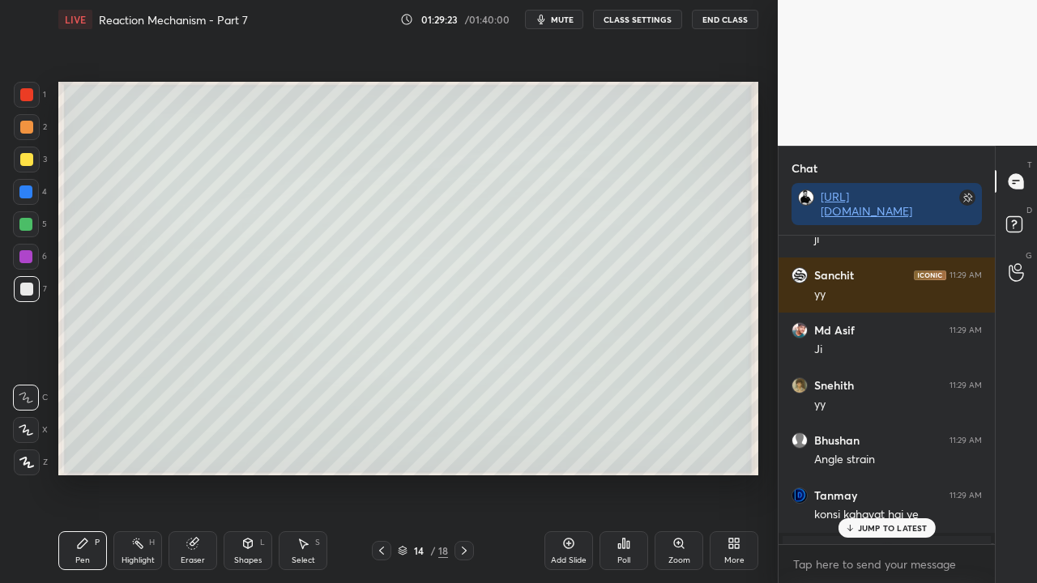
click at [867, 473] on p "JUMP TO LATEST" at bounding box center [893, 528] width 70 height 10
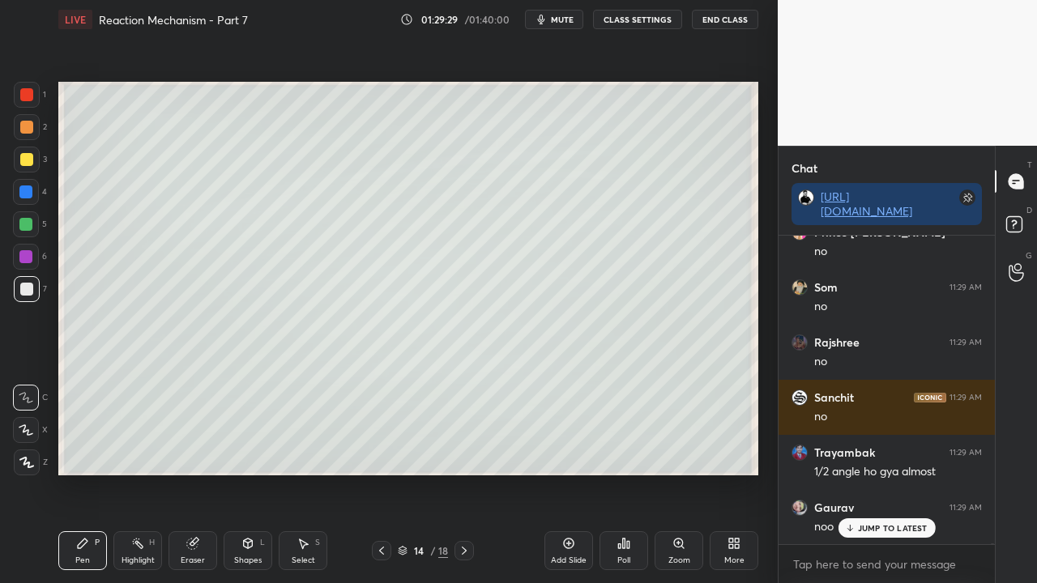
scroll to position [197773, 0]
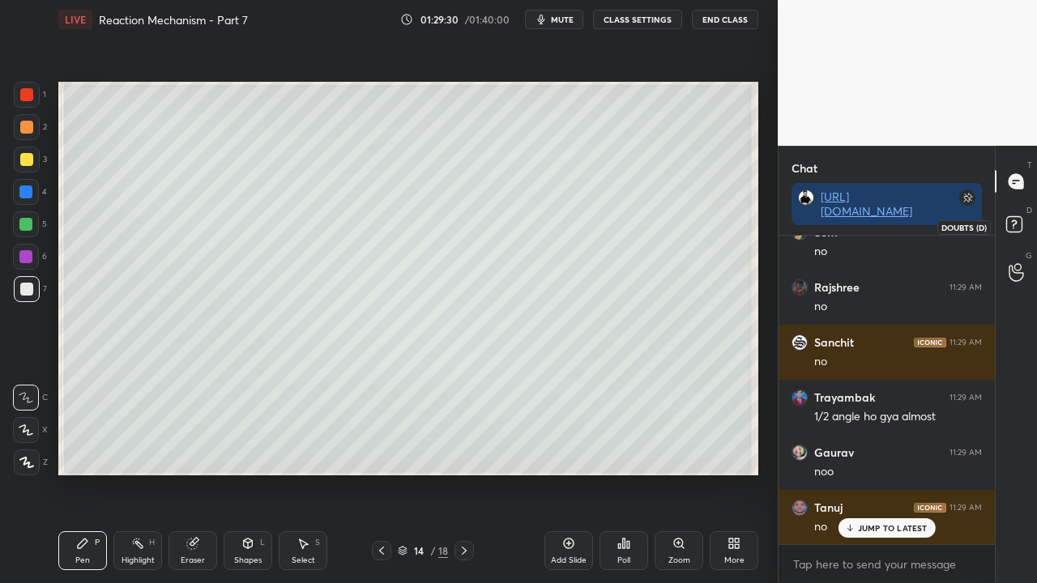
drag, startPoint x: 1032, startPoint y: 227, endPoint x: 1022, endPoint y: 194, distance: 34.1
click at [1032, 229] on div at bounding box center [1017, 226] width 32 height 29
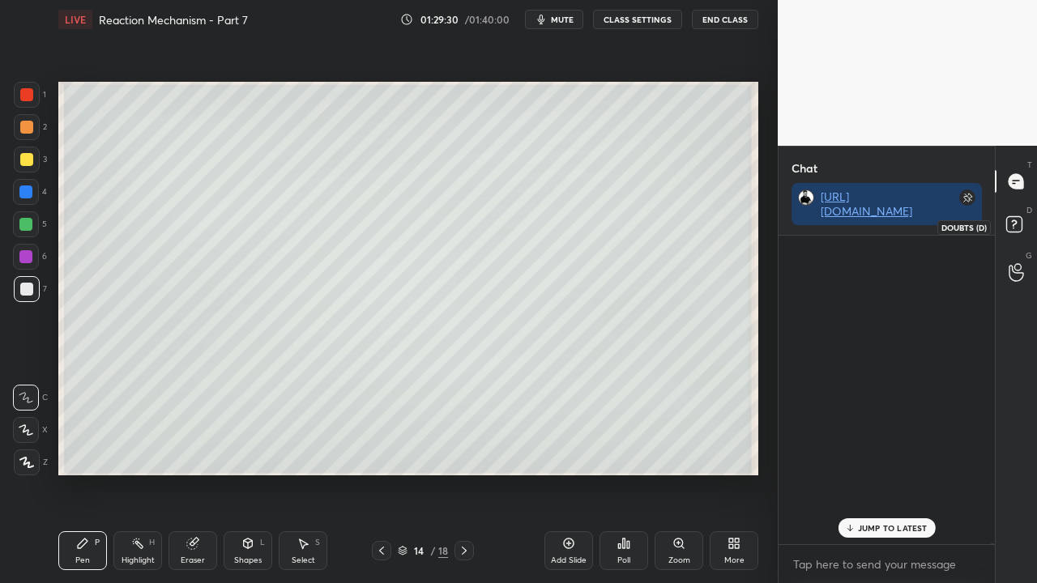
scroll to position [349, 211]
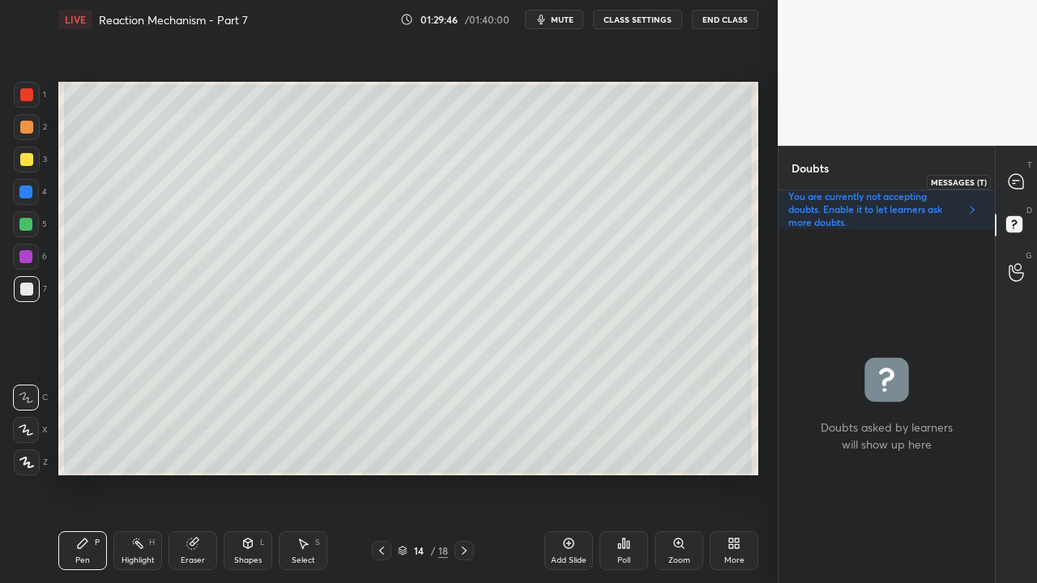
click at [1029, 173] on div at bounding box center [1017, 181] width 32 height 29
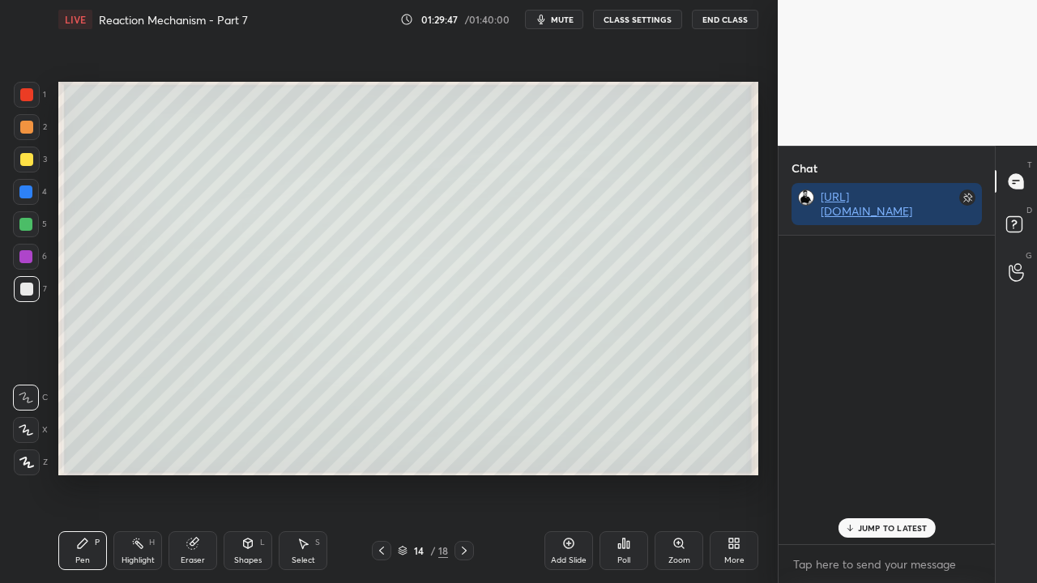
scroll to position [304, 211]
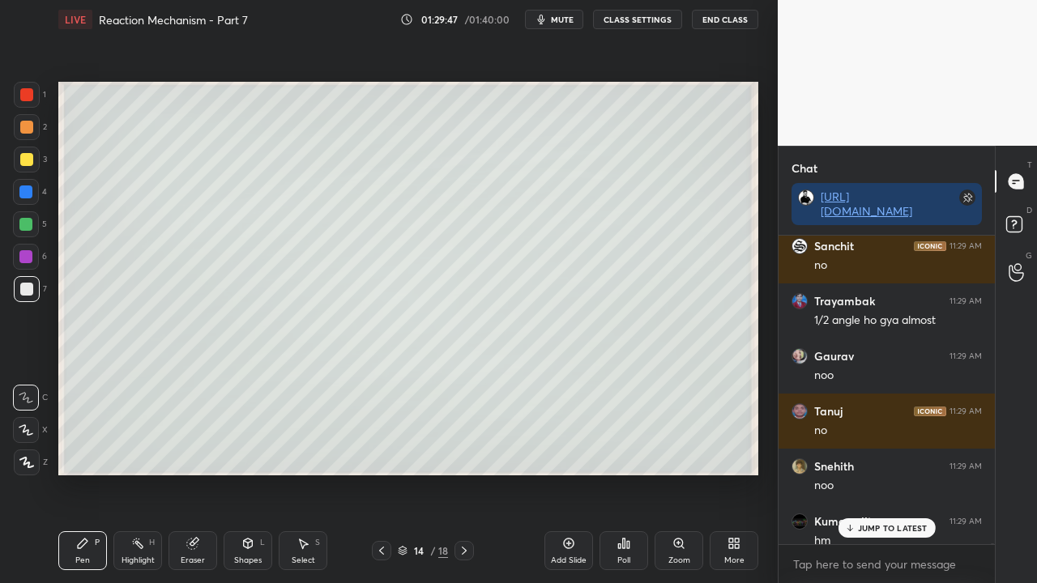
click at [870, 473] on div "JUMP TO LATEST" at bounding box center [886, 528] width 97 height 19
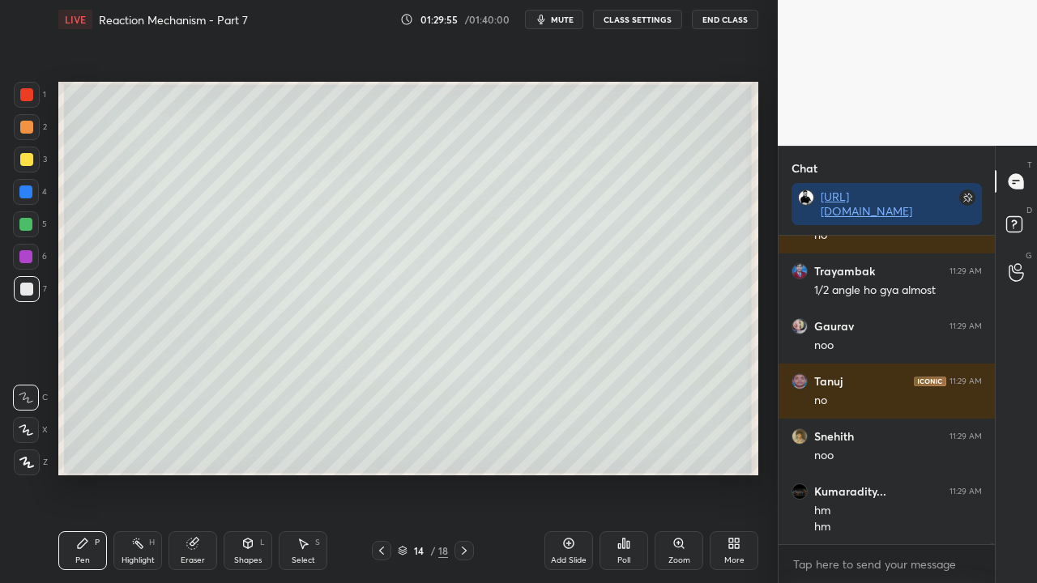
scroll to position [197954, 0]
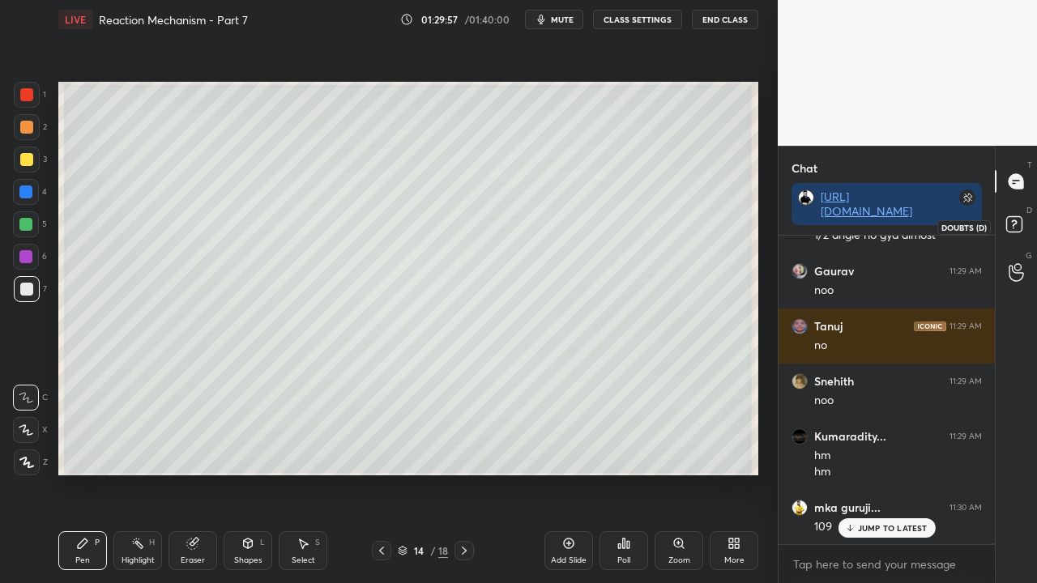
click at [1019, 219] on rect at bounding box center [1013, 224] width 15 height 15
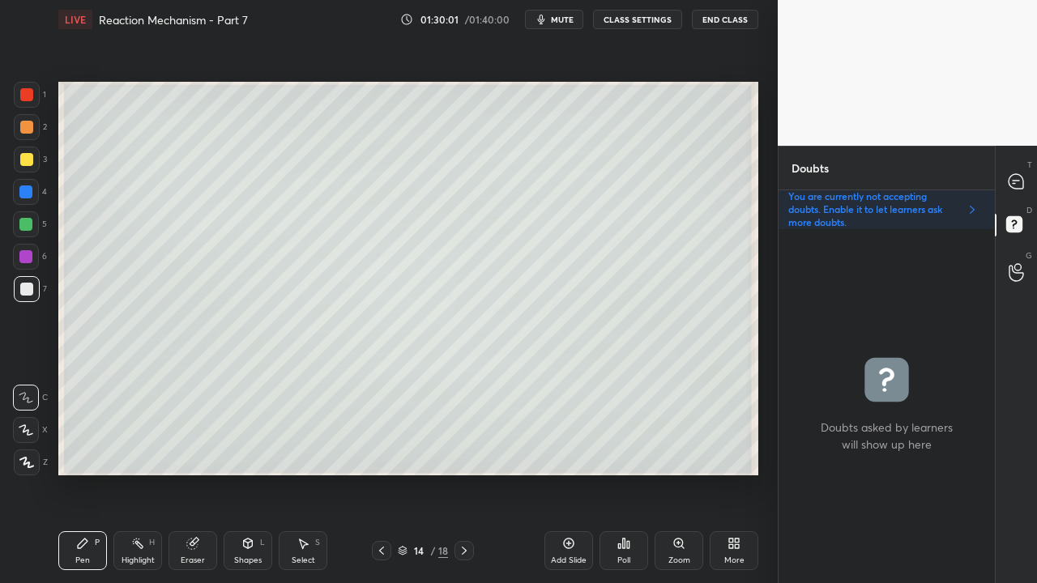
click at [24, 159] on div at bounding box center [26, 159] width 13 height 13
click at [1027, 180] on div at bounding box center [1017, 181] width 32 height 29
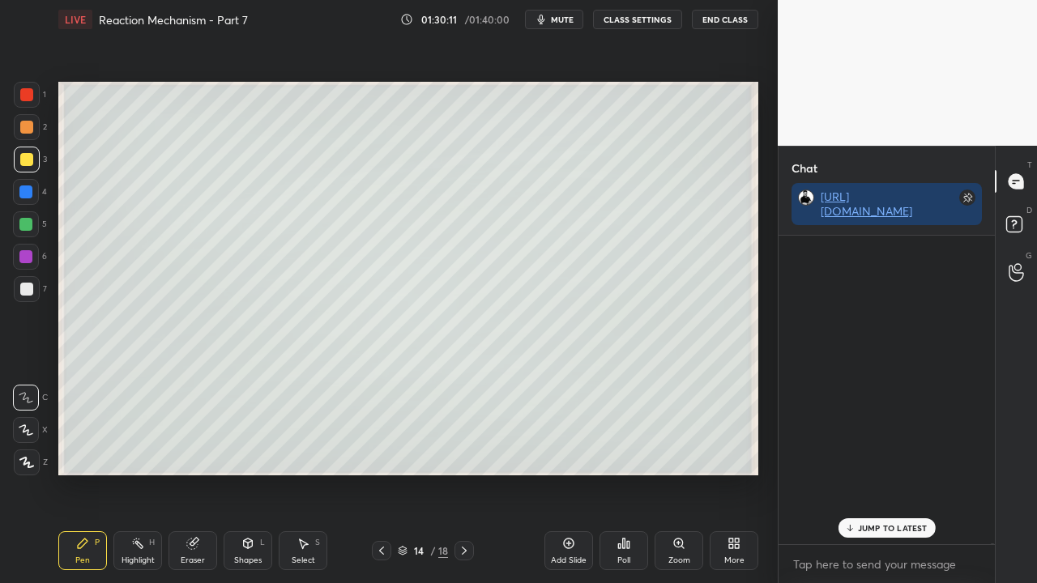
scroll to position [304, 211]
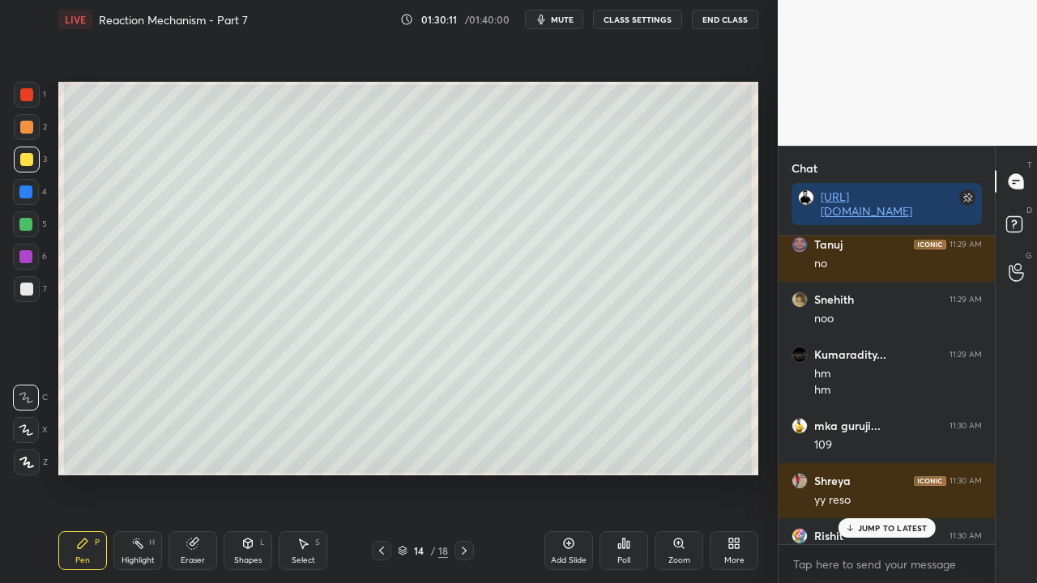
click at [870, 473] on p "JUMP TO LATEST" at bounding box center [893, 528] width 70 height 10
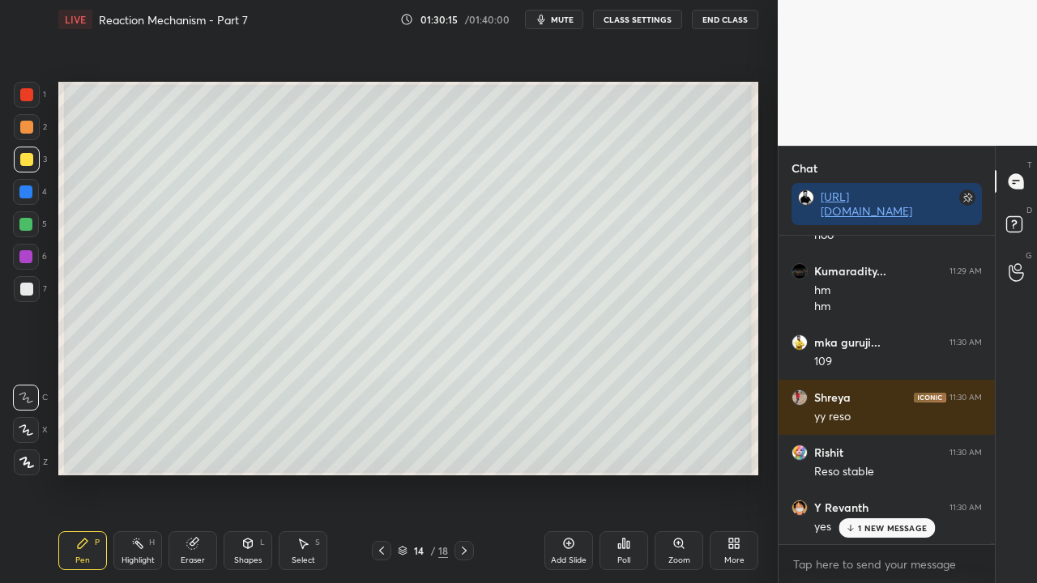
scroll to position [198174, 0]
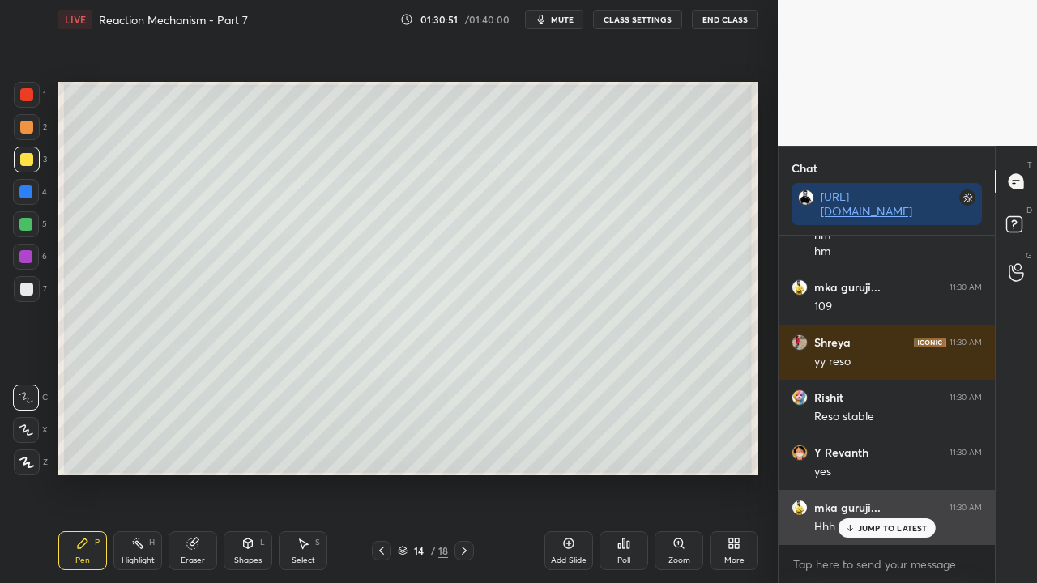
click at [886, 473] on p "JUMP TO LATEST" at bounding box center [893, 528] width 70 height 10
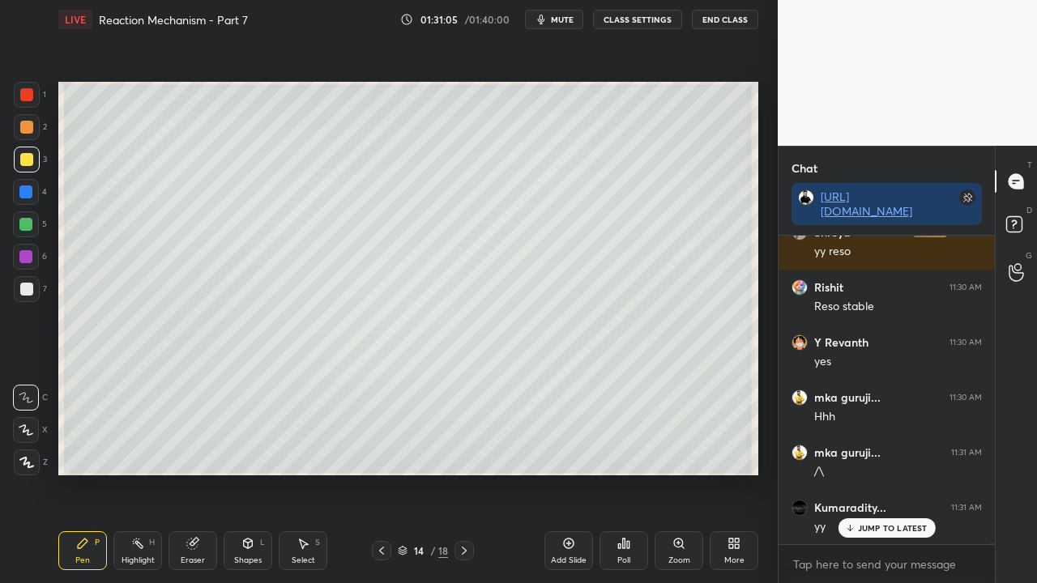
scroll to position [198340, 0]
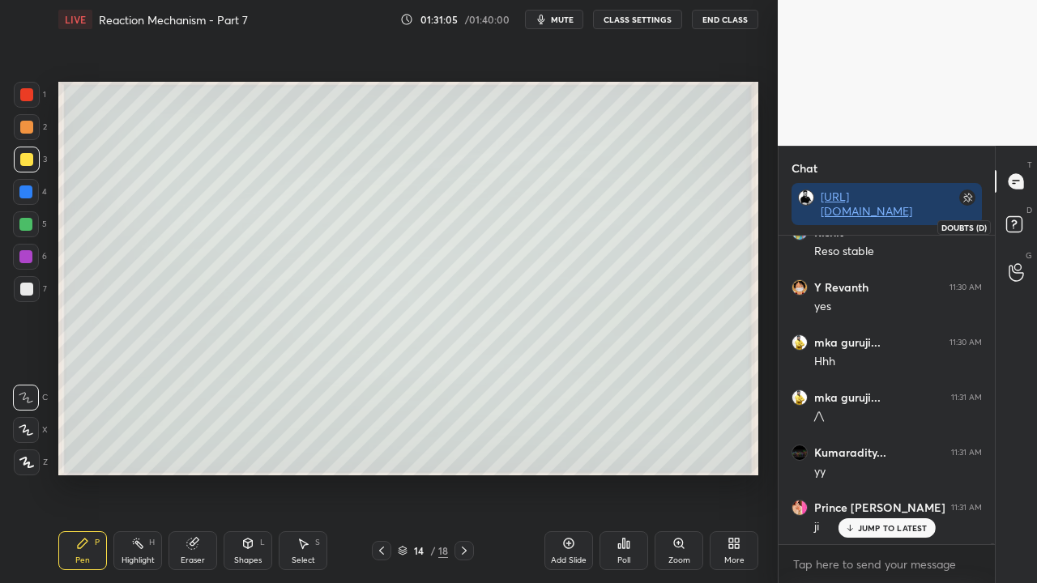
click at [1026, 218] on icon at bounding box center [1016, 226] width 29 height 29
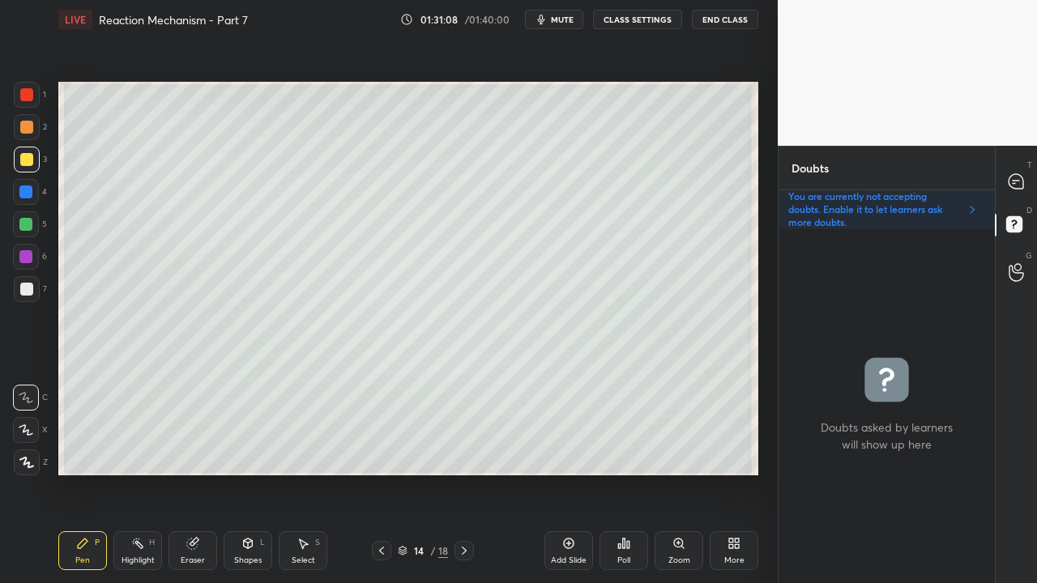
click at [467, 473] on icon at bounding box center [464, 551] width 13 height 13
click at [1019, 177] on icon at bounding box center [1016, 181] width 15 height 15
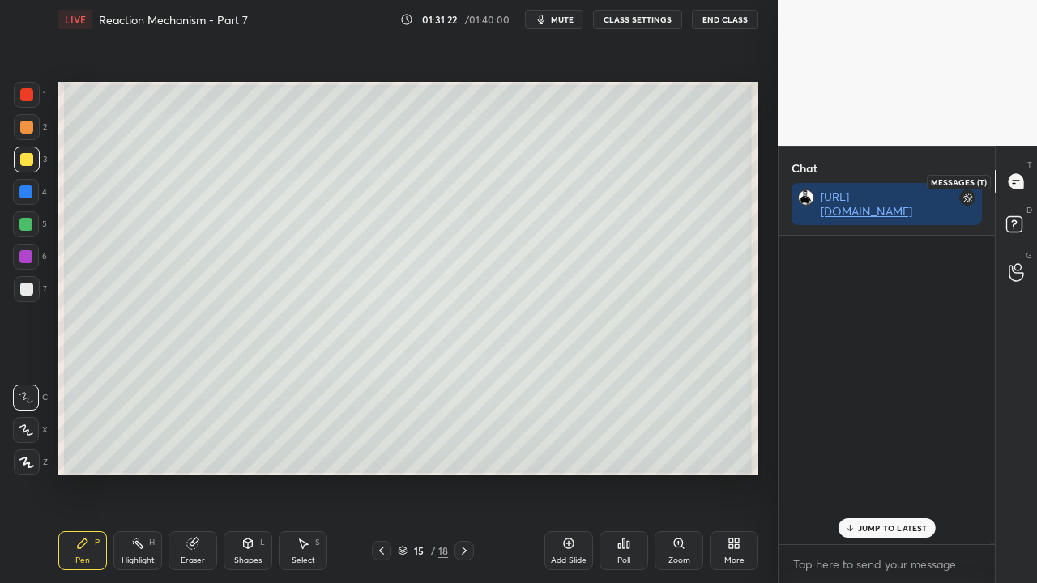
scroll to position [304, 211]
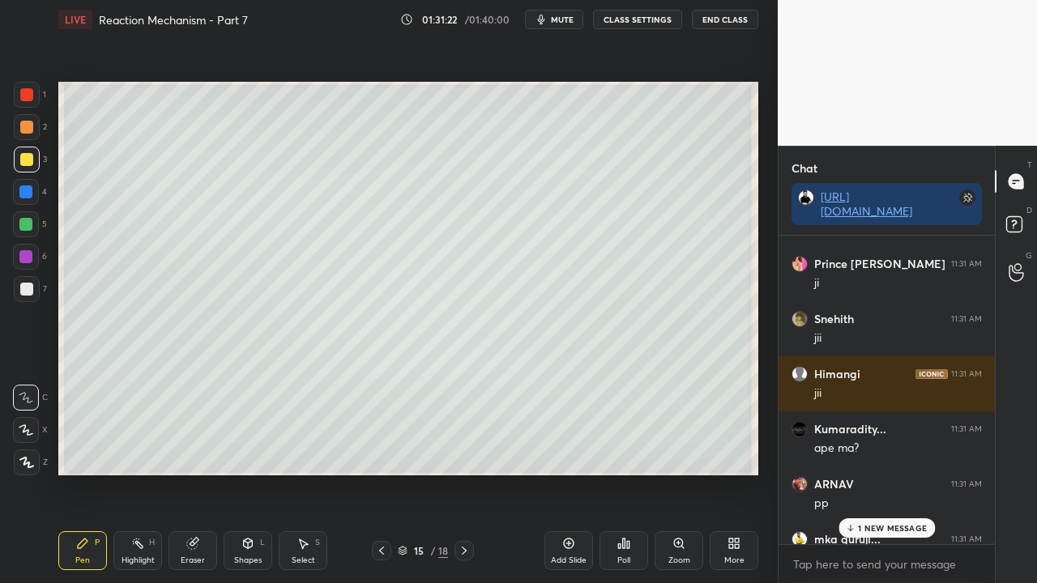
drag, startPoint x: 865, startPoint y: 526, endPoint x: 851, endPoint y: 475, distance: 52.9
click at [865, 473] on p "1 NEW MESSAGE" at bounding box center [892, 528] width 69 height 10
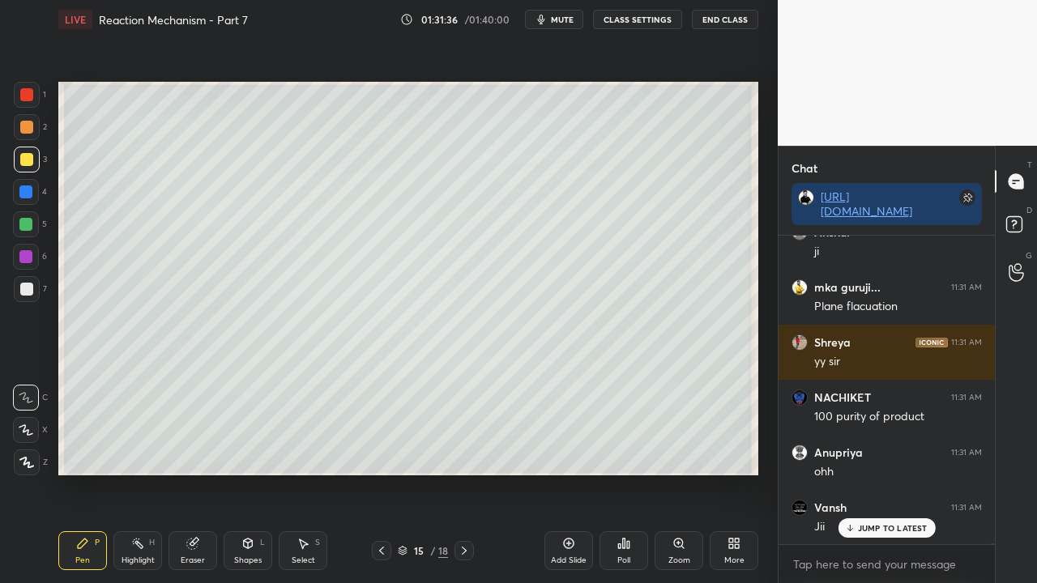
scroll to position [199056, 0]
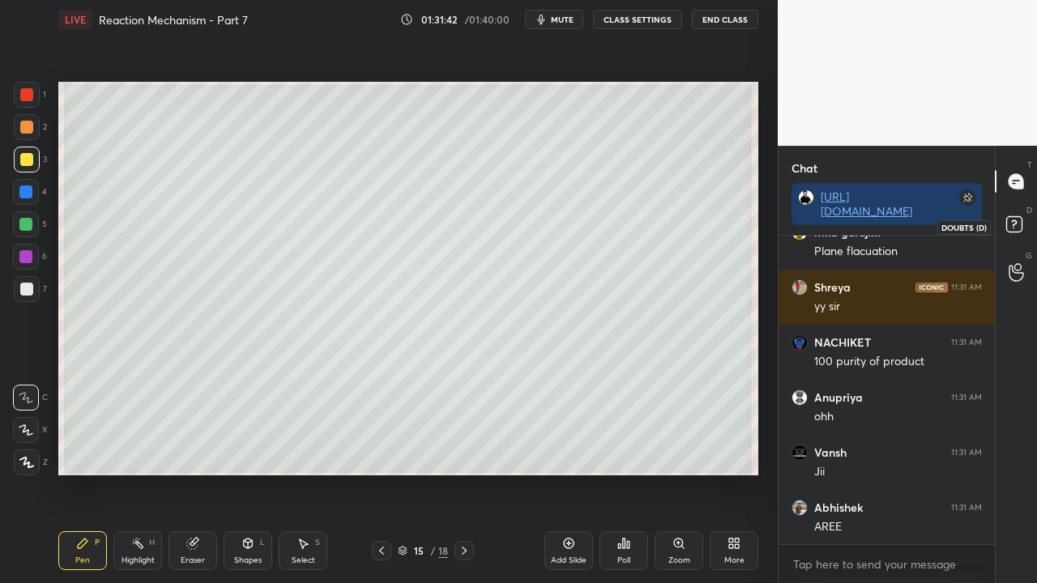
click at [1021, 222] on rect at bounding box center [1013, 224] width 15 height 15
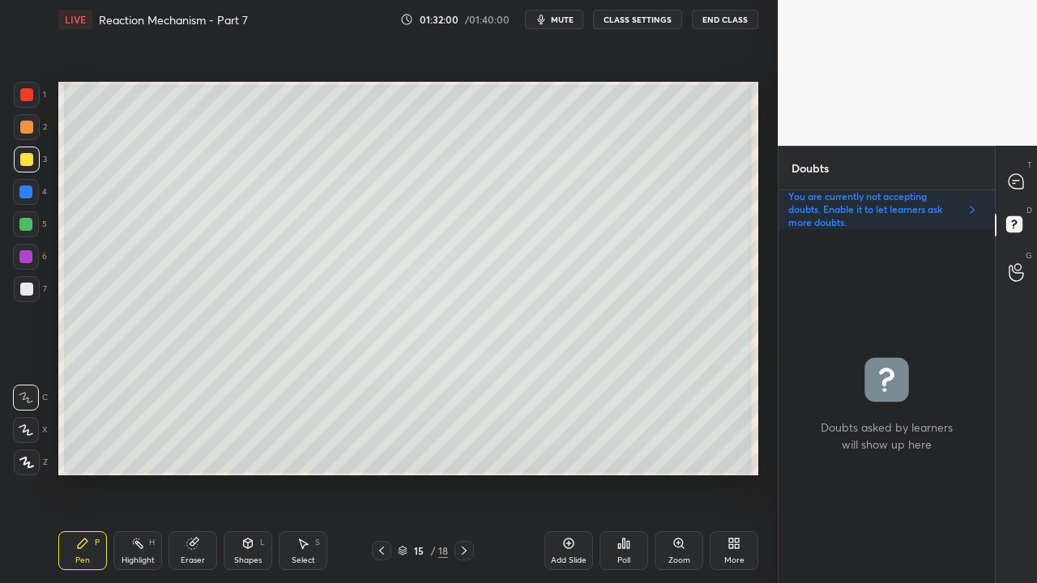
click at [381, 473] on icon at bounding box center [381, 551] width 13 height 13
click at [1024, 183] on icon at bounding box center [1016, 181] width 17 height 17
type textarea "x"
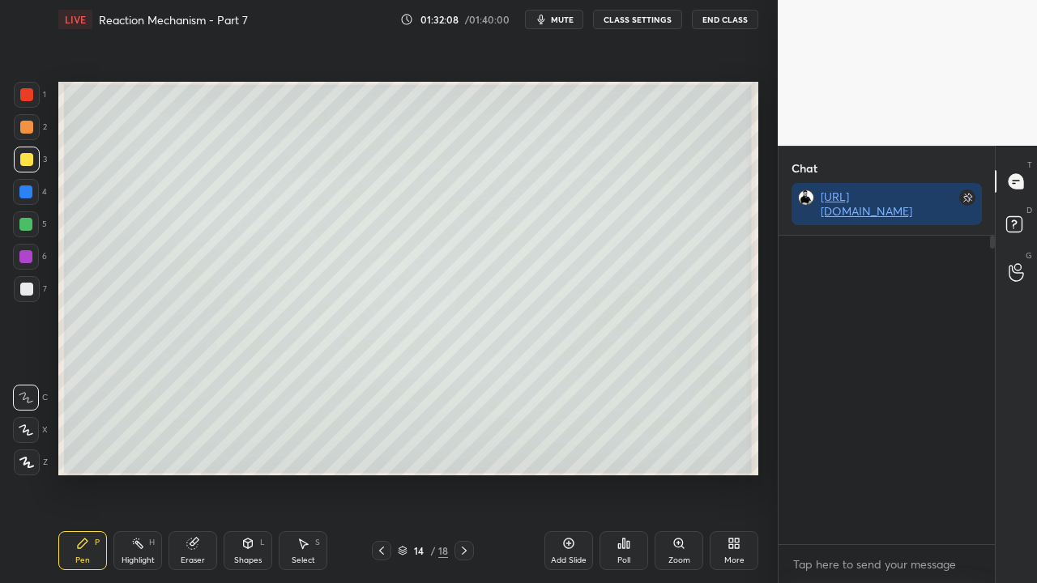
scroll to position [304, 211]
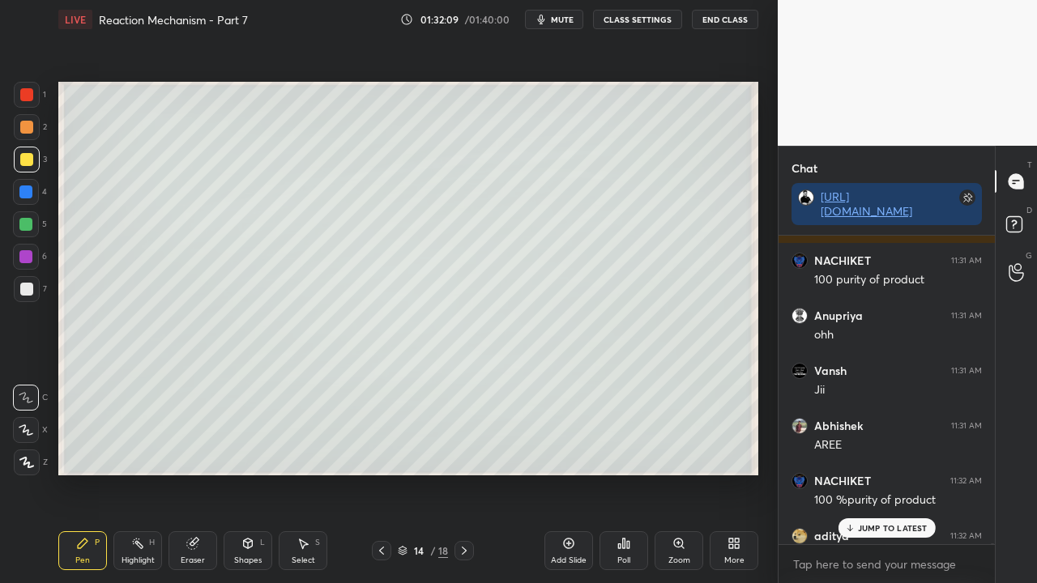
click at [874, 473] on div "aditya 11:32 AM" at bounding box center [887, 536] width 190 height 16
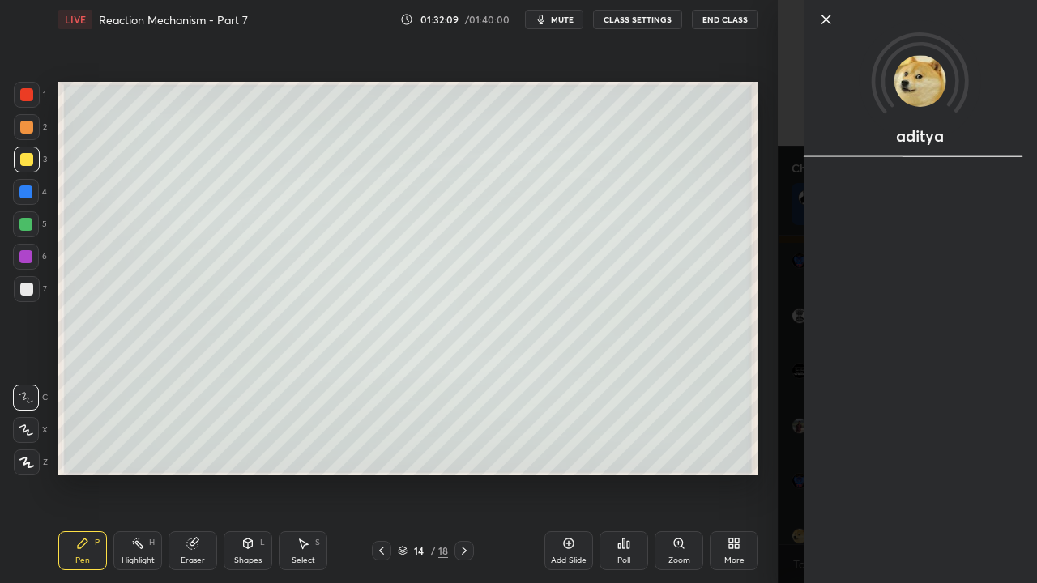
click at [784, 473] on div "aditya" at bounding box center [907, 291] width 259 height 583
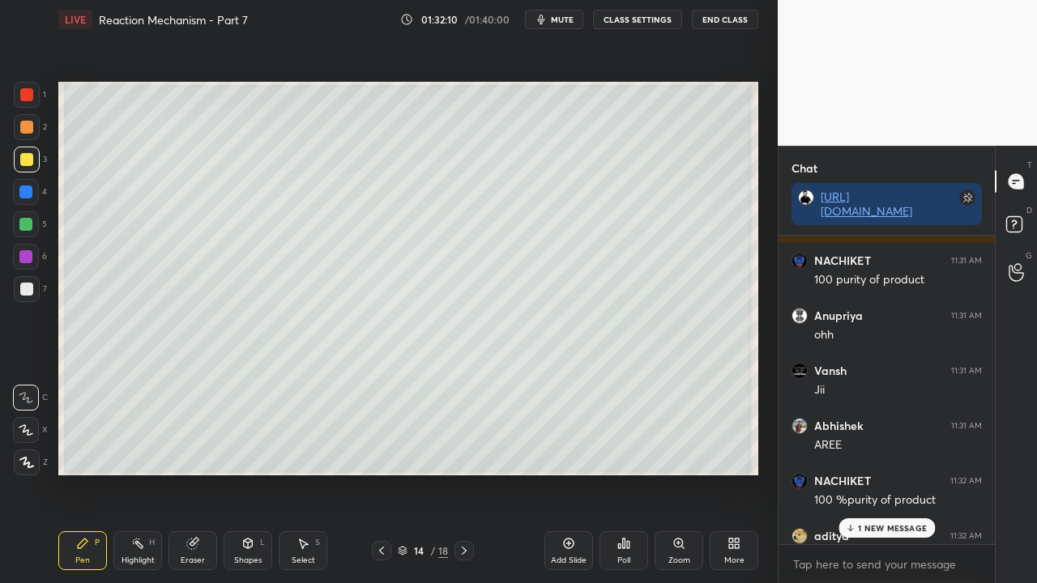
click at [857, 473] on div "1 NEW MESSAGE" at bounding box center [887, 528] width 96 height 19
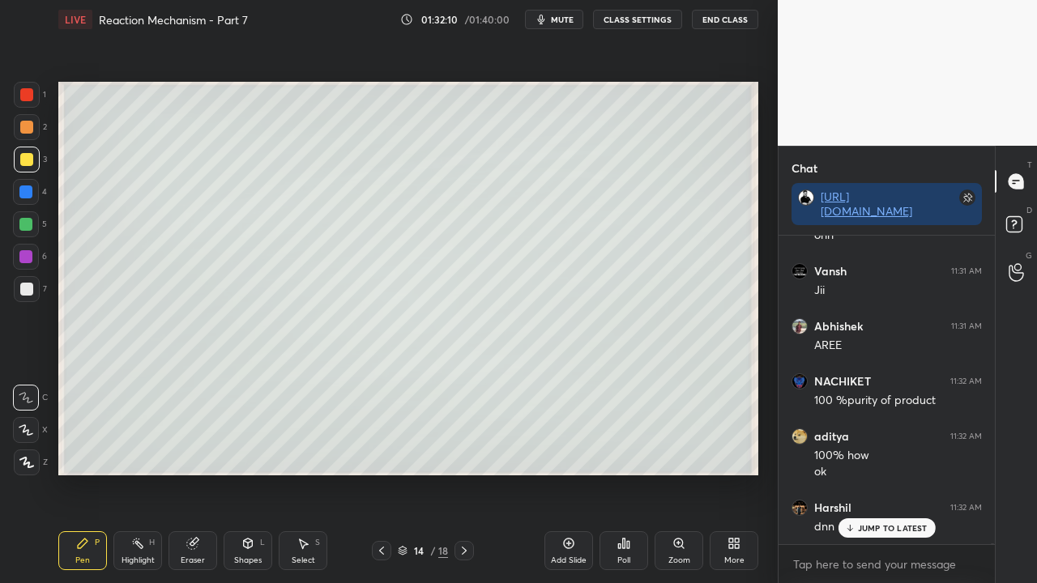
scroll to position [199293, 0]
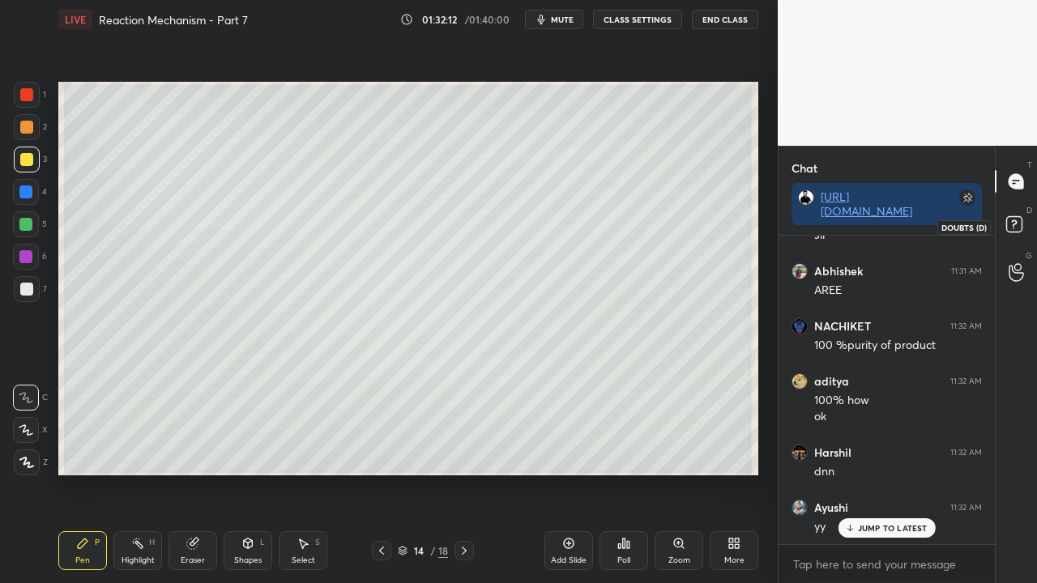
click at [1024, 218] on icon at bounding box center [1016, 226] width 29 height 29
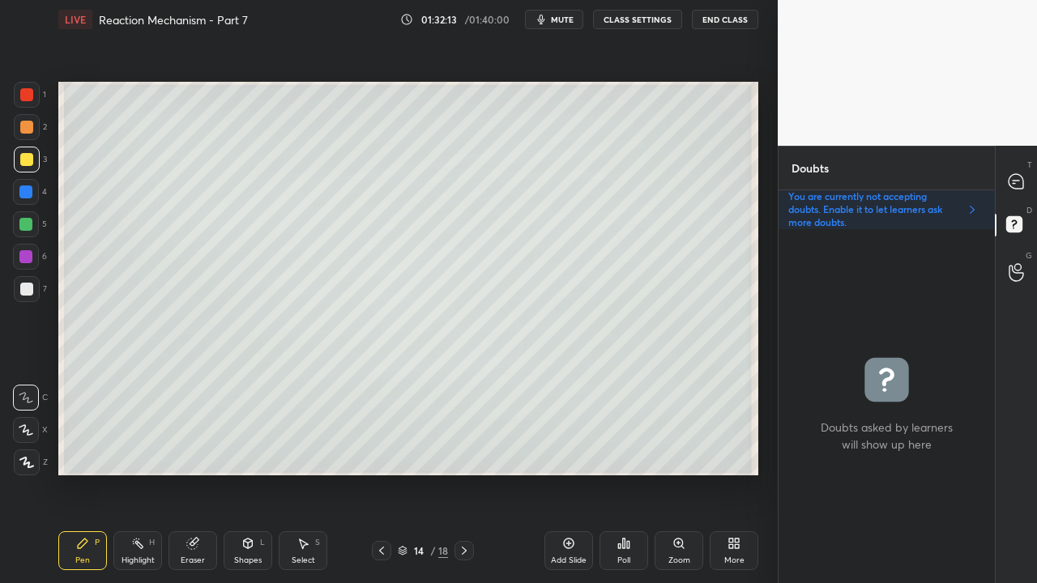
scroll to position [349, 211]
click at [28, 290] on div at bounding box center [26, 289] width 13 height 13
click at [1018, 191] on div at bounding box center [1017, 181] width 32 height 29
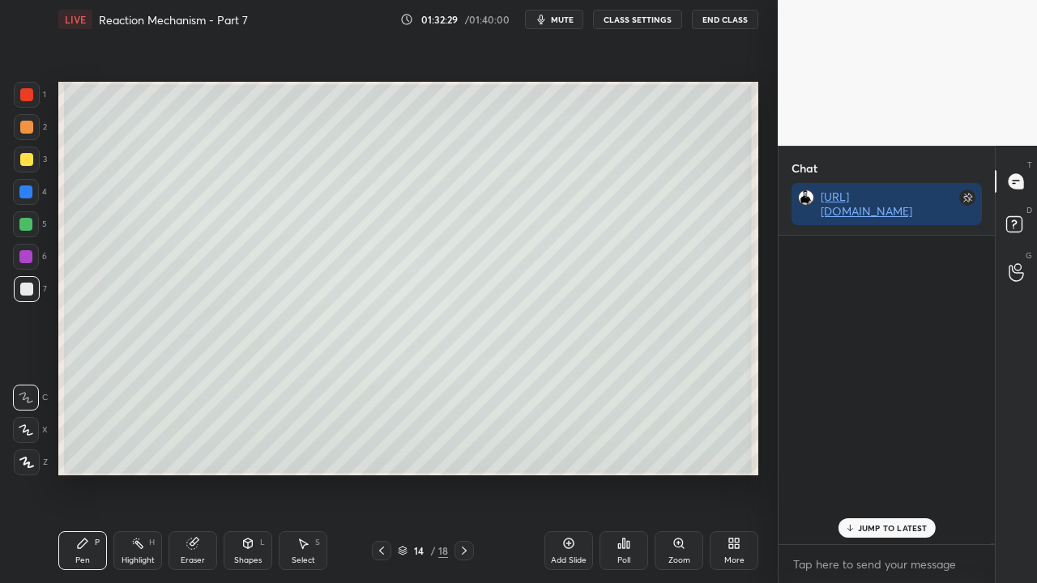
scroll to position [304, 211]
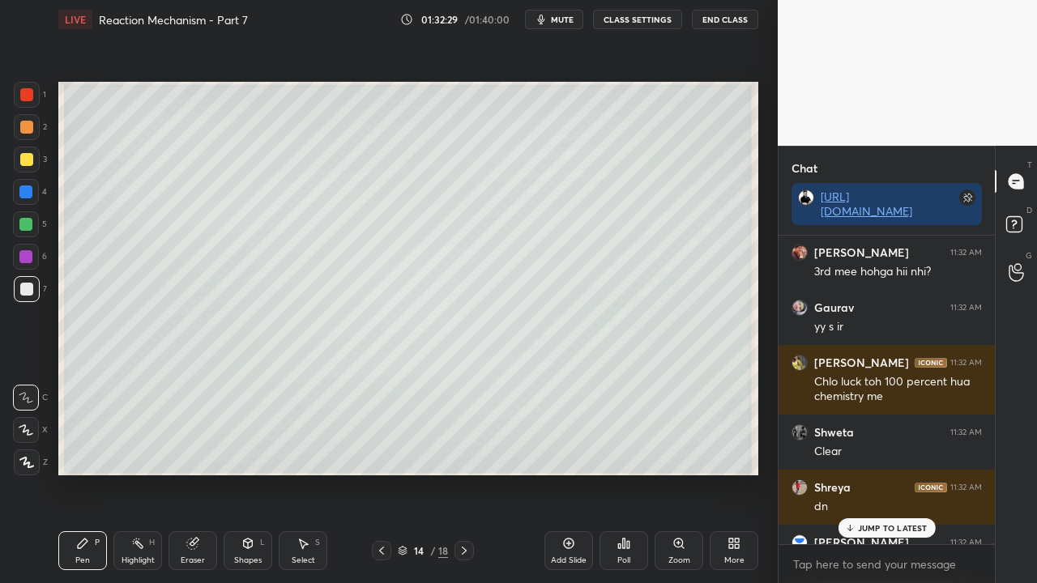
click at [874, 520] on div "JUMP TO LATEST" at bounding box center [886, 528] width 97 height 19
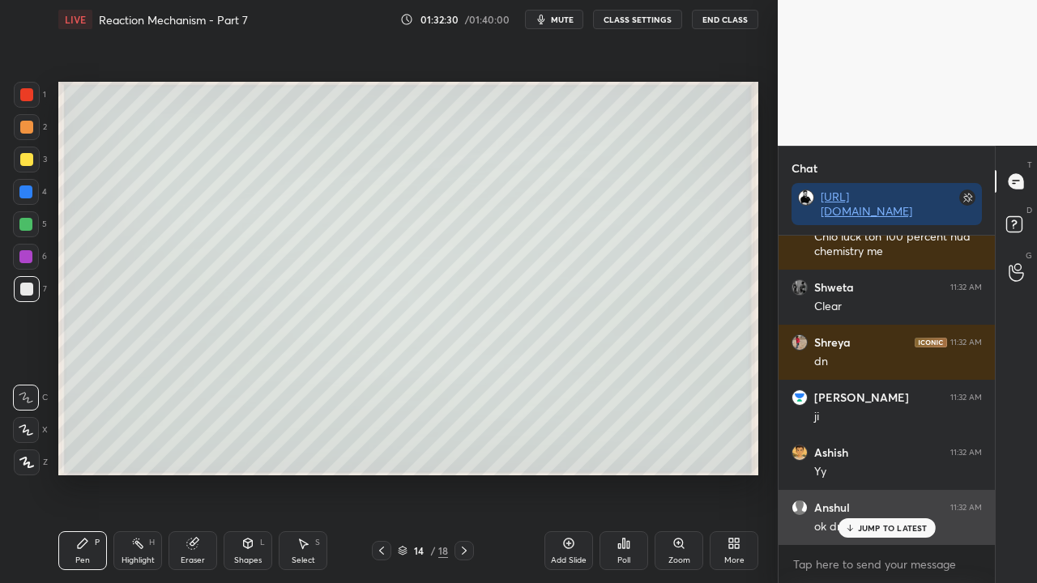
click at [888, 528] on p "JUMP TO LATEST" at bounding box center [893, 528] width 70 height 10
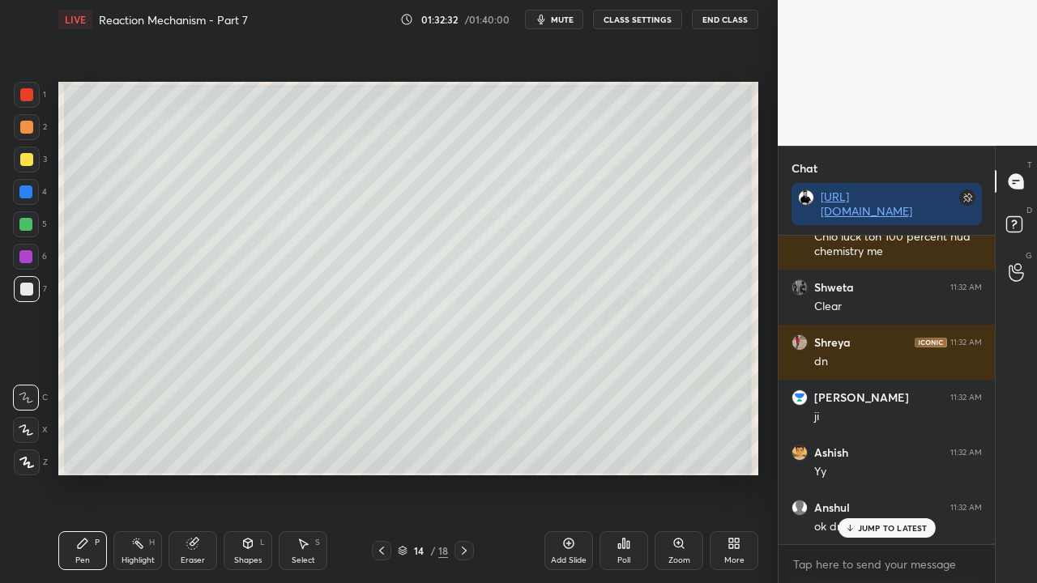
scroll to position [200134, 0]
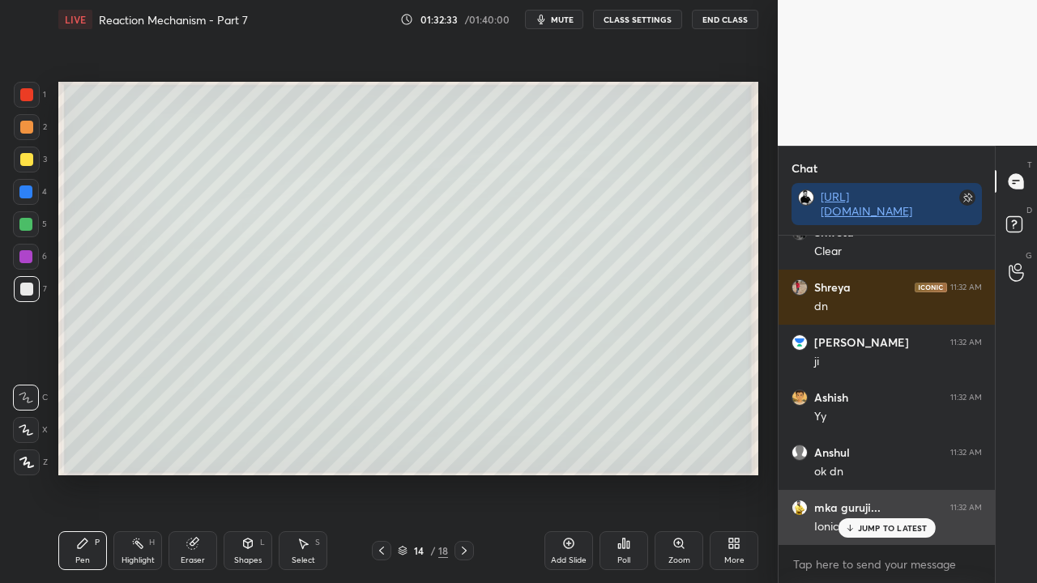
click at [893, 533] on div "JUMP TO LATEST" at bounding box center [886, 528] width 97 height 19
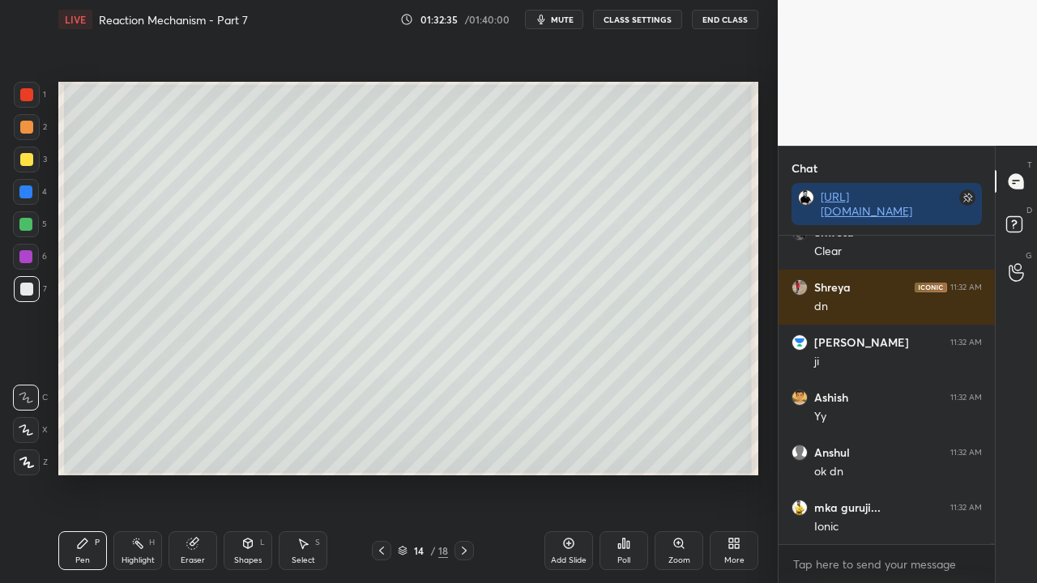
scroll to position [200203, 0]
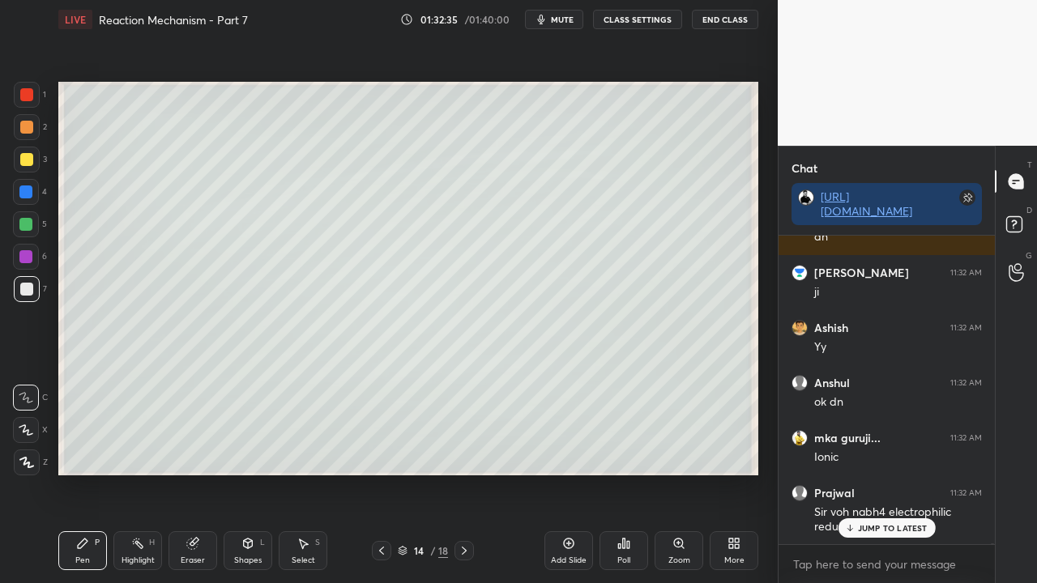
click at [562, 24] on span "mute" at bounding box center [562, 19] width 23 height 11
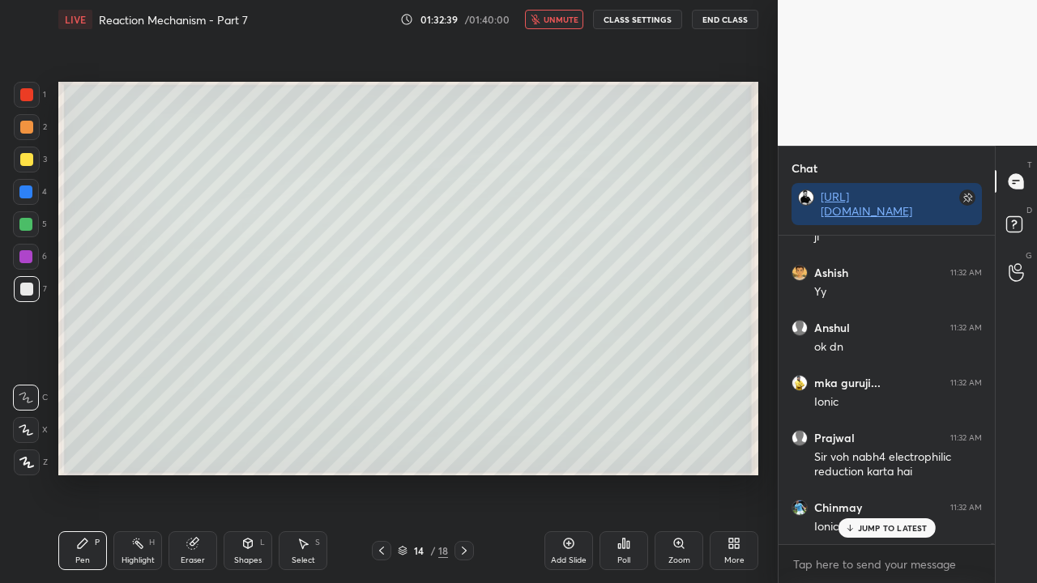
scroll to position [200314, 0]
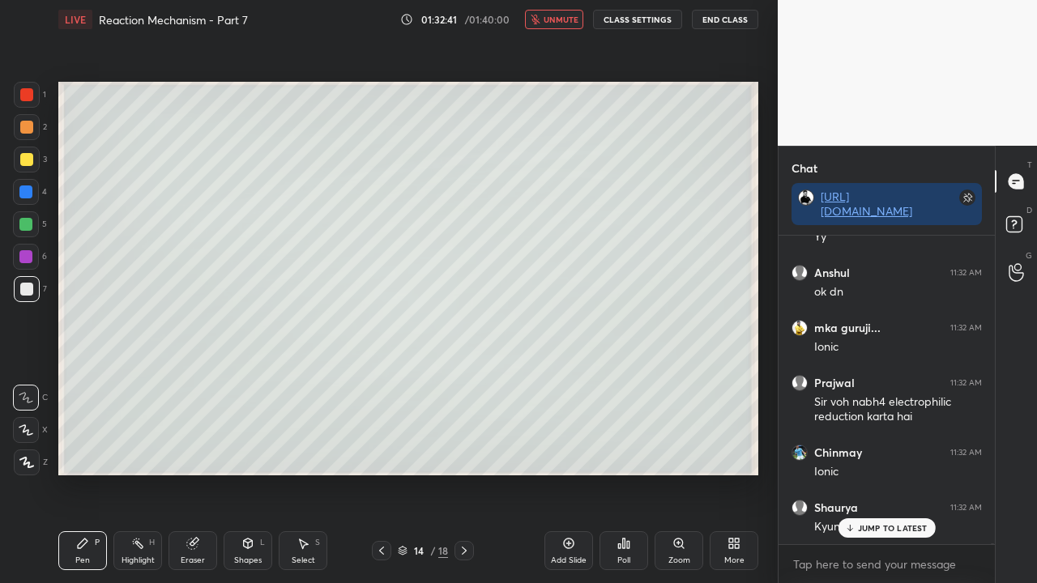
drag, startPoint x: 566, startPoint y: 23, endPoint x: 557, endPoint y: 29, distance: 10.4
click at [566, 23] on span "unmute" at bounding box center [561, 19] width 35 height 11
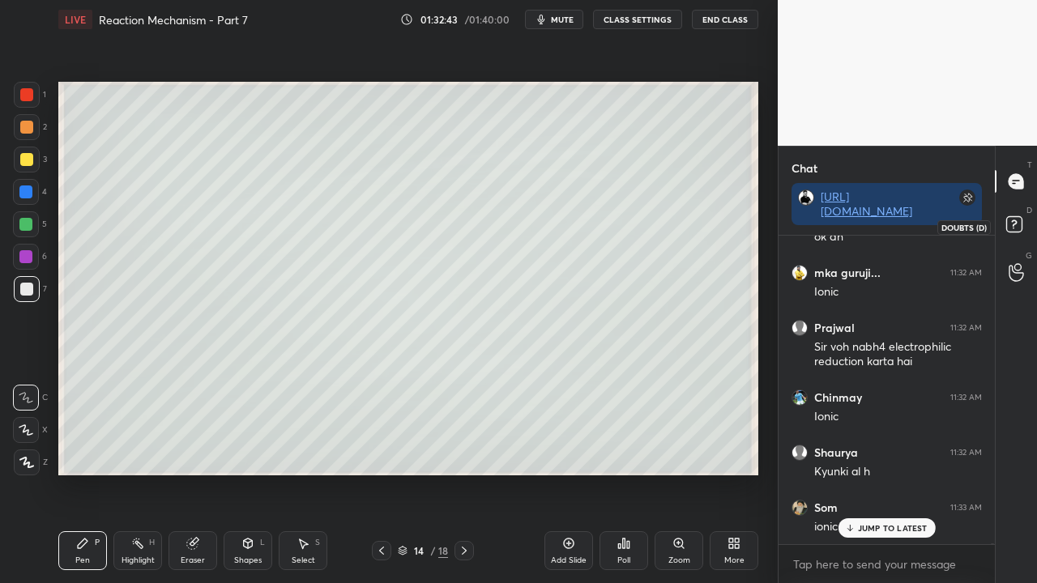
click at [1020, 224] on rect at bounding box center [1013, 224] width 15 height 15
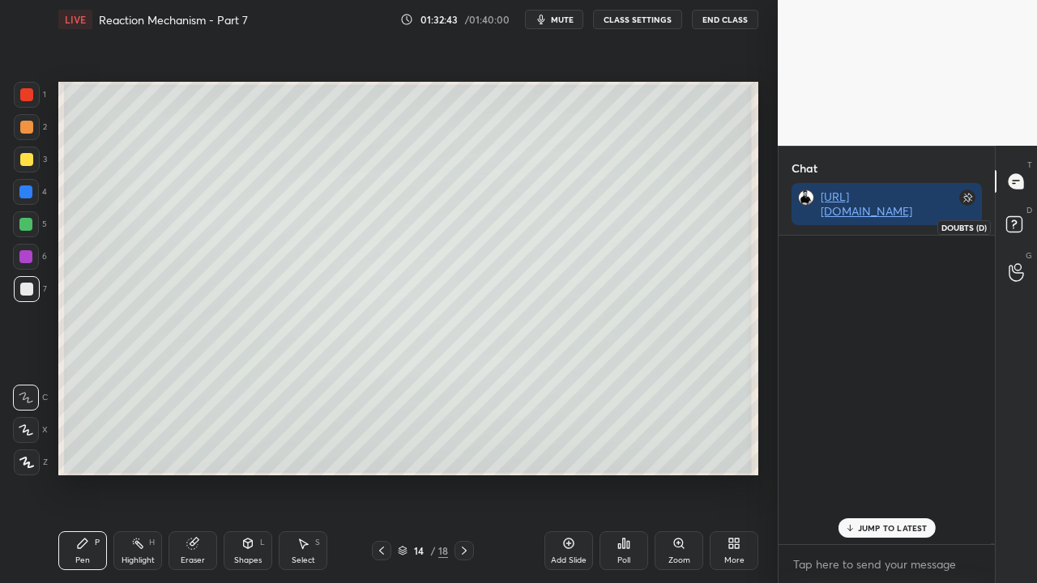
scroll to position [349, 211]
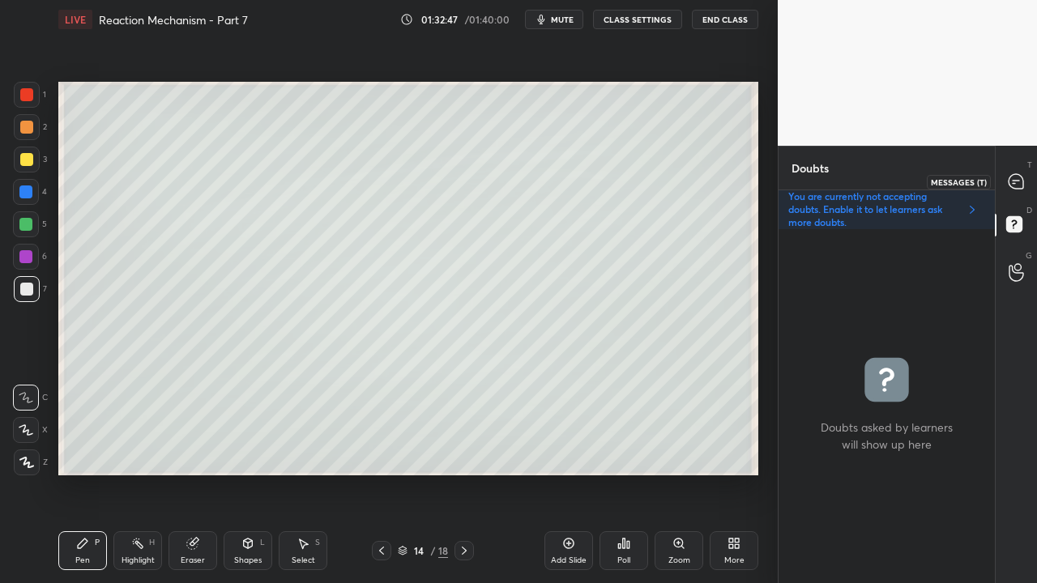
click at [1030, 177] on div at bounding box center [1017, 181] width 32 height 29
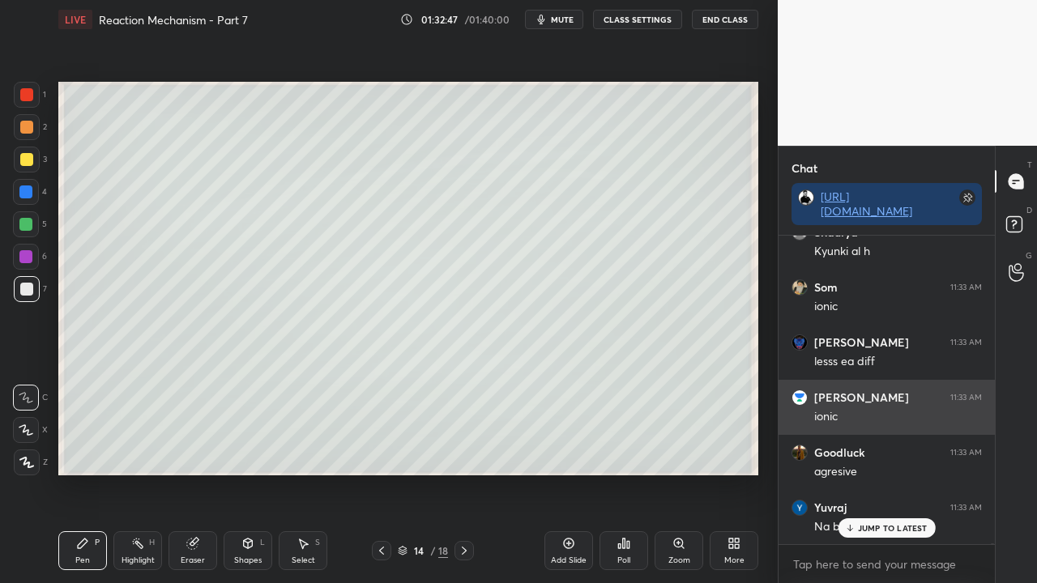
scroll to position [200589, 0]
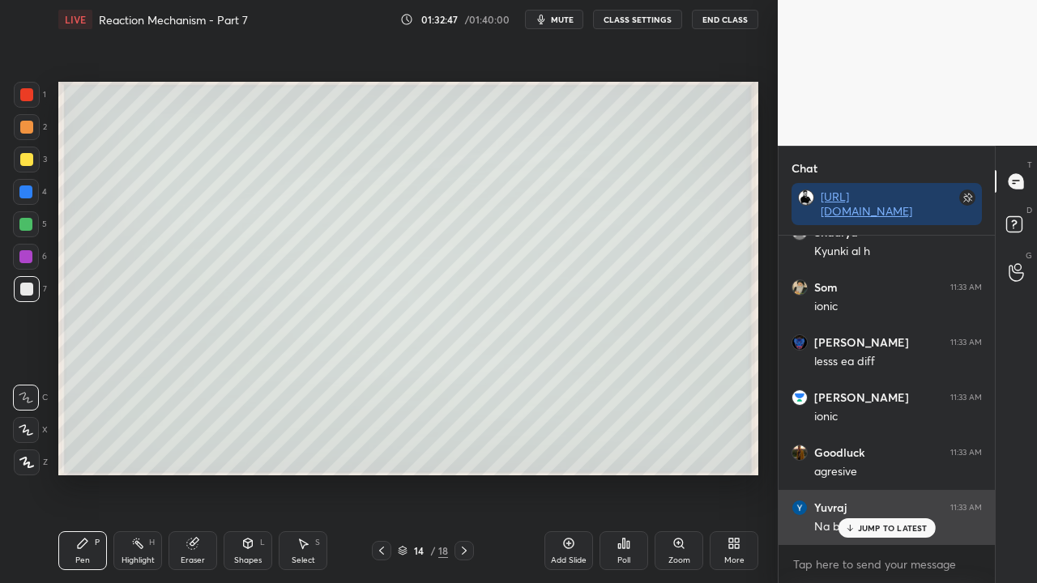
click at [874, 532] on p "JUMP TO LATEST" at bounding box center [893, 528] width 70 height 10
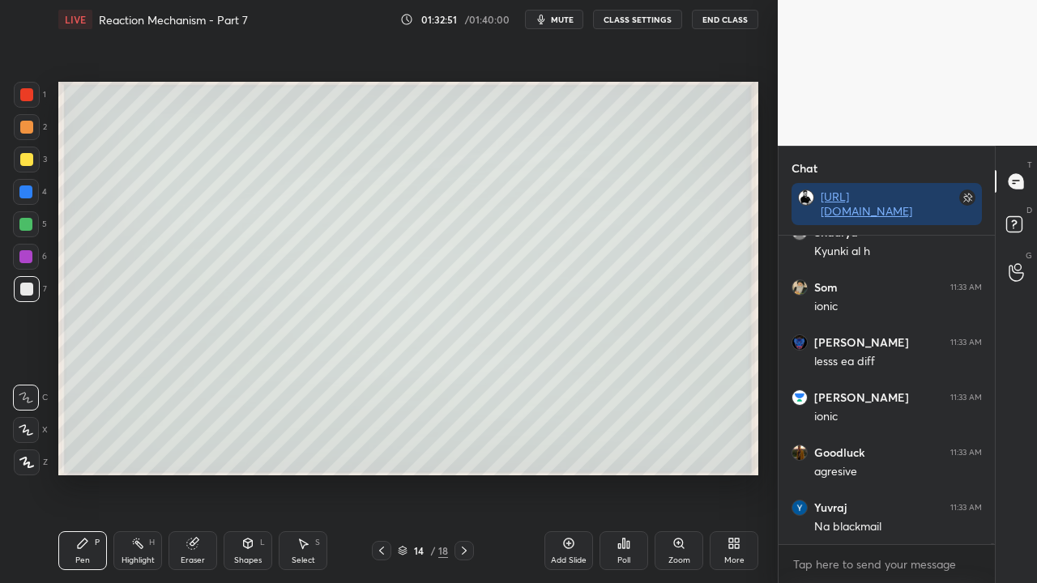
scroll to position [200644, 0]
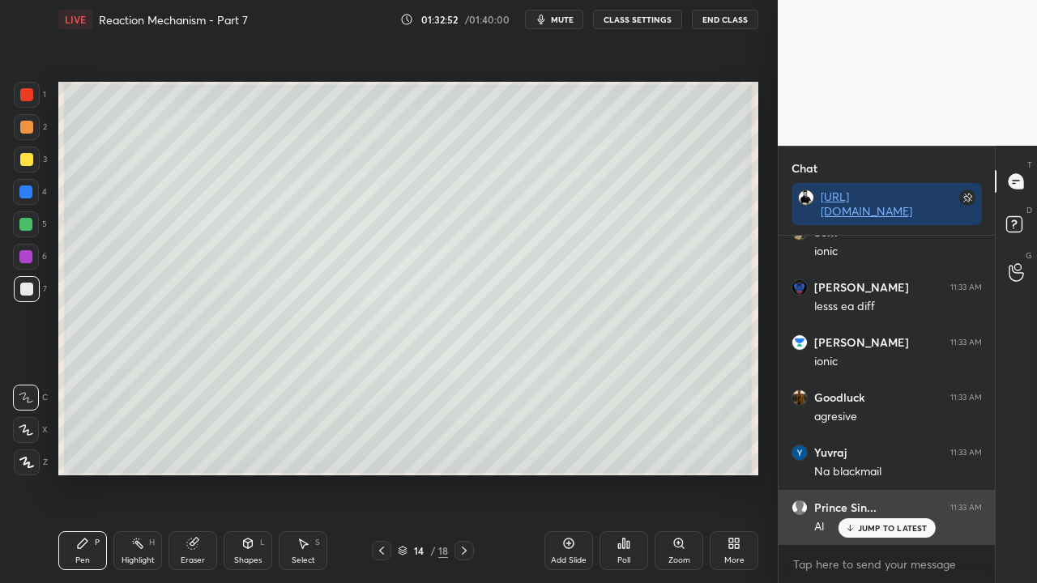
click at [875, 525] on p "JUMP TO LATEST" at bounding box center [893, 528] width 70 height 10
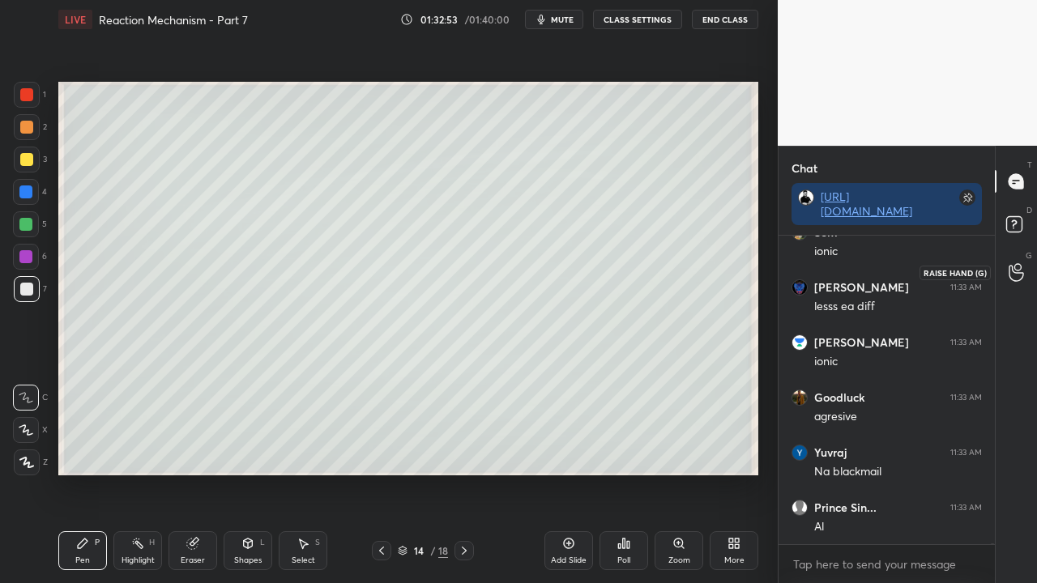
click at [1027, 222] on icon at bounding box center [1016, 226] width 29 height 29
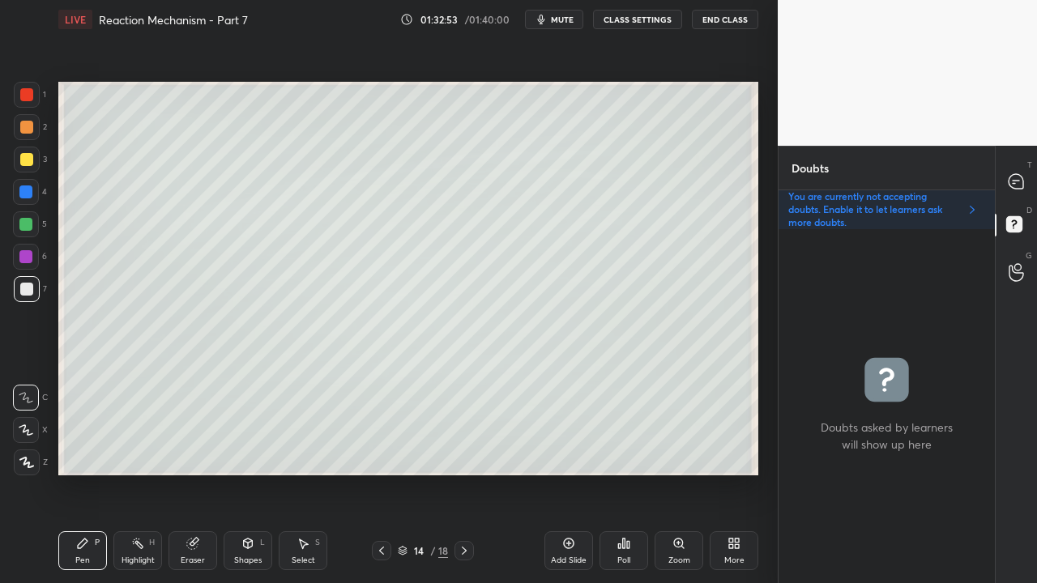
scroll to position [349, 211]
click at [18, 164] on div at bounding box center [27, 160] width 26 height 26
click at [1024, 174] on div at bounding box center [1017, 181] width 32 height 29
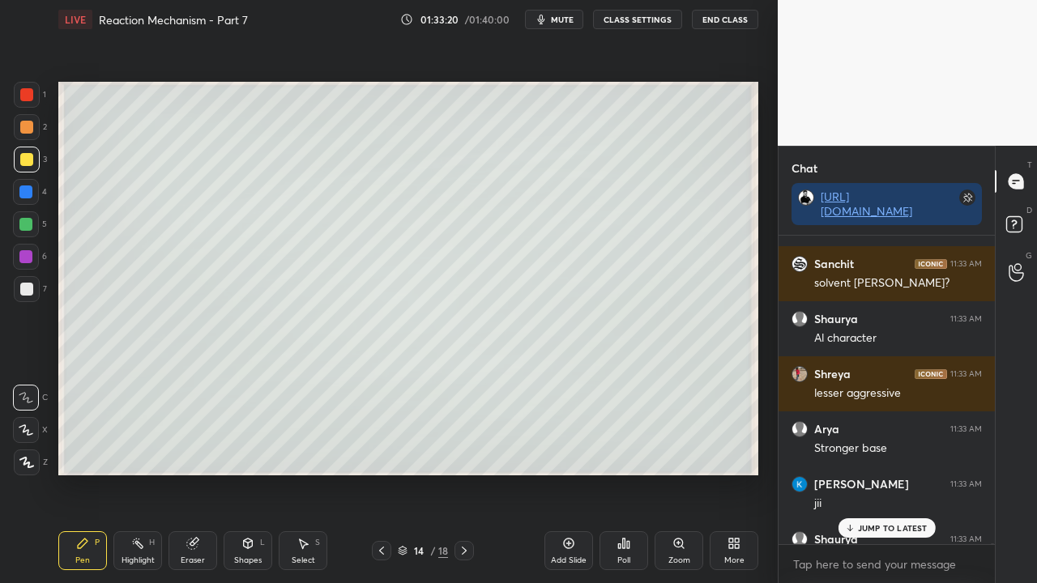
scroll to position [304, 211]
click at [903, 532] on div "JUMP TO LATEST" at bounding box center [886, 528] width 97 height 19
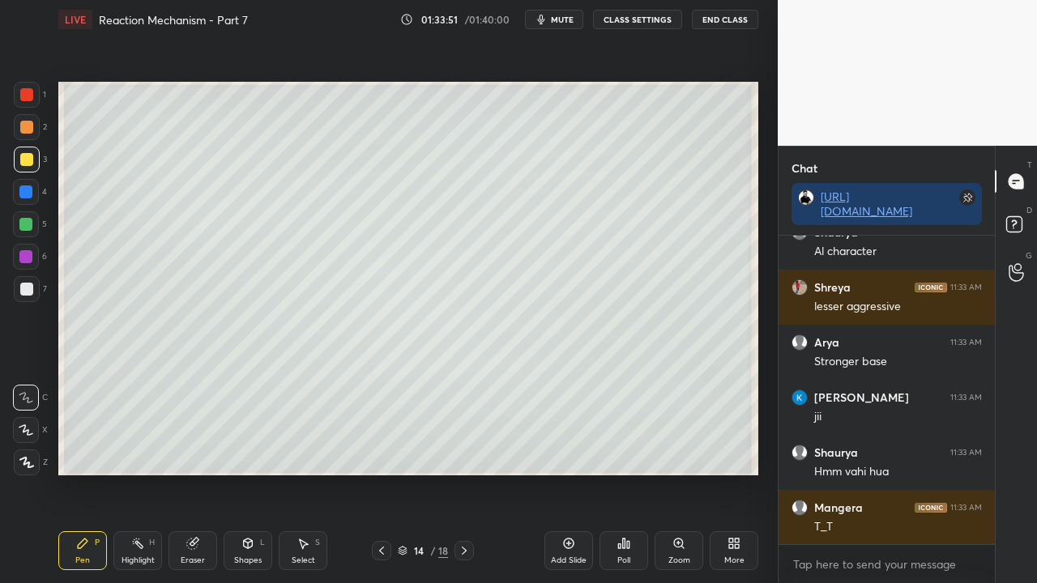
click at [1026, 209] on div "D Doubts (D)" at bounding box center [1016, 226] width 41 height 45
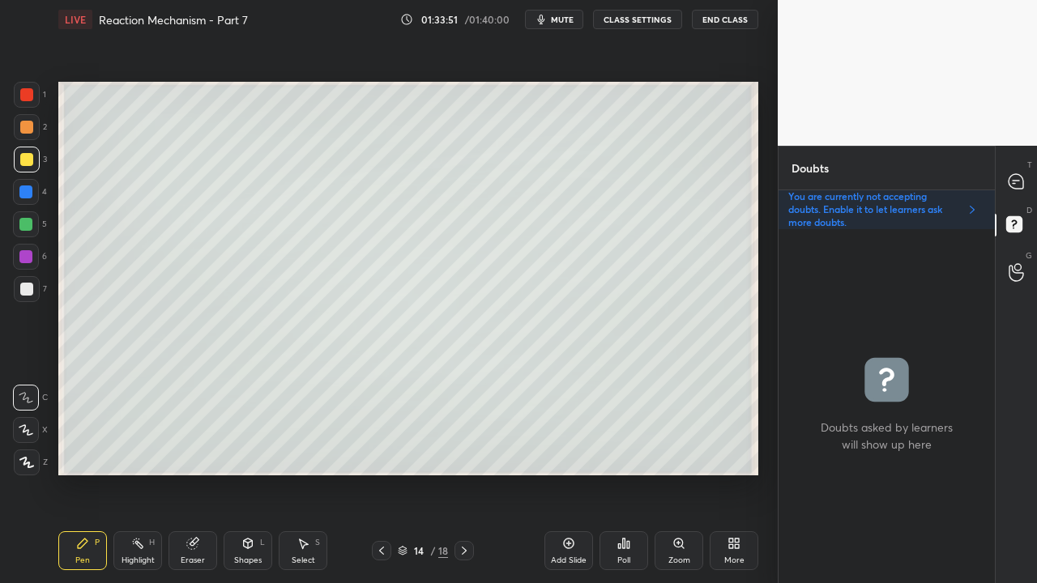
scroll to position [349, 211]
click at [1024, 175] on icon at bounding box center [1016, 181] width 17 height 17
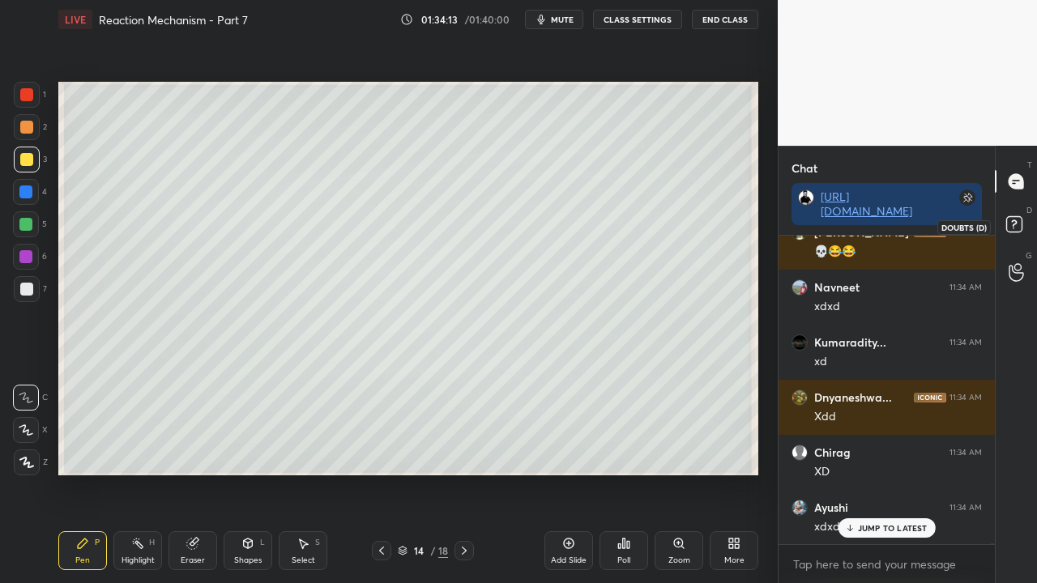
scroll to position [203454, 0]
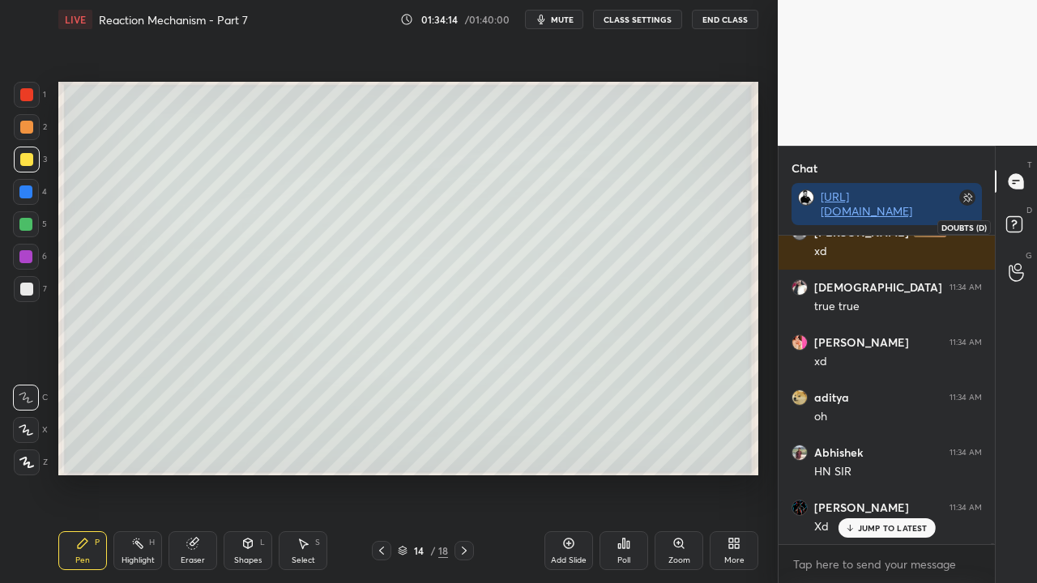
click at [1011, 226] on rect at bounding box center [1013, 224] width 15 height 15
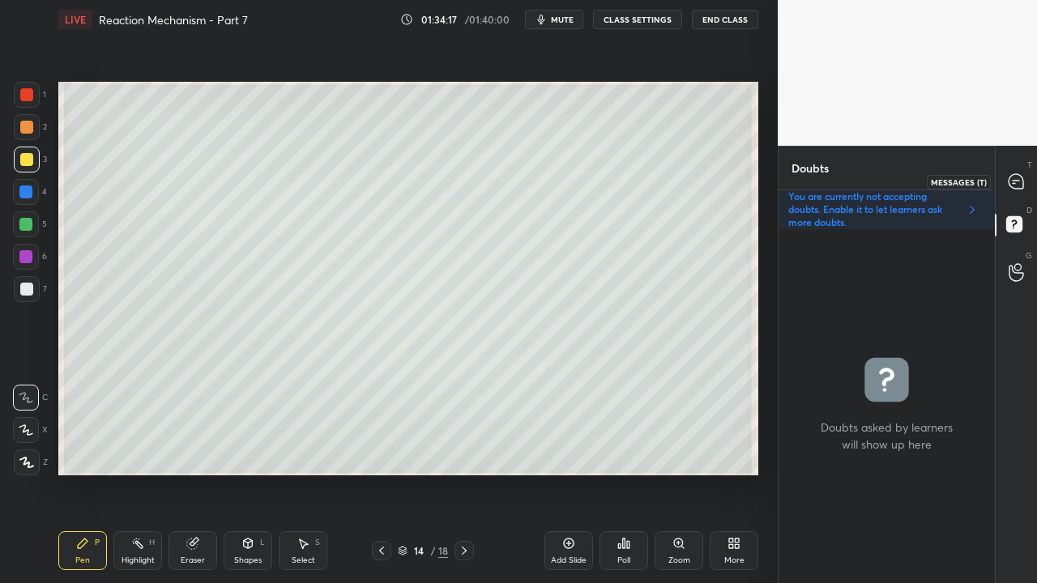
click at [1014, 178] on icon at bounding box center [1016, 181] width 15 height 15
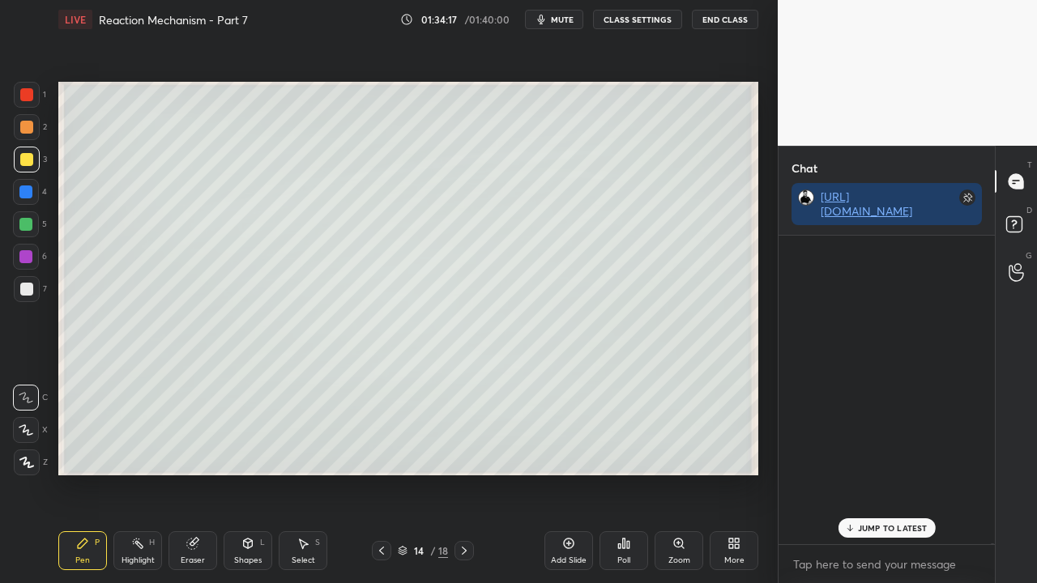
scroll to position [0, 0]
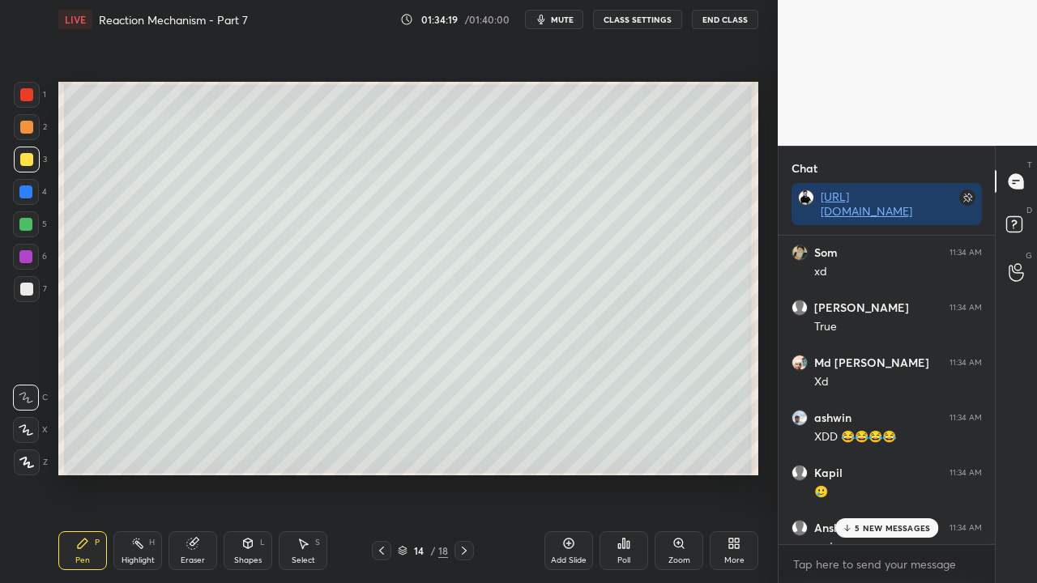
click at [878, 528] on p "5 NEW MESSAGES" at bounding box center [892, 528] width 75 height 10
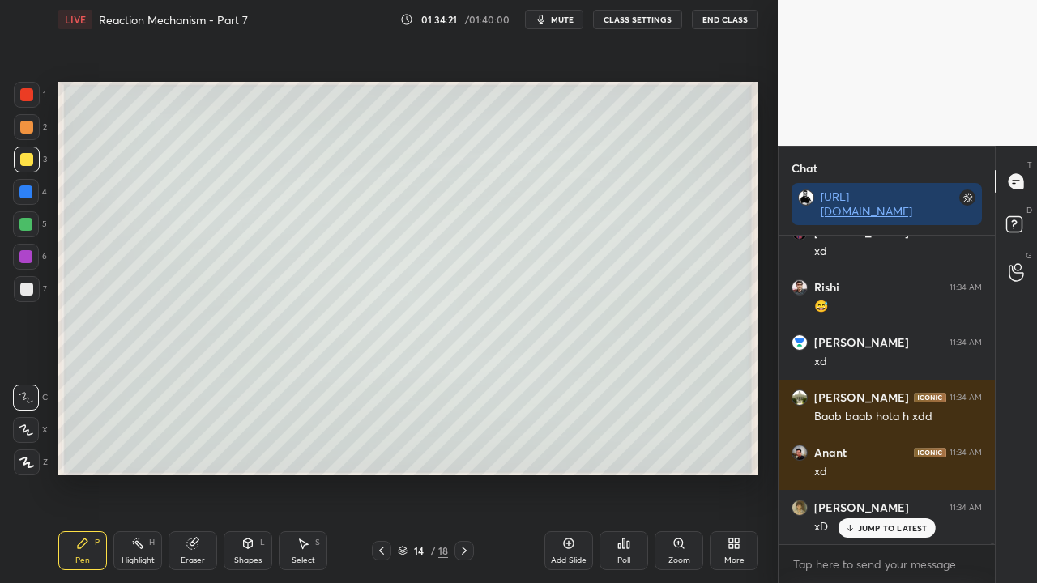
scroll to position [204722, 0]
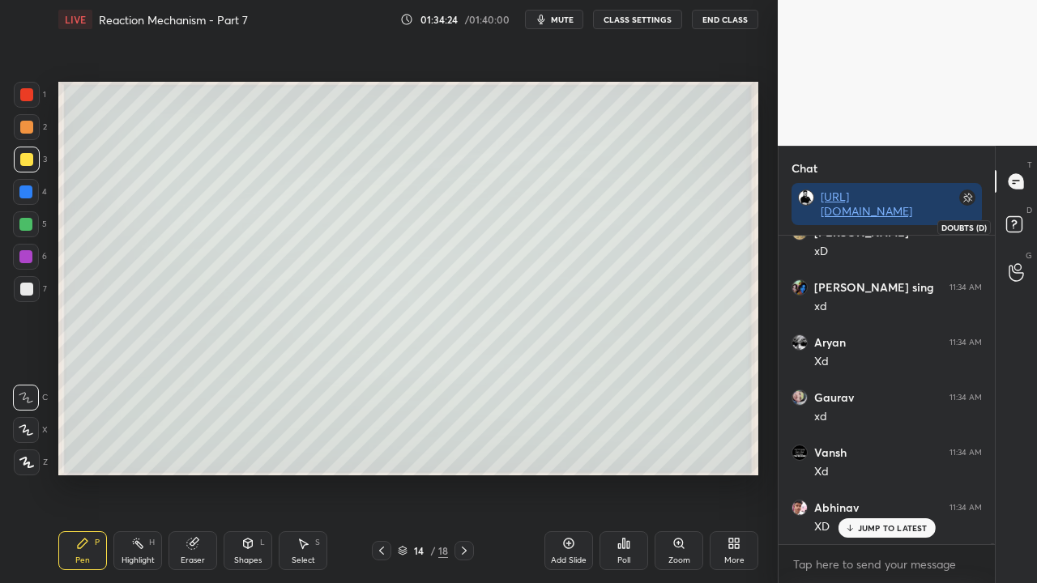
click at [1021, 221] on rect at bounding box center [1013, 224] width 15 height 15
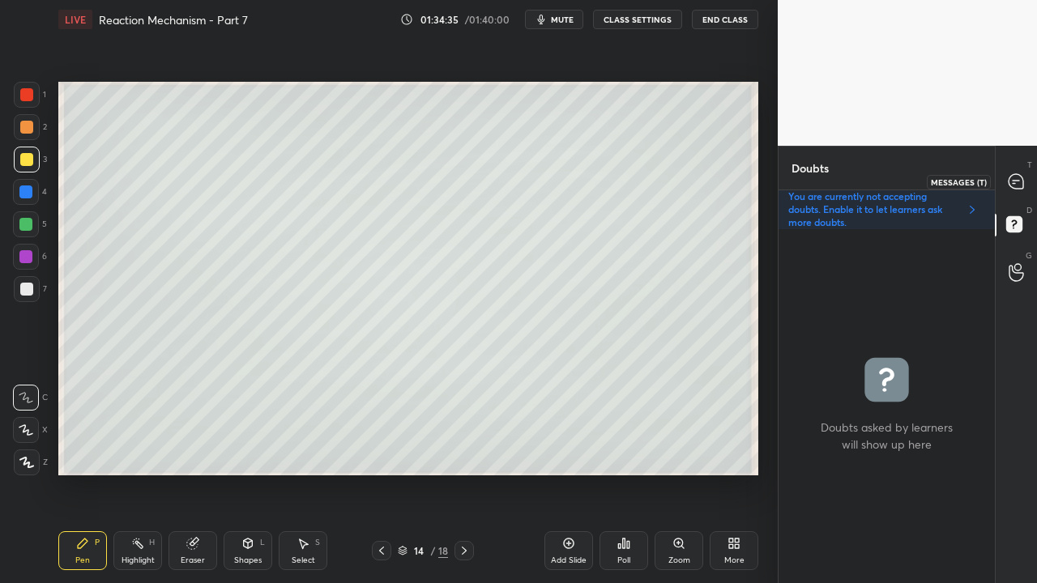
click at [1018, 176] on icon at bounding box center [1016, 181] width 15 height 15
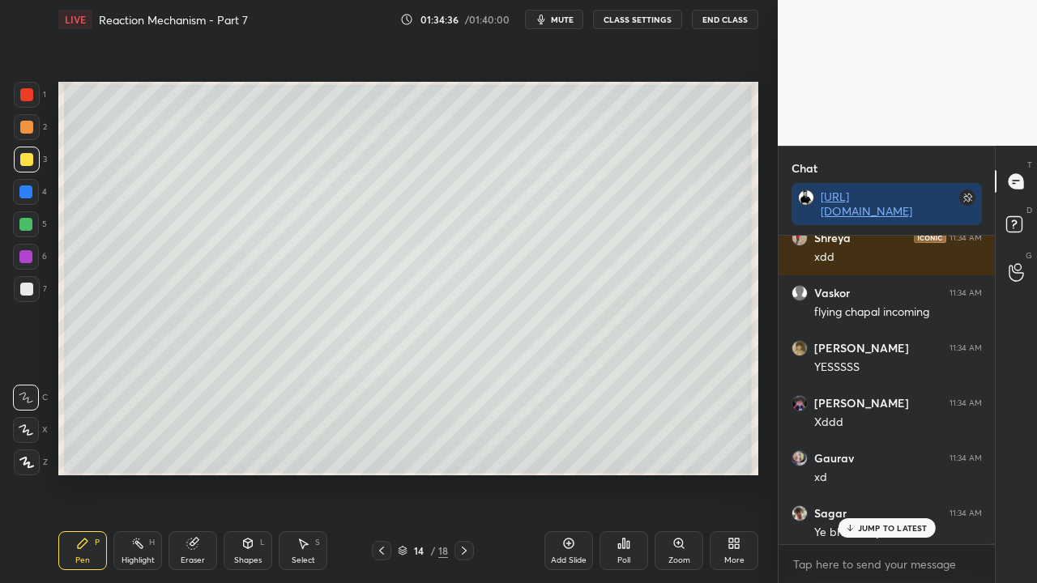
click at [870, 528] on p "JUMP TO LATEST" at bounding box center [893, 528] width 70 height 10
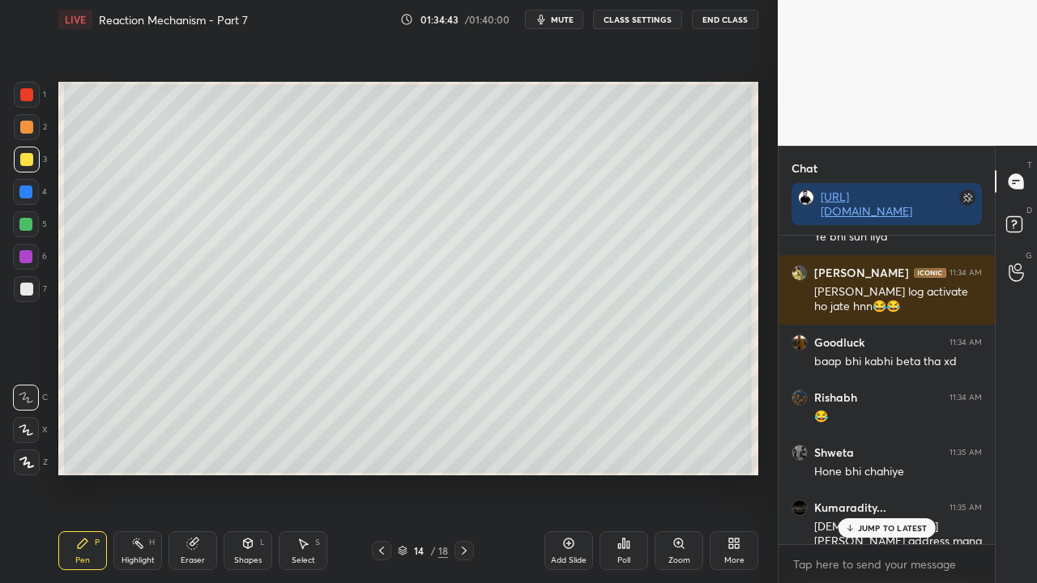
click at [885, 528] on p "JUMP TO LATEST" at bounding box center [893, 528] width 70 height 10
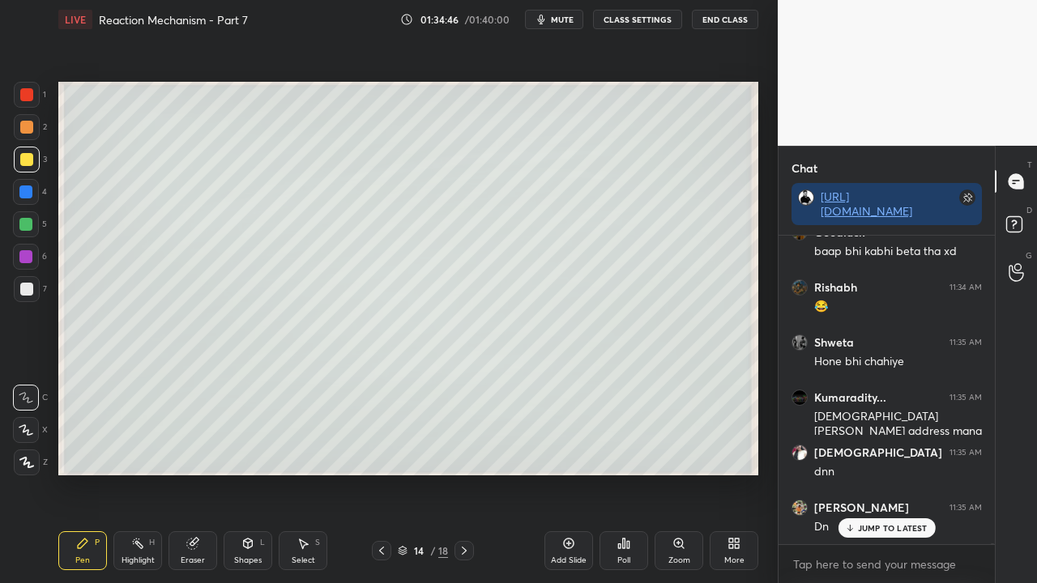
click at [886, 529] on p "JUMP TO LATEST" at bounding box center [893, 528] width 70 height 10
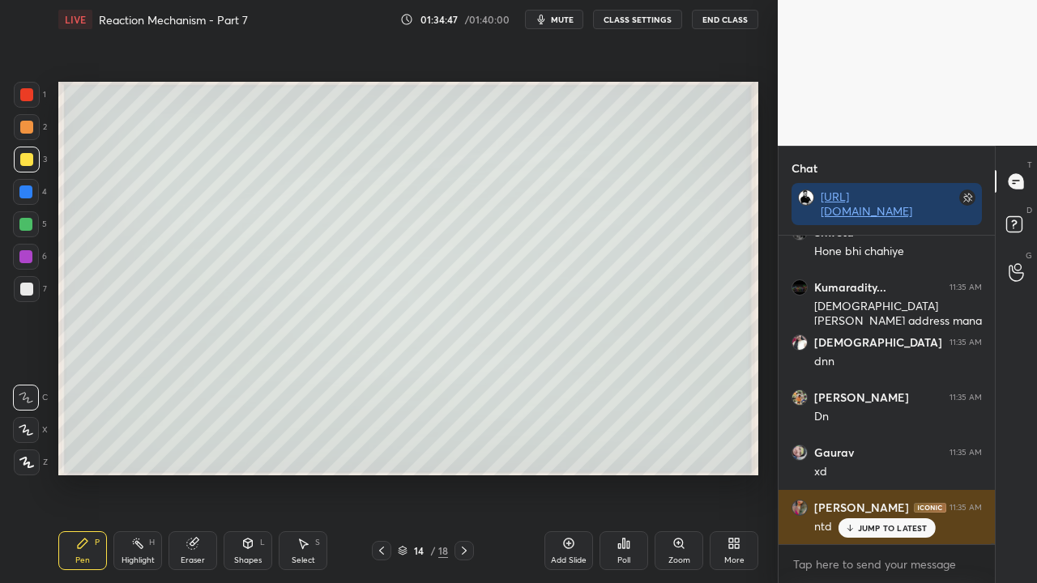
click at [880, 532] on p "JUMP TO LATEST" at bounding box center [893, 528] width 70 height 10
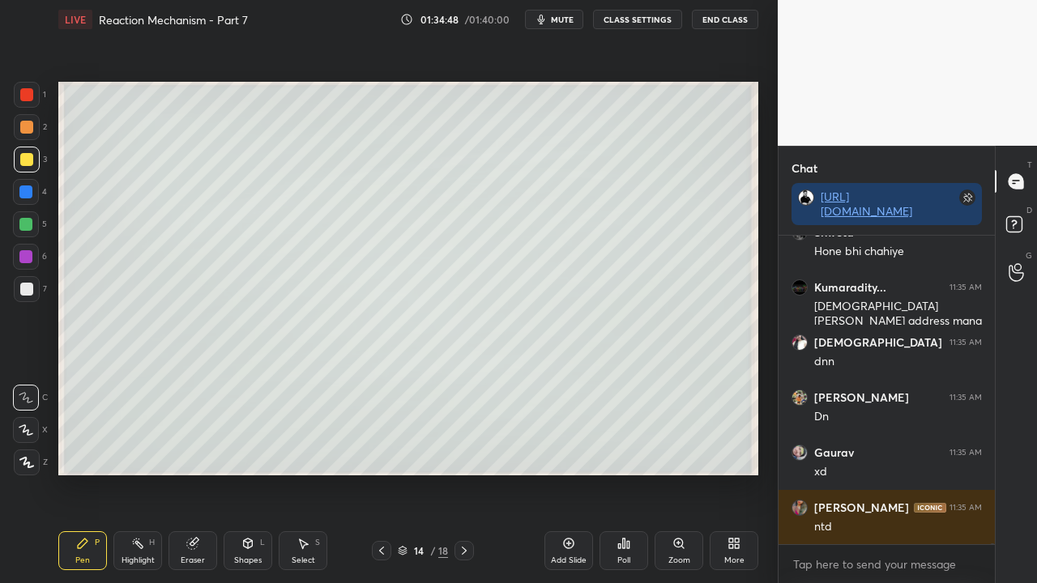
click at [1015, 220] on rect at bounding box center [1013, 224] width 15 height 15
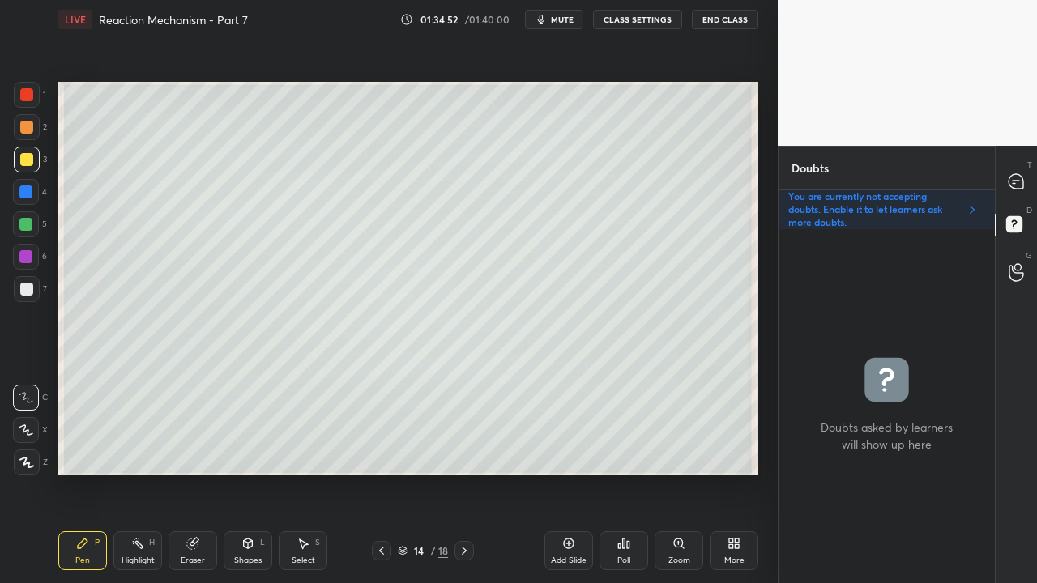
click at [1021, 178] on icon at bounding box center [1016, 181] width 15 height 15
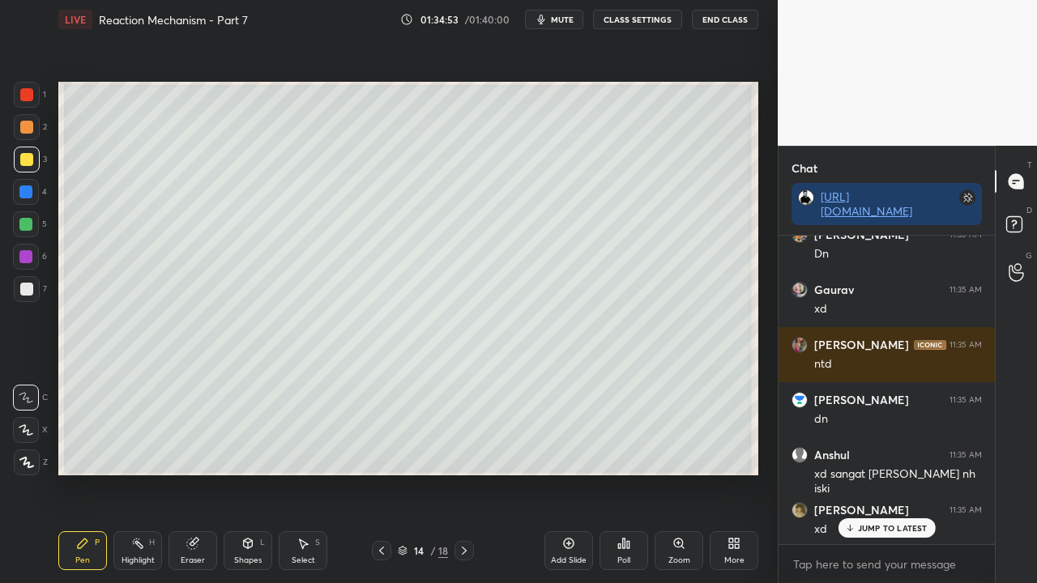
click at [917, 532] on p "JUMP TO LATEST" at bounding box center [893, 528] width 70 height 10
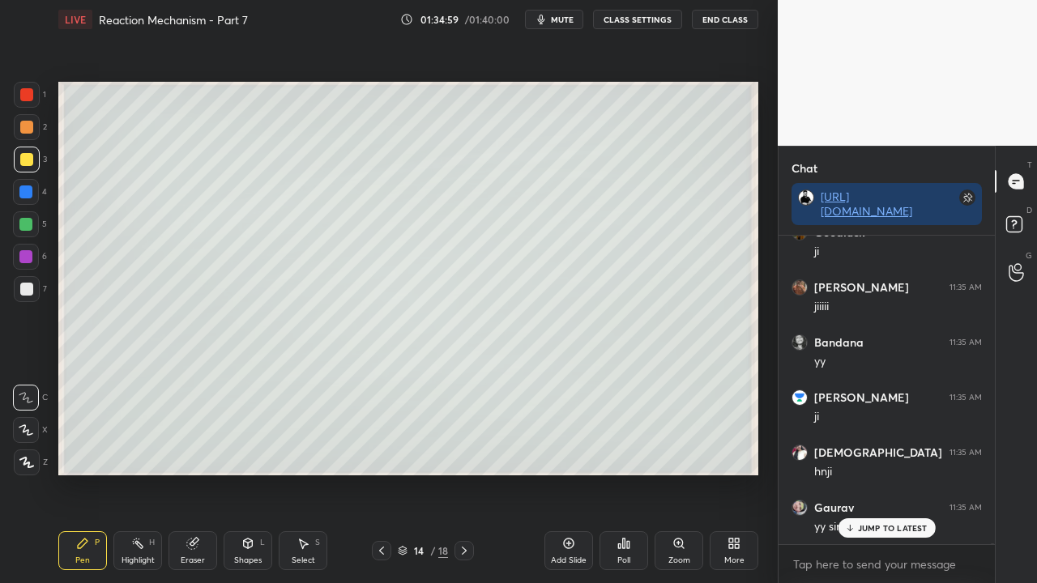
click at [561, 23] on span "mute" at bounding box center [562, 19] width 23 height 11
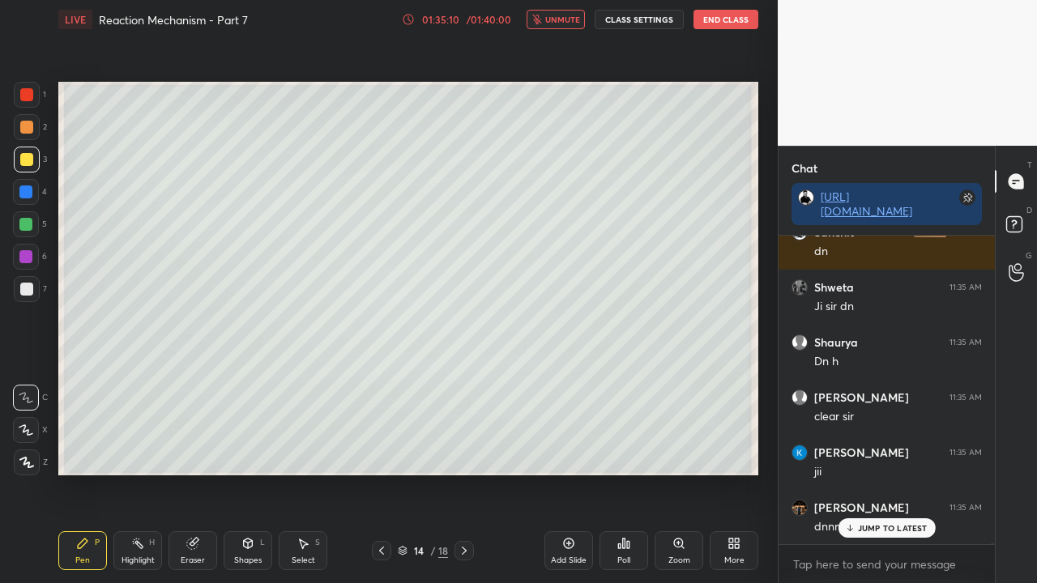
click at [575, 21] on span "unmute" at bounding box center [562, 19] width 35 height 11
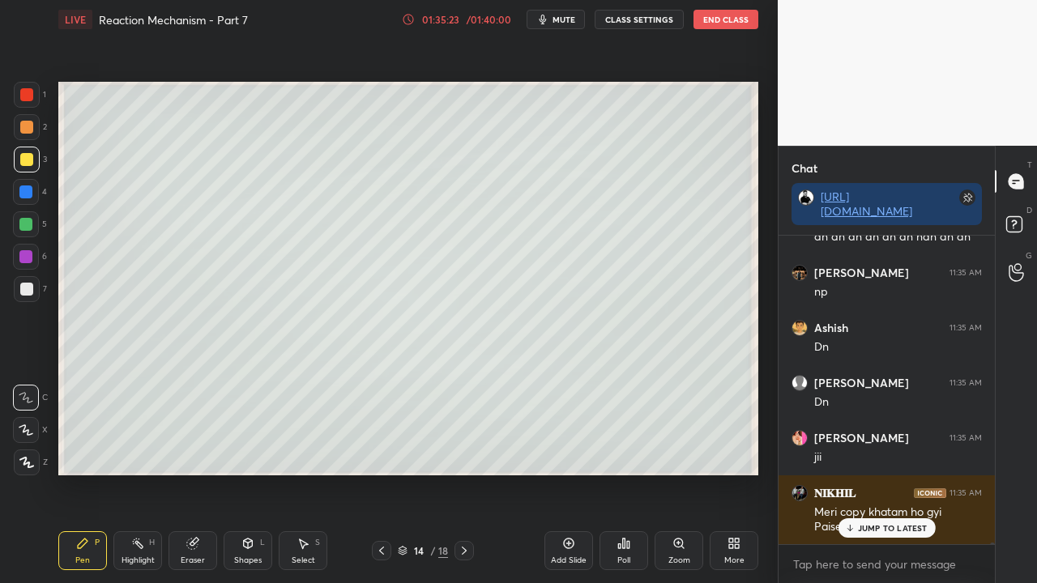
click at [465, 553] on icon at bounding box center [464, 551] width 13 height 13
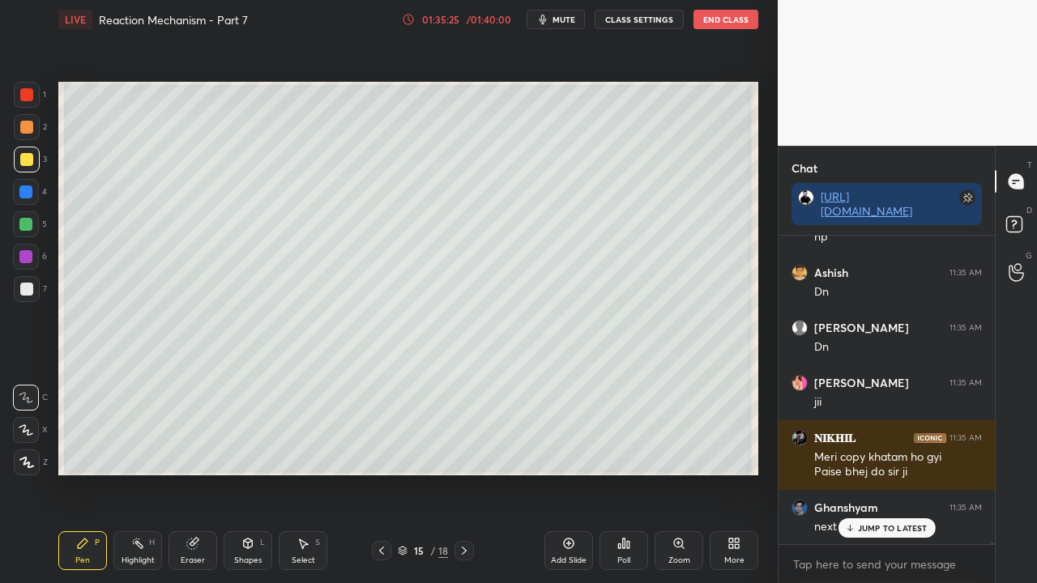
click at [459, 557] on div at bounding box center [464, 550] width 19 height 19
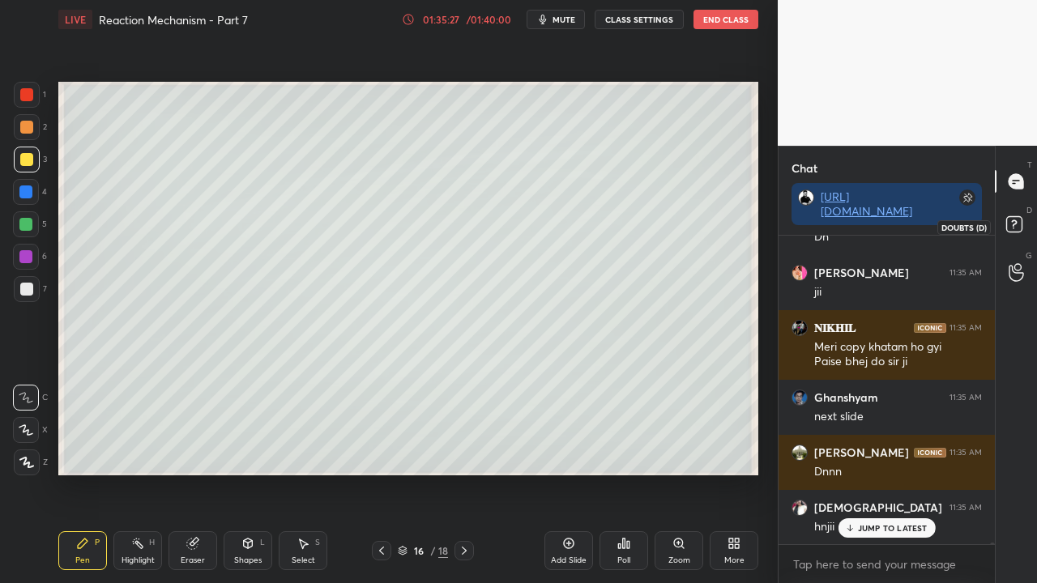
click at [1034, 222] on div "D Doubts (D)" at bounding box center [1016, 226] width 41 height 45
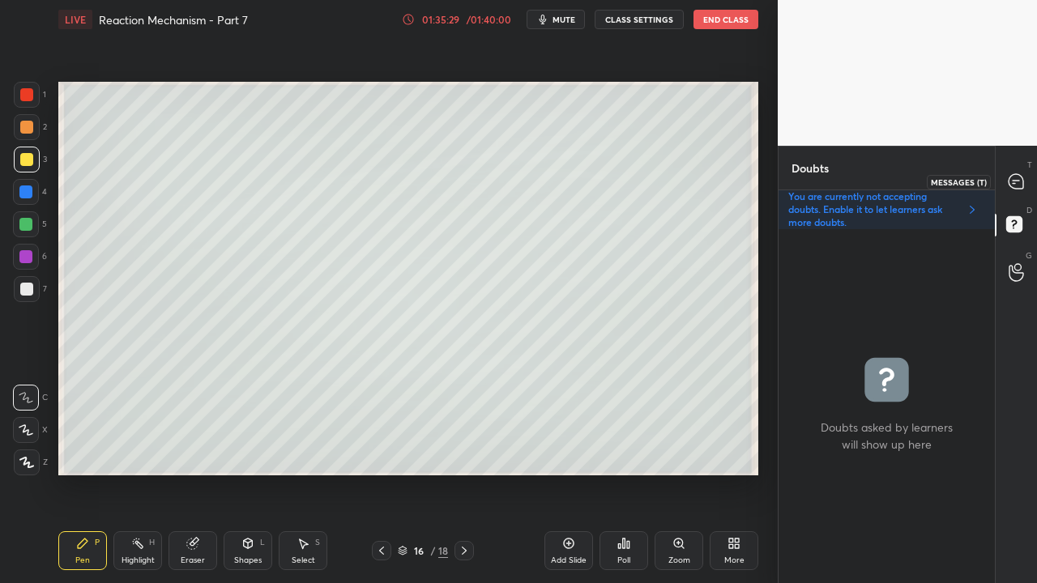
click at [1023, 180] on icon at bounding box center [1016, 181] width 15 height 15
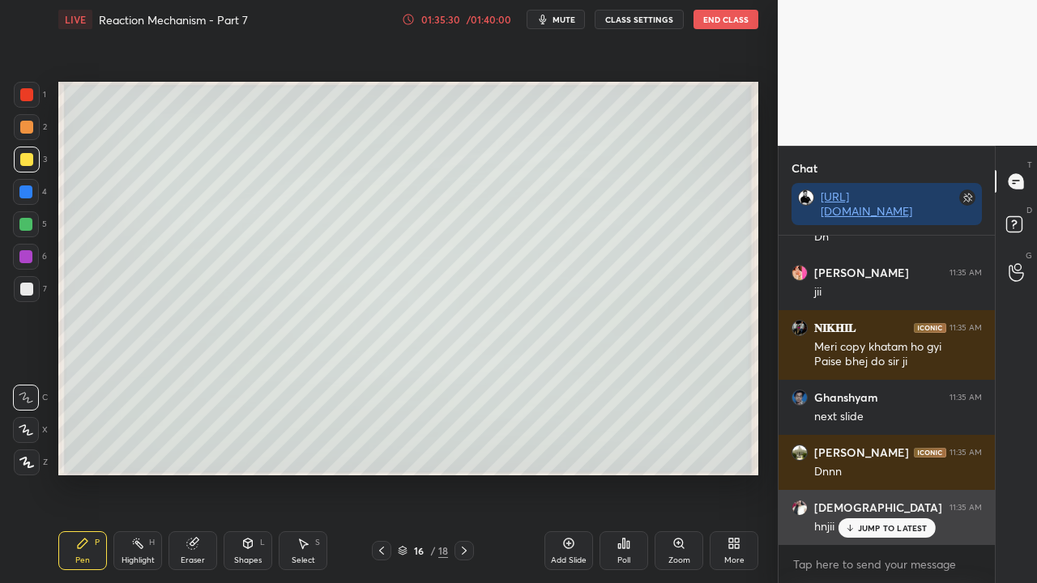
drag, startPoint x: 870, startPoint y: 528, endPoint x: 844, endPoint y: 538, distance: 28.0
click at [870, 528] on p "JUMP TO LATEST" at bounding box center [893, 528] width 70 height 10
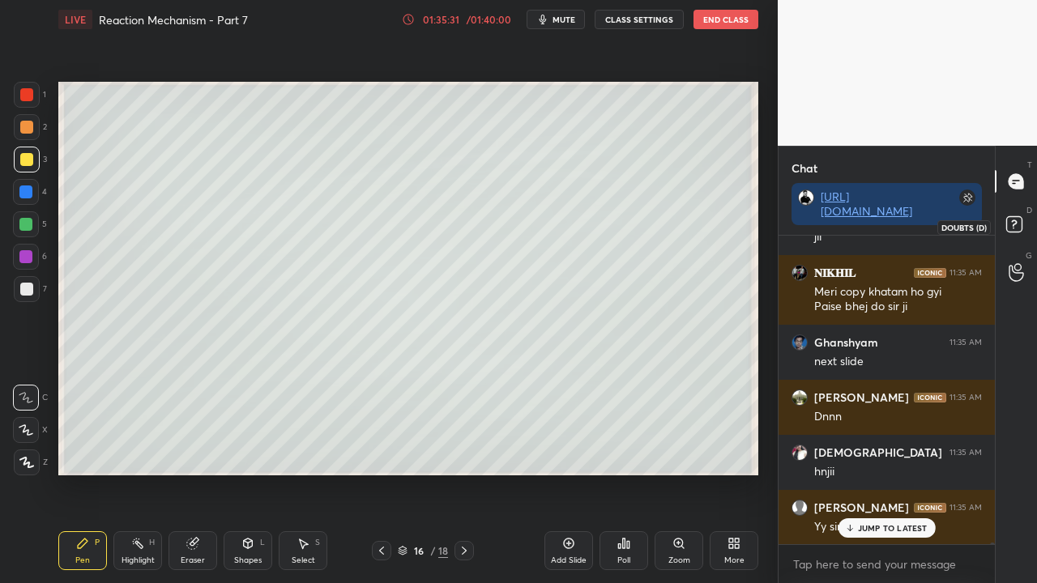
click at [1025, 223] on icon at bounding box center [1016, 226] width 29 height 29
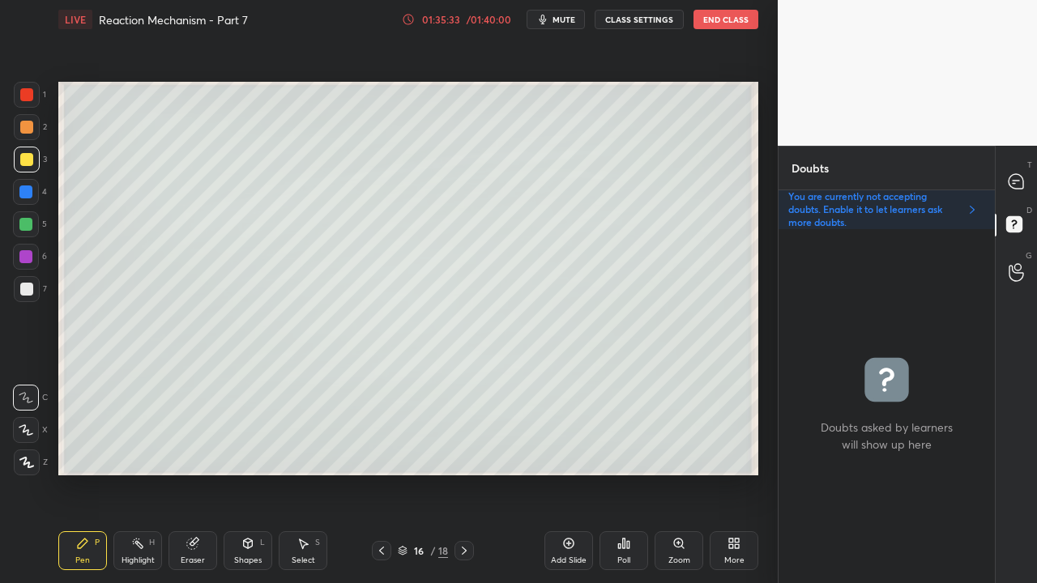
click at [379, 549] on icon at bounding box center [381, 551] width 13 height 13
click at [381, 549] on icon at bounding box center [381, 551] width 5 height 8
click at [382, 545] on icon at bounding box center [381, 551] width 13 height 13
click at [383, 545] on icon at bounding box center [381, 551] width 13 height 13
click at [468, 546] on icon at bounding box center [464, 551] width 13 height 13
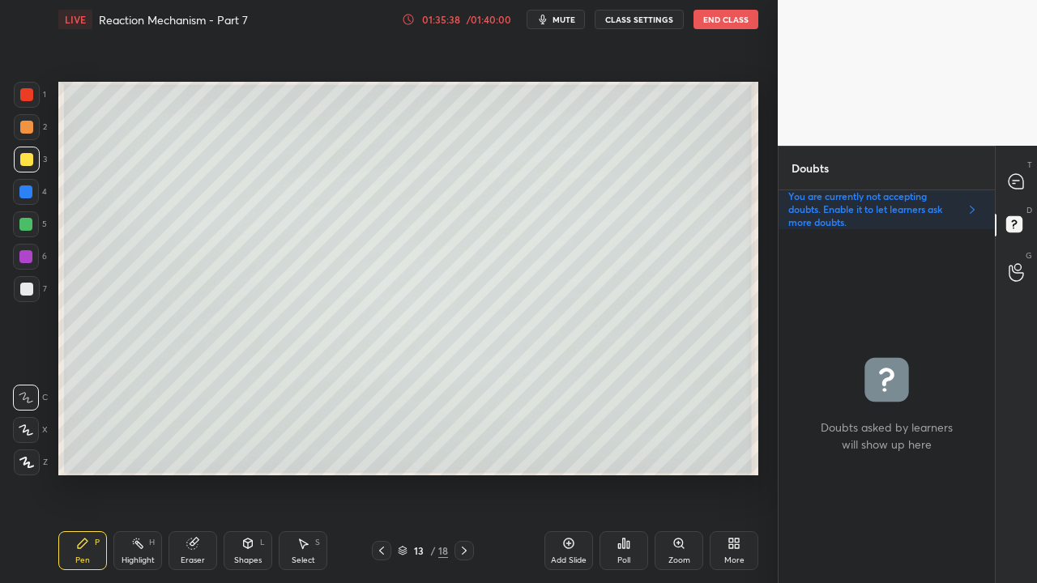
click at [463, 547] on icon at bounding box center [464, 551] width 13 height 13
click at [463, 546] on icon at bounding box center [464, 551] width 13 height 13
click at [461, 546] on icon at bounding box center [464, 551] width 13 height 13
click at [1024, 175] on div at bounding box center [1017, 181] width 32 height 29
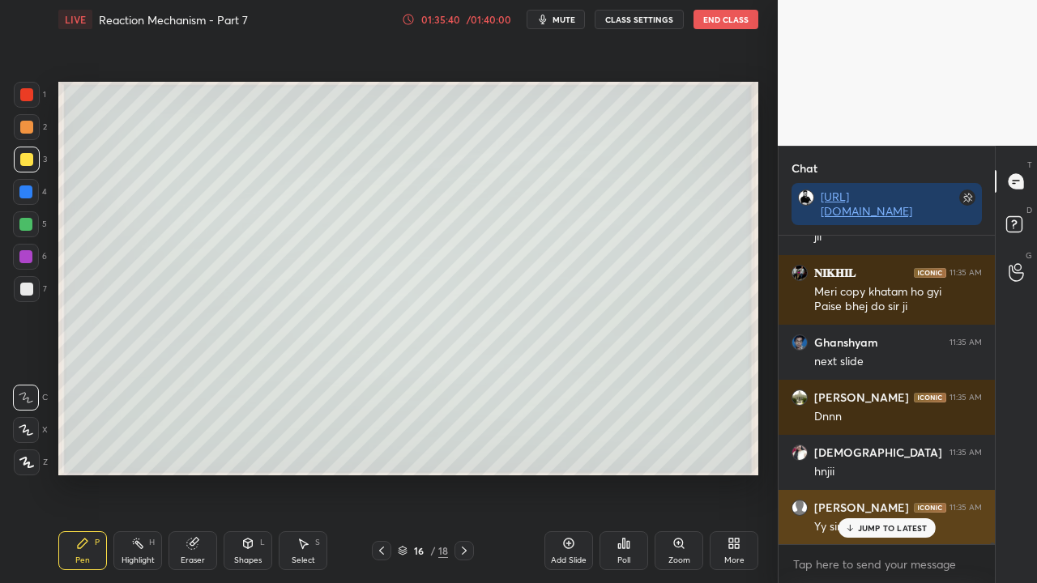
click at [877, 525] on p "JUMP TO LATEST" at bounding box center [893, 528] width 70 height 10
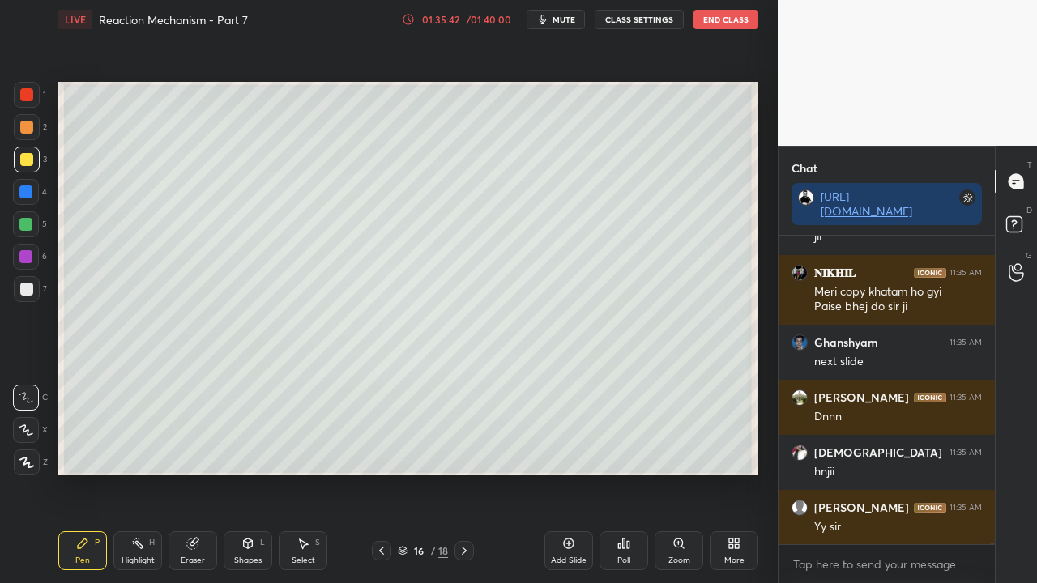
click at [26, 290] on div at bounding box center [26, 289] width 13 height 13
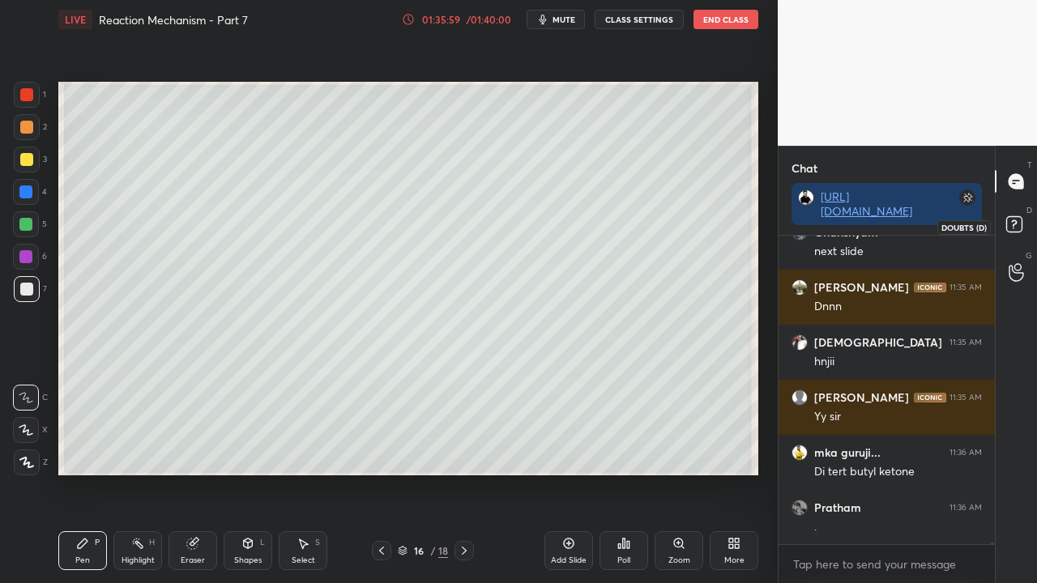
click at [1025, 223] on icon at bounding box center [1016, 226] width 29 height 29
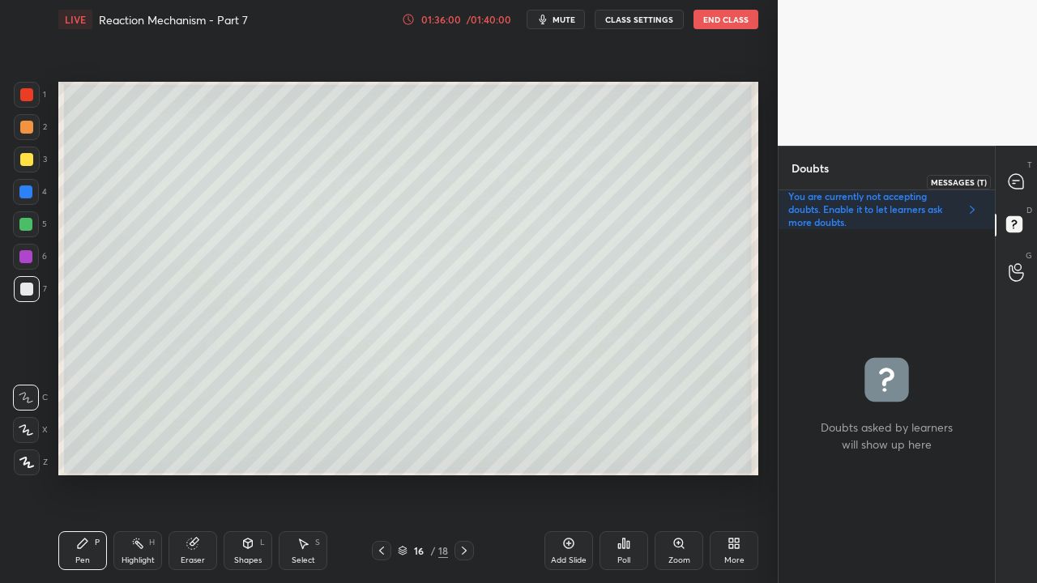
click at [1021, 178] on icon at bounding box center [1016, 181] width 15 height 15
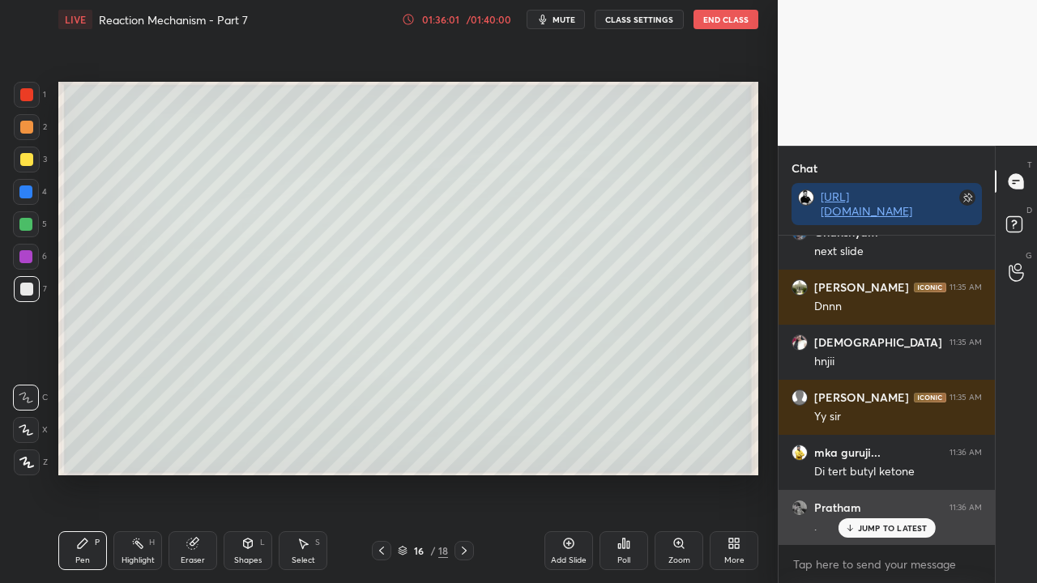
click at [888, 528] on p "JUMP TO LATEST" at bounding box center [893, 528] width 70 height 10
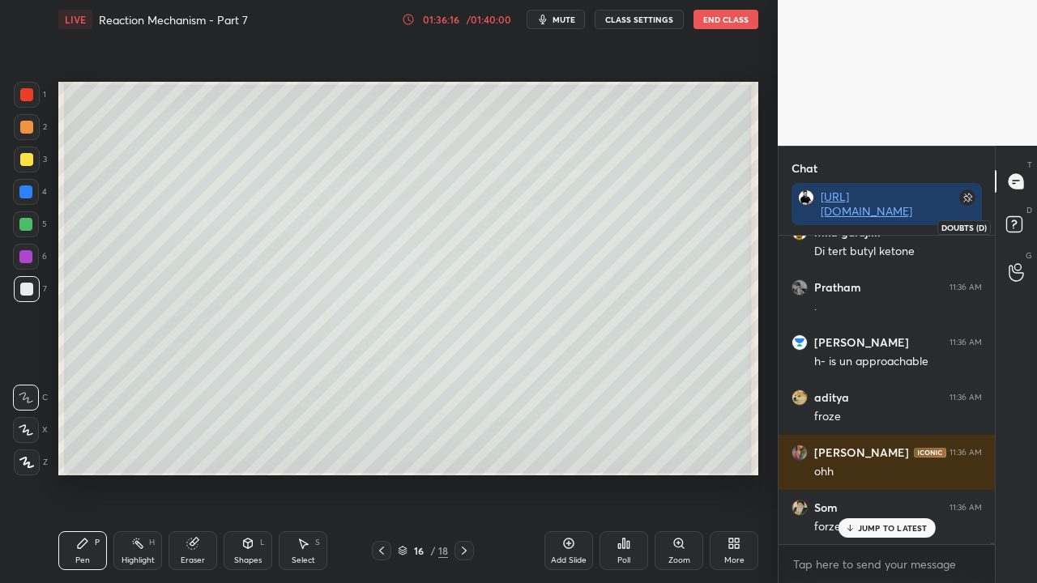
click at [1024, 216] on icon at bounding box center [1016, 226] width 29 height 29
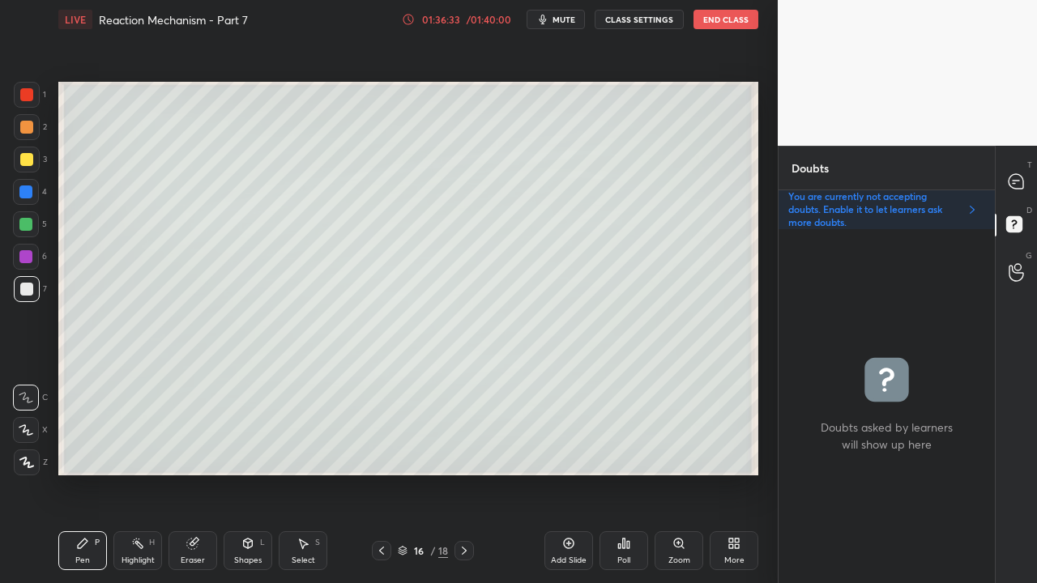
click at [1031, 173] on div at bounding box center [1017, 181] width 32 height 29
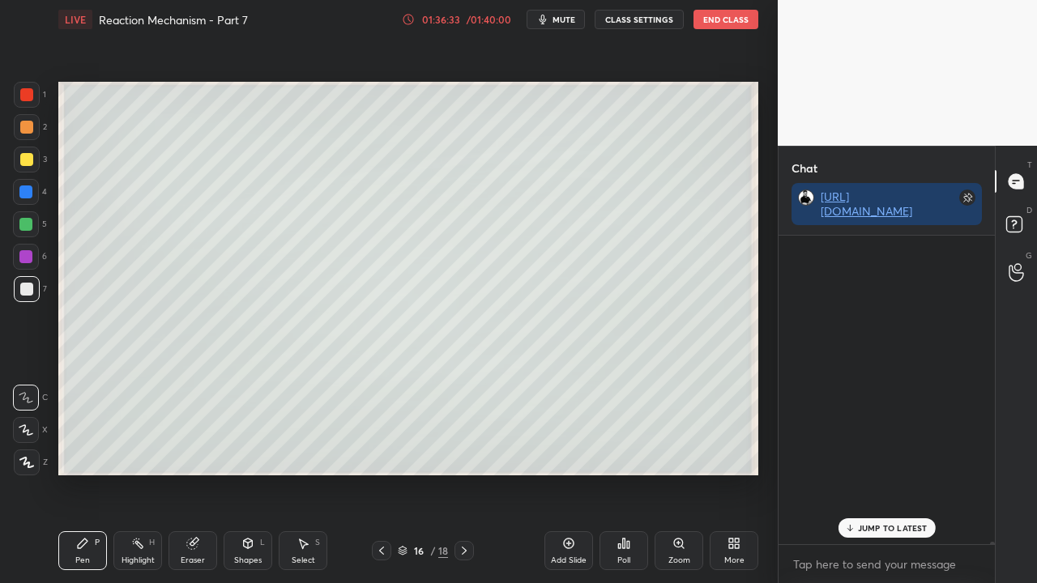
scroll to position [304, 211]
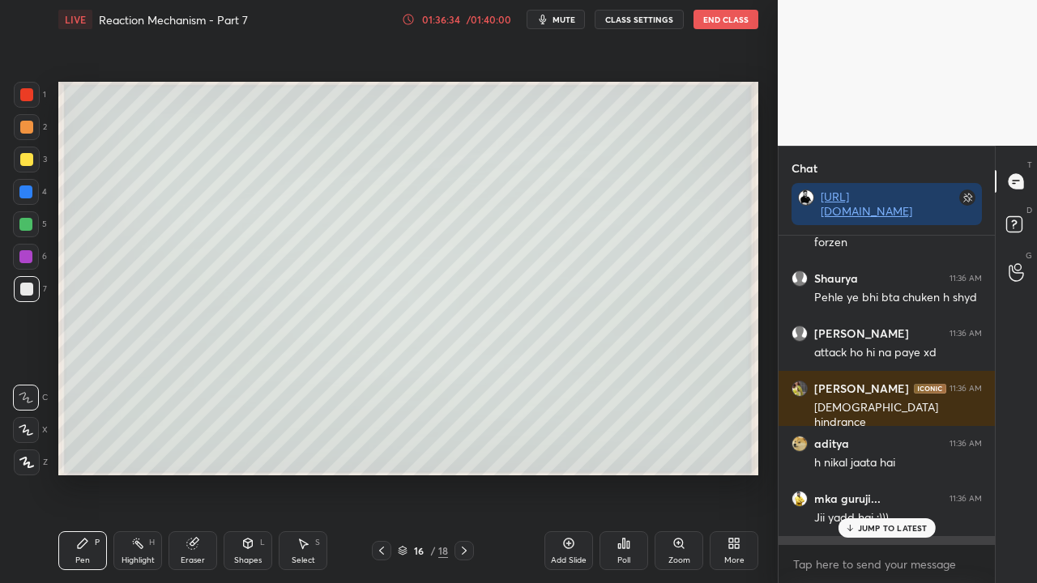
click at [875, 538] on div "Shrijit 11:36 AM 2024 Adv" at bounding box center [887, 563] width 216 height 55
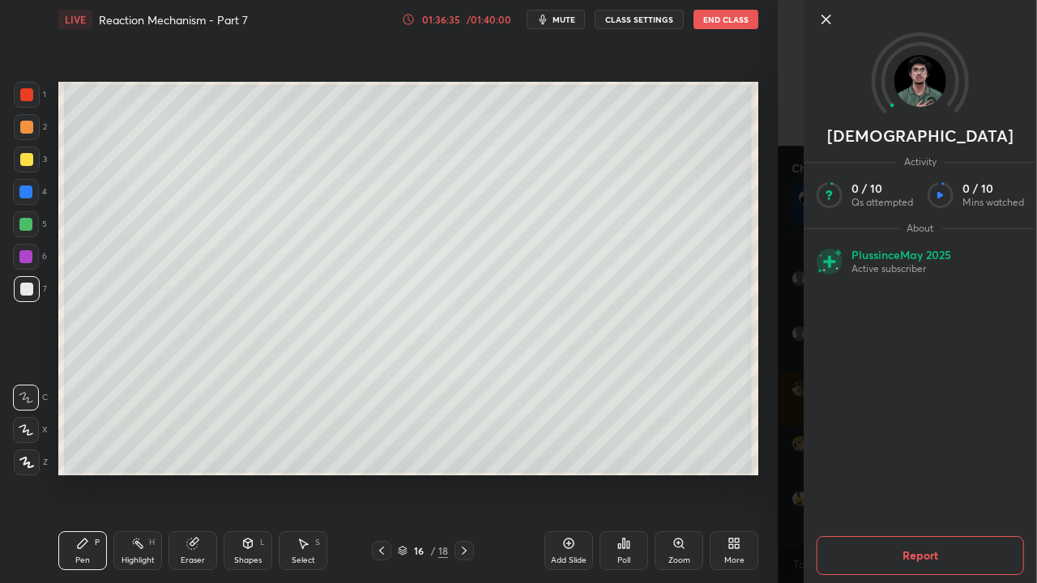
click at [802, 493] on div "Shrijit Activity 0 / 10 Qs attempted 0 / 10 Mins watched About Plus since May 2…" at bounding box center [907, 291] width 259 height 583
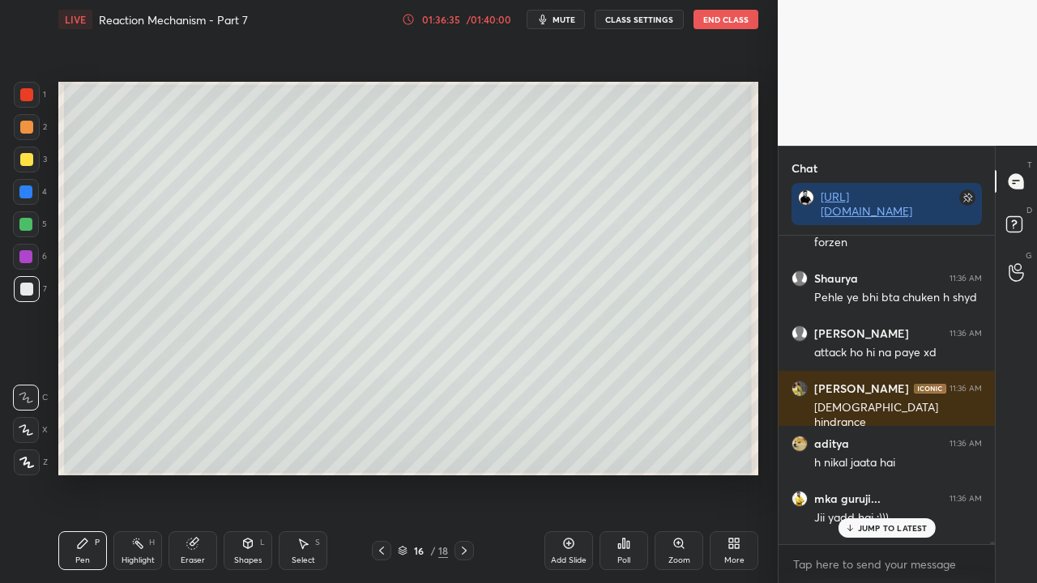
drag, startPoint x: 889, startPoint y: 522, endPoint x: 881, endPoint y: 523, distance: 8.3
click at [890, 522] on div "JUMP TO LATEST" at bounding box center [886, 528] width 97 height 19
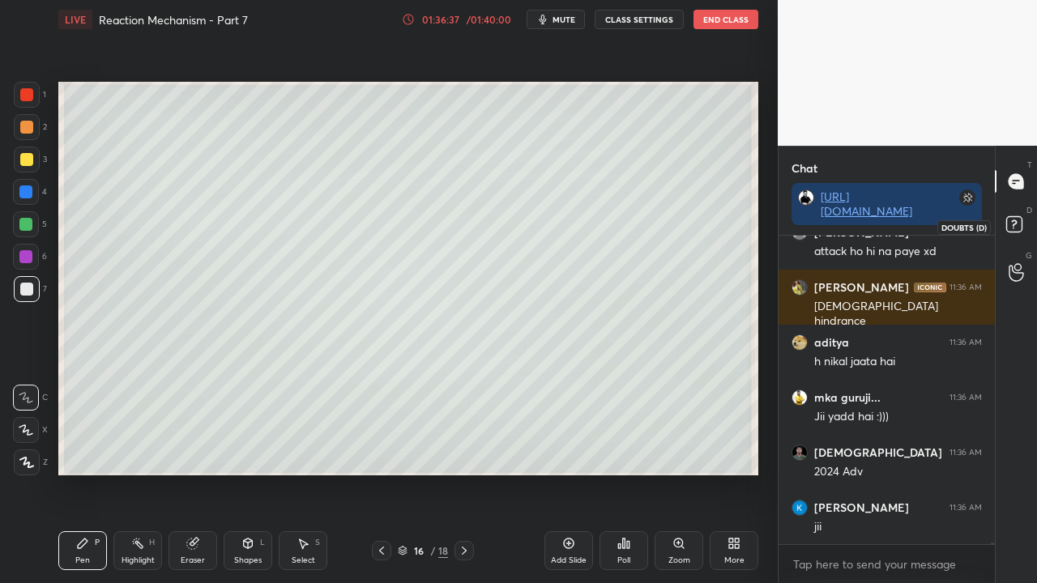
click at [1024, 226] on icon at bounding box center [1016, 226] width 29 height 29
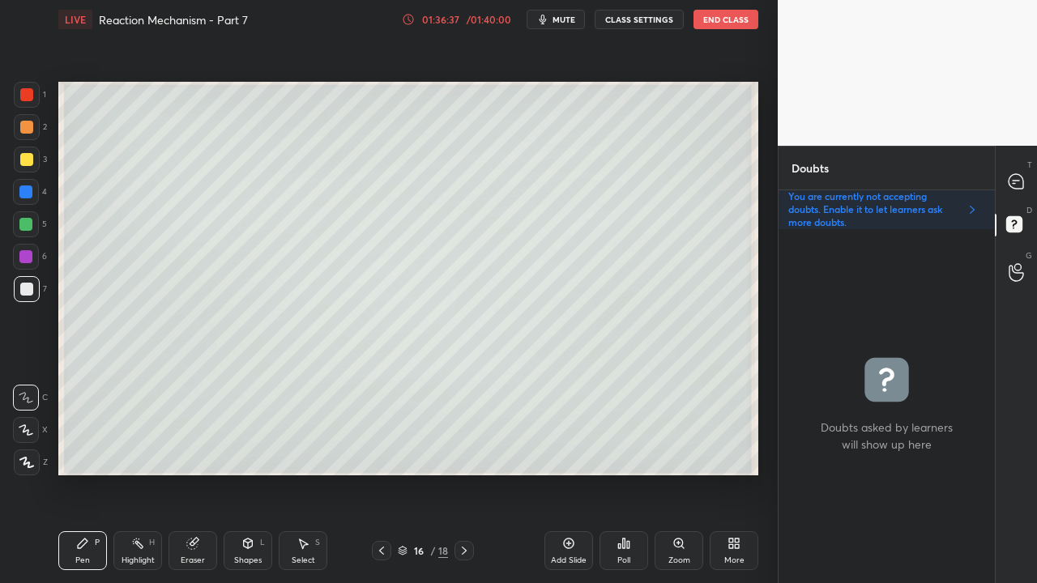
scroll to position [349, 211]
click at [1021, 175] on icon at bounding box center [1016, 181] width 17 height 17
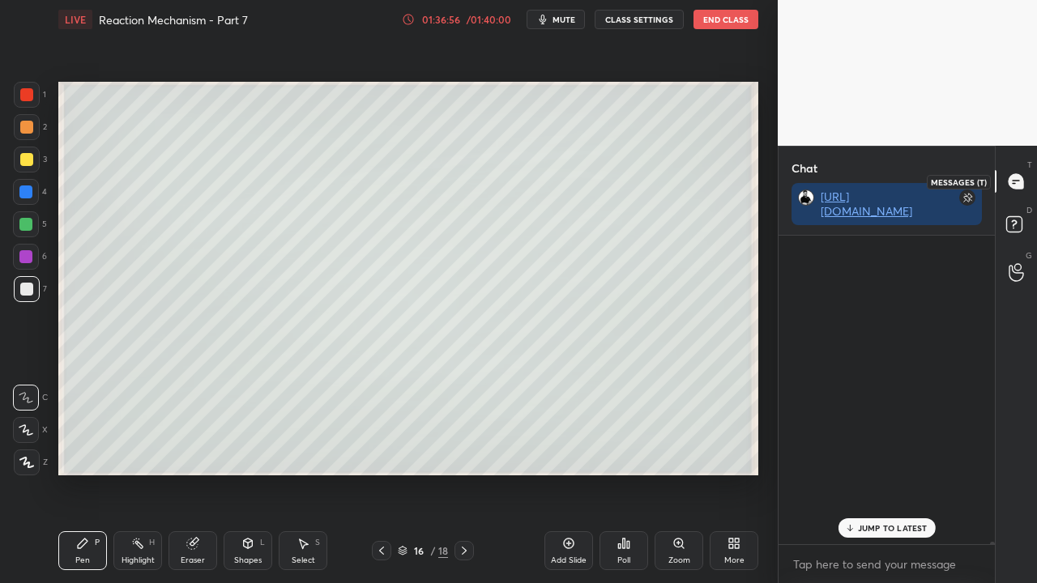
scroll to position [304, 211]
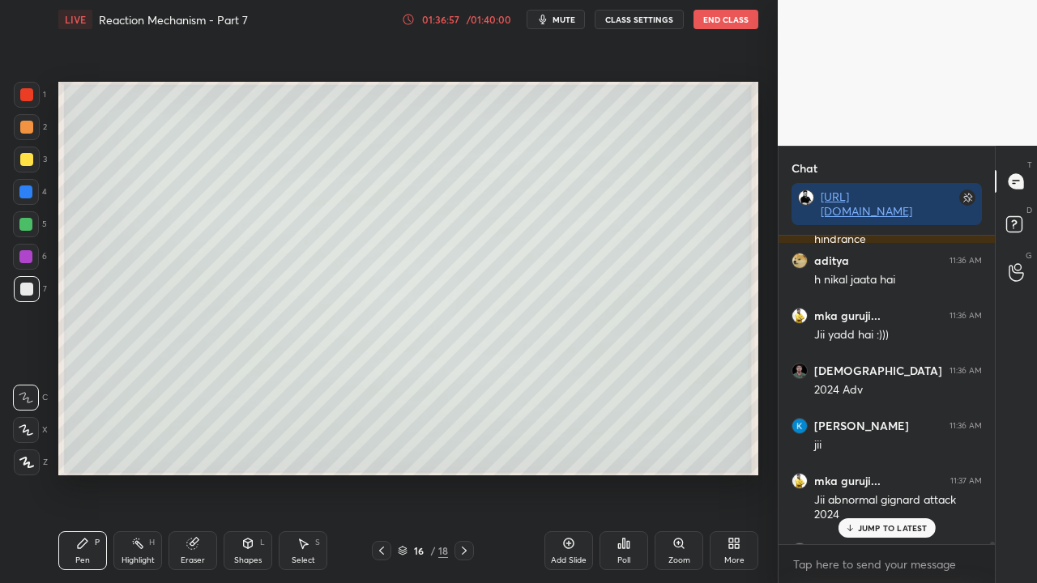
click at [886, 534] on div "JUMP TO LATEST" at bounding box center [886, 528] width 97 height 19
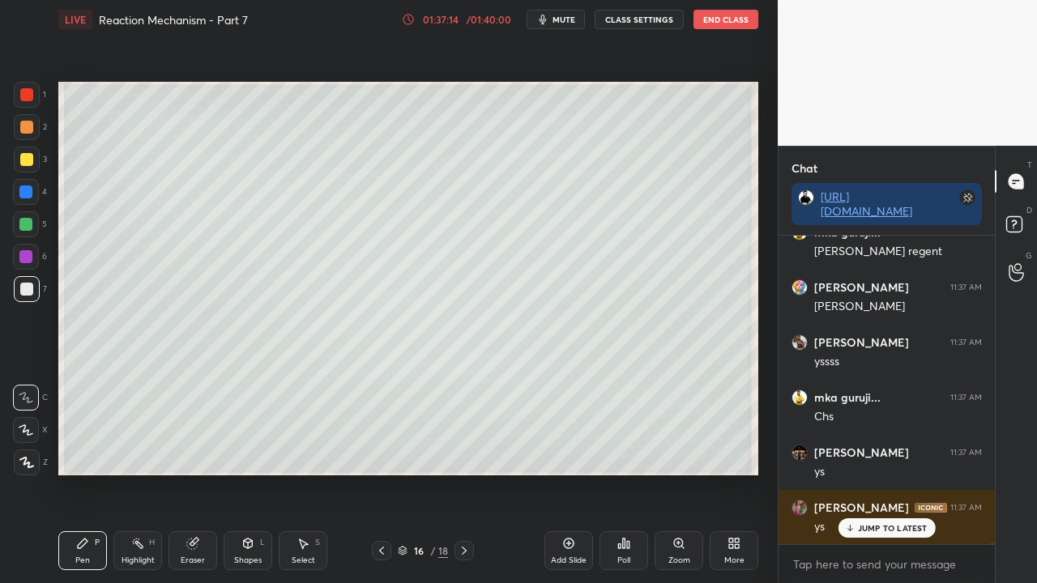
scroll to position [52397, 0]
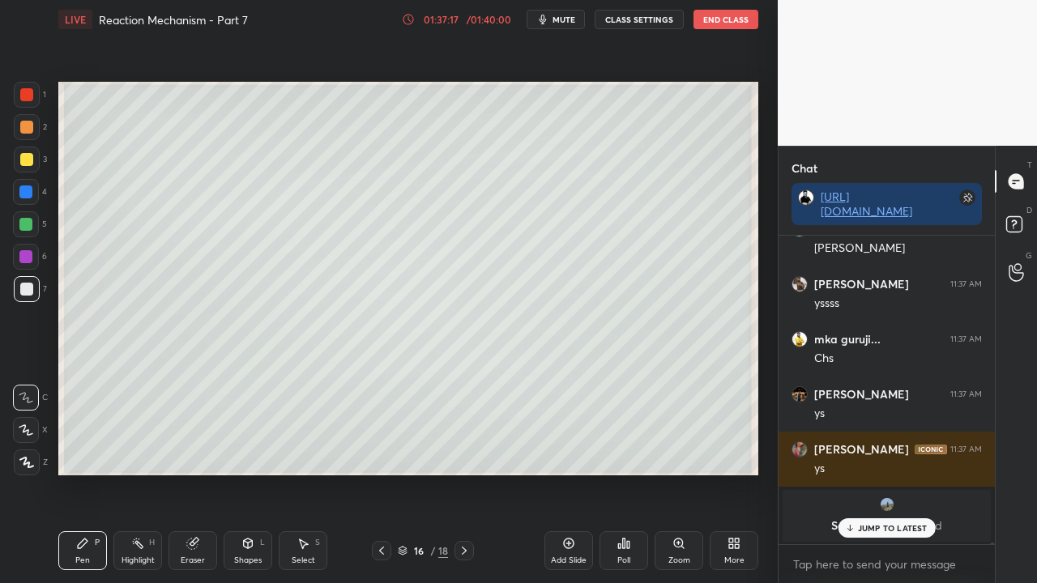
drag, startPoint x: 887, startPoint y: 525, endPoint x: 875, endPoint y: 526, distance: 12.2
click at [886, 526] on p "JUMP TO LATEST" at bounding box center [893, 528] width 70 height 10
click at [1023, 219] on icon at bounding box center [1016, 226] width 29 height 29
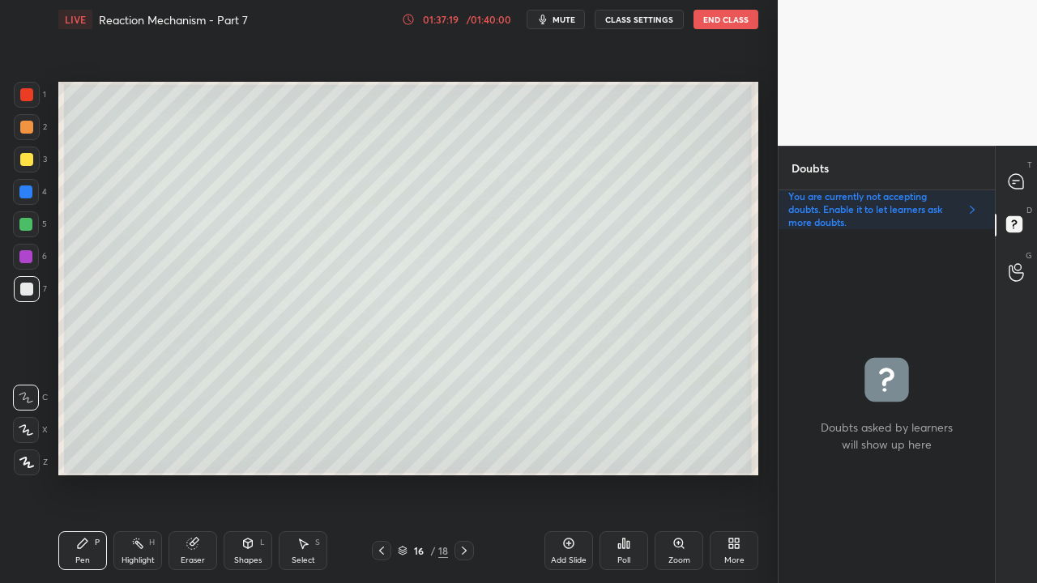
scroll to position [349, 211]
click at [32, 154] on div at bounding box center [27, 160] width 26 height 26
click at [1026, 175] on div at bounding box center [1017, 181] width 32 height 29
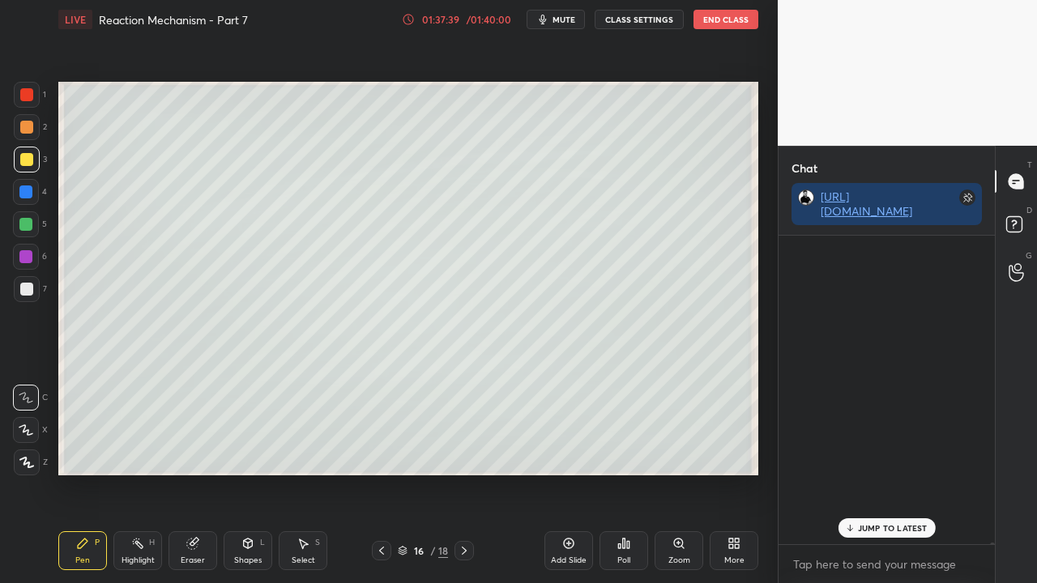
scroll to position [304, 211]
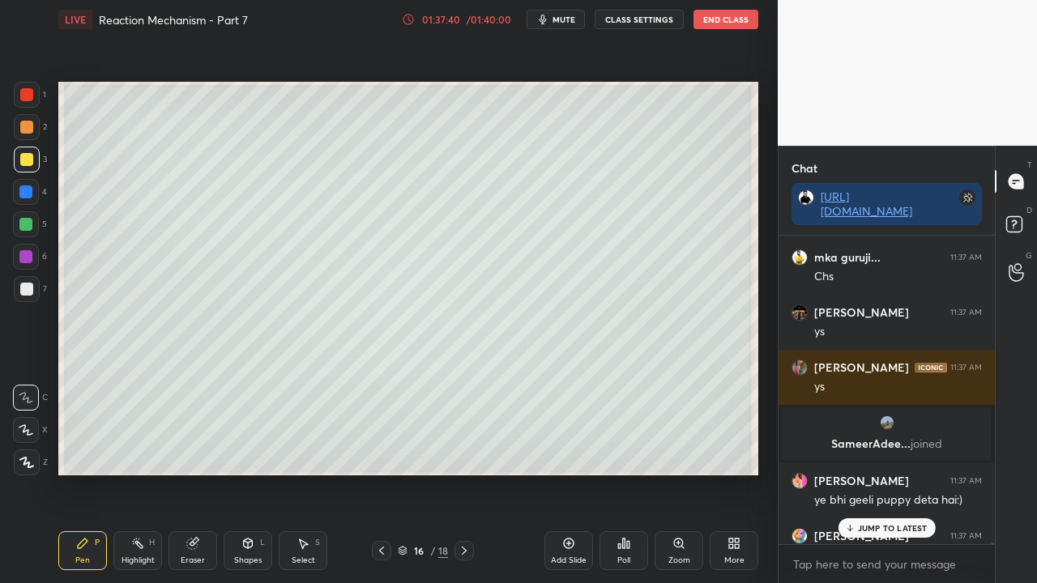
click at [896, 535] on div "JUMP TO LATEST" at bounding box center [886, 528] width 97 height 19
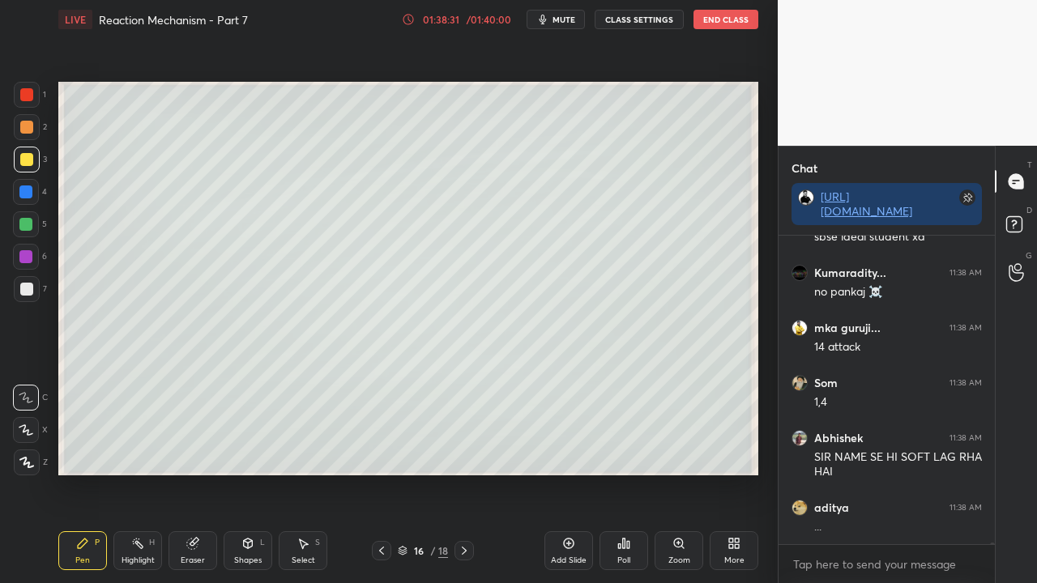
scroll to position [53128, 0]
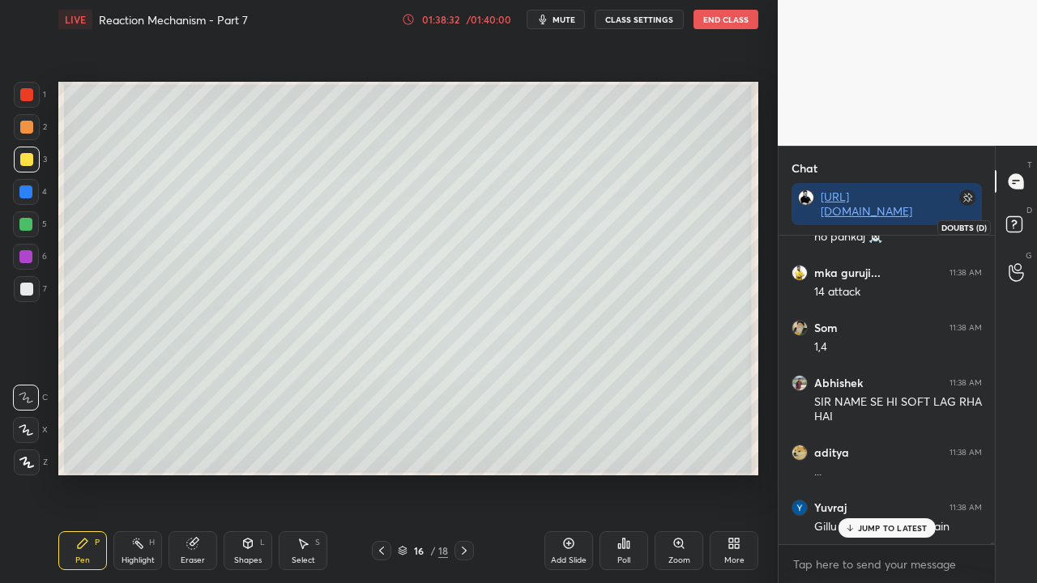
click at [1014, 220] on icon at bounding box center [1014, 223] width 6 height 6
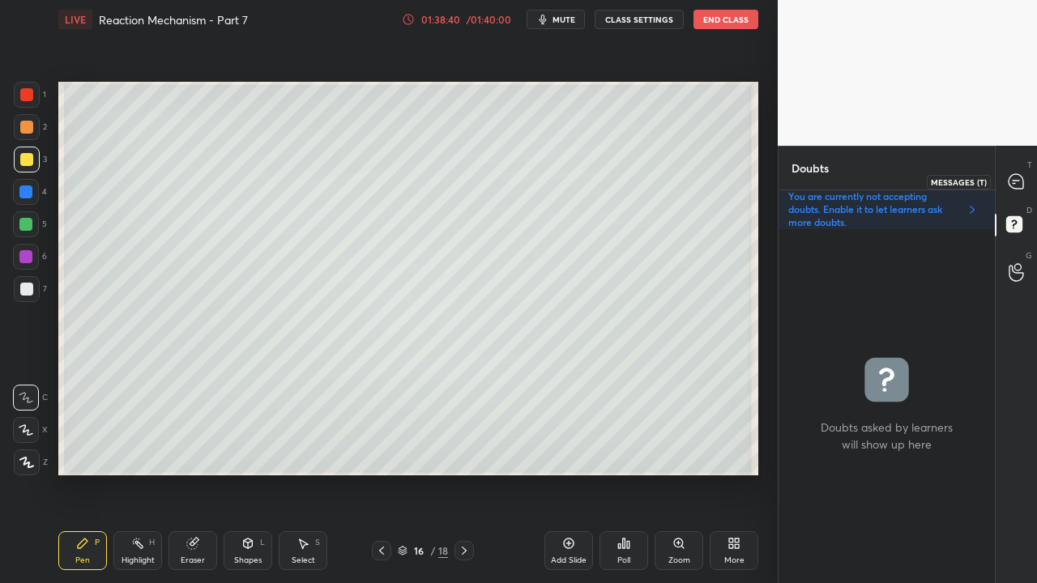
click at [1027, 183] on div at bounding box center [1017, 181] width 32 height 29
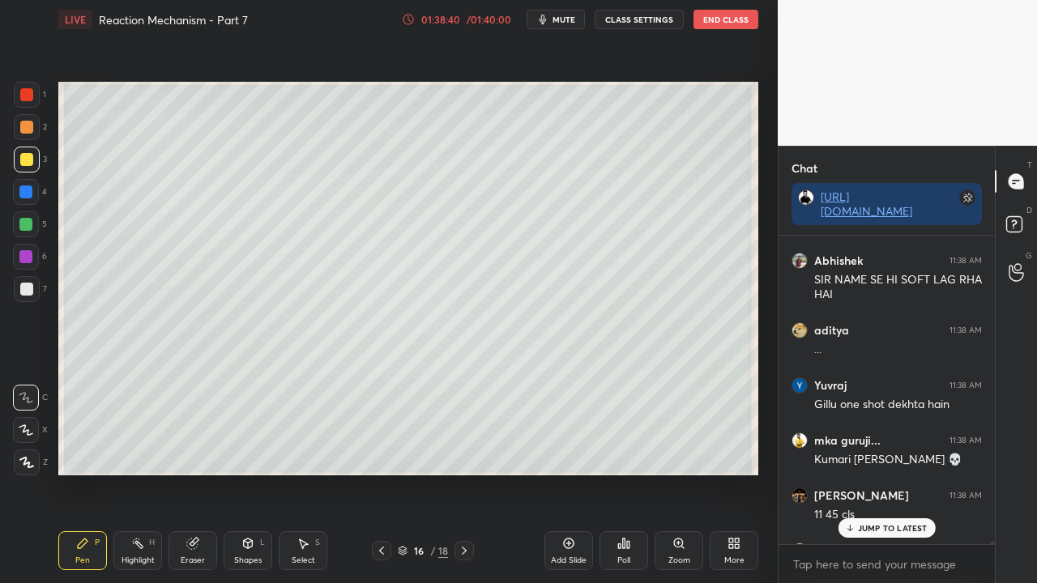
scroll to position [304, 211]
click at [885, 529] on p "JUMP TO LATEST" at bounding box center [893, 528] width 70 height 10
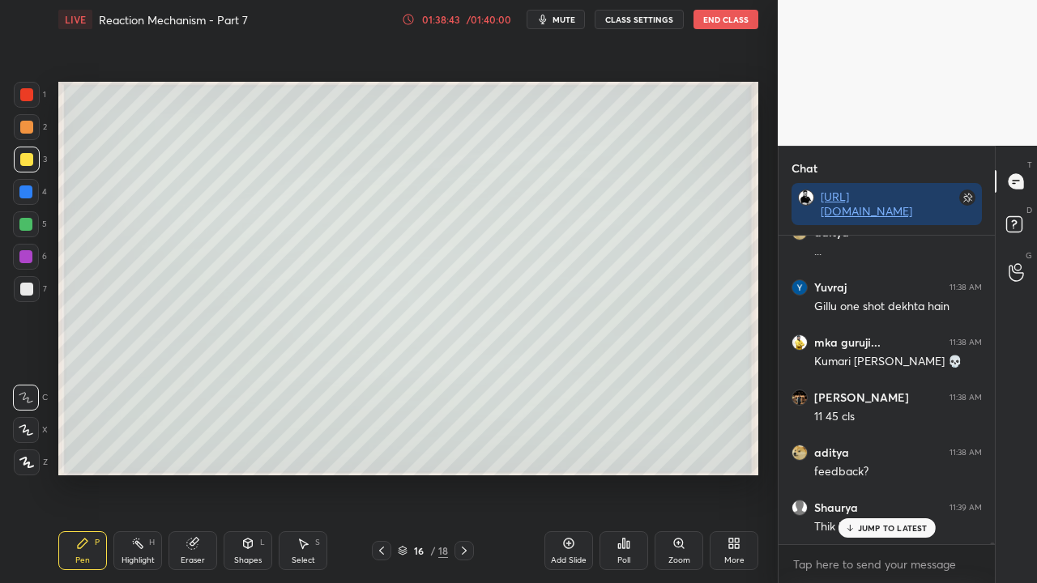
scroll to position [53403, 0]
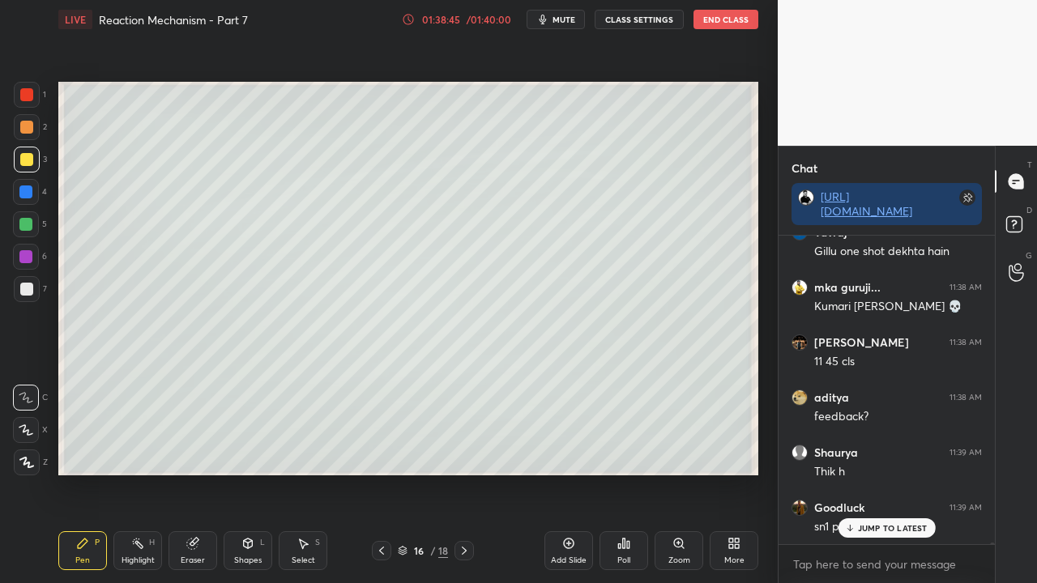
click at [1023, 216] on icon at bounding box center [1016, 226] width 29 height 29
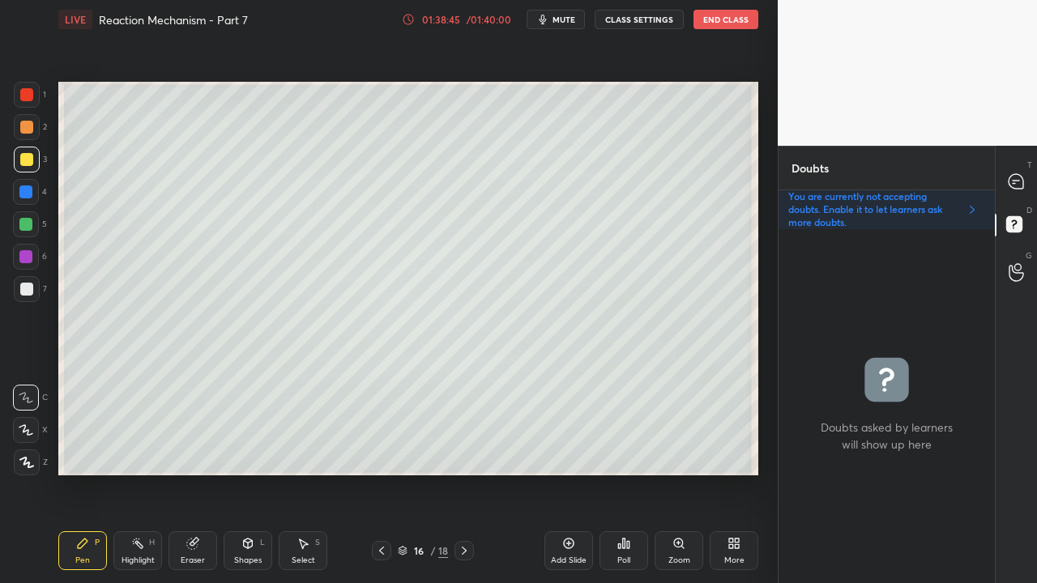
scroll to position [349, 211]
click at [1023, 177] on icon at bounding box center [1016, 181] width 17 height 17
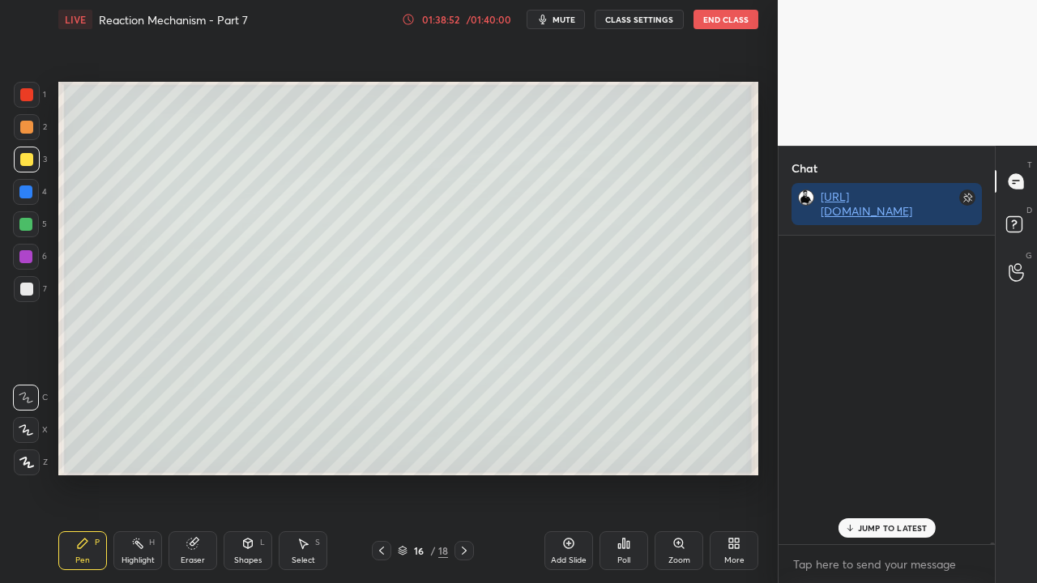
scroll to position [304, 211]
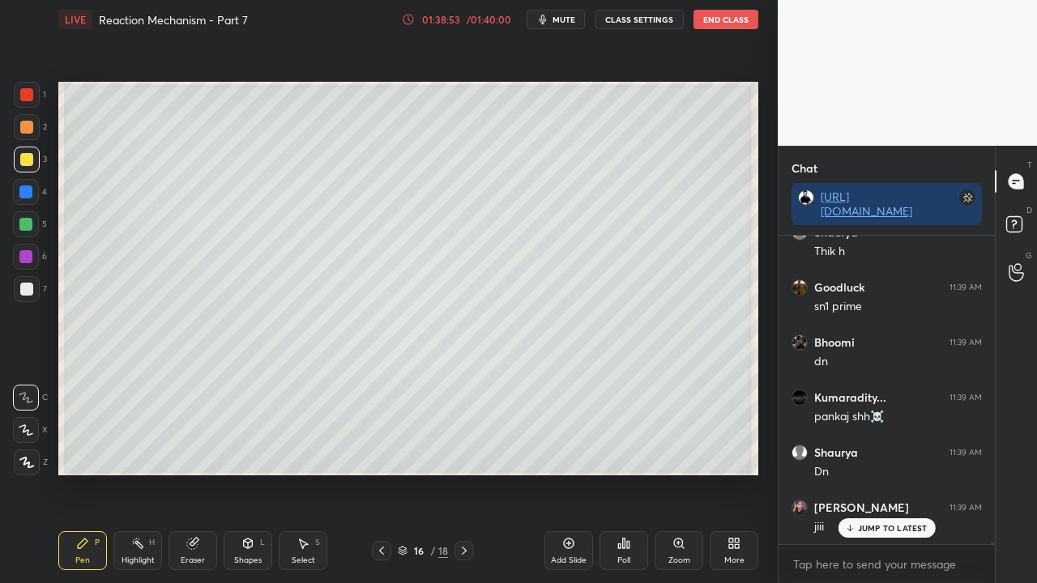
click at [868, 522] on div "JUMP TO LATEST" at bounding box center [886, 528] width 97 height 19
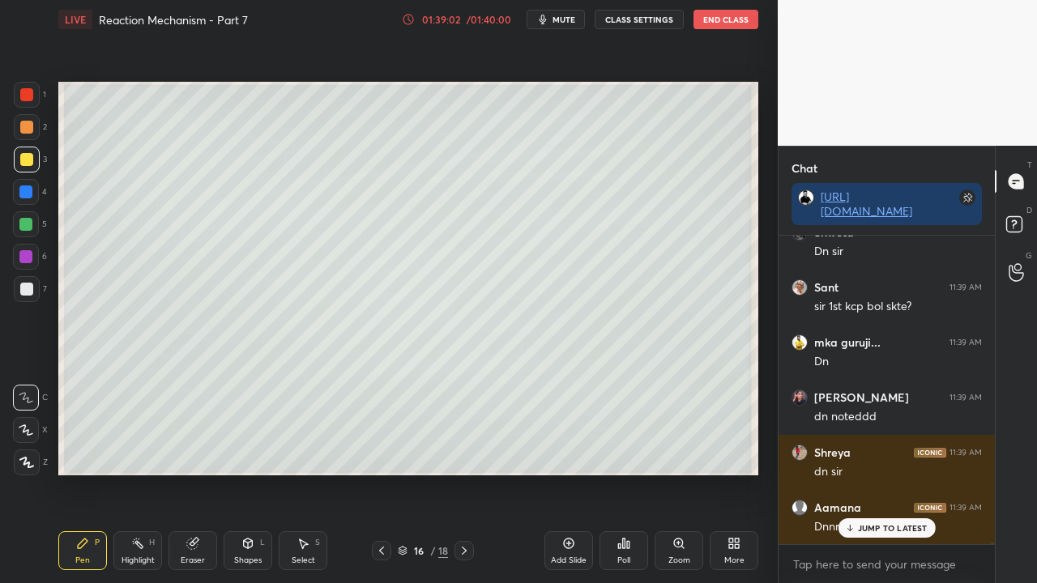
scroll to position [54505, 0]
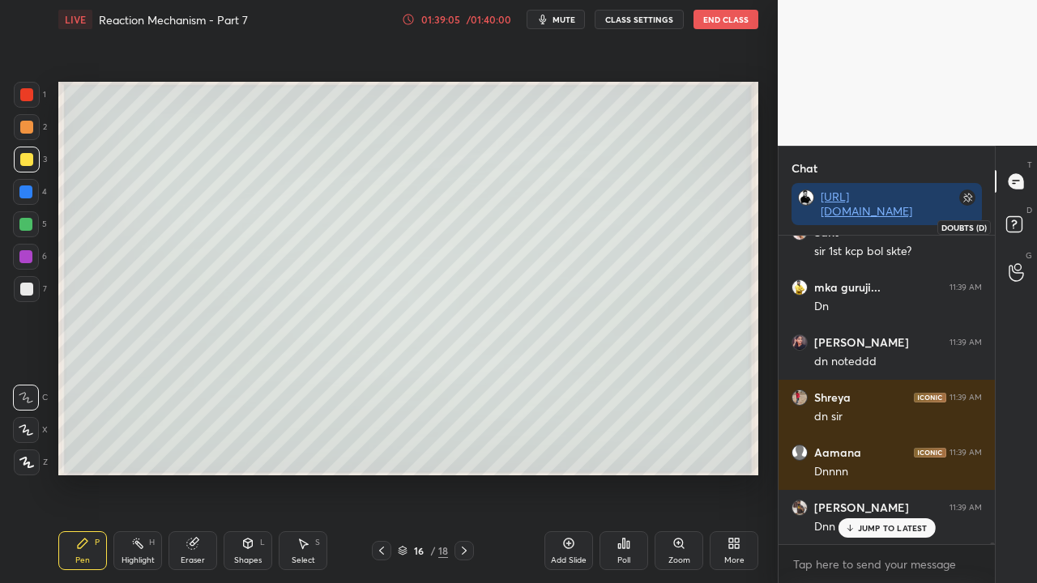
click at [1024, 222] on icon at bounding box center [1016, 226] width 29 height 29
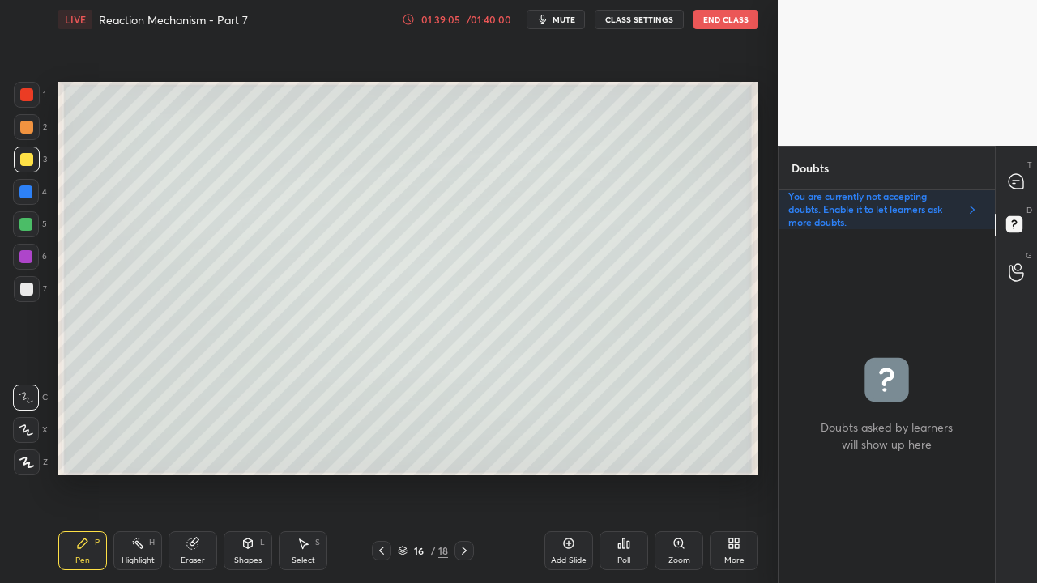
scroll to position [349, 211]
click at [1018, 181] on icon at bounding box center [1016, 181] width 15 height 15
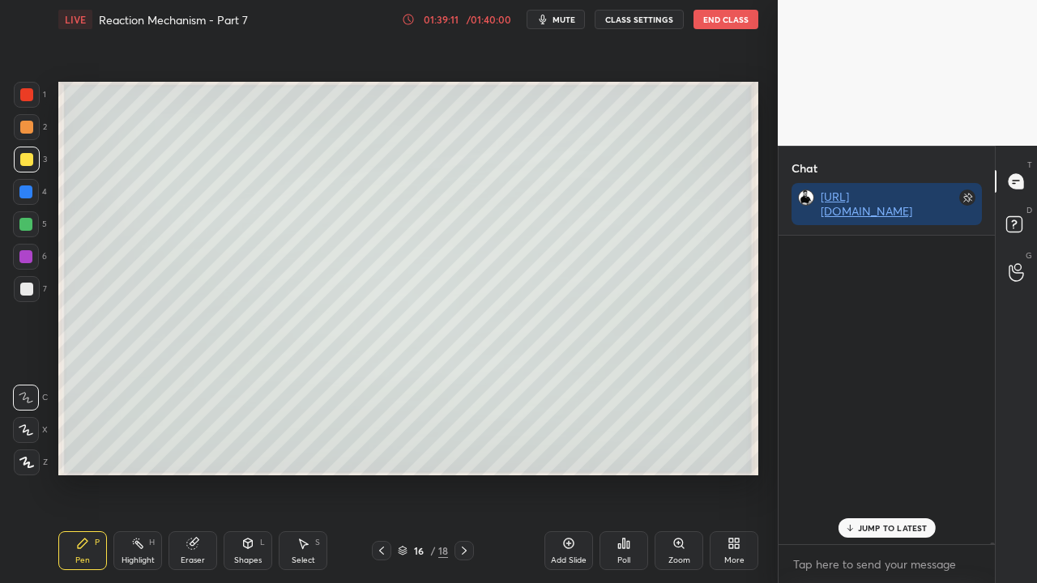
scroll to position [5, 5]
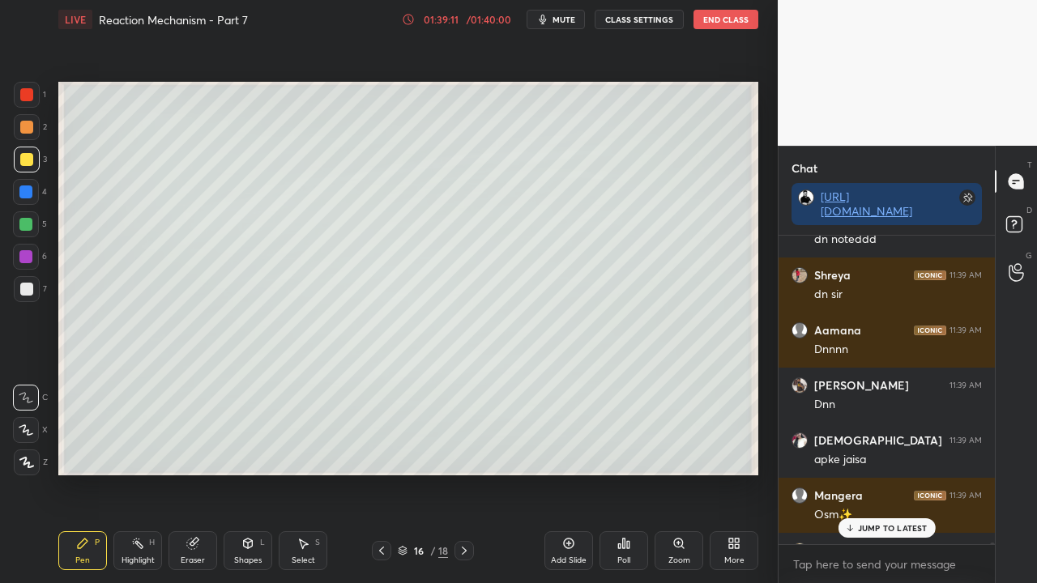
click at [870, 531] on p "JUMP TO LATEST" at bounding box center [893, 528] width 70 height 10
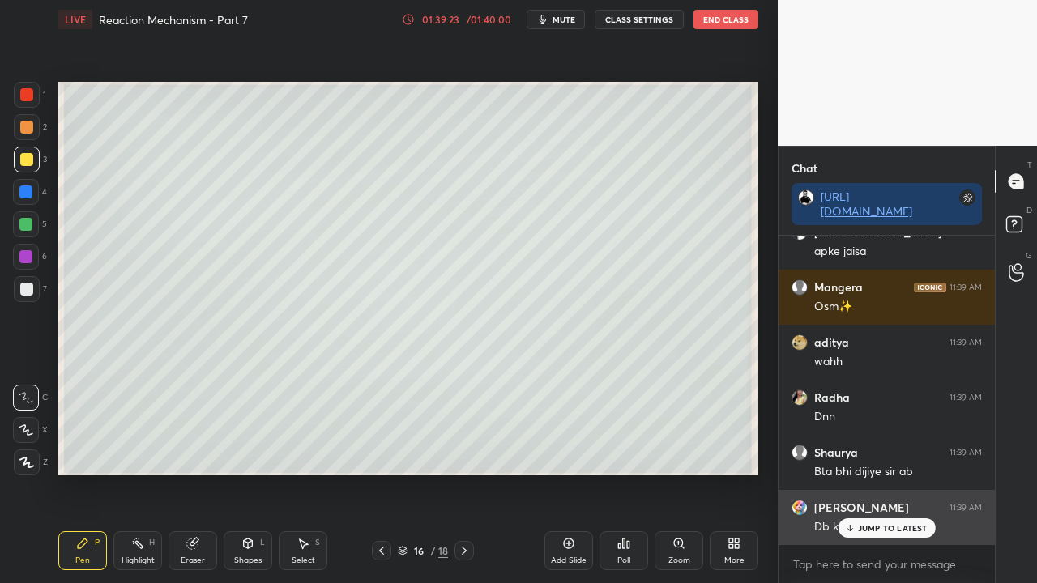
click at [865, 526] on p "JUMP TO LATEST" at bounding box center [893, 528] width 70 height 10
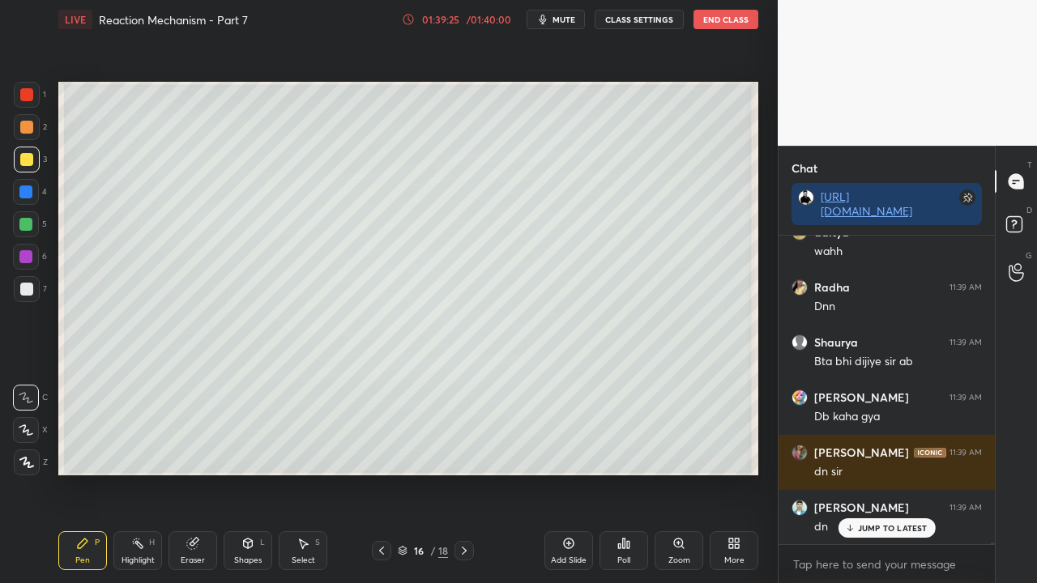
click at [460, 548] on icon at bounding box center [464, 551] width 13 height 13
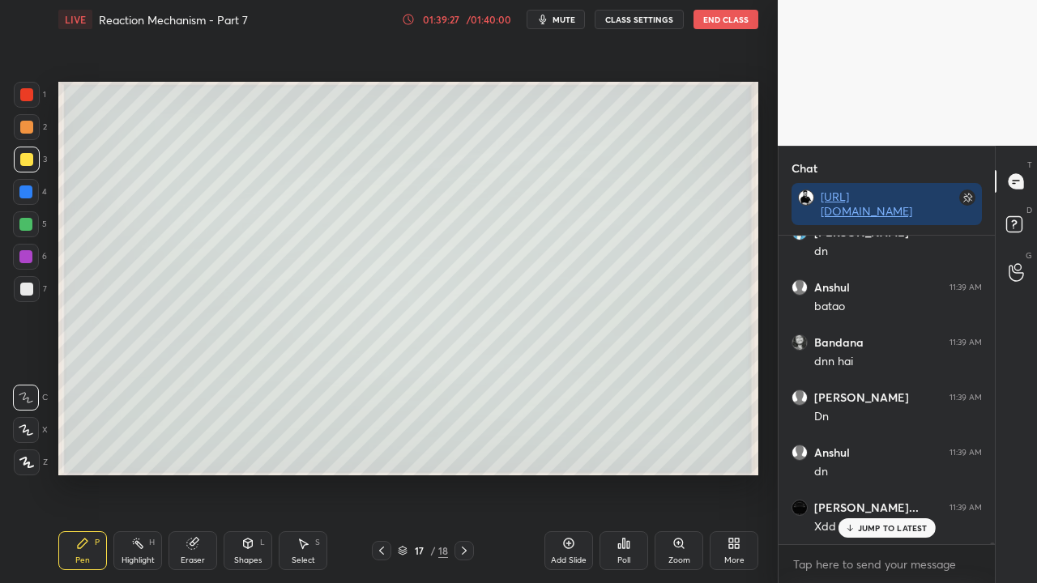
click at [28, 284] on div at bounding box center [26, 289] width 13 height 13
click at [27, 288] on div at bounding box center [26, 289] width 13 height 13
click at [28, 292] on div at bounding box center [26, 289] width 13 height 13
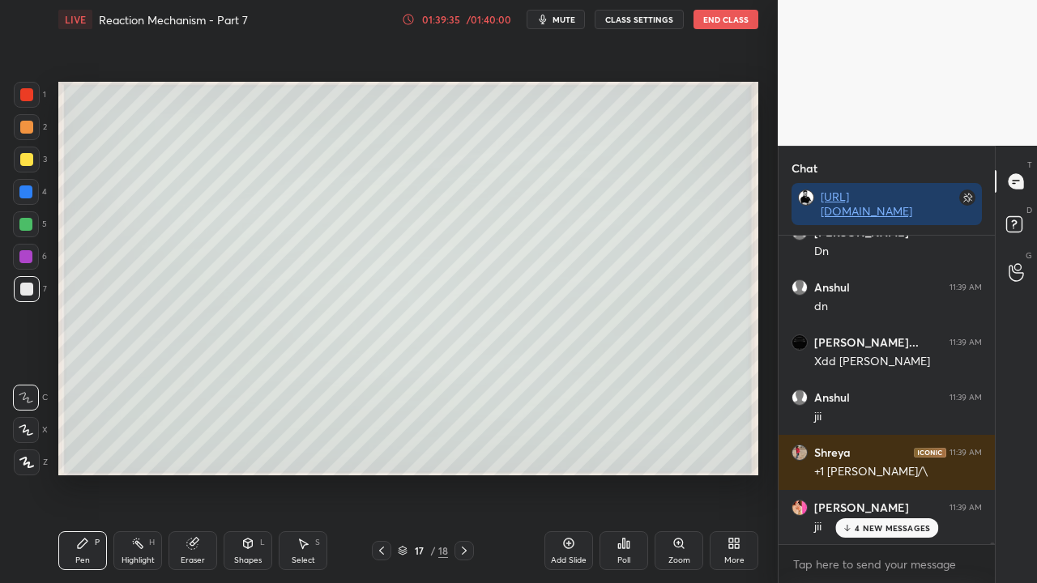
click at [199, 557] on div "Eraser" at bounding box center [193, 561] width 24 height 8
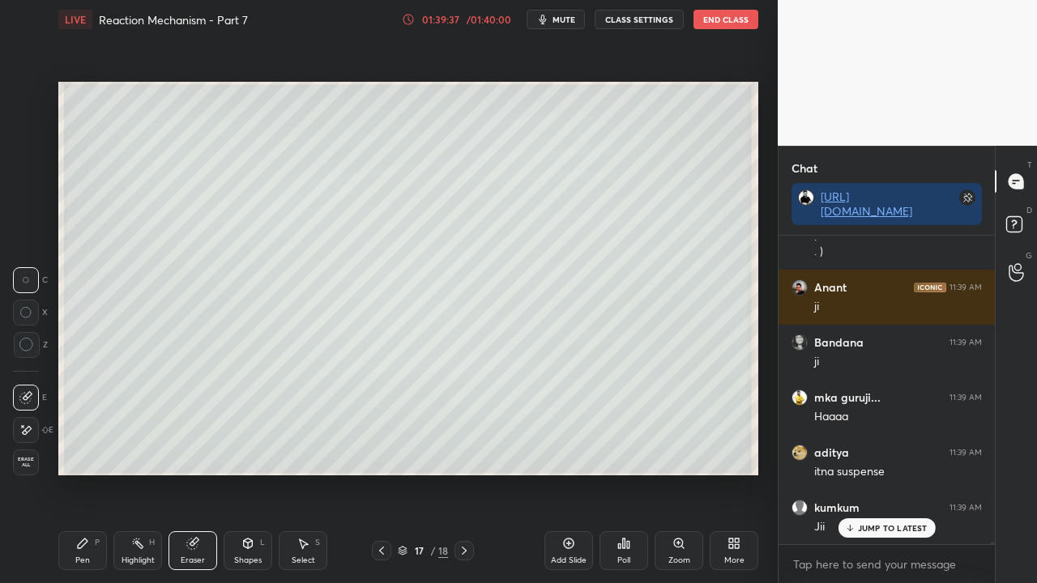
click at [29, 455] on div "Erase all" at bounding box center [26, 463] width 26 height 26
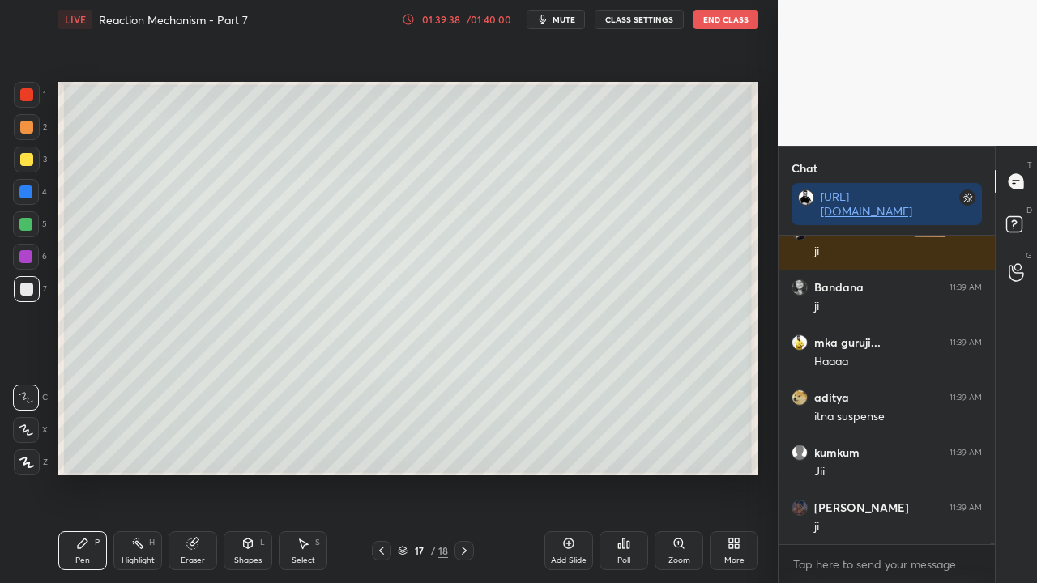
click at [84, 558] on div "Pen" at bounding box center [82, 561] width 15 height 8
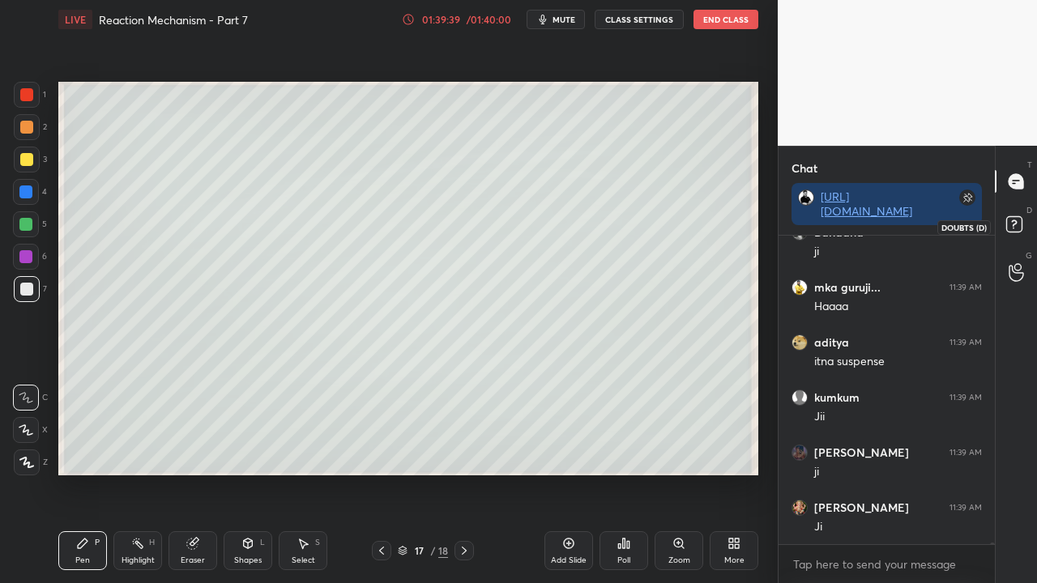
click at [1015, 221] on icon at bounding box center [1016, 226] width 29 height 29
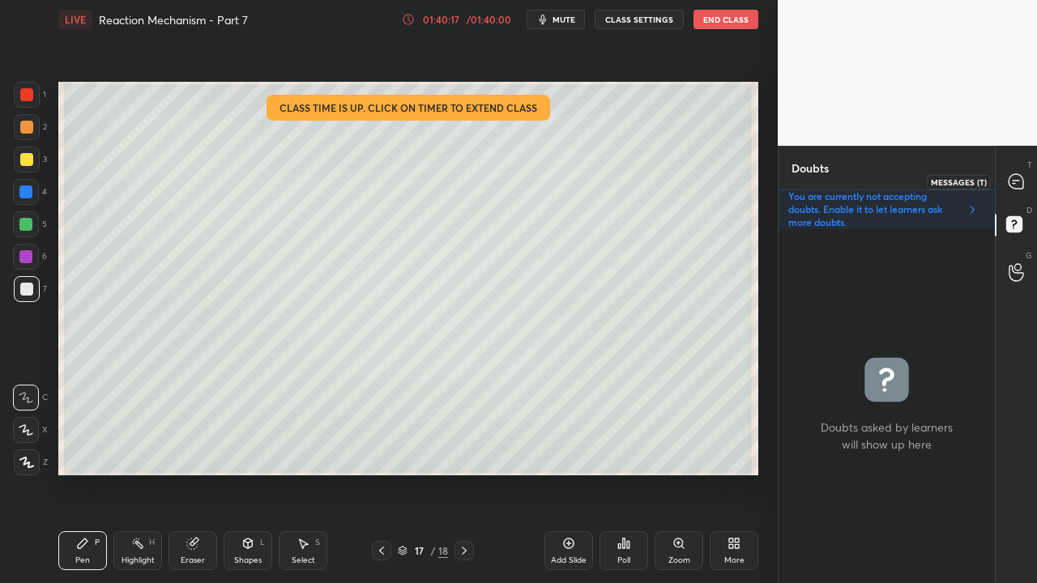
click at [1018, 173] on div at bounding box center [1017, 181] width 32 height 29
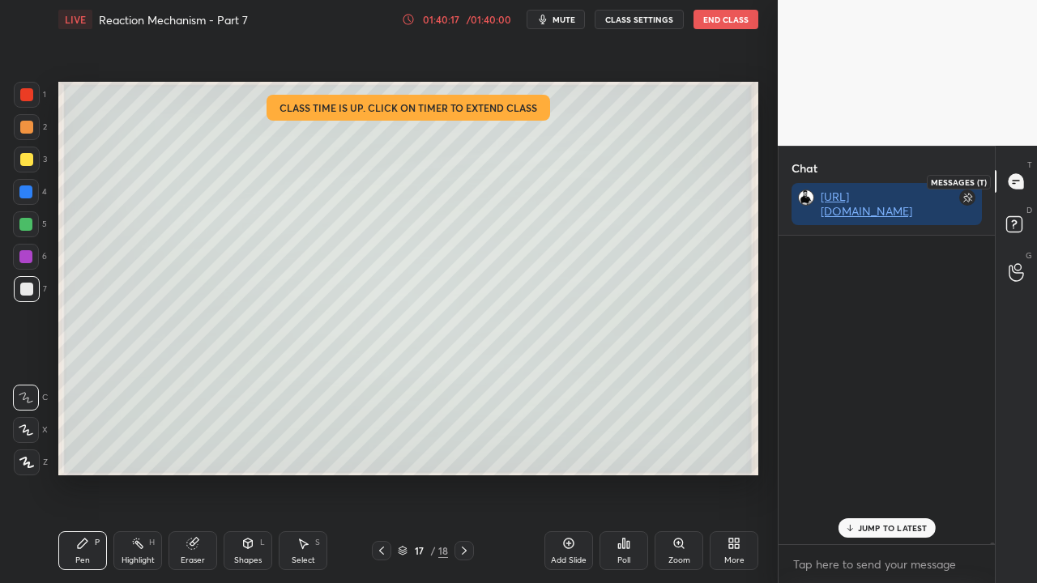
scroll to position [304, 211]
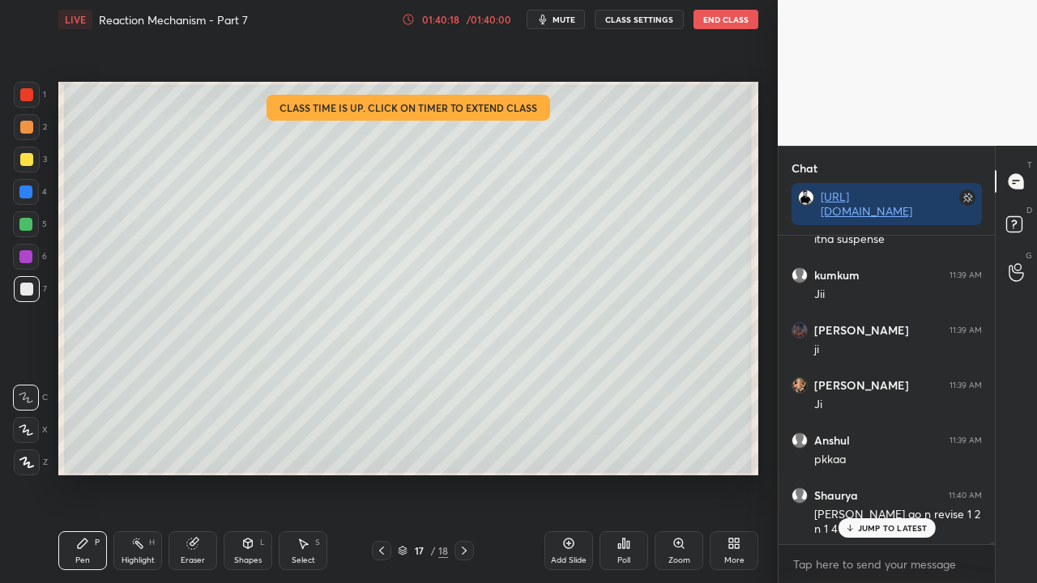
click at [891, 529] on p "JUMP TO LATEST" at bounding box center [893, 528] width 70 height 10
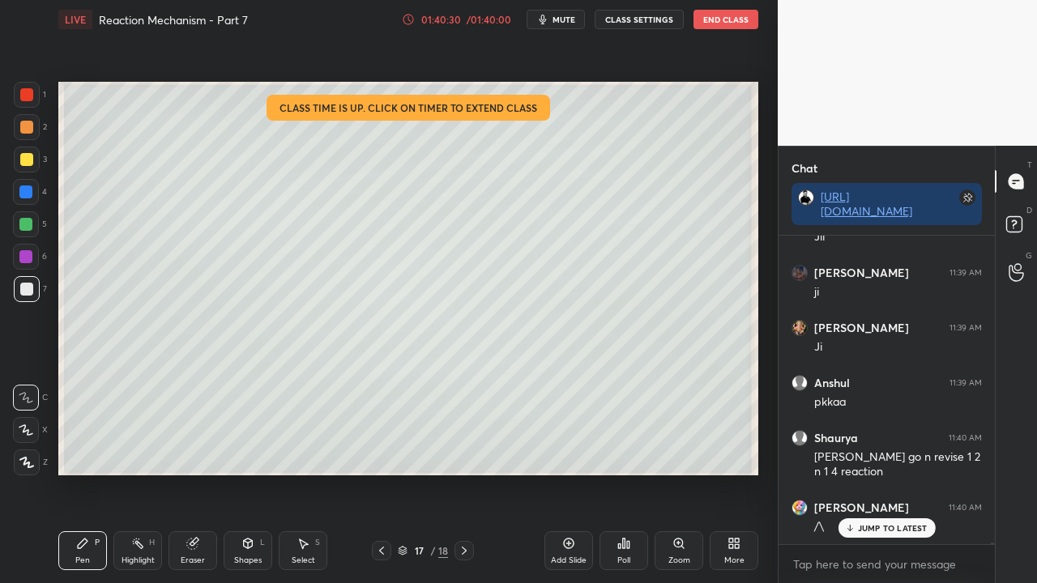
scroll to position [56205, 0]
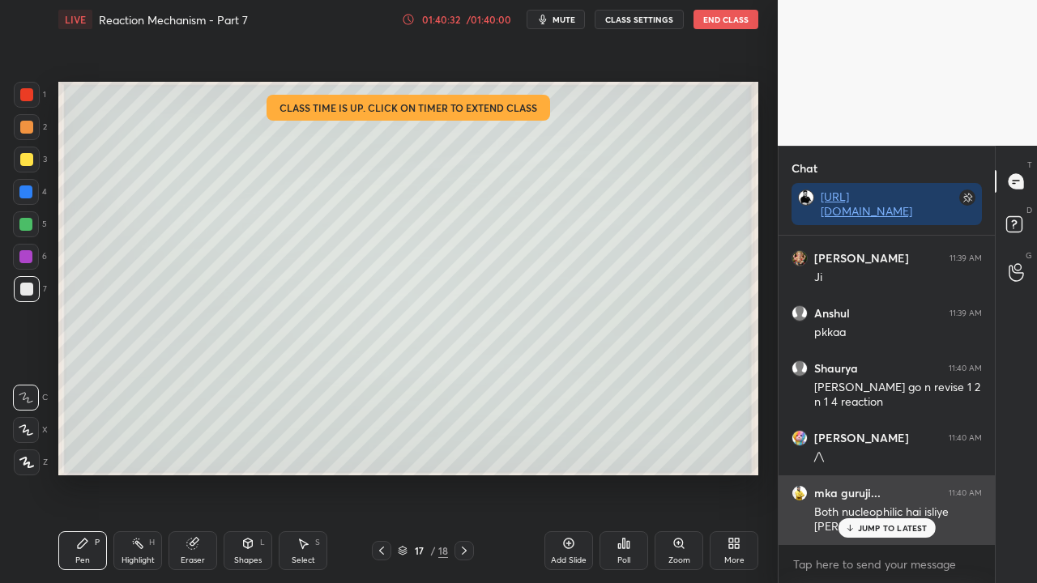
click at [901, 532] on p "JUMP TO LATEST" at bounding box center [893, 528] width 70 height 10
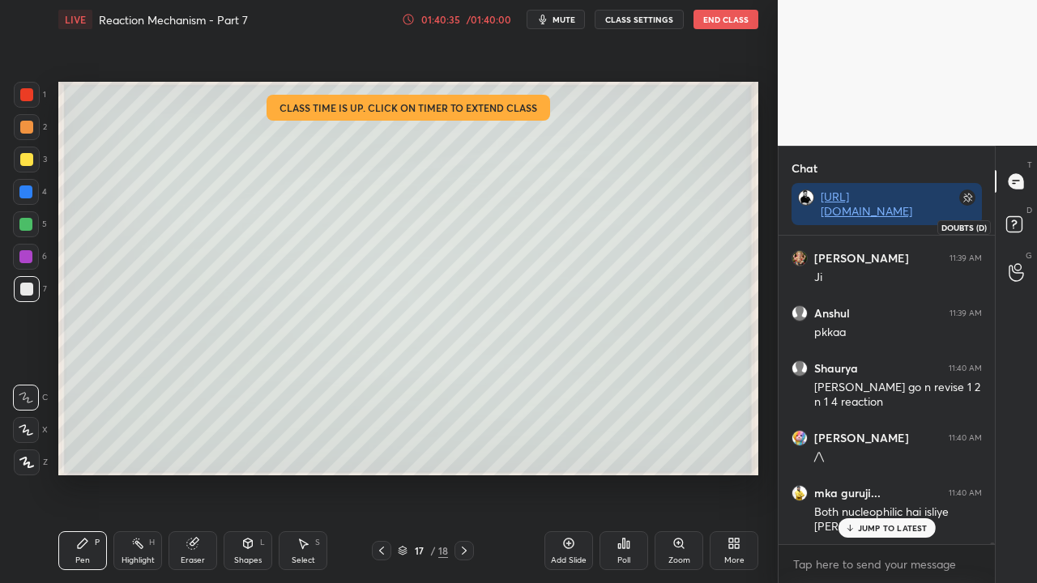
scroll to position [56261, 0]
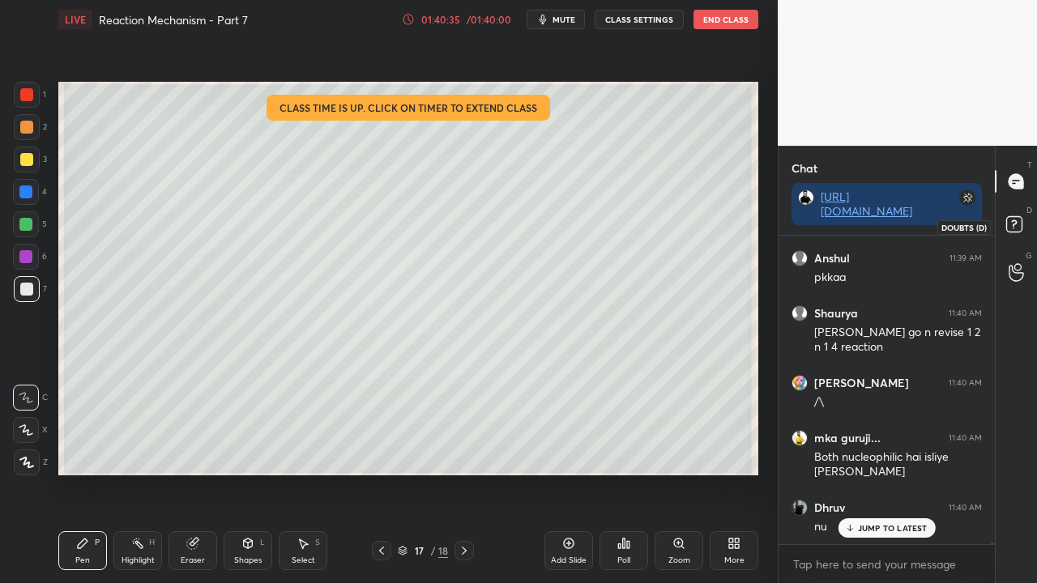
click at [1027, 225] on icon at bounding box center [1016, 226] width 29 height 29
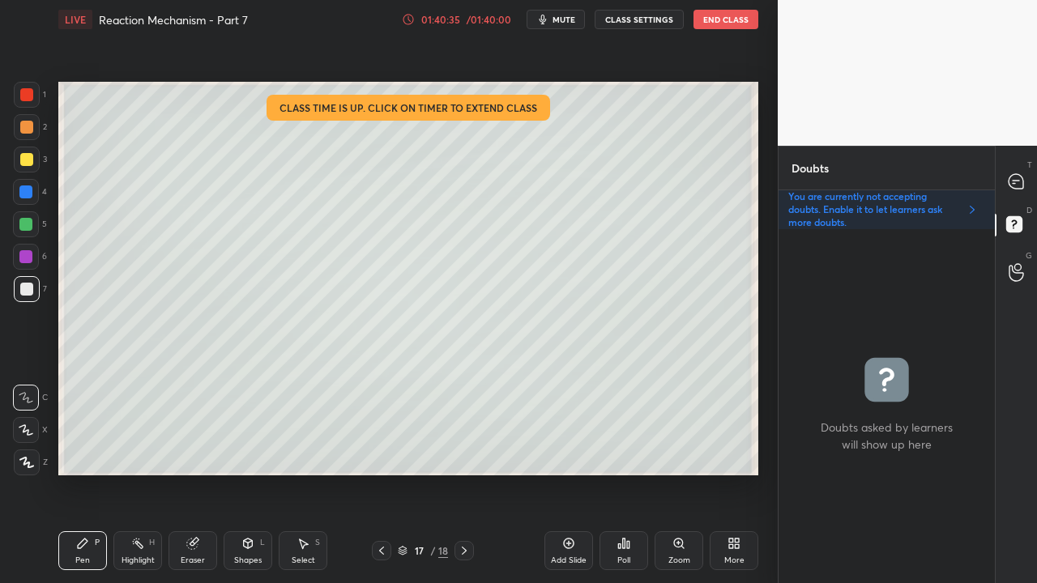
scroll to position [349, 211]
click at [1023, 177] on icon at bounding box center [1016, 181] width 17 height 17
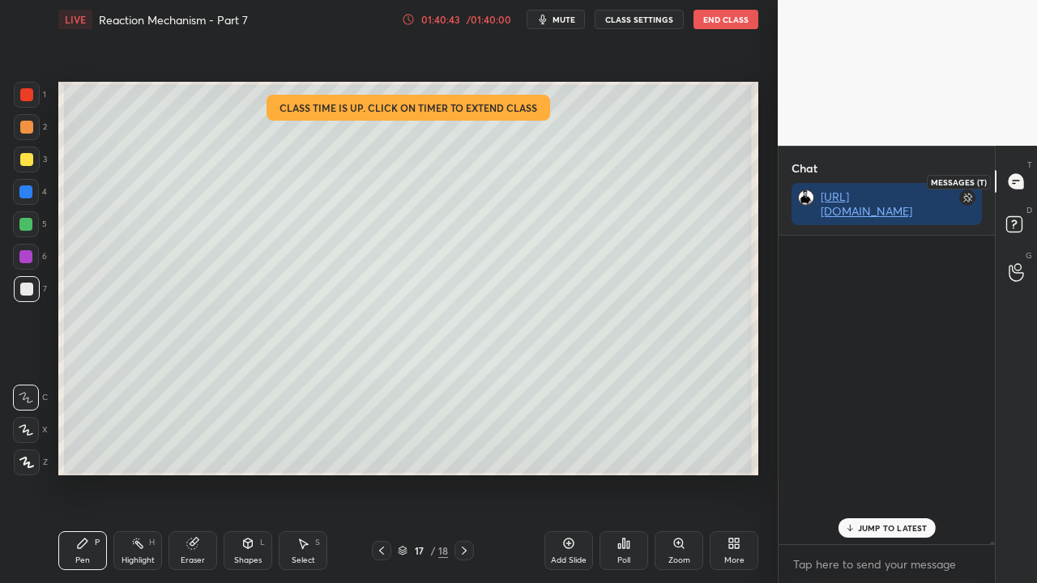
scroll to position [304, 211]
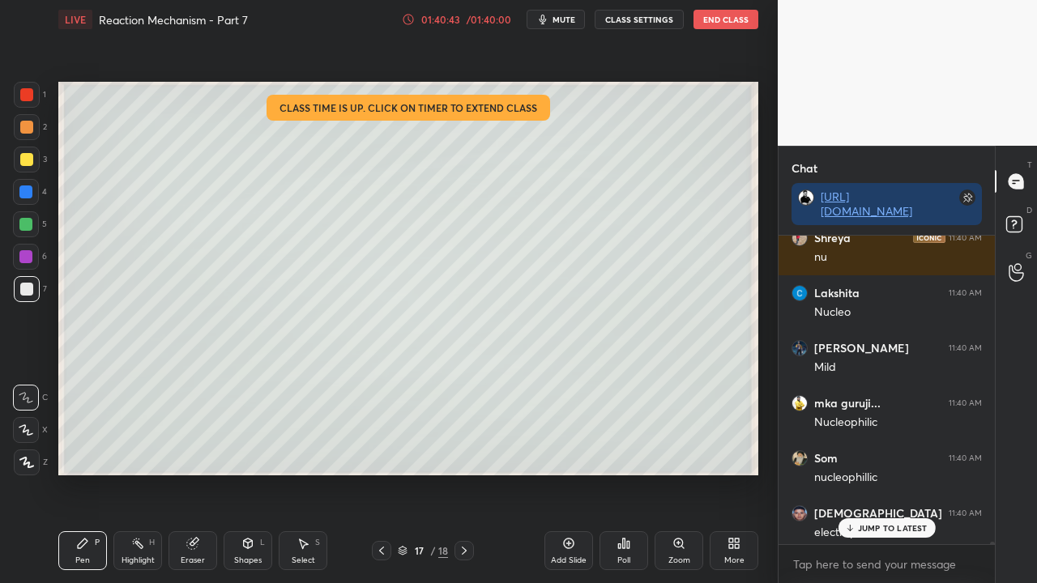
click at [867, 528] on p "JUMP TO LATEST" at bounding box center [893, 528] width 70 height 10
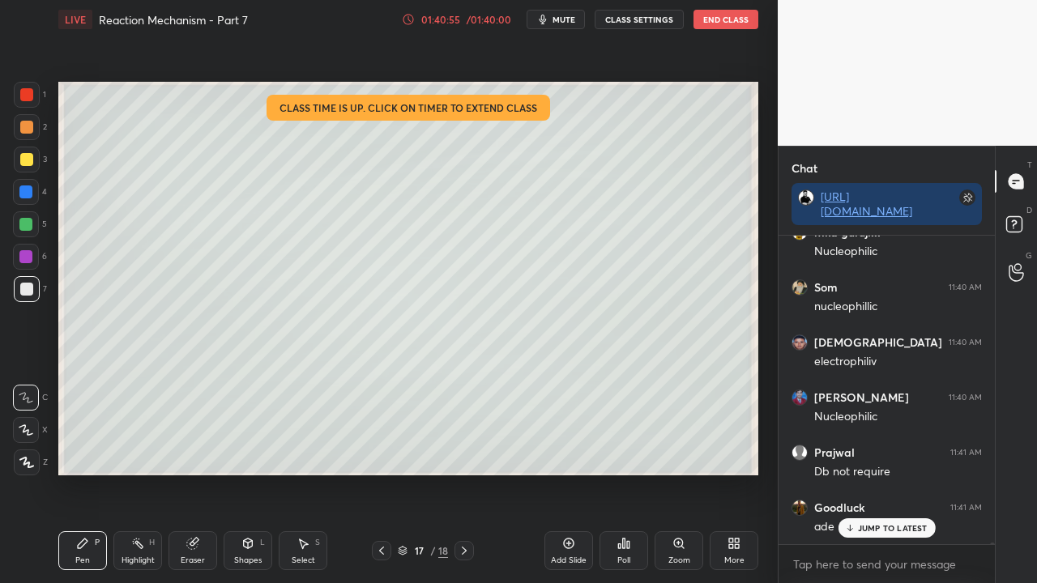
scroll to position [56812, 0]
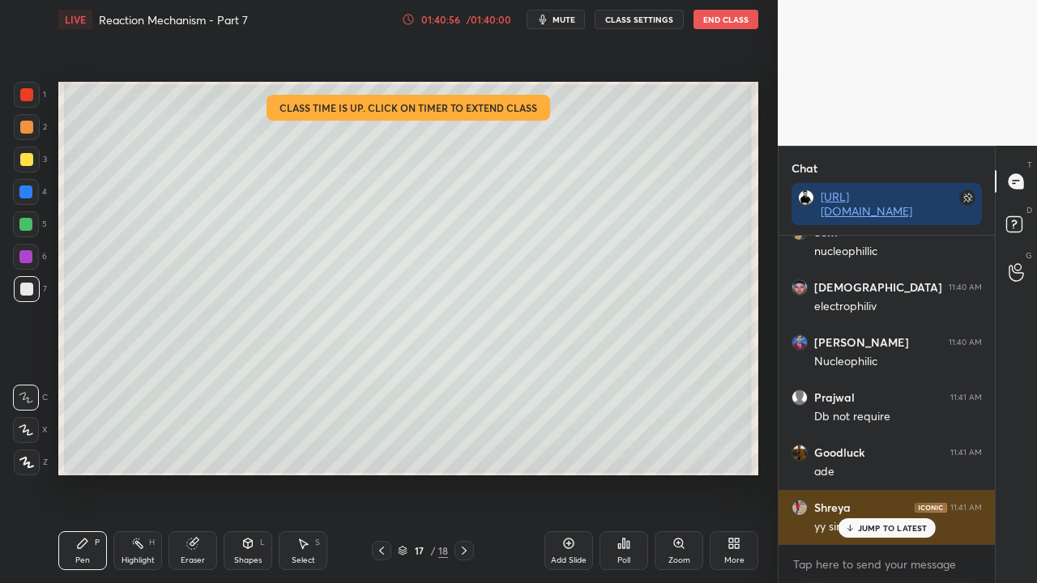
click at [877, 531] on p "JUMP TO LATEST" at bounding box center [893, 528] width 70 height 10
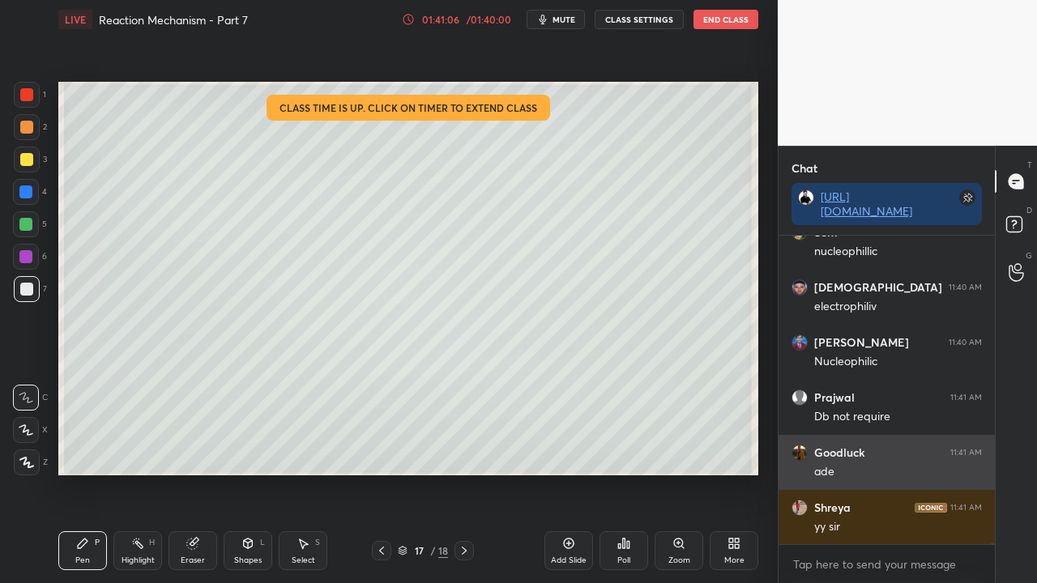
scroll to position [56867, 0]
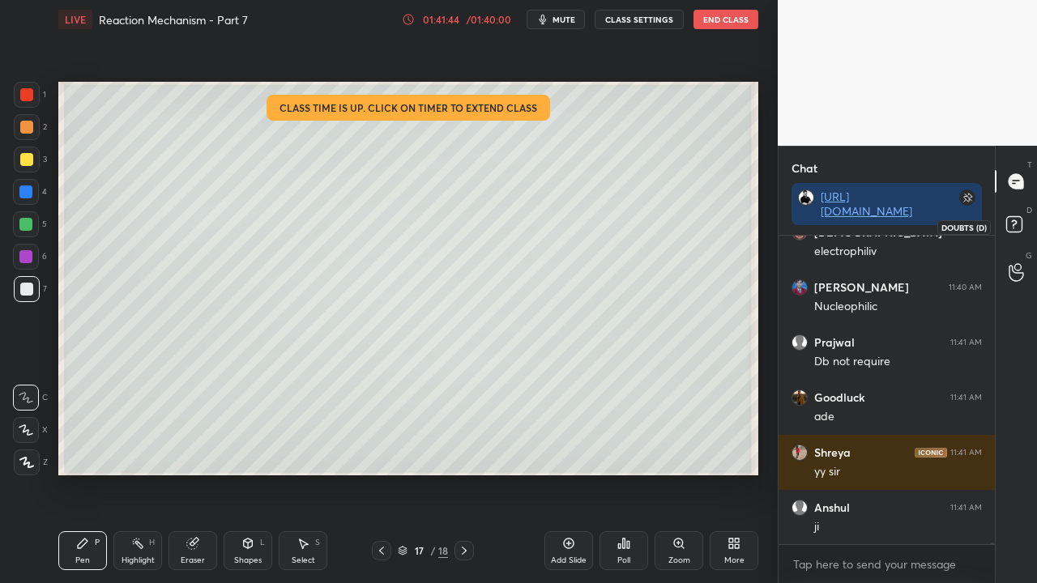
click at [1012, 218] on rect at bounding box center [1013, 224] width 15 height 15
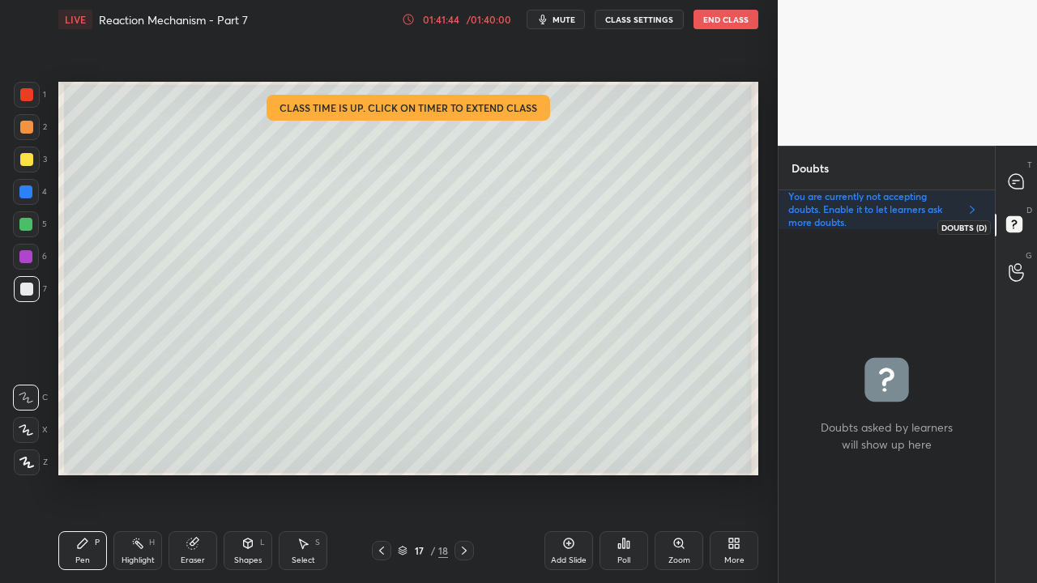
scroll to position [349, 211]
click at [386, 551] on icon at bounding box center [381, 551] width 13 height 13
click at [386, 549] on icon at bounding box center [381, 551] width 13 height 13
click at [383, 551] on icon at bounding box center [381, 551] width 13 height 13
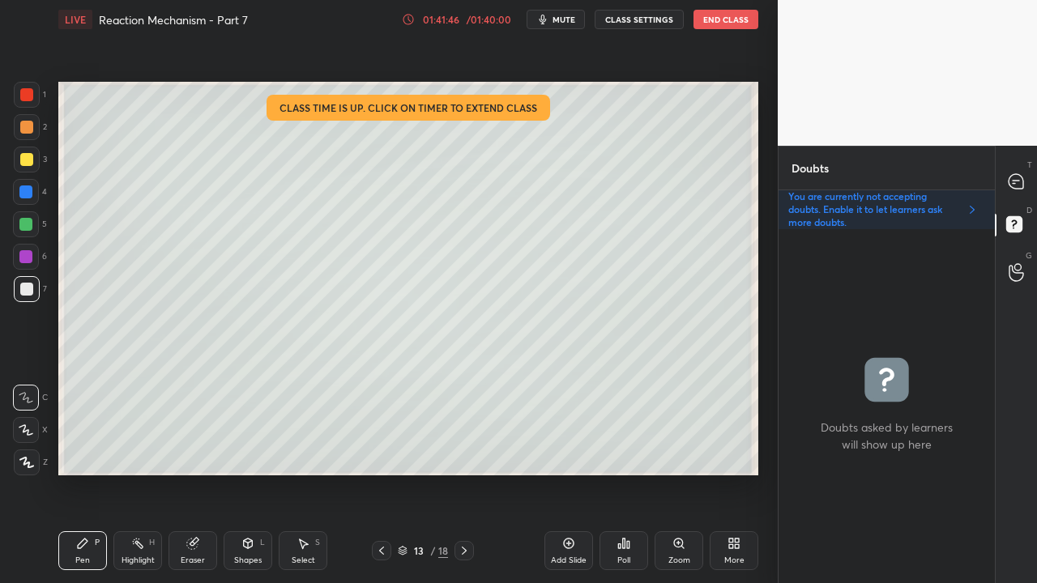
click at [386, 551] on icon at bounding box center [381, 551] width 13 height 13
click at [385, 551] on icon at bounding box center [381, 551] width 13 height 13
click at [387, 551] on icon at bounding box center [381, 551] width 13 height 13
click at [388, 549] on div at bounding box center [381, 550] width 19 height 19
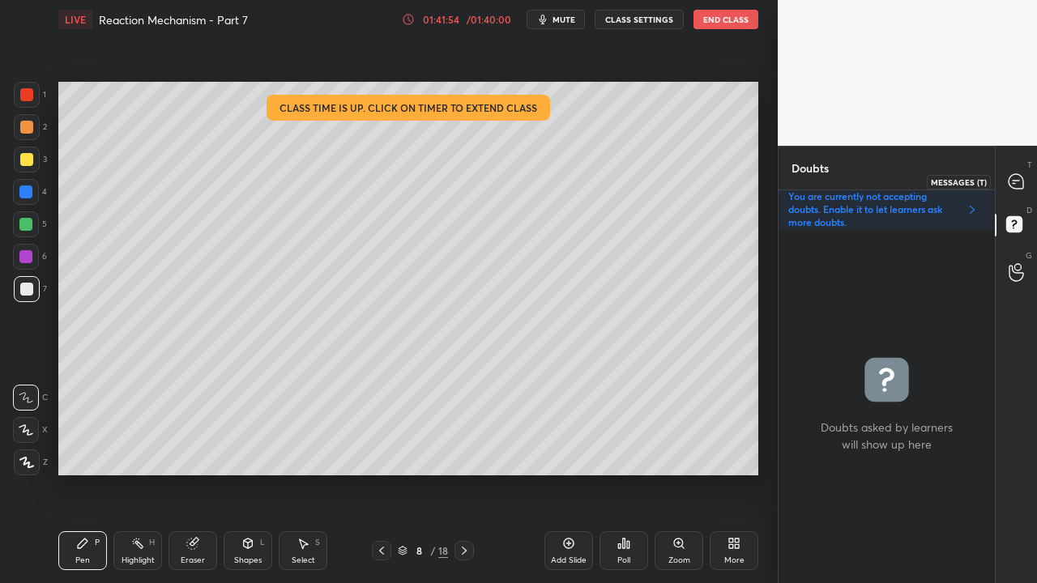
click at [1014, 175] on icon at bounding box center [1016, 181] width 15 height 15
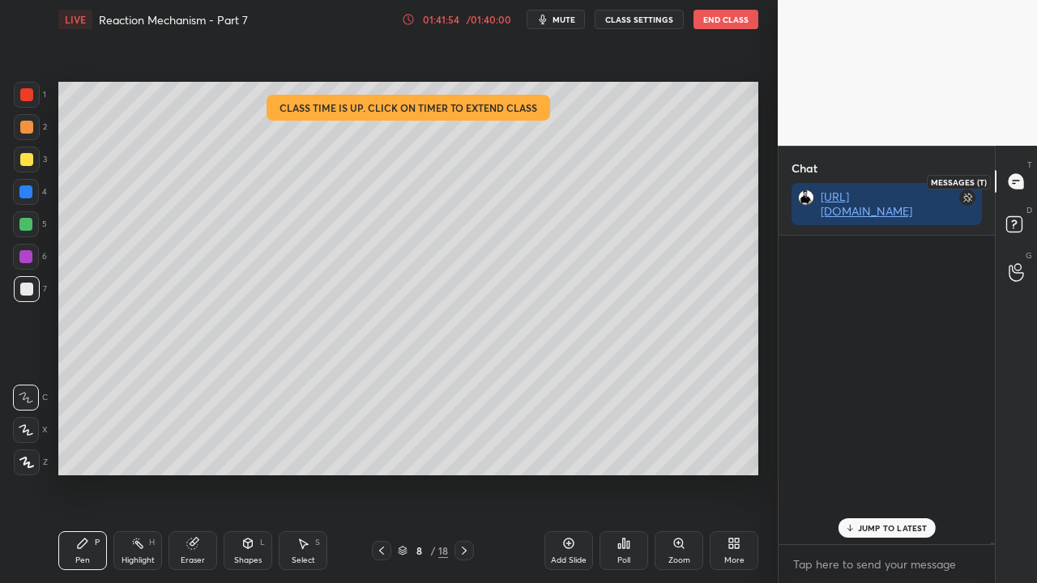
scroll to position [304, 211]
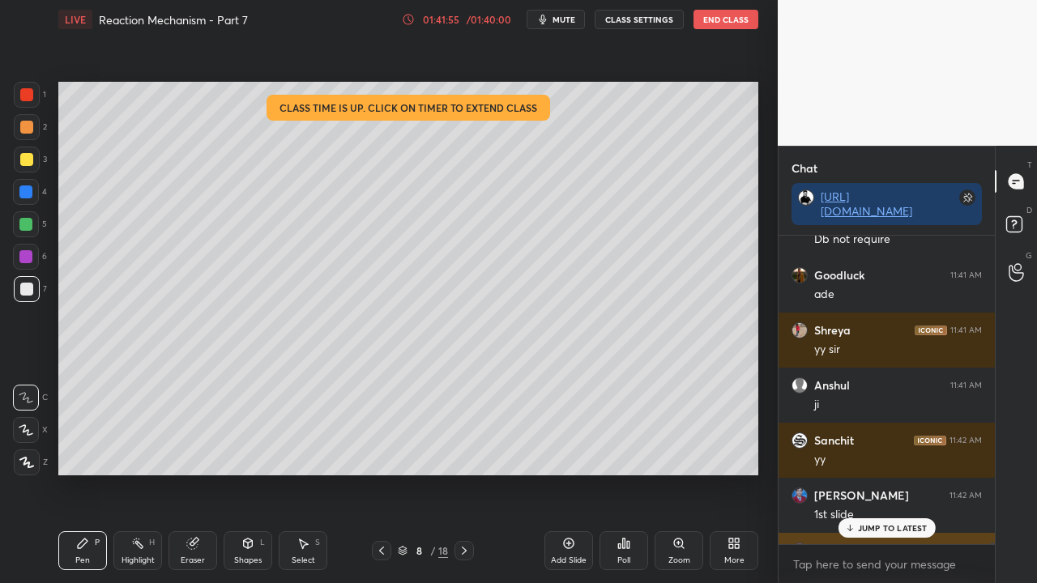
click at [870, 532] on p "JUMP TO LATEST" at bounding box center [893, 528] width 70 height 10
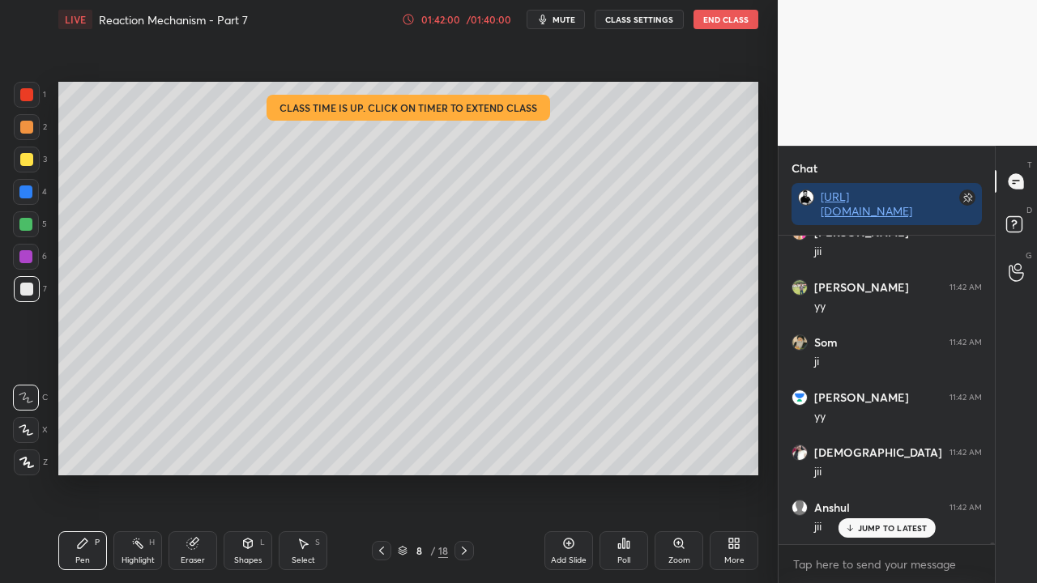
scroll to position [57473, 0]
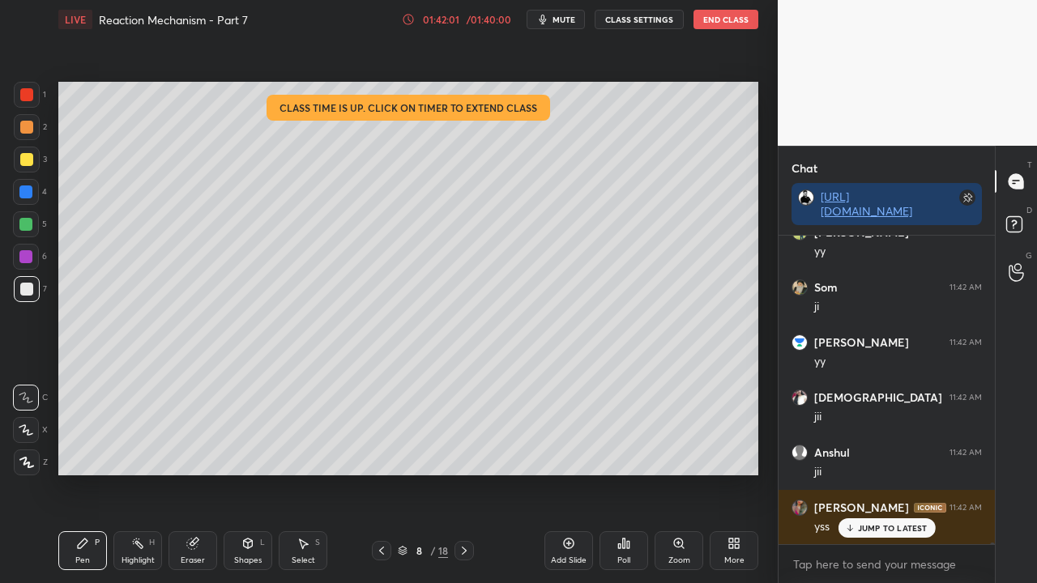
click at [1023, 220] on icon at bounding box center [1016, 226] width 29 height 29
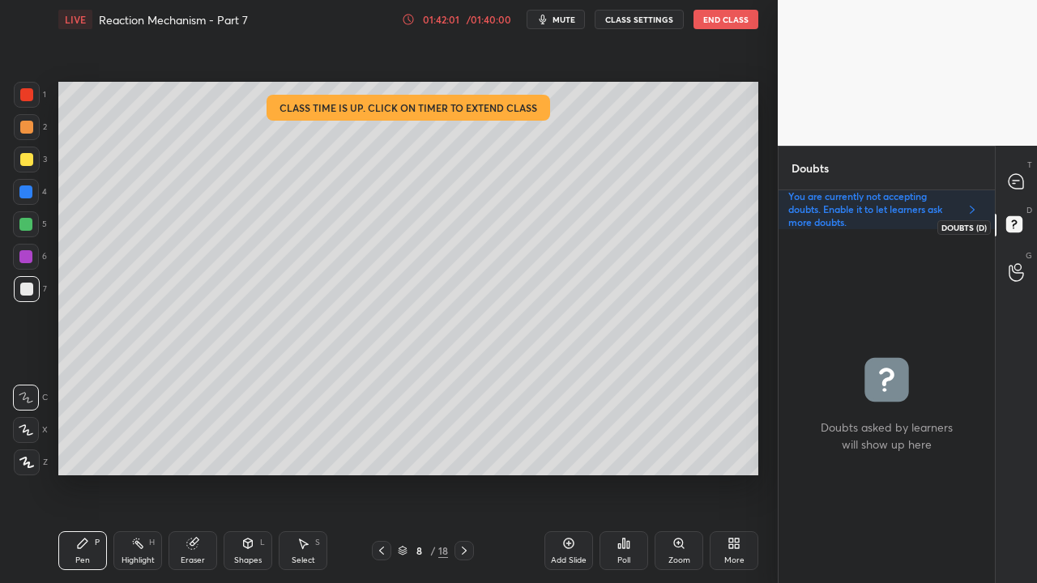
scroll to position [349, 211]
click at [459, 549] on icon at bounding box center [464, 551] width 13 height 13
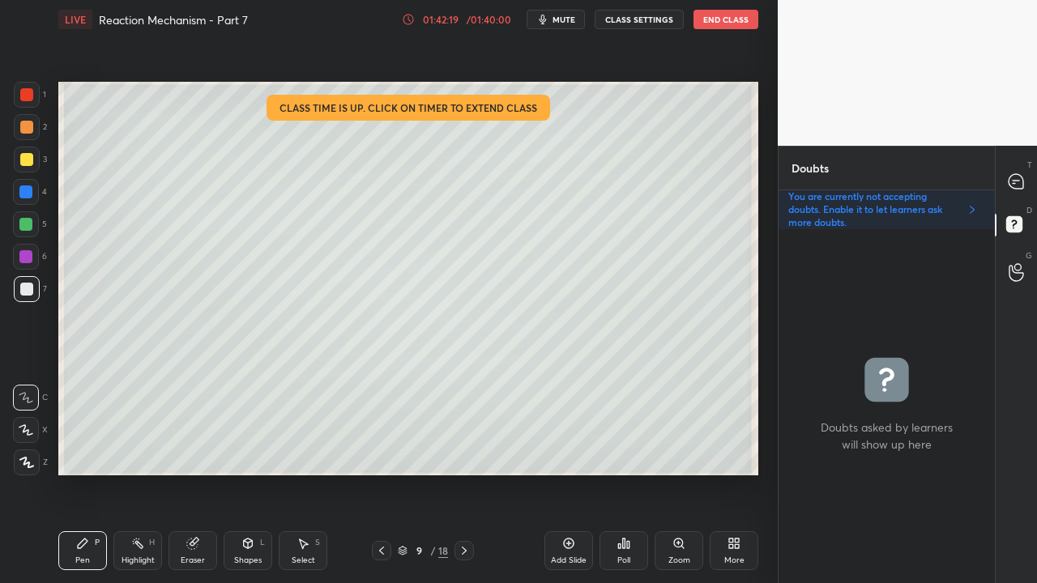
click at [460, 548] on icon at bounding box center [464, 551] width 13 height 13
click at [460, 549] on icon at bounding box center [464, 551] width 13 height 13
click at [461, 549] on icon at bounding box center [464, 551] width 13 height 13
click at [462, 549] on icon at bounding box center [464, 551] width 13 height 13
click at [465, 552] on icon at bounding box center [464, 551] width 5 height 8
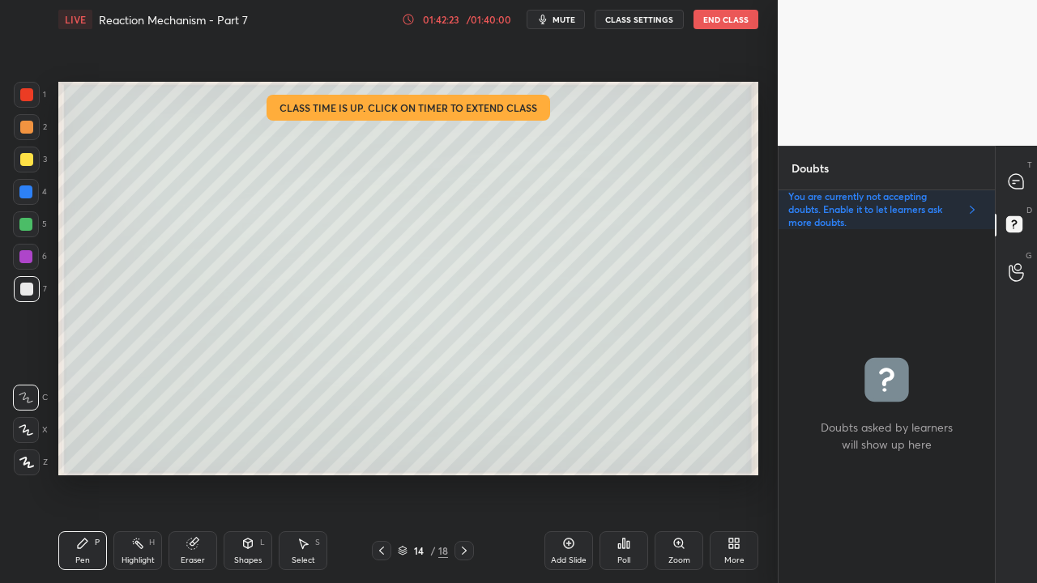
click at [465, 553] on icon at bounding box center [464, 551] width 13 height 13
click at [463, 553] on icon at bounding box center [464, 551] width 5 height 8
click at [462, 553] on icon at bounding box center [464, 551] width 13 height 13
click at [1023, 178] on icon at bounding box center [1016, 181] width 17 height 17
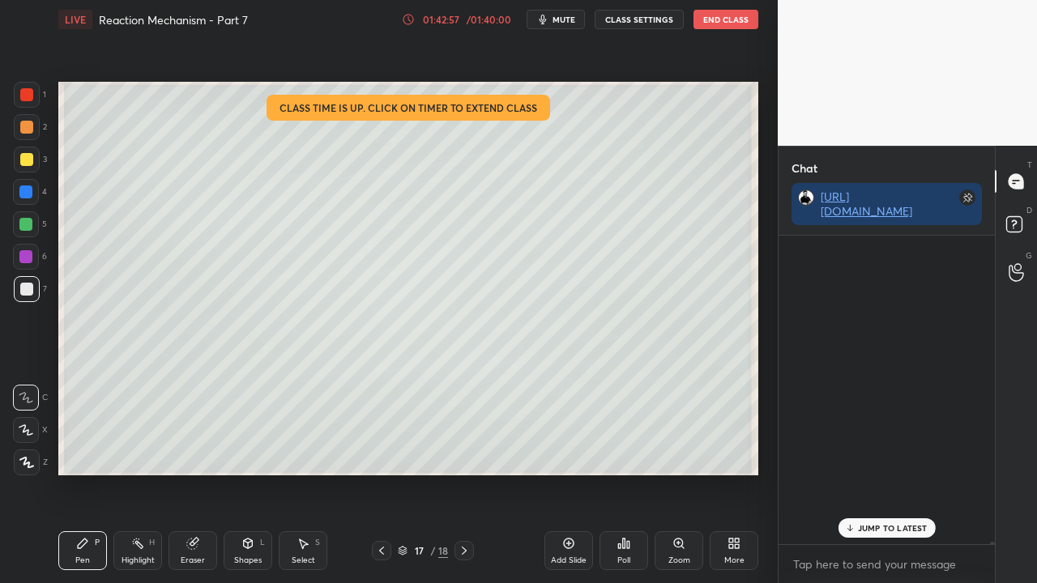
scroll to position [304, 211]
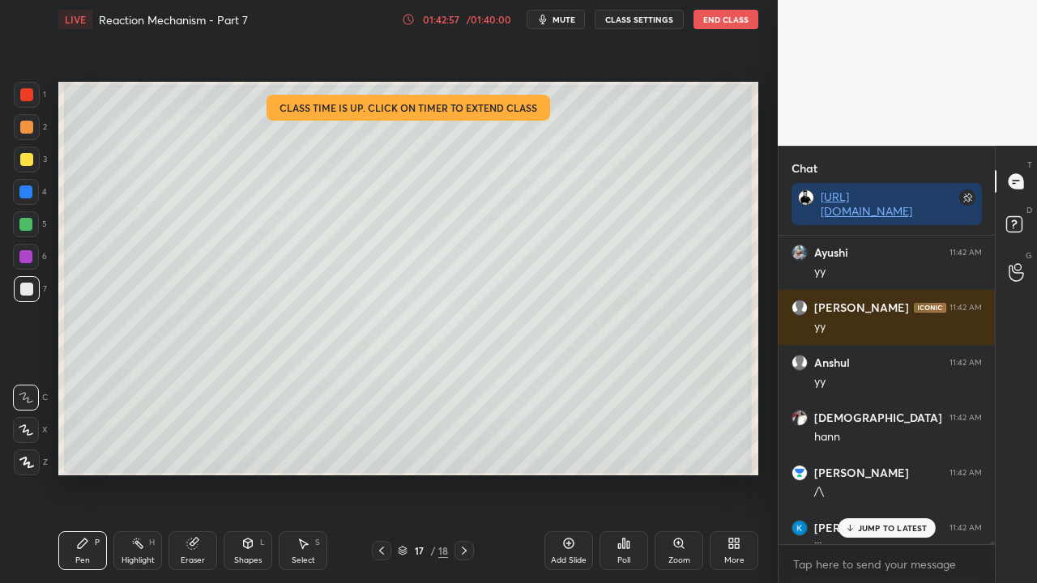
click at [891, 531] on p "JUMP TO LATEST" at bounding box center [893, 528] width 70 height 10
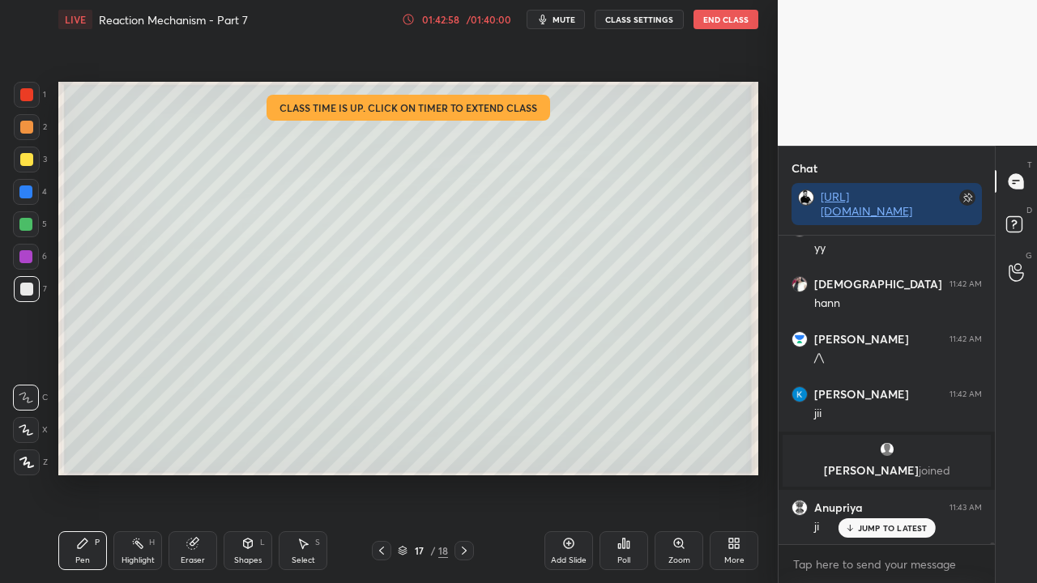
scroll to position [58468, 0]
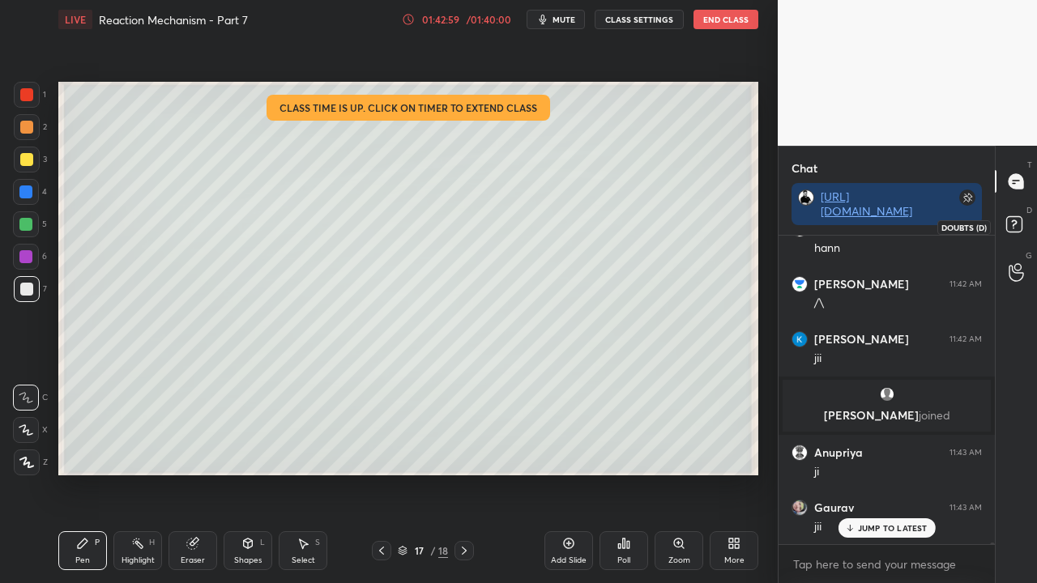
drag, startPoint x: 1019, startPoint y: 220, endPoint x: 1035, endPoint y: 210, distance: 19.3
click at [1019, 220] on rect at bounding box center [1013, 224] width 15 height 15
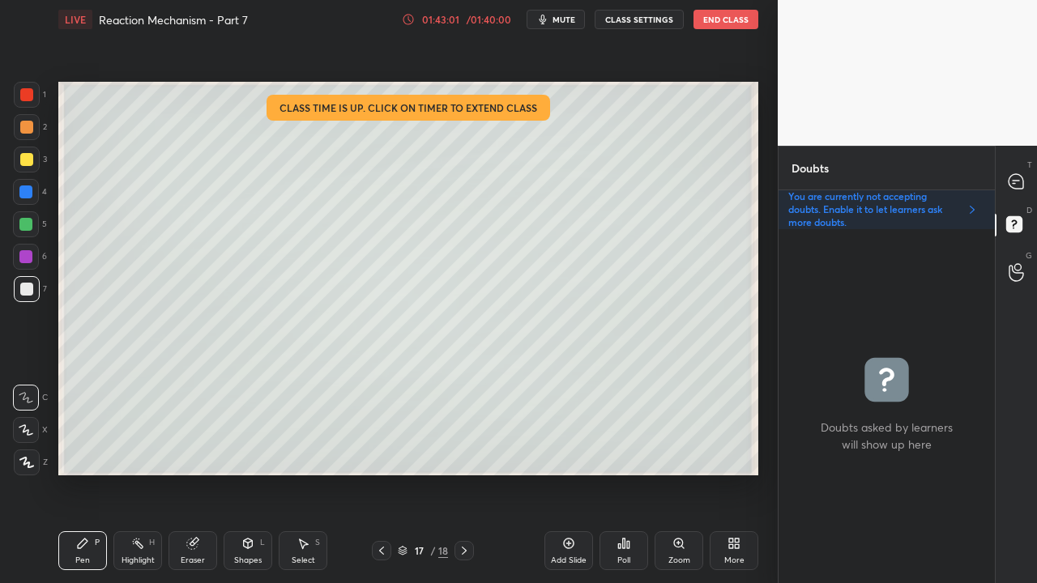
click at [26, 156] on div at bounding box center [26, 159] width 13 height 13
click at [1027, 169] on div "T Messages (T)" at bounding box center [1016, 181] width 41 height 45
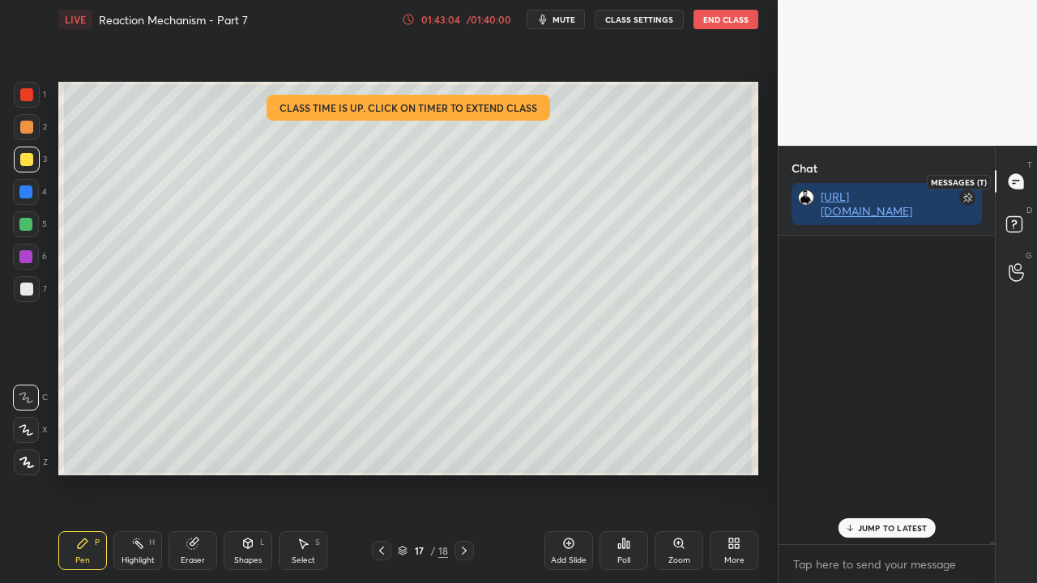
scroll to position [304, 211]
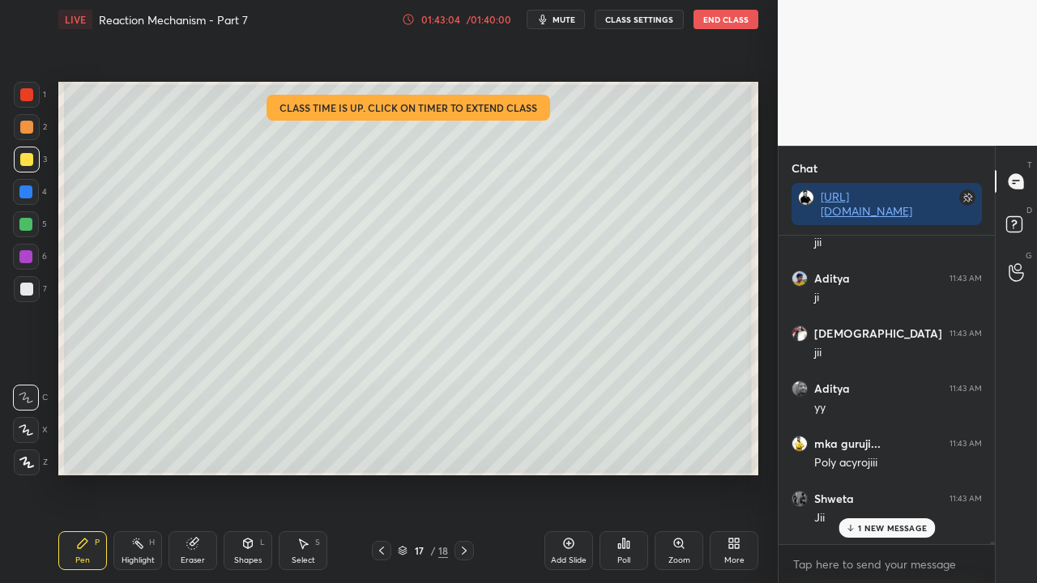
click at [865, 526] on p "1 NEW MESSAGE" at bounding box center [892, 528] width 69 height 10
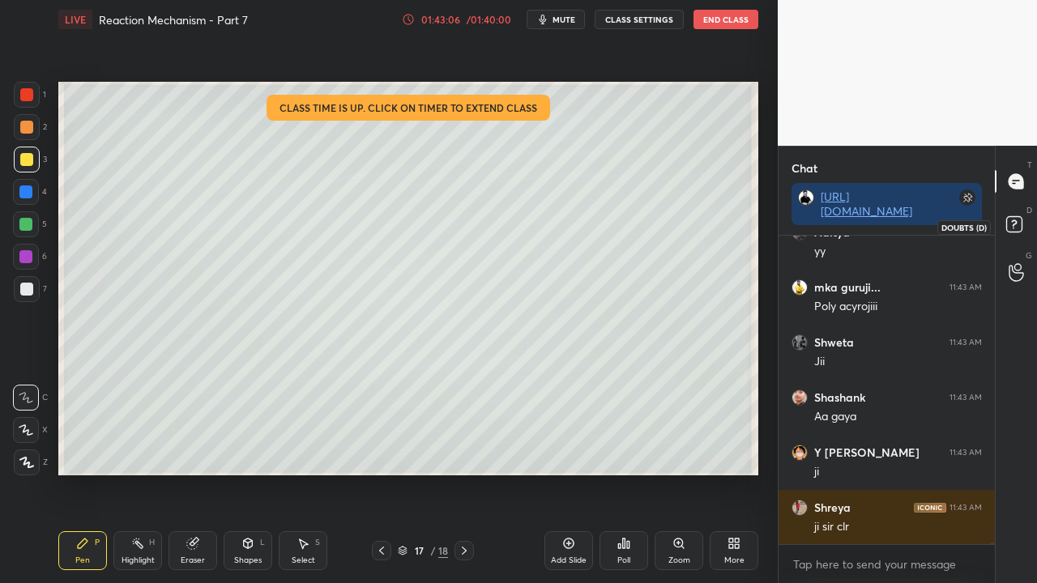
click at [1024, 219] on icon at bounding box center [1016, 226] width 29 height 29
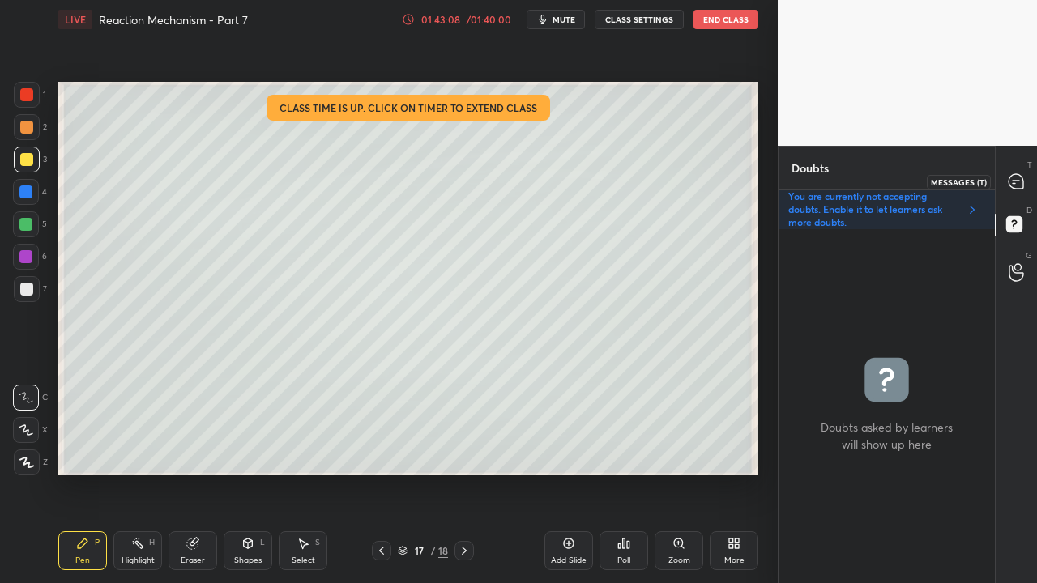
click at [1019, 178] on icon at bounding box center [1016, 181] width 15 height 15
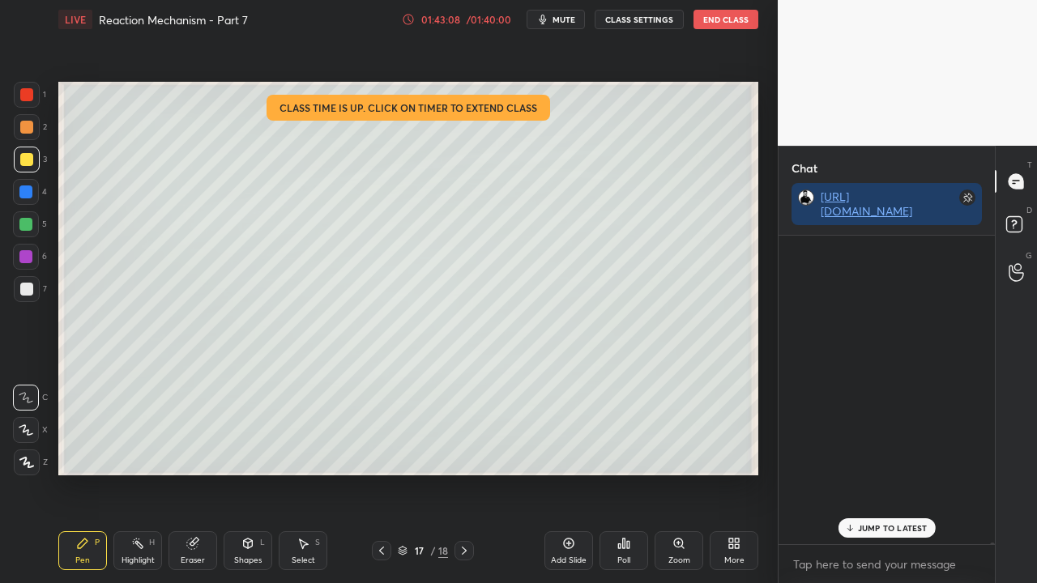
scroll to position [304, 211]
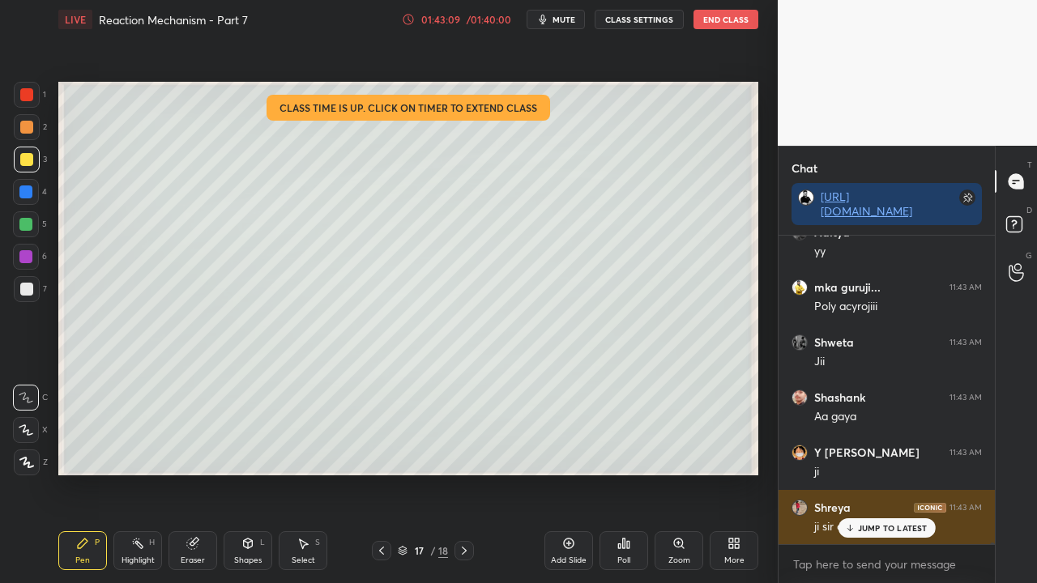
click at [865, 528] on p "JUMP TO LATEST" at bounding box center [893, 528] width 70 height 10
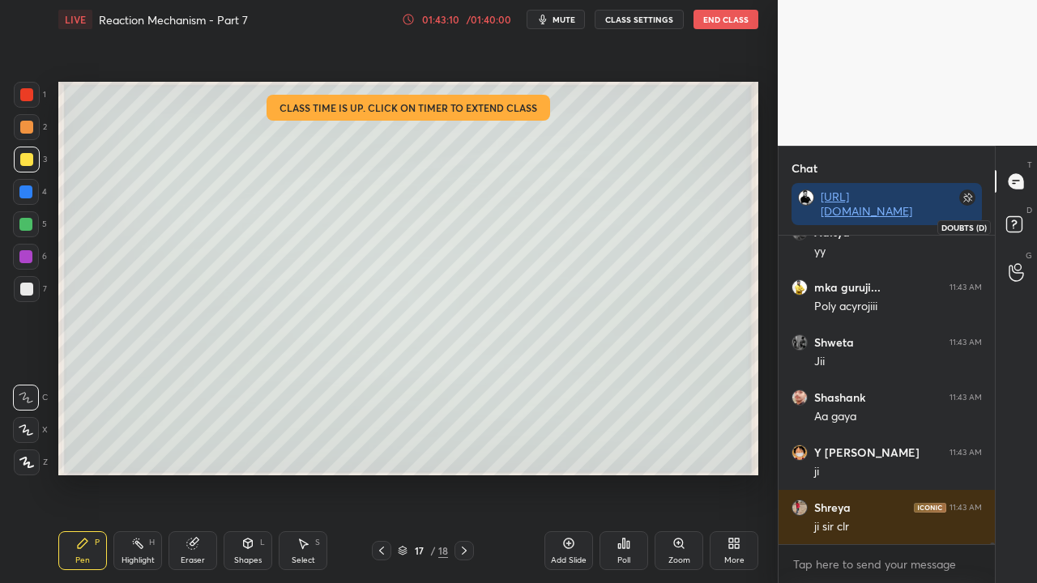
click at [1014, 224] on icon at bounding box center [1014, 223] width 6 height 6
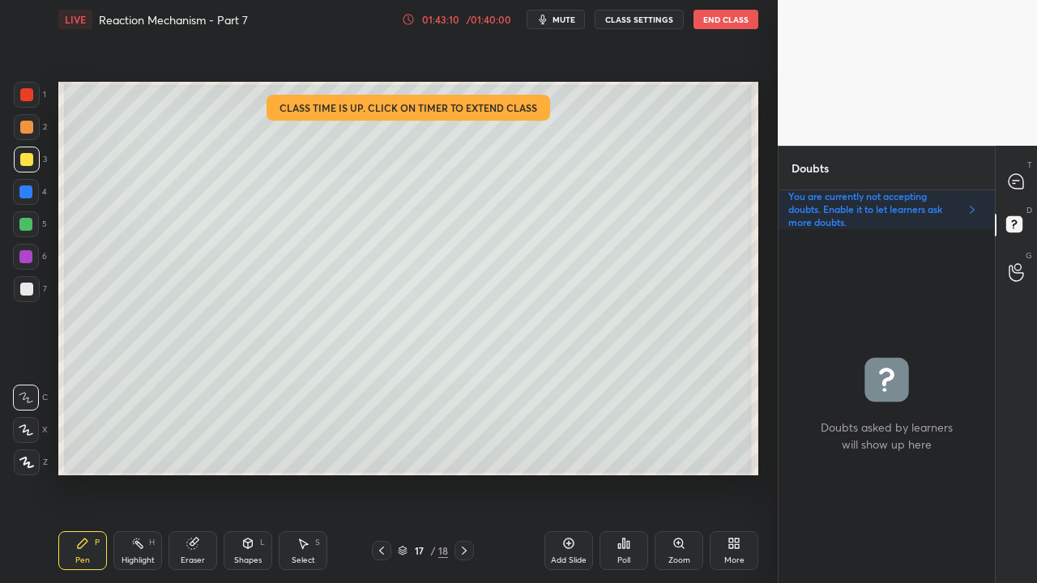
scroll to position [349, 211]
click at [1017, 175] on icon at bounding box center [1016, 181] width 15 height 15
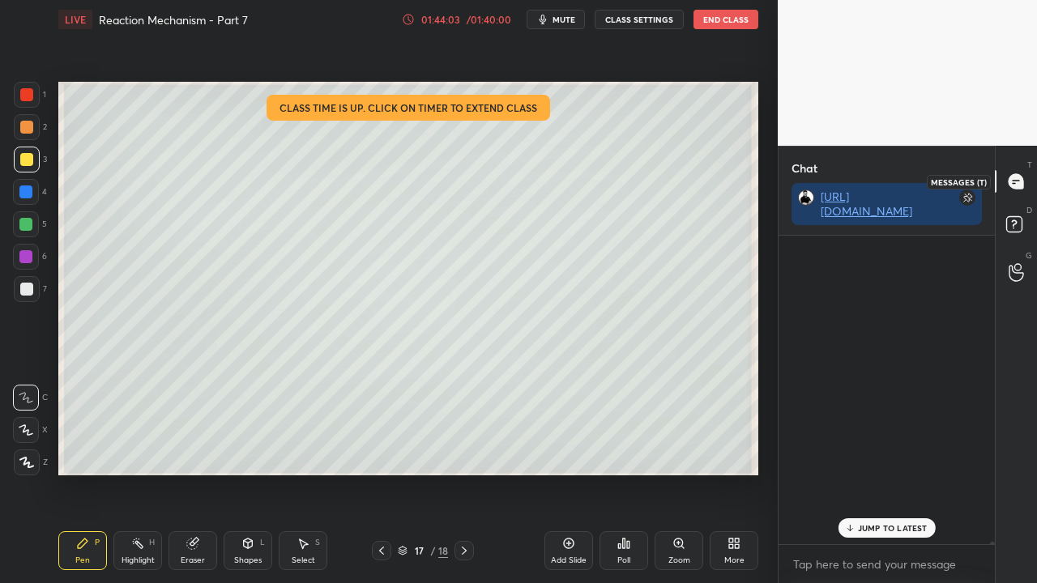
scroll to position [304, 211]
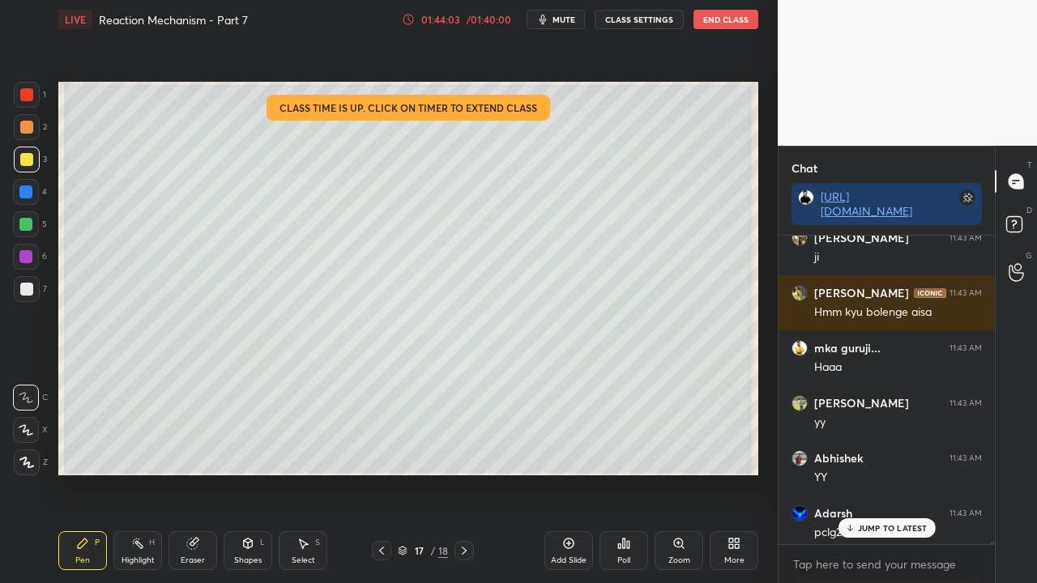
click at [857, 526] on div "JUMP TO LATEST" at bounding box center [886, 528] width 97 height 19
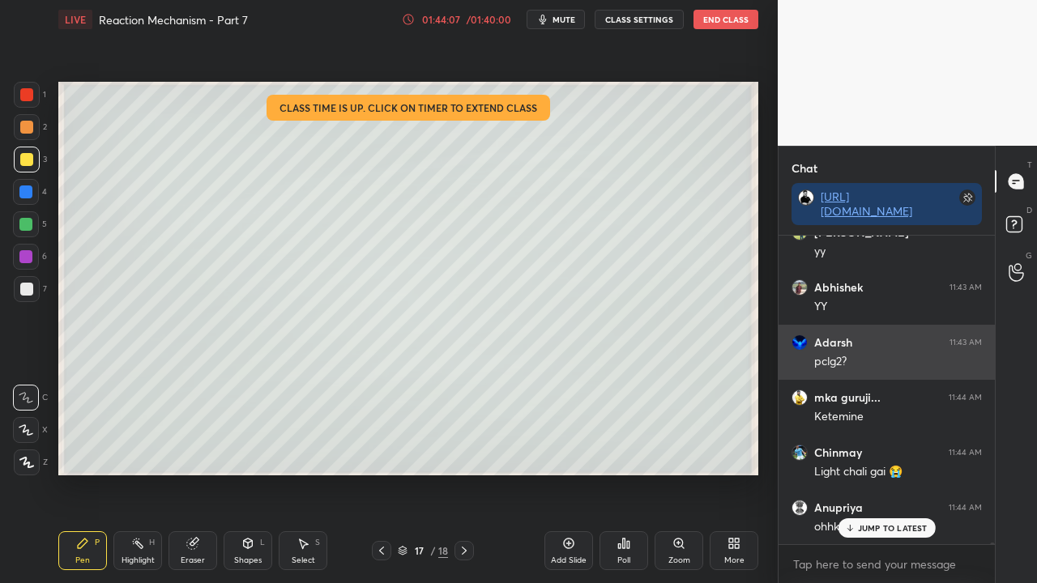
scroll to position [59489, 0]
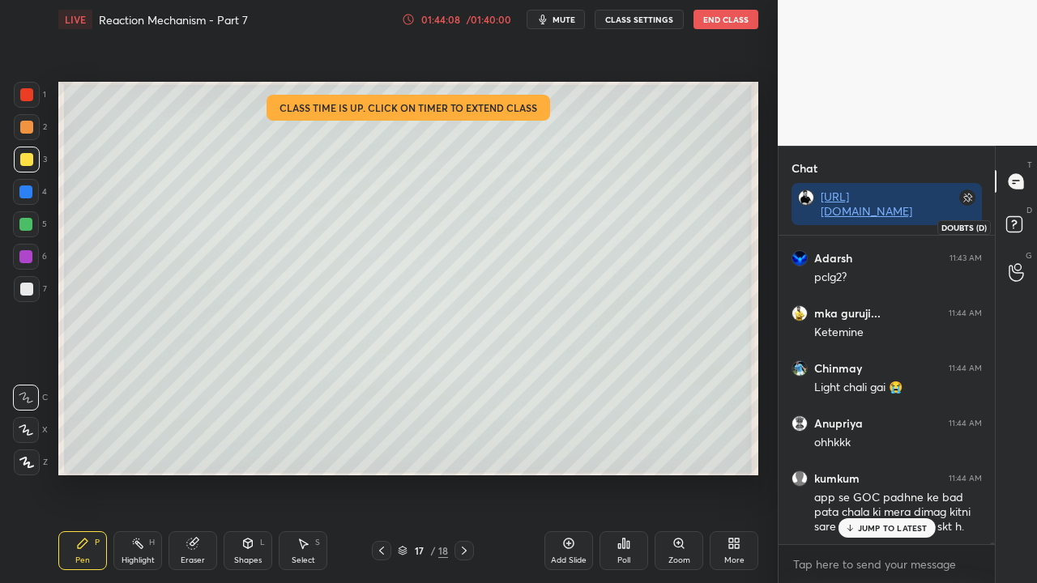
click at [1024, 221] on icon at bounding box center [1016, 226] width 29 height 29
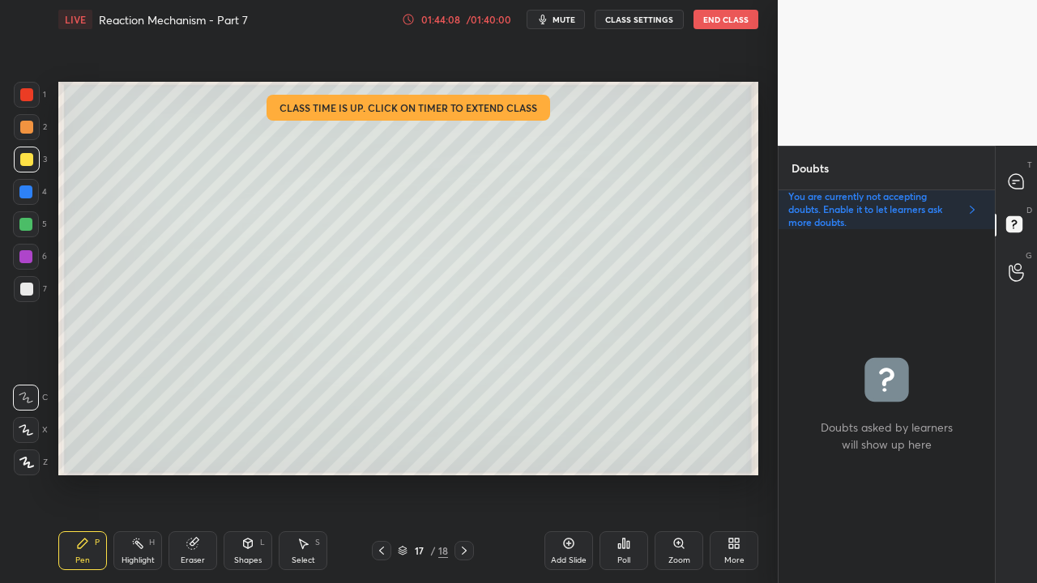
scroll to position [349, 211]
click at [1018, 172] on div at bounding box center [1017, 181] width 32 height 29
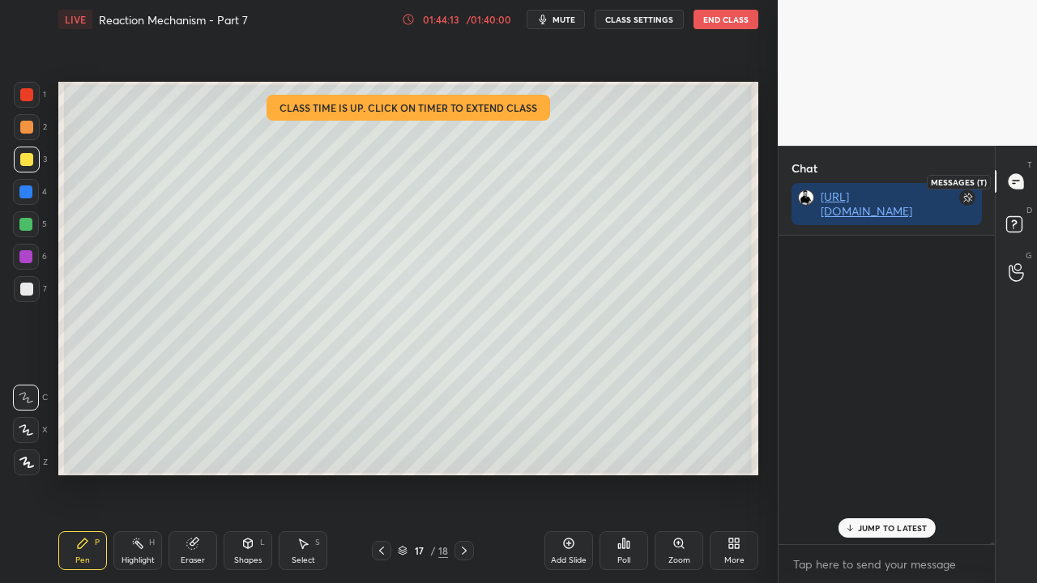
scroll to position [304, 211]
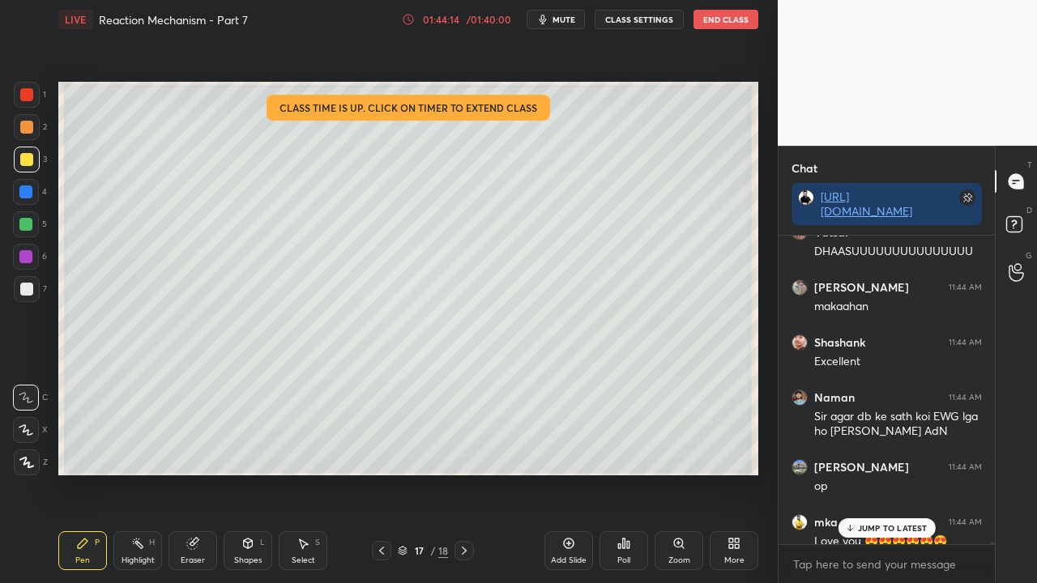
click at [888, 528] on p "JUMP TO LATEST" at bounding box center [893, 528] width 70 height 10
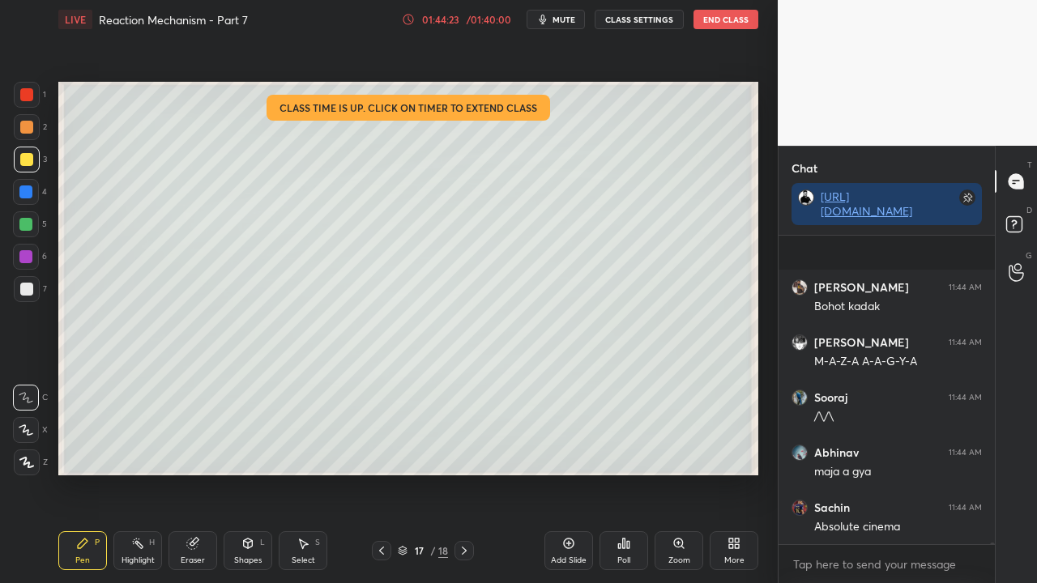
scroll to position [62699, 0]
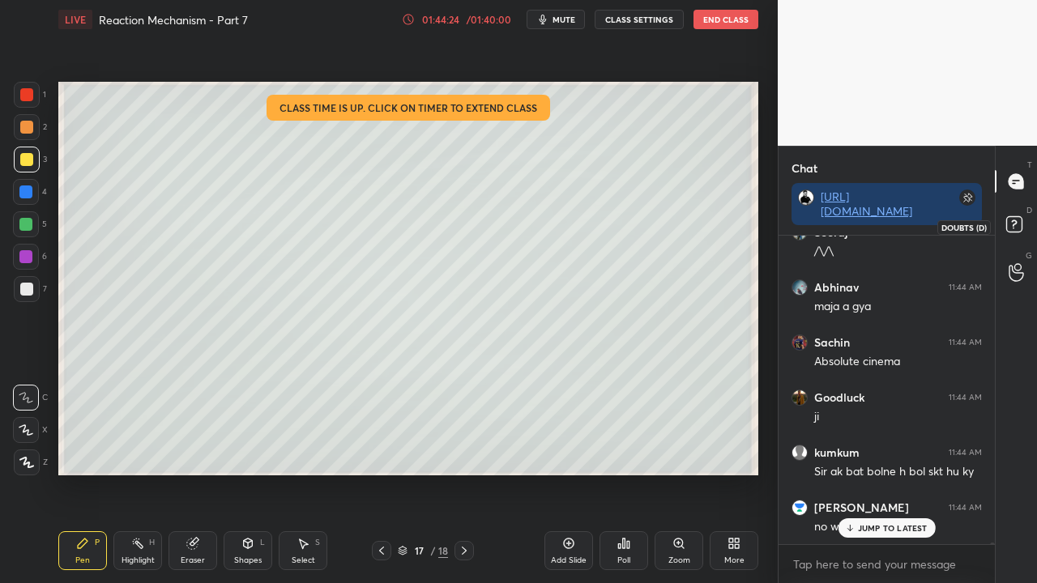
click at [1032, 225] on div "D Doubts (D)" at bounding box center [1016, 226] width 41 height 45
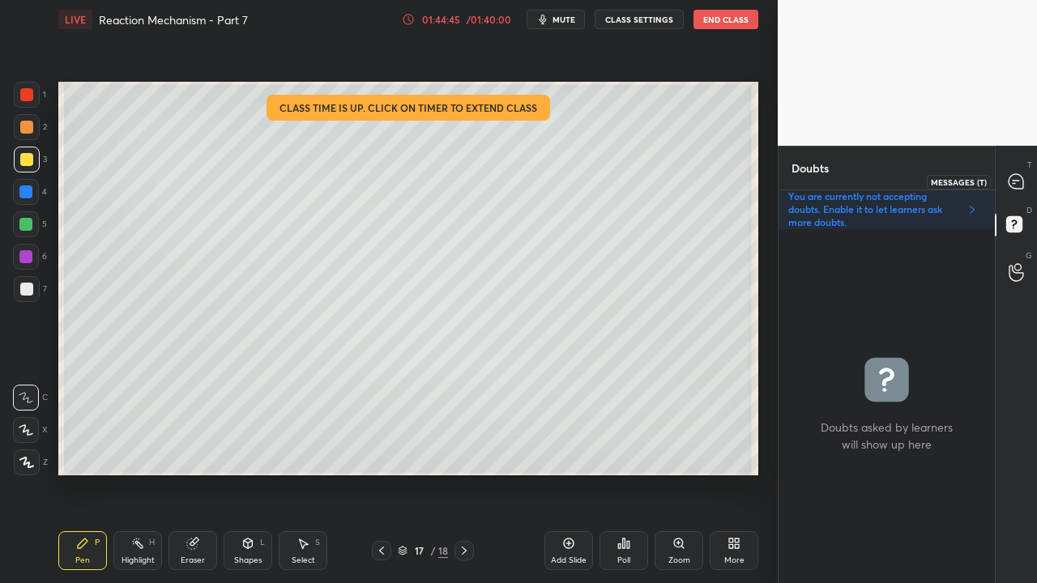
click at [1017, 177] on icon at bounding box center [1016, 181] width 15 height 15
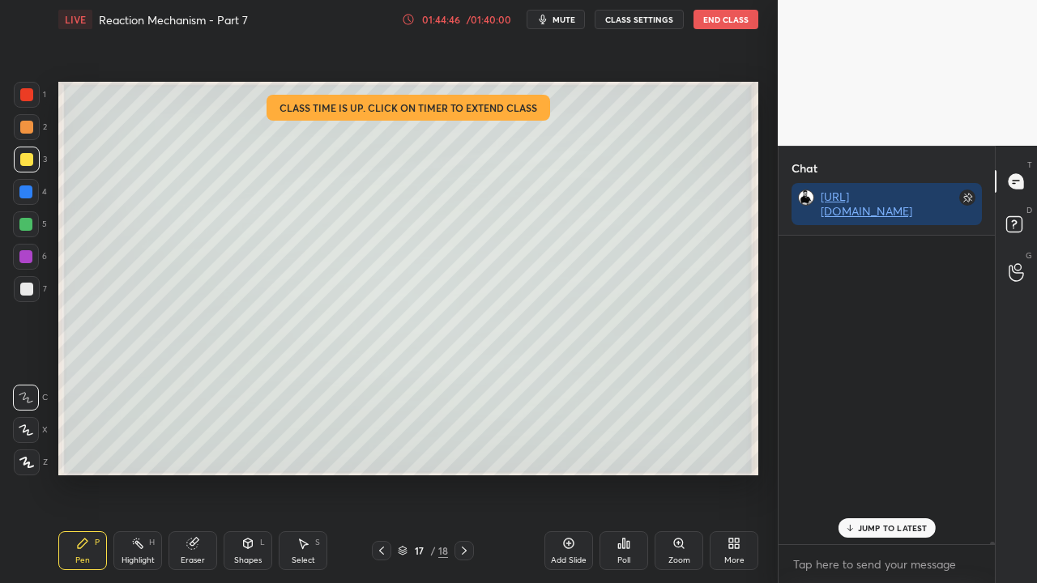
scroll to position [304, 211]
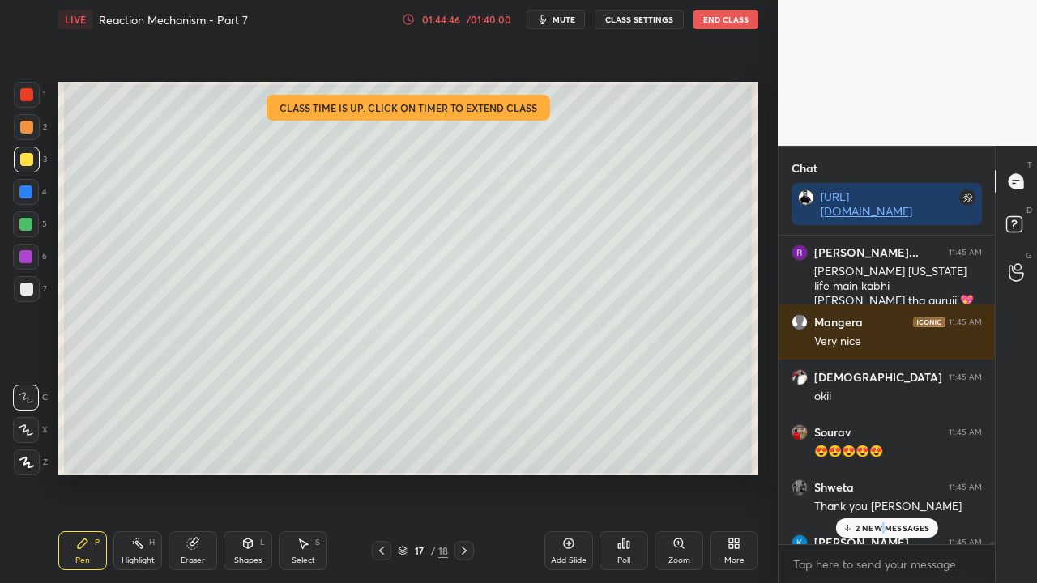
click at [883, 531] on p "2 NEW MESSAGES" at bounding box center [893, 528] width 75 height 10
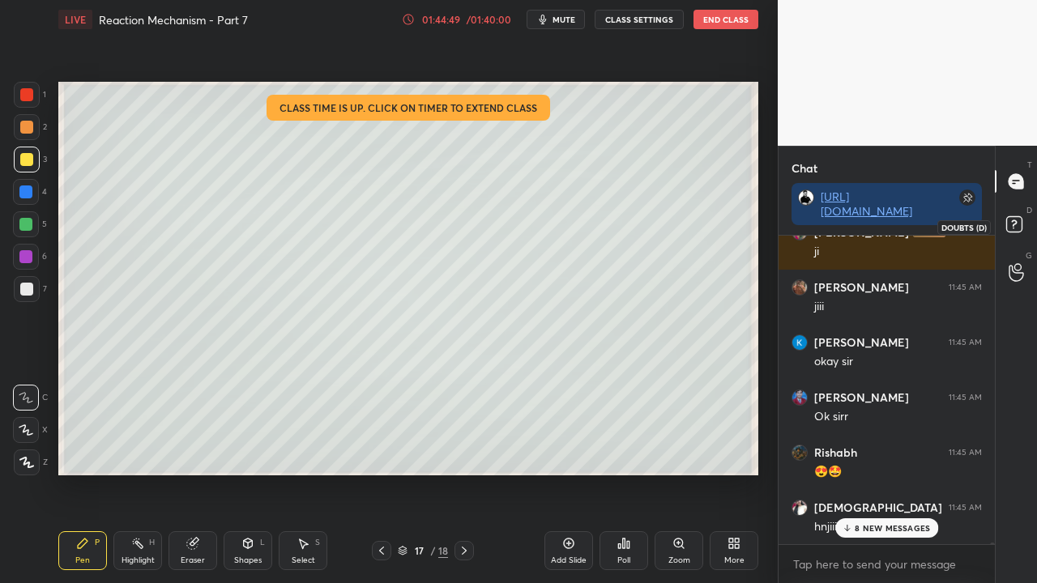
scroll to position [66501, 0]
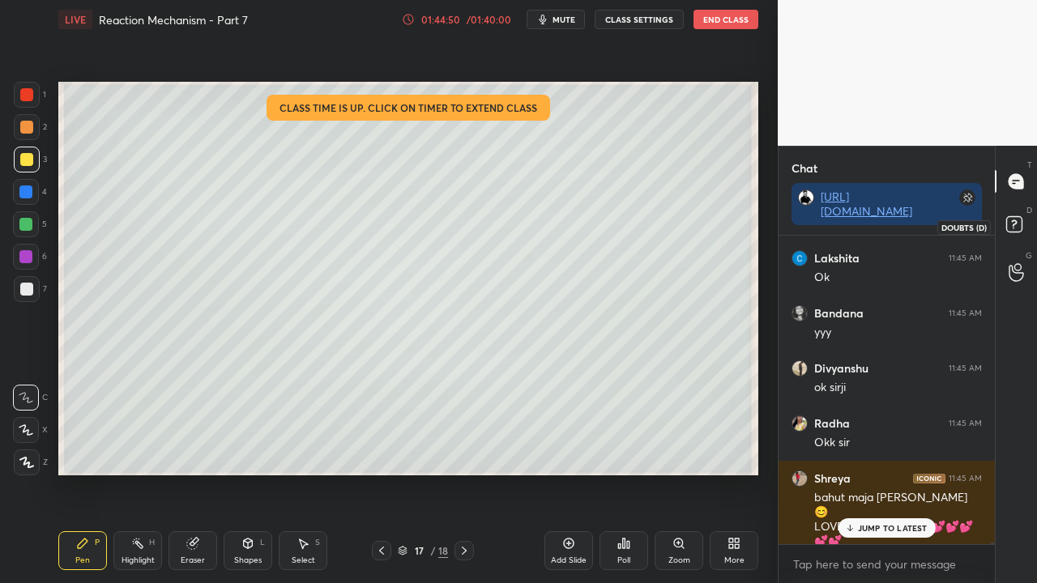
click at [1015, 220] on rect at bounding box center [1013, 224] width 15 height 15
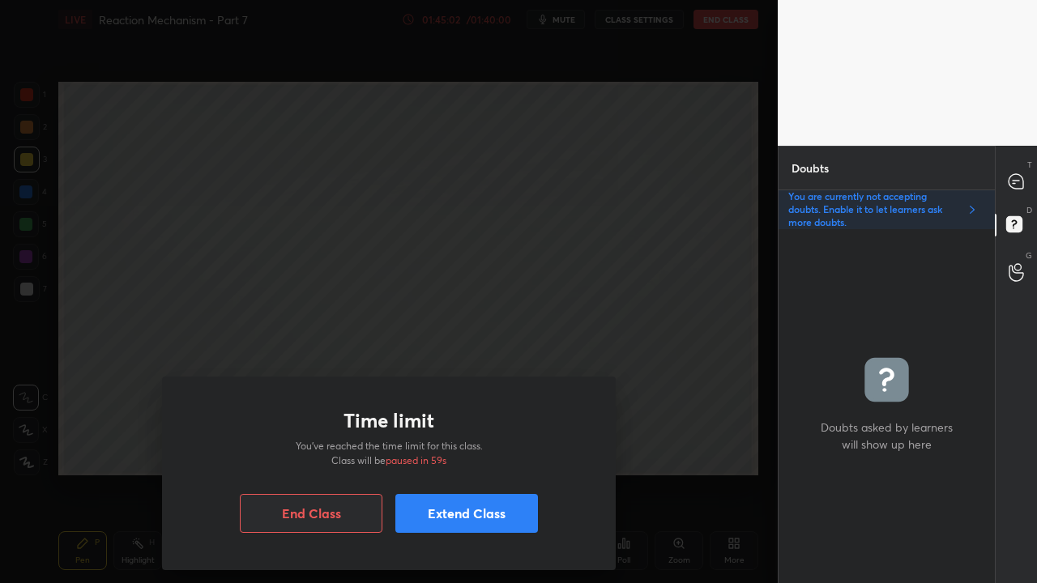
click at [453, 513] on button "Extend Class" at bounding box center [466, 513] width 143 height 39
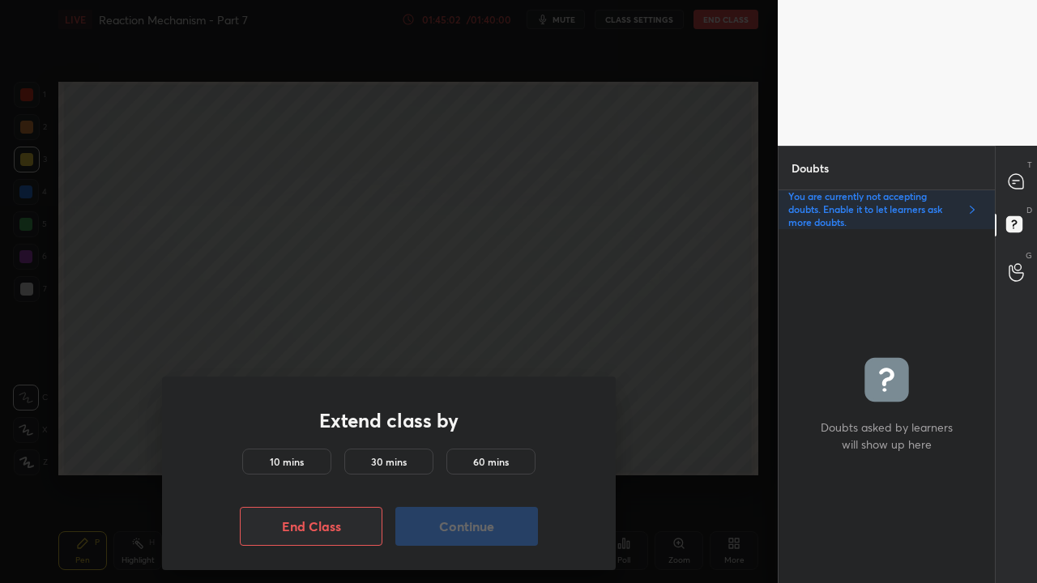
click at [272, 461] on h5 "10 mins" at bounding box center [287, 462] width 34 height 15
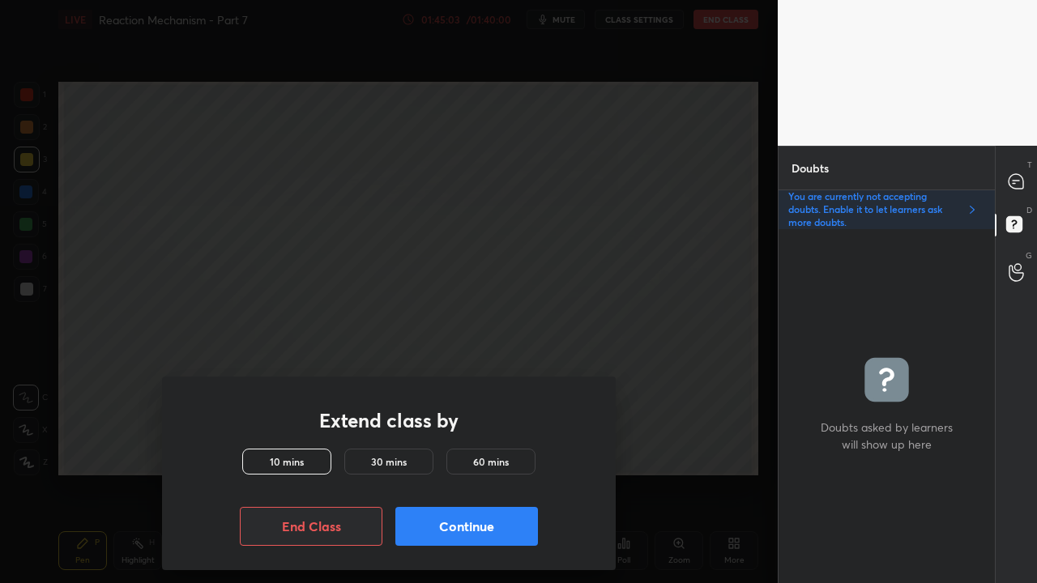
click at [470, 525] on button "Continue" at bounding box center [466, 526] width 143 height 39
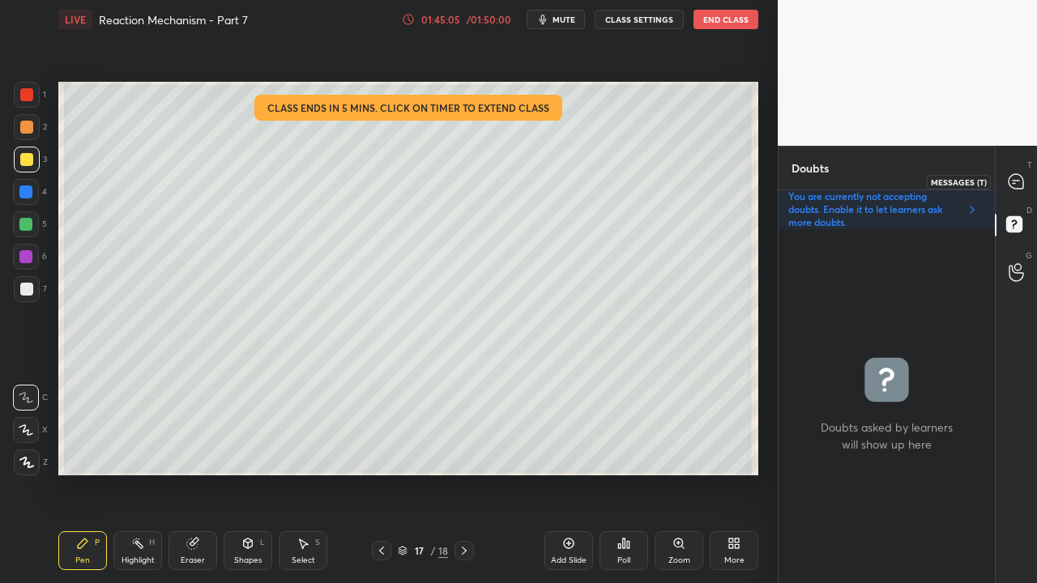
click at [1019, 182] on icon at bounding box center [1016, 181] width 15 height 15
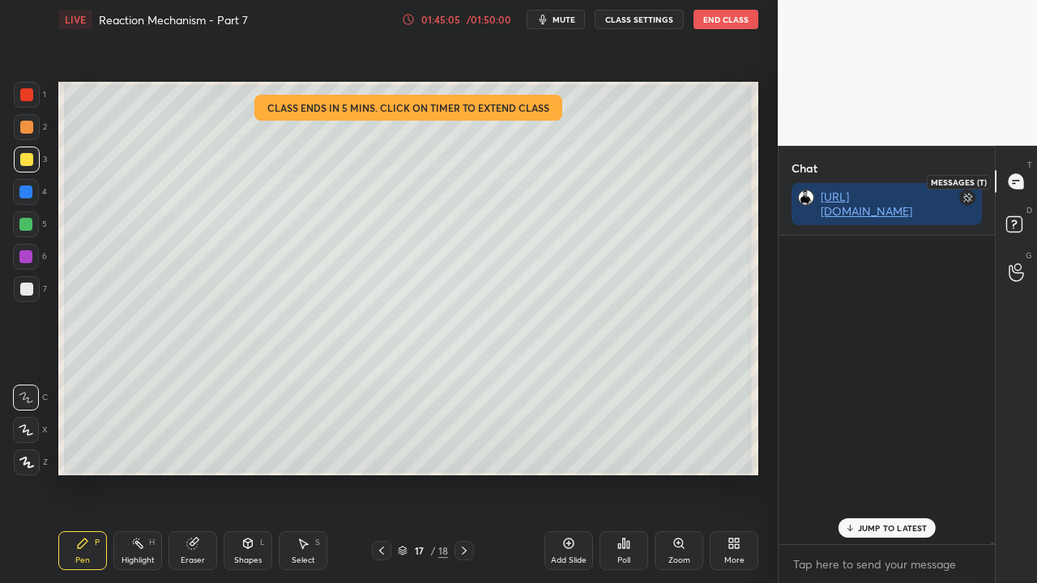
scroll to position [304, 211]
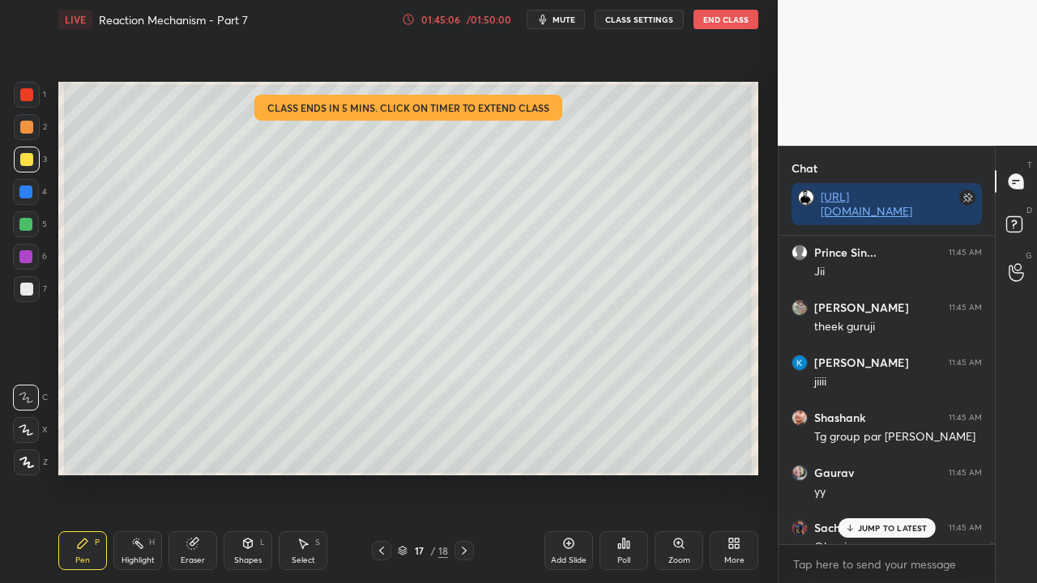
click at [878, 529] on p "JUMP TO LATEST" at bounding box center [893, 528] width 70 height 10
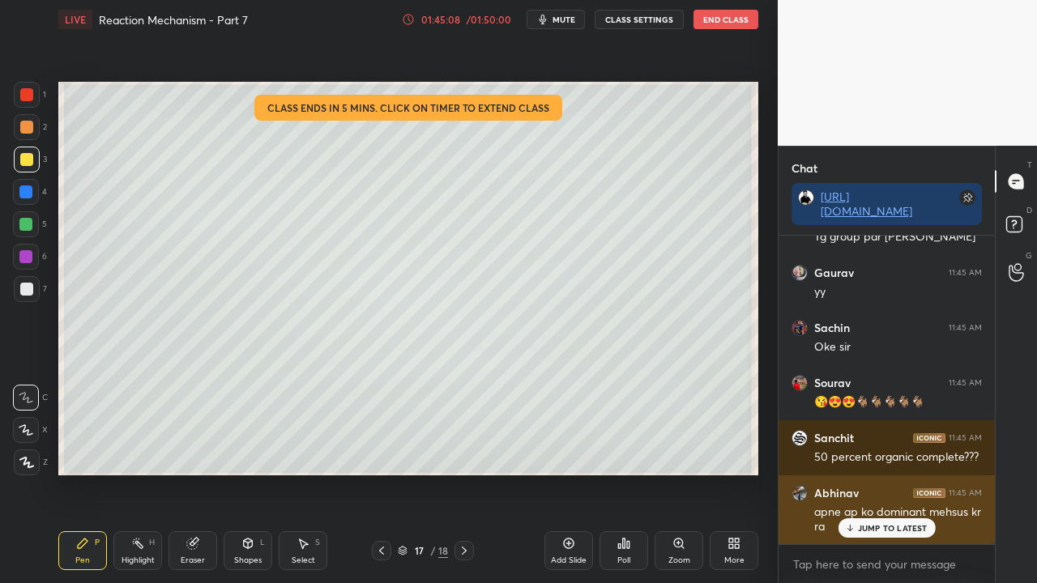
click at [899, 531] on p "JUMP TO LATEST" at bounding box center [893, 528] width 70 height 10
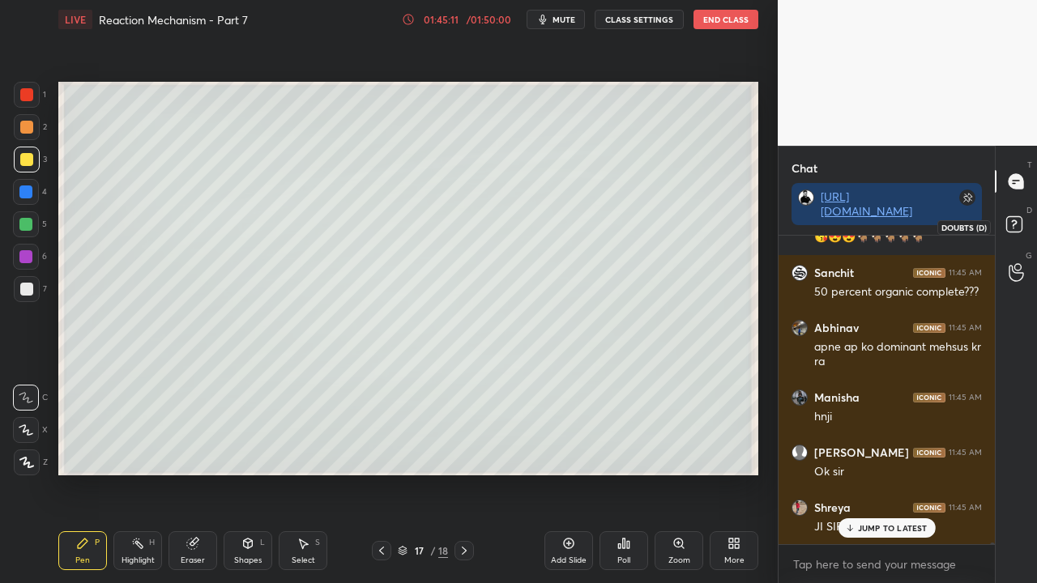
scroll to position [68229, 0]
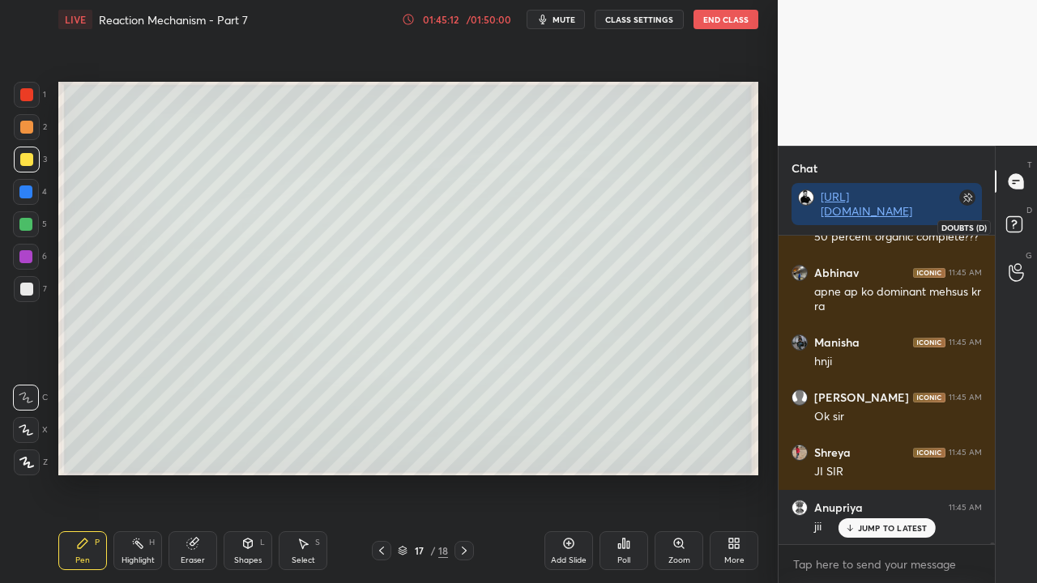
click at [1024, 217] on icon at bounding box center [1016, 226] width 29 height 29
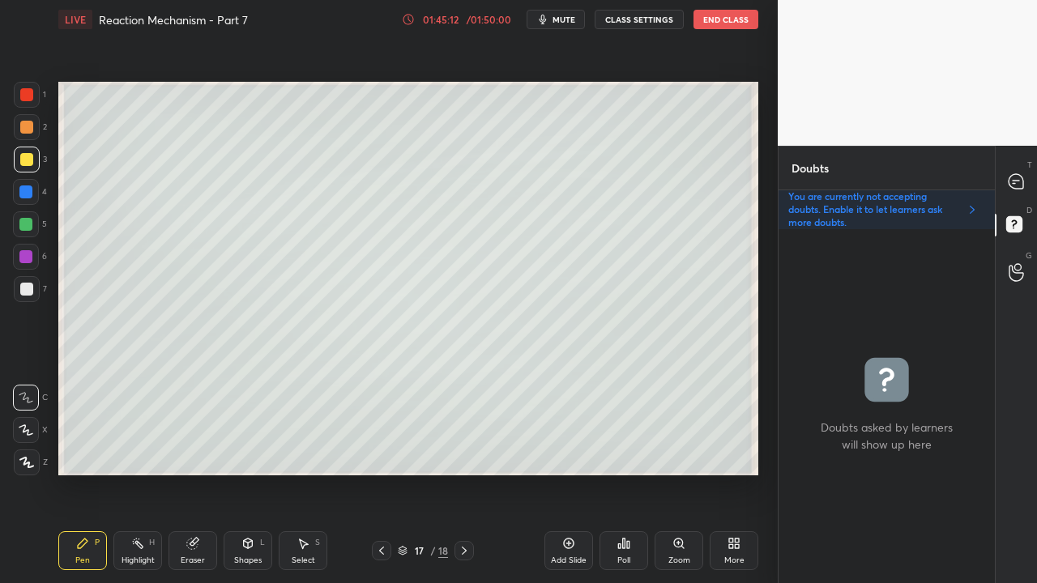
scroll to position [5, 5]
drag, startPoint x: 1017, startPoint y: 189, endPoint x: 1010, endPoint y: 194, distance: 9.2
click at [1018, 188] on icon at bounding box center [1016, 181] width 17 height 17
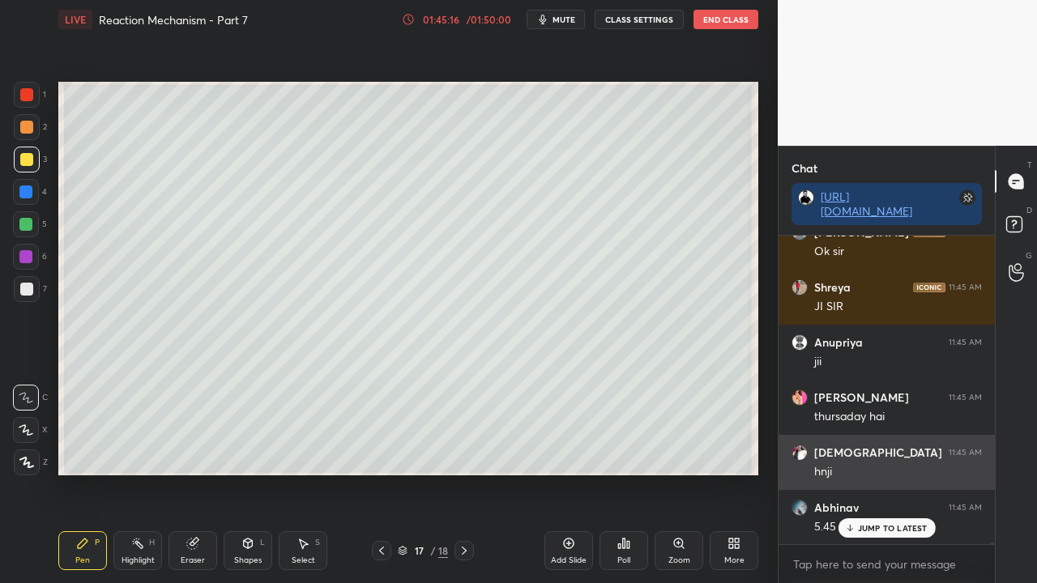
scroll to position [68070, 0]
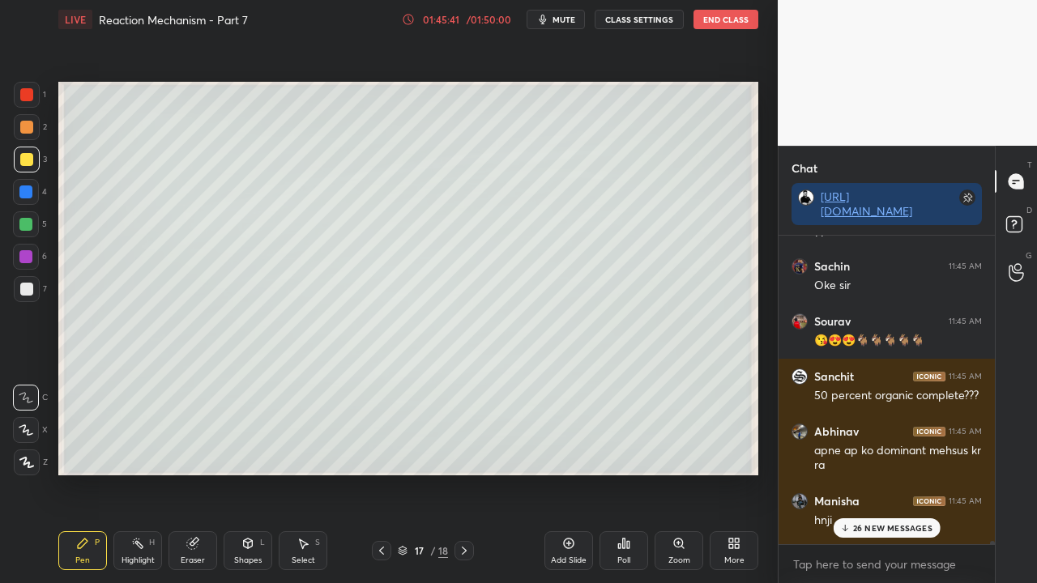
click at [878, 528] on p "26 NEW MESSAGES" at bounding box center [892, 528] width 79 height 10
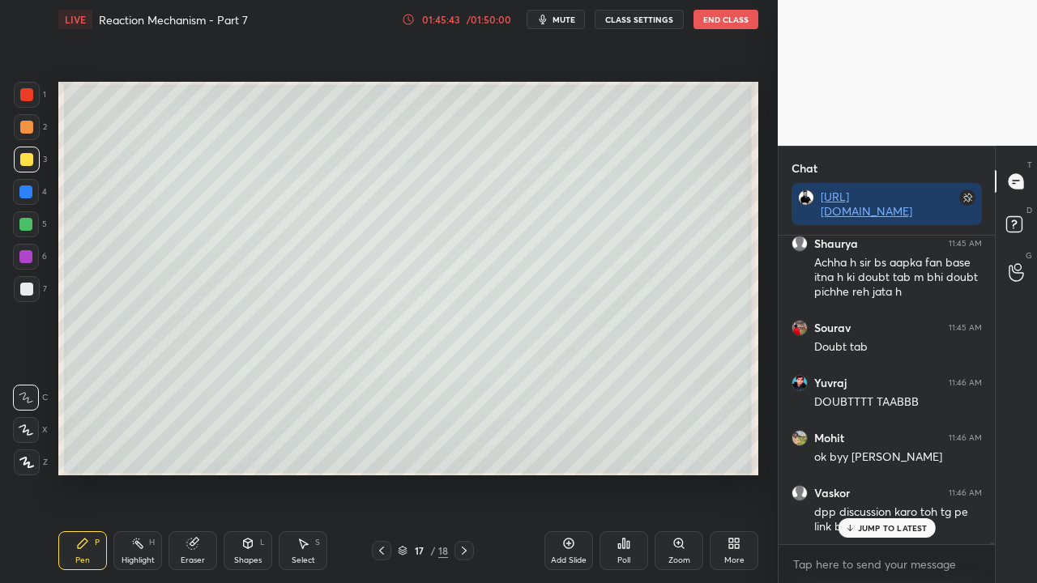
click at [886, 532] on div "Yuvraj 11:45 AM DOOOUBBBTTTTT Gaurav 11:45 AM ok Raunit 11:45 AM ji Abhishek 11…" at bounding box center [887, 390] width 216 height 309
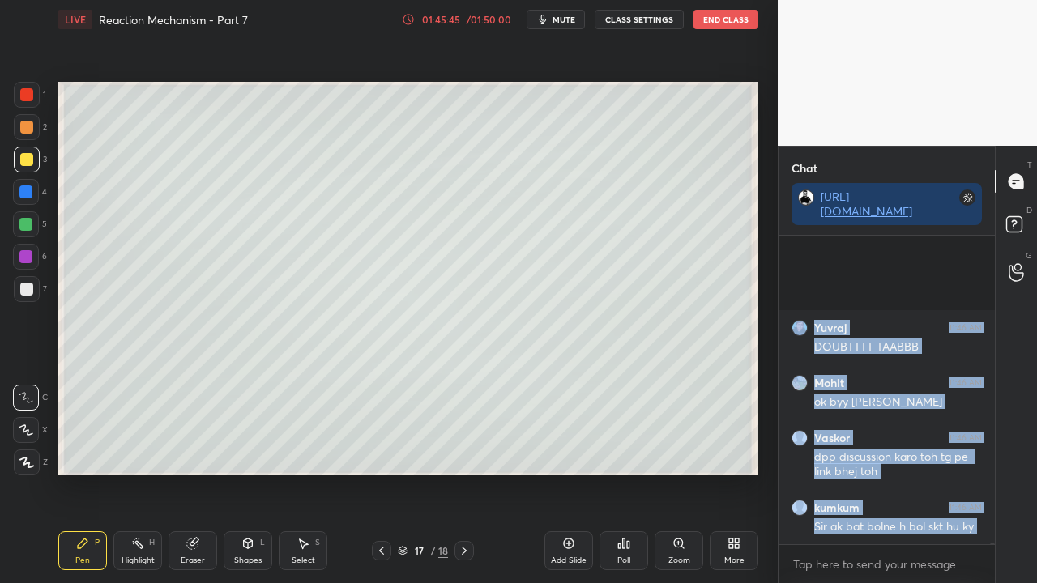
scroll to position [70058, 0]
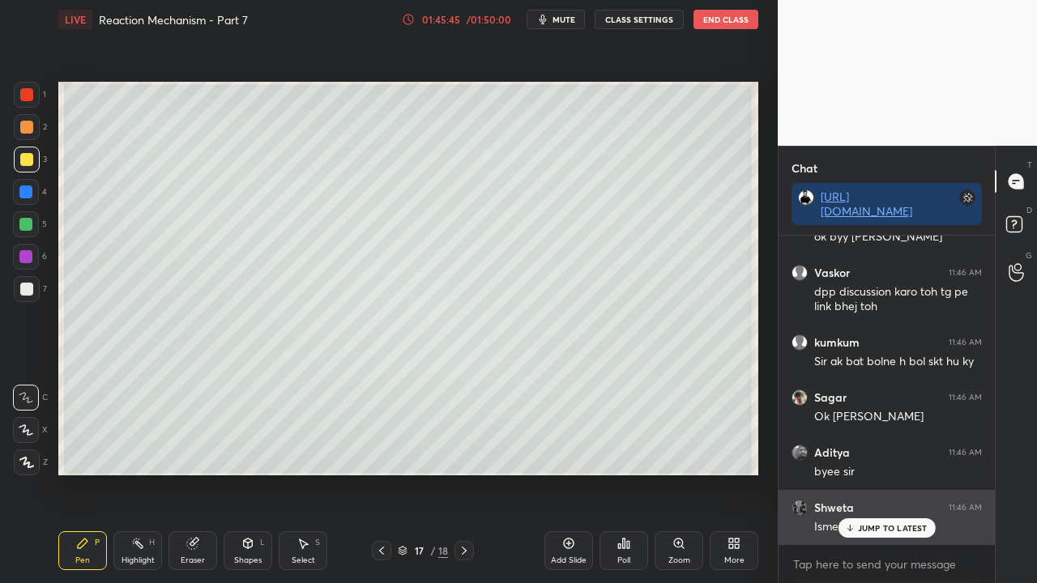
click at [896, 527] on p "JUMP TO LATEST" at bounding box center [893, 528] width 70 height 10
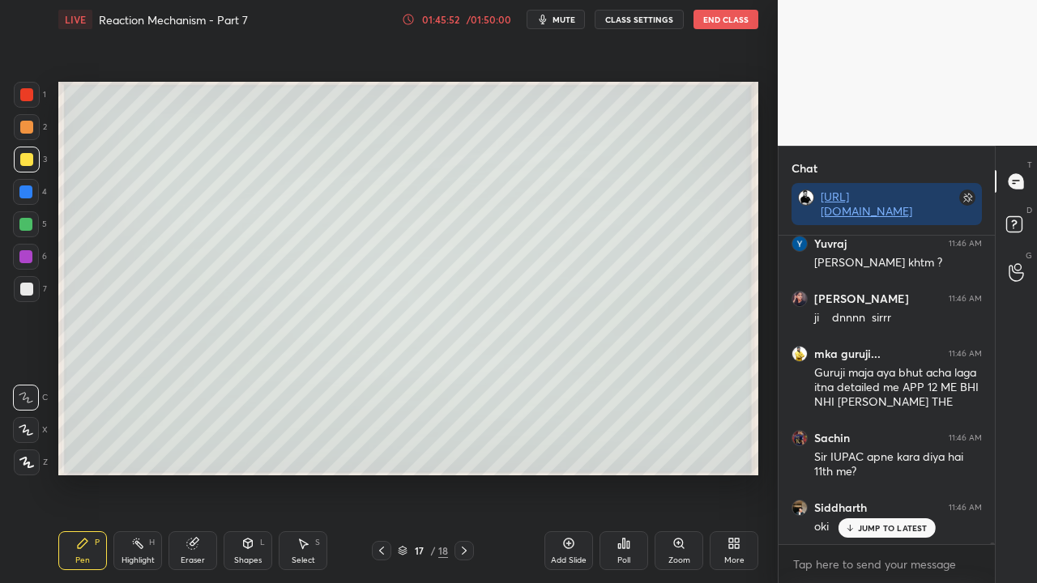
scroll to position [70433, 0]
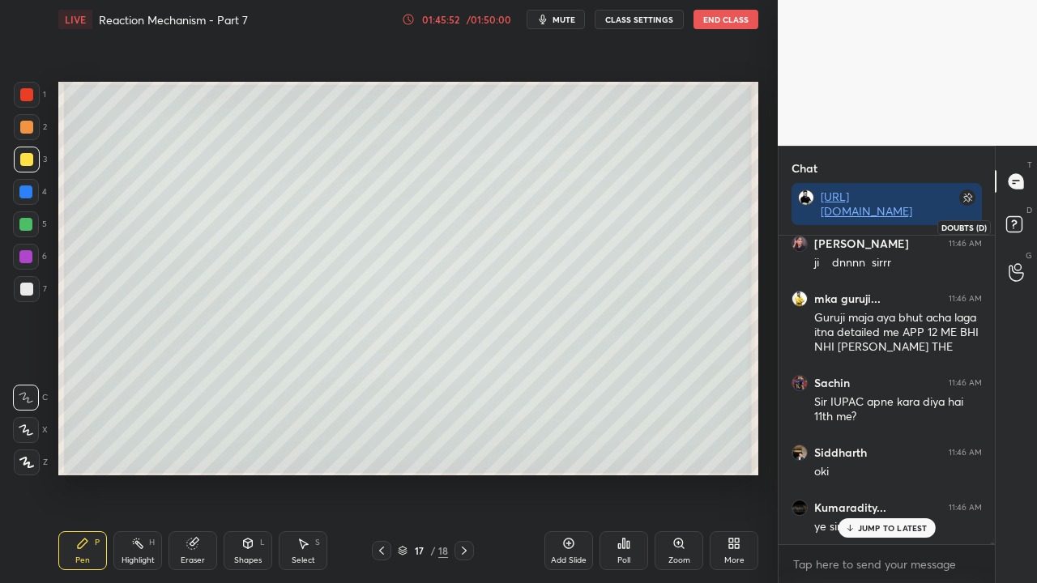
click at [1025, 216] on icon at bounding box center [1016, 226] width 29 height 29
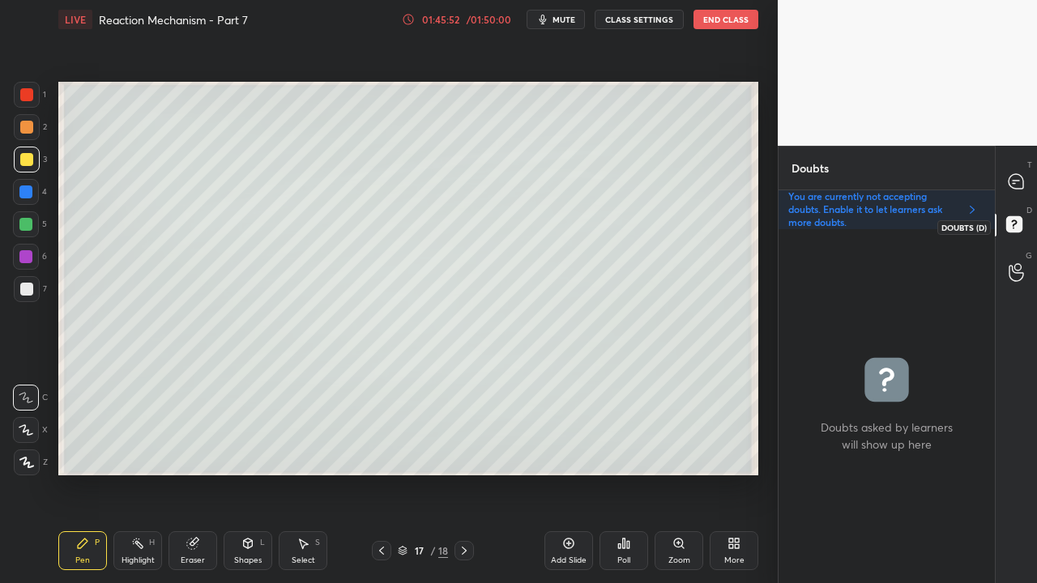
scroll to position [349, 211]
click at [382, 546] on icon at bounding box center [381, 551] width 13 height 13
click at [381, 549] on icon at bounding box center [381, 551] width 13 height 13
click at [380, 549] on icon at bounding box center [381, 551] width 13 height 13
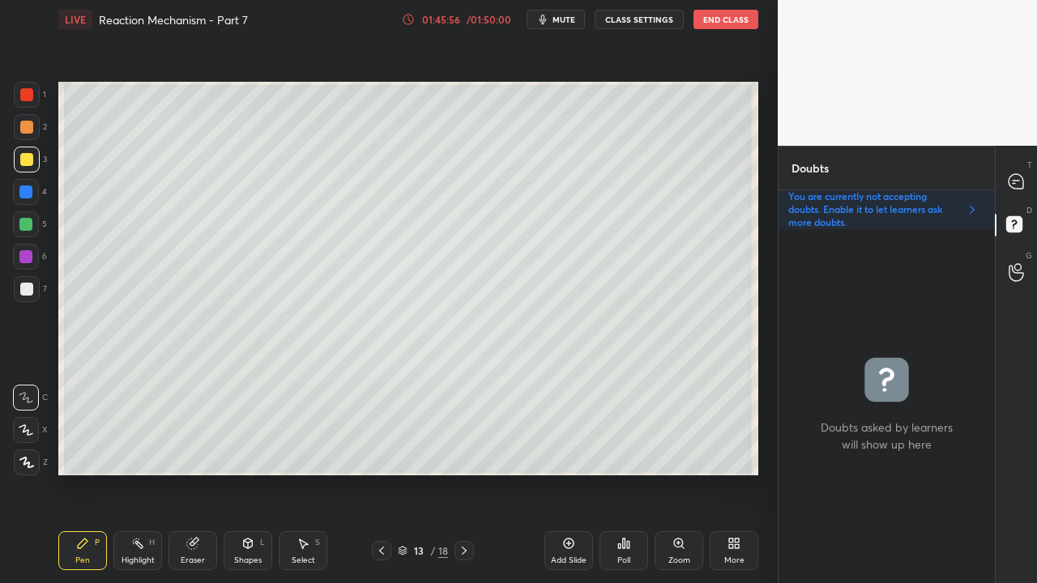
click at [379, 549] on icon at bounding box center [381, 551] width 13 height 13
click at [381, 550] on icon at bounding box center [381, 551] width 5 height 8
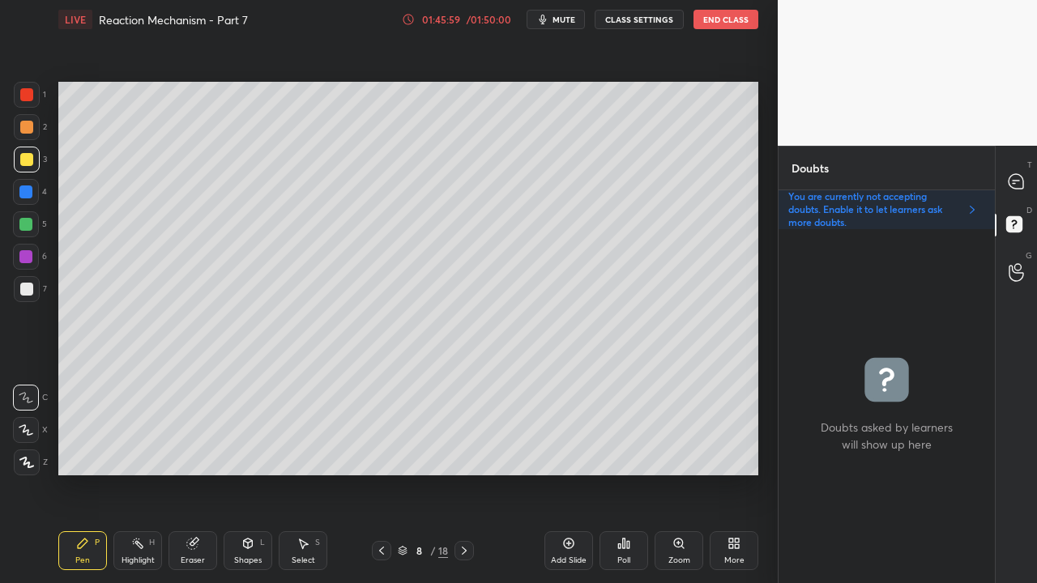
click at [382, 551] on icon at bounding box center [381, 551] width 13 height 13
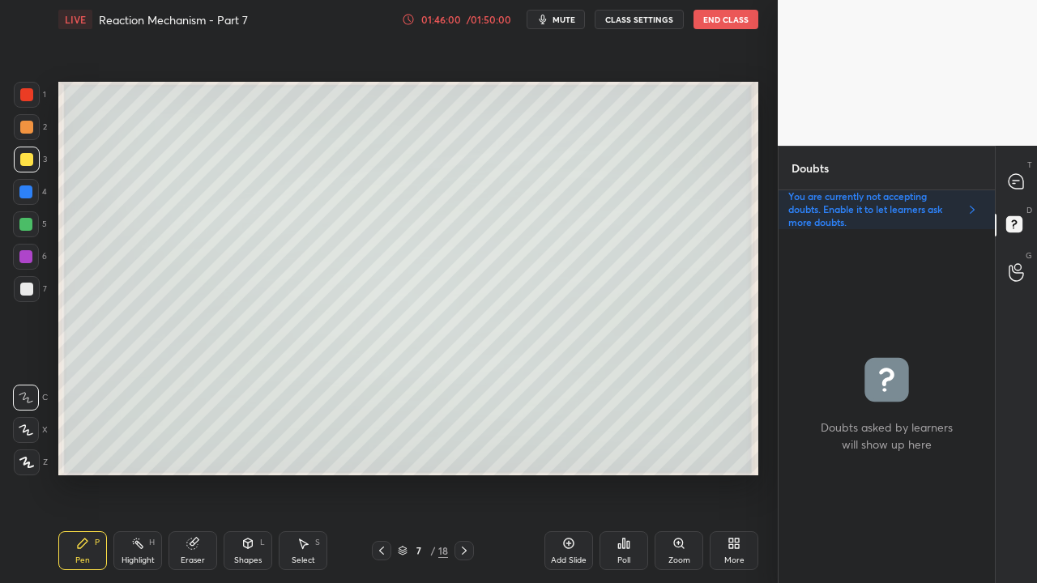
click at [382, 550] on icon at bounding box center [381, 551] width 13 height 13
click at [463, 552] on icon at bounding box center [464, 551] width 13 height 13
click at [465, 552] on icon at bounding box center [464, 551] width 5 height 8
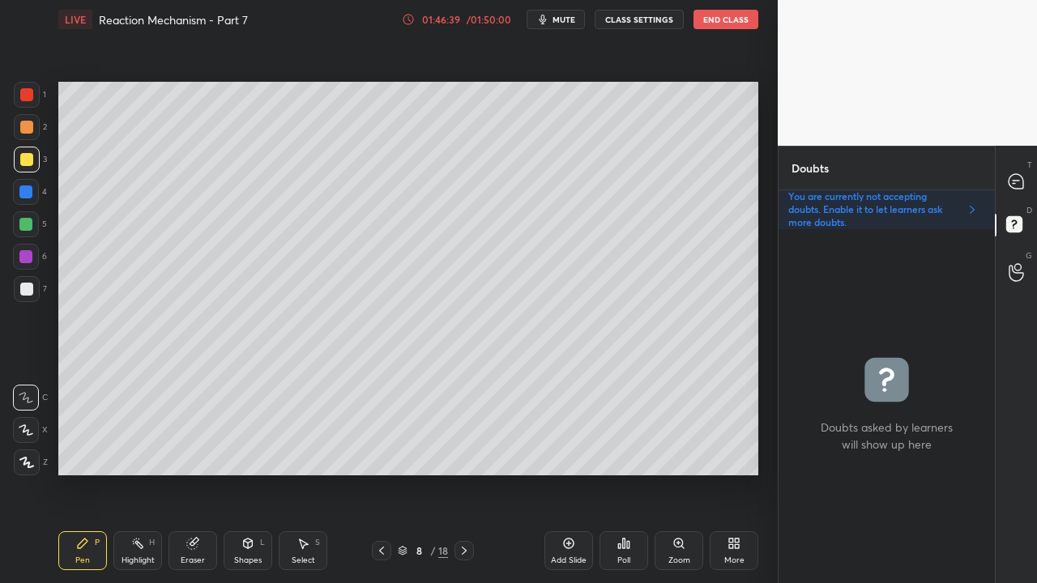
click at [463, 552] on icon at bounding box center [464, 551] width 13 height 13
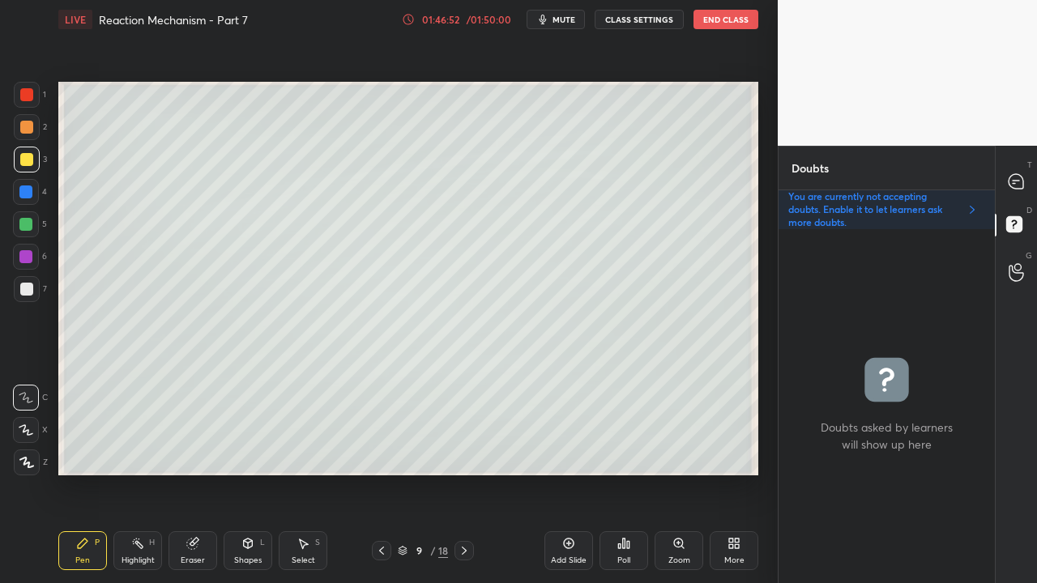
click at [1016, 173] on div at bounding box center [1017, 181] width 32 height 29
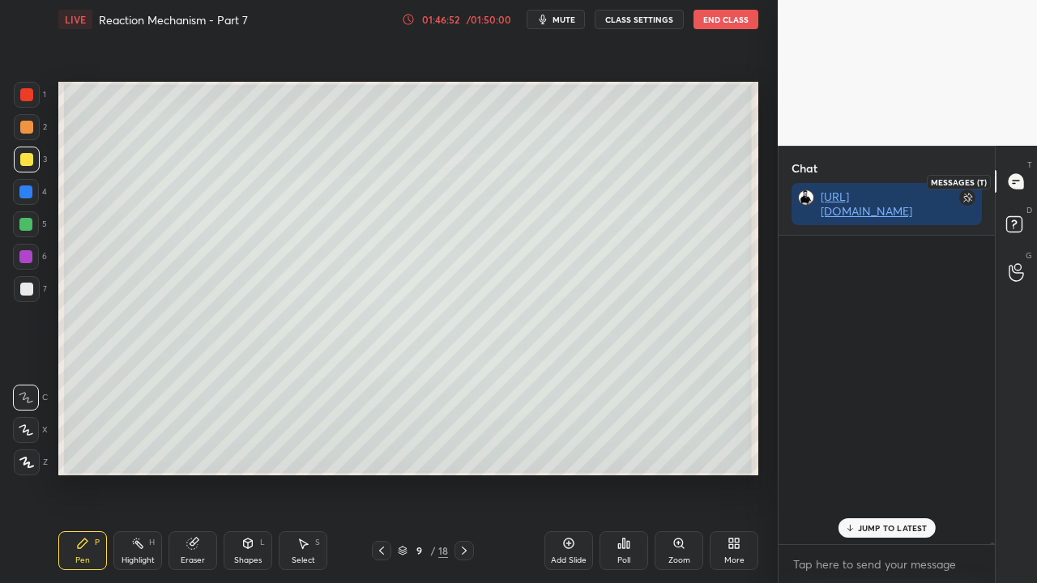
scroll to position [304, 211]
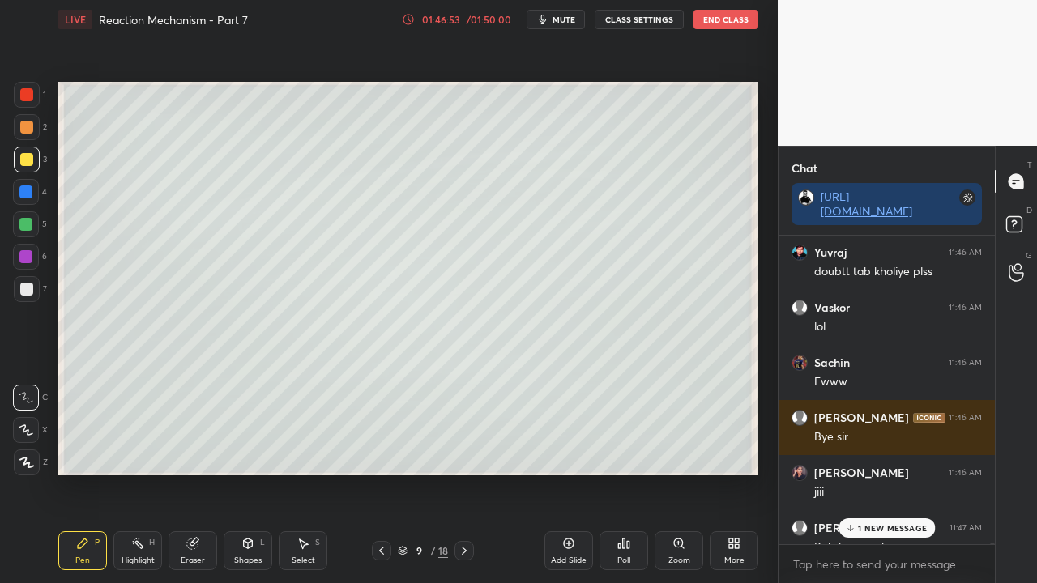
click at [877, 528] on p "1 NEW MESSAGE" at bounding box center [892, 528] width 69 height 10
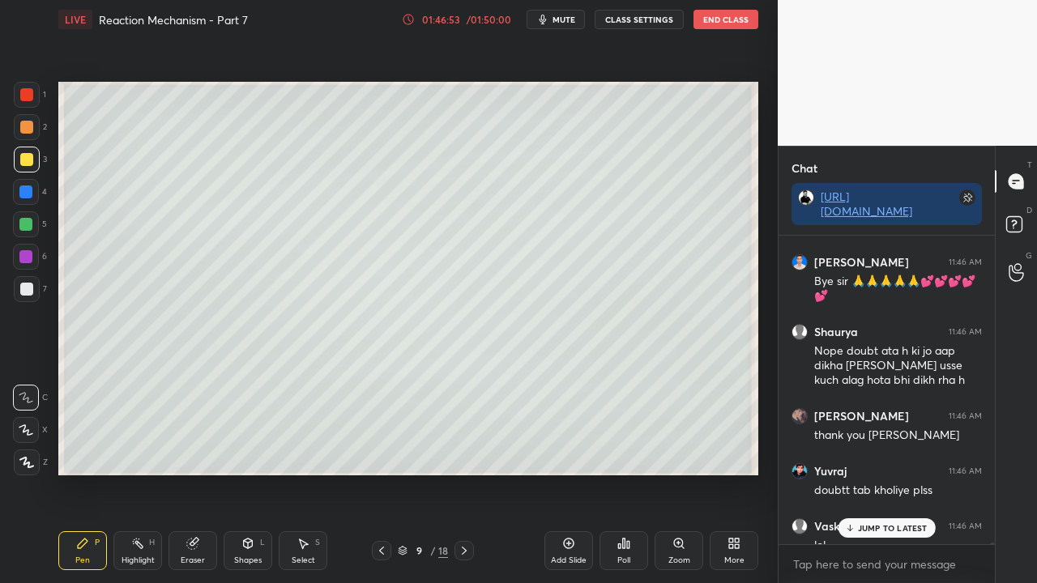
scroll to position [72219, 0]
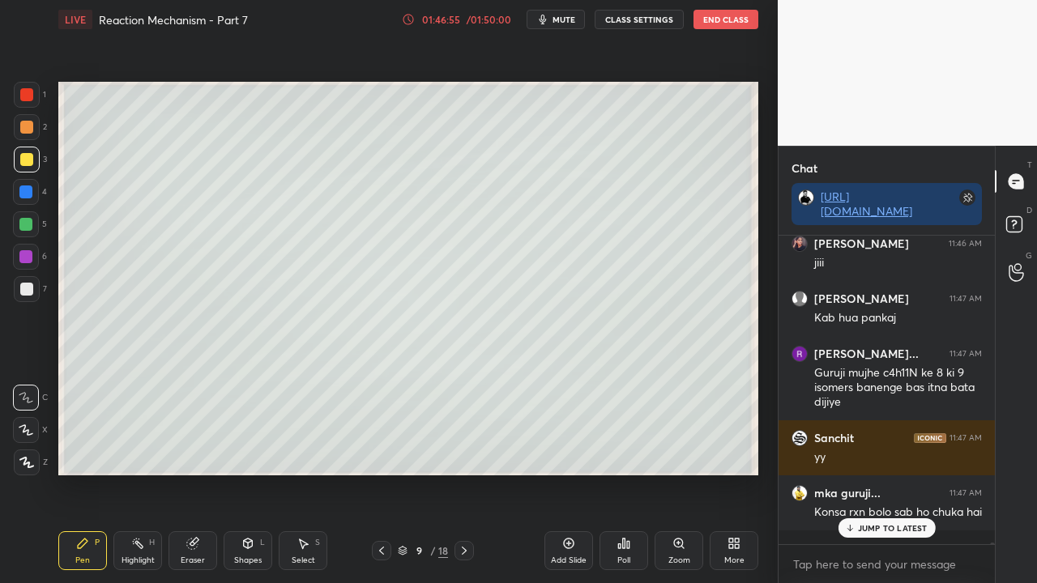
click at [867, 530] on p "JUMP TO LATEST" at bounding box center [893, 528] width 70 height 10
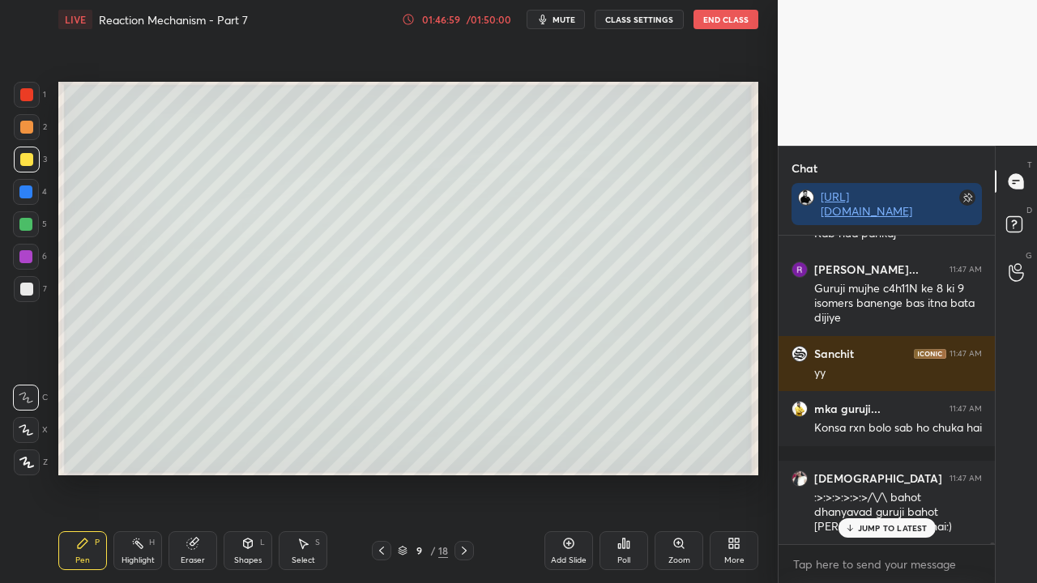
scroll to position [72373, 0]
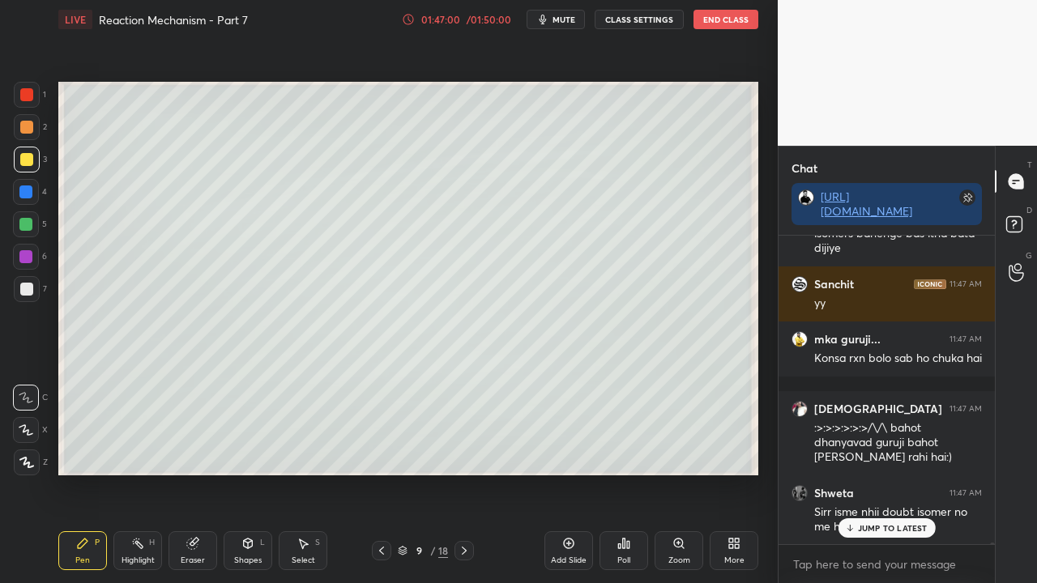
click at [881, 527] on p "JUMP TO LATEST" at bounding box center [893, 528] width 70 height 10
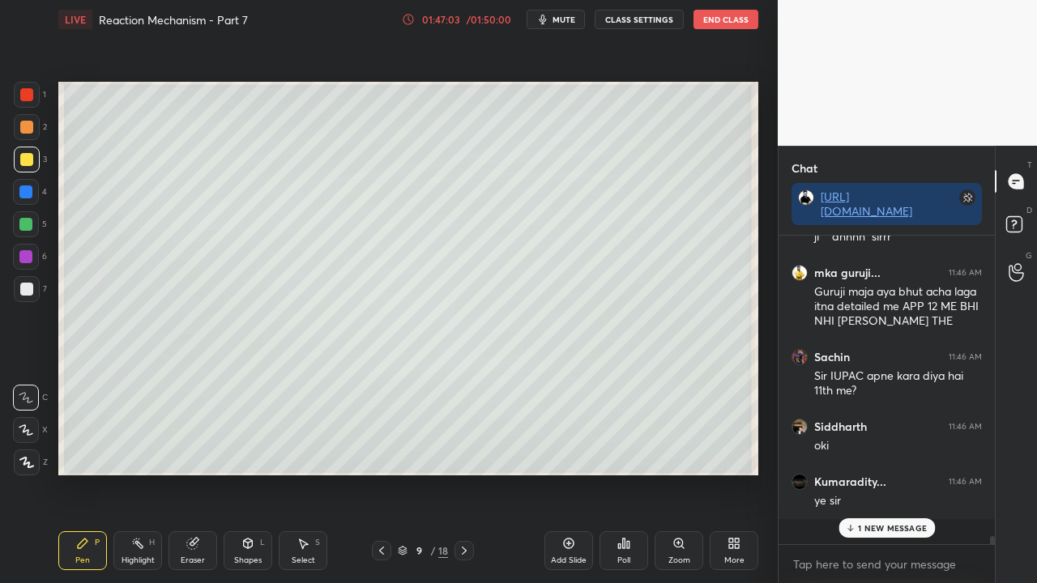
scroll to position [70266, 0]
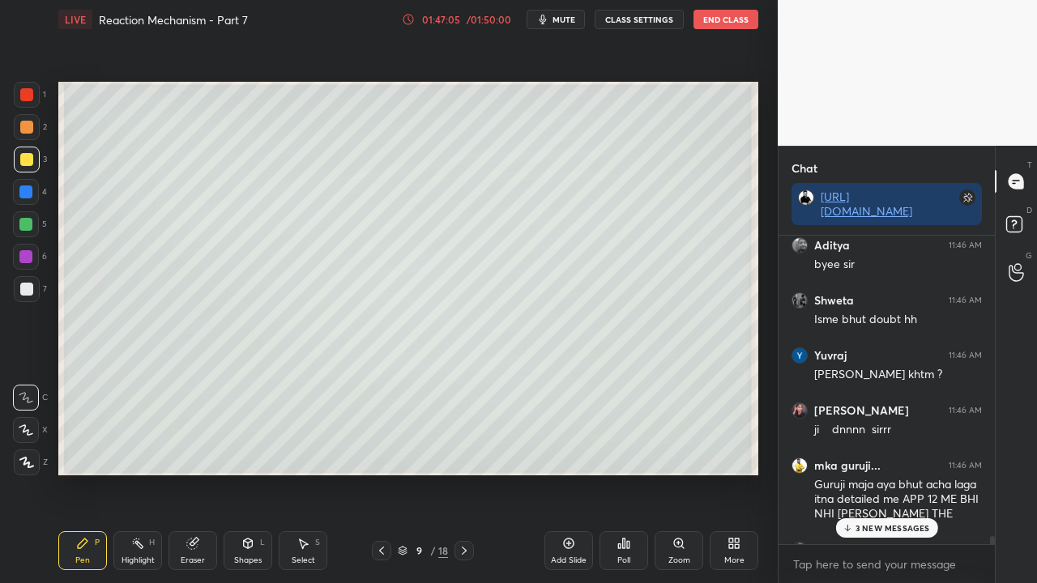
click at [876, 524] on p "3 NEW MESSAGES" at bounding box center [893, 528] width 75 height 10
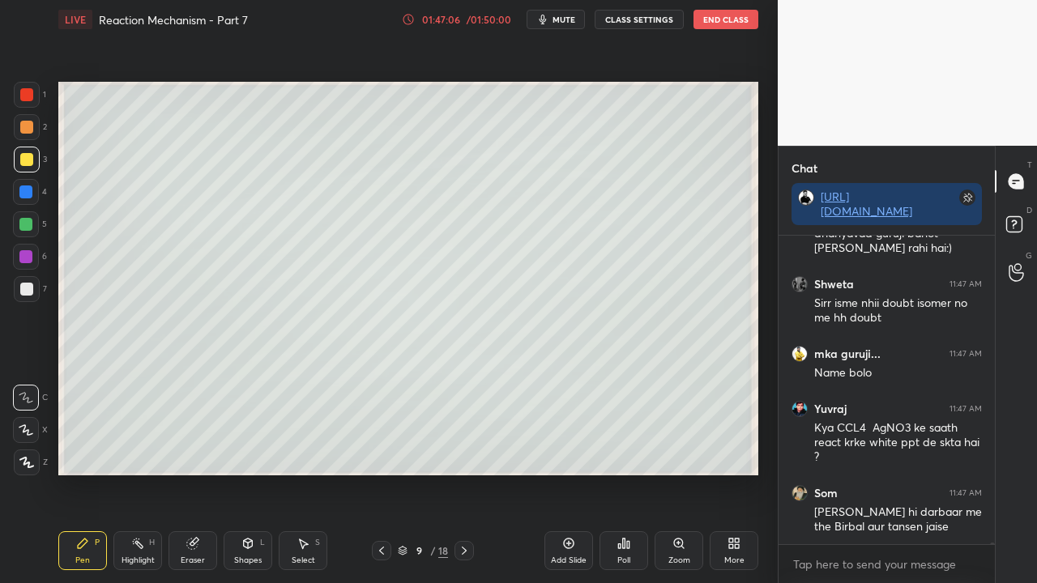
click at [880, 575] on p "JUMP TO LATEST" at bounding box center [893, 580] width 70 height 10
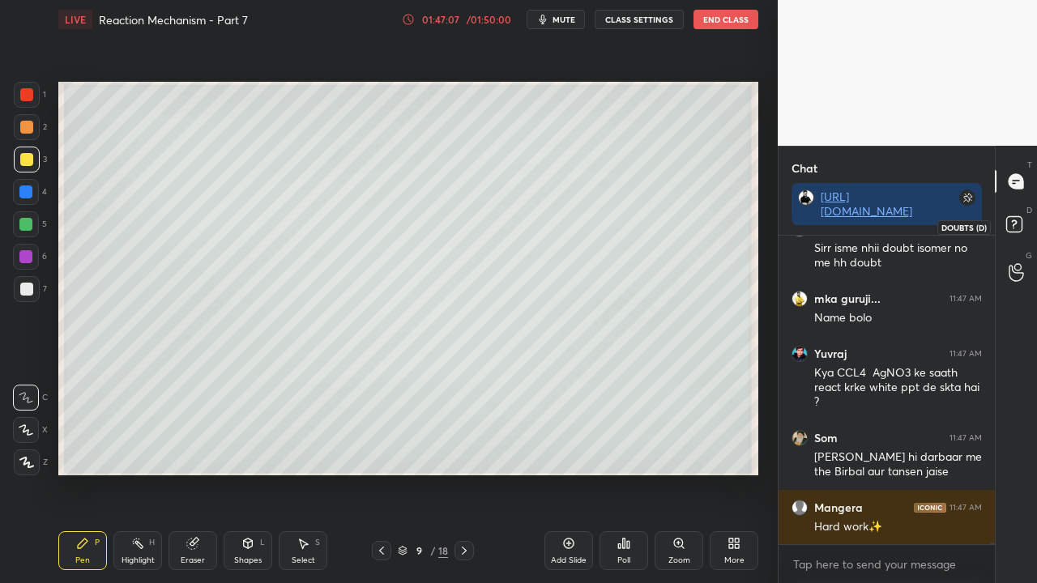
drag, startPoint x: 1014, startPoint y: 227, endPoint x: 1007, endPoint y: 231, distance: 8.3
click at [1014, 229] on rect at bounding box center [1013, 224] width 15 height 15
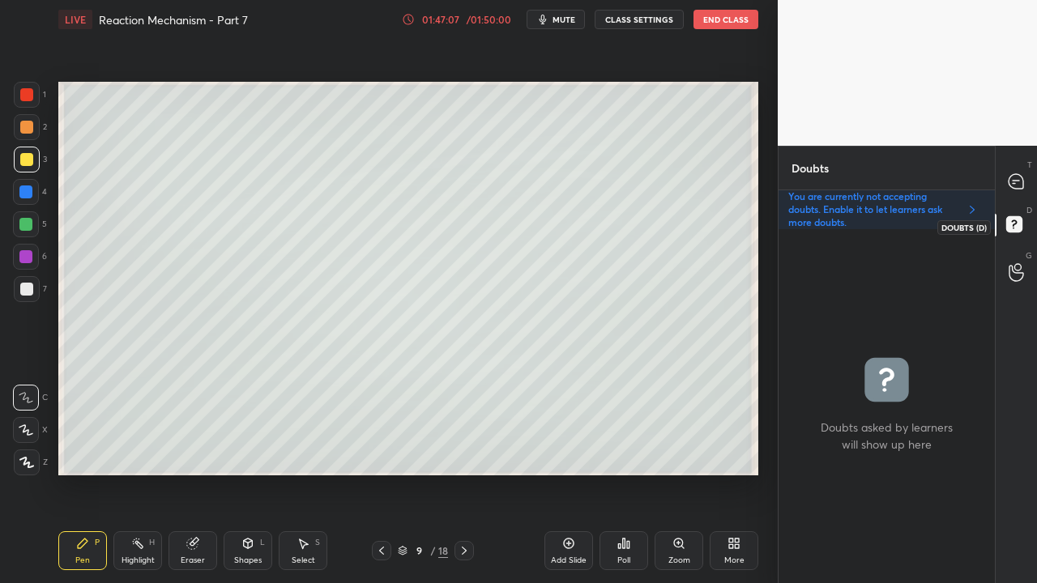
scroll to position [349, 211]
click at [1014, 179] on icon at bounding box center [1016, 181] width 17 height 17
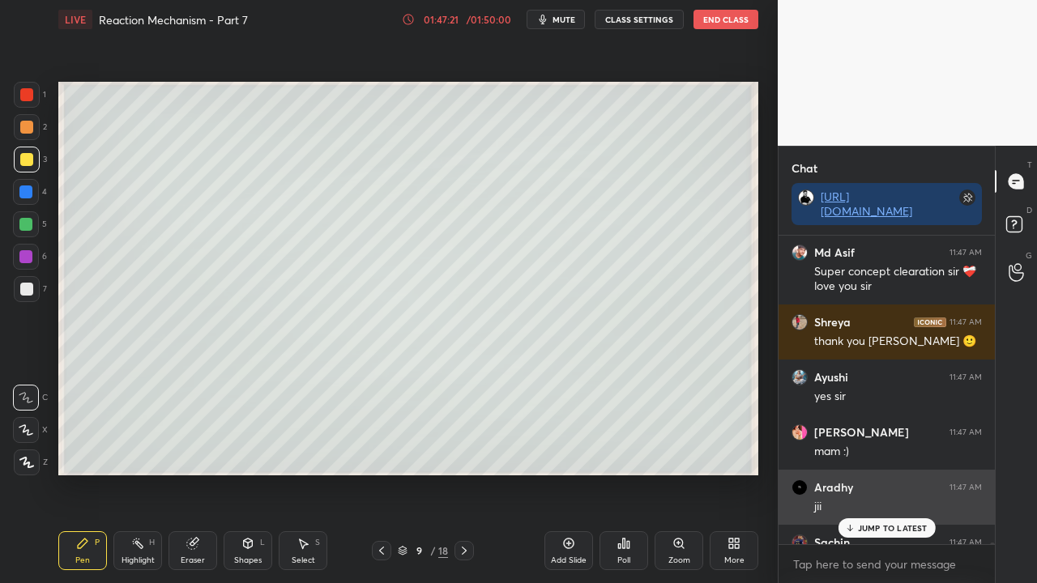
scroll to position [304, 211]
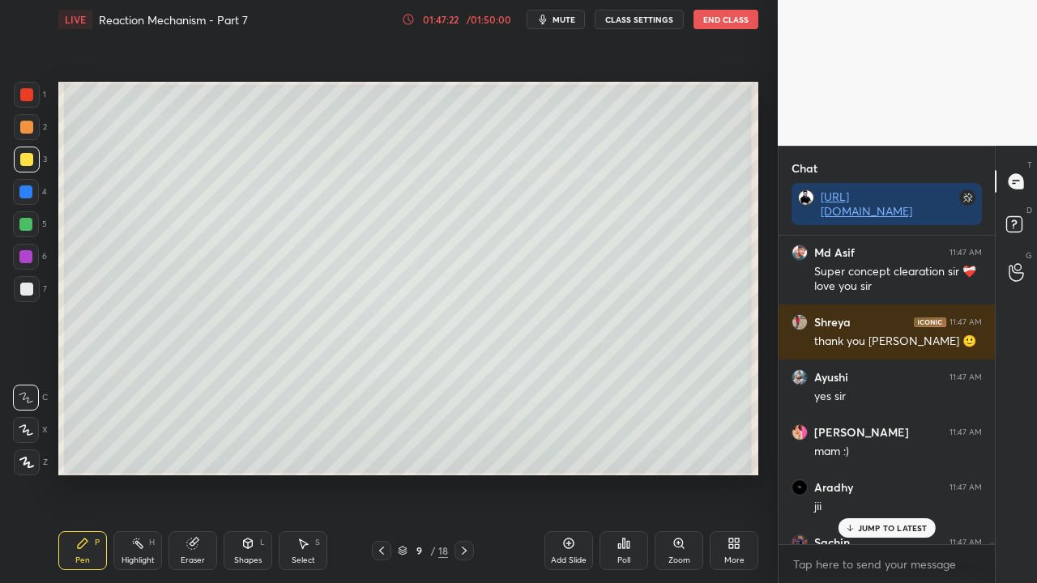
click at [870, 528] on p "JUMP TO LATEST" at bounding box center [893, 528] width 70 height 10
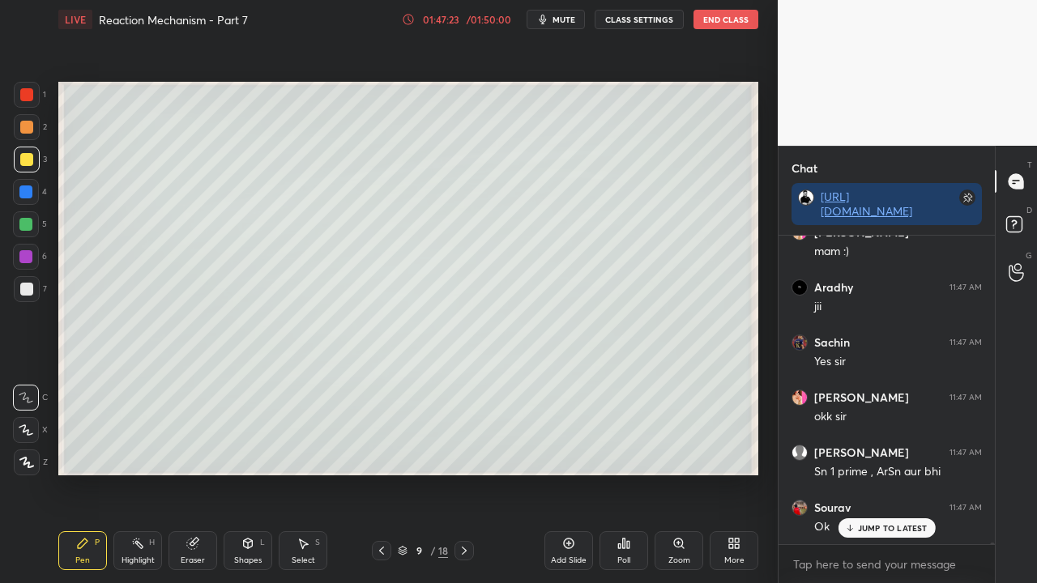
click at [880, 529] on p "JUMP TO LATEST" at bounding box center [893, 528] width 70 height 10
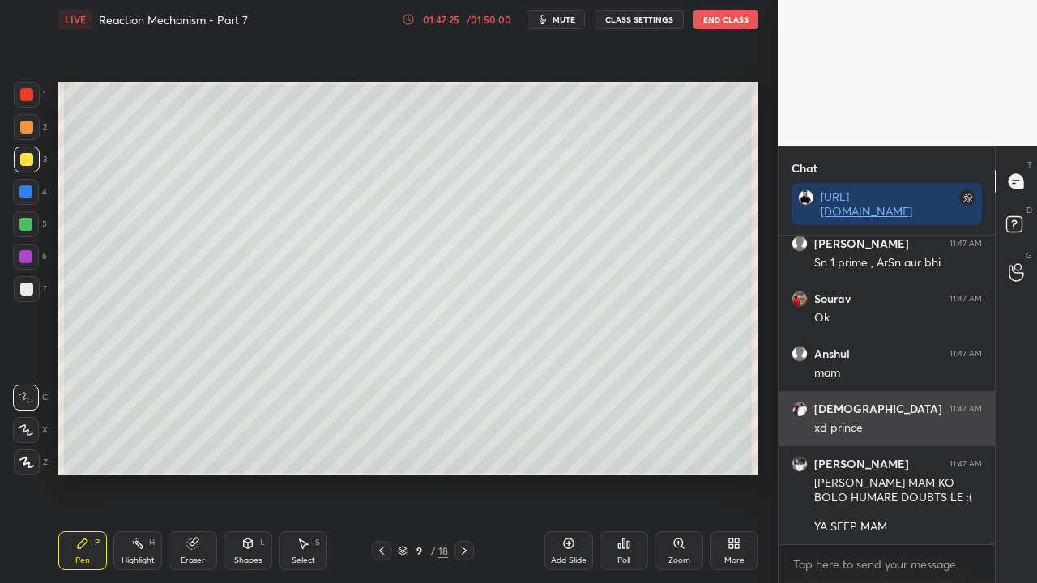
scroll to position [73700, 0]
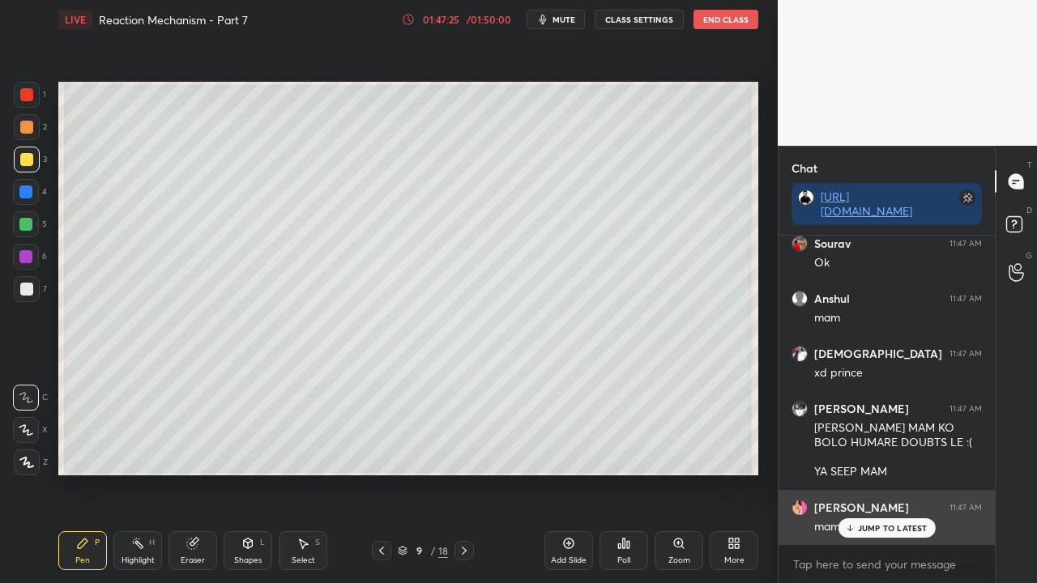
click at [880, 523] on p "JUMP TO LATEST" at bounding box center [893, 528] width 70 height 10
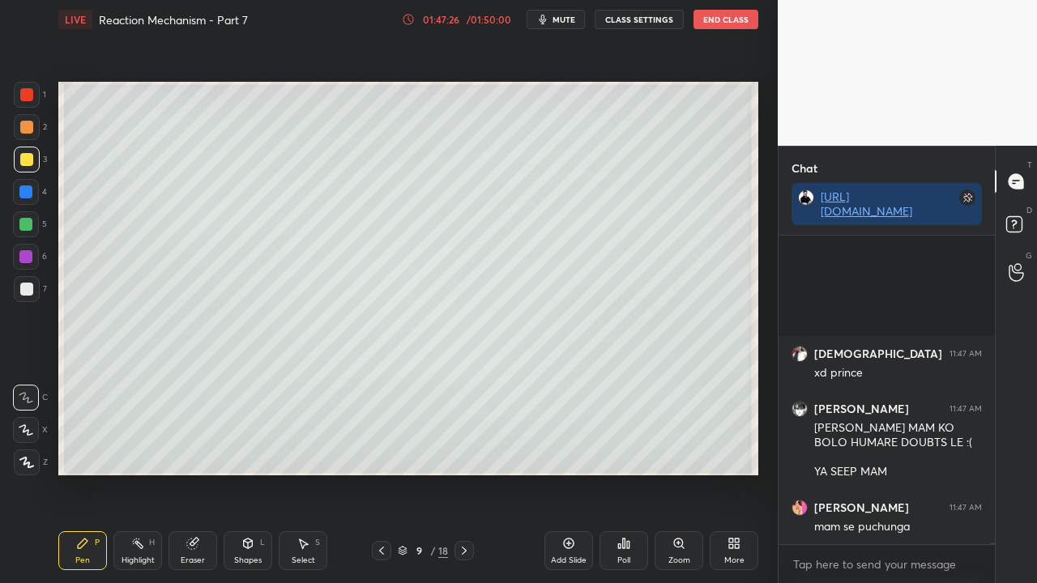
scroll to position [73865, 0]
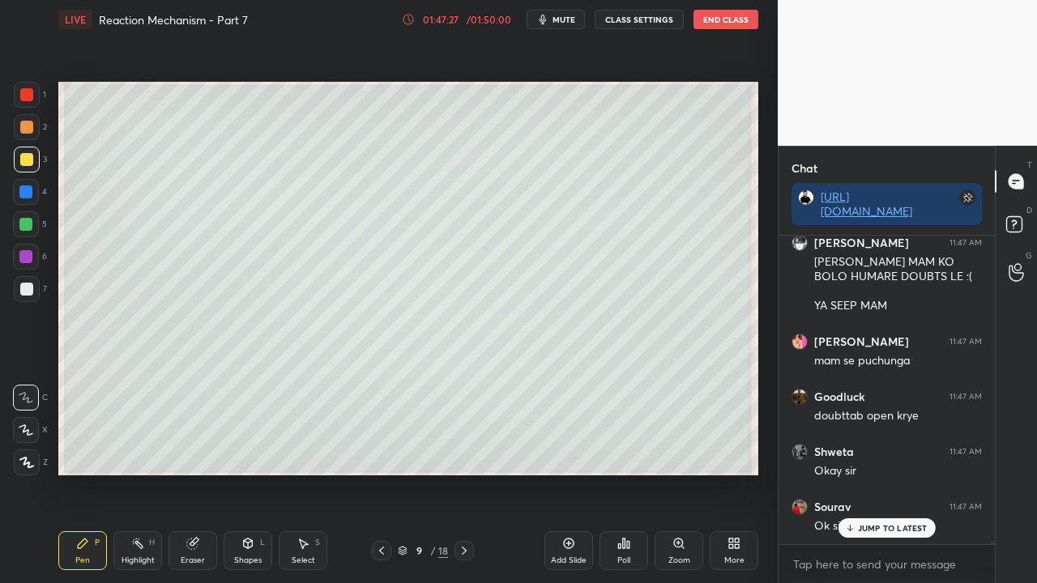
click at [902, 525] on p "JUMP TO LATEST" at bounding box center [893, 528] width 70 height 10
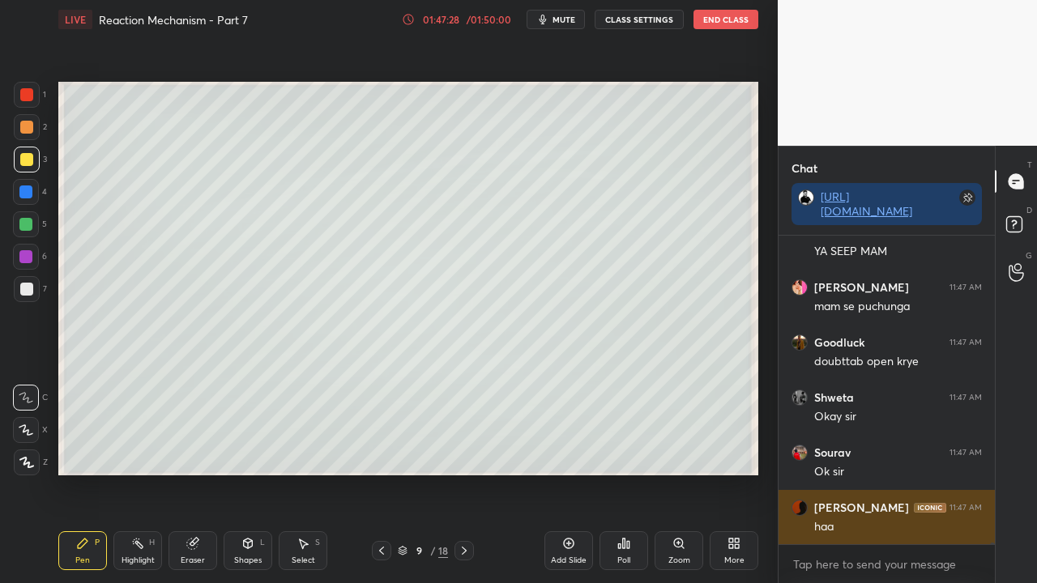
scroll to position [73975, 0]
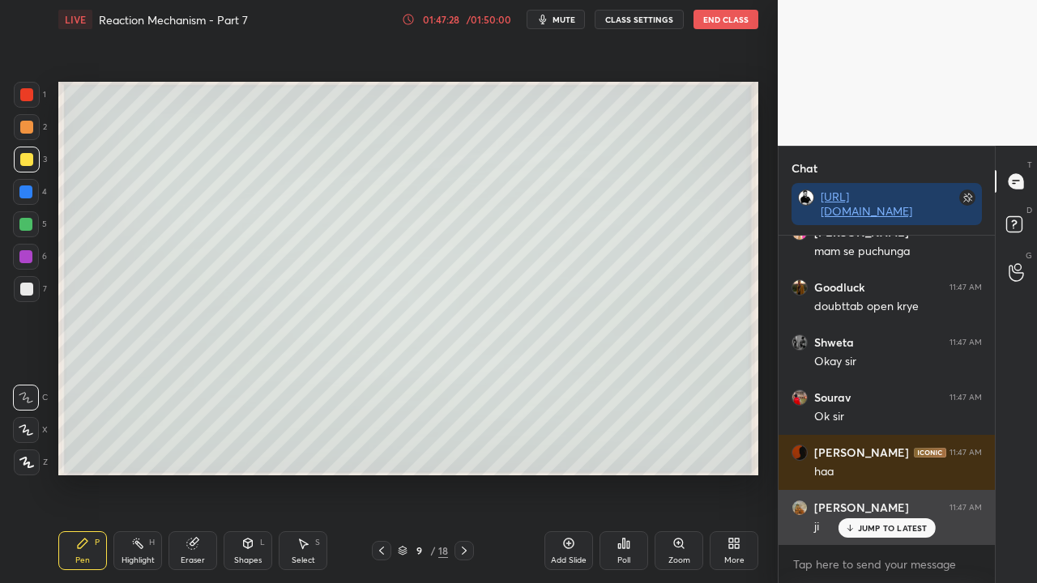
click at [903, 528] on p "JUMP TO LATEST" at bounding box center [893, 528] width 70 height 10
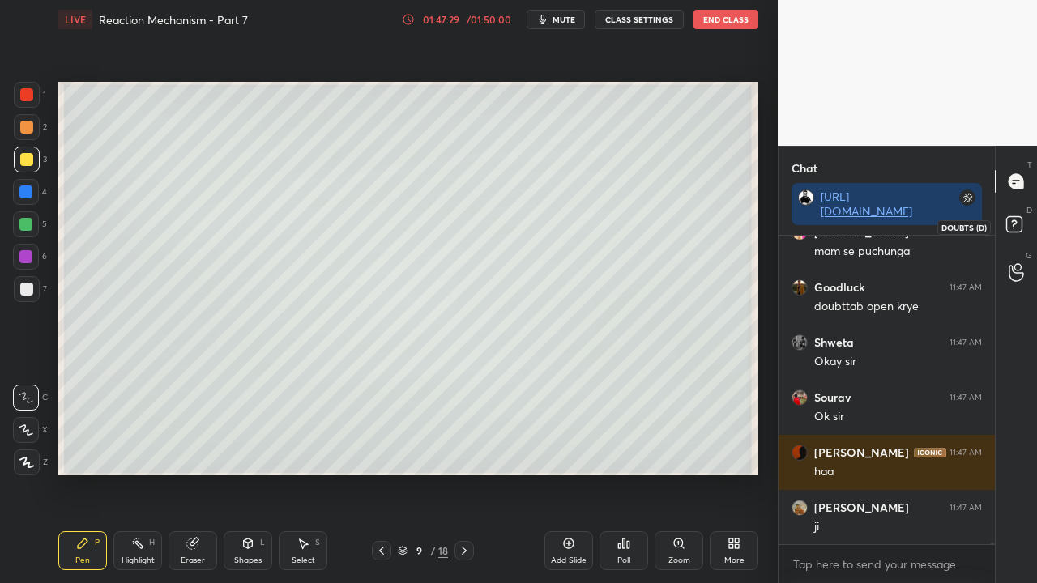
click at [1019, 225] on rect at bounding box center [1013, 224] width 15 height 15
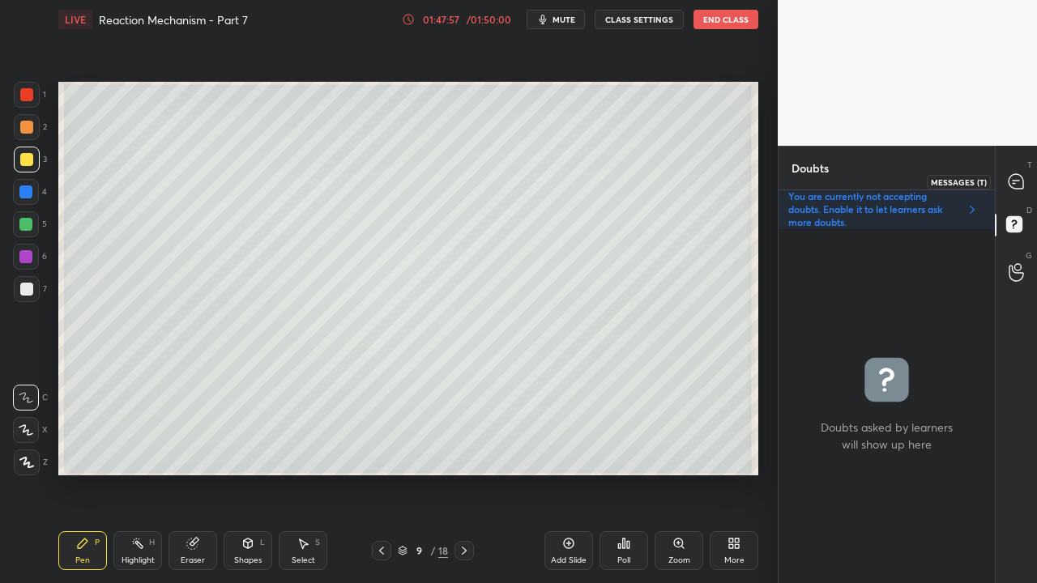
click at [1026, 177] on div at bounding box center [1017, 181] width 32 height 29
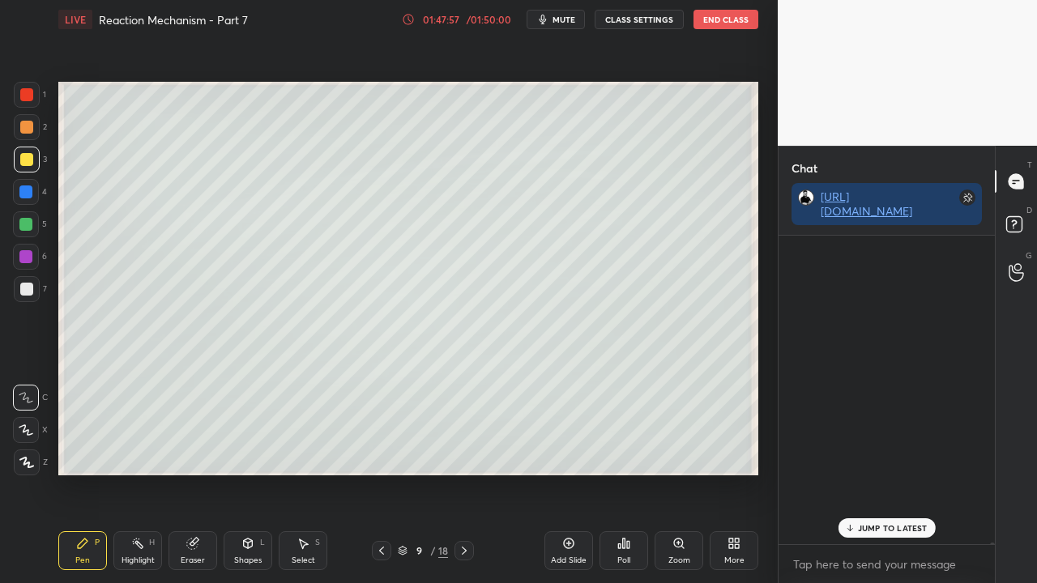
scroll to position [304, 211]
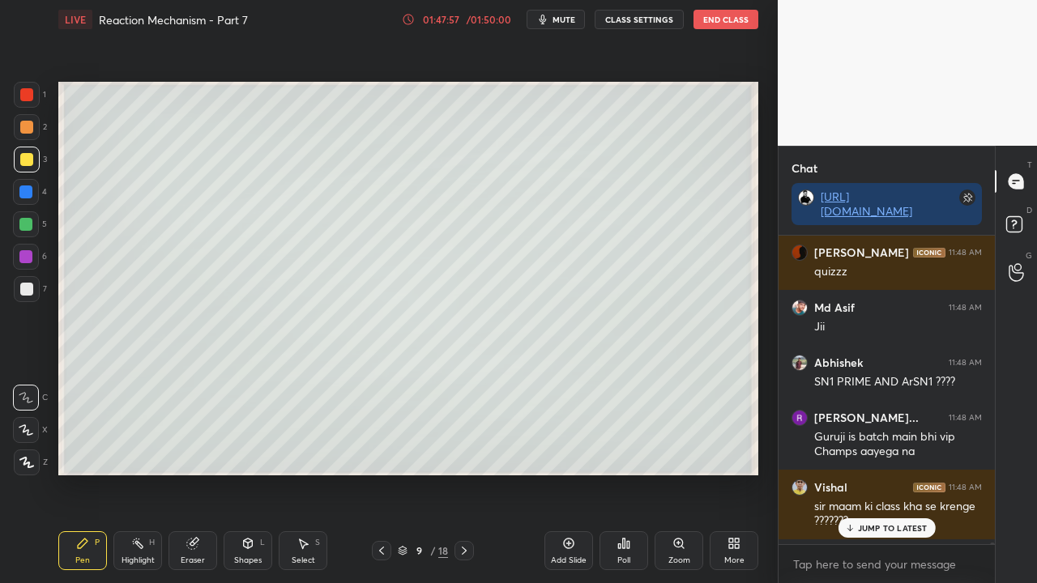
click at [874, 525] on p "JUMP TO LATEST" at bounding box center [893, 528] width 70 height 10
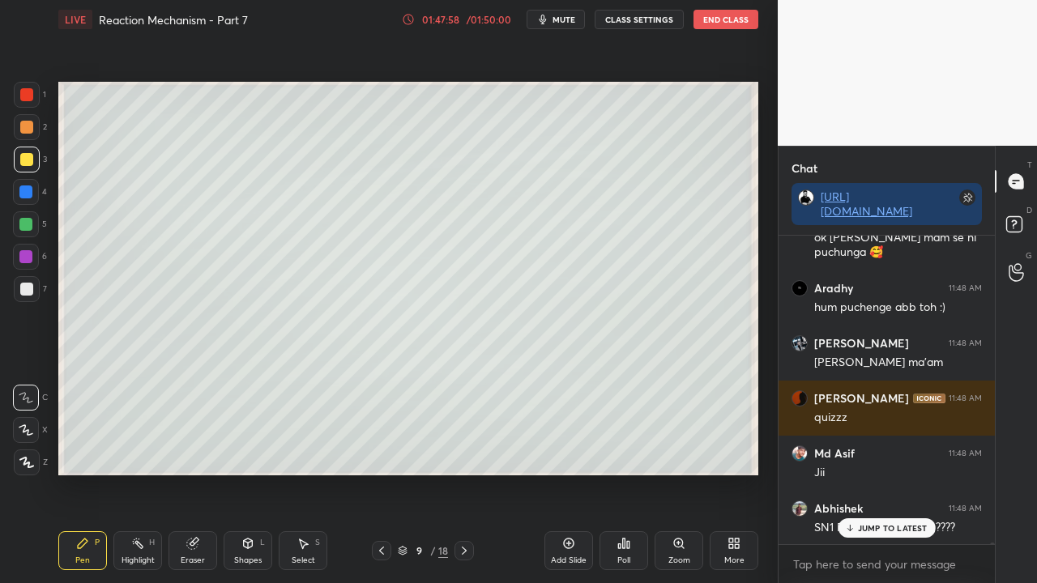
scroll to position [75025, 0]
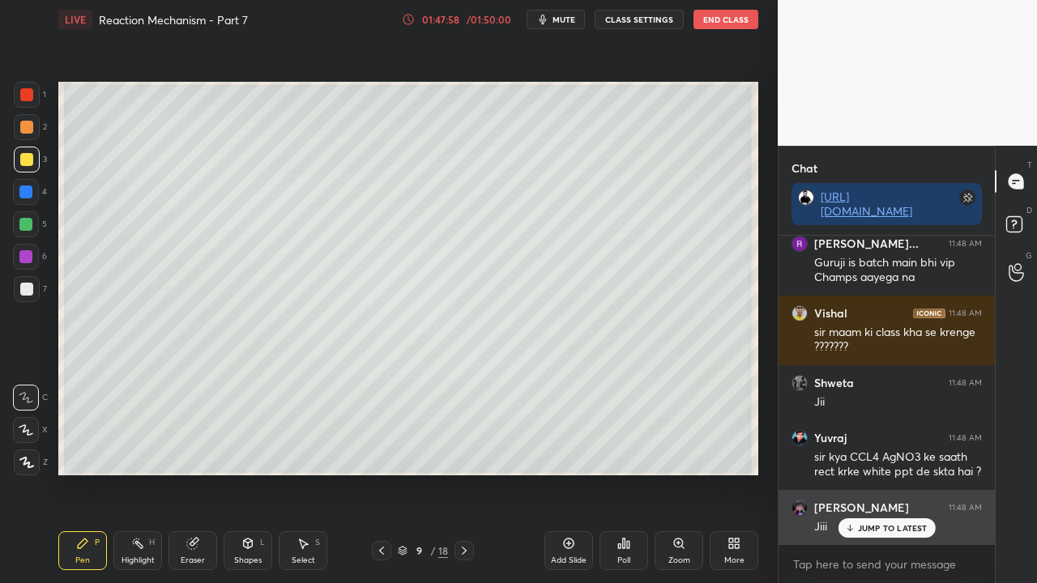
click at [888, 524] on p "JUMP TO LATEST" at bounding box center [893, 528] width 70 height 10
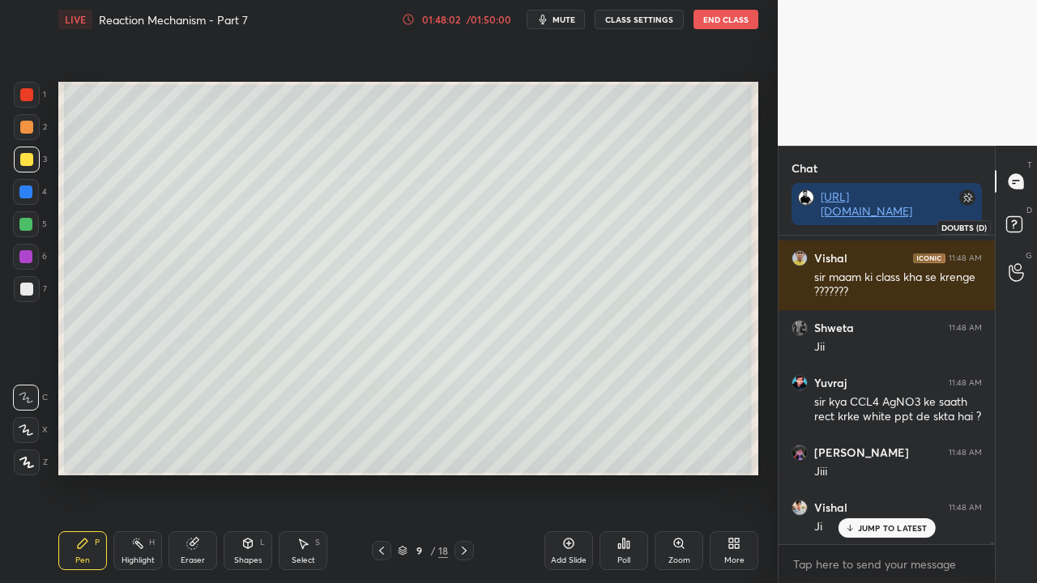
scroll to position [75136, 0]
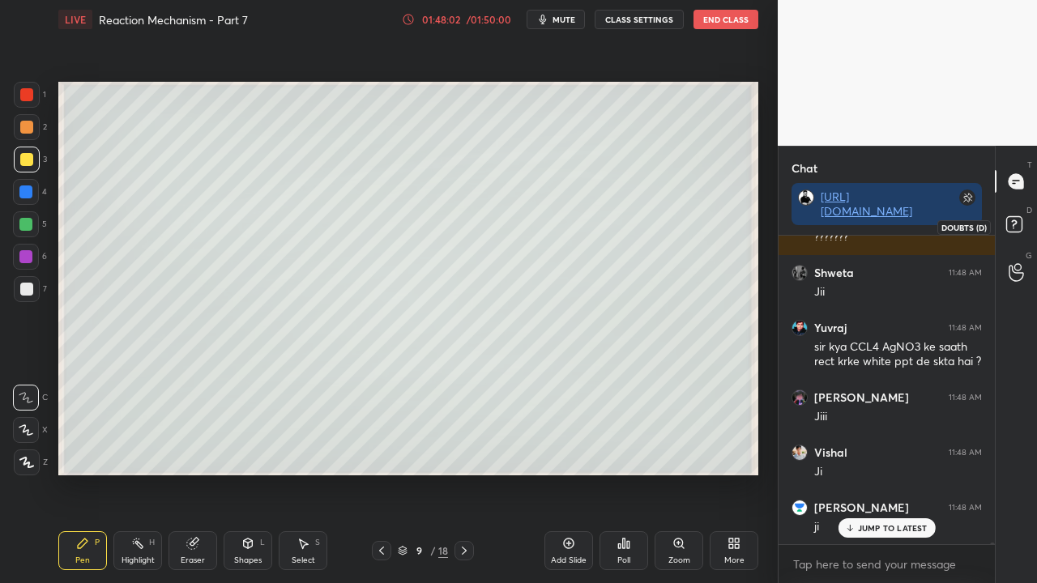
click at [1019, 223] on rect at bounding box center [1013, 224] width 15 height 15
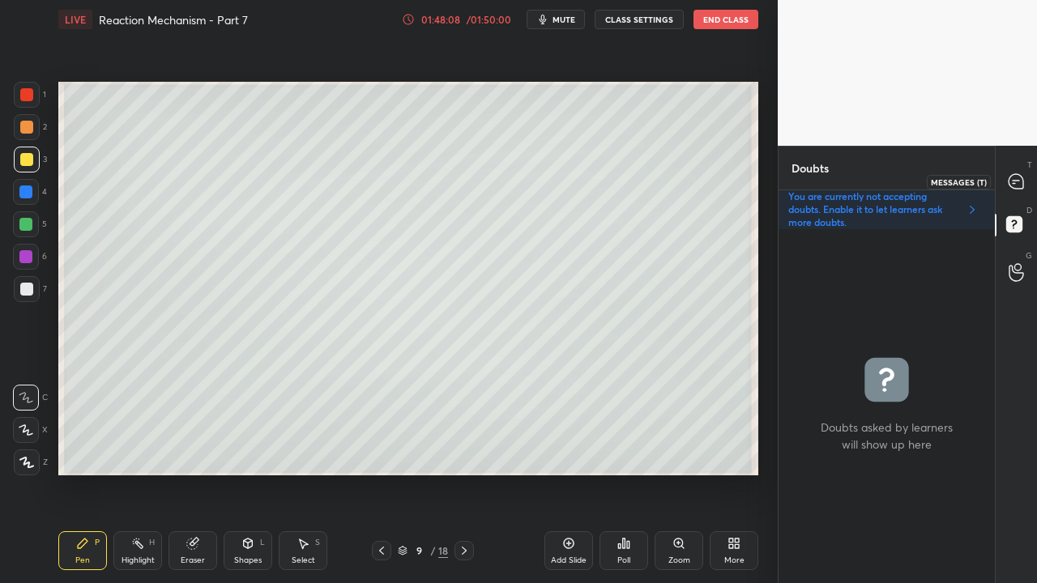
click at [1016, 179] on icon at bounding box center [1016, 181] width 15 height 15
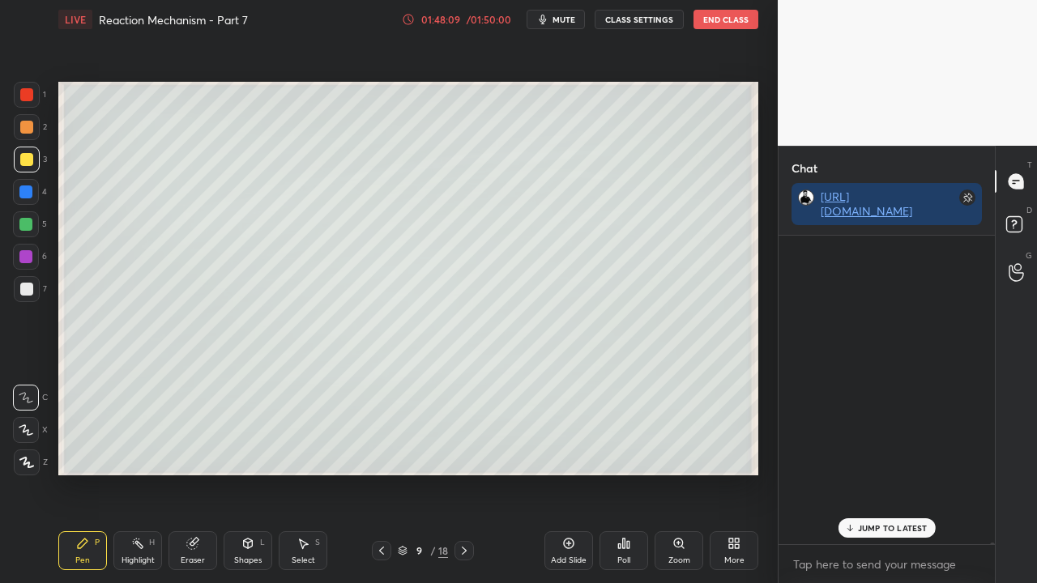
scroll to position [304, 211]
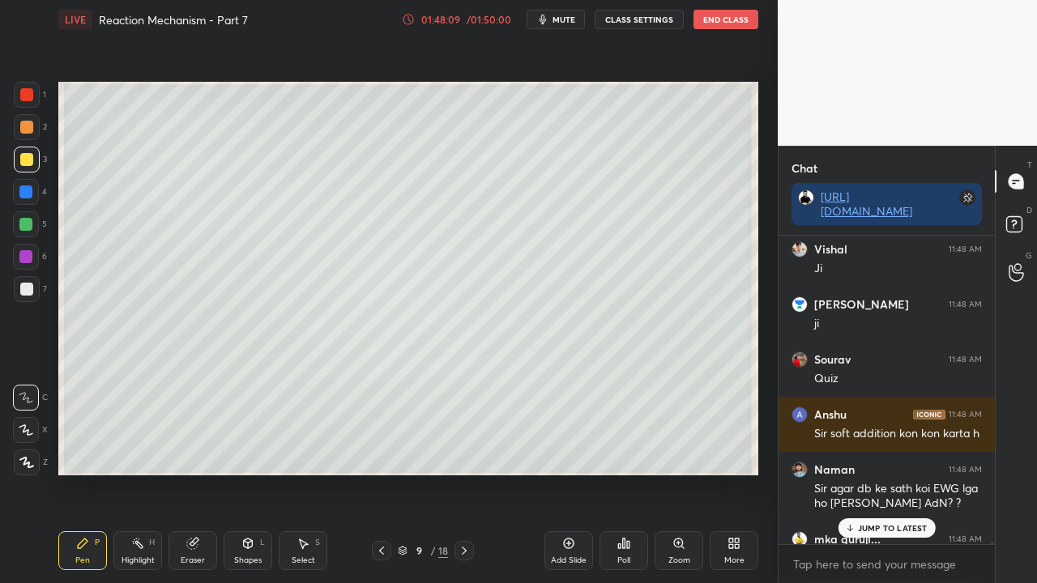
click at [878, 529] on p "JUMP TO LATEST" at bounding box center [893, 528] width 70 height 10
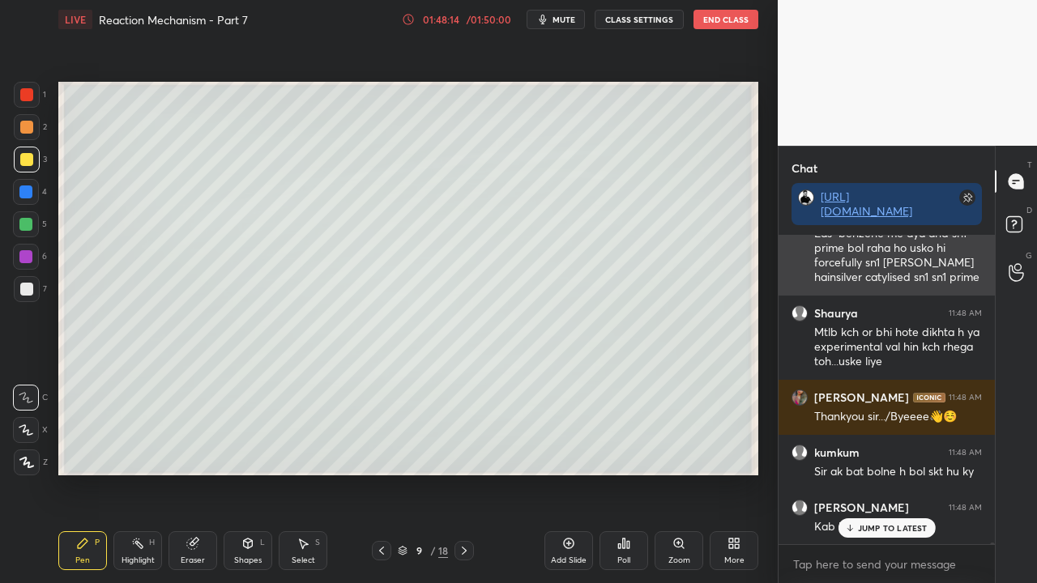
scroll to position [75502, 0]
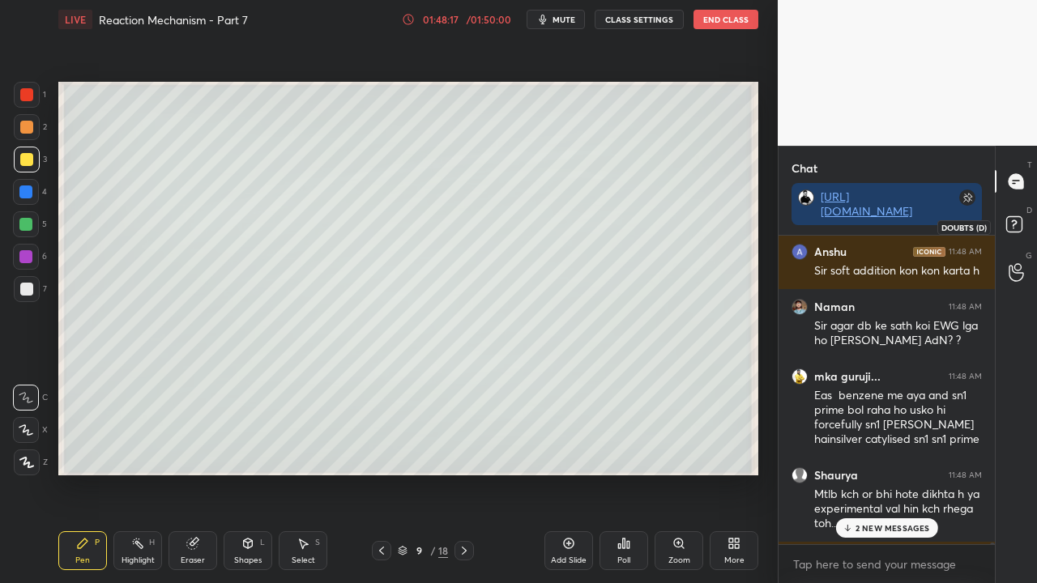
click at [1012, 223] on rect at bounding box center [1013, 224] width 15 height 15
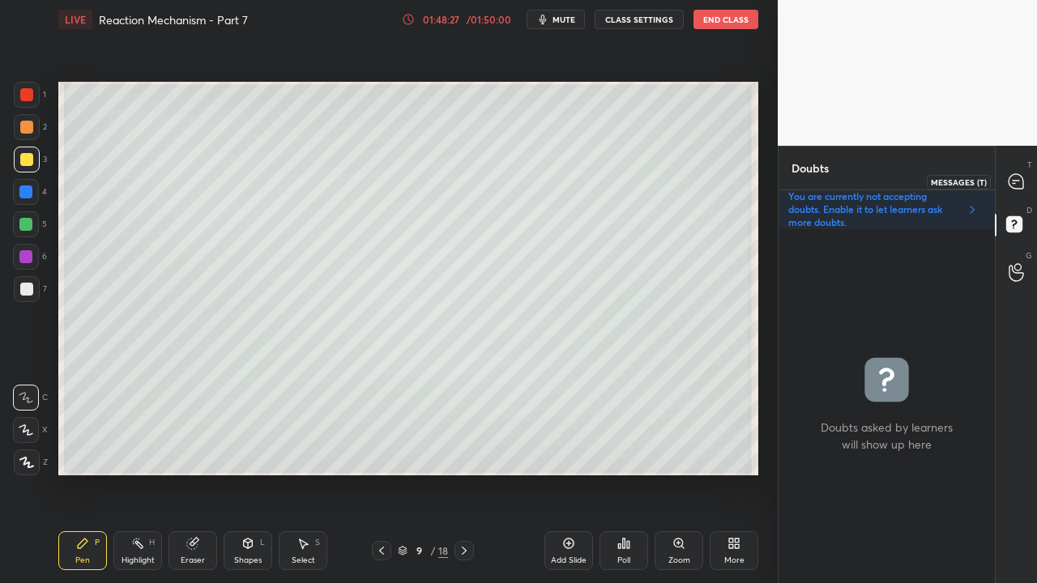
click at [1021, 177] on icon at bounding box center [1016, 181] width 15 height 15
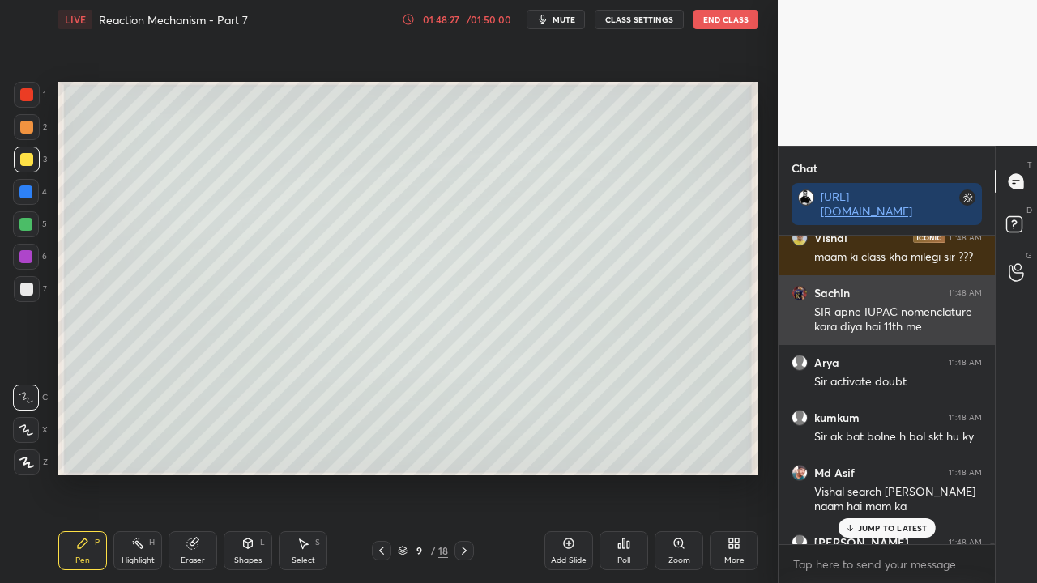
scroll to position [304, 211]
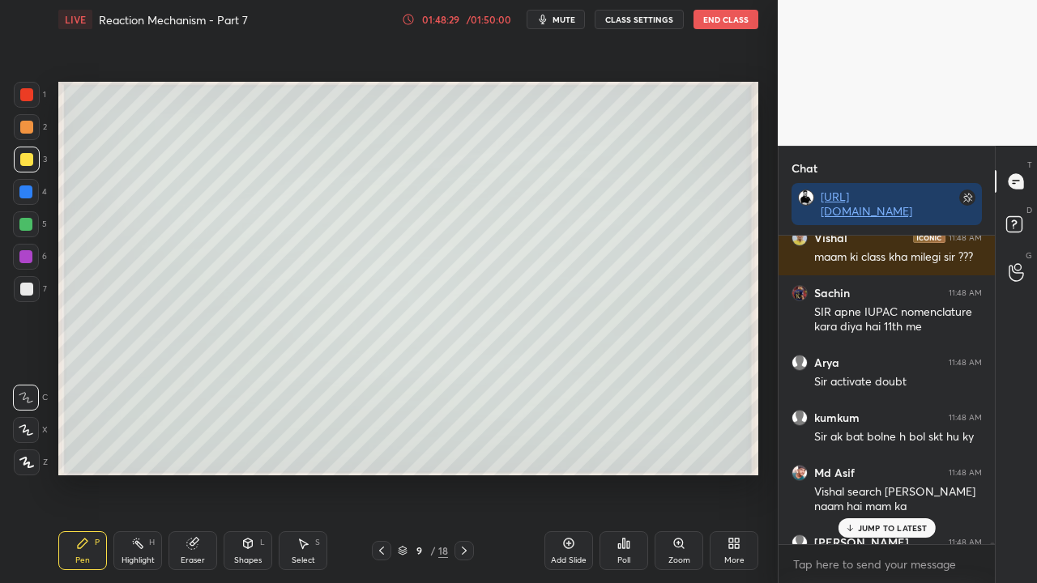
click at [890, 529] on p "JUMP TO LATEST" at bounding box center [893, 528] width 70 height 10
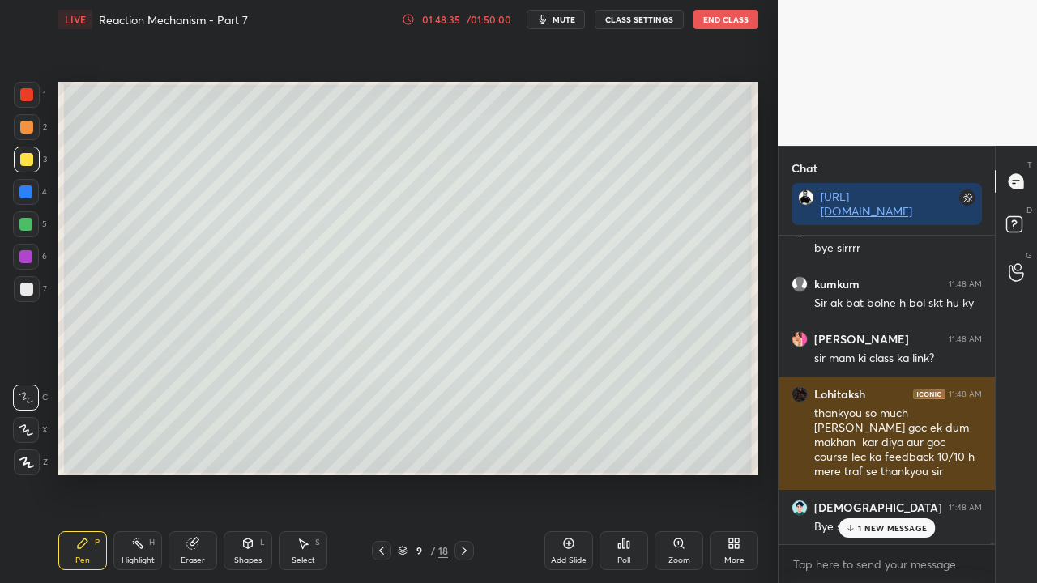
scroll to position [76482, 0]
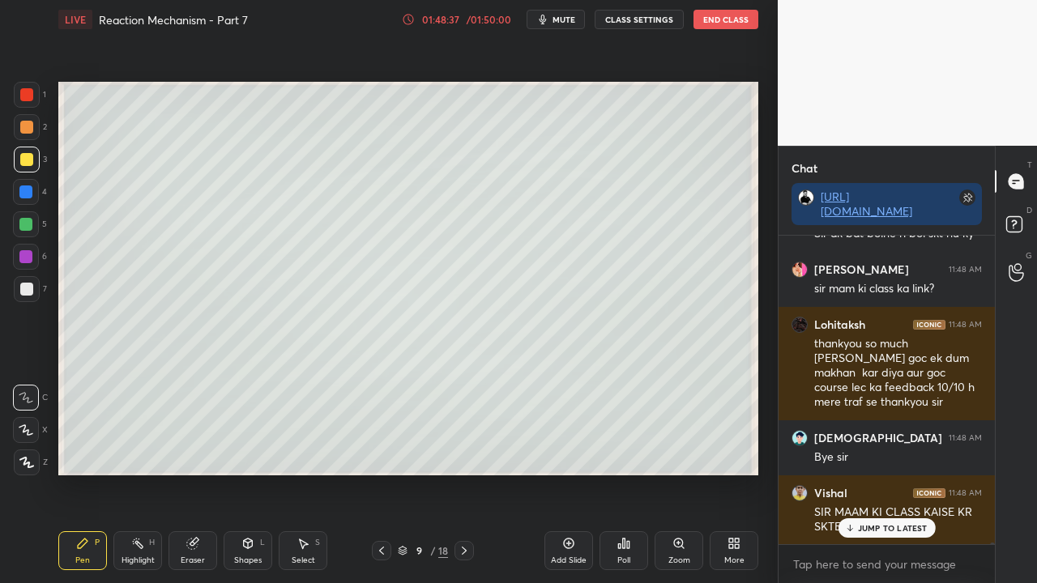
click at [891, 525] on p "JUMP TO LATEST" at bounding box center [893, 528] width 70 height 10
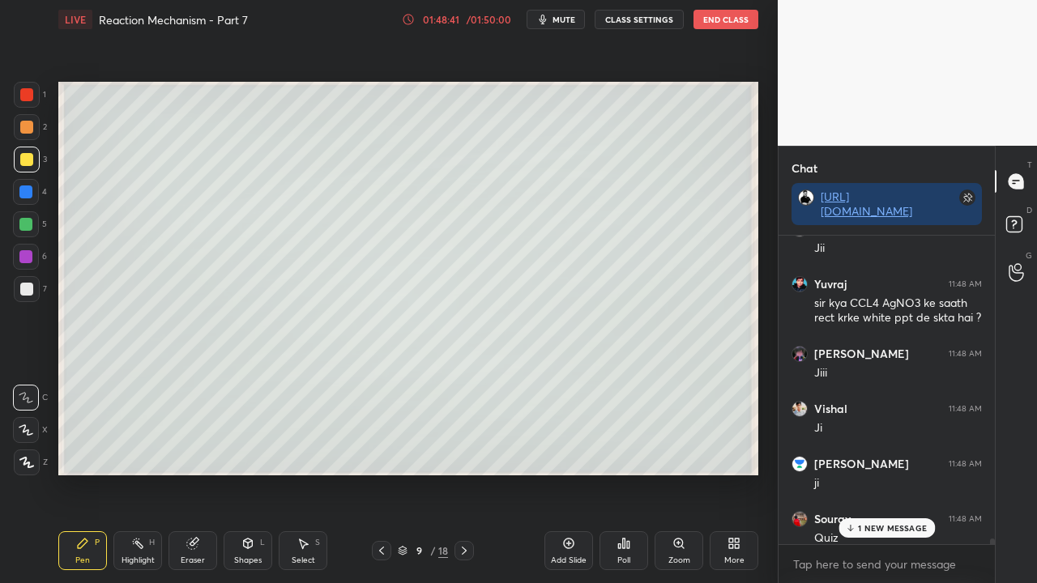
scroll to position [75094, 0]
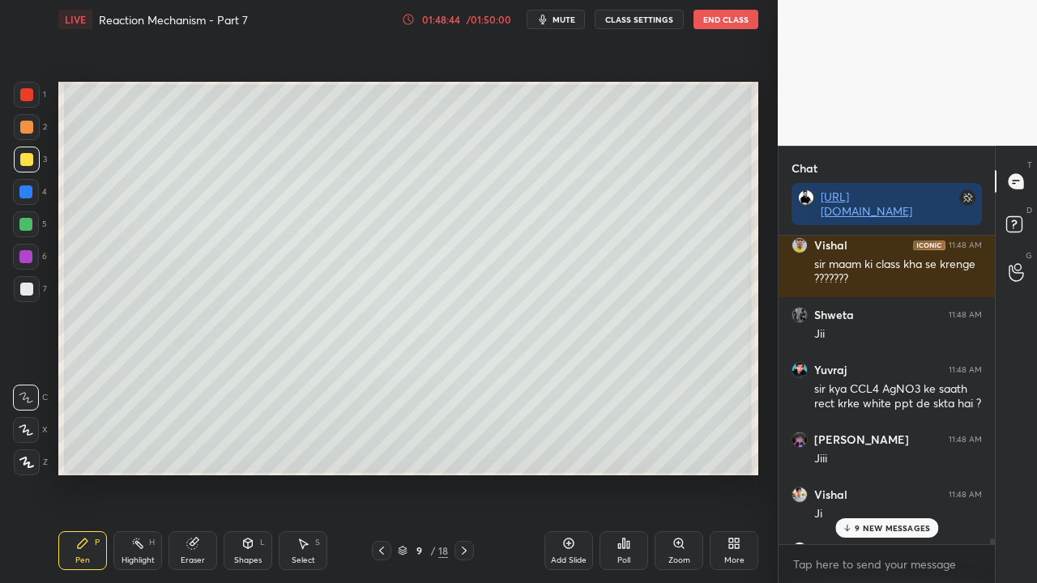
click at [889, 522] on div "9 NEW MESSAGES" at bounding box center [886, 528] width 103 height 19
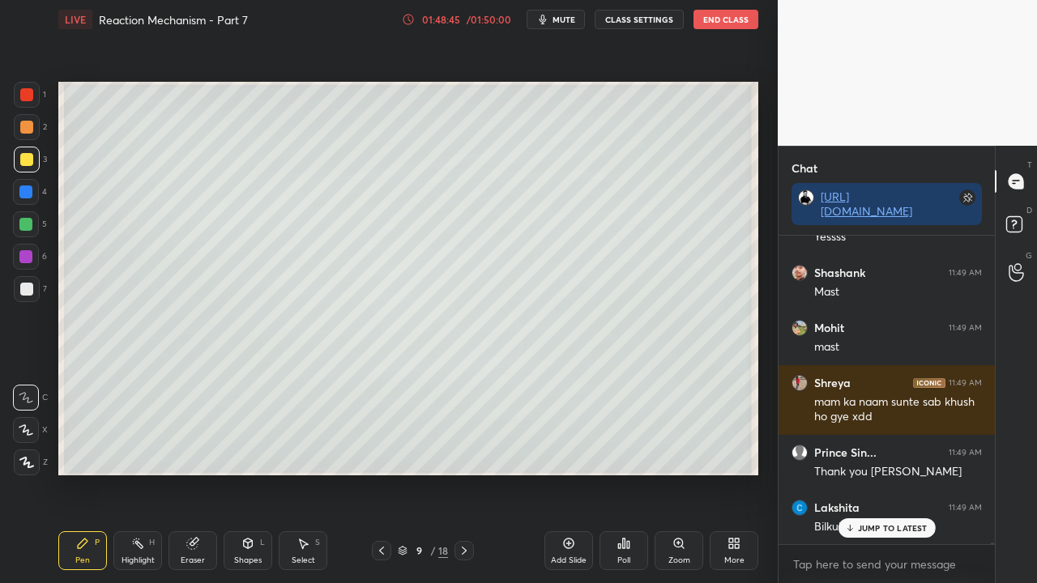
click at [888, 534] on div "JUMP TO LATEST" at bounding box center [886, 528] width 97 height 19
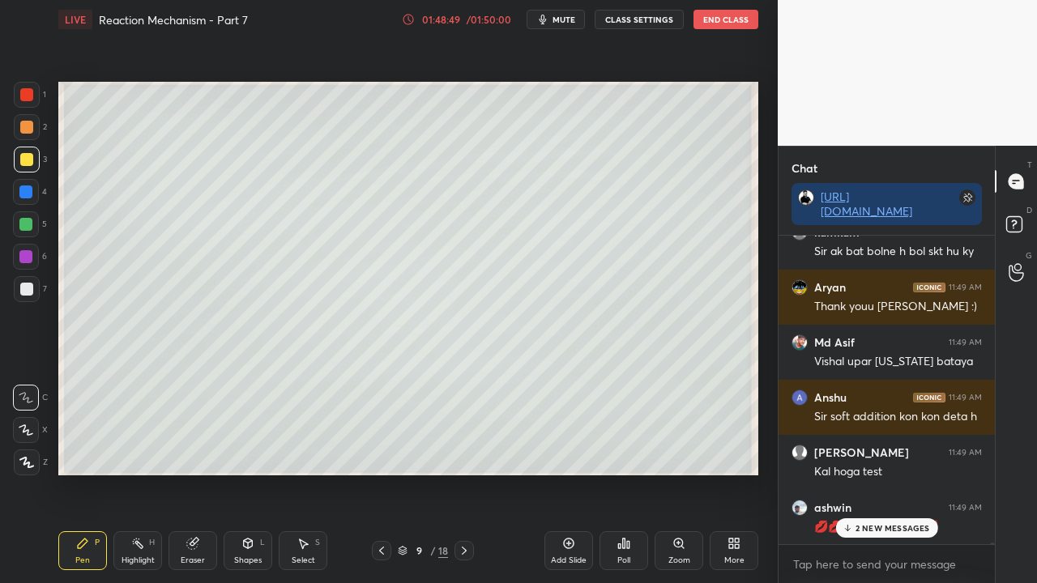
scroll to position [77518, 0]
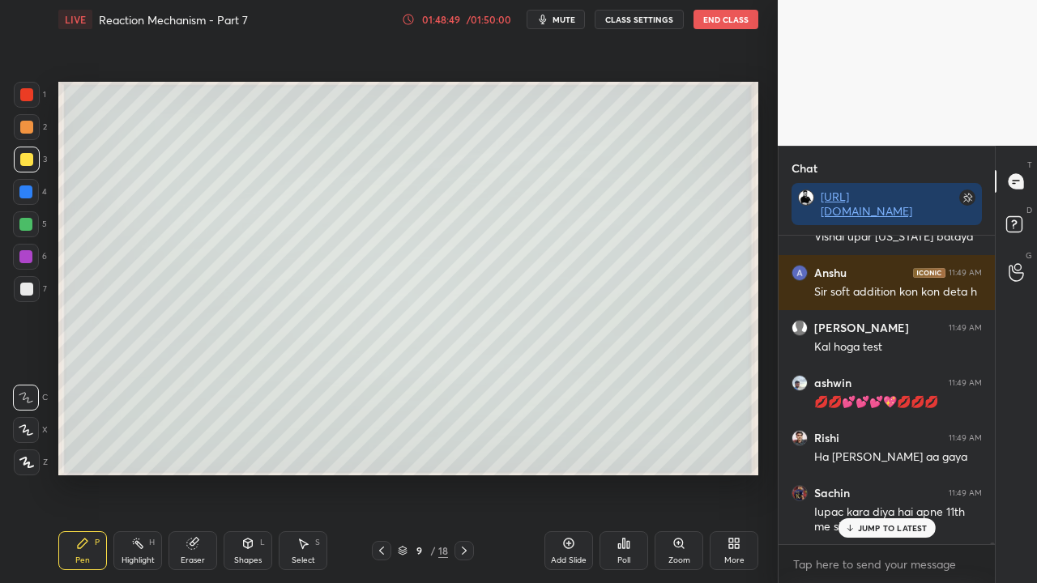
click at [886, 522] on div "JUMP TO LATEST" at bounding box center [886, 528] width 97 height 19
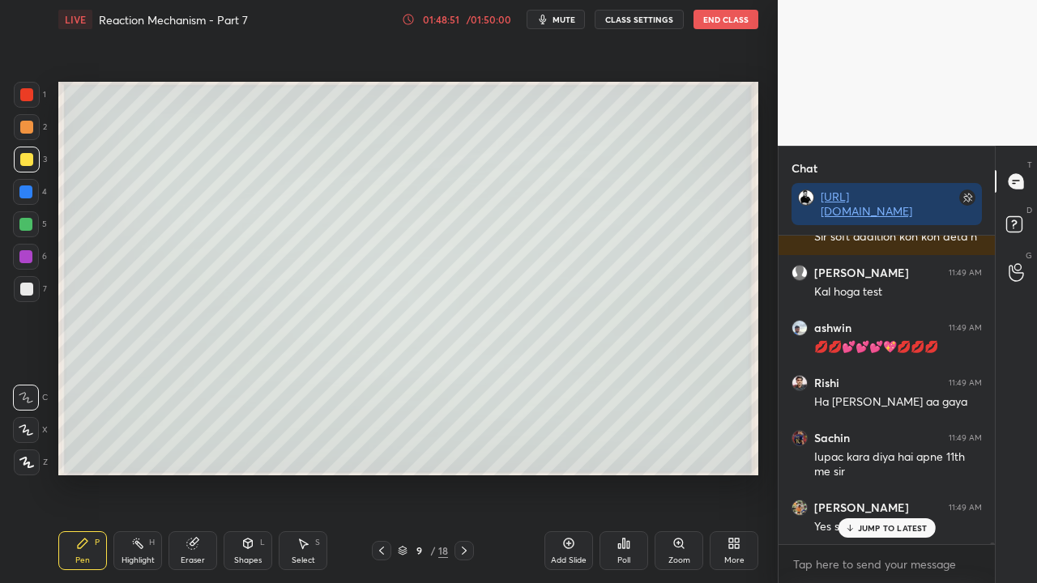
scroll to position [77628, 0]
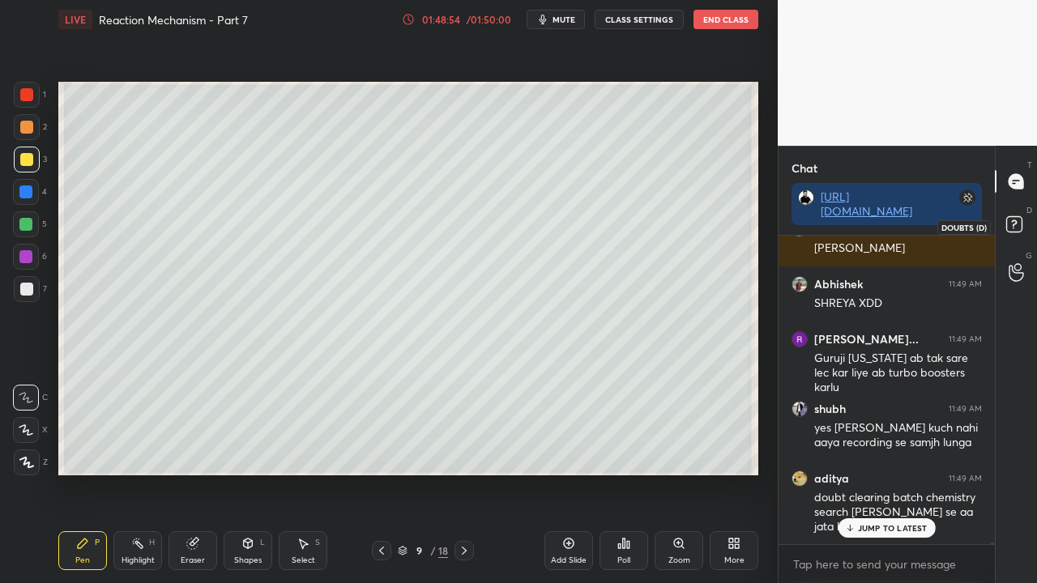
click at [1019, 227] on rect at bounding box center [1013, 224] width 15 height 15
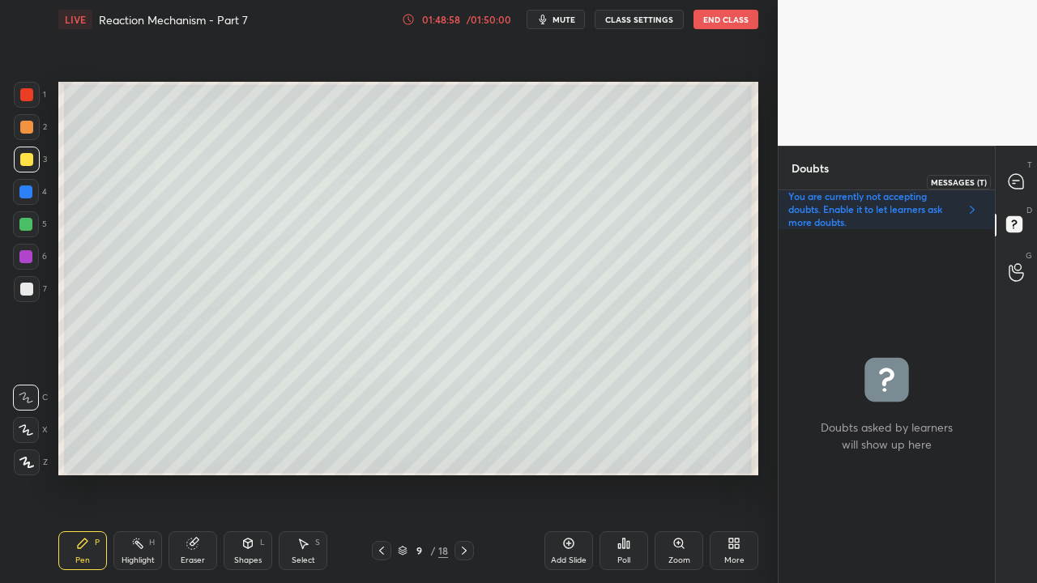
click at [1018, 188] on icon at bounding box center [1016, 181] width 15 height 15
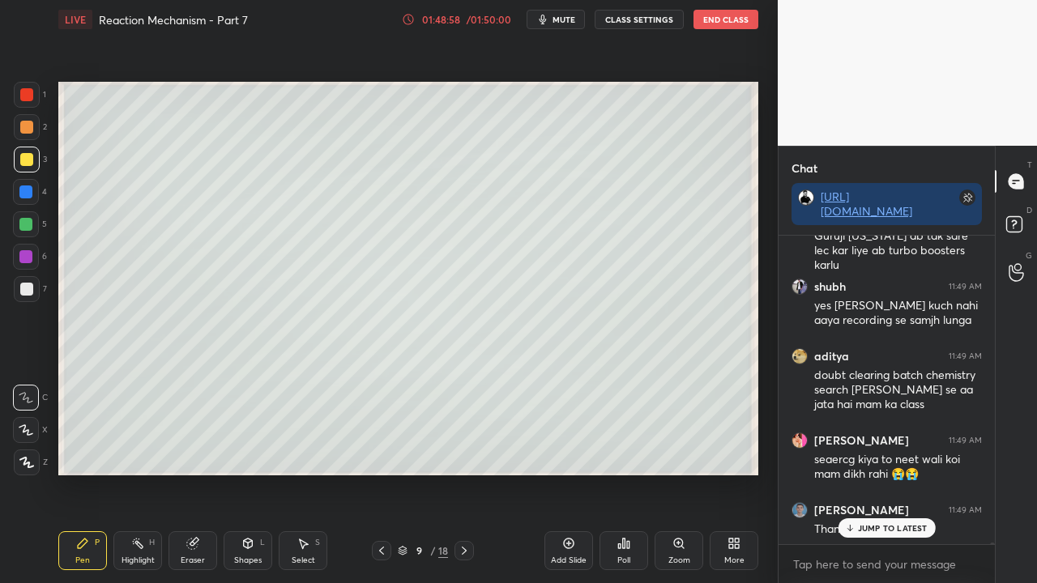
scroll to position [5, 5]
click at [882, 528] on p "JUMP TO LATEST" at bounding box center [893, 528] width 70 height 10
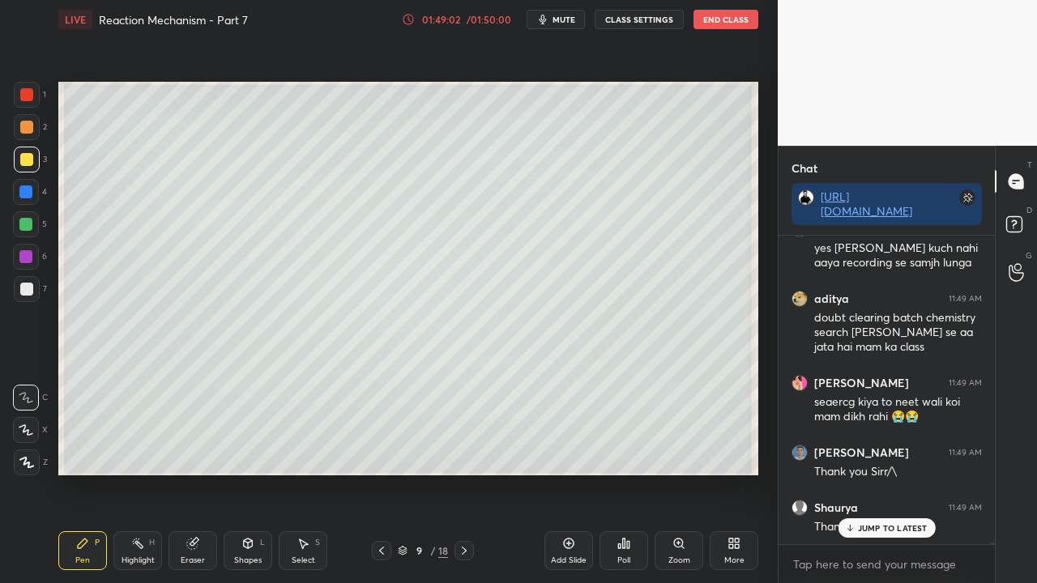
scroll to position [78142, 0]
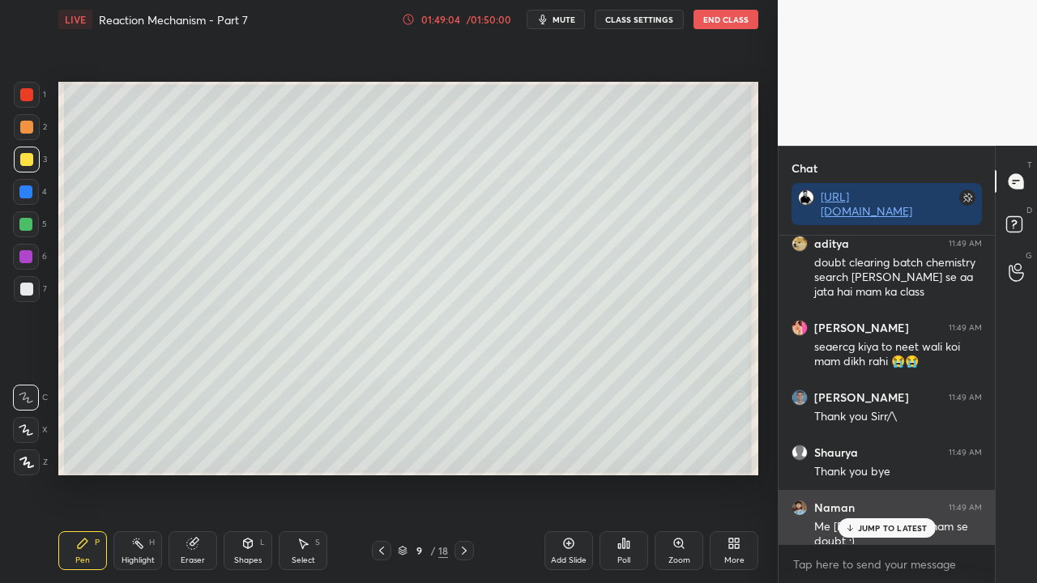
click at [891, 529] on p "JUMP TO LATEST" at bounding box center [893, 528] width 70 height 10
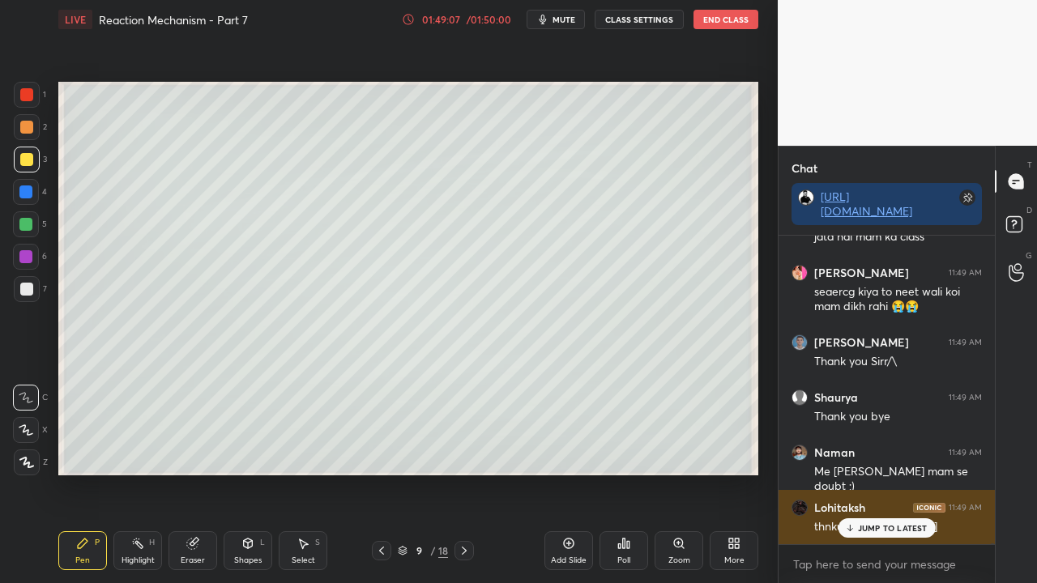
click at [878, 532] on p "JUMP TO LATEST" at bounding box center [893, 528] width 70 height 10
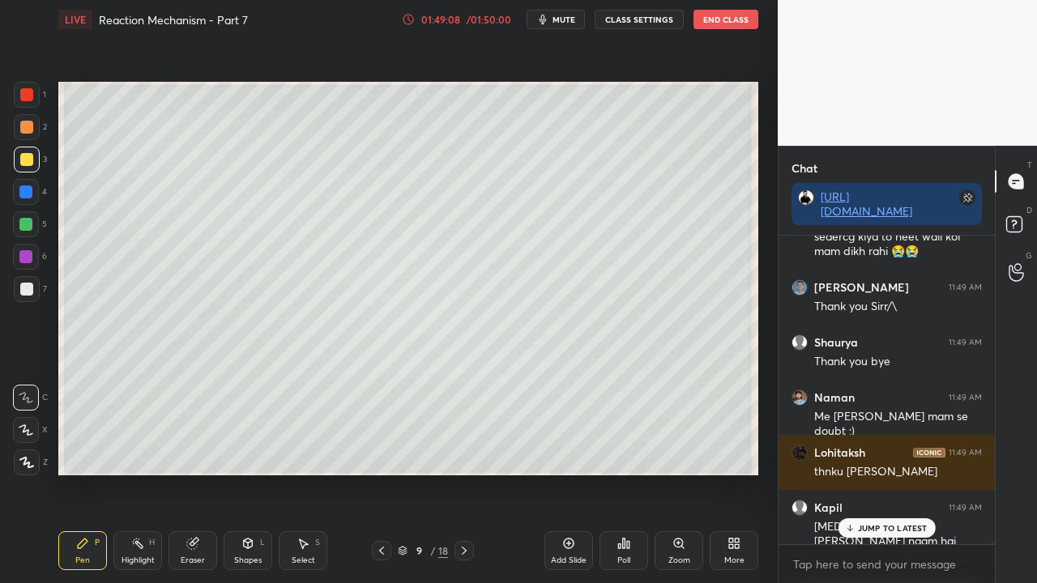
drag, startPoint x: 882, startPoint y: 529, endPoint x: 810, endPoint y: 554, distance: 76.4
click at [882, 531] on p "JUMP TO LATEST" at bounding box center [893, 528] width 70 height 10
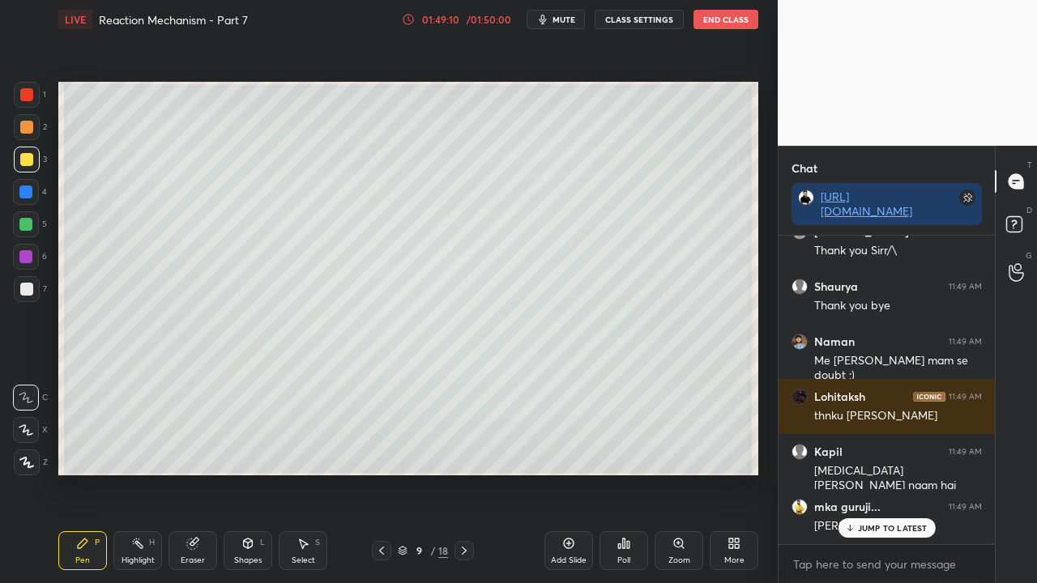
click at [894, 532] on p "JUMP TO LATEST" at bounding box center [893, 528] width 70 height 10
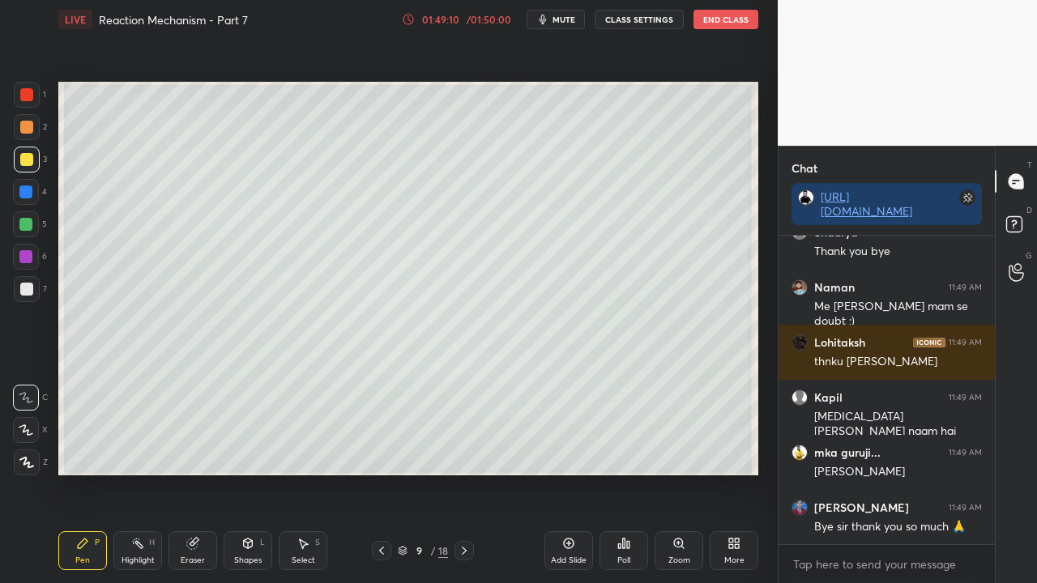
scroll to position [78417, 0]
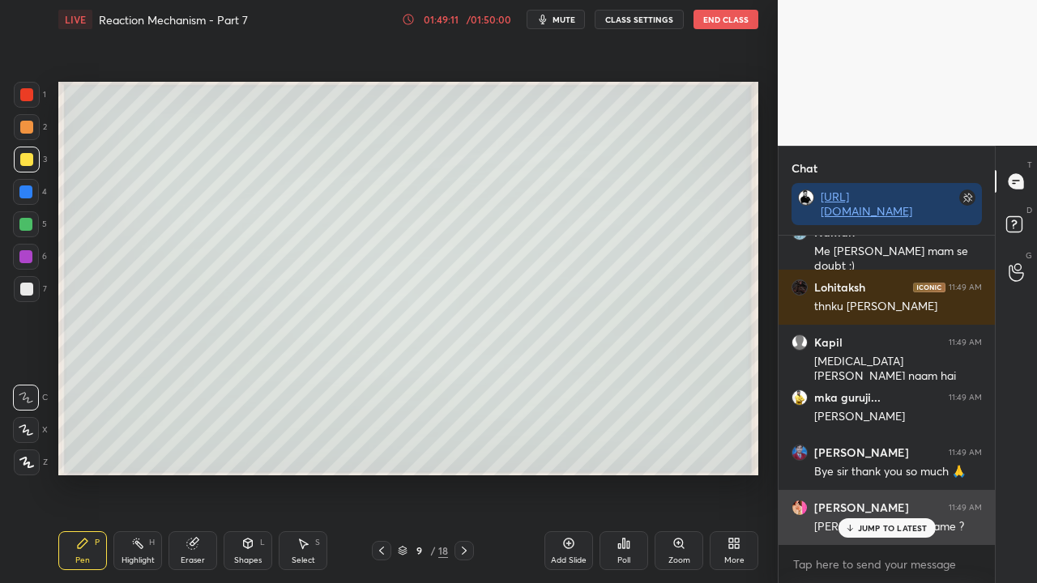
drag, startPoint x: 875, startPoint y: 532, endPoint x: 865, endPoint y: 533, distance: 9.9
click at [875, 532] on p "JUMP TO LATEST" at bounding box center [893, 528] width 70 height 10
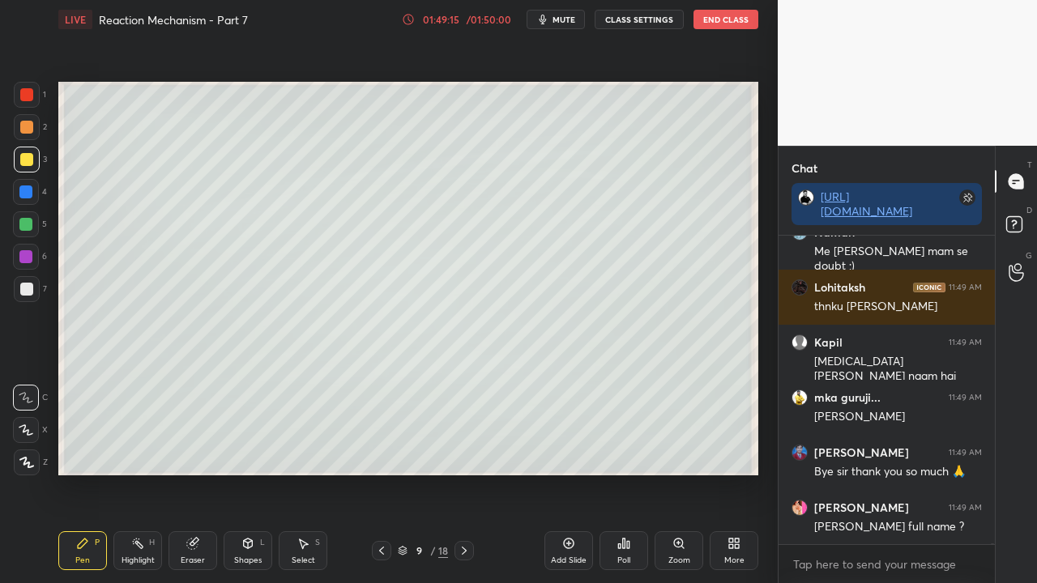
scroll to position [78487, 0]
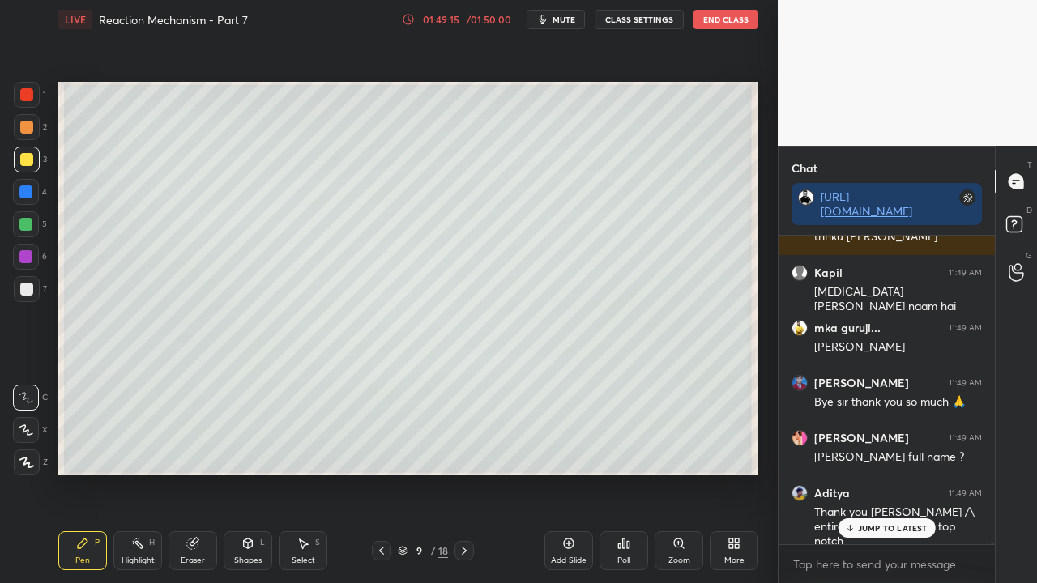
click at [459, 549] on icon at bounding box center [464, 551] width 13 height 13
click at [458, 552] on icon at bounding box center [464, 551] width 13 height 13
click at [459, 551] on icon at bounding box center [464, 551] width 13 height 13
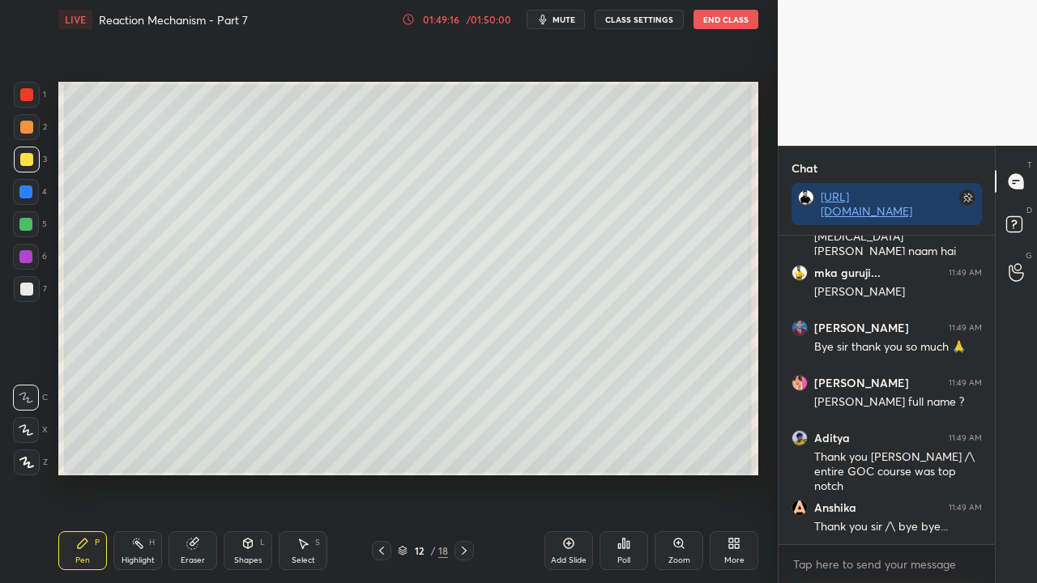
click at [462, 549] on icon at bounding box center [464, 551] width 13 height 13
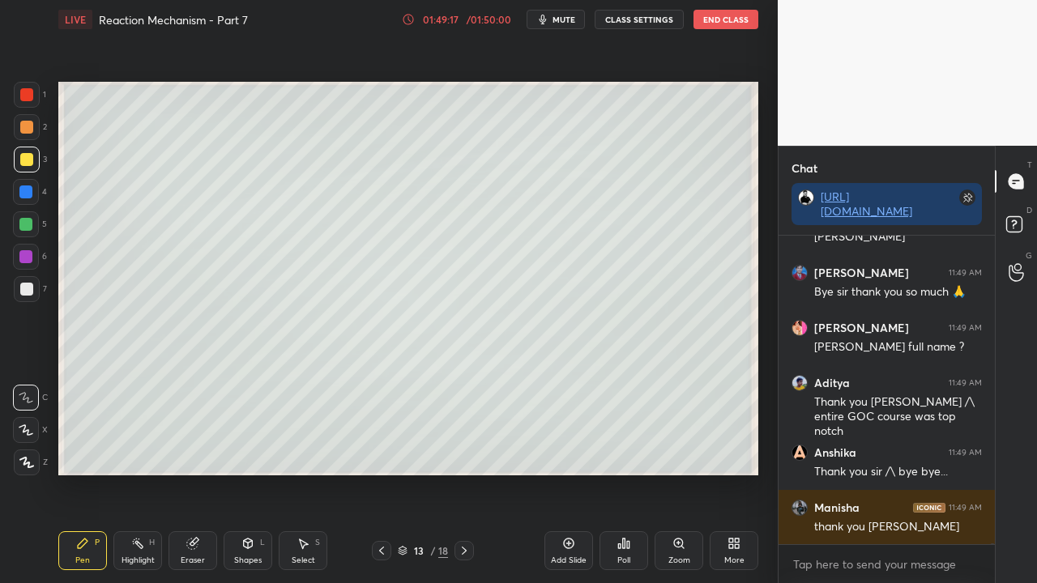
click at [460, 549] on icon at bounding box center [464, 551] width 13 height 13
click at [455, 547] on div at bounding box center [464, 550] width 19 height 19
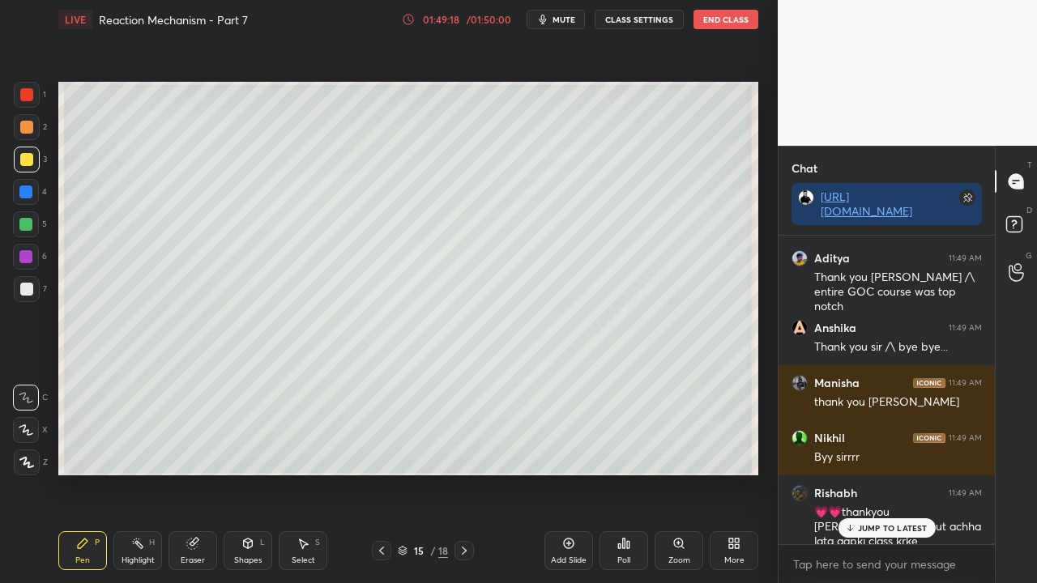
click at [467, 549] on icon at bounding box center [464, 551] width 13 height 13
click at [463, 549] on icon at bounding box center [464, 551] width 13 height 13
click at [464, 550] on icon at bounding box center [464, 551] width 13 height 13
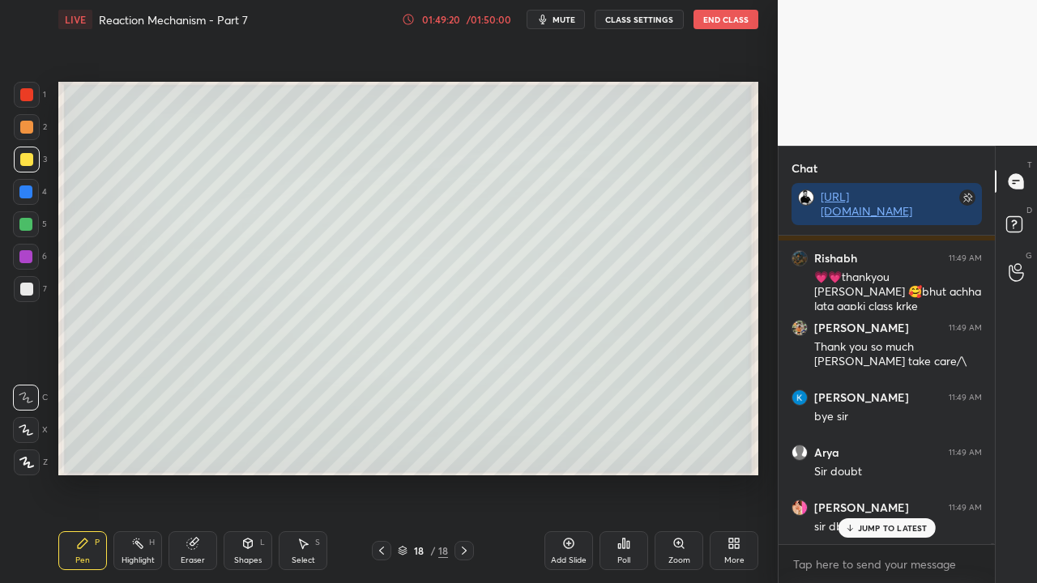
click at [381, 546] on icon at bounding box center [381, 551] width 13 height 13
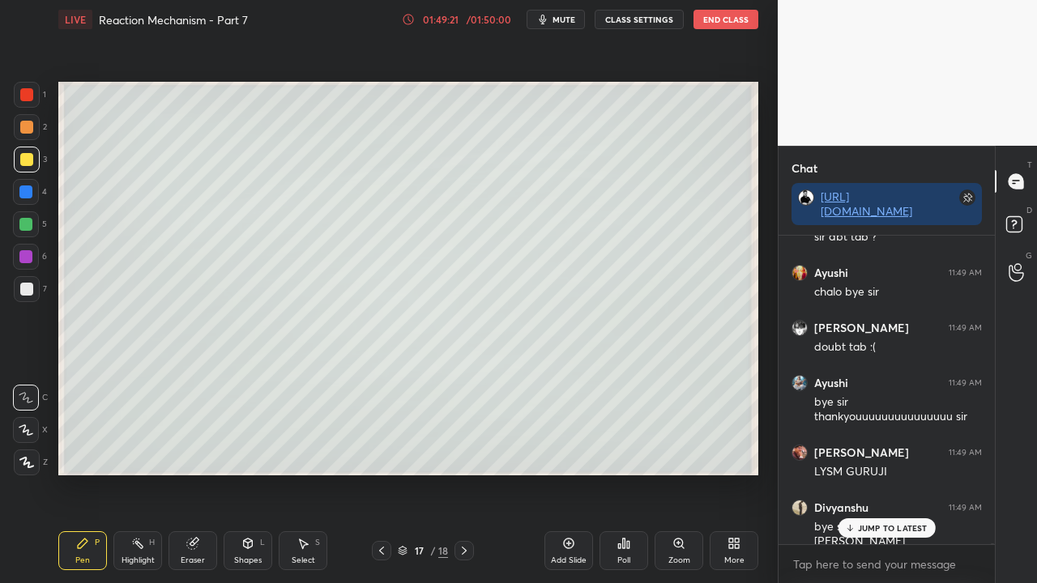
click at [642, 13] on button "CLASS SETTINGS" at bounding box center [639, 19] width 89 height 19
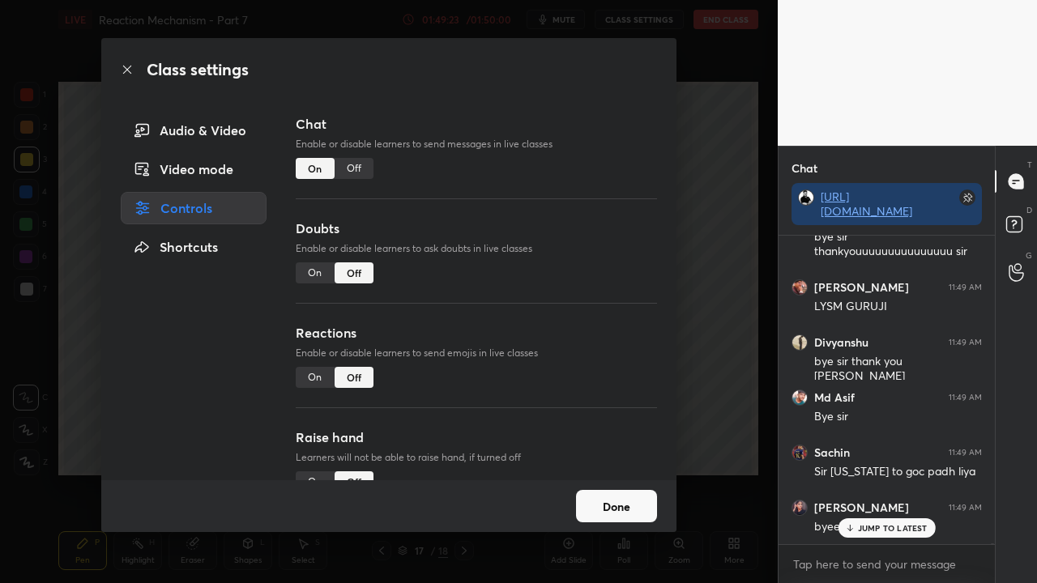
click at [311, 267] on div "On" at bounding box center [315, 273] width 39 height 21
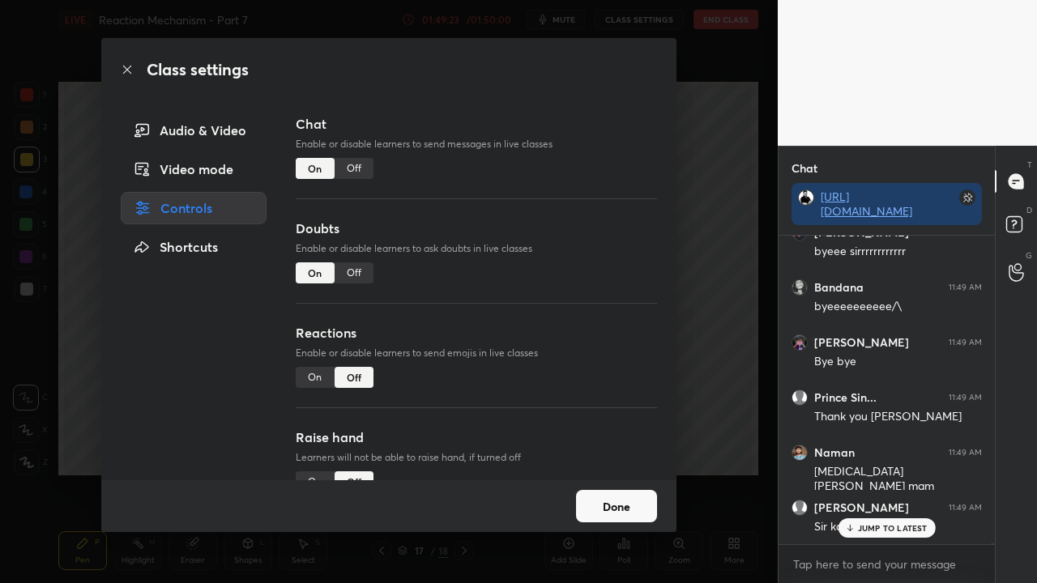
click at [619, 510] on button "Done" at bounding box center [616, 506] width 81 height 32
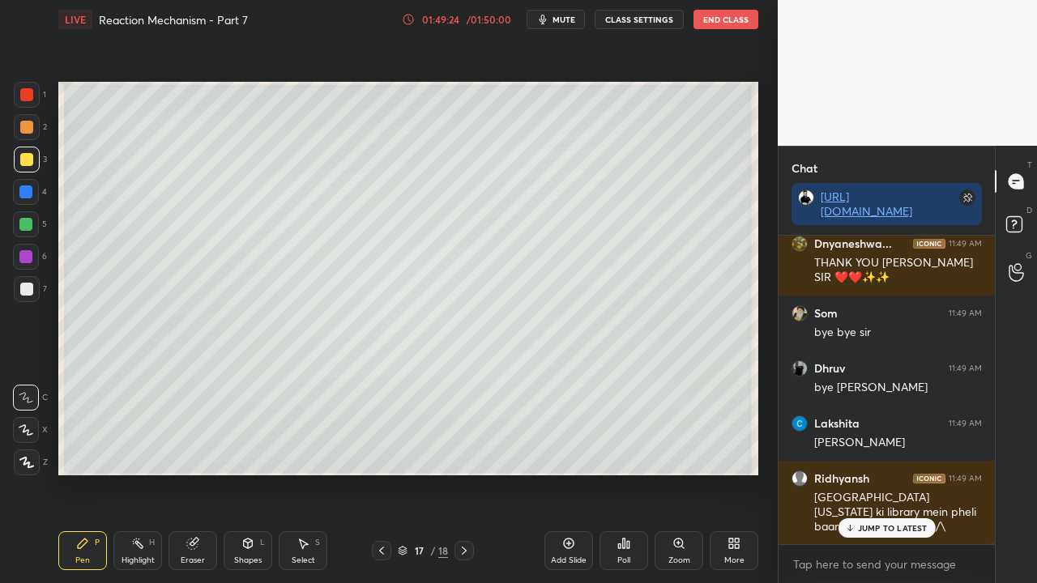
click at [1019, 216] on icon at bounding box center [1016, 226] width 29 height 29
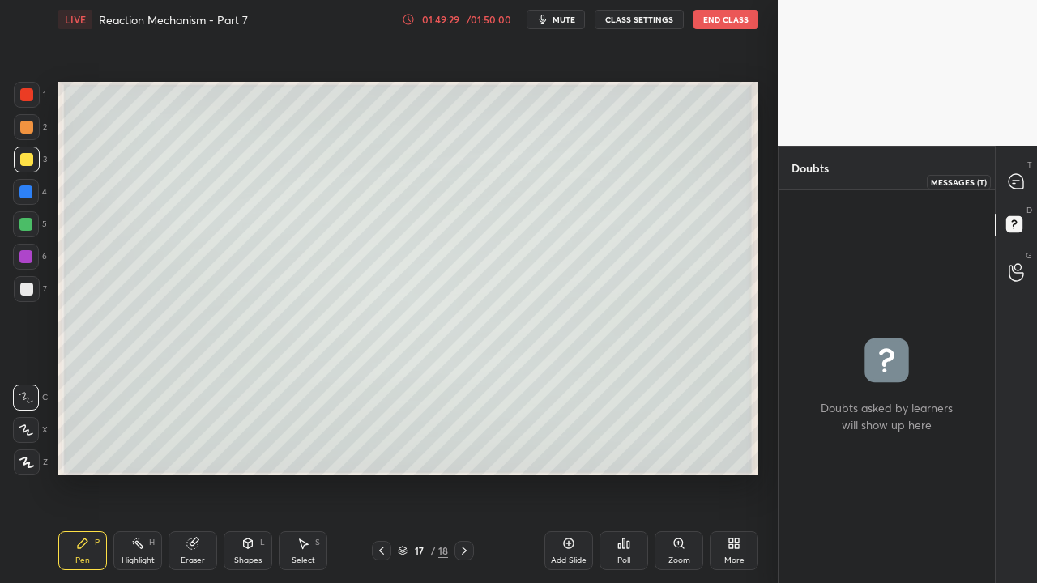
click at [1013, 180] on icon at bounding box center [1016, 181] width 17 height 17
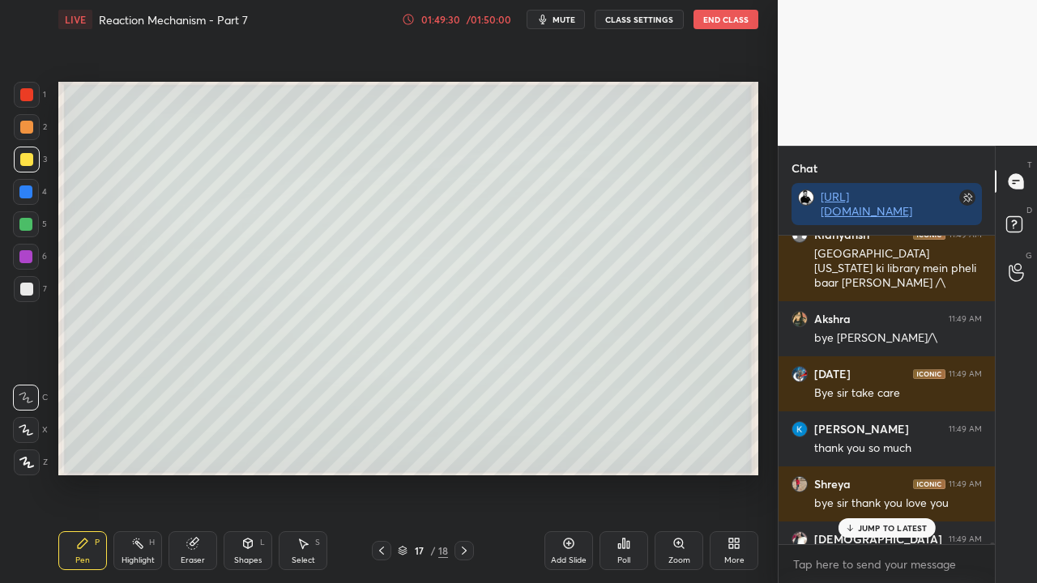
click at [877, 536] on div "JUMP TO LATEST" at bounding box center [886, 528] width 97 height 19
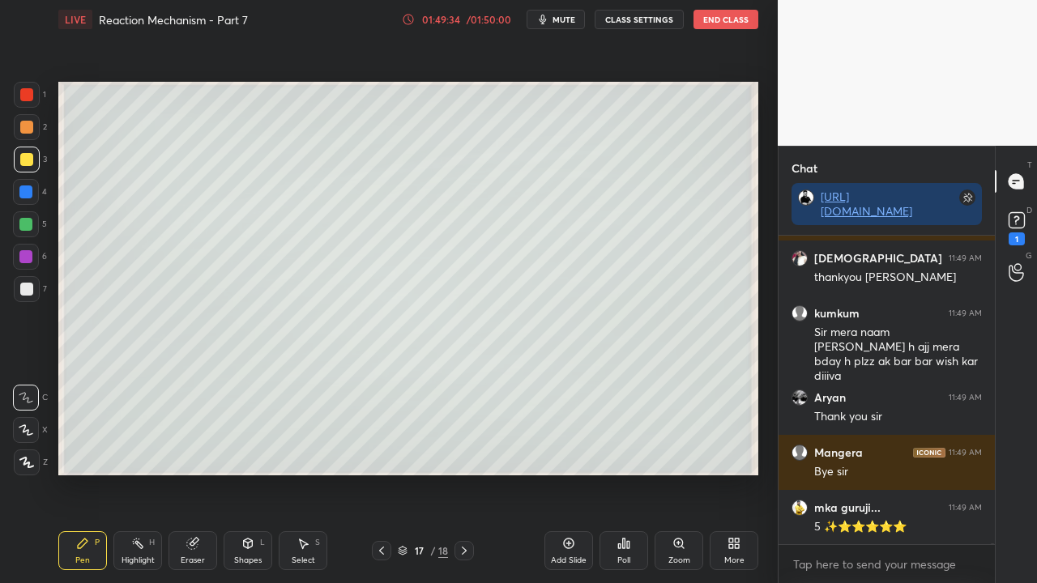
click at [1024, 220] on rect at bounding box center [1016, 220] width 15 height 15
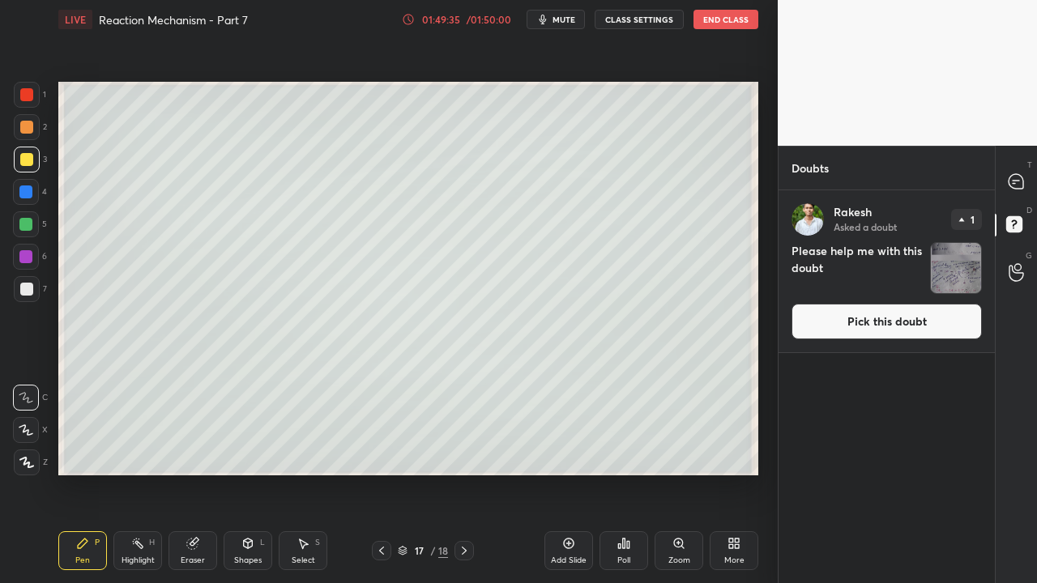
click at [890, 311] on button "Pick this doubt" at bounding box center [887, 322] width 190 height 36
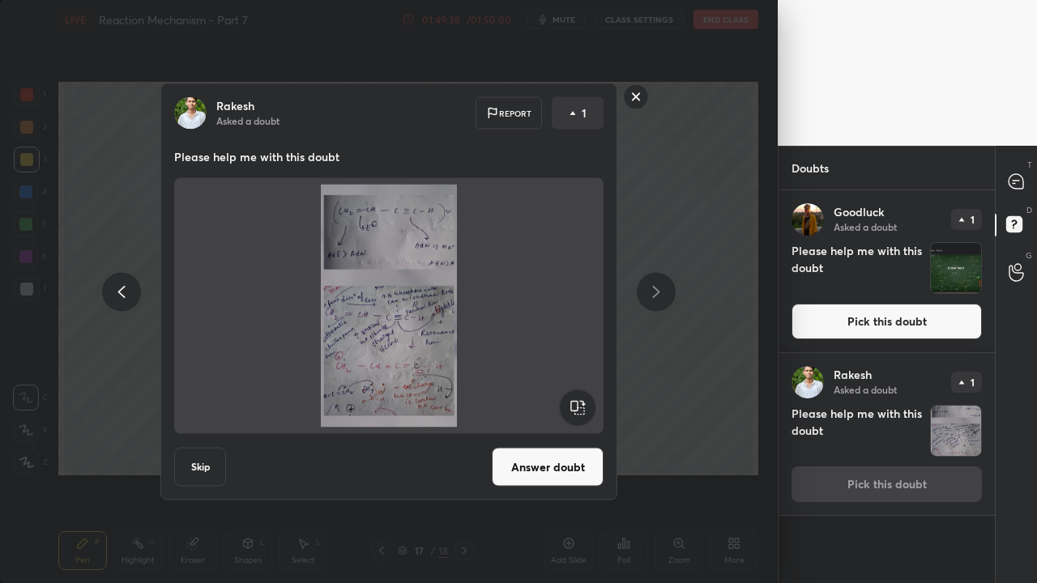
click at [549, 459] on button "Answer doubt" at bounding box center [548, 467] width 112 height 39
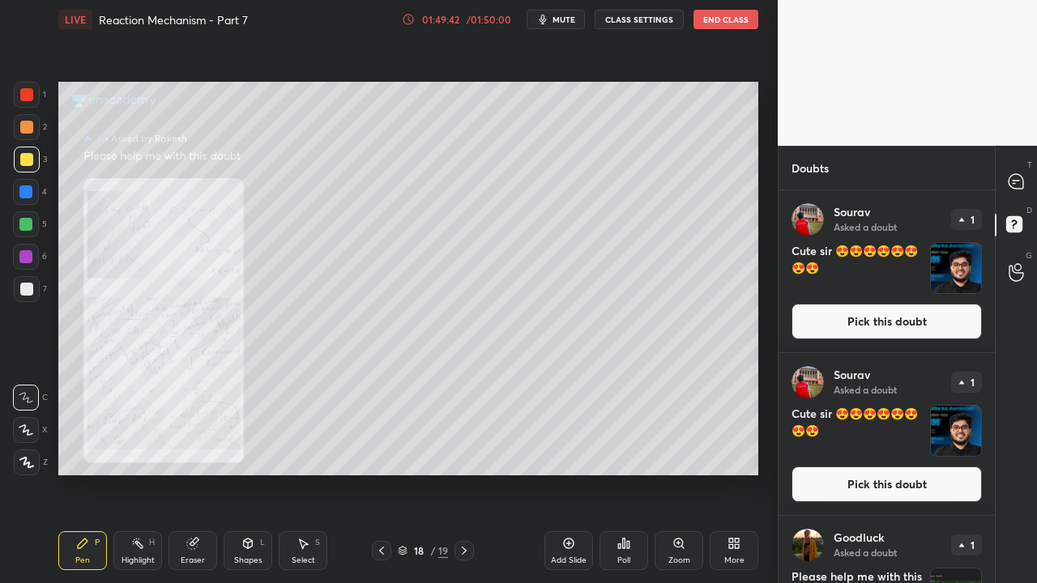
click at [668, 557] on div "Zoom" at bounding box center [679, 551] width 49 height 39
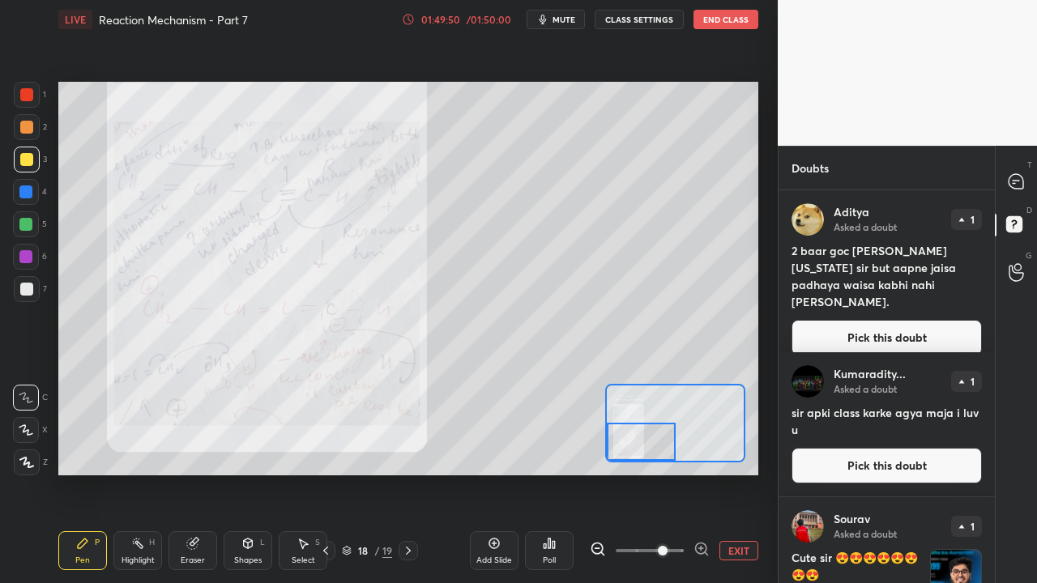
drag, startPoint x: 624, startPoint y: 428, endPoint x: 622, endPoint y: 442, distance: 13.9
click at [622, 442] on div at bounding box center [641, 442] width 68 height 38
click at [729, 551] on button "EXIT" at bounding box center [739, 550] width 39 height 19
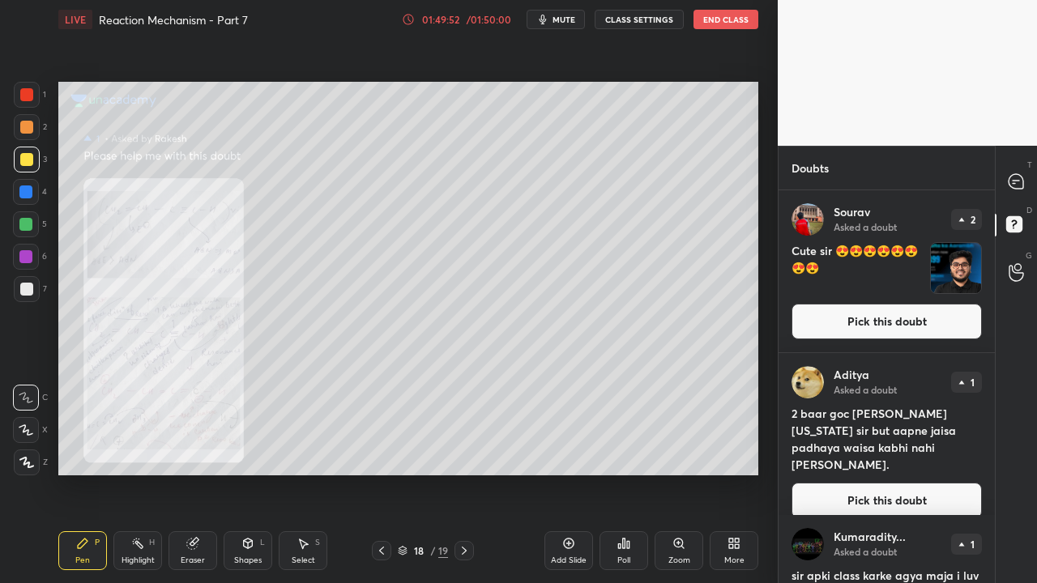
click at [874, 340] on div "Sourav Asked a doubt 2 Cute sir 😍😍😍😍😍😍😍😍 Pick this doubt" at bounding box center [887, 271] width 216 height 162
click at [890, 306] on button "Pick this doubt" at bounding box center [887, 322] width 190 height 36
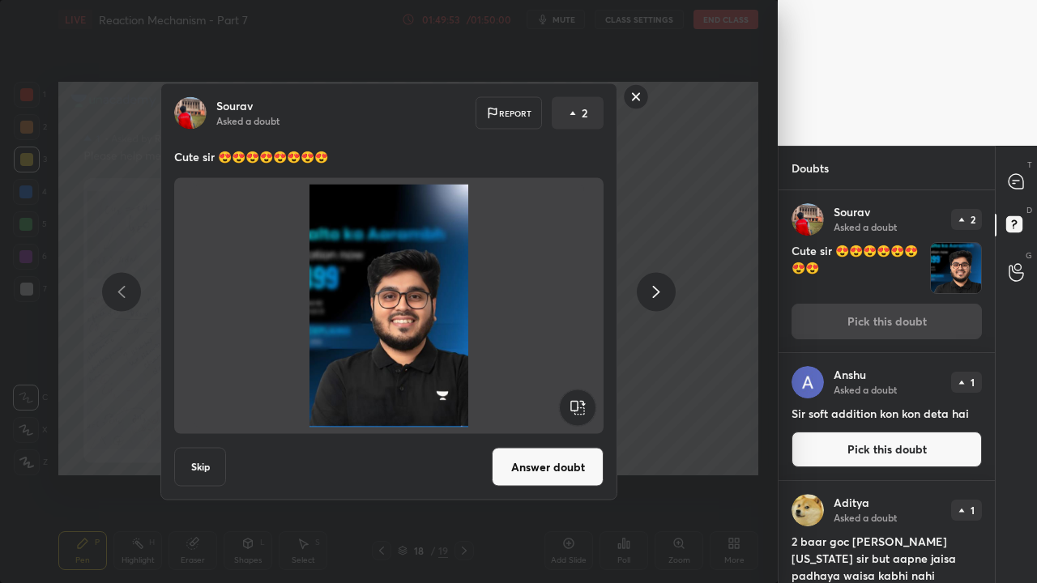
click at [553, 467] on button "Answer doubt" at bounding box center [548, 467] width 112 height 39
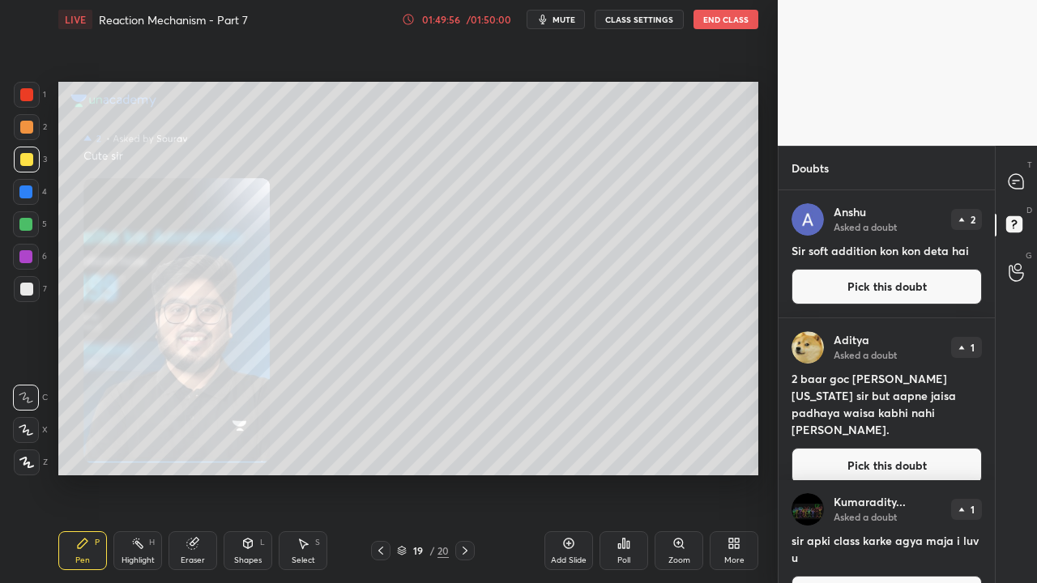
click at [677, 559] on div "Zoom" at bounding box center [679, 561] width 22 height 8
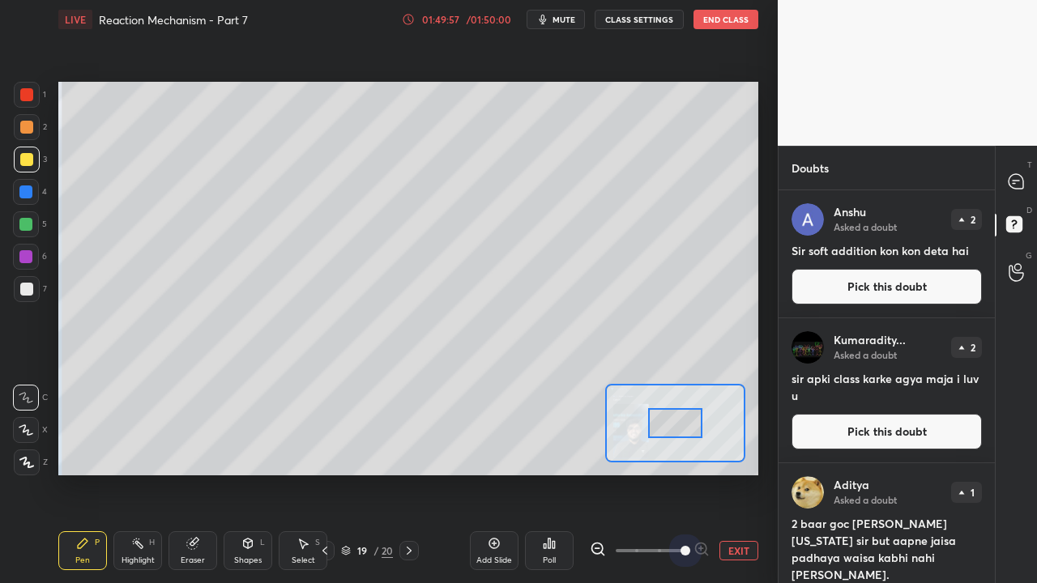
click at [677, 560] on span at bounding box center [650, 551] width 68 height 24
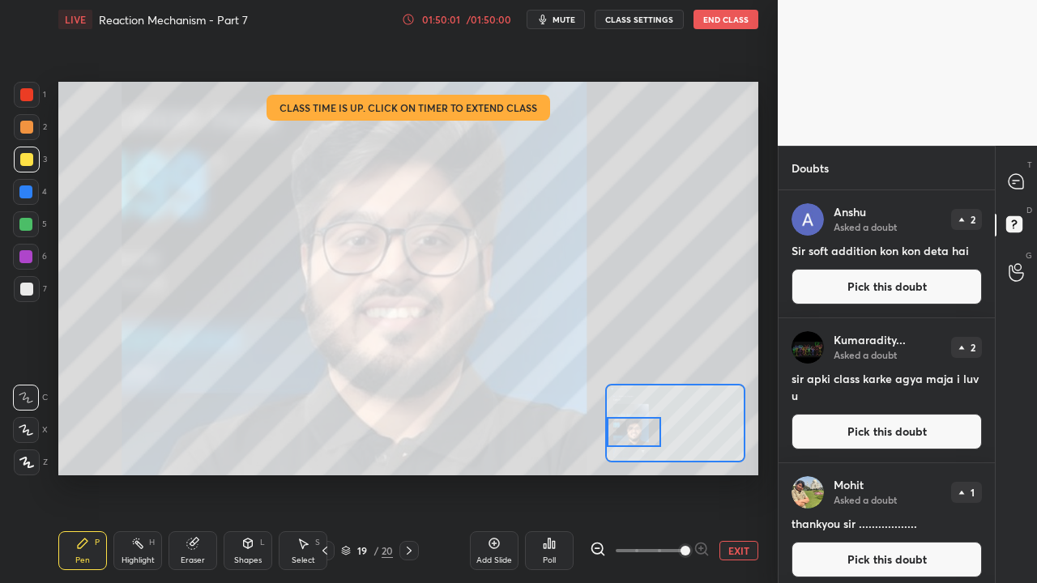
drag, startPoint x: 660, startPoint y: 433, endPoint x: 634, endPoint y: 436, distance: 25.3
click at [634, 438] on div at bounding box center [634, 432] width 55 height 30
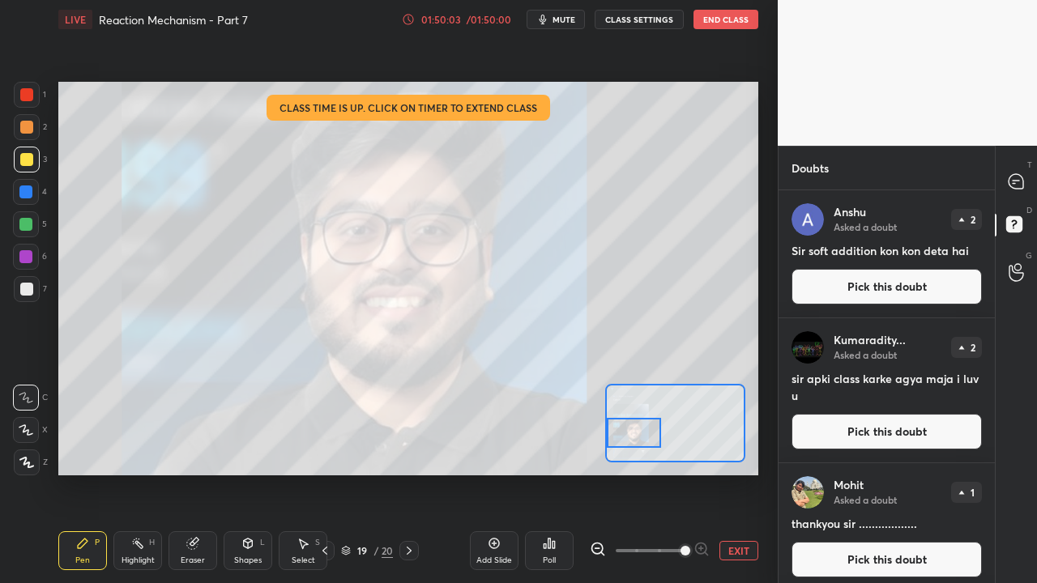
click at [741, 553] on button "EXIT" at bounding box center [739, 550] width 39 height 19
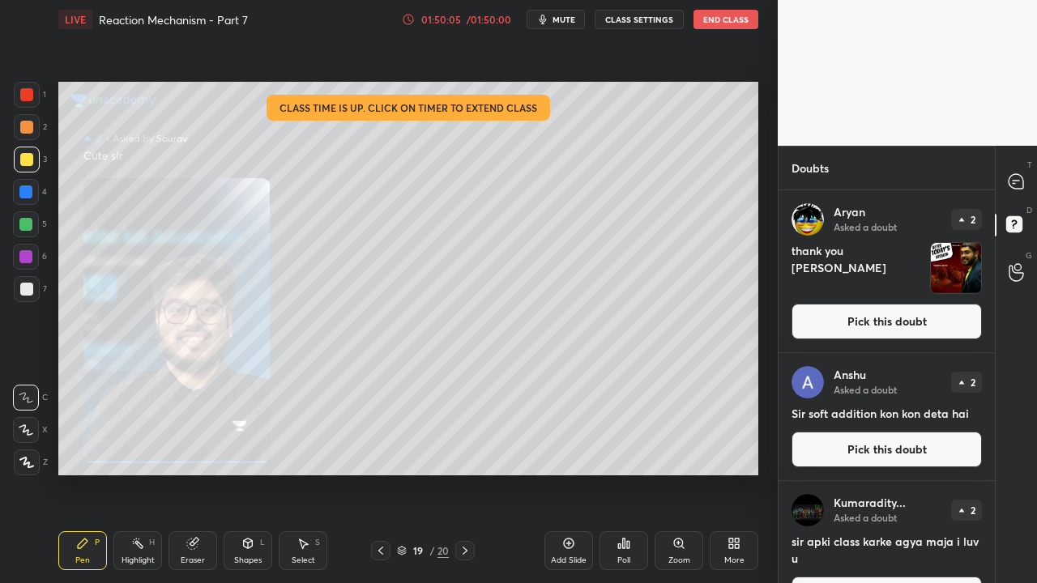
click at [939, 314] on button "Pick this doubt" at bounding box center [887, 322] width 190 height 36
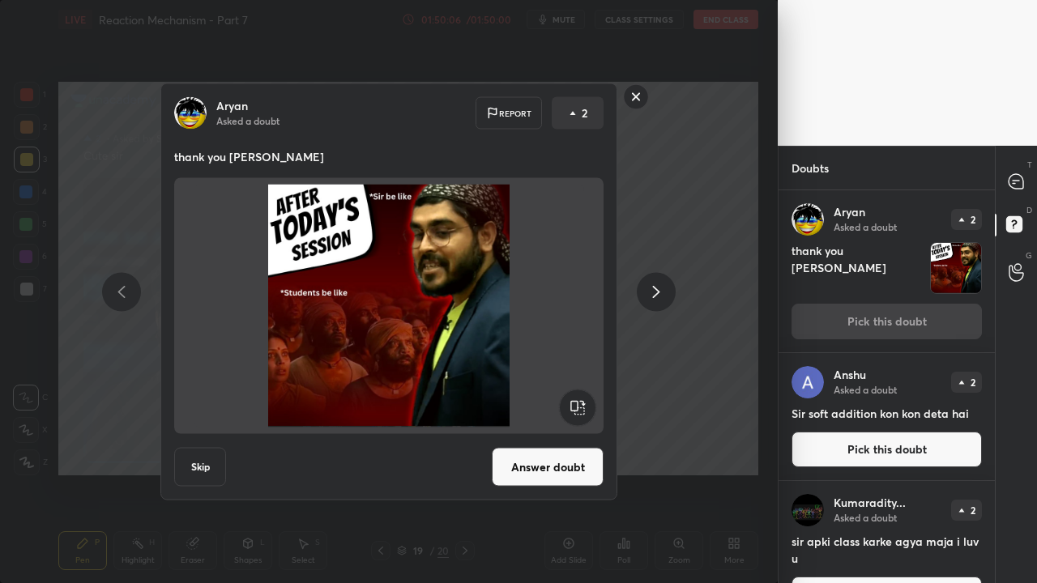
click at [528, 479] on button "Answer doubt" at bounding box center [548, 467] width 112 height 39
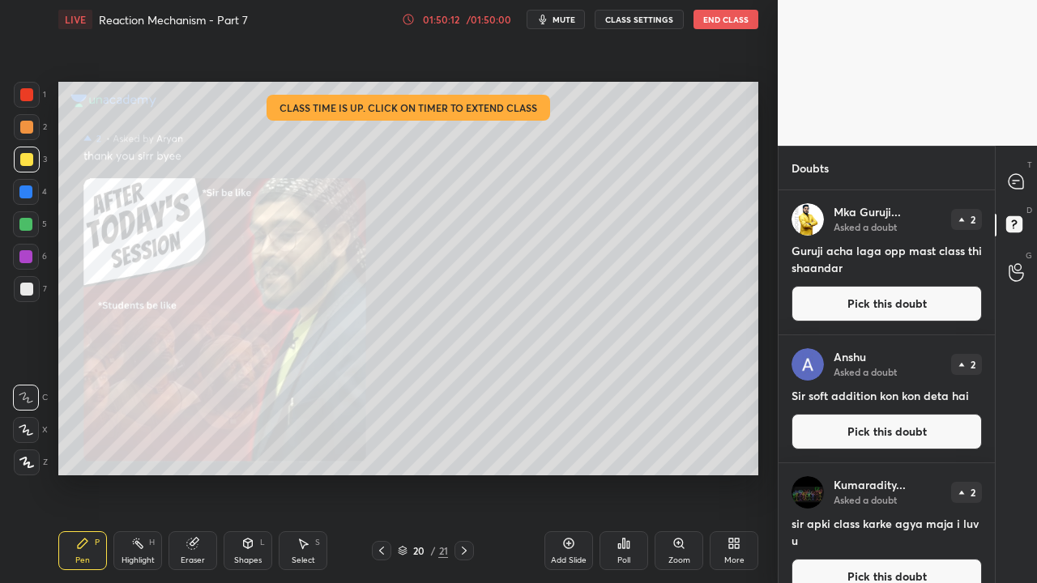
click at [856, 306] on button "Pick this doubt" at bounding box center [887, 304] width 190 height 36
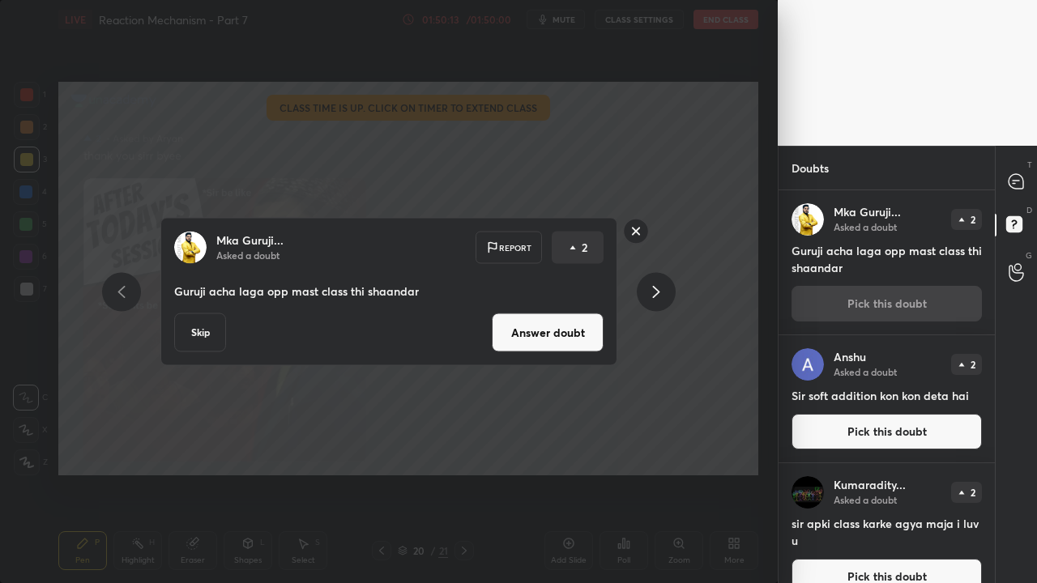
click at [562, 321] on button "Answer doubt" at bounding box center [548, 333] width 112 height 39
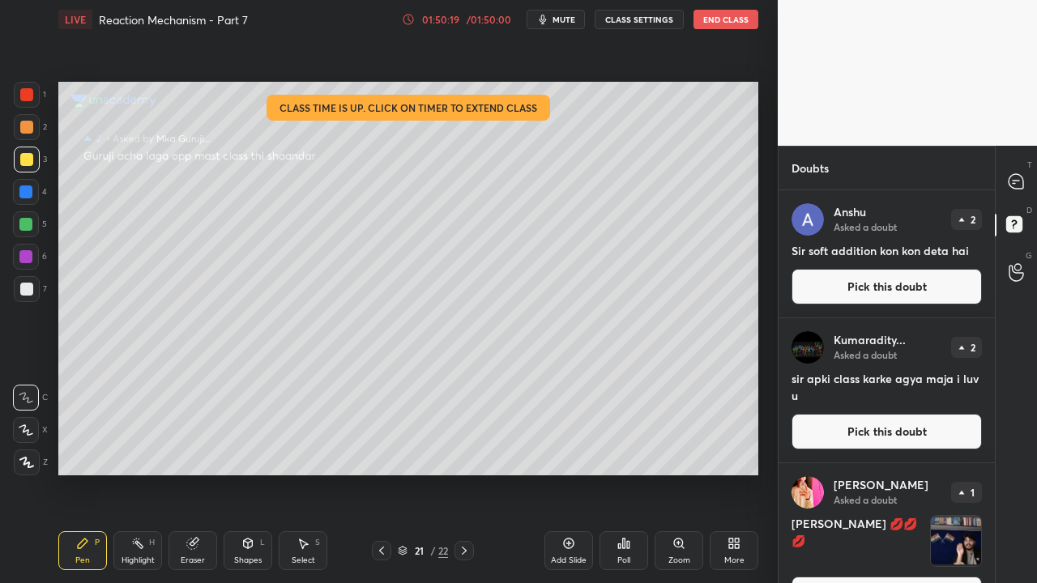
click at [893, 280] on button "Pick this doubt" at bounding box center [887, 287] width 190 height 36
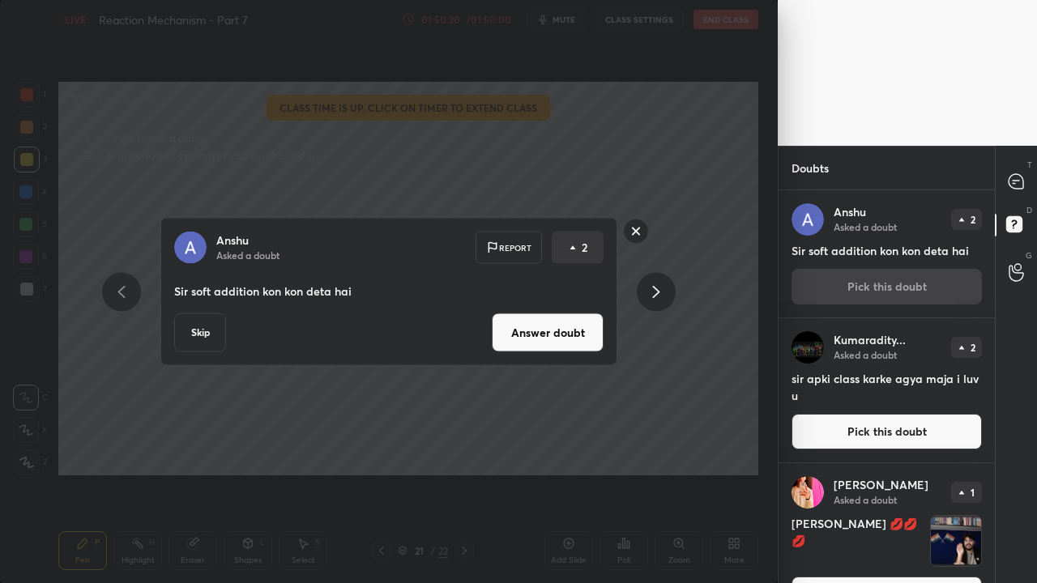
click at [526, 336] on button "Answer doubt" at bounding box center [548, 333] width 112 height 39
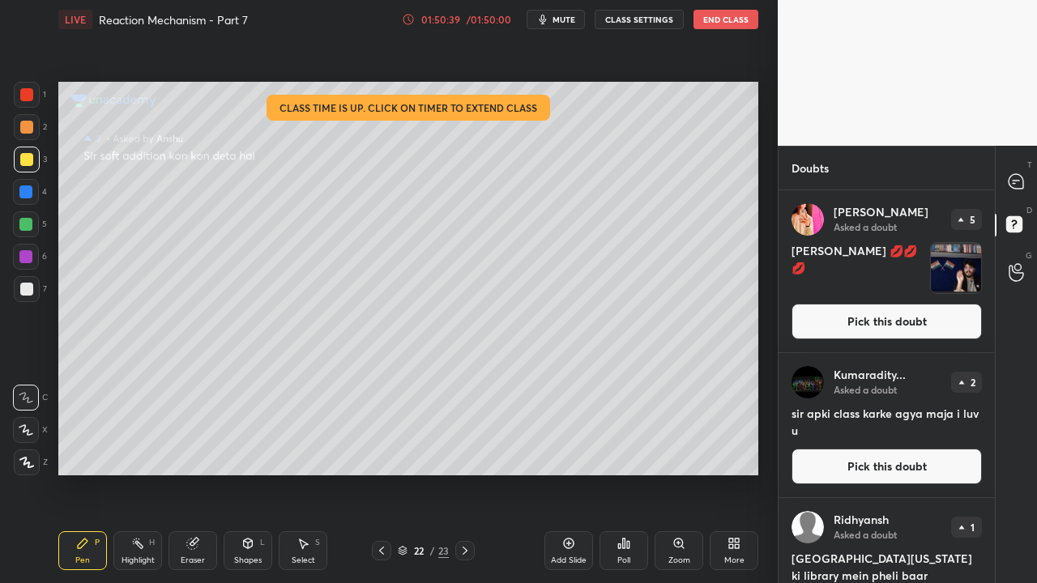
click at [867, 327] on button "Pick this doubt" at bounding box center [887, 322] width 190 height 36
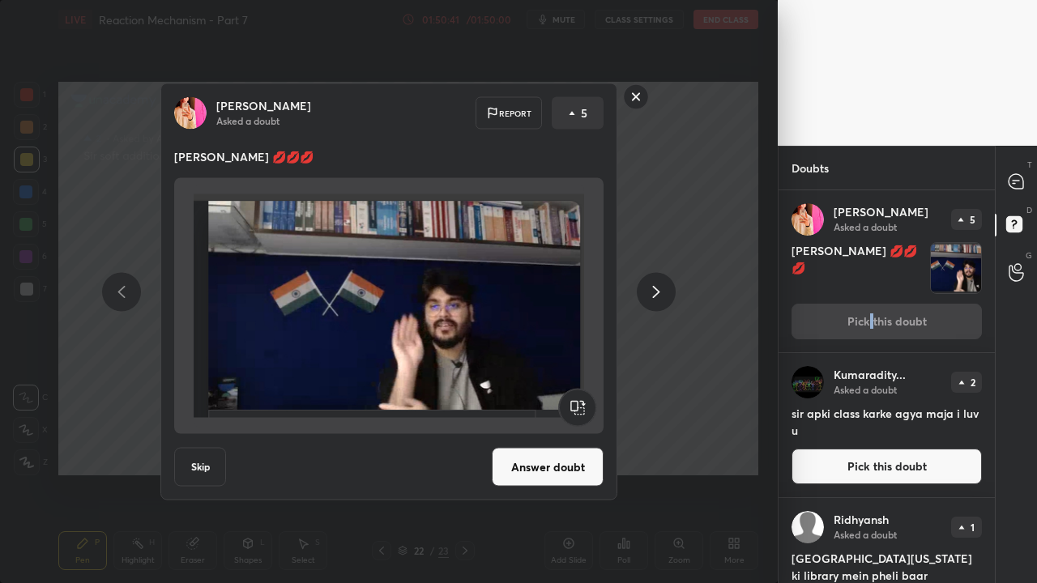
click at [532, 468] on button "Answer doubt" at bounding box center [548, 467] width 112 height 39
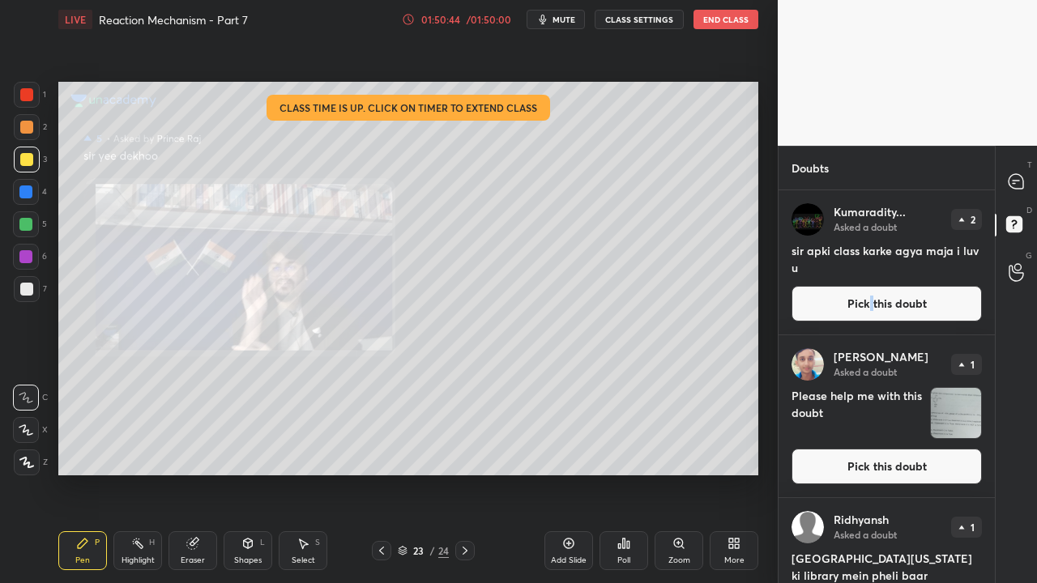
click at [902, 306] on button "Pick this doubt" at bounding box center [887, 304] width 190 height 36
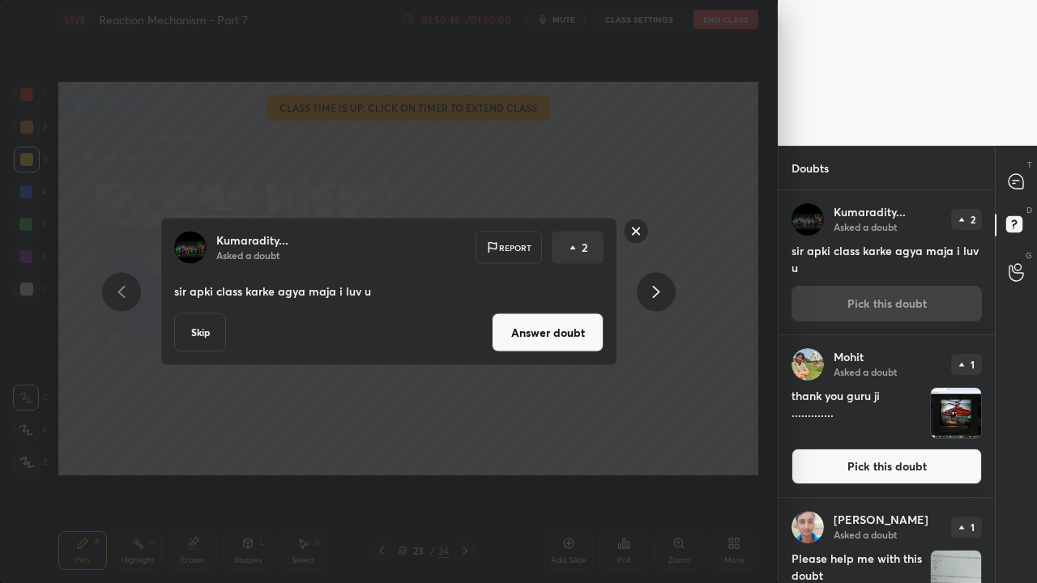
click at [587, 332] on button "Answer doubt" at bounding box center [548, 333] width 112 height 39
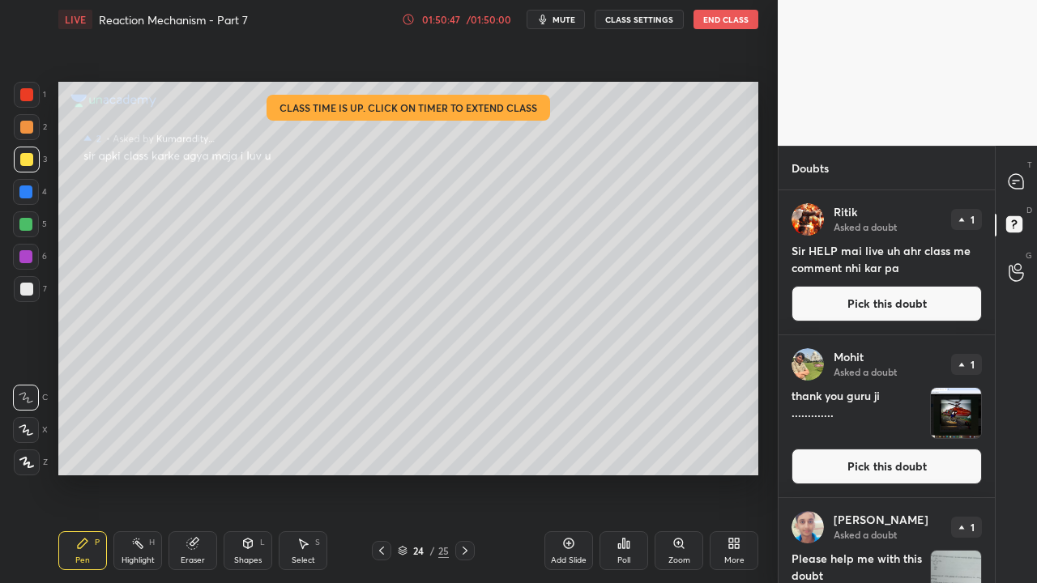
click at [880, 309] on button "Pick this doubt" at bounding box center [887, 304] width 190 height 36
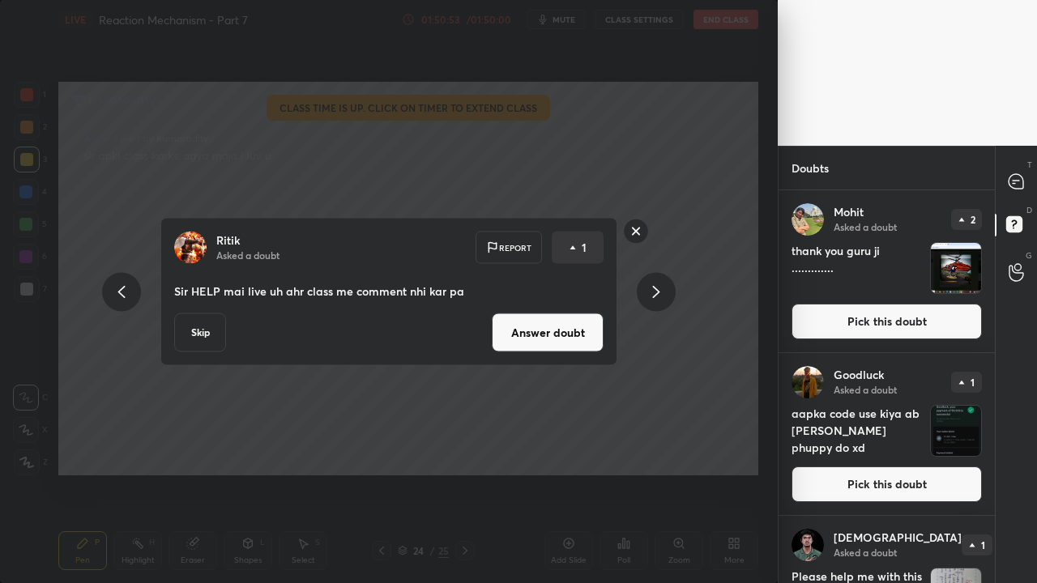
click at [556, 331] on button "Answer doubt" at bounding box center [548, 333] width 112 height 39
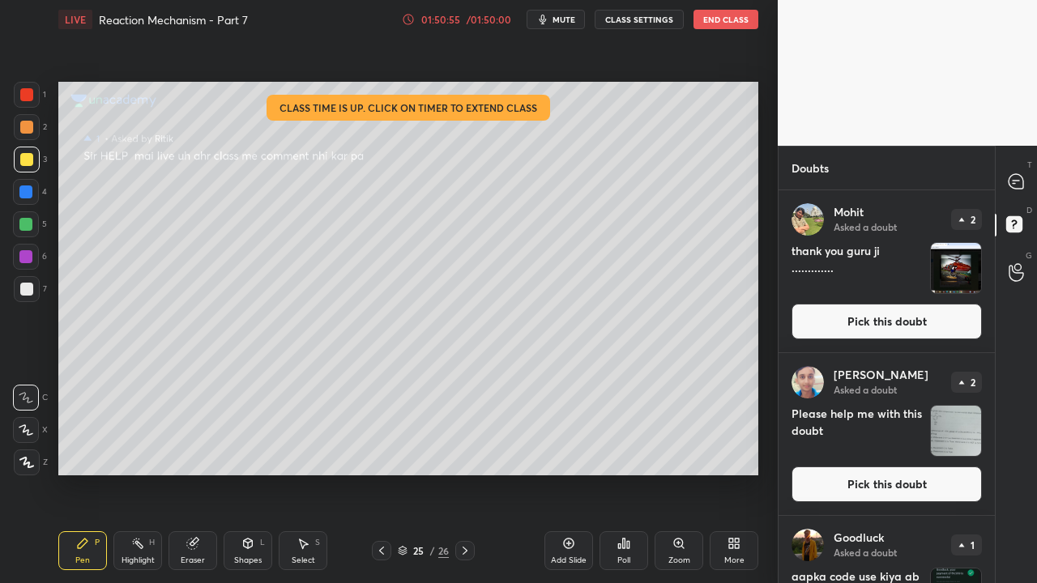
click at [882, 320] on button "Pick this doubt" at bounding box center [887, 322] width 190 height 36
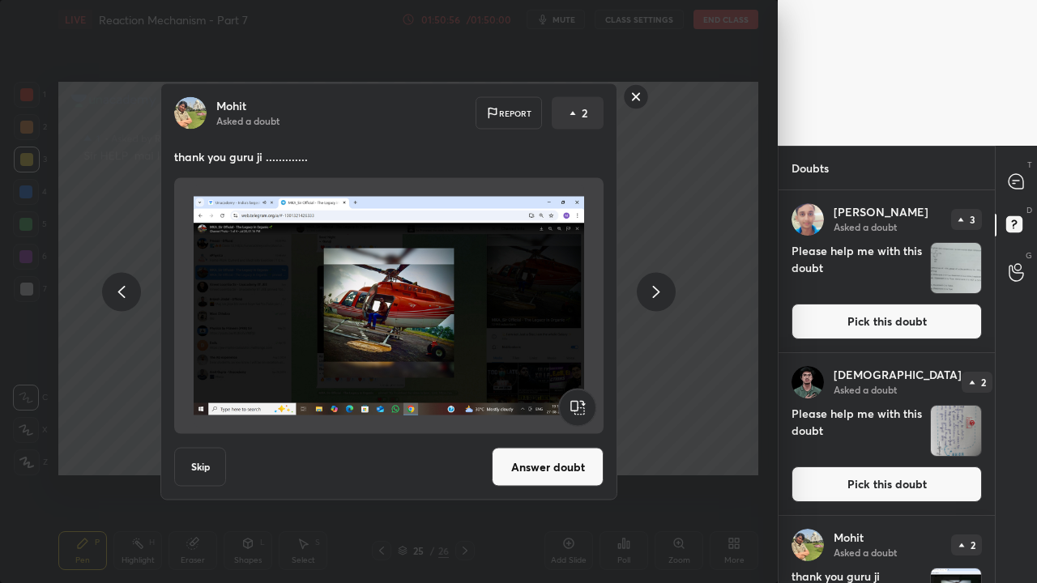
click at [540, 460] on button "Answer doubt" at bounding box center [548, 467] width 112 height 39
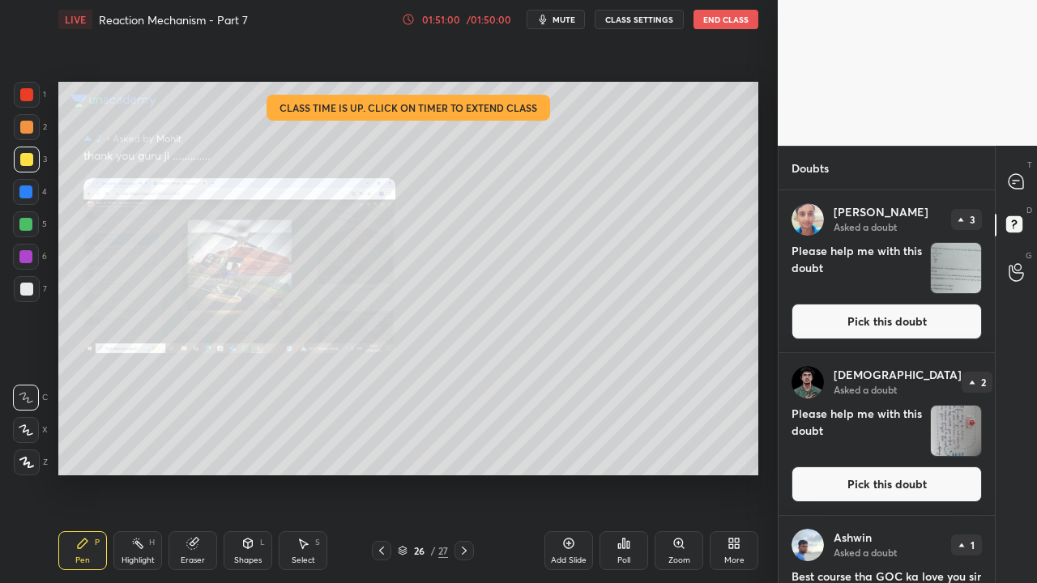
click at [892, 327] on button "Pick this doubt" at bounding box center [887, 322] width 190 height 36
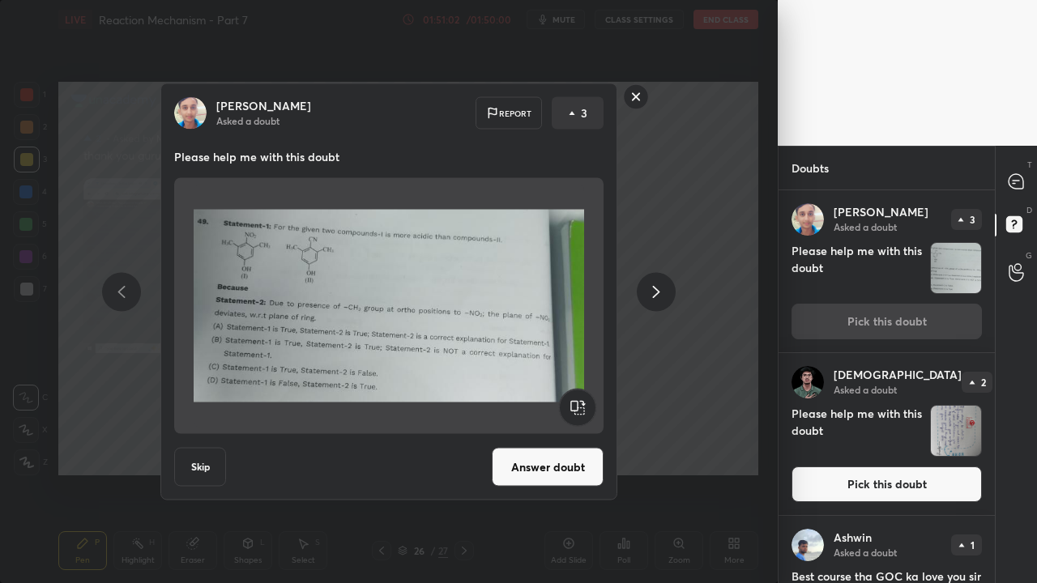
click at [562, 446] on div "Mannu Asked a doubt Report 3 Please help me with this doubt Skip Answer doubt" at bounding box center [388, 291] width 457 height 417
click at [562, 463] on button "Answer doubt" at bounding box center [548, 467] width 112 height 39
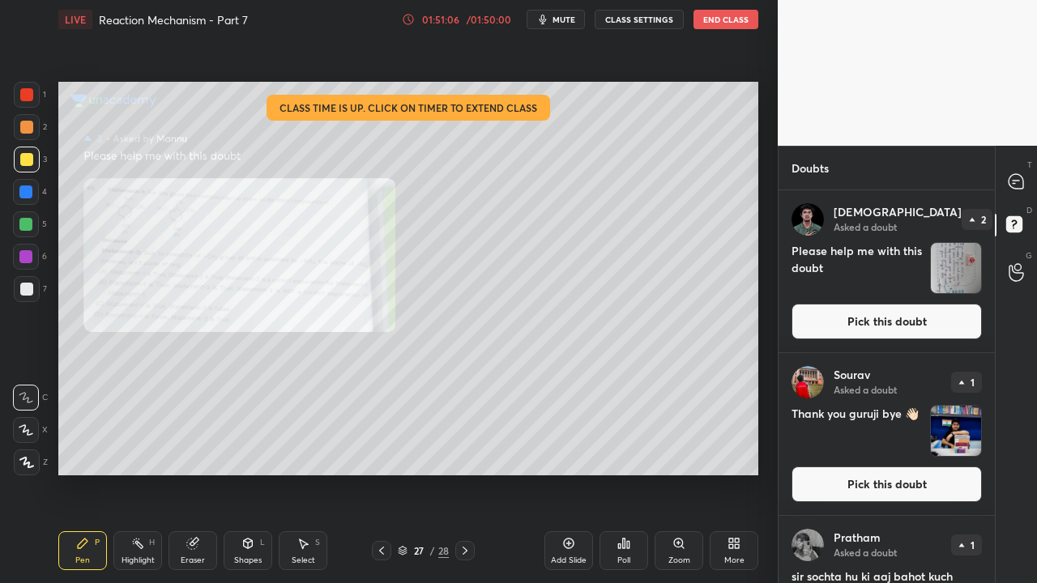
click at [677, 554] on div "Zoom" at bounding box center [679, 551] width 49 height 39
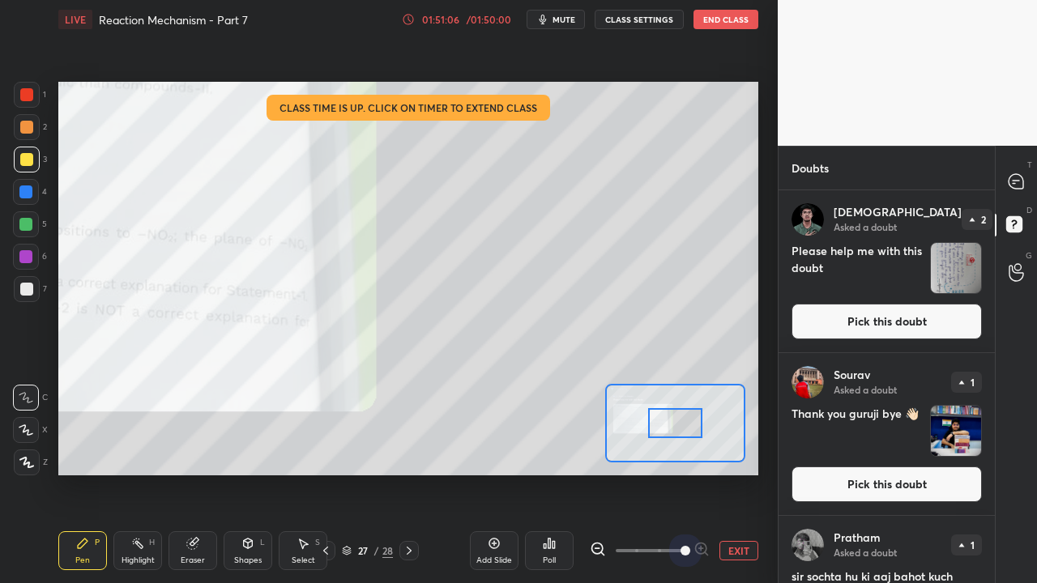
click at [677, 554] on span at bounding box center [650, 551] width 68 height 24
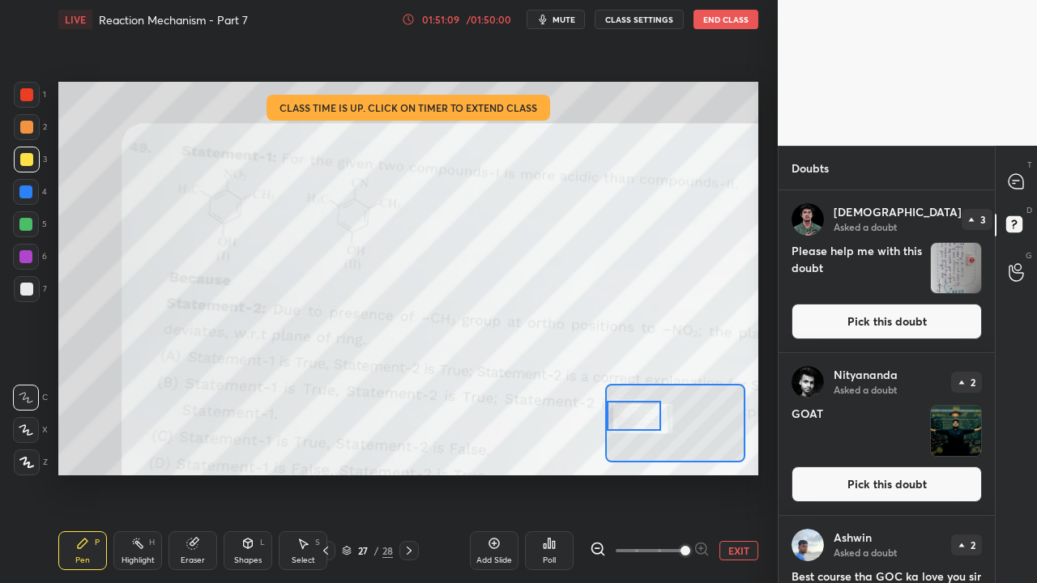
click at [626, 419] on div at bounding box center [634, 416] width 55 height 30
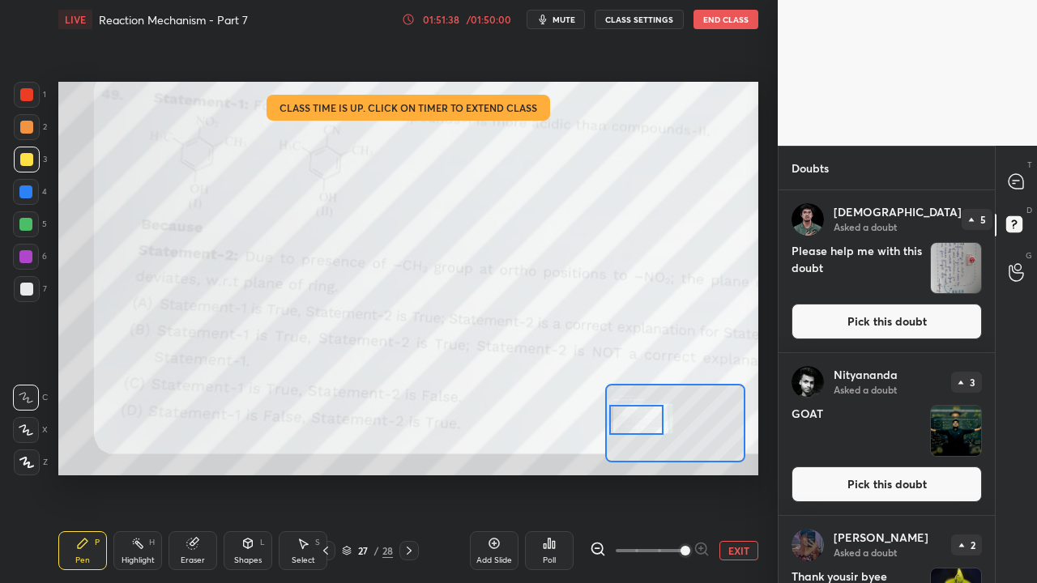
click at [652, 428] on div at bounding box center [636, 420] width 55 height 30
click at [894, 322] on button "Pick this doubt" at bounding box center [887, 322] width 190 height 36
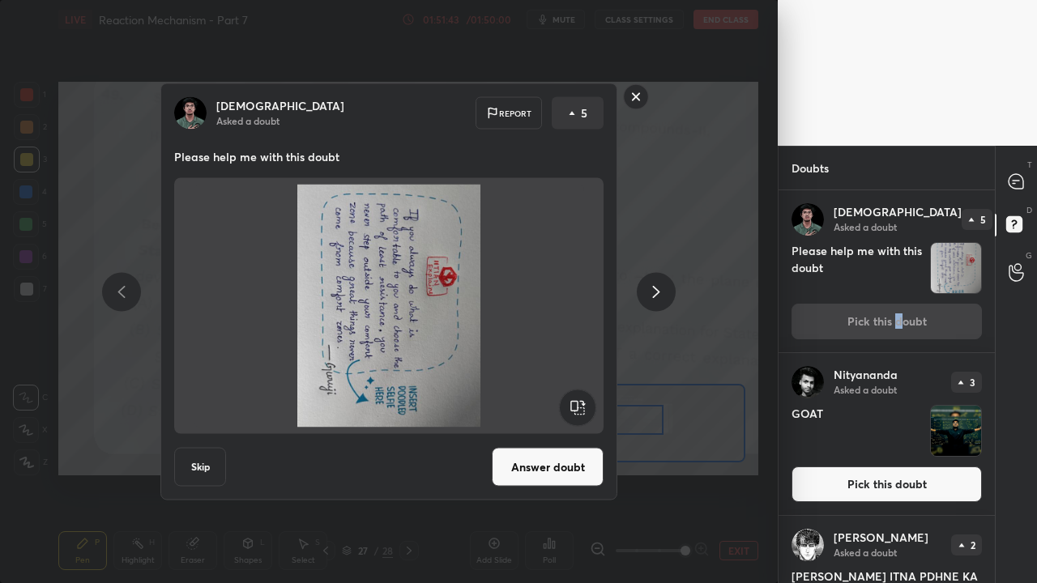
click at [569, 400] on rect at bounding box center [577, 408] width 36 height 36
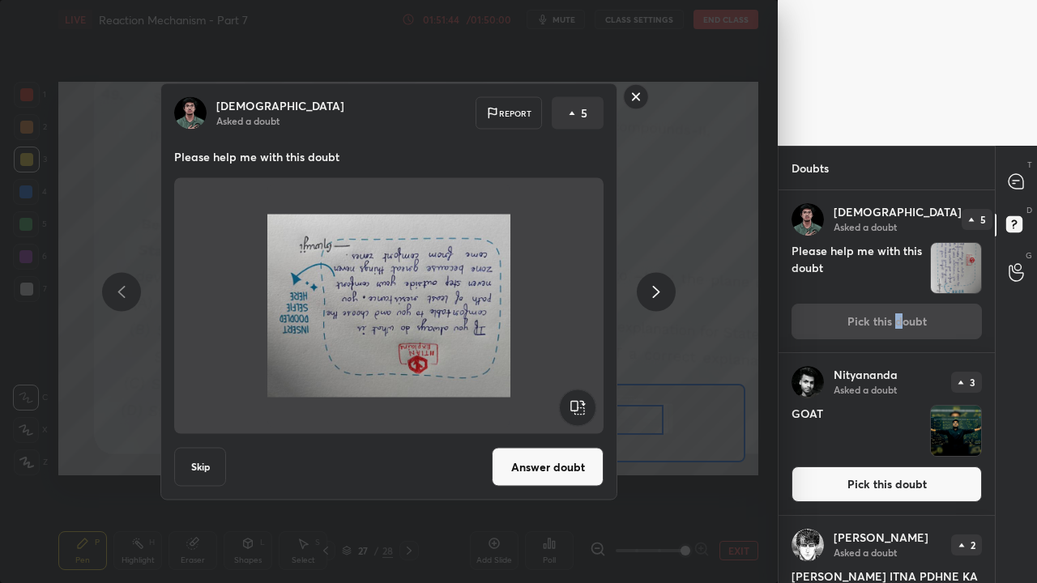
click at [567, 406] on rect at bounding box center [577, 408] width 36 height 36
click at [567, 408] on rect at bounding box center [577, 408] width 36 height 36
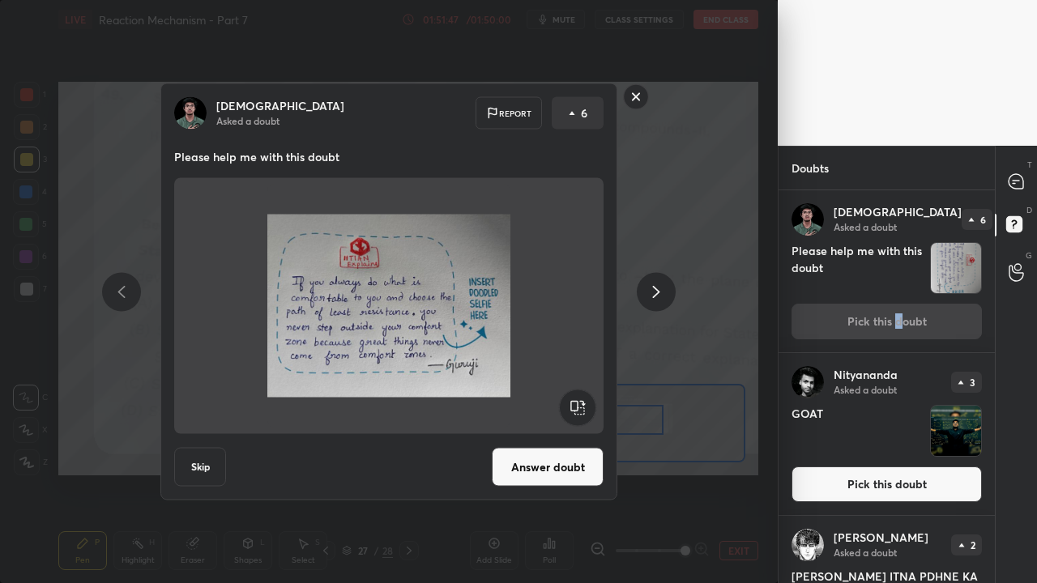
click at [545, 475] on button "Answer doubt" at bounding box center [548, 467] width 112 height 39
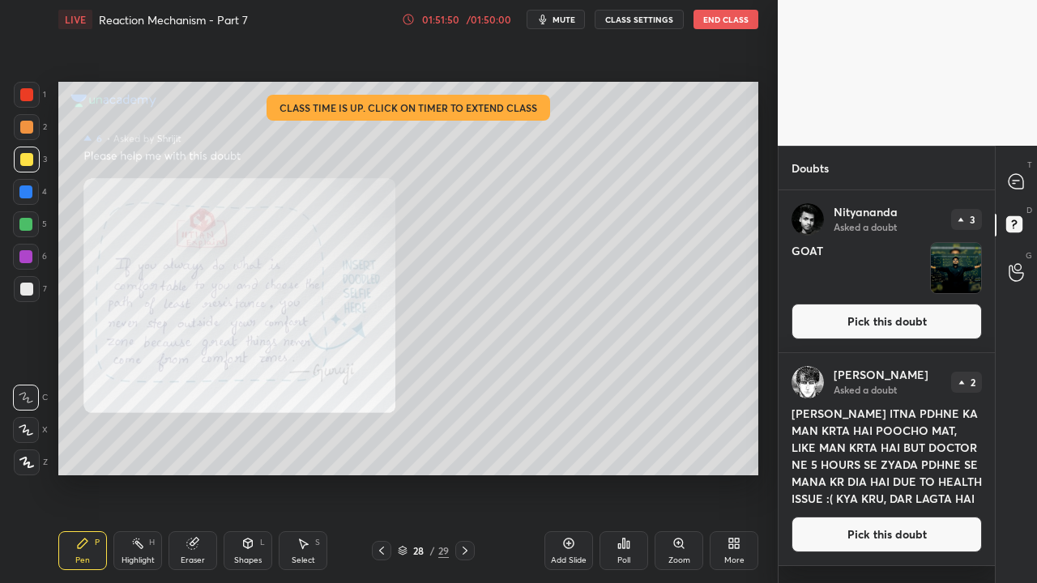
click at [675, 553] on div "Zoom" at bounding box center [679, 551] width 49 height 39
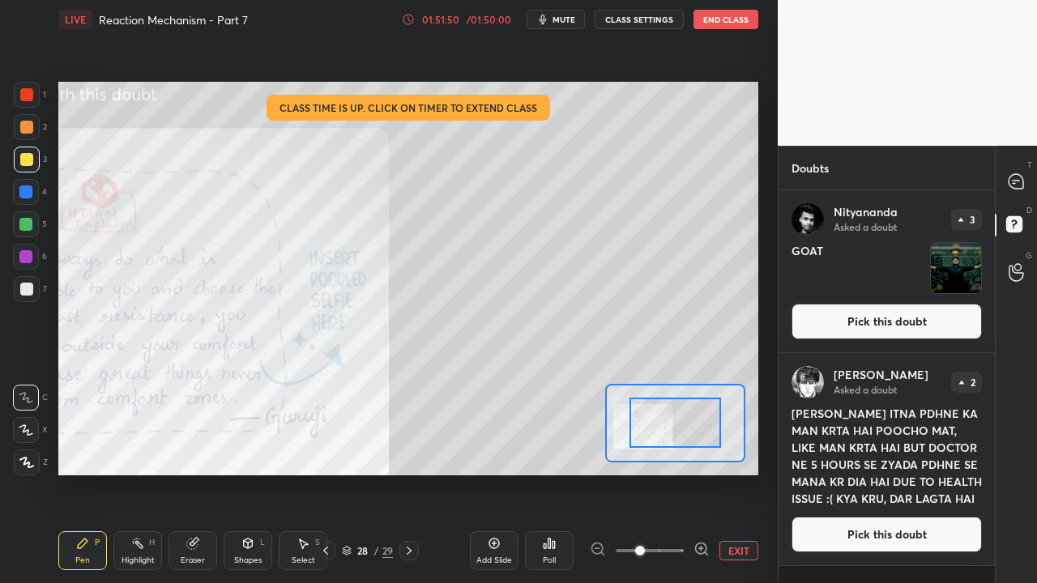
click at [676, 553] on span at bounding box center [650, 551] width 68 height 24
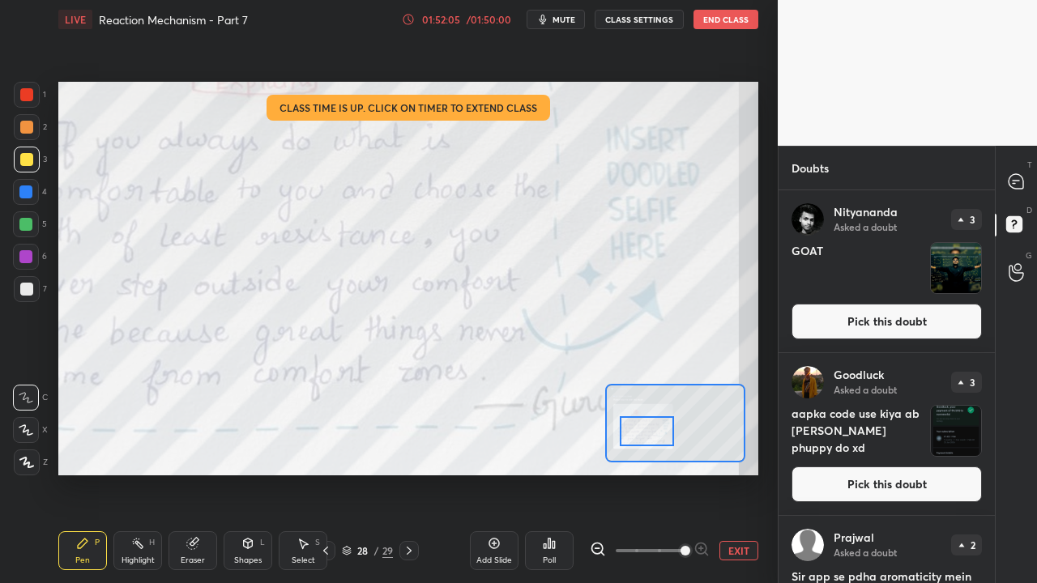
drag, startPoint x: 677, startPoint y: 426, endPoint x: 647, endPoint y: 428, distance: 30.8
click at [649, 433] on div at bounding box center [647, 431] width 55 height 30
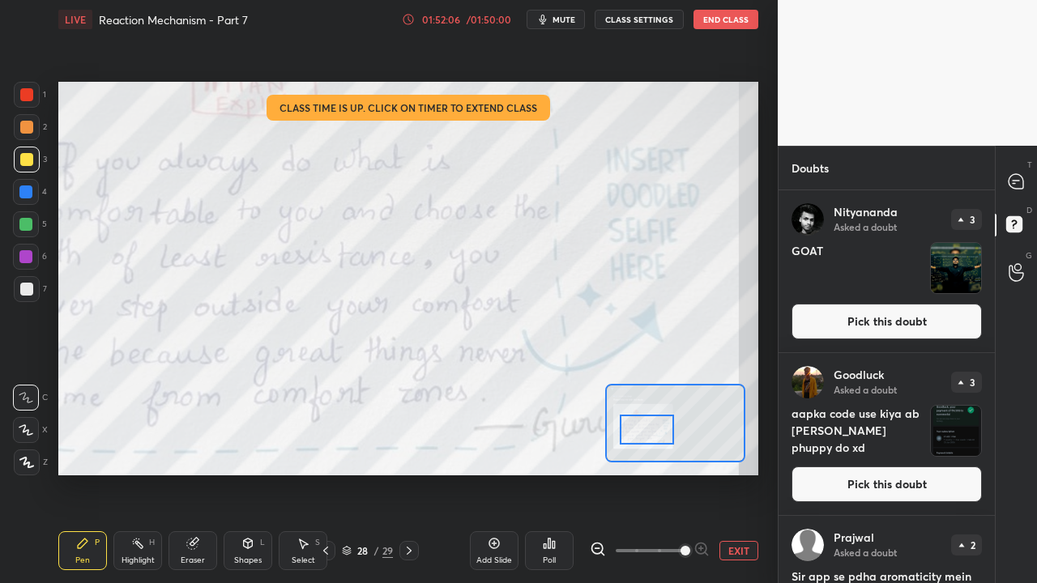
click at [596, 545] on icon at bounding box center [598, 549] width 16 height 16
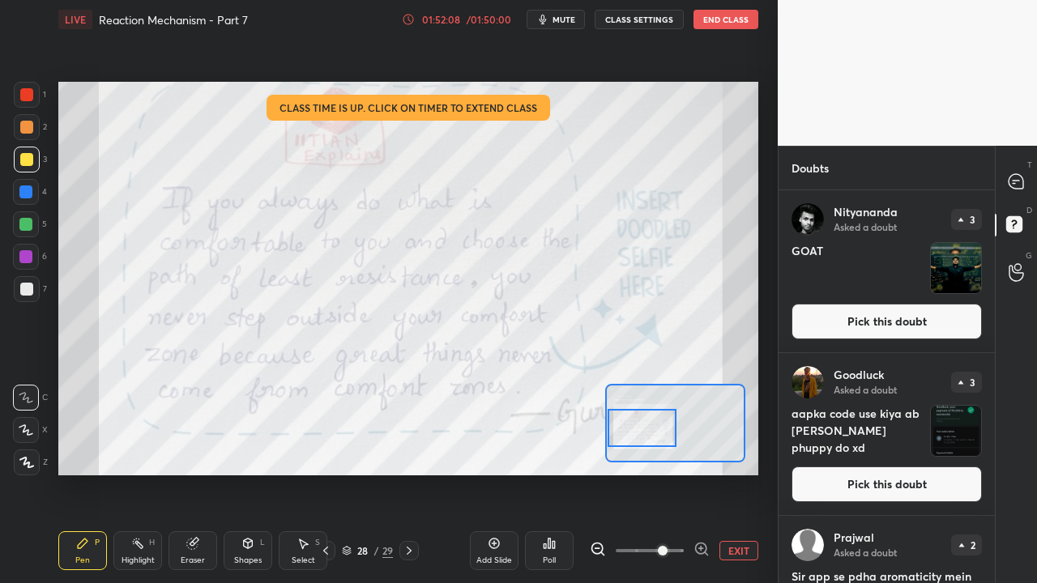
click at [653, 437] on div at bounding box center [642, 428] width 68 height 38
click at [1023, 170] on div at bounding box center [1017, 181] width 32 height 29
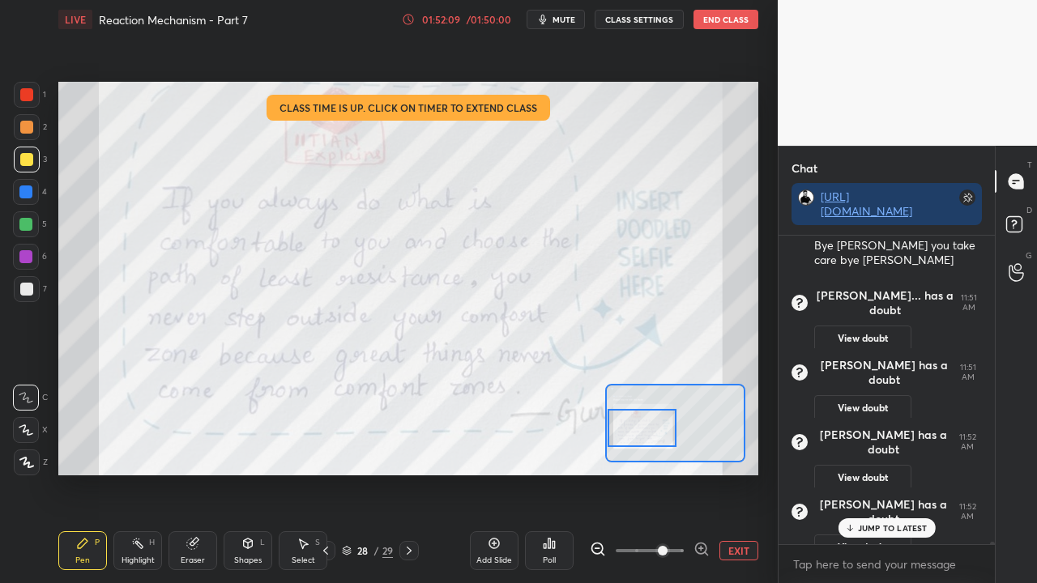
scroll to position [304, 211]
click at [877, 531] on p "1 NEW MESSAGE" at bounding box center [892, 528] width 69 height 10
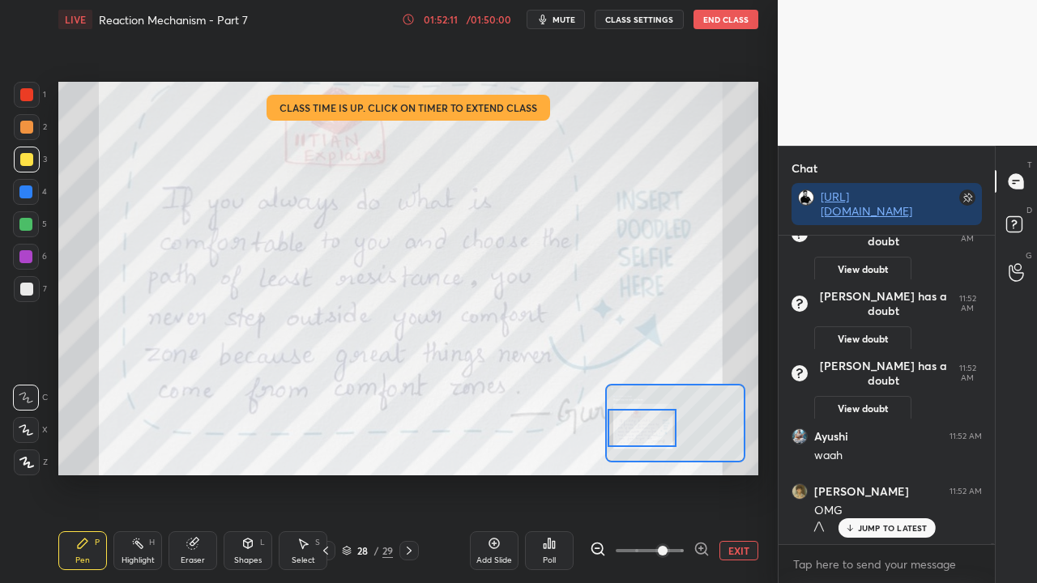
scroll to position [82949, 0]
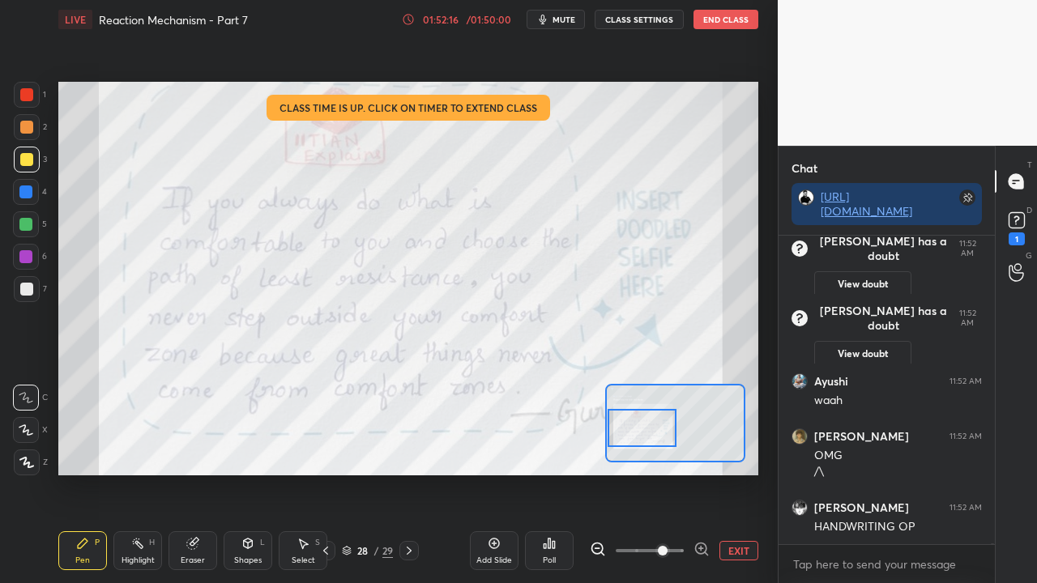
click at [1024, 221] on icon at bounding box center [1017, 220] width 24 height 24
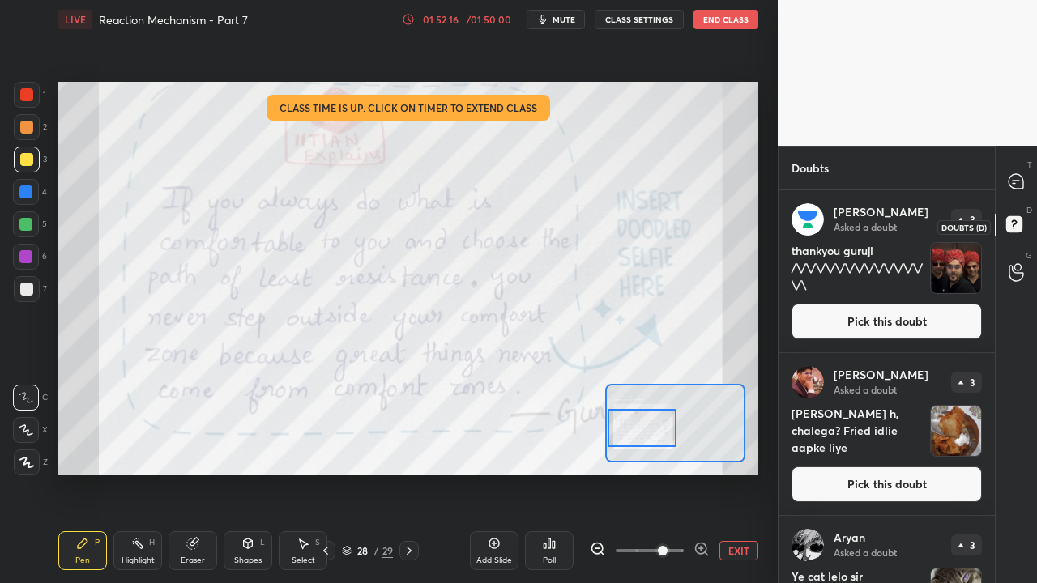
scroll to position [388, 211]
click at [899, 318] on button "Pick this doubt" at bounding box center [887, 322] width 190 height 36
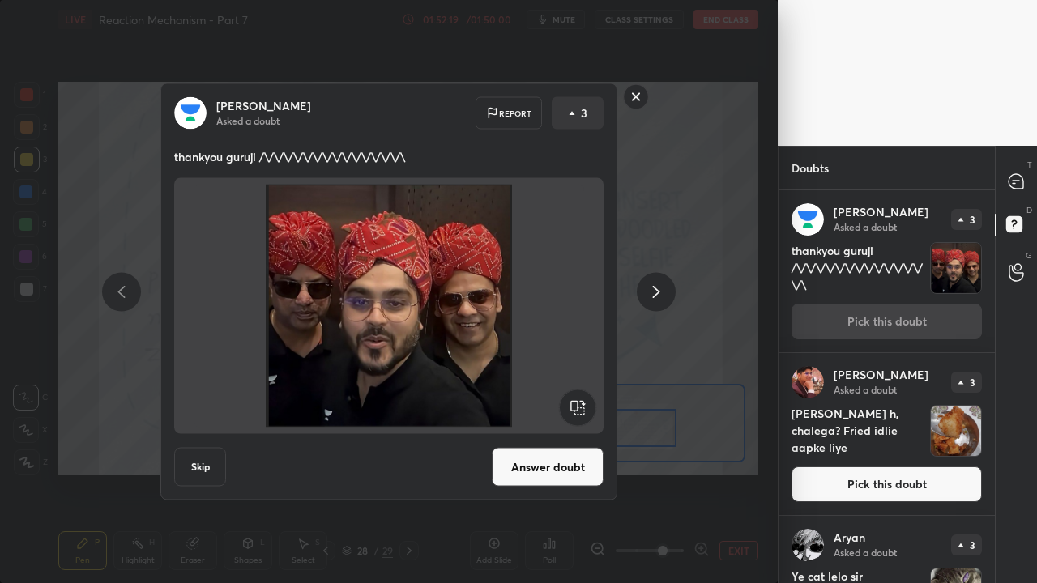
click at [538, 473] on button "Answer doubt" at bounding box center [548, 467] width 112 height 39
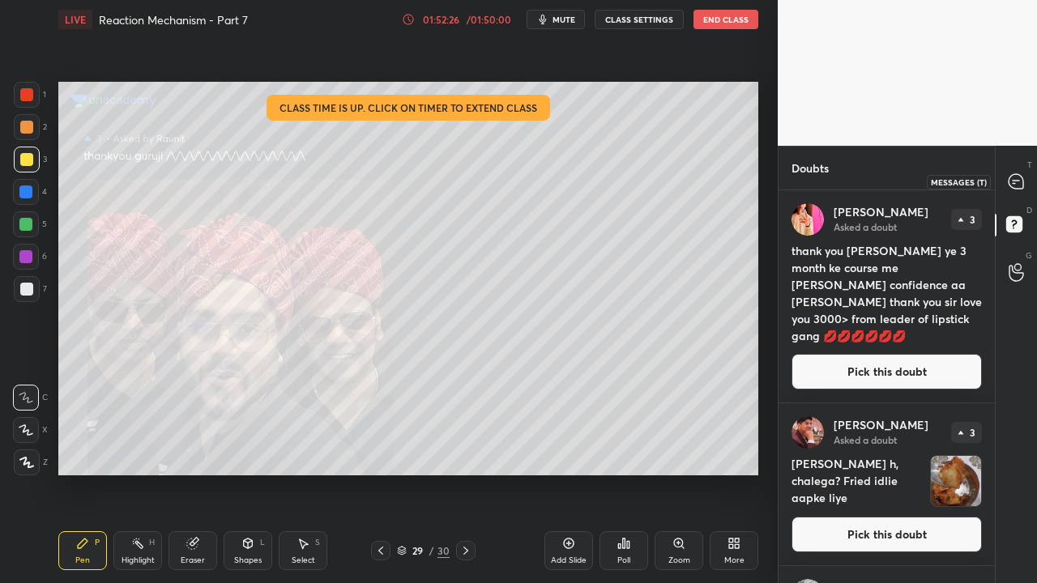
click at [1015, 183] on icon at bounding box center [1016, 181] width 17 height 17
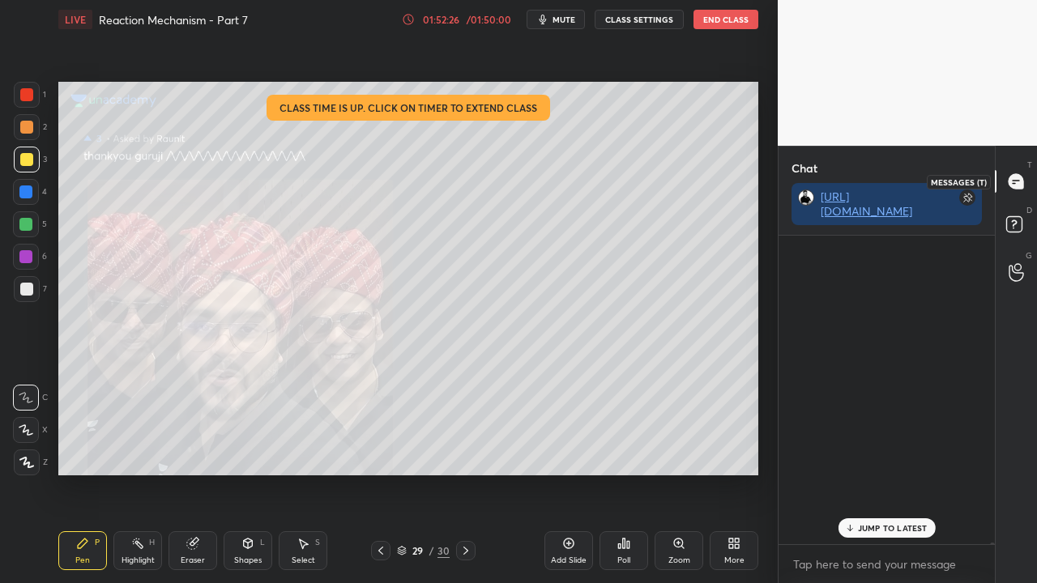
scroll to position [304, 211]
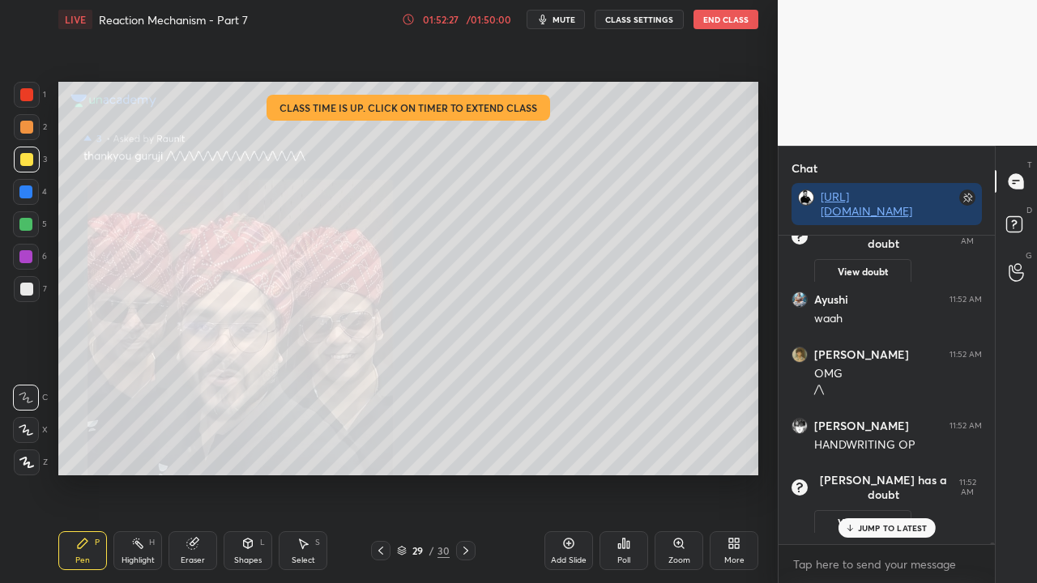
click at [877, 538] on div "Mannu has a doubt 11:52 AM View doubt" at bounding box center [887, 574] width 216 height 83
click at [886, 522] on div "JUMP TO LATEST" at bounding box center [886, 528] width 97 height 19
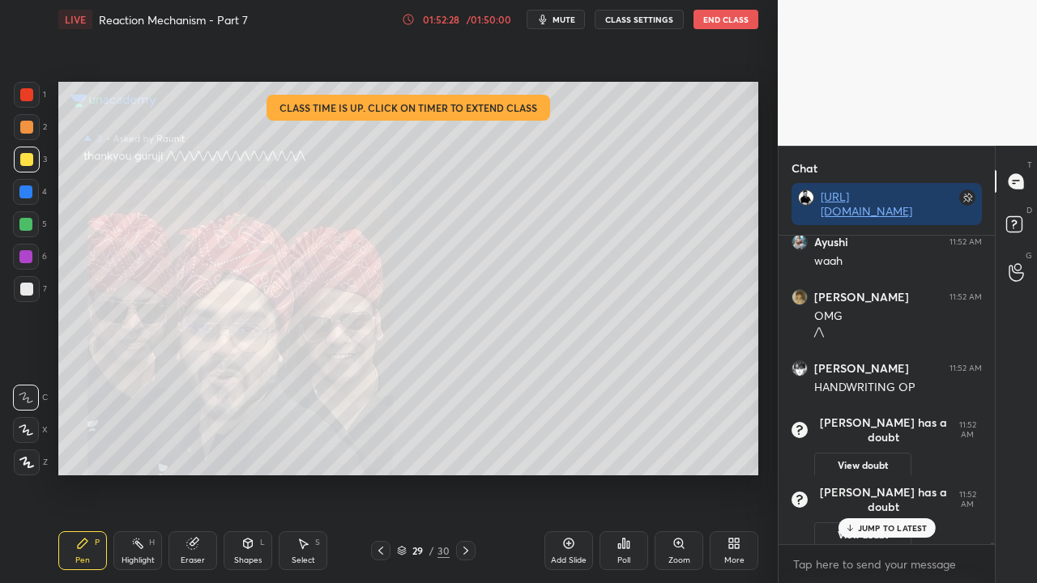
scroll to position [83019, 0]
click at [891, 524] on p "JUMP TO LATEST" at bounding box center [893, 528] width 70 height 10
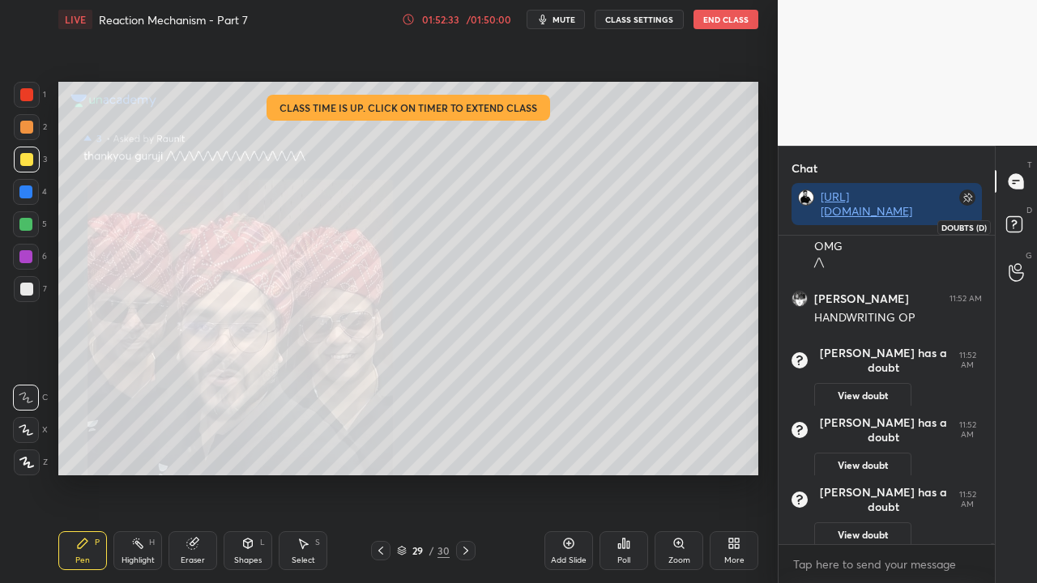
click at [1017, 219] on rect at bounding box center [1013, 224] width 15 height 15
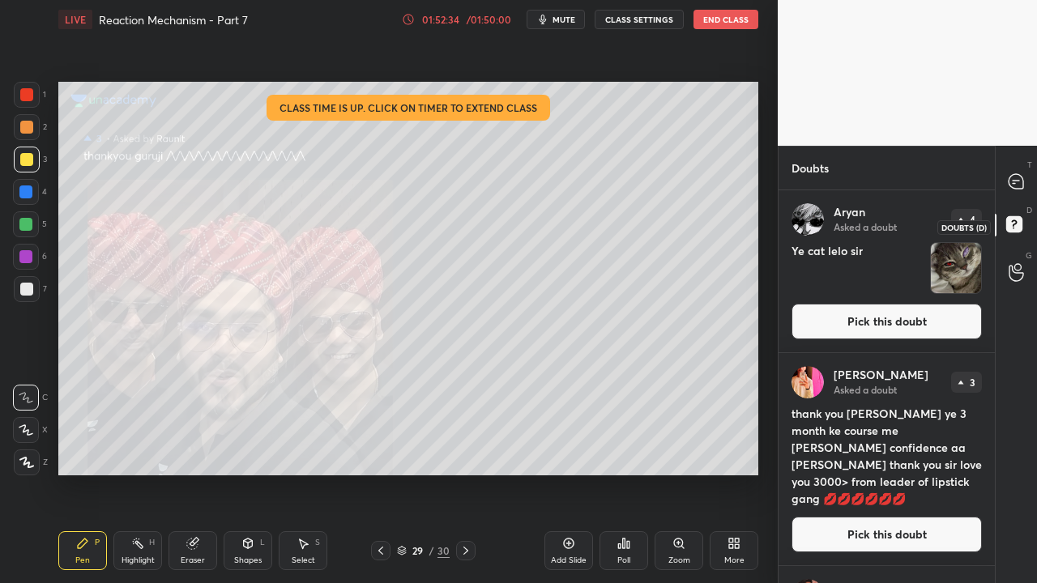
scroll to position [388, 211]
click at [868, 328] on button "Pick this doubt" at bounding box center [887, 322] width 190 height 36
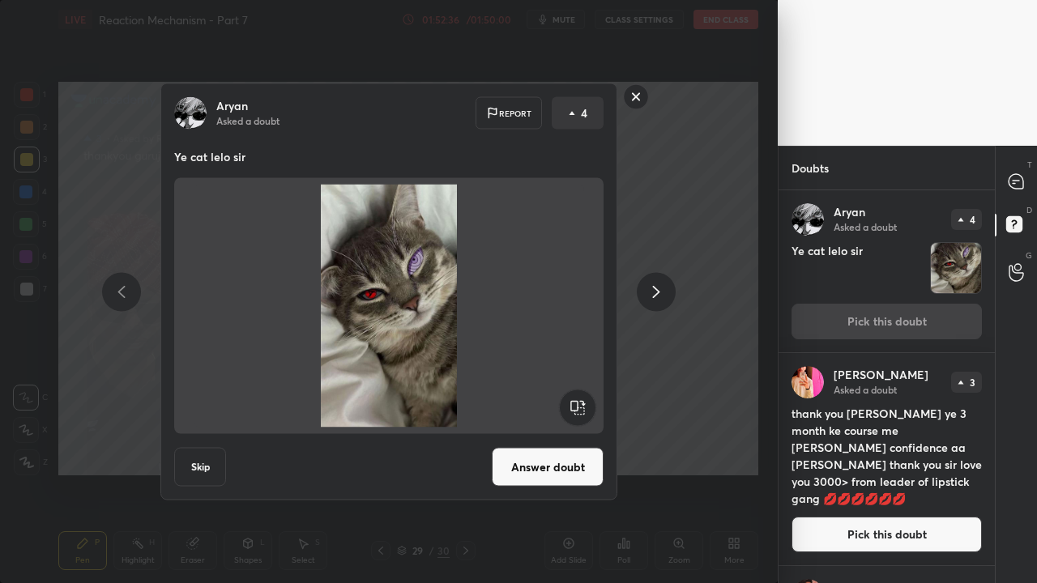
click at [553, 459] on button "Answer doubt" at bounding box center [548, 467] width 112 height 39
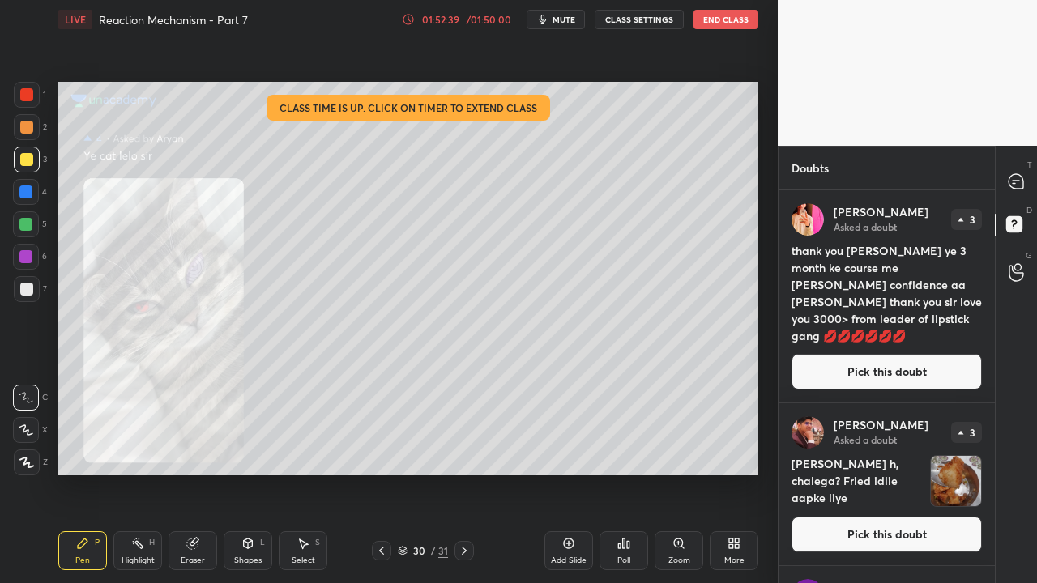
click at [677, 551] on div "Zoom" at bounding box center [679, 551] width 49 height 39
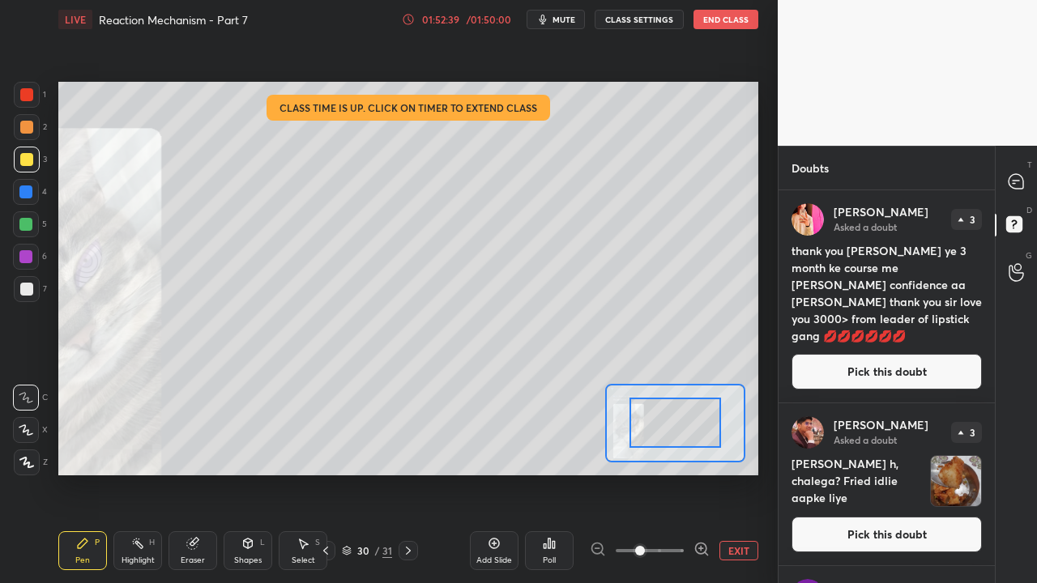
click at [675, 554] on span at bounding box center [650, 551] width 68 height 24
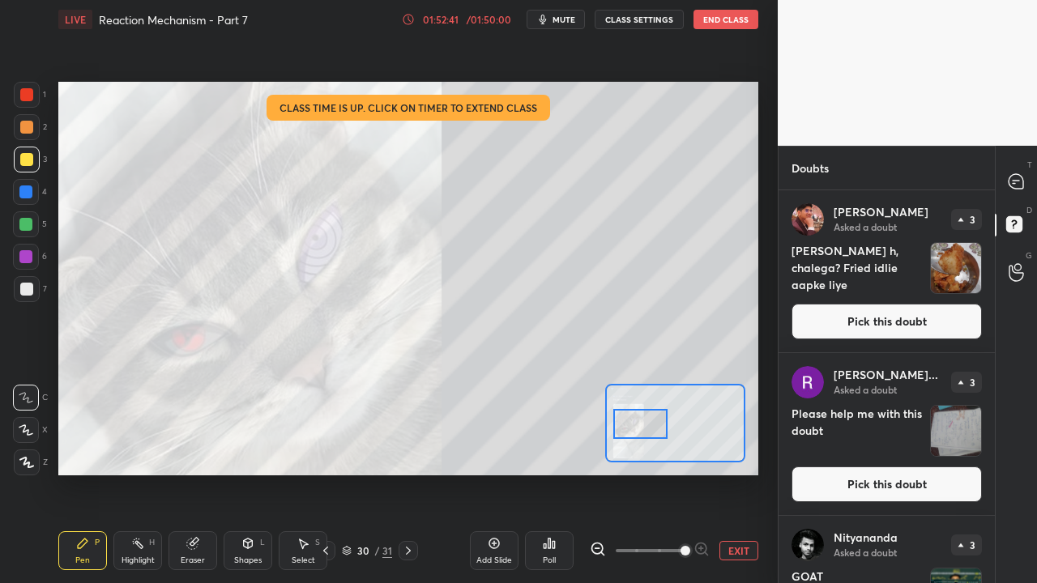
click at [644, 428] on div at bounding box center [640, 424] width 55 height 30
click at [721, 557] on button "EXIT" at bounding box center [739, 550] width 39 height 19
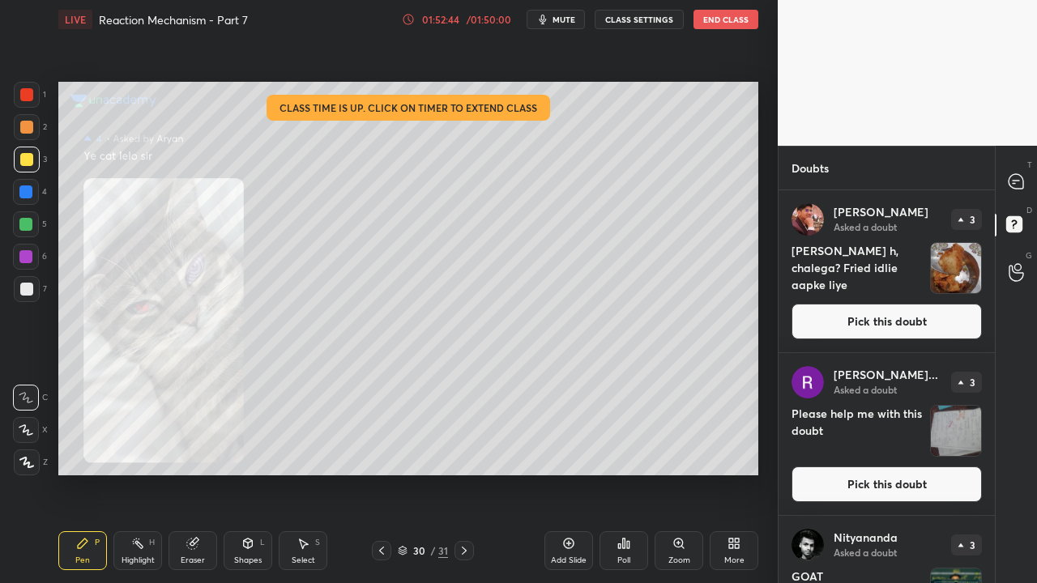
click at [896, 322] on button "Pick this doubt" at bounding box center [887, 322] width 190 height 36
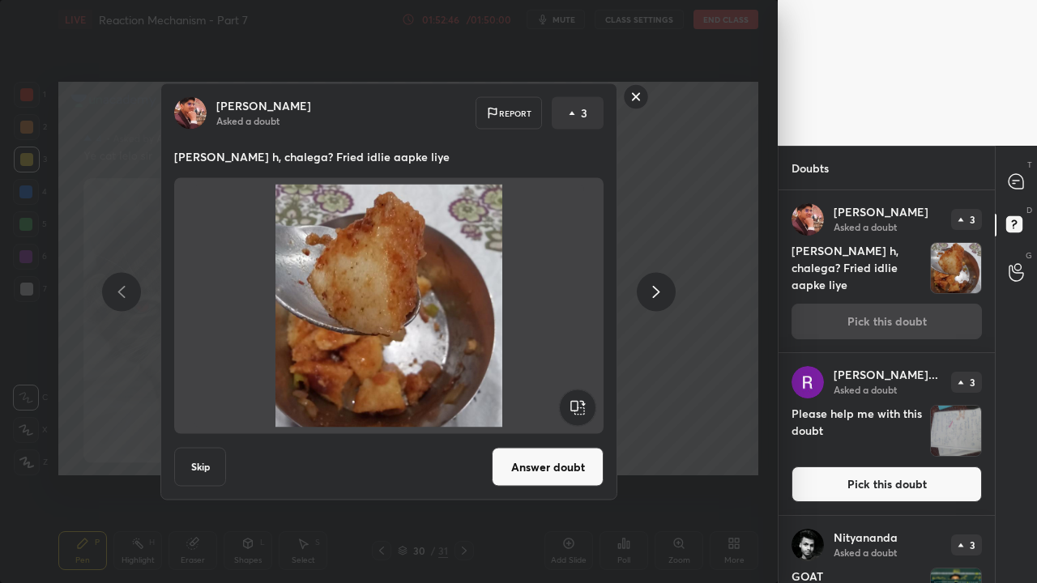
click at [202, 468] on button "Skip" at bounding box center [200, 467] width 52 height 39
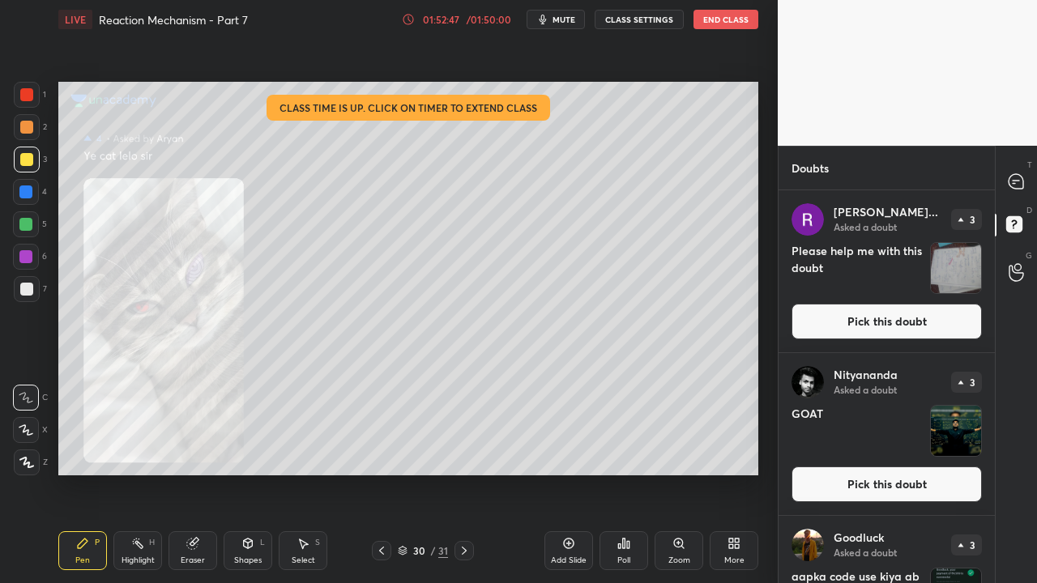
click at [888, 318] on button "Pick this doubt" at bounding box center [887, 322] width 190 height 36
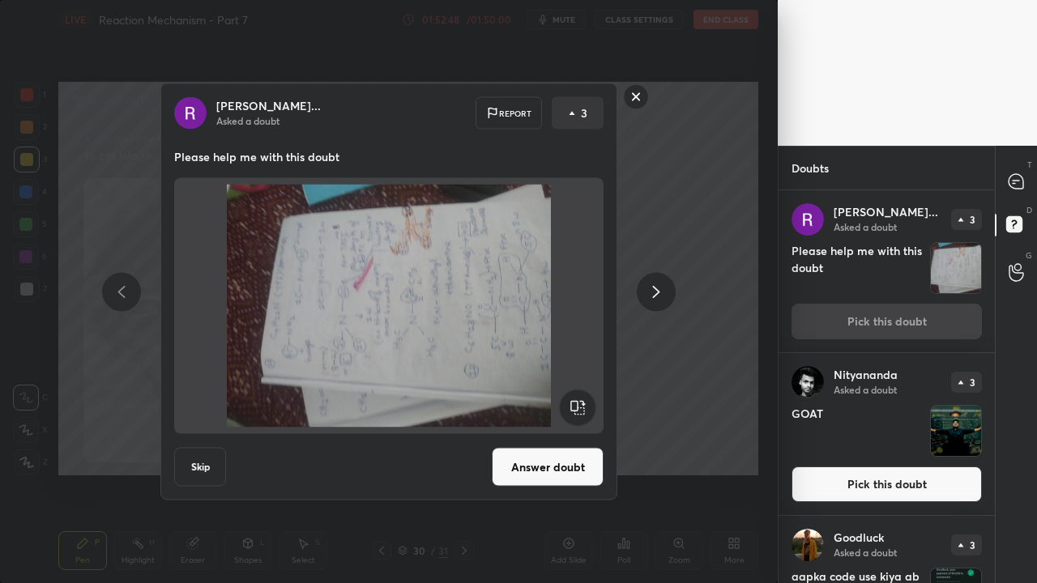
click at [578, 410] on rect at bounding box center [577, 408] width 36 height 36
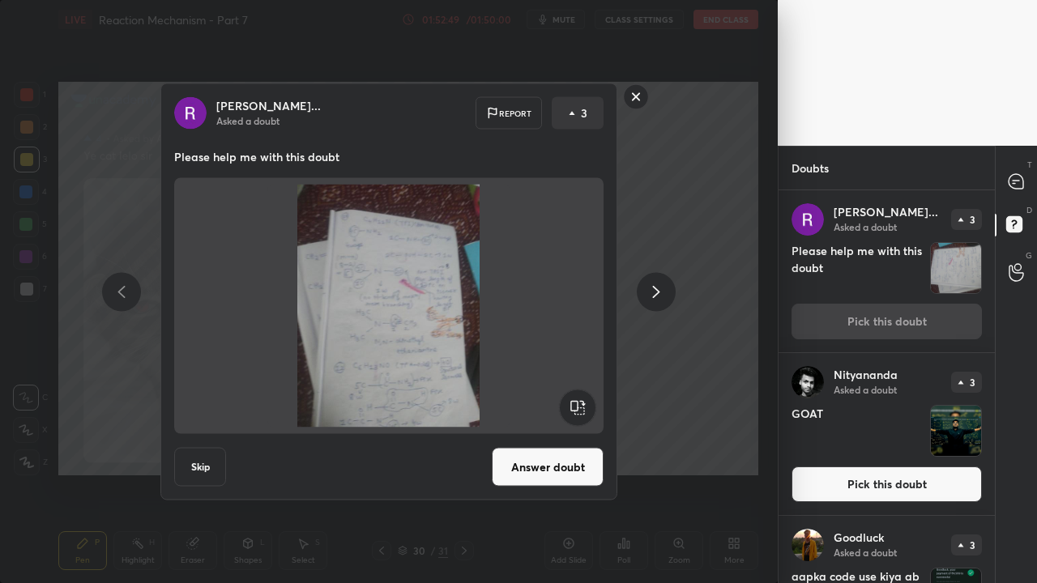
click at [560, 472] on button "Answer doubt" at bounding box center [548, 467] width 112 height 39
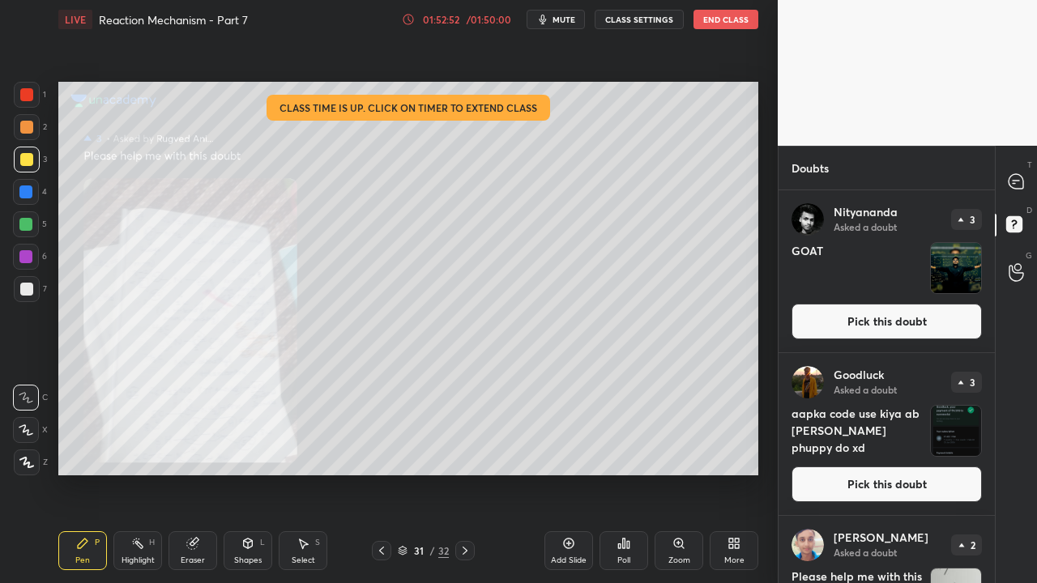
click at [681, 557] on div "Zoom" at bounding box center [679, 561] width 22 height 8
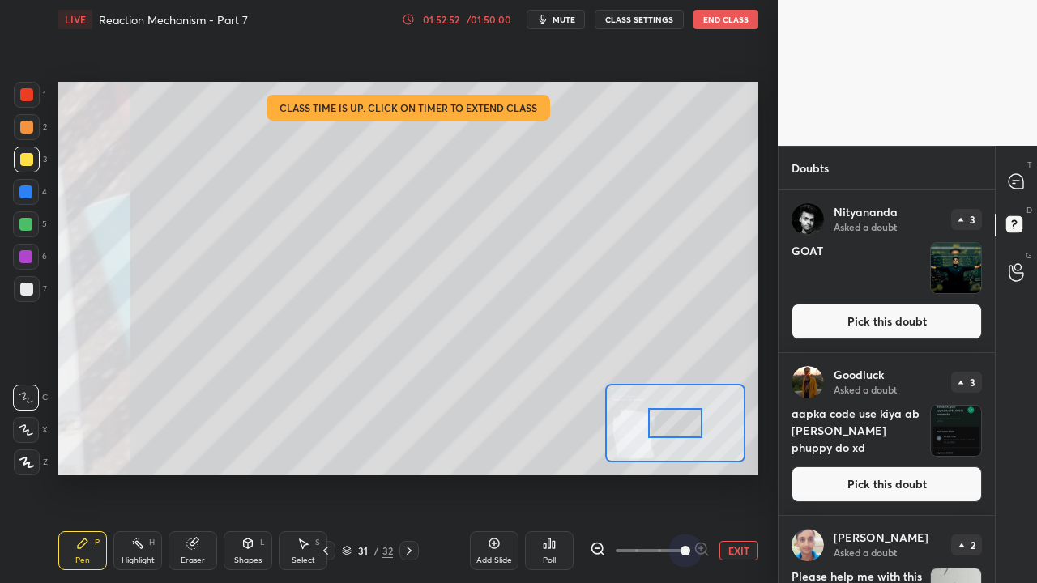
click at [681, 554] on span at bounding box center [650, 551] width 68 height 24
click at [682, 555] on span at bounding box center [686, 551] width 10 height 10
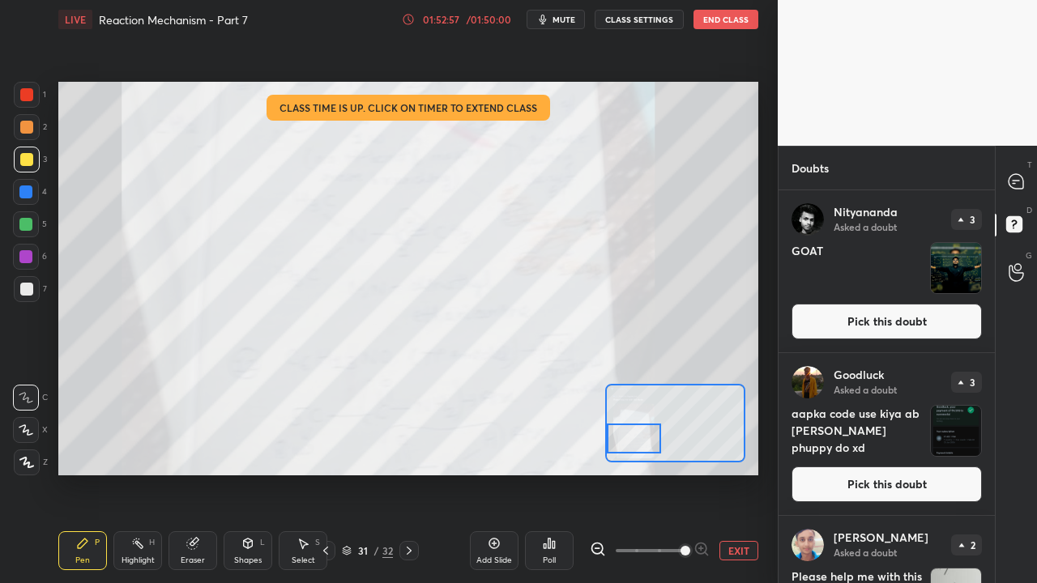
click at [622, 442] on div at bounding box center [634, 439] width 55 height 30
click at [1014, 176] on icon at bounding box center [1016, 181] width 15 height 15
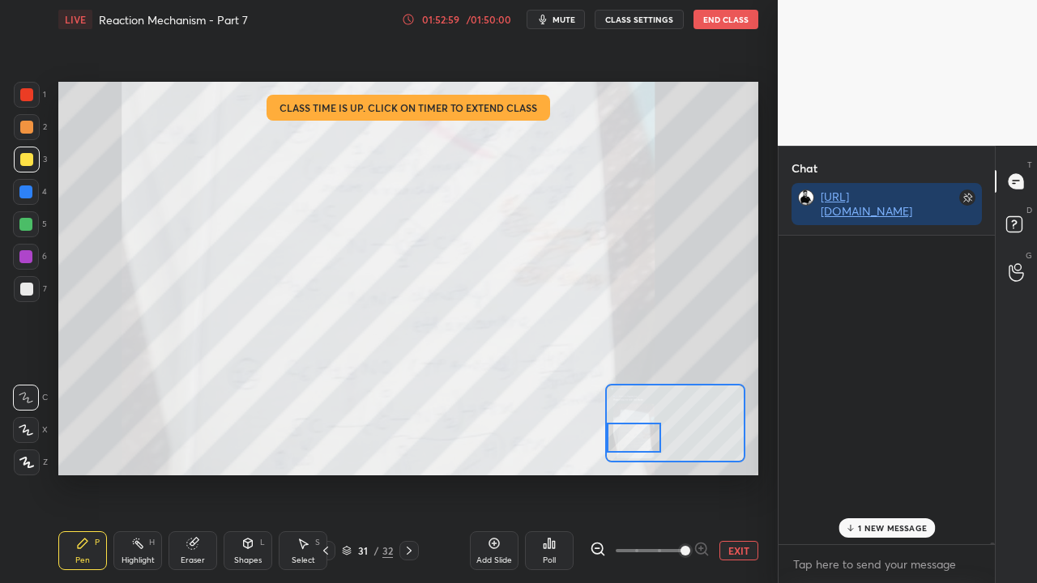
scroll to position [304, 211]
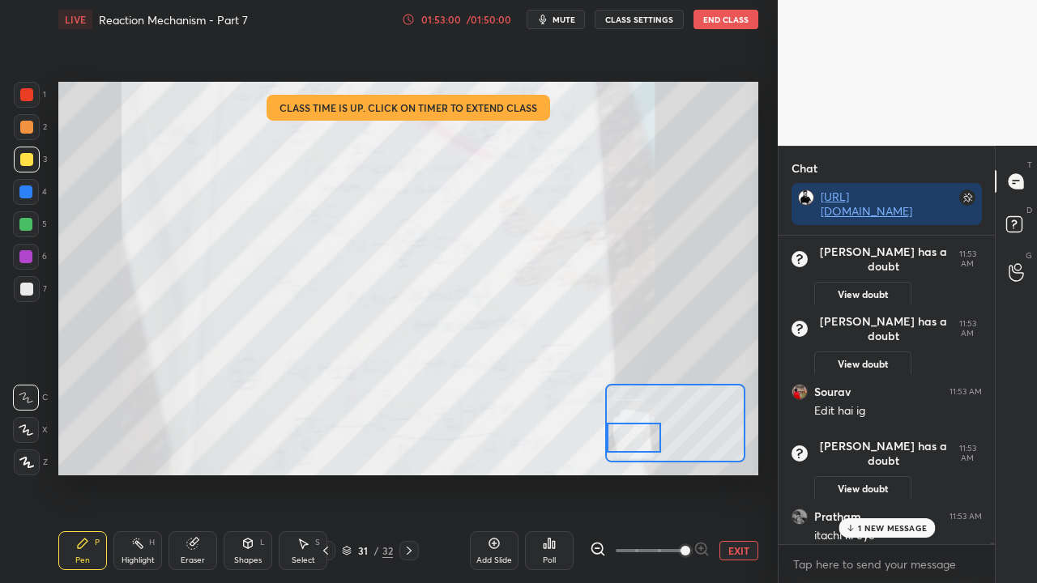
drag, startPoint x: 883, startPoint y: 529, endPoint x: 870, endPoint y: 530, distance: 13.0
click at [882, 530] on p "1 NEW MESSAGE" at bounding box center [892, 528] width 69 height 10
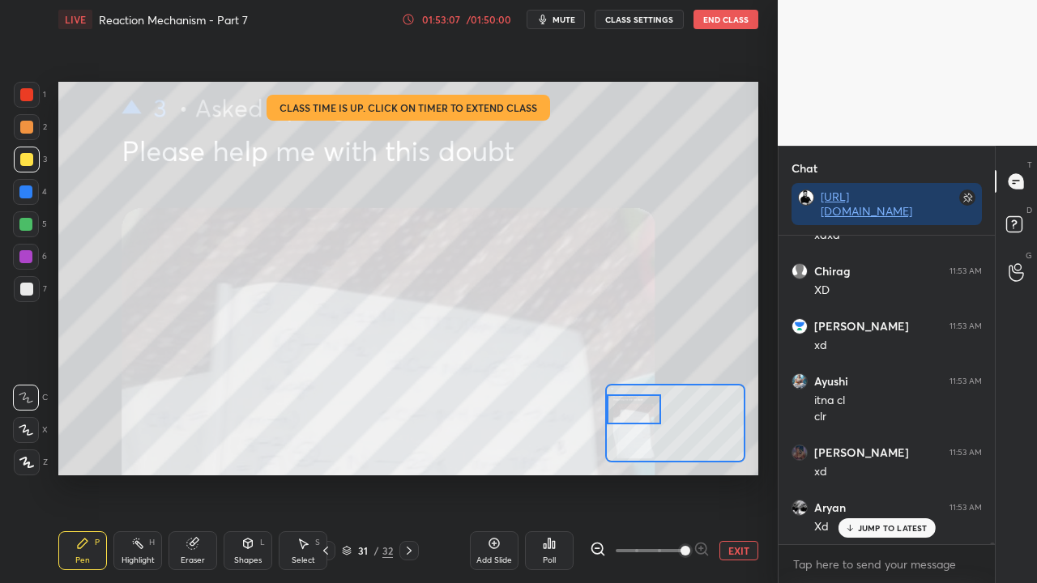
scroll to position [75664, 0]
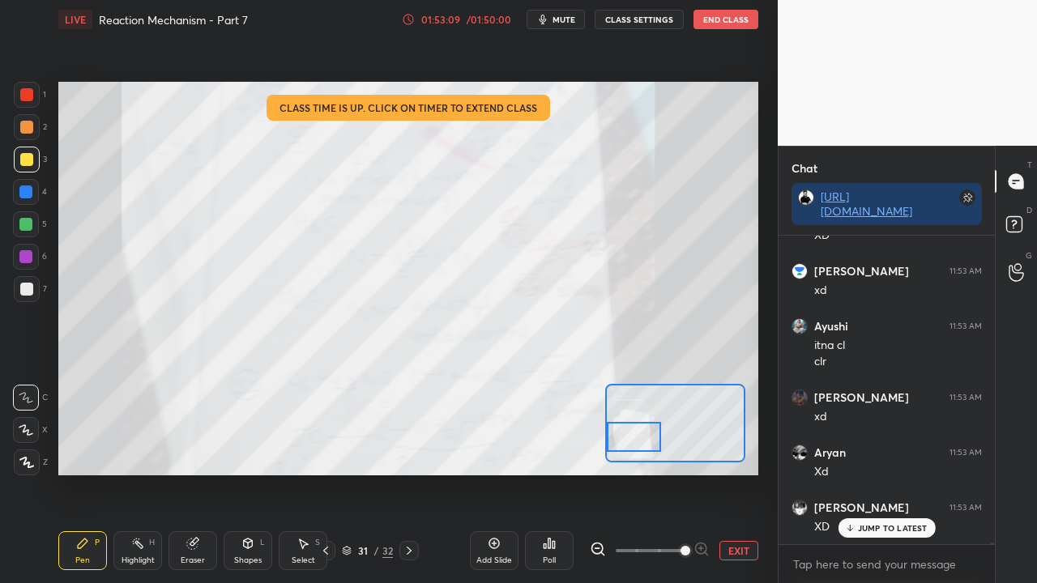
drag, startPoint x: 638, startPoint y: 424, endPoint x: 634, endPoint y: 433, distance: 9.8
click at [637, 437] on div at bounding box center [634, 437] width 55 height 30
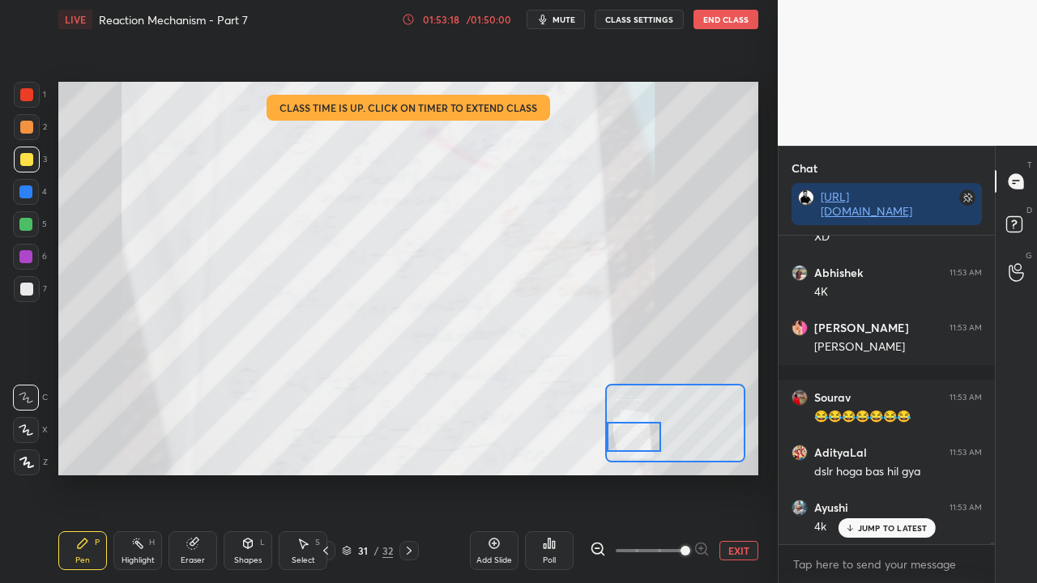
scroll to position [76009, 0]
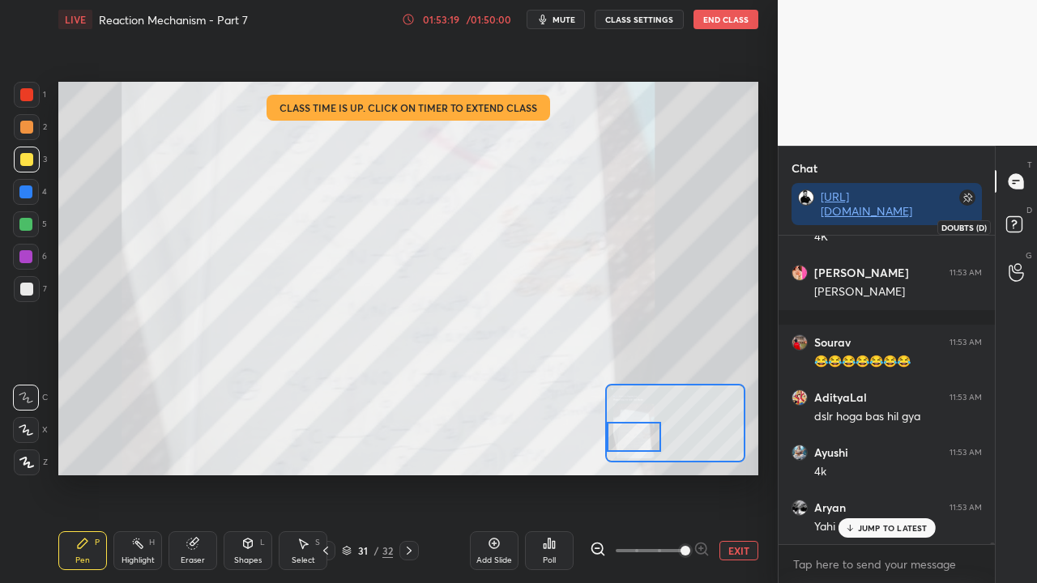
click at [1027, 215] on icon at bounding box center [1016, 226] width 29 height 29
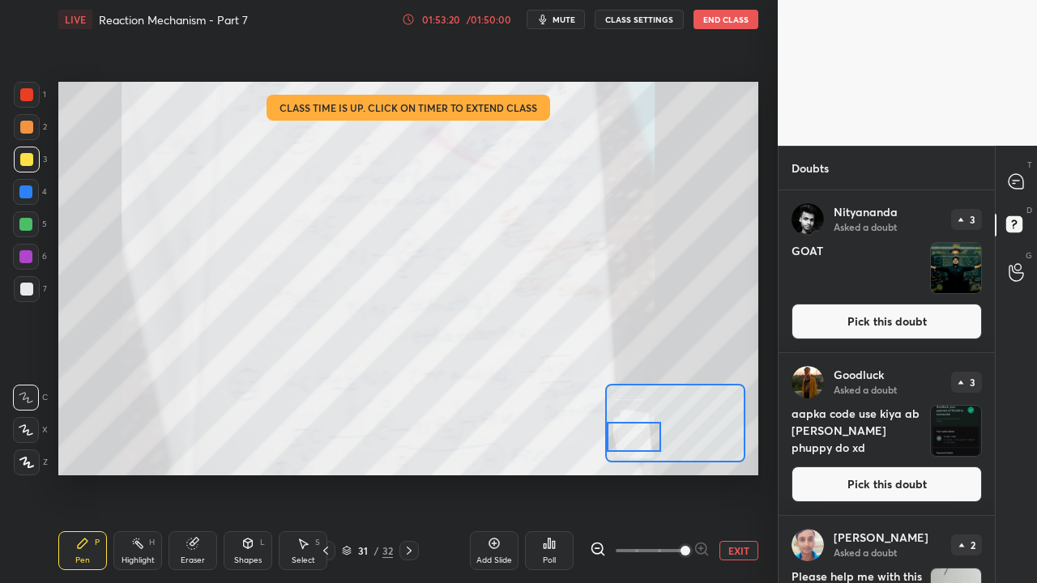
scroll to position [388, 211]
click at [848, 332] on button "Pick this doubt" at bounding box center [887, 322] width 190 height 36
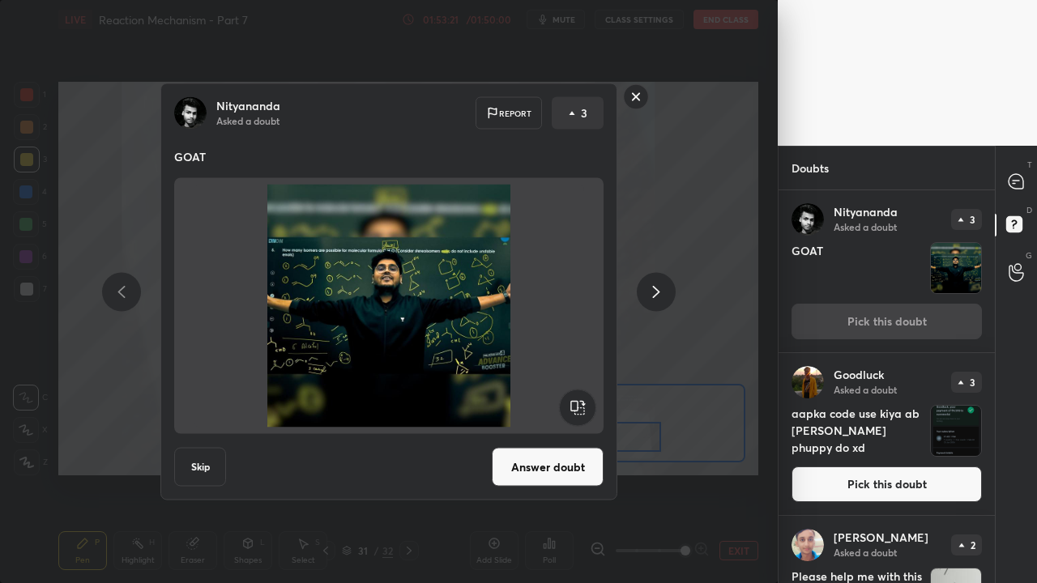
click at [540, 468] on button "Answer doubt" at bounding box center [548, 467] width 112 height 39
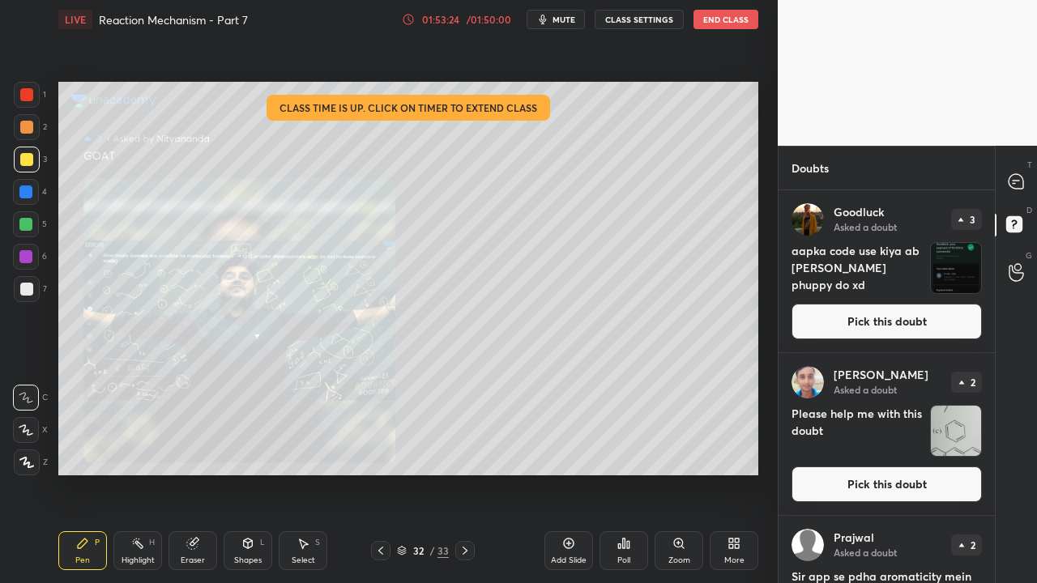
click at [903, 320] on button "Pick this doubt" at bounding box center [887, 322] width 190 height 36
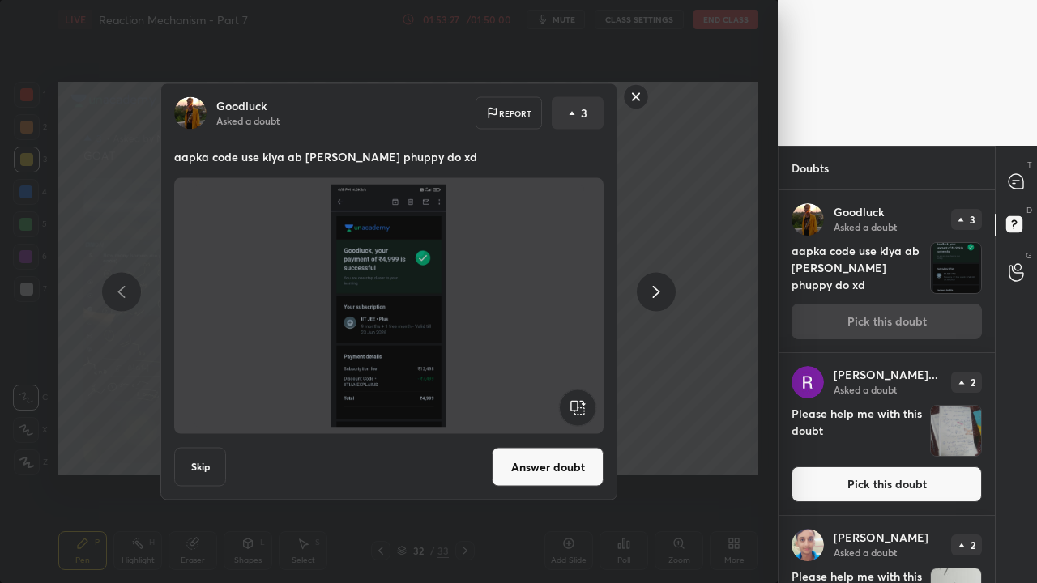
click at [541, 469] on button "Answer doubt" at bounding box center [548, 467] width 112 height 39
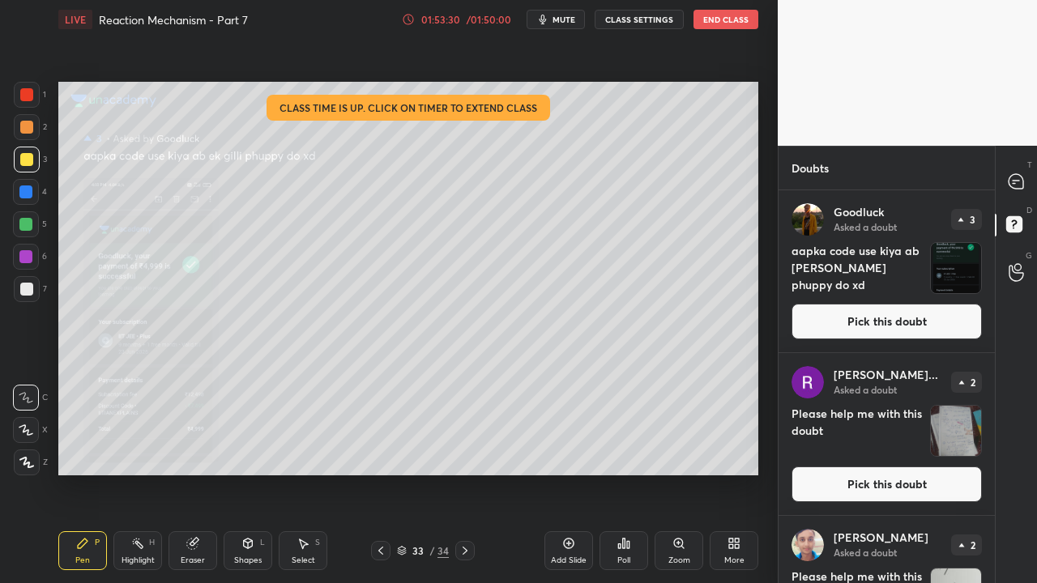
click at [681, 557] on div "Zoom" at bounding box center [679, 561] width 22 height 8
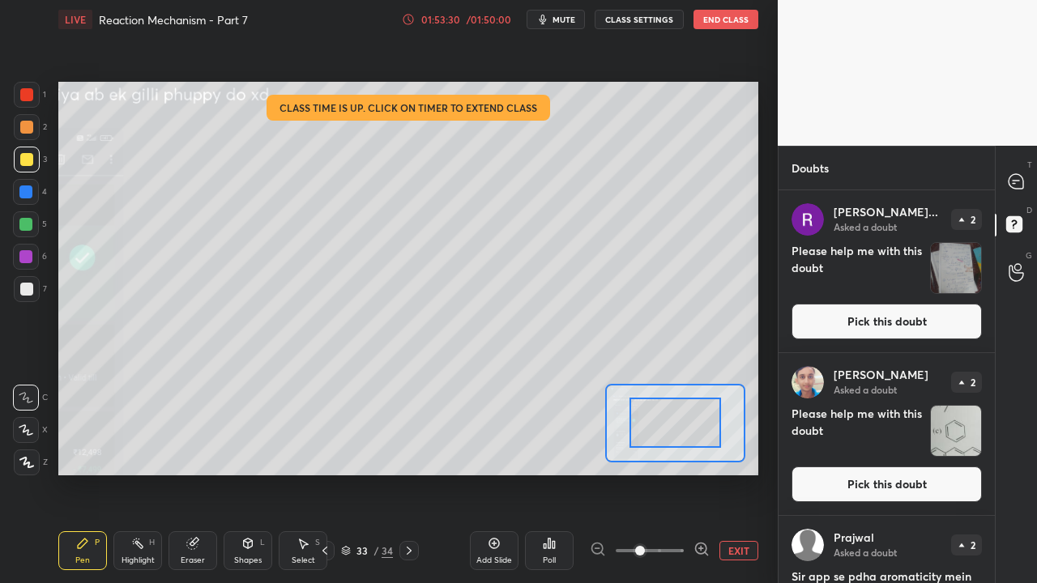
click at [682, 557] on span at bounding box center [650, 551] width 68 height 24
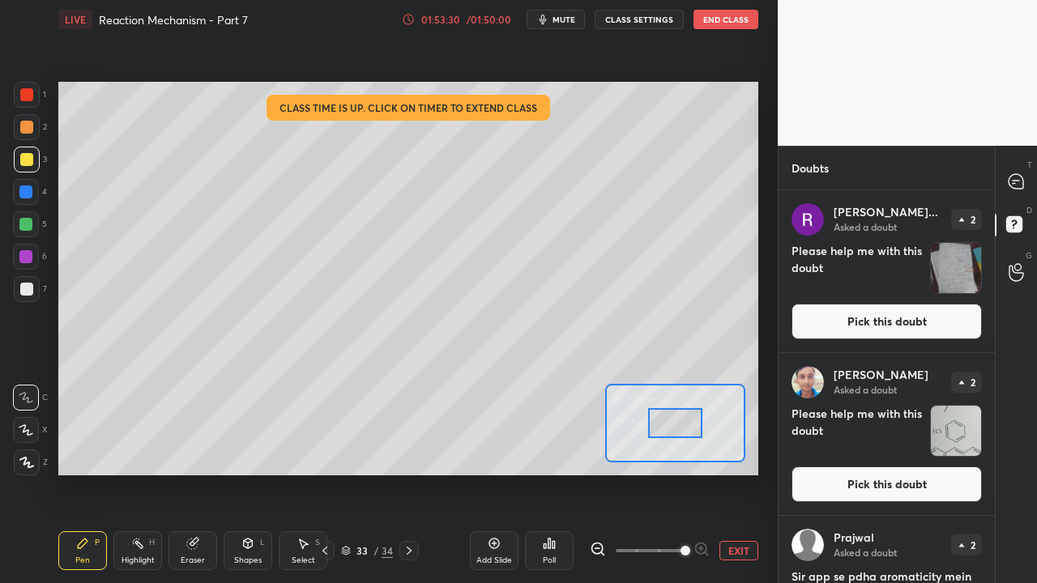
click at [682, 556] on span at bounding box center [686, 551] width 10 height 10
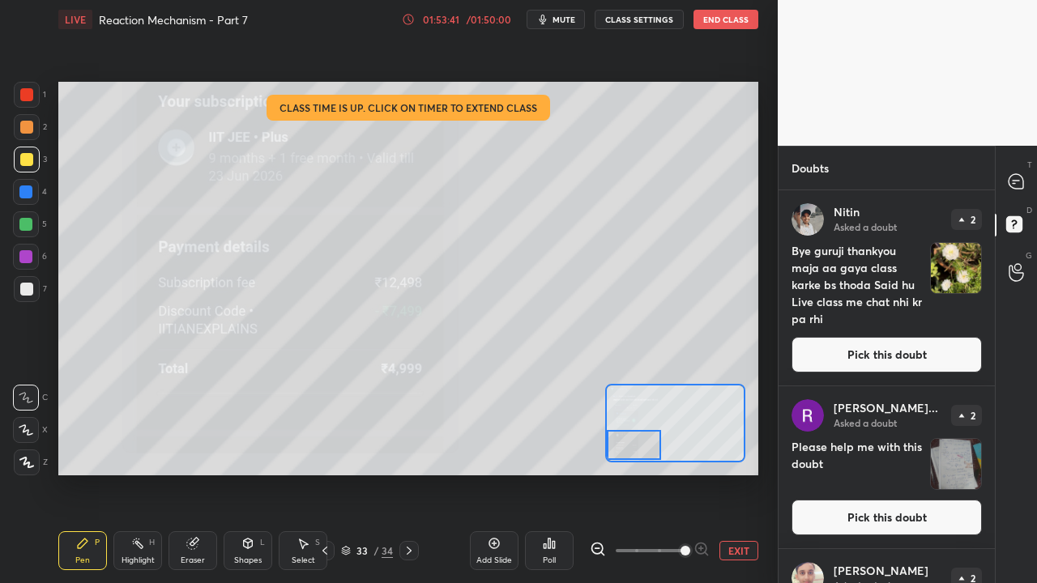
drag, startPoint x: 627, startPoint y: 431, endPoint x: 613, endPoint y: 449, distance: 23.0
click at [614, 449] on div at bounding box center [634, 445] width 55 height 30
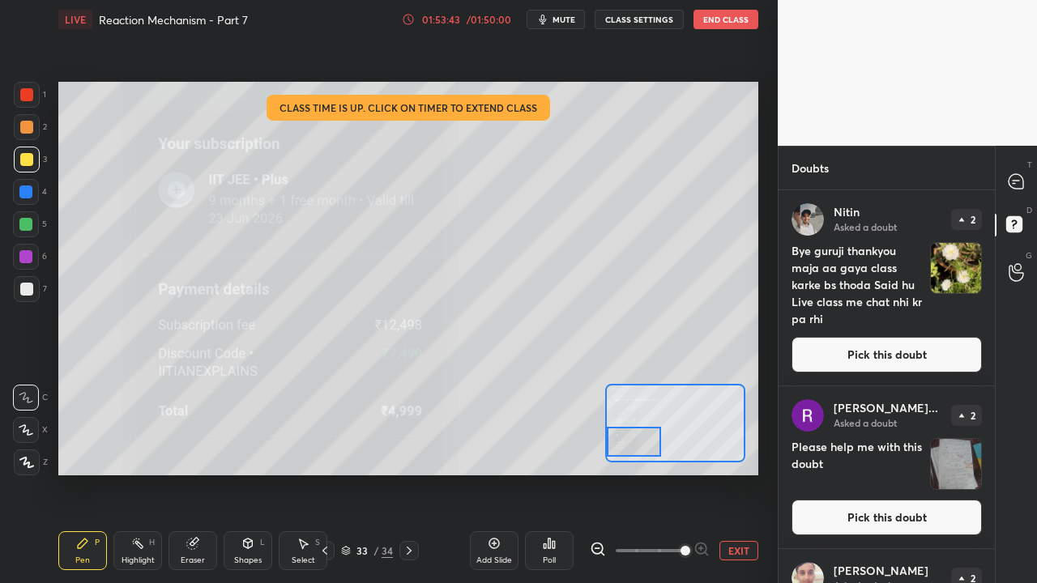
click at [733, 556] on button "EXIT" at bounding box center [739, 550] width 39 height 19
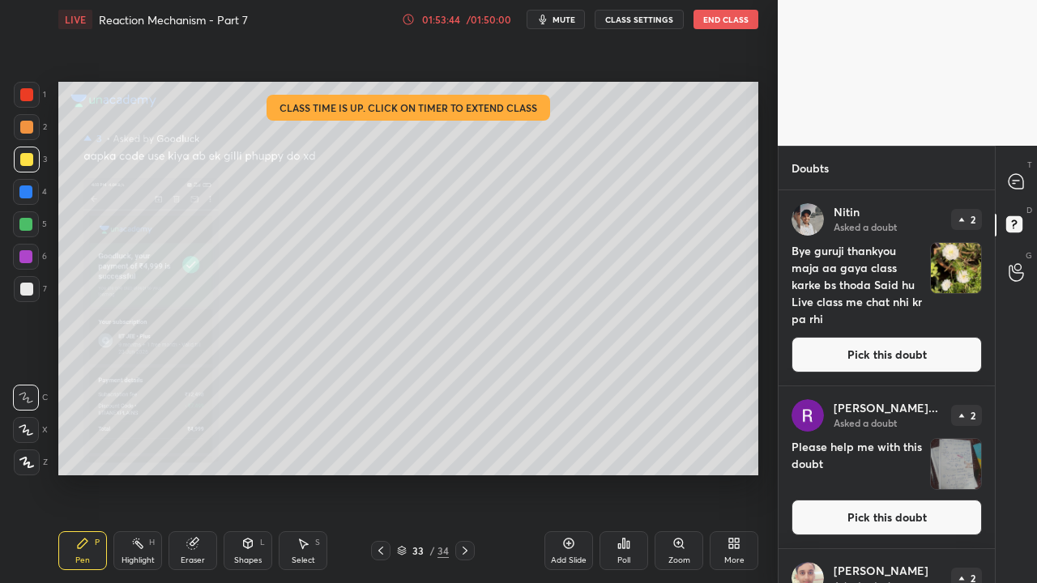
click at [916, 352] on button "Pick this doubt" at bounding box center [887, 355] width 190 height 36
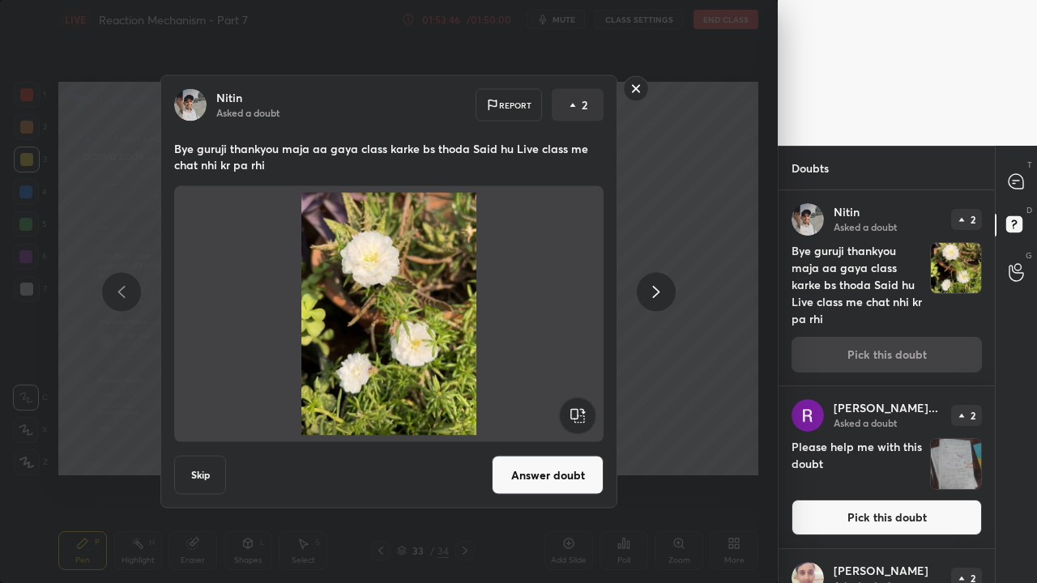
click at [537, 476] on button "Answer doubt" at bounding box center [548, 475] width 112 height 39
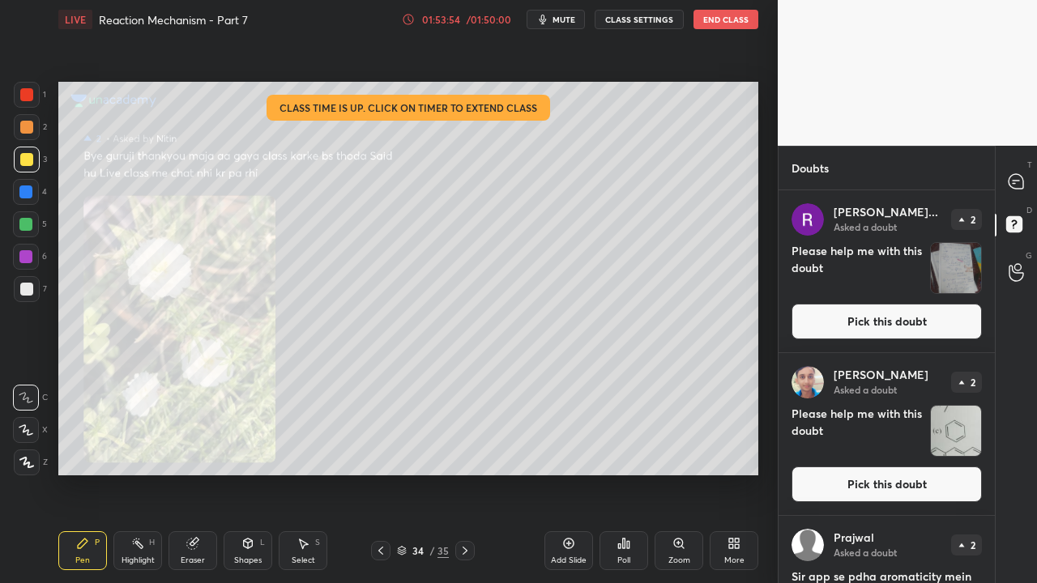
click at [916, 310] on button "Pick this doubt" at bounding box center [887, 322] width 190 height 36
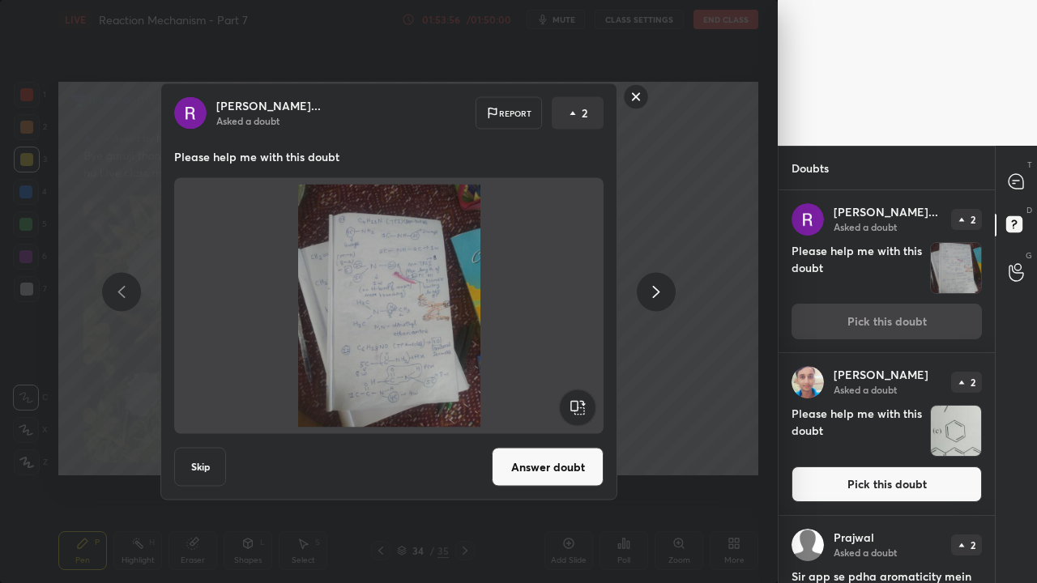
click at [527, 455] on button "Answer doubt" at bounding box center [548, 467] width 112 height 39
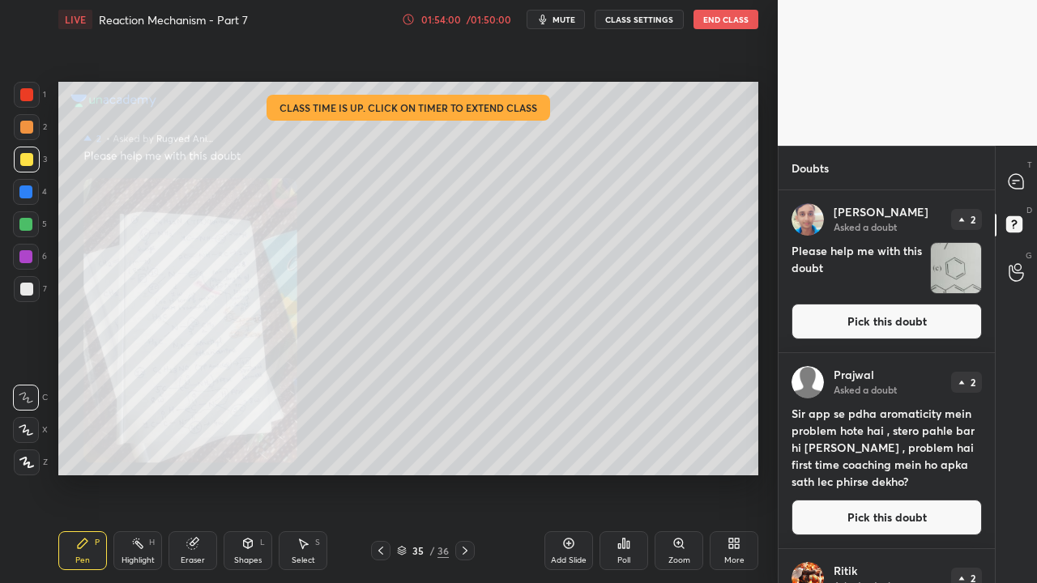
click at [684, 557] on div "Zoom" at bounding box center [679, 561] width 22 height 8
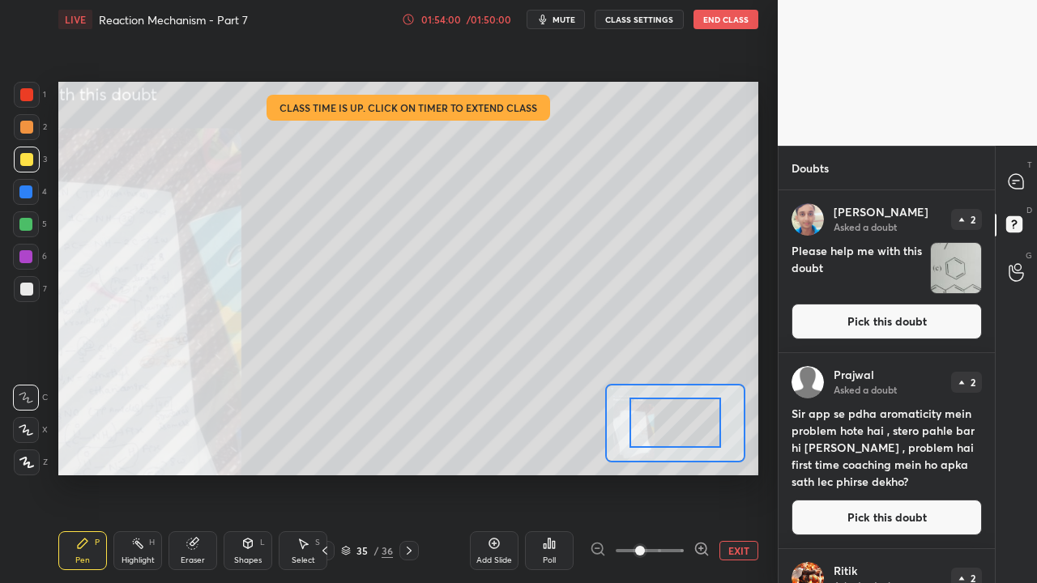
click at [682, 556] on span at bounding box center [650, 551] width 68 height 24
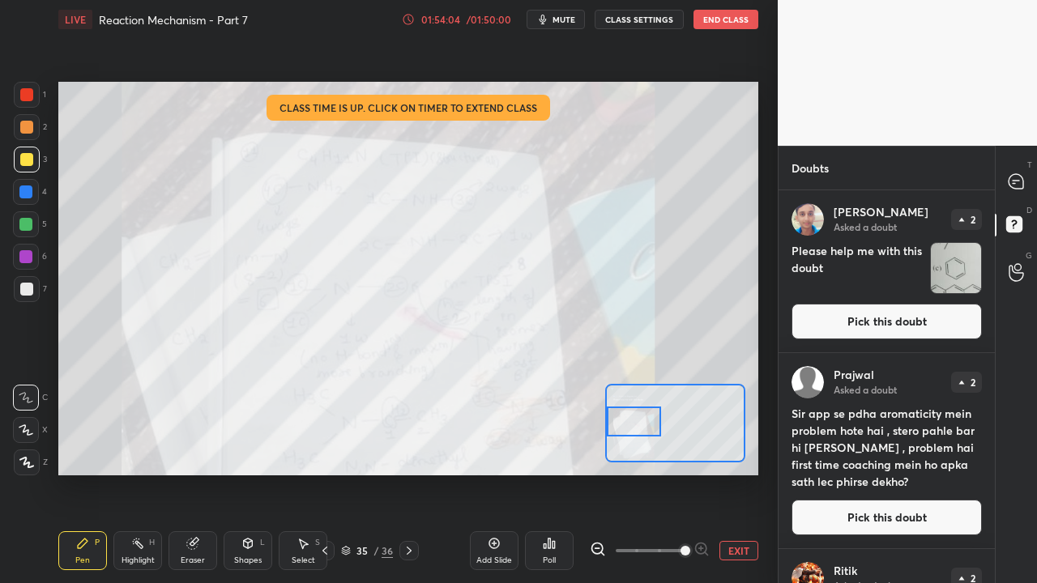
drag, startPoint x: 676, startPoint y: 421, endPoint x: 631, endPoint y: 413, distance: 45.3
click at [632, 418] on div at bounding box center [634, 422] width 55 height 30
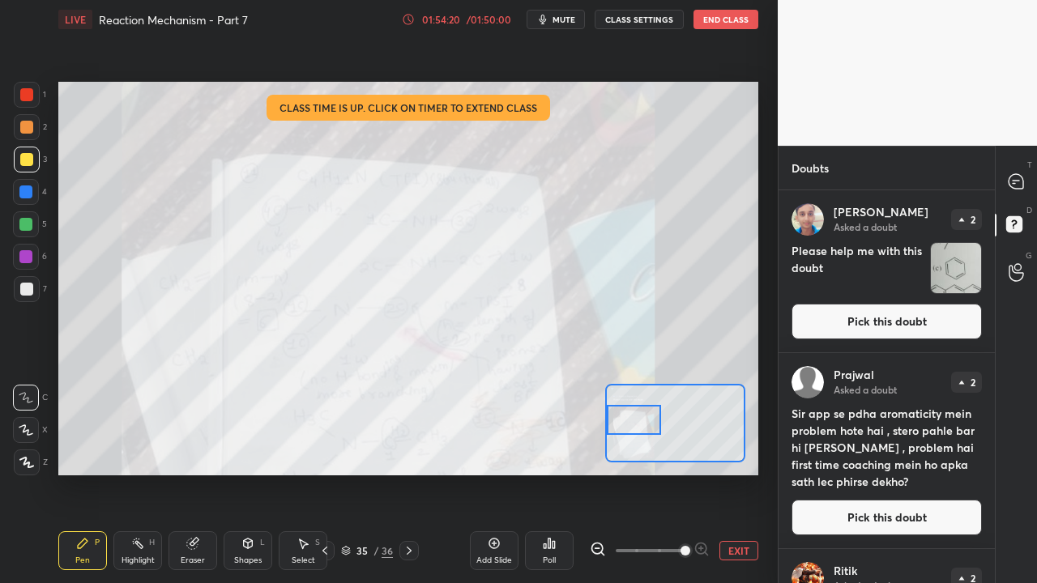
click at [630, 420] on div at bounding box center [634, 420] width 55 height 30
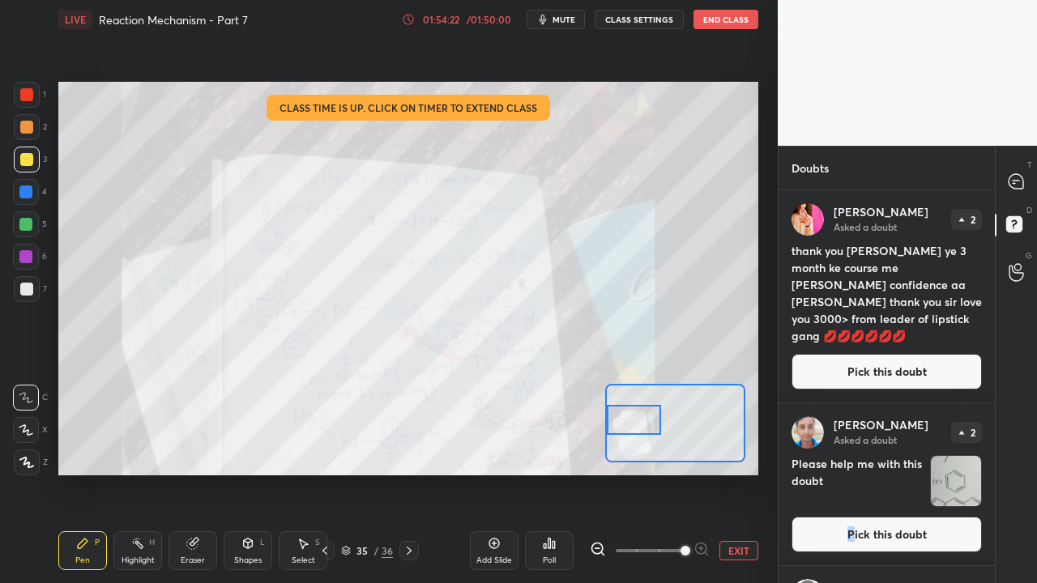
click at [849, 535] on button "Pick this doubt" at bounding box center [887, 535] width 190 height 36
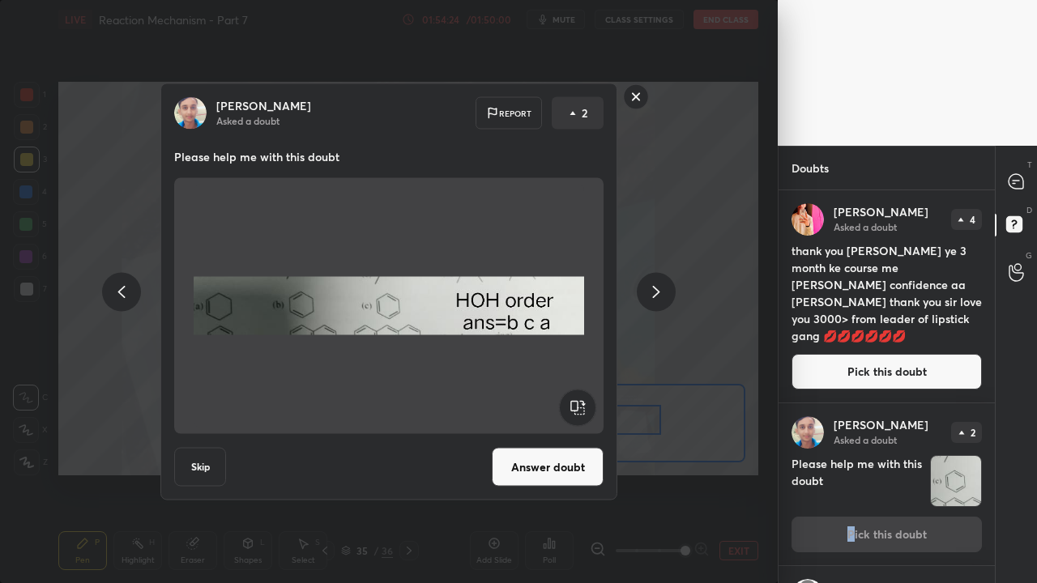
click at [555, 459] on button "Answer doubt" at bounding box center [548, 467] width 112 height 39
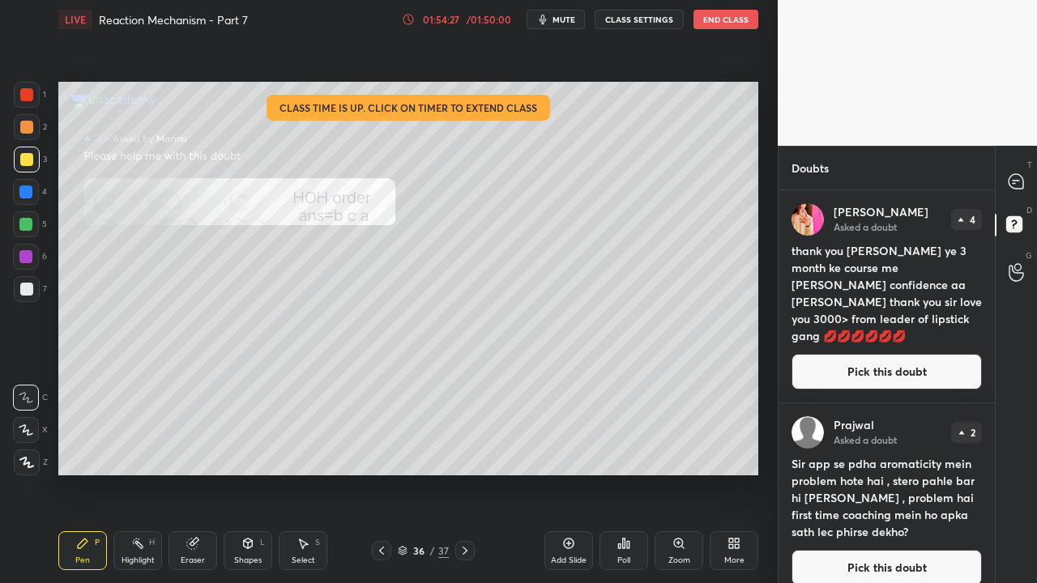
click at [681, 557] on div "Zoom" at bounding box center [679, 561] width 22 height 8
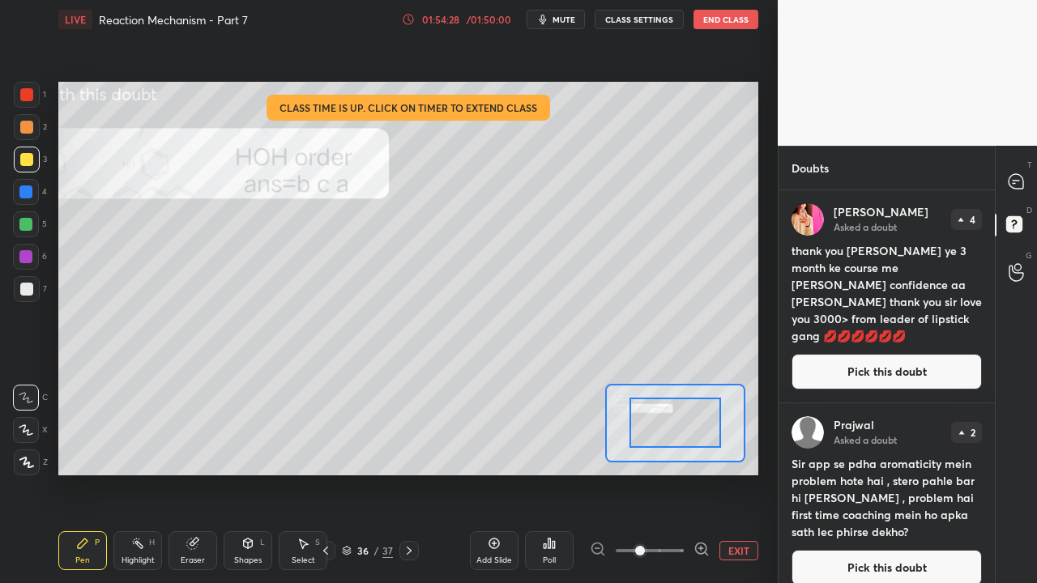
click at [681, 557] on span at bounding box center [650, 551] width 68 height 24
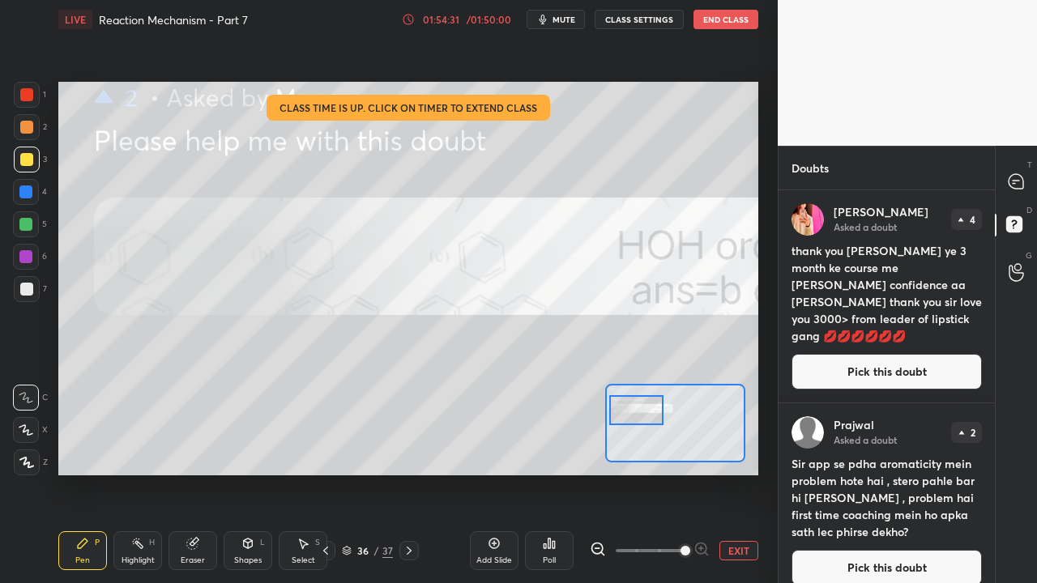
drag, startPoint x: 682, startPoint y: 425, endPoint x: 646, endPoint y: 412, distance: 38.7
click at [650, 414] on div at bounding box center [636, 410] width 55 height 30
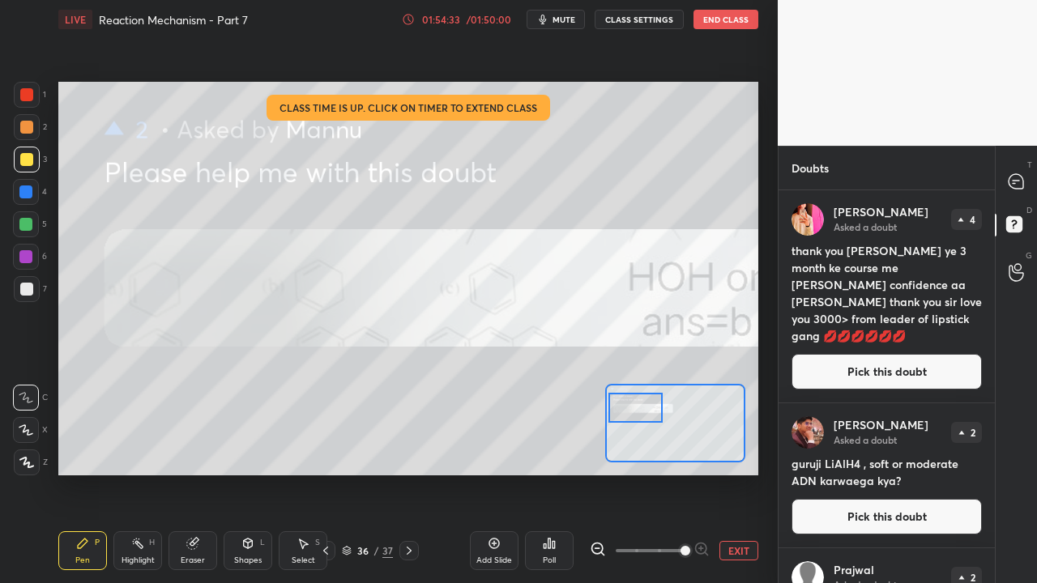
click at [650, 416] on div at bounding box center [636, 408] width 55 height 30
click at [25, 92] on div at bounding box center [26, 94] width 13 height 13
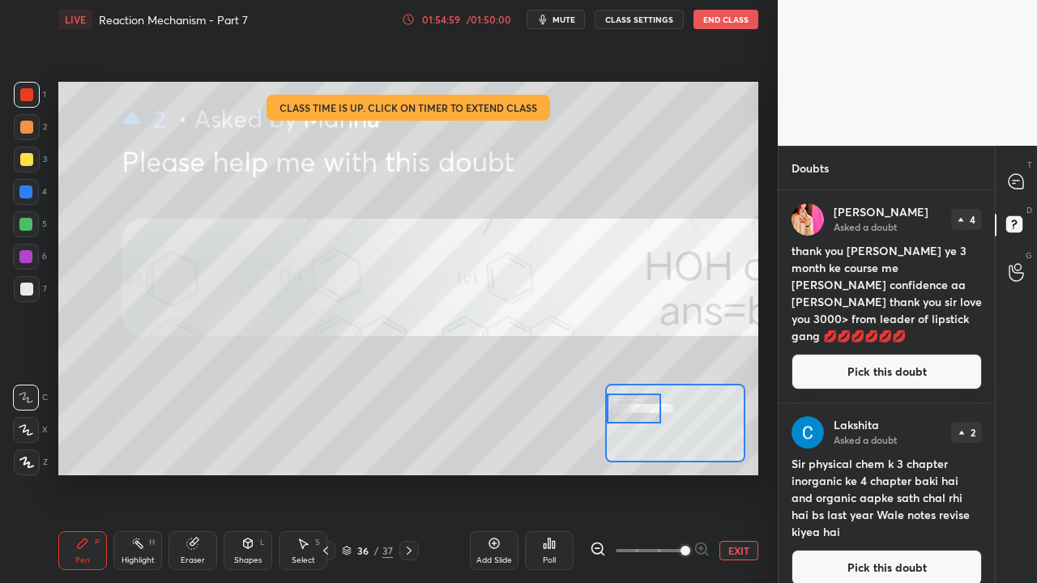
click at [629, 422] on div at bounding box center [634, 409] width 55 height 30
click at [634, 423] on div at bounding box center [634, 409] width 55 height 30
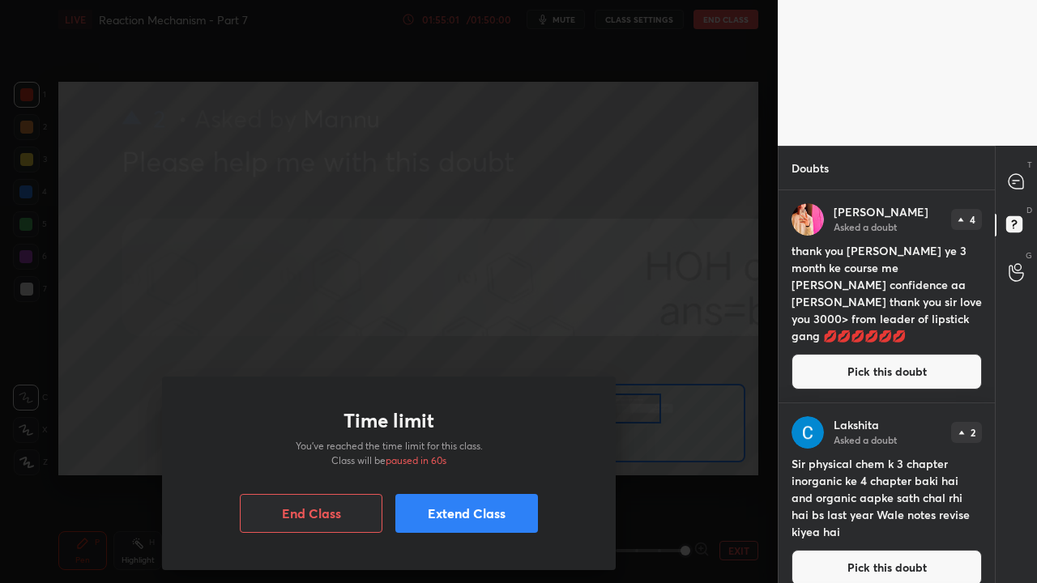
click at [460, 519] on button "Extend Class" at bounding box center [466, 513] width 143 height 39
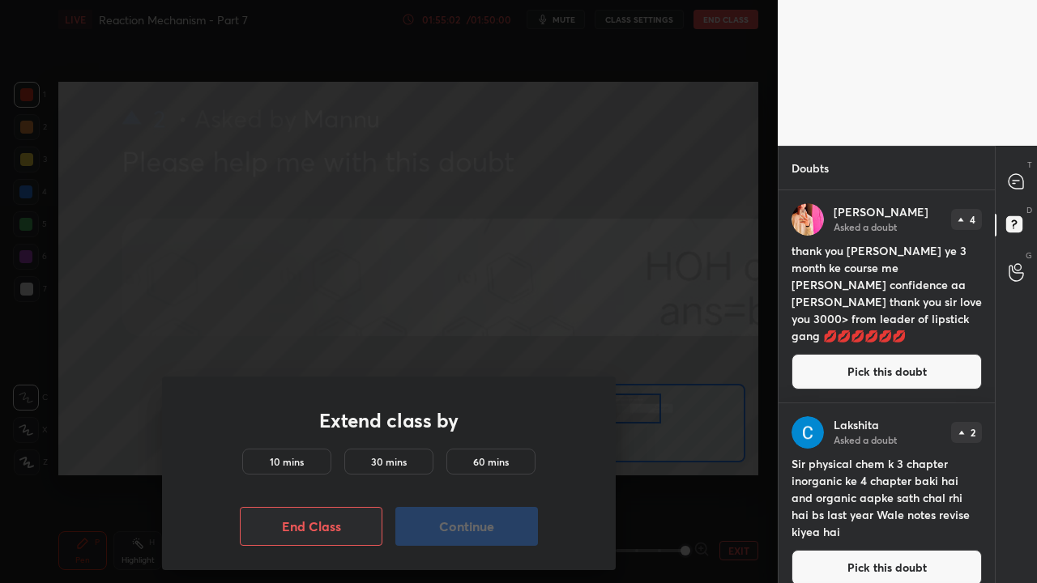
click at [301, 458] on h5 "10 mins" at bounding box center [287, 462] width 34 height 15
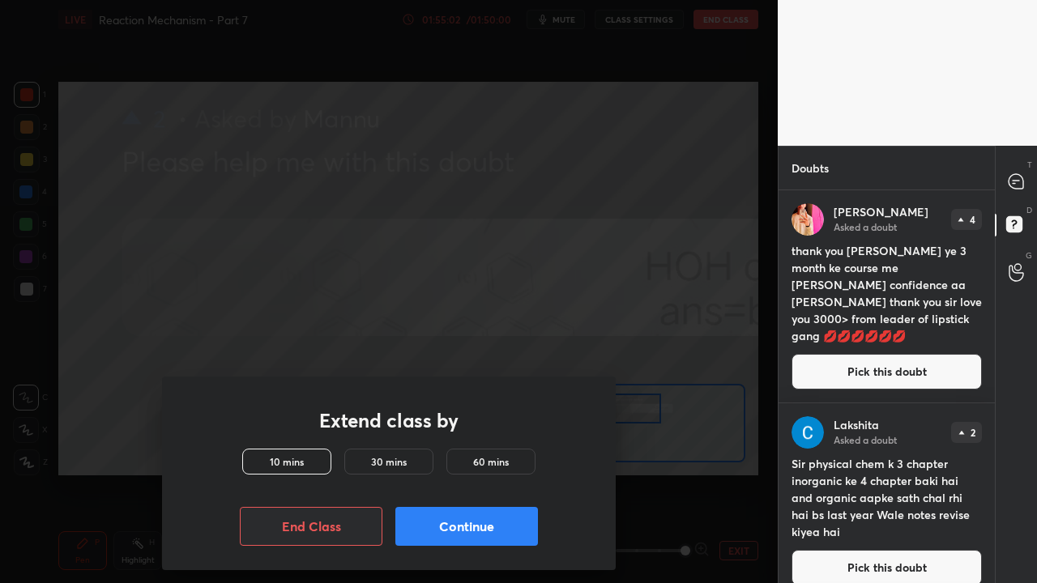
click at [468, 537] on button "Continue" at bounding box center [466, 526] width 143 height 39
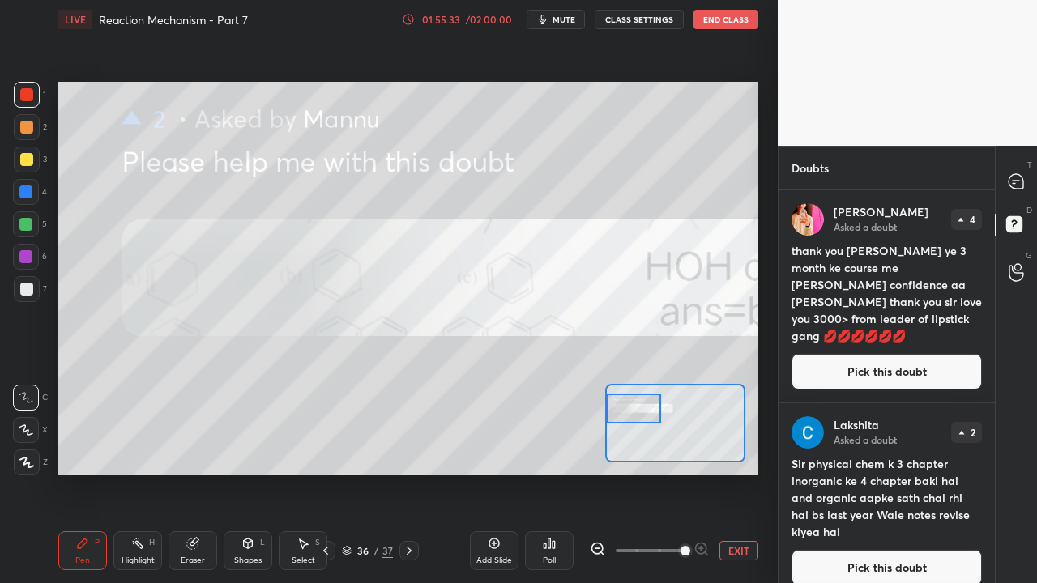
click at [728, 548] on button "EXIT" at bounding box center [739, 550] width 39 height 19
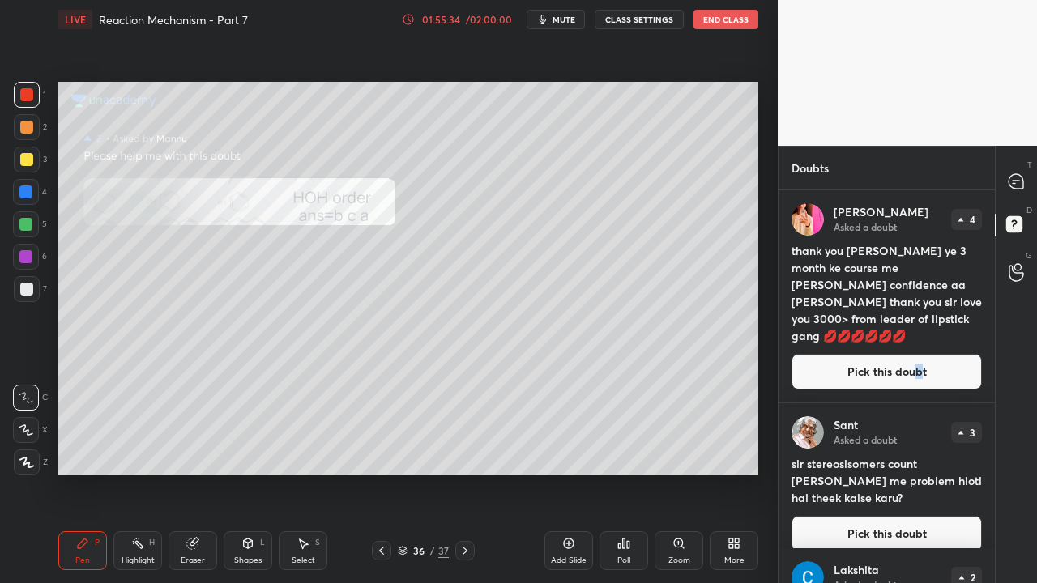
drag, startPoint x: 914, startPoint y: 363, endPoint x: 886, endPoint y: 365, distance: 27.6
click at [912, 365] on button "Pick this doubt" at bounding box center [887, 372] width 190 height 36
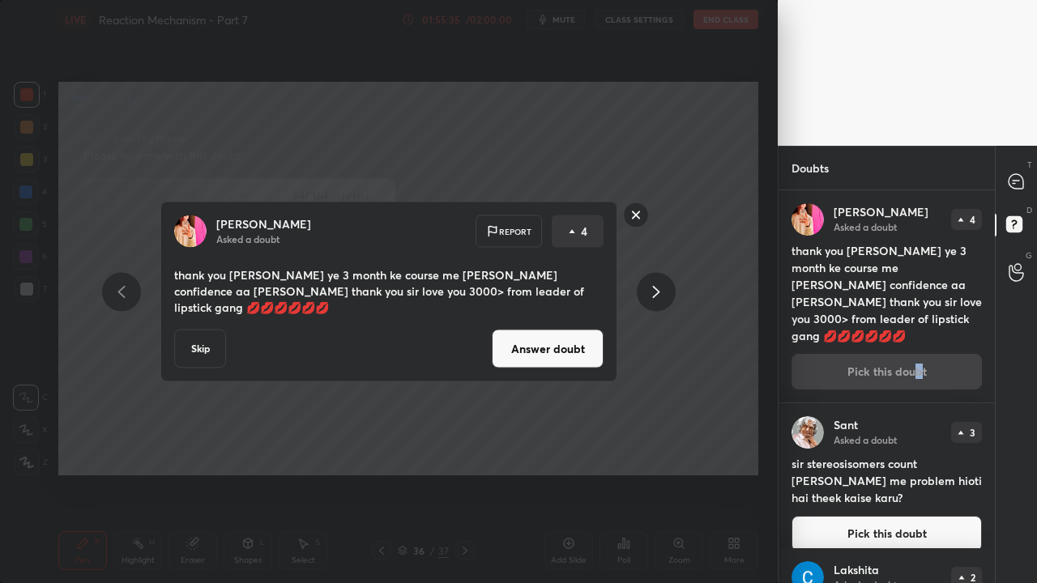
click at [572, 352] on button "Answer doubt" at bounding box center [548, 349] width 112 height 39
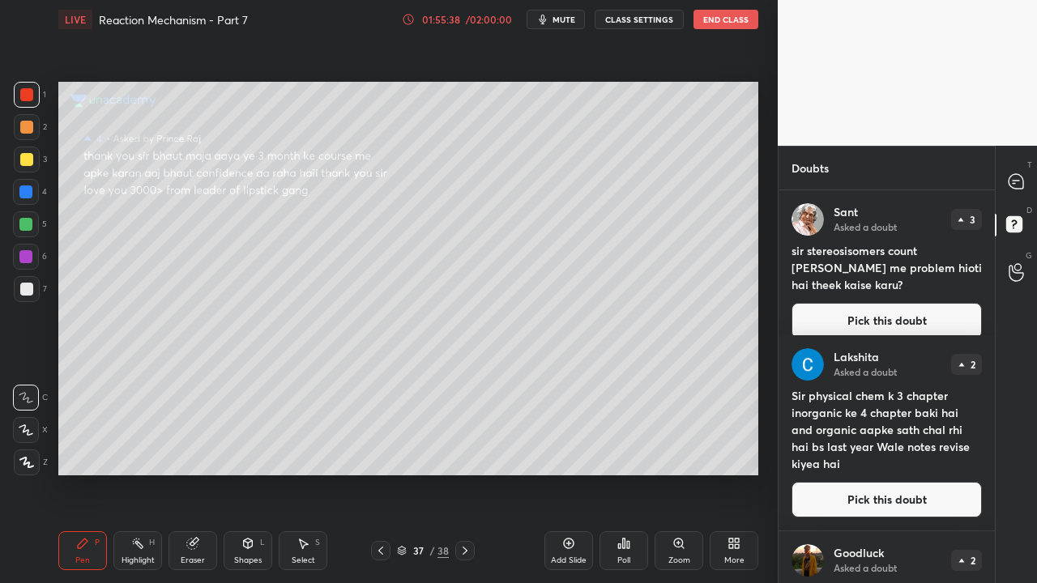
click at [886, 327] on div "Sant Asked a doubt 3 sir stereosisomers count karne me problem hioti hai theek …" at bounding box center [887, 270] width 216 height 161
click at [895, 306] on button "Pick this doubt" at bounding box center [887, 321] width 190 height 36
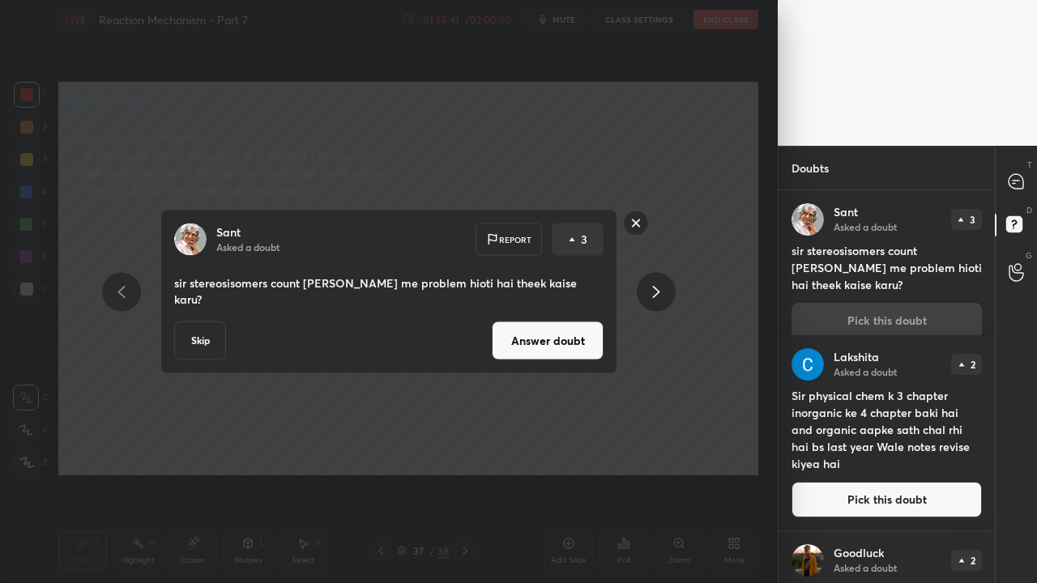
click at [549, 337] on button "Answer doubt" at bounding box center [548, 341] width 112 height 39
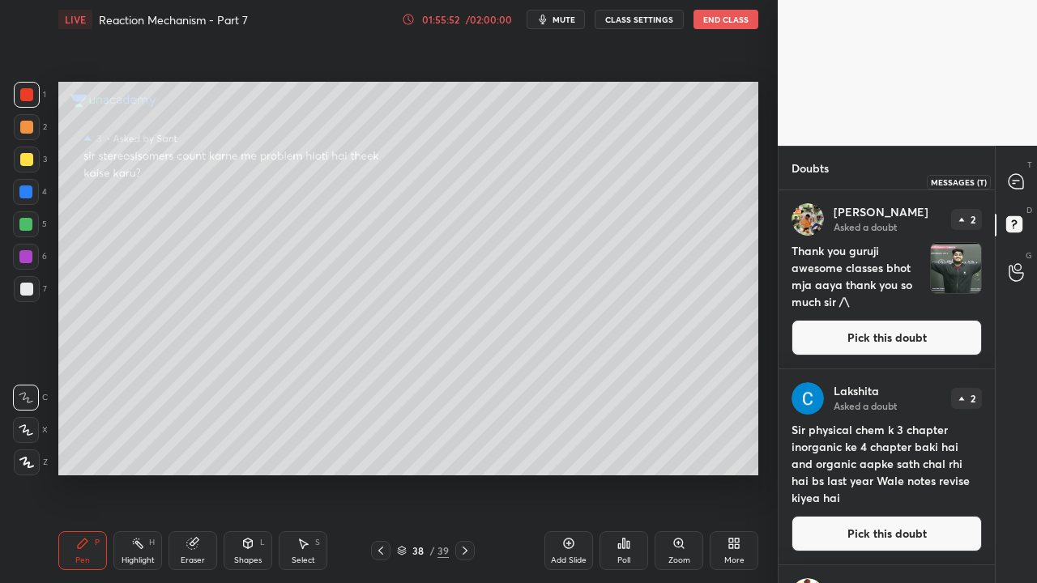
click at [1019, 185] on icon at bounding box center [1016, 181] width 15 height 15
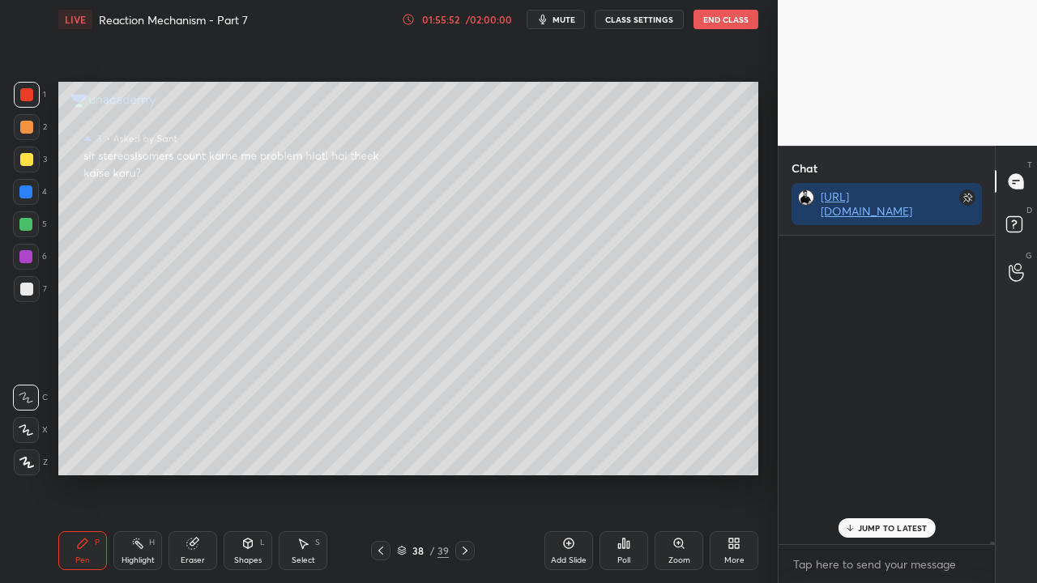
scroll to position [304, 211]
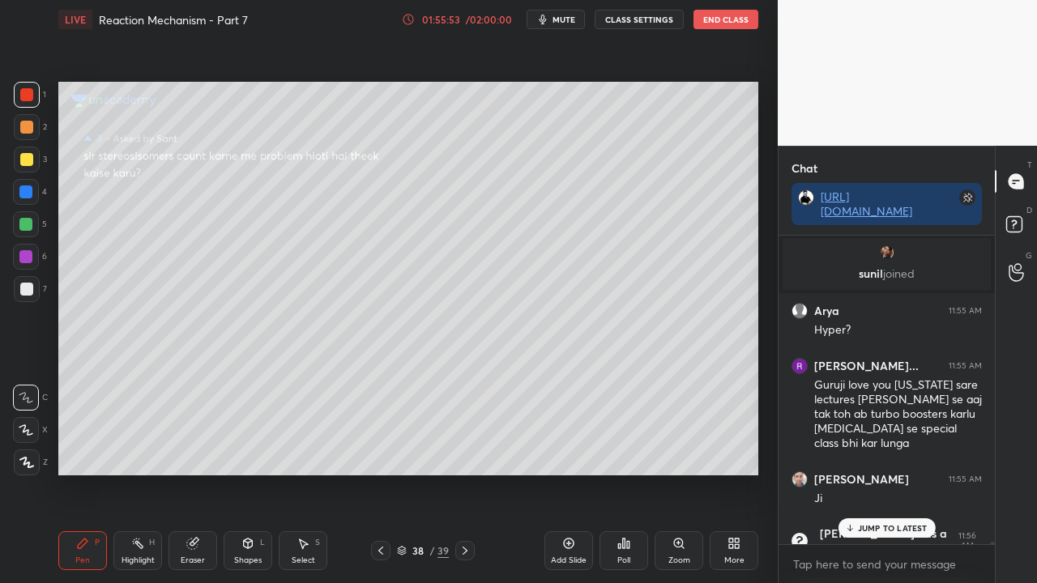
click at [903, 525] on p "JUMP TO LATEST" at bounding box center [893, 528] width 70 height 10
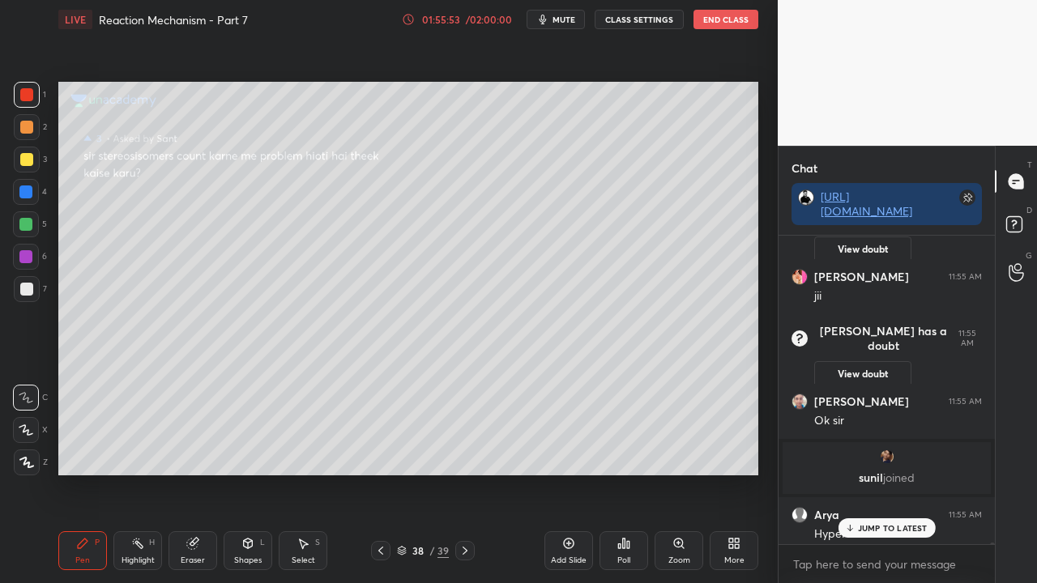
scroll to position [77526, 0]
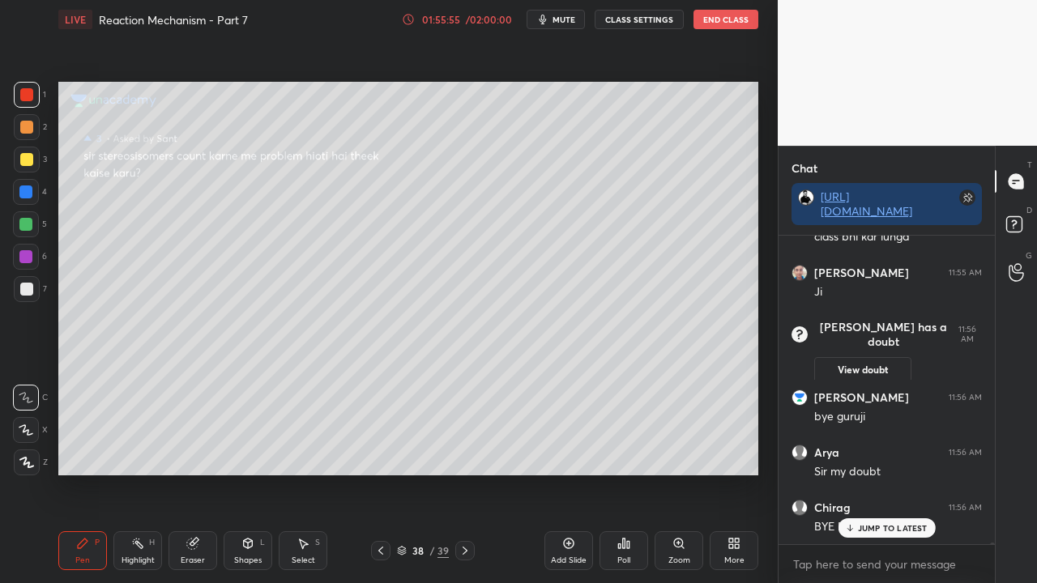
click at [1015, 219] on rect at bounding box center [1013, 224] width 15 height 15
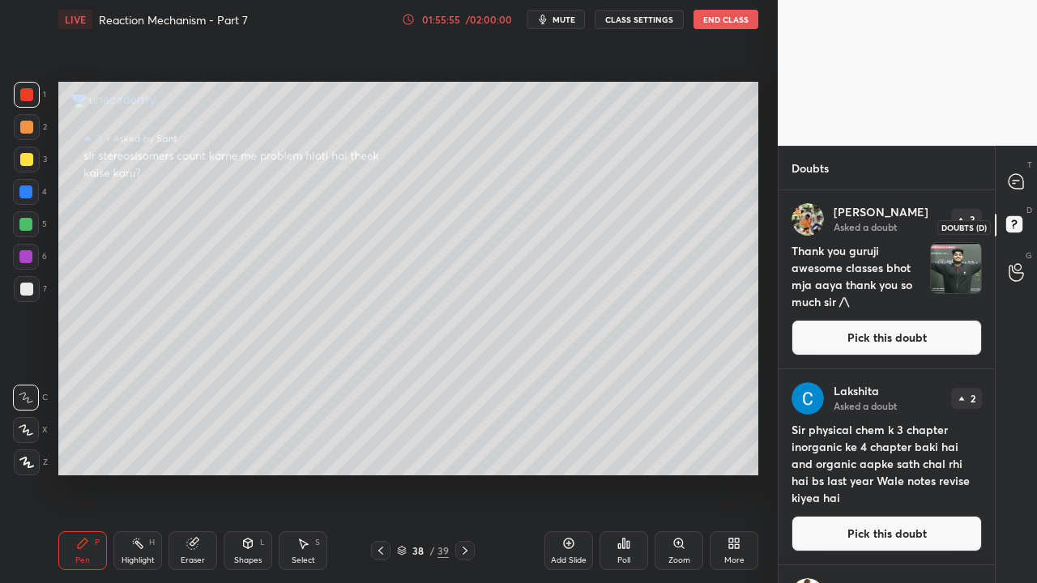
scroll to position [388, 211]
drag, startPoint x: 843, startPoint y: 348, endPoint x: 846, endPoint y: 340, distance: 9.5
click at [843, 348] on button "Pick this doubt" at bounding box center [887, 338] width 190 height 36
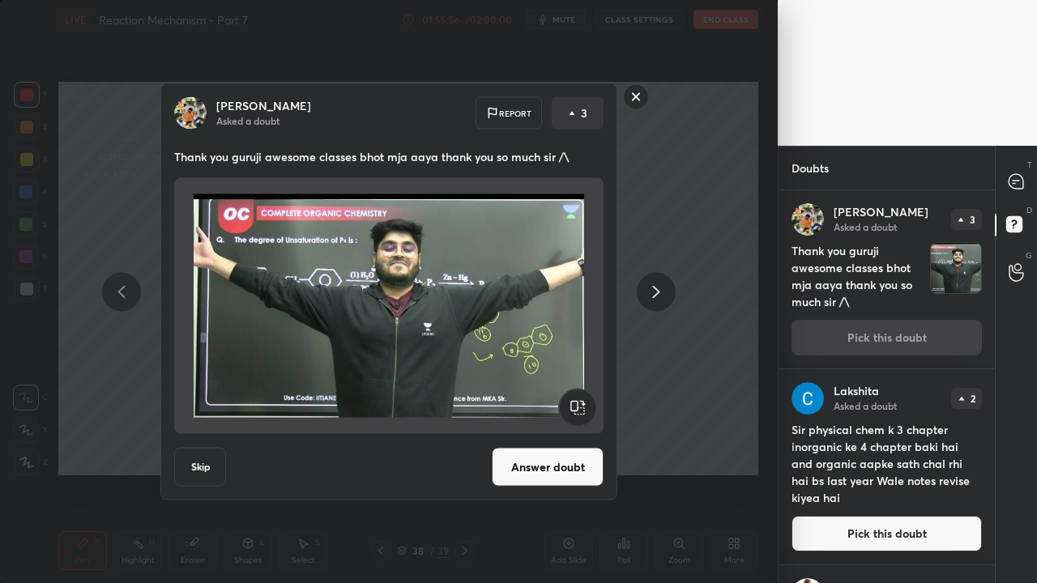
click at [517, 452] on button "Answer doubt" at bounding box center [548, 467] width 112 height 39
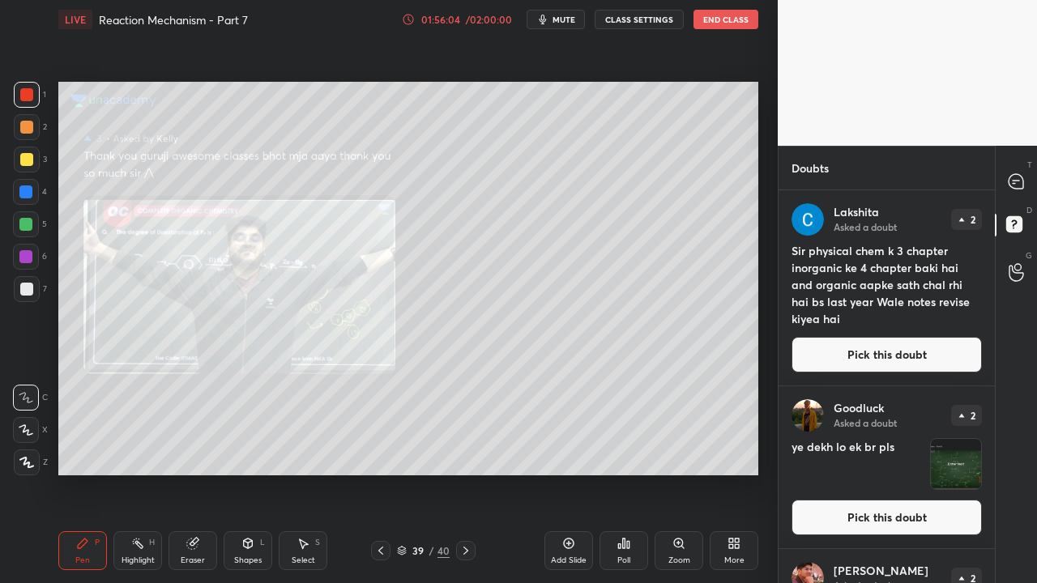
click at [894, 363] on button "Pick this doubt" at bounding box center [887, 355] width 190 height 36
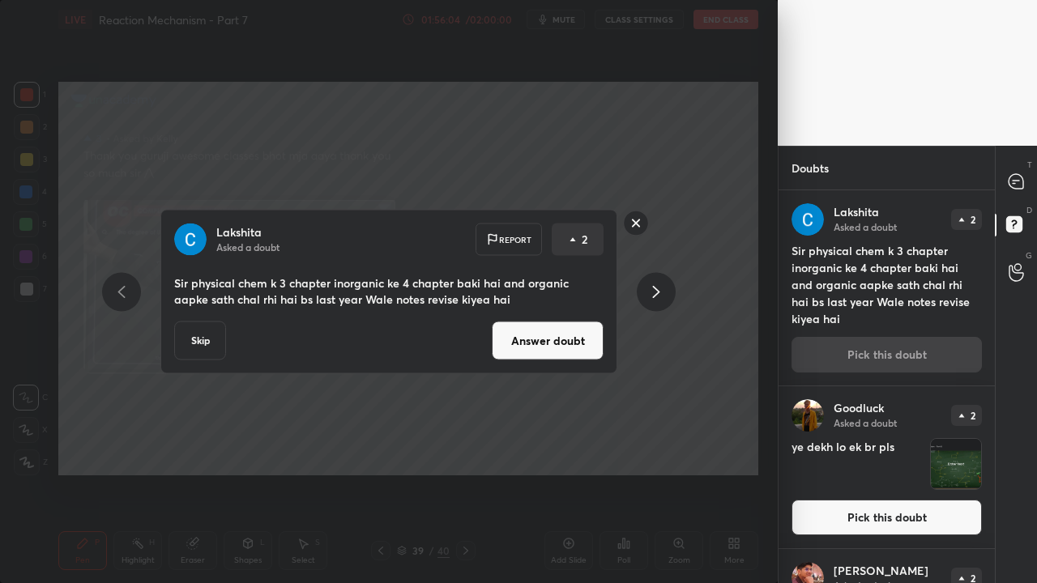
click at [545, 351] on button "Answer doubt" at bounding box center [548, 341] width 112 height 39
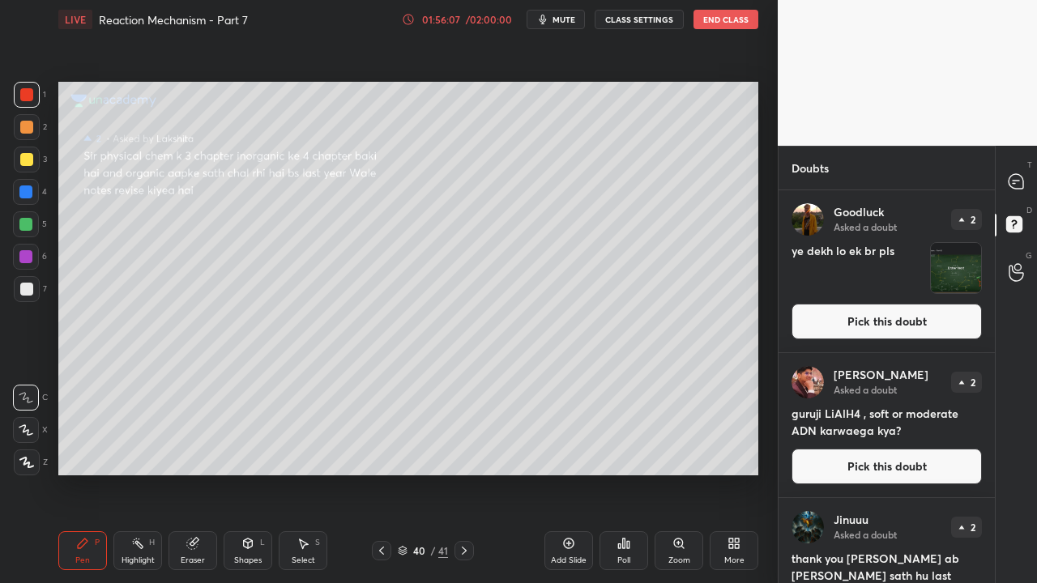
click at [894, 312] on button "Pick this doubt" at bounding box center [887, 322] width 190 height 36
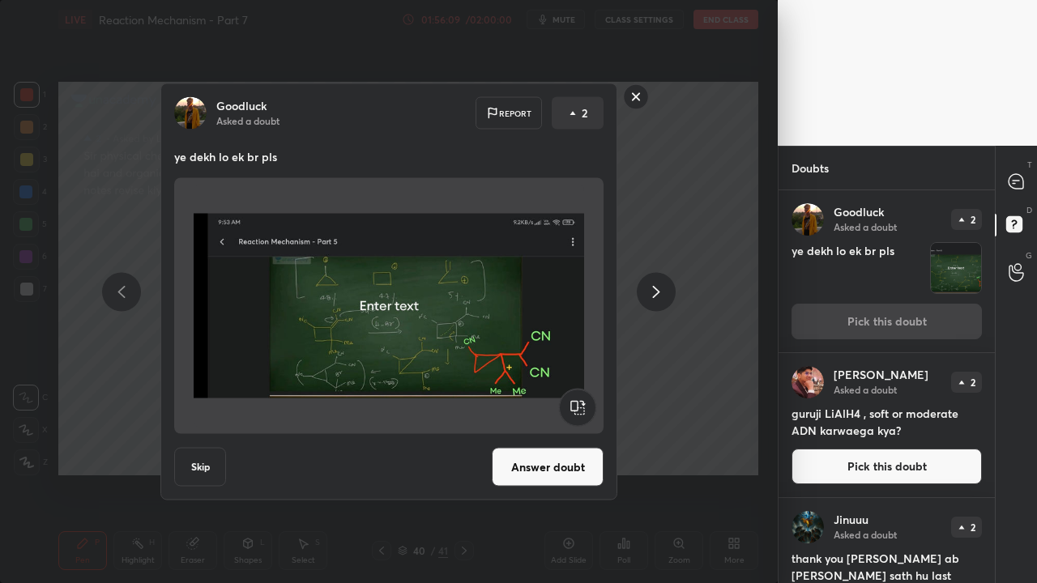
click at [551, 474] on button "Answer doubt" at bounding box center [548, 467] width 112 height 39
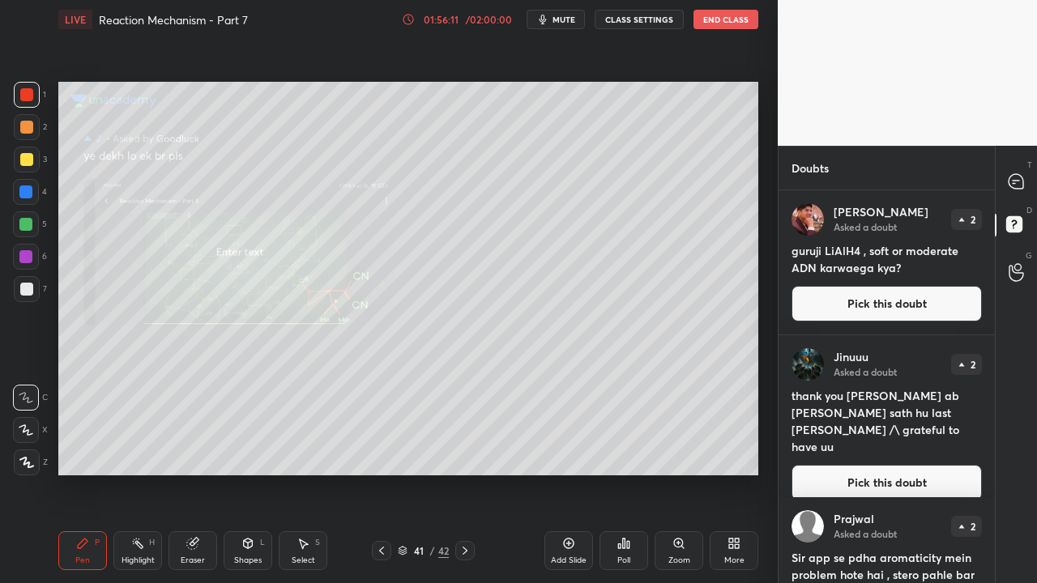
click at [674, 553] on div "Zoom" at bounding box center [679, 551] width 49 height 39
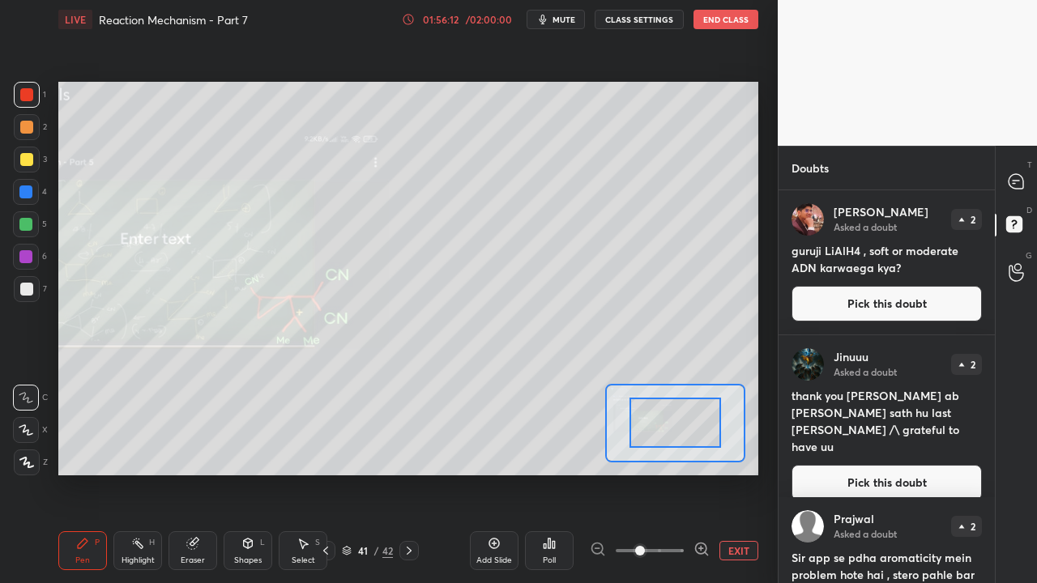
click at [675, 552] on span at bounding box center [650, 551] width 68 height 24
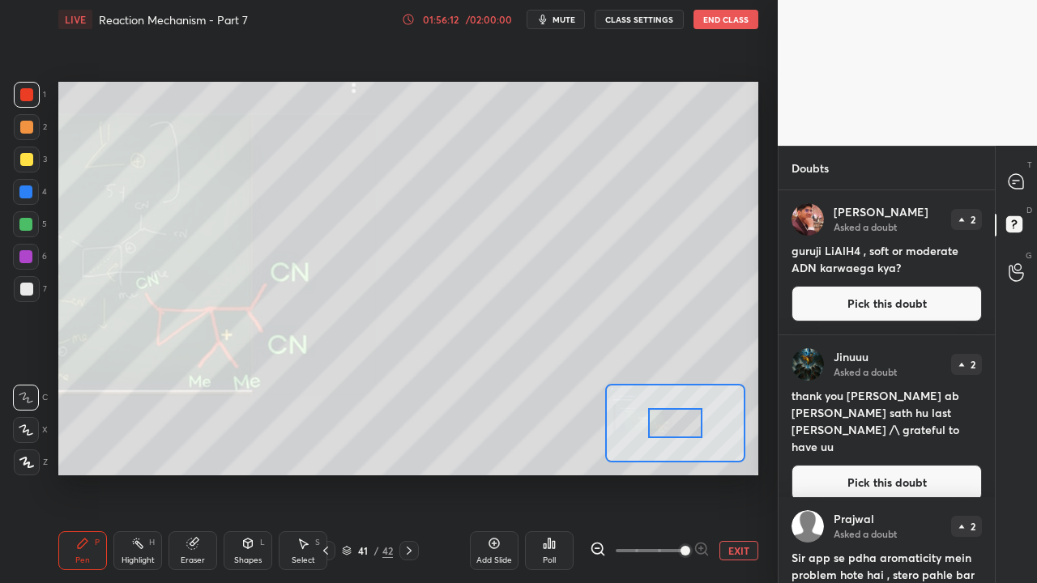
click at [681, 552] on span at bounding box center [686, 551] width 10 height 10
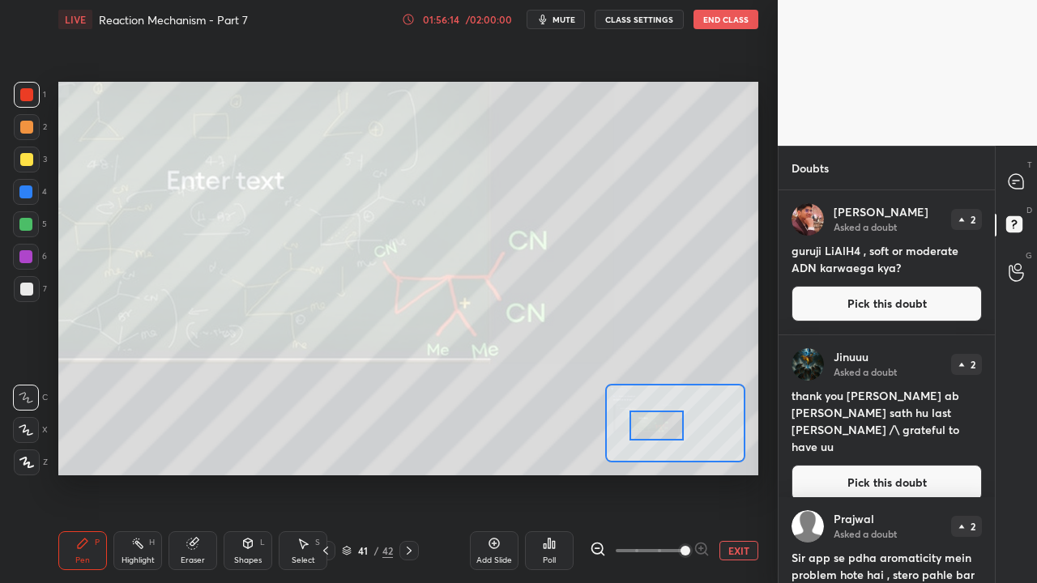
click at [668, 419] on div at bounding box center [657, 426] width 55 height 30
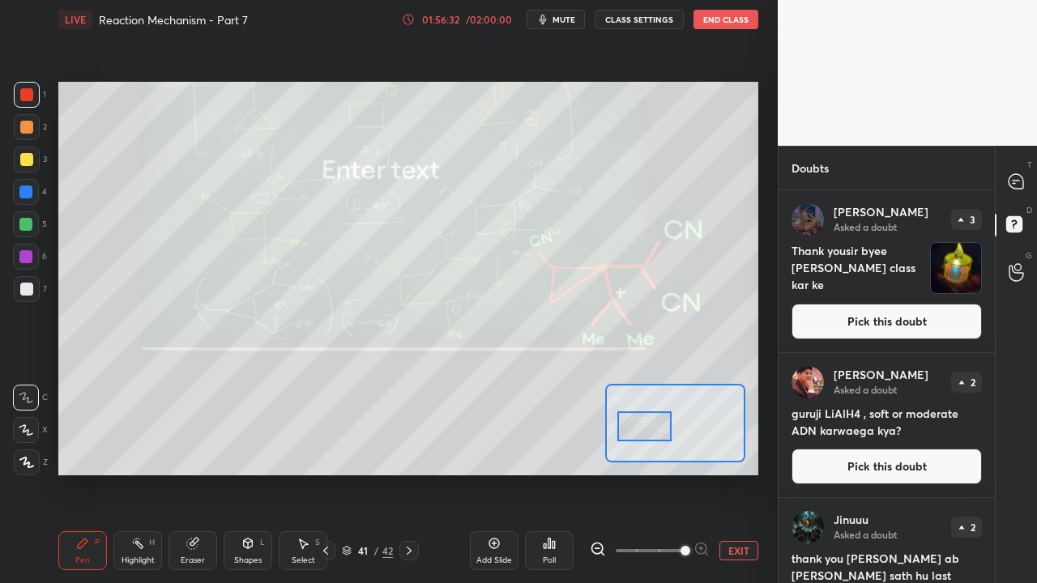
drag, startPoint x: 656, startPoint y: 431, endPoint x: 645, endPoint y: 430, distance: 11.4
click at [646, 433] on div at bounding box center [644, 427] width 55 height 30
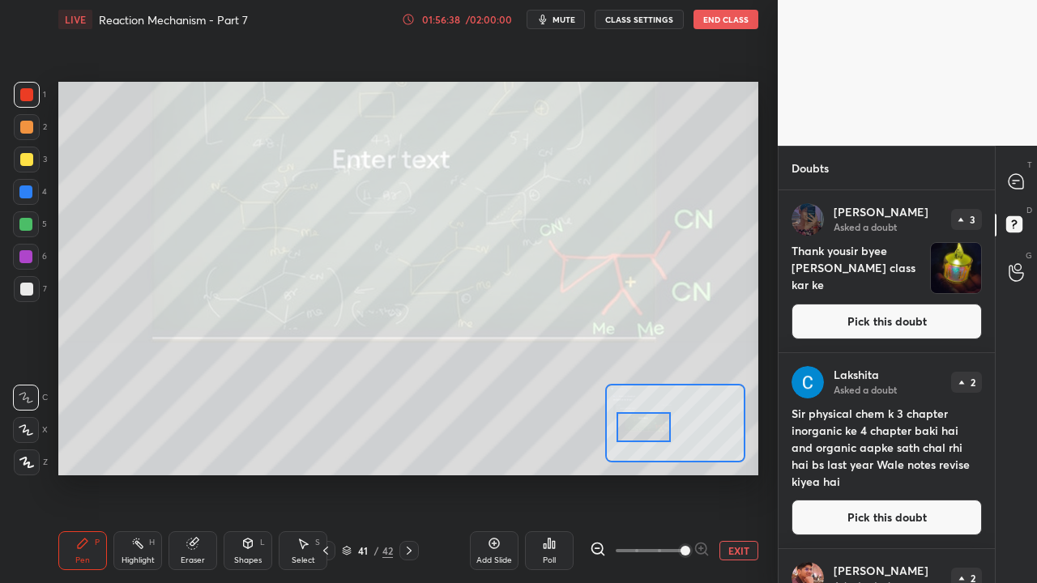
click at [726, 554] on button "EXIT" at bounding box center [739, 550] width 39 height 19
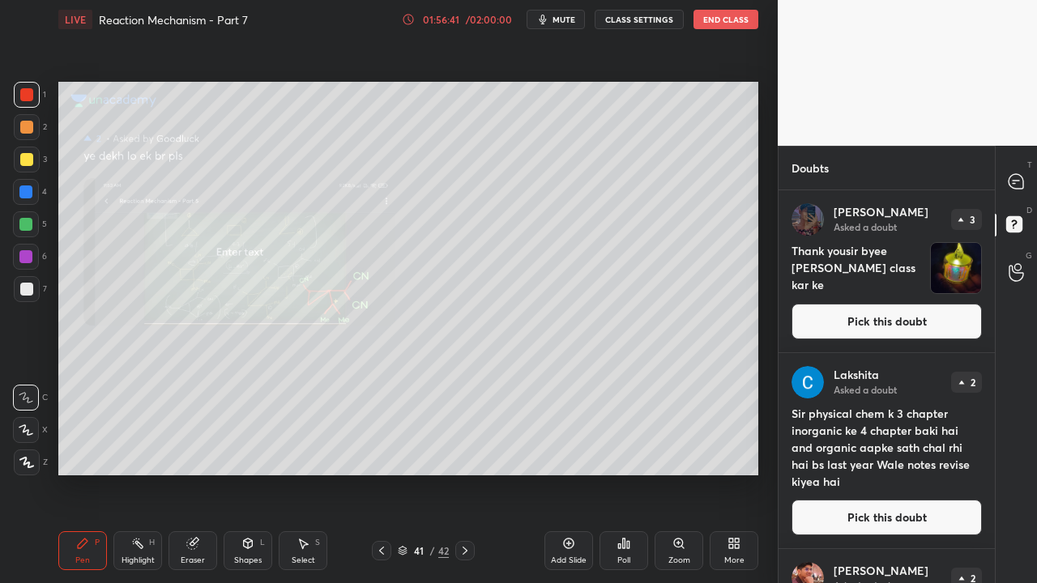
drag, startPoint x: 929, startPoint y: 312, endPoint x: 954, endPoint y: 303, distance: 26.7
click at [932, 313] on button "Pick this doubt" at bounding box center [887, 322] width 190 height 36
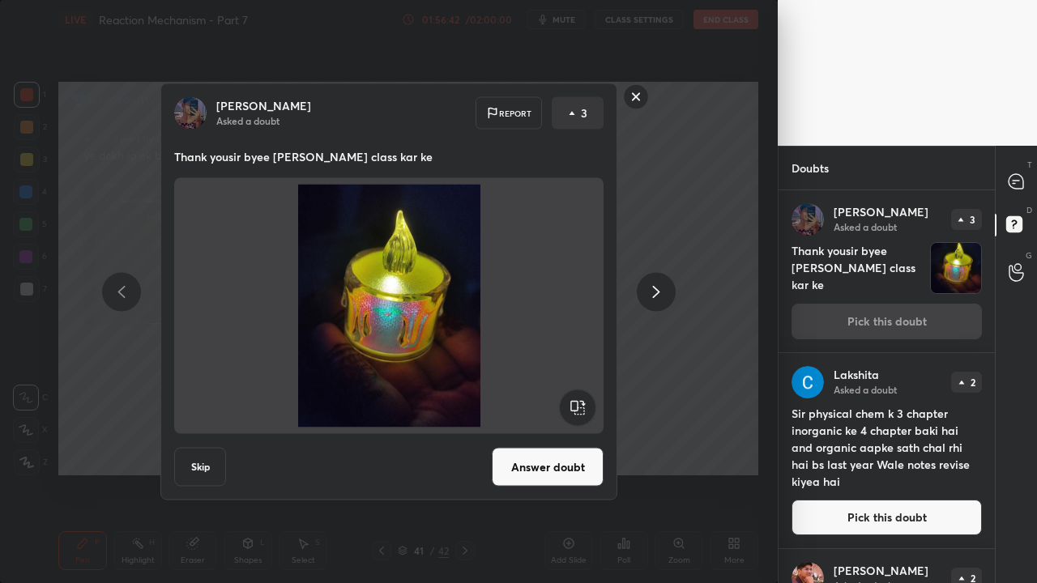
click at [552, 475] on button "Answer doubt" at bounding box center [548, 467] width 112 height 39
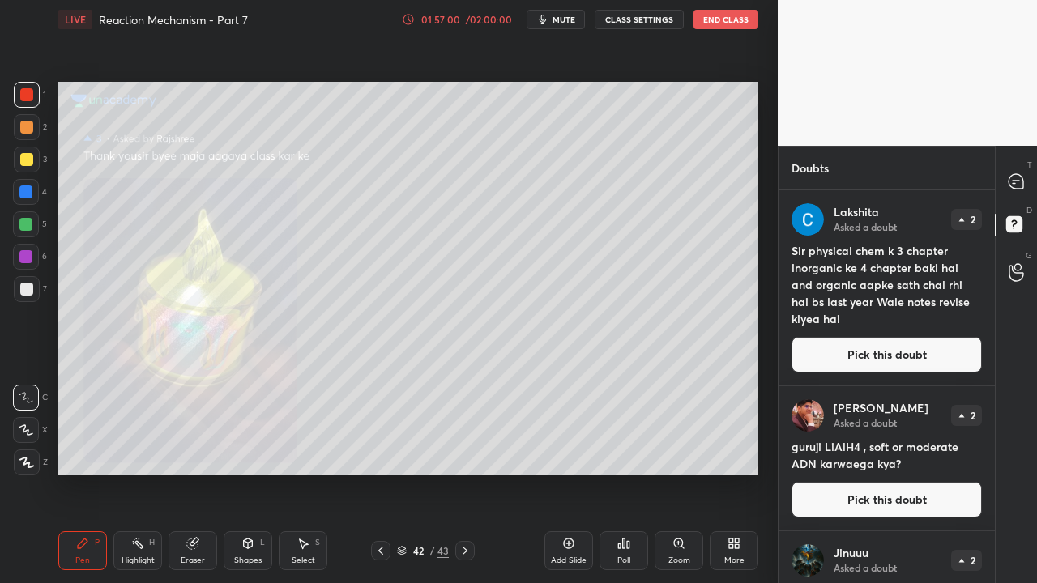
click at [907, 357] on button "Pick this doubt" at bounding box center [887, 355] width 190 height 36
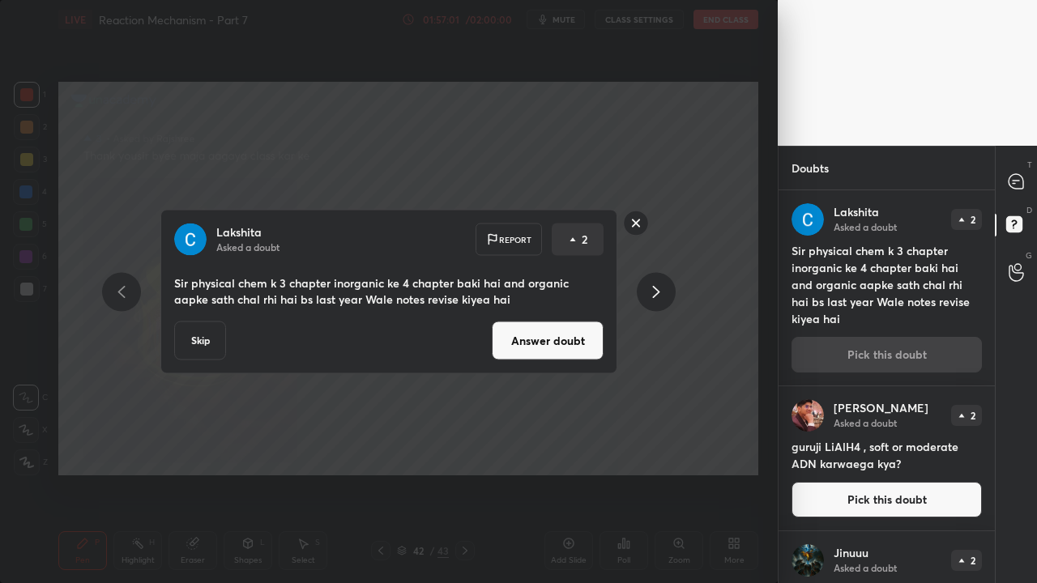
click at [571, 357] on button "Answer doubt" at bounding box center [548, 341] width 112 height 39
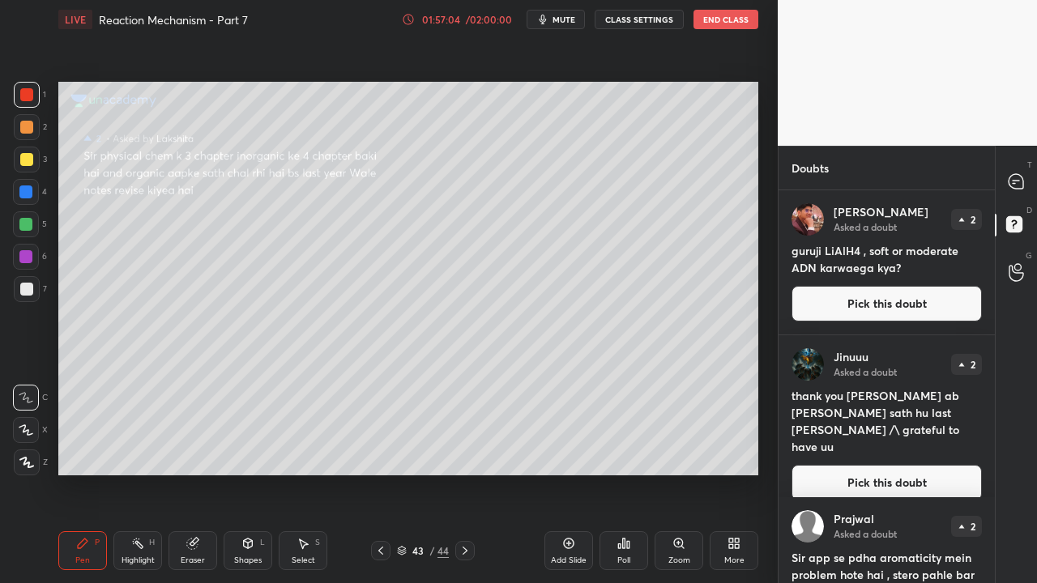
click at [861, 303] on button "Pick this doubt" at bounding box center [887, 304] width 190 height 36
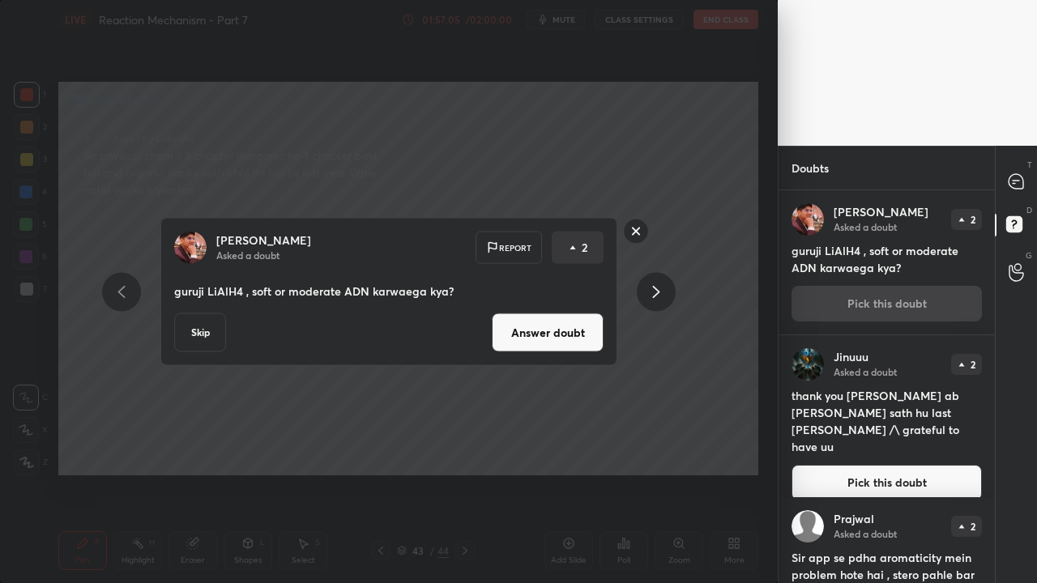
click at [533, 339] on button "Answer doubt" at bounding box center [548, 333] width 112 height 39
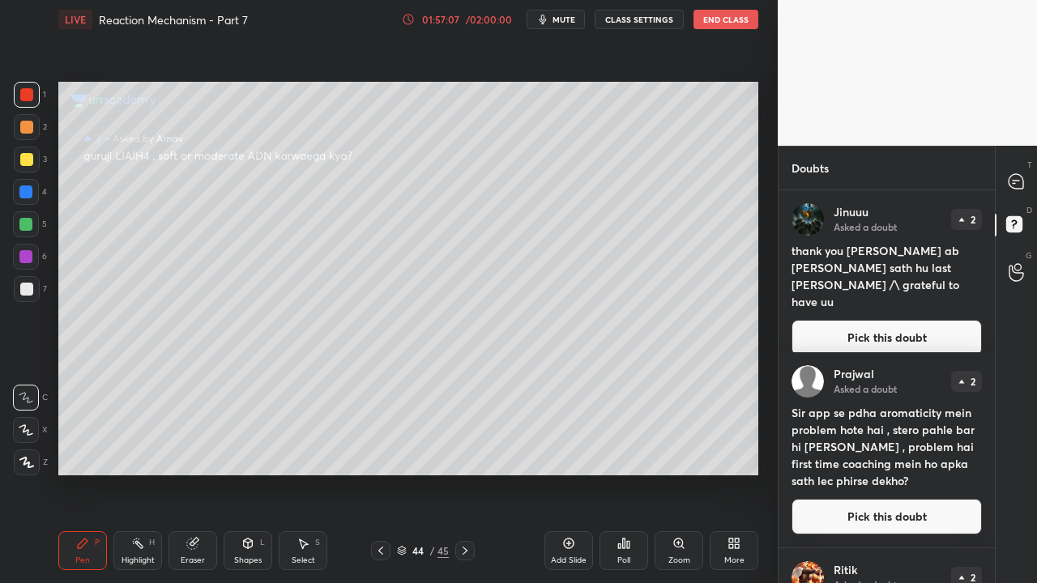
click at [860, 320] on button "Pick this doubt" at bounding box center [887, 338] width 190 height 36
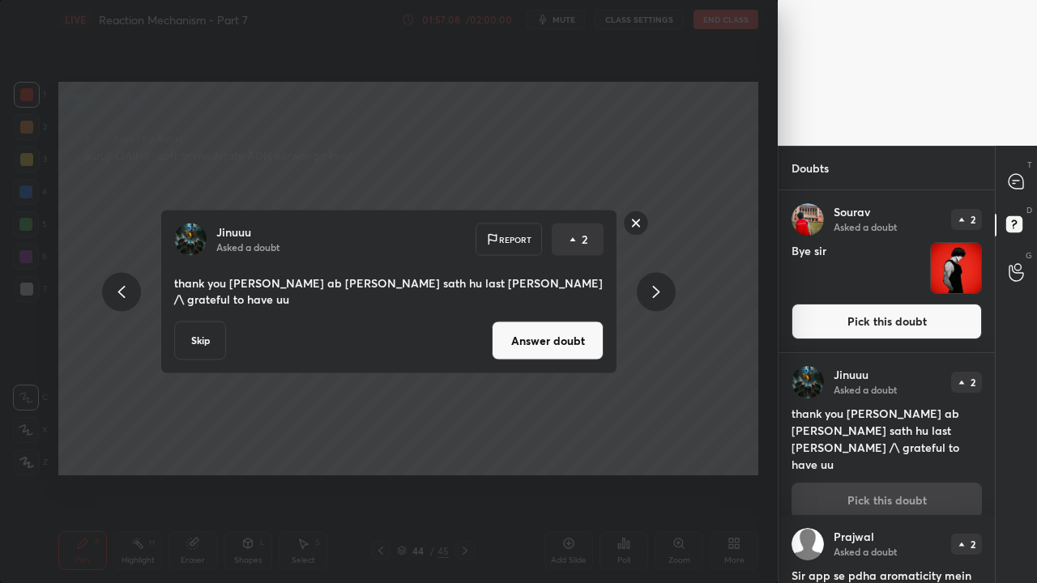
click at [528, 340] on button "Answer doubt" at bounding box center [548, 341] width 112 height 39
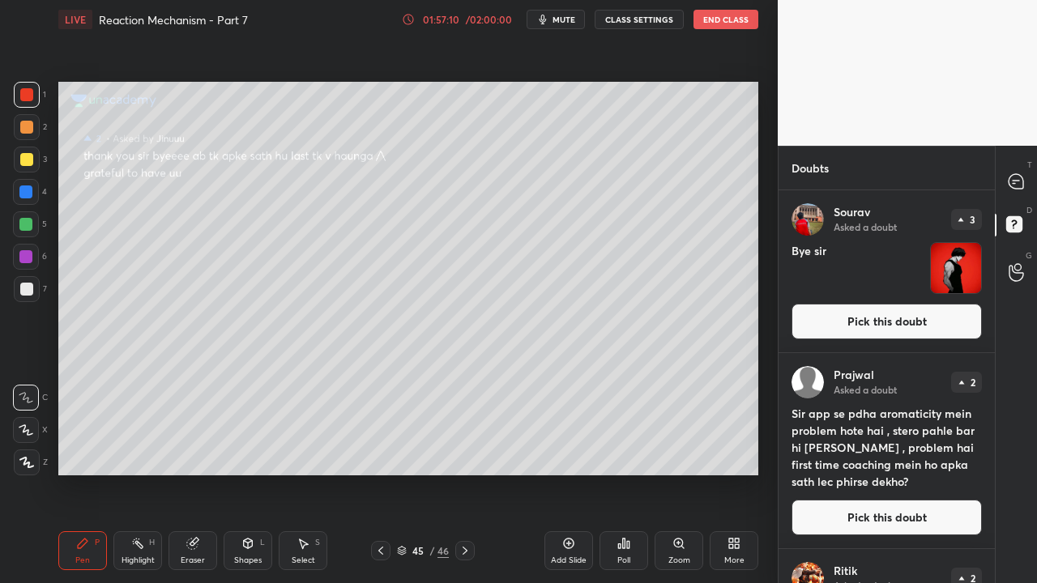
click at [859, 322] on button "Pick this doubt" at bounding box center [887, 322] width 190 height 36
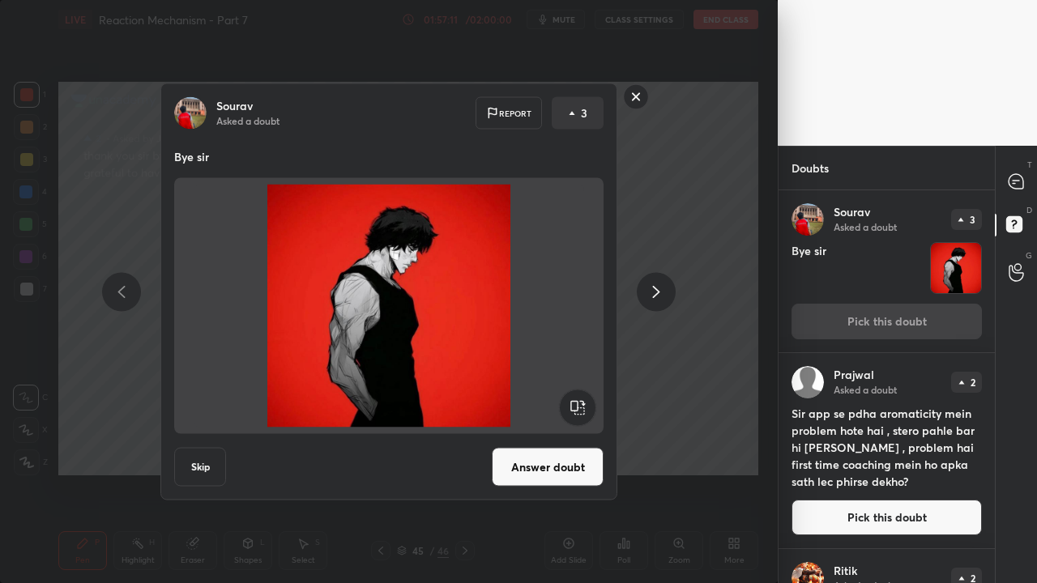
click at [549, 459] on button "Answer doubt" at bounding box center [548, 467] width 112 height 39
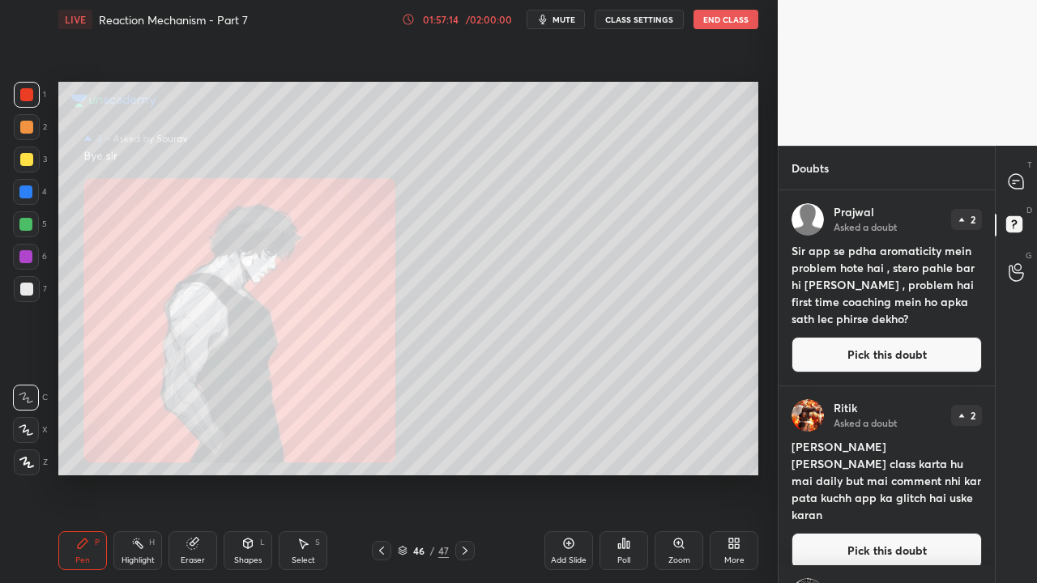
click at [895, 340] on button "Pick this doubt" at bounding box center [887, 355] width 190 height 36
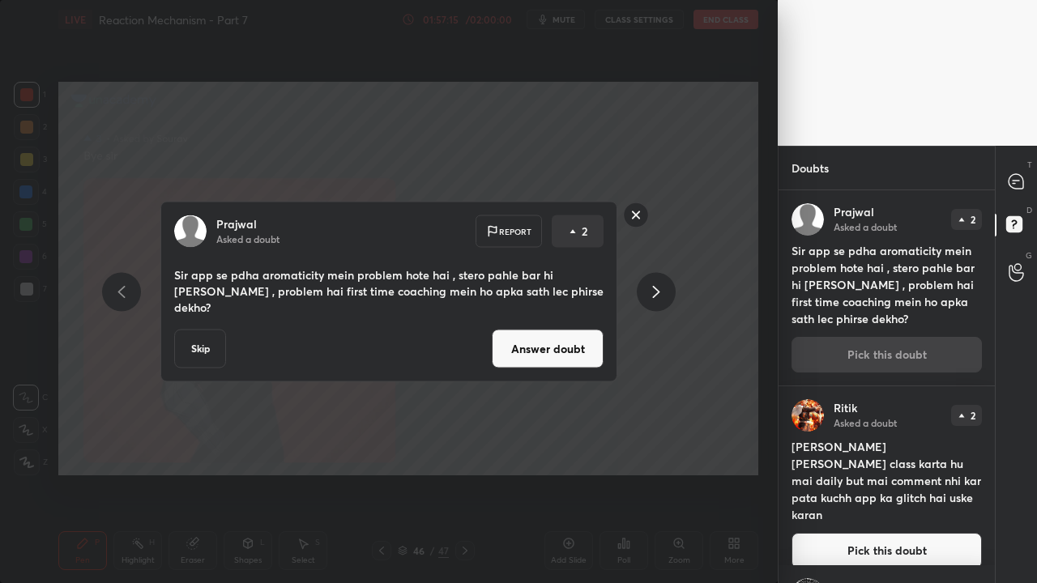
click at [506, 339] on button "Answer doubt" at bounding box center [548, 349] width 112 height 39
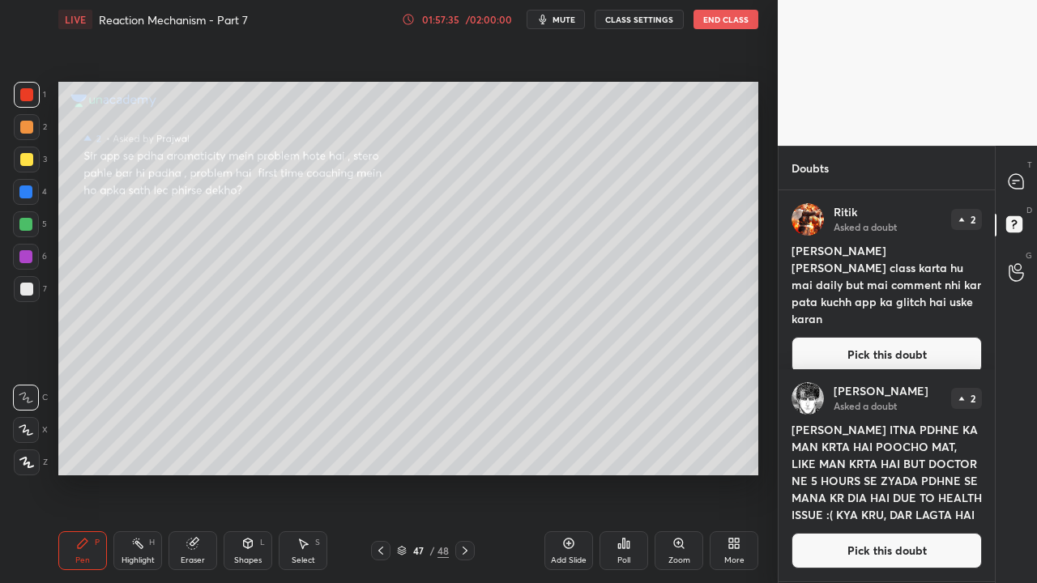
click at [882, 337] on button "Pick this doubt" at bounding box center [887, 355] width 190 height 36
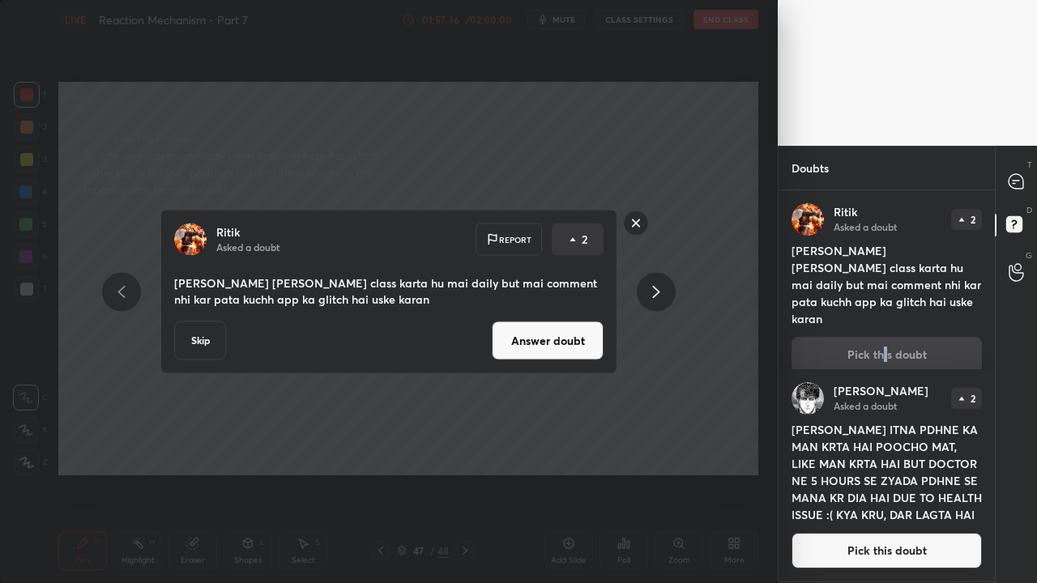
click at [617, 345] on div "Ritik Asked a doubt Report 2 Sir vo nhi liva class karta hu mai daily but mai c…" at bounding box center [389, 292] width 613 height 164
click at [565, 348] on button "Answer doubt" at bounding box center [548, 341] width 112 height 39
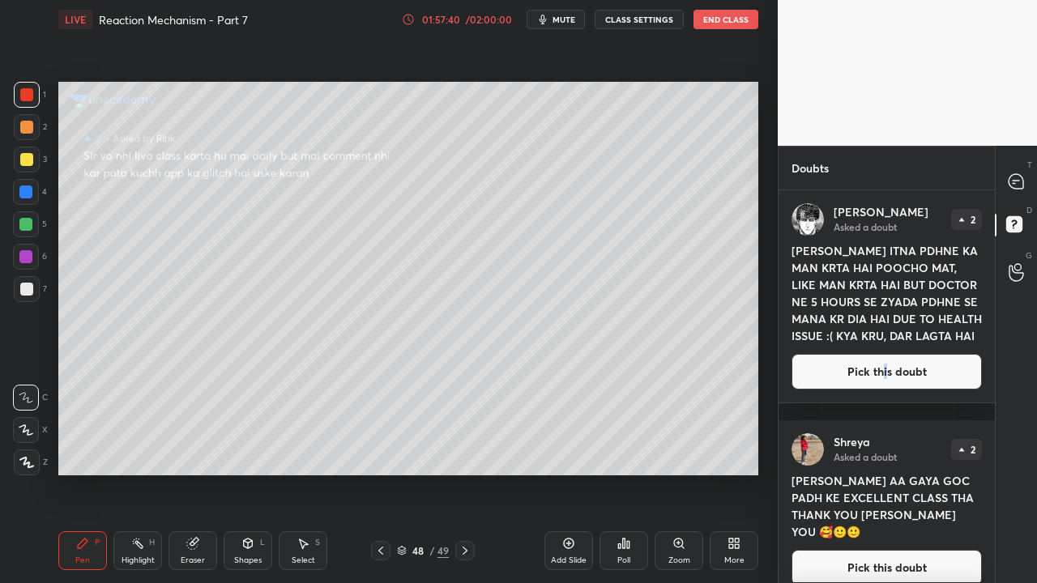
click at [866, 551] on button "Pick this doubt" at bounding box center [887, 568] width 190 height 36
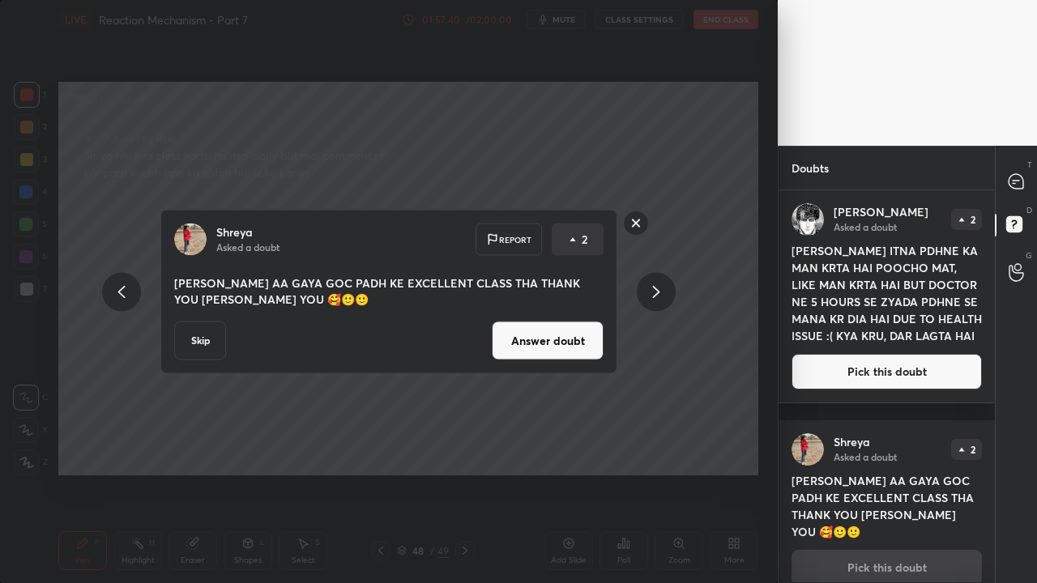
click at [567, 340] on button "Answer doubt" at bounding box center [548, 341] width 112 height 39
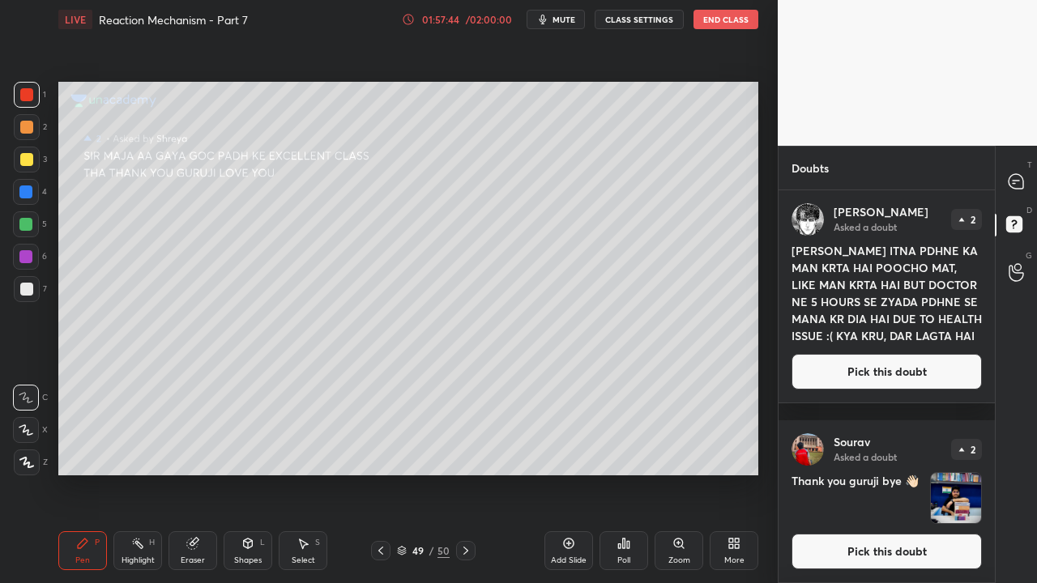
click at [873, 559] on button "Pick this doubt" at bounding box center [887, 552] width 190 height 36
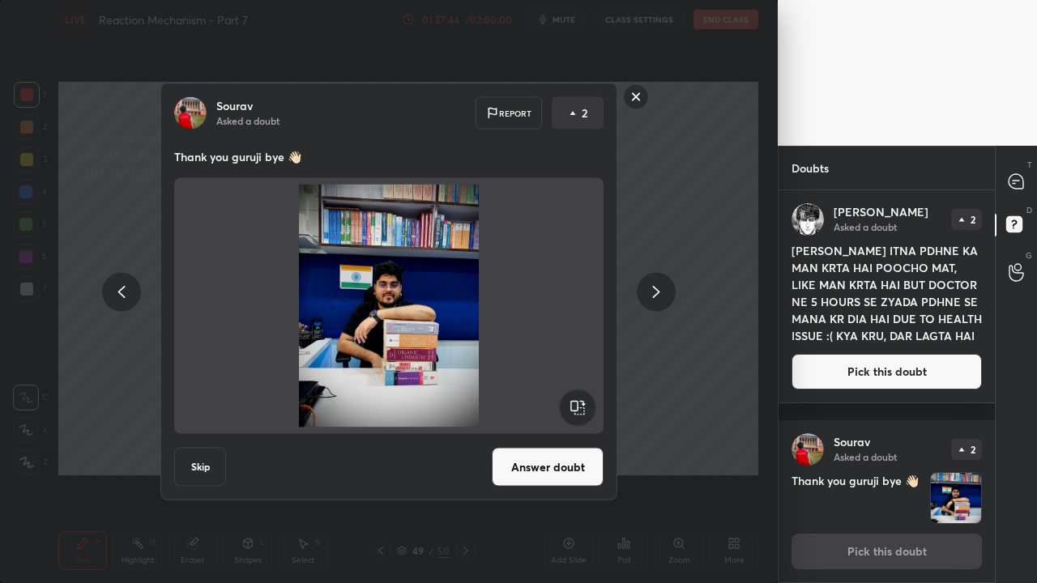
click at [575, 478] on button "Answer doubt" at bounding box center [548, 467] width 112 height 39
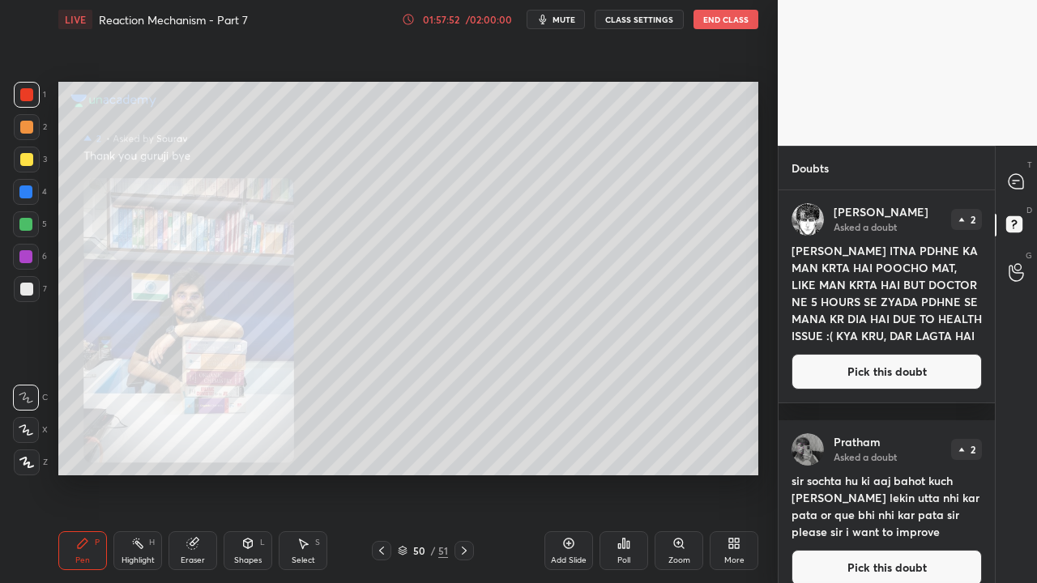
click at [726, 22] on button "End Class" at bounding box center [726, 19] width 65 height 19
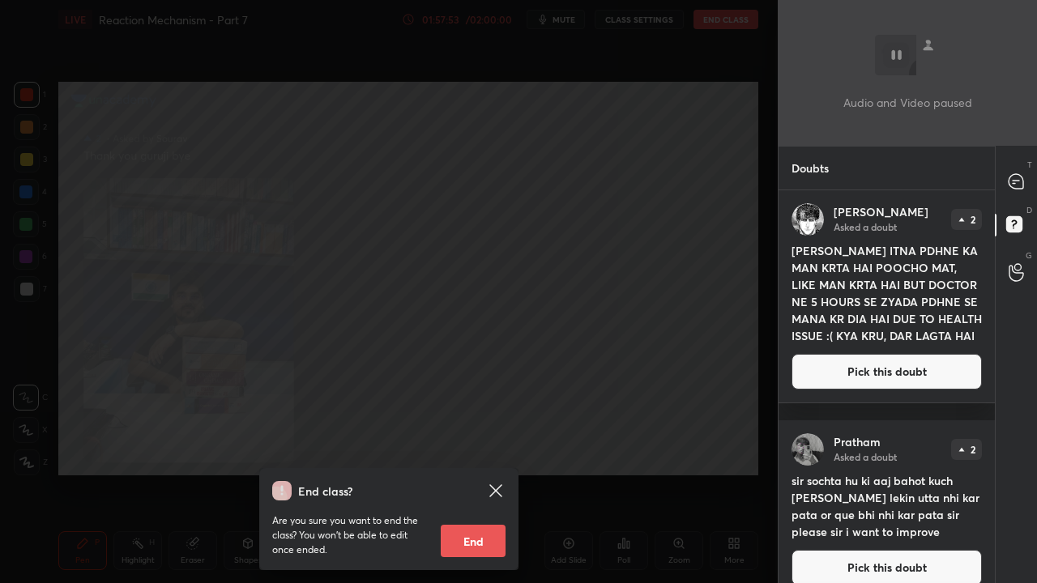
drag, startPoint x: 467, startPoint y: 539, endPoint x: 467, endPoint y: 378, distance: 160.4
click at [468, 545] on button "End" at bounding box center [473, 541] width 65 height 32
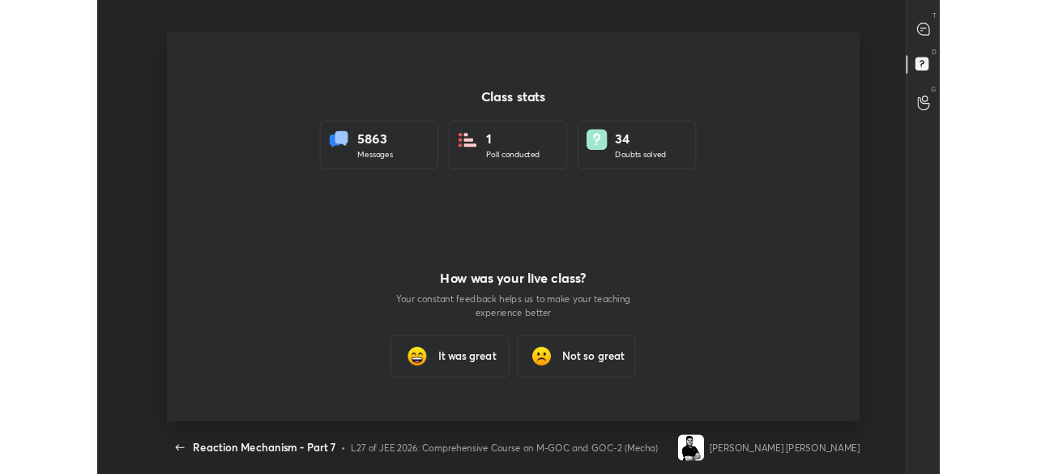
scroll to position [80659, 80006]
